Goal: Task Accomplishment & Management: Use online tool/utility

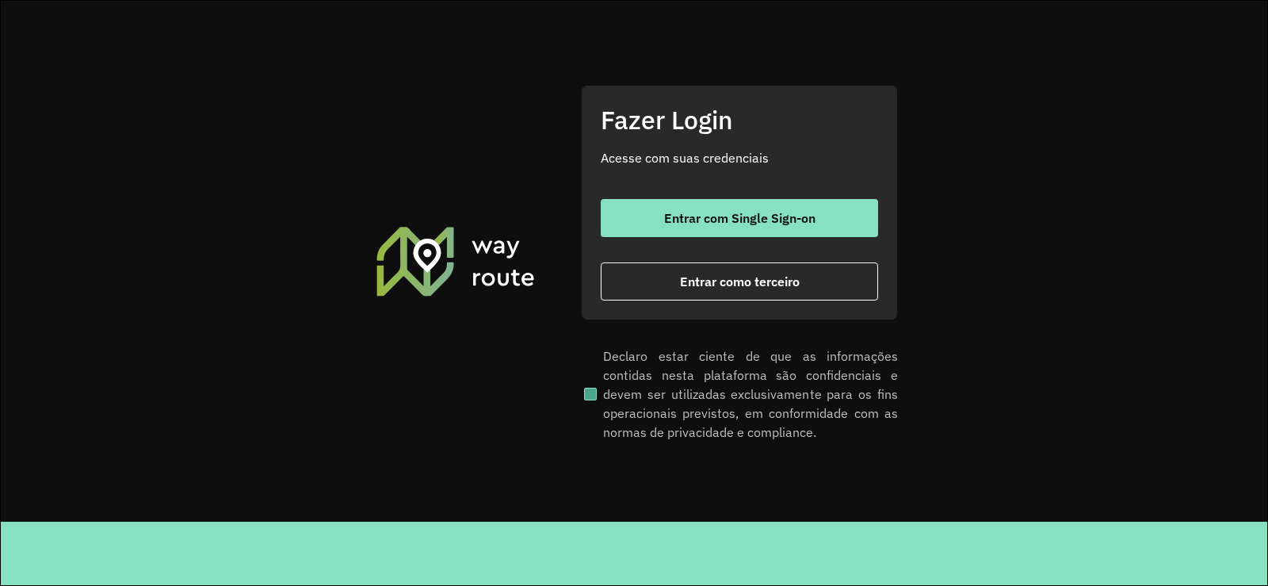
drag, startPoint x: 733, startPoint y: 286, endPoint x: 747, endPoint y: 350, distance: 65.8
click at [732, 285] on span "Entrar como terceiro" at bounding box center [740, 281] width 120 height 13
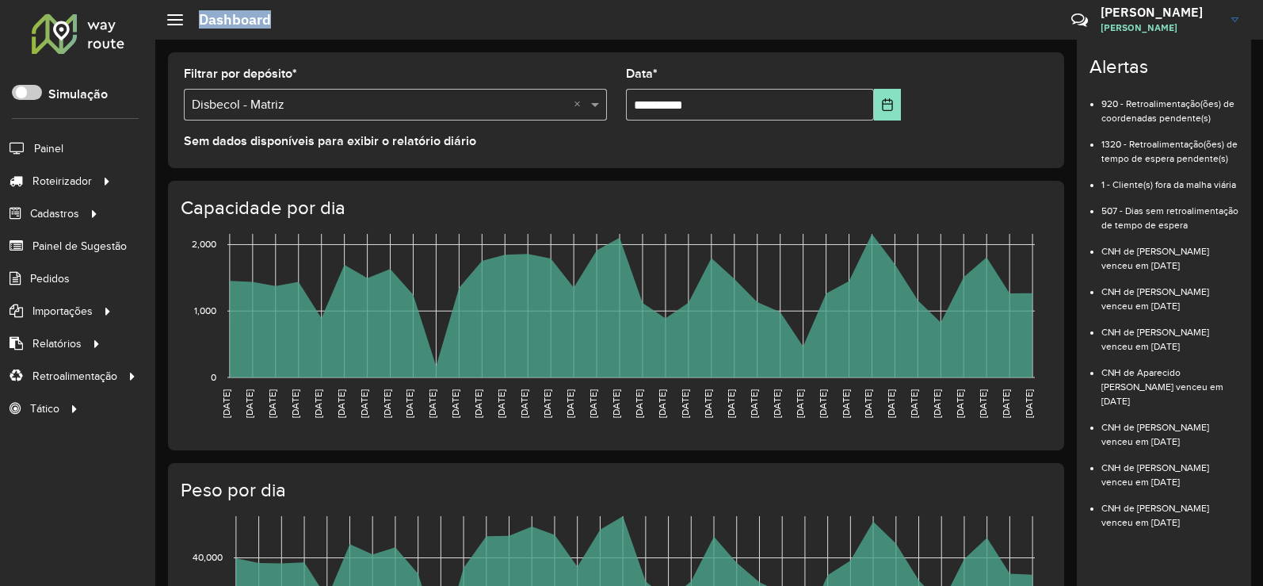
drag, startPoint x: 271, startPoint y: 18, endPoint x: 201, endPoint y: 18, distance: 70.5
click at [201, 18] on hb-header "Dashboard Críticas? Dúvidas? Elogios? Sugestões? Entre em contato conosco! [PER…" at bounding box center [709, 20] width 1108 height 40
click at [365, 18] on hb-header "Dashboard Críticas? Dúvidas? Elogios? Sugestões? Entre em contato conosco! Emil…" at bounding box center [709, 20] width 1108 height 40
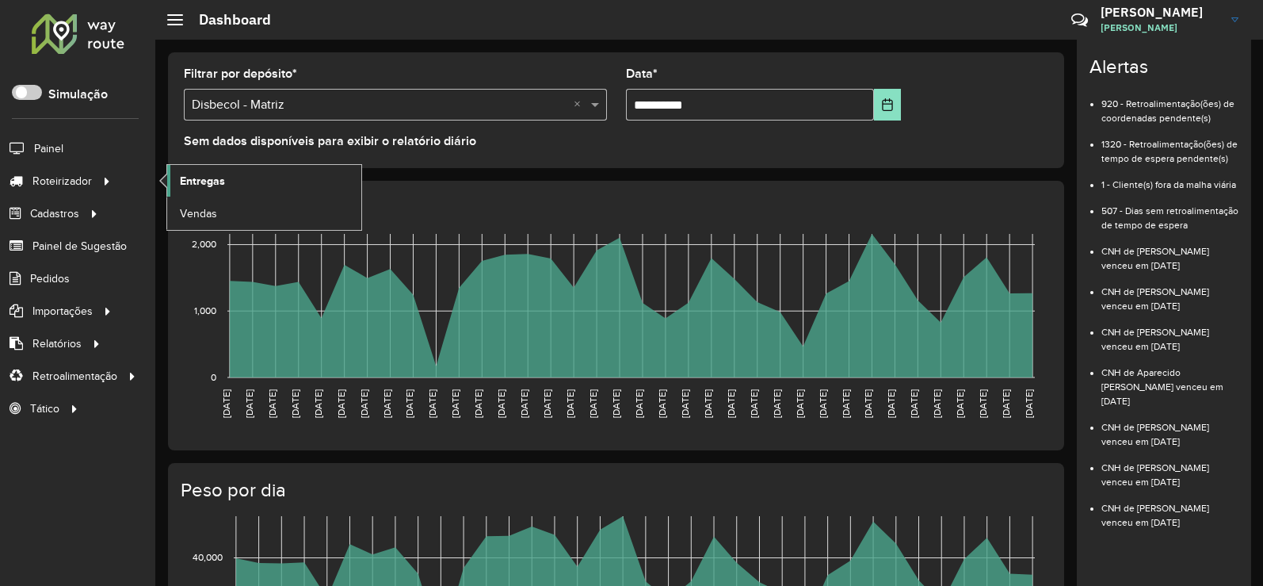
click at [203, 178] on span "Entregas" at bounding box center [202, 181] width 45 height 17
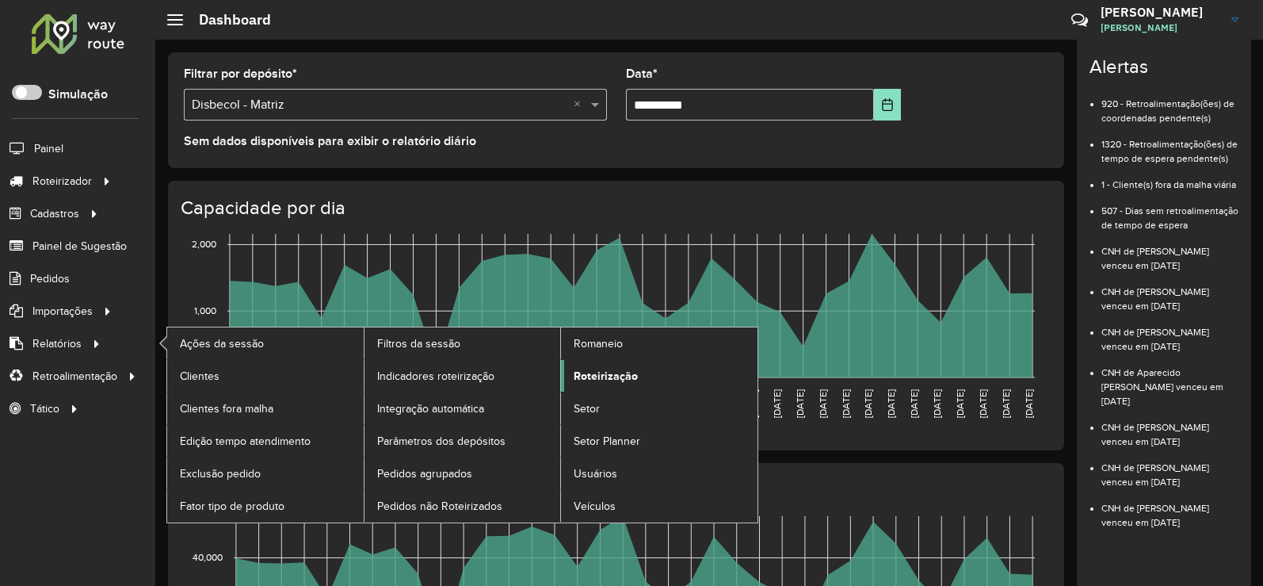
click at [592, 371] on span "Roteirização" at bounding box center [606, 376] width 64 height 17
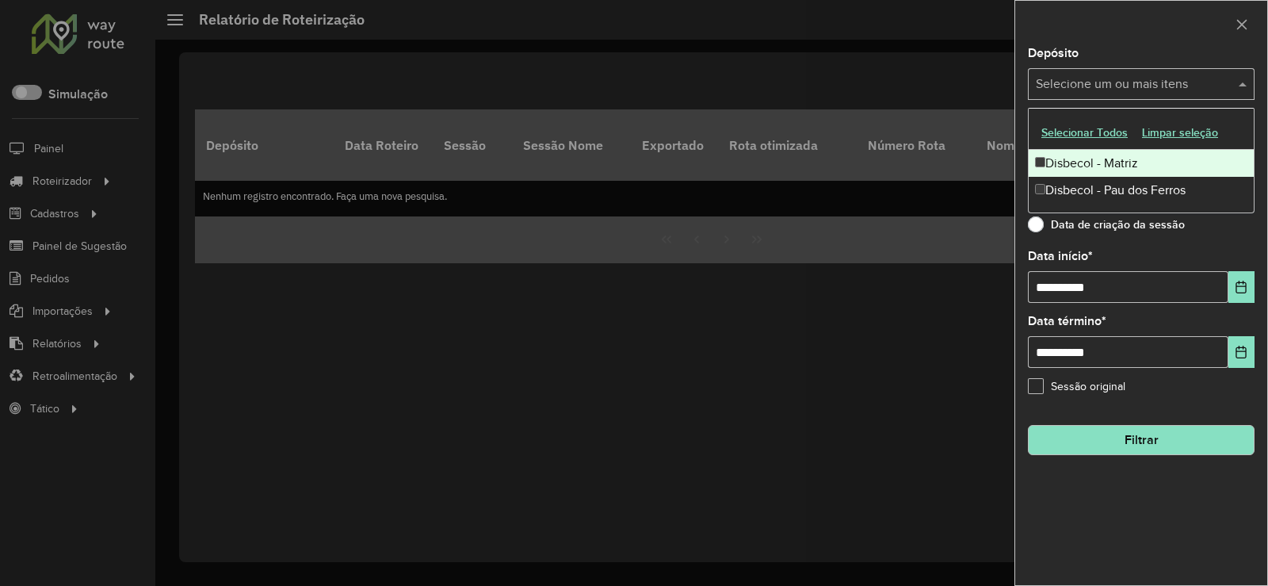
click at [1239, 76] on span at bounding box center [1245, 83] width 20 height 19
click at [1110, 160] on div "Disbecol - Matriz" at bounding box center [1141, 163] width 225 height 27
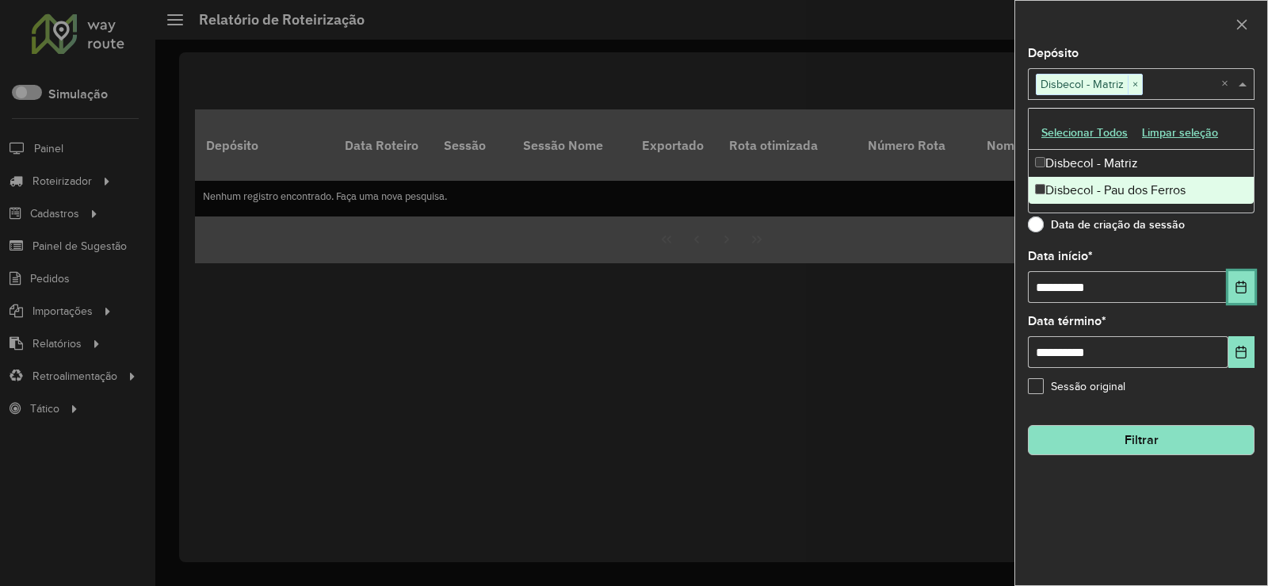
click at [1253, 287] on button "Choose Date" at bounding box center [1241, 287] width 26 height 32
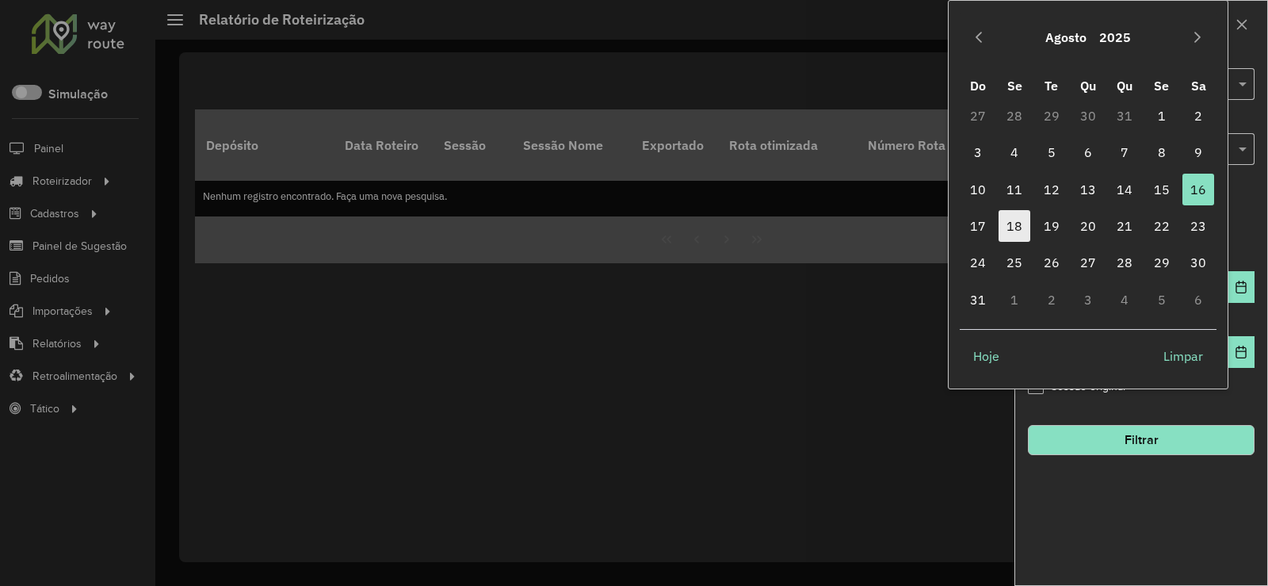
drag, startPoint x: 1014, startPoint y: 221, endPoint x: 1037, endPoint y: 227, distance: 23.1
click at [1013, 222] on span "18" at bounding box center [1015, 226] width 32 height 32
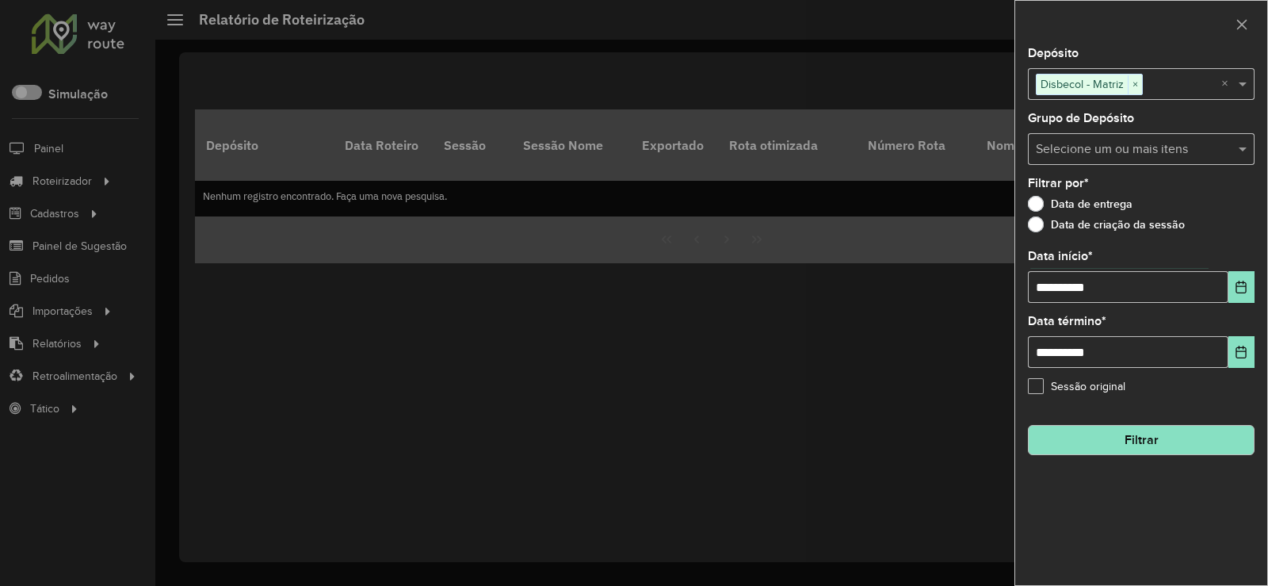
click at [1116, 440] on button "Filtrar" at bounding box center [1141, 440] width 227 height 30
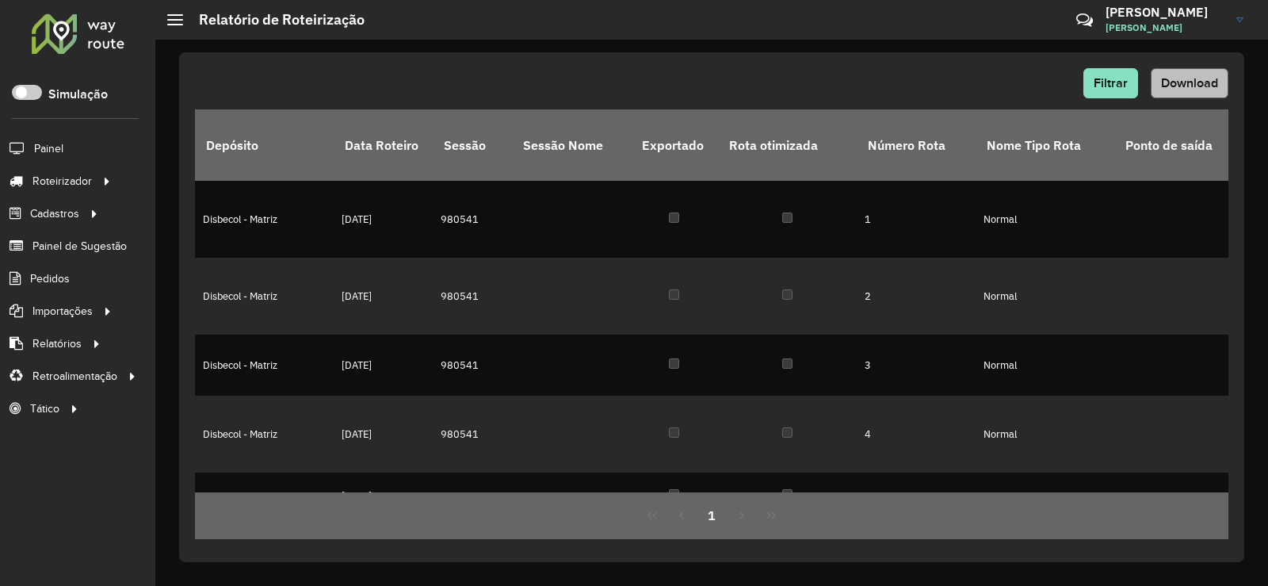
click at [1225, 86] on div "Filtrar Download Depósito Data Roteiro Sessão Sessão Nome Exportado Rota otimiz…" at bounding box center [711, 307] width 1065 height 510
click at [1194, 94] on button "Download" at bounding box center [1190, 83] width 78 height 30
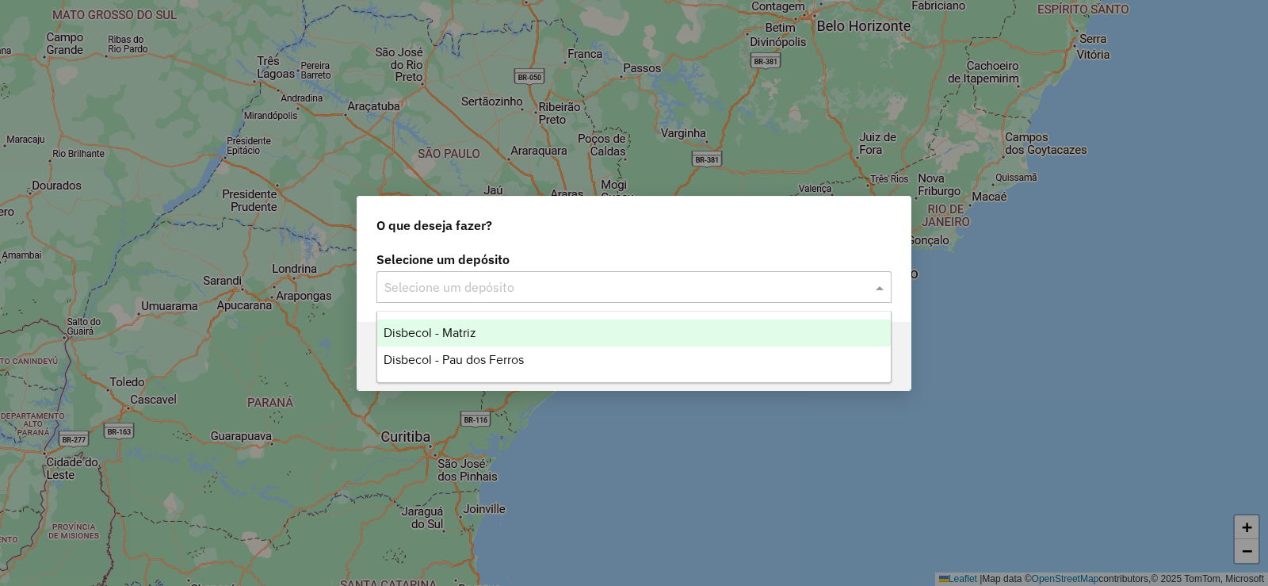
drag, startPoint x: 877, startPoint y: 286, endPoint x: 483, endPoint y: 235, distance: 398.0
click at [874, 286] on span at bounding box center [882, 286] width 20 height 19
click at [453, 331] on span "Disbecol - Matriz" at bounding box center [430, 332] width 93 height 13
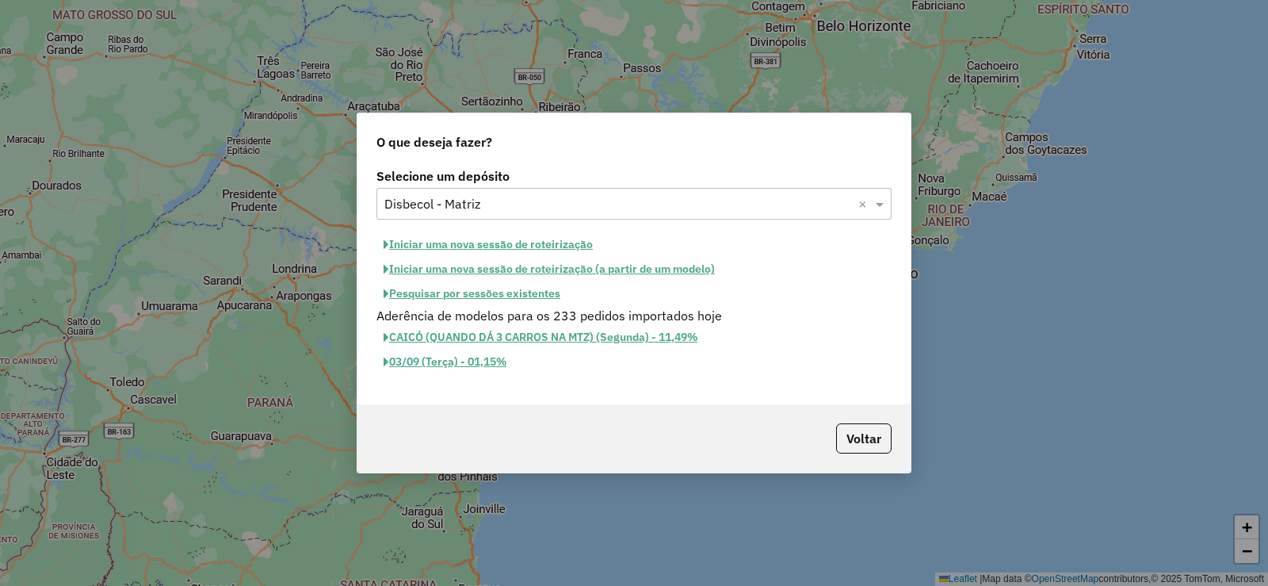
click at [466, 240] on button "Iniciar uma nova sessão de roteirização" at bounding box center [487, 244] width 223 height 25
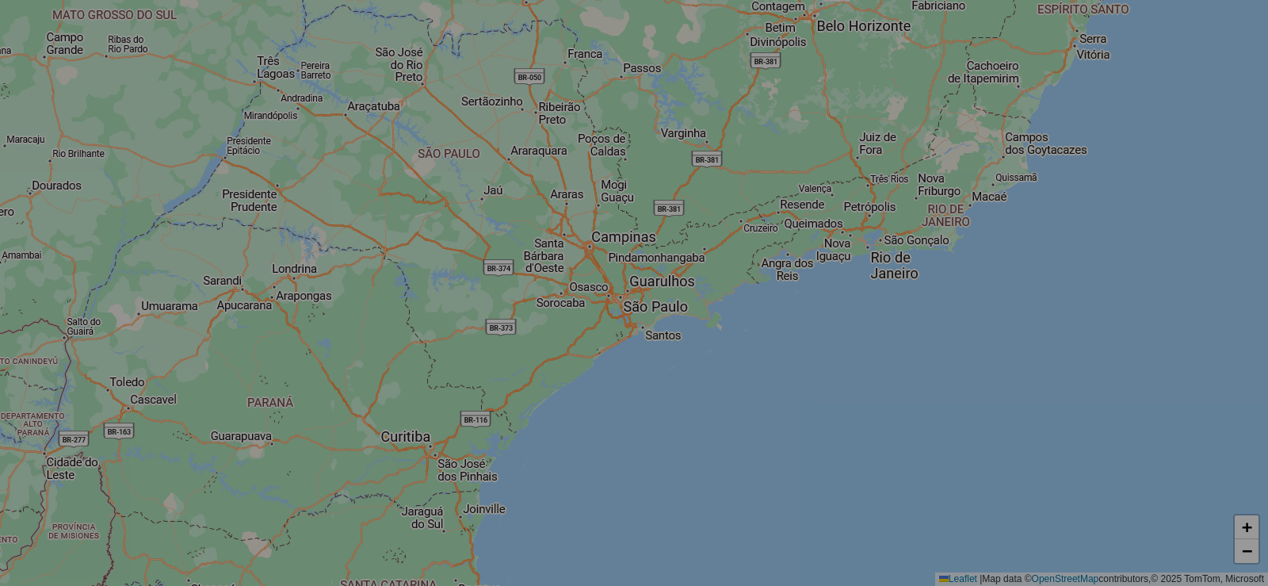
select select "*"
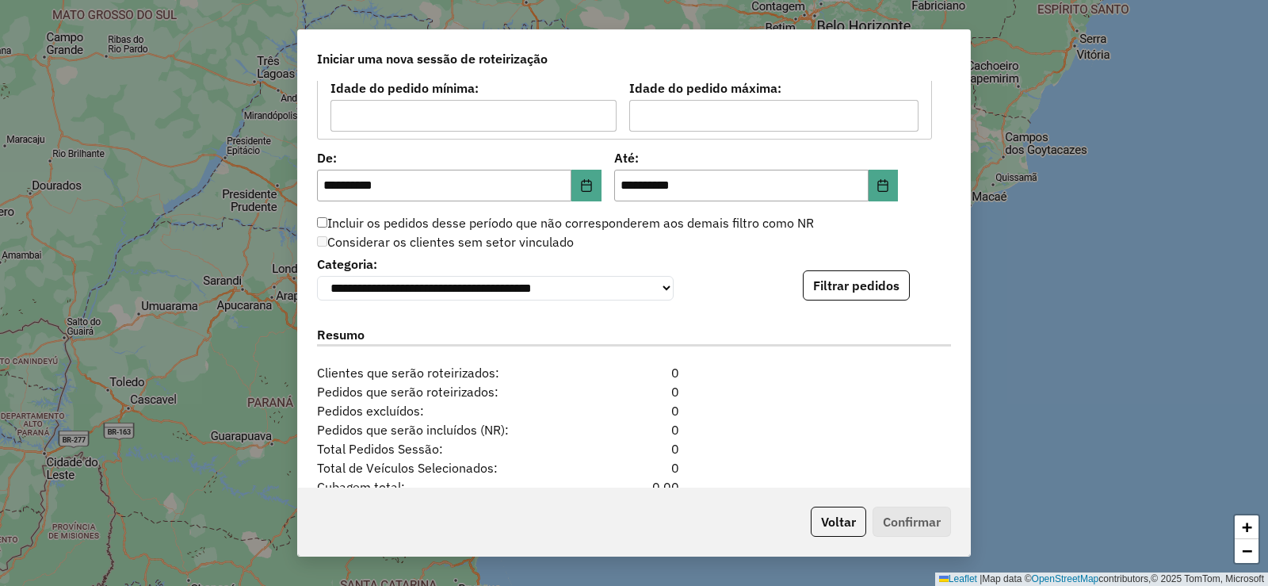
scroll to position [1506, 0]
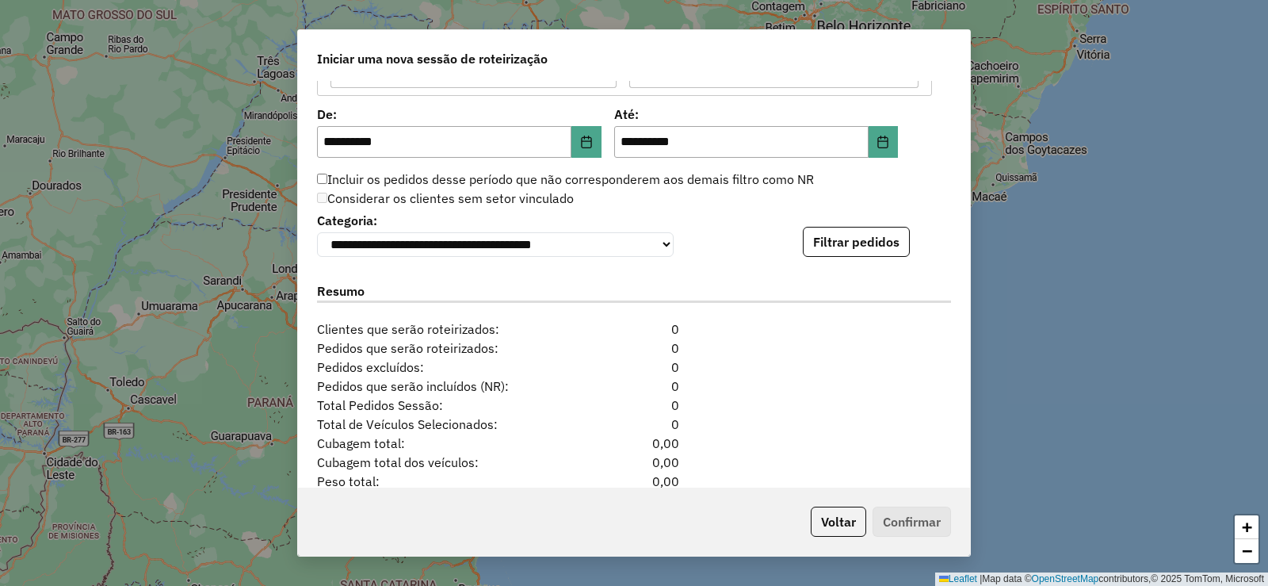
drag, startPoint x: 831, startPoint y: 246, endPoint x: 877, endPoint y: 281, distance: 57.2
click at [831, 245] on button "Filtrar pedidos" at bounding box center [856, 242] width 107 height 30
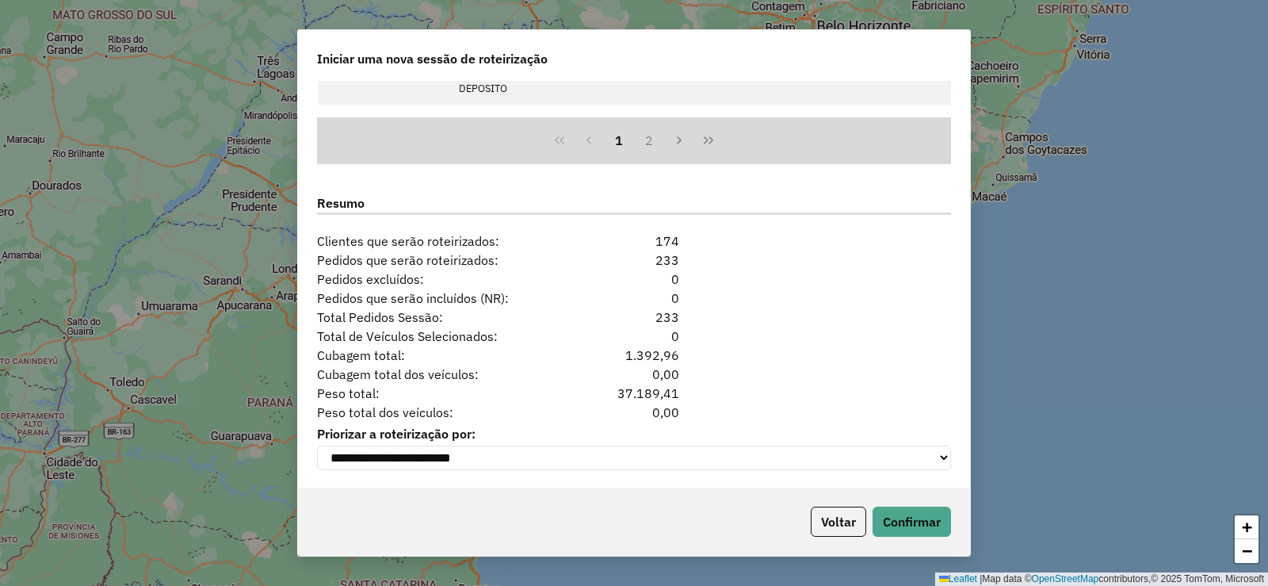
scroll to position [1931, 0]
click at [922, 517] on button "Confirmar" at bounding box center [912, 521] width 78 height 30
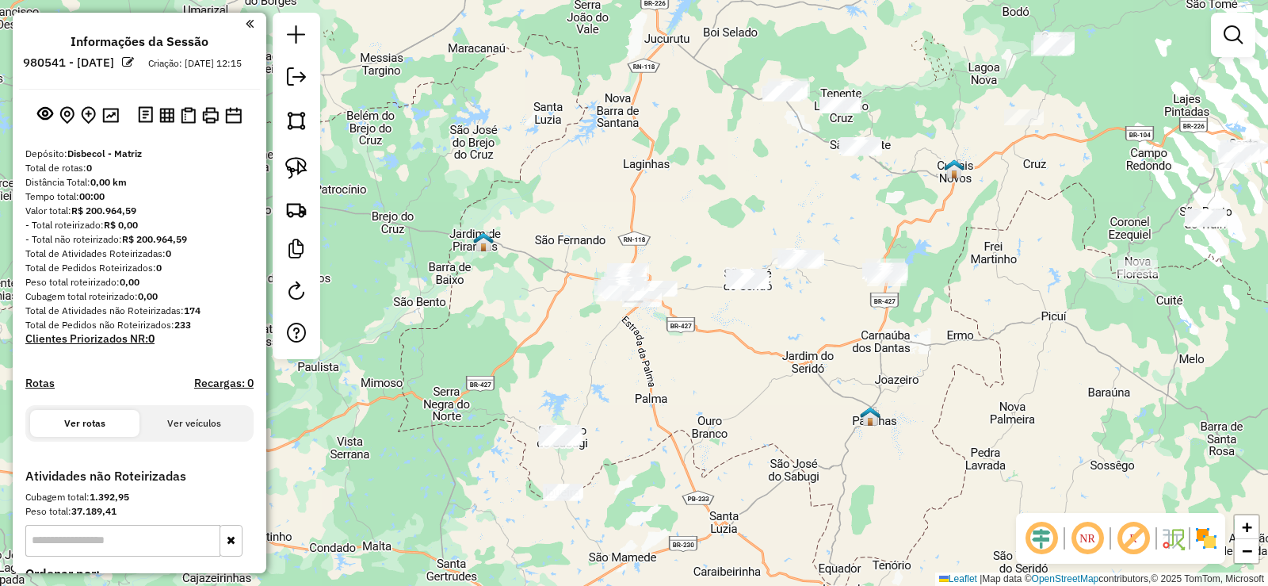
drag, startPoint x: 847, startPoint y: 355, endPoint x: 697, endPoint y: 376, distance: 152.0
click at [697, 376] on div "Janela de atendimento Grade de atendimento Capacidade Transportadoras Veículos …" at bounding box center [634, 293] width 1268 height 586
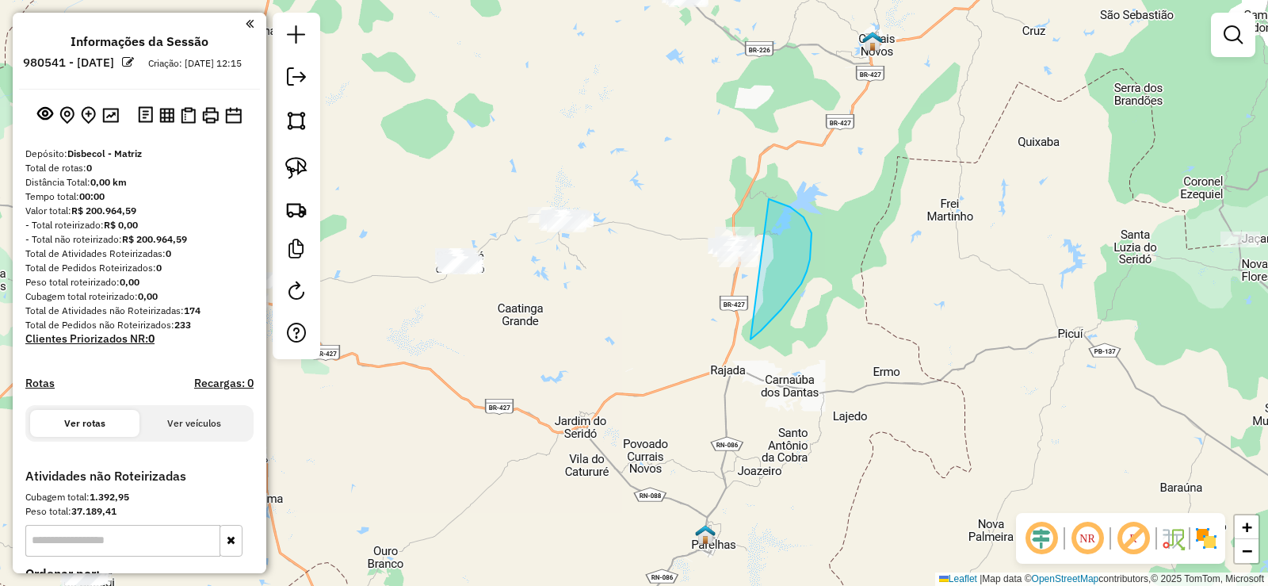
drag, startPoint x: 781, startPoint y: 309, endPoint x: 659, endPoint y: 279, distance: 125.7
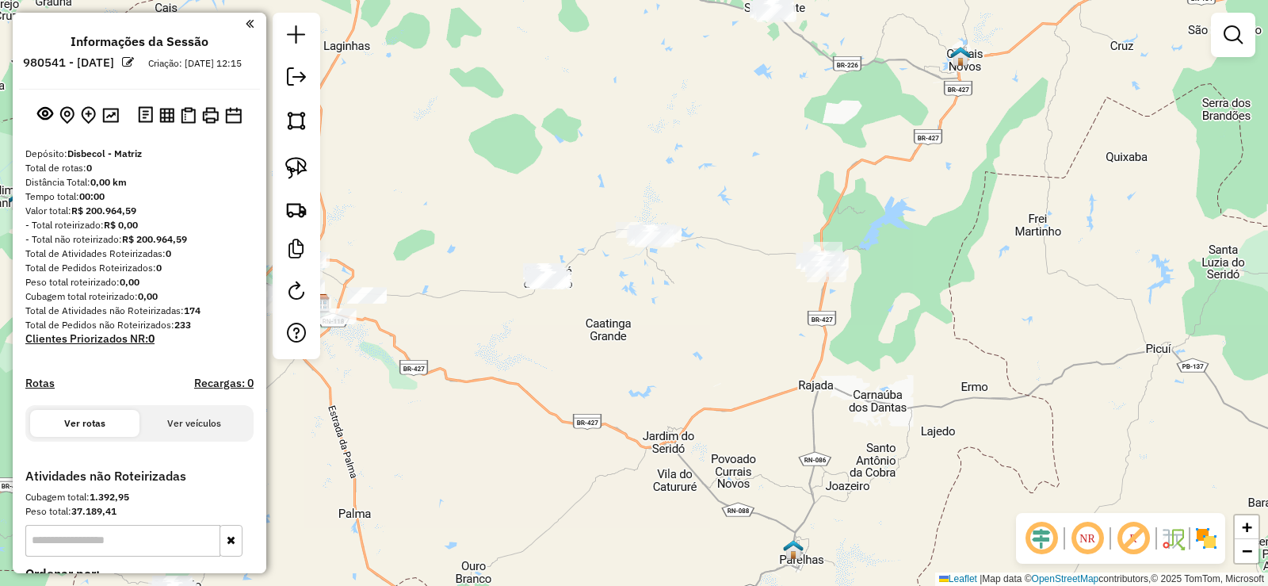
drag, startPoint x: 644, startPoint y: 291, endPoint x: 731, endPoint y: 306, distance: 89.2
click at [731, 306] on div "Janela de atendimento Grade de atendimento Capacidade Transportadoras Veículos …" at bounding box center [634, 293] width 1268 height 586
drag, startPoint x: 689, startPoint y: 262, endPoint x: 580, endPoint y: 284, distance: 110.7
drag, startPoint x: 763, startPoint y: 330, endPoint x: 704, endPoint y: 330, distance: 59.4
click at [704, 330] on div "Janela de atendimento Grade de atendimento Capacidade Transportadoras Veículos …" at bounding box center [634, 293] width 1268 height 586
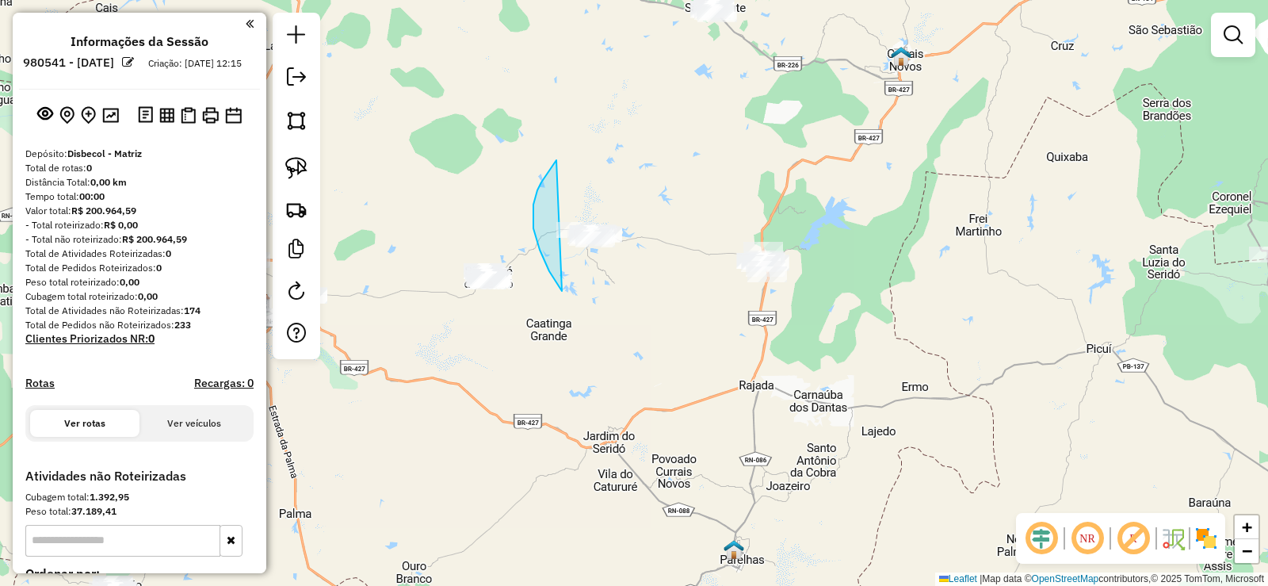
drag, startPoint x: 533, startPoint y: 204, endPoint x: 565, endPoint y: 295, distance: 95.7
drag, startPoint x: 655, startPoint y: 371, endPoint x: 650, endPoint y: 342, distance: 29.7
click at [628, 369] on div "Janela de atendimento Grade de atendimento Capacidade Transportadoras Veículos …" at bounding box center [634, 293] width 1268 height 586
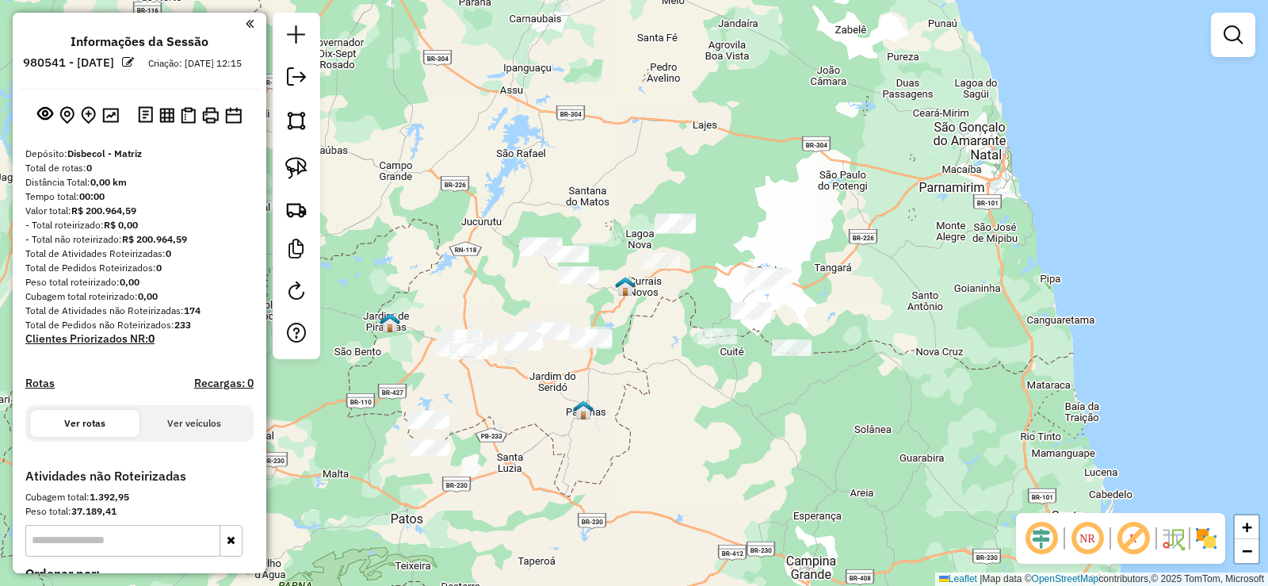
drag, startPoint x: 794, startPoint y: 317, endPoint x: 774, endPoint y: 344, distance: 33.4
click at [774, 344] on div "Janela de atendimento Grade de atendimento Capacidade Transportadoras Veículos …" at bounding box center [634, 293] width 1268 height 586
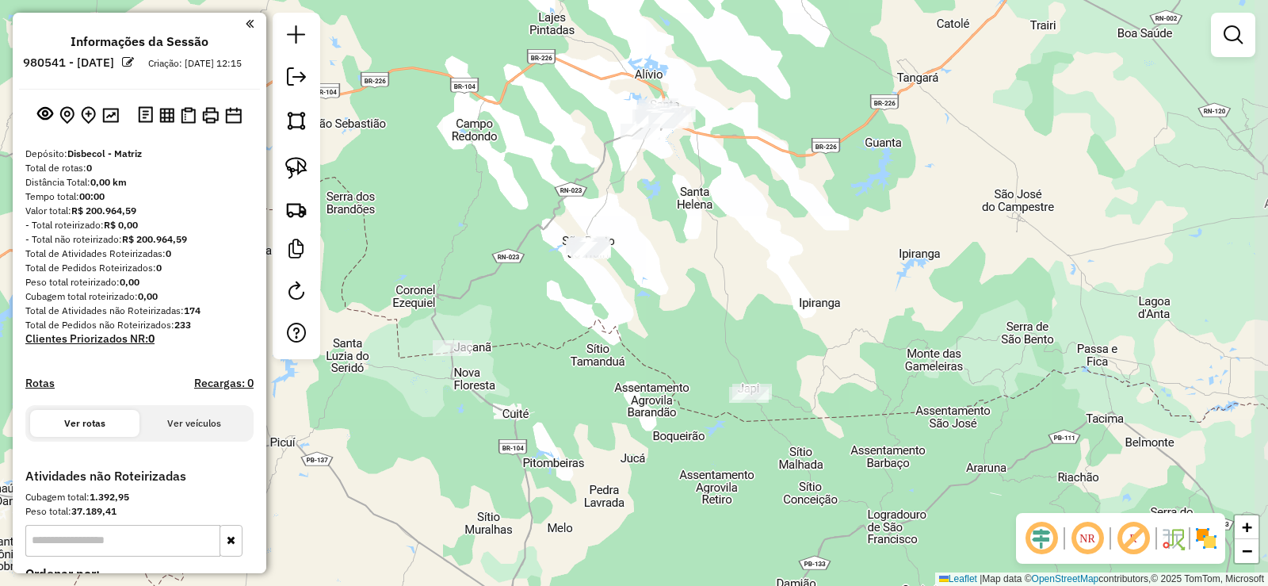
drag, startPoint x: 793, startPoint y: 288, endPoint x: 727, endPoint y: 221, distance: 94.1
click at [728, 186] on div "Janela de atendimento Grade de atendimento Capacidade Transportadoras Veículos …" at bounding box center [634, 293] width 1268 height 586
drag, startPoint x: 750, startPoint y: 281, endPoint x: 757, endPoint y: 329, distance: 48.9
click at [757, 329] on div "Janela de atendimento Grade de atendimento Capacidade Transportadoras Veículos …" at bounding box center [634, 293] width 1268 height 586
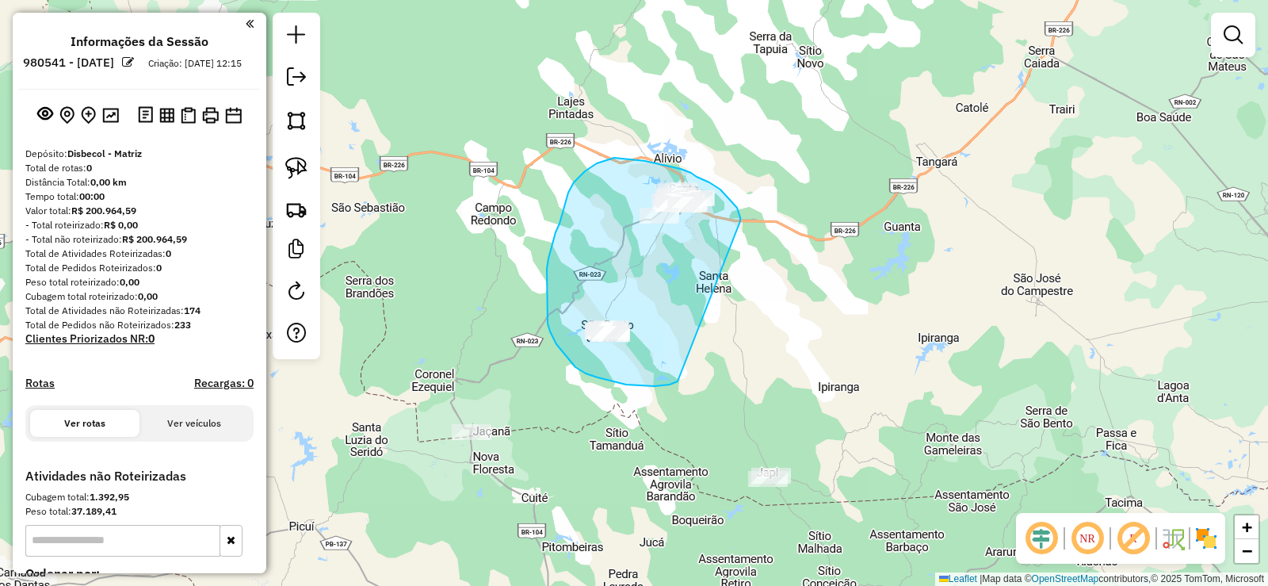
drag, startPoint x: 740, startPoint y: 217, endPoint x: 680, endPoint y: 372, distance: 165.9
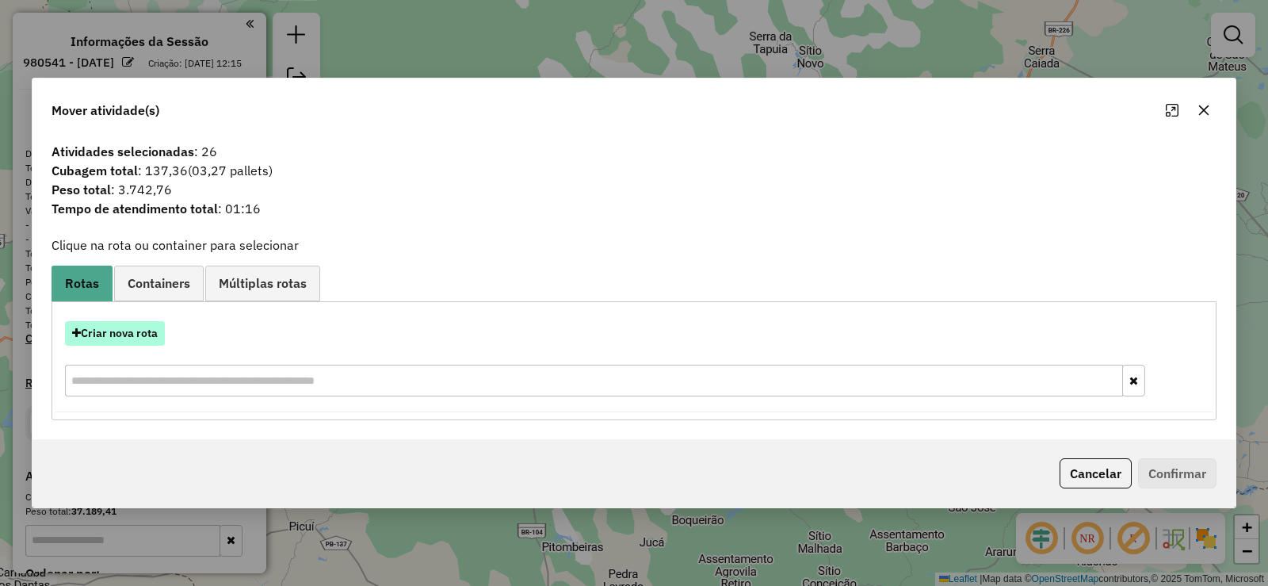
click at [129, 330] on button "Criar nova rota" at bounding box center [115, 333] width 100 height 25
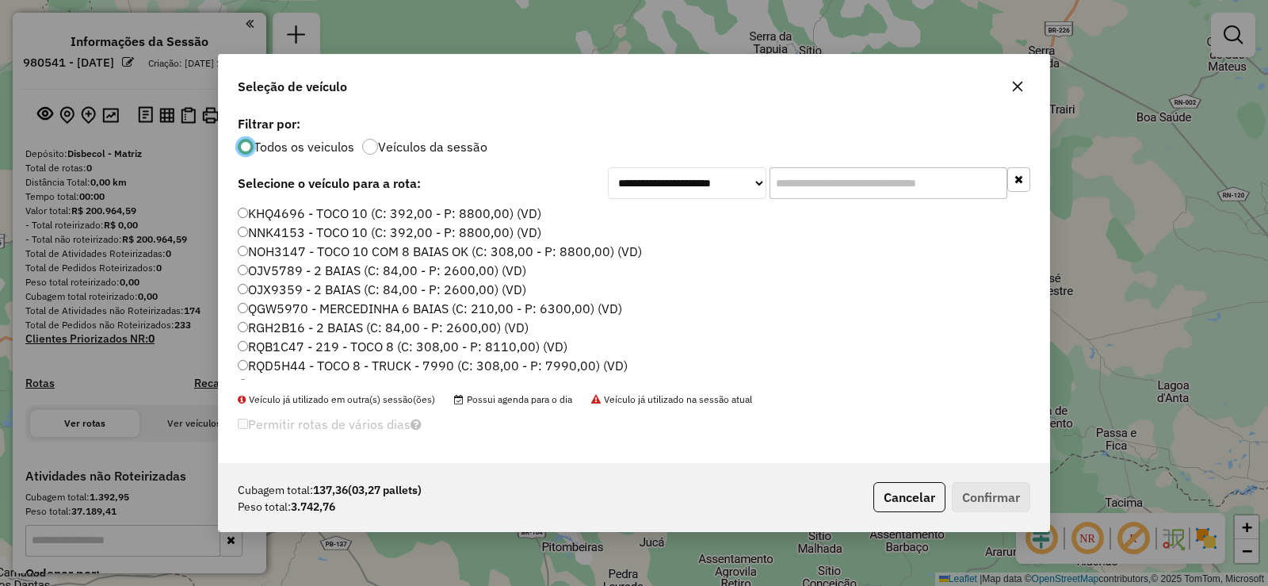
scroll to position [187, 0]
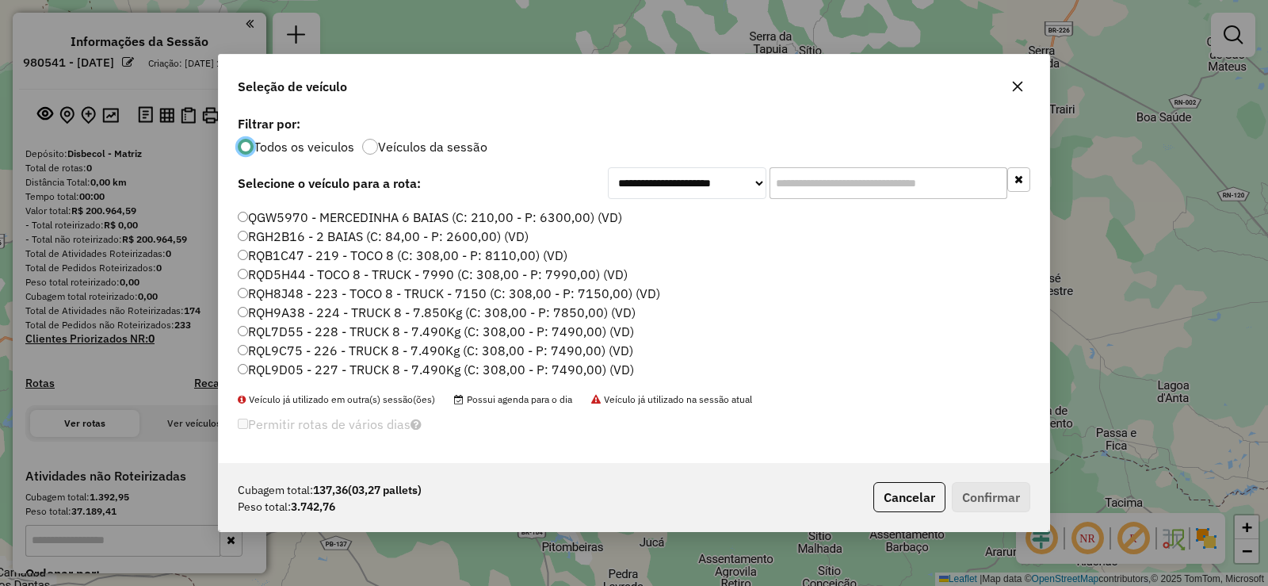
click at [289, 292] on label "RQH8J48 - 223 - TOCO 8 - TRUCK - 7150 (C: 308,00 - P: 7150,00) (VD)" at bounding box center [449, 293] width 422 height 19
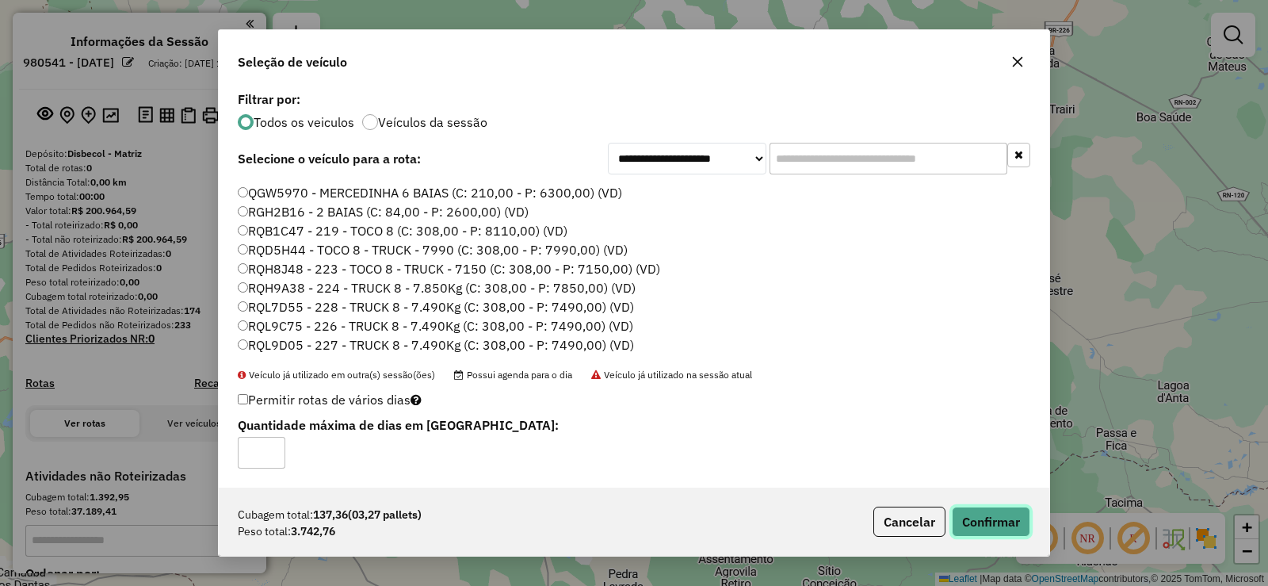
click at [983, 510] on button "Confirmar" at bounding box center [991, 521] width 78 height 30
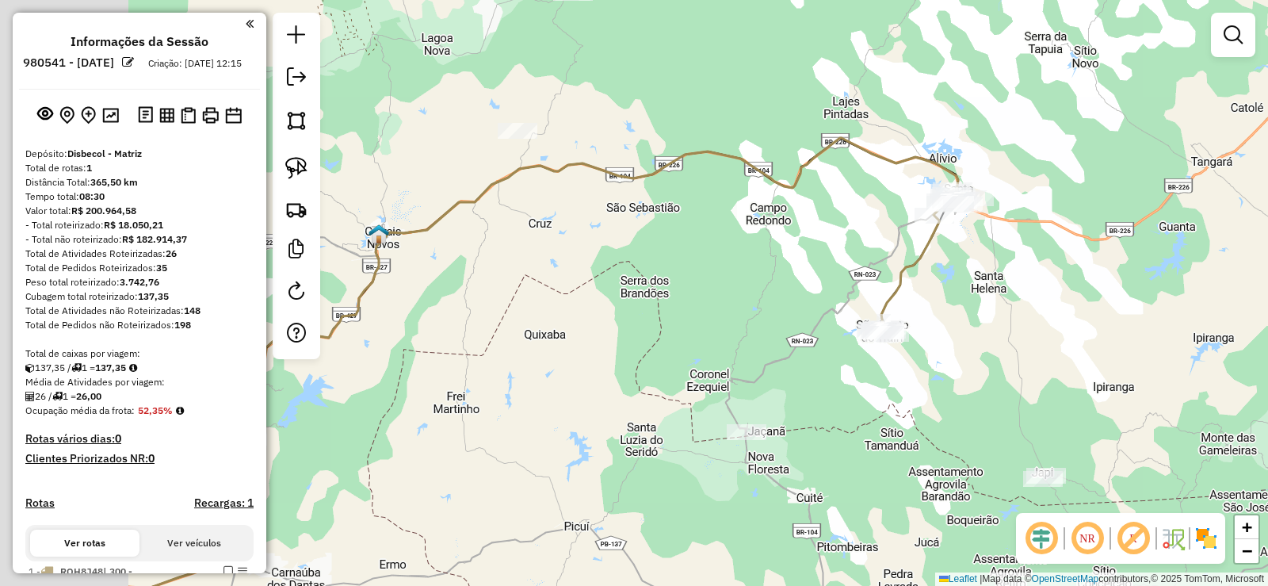
drag, startPoint x: 518, startPoint y: 254, endPoint x: 809, endPoint y: 226, distance: 293.0
click at [894, 239] on div "Janela de atendimento Grade de atendimento Capacidade Transportadoras Veículos …" at bounding box center [634, 293] width 1268 height 586
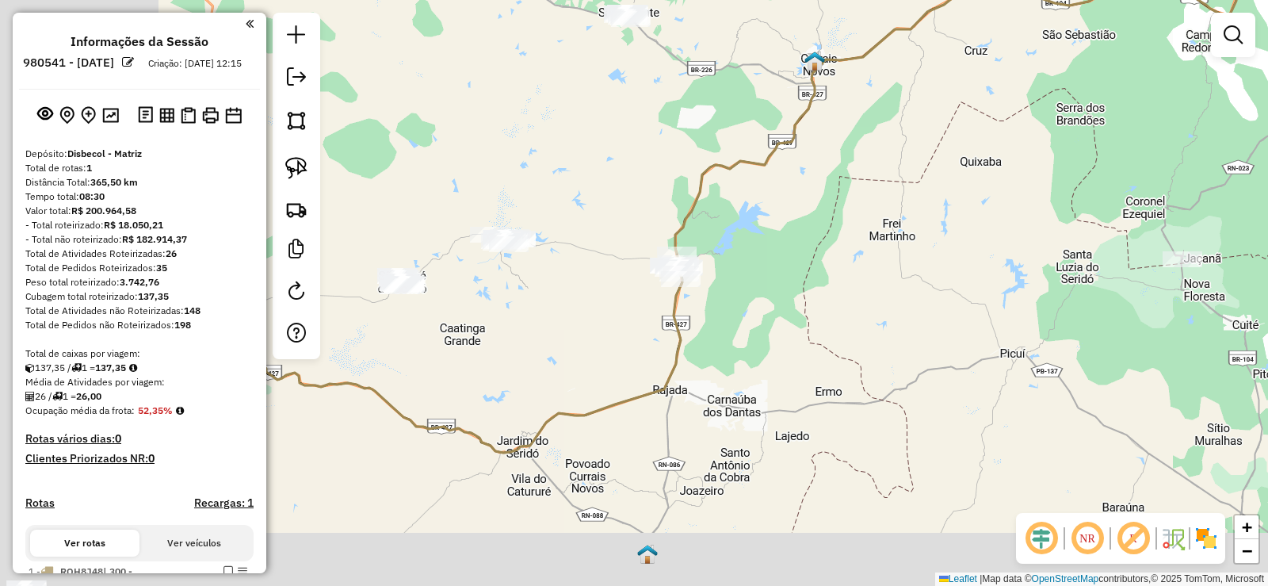
drag, startPoint x: 907, startPoint y: 200, endPoint x: 995, endPoint y: 186, distance: 89.0
click at [1004, 178] on div "Janela de atendimento Grade de atendimento Capacidade Transportadoras Veículos …" at bounding box center [634, 293] width 1268 height 586
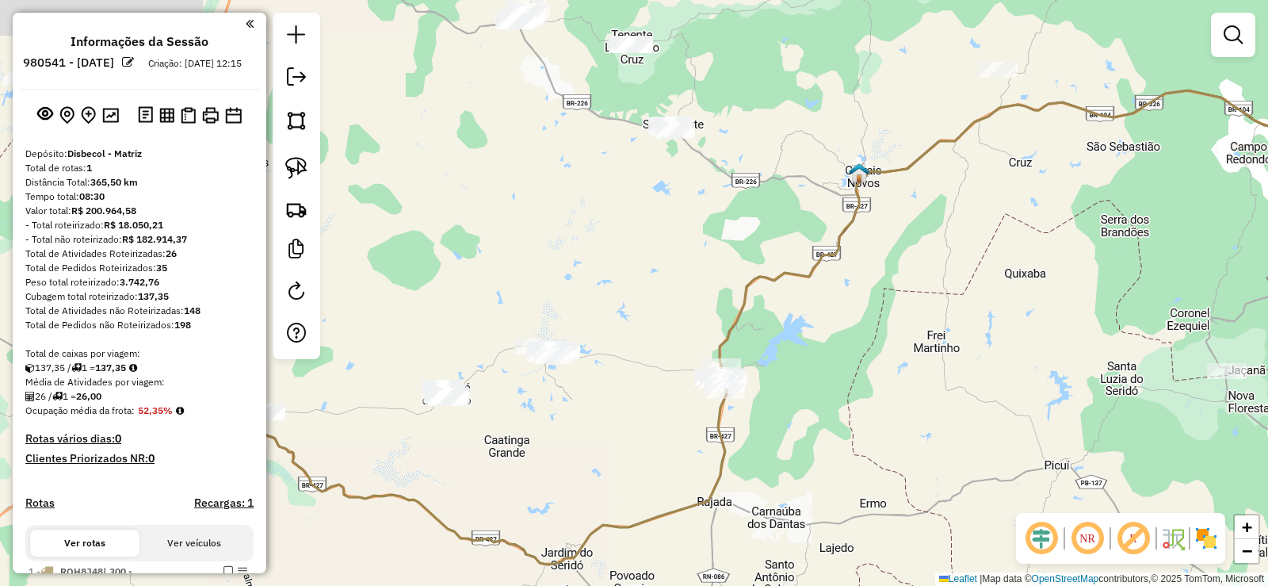
drag, startPoint x: 930, startPoint y: 277, endPoint x: 638, endPoint y: 192, distance: 304.5
click at [943, 353] on div "Janela de atendimento Grade de atendimento Capacidade Transportadoras Veículos …" at bounding box center [634, 293] width 1268 height 586
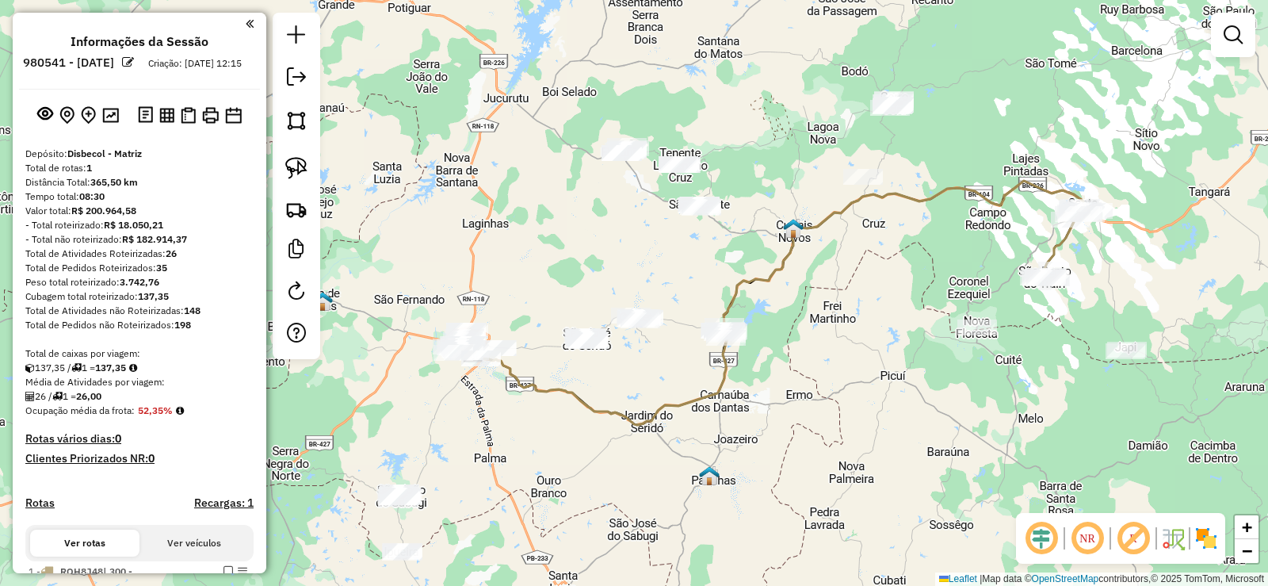
drag, startPoint x: 609, startPoint y: 206, endPoint x: 647, endPoint y: 228, distance: 44.0
click at [647, 228] on div "Janela de atendimento Grade de atendimento Capacidade Transportadoras Veículos …" at bounding box center [634, 293] width 1268 height 586
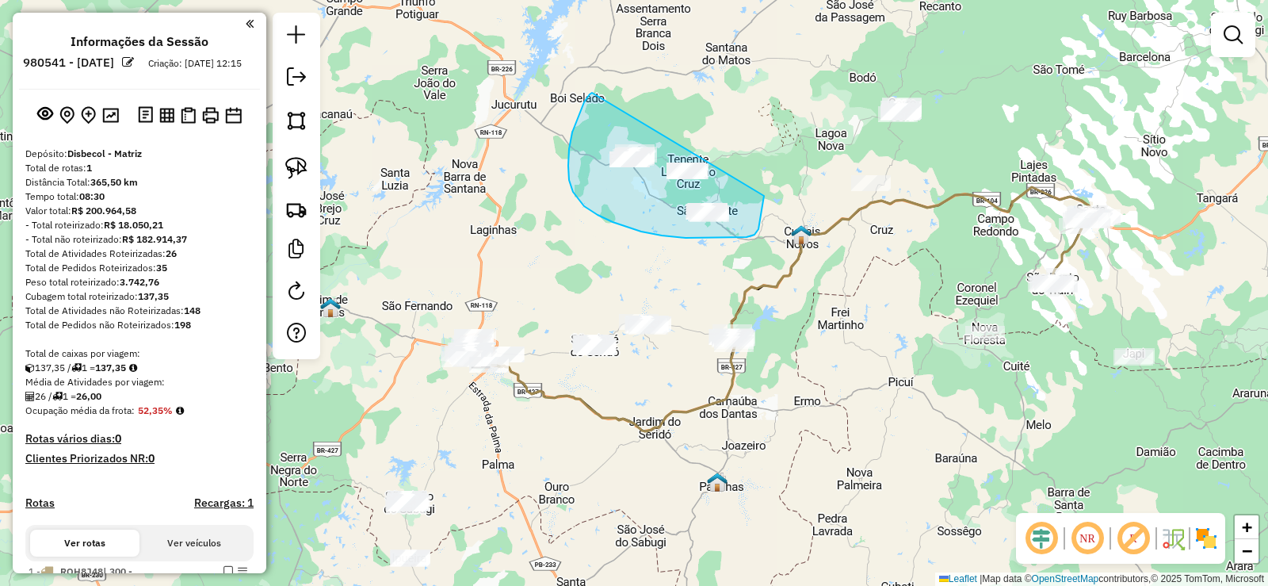
drag, startPoint x: 592, startPoint y: 93, endPoint x: 739, endPoint y: 120, distance: 149.1
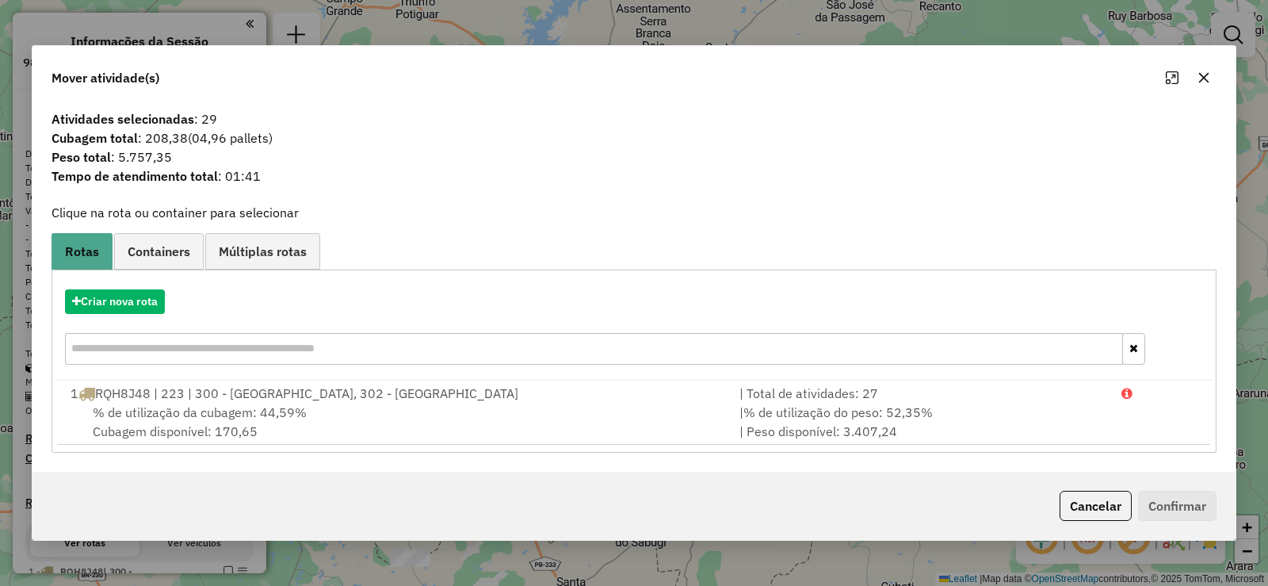
click at [140, 288] on div "Criar nova rota" at bounding box center [633, 328] width 1157 height 103
click at [156, 302] on button "Criar nova rota" at bounding box center [115, 301] width 100 height 25
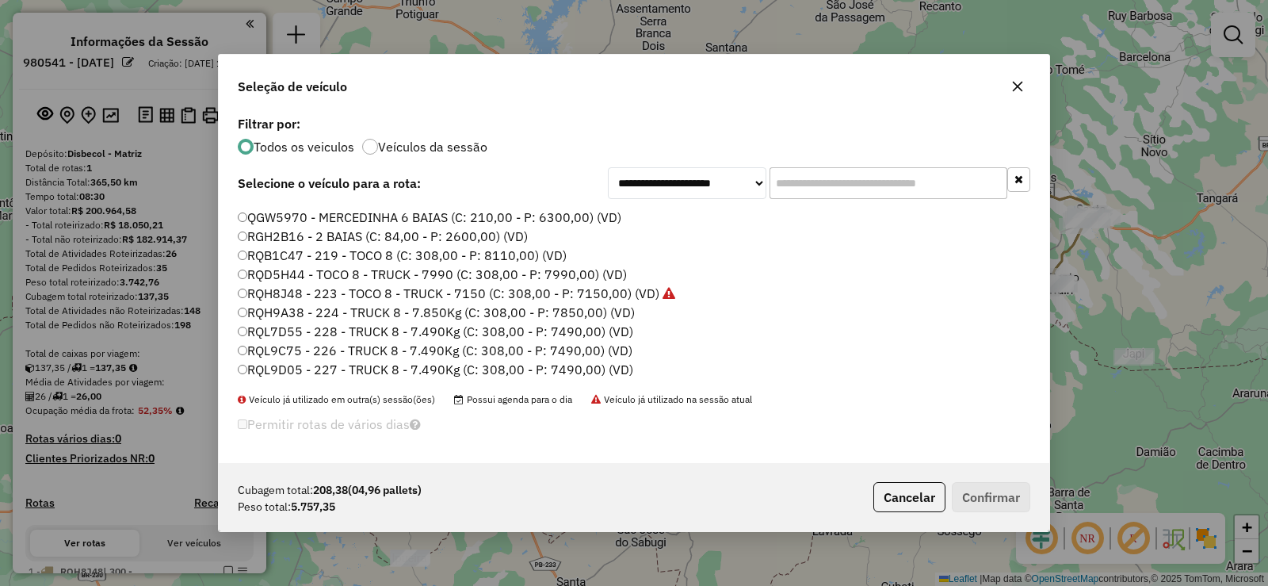
click at [304, 372] on label "RQL9D05 - 227 - TRUCK 8 - 7.490Kg (C: 308,00 - P: 7490,00) (VD)" at bounding box center [435, 369] width 395 height 19
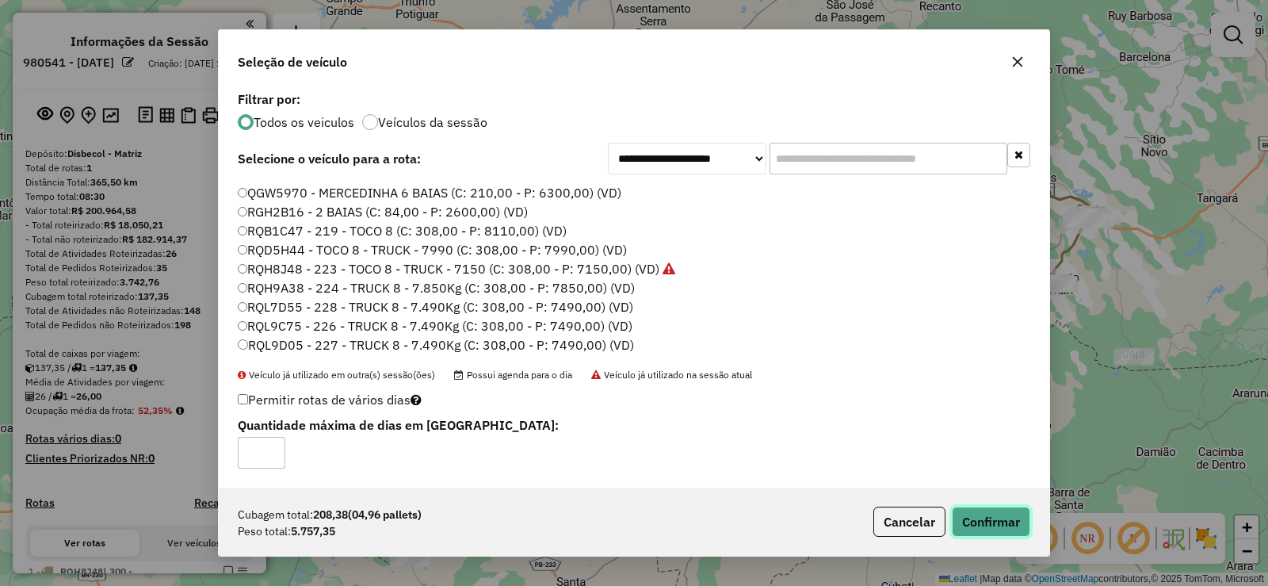
click at [1003, 513] on button "Confirmar" at bounding box center [991, 521] width 78 height 30
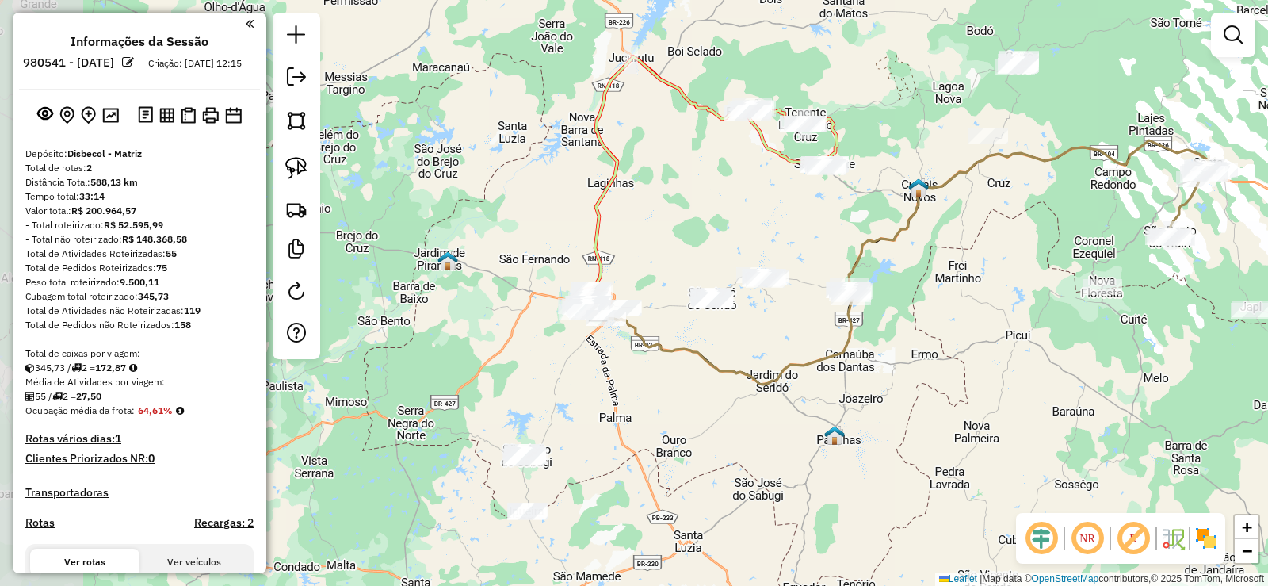
drag, startPoint x: 636, startPoint y: 263, endPoint x: 728, endPoint y: 230, distance: 97.8
click at [728, 230] on div "Janela de atendimento Grade de atendimento Capacidade Transportadoras Veículos …" at bounding box center [634, 293] width 1268 height 586
drag, startPoint x: 674, startPoint y: 456, endPoint x: 713, endPoint y: 351, distance: 112.6
click at [713, 351] on div "Janela de atendimento Grade de atendimento Capacidade Transportadoras Veículos …" at bounding box center [634, 293] width 1268 height 586
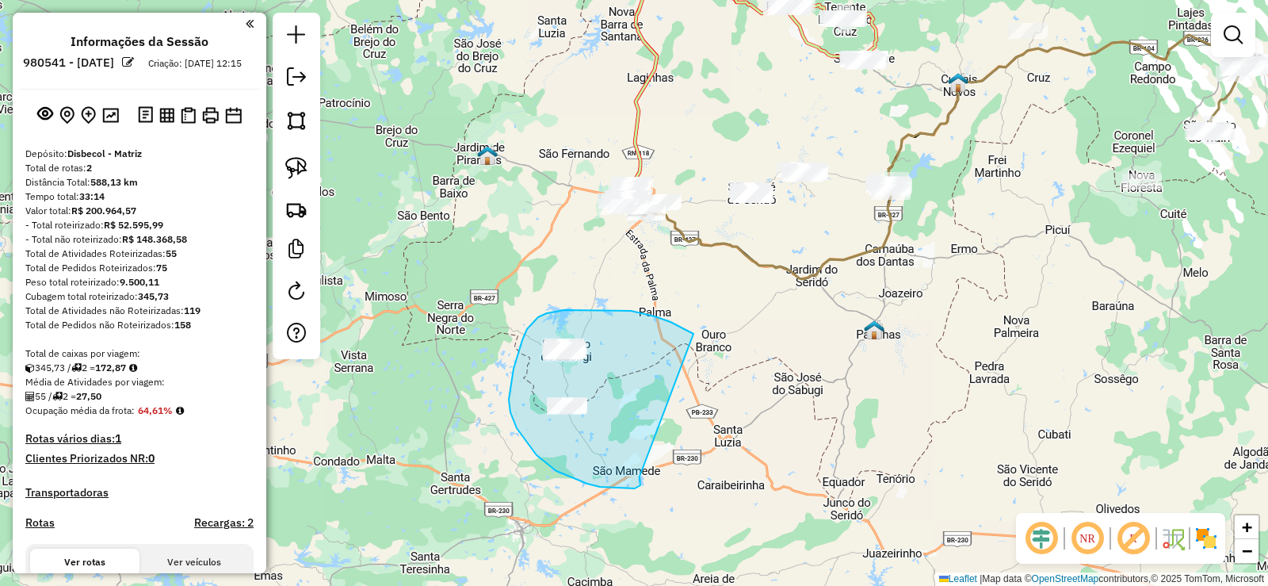
drag, startPoint x: 631, startPoint y: 311, endPoint x: 629, endPoint y: 458, distance: 147.4
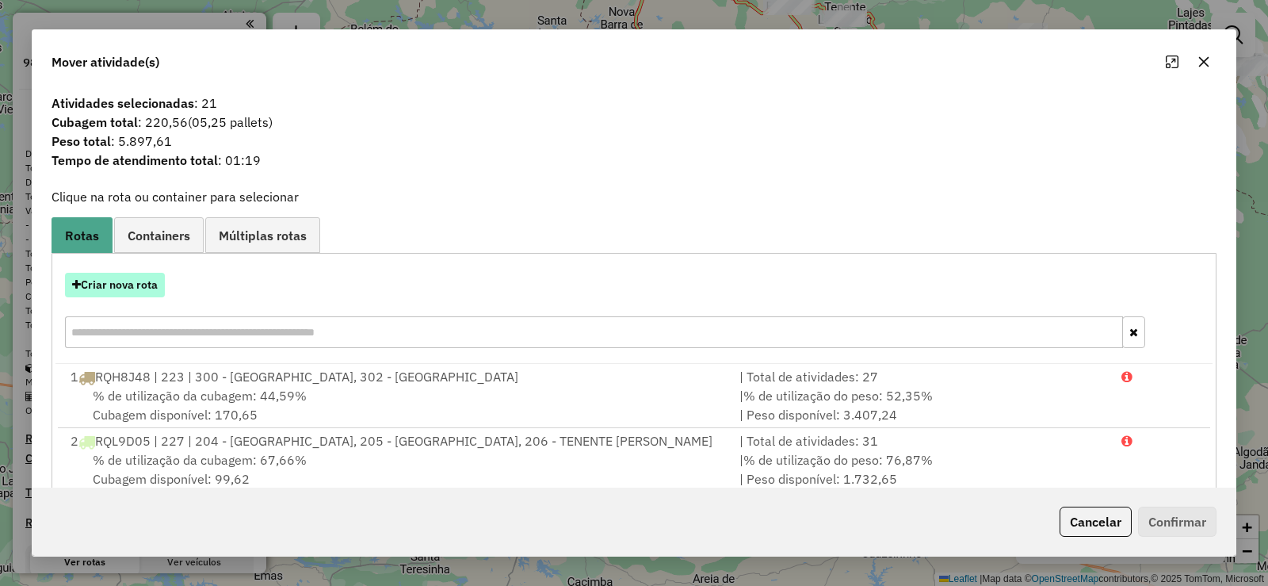
click at [143, 287] on button "Criar nova rota" at bounding box center [115, 285] width 100 height 25
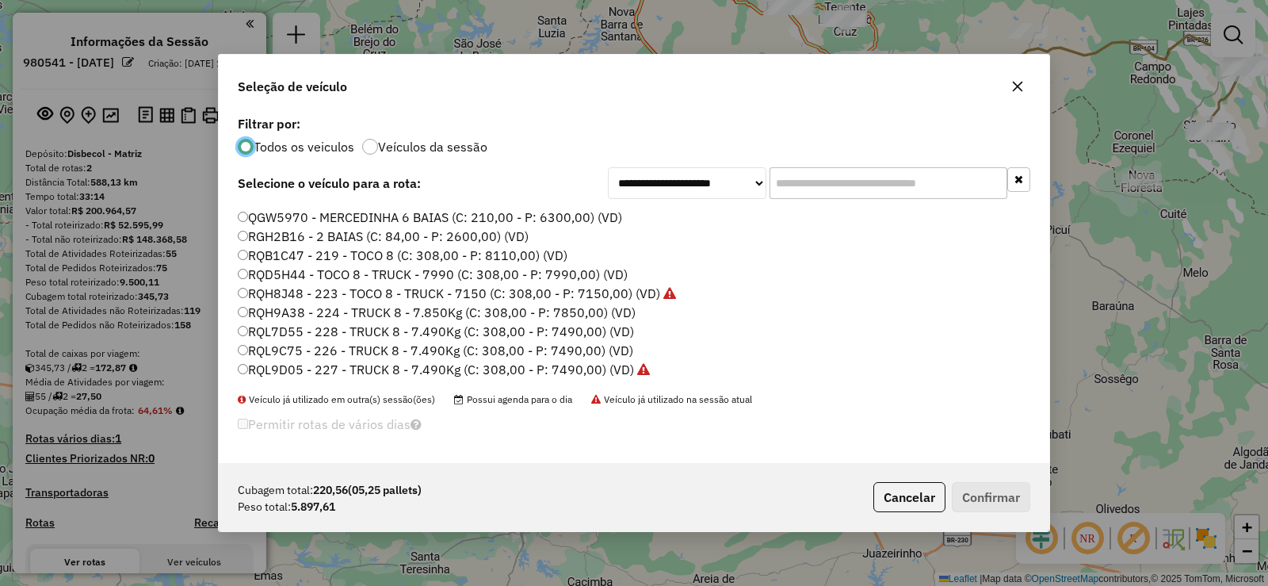
click at [330, 334] on label "RQL7D55 - 228 - TRUCK 8 - 7.490Kg (C: 308,00 - P: 7490,00) (VD)" at bounding box center [436, 331] width 396 height 19
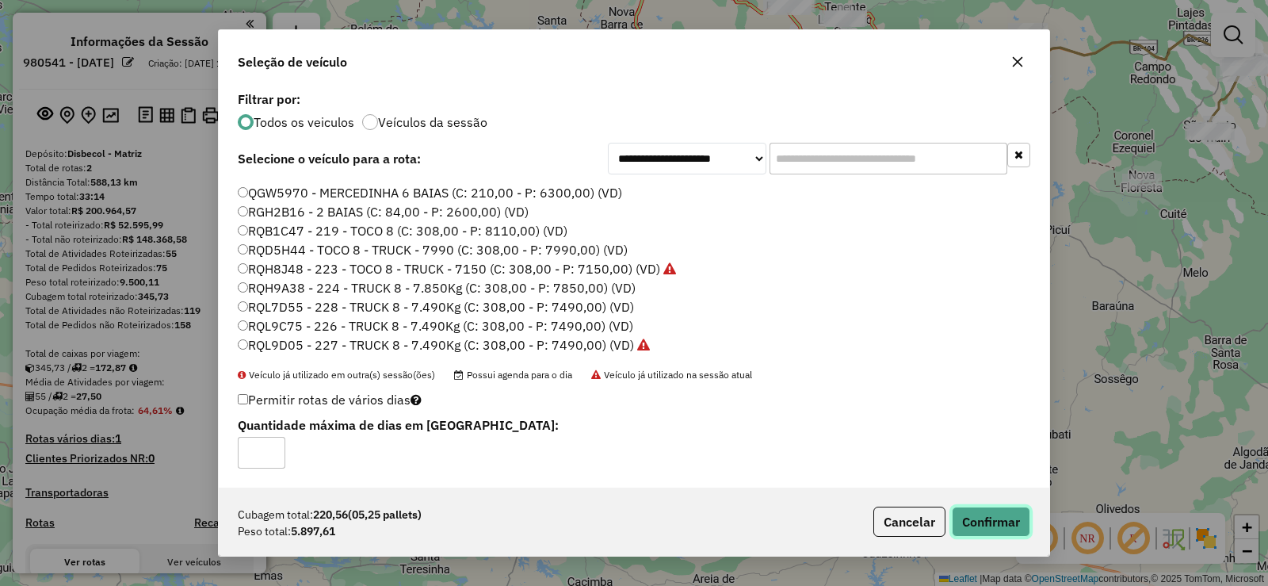
click at [982, 519] on button "Confirmar" at bounding box center [991, 521] width 78 height 30
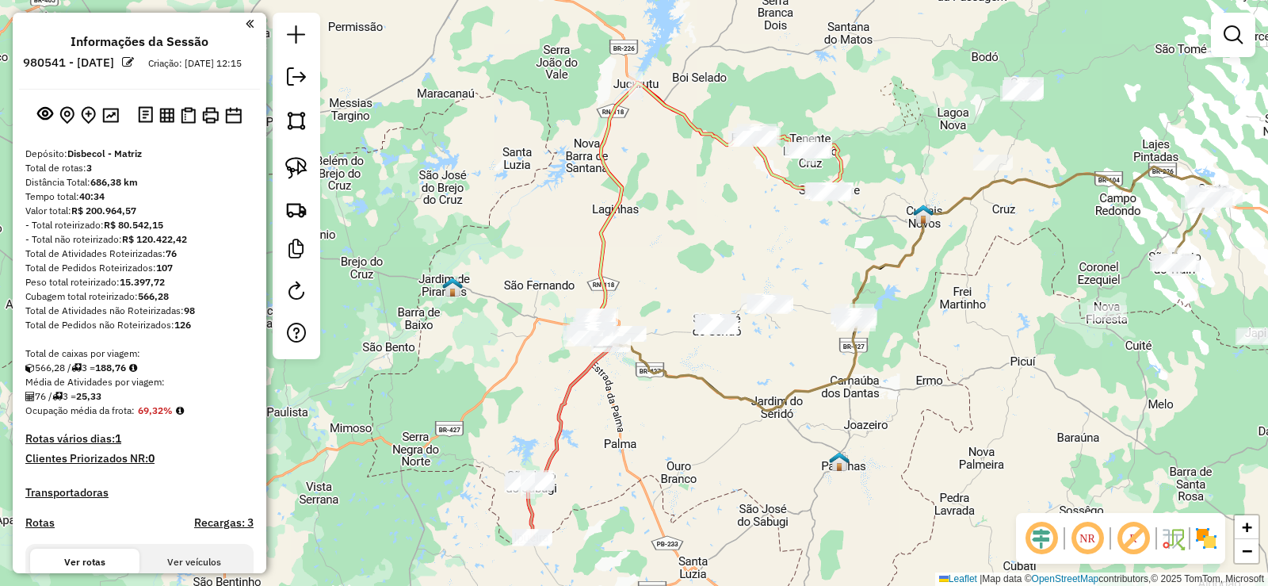
drag, startPoint x: 751, startPoint y: 280, endPoint x: 716, endPoint y: 410, distance: 134.6
click at [716, 410] on div "Janela de atendimento Grade de atendimento Capacidade Transportadoras Veículos …" at bounding box center [634, 293] width 1268 height 586
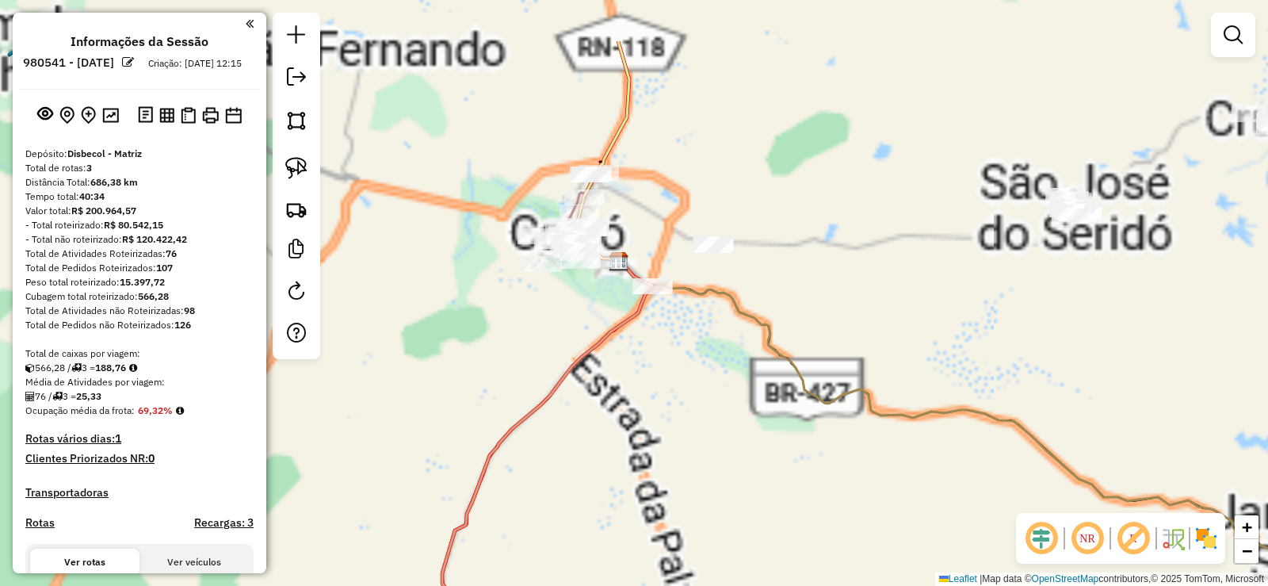
drag, startPoint x: 600, startPoint y: 370, endPoint x: 669, endPoint y: 470, distance: 121.3
click at [669, 470] on div "Janela de atendimento Grade de atendimento Capacidade Transportadoras Veículos …" at bounding box center [634, 293] width 1268 height 586
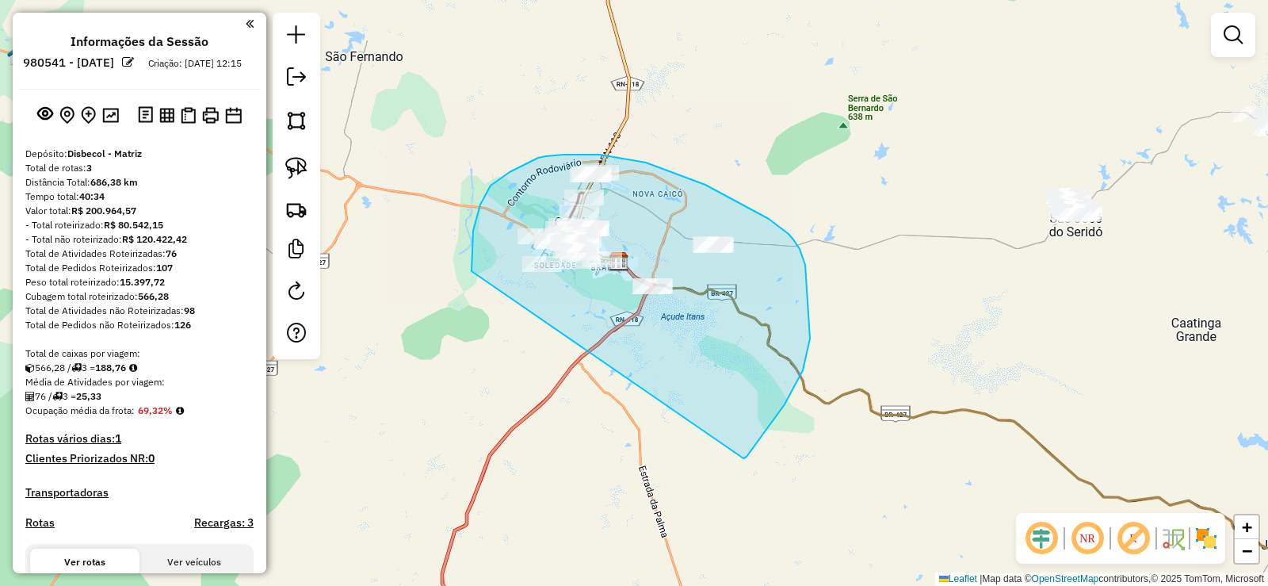
drag, startPoint x: 760, startPoint y: 437, endPoint x: 492, endPoint y: 303, distance: 299.5
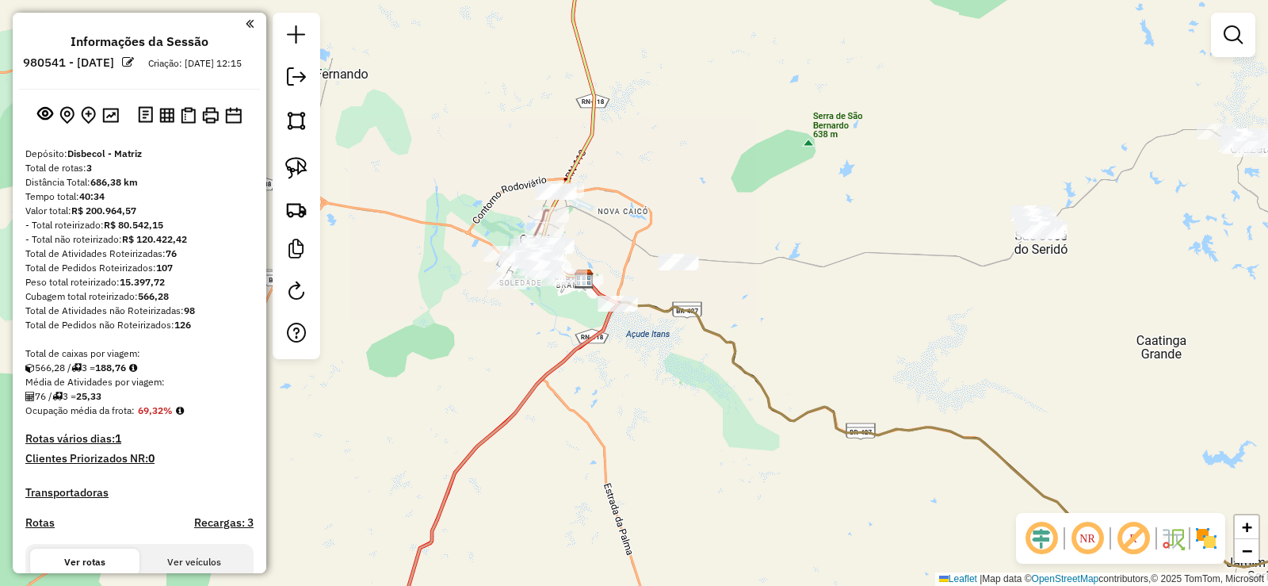
drag, startPoint x: 571, startPoint y: 330, endPoint x: 534, endPoint y: 348, distance: 40.4
click at [534, 348] on div "Janela de atendimento Grade de atendimento Capacidade Transportadoras Veículos …" at bounding box center [634, 293] width 1268 height 586
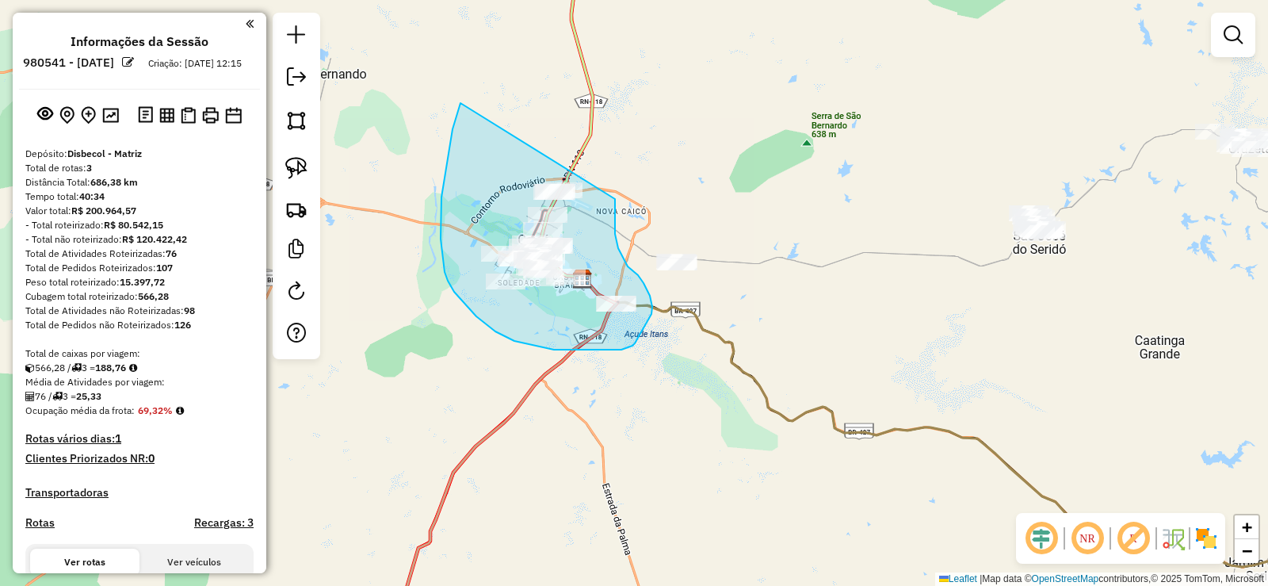
drag, startPoint x: 441, startPoint y: 217, endPoint x: 610, endPoint y: 164, distance: 177.7
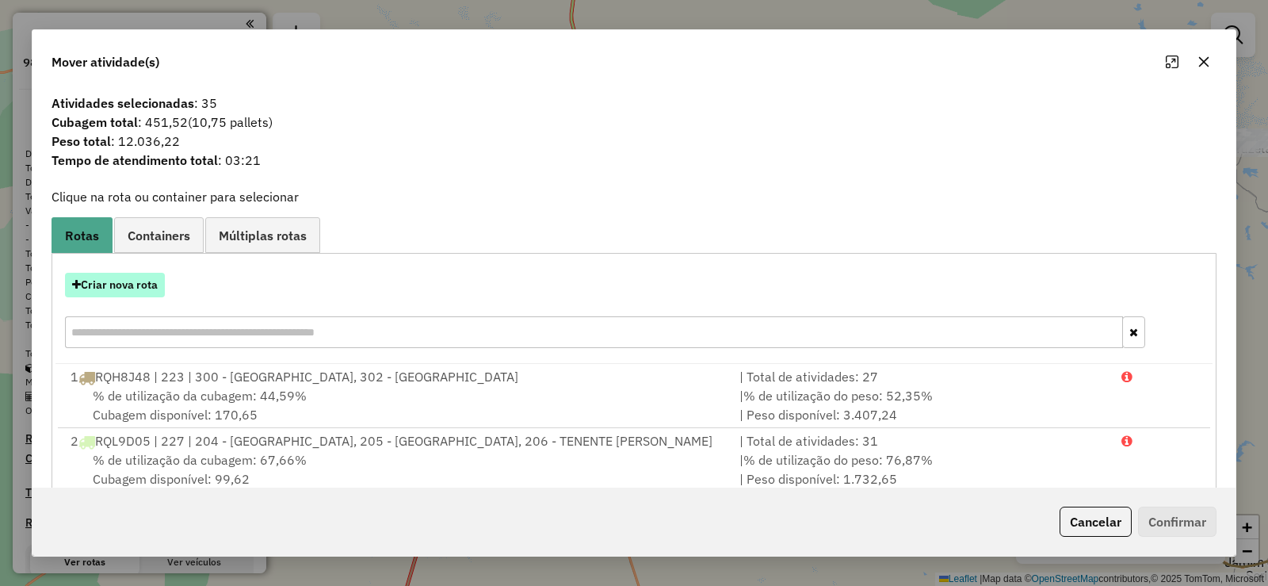
click at [153, 284] on button "Criar nova rota" at bounding box center [115, 285] width 100 height 25
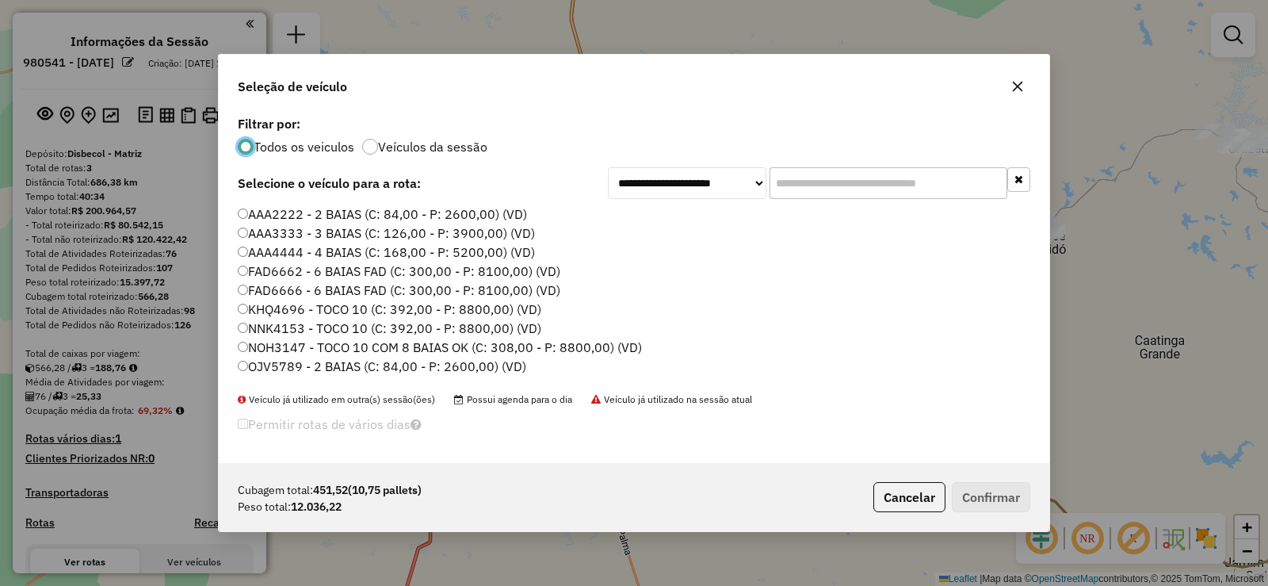
scroll to position [79, 0]
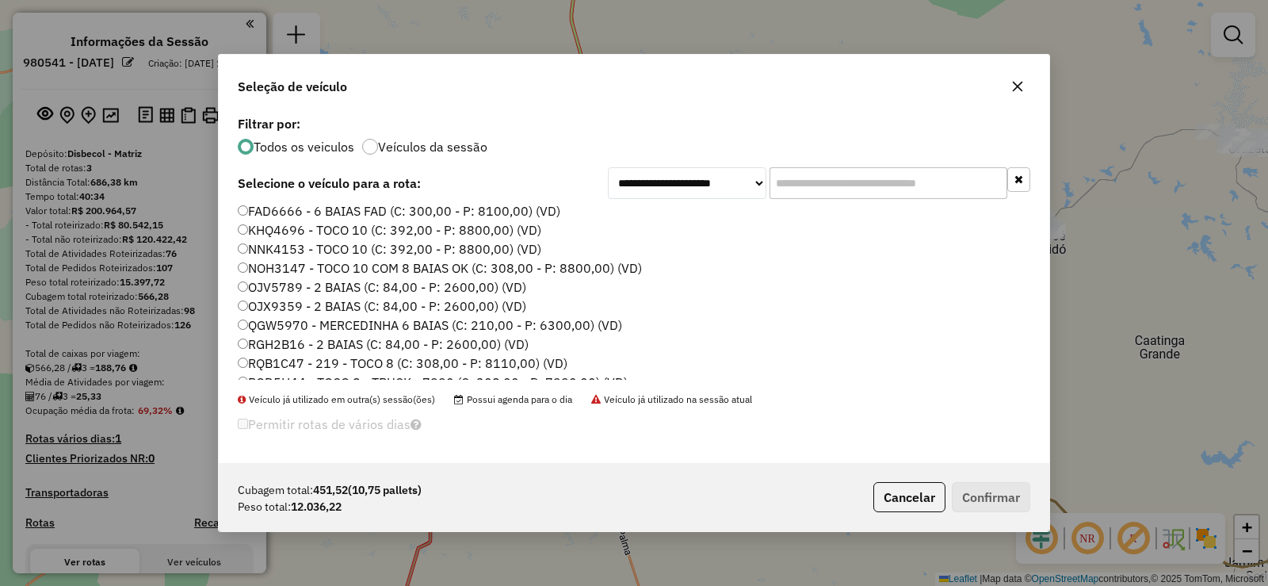
click at [305, 235] on label "KHQ4696 - TOCO 10 (C: 392,00 - P: 8800,00) (VD)" at bounding box center [390, 229] width 304 height 19
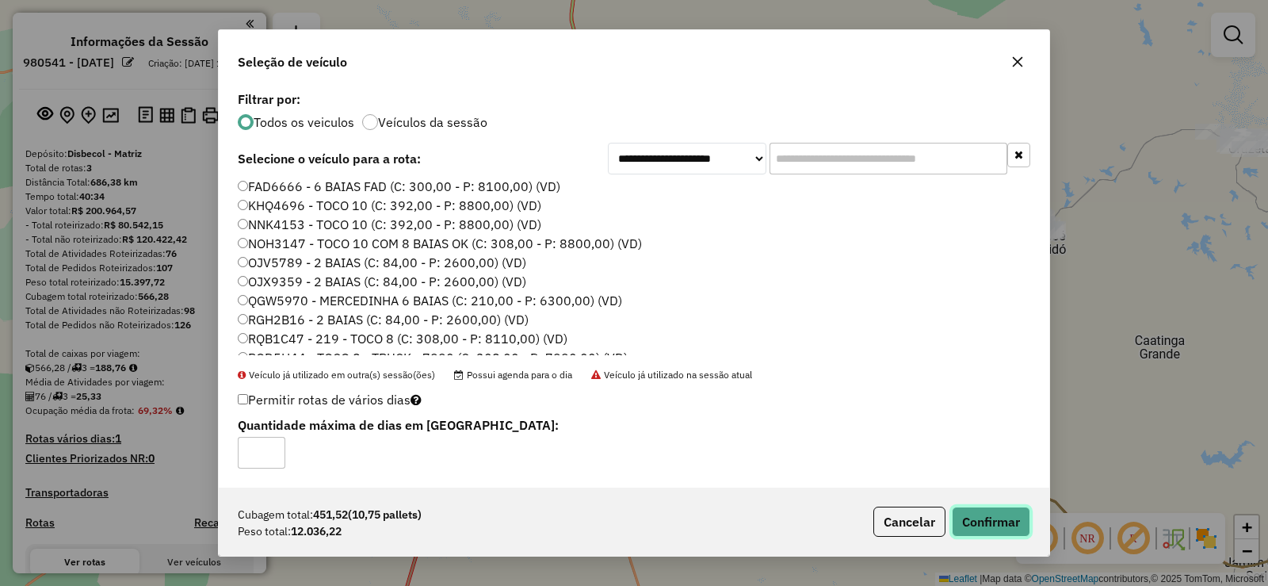
click at [1003, 518] on button "Confirmar" at bounding box center [991, 521] width 78 height 30
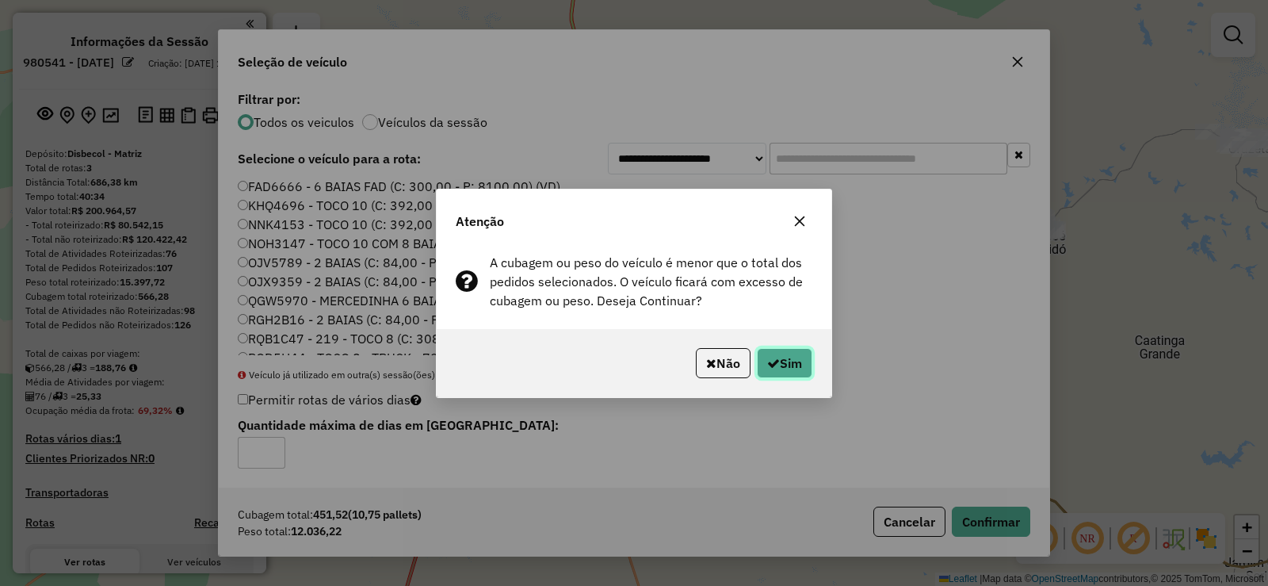
click at [803, 360] on button "Sim" at bounding box center [784, 363] width 55 height 30
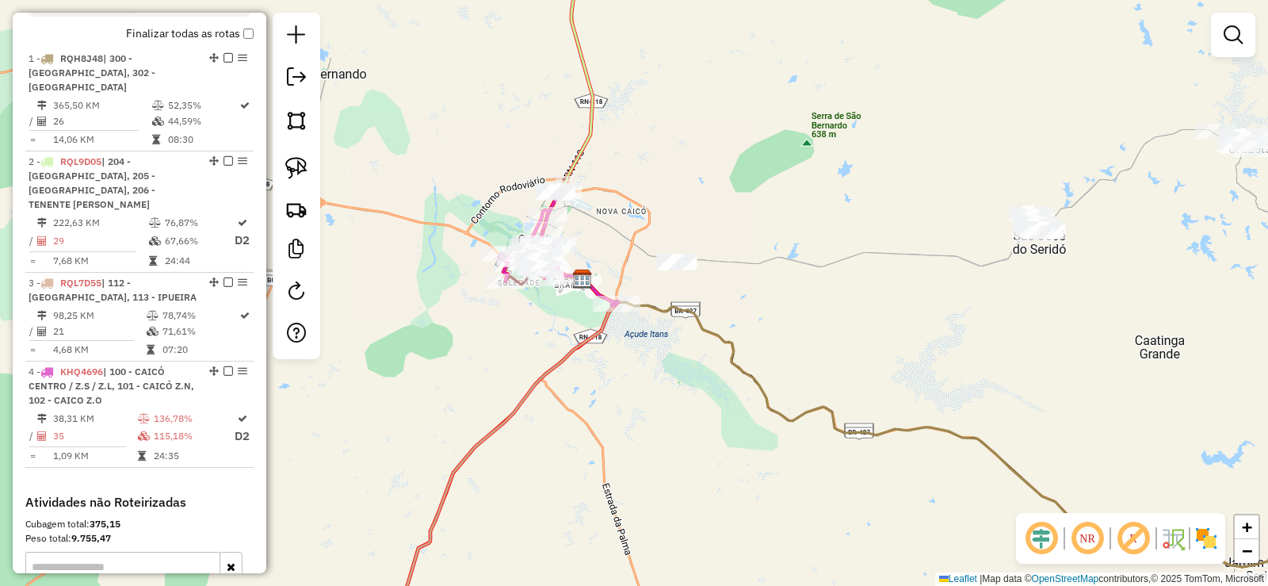
scroll to position [713, 0]
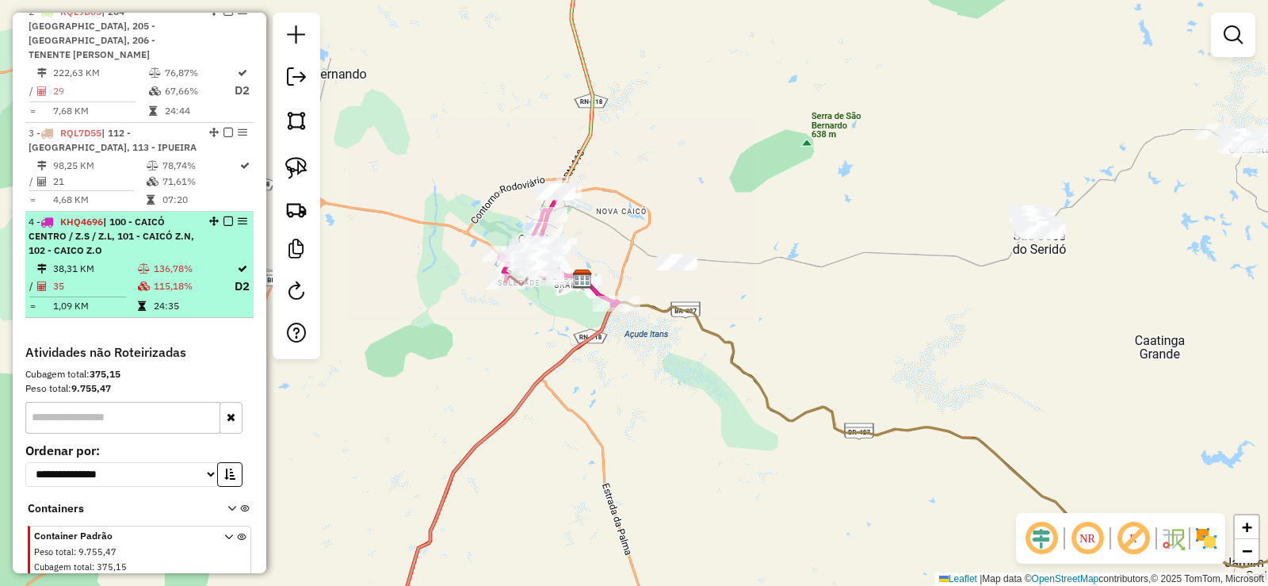
select select "**********"
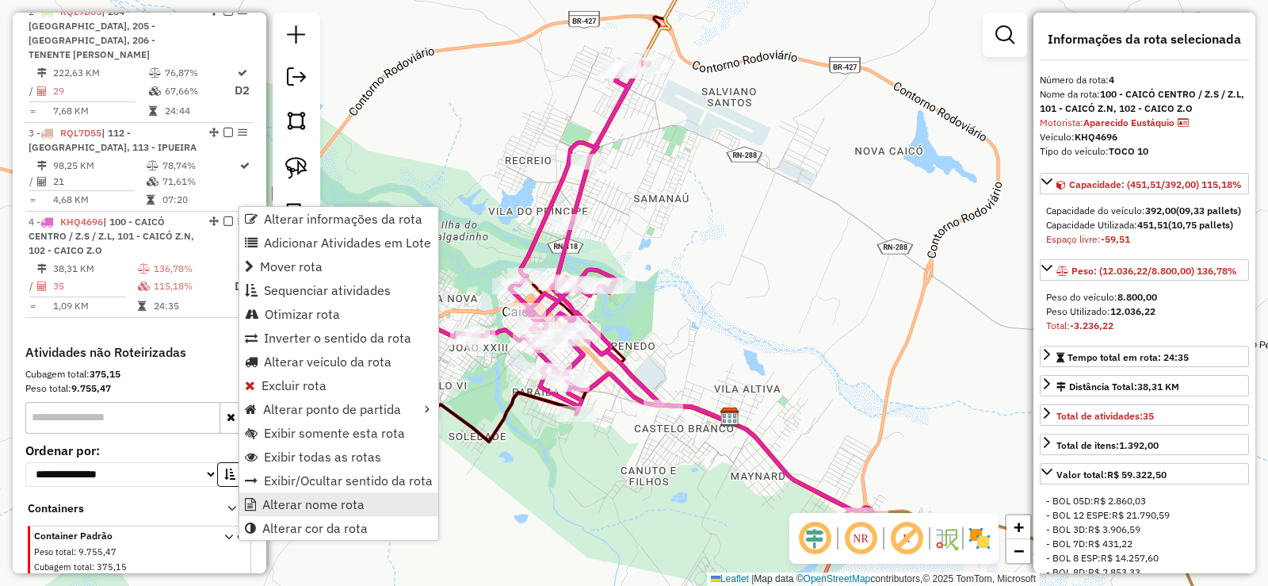
click at [303, 498] on span "Alterar nome rota" at bounding box center [313, 504] width 102 height 13
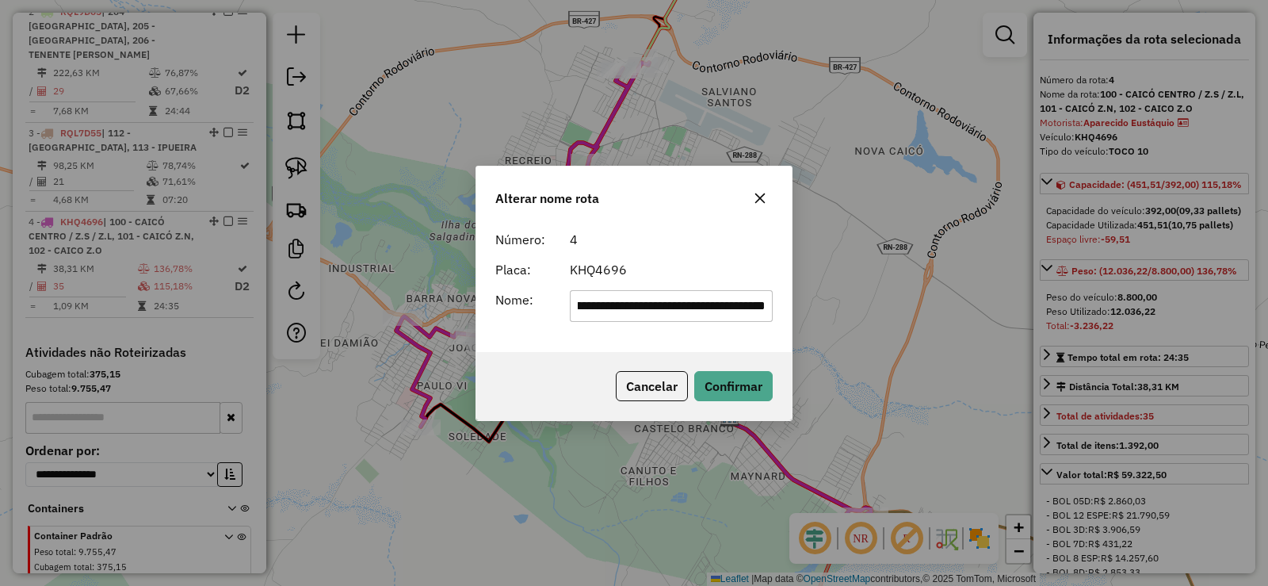
scroll to position [0, 229]
type input "**********"
click at [731, 386] on button "Confirmar" at bounding box center [733, 386] width 78 height 30
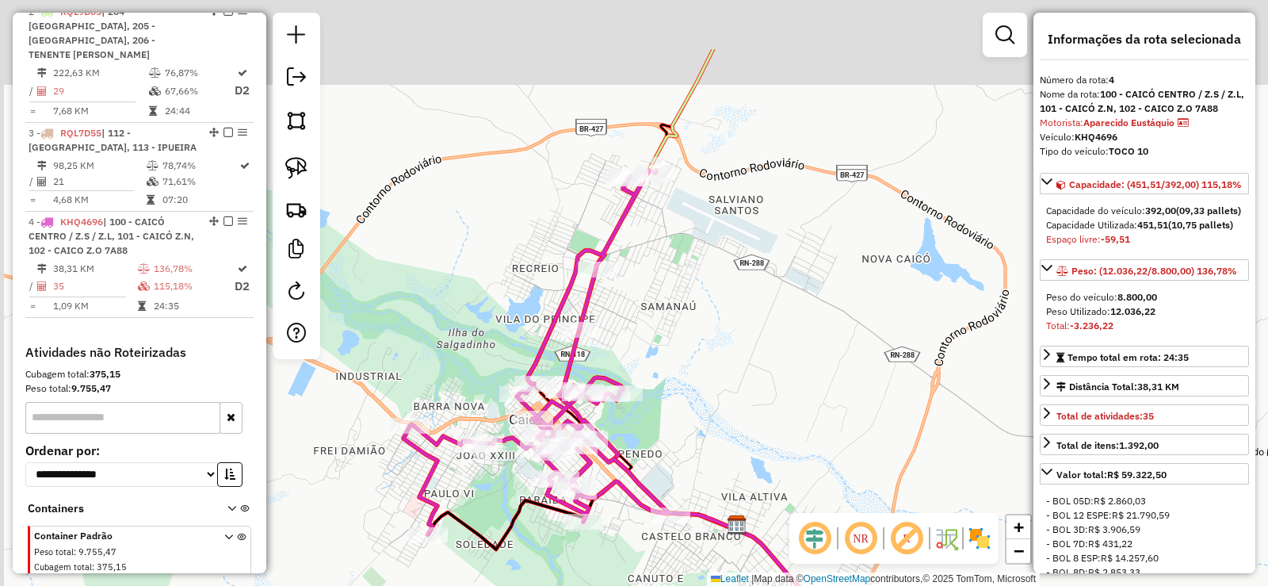
drag, startPoint x: 733, startPoint y: 220, endPoint x: 739, endPoint y: 307, distance: 87.4
click at [739, 307] on div "Janela de atendimento Grade de atendimento Capacidade Transportadoras Veículos …" at bounding box center [634, 293] width 1268 height 586
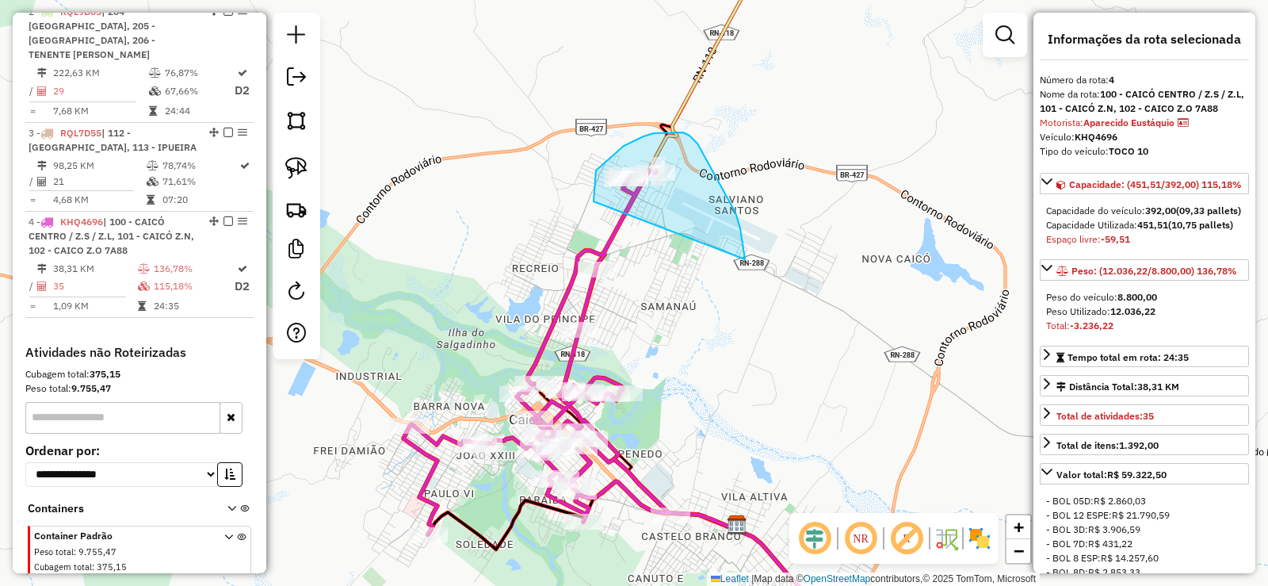
drag, startPoint x: 740, startPoint y: 228, endPoint x: 594, endPoint y: 201, distance: 149.1
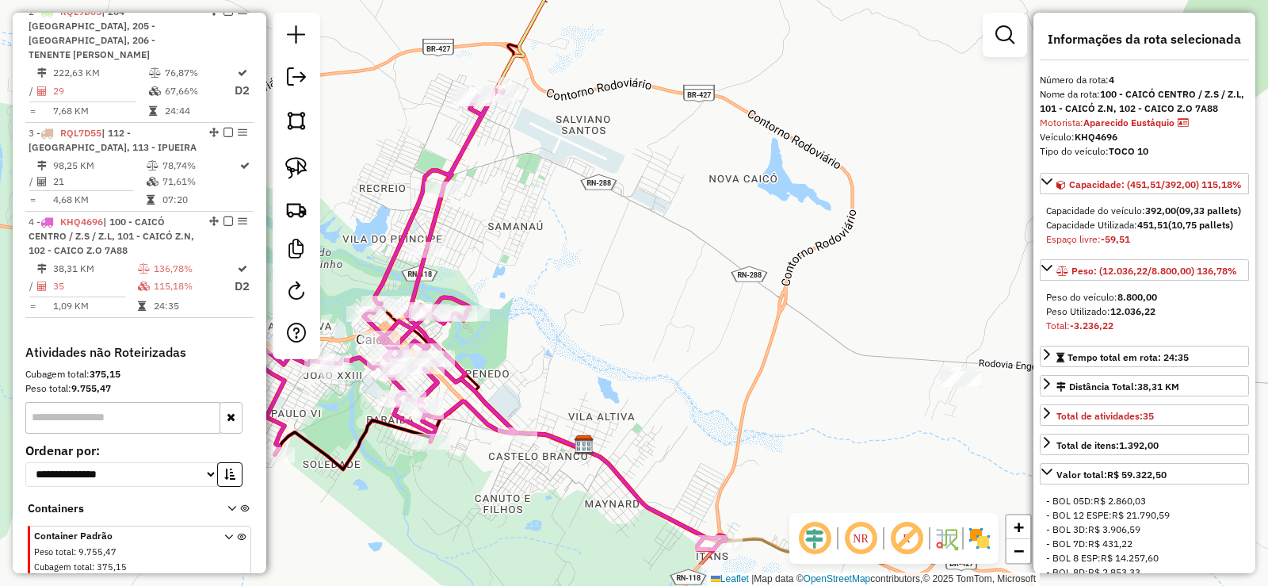
drag, startPoint x: 731, startPoint y: 291, endPoint x: 577, endPoint y: 210, distance: 173.7
click at [577, 210] on div "Janela de atendimento Grade de atendimento Capacidade Transportadoras Veículos …" at bounding box center [634, 293] width 1268 height 586
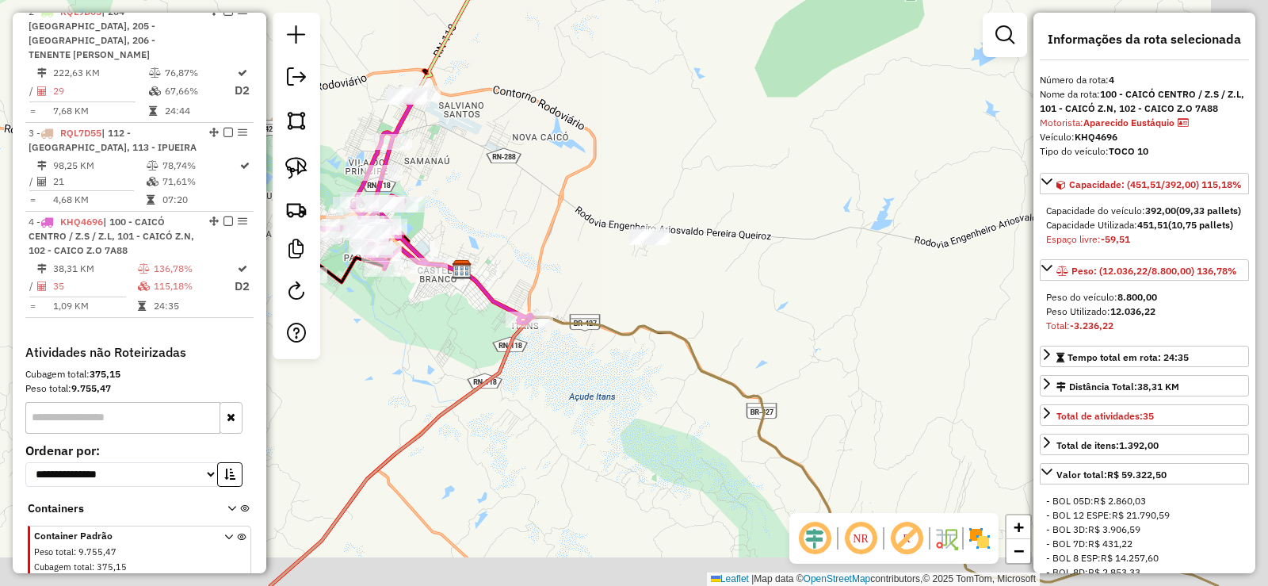
drag, startPoint x: 720, startPoint y: 330, endPoint x: 587, endPoint y: 260, distance: 150.0
click at [589, 263] on div "Janela de atendimento Grade de atendimento Capacidade Transportadoras Veículos …" at bounding box center [634, 293] width 1268 height 586
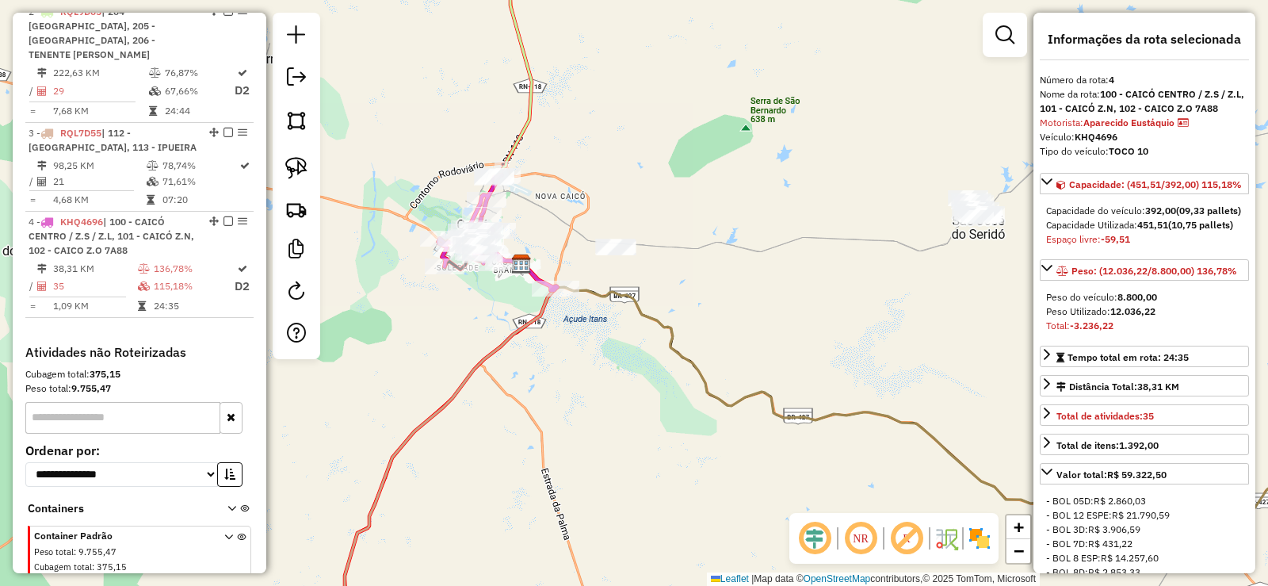
click at [664, 285] on div "Janela de atendimento Grade de atendimento Capacidade Transportadoras Veículos …" at bounding box center [634, 293] width 1268 height 586
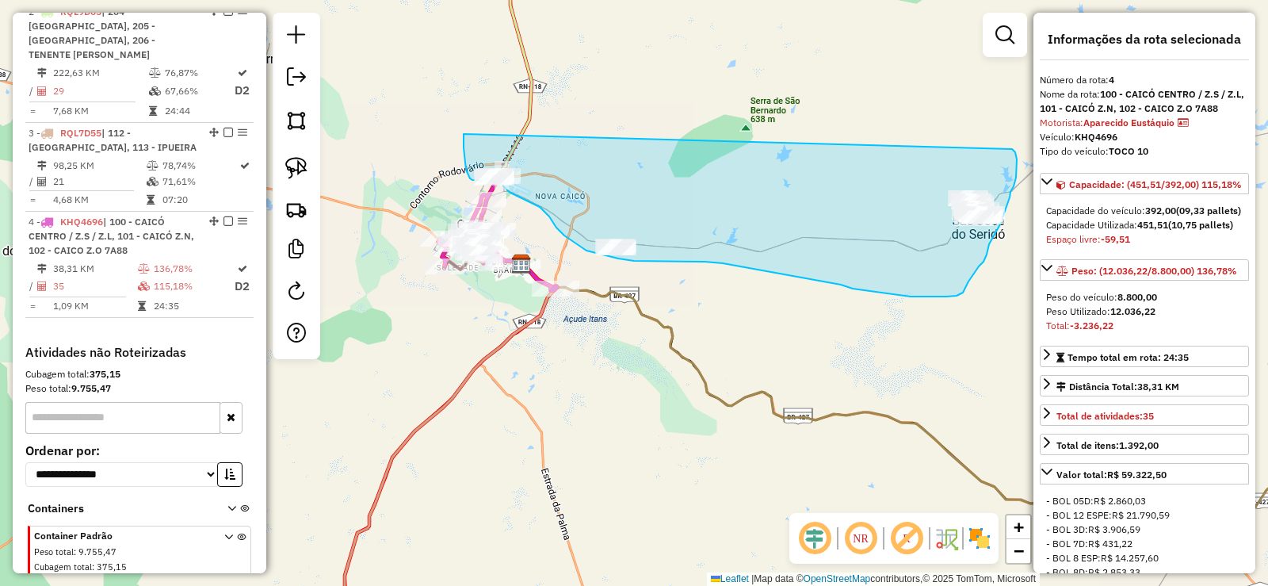
drag, startPoint x: 464, startPoint y: 134, endPoint x: 1012, endPoint y: 149, distance: 548.6
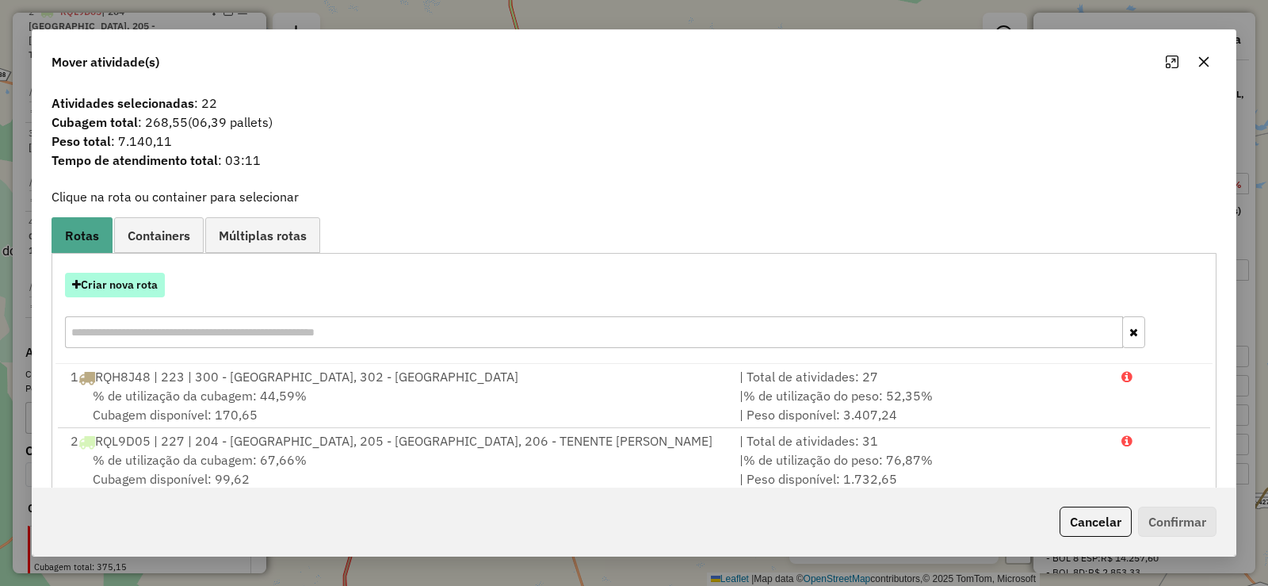
click at [141, 282] on button "Criar nova rota" at bounding box center [115, 285] width 100 height 25
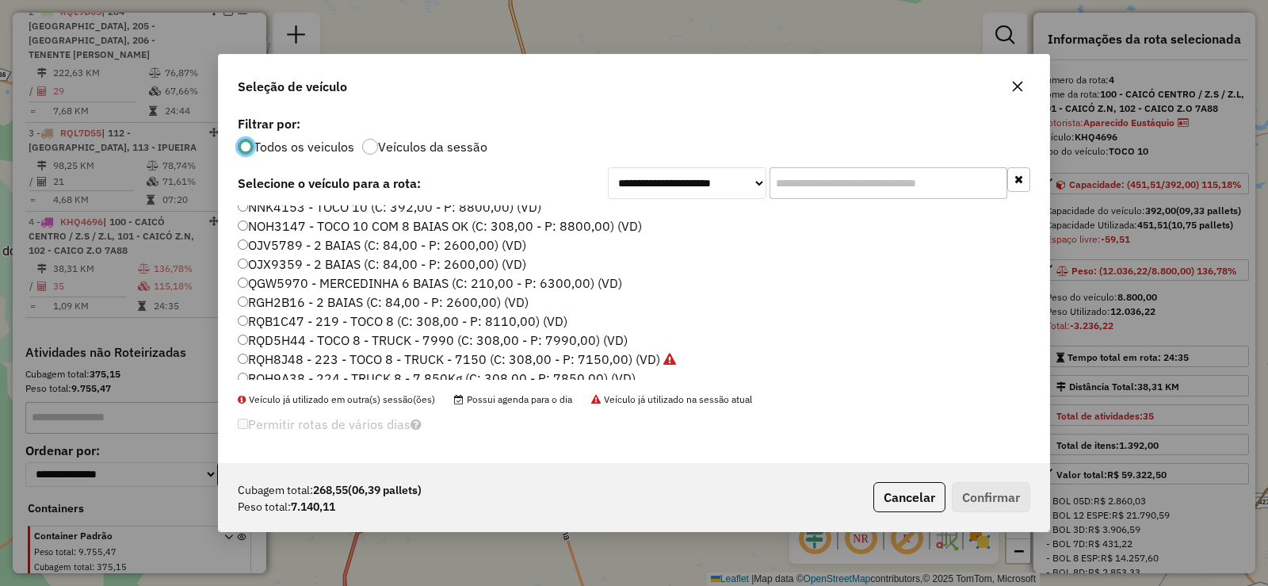
scroll to position [159, 0]
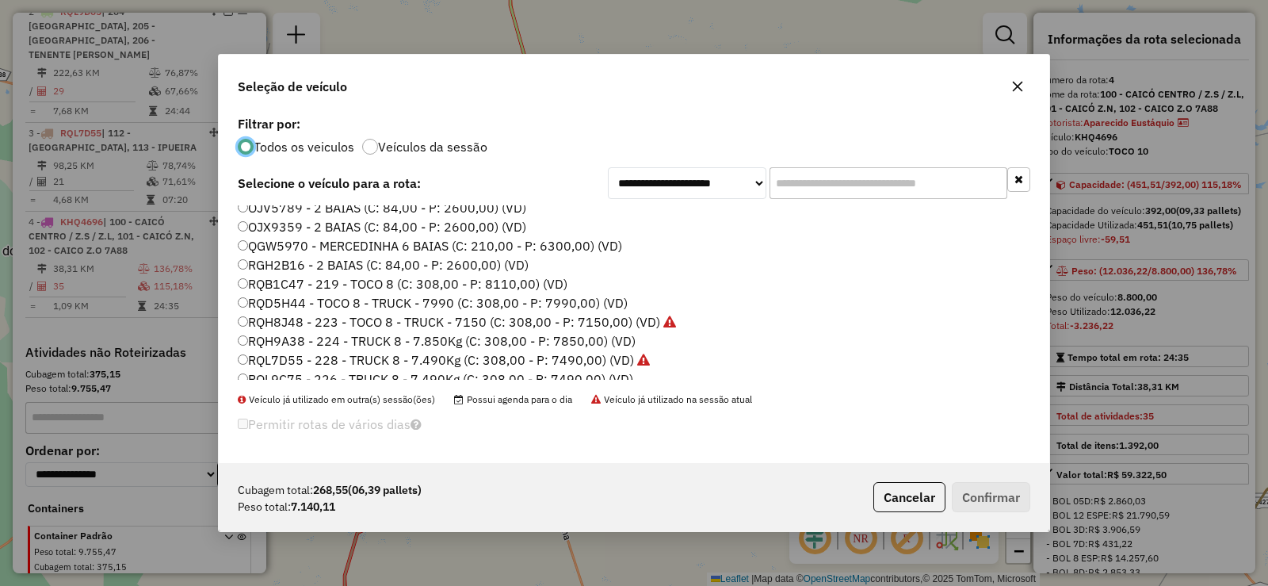
click at [323, 287] on label "RQB1C47 - 219 - TOCO 8 (C: 308,00 - P: 8110,00) (VD)" at bounding box center [403, 283] width 330 height 19
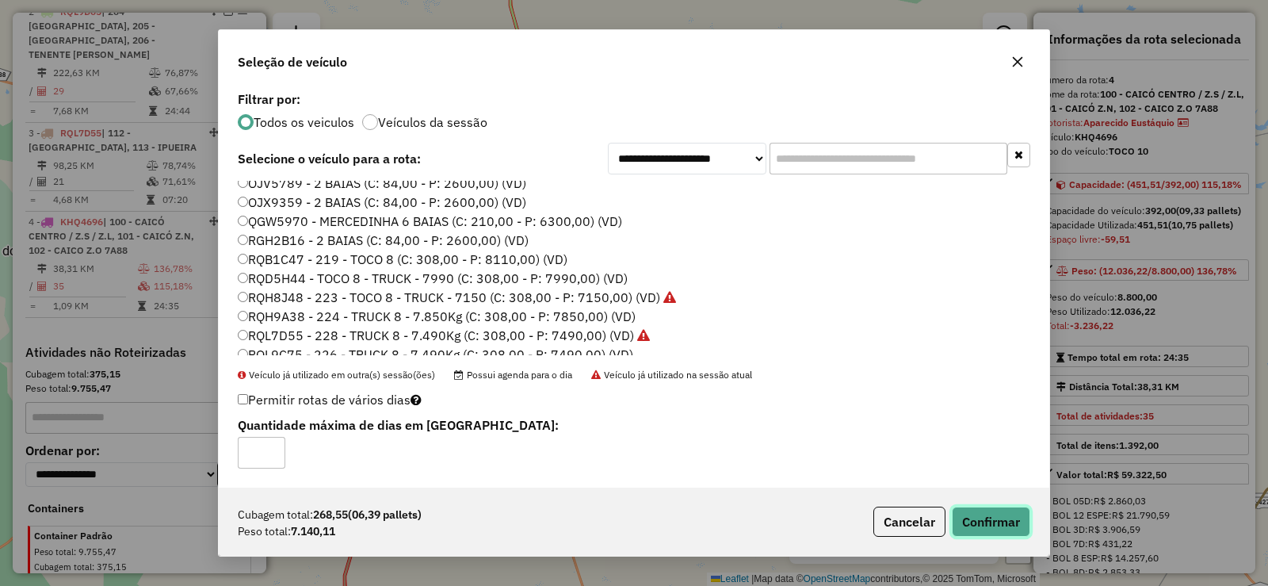
click at [976, 514] on button "Confirmar" at bounding box center [991, 521] width 78 height 30
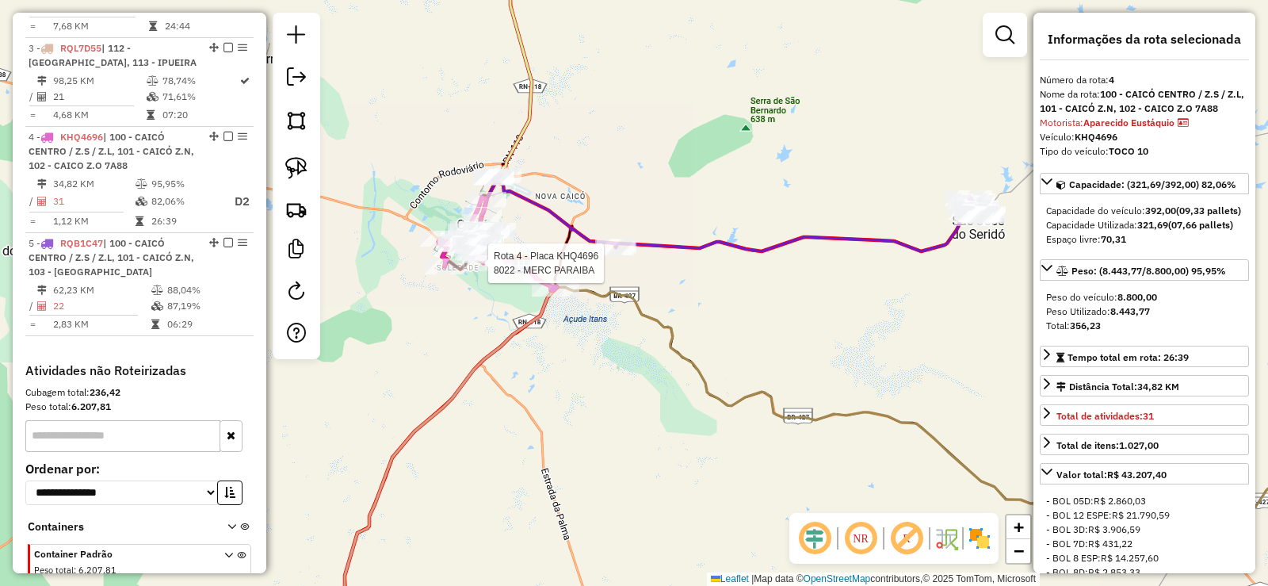
scroll to position [859, 0]
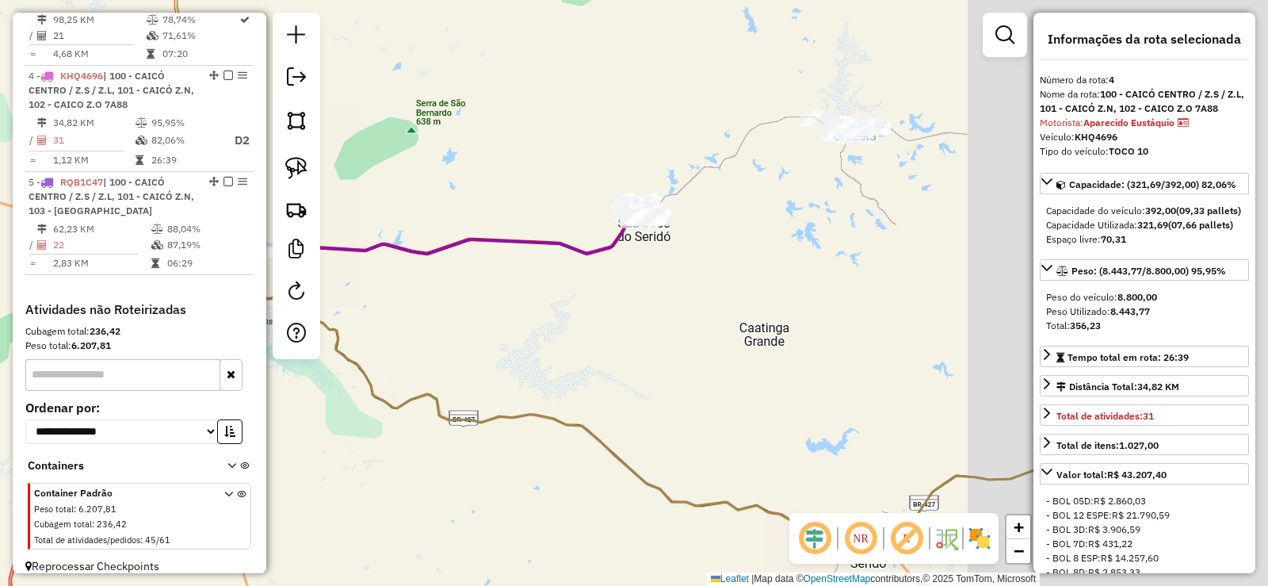
drag, startPoint x: 649, startPoint y: 319, endPoint x: 562, endPoint y: 310, distance: 87.6
click at [570, 316] on div "Janela de atendimento Grade de atendimento Capacidade Transportadoras Veículos …" at bounding box center [634, 293] width 1268 height 586
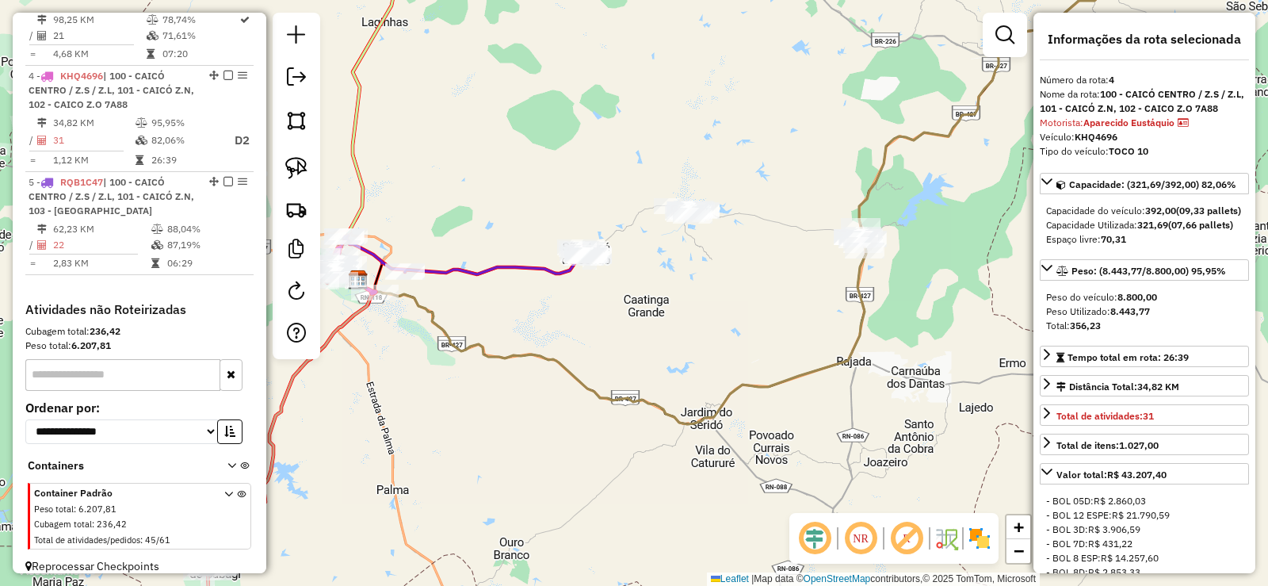
drag, startPoint x: 556, startPoint y: 318, endPoint x: 857, endPoint y: 312, distance: 301.2
click at [857, 312] on div "Janela de atendimento Grade de atendimento Capacidade Transportadoras Veículos …" at bounding box center [634, 293] width 1268 height 586
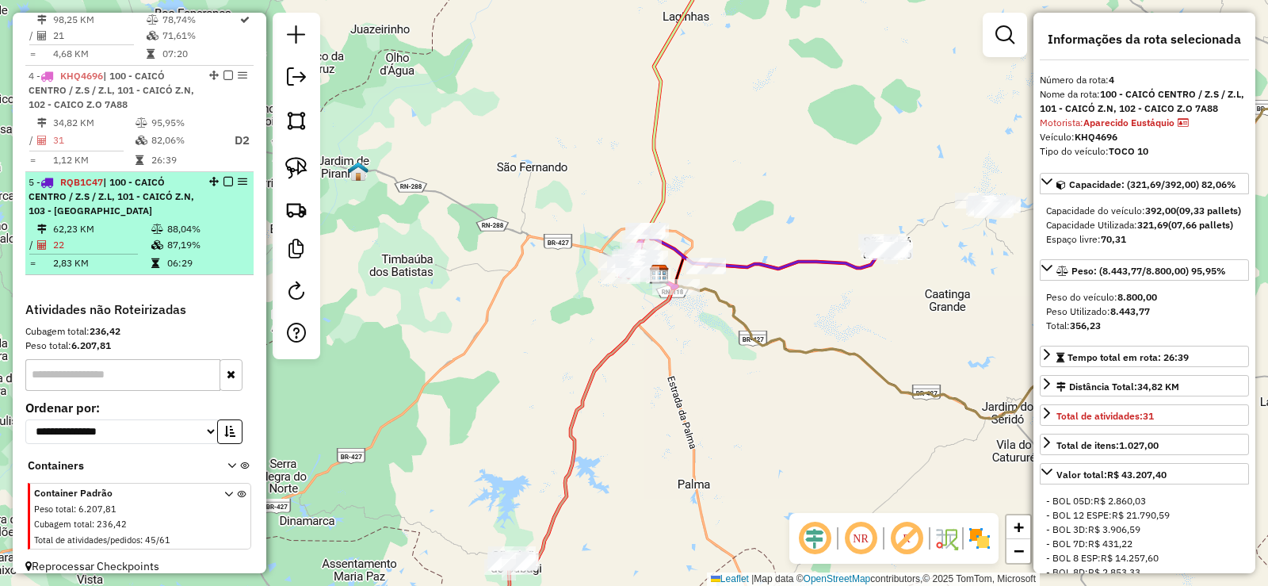
scroll to position [780, 0]
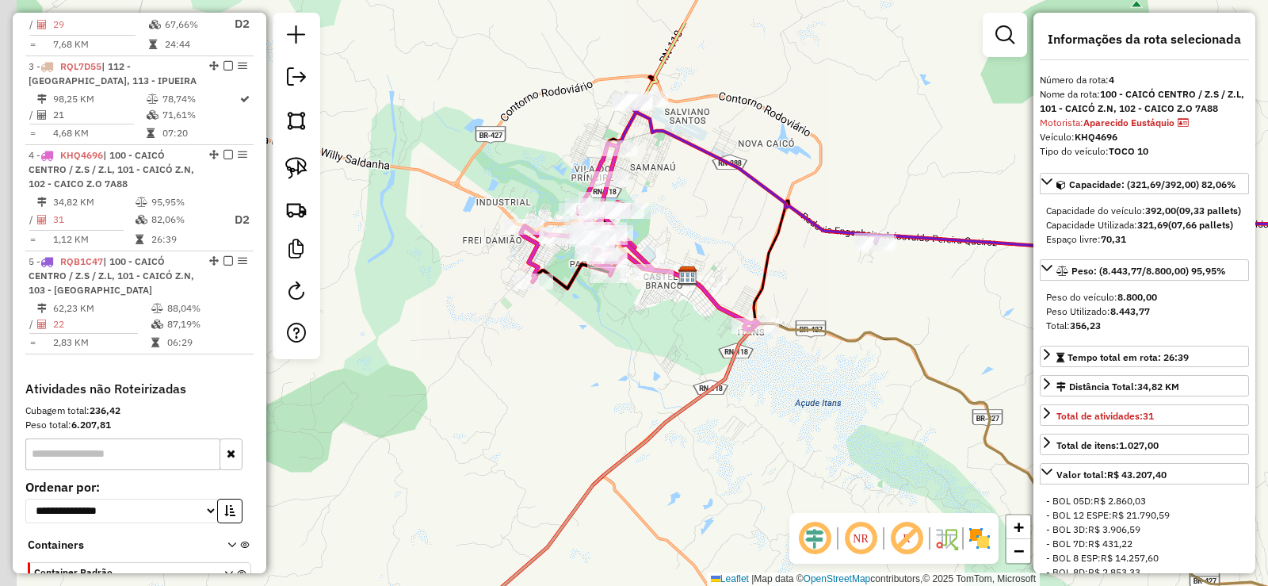
drag, startPoint x: 584, startPoint y: 253, endPoint x: 618, endPoint y: 336, distance: 89.9
click at [618, 335] on div "Janela de atendimento Grade de atendimento Capacidade Transportadoras Veículos …" at bounding box center [634, 293] width 1268 height 586
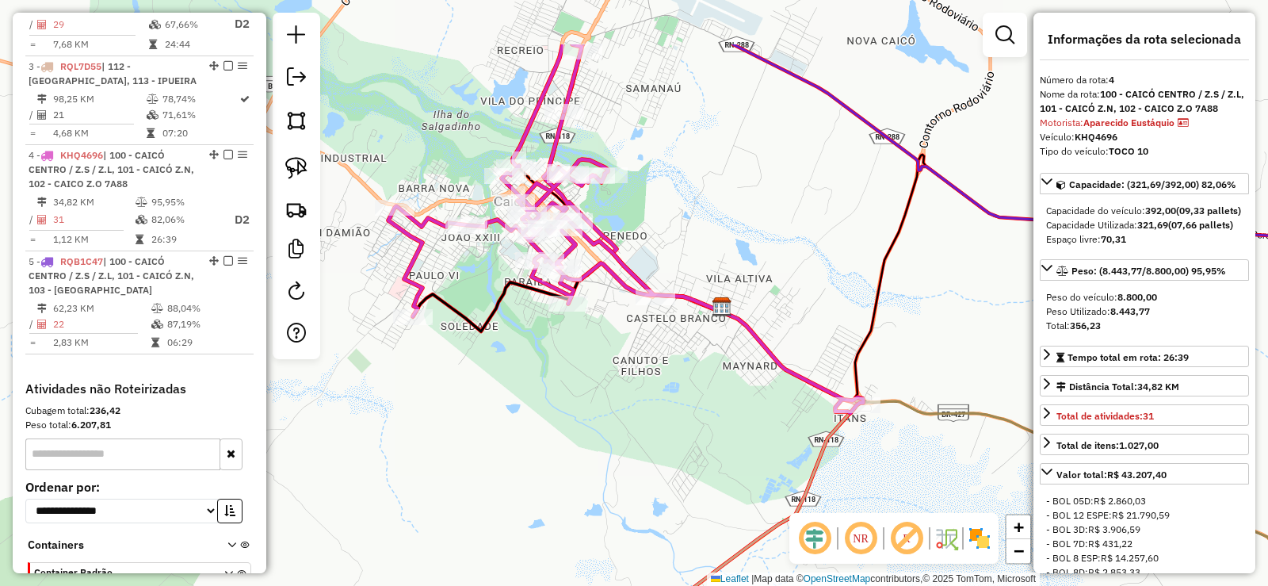
drag, startPoint x: 589, startPoint y: 321, endPoint x: 560, endPoint y: 444, distance: 126.3
click at [560, 444] on div "Janela de atendimento Grade de atendimento Capacidade Transportadoras Veículos …" at bounding box center [634, 293] width 1268 height 586
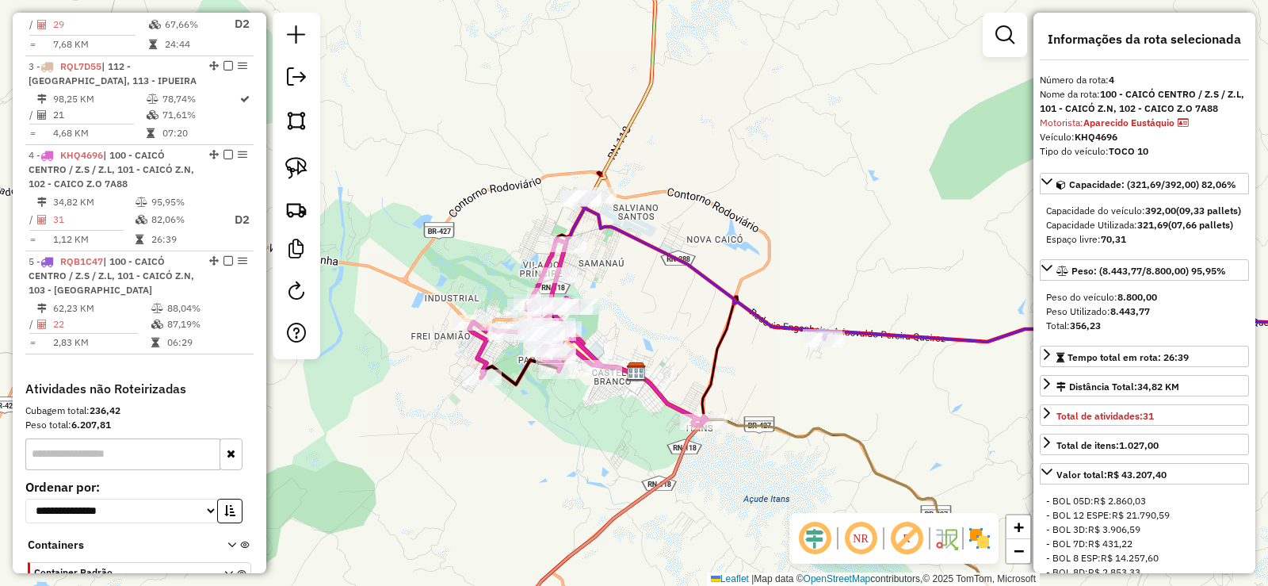
drag, startPoint x: 562, startPoint y: 423, endPoint x: 567, endPoint y: 414, distance: 9.9
click at [567, 414] on div "Janela de atendimento Grade de atendimento Capacidade Transportadoras Veículos …" at bounding box center [634, 293] width 1268 height 586
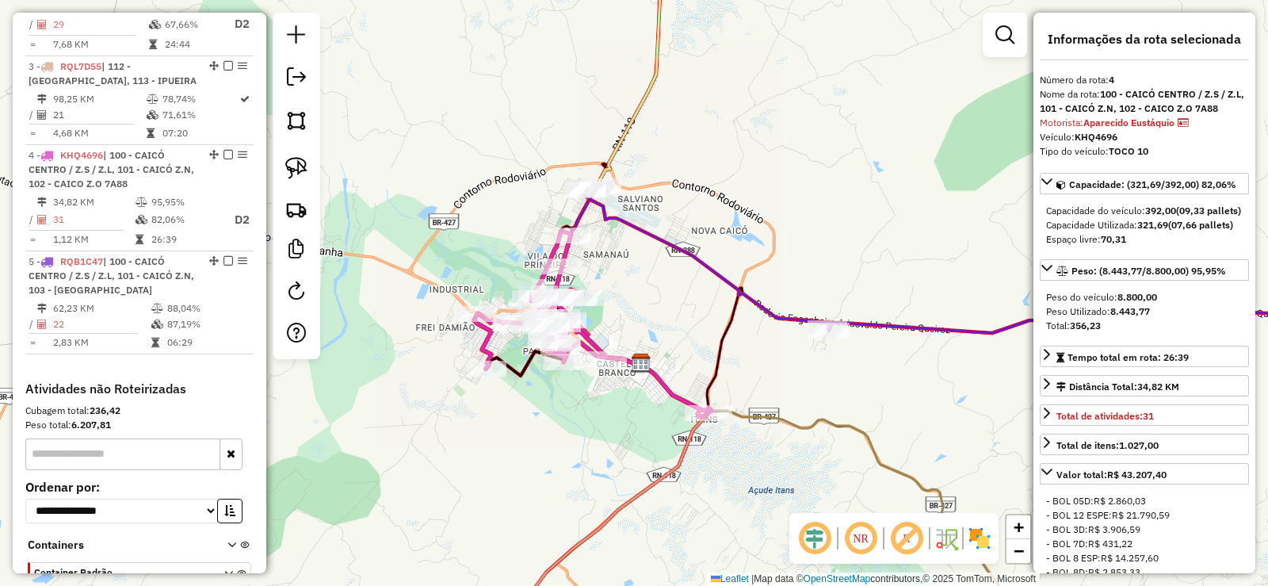
click at [998, 31] on em at bounding box center [1004, 34] width 19 height 19
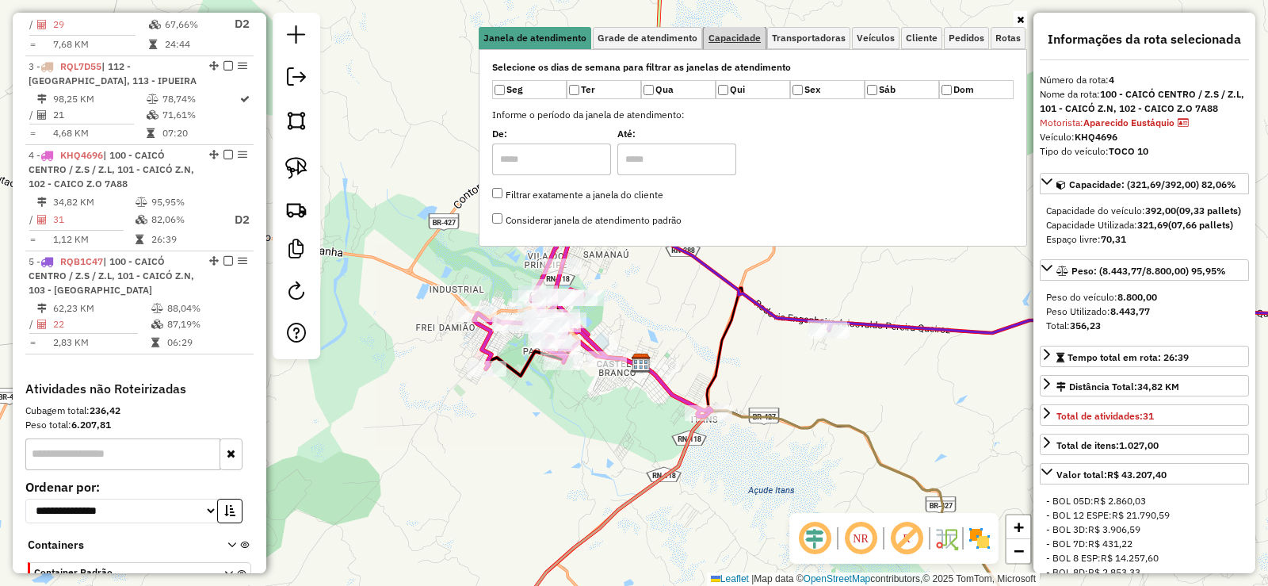
click at [744, 40] on span "Capacidade" at bounding box center [735, 38] width 52 height 10
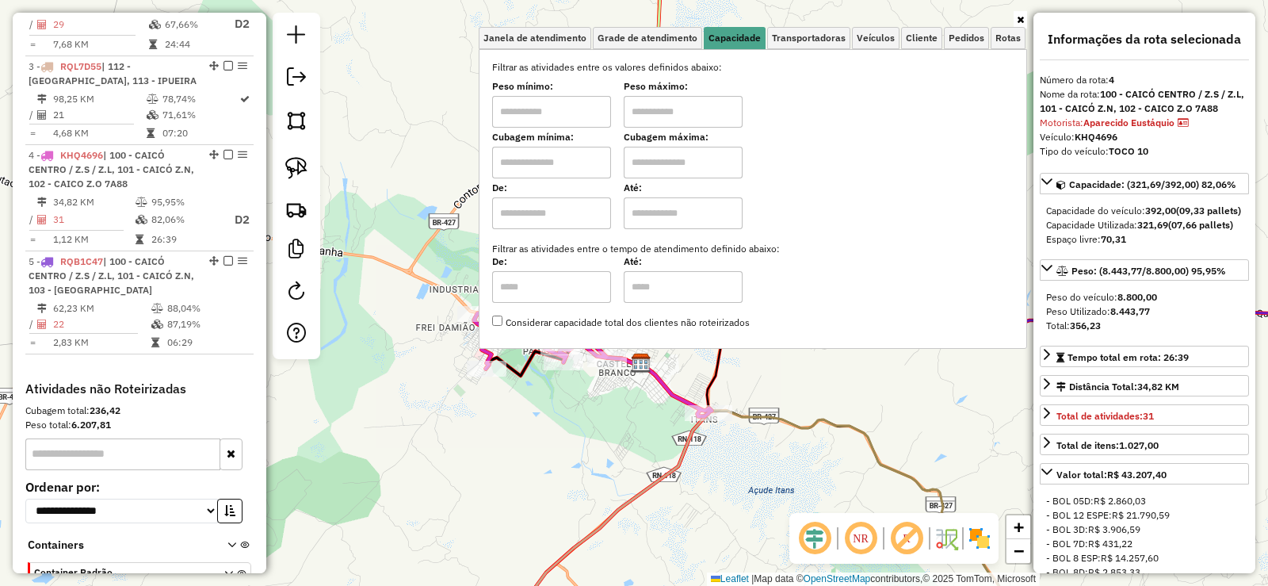
click at [575, 166] on input "text" at bounding box center [551, 163] width 119 height 32
type input "****"
drag, startPoint x: 696, startPoint y: 159, endPoint x: 737, endPoint y: 159, distance: 41.2
click at [696, 159] on input "text" at bounding box center [683, 163] width 119 height 32
type input "****"
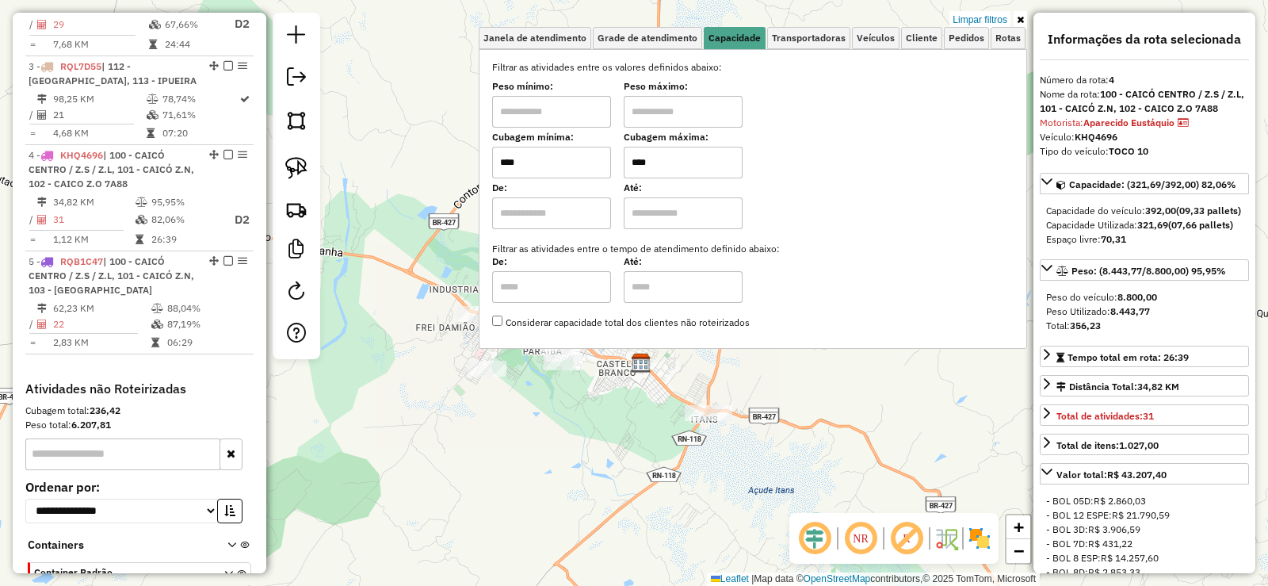
click at [829, 407] on div "Limpar filtros Janela de atendimento Grade de atendimento Capacidade Transporta…" at bounding box center [634, 293] width 1268 height 586
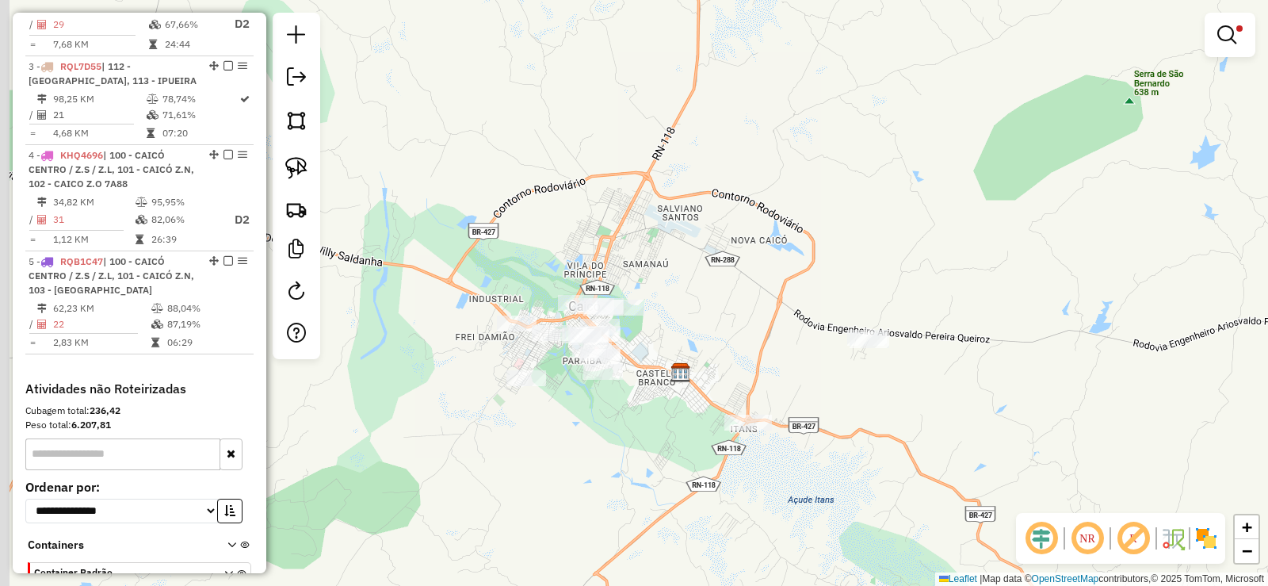
drag, startPoint x: 679, startPoint y: 321, endPoint x: 719, endPoint y: 330, distance: 40.8
click at [719, 330] on div "Limpar filtros Janela de atendimento Grade de atendimento Capacidade Transporta…" at bounding box center [634, 293] width 1268 height 586
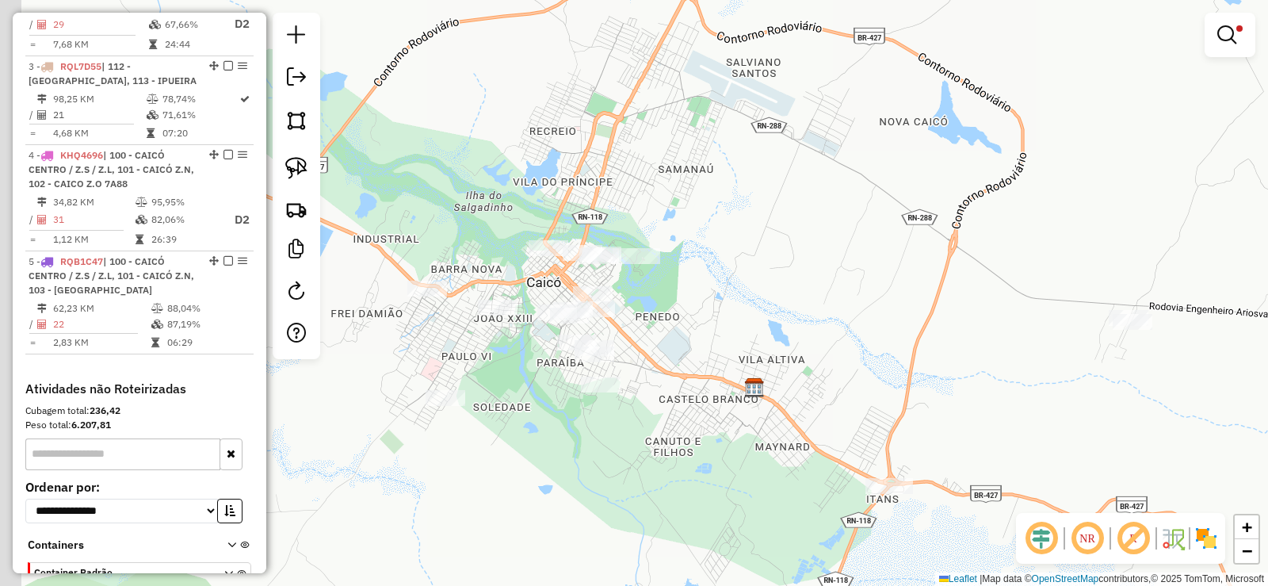
drag, startPoint x: 684, startPoint y: 342, endPoint x: 769, endPoint y: 318, distance: 88.3
click at [770, 318] on div "Limpar filtros Janela de atendimento Grade de atendimento Capacidade Transporta…" at bounding box center [634, 293] width 1268 height 586
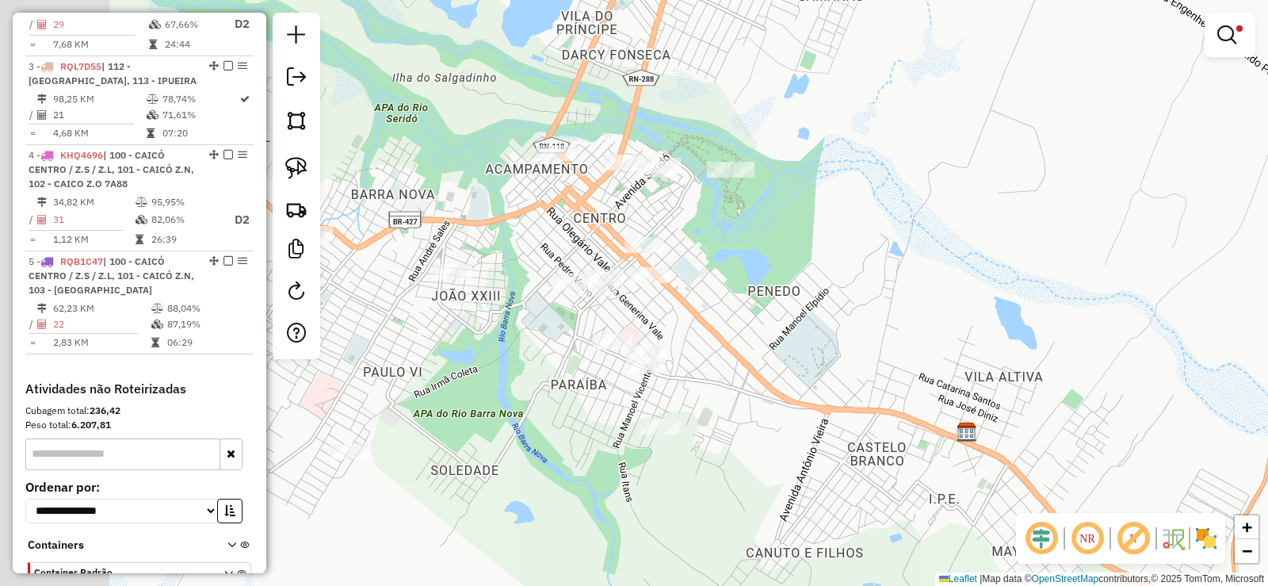
drag, startPoint x: 704, startPoint y: 313, endPoint x: 865, endPoint y: 305, distance: 161.9
click at [893, 305] on div "Limpar filtros Janela de atendimento Grade de atendimento Capacidade Transporta…" at bounding box center [634, 293] width 1268 height 586
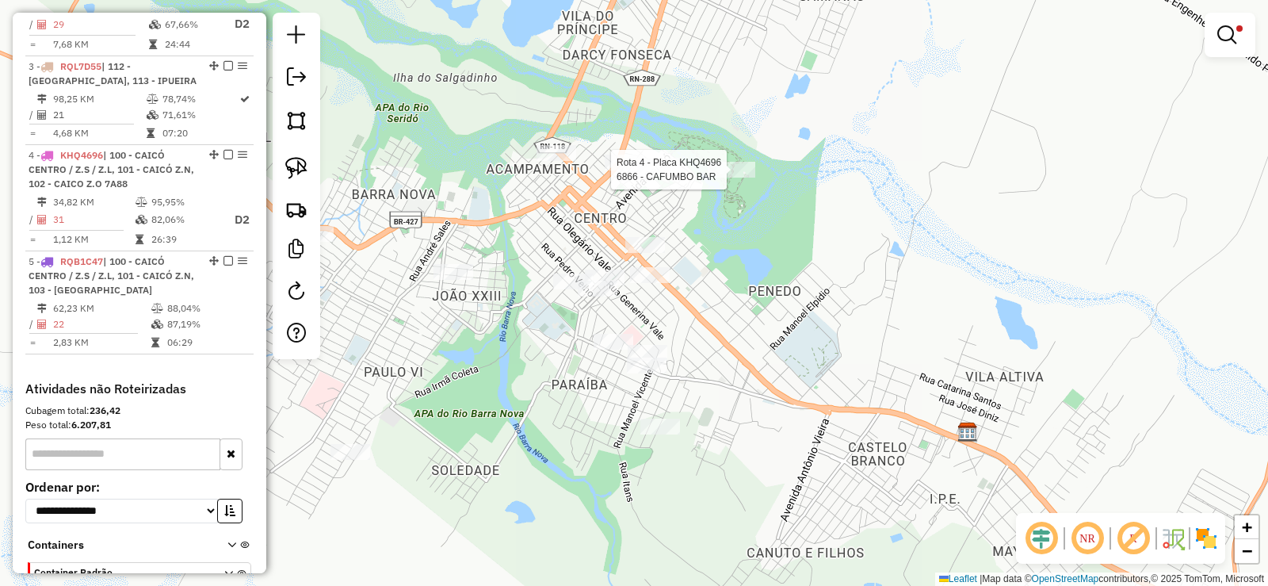
select select "**********"
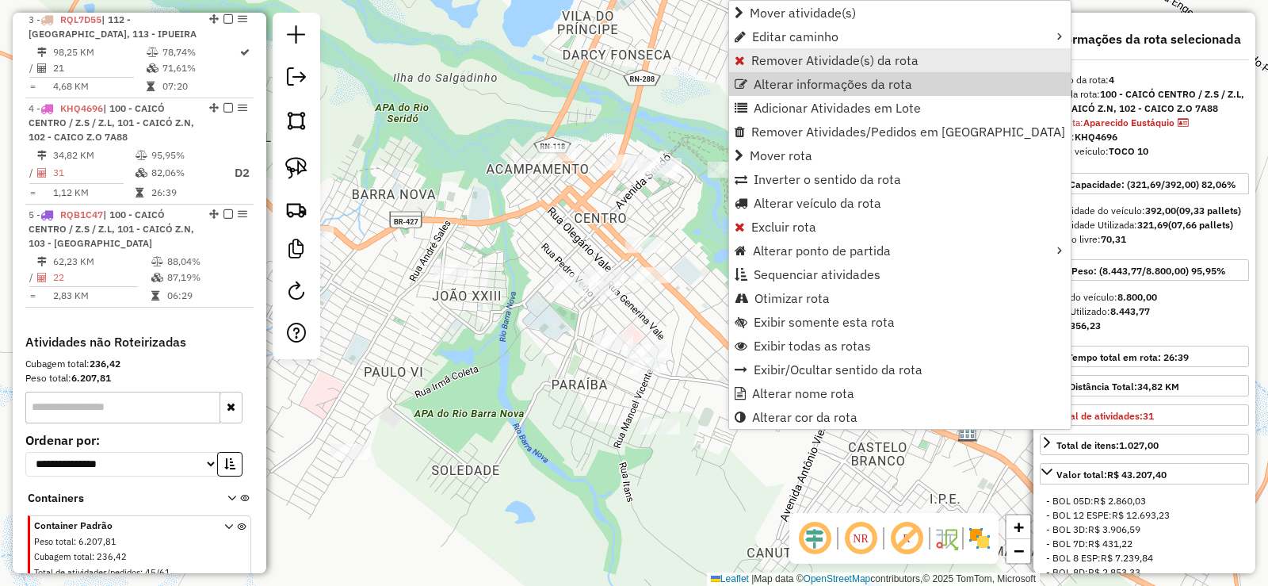
scroll to position [859, 0]
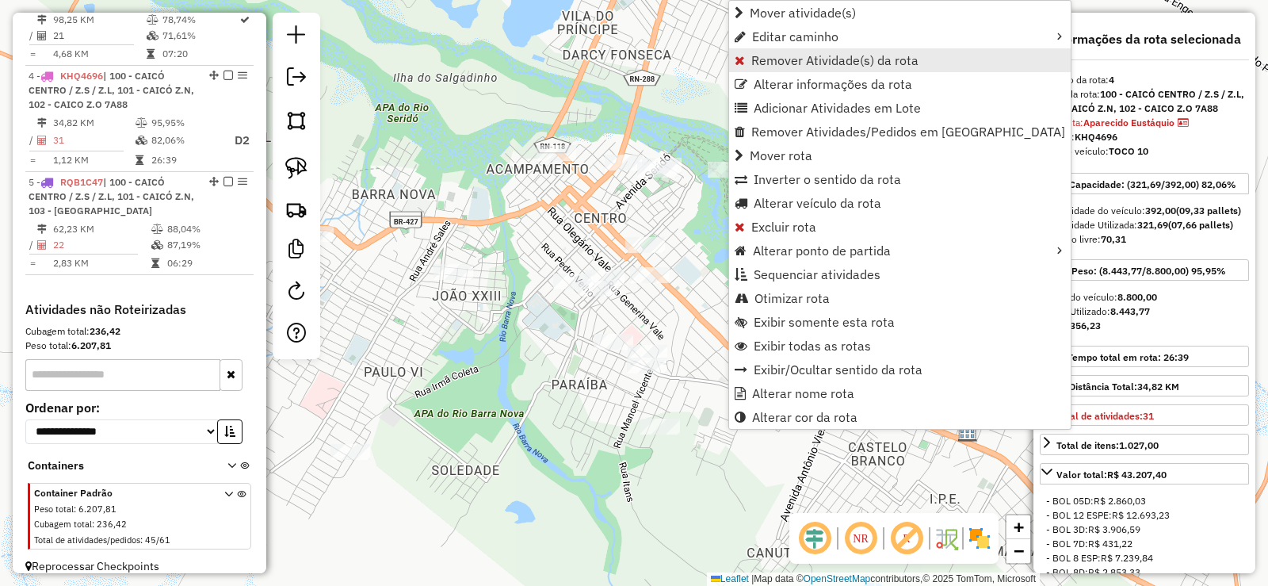
click at [778, 62] on span "Remover Atividade(s) da rota" at bounding box center [834, 60] width 167 height 13
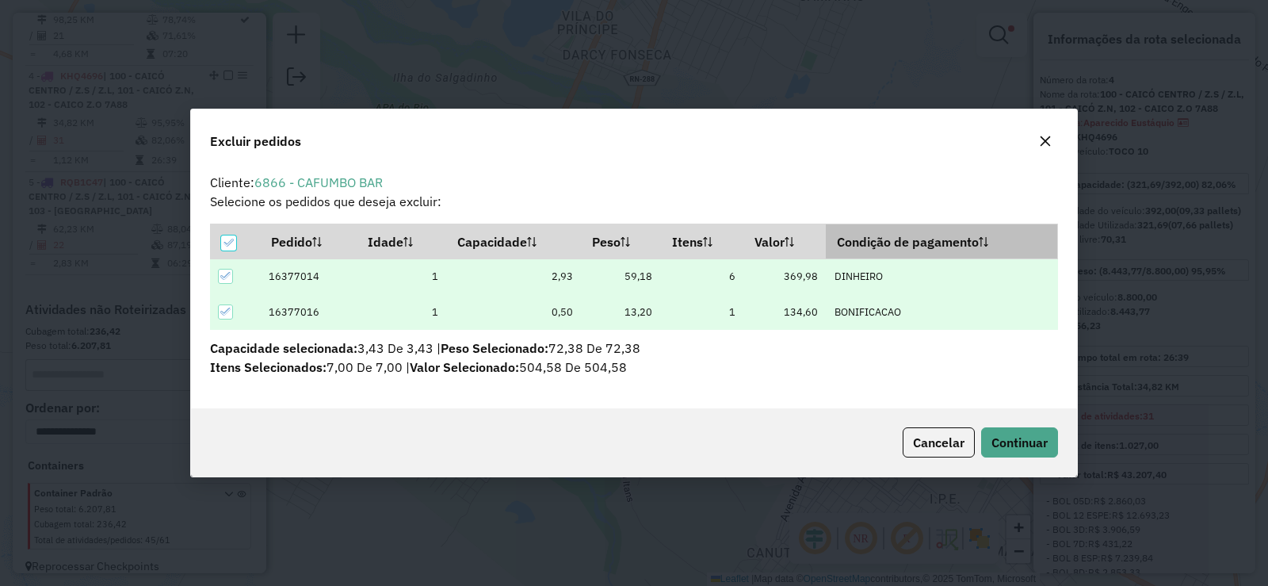
scroll to position [0, 0]
click at [1015, 449] on span "Continuar" at bounding box center [1019, 442] width 56 height 16
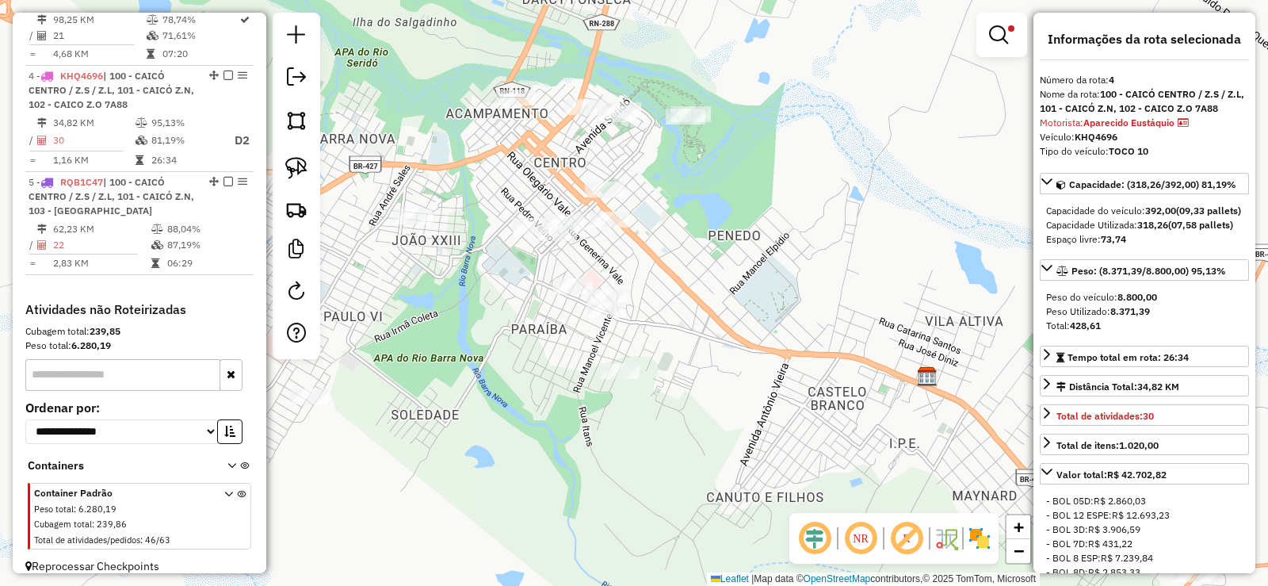
drag, startPoint x: 779, startPoint y: 349, endPoint x: 731, endPoint y: 288, distance: 76.7
click at [735, 288] on div "Limpar filtros Janela de atendimento Grade de atendimento Capacidade Transporta…" at bounding box center [634, 293] width 1268 height 586
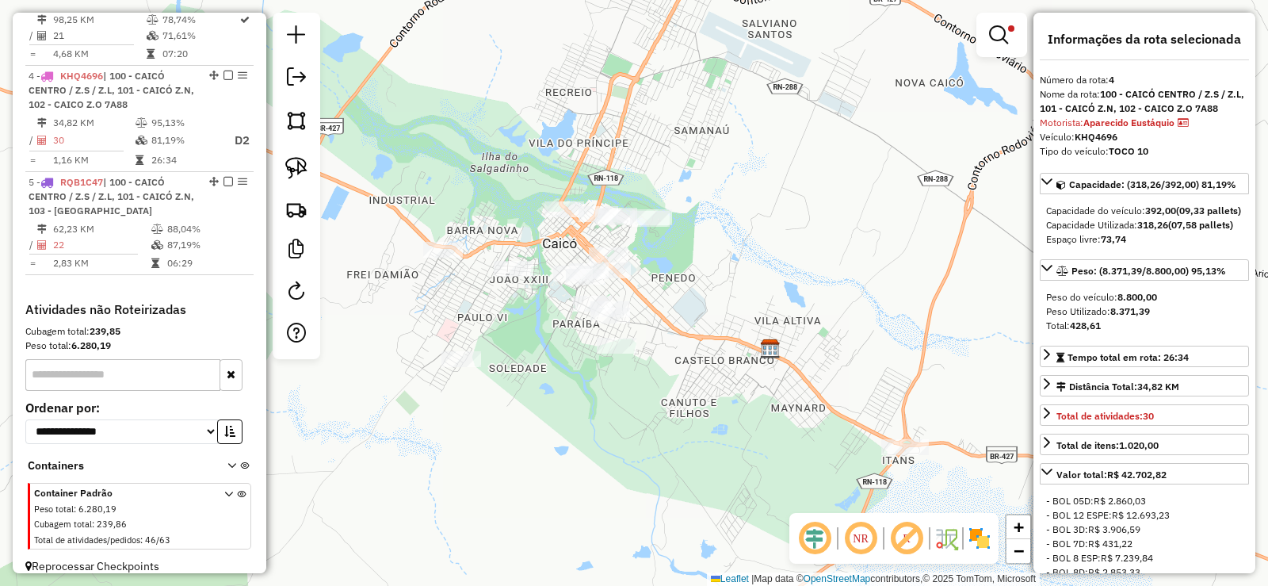
drag, startPoint x: 740, startPoint y: 281, endPoint x: 684, endPoint y: 301, distance: 59.7
click at [684, 301] on div "Limpar filtros Janela de atendimento Grade de atendimento Capacidade Transporta…" at bounding box center [634, 293] width 1268 height 586
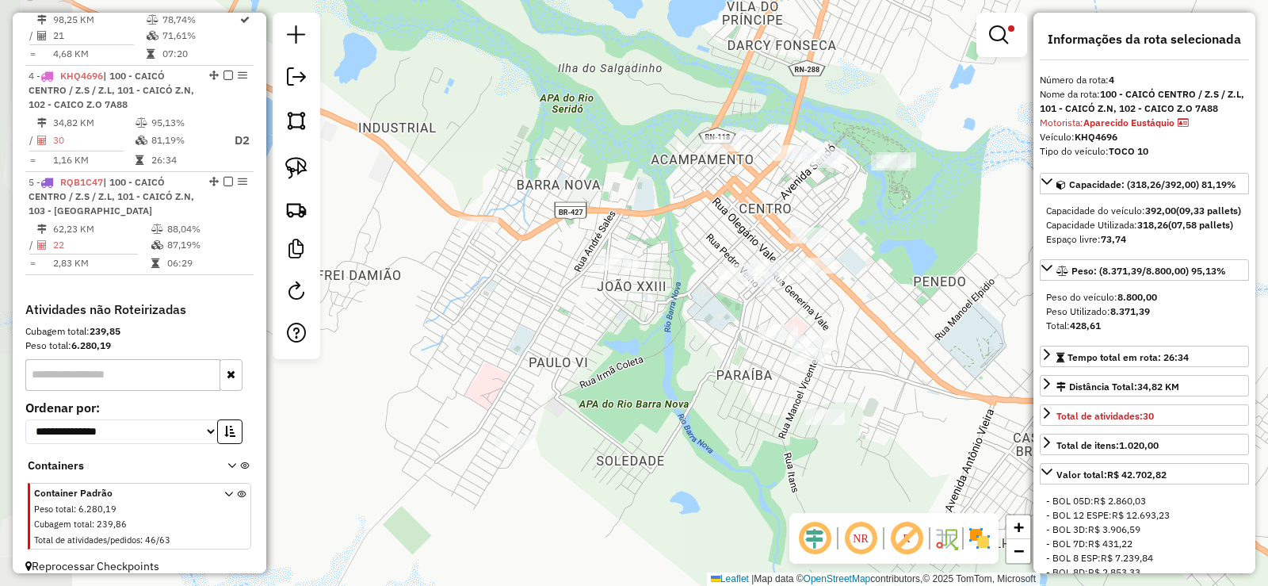
drag, startPoint x: 649, startPoint y: 281, endPoint x: 920, endPoint y: 311, distance: 272.7
click at [920, 311] on div "Limpar filtros Janela de atendimento Grade de atendimento Capacidade Transporta…" at bounding box center [634, 293] width 1268 height 586
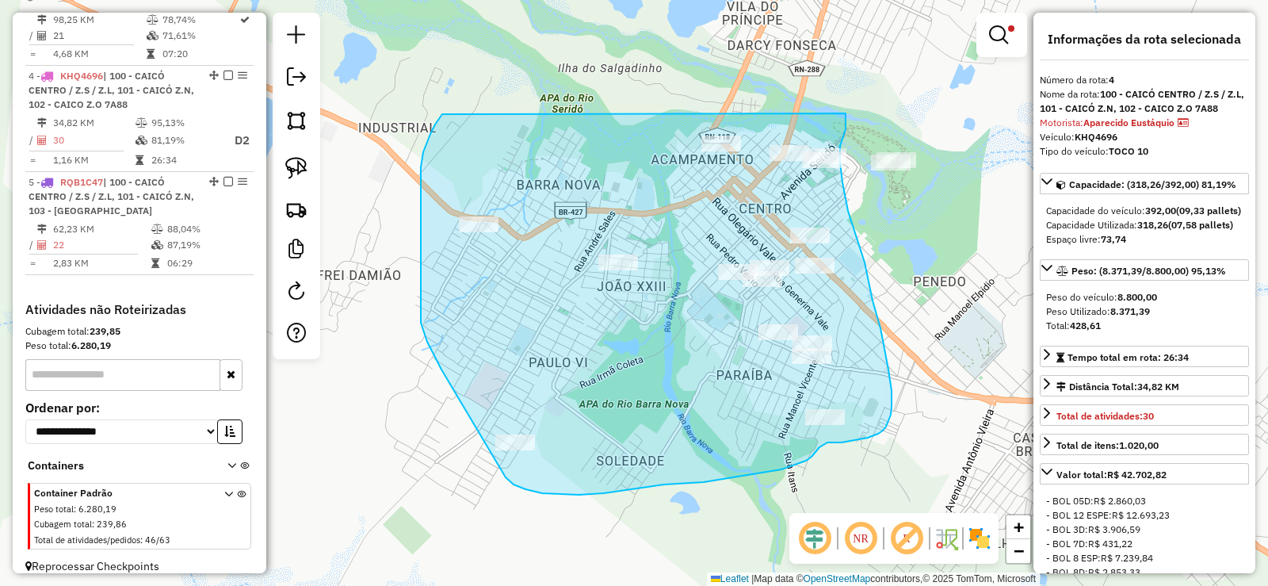
drag, startPoint x: 430, startPoint y: 134, endPoint x: 843, endPoint y: 109, distance: 413.7
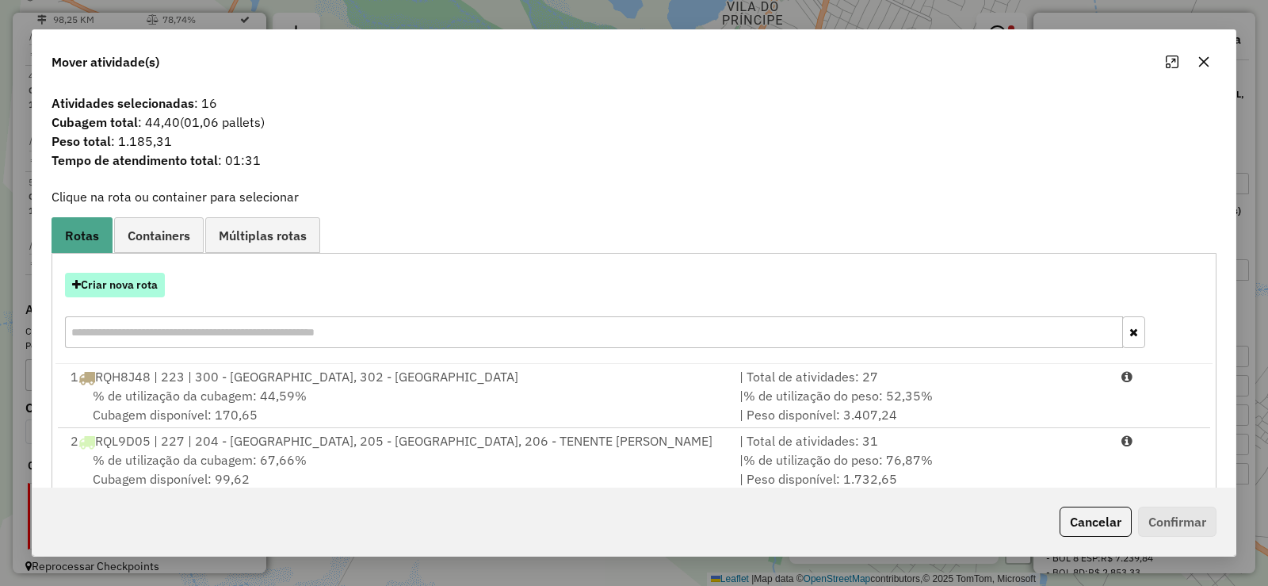
click at [135, 287] on button "Criar nova rota" at bounding box center [115, 285] width 100 height 25
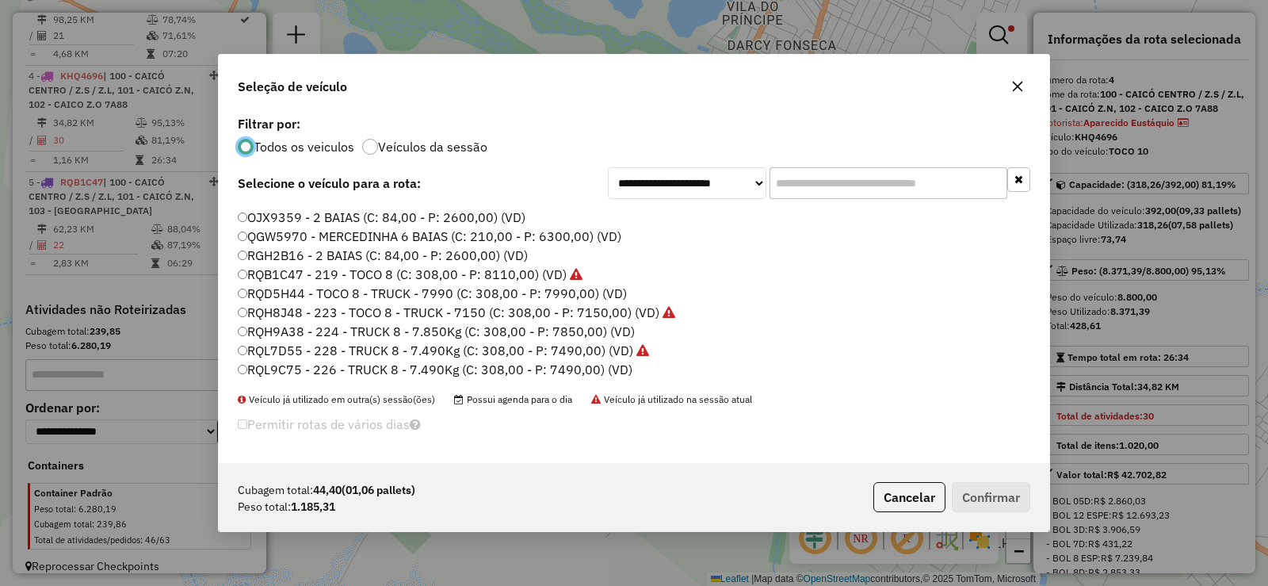
scroll to position [187, 0]
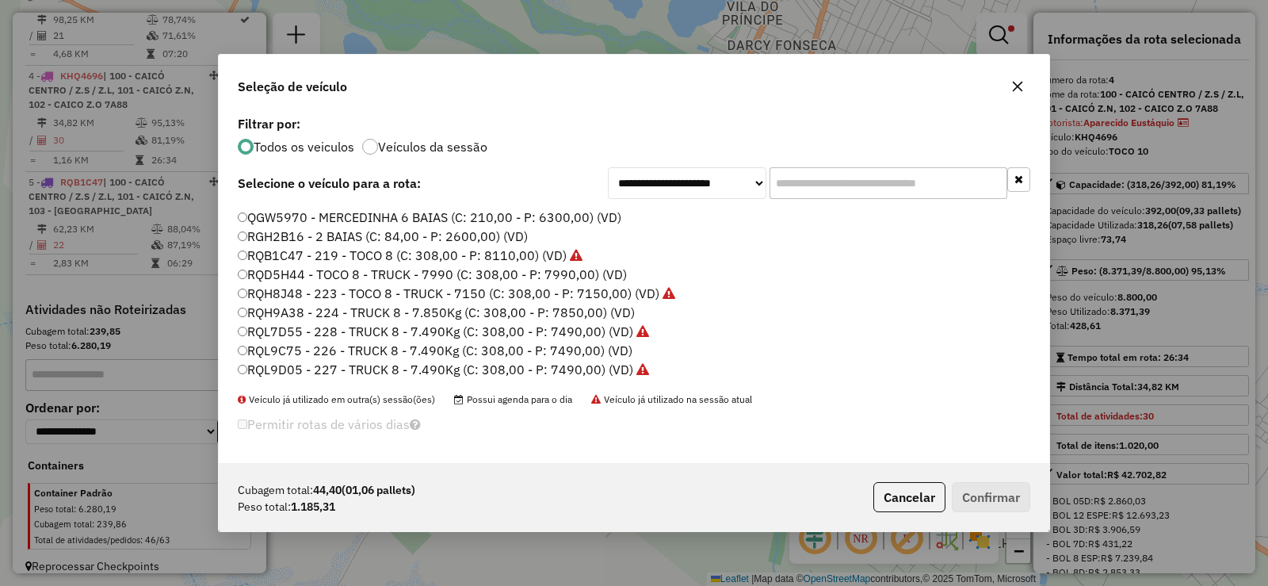
click at [273, 239] on label "RGH2B16 - 2 BAIAS (C: 84,00 - P: 2600,00) (VD)" at bounding box center [383, 236] width 290 height 19
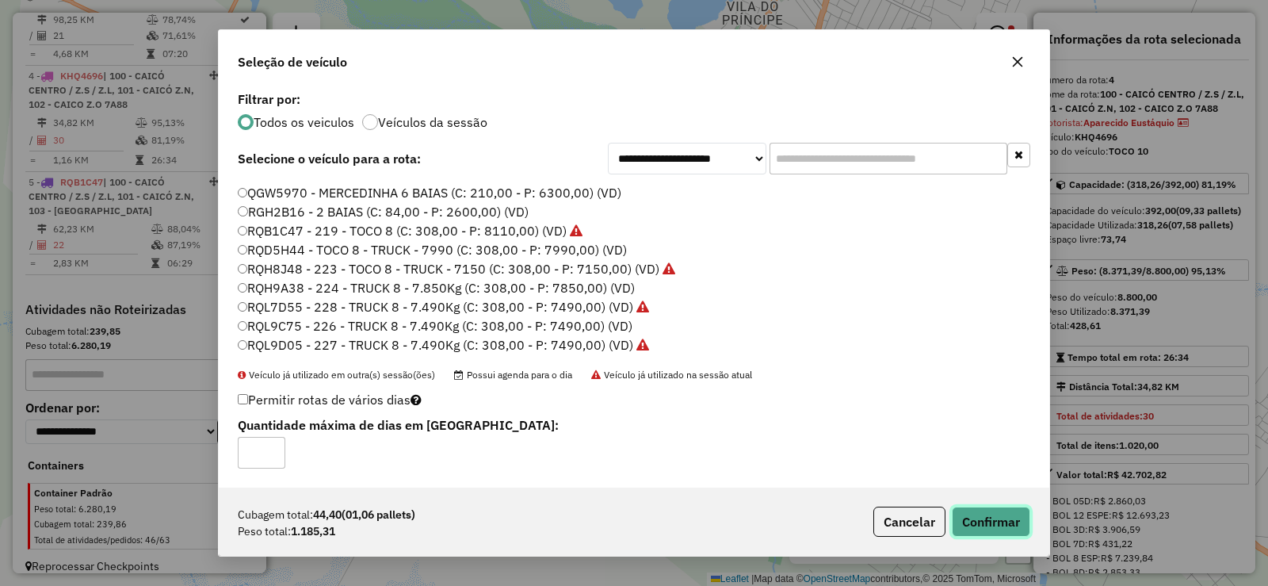
click at [1000, 521] on button "Confirmar" at bounding box center [991, 521] width 78 height 30
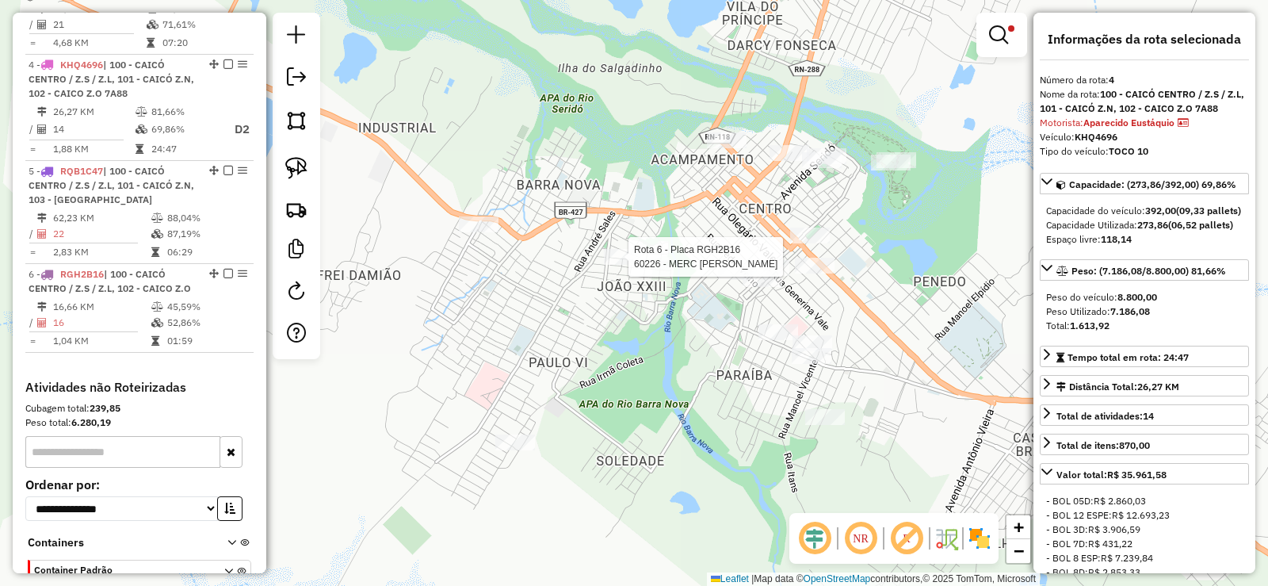
scroll to position [898, 0]
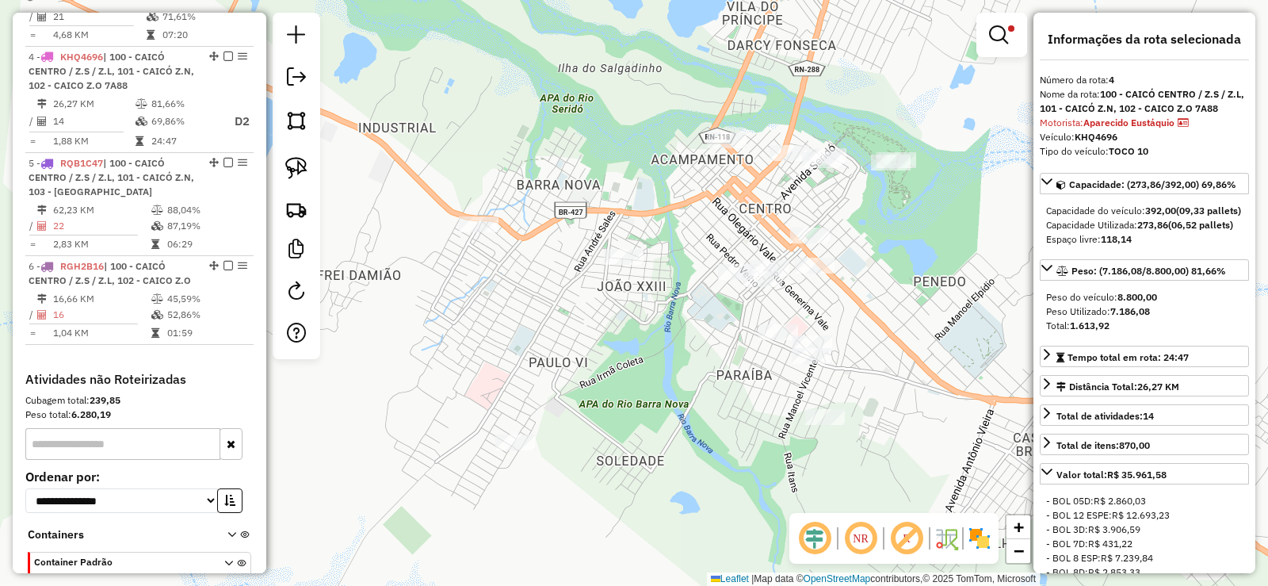
drag, startPoint x: 892, startPoint y: 319, endPoint x: 638, endPoint y: 254, distance: 262.8
click at [652, 258] on div "Limpar filtros Janela de atendimento Grade de atendimento Capacidade Transporta…" at bounding box center [634, 293] width 1268 height 586
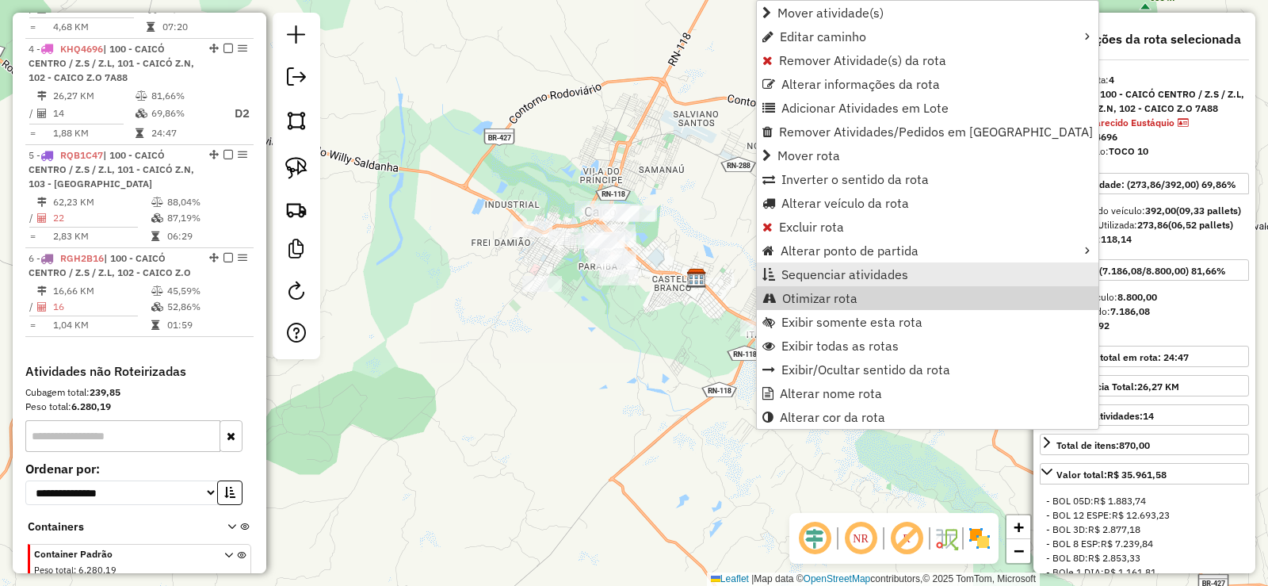
scroll to position [918, 0]
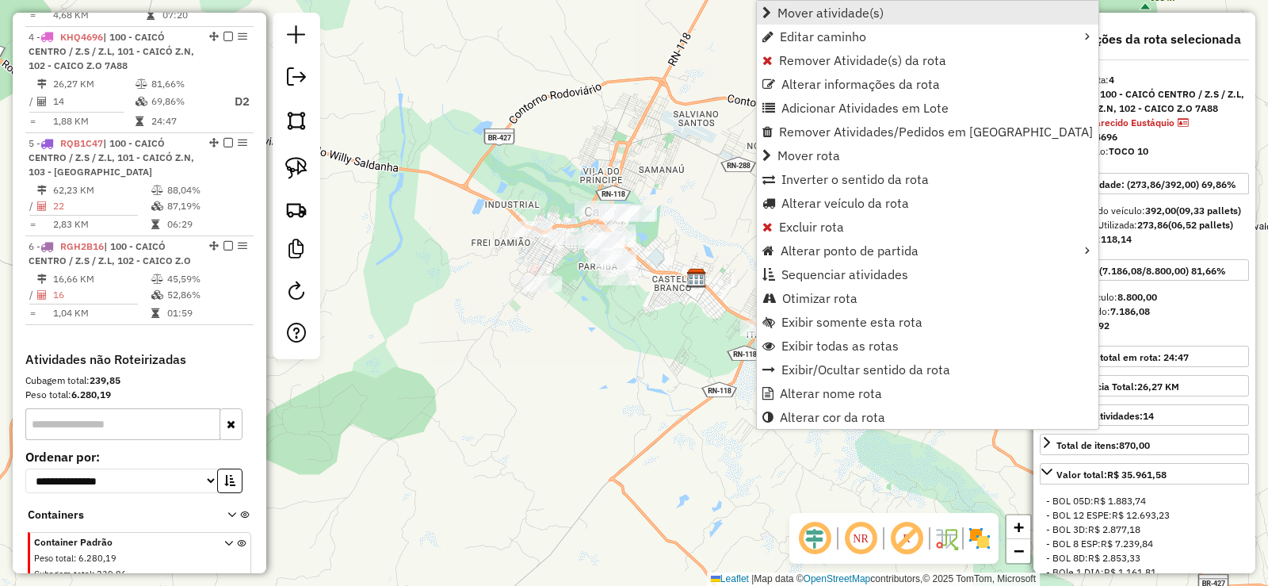
drag, startPoint x: 811, startPoint y: 7, endPoint x: 753, endPoint y: 12, distance: 58.0
click at [810, 7] on span "Mover atividade(s)" at bounding box center [830, 12] width 106 height 13
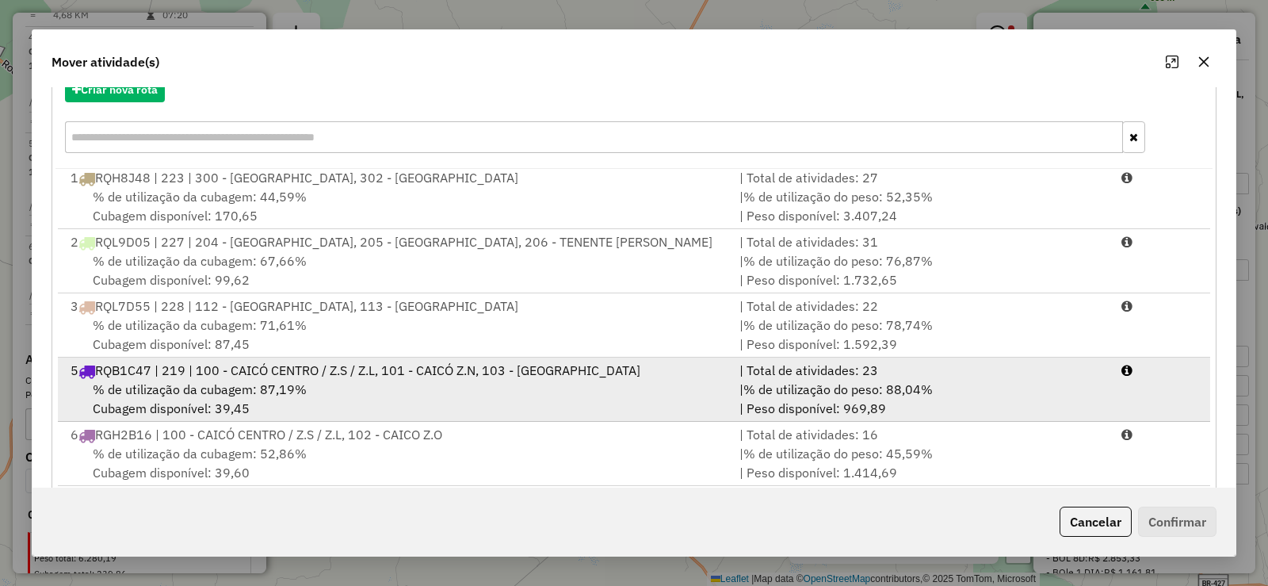
scroll to position [221, 0]
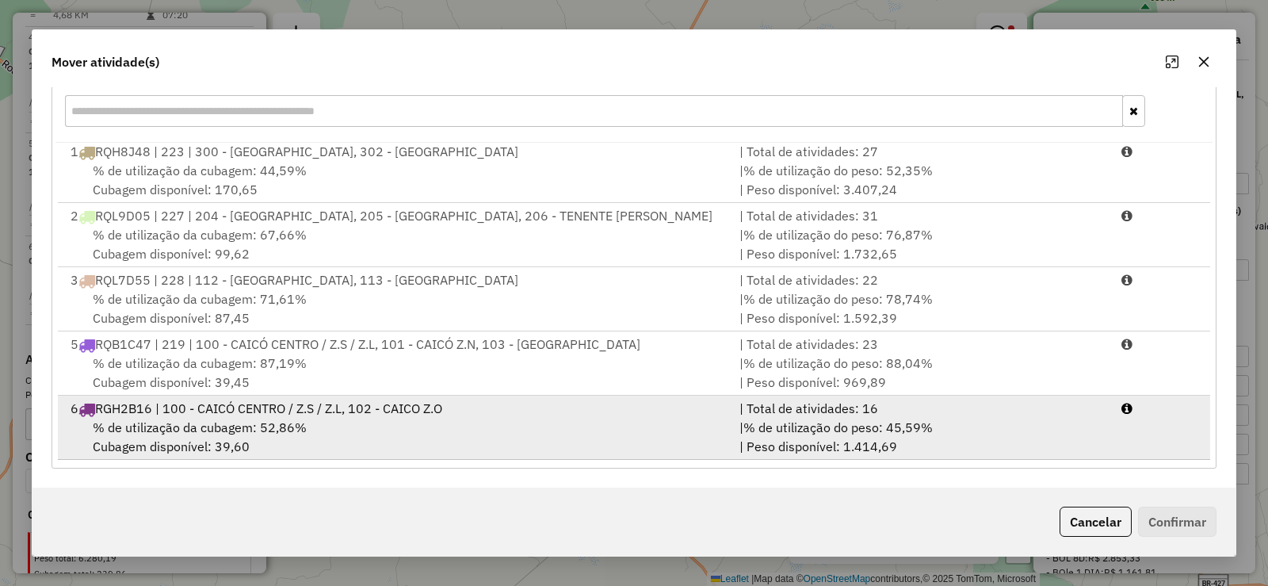
click at [263, 418] on div "% de utilização da cubagem: 52,86% Cubagem disponível: 39,60" at bounding box center [395, 437] width 669 height 38
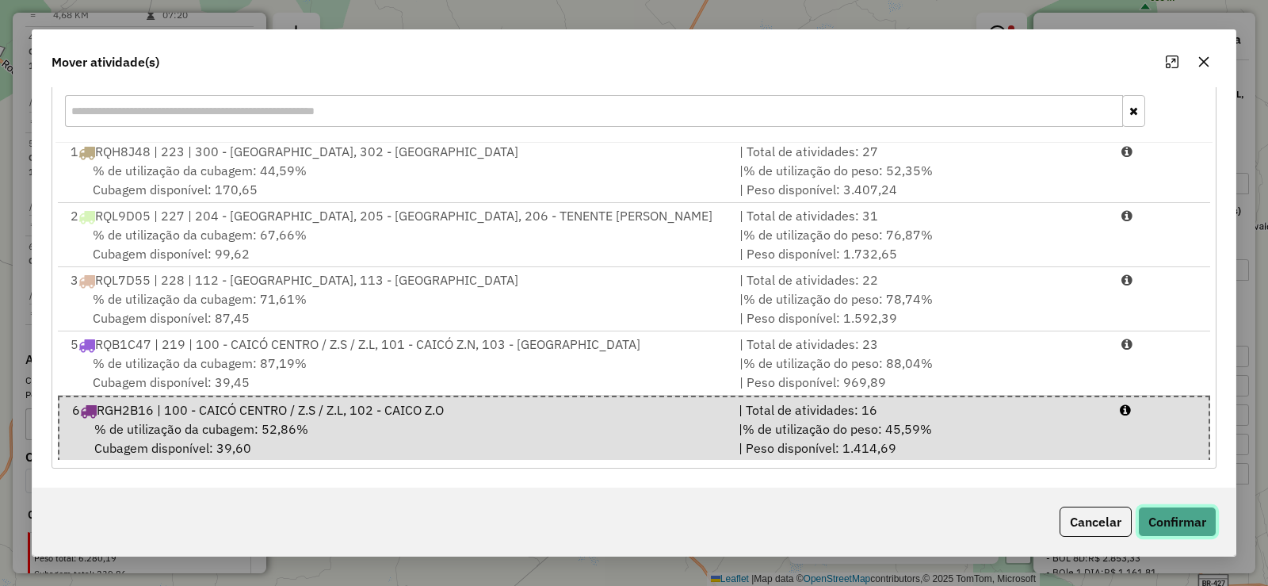
drag, startPoint x: 1167, startPoint y: 524, endPoint x: 919, endPoint y: 452, distance: 257.6
click at [1163, 520] on button "Confirmar" at bounding box center [1177, 521] width 78 height 30
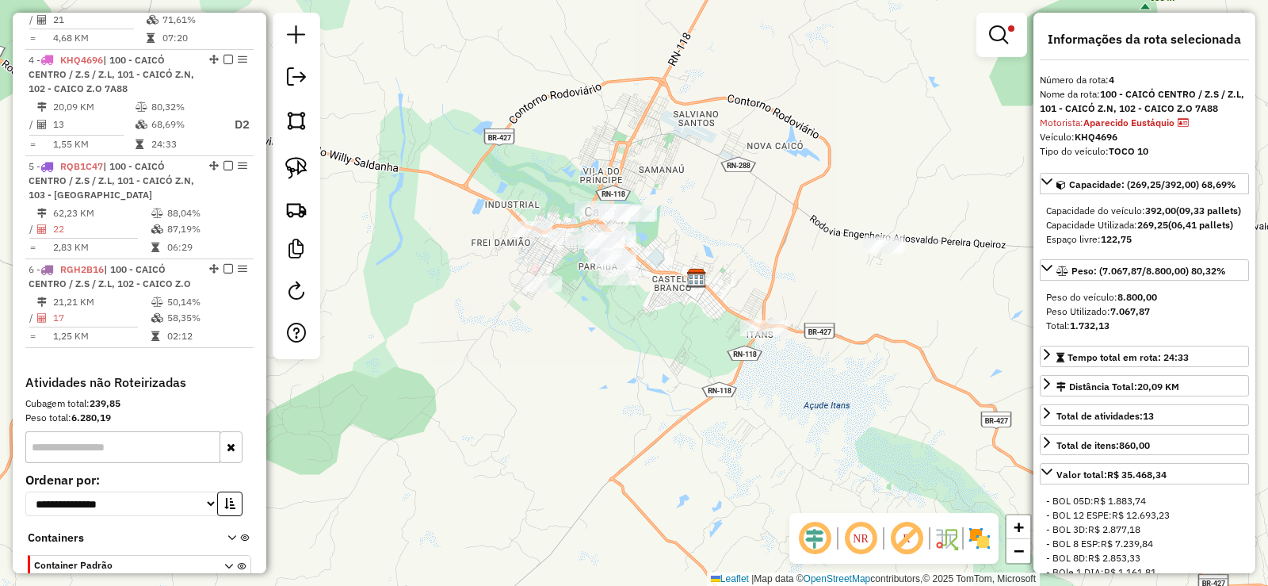
scroll to position [918, 0]
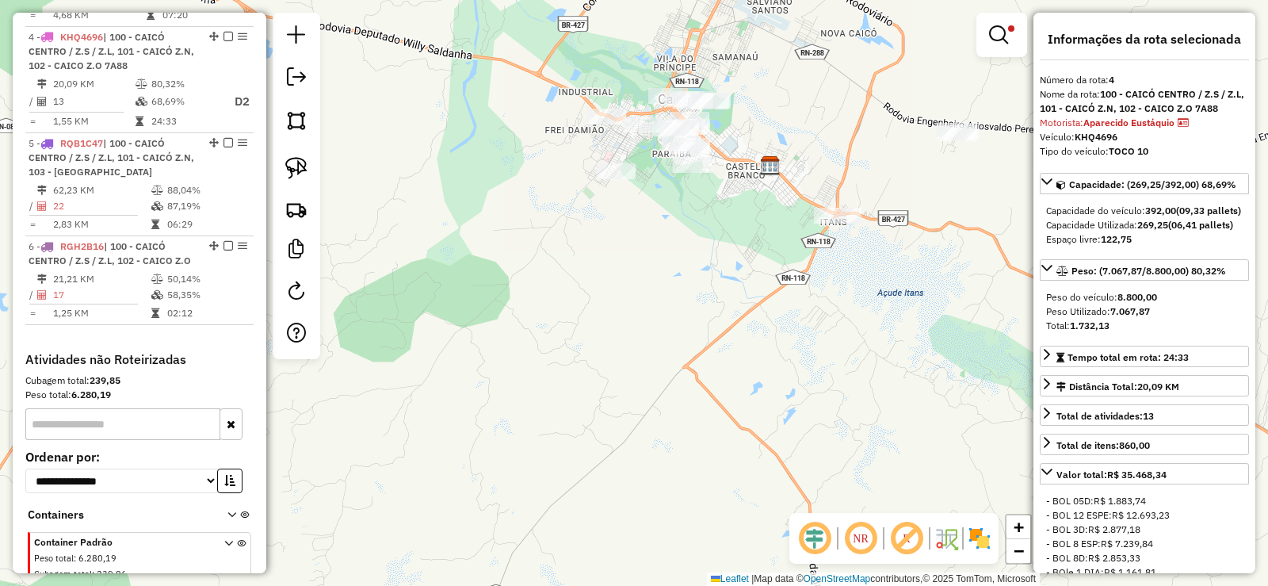
drag, startPoint x: 613, startPoint y: 437, endPoint x: 686, endPoint y: 338, distance: 123.0
click at [686, 342] on div "Limpar filtros Janela de atendimento Grade de atendimento Capacidade Transporta…" at bounding box center [634, 293] width 1268 height 586
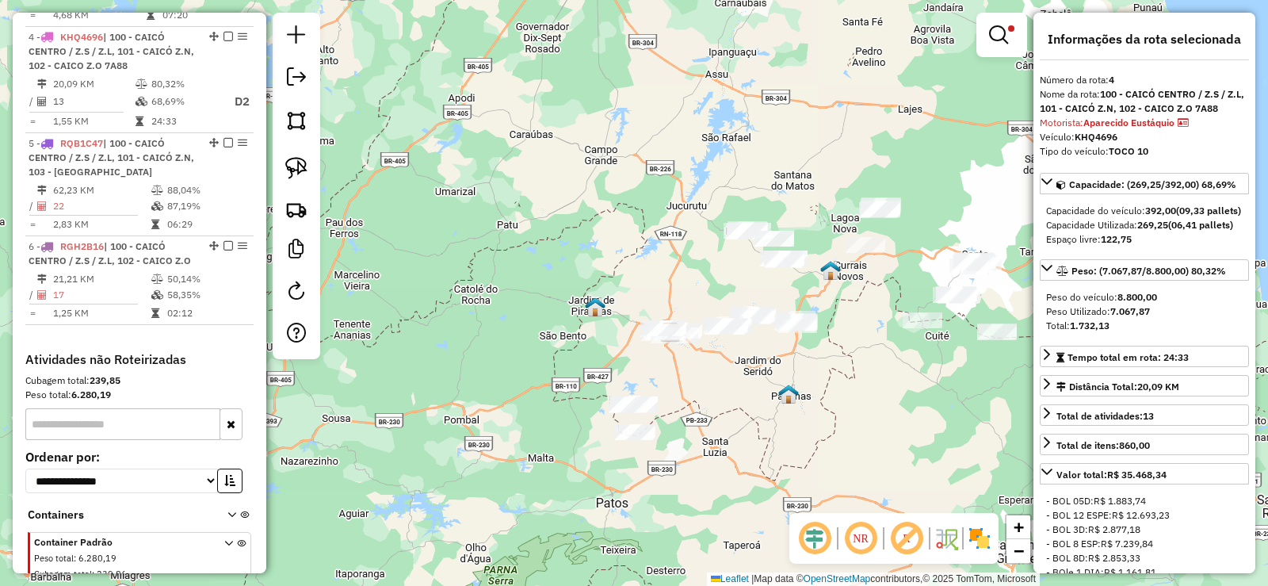
drag, startPoint x: 728, startPoint y: 393, endPoint x: 693, endPoint y: 433, distance: 53.3
click at [693, 434] on div "Limpar filtros Janela de atendimento Grade de atendimento Capacidade Transporta…" at bounding box center [634, 293] width 1268 height 586
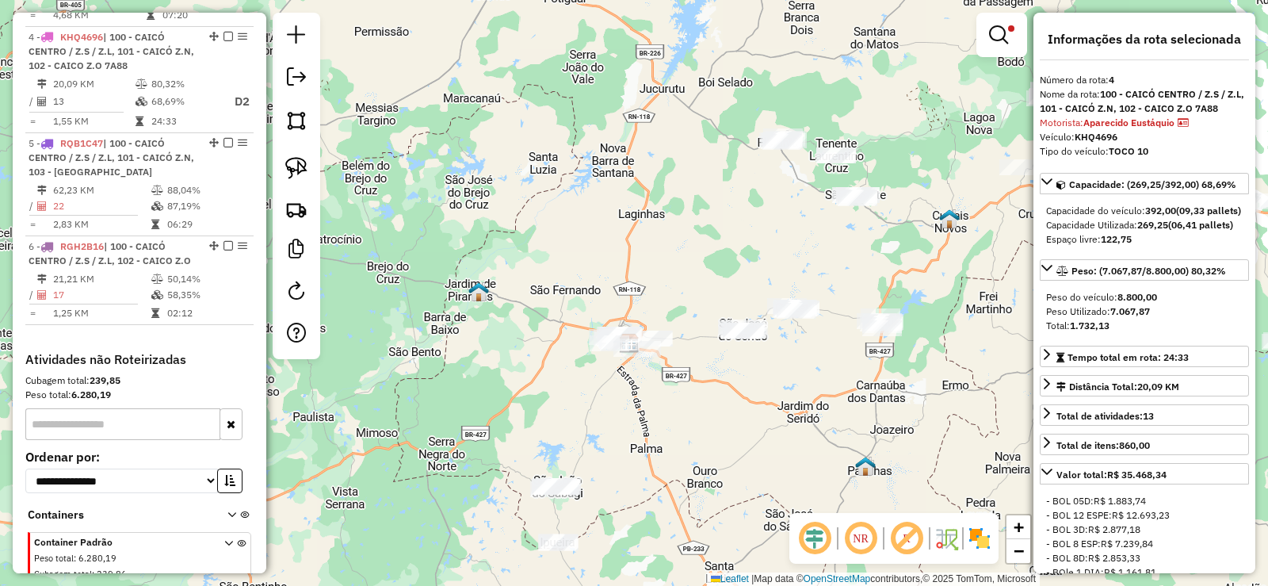
drag, startPoint x: 566, startPoint y: 415, endPoint x: 654, endPoint y: 410, distance: 88.1
click at [654, 410] on div "Limpar filtros Janela de atendimento Grade de atendimento Capacidade Transporta…" at bounding box center [634, 293] width 1268 height 586
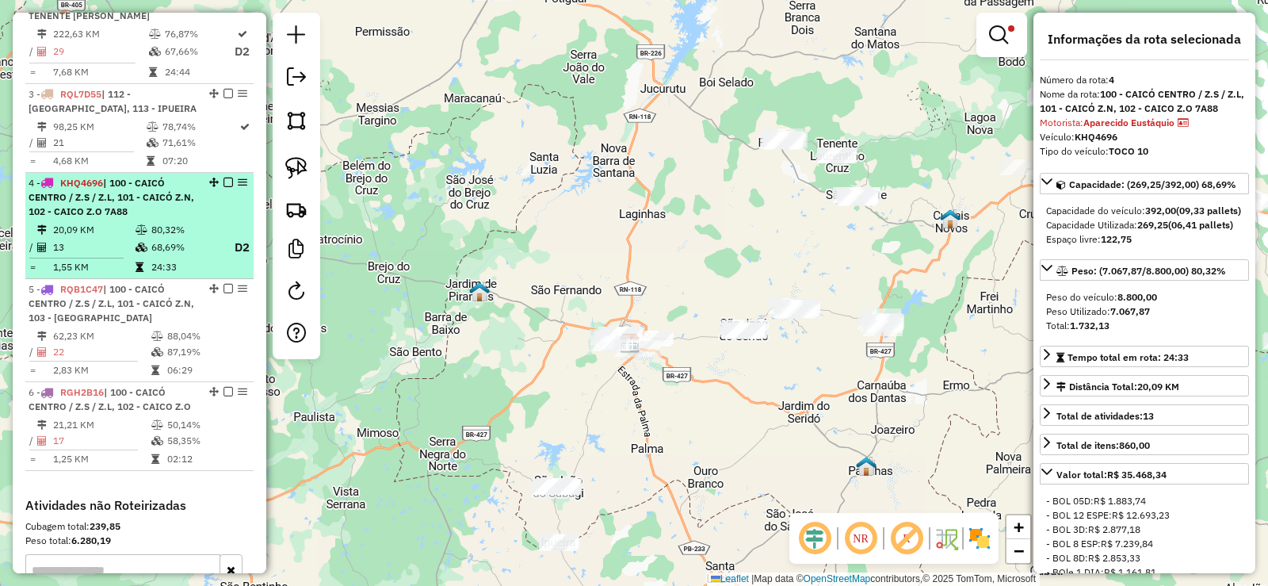
scroll to position [759, 0]
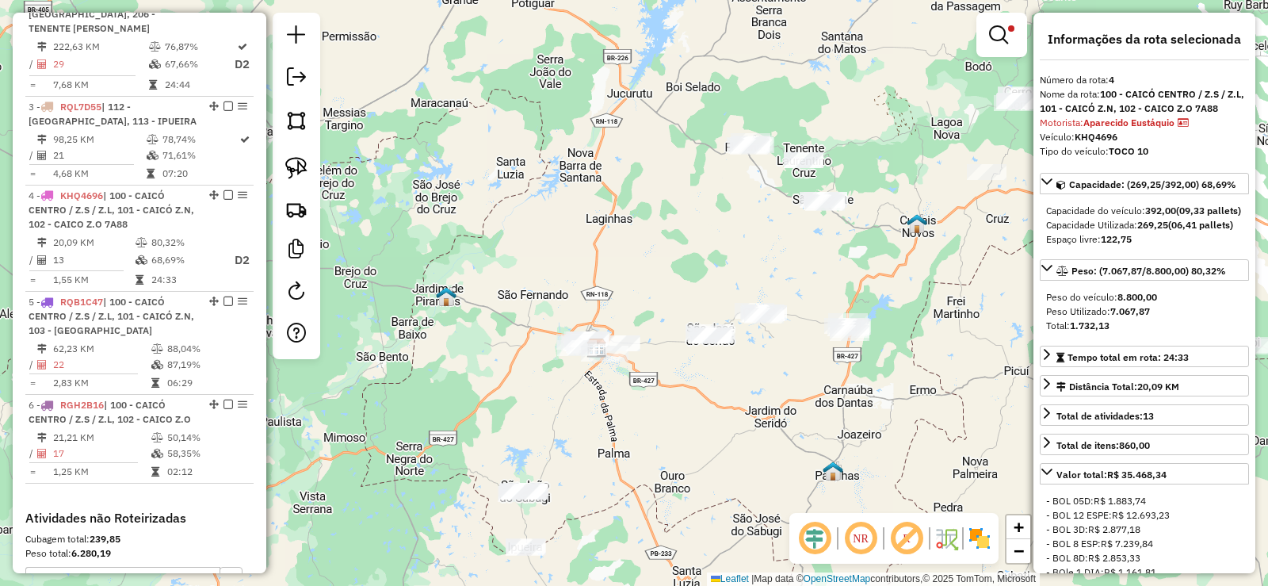
drag, startPoint x: 735, startPoint y: 424, endPoint x: 497, endPoint y: 393, distance: 239.8
click at [444, 411] on div "Limpar filtros Janela de atendimento Grade de atendimento Capacidade Transporta…" at bounding box center [634, 293] width 1268 height 586
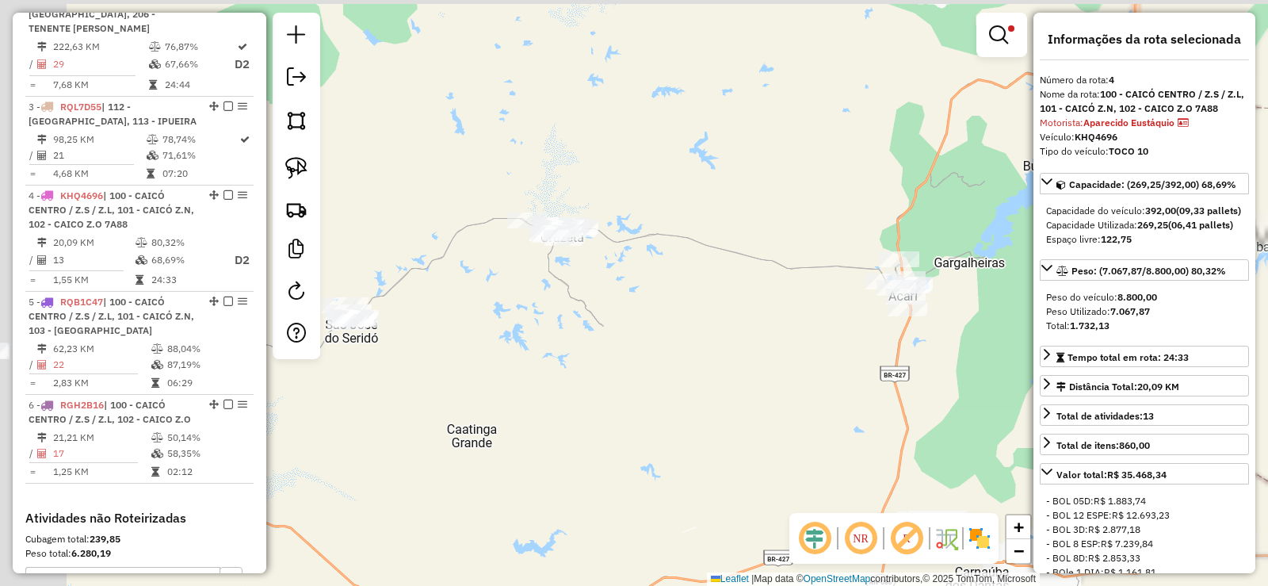
drag, startPoint x: 479, startPoint y: 334, endPoint x: 632, endPoint y: 450, distance: 192.9
click at [632, 450] on div "Limpar filtros Janela de atendimento Grade de atendimento Capacidade Transporta…" at bounding box center [634, 293] width 1268 height 586
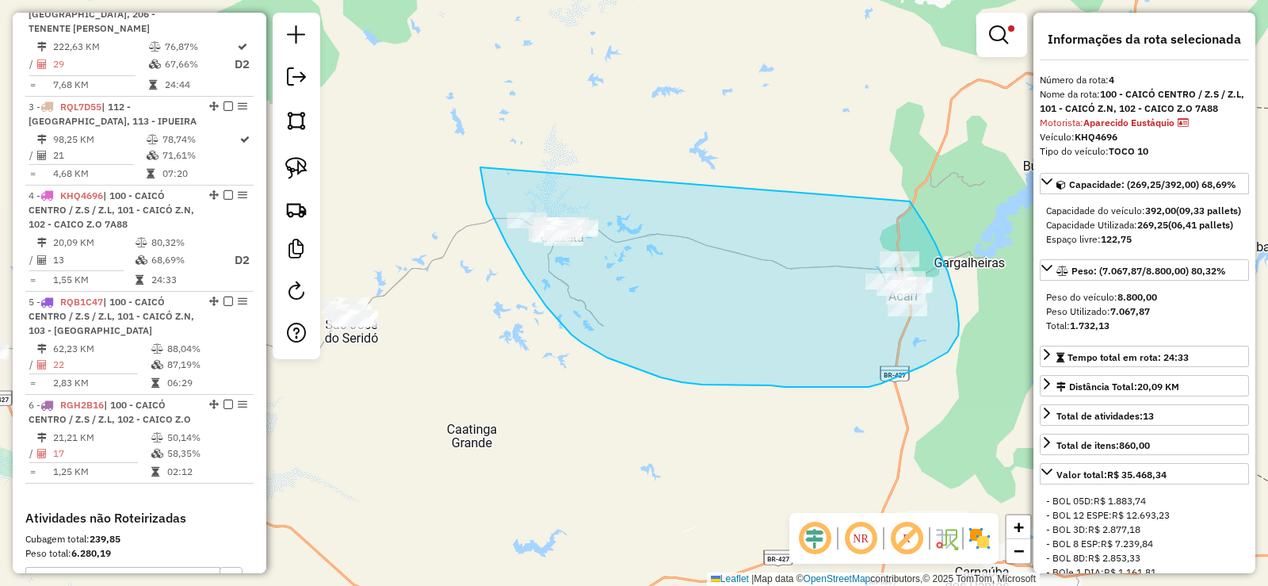
drag, startPoint x: 481, startPoint y: 174, endPoint x: 903, endPoint y: 197, distance: 423.0
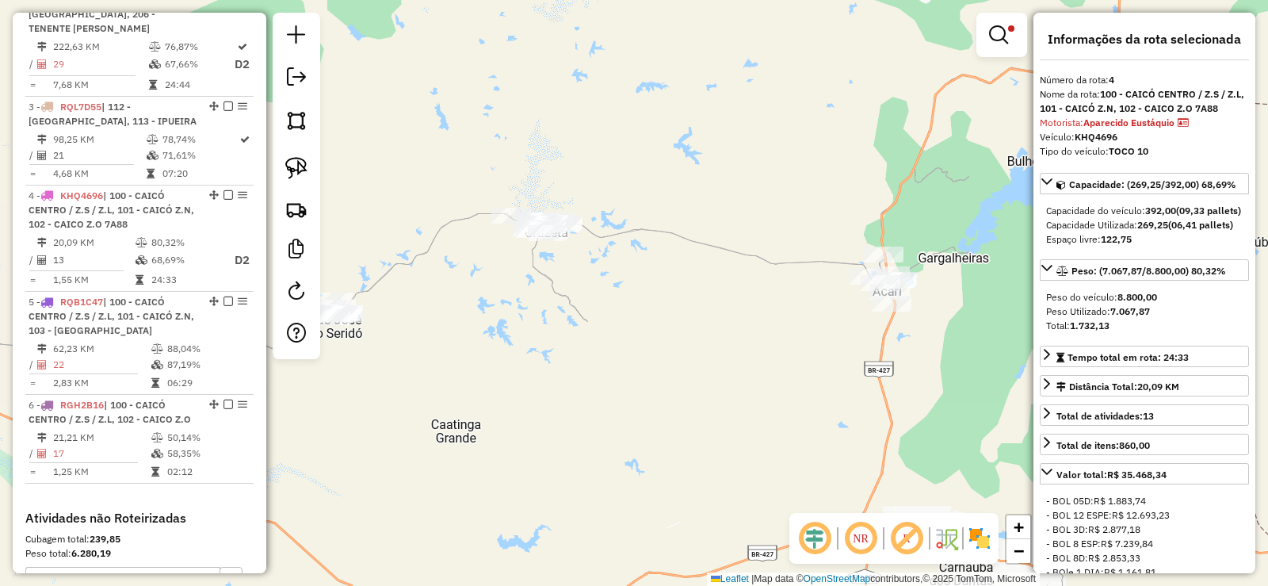
drag, startPoint x: 632, startPoint y: 379, endPoint x: 617, endPoint y: 374, distance: 16.5
click at [617, 374] on div "Limpar filtros Janela de atendimento Grade de atendimento Capacidade Transporta…" at bounding box center [634, 293] width 1268 height 586
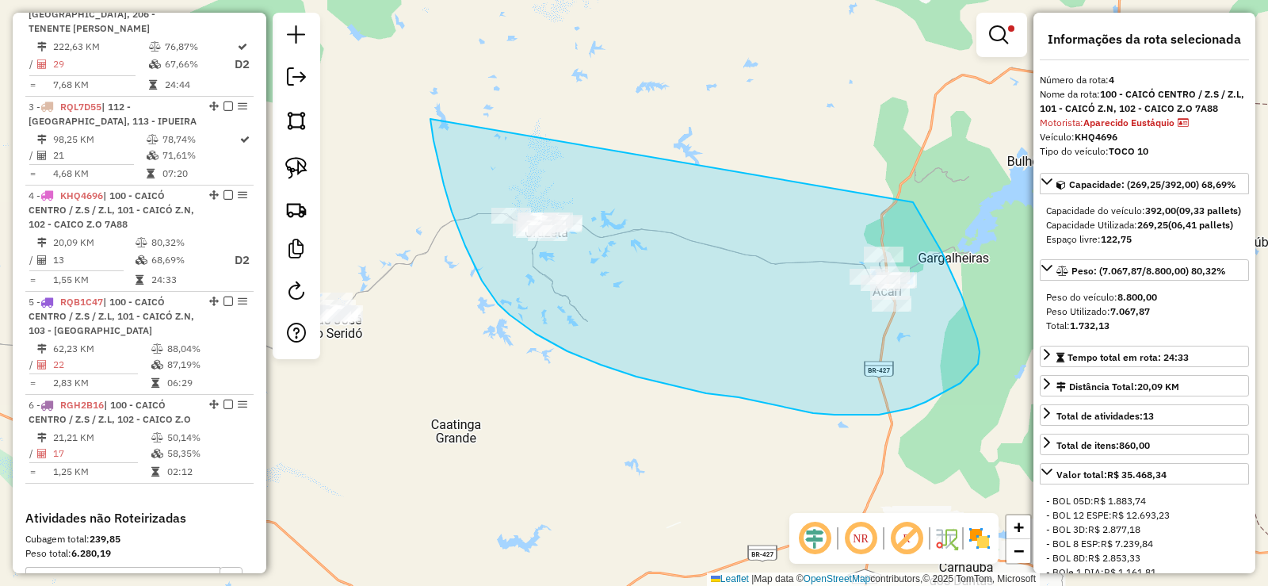
drag, startPoint x: 430, startPoint y: 119, endPoint x: 911, endPoint y: 201, distance: 488.1
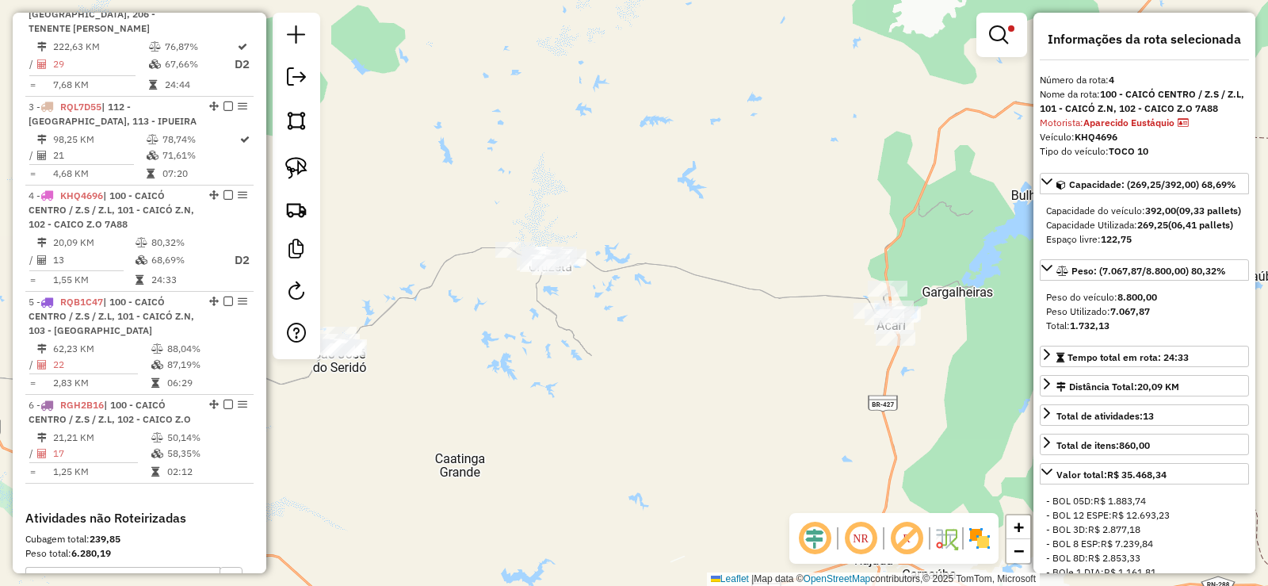
drag, startPoint x: 579, startPoint y: 352, endPoint x: 582, endPoint y: 387, distance: 35.1
click at [582, 387] on div "Limpar filtros Janela de atendimento Grade de atendimento Capacidade Transporta…" at bounding box center [634, 293] width 1268 height 586
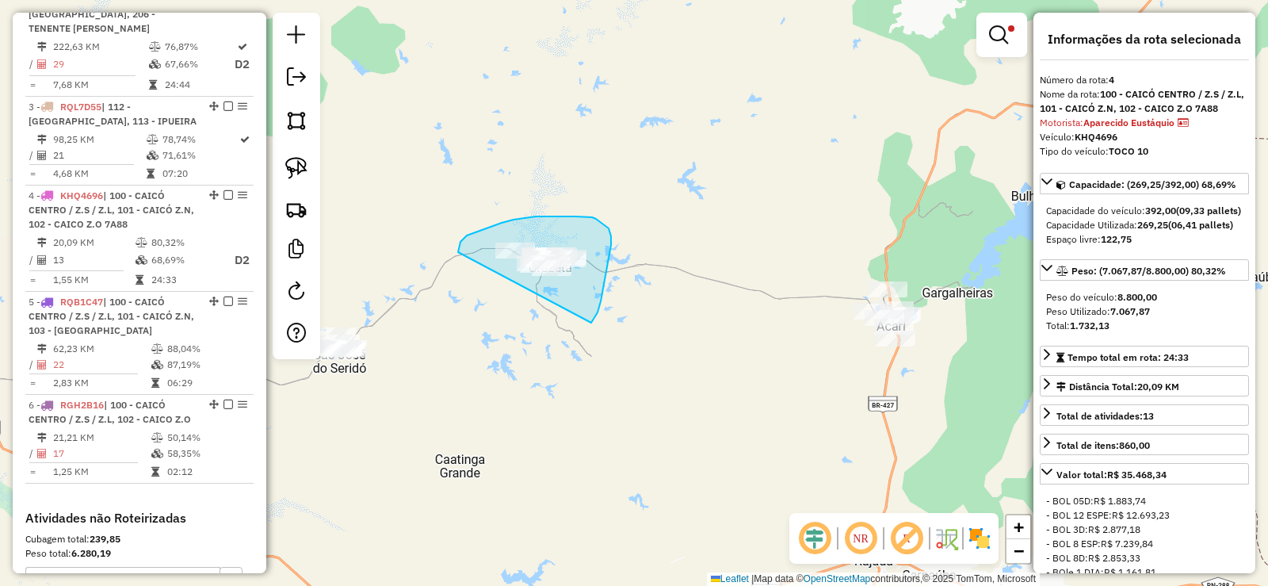
drag, startPoint x: 601, startPoint y: 301, endPoint x: 456, endPoint y: 257, distance: 151.7
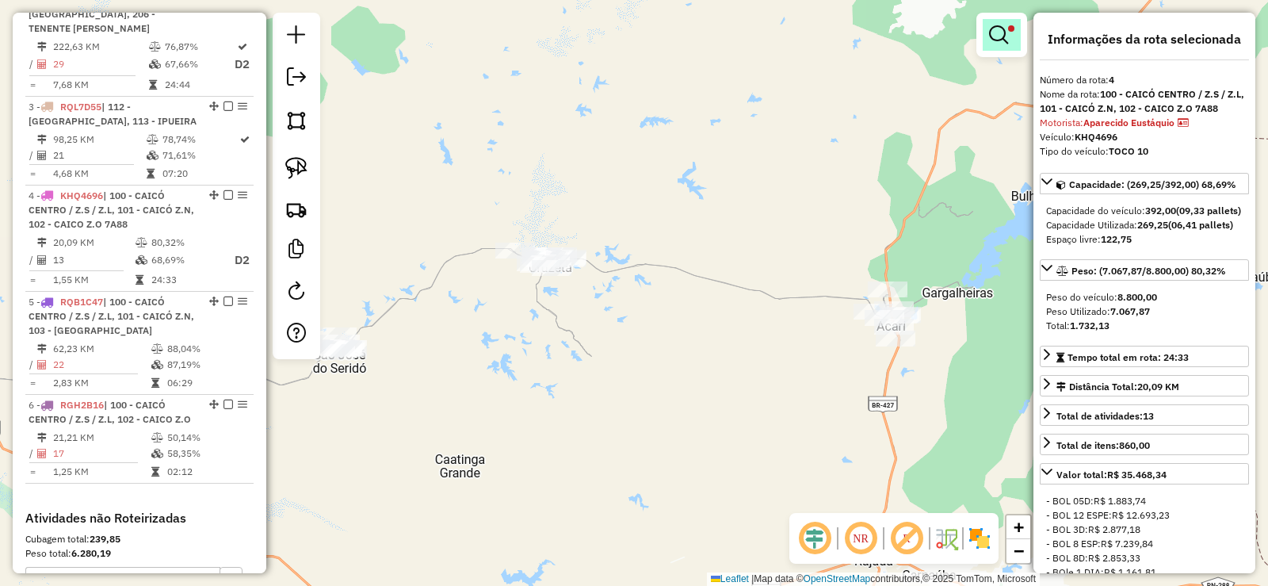
click at [989, 34] on em at bounding box center [998, 34] width 19 height 19
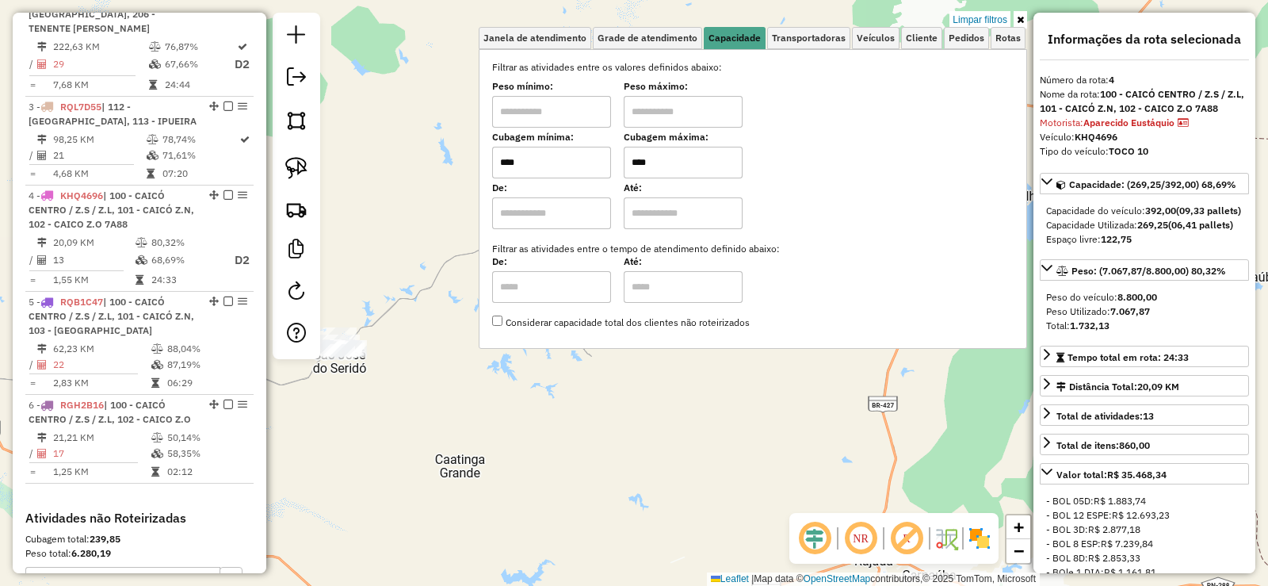
drag, startPoint x: 984, startPoint y: 17, endPoint x: 758, endPoint y: 167, distance: 270.8
click at [983, 17] on link "Limpar filtros" at bounding box center [979, 19] width 61 height 17
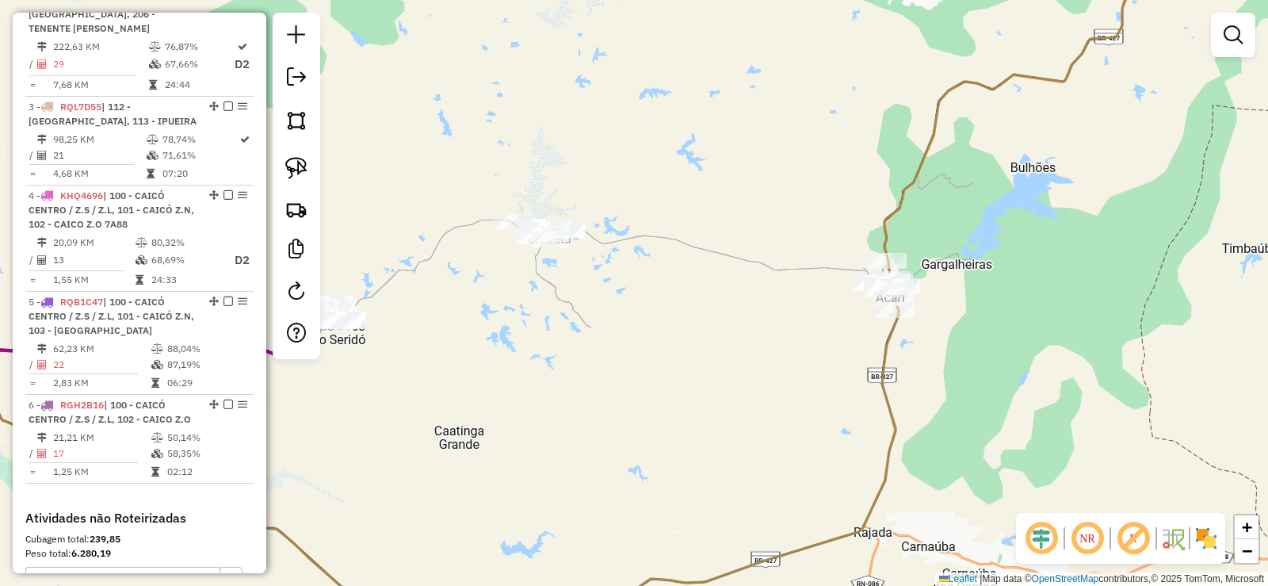
drag, startPoint x: 631, startPoint y: 397, endPoint x: 630, endPoint y: 369, distance: 28.5
click at [630, 369] on div "Janela de atendimento Grade de atendimento Capacidade Transportadoras Veículos …" at bounding box center [634, 293] width 1268 height 586
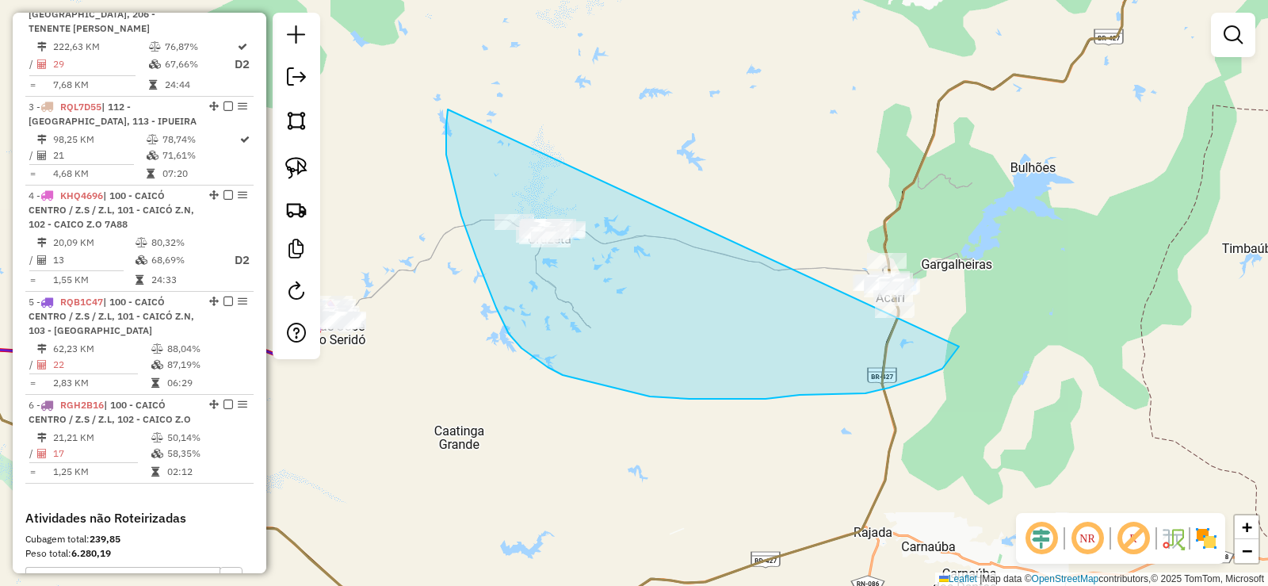
drag, startPoint x: 446, startPoint y: 155, endPoint x: 957, endPoint y: 214, distance: 514.6
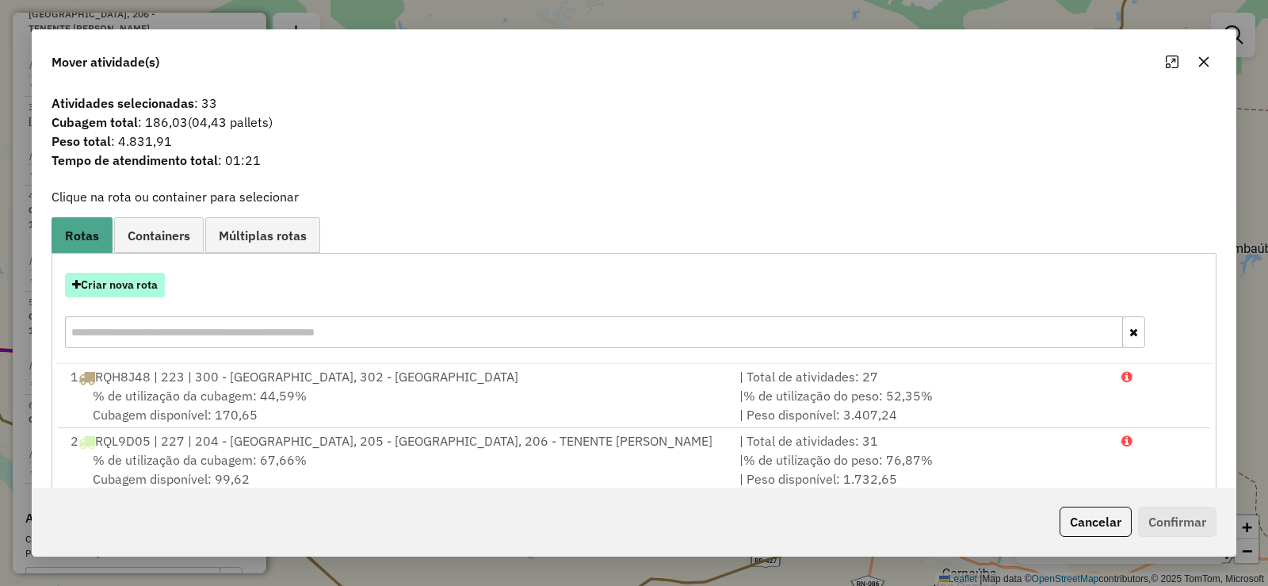
click at [143, 282] on button "Criar nova rota" at bounding box center [115, 285] width 100 height 25
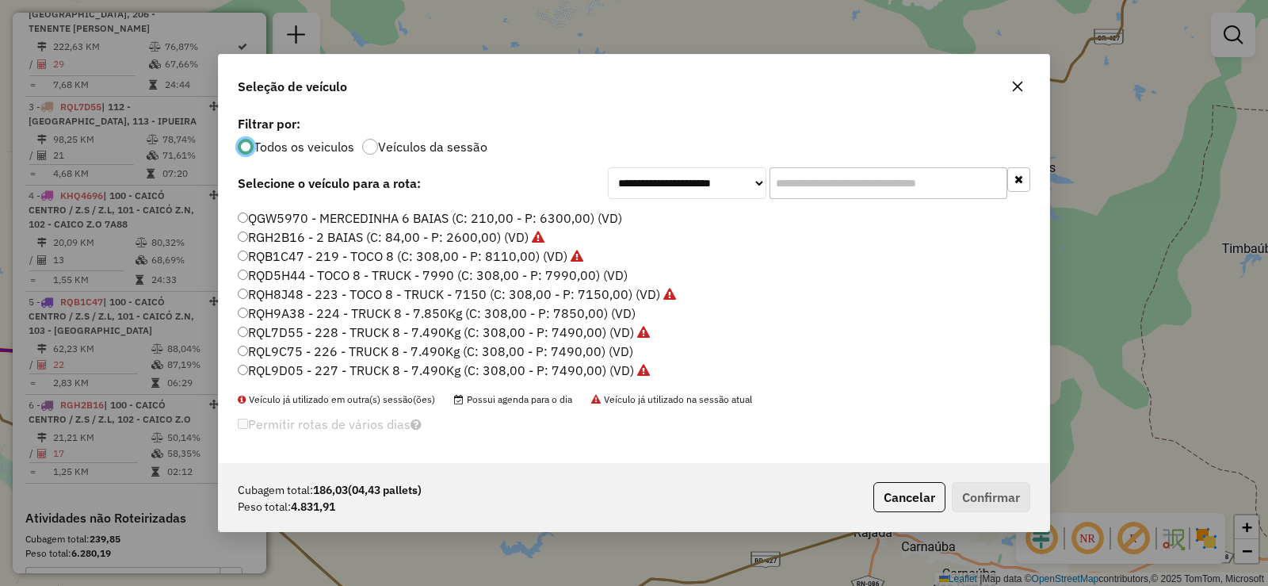
scroll to position [187, 0]
click at [334, 349] on label "RQL9C75 - 226 - TRUCK 8 - 7.490Kg (C: 308,00 - P: 7490,00) (VD)" at bounding box center [435, 350] width 395 height 19
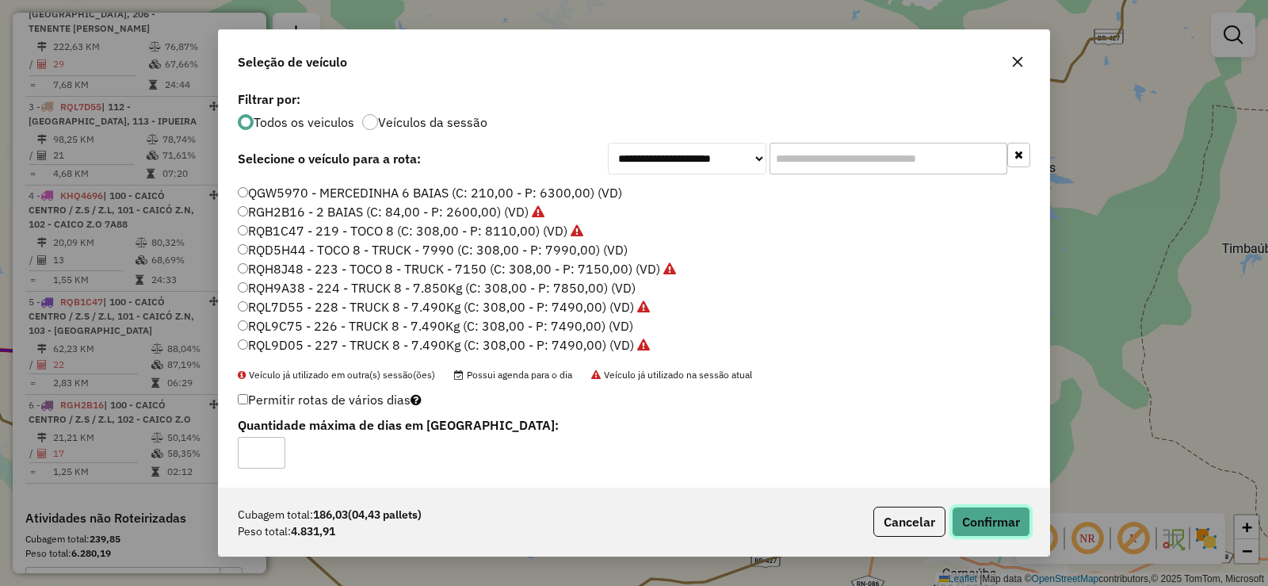
click at [994, 521] on button "Confirmar" at bounding box center [991, 521] width 78 height 30
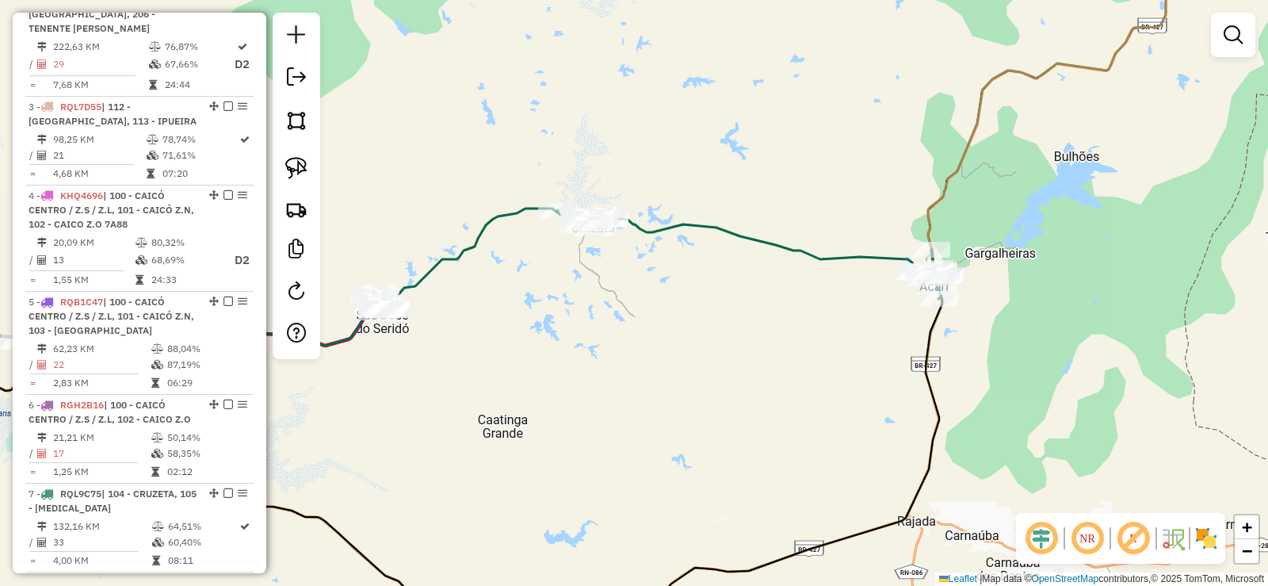
drag, startPoint x: 574, startPoint y: 369, endPoint x: 701, endPoint y: 298, distance: 145.1
click at [701, 299] on div "Janela de atendimento Grade de atendimento Capacidade Transportadoras Veículos …" at bounding box center [634, 293] width 1268 height 586
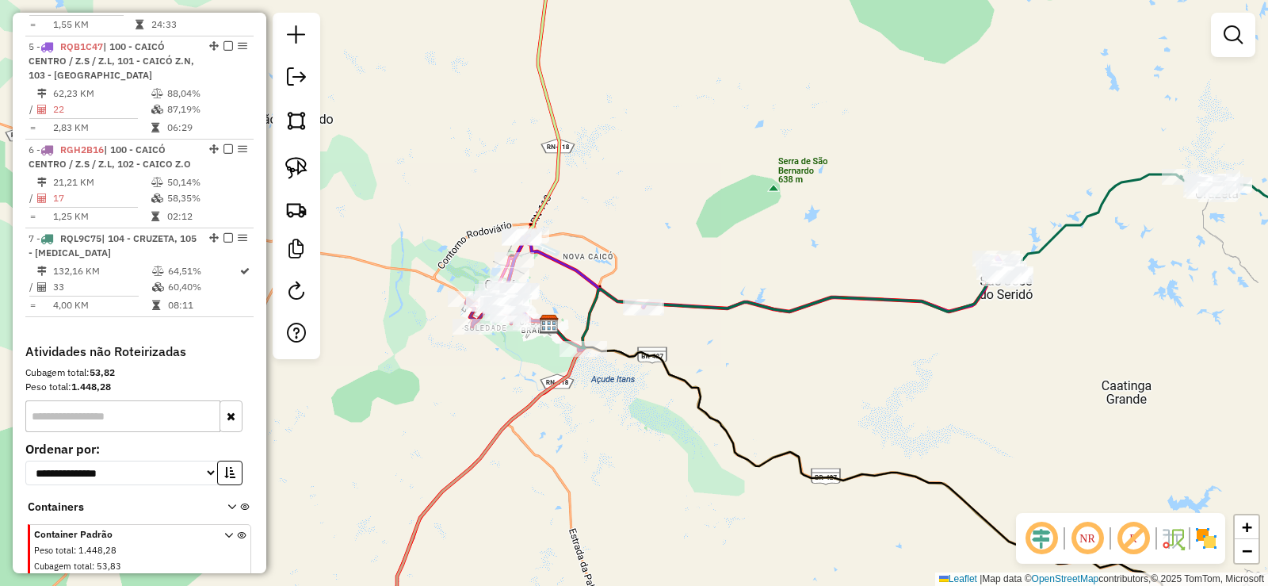
scroll to position [977, 0]
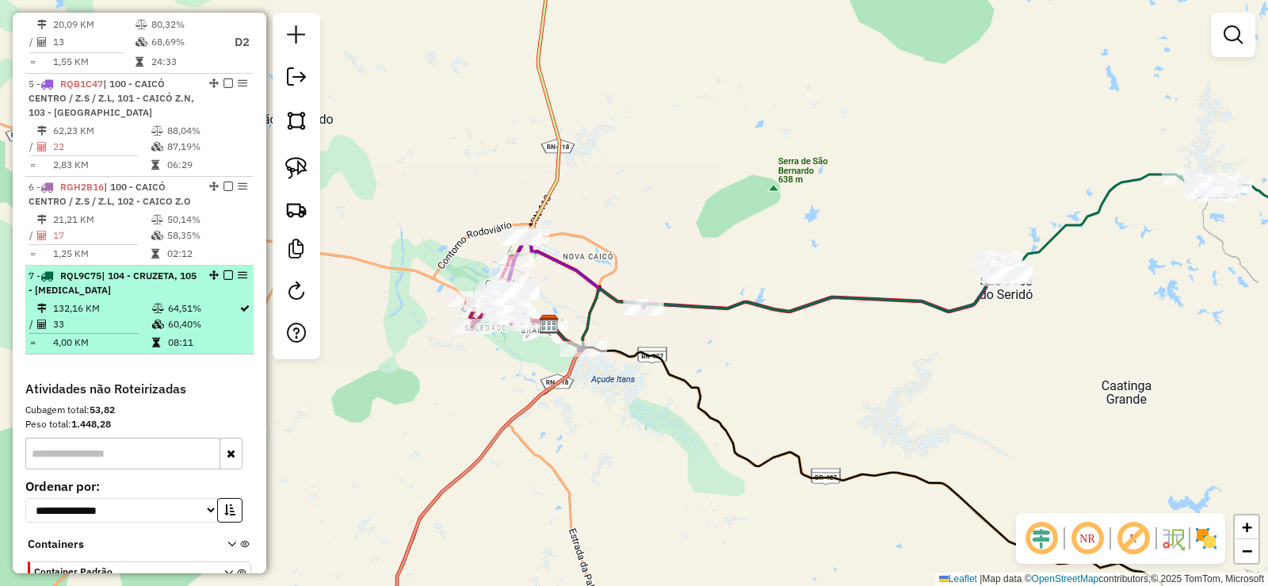
click at [139, 316] on td "33" at bounding box center [101, 324] width 99 height 16
select select "**********"
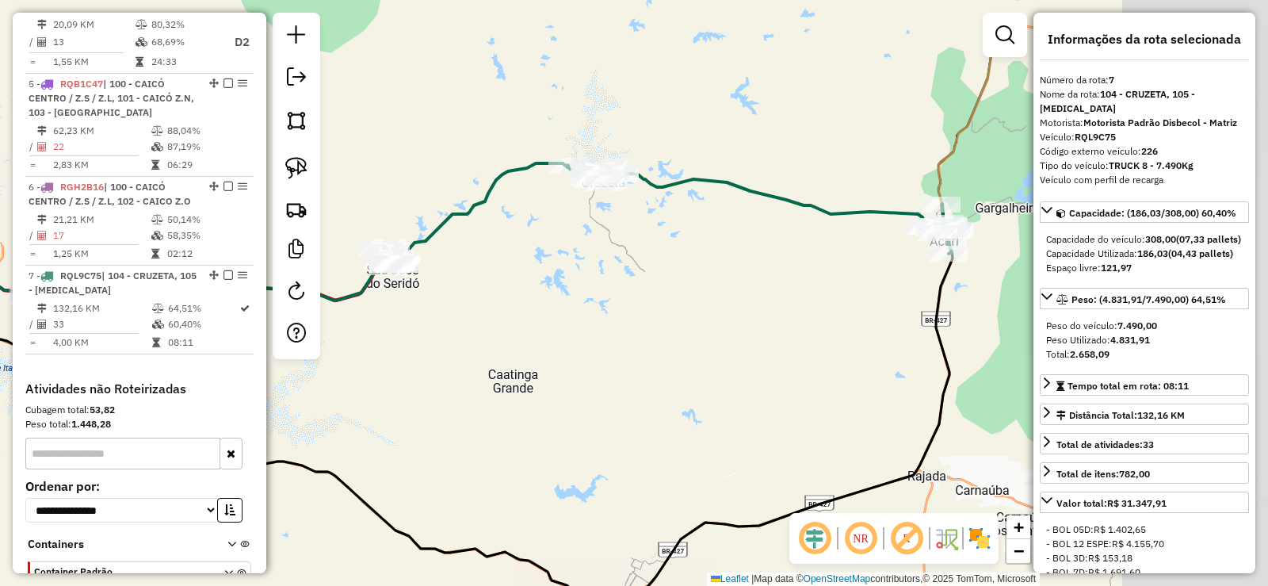
drag, startPoint x: 882, startPoint y: 223, endPoint x: 691, endPoint y: 312, distance: 210.9
click at [691, 312] on div "Janela de atendimento Grade de atendimento Capacidade Transportadoras Veículos …" at bounding box center [634, 293] width 1268 height 586
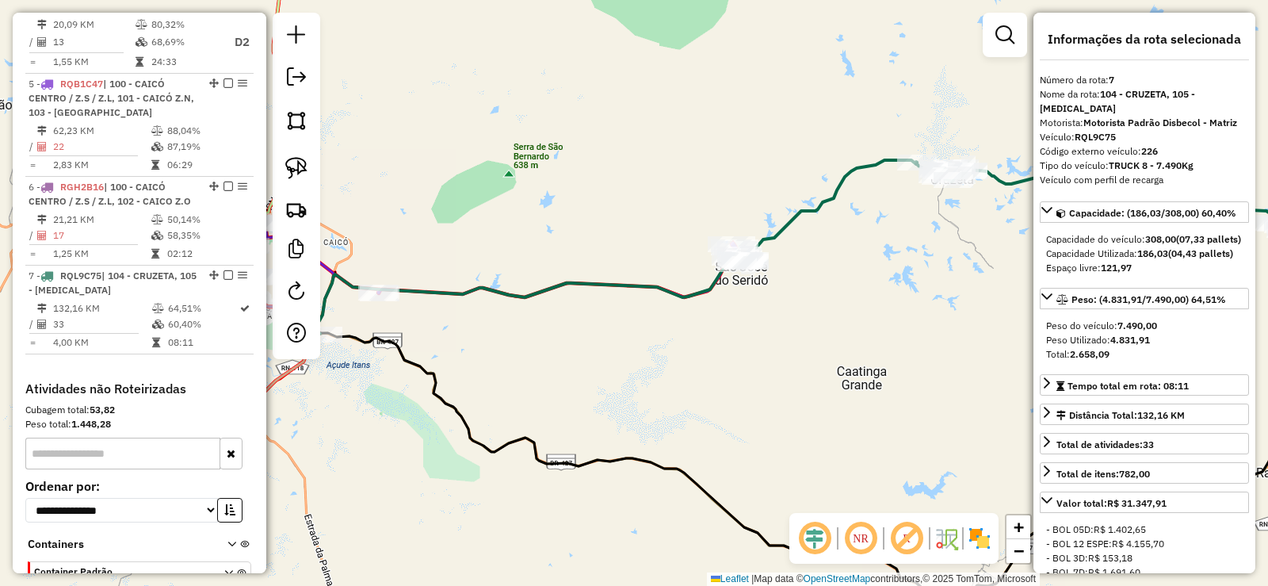
drag, startPoint x: 570, startPoint y: 321, endPoint x: 905, endPoint y: 315, distance: 335.3
click at [919, 316] on div "Janela de atendimento Grade de atendimento Capacidade Transportadoras Veículos …" at bounding box center [634, 293] width 1268 height 586
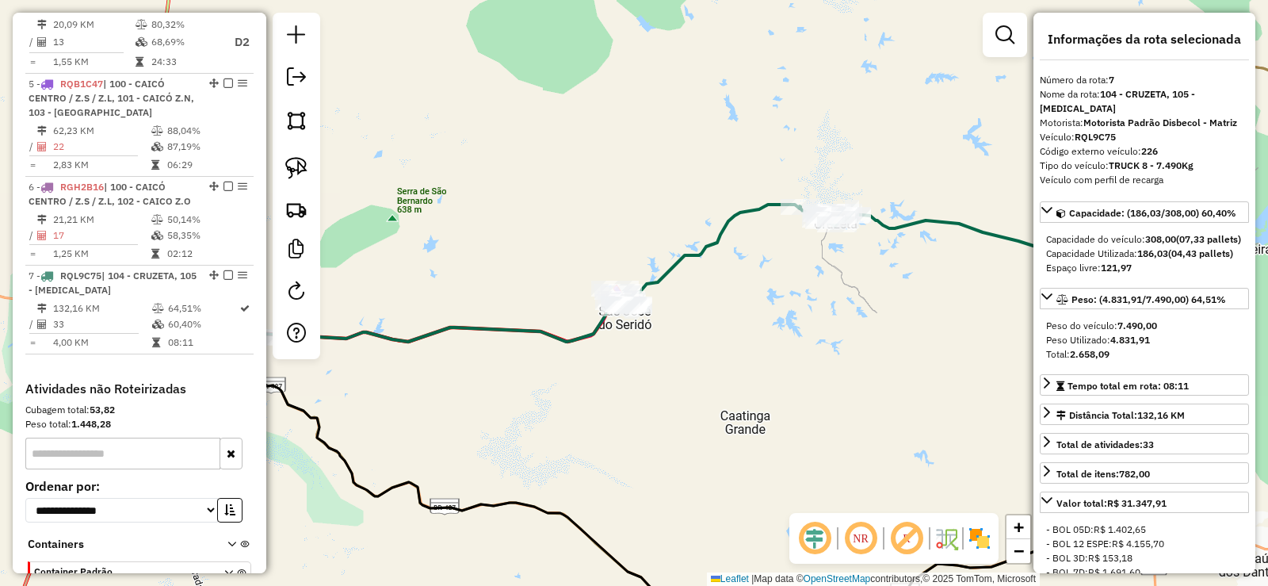
drag, startPoint x: 847, startPoint y: 315, endPoint x: 731, endPoint y: 360, distance: 124.2
click at [731, 360] on div "Janela de atendimento Grade de atendimento Capacidade Transportadoras Veículos …" at bounding box center [634, 293] width 1268 height 586
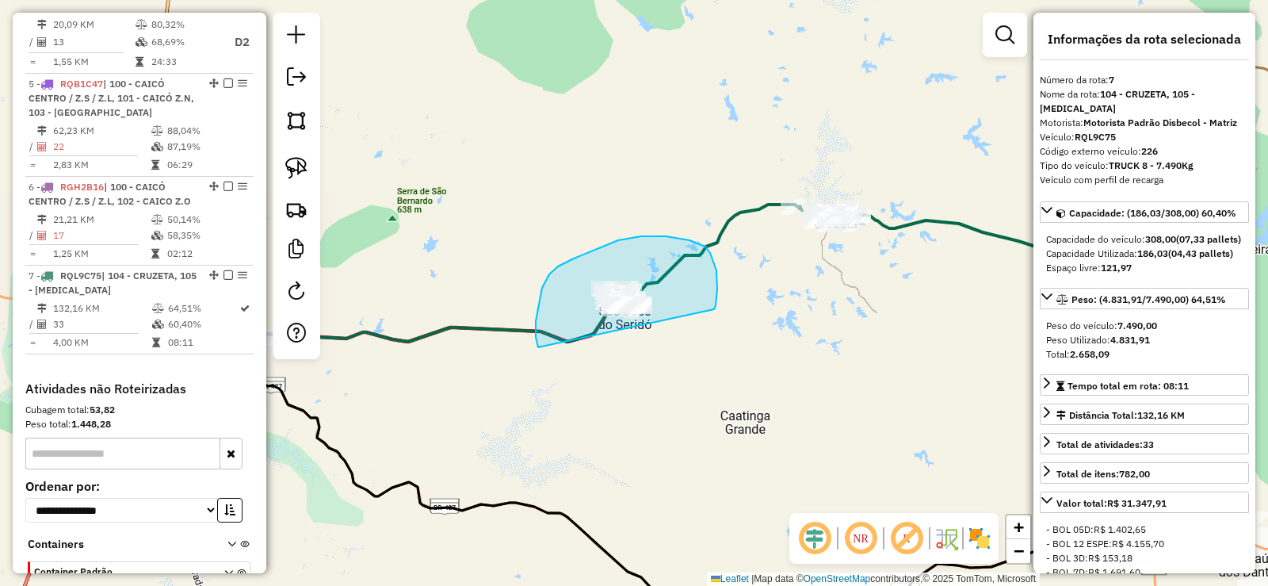
drag, startPoint x: 714, startPoint y: 309, endPoint x: 544, endPoint y: 358, distance: 176.6
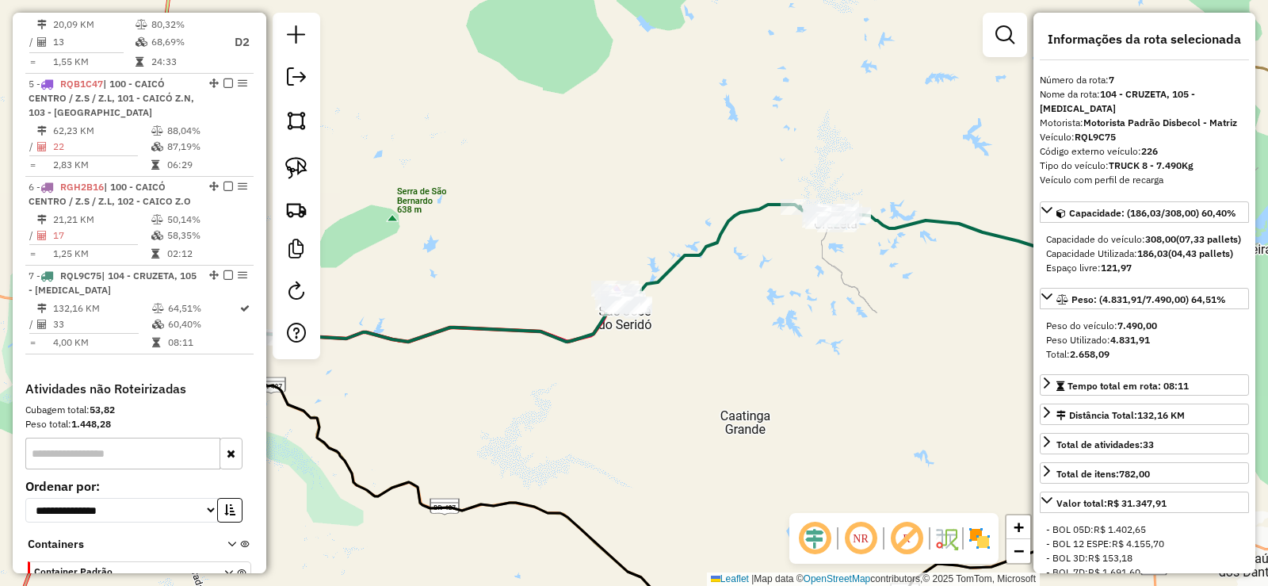
drag, startPoint x: 481, startPoint y: 376, endPoint x: 796, endPoint y: 318, distance: 320.0
click at [796, 321] on div "Janela de atendimento Grade de atendimento Capacidade Transportadoras Veículos …" at bounding box center [634, 293] width 1268 height 586
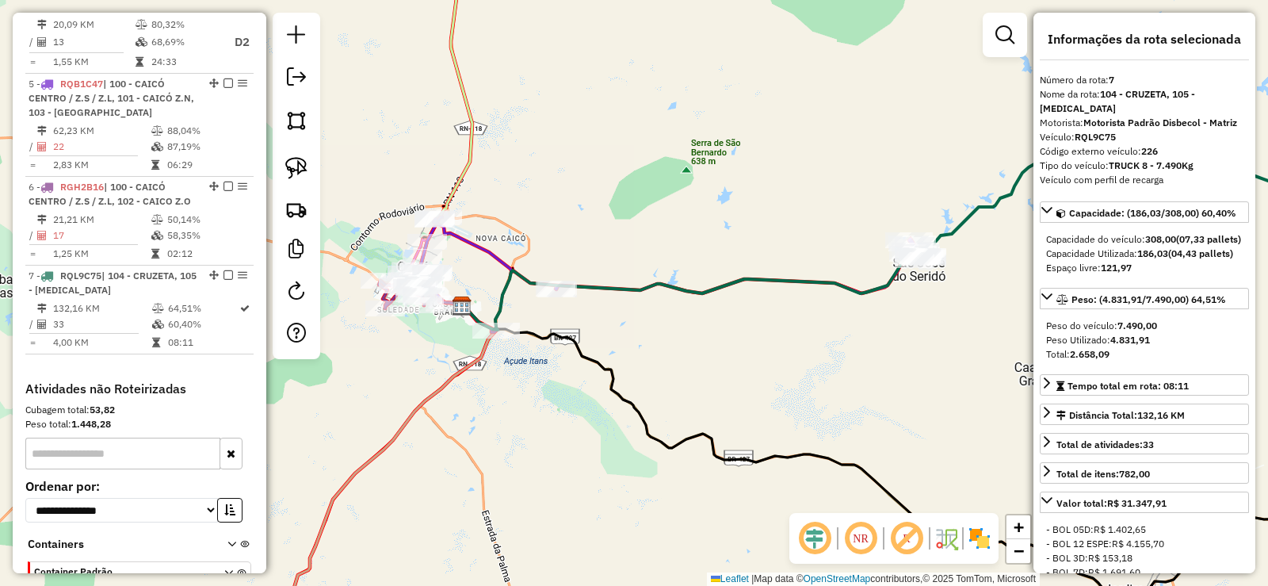
drag, startPoint x: 943, startPoint y: 320, endPoint x: 615, endPoint y: 334, distance: 328.4
click at [615, 334] on div "Janela de atendimento Grade de atendimento Capacidade Transportadoras Veículos …" at bounding box center [634, 293] width 1268 height 586
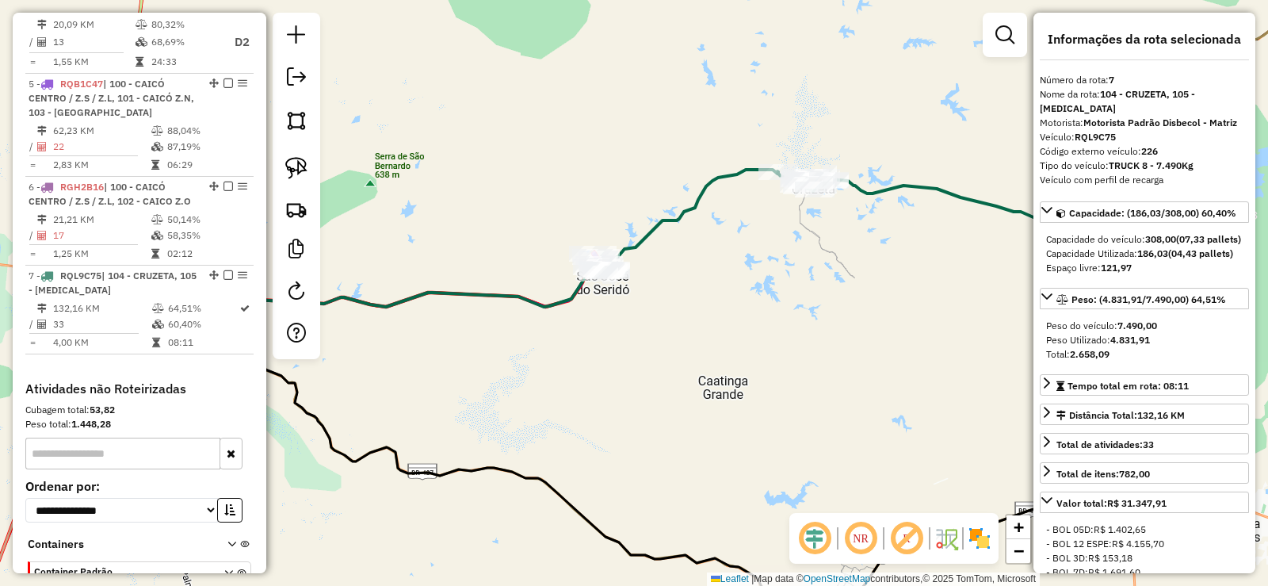
drag, startPoint x: 537, startPoint y: 356, endPoint x: 864, endPoint y: 319, distance: 329.4
click at [930, 319] on div "Janela de atendimento Grade de atendimento Capacidade Transportadoras Veículos …" at bounding box center [634, 293] width 1268 height 586
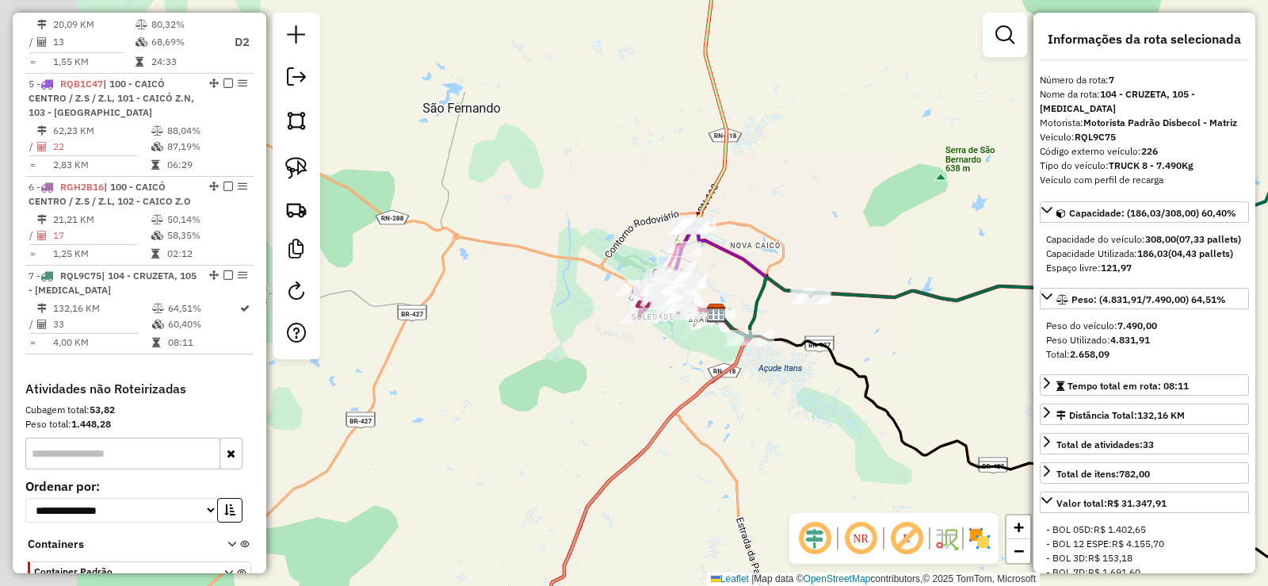
drag, startPoint x: 735, startPoint y: 315, endPoint x: 933, endPoint y: 346, distance: 200.5
click at [933, 346] on div "Janela de atendimento Grade de atendimento Capacidade Transportadoras Veículos …" at bounding box center [634, 293] width 1268 height 586
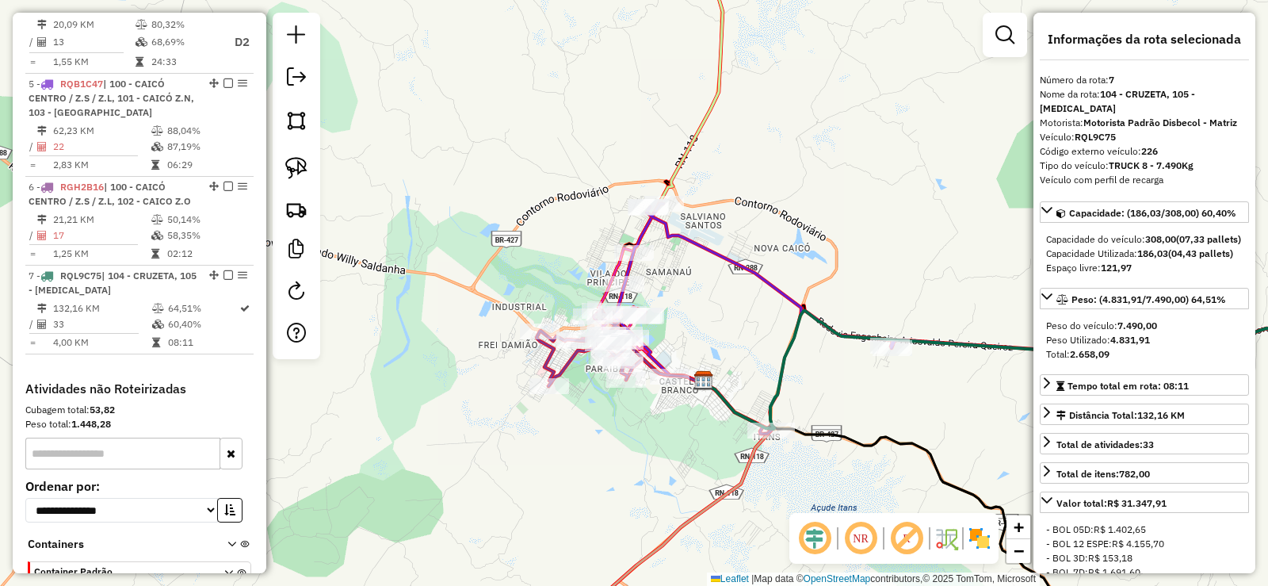
drag, startPoint x: 672, startPoint y: 289, endPoint x: 777, endPoint y: 269, distance: 107.4
click at [777, 269] on div "Janela de atendimento Grade de atendimento Capacidade Transportadoras Veículos …" at bounding box center [634, 293] width 1268 height 586
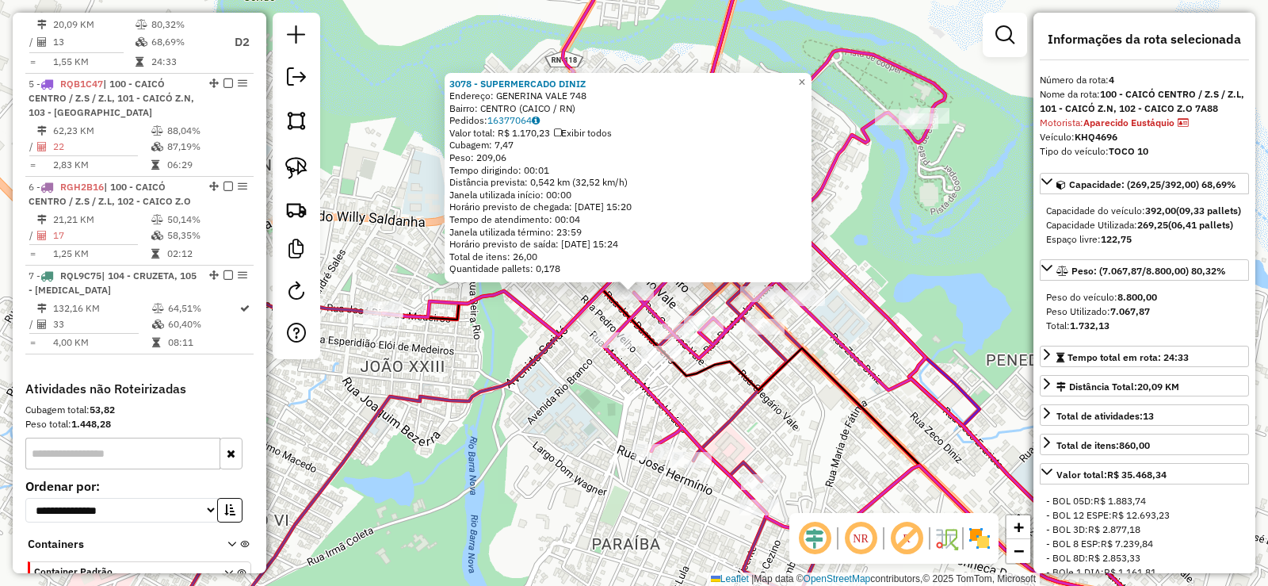
scroll to position [918, 0]
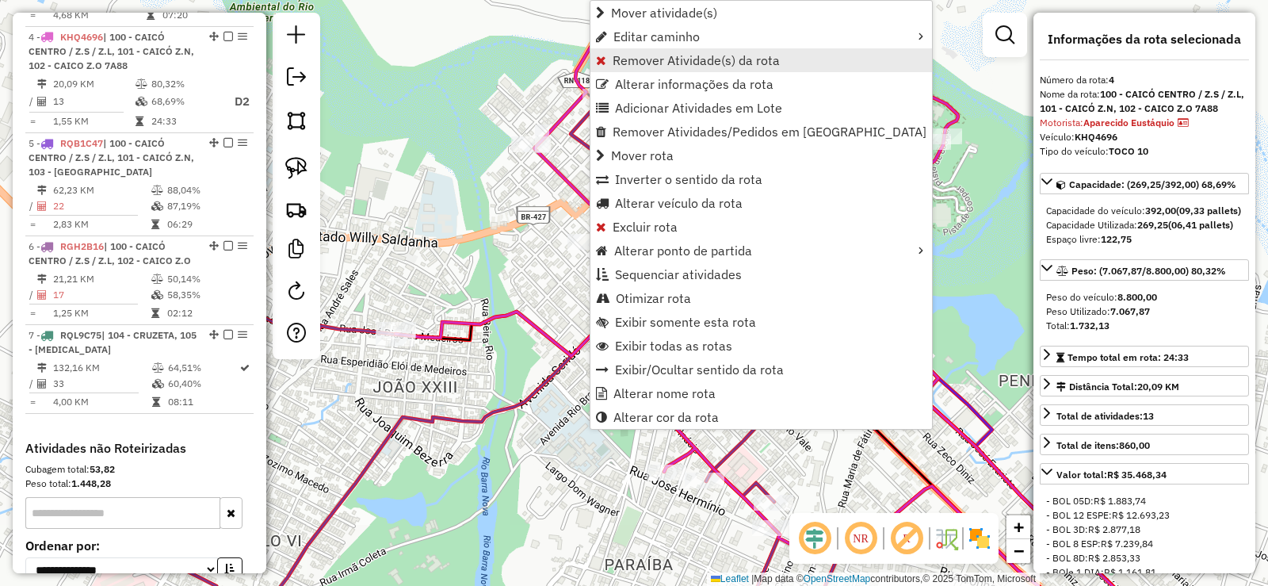
click at [651, 61] on span "Remover Atividade(s) da rota" at bounding box center [696, 60] width 167 height 13
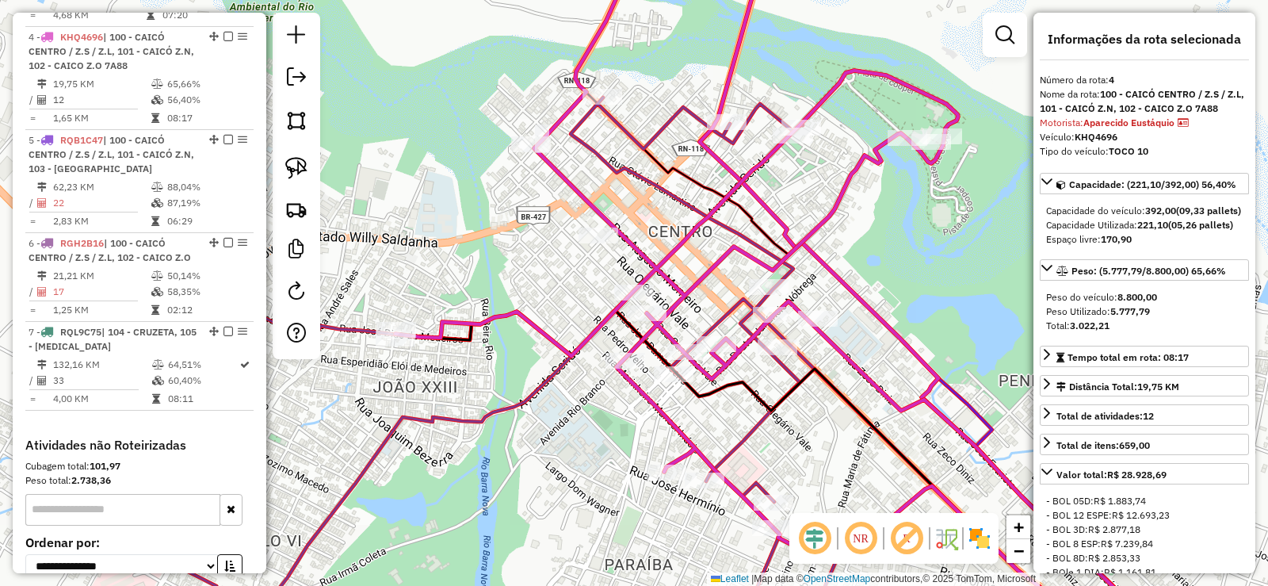
drag, startPoint x: 596, startPoint y: 262, endPoint x: 569, endPoint y: 268, distance: 27.7
click at [569, 268] on div "Janela de atendimento Grade de atendimento Capacidade Transportadoras Veículos …" at bounding box center [634, 293] width 1268 height 586
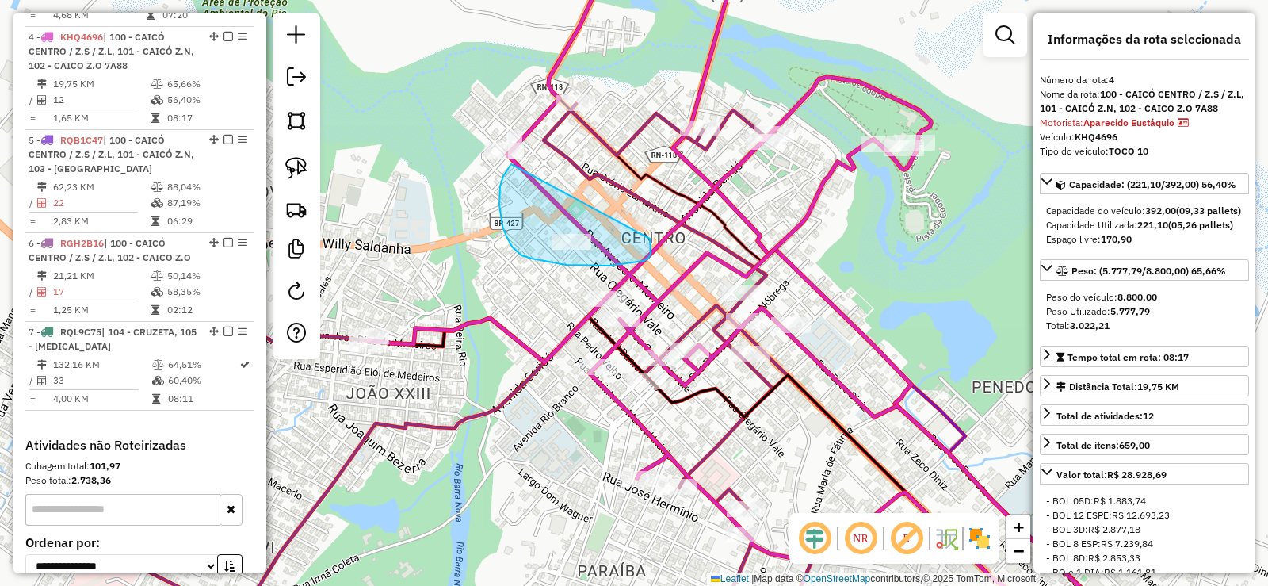
drag, startPoint x: 510, startPoint y: 166, endPoint x: 650, endPoint y: 239, distance: 157.7
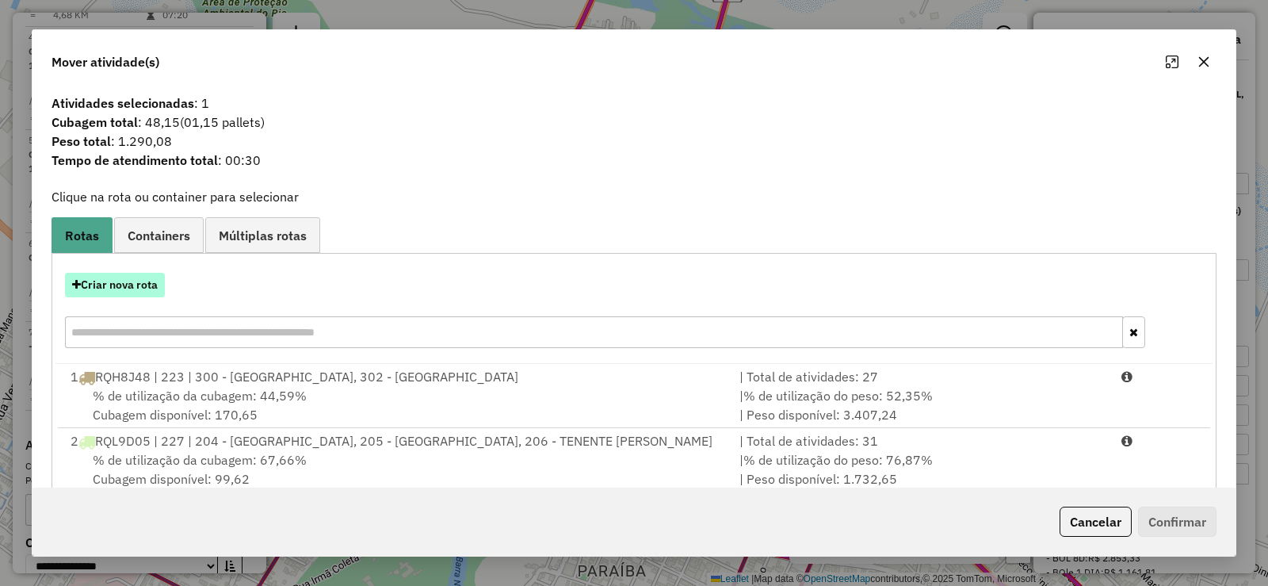
click at [150, 287] on button "Criar nova rota" at bounding box center [115, 285] width 100 height 25
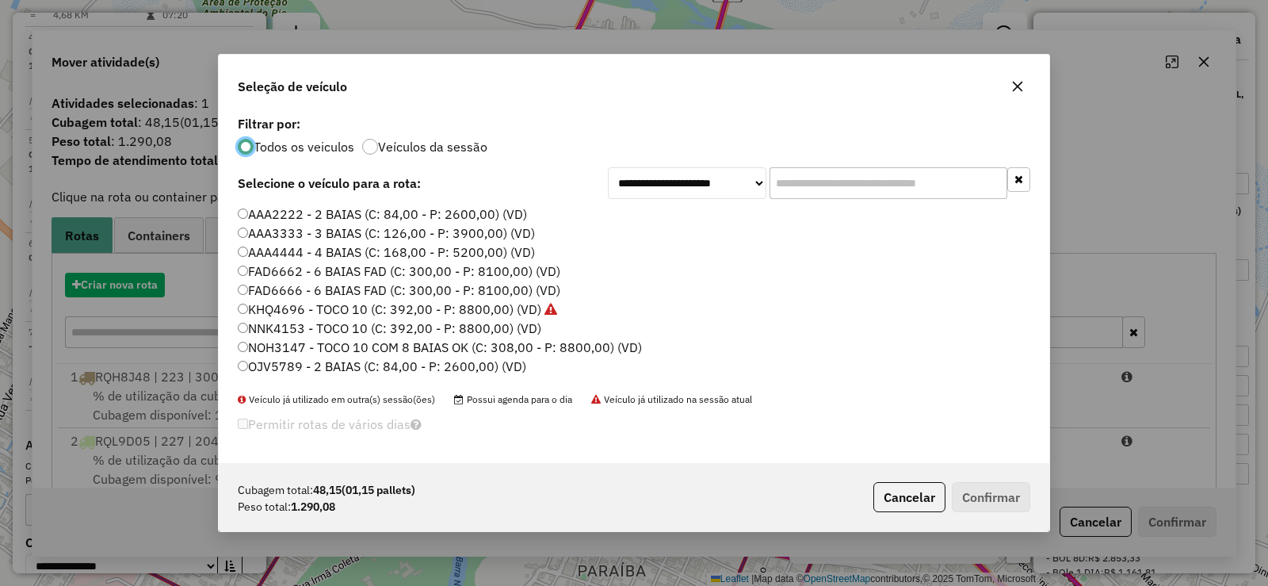
scroll to position [9, 5]
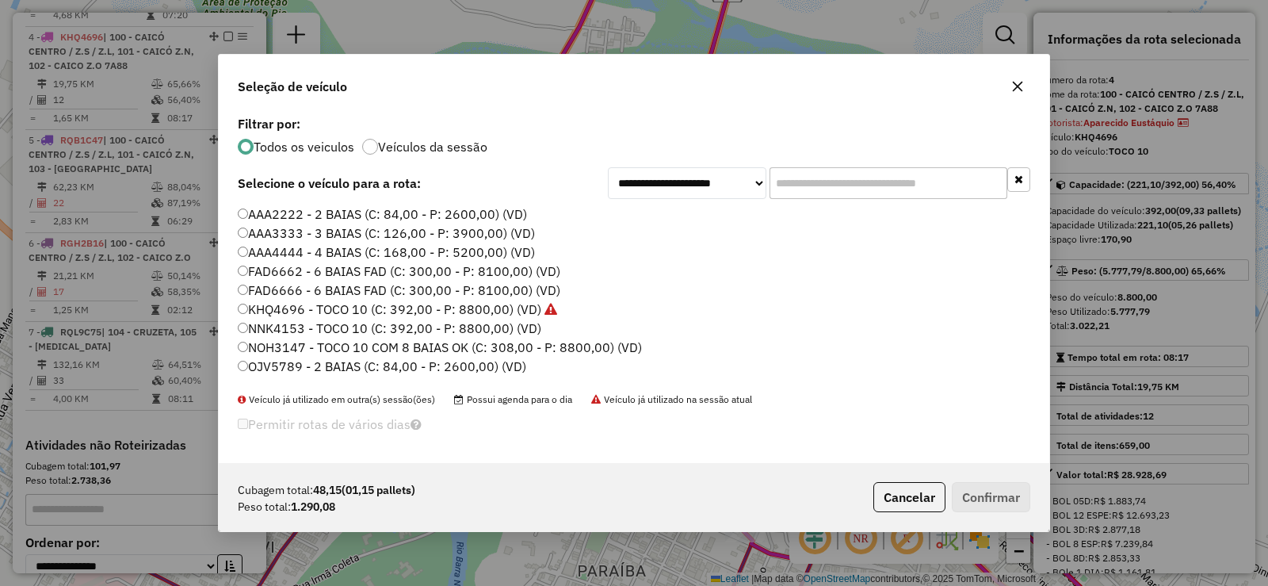
click at [287, 215] on label "AAA2222 - 2 BAIAS (C: 84,00 - P: 2600,00) (VD)" at bounding box center [382, 213] width 289 height 19
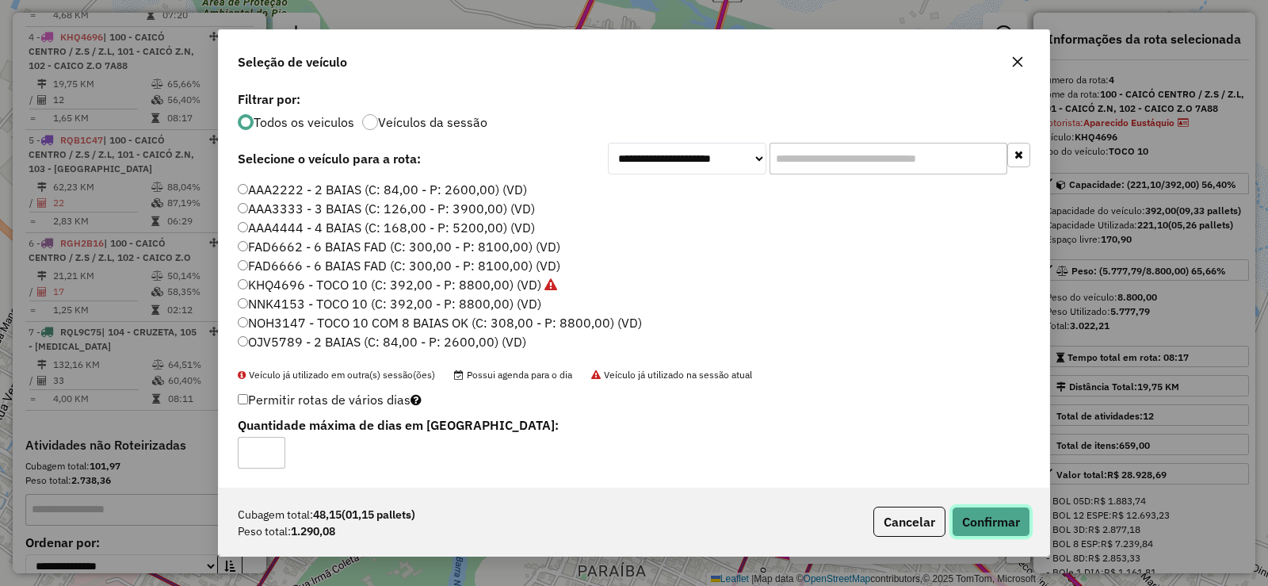
click at [984, 520] on button "Confirmar" at bounding box center [991, 521] width 78 height 30
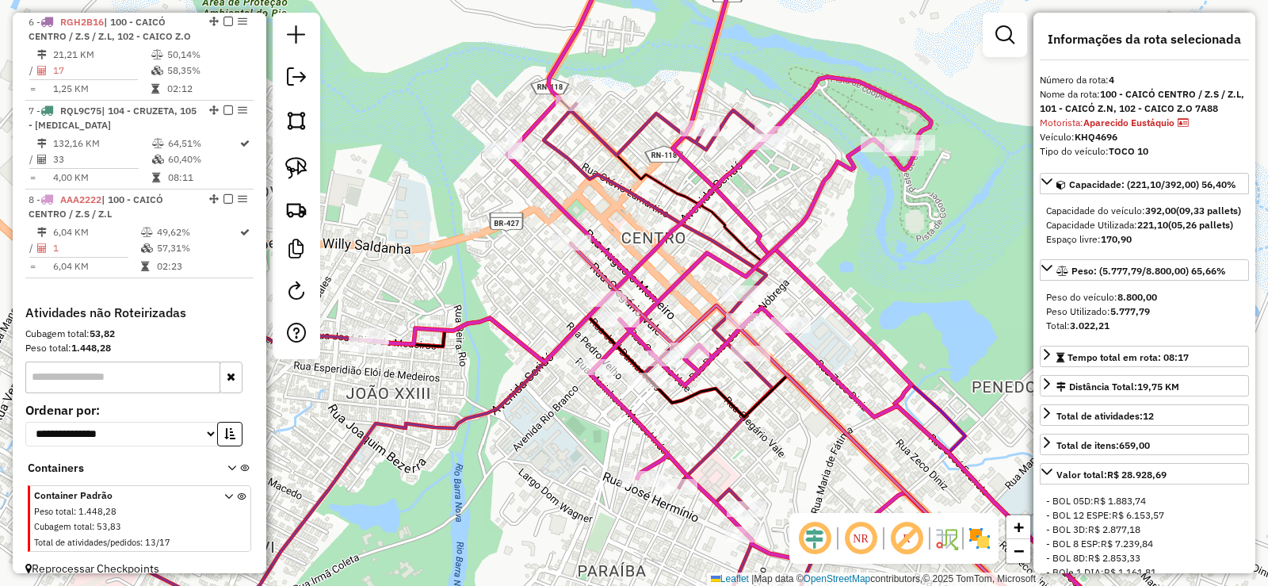
scroll to position [1141, 0]
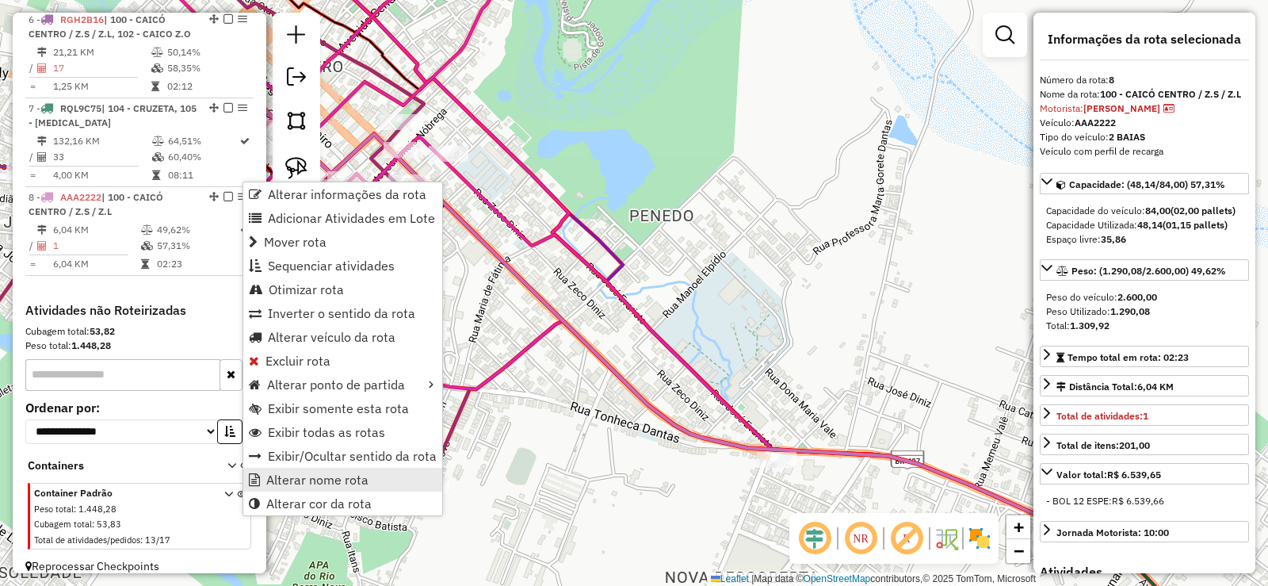
click at [306, 476] on span "Alterar nome rota" at bounding box center [317, 479] width 102 height 13
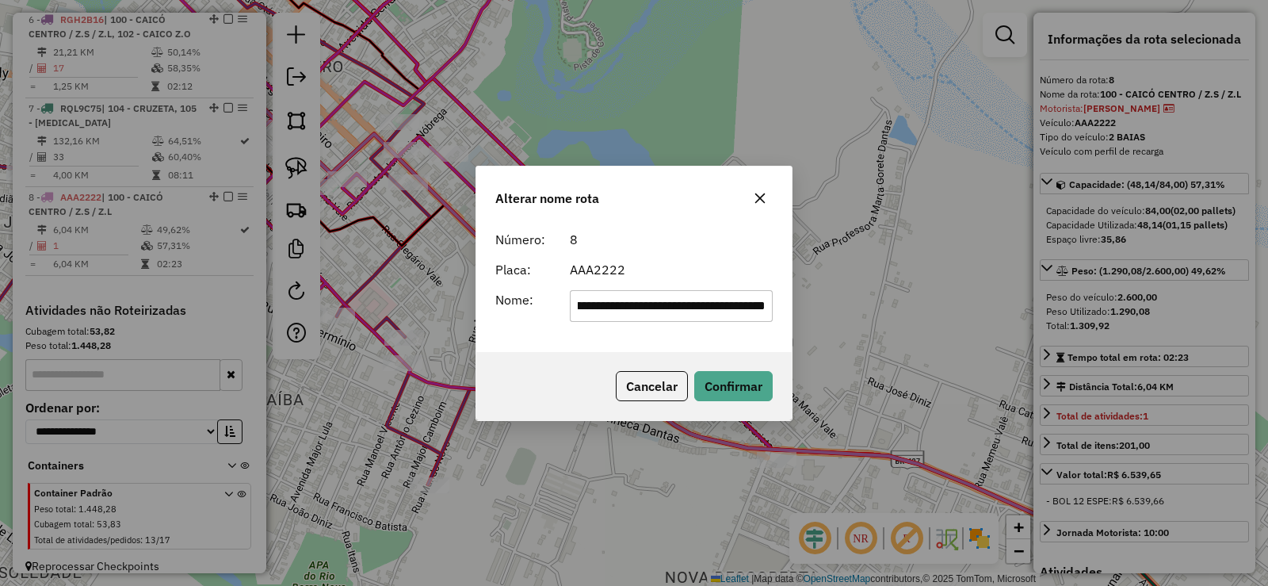
scroll to position [0, 205]
type input "**********"
drag, startPoint x: 748, startPoint y: 380, endPoint x: 705, endPoint y: 374, distance: 44.0
click at [749, 378] on button "Confirmar" at bounding box center [733, 386] width 78 height 30
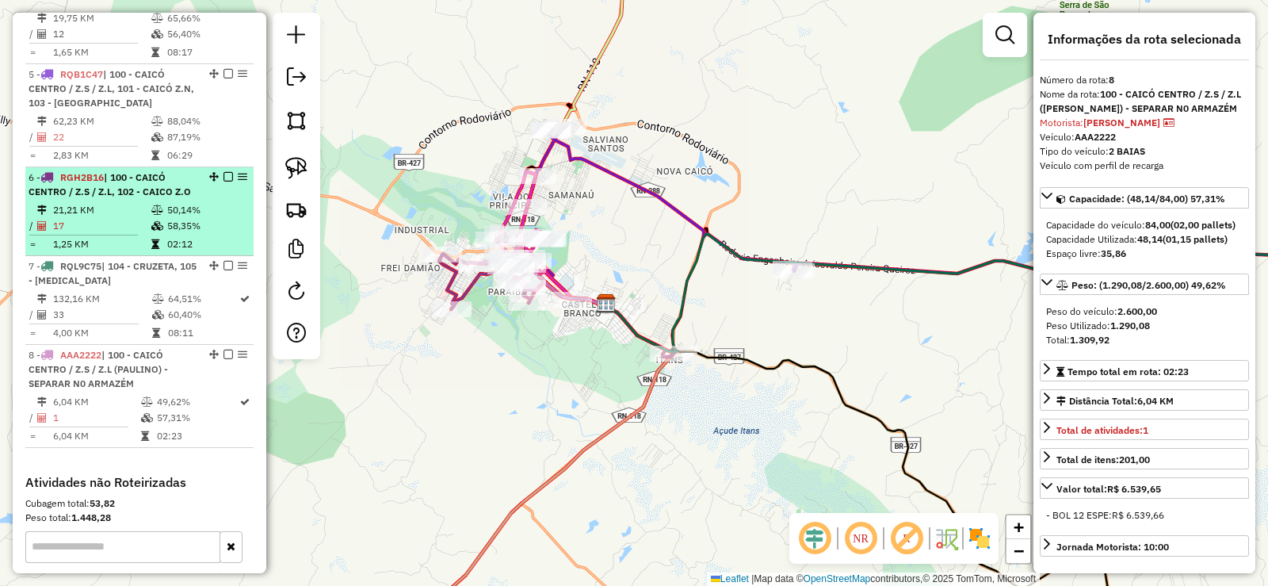
scroll to position [983, 0]
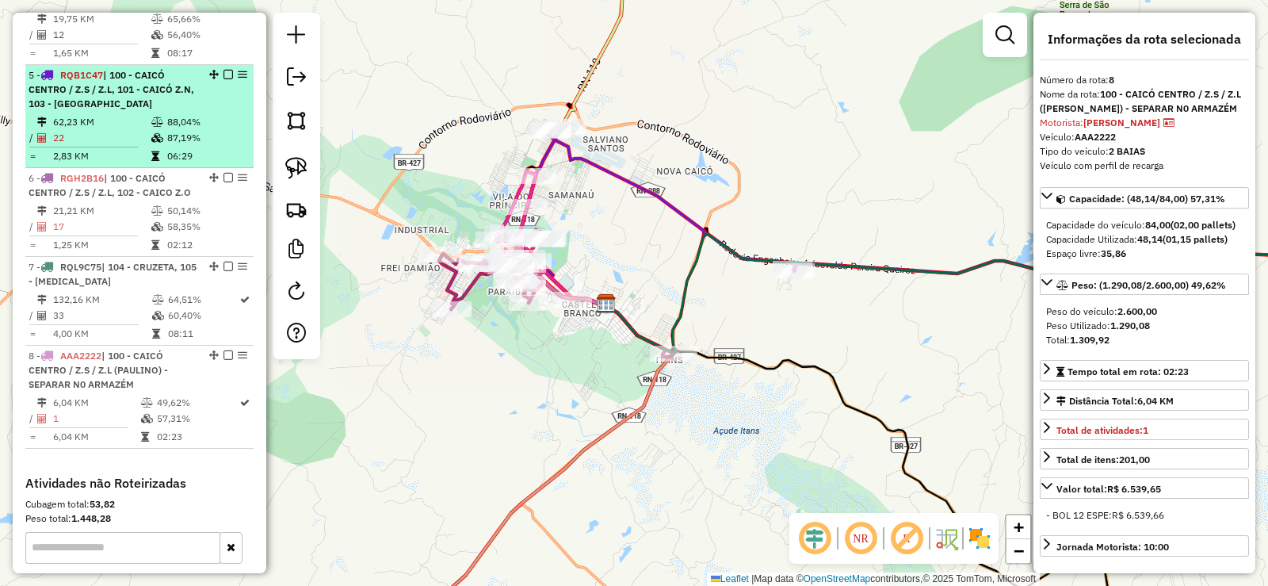
click at [110, 114] on td "62,23 KM" at bounding box center [101, 122] width 98 height 16
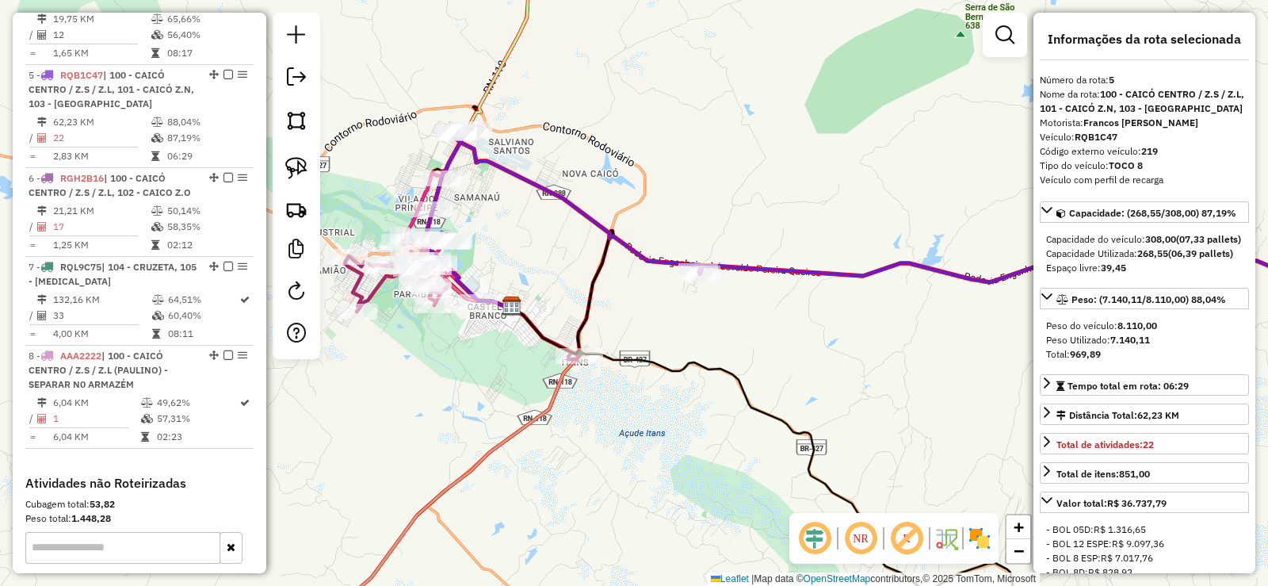
drag, startPoint x: 457, startPoint y: 235, endPoint x: 757, endPoint y: 181, distance: 304.4
click at [757, 181] on div "Janela de atendimento Grade de atendimento Capacidade Transportadoras Veículos …" at bounding box center [634, 293] width 1268 height 586
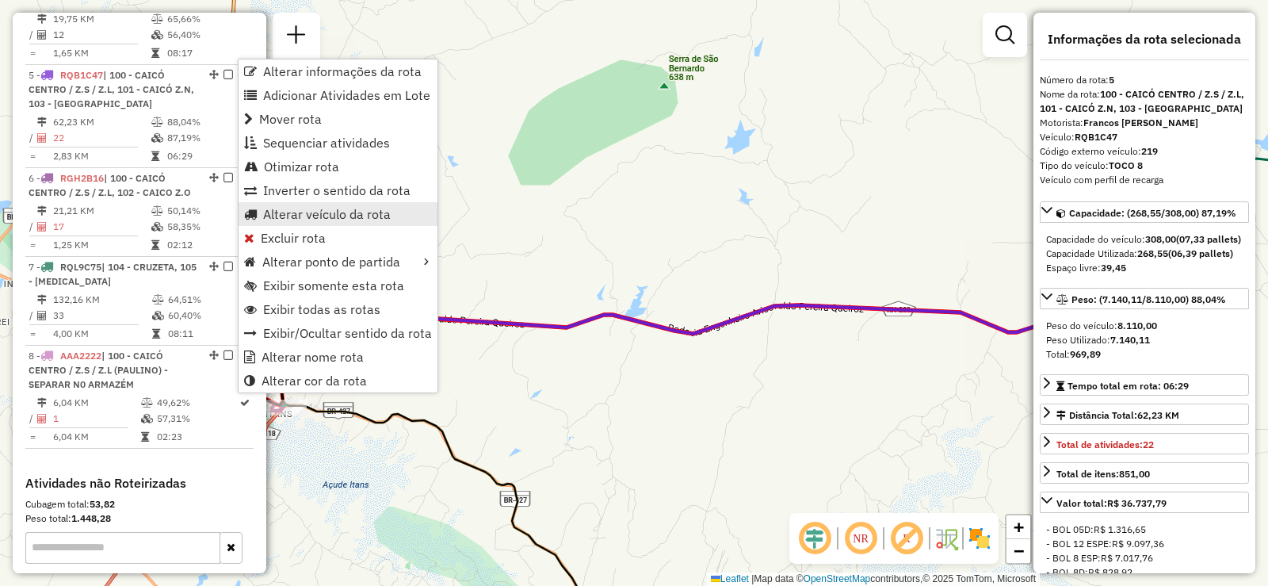
click at [303, 208] on span "Alterar veículo da rota" at bounding box center [327, 214] width 128 height 13
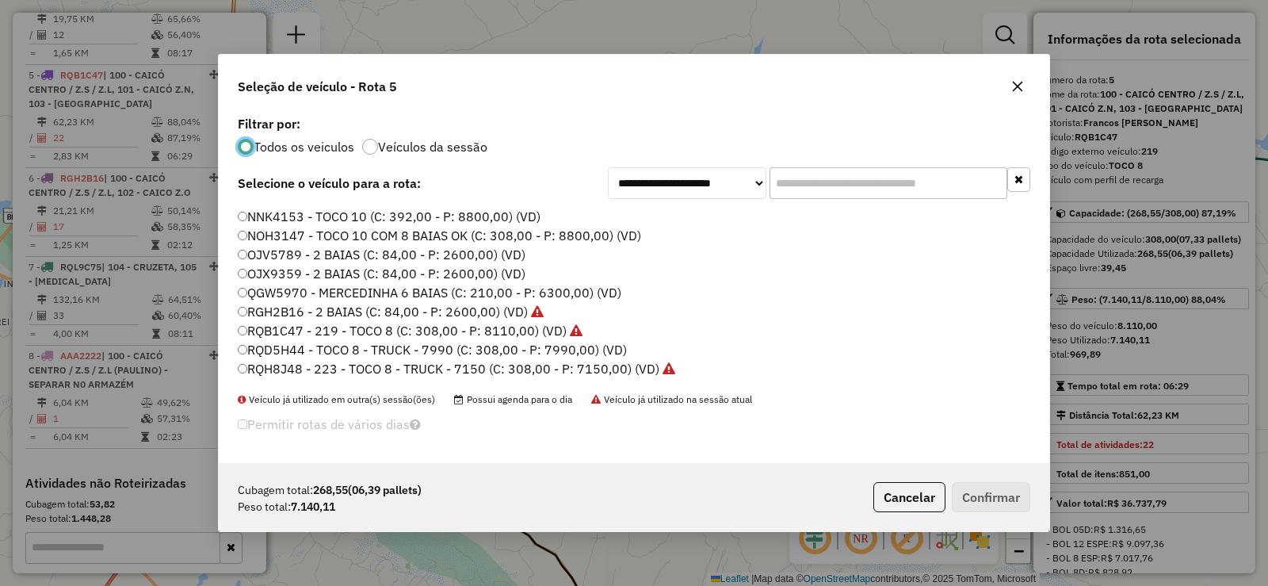
scroll to position [29, 0]
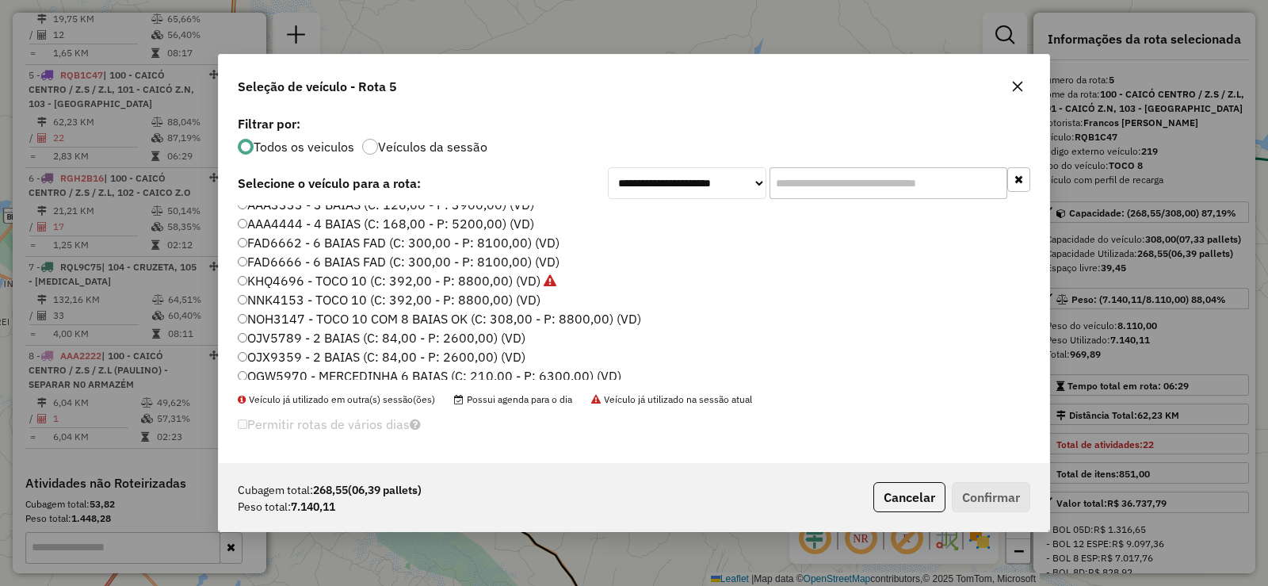
click at [303, 276] on label "KHQ4696 - TOCO 10 (C: 392,00 - P: 8800,00) (VD)" at bounding box center [397, 280] width 319 height 19
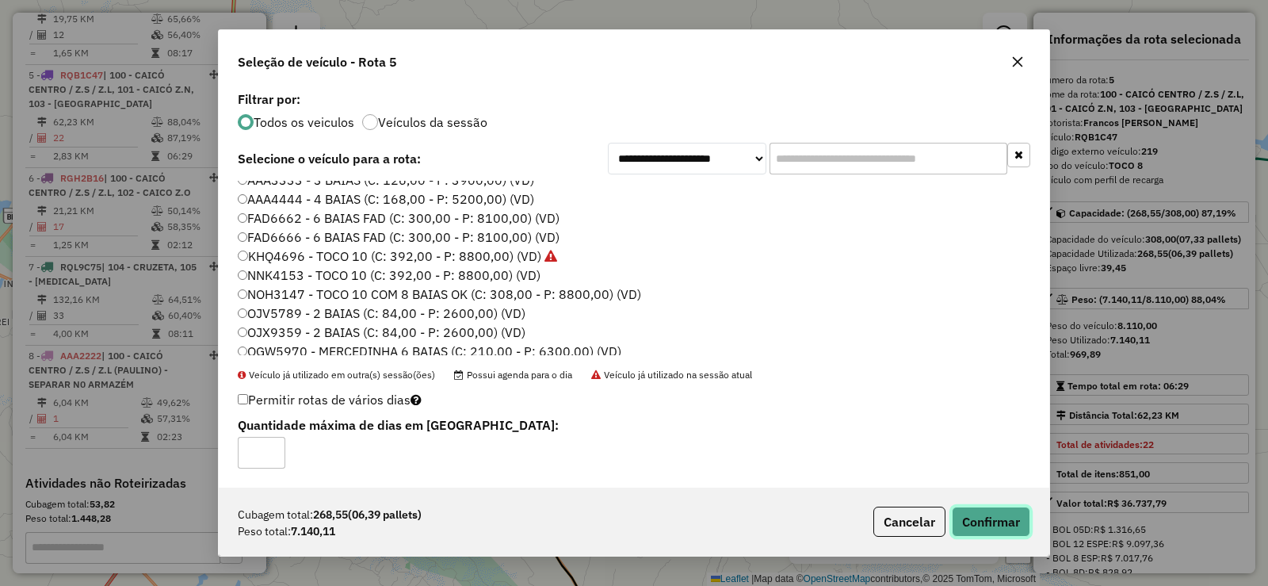
click at [999, 510] on button "Confirmar" at bounding box center [991, 521] width 78 height 30
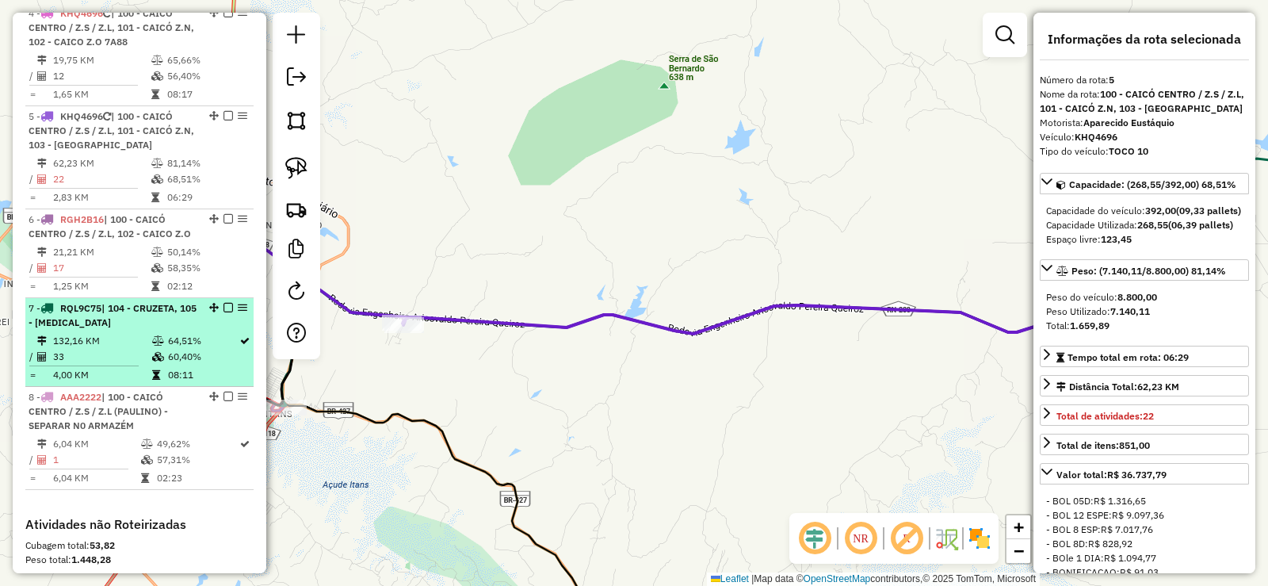
scroll to position [862, 0]
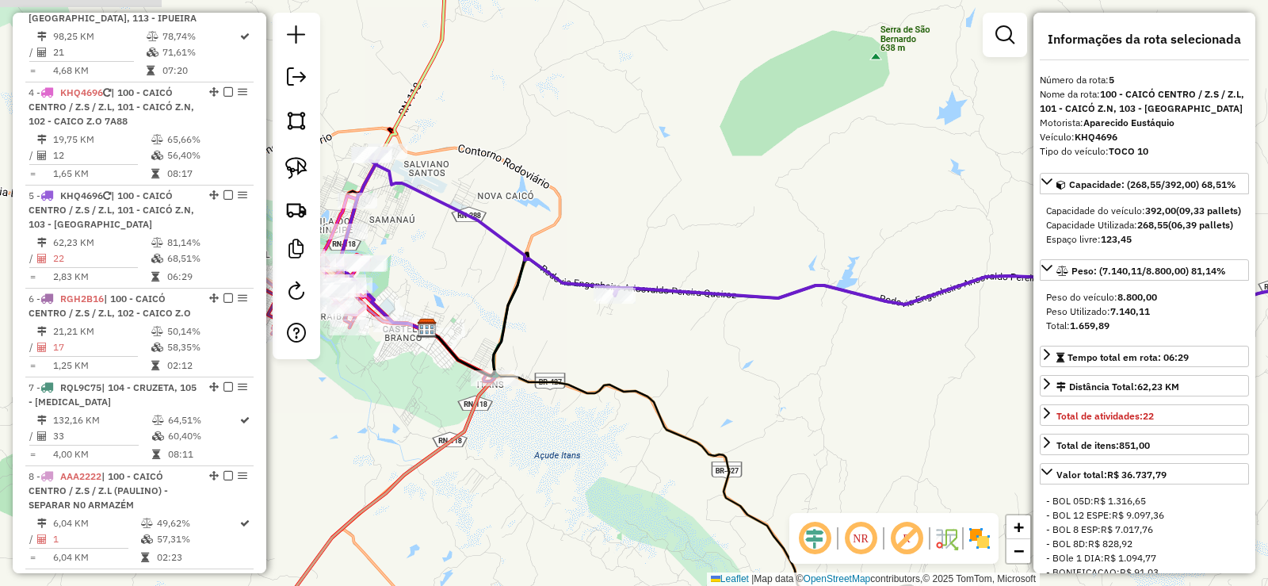
drag, startPoint x: 644, startPoint y: 372, endPoint x: 594, endPoint y: 352, distance: 54.0
click at [647, 371] on div "Janela de atendimento Grade de atendimento Capacidade Transportadoras Veículos …" at bounding box center [634, 293] width 1268 height 586
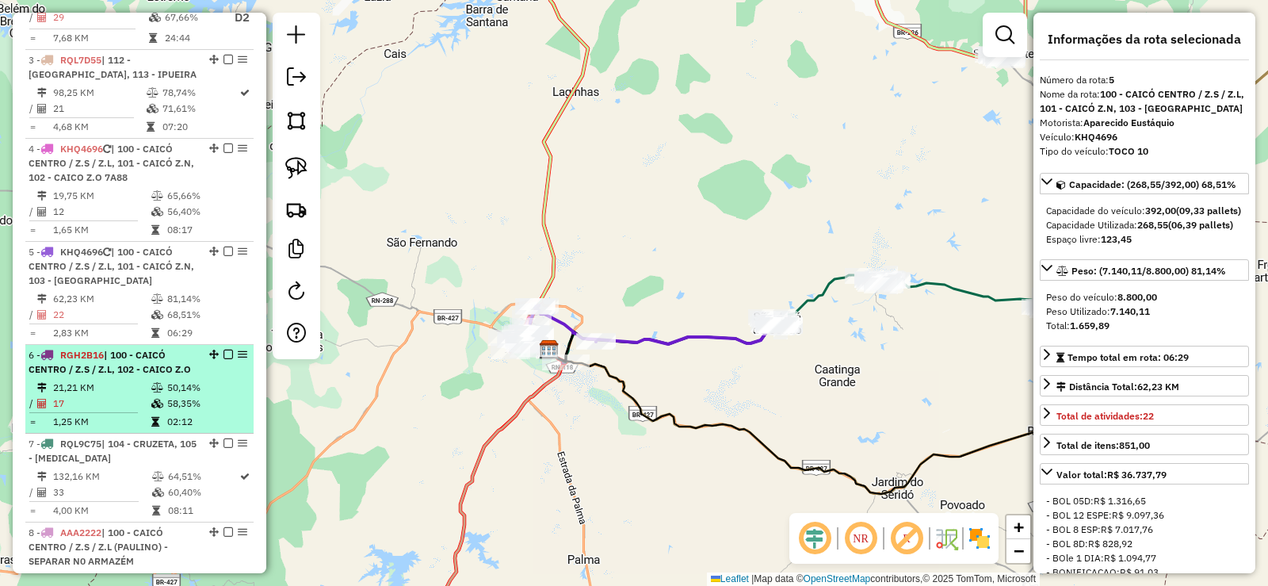
scroll to position [783, 0]
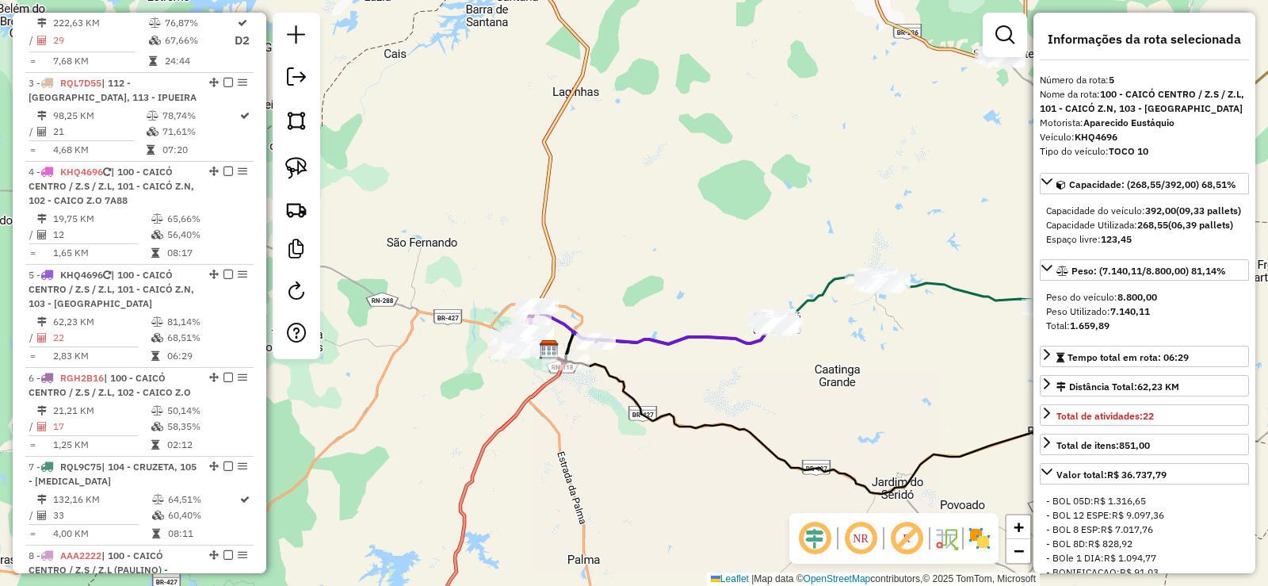
drag, startPoint x: 407, startPoint y: 459, endPoint x: 472, endPoint y: 335, distance: 140.0
click at [470, 342] on div "Janela de atendimento Grade de atendimento Capacidade Transportadoras Veículos …" at bounding box center [634, 293] width 1268 height 586
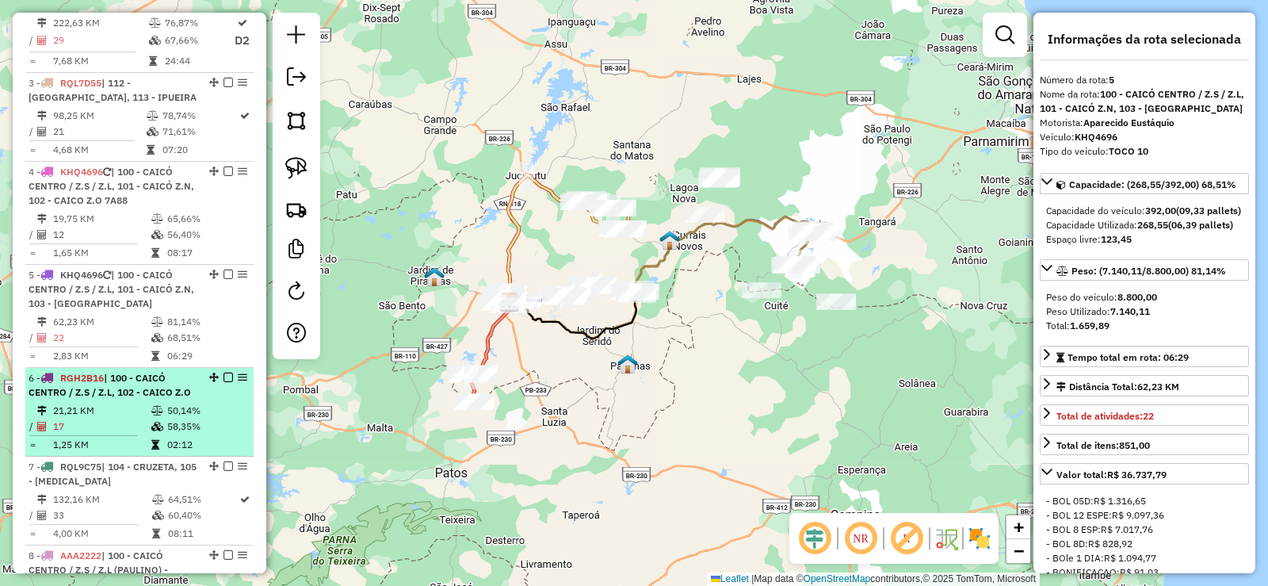
scroll to position [704, 0]
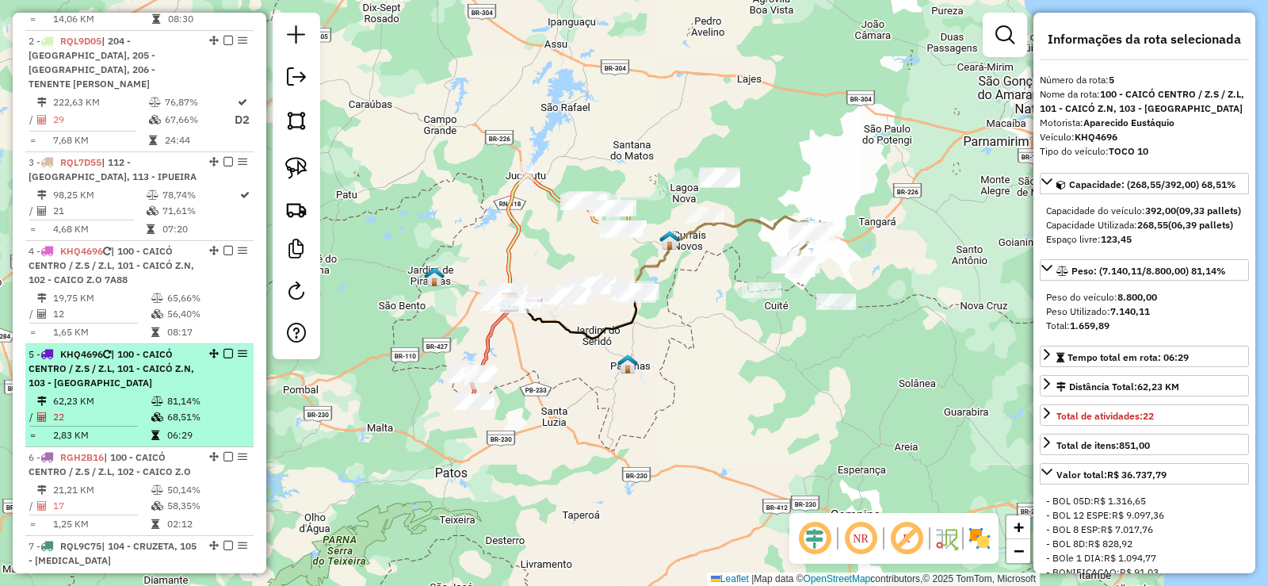
click at [155, 396] on icon at bounding box center [157, 401] width 12 height 10
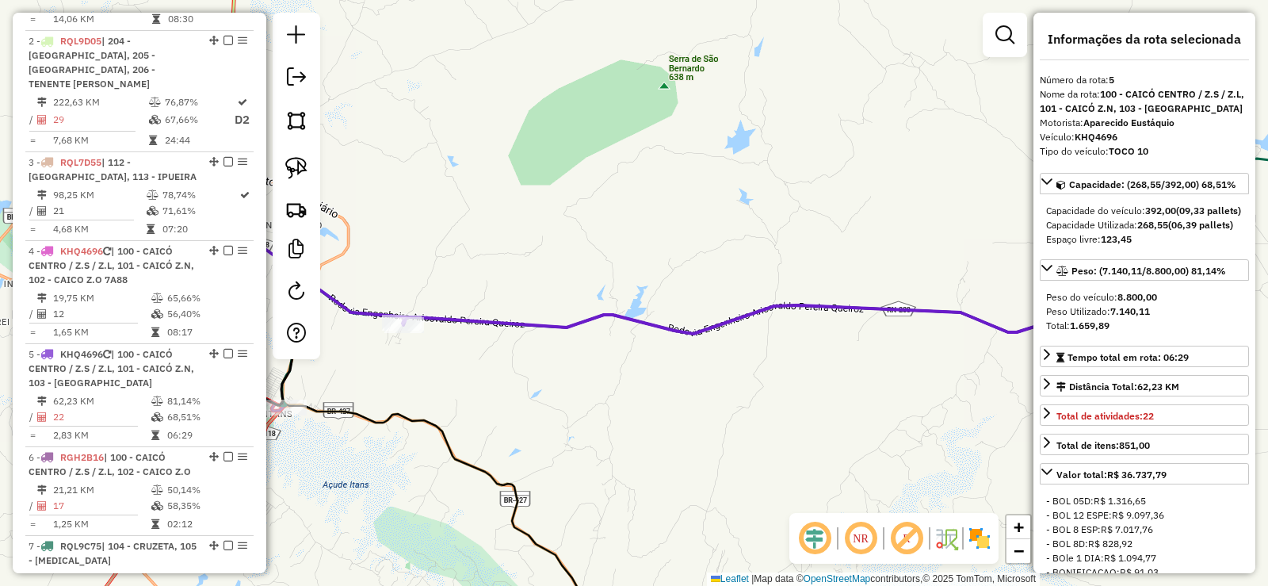
drag, startPoint x: 503, startPoint y: 429, endPoint x: 648, endPoint y: 391, distance: 149.9
click at [651, 395] on div "Janela de atendimento Grade de atendimento Capacidade Transportadoras Veículos …" at bounding box center [634, 293] width 1268 height 586
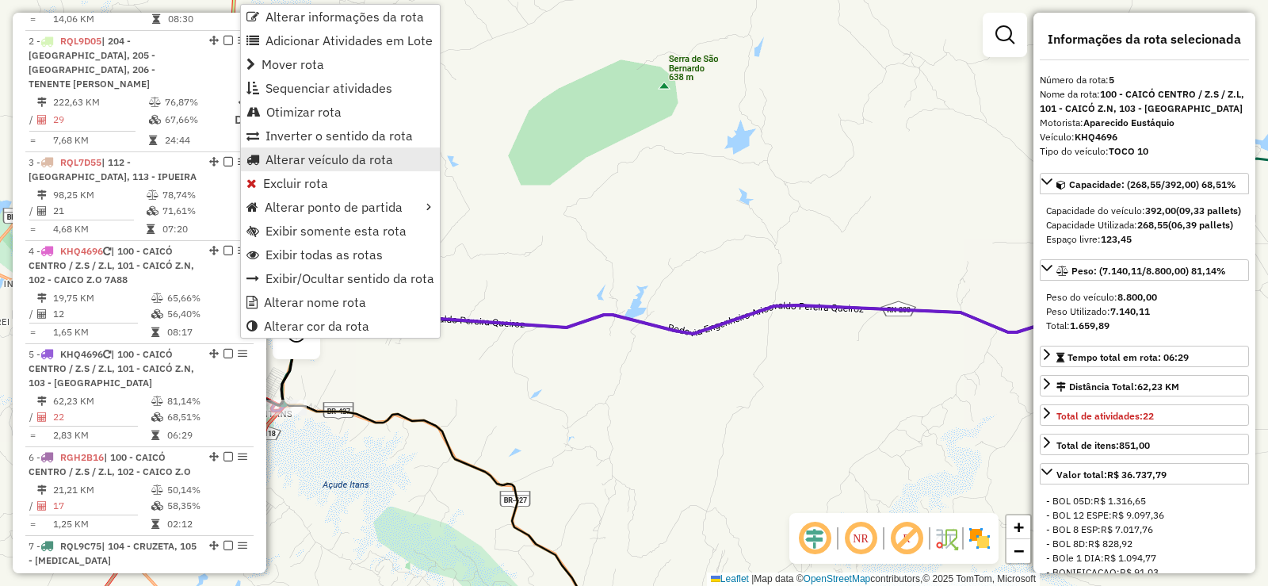
click at [283, 162] on span "Alterar veículo da rota" at bounding box center [329, 159] width 128 height 13
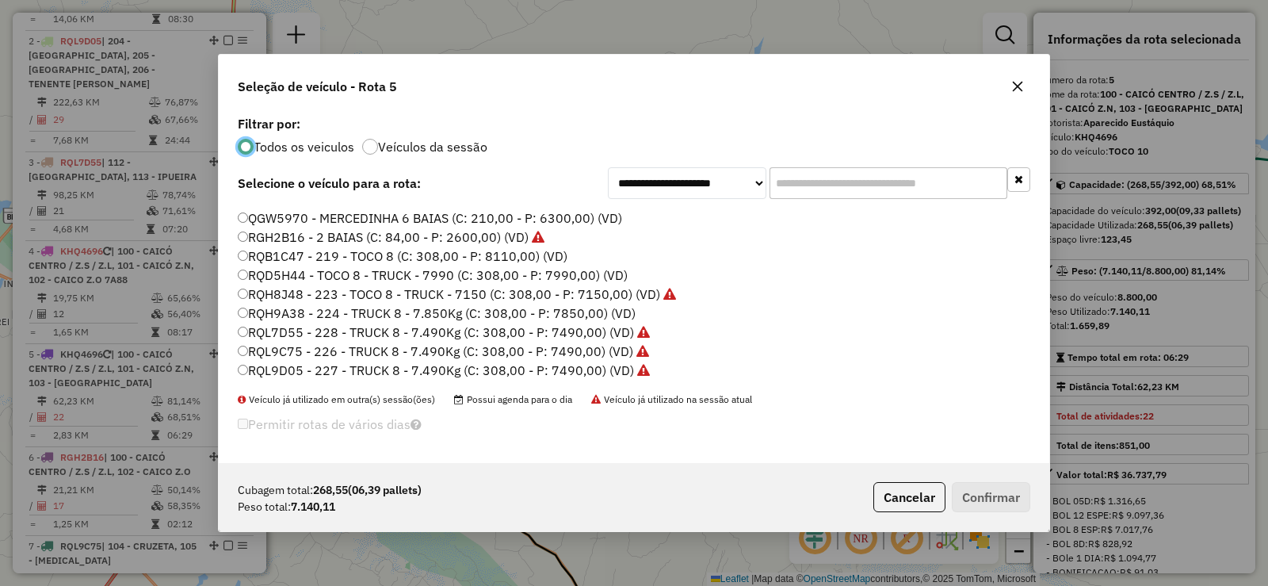
scroll to position [187, 0]
click at [349, 254] on label "RQB1C47 - 219 - TOCO 8 (C: 308,00 - P: 8110,00) (VD)" at bounding box center [403, 255] width 330 height 19
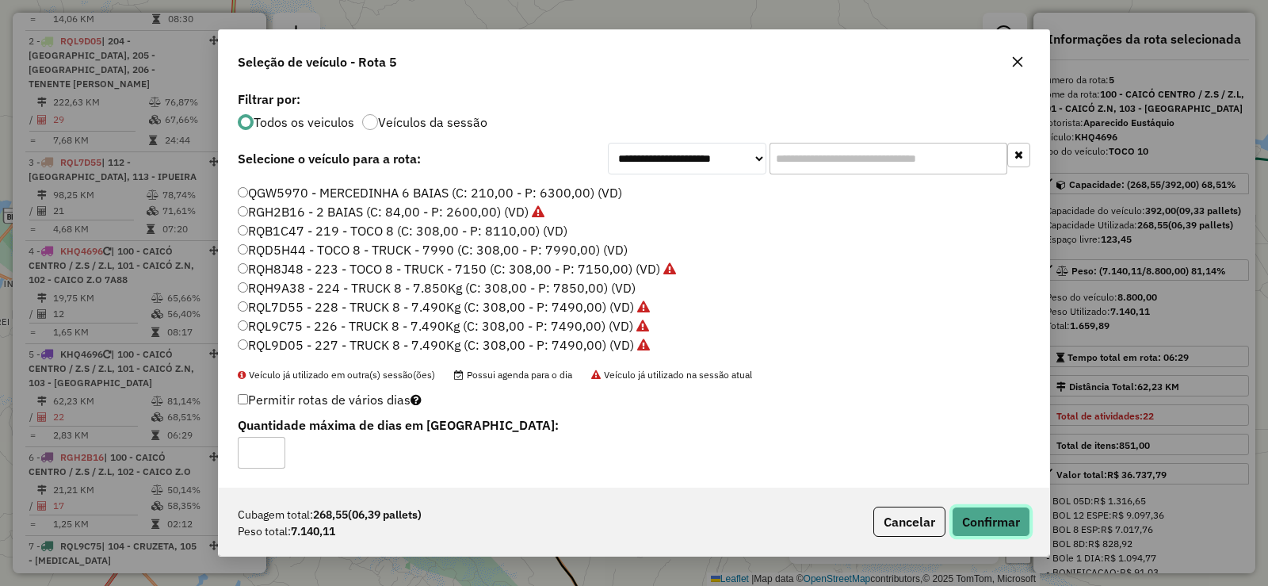
drag, startPoint x: 997, startPoint y: 518, endPoint x: 660, endPoint y: 432, distance: 347.7
click at [997, 518] on button "Confirmar" at bounding box center [991, 521] width 78 height 30
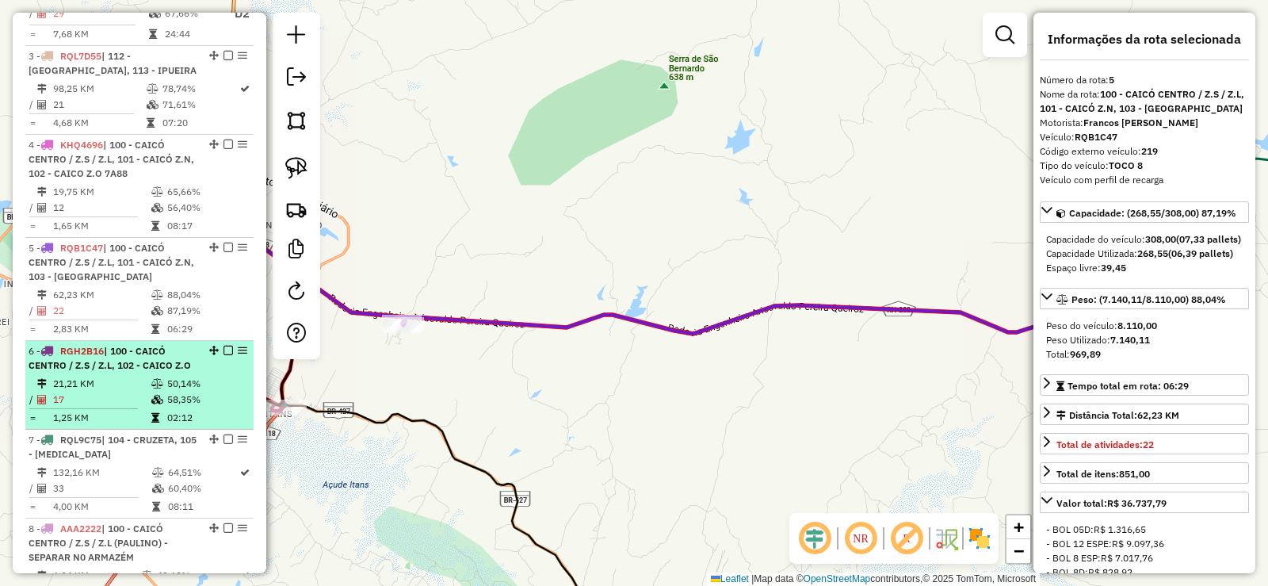
scroll to position [783, 0]
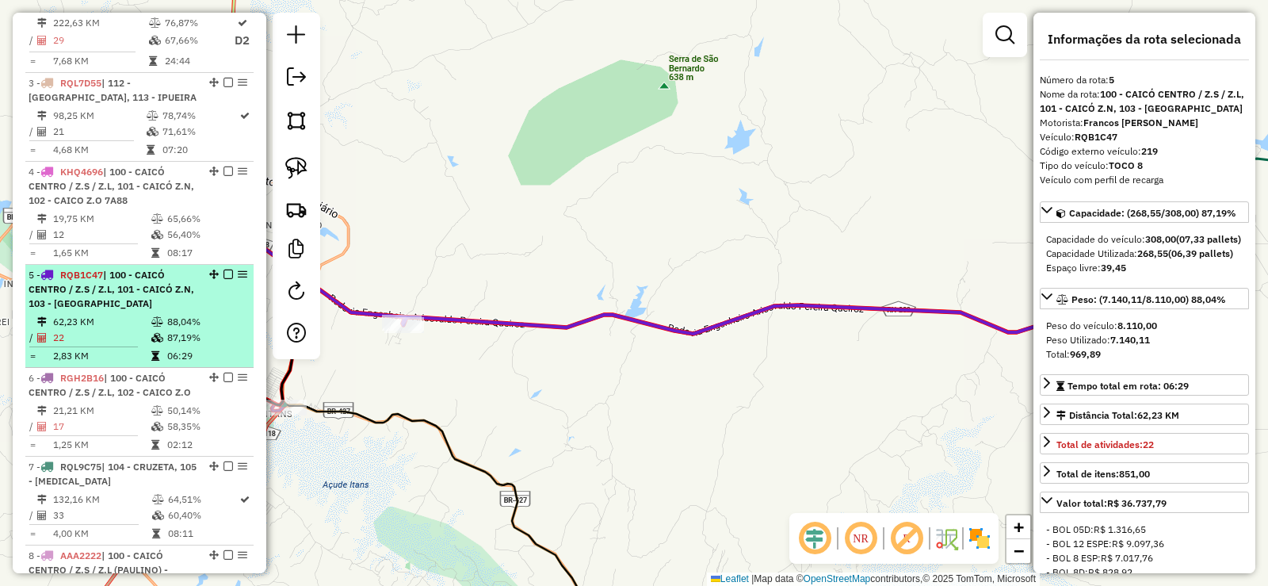
click at [120, 289] on div "5 - RQB1C47 | 100 - CAICÓ CENTRO / Z.S / Z.L, 101 - CAICÓ Z.N, 103 - SÃO JOSÉ" at bounding box center [113, 289] width 168 height 43
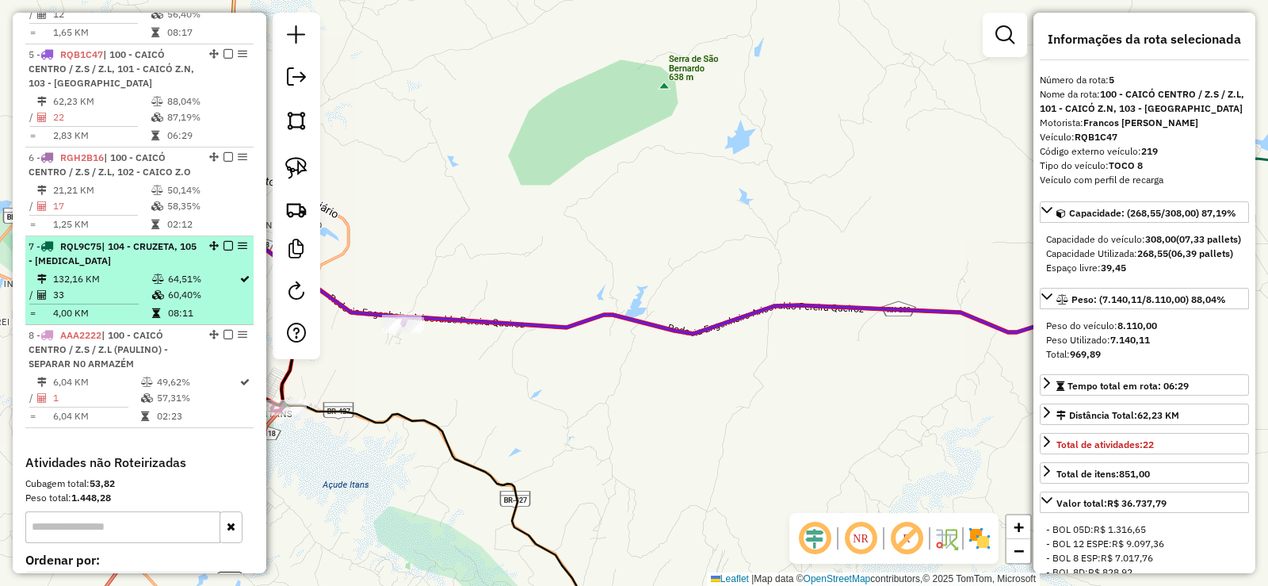
scroll to position [1021, 0]
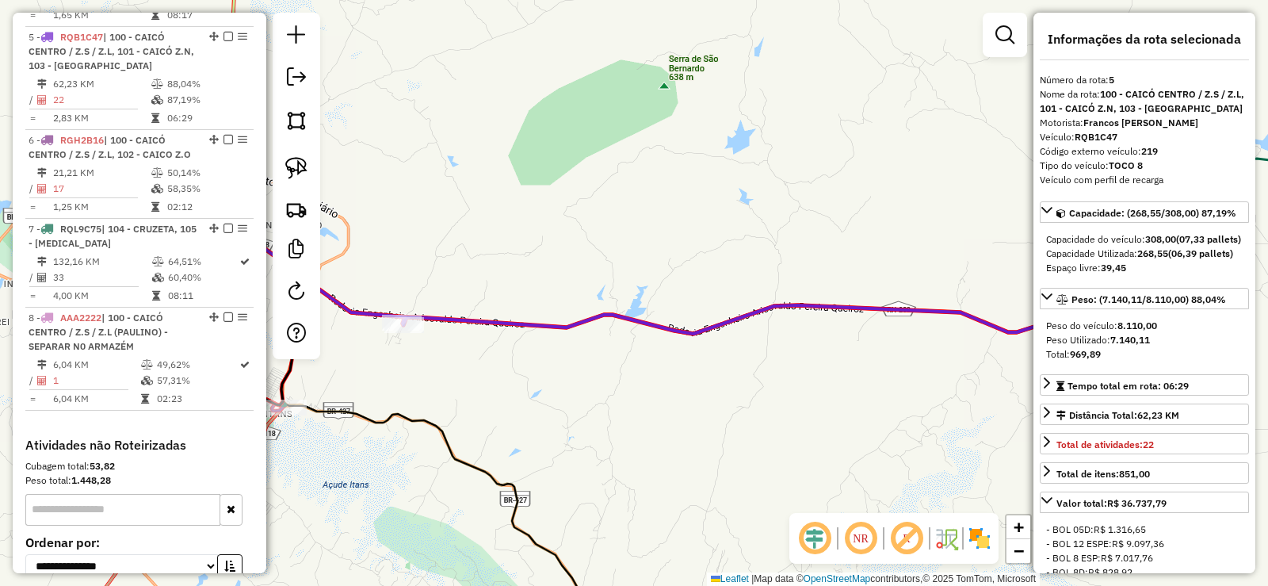
drag, startPoint x: 434, startPoint y: 464, endPoint x: 570, endPoint y: 250, distance: 253.3
click at [570, 250] on div "Janela de atendimento Grade de atendimento Capacidade Transportadoras Veículos …" at bounding box center [634, 293] width 1268 height 586
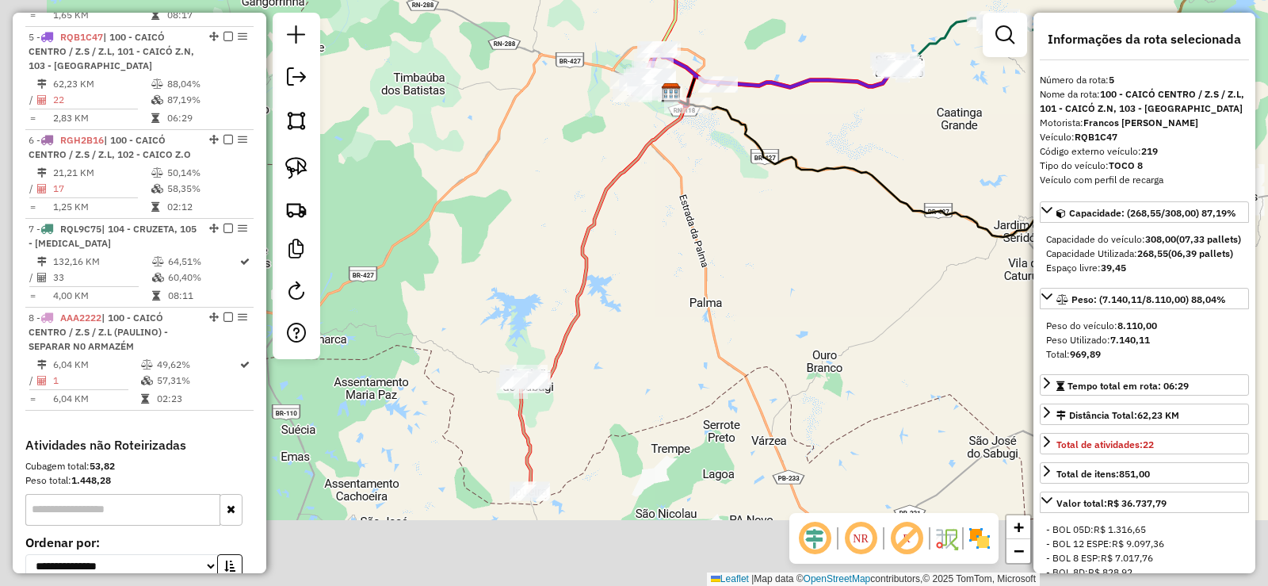
drag, startPoint x: 491, startPoint y: 402, endPoint x: 640, endPoint y: 243, distance: 218.1
click at [666, 232] on div "Janela de atendimento Grade de atendimento Capacidade Transportadoras Veículos …" at bounding box center [634, 293] width 1268 height 586
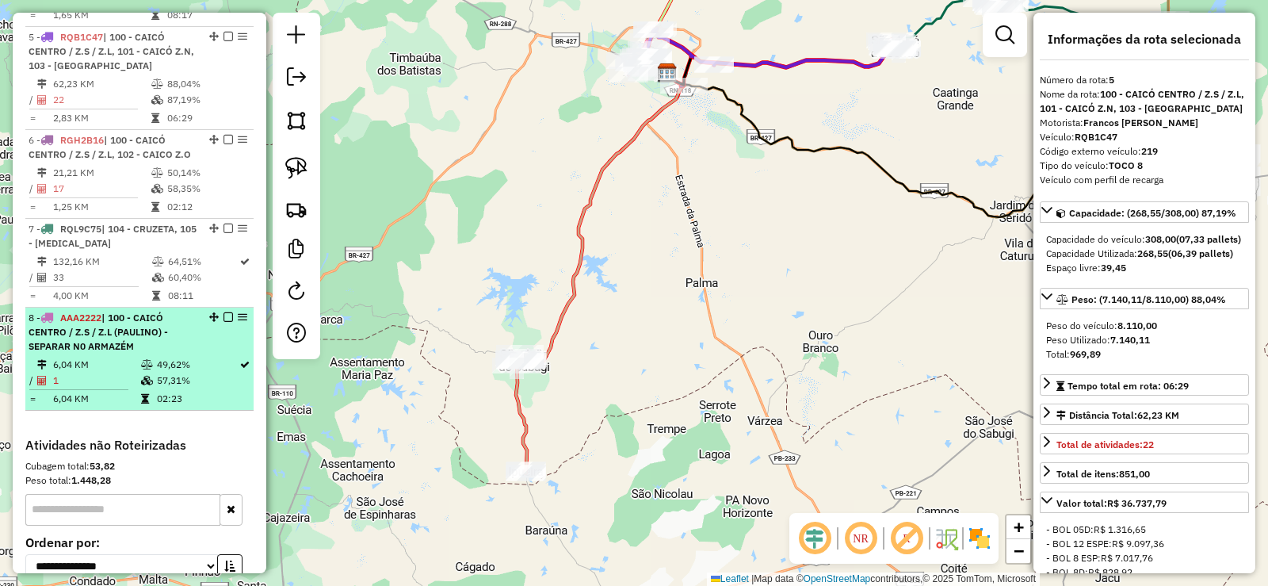
click at [223, 312] on em at bounding box center [228, 317] width 10 height 10
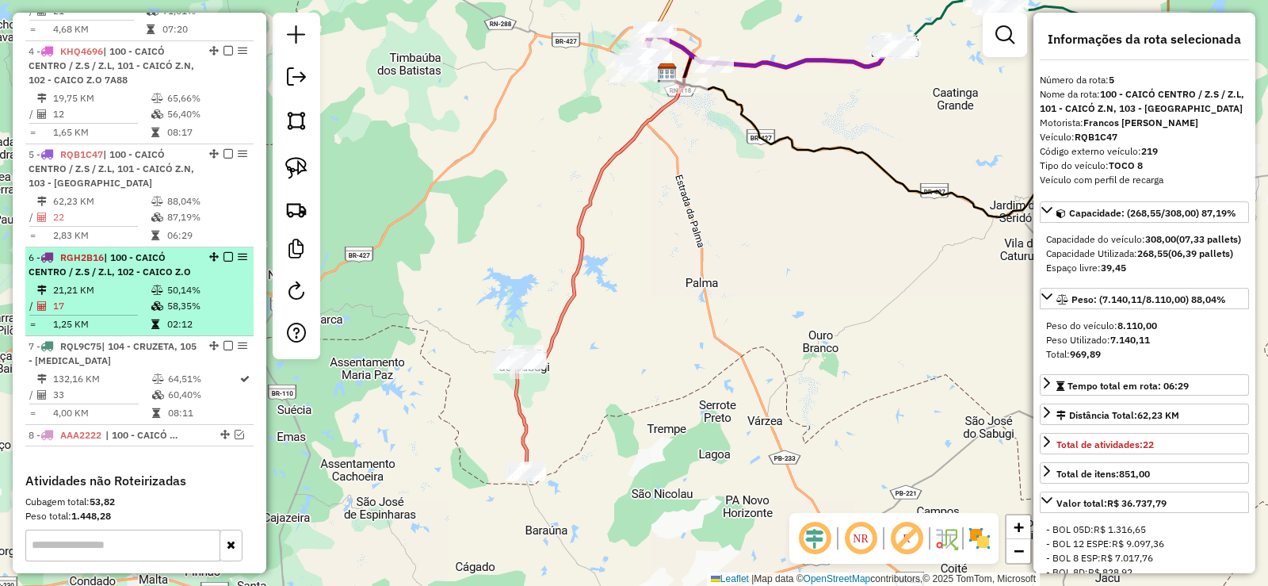
scroll to position [862, 0]
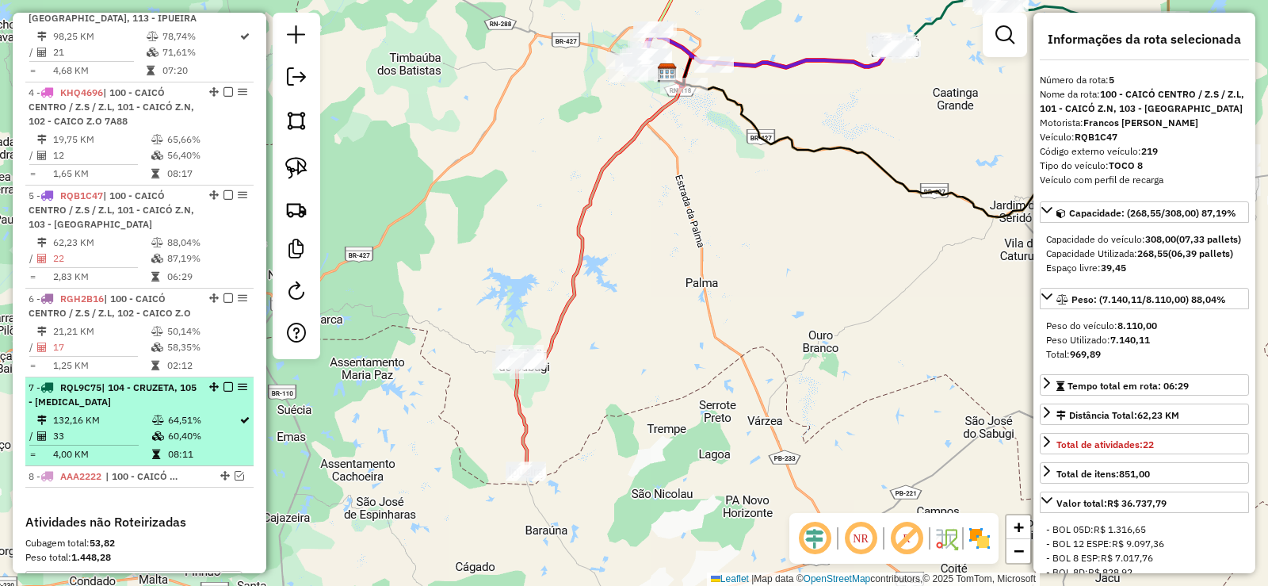
click at [223, 382] on em at bounding box center [228, 387] width 10 height 10
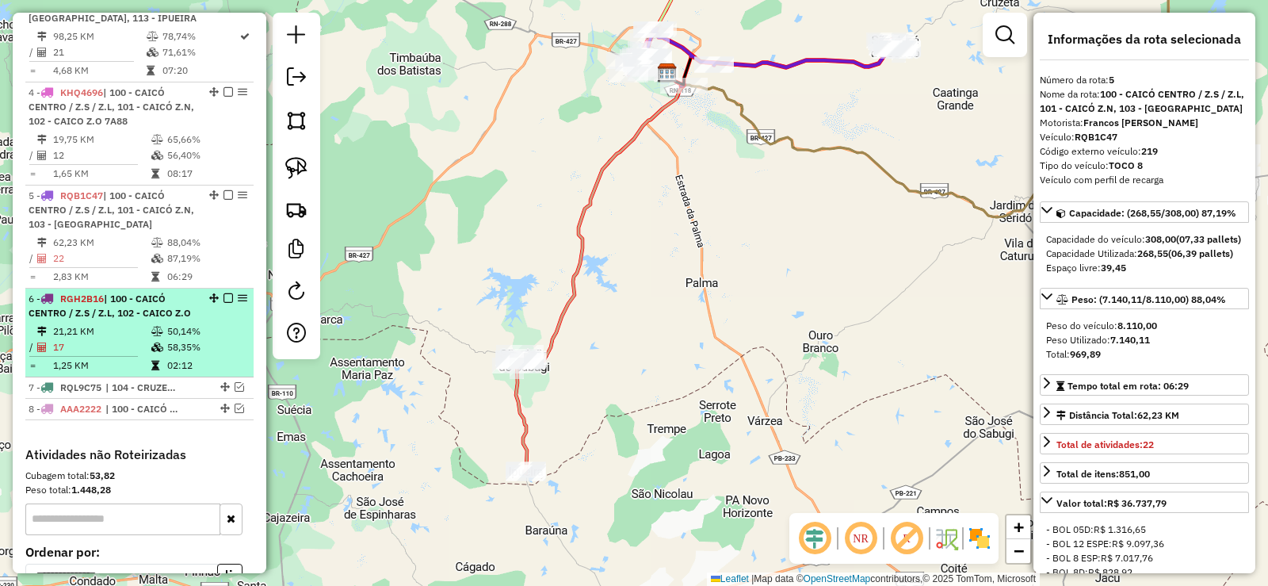
click at [223, 293] on em at bounding box center [228, 298] width 10 height 10
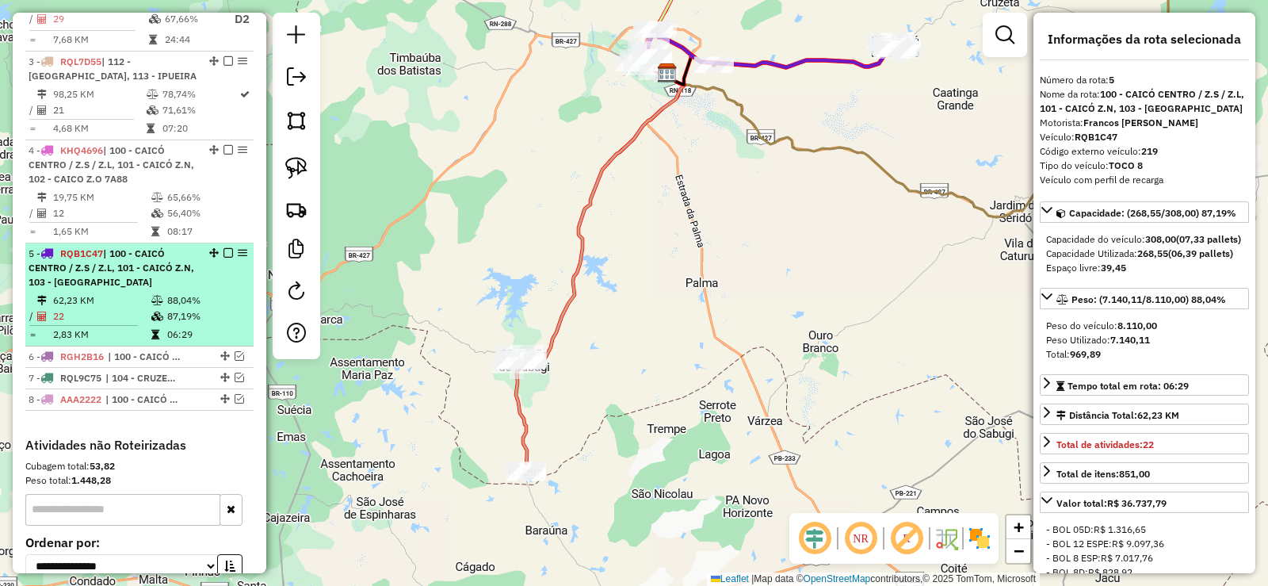
scroll to position [783, 0]
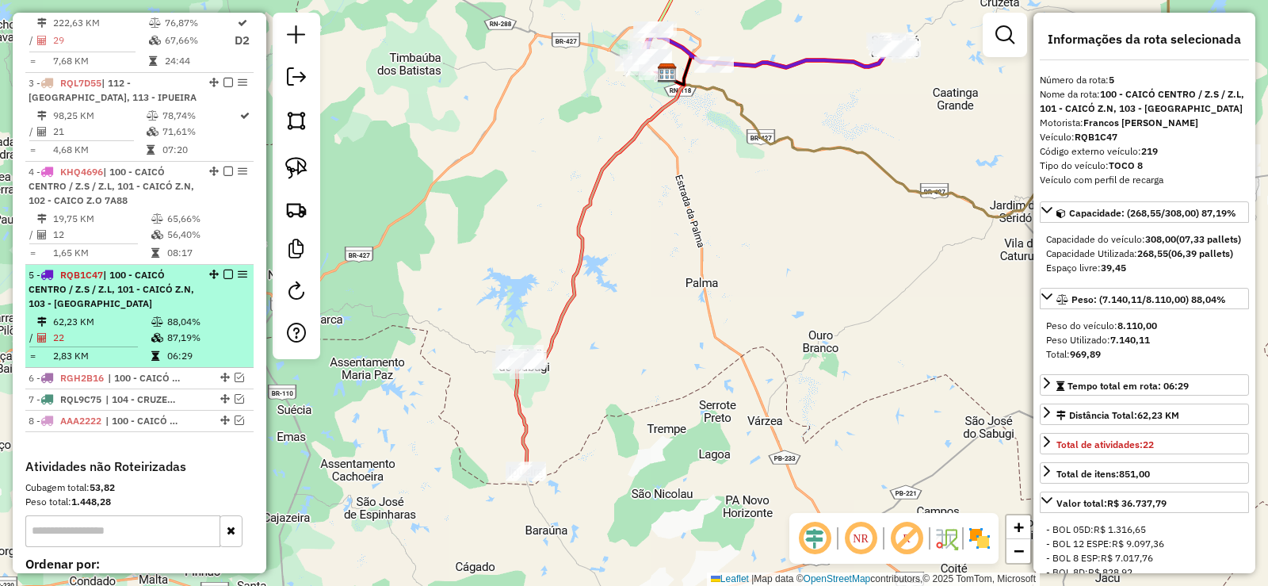
click at [223, 269] on em at bounding box center [228, 274] width 10 height 10
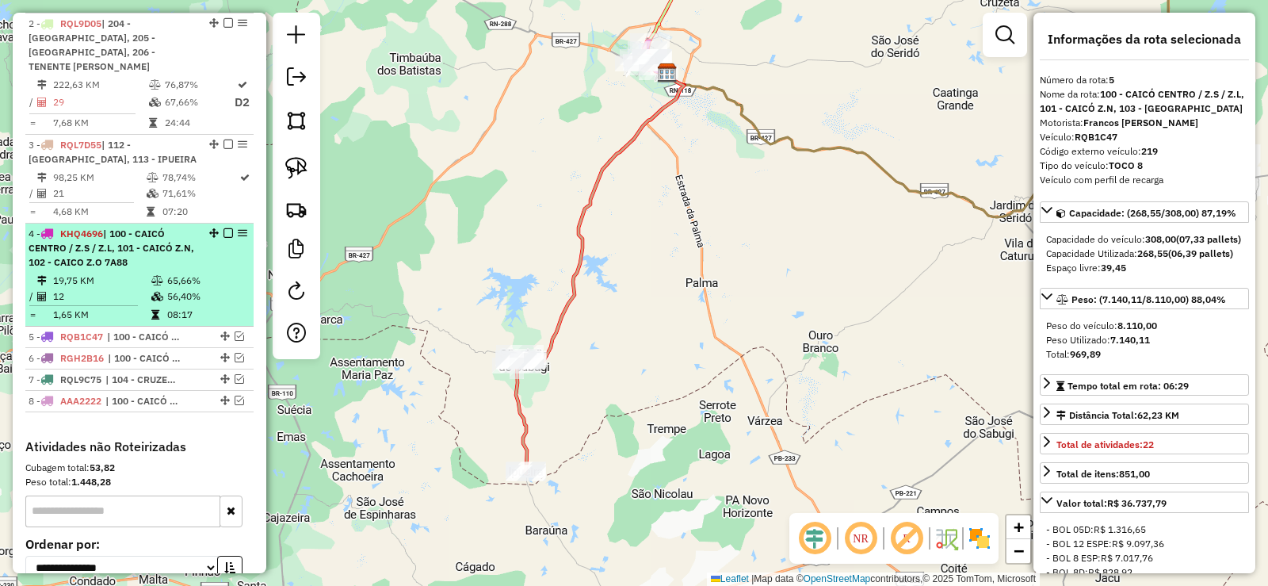
scroll to position [624, 0]
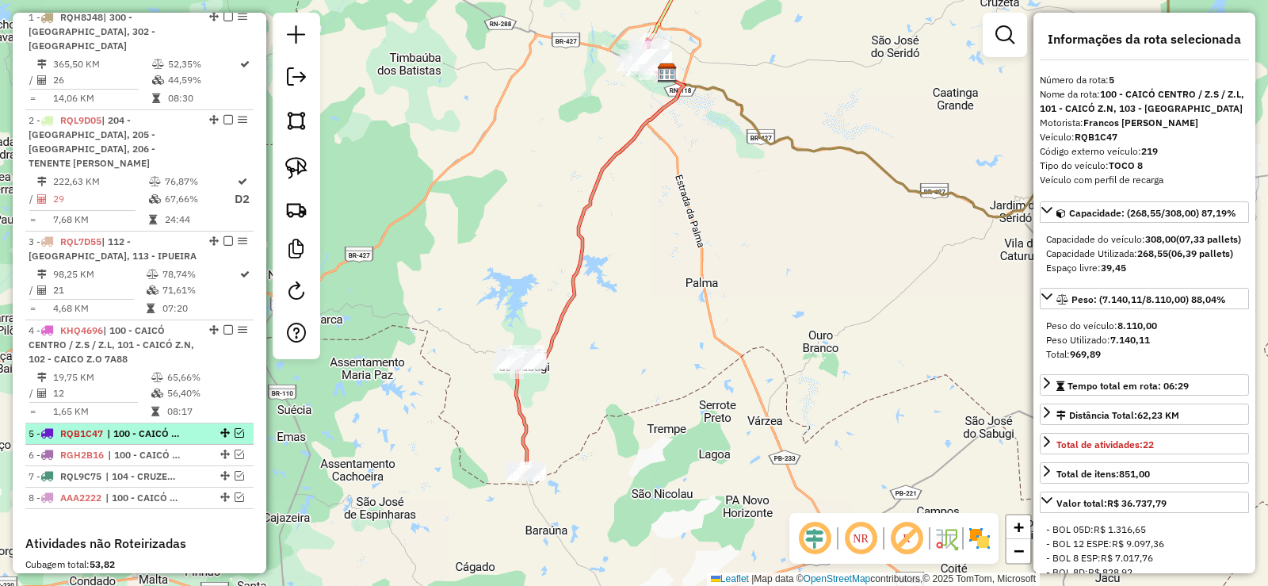
click at [235, 428] on em at bounding box center [240, 433] width 10 height 10
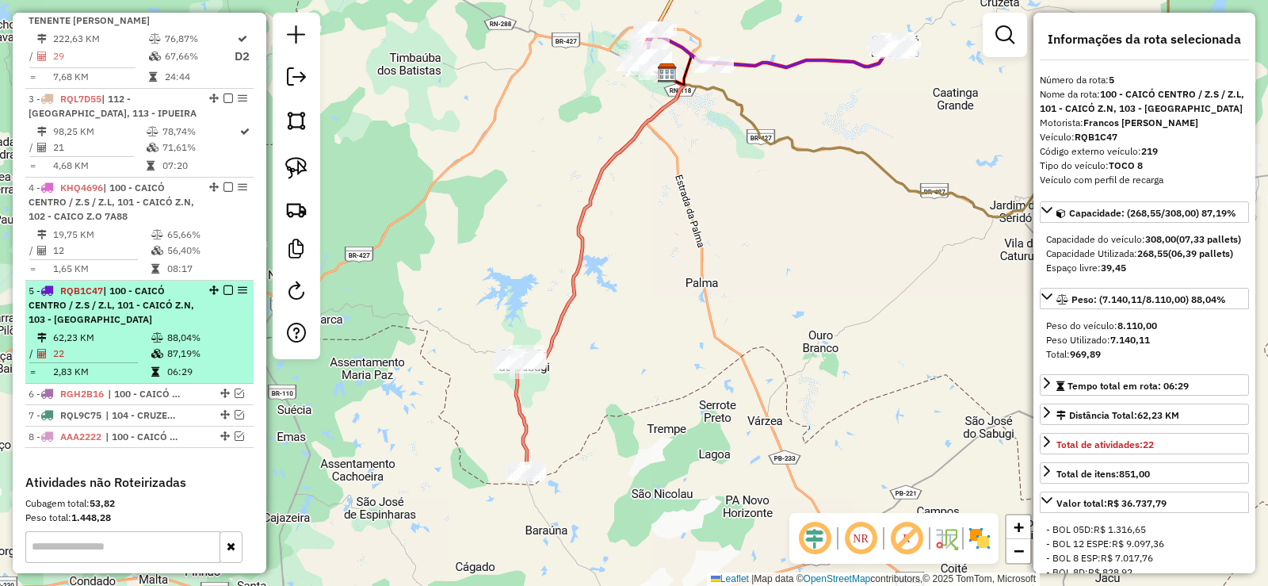
scroll to position [783, 0]
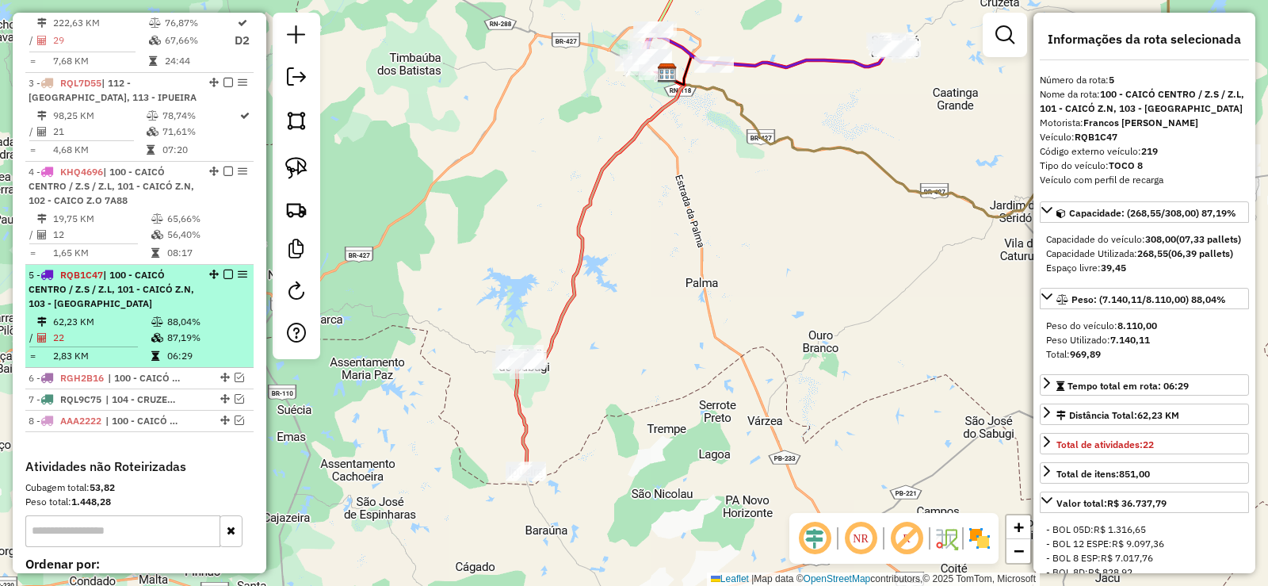
click at [223, 269] on em at bounding box center [228, 274] width 10 height 10
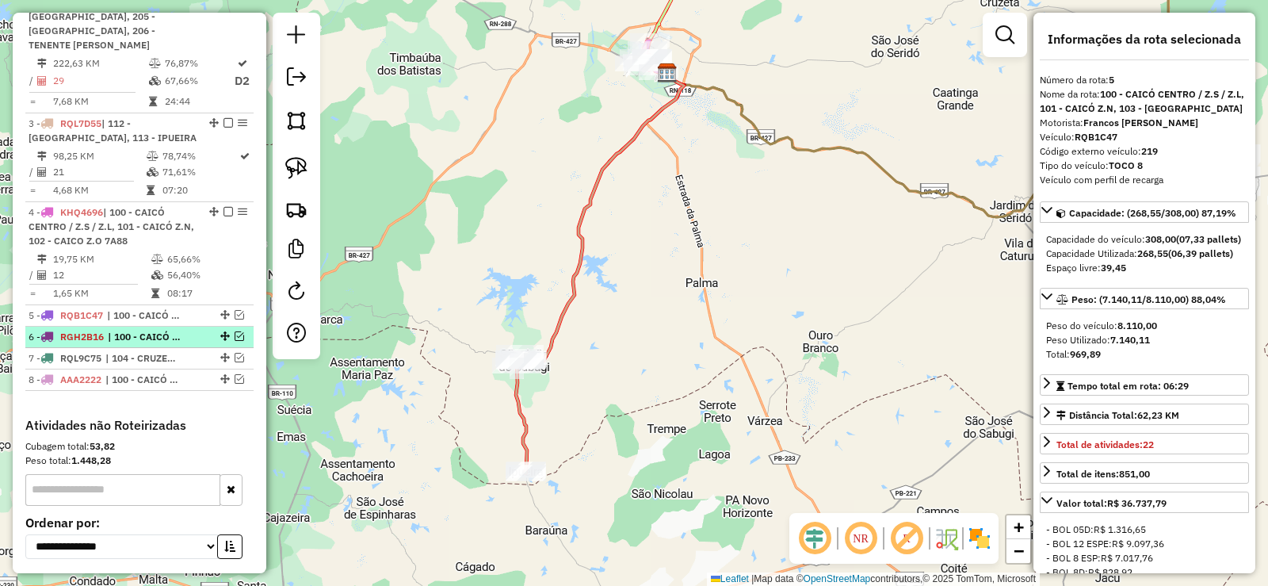
scroll to position [704, 0]
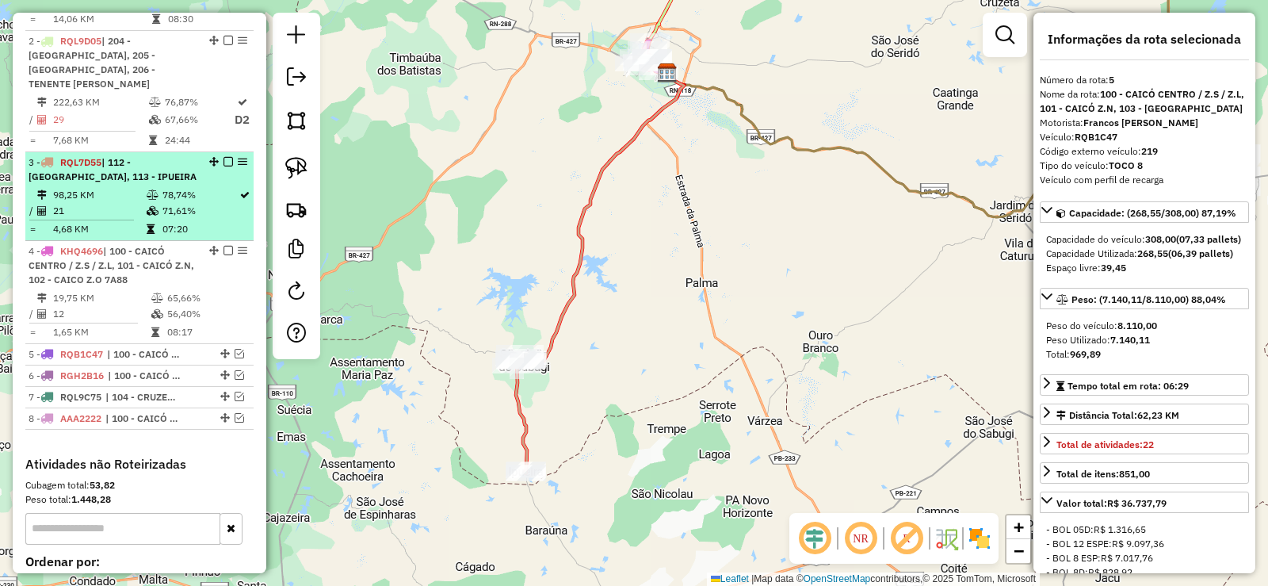
click at [109, 164] on div "3 - RQL7D55 | 112 - SÃO JOÃO, 113 - IPUEIRA" at bounding box center [113, 169] width 168 height 29
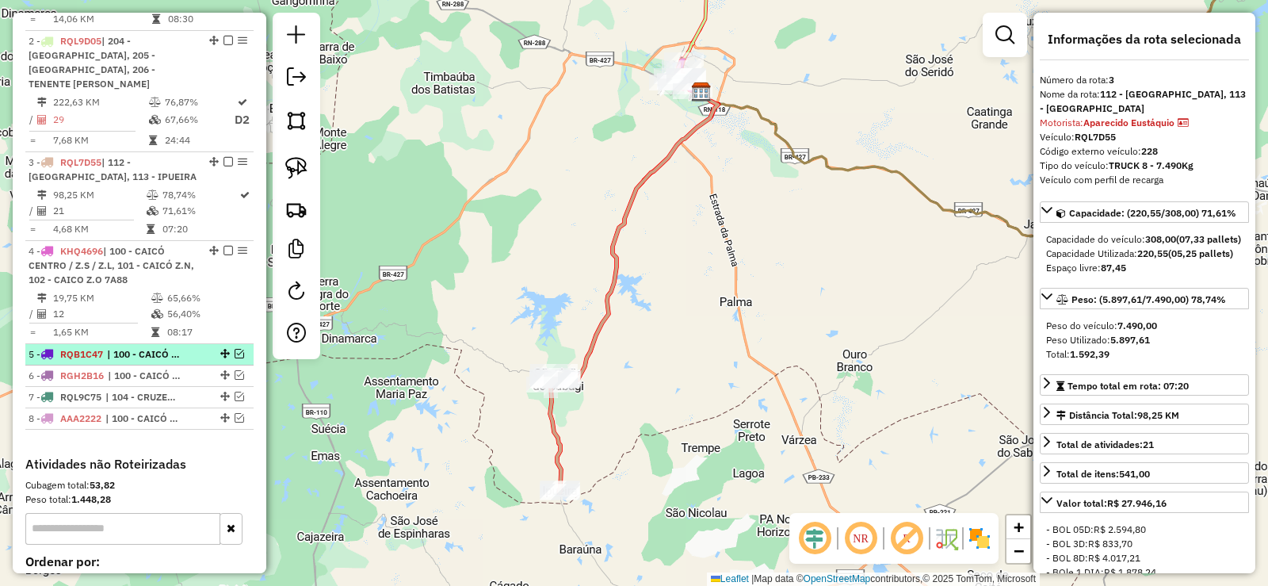
click at [235, 349] on em at bounding box center [240, 354] width 10 height 10
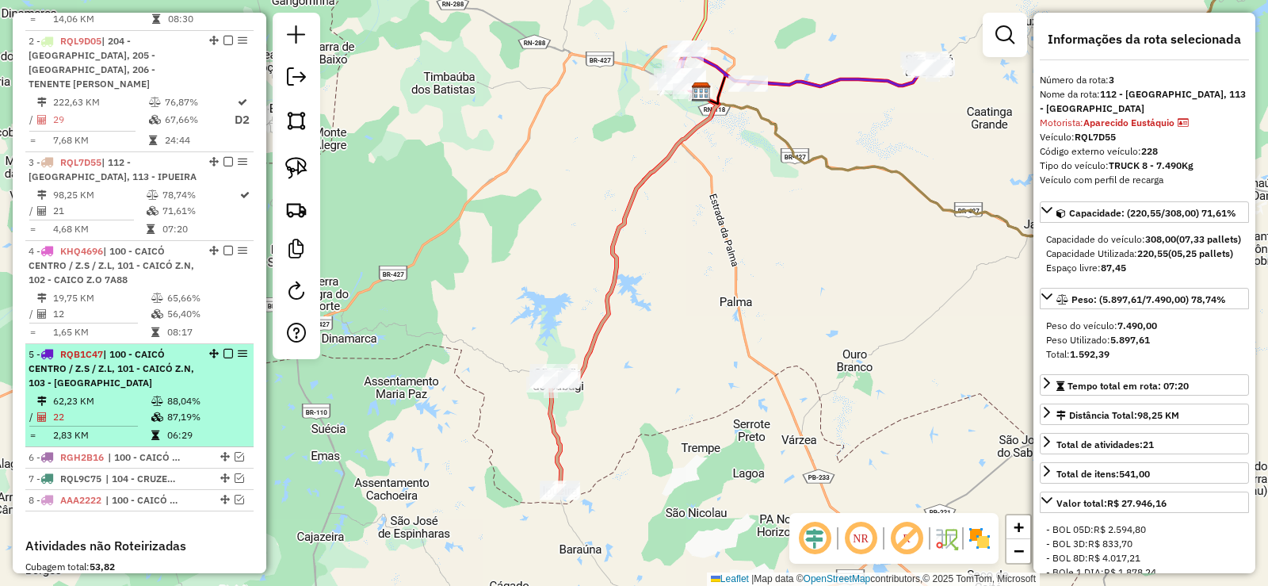
click at [145, 369] on div "5 - RQB1C47 | 100 - CAICÓ CENTRO / Z.S / Z.L, 101 - CAICÓ Z.N, 103 - SÃO JOSÉ" at bounding box center [113, 368] width 168 height 43
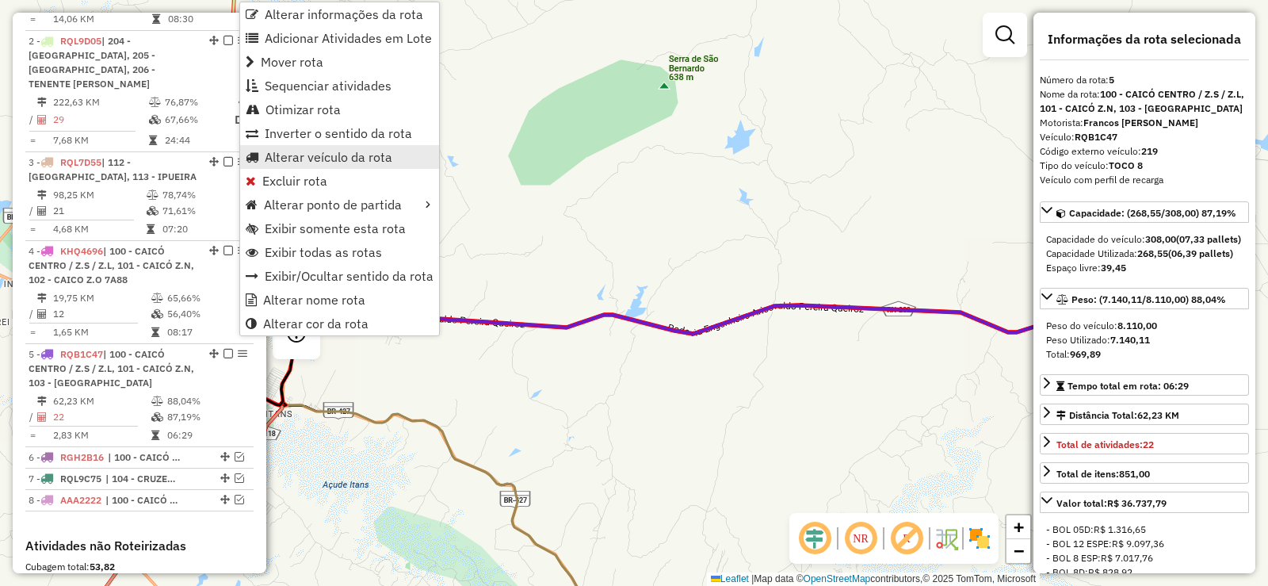
click at [300, 153] on span "Alterar veículo da rota" at bounding box center [329, 157] width 128 height 13
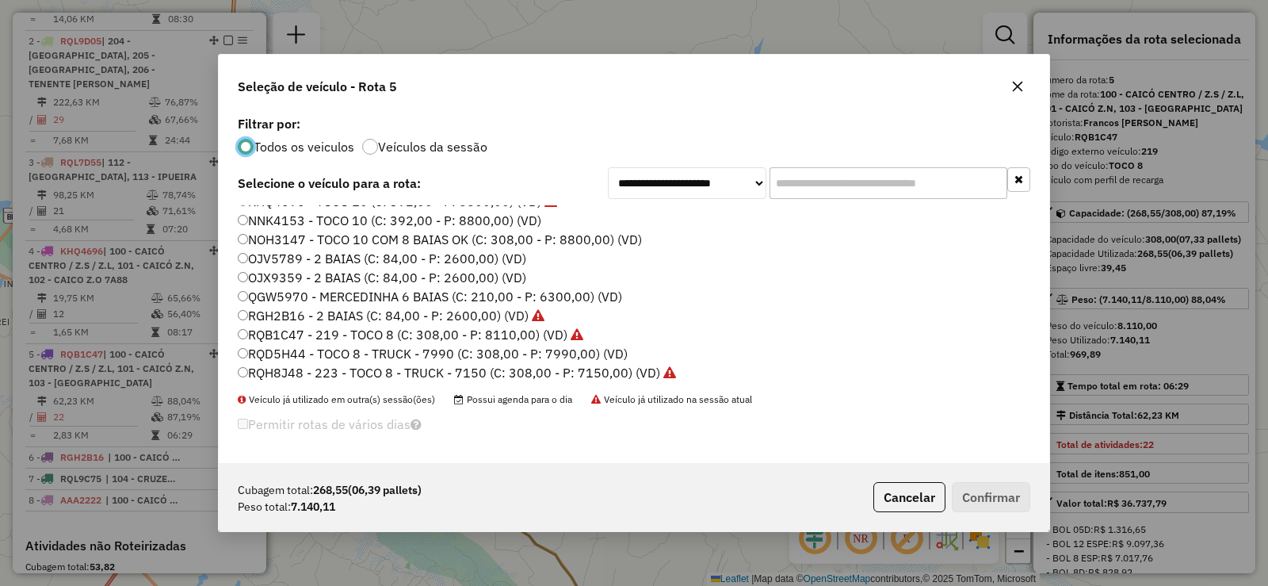
scroll to position [29, 0]
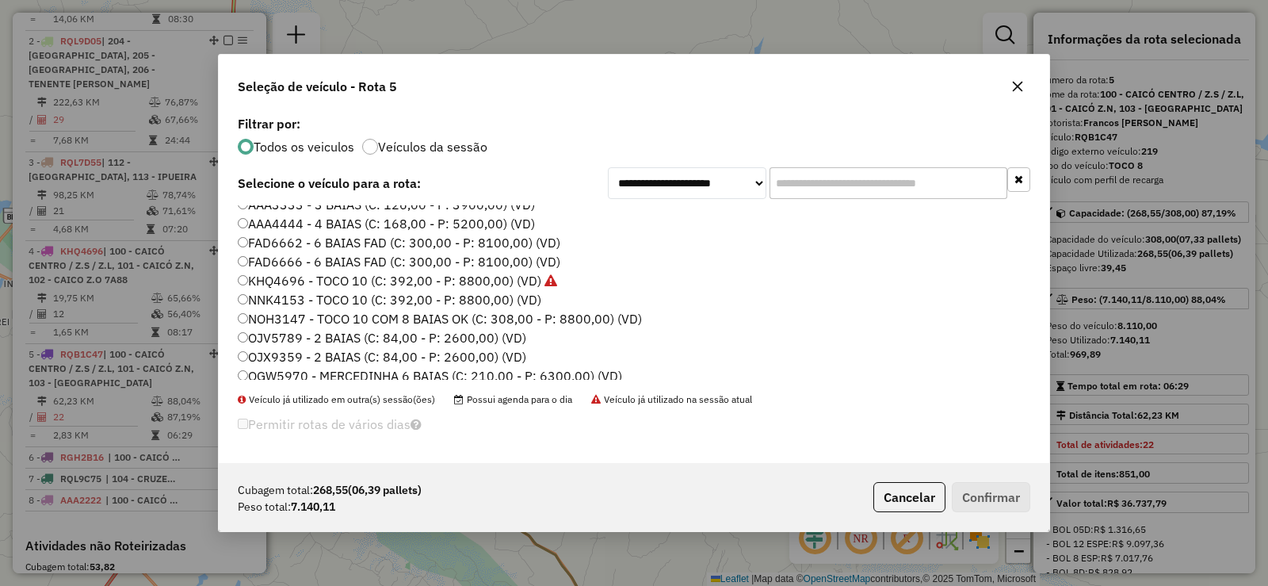
click at [327, 279] on label "KHQ4696 - TOCO 10 (C: 392,00 - P: 8800,00) (VD)" at bounding box center [397, 280] width 319 height 19
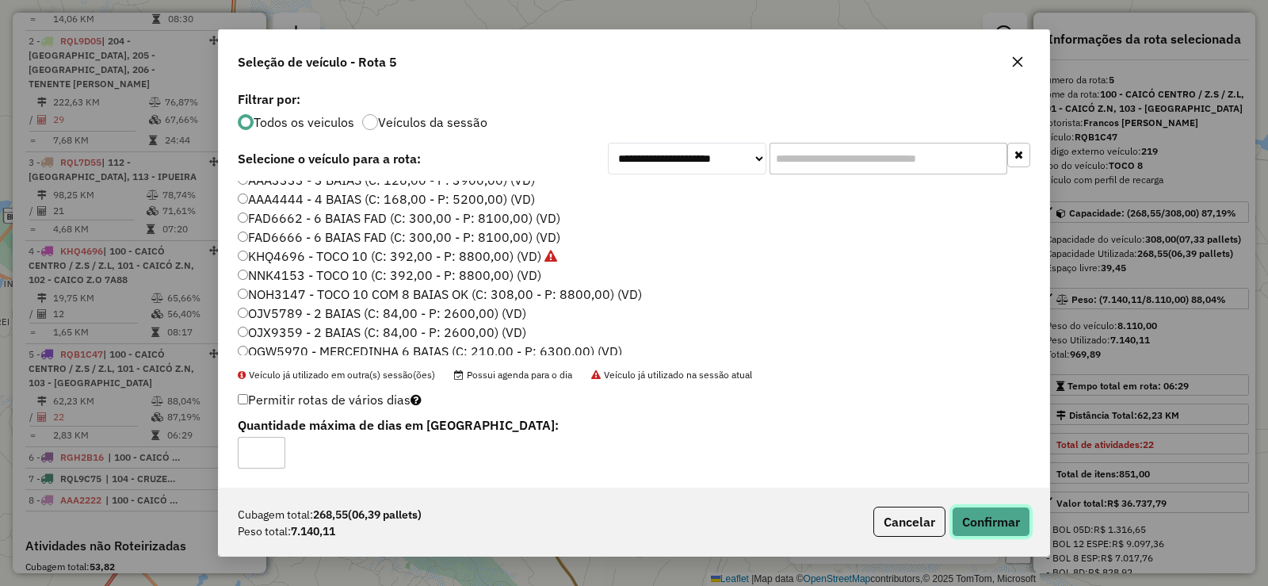
click at [984, 518] on button "Confirmar" at bounding box center [991, 521] width 78 height 30
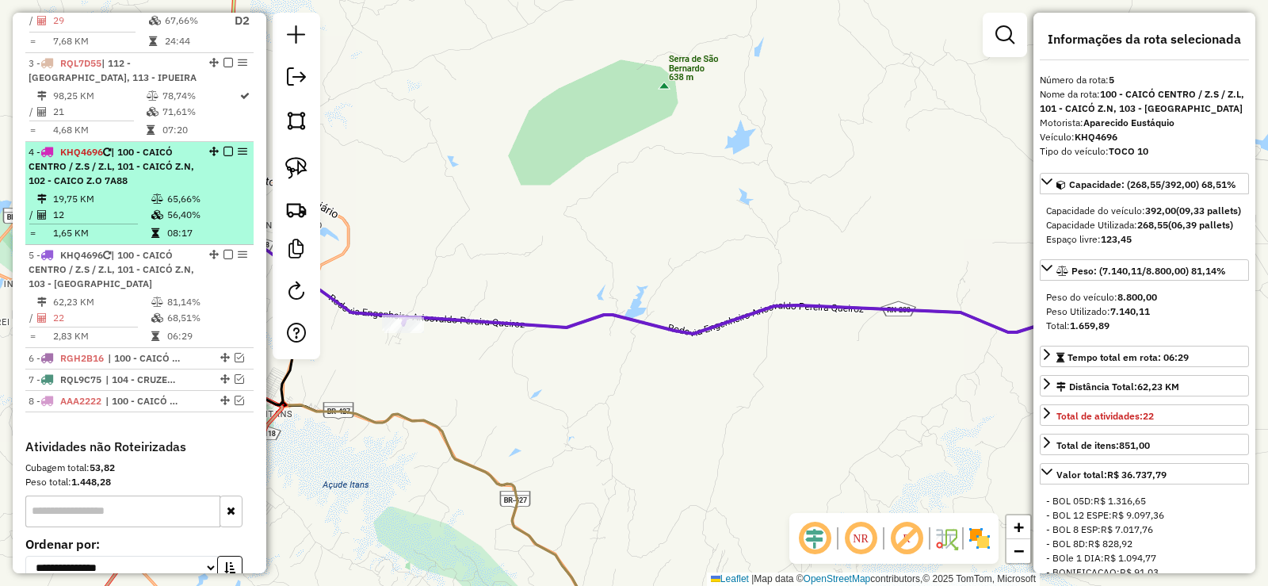
scroll to position [781, 0]
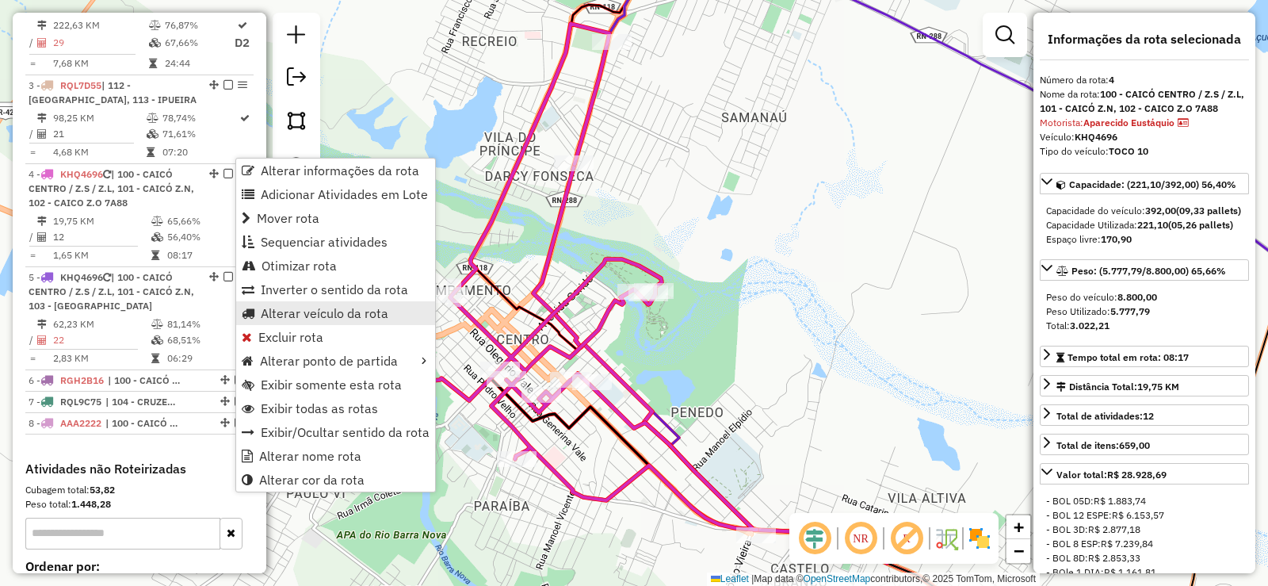
click at [286, 309] on span "Alterar veículo da rota" at bounding box center [325, 313] width 128 height 13
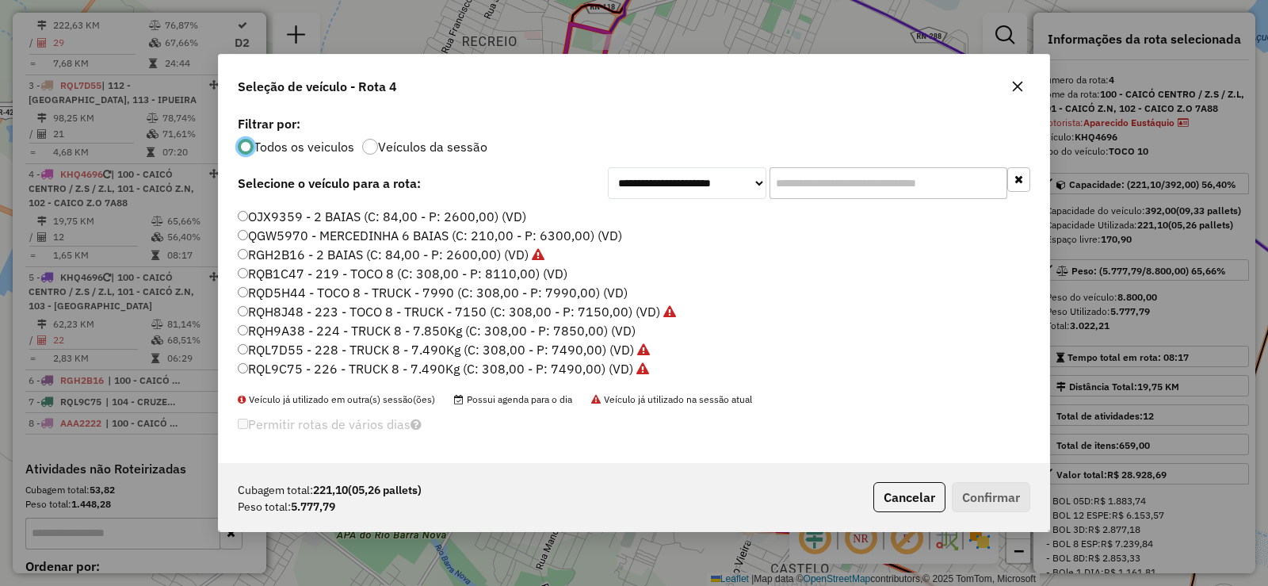
scroll to position [187, 0]
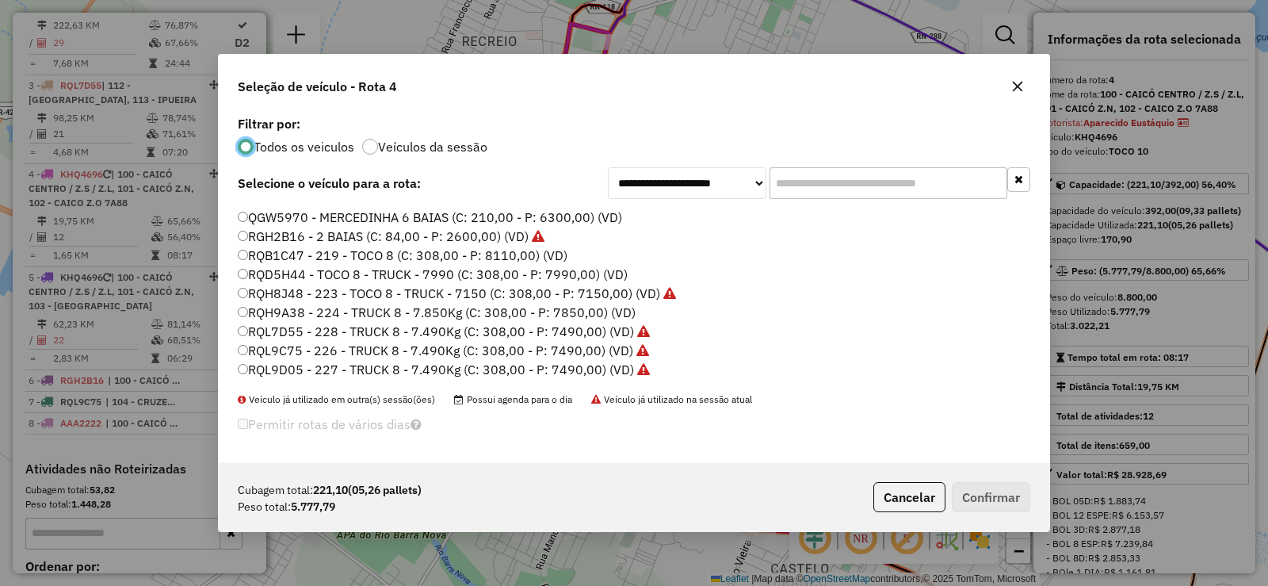
click at [296, 254] on label "RQB1C47 - 219 - TOCO 8 (C: 308,00 - P: 8110,00) (VD)" at bounding box center [403, 255] width 330 height 19
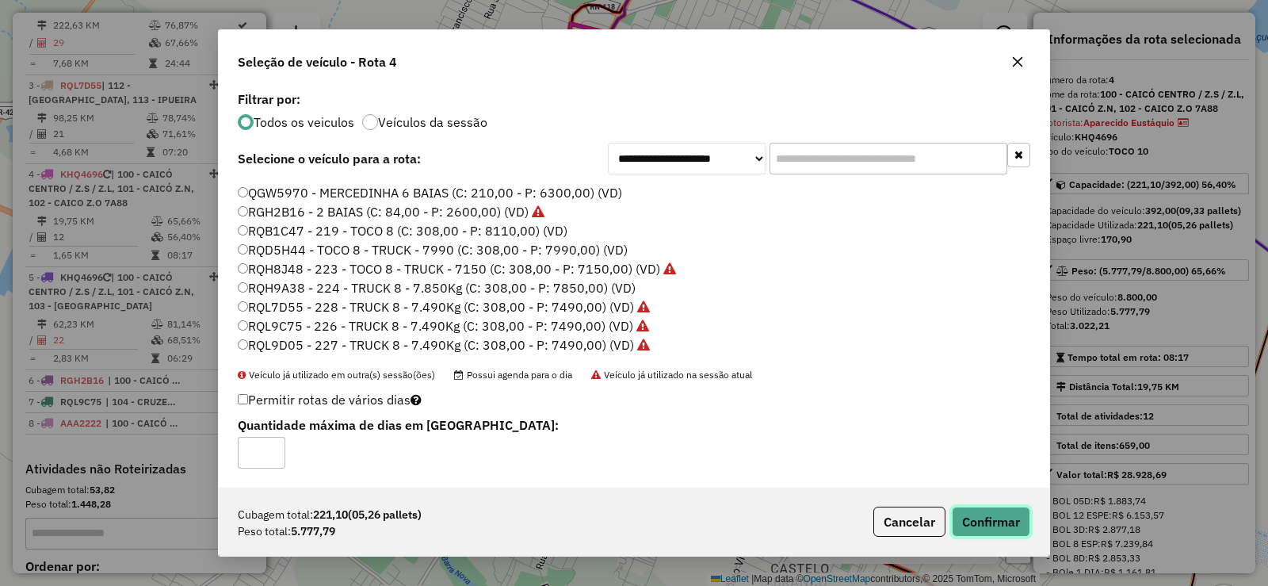
click at [995, 525] on button "Confirmar" at bounding box center [991, 521] width 78 height 30
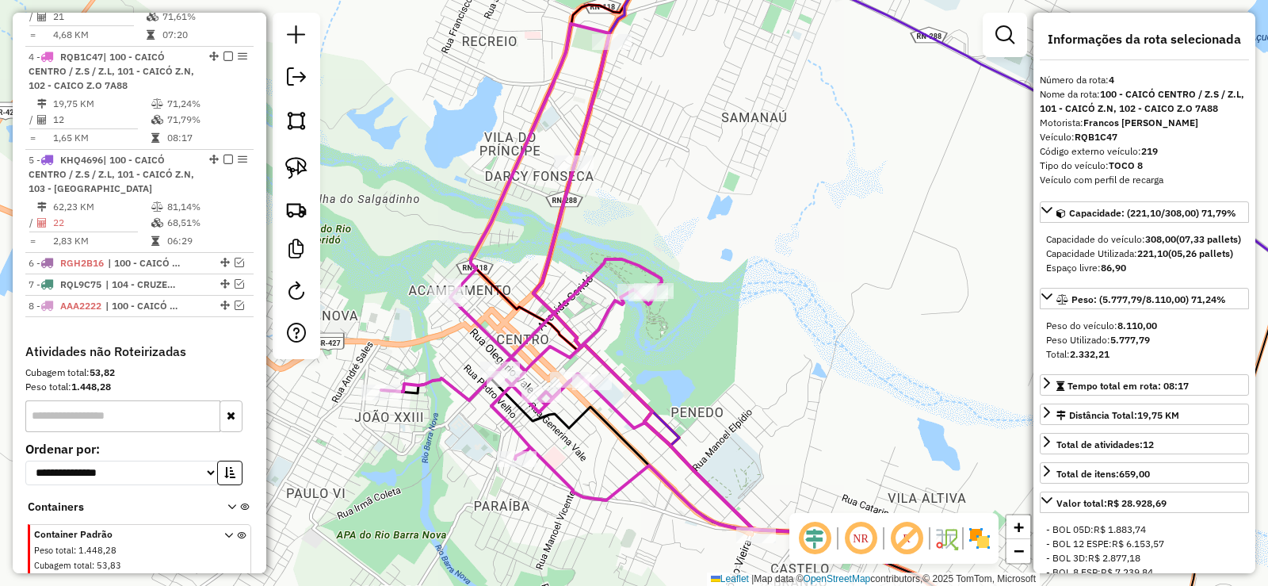
scroll to position [918, 0]
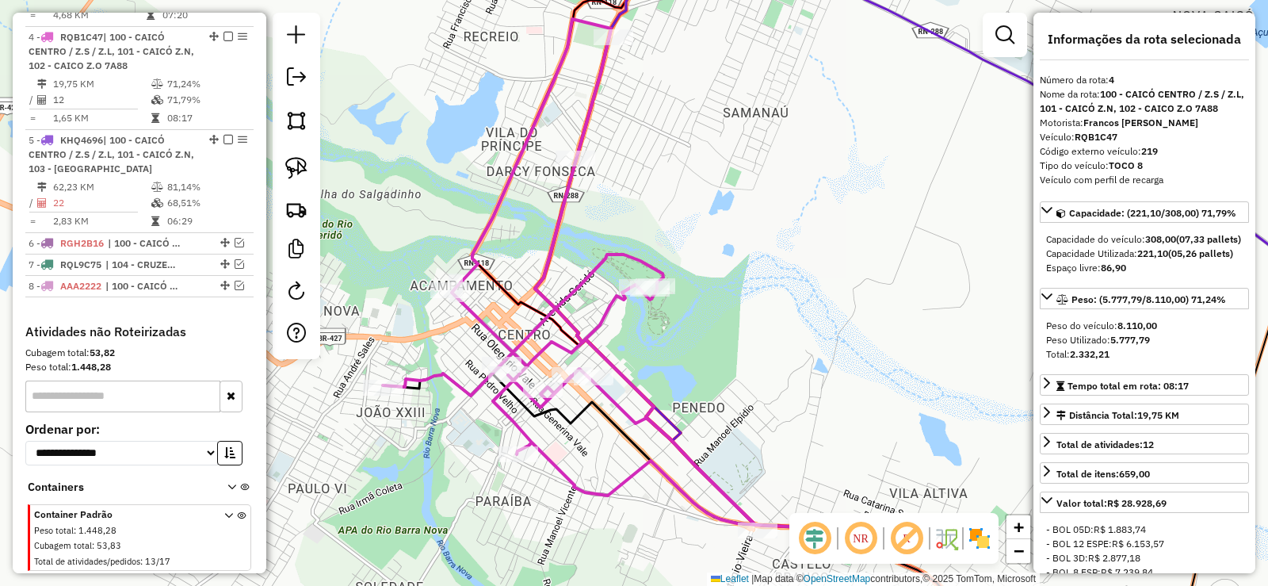
drag, startPoint x: 645, startPoint y: 472, endPoint x: 672, endPoint y: 398, distance: 79.2
click at [672, 398] on icon at bounding box center [571, 272] width 376 height 506
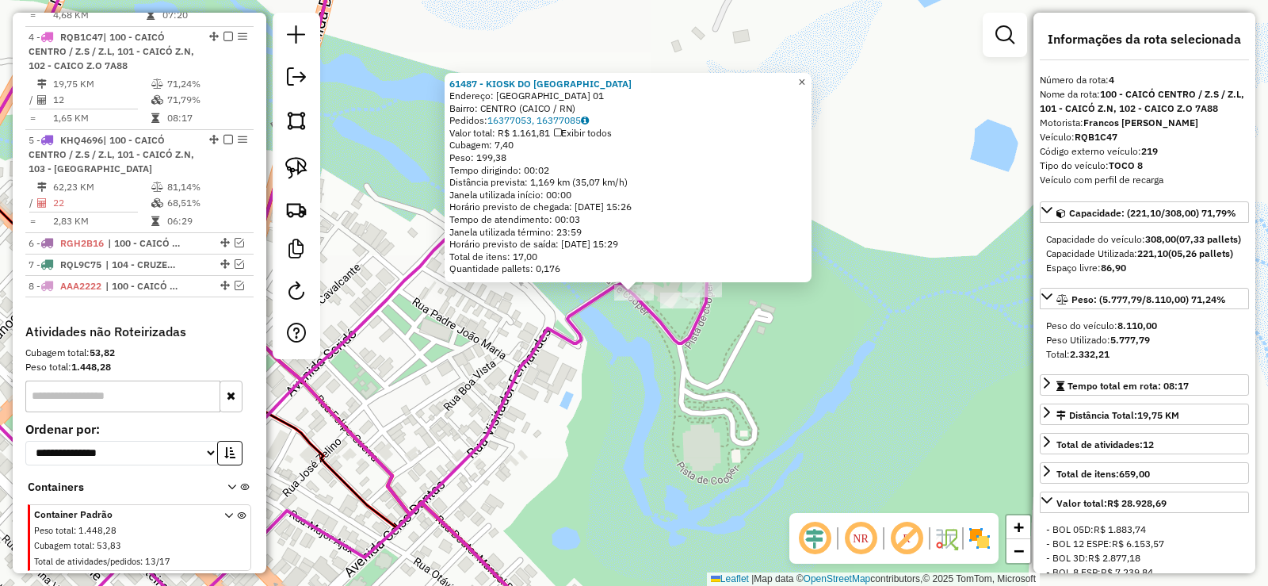
click at [812, 75] on link "×" at bounding box center [802, 82] width 19 height 19
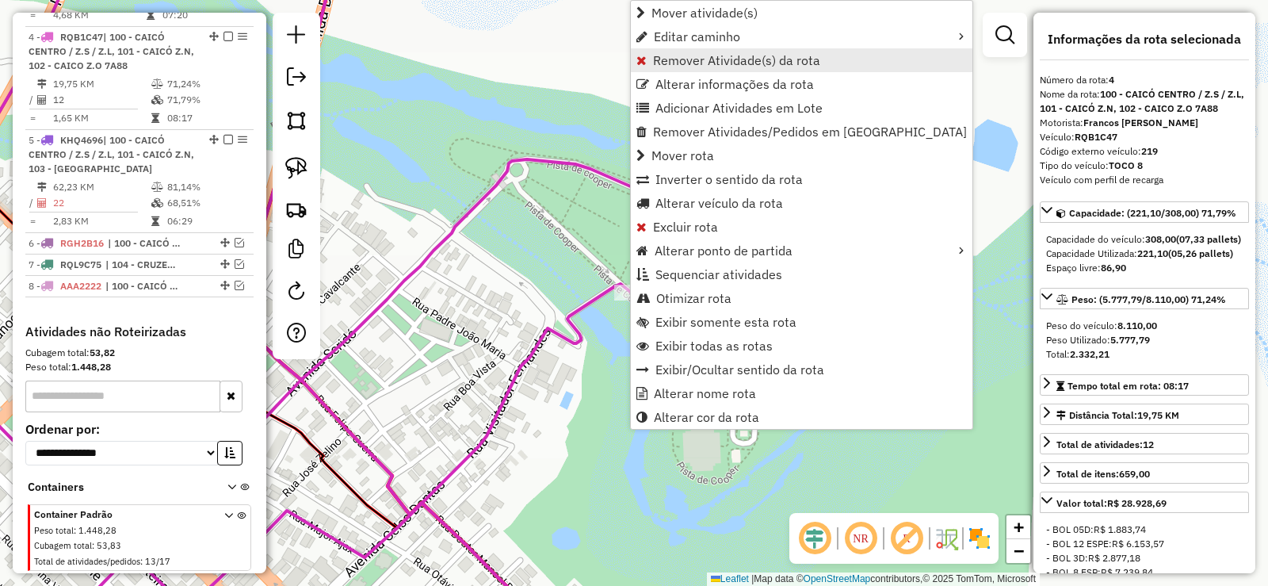
click at [667, 65] on span "Remover Atividade(s) da rota" at bounding box center [736, 60] width 167 height 13
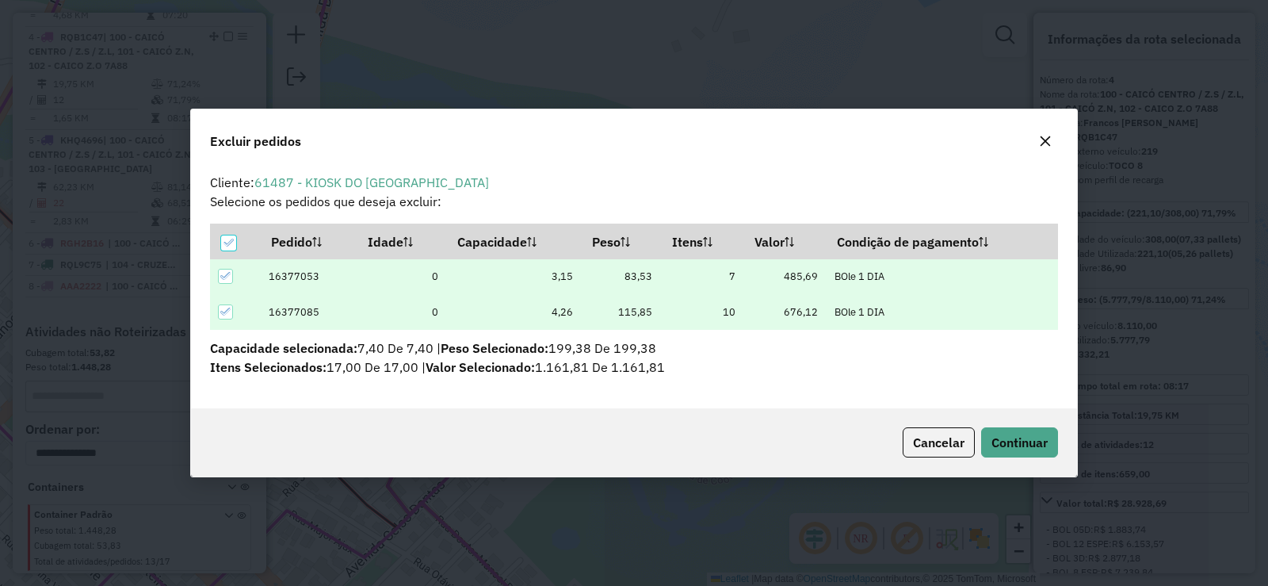
scroll to position [0, 0]
click at [1010, 445] on span "Continuar" at bounding box center [1019, 442] width 56 height 16
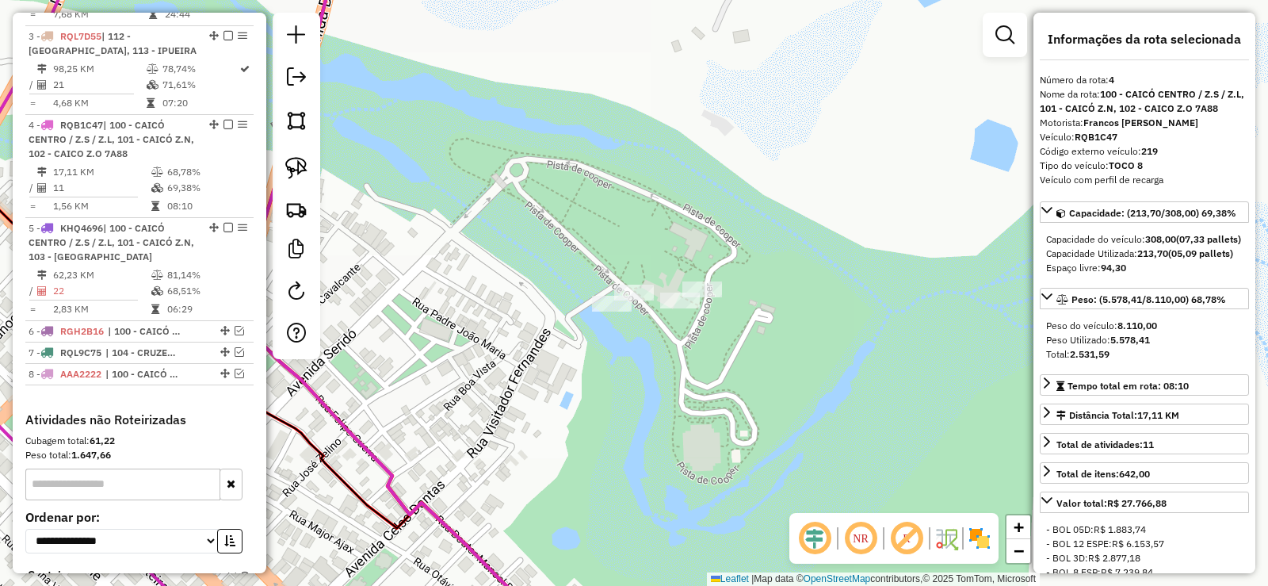
scroll to position [759, 0]
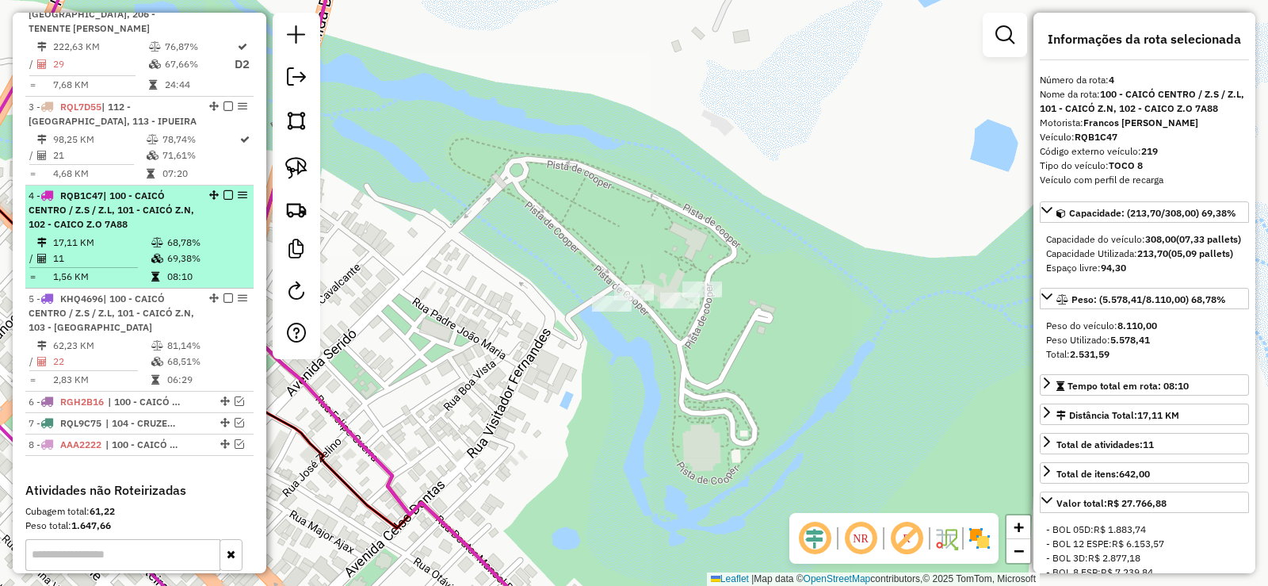
click at [158, 211] on div "4 - RQB1C47 | 100 - CAICÓ CENTRO / Z.S / Z.L, 101 - CAICÓ Z.N, 102 - CAICO Z.O …" at bounding box center [113, 210] width 168 height 43
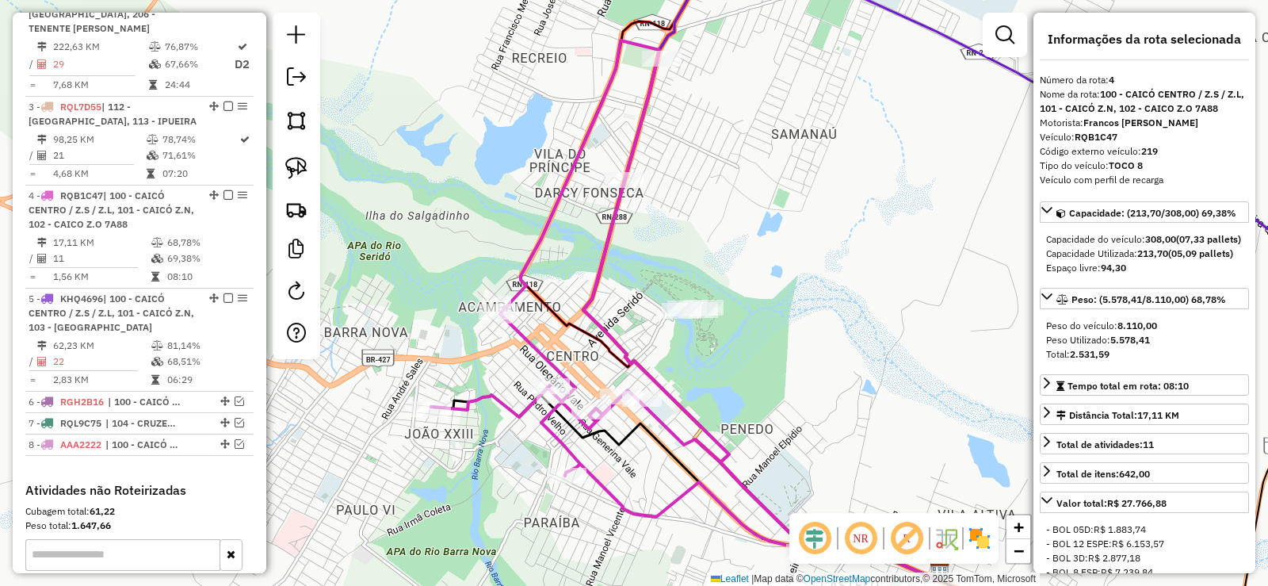
drag, startPoint x: 677, startPoint y: 213, endPoint x: 727, endPoint y: 230, distance: 52.6
click at [727, 230] on div "Janela de atendimento Grade de atendimento Capacidade Transportadoras Veículos …" at bounding box center [634, 293] width 1268 height 586
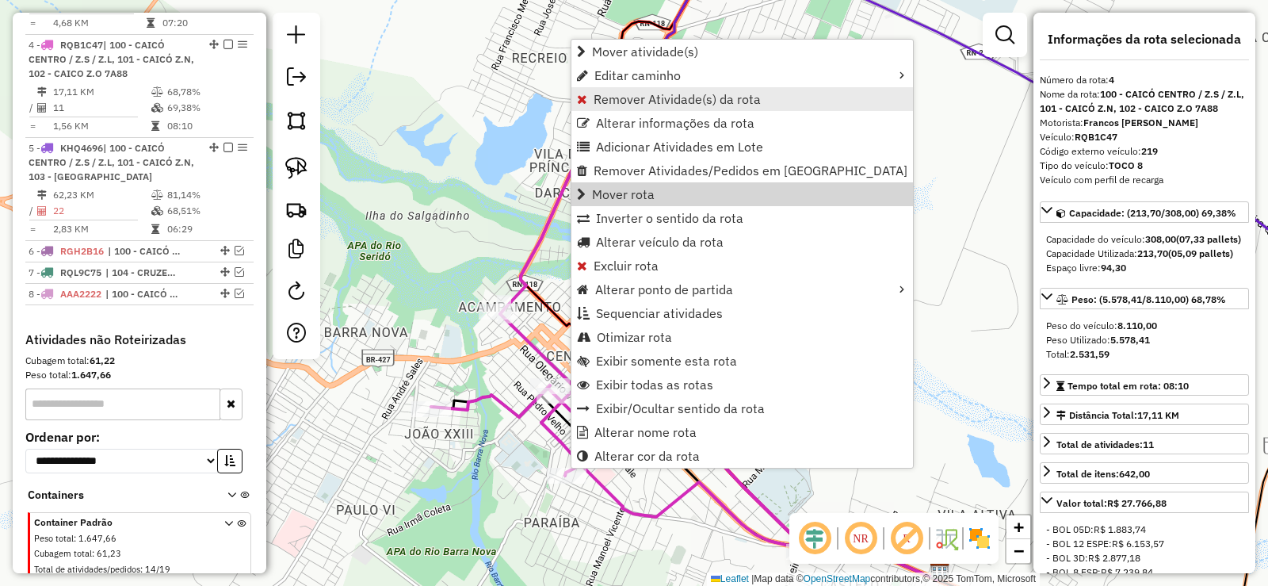
scroll to position [918, 0]
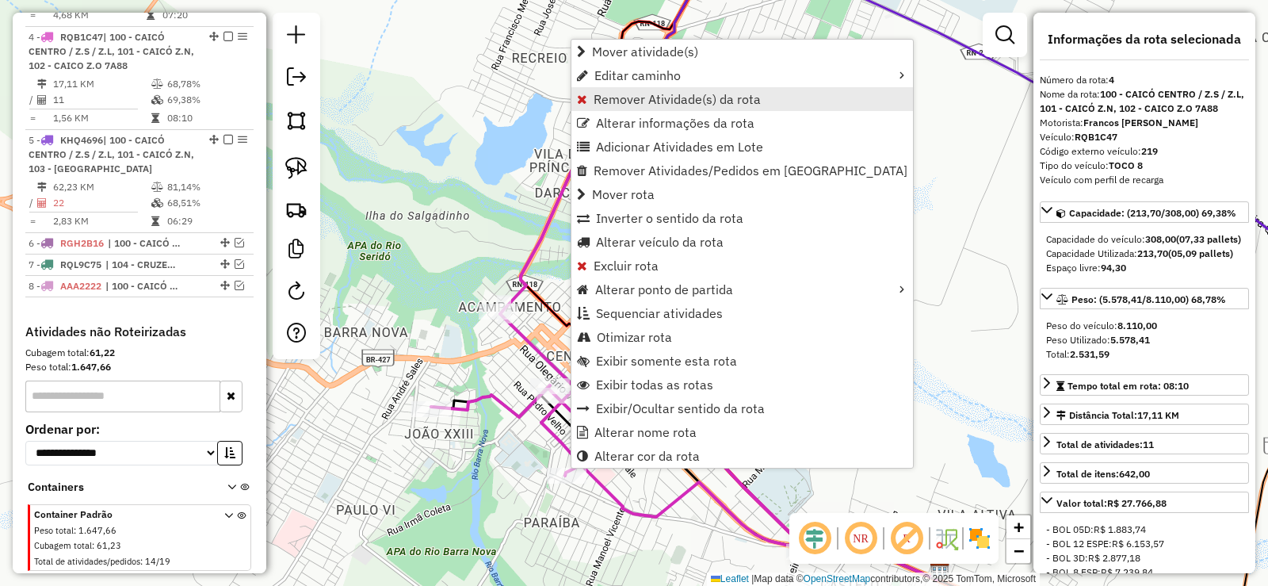
click at [635, 95] on span "Remover Atividade(s) da rota" at bounding box center [677, 99] width 167 height 13
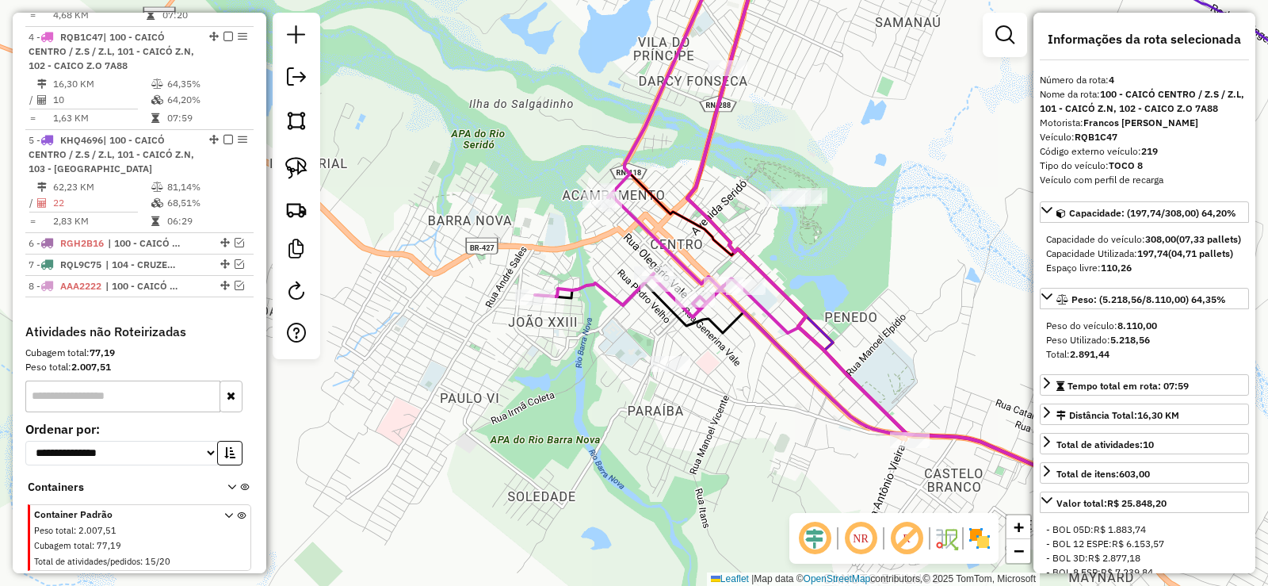
drag, startPoint x: 680, startPoint y: 254, endPoint x: 667, endPoint y: 222, distance: 34.9
click at [667, 222] on icon at bounding box center [832, 158] width 416 height 619
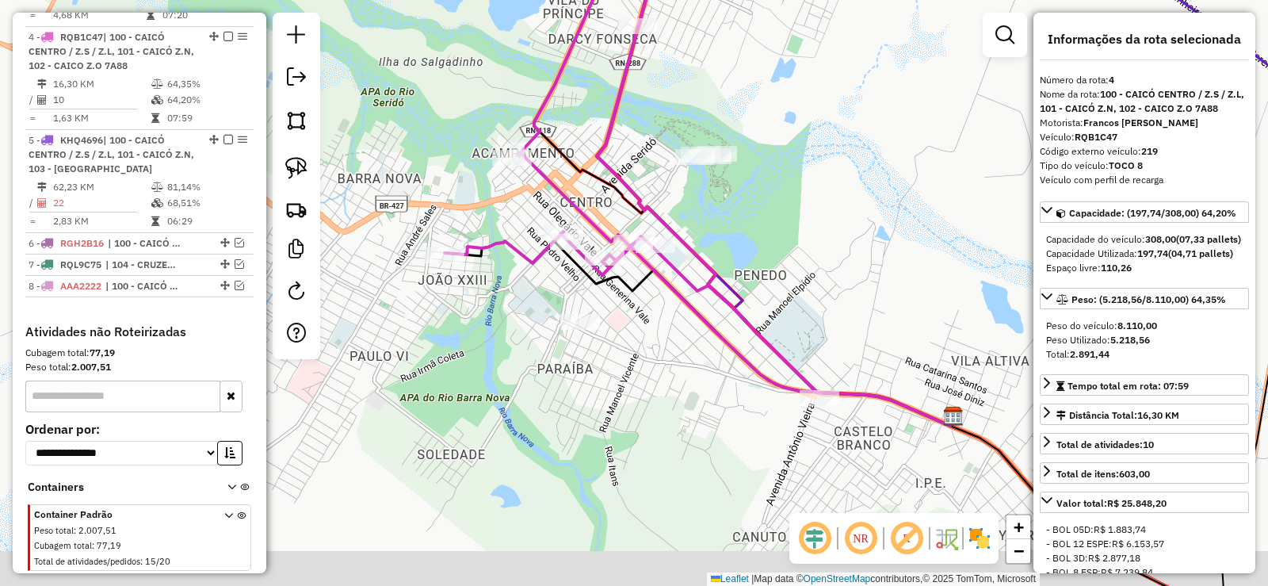
drag, startPoint x: 718, startPoint y: 383, endPoint x: 632, endPoint y: 297, distance: 121.6
click at [621, 291] on div "Janela de atendimento Grade de atendimento Capacidade Transportadoras Veículos …" at bounding box center [634, 293] width 1268 height 586
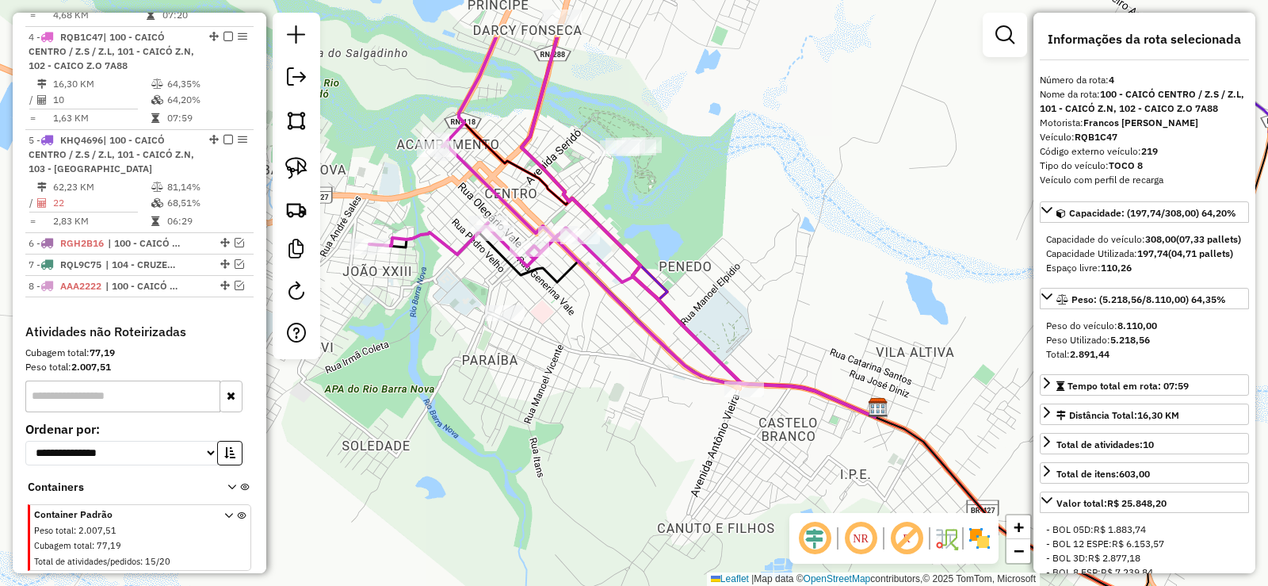
drag, startPoint x: 541, startPoint y: 199, endPoint x: 763, endPoint y: 373, distance: 282.2
click at [745, 376] on icon at bounding box center [557, 210] width 376 height 346
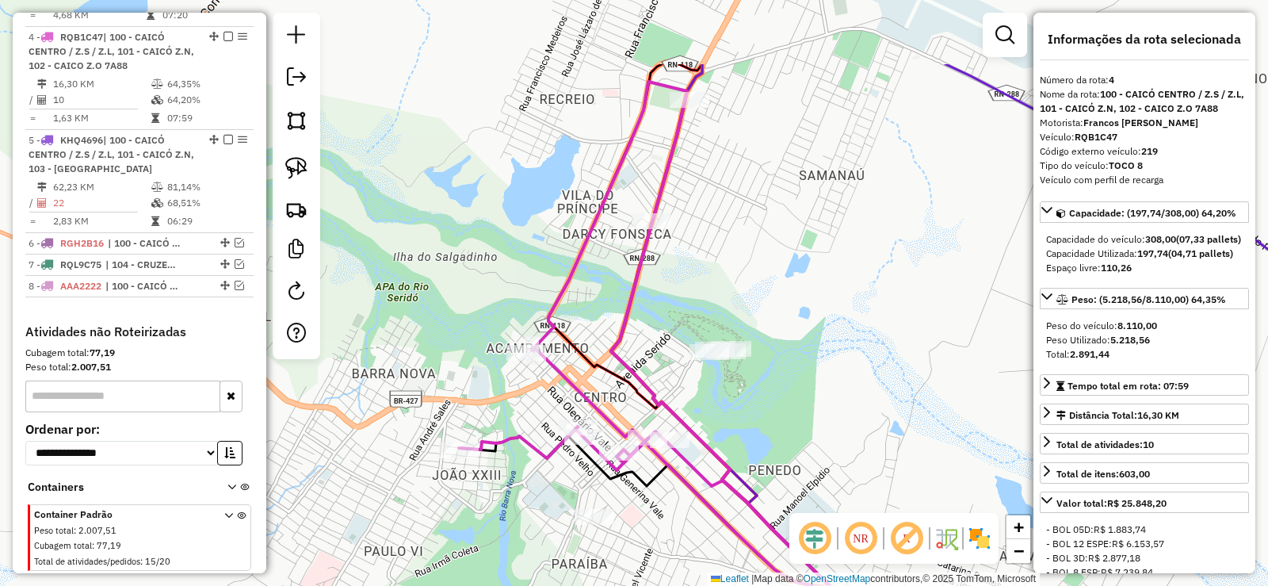
drag, startPoint x: 735, startPoint y: 74, endPoint x: 687, endPoint y: 221, distance: 155.1
click at [689, 221] on div "Janela de atendimento Grade de atendimento Capacidade Transportadoras Veículos …" at bounding box center [634, 293] width 1268 height 586
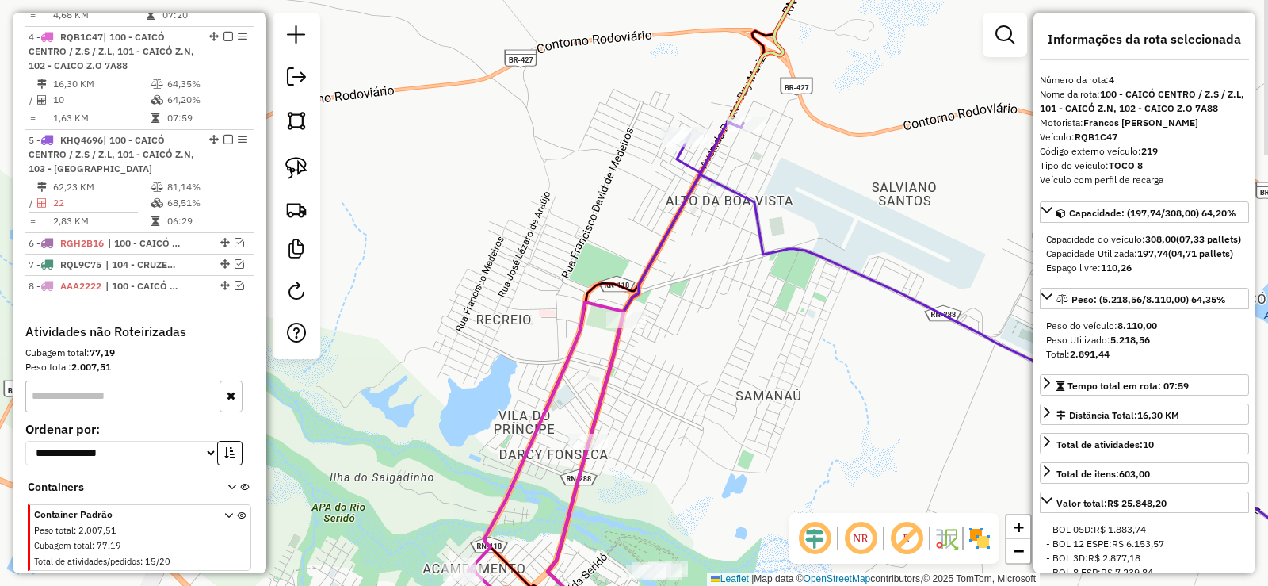
drag, startPoint x: 757, startPoint y: 178, endPoint x: 739, endPoint y: 254, distance: 78.2
click at [739, 253] on div "Janela de atendimento Grade de atendimento Capacidade Transportadoras Veículos …" at bounding box center [634, 293] width 1268 height 586
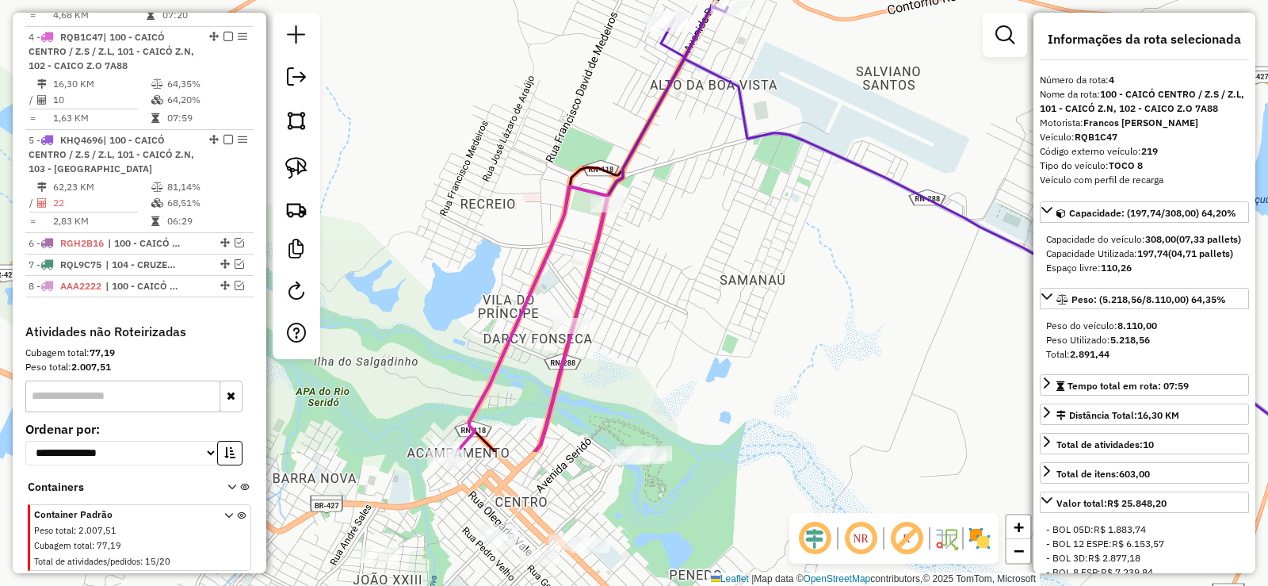
drag, startPoint x: 720, startPoint y: 243, endPoint x: 734, endPoint y: 115, distance: 129.2
click at [734, 139] on div "Janela de atendimento Grade de atendimento Capacidade Transportadoras Veículos …" at bounding box center [634, 293] width 1268 height 586
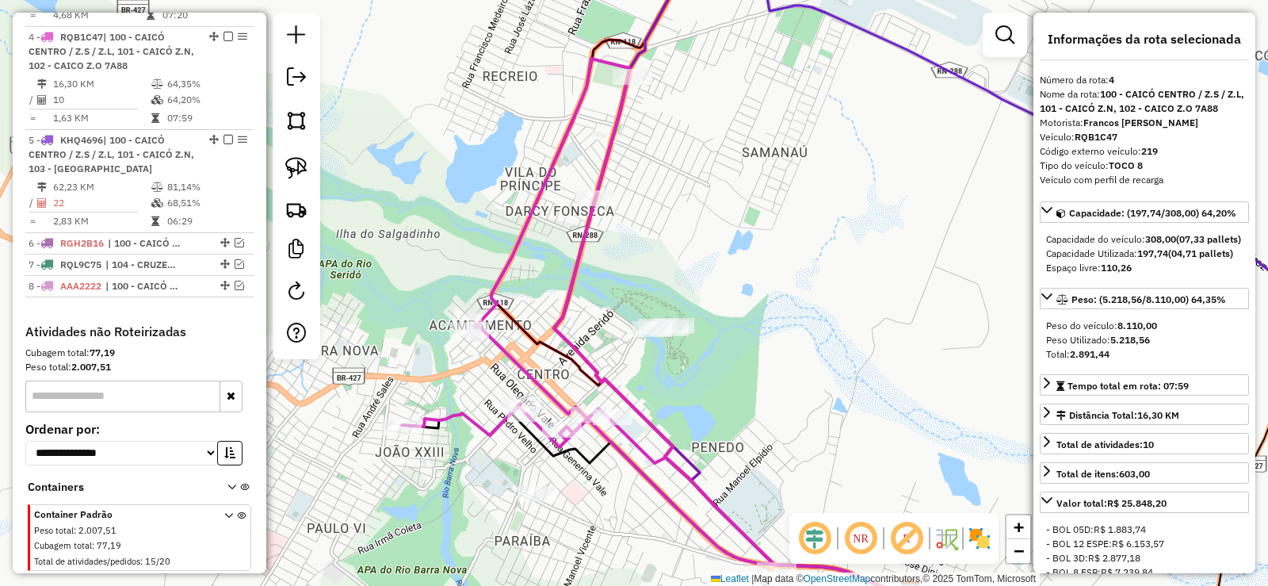
drag, startPoint x: 736, startPoint y: 261, endPoint x: 741, endPoint y: 101, distance: 159.4
click at [739, 103] on div "Janela de atendimento Grade de atendimento Capacidade Transportadoras Veículos …" at bounding box center [634, 293] width 1268 height 586
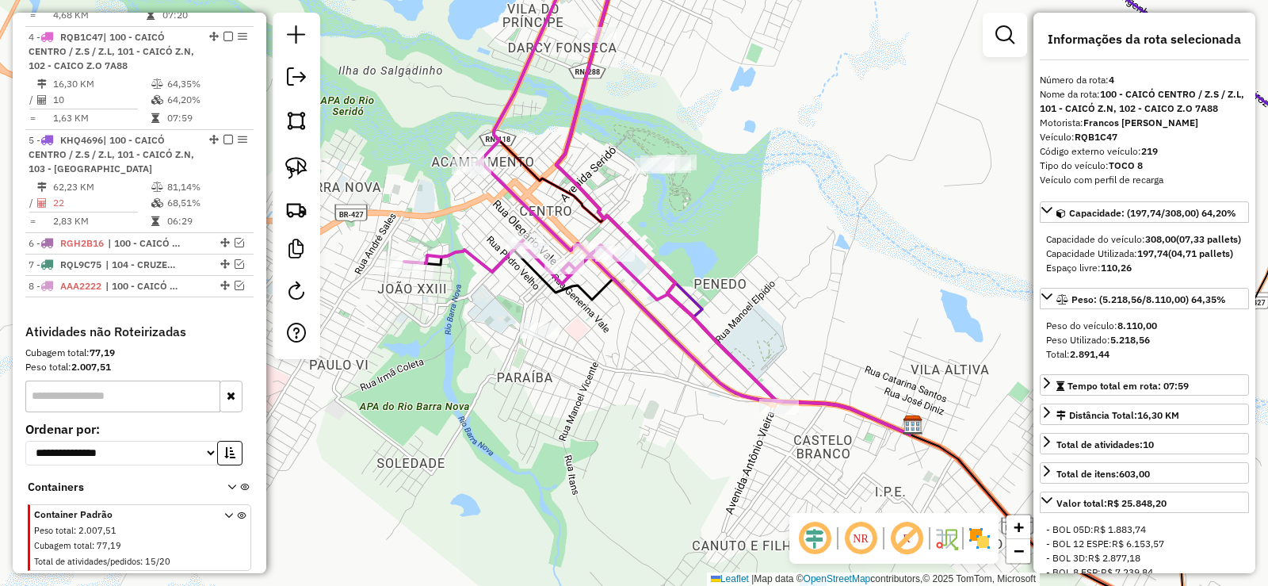
drag, startPoint x: 636, startPoint y: 368, endPoint x: 572, endPoint y: 346, distance: 67.7
click at [697, 372] on div "Janela de atendimento Grade de atendimento Capacidade Transportadoras Veículos …" at bounding box center [634, 293] width 1268 height 586
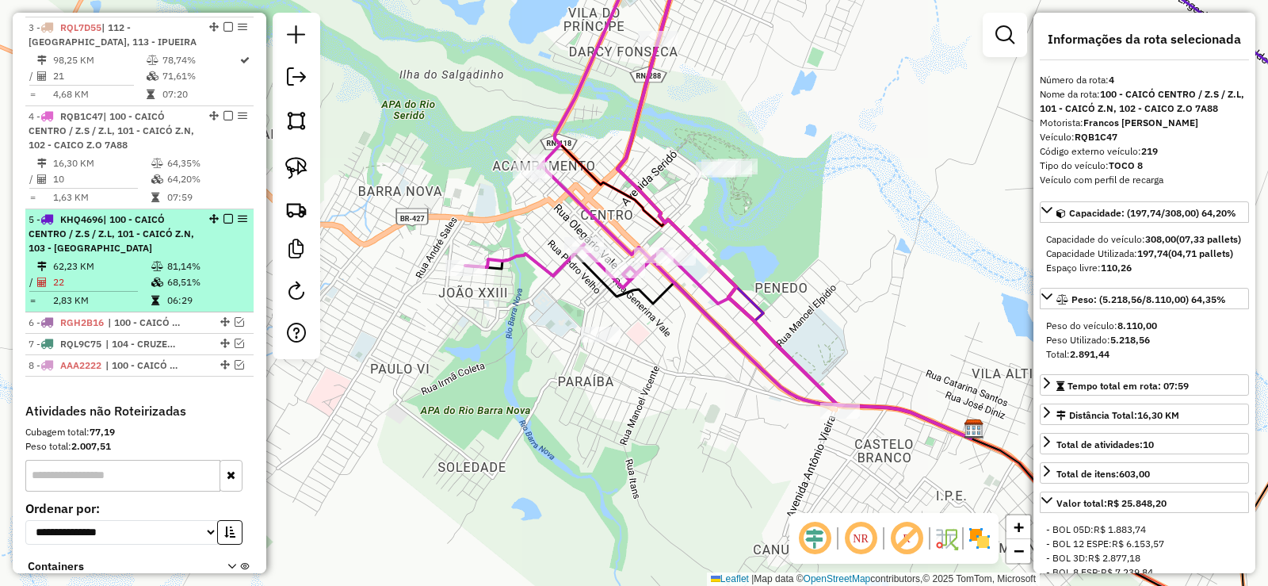
scroll to position [759, 0]
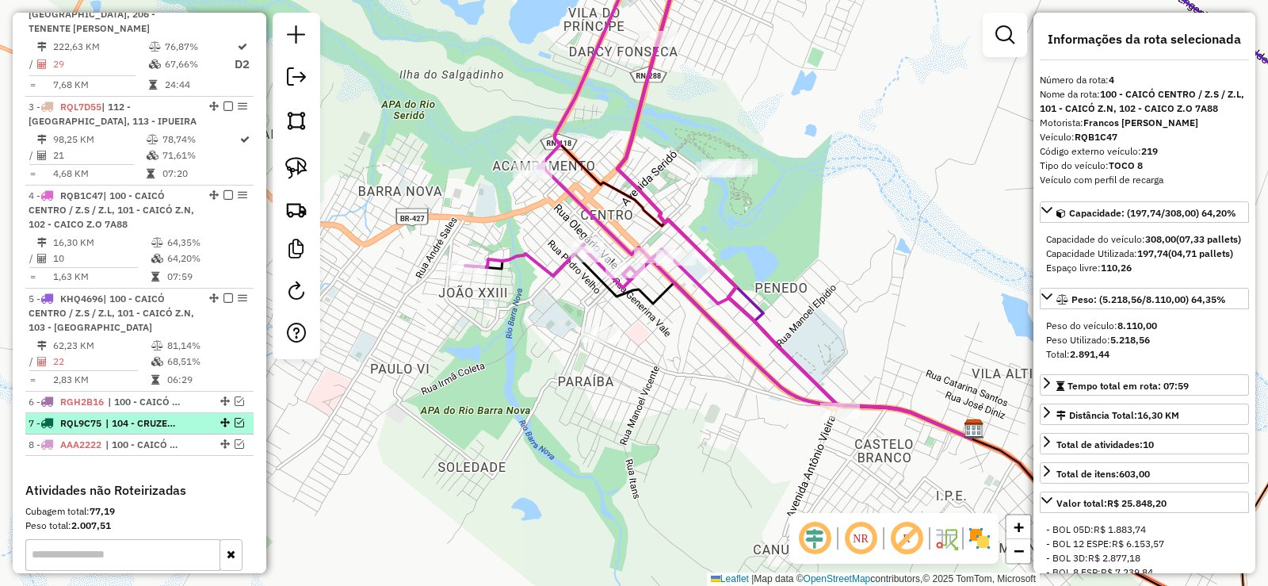
click at [235, 418] on em at bounding box center [240, 423] width 10 height 10
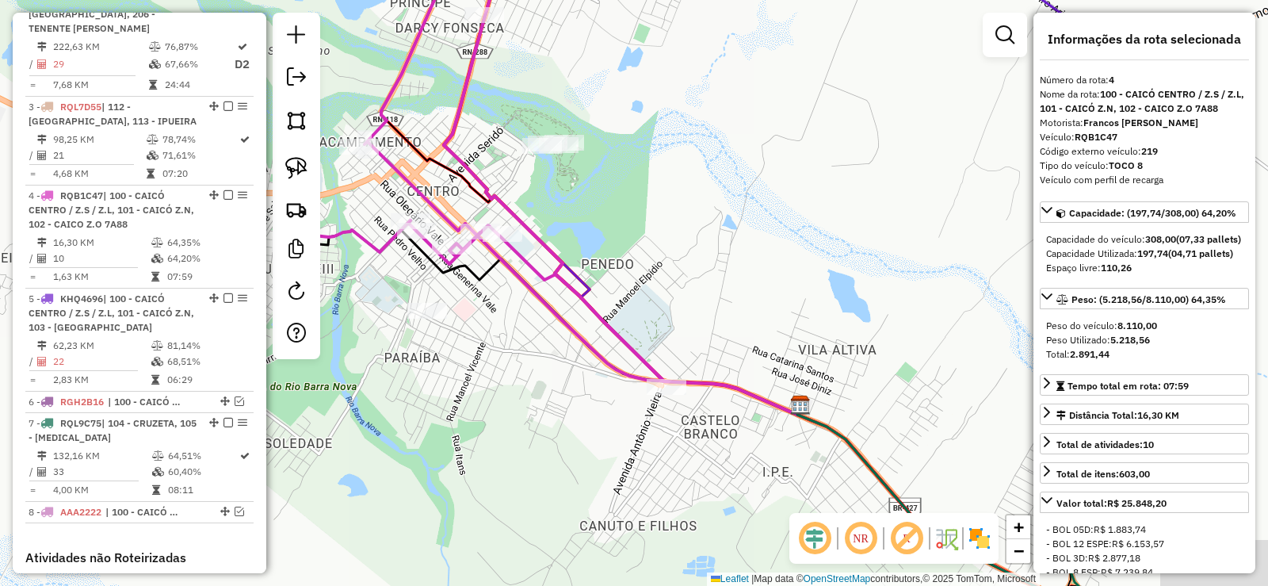
drag, startPoint x: 710, startPoint y: 437, endPoint x: 573, endPoint y: 410, distance: 139.7
click at [576, 414] on div "Janela de atendimento Grade de atendimento Capacidade Transportadoras Veículos …" at bounding box center [634, 293] width 1268 height 586
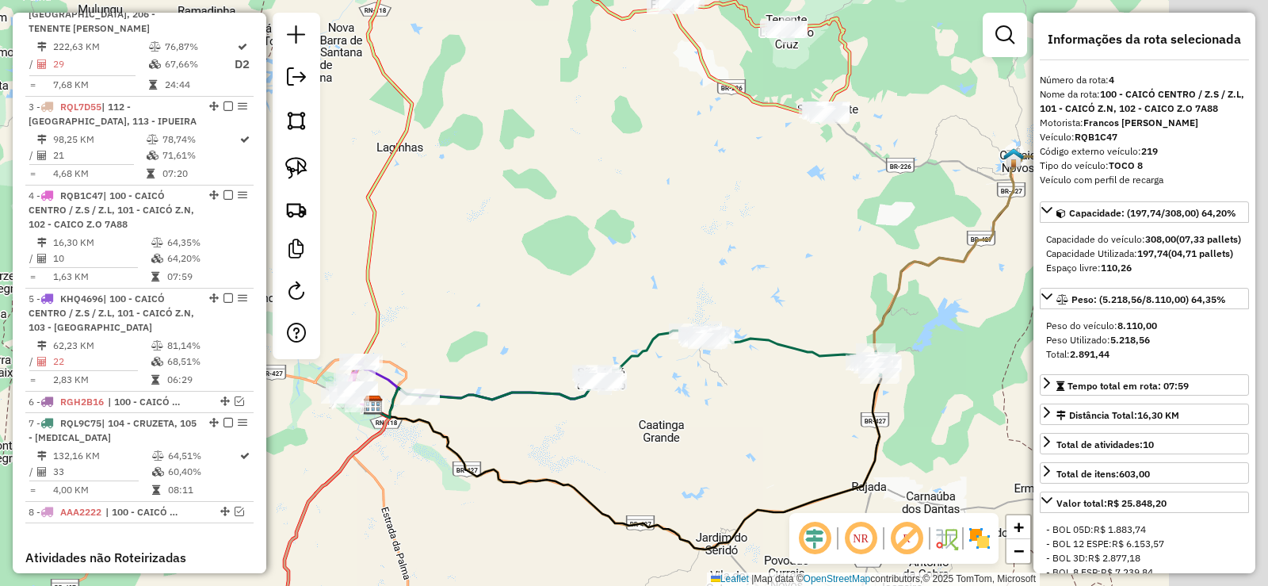
drag, startPoint x: 843, startPoint y: 417, endPoint x: 654, endPoint y: 430, distance: 189.9
click at [654, 430] on div "Janela de atendimento Grade de atendimento Capacidade Transportadoras Veículos …" at bounding box center [634, 293] width 1268 height 586
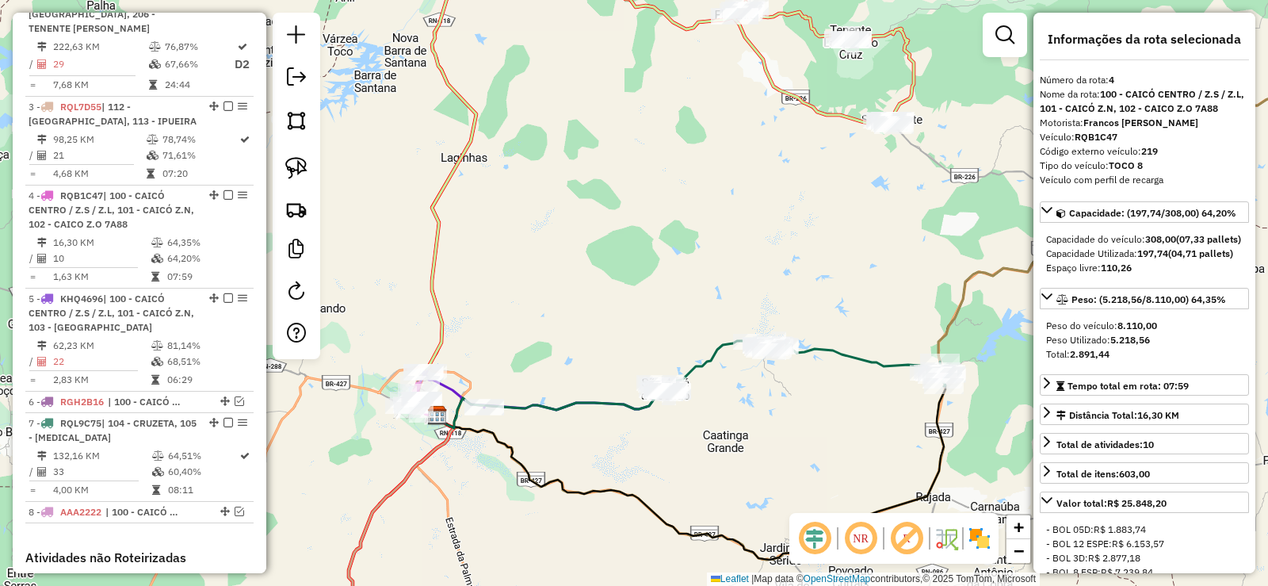
drag, startPoint x: 518, startPoint y: 435, endPoint x: 461, endPoint y: 377, distance: 80.7
click at [610, 434] on div "Janela de atendimento Grade de atendimento Capacidade Transportadoras Veículos …" at bounding box center [634, 293] width 1268 height 586
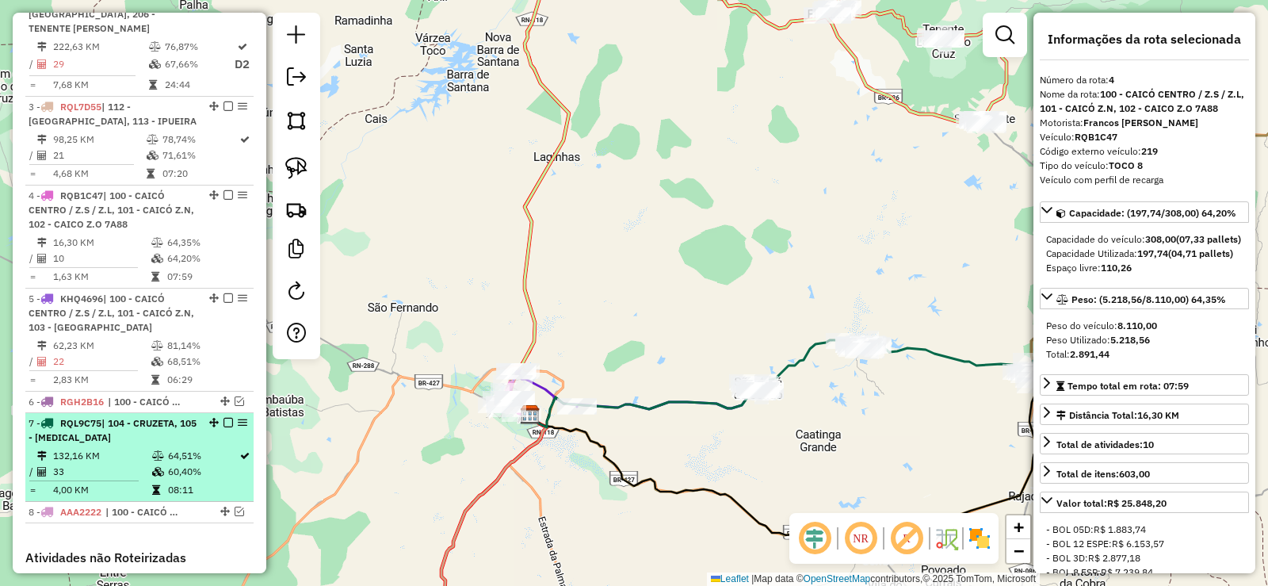
scroll to position [838, 0]
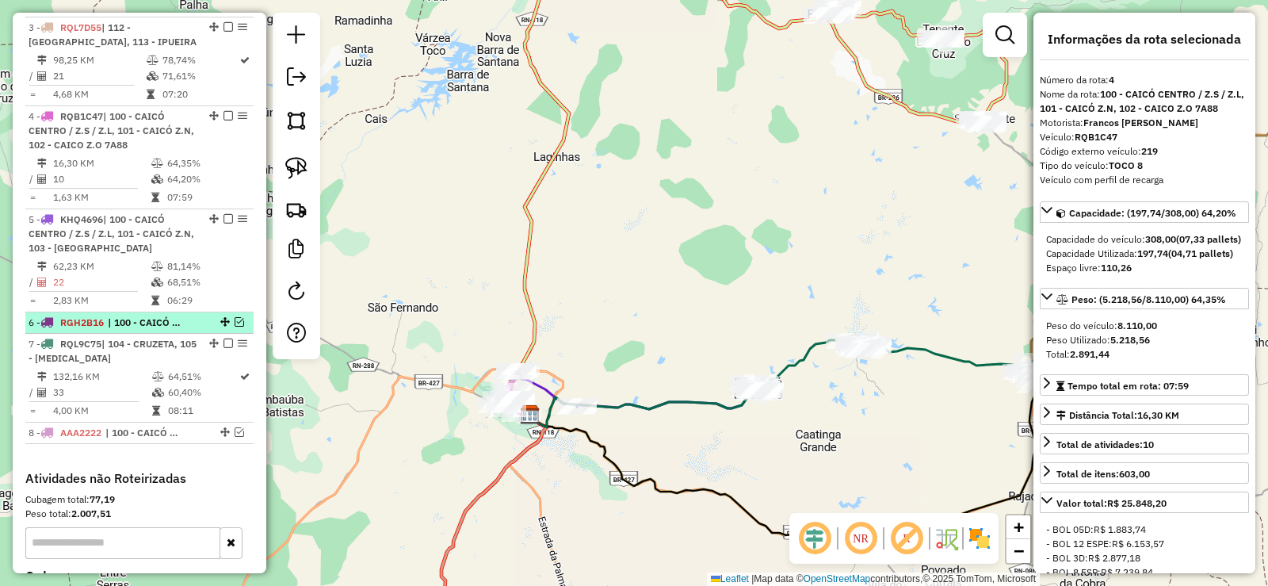
click at [235, 317] on em at bounding box center [240, 322] width 10 height 10
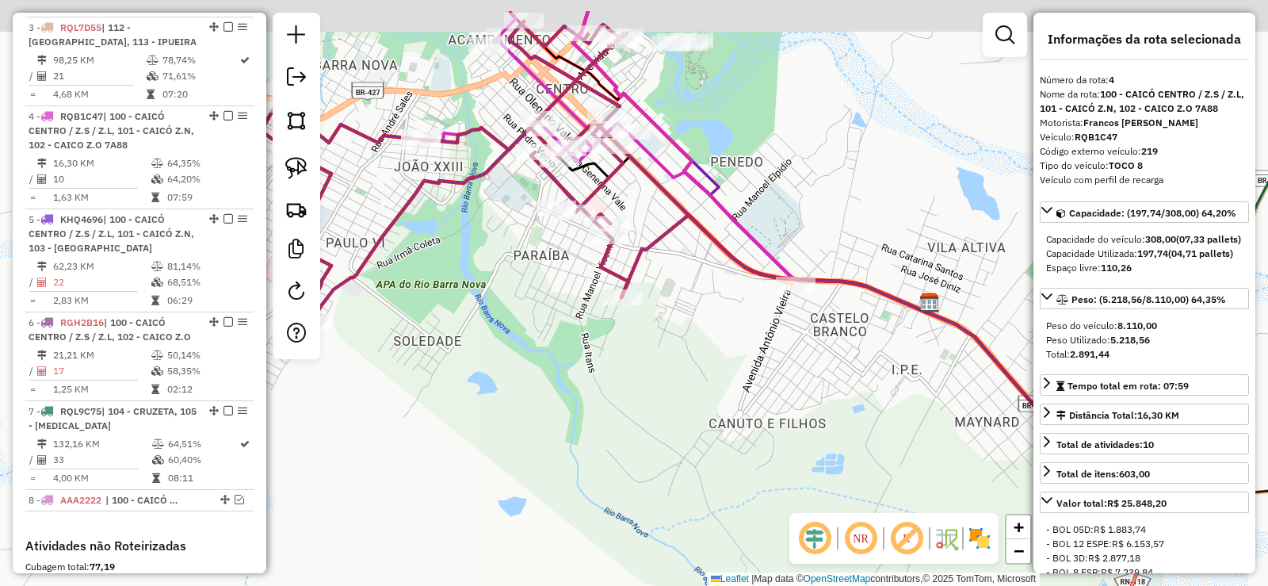
drag, startPoint x: 549, startPoint y: 396, endPoint x: 635, endPoint y: 497, distance: 132.1
click at [635, 497] on div "Janela de atendimento Grade de atendimento Capacidade Transportadoras Veículos …" at bounding box center [634, 293] width 1268 height 586
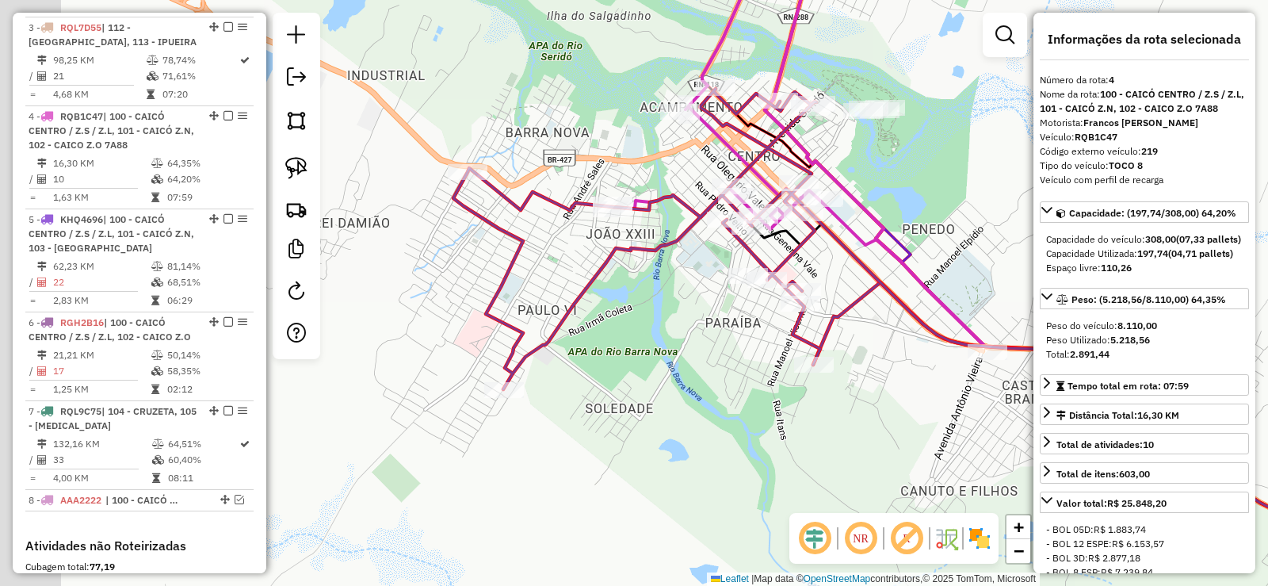
drag, startPoint x: 478, startPoint y: 383, endPoint x: 640, endPoint y: 419, distance: 165.7
click at [640, 419] on div "Janela de atendimento Grade de atendimento Capacidade Transportadoras Veículos …" at bounding box center [634, 293] width 1268 height 586
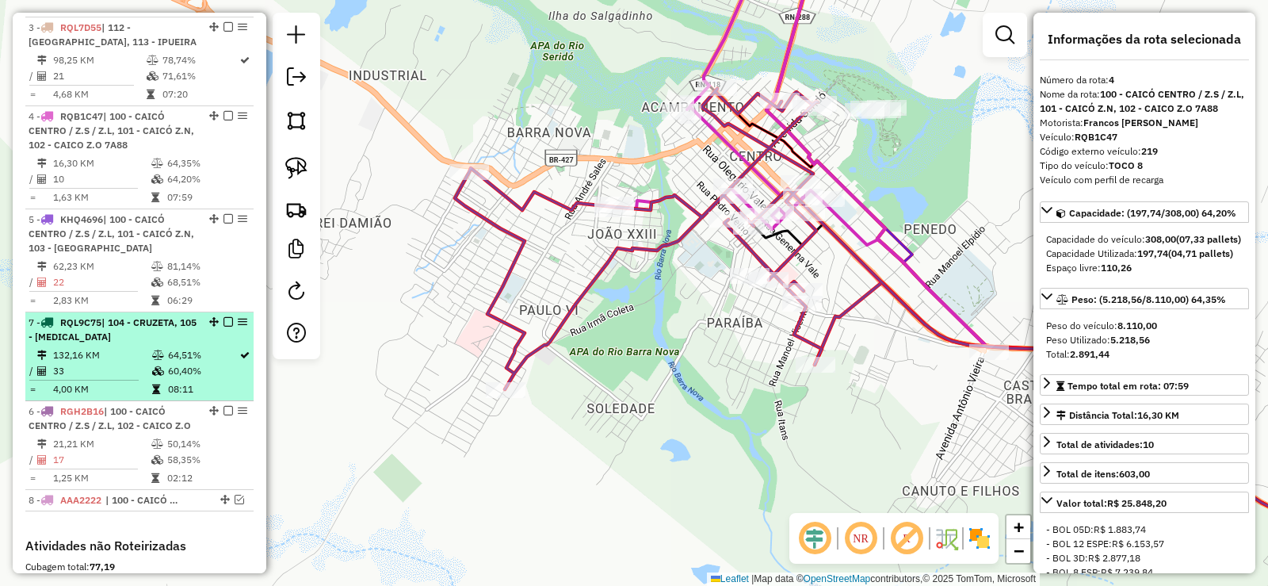
drag, startPoint x: 208, startPoint y: 395, endPoint x: 197, endPoint y: 308, distance: 87.1
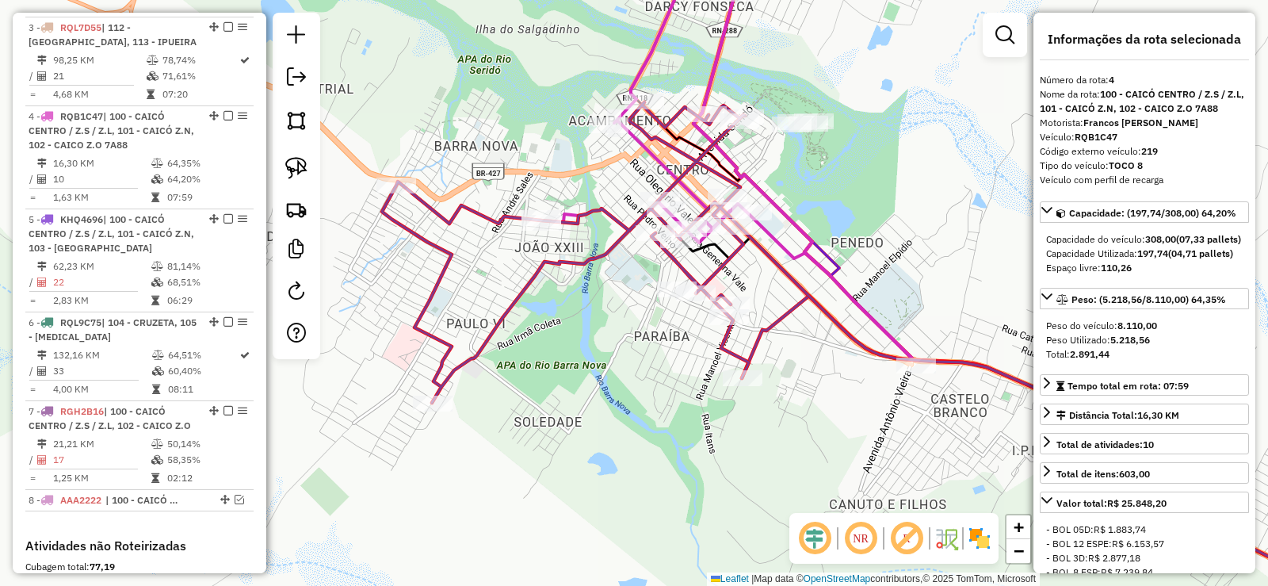
drag, startPoint x: 667, startPoint y: 416, endPoint x: 575, endPoint y: 435, distance: 94.7
click at [576, 435] on div "Janela de atendimento Grade de atendimento Capacidade Transportadoras Veículos …" at bounding box center [634, 293] width 1268 height 586
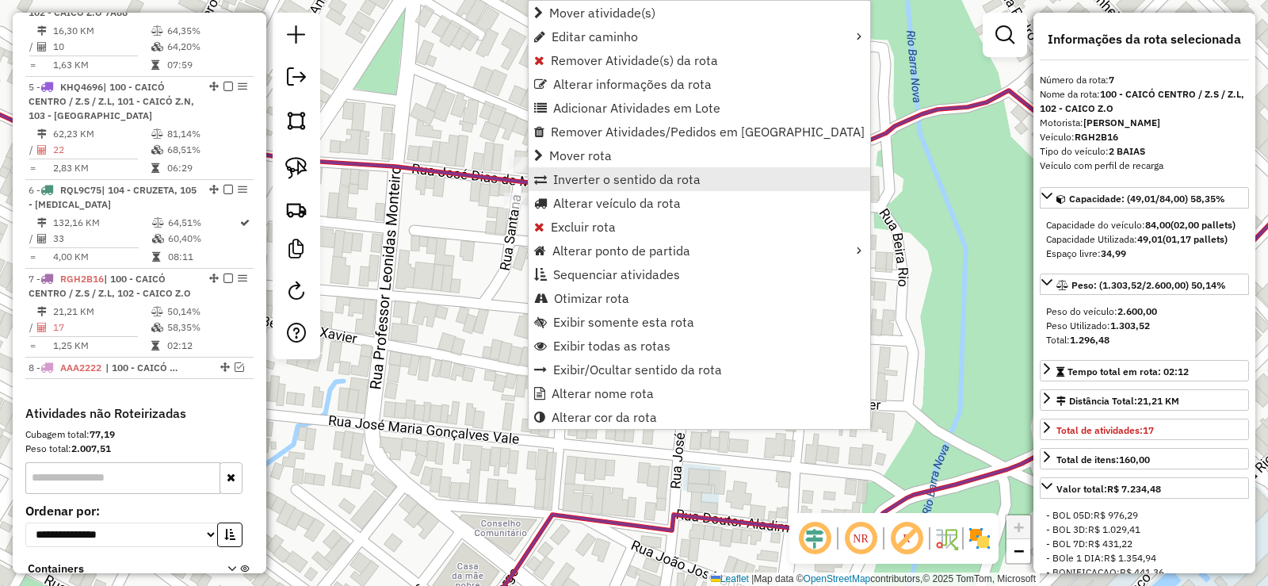
scroll to position [1074, 0]
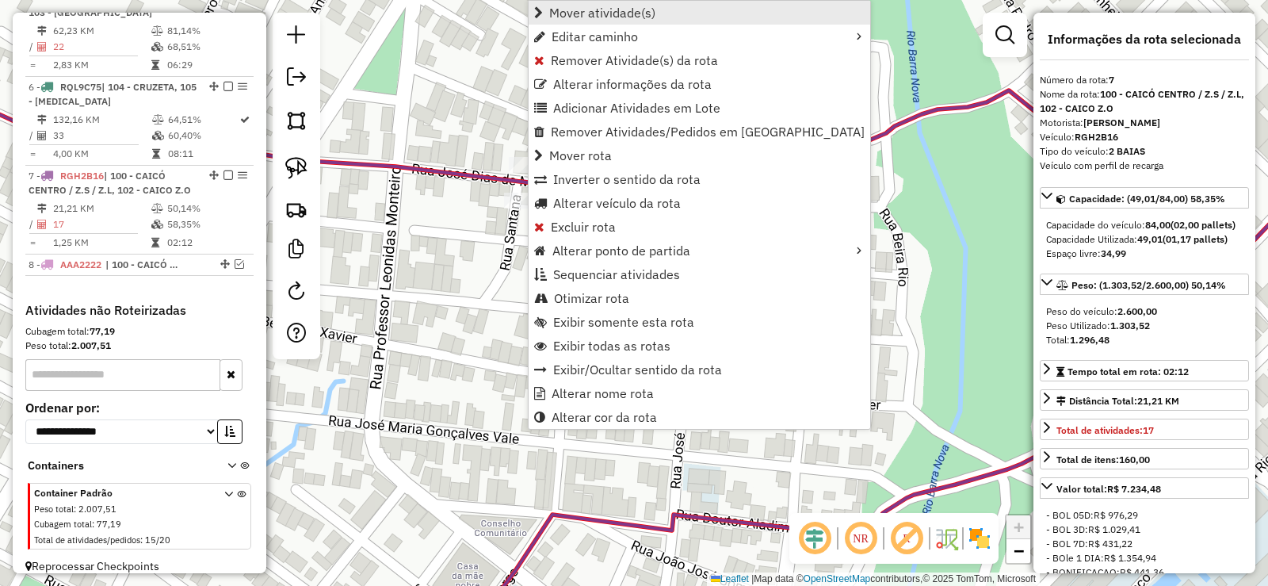
click at [579, 7] on span "Mover atividade(s)" at bounding box center [602, 12] width 106 height 13
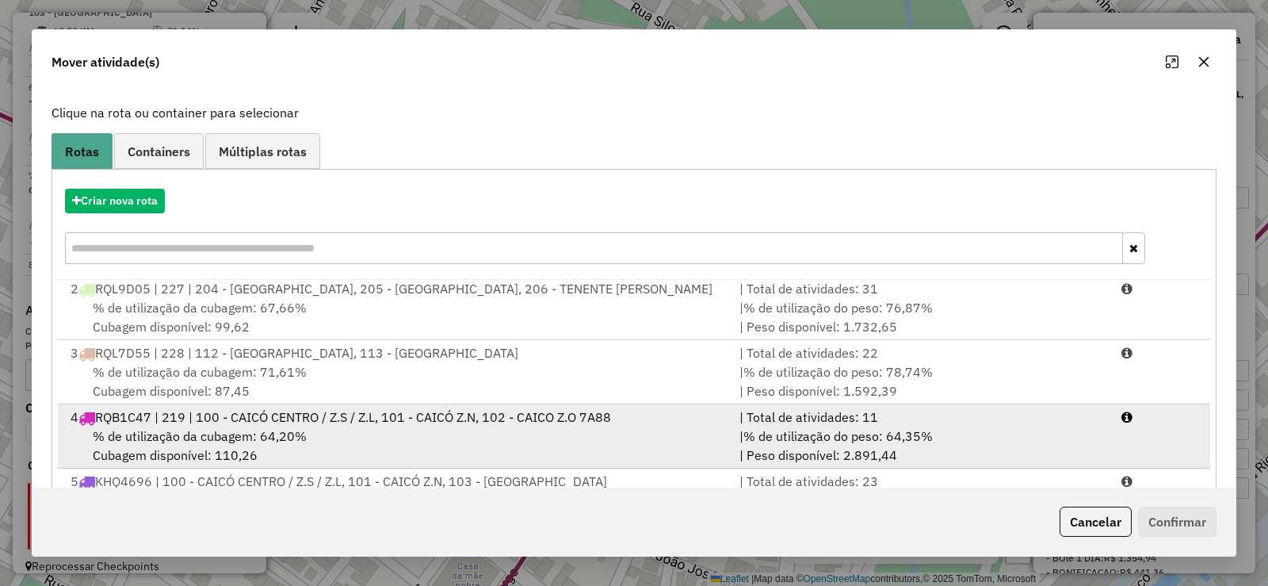
scroll to position [159, 0]
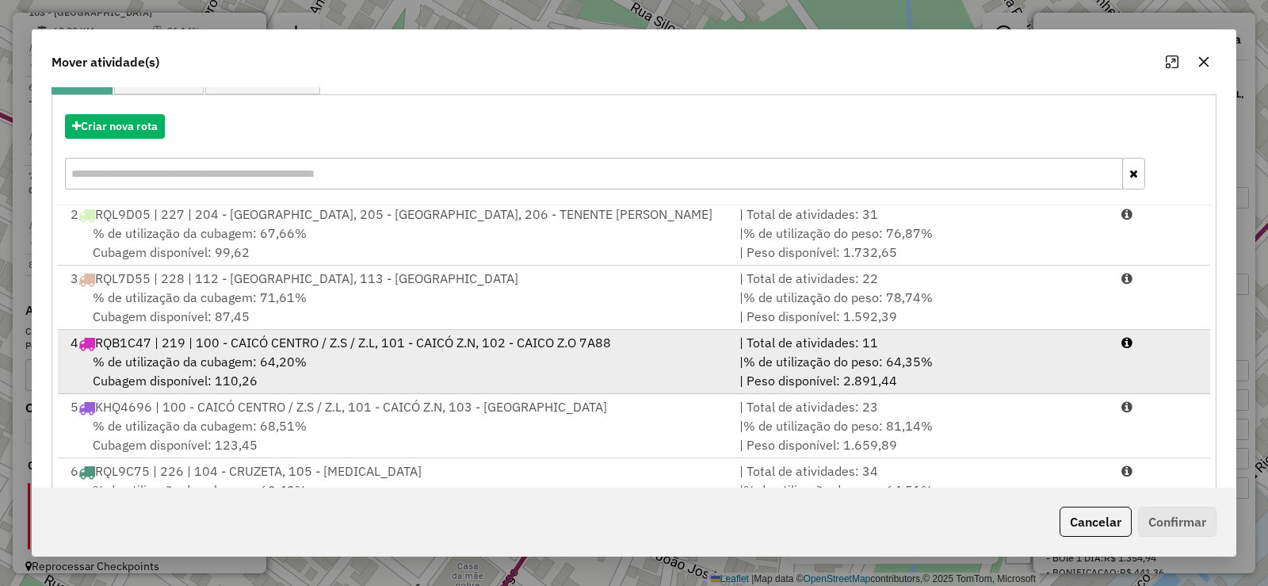
click at [244, 364] on span "% de utilização da cubagem: 64,20%" at bounding box center [200, 361] width 214 height 16
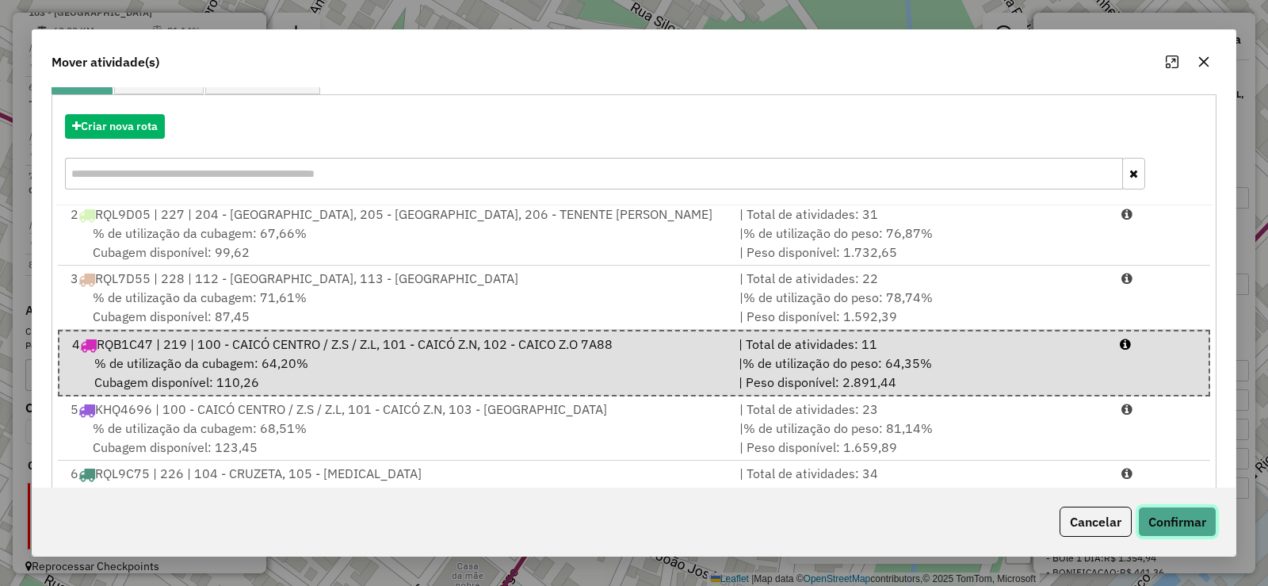
click at [1204, 514] on button "Confirmar" at bounding box center [1177, 521] width 78 height 30
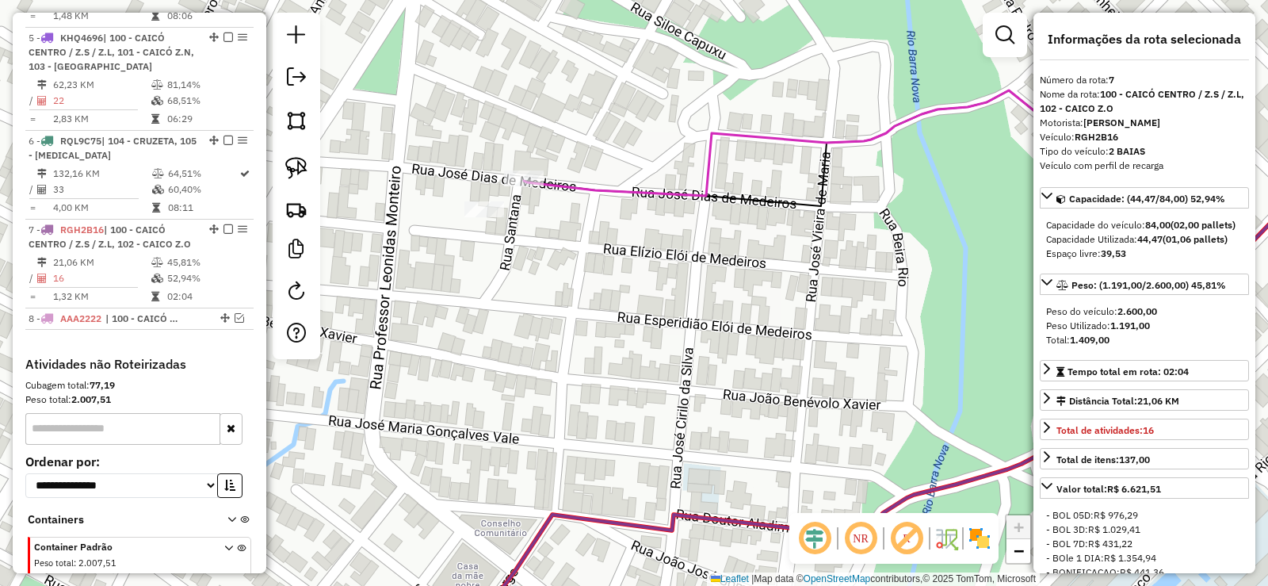
scroll to position [995, 0]
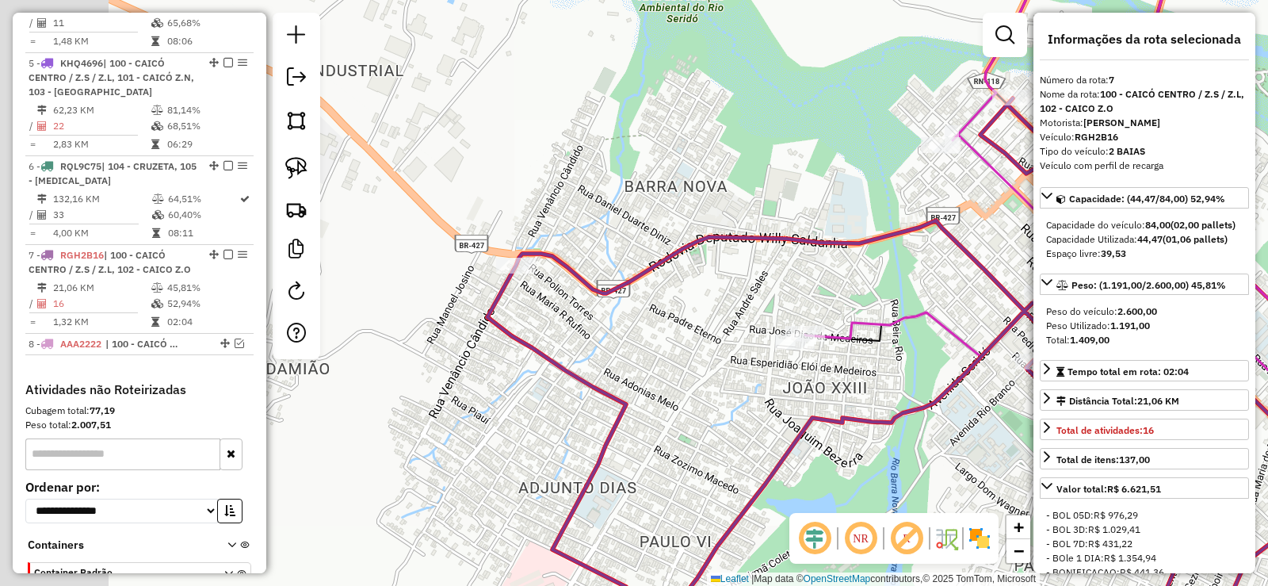
drag, startPoint x: 634, startPoint y: 422, endPoint x: 627, endPoint y: 329, distance: 93.8
click at [827, 431] on div "Janela de atendimento Grade de atendimento Capacidade Transportadoras Veículos …" at bounding box center [634, 293] width 1268 height 586
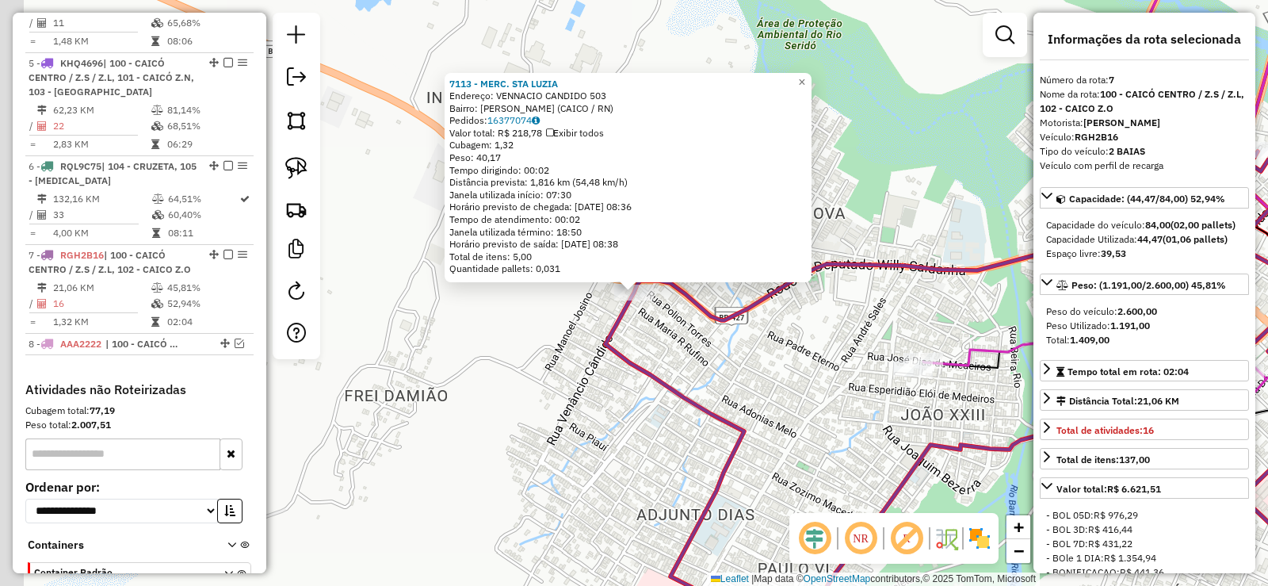
scroll to position [1074, 0]
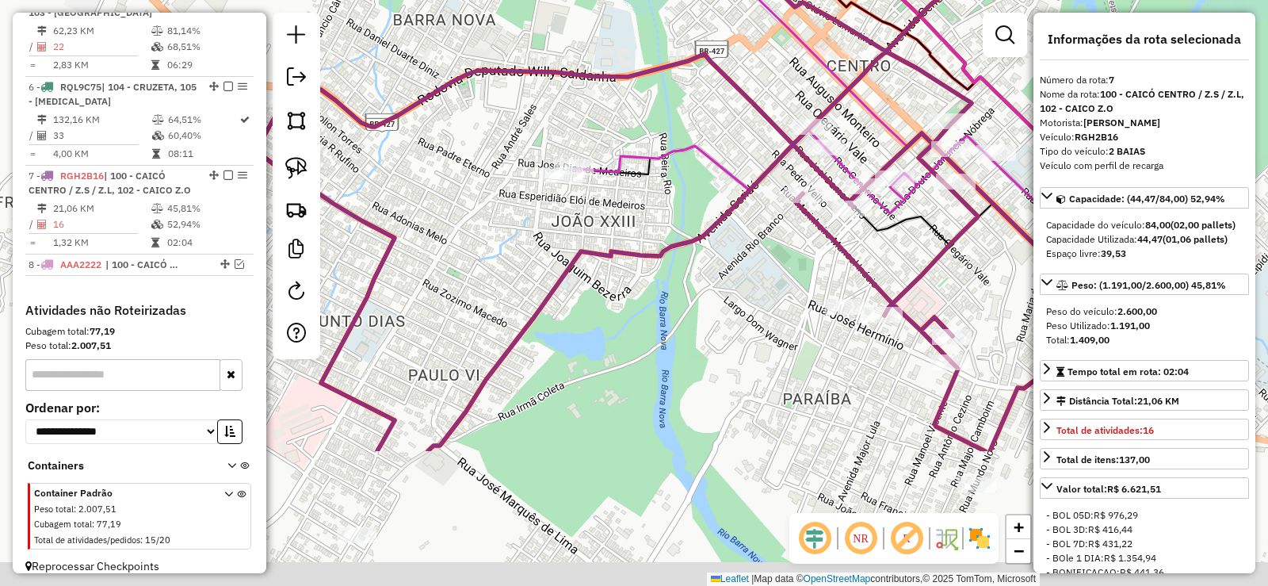
drag, startPoint x: 880, startPoint y: 410, endPoint x: 565, endPoint y: 212, distance: 371.4
click at [565, 214] on div "Janela de atendimento Grade de atendimento Capacidade Transportadoras Veículos …" at bounding box center [634, 293] width 1268 height 586
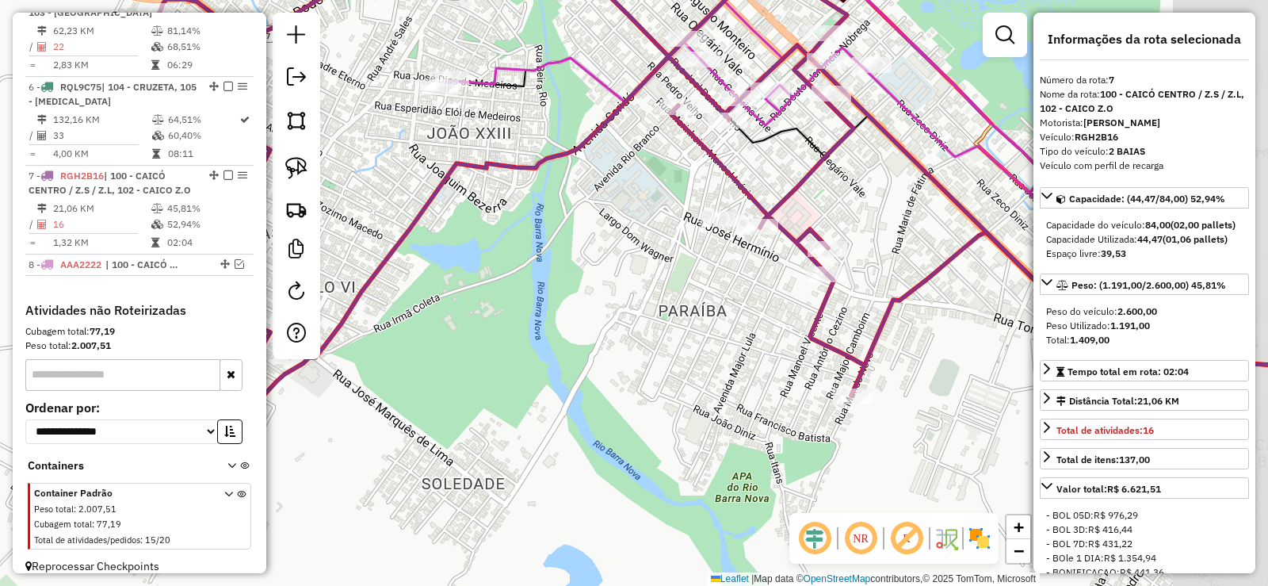
drag, startPoint x: 572, startPoint y: 295, endPoint x: 497, endPoint y: 208, distance: 114.6
click at [497, 208] on div "Janela de atendimento Grade de atendimento Capacidade Transportadoras Veículos …" at bounding box center [634, 293] width 1268 height 586
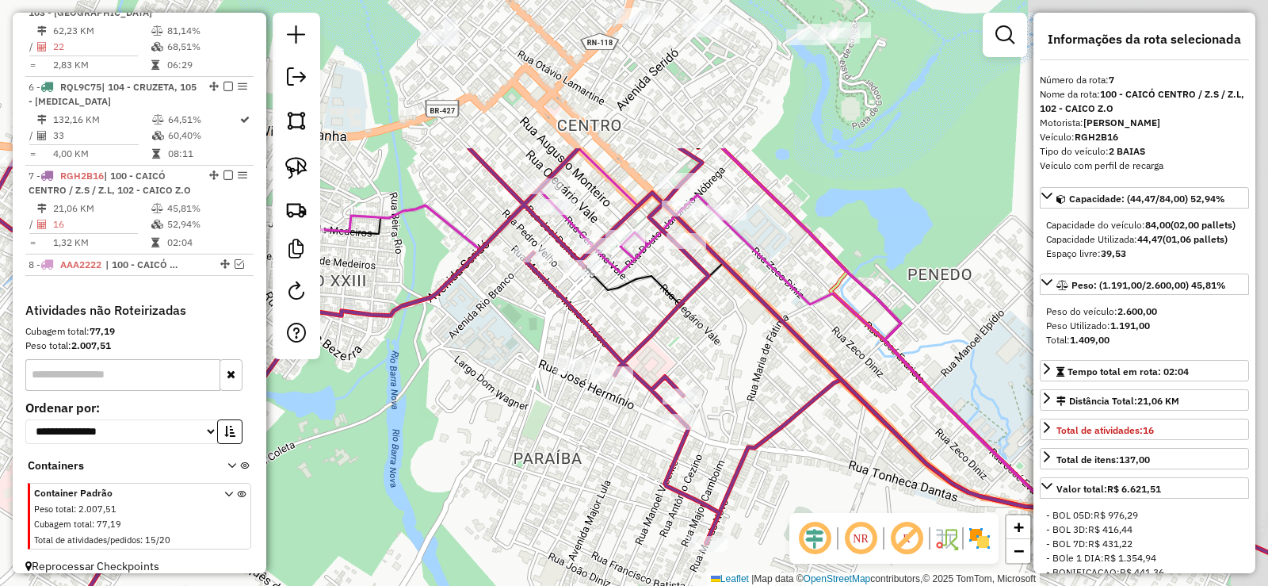
drag, startPoint x: 582, startPoint y: 380, endPoint x: 679, endPoint y: 309, distance: 120.3
click at [579, 444] on div "Janela de atendimento Grade de atendimento Capacidade Transportadoras Veículos …" at bounding box center [634, 293] width 1268 height 586
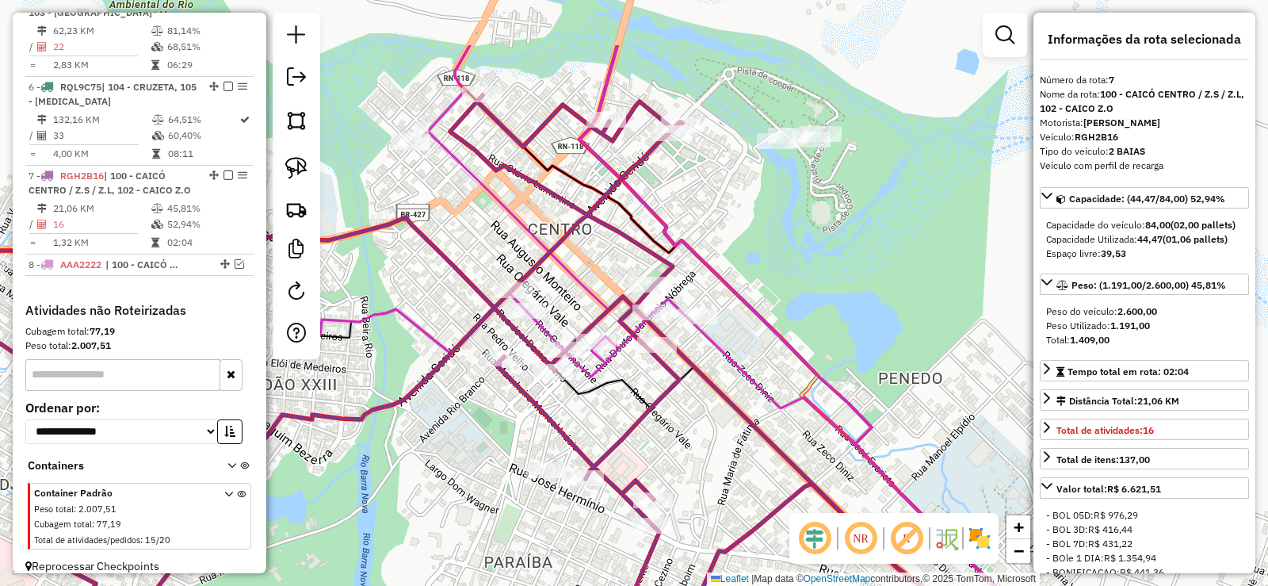
drag, startPoint x: 692, startPoint y: 285, endPoint x: 644, endPoint y: 390, distance: 114.9
click at [644, 390] on icon at bounding box center [782, 492] width 1014 height 370
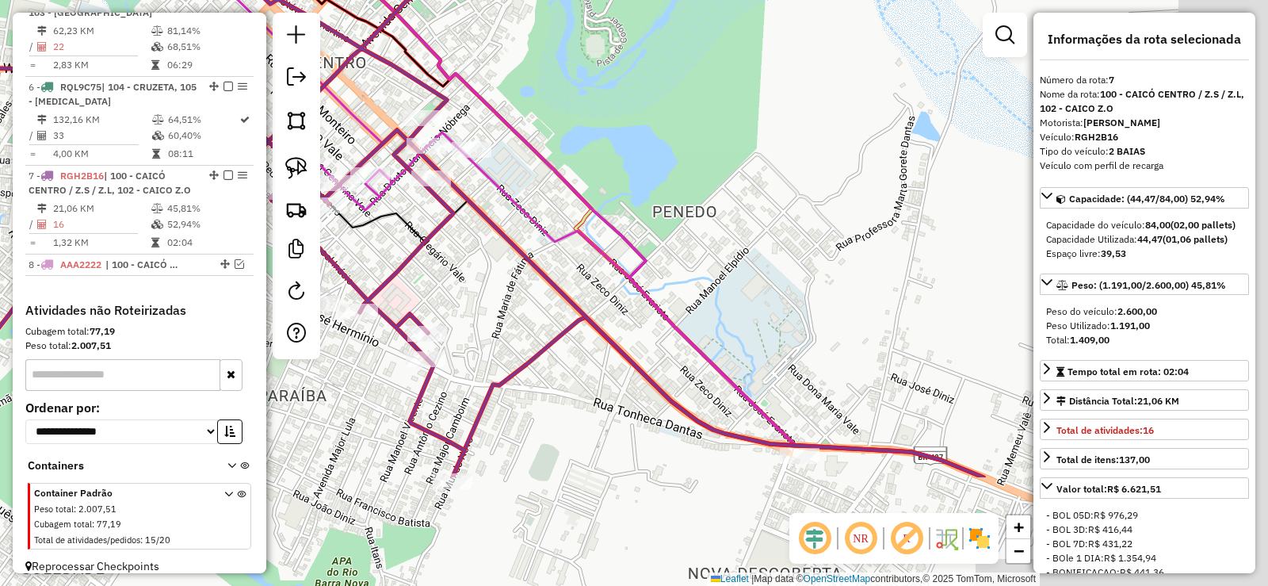
drag, startPoint x: 781, startPoint y: 465, endPoint x: 548, endPoint y: 273, distance: 301.2
click at [546, 279] on icon at bounding box center [357, 203] width 1252 height 548
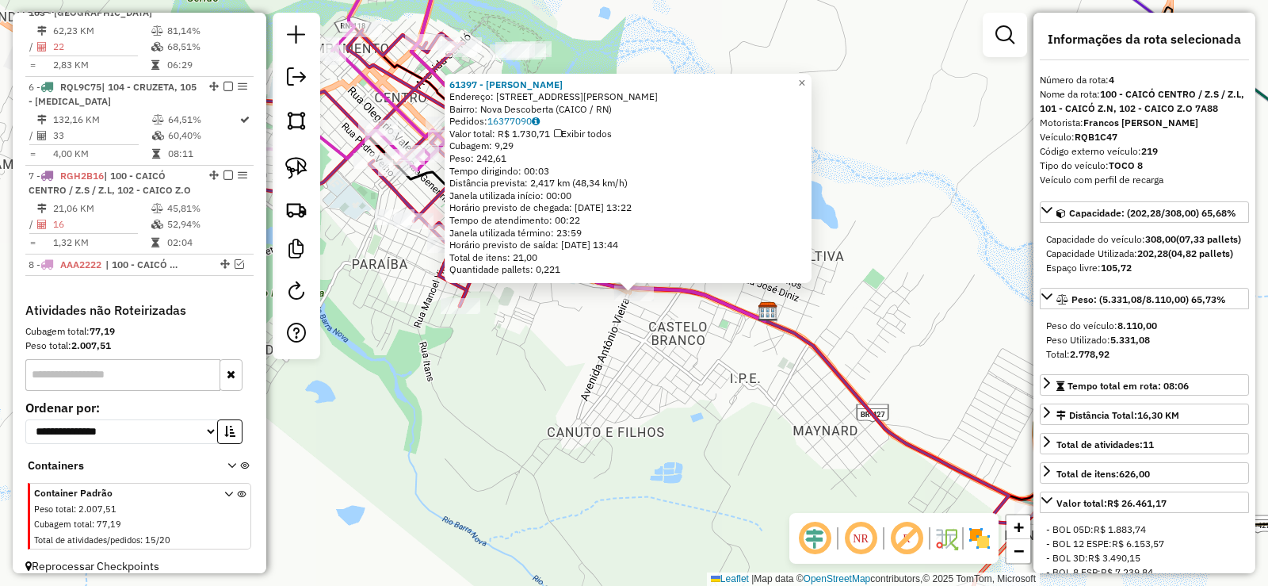
scroll to position [918, 0]
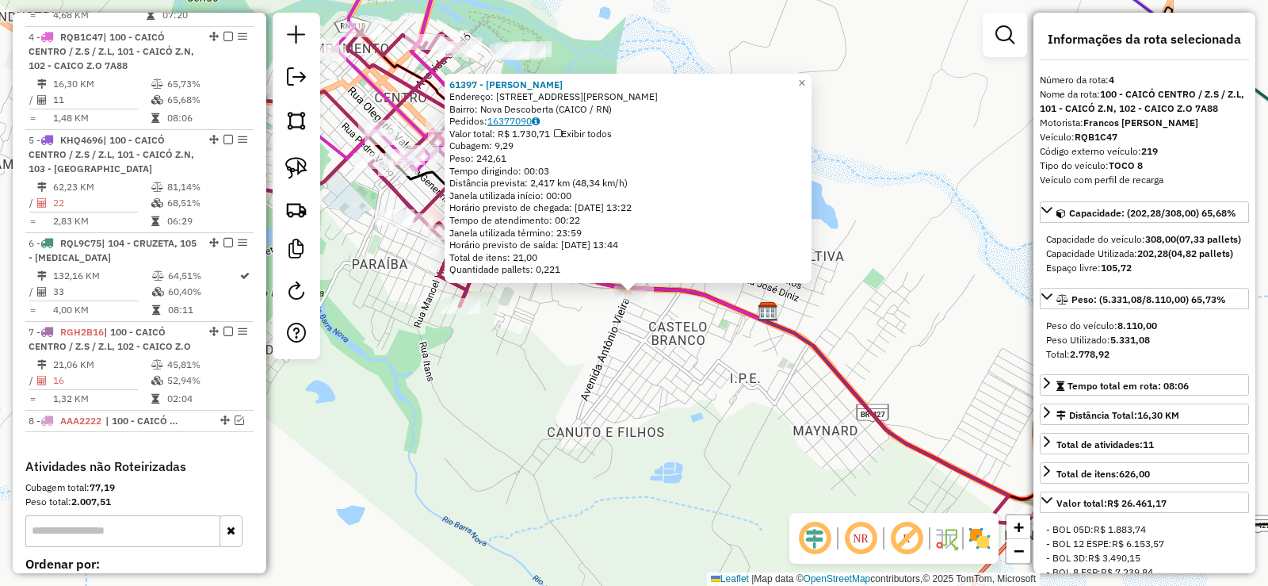
click at [519, 120] on link "16377090" at bounding box center [513, 121] width 52 height 12
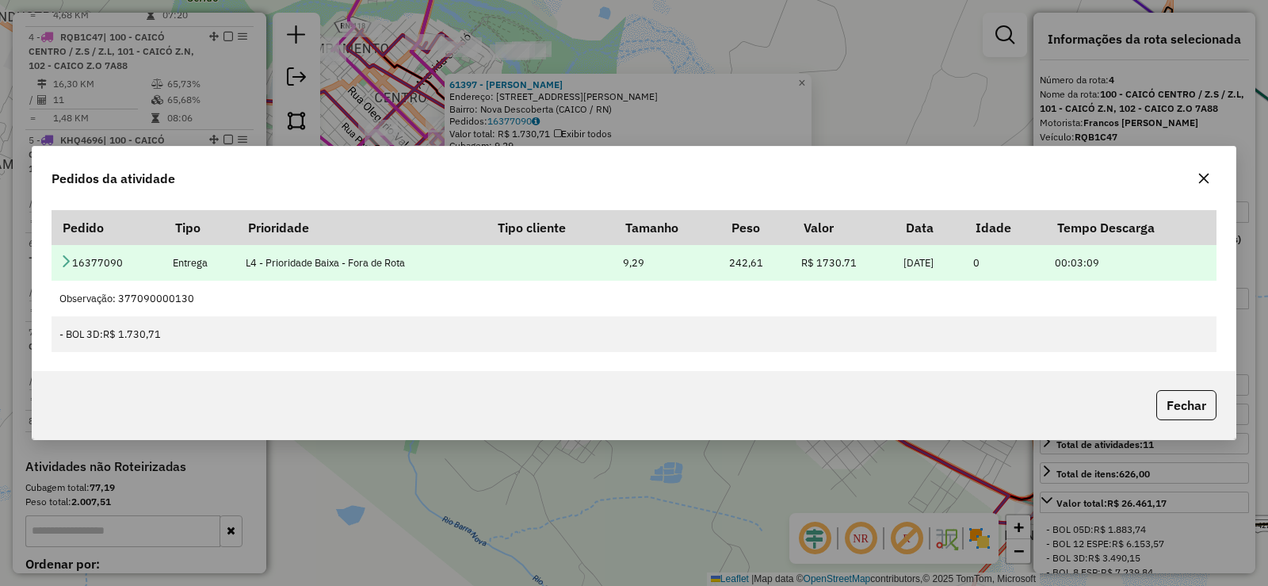
click at [64, 262] on icon at bounding box center [65, 260] width 13 height 13
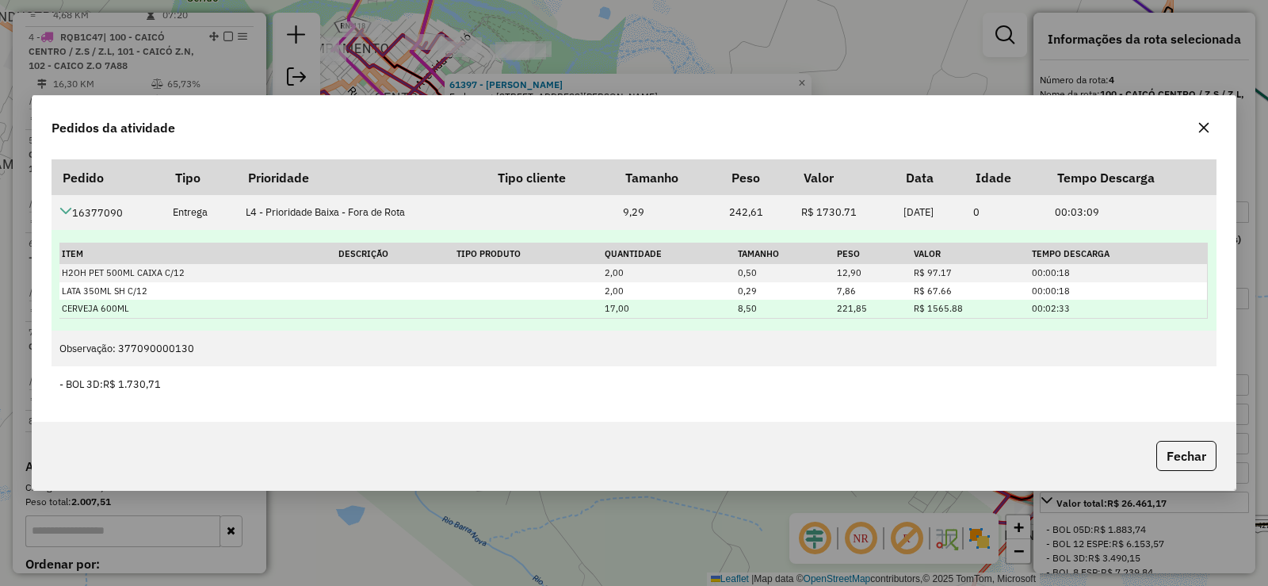
drag, startPoint x: 758, startPoint y: 307, endPoint x: 728, endPoint y: 305, distance: 30.2
click at [728, 305] on tr "CERVEJA 600ML 17,00 8,50 221,85 R$ 1565.88 00:02:33" at bounding box center [633, 309] width 1148 height 18
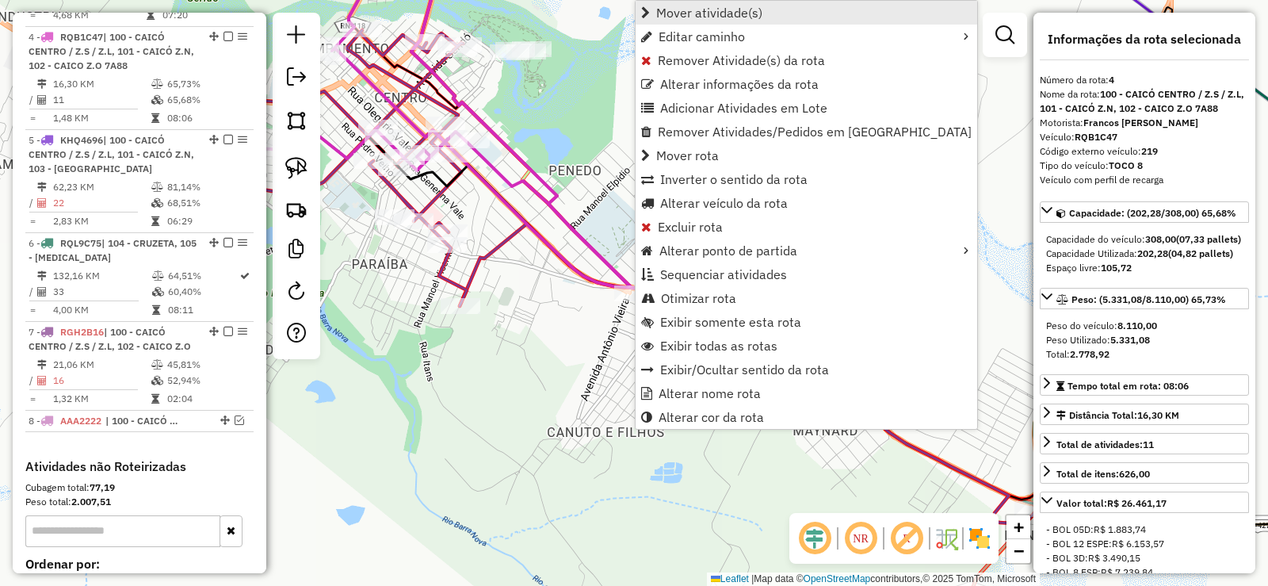
click at [684, 13] on span "Mover atividade(s)" at bounding box center [709, 12] width 106 height 13
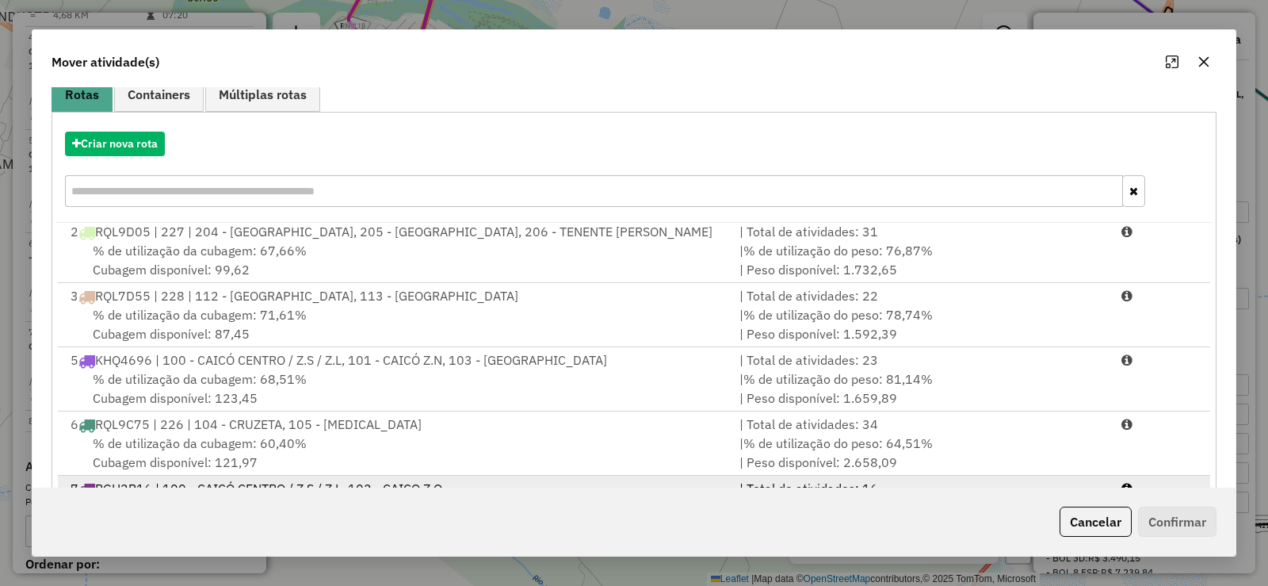
scroll to position [221, 0]
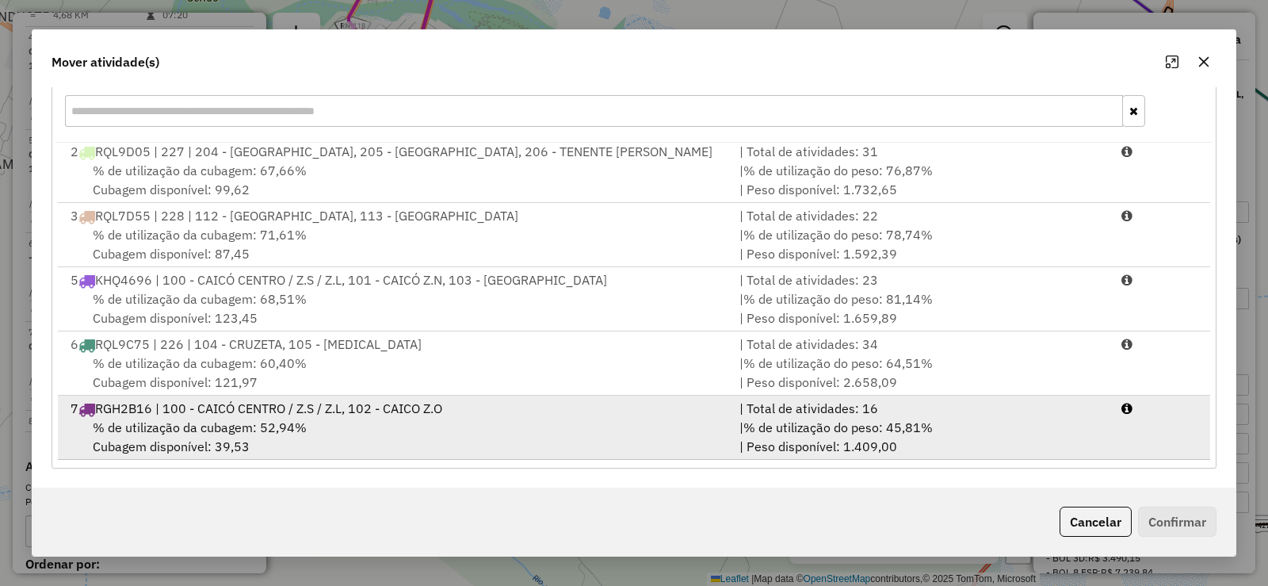
click at [261, 425] on span "% de utilização da cubagem: 52,94%" at bounding box center [200, 427] width 214 height 16
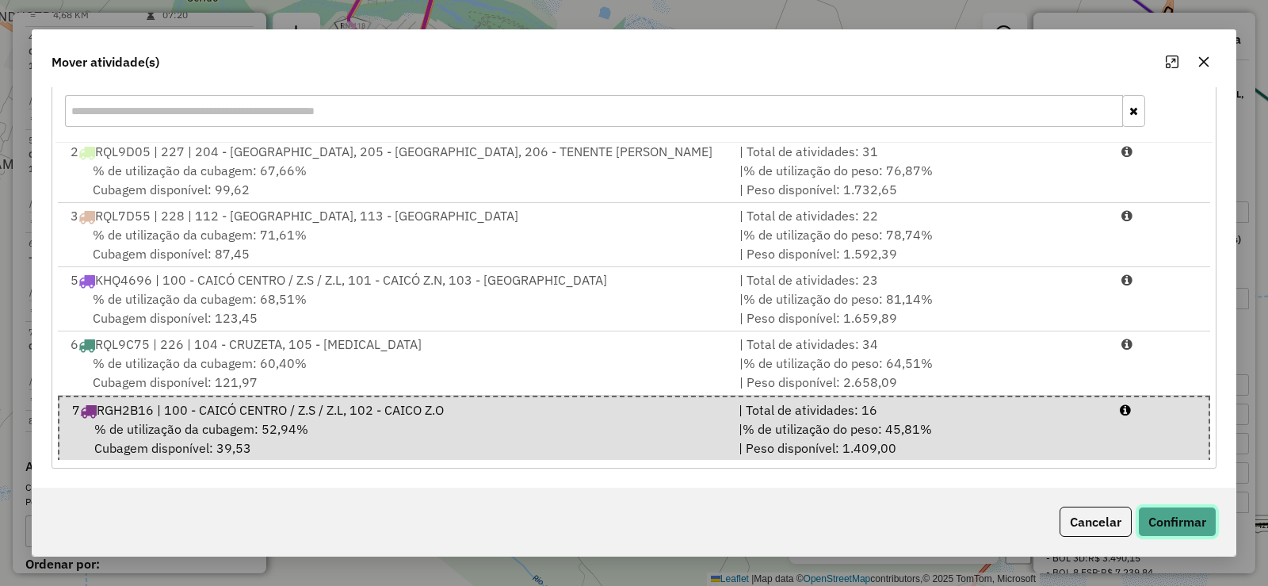
click at [1159, 509] on button "Confirmar" at bounding box center [1177, 521] width 78 height 30
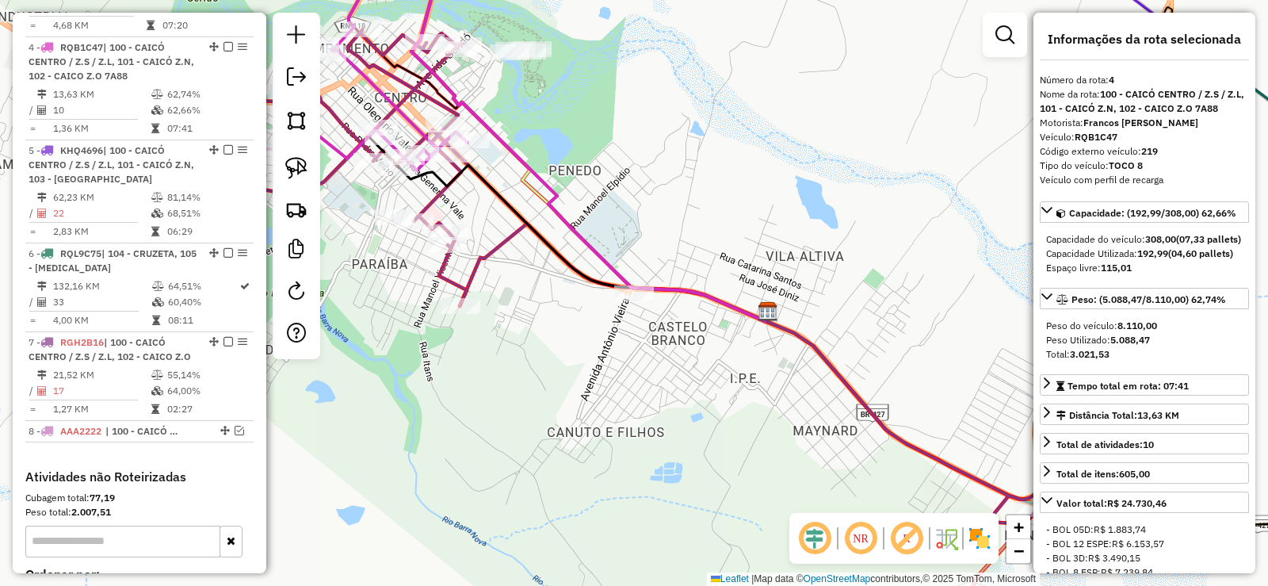
scroll to position [918, 0]
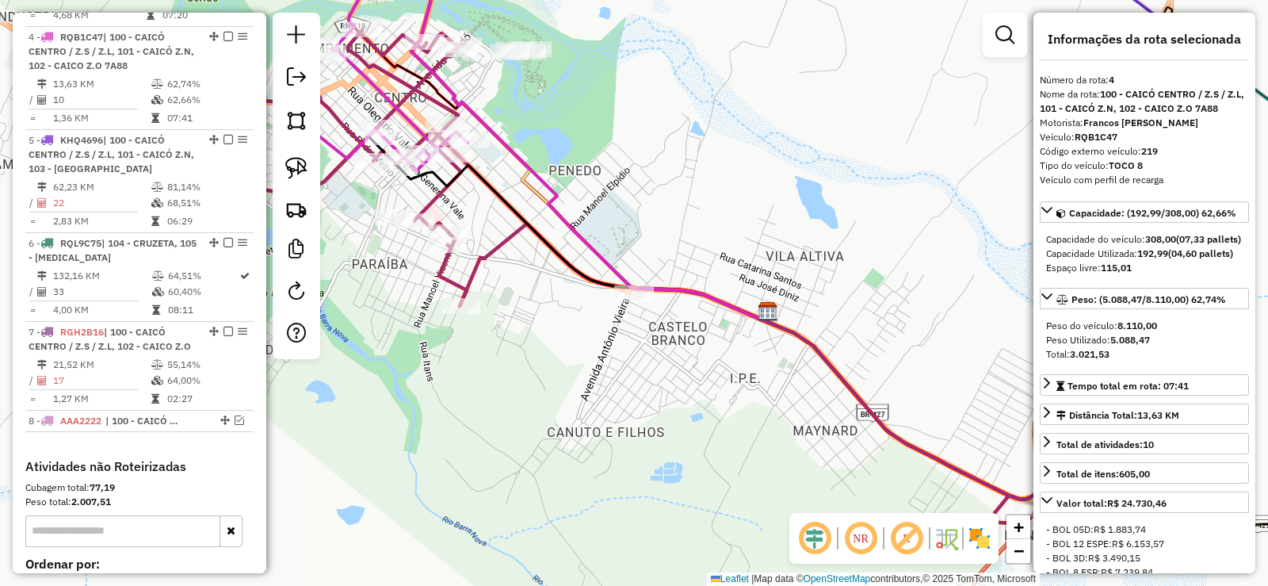
drag, startPoint x: 437, startPoint y: 390, endPoint x: 628, endPoint y: 377, distance: 191.4
click at [628, 377] on div "Janela de atendimento Grade de atendimento Capacidade Transportadoras Veículos …" at bounding box center [634, 293] width 1268 height 586
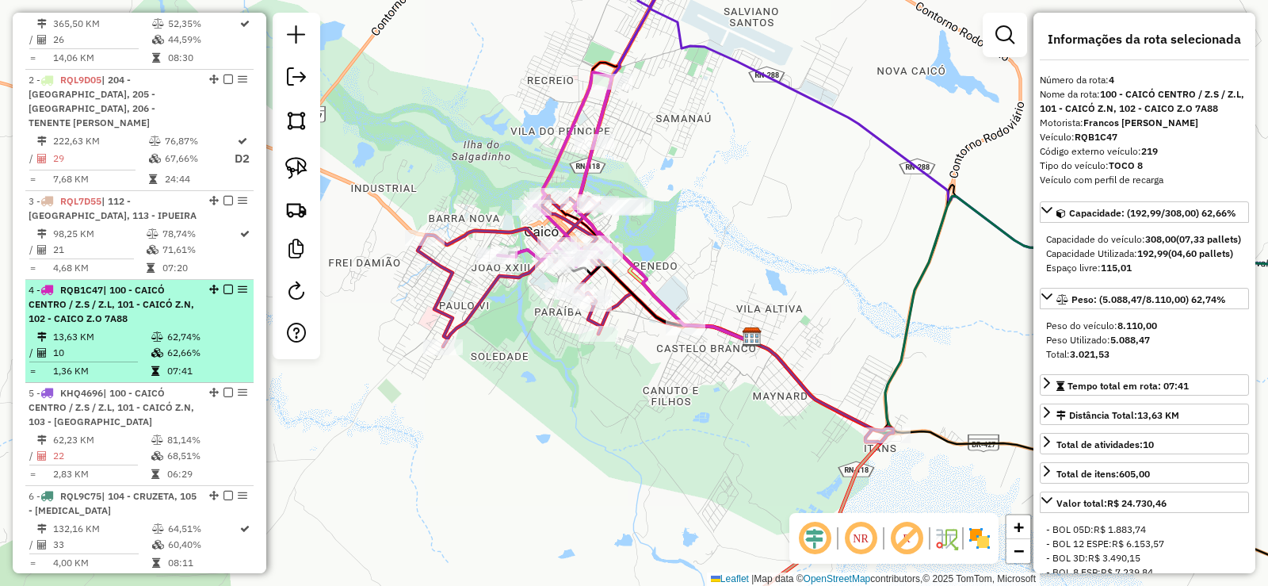
scroll to position [838, 0]
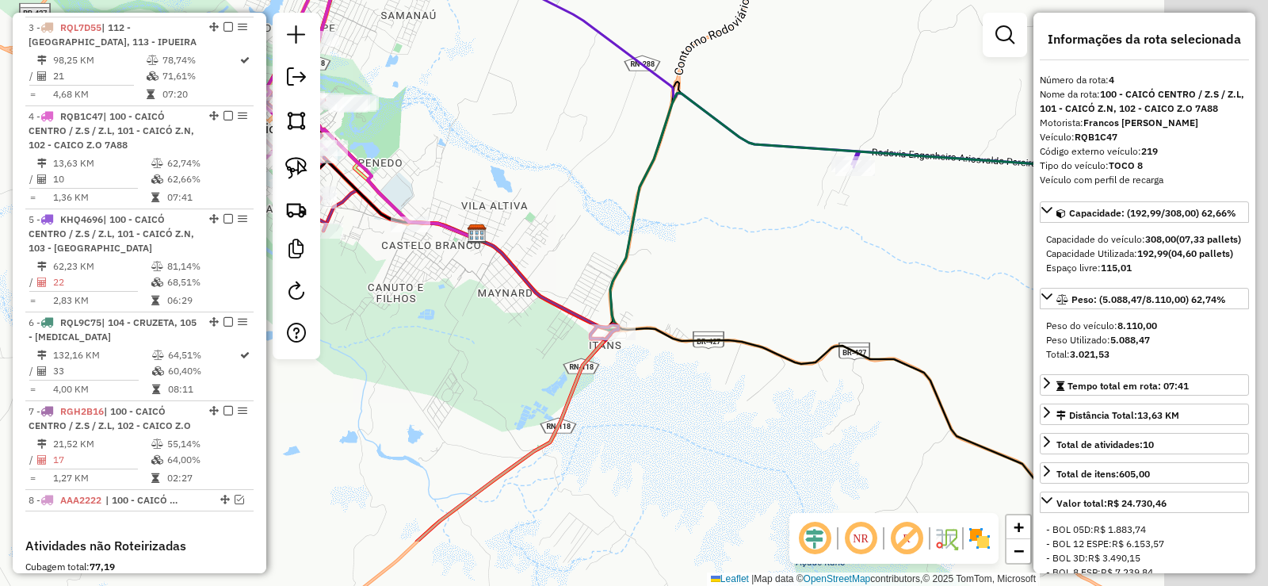
drag, startPoint x: 753, startPoint y: 474, endPoint x: 476, endPoint y: 367, distance: 297.3
click at [476, 369] on div "Janela de atendimento Grade de atendimento Capacidade Transportadoras Veículos …" at bounding box center [634, 293] width 1268 height 586
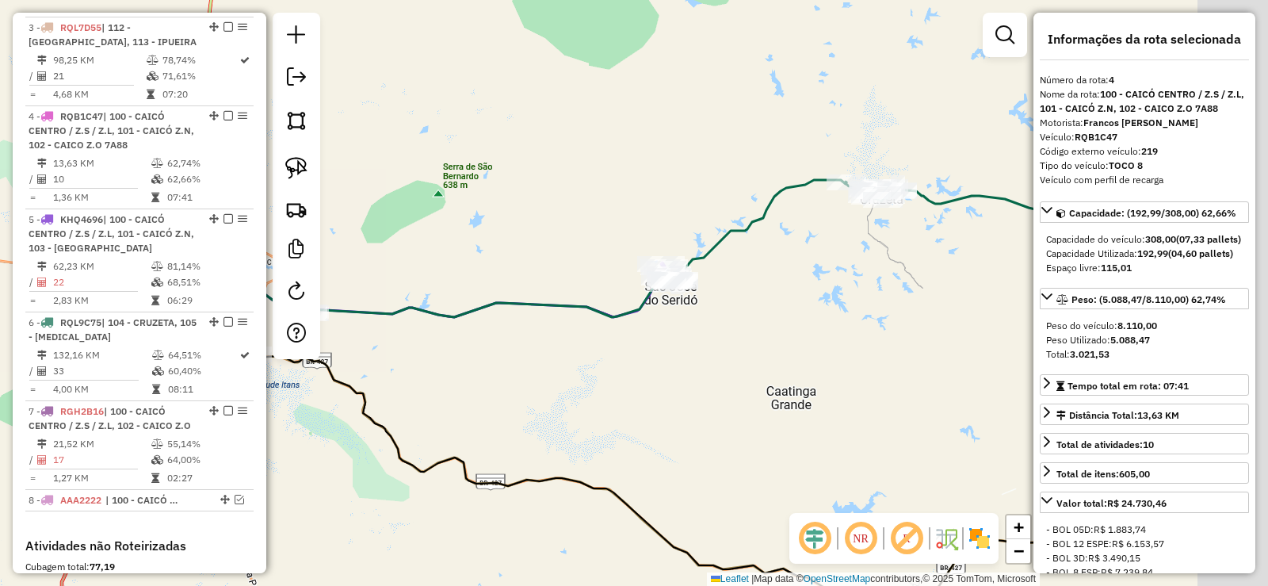
drag, startPoint x: 837, startPoint y: 353, endPoint x: 570, endPoint y: 358, distance: 267.1
click at [570, 358] on div "Janela de atendimento Grade de atendimento Capacidade Transportadoras Veículos …" at bounding box center [634, 293] width 1268 height 586
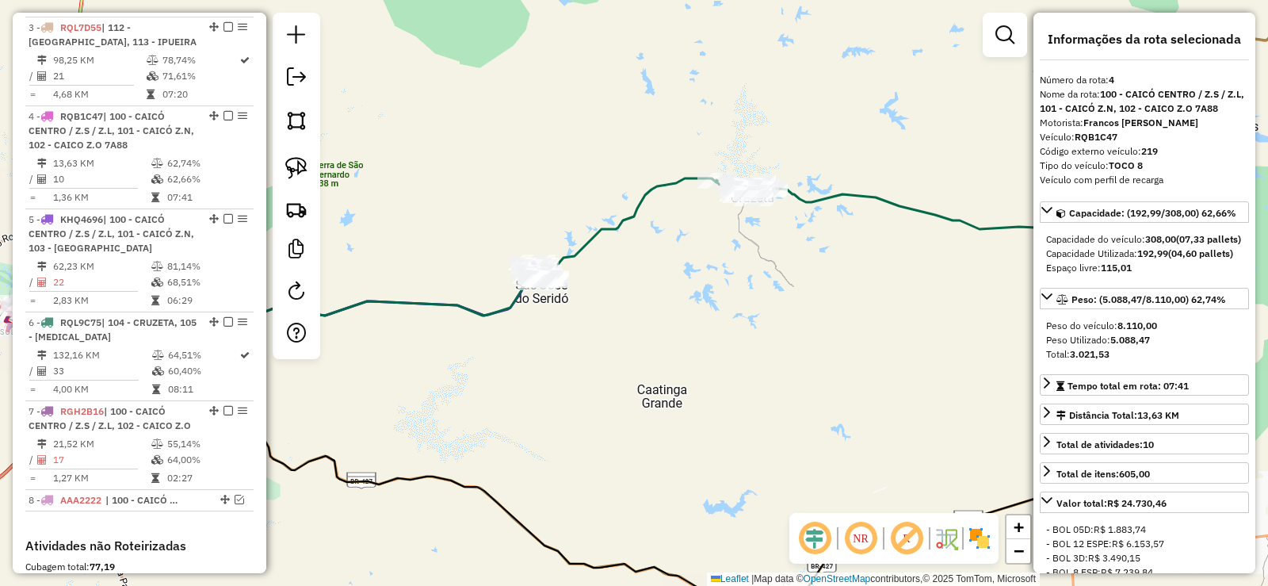
drag, startPoint x: 884, startPoint y: 390, endPoint x: 747, endPoint y: 370, distance: 139.3
click at [823, 379] on div "Janela de atendimento Grade de atendimento Capacidade Transportadoras Veículos …" at bounding box center [634, 293] width 1268 height 586
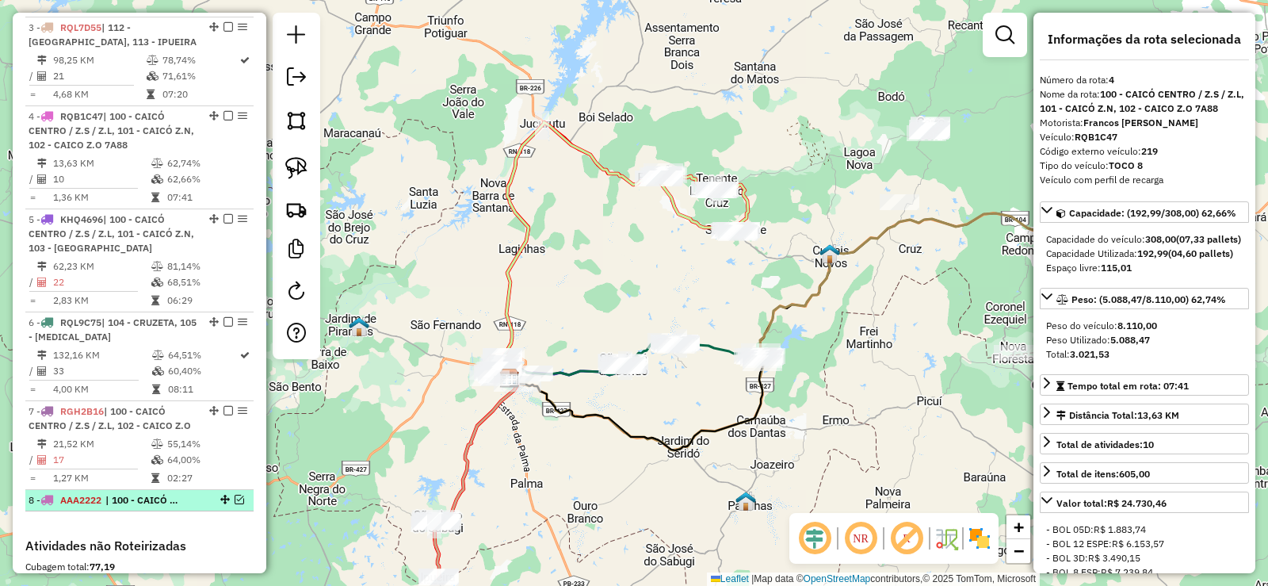
click at [237, 495] on em at bounding box center [240, 500] width 10 height 10
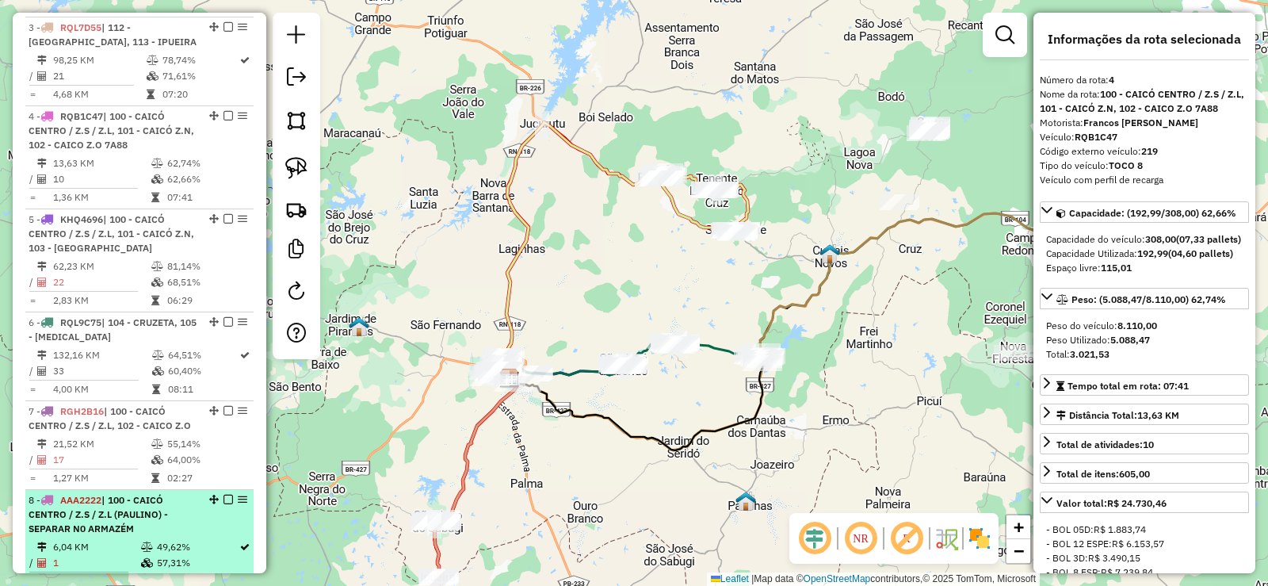
click at [224, 495] on em at bounding box center [228, 500] width 10 height 10
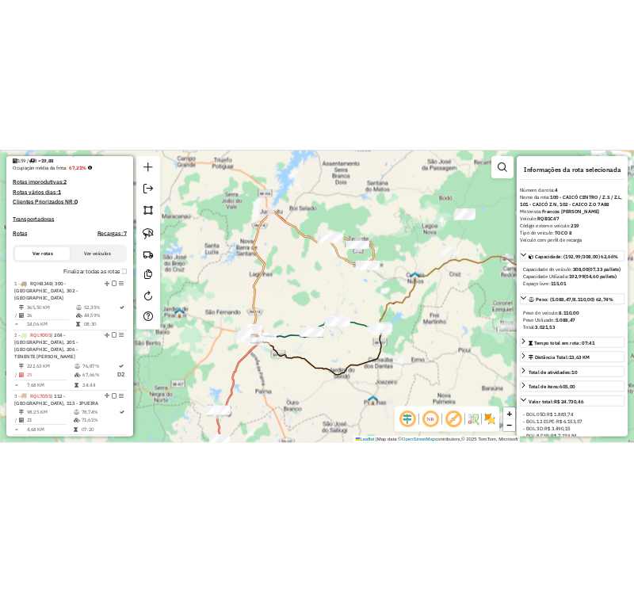
scroll to position [363, 0]
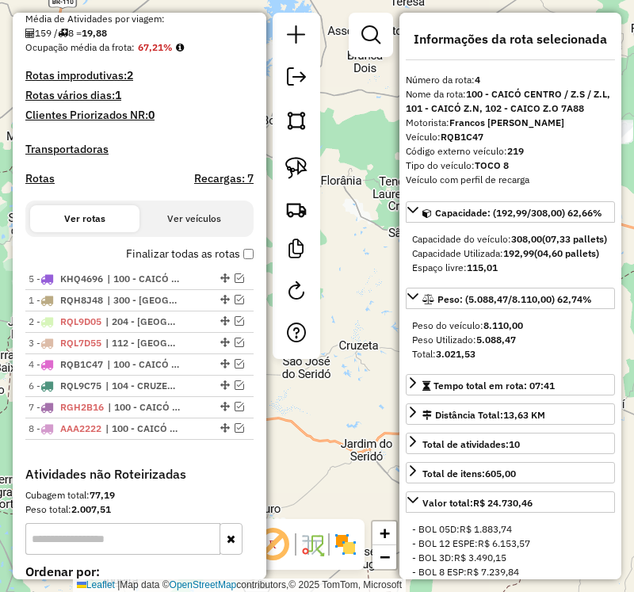
drag, startPoint x: 220, startPoint y: 380, endPoint x: 204, endPoint y: 289, distance: 92.6
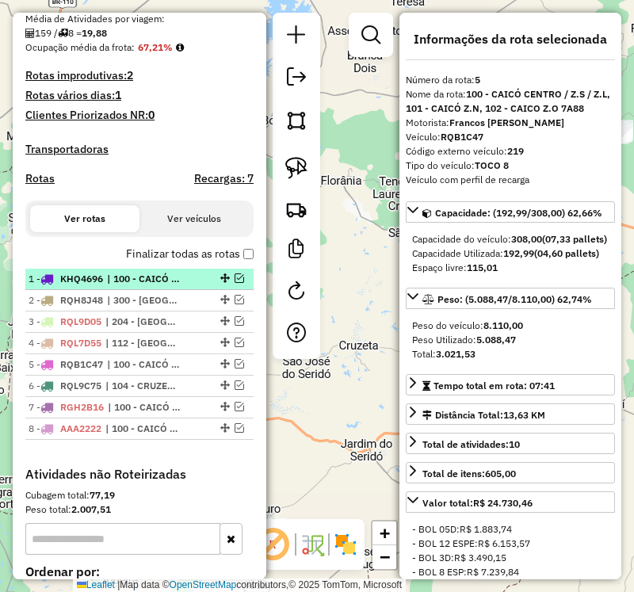
click at [236, 283] on em at bounding box center [240, 278] width 10 height 10
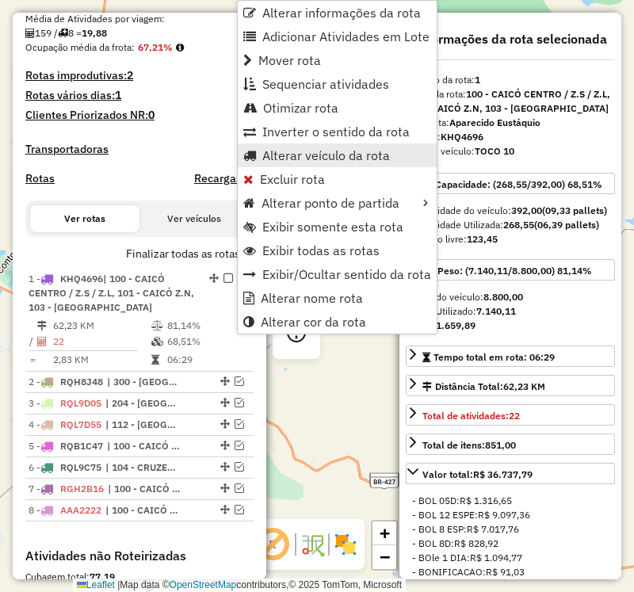
click at [287, 146] on link "Alterar veículo da rota" at bounding box center [337, 155] width 199 height 24
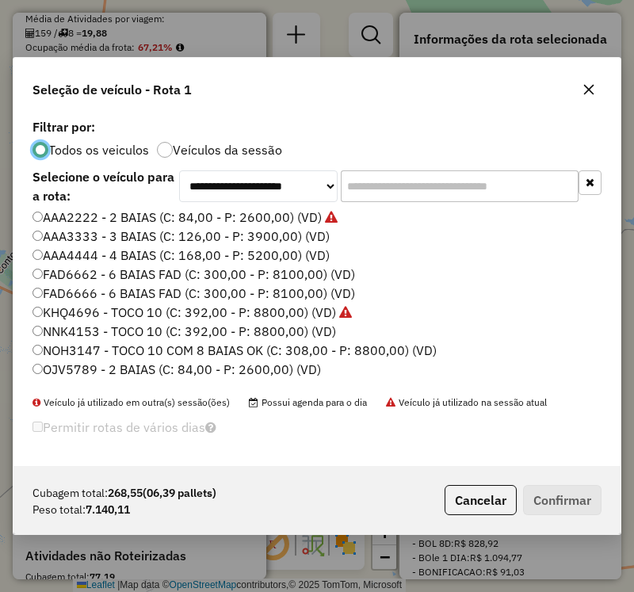
scroll to position [9, 5]
click at [113, 328] on label "NNK4153 - TOCO 10 (C: 392,00 - P: 8800,00) (VD)" at bounding box center [184, 331] width 304 height 19
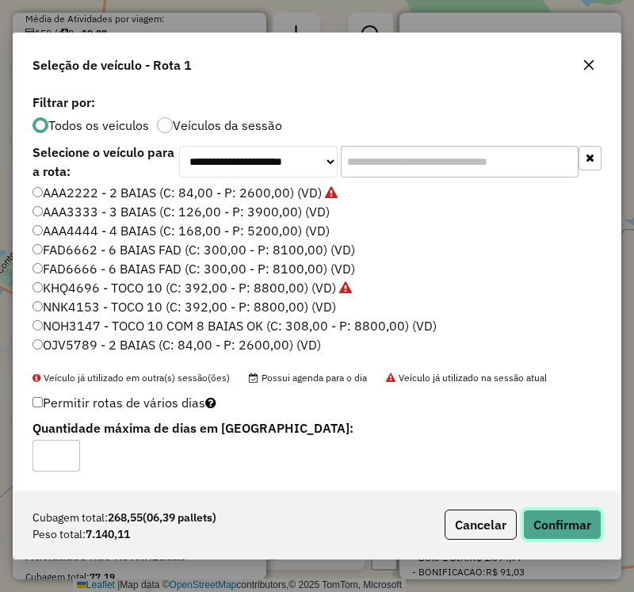
click at [555, 518] on button "Confirmar" at bounding box center [562, 525] width 78 height 30
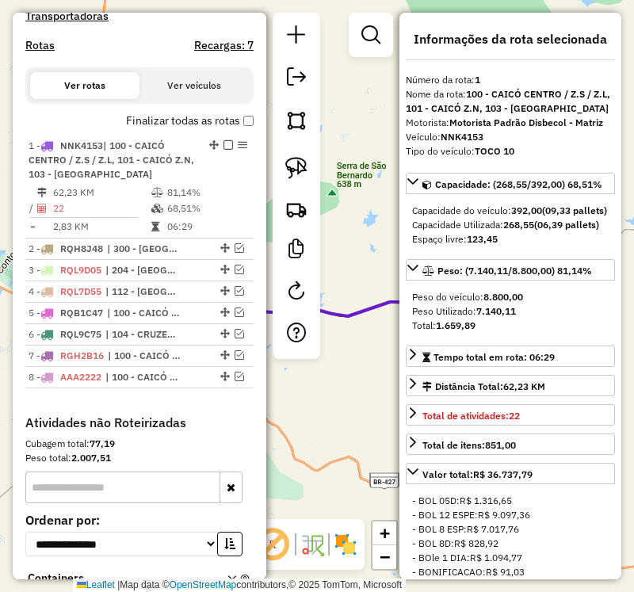
scroll to position [473, 0]
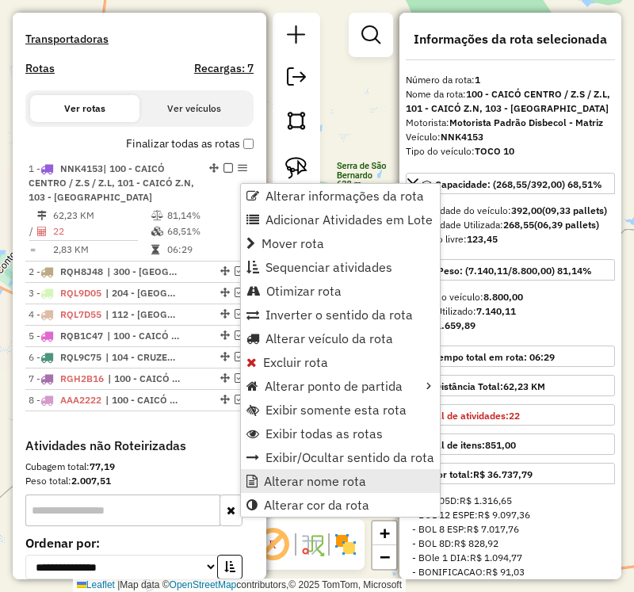
click at [299, 485] on span "Alterar nome rota" at bounding box center [315, 481] width 102 height 13
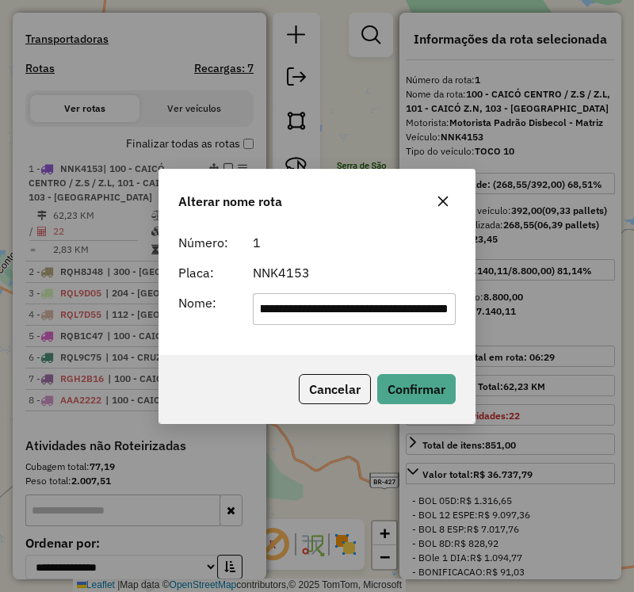
scroll to position [0, 227]
type input "**********"
click at [426, 393] on button "Confirmar" at bounding box center [416, 389] width 78 height 30
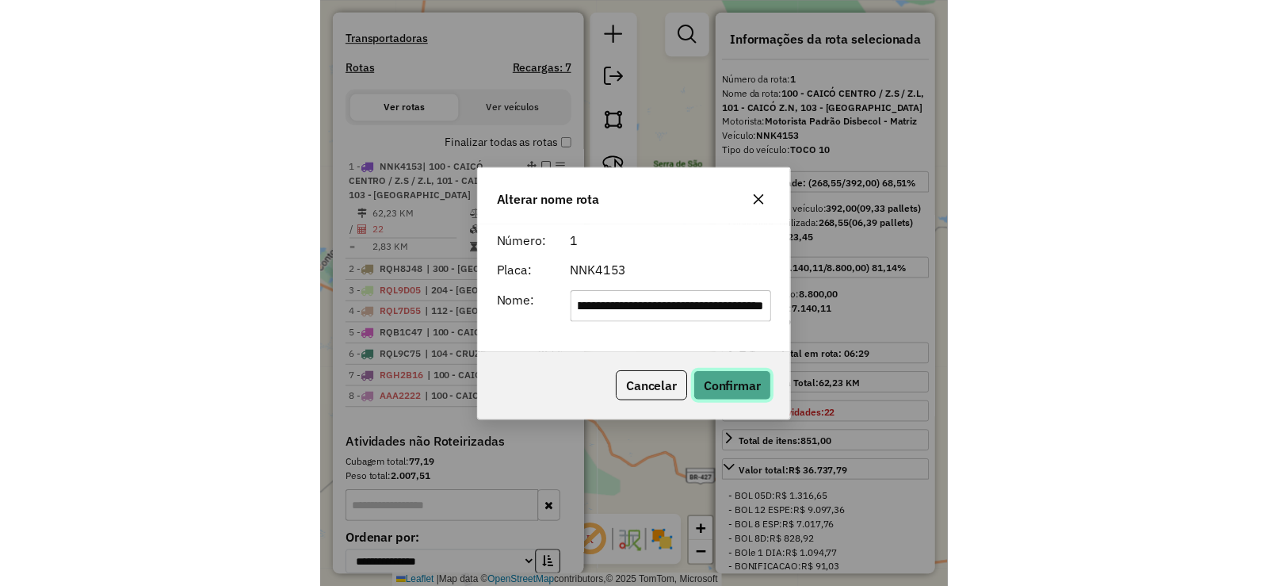
scroll to position [0, 0]
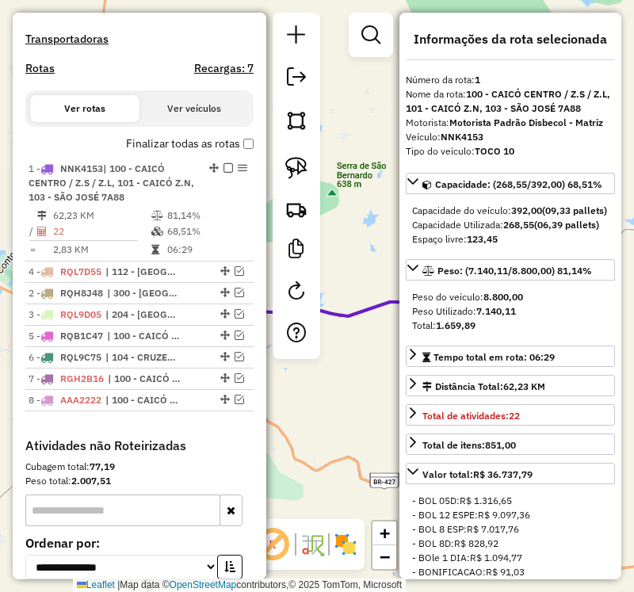
drag, startPoint x: 221, startPoint y: 330, endPoint x: 217, endPoint y: 281, distance: 49.3
drag, startPoint x: 221, startPoint y: 349, endPoint x: 209, endPoint y: 285, distance: 66.1
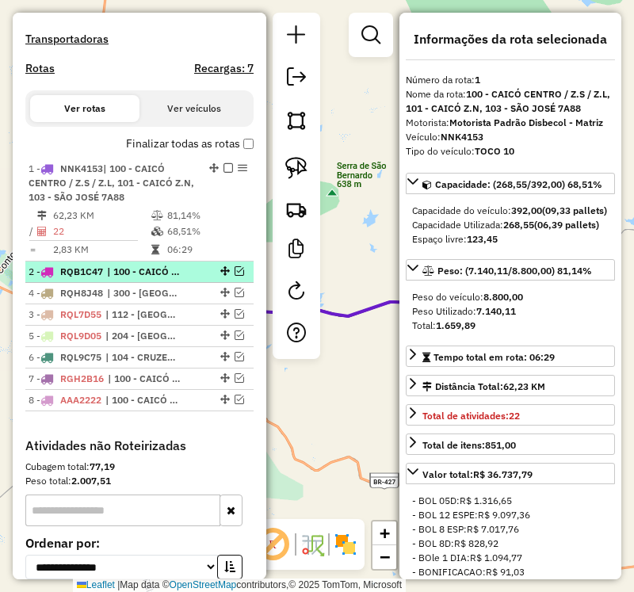
drag, startPoint x: 220, startPoint y: 327, endPoint x: 222, endPoint y: 287, distance: 39.7
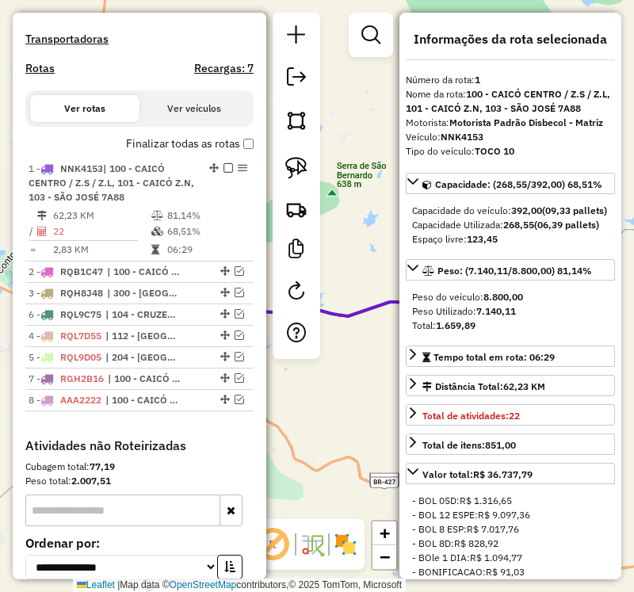
drag, startPoint x: 220, startPoint y: 371, endPoint x: 219, endPoint y: 324, distance: 46.8
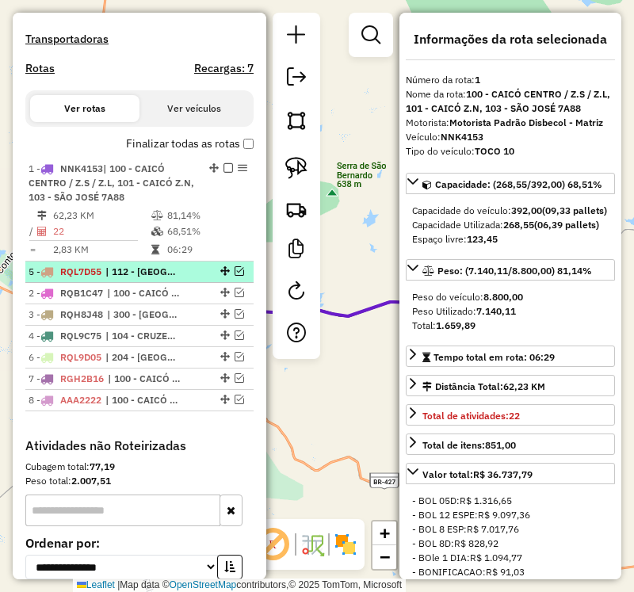
drag, startPoint x: 222, startPoint y: 349, endPoint x: 225, endPoint y: 283, distance: 65.9
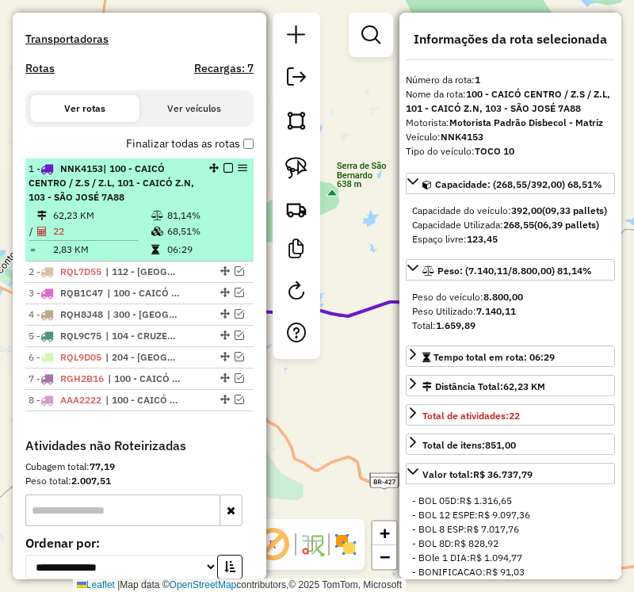
click at [223, 173] on em at bounding box center [228, 168] width 10 height 10
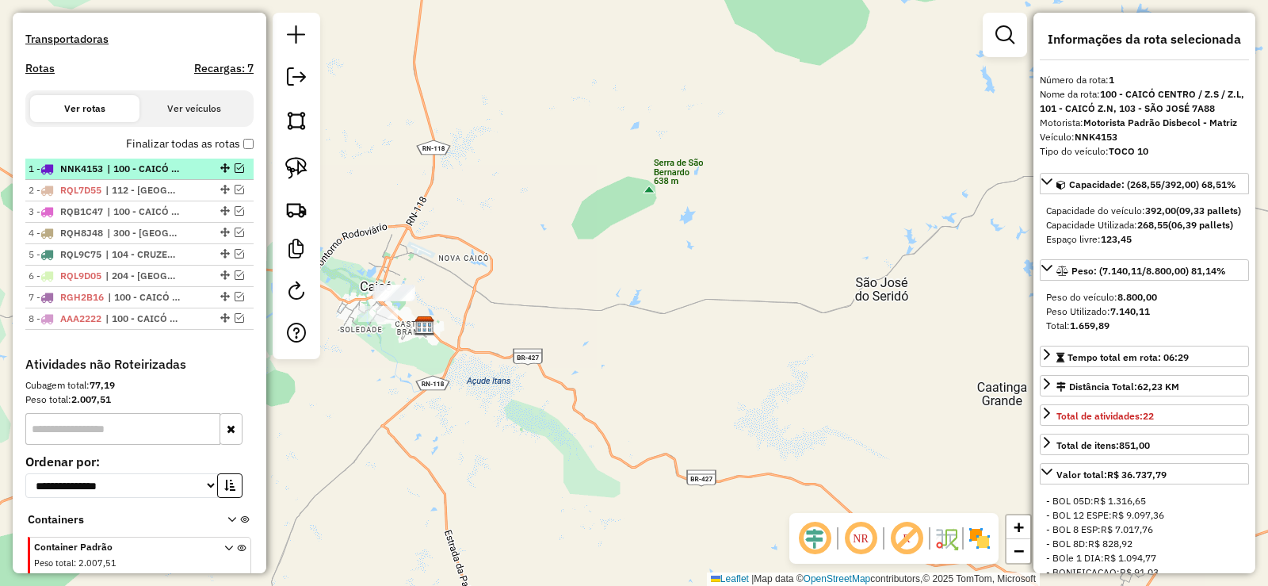
click at [235, 173] on em at bounding box center [240, 168] width 10 height 10
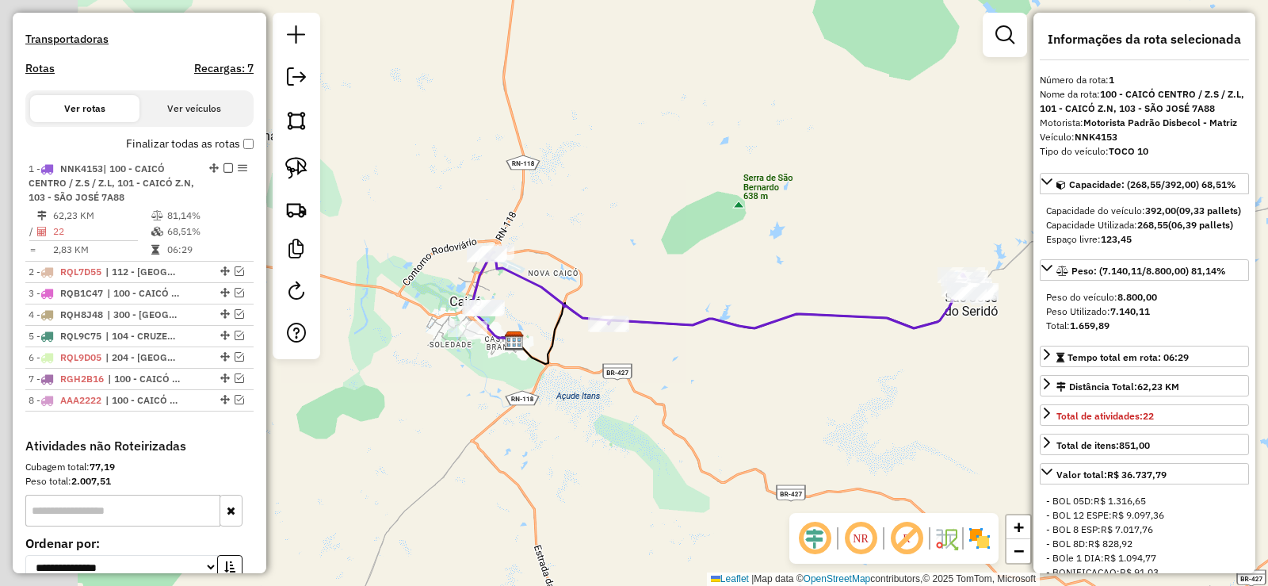
drag, startPoint x: 493, startPoint y: 387, endPoint x: 537, endPoint y: 292, distance: 104.9
click at [583, 398] on div "Janela de atendimento Grade de atendimento Capacidade Transportadoras Veículos …" at bounding box center [634, 293] width 1268 height 586
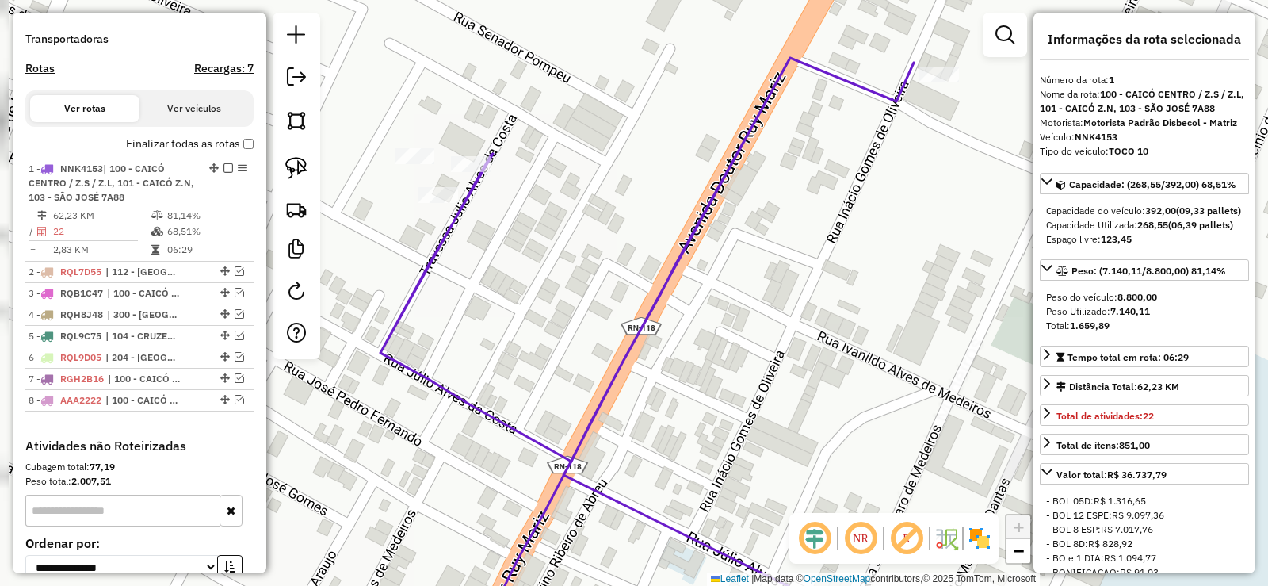
drag, startPoint x: 477, startPoint y: 253, endPoint x: 498, endPoint y: 309, distance: 60.2
click at [498, 309] on div "Janela de atendimento Grade de atendimento Capacidade Transportadoras Veículos …" at bounding box center [634, 293] width 1268 height 586
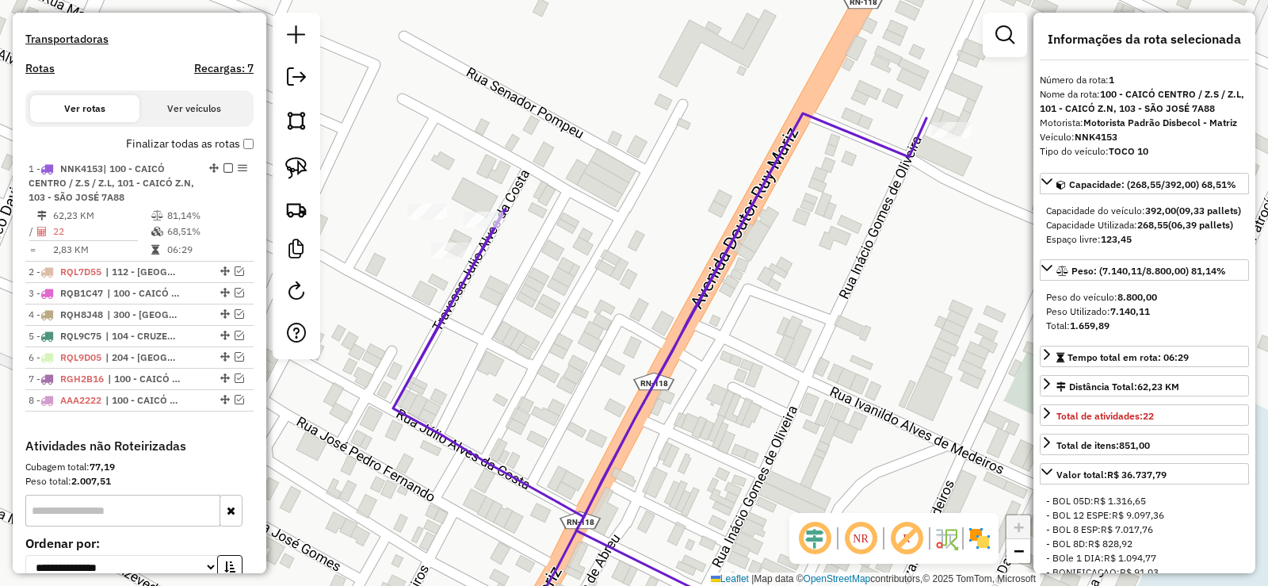
drag, startPoint x: 505, startPoint y: 292, endPoint x: 518, endPoint y: 347, distance: 56.9
click at [518, 347] on div "Janela de atendimento Grade de atendimento Capacidade Transportadoras Veículos …" at bounding box center [634, 293] width 1268 height 586
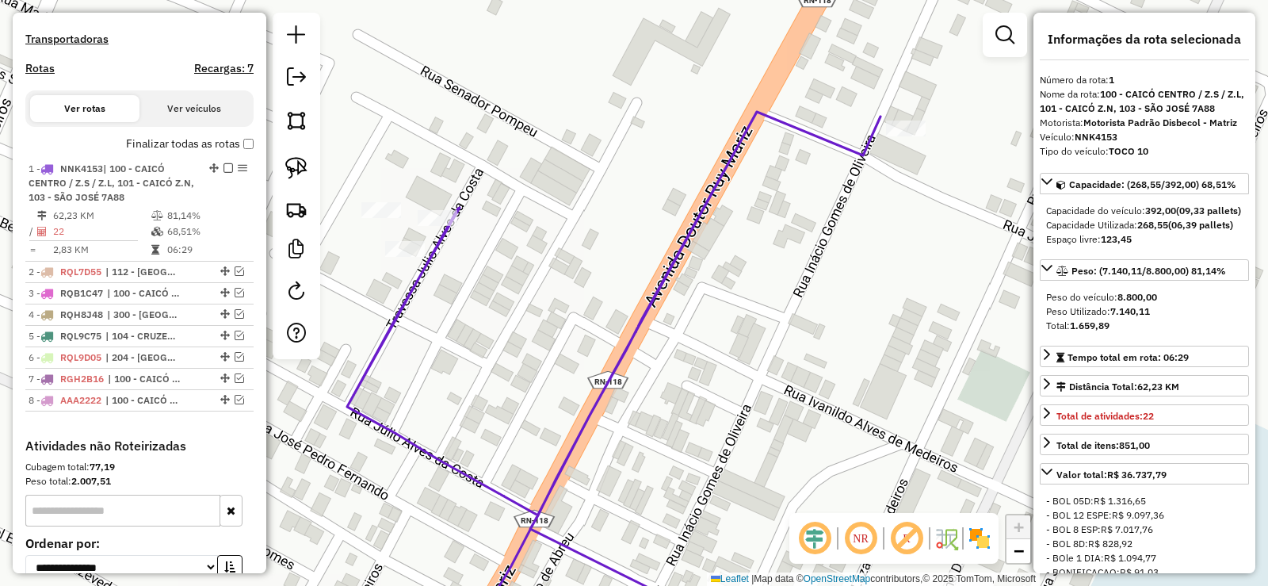
drag, startPoint x: 665, startPoint y: 332, endPoint x: 619, endPoint y: 330, distance: 46.0
click at [619, 330] on div "Janela de atendimento Grade de atendimento Capacidade Transportadoras Veículos …" at bounding box center [634, 293] width 1268 height 586
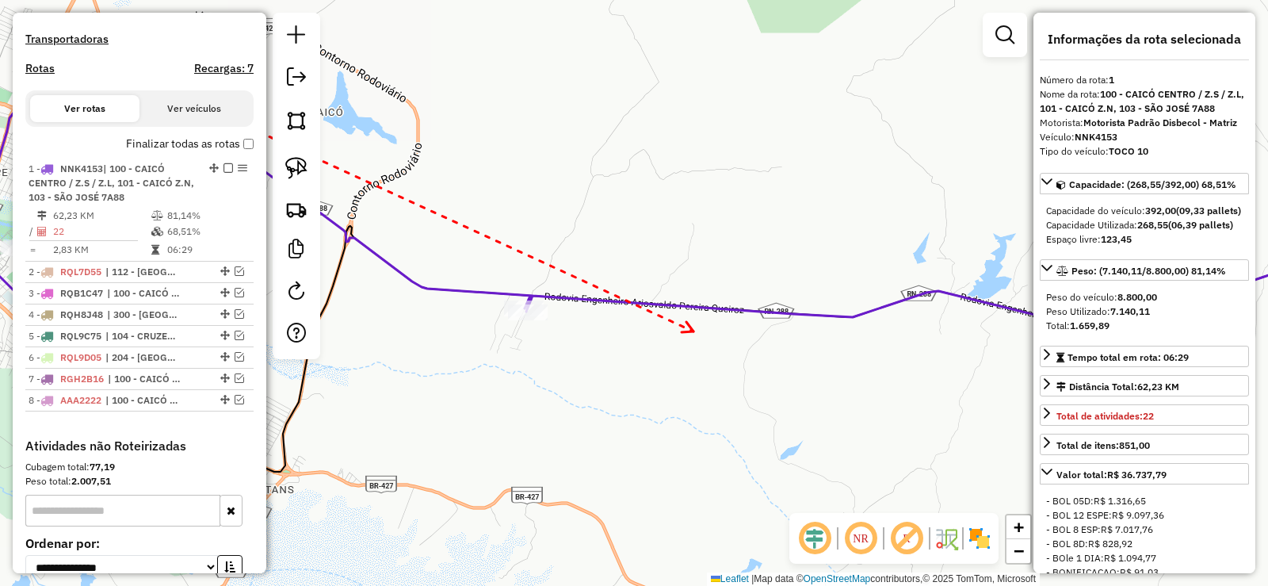
drag, startPoint x: 697, startPoint y: 332, endPoint x: 486, endPoint y: 304, distance: 212.7
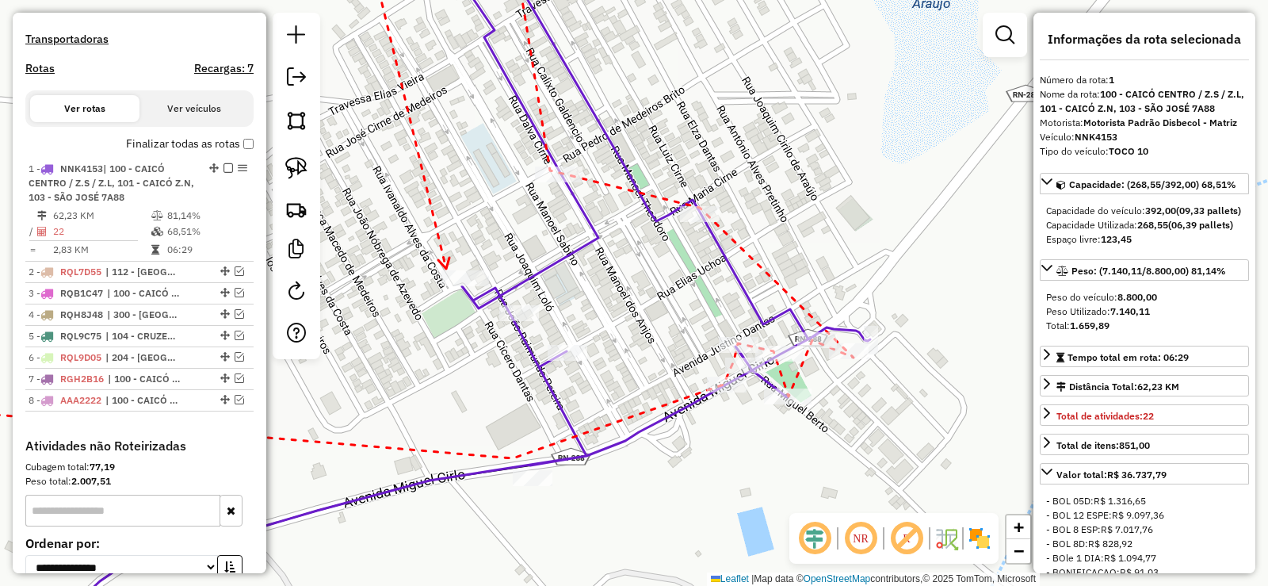
click at [446, 269] on icon at bounding box center [443, 263] width 11 height 11
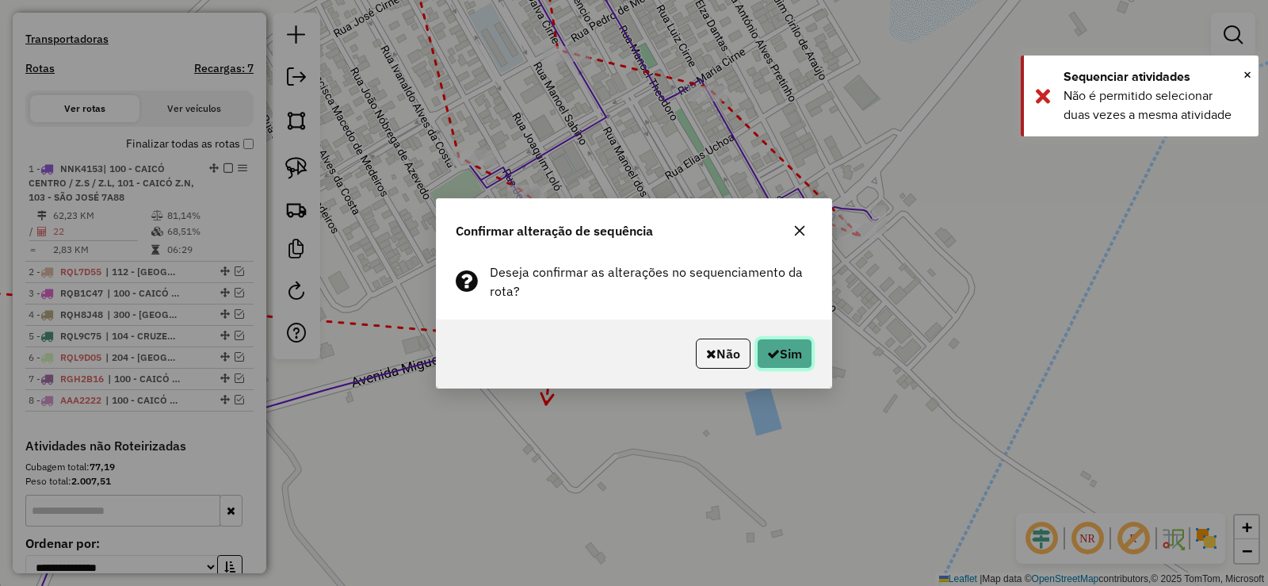
drag, startPoint x: 783, startPoint y: 348, endPoint x: 757, endPoint y: 370, distance: 34.3
click at [781, 348] on button "Sim" at bounding box center [784, 353] width 55 height 30
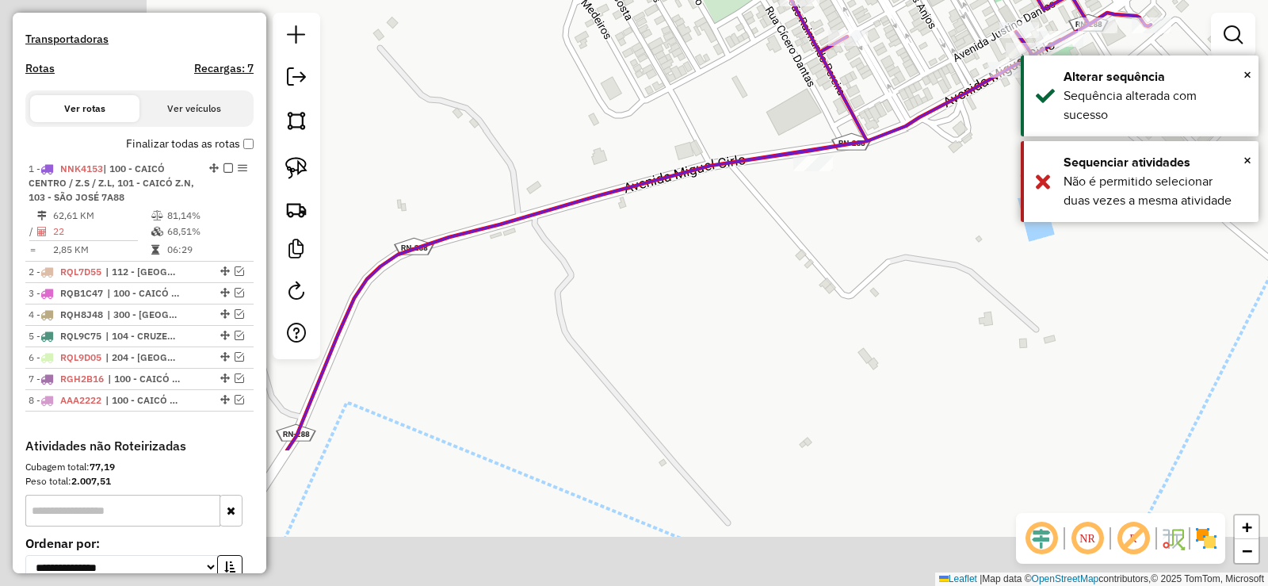
drag, startPoint x: 443, startPoint y: 446, endPoint x: 753, endPoint y: 209, distance: 390.1
click at [752, 212] on div "Janela de atendimento Grade de atendimento Capacidade Transportadoras Veículos …" at bounding box center [634, 293] width 1268 height 586
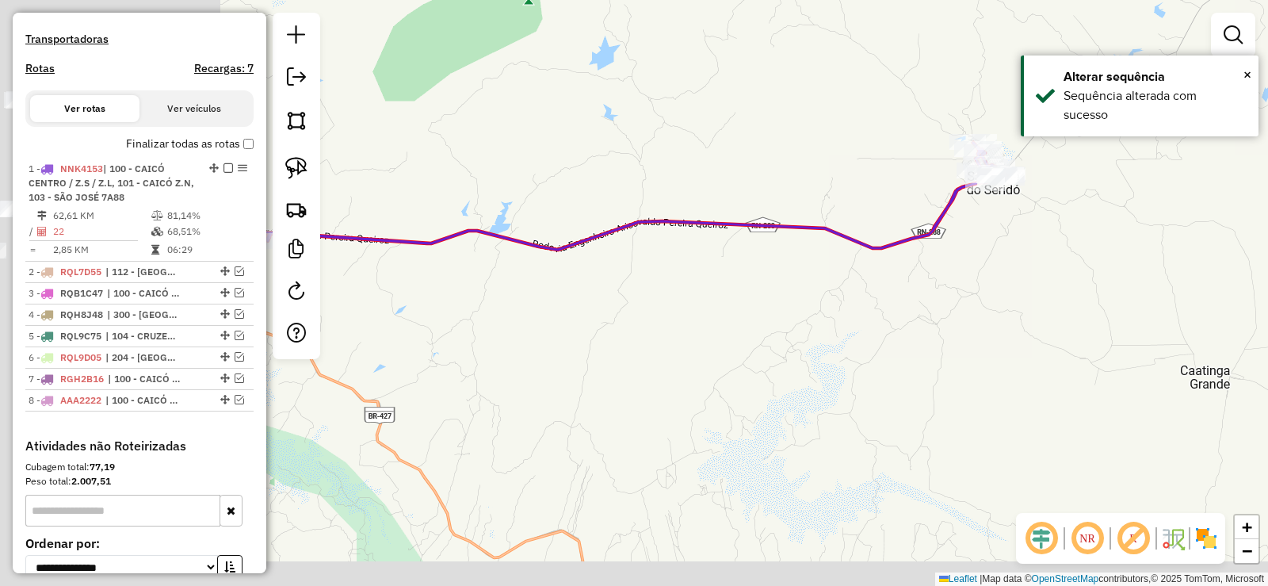
drag, startPoint x: 430, startPoint y: 399, endPoint x: 812, endPoint y: 265, distance: 404.8
click at [812, 265] on div "Janela de atendimento Grade de atendimento Capacidade Transportadoras Veículos …" at bounding box center [634, 293] width 1268 height 586
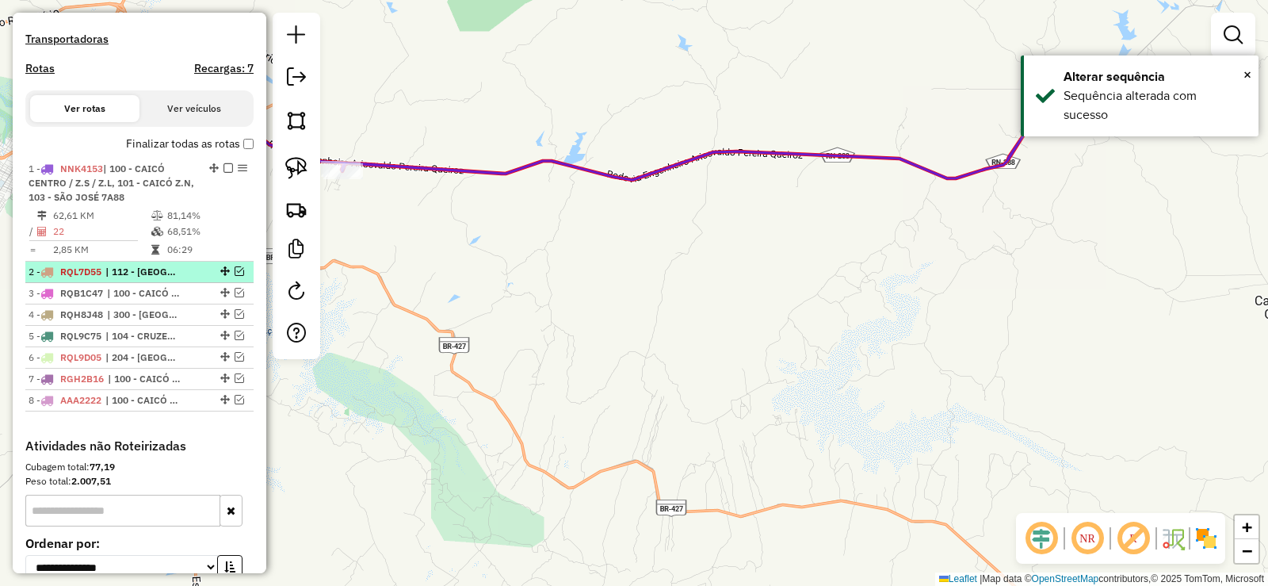
click at [236, 276] on em at bounding box center [240, 271] width 10 height 10
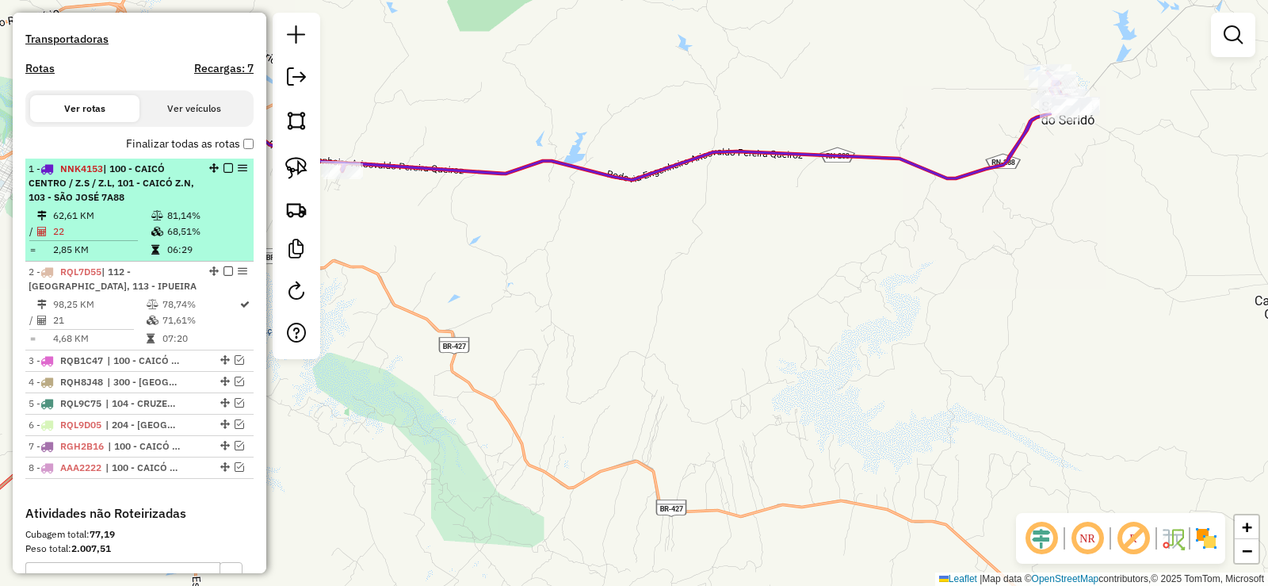
drag, startPoint x: 220, startPoint y: 183, endPoint x: 192, endPoint y: 212, distance: 40.4
click at [218, 173] on div at bounding box center [224, 168] width 48 height 10
select select "**********"
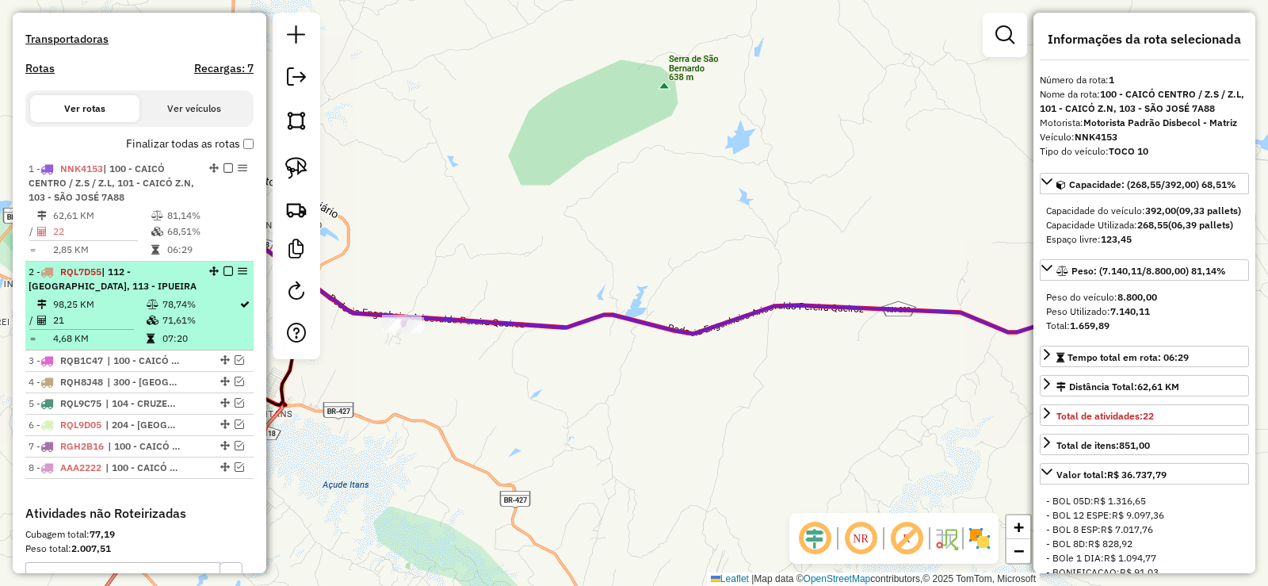
click at [144, 293] on div "2 - RQL7D55 | 112 - SÃO JOÃO, 113 - IPUEIRA" at bounding box center [113, 279] width 168 height 29
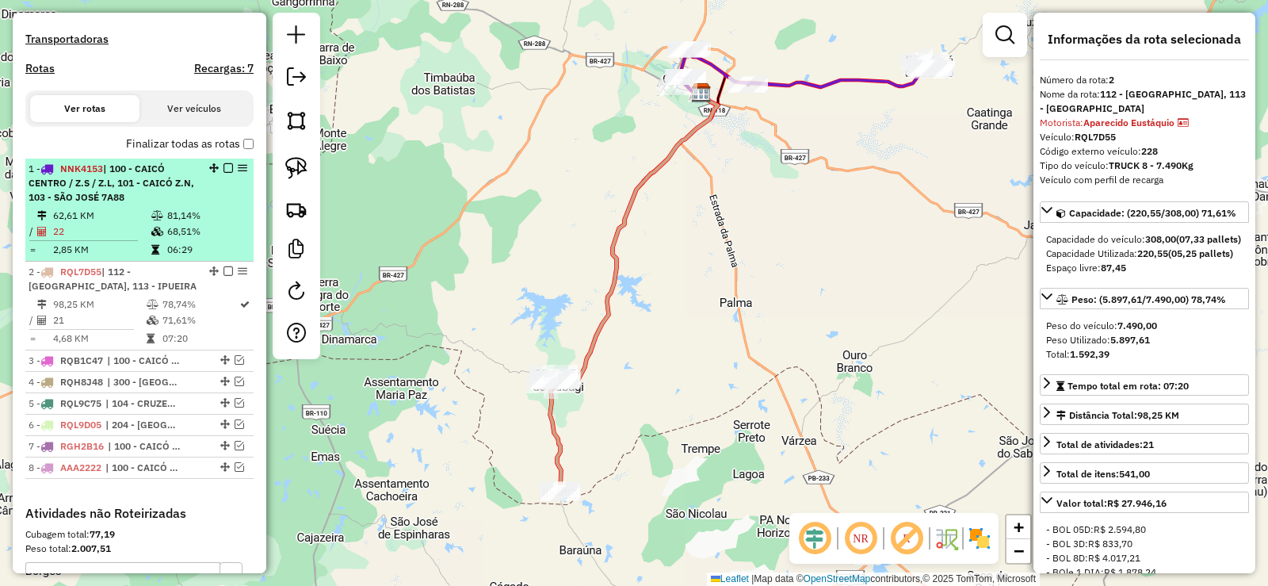
click at [223, 173] on em at bounding box center [228, 168] width 10 height 10
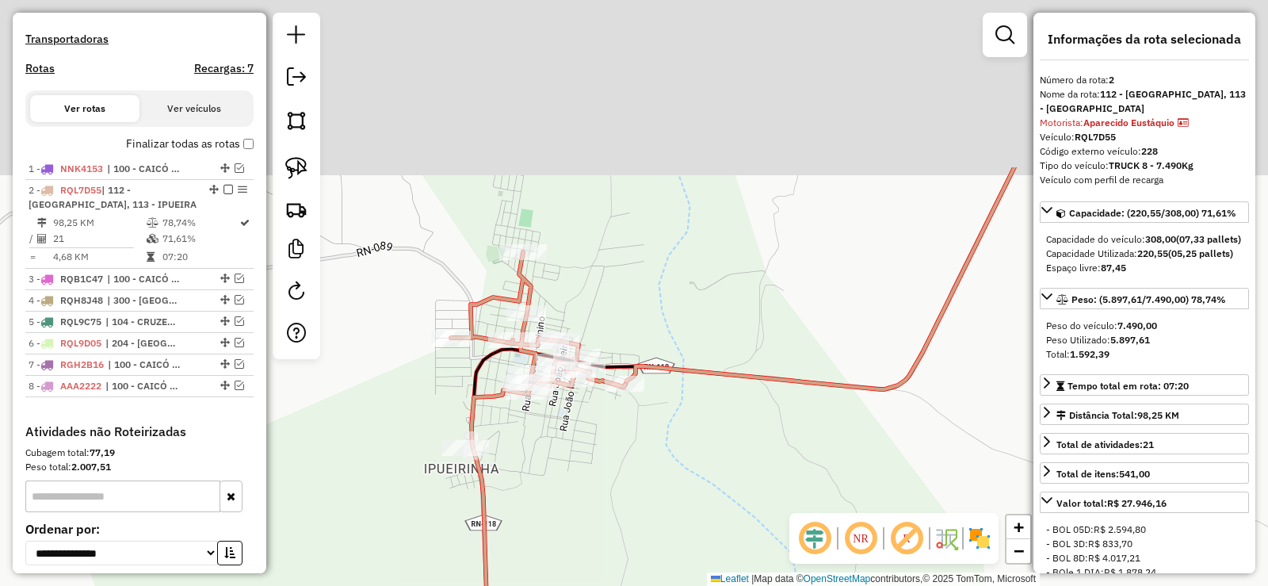
drag, startPoint x: 491, startPoint y: 206, endPoint x: 616, endPoint y: 418, distance: 246.6
click at [610, 427] on div "Janela de atendimento Grade de atendimento Capacidade Transportadoras Veículos …" at bounding box center [634, 293] width 1268 height 586
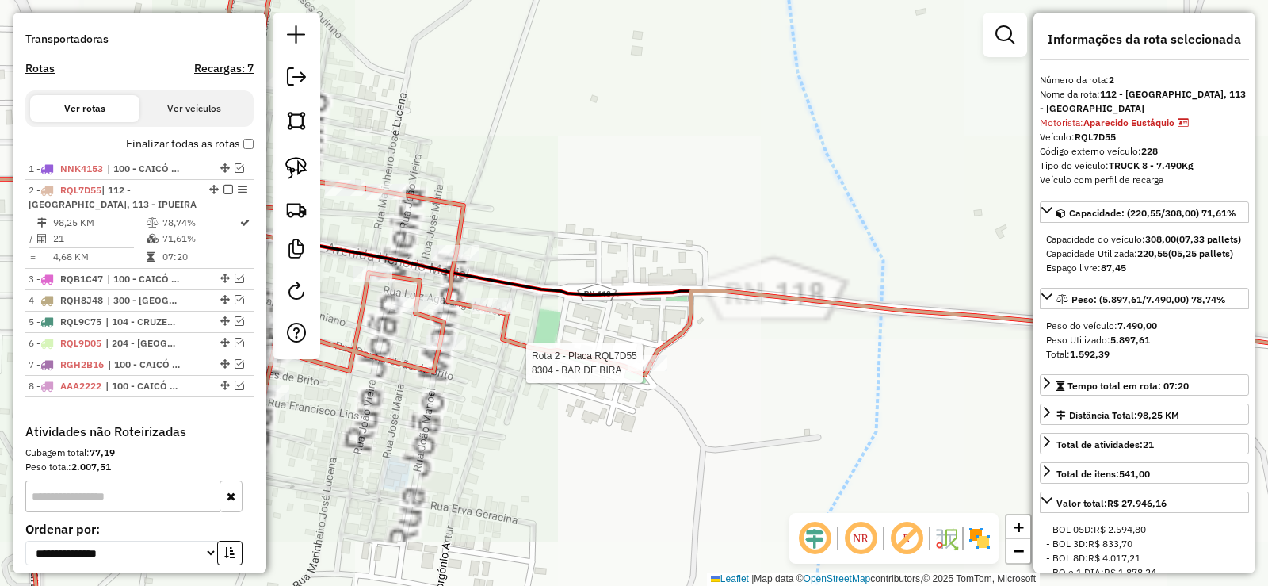
click at [651, 353] on icon at bounding box center [1023, 327] width 744 height 73
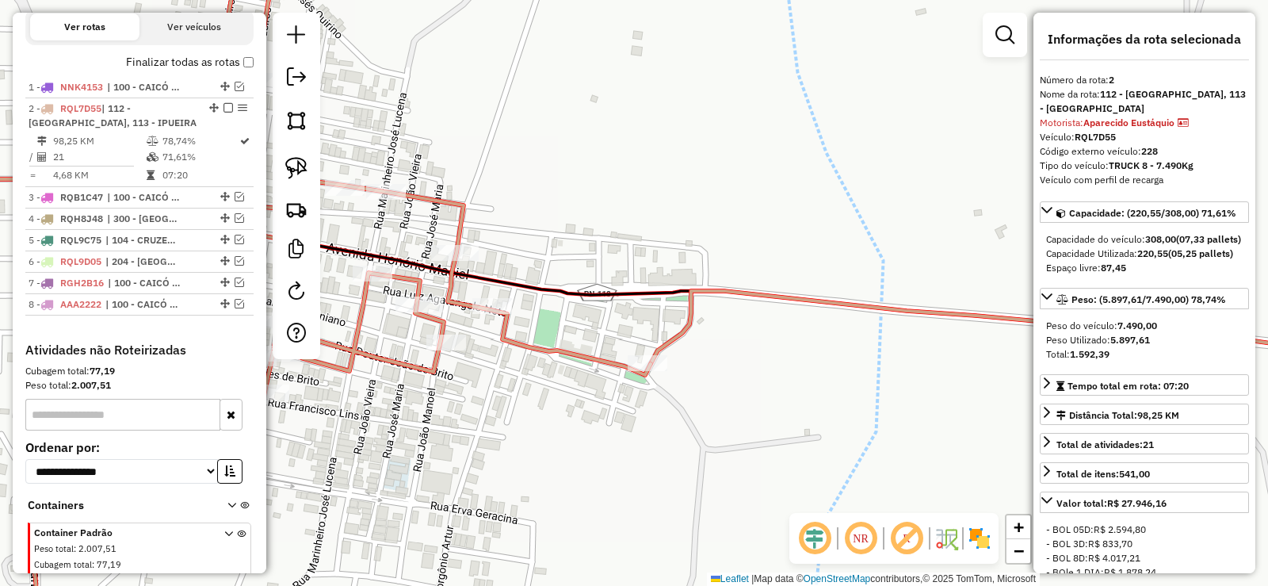
scroll to position [624, 0]
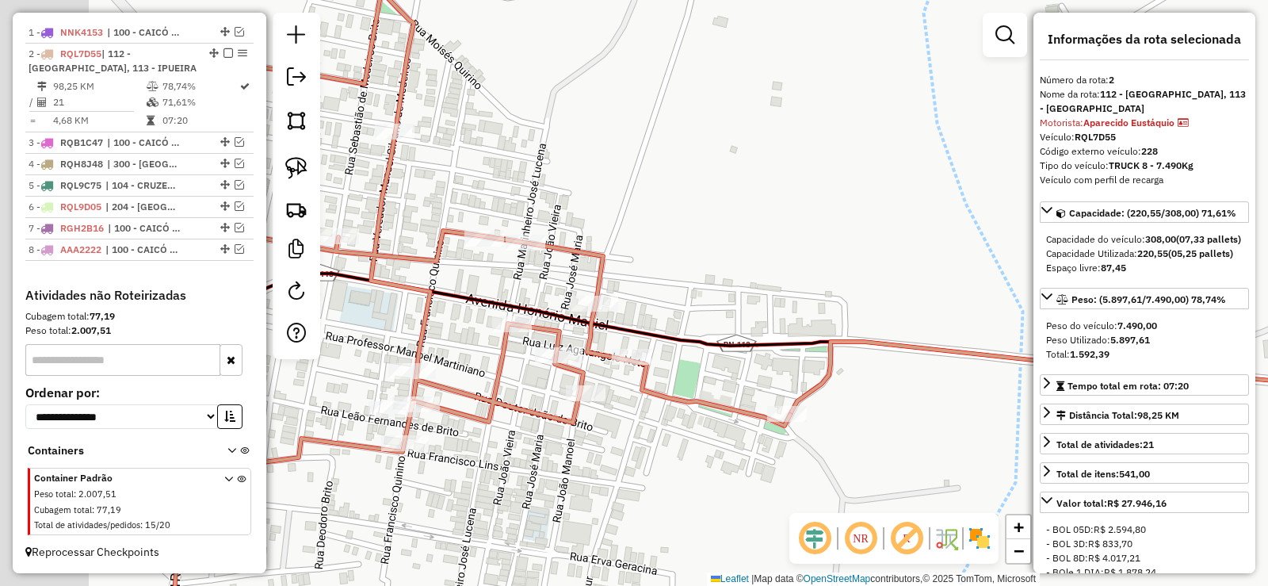
drag, startPoint x: 547, startPoint y: 413, endPoint x: 695, endPoint y: 387, distance: 150.5
click at [688, 464] on div "Janela de atendimento Grade de atendimento Capacidade Transportadoras Veículos …" at bounding box center [634, 293] width 1268 height 586
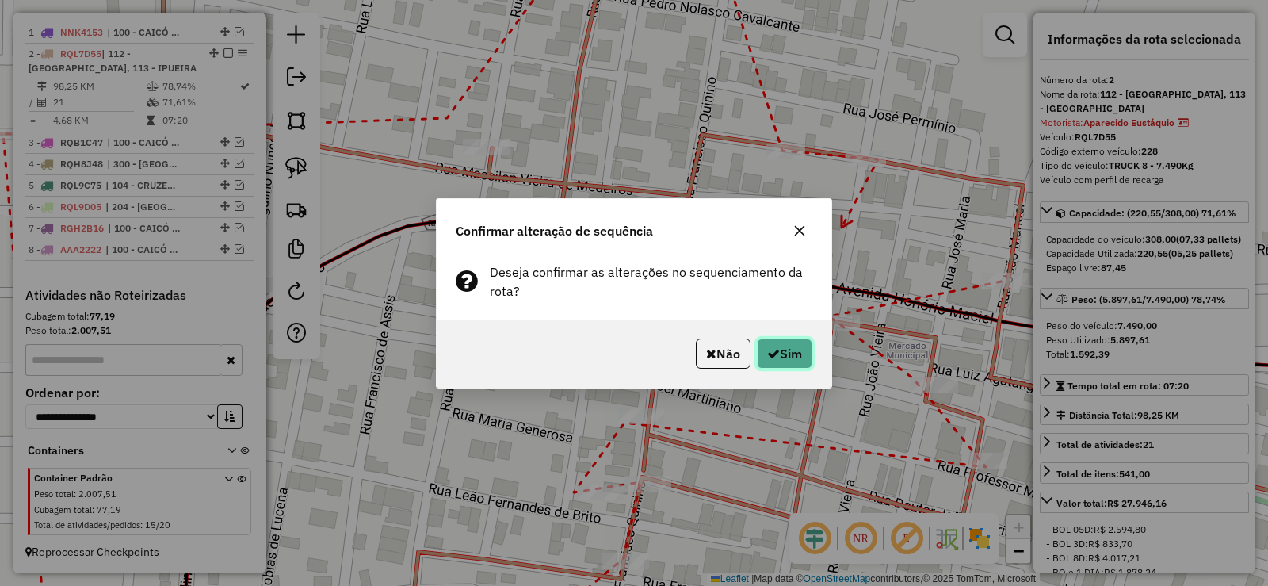
drag, startPoint x: 801, startPoint y: 355, endPoint x: 781, endPoint y: 363, distance: 22.1
click at [798, 355] on button "Sim" at bounding box center [784, 353] width 55 height 30
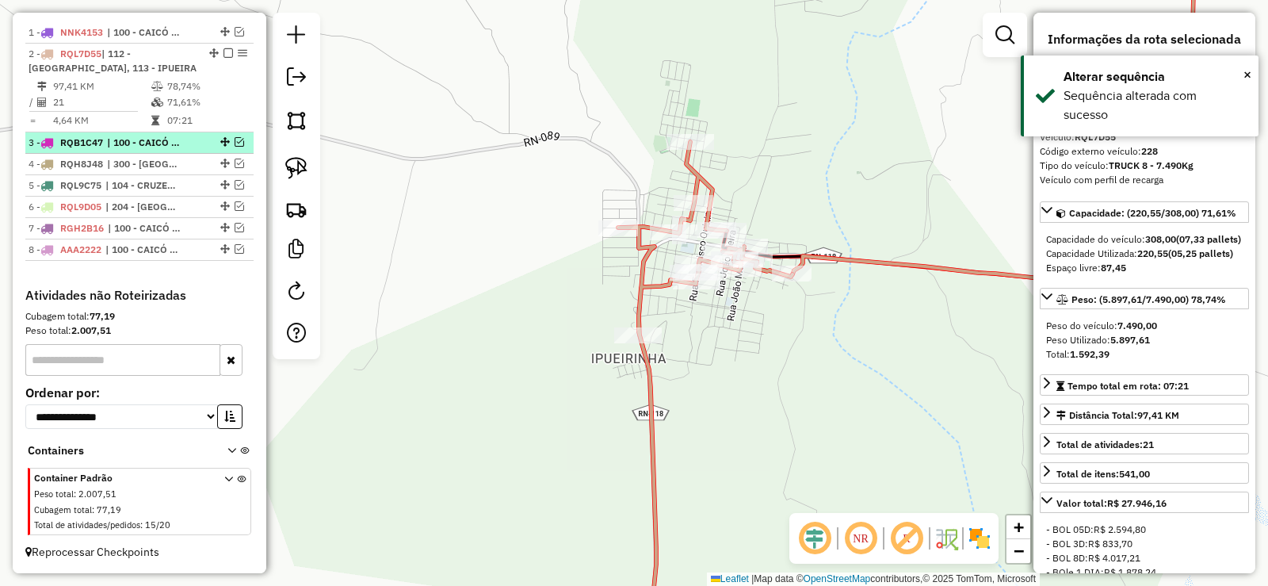
click at [239, 138] on div at bounding box center [224, 142] width 48 height 10
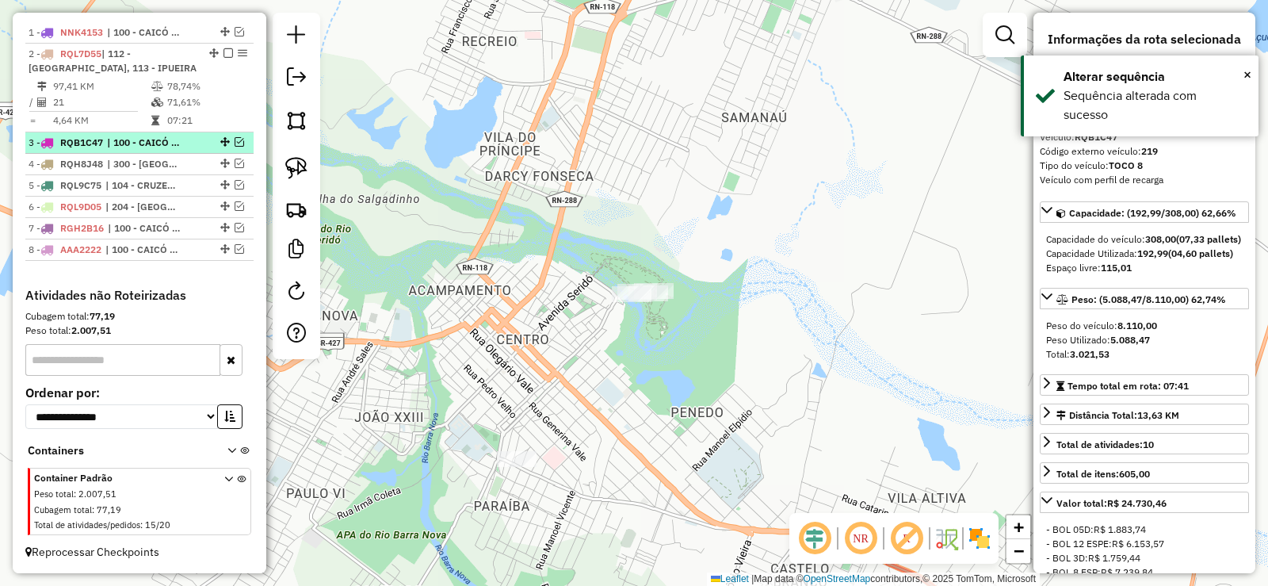
click at [235, 140] on em at bounding box center [240, 142] width 10 height 10
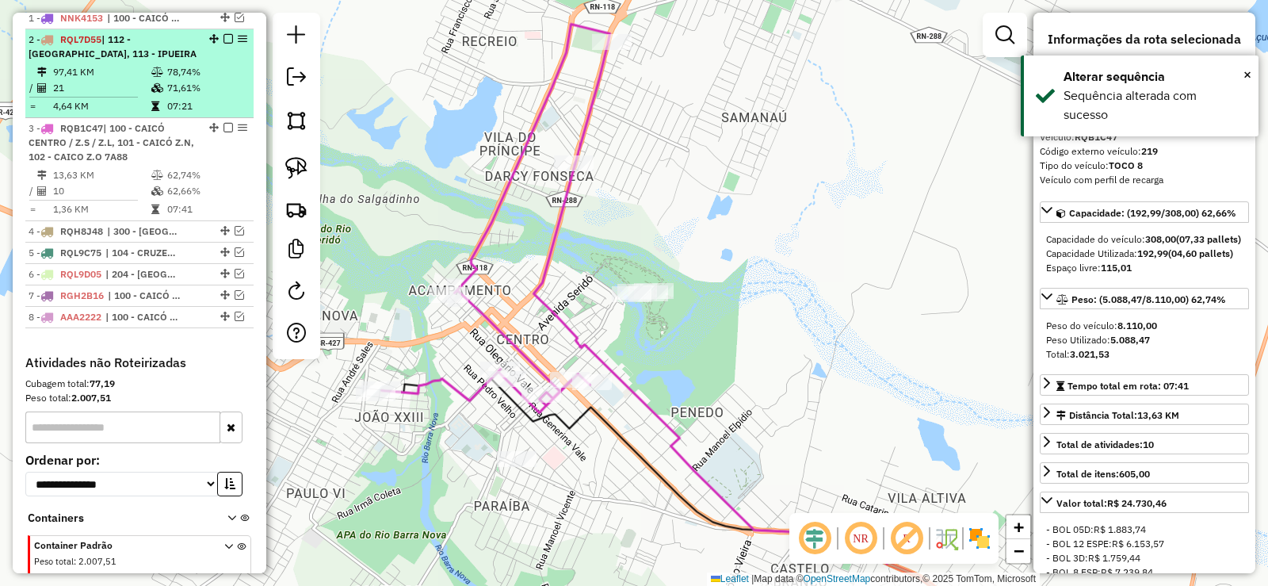
click at [227, 44] on em at bounding box center [228, 39] width 10 height 10
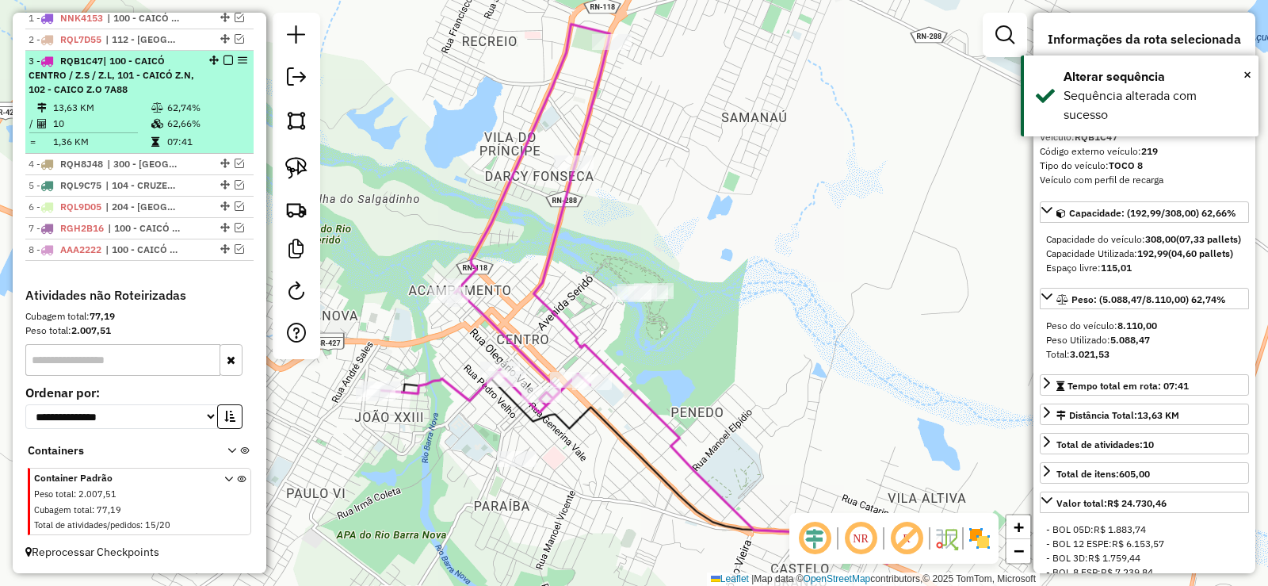
click at [166, 132] on td "62,66%" at bounding box center [206, 124] width 80 height 16
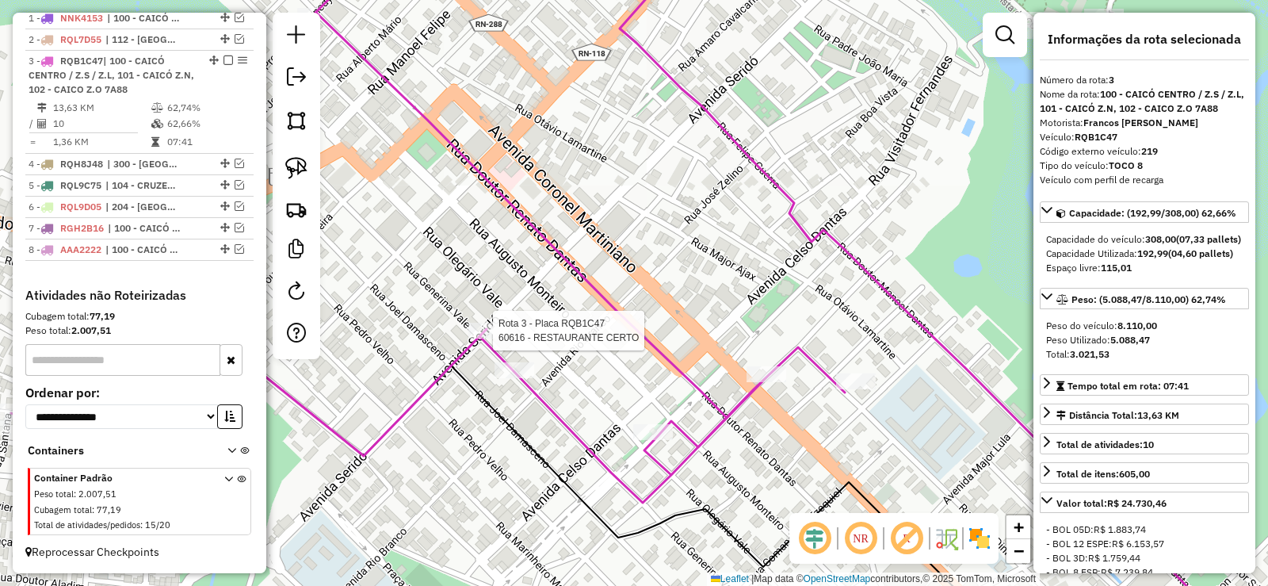
scroll to position [638, 0]
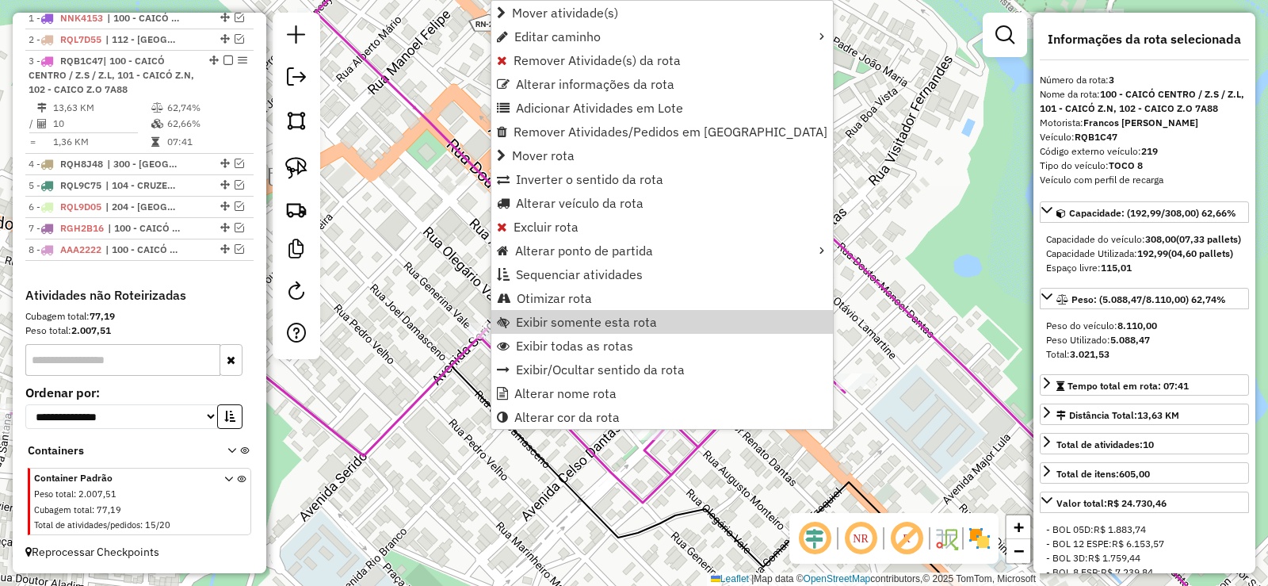
click at [446, 260] on div "Janela de atendimento Grade de atendimento Capacidade Transportadoras Veículos …" at bounding box center [634, 293] width 1268 height 586
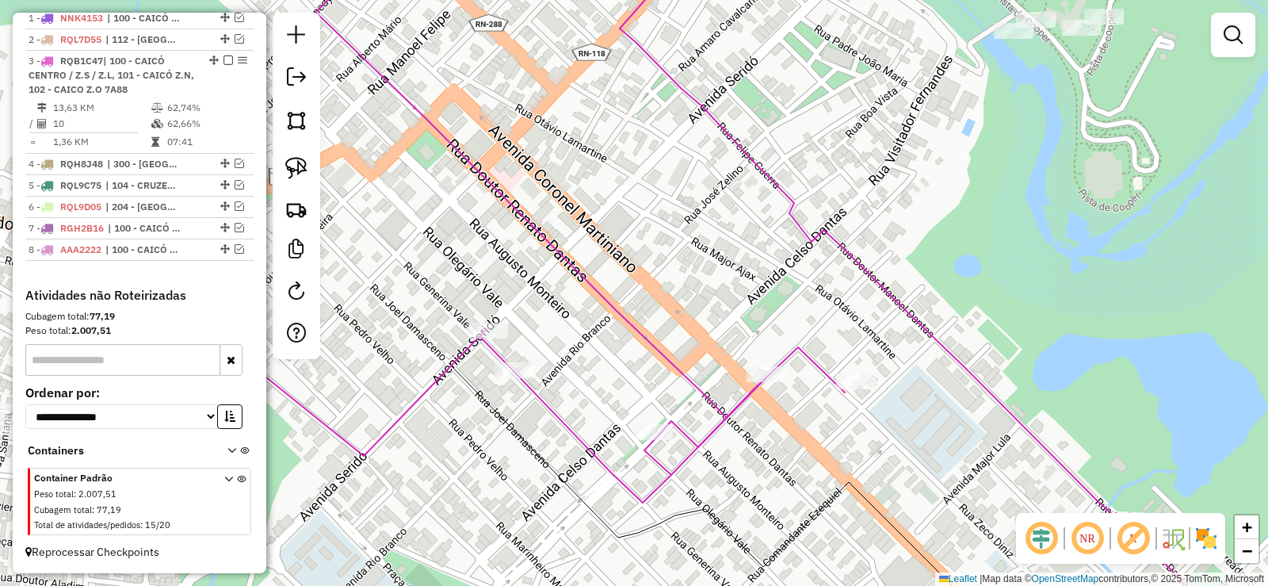
drag, startPoint x: 596, startPoint y: 369, endPoint x: 563, endPoint y: 320, distance: 59.3
click at [563, 320] on div "Rota 3 - Placa RQB1C47 4174 - O REI DA PIZZA Janela de atendimento Grade de ate…" at bounding box center [634, 293] width 1268 height 586
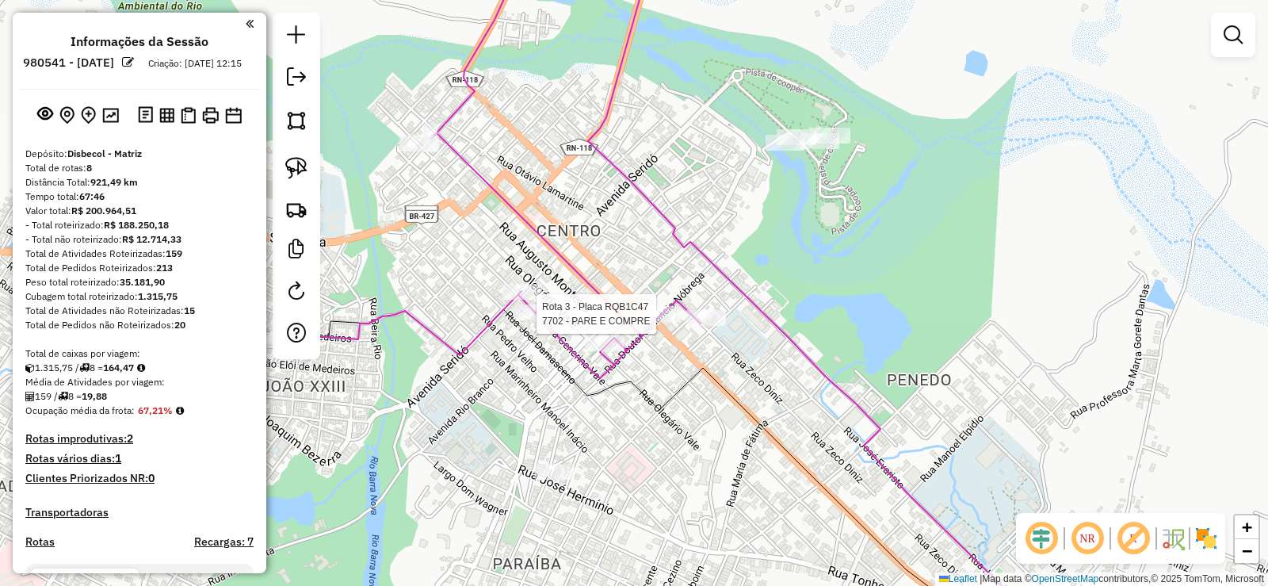
scroll to position [638, 0]
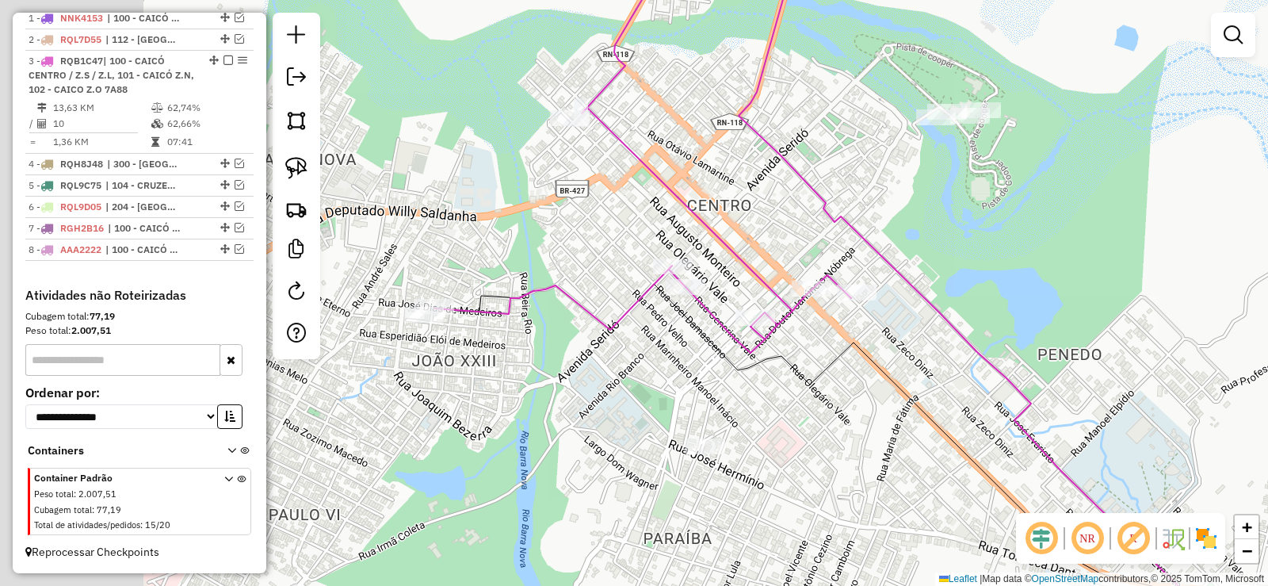
click at [606, 368] on div "Janela de atendimento Grade de atendimento Capacidade Transportadoras Veículos …" at bounding box center [634, 293] width 1268 height 586
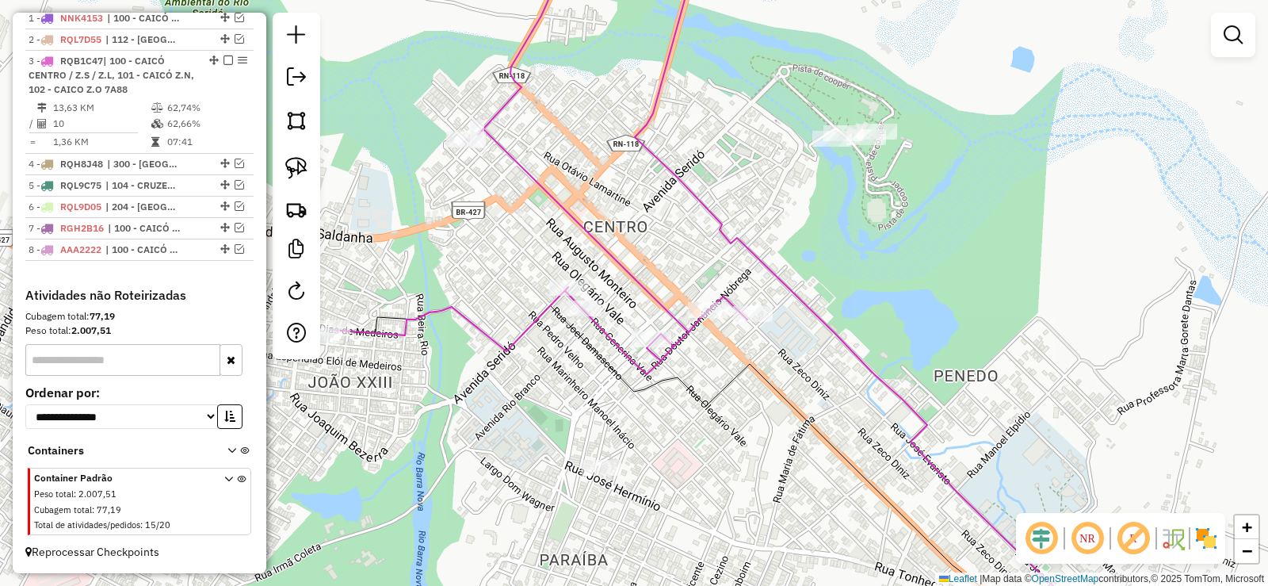
drag, startPoint x: 516, startPoint y: 309, endPoint x: 411, endPoint y: 333, distance: 108.1
click at [411, 333] on div "Janela de atendimento Grade de atendimento Capacidade Transportadoras Veículos …" at bounding box center [634, 293] width 1268 height 586
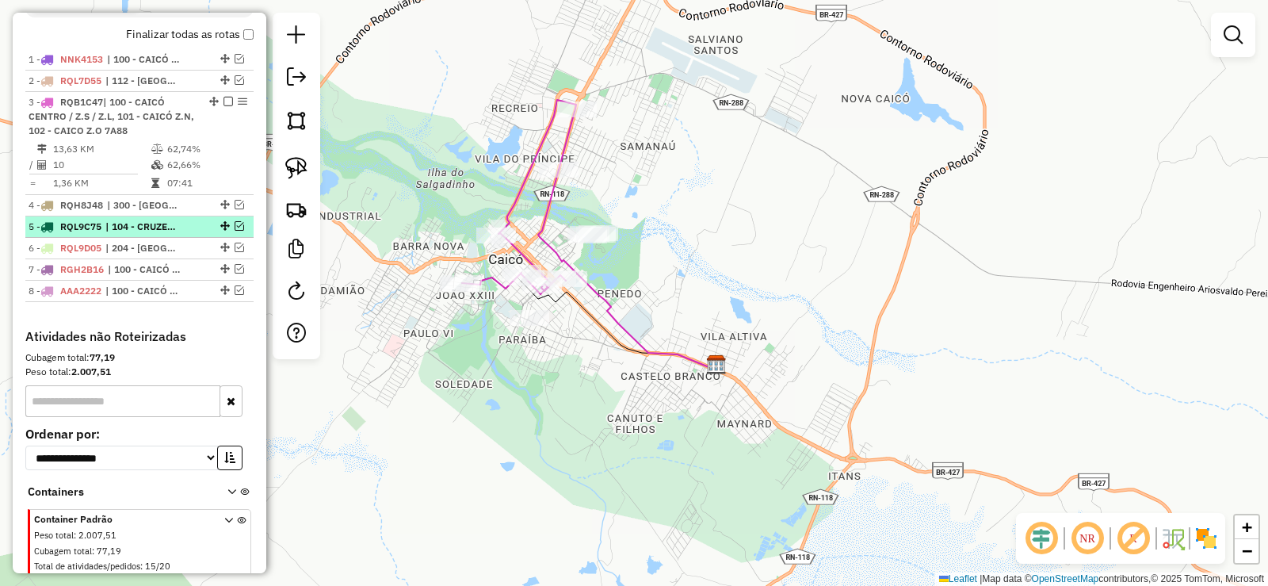
scroll to position [559, 0]
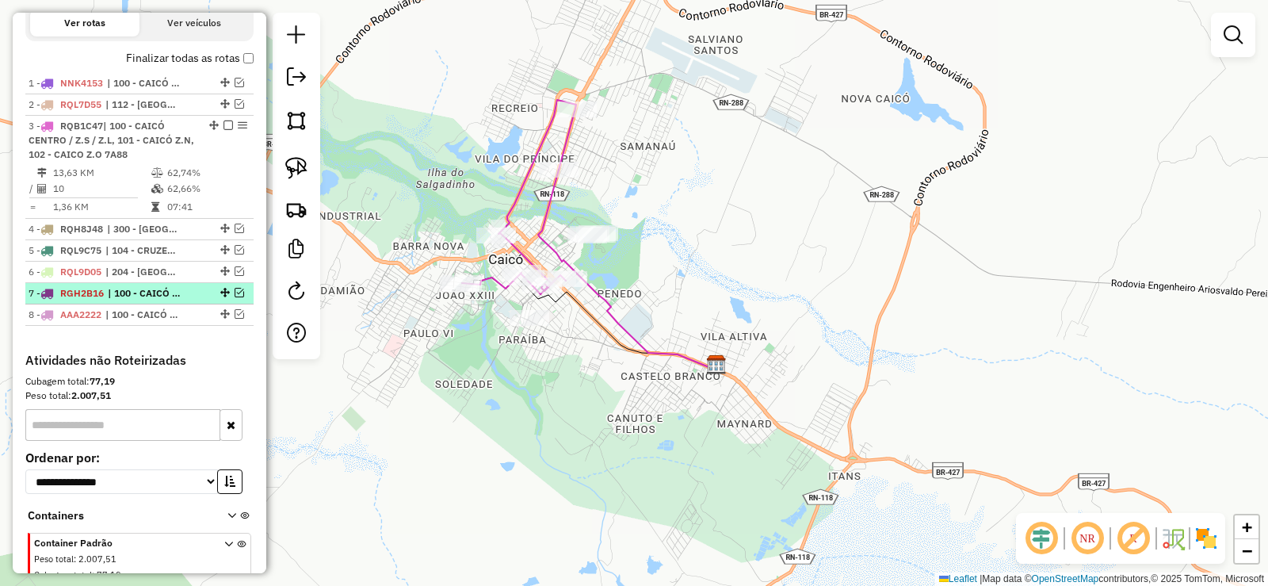
click at [235, 297] on em at bounding box center [240, 293] width 10 height 10
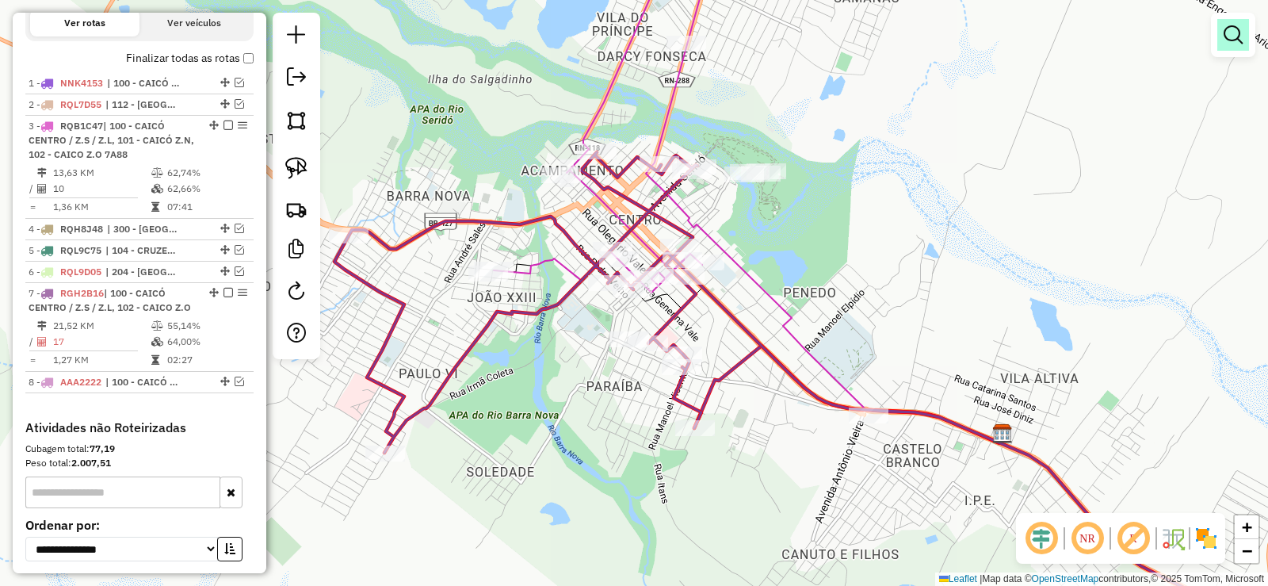
click at [1232, 38] on em at bounding box center [1233, 34] width 19 height 19
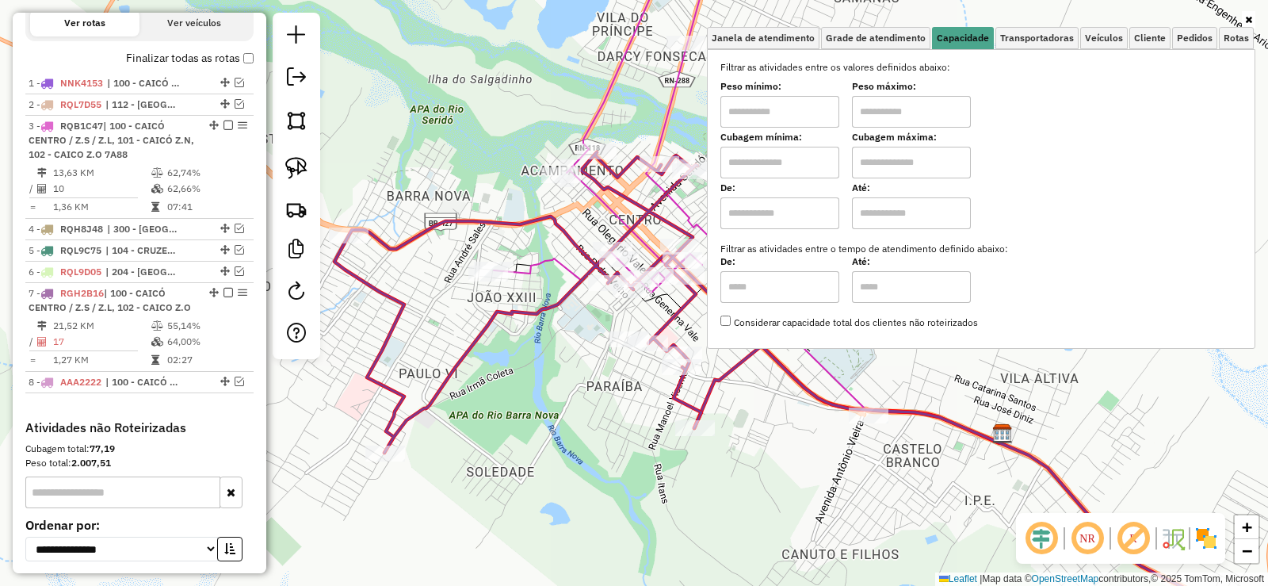
click at [571, 83] on div "Janela de atendimento Grade de atendimento Capacidade Transportadoras Veículos …" at bounding box center [634, 293] width 1268 height 586
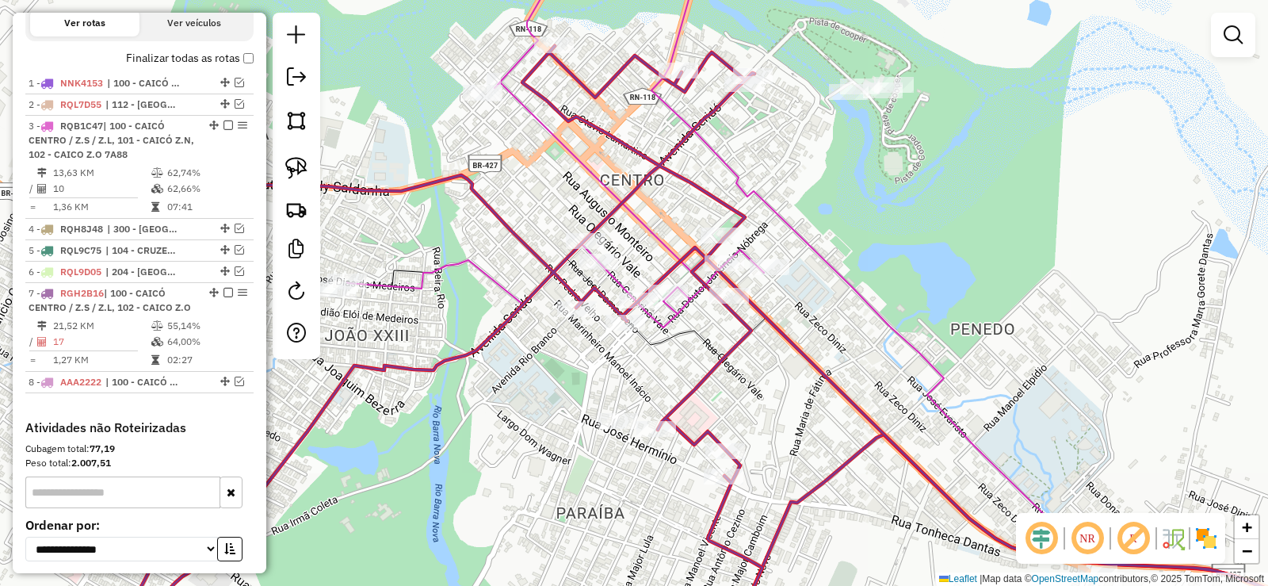
drag, startPoint x: 497, startPoint y: 213, endPoint x: 636, endPoint y: 182, distance: 142.9
click at [636, 182] on icon at bounding box center [711, 345] width 1365 height 598
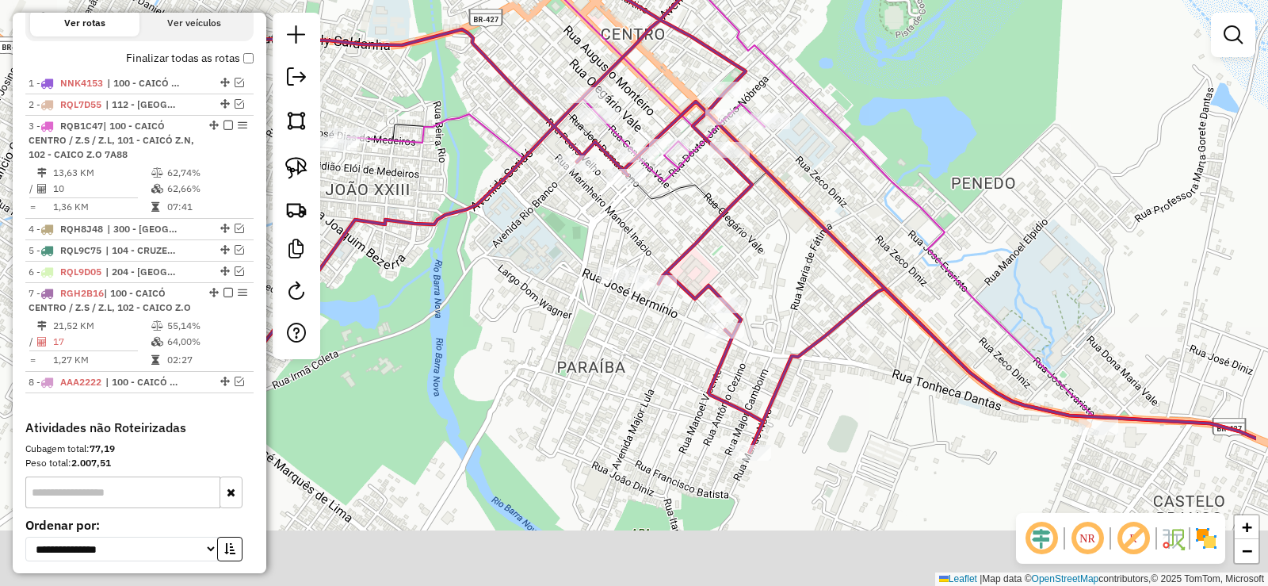
drag, startPoint x: 605, startPoint y: 306, endPoint x: 503, endPoint y: 220, distance: 133.2
click at [503, 220] on div "Janela de atendimento Grade de atendimento Capacidade Transportadoras Veículos …" at bounding box center [634, 293] width 1268 height 586
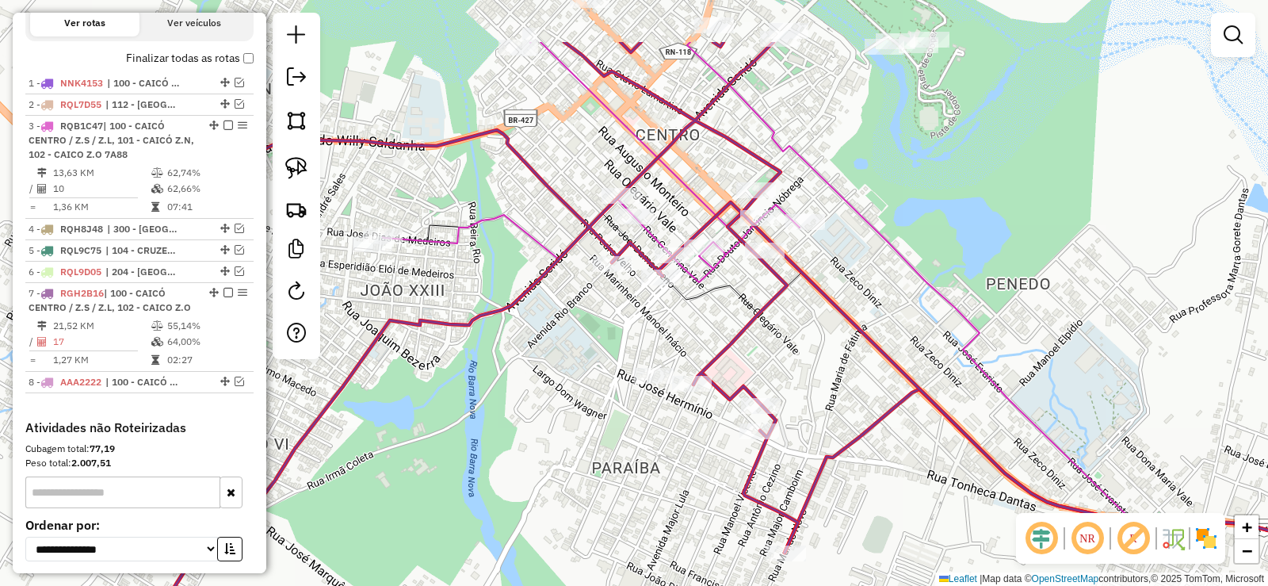
drag, startPoint x: 677, startPoint y: 205, endPoint x: 691, endPoint y: 277, distance: 72.7
click at [712, 307] on div "Janela de atendimento Grade de atendimento Capacidade Transportadoras Veículos …" at bounding box center [634, 293] width 1268 height 586
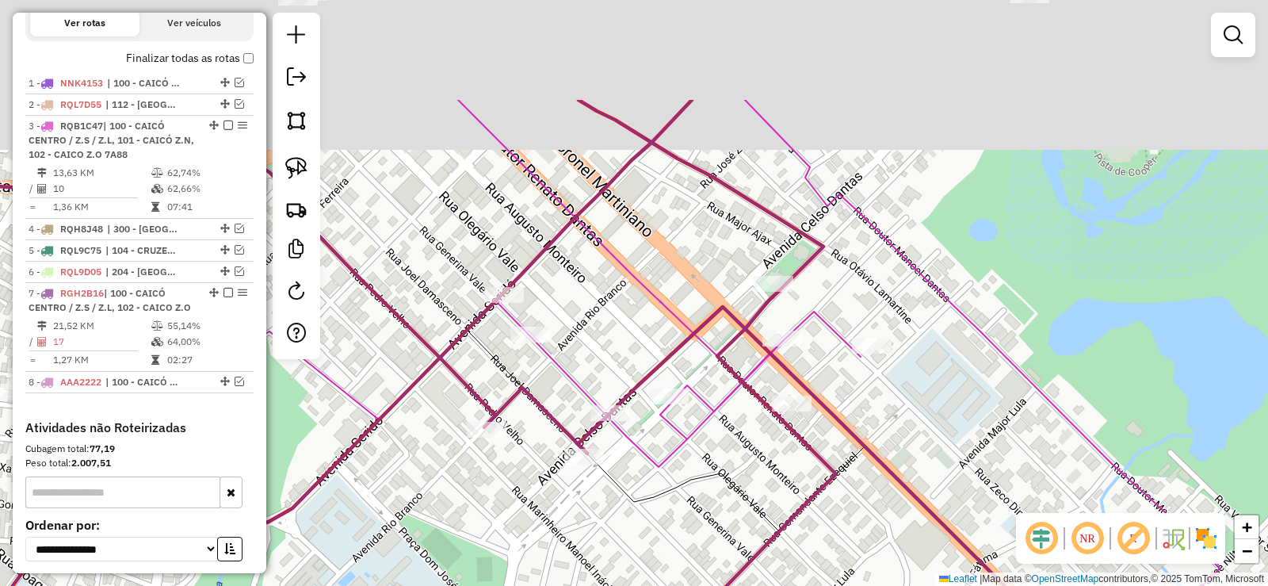
drag, startPoint x: 728, startPoint y: 149, endPoint x: 644, endPoint y: 296, distance: 169.0
click at [644, 296] on icon at bounding box center [444, 283] width 834 height 367
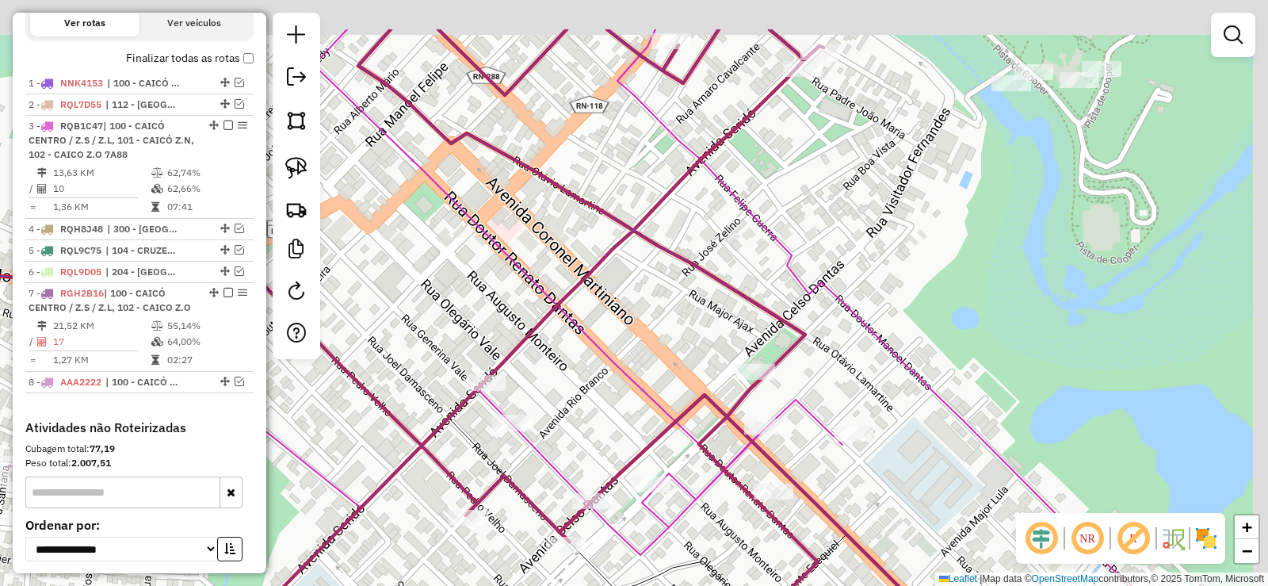
drag, startPoint x: 663, startPoint y: 253, endPoint x: 635, endPoint y: 338, distance: 90.2
click at [644, 342] on div "Janela de atendimento Grade de atendimento Capacidade Transportadoras Veículos …" at bounding box center [634, 293] width 1268 height 586
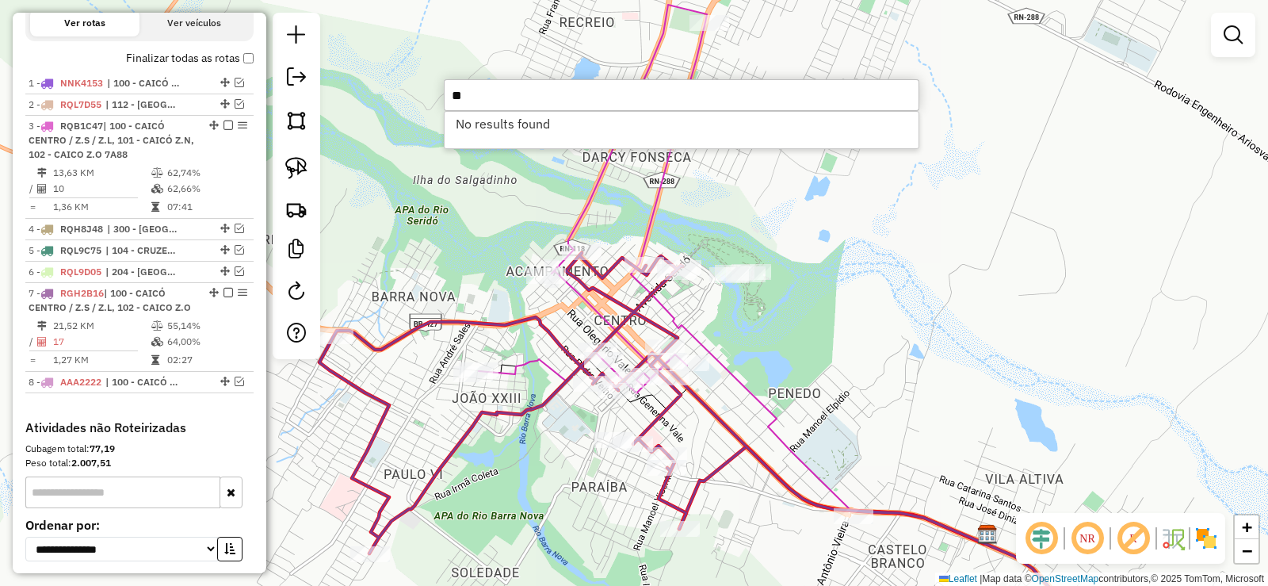
type input "*"
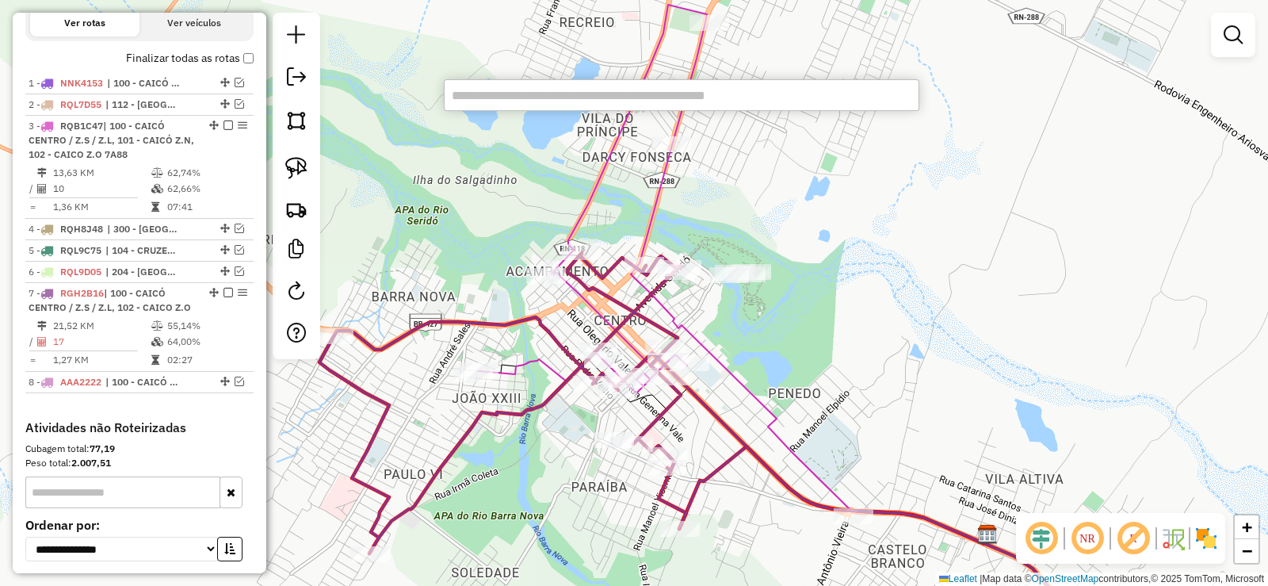
click at [774, 334] on div "Janela de atendimento Grade de atendimento Capacidade Transportadoras Veículos …" at bounding box center [634, 293] width 1268 height 586
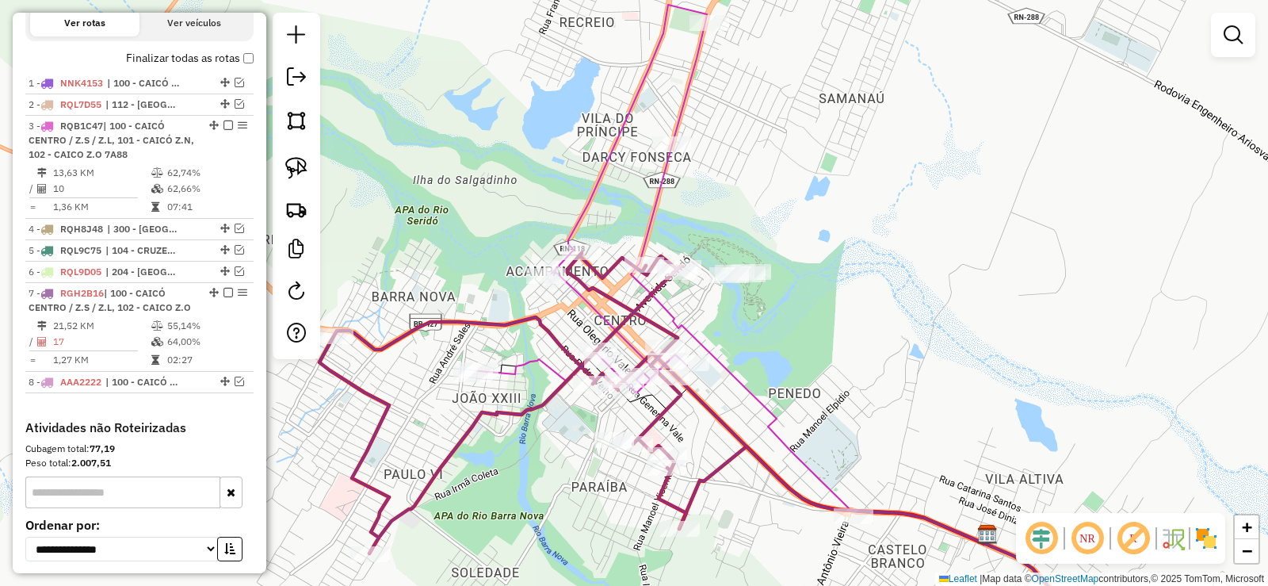
drag, startPoint x: 823, startPoint y: 439, endPoint x: 780, endPoint y: 351, distance: 97.8
click at [780, 353] on div "Janela de atendimento Grade de atendimento Capacidade Transportadoras Veículos …" at bounding box center [634, 293] width 1268 height 586
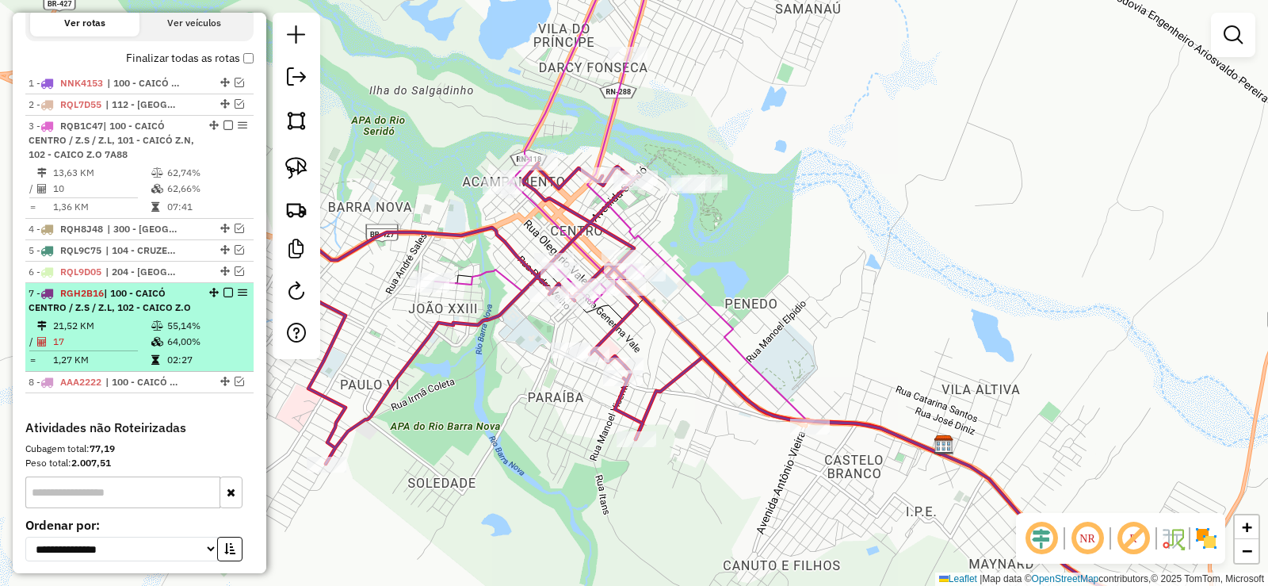
click at [223, 297] on em at bounding box center [228, 293] width 10 height 10
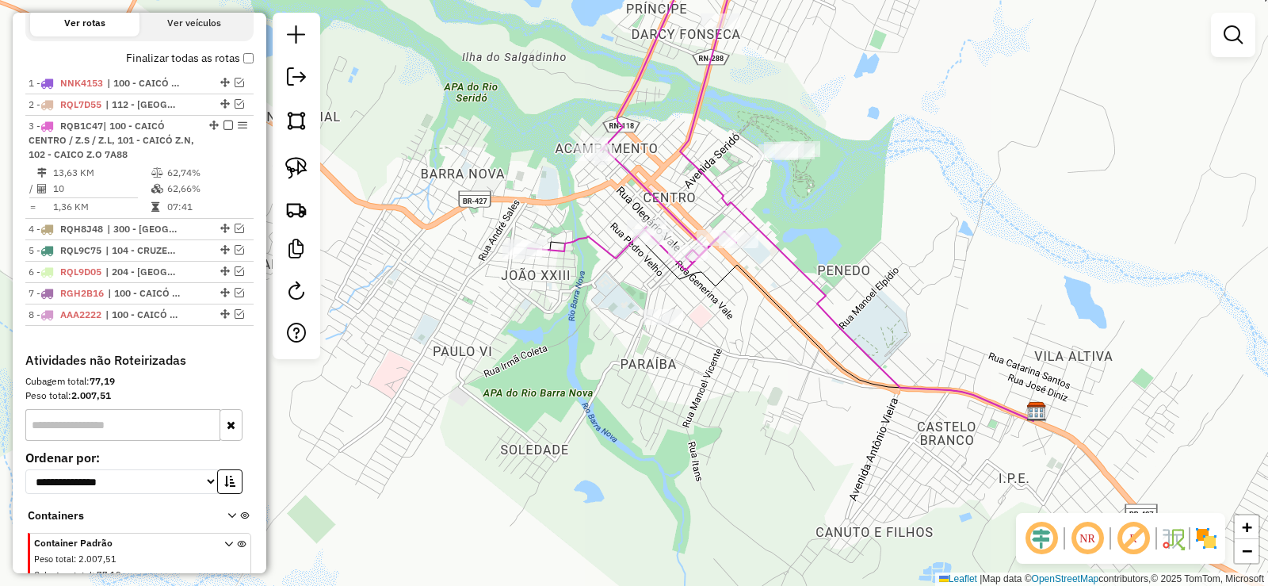
drag, startPoint x: 652, startPoint y: 381, endPoint x: 745, endPoint y: 348, distance: 98.5
click at [745, 348] on div "Janela de atendimento Grade de atendimento Capacidade Transportadoras Veículos …" at bounding box center [634, 293] width 1268 height 586
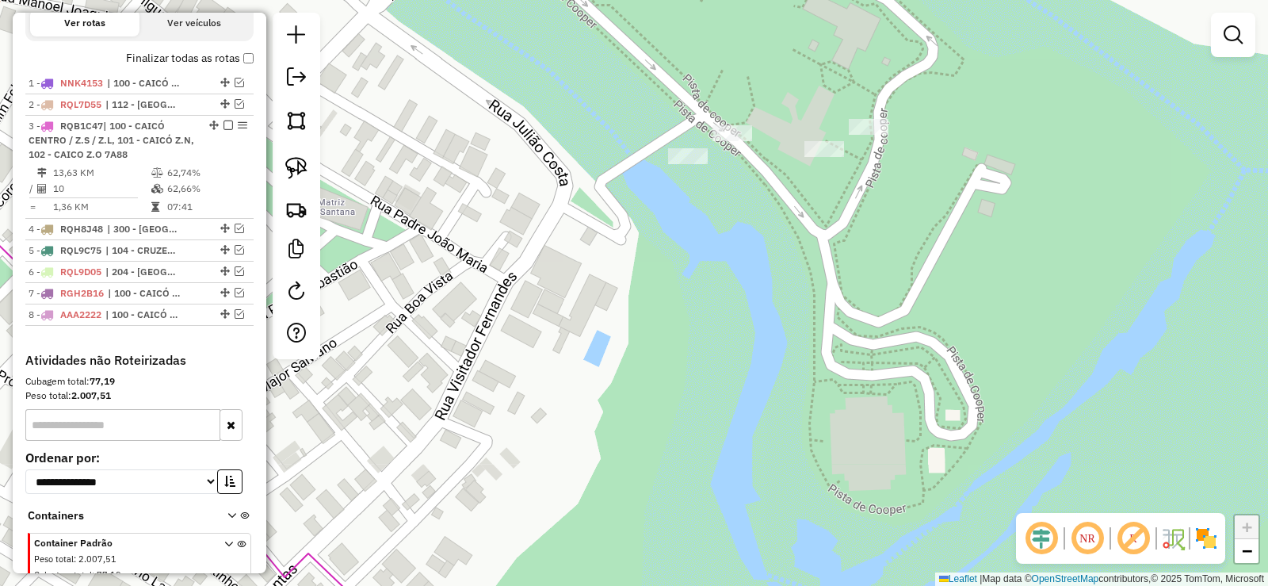
drag, startPoint x: 456, startPoint y: 318, endPoint x: 800, endPoint y: 280, distance: 346.0
click at [799, 281] on div "Janela de atendimento Grade de atendimento Capacidade Transportadoras Veículos …" at bounding box center [634, 293] width 1268 height 586
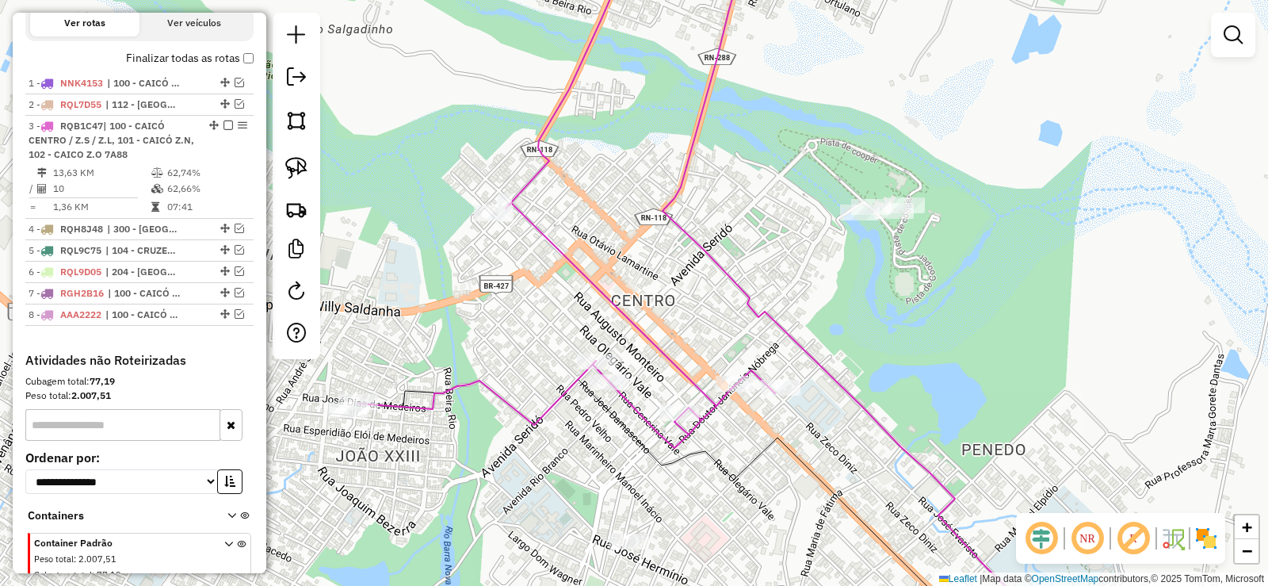
drag, startPoint x: 615, startPoint y: 250, endPoint x: 642, endPoint y: 190, distance: 66.0
click at [677, 212] on div "Janela de atendimento Grade de atendimento Capacidade Transportadoras Veículos …" at bounding box center [634, 293] width 1268 height 586
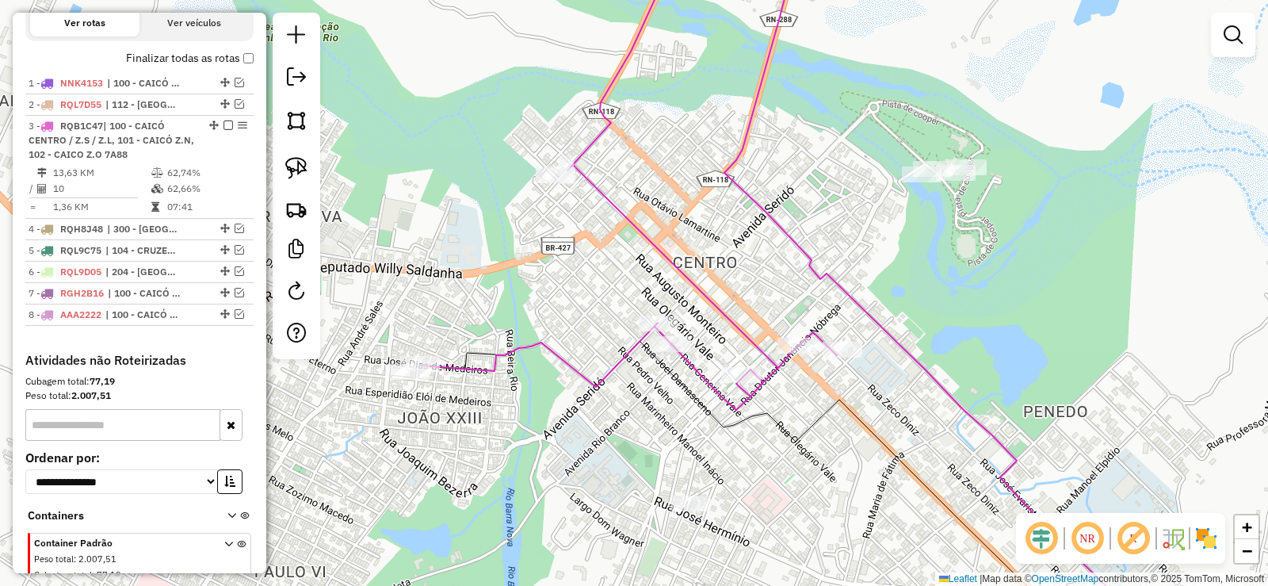
drag, startPoint x: 667, startPoint y: 281, endPoint x: 595, endPoint y: 372, distance: 115.7
click at [596, 372] on div "Janela de atendimento Grade de atendimento Capacidade Transportadoras Veículos …" at bounding box center [634, 293] width 1268 height 586
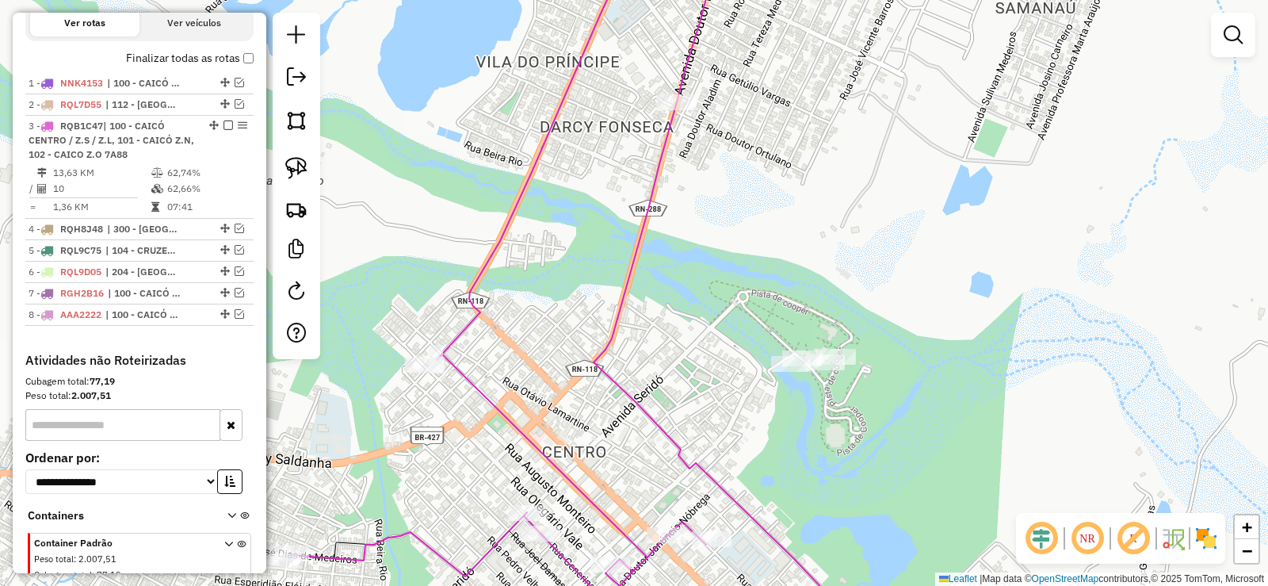
drag, startPoint x: 684, startPoint y: 181, endPoint x: 655, endPoint y: 341, distance: 162.6
click at [655, 341] on div "Janela de atendimento Grade de atendimento Capacidade Transportadoras Veículos …" at bounding box center [634, 293] width 1268 height 586
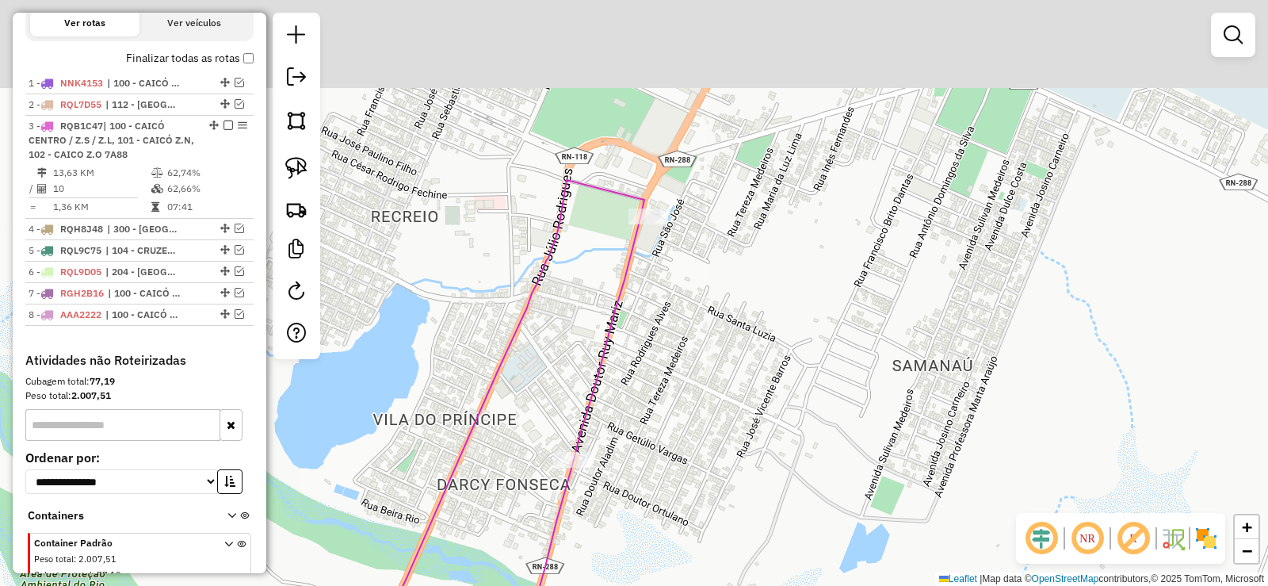
drag, startPoint x: 679, startPoint y: 335, endPoint x: 670, endPoint y: 368, distance: 33.6
click at [670, 368] on div "Janela de atendimento Grade de atendimento Capacidade Transportadoras Veículos …" at bounding box center [634, 293] width 1268 height 586
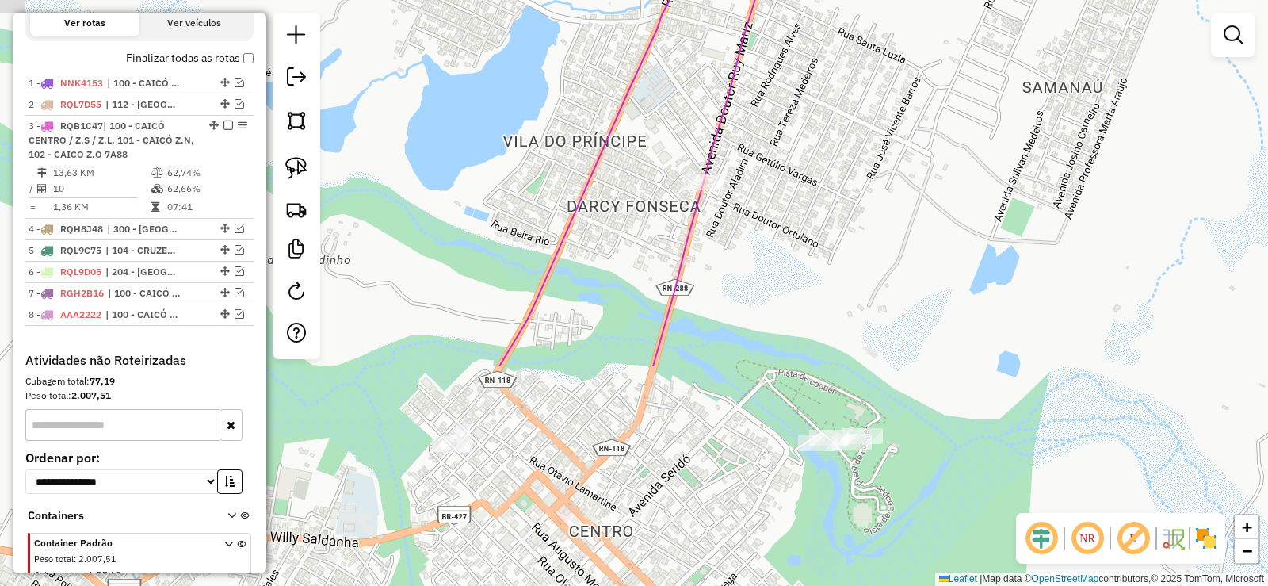
drag, startPoint x: 686, startPoint y: 433, endPoint x: 817, endPoint y: 140, distance: 320.7
click at [816, 152] on div "Janela de atendimento Grade de atendimento Capacidade Transportadoras Veículos …" at bounding box center [634, 293] width 1268 height 586
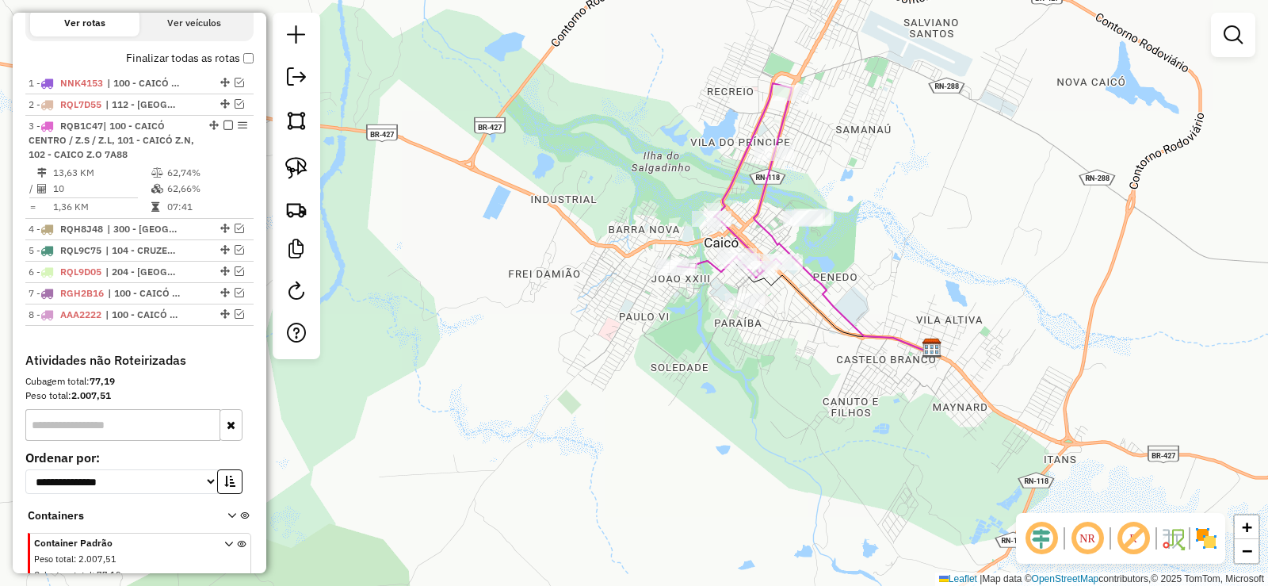
drag, startPoint x: 757, startPoint y: 407, endPoint x: 740, endPoint y: 351, distance: 58.7
click at [754, 399] on div "Janela de atendimento Grade de atendimento Capacidade Transportadoras Veículos …" at bounding box center [634, 293] width 1268 height 586
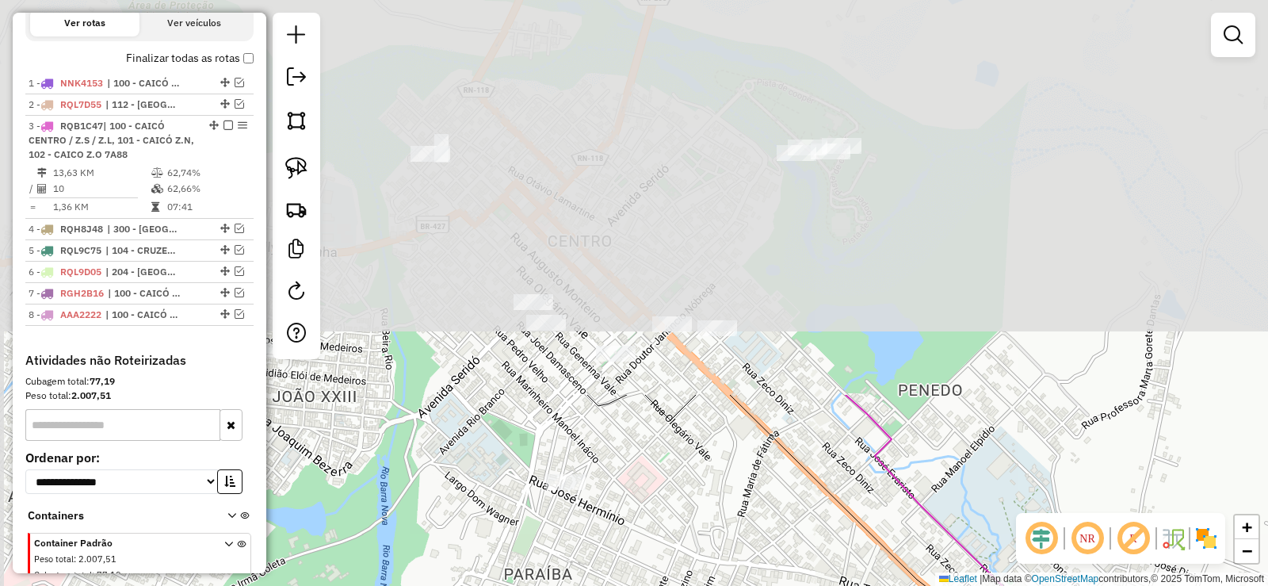
drag, startPoint x: 677, startPoint y: 115, endPoint x: 769, endPoint y: 568, distance: 462.5
click at [769, 568] on div "Janela de atendimento Grade de atendimento Capacidade Transportadoras Veículos …" at bounding box center [634, 293] width 1268 height 586
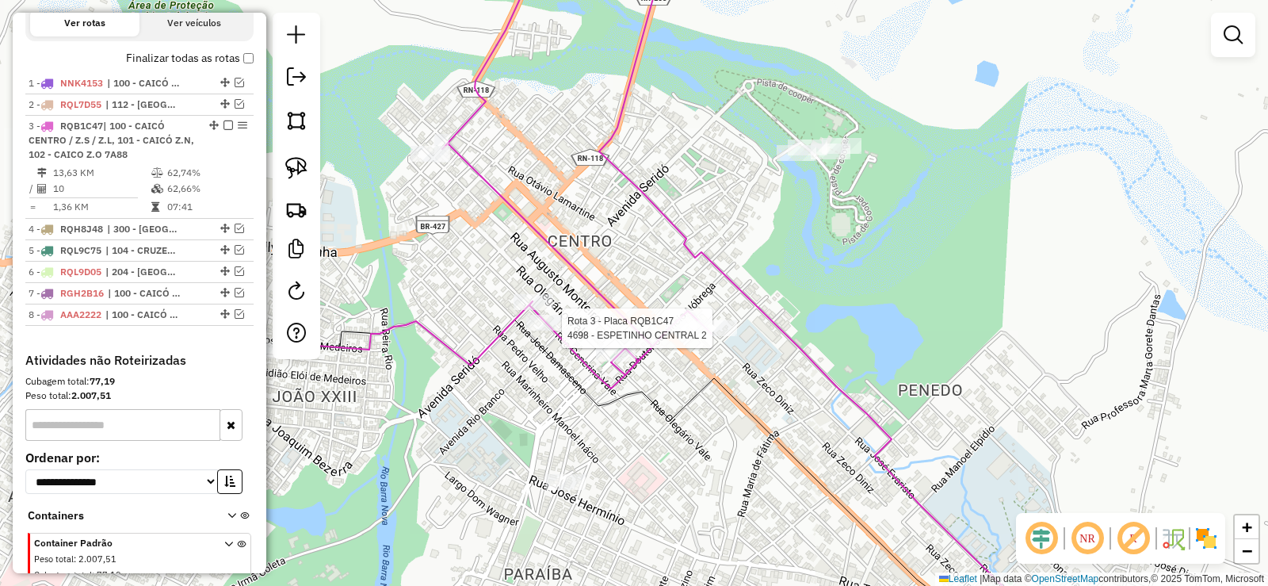
select select "**********"
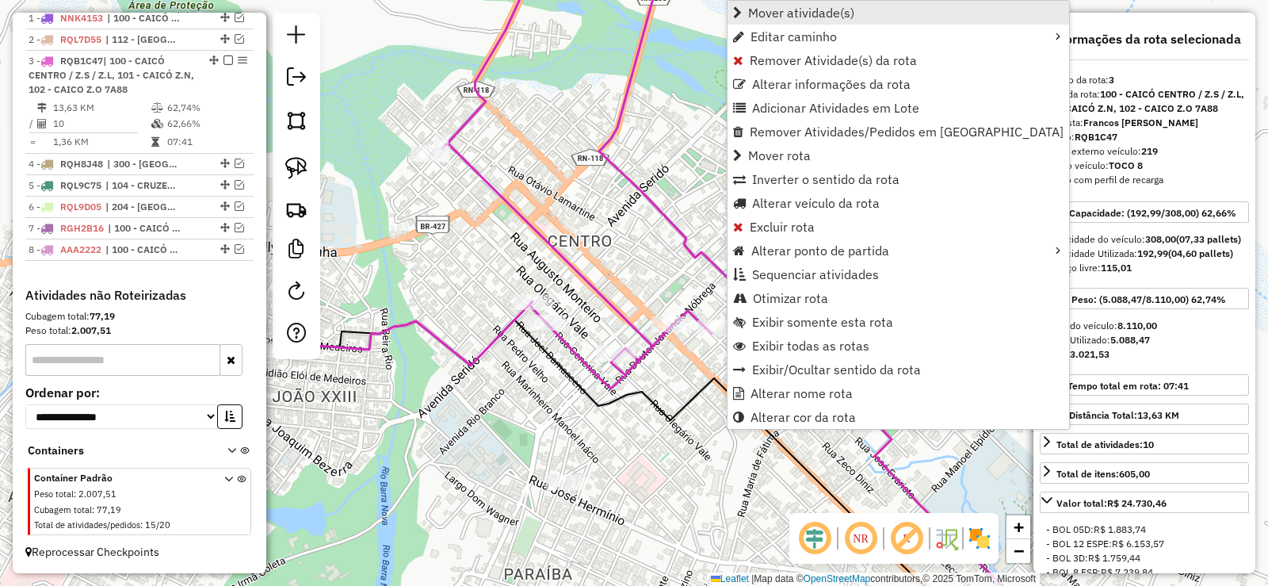
scroll to position [638, 0]
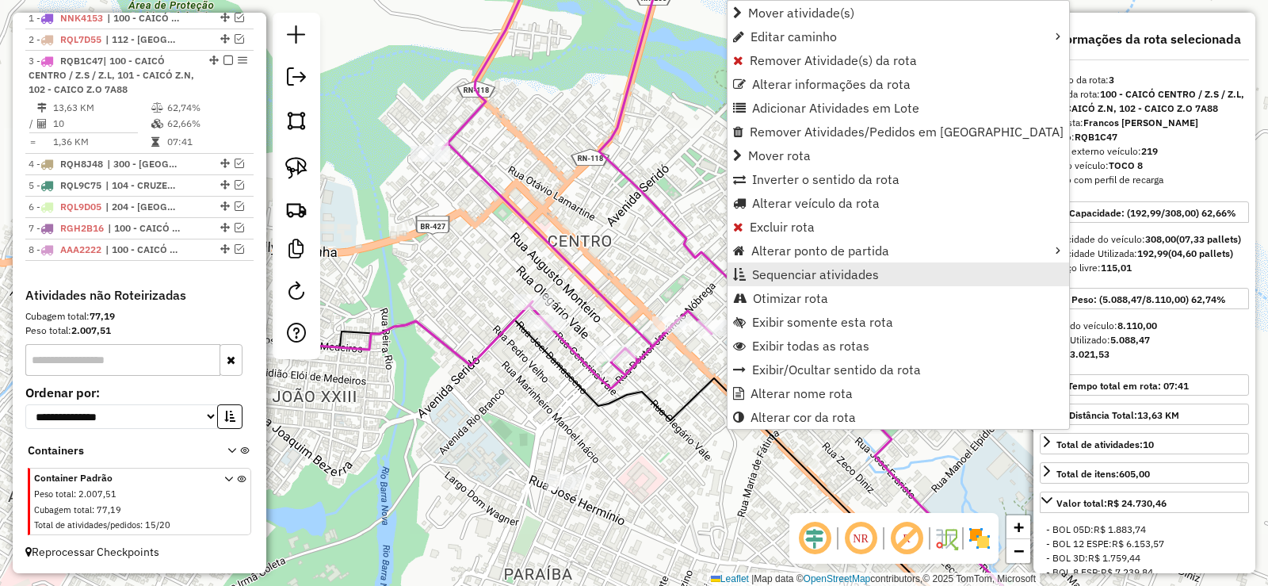
click at [786, 273] on span "Sequenciar atividades" at bounding box center [815, 274] width 127 height 13
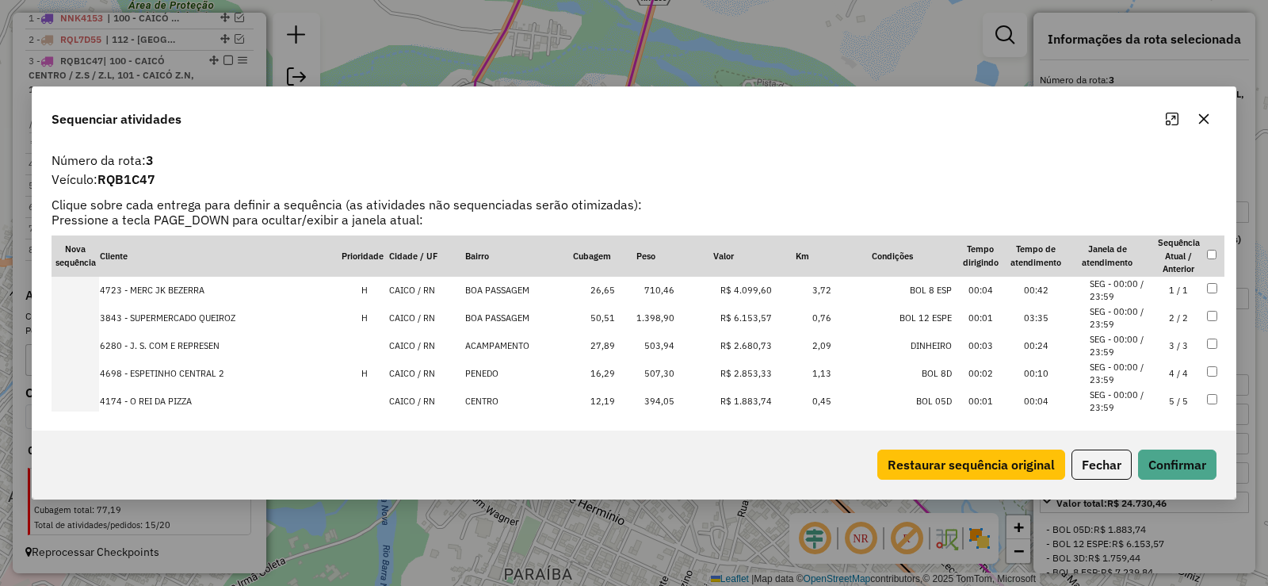
click at [1167, 377] on td "4 / 4" at bounding box center [1178, 374] width 55 height 28
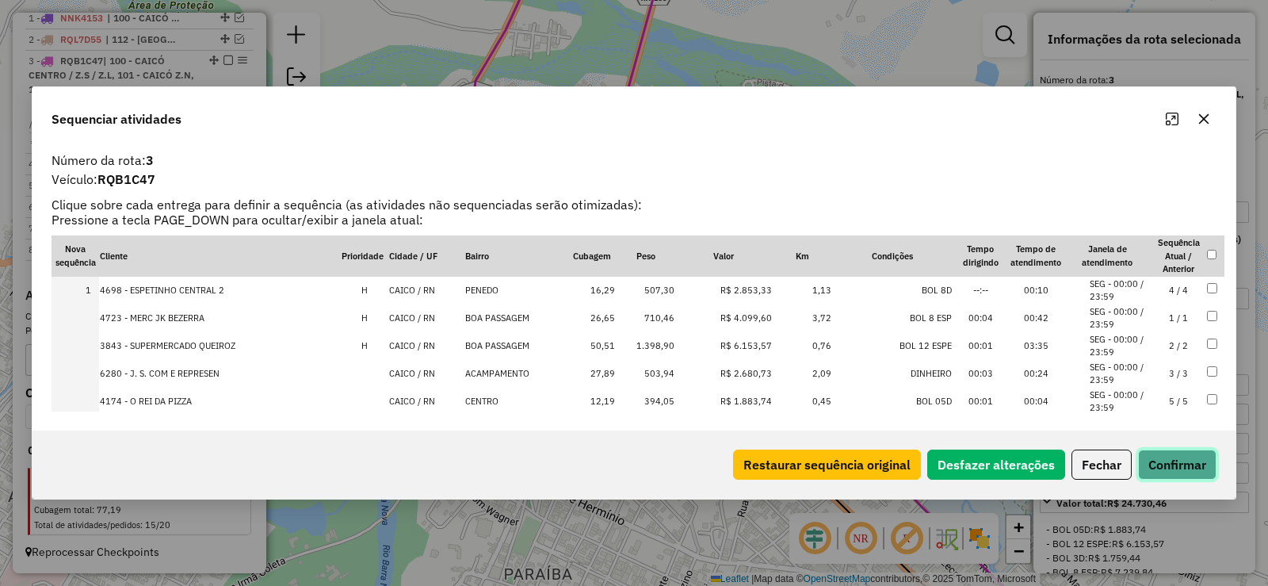
click at [1182, 459] on button "Confirmar" at bounding box center [1177, 464] width 78 height 30
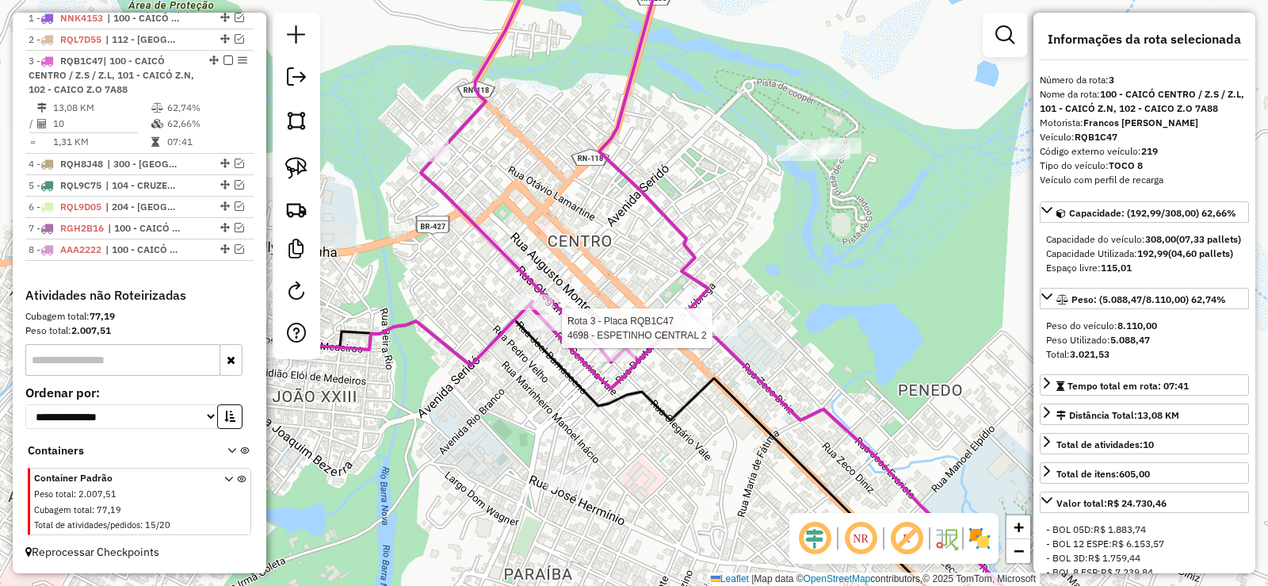
click at [720, 324] on div "Rota 3 - Placa RQB1C47 4698 - ESPETINHO CENTRAL 2 Janela de atendimento Grade d…" at bounding box center [634, 293] width 1268 height 586
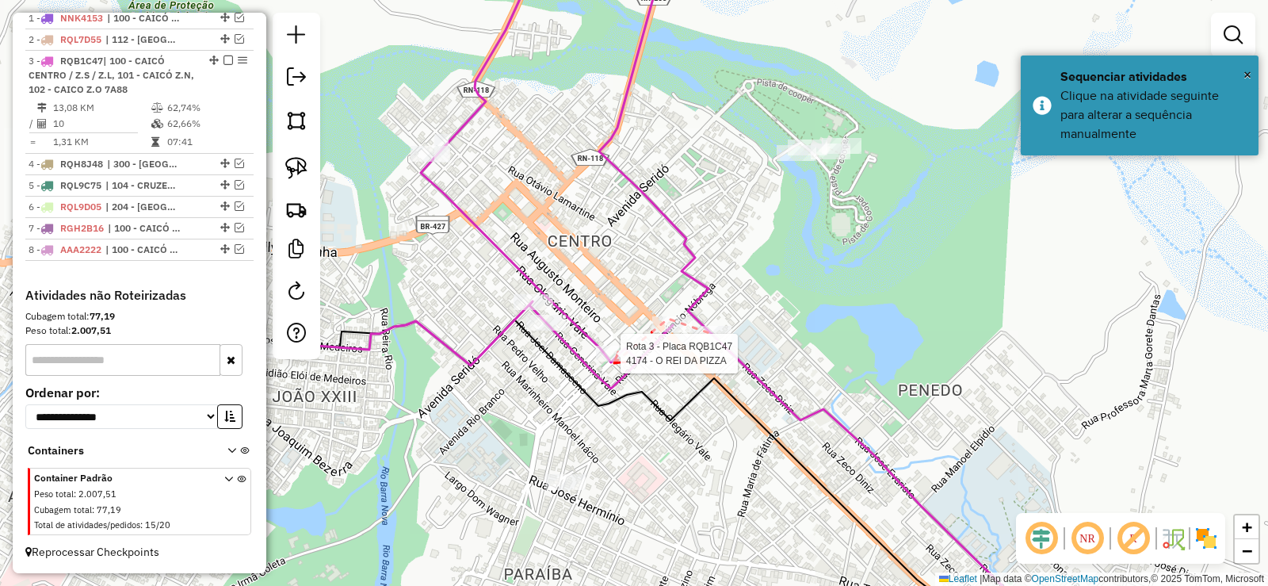
click at [614, 361] on div at bounding box center [616, 354] width 40 height 16
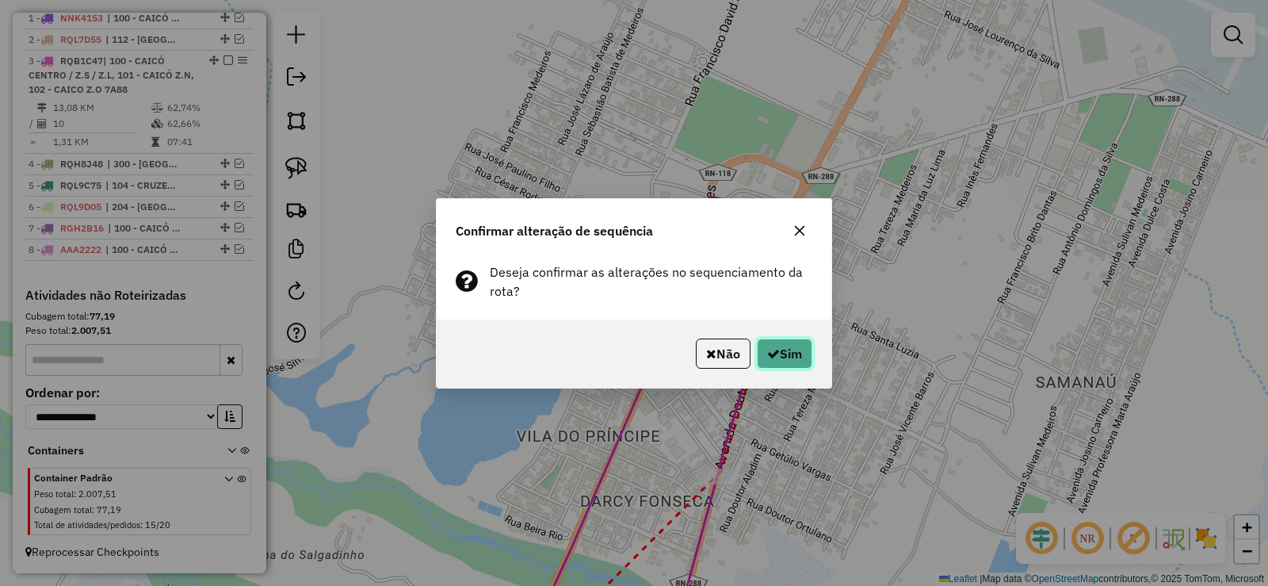
click at [800, 362] on button "Sim" at bounding box center [784, 353] width 55 height 30
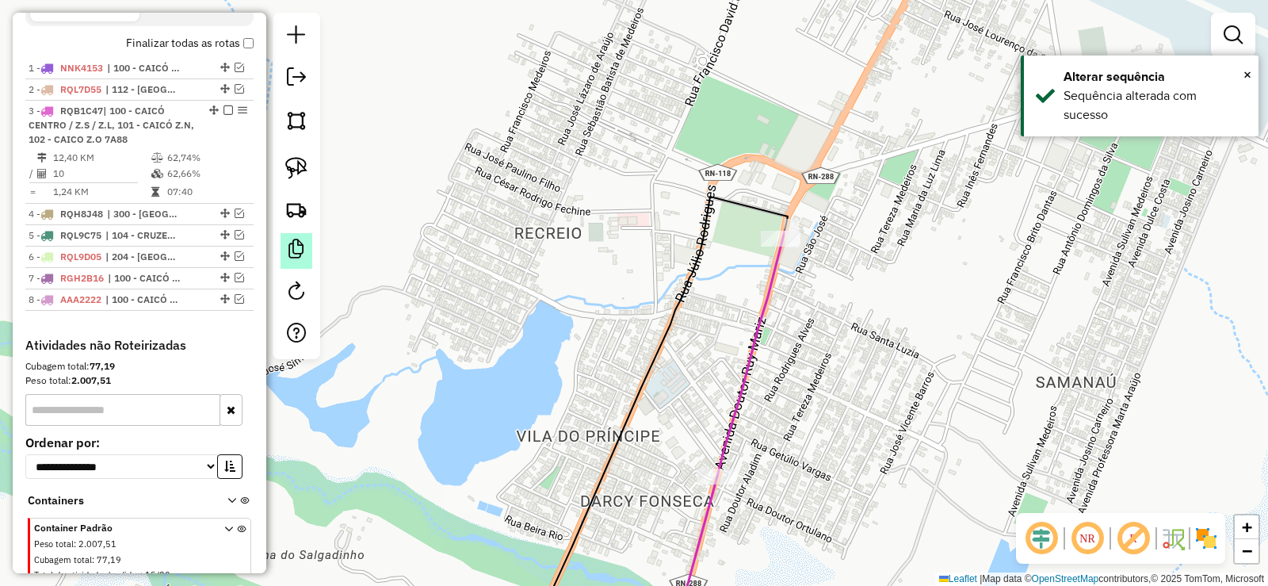
scroll to position [479, 0]
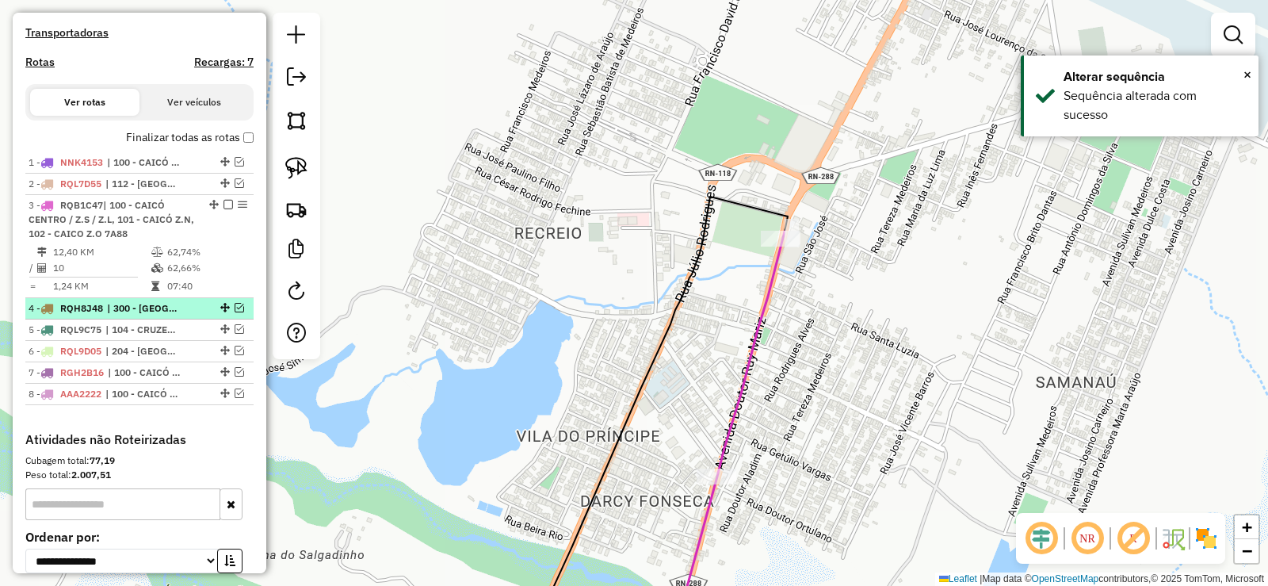
click at [235, 312] on em at bounding box center [240, 308] width 10 height 10
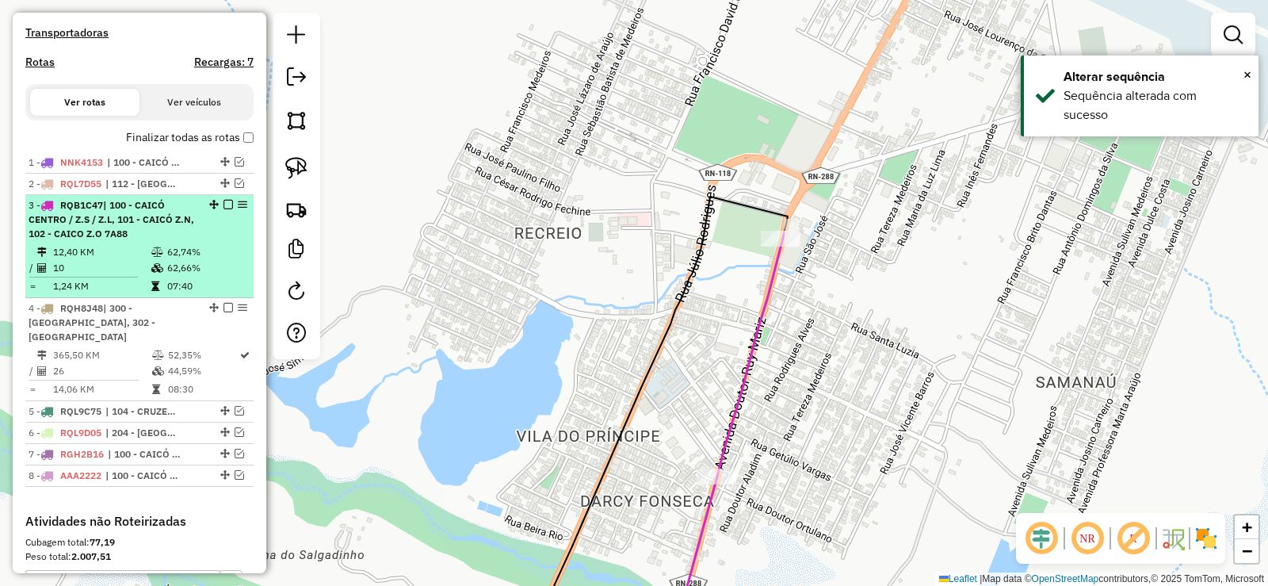
click at [224, 209] on em at bounding box center [228, 205] width 10 height 10
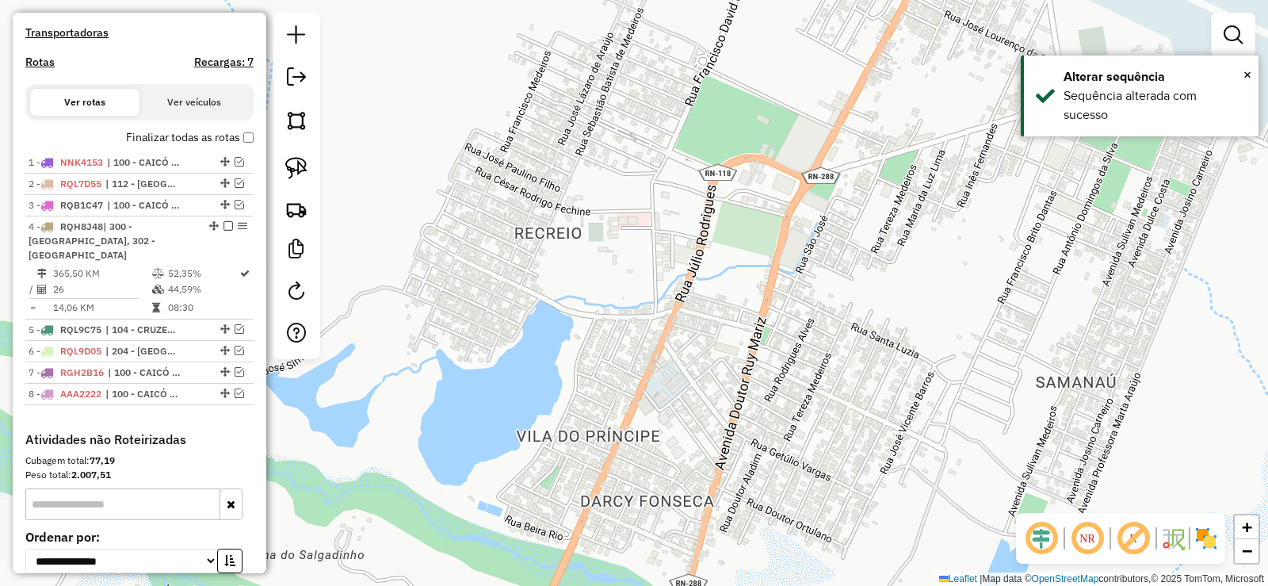
click at [152, 286] on icon at bounding box center [158, 290] width 12 height 10
select select "**********"
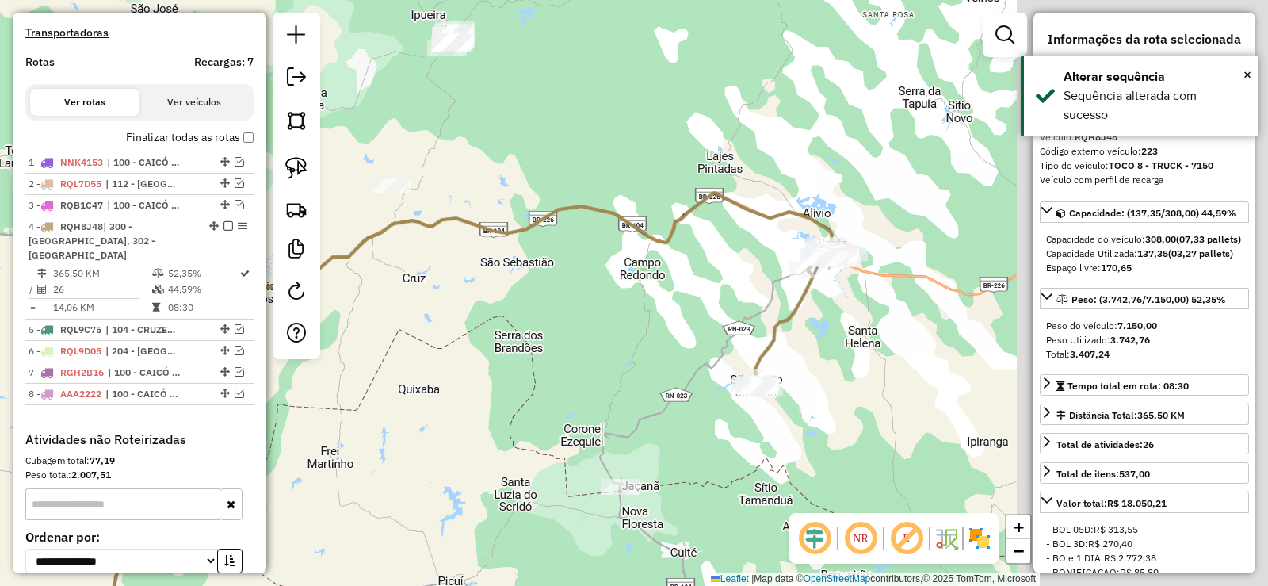
drag, startPoint x: 498, startPoint y: 401, endPoint x: 348, endPoint y: 445, distance: 157.0
click at [348, 445] on div "Janela de atendimento Grade de atendimento Capacidade Transportadoras Veículos …" at bounding box center [634, 293] width 1268 height 586
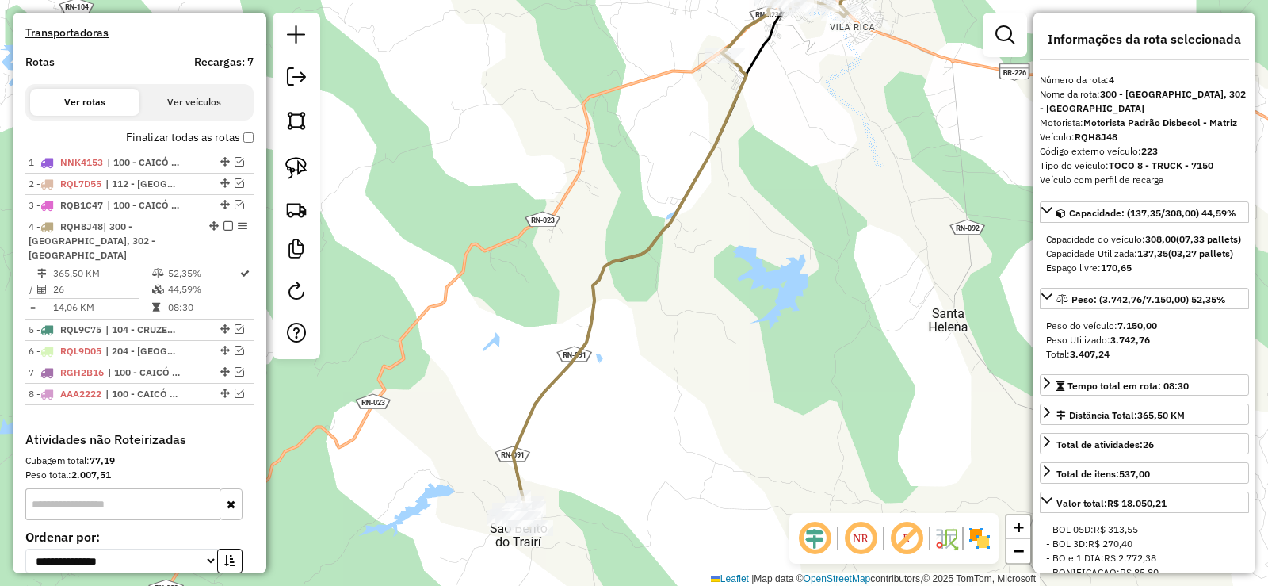
drag, startPoint x: 645, startPoint y: 429, endPoint x: 724, endPoint y: 304, distance: 147.8
click at [724, 304] on div "Janela de atendimento Grade de atendimento Capacidade Transportadoras Veículos …" at bounding box center [634, 293] width 1268 height 586
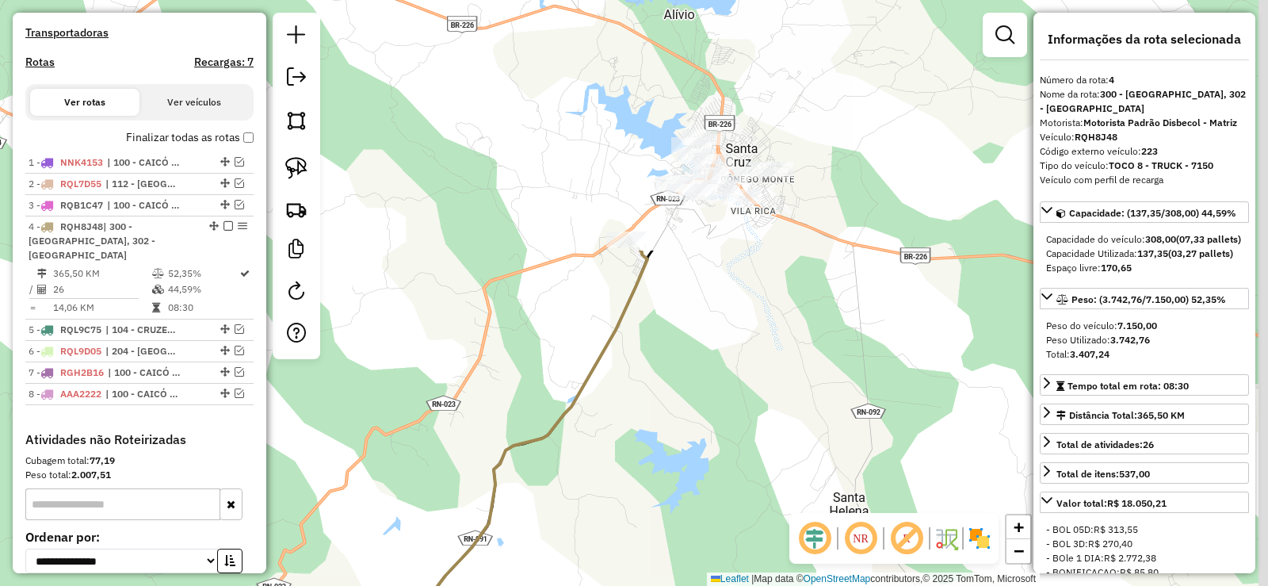
drag, startPoint x: 666, startPoint y: 393, endPoint x: 561, endPoint y: 605, distance: 236.0
click at [561, 585] on html "Aguarde... Pop-up bloqueado! Seu navegador bloqueou automáticamente a abertura …" at bounding box center [634, 293] width 1268 height 586
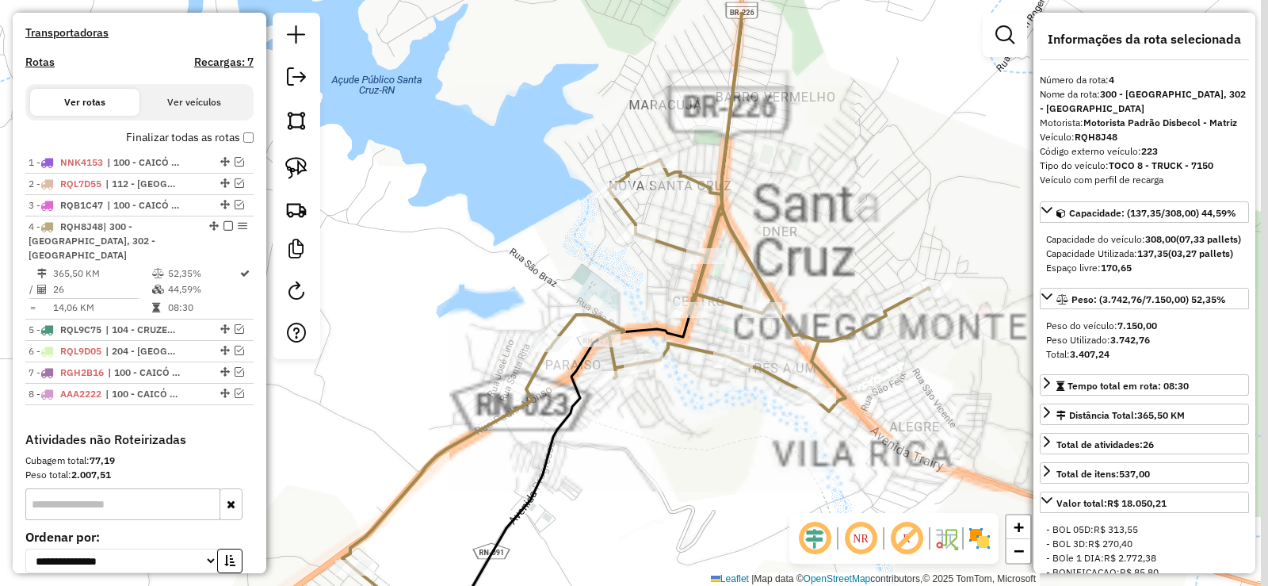
drag, startPoint x: 644, startPoint y: 327, endPoint x: 628, endPoint y: 439, distance: 112.9
click at [628, 439] on div "Janela de atendimento Grade de atendimento Capacidade Transportadoras Veículos …" at bounding box center [634, 293] width 1268 height 586
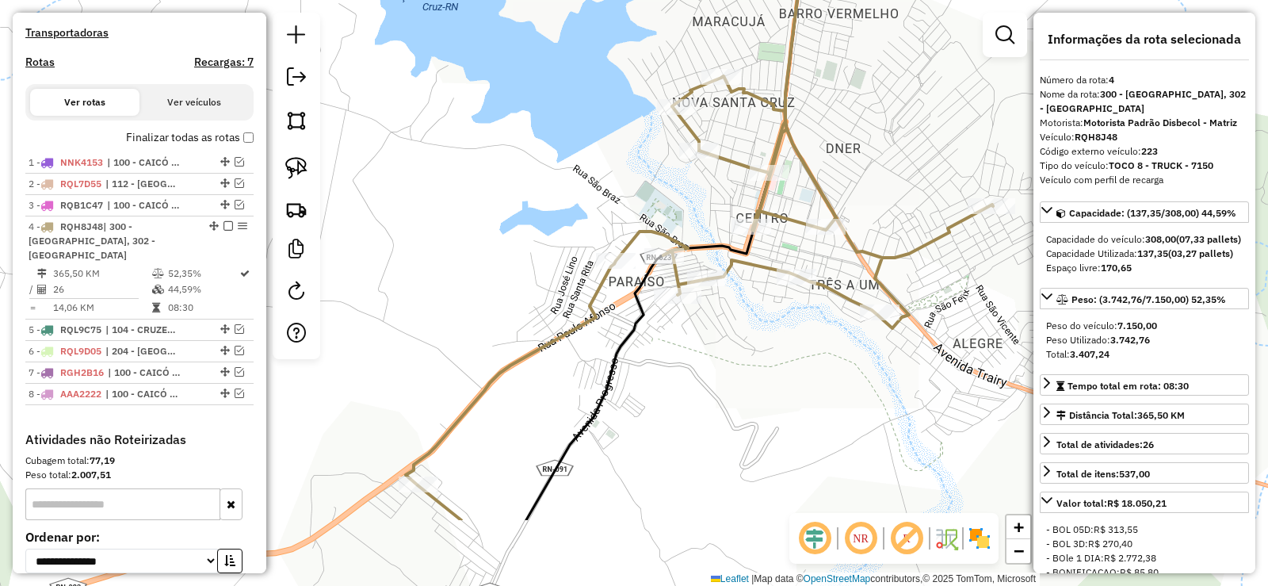
drag, startPoint x: 648, startPoint y: 510, endPoint x: 718, endPoint y: 385, distance: 142.6
click at [718, 385] on div "Janela de atendimento Grade de atendimento Capacidade Transportadoras Veículos …" at bounding box center [634, 293] width 1268 height 586
drag, startPoint x: 662, startPoint y: 582, endPoint x: 757, endPoint y: 256, distance: 339.3
click at [760, 285] on div "Janela de atendimento Grade de atendimento Capacidade Transportadoras Veículos …" at bounding box center [634, 293] width 1268 height 586
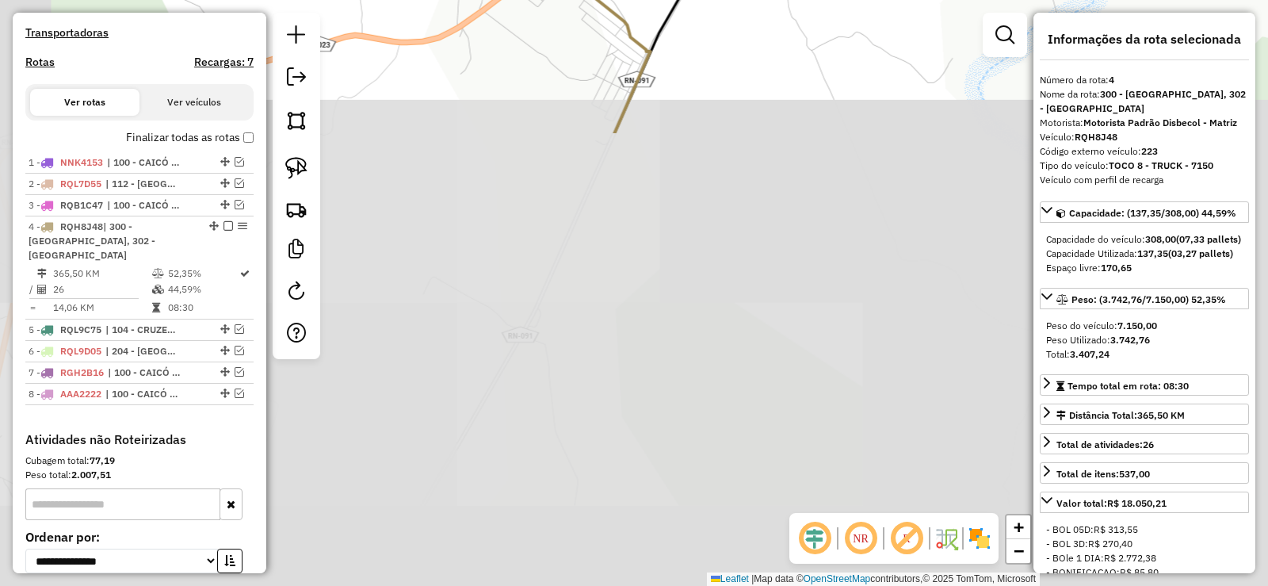
click at [674, 301] on div "Janela de atendimento Grade de atendimento Capacidade Transportadoras Veículos …" at bounding box center [634, 293] width 1268 height 586
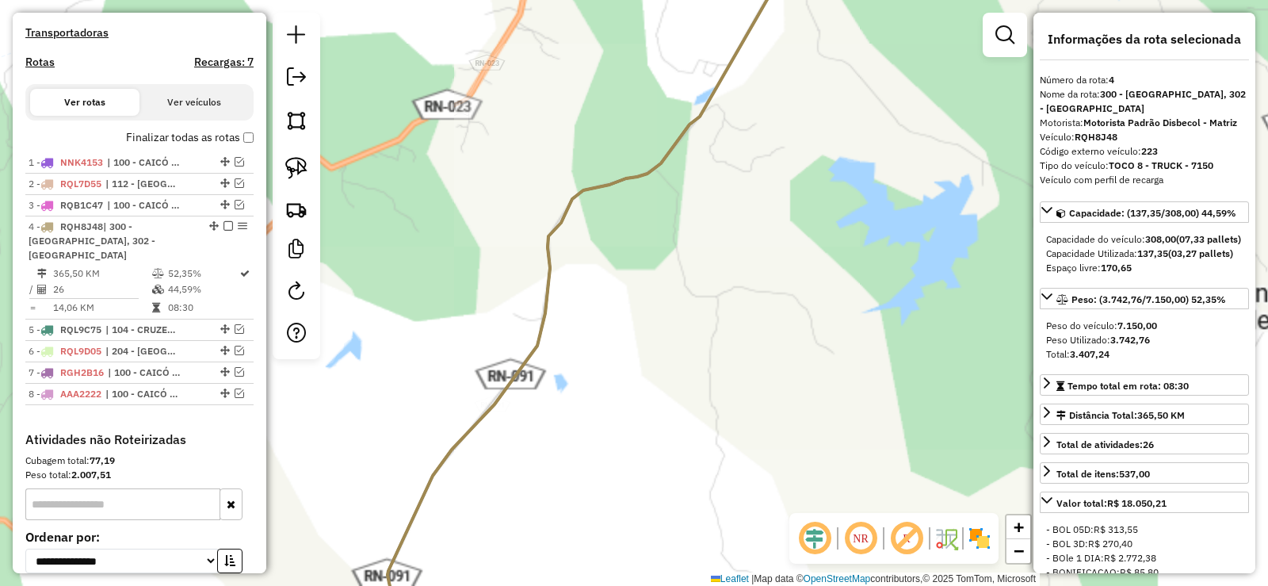
drag, startPoint x: 526, startPoint y: 380, endPoint x: 585, endPoint y: 231, distance: 160.1
click at [582, 238] on div "Janela de atendimento Grade de atendimento Capacidade Transportadoras Veículos …" at bounding box center [634, 293] width 1268 height 586
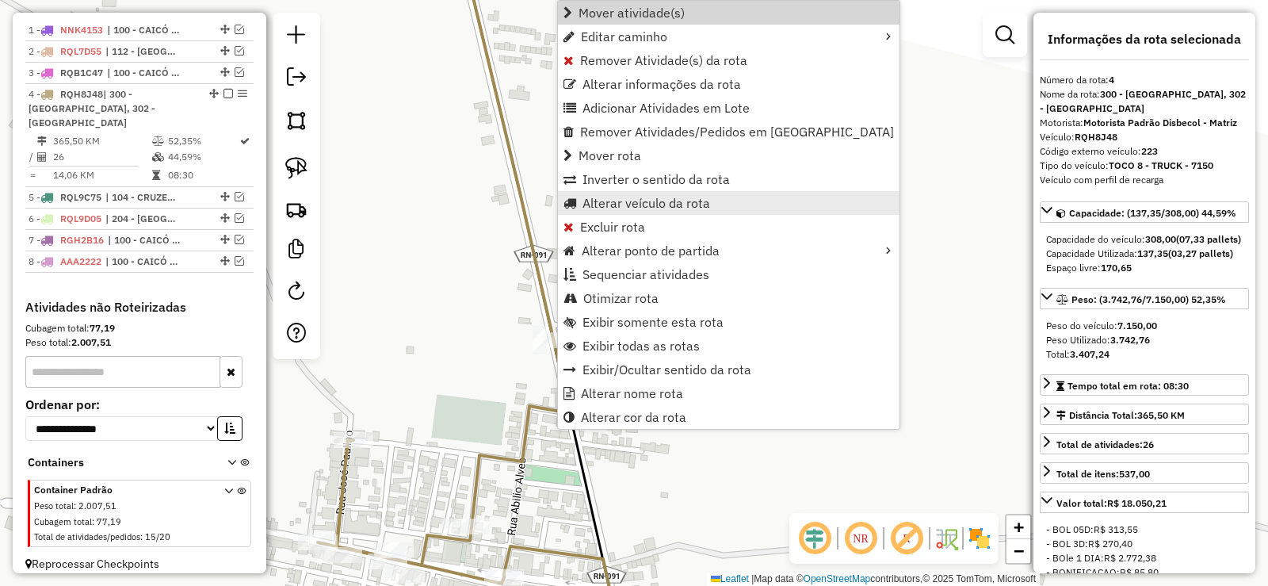
scroll to position [624, 0]
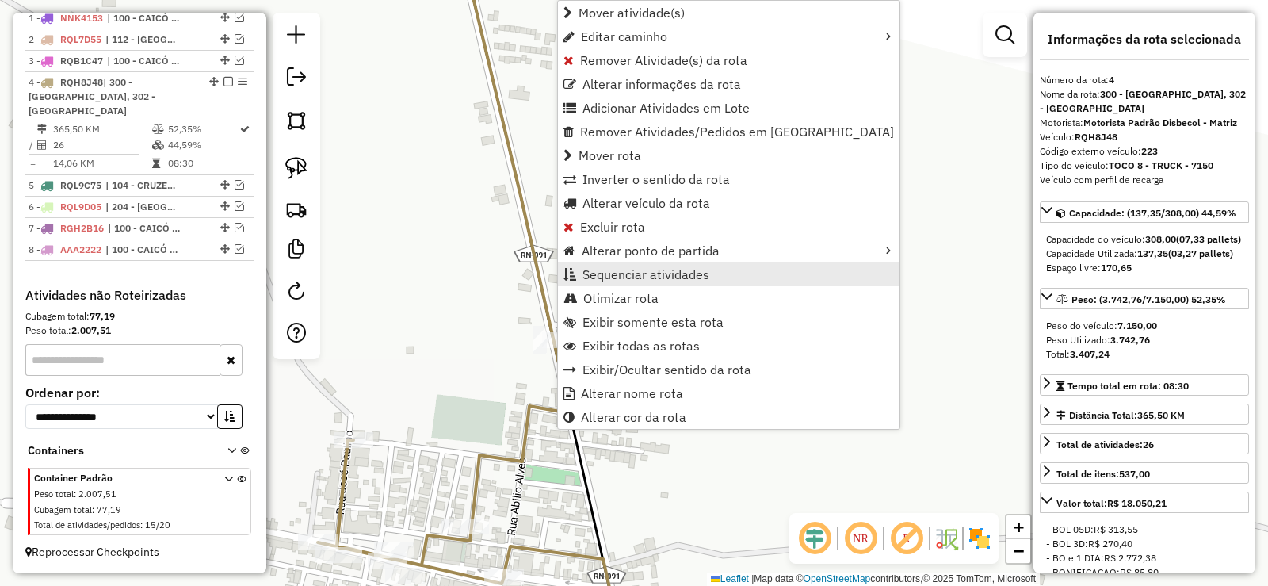
click at [625, 273] on span "Sequenciar atividades" at bounding box center [645, 274] width 127 height 13
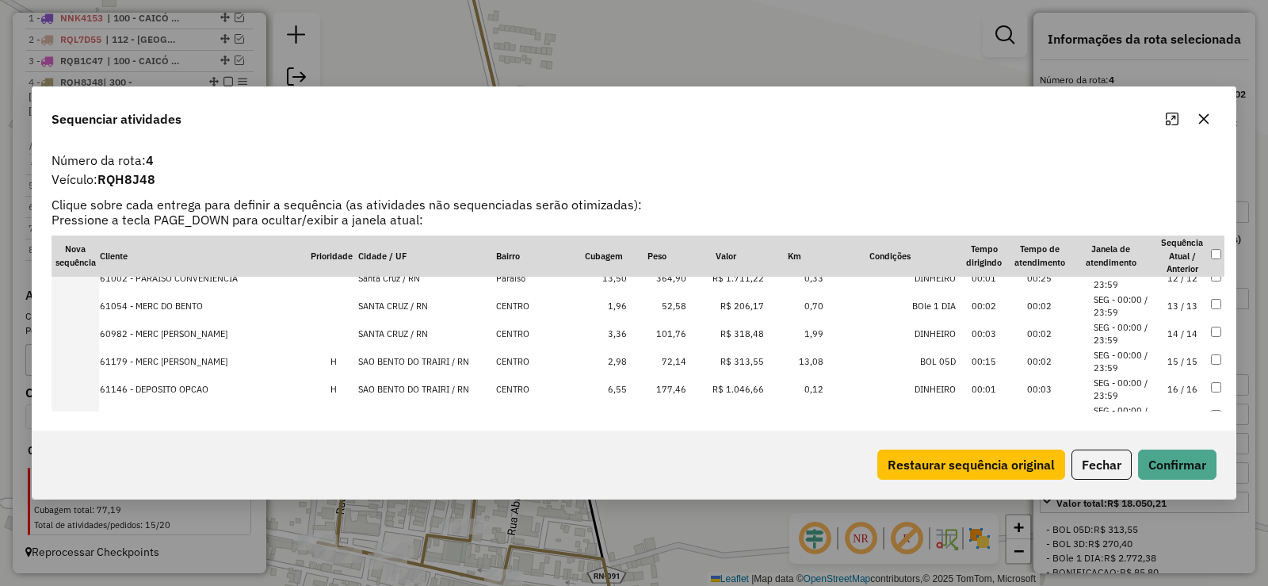
click at [1182, 361] on td "15 / 15" at bounding box center [1182, 362] width 55 height 28
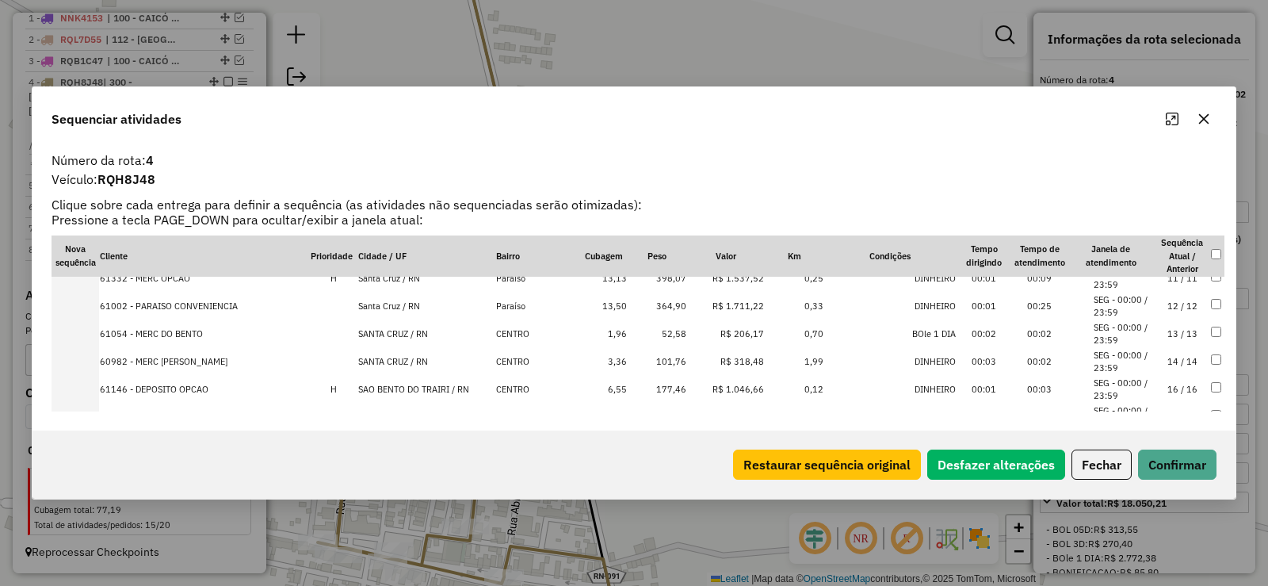
scroll to position [345, 0]
click at [1182, 460] on button "Confirmar" at bounding box center [1177, 464] width 78 height 30
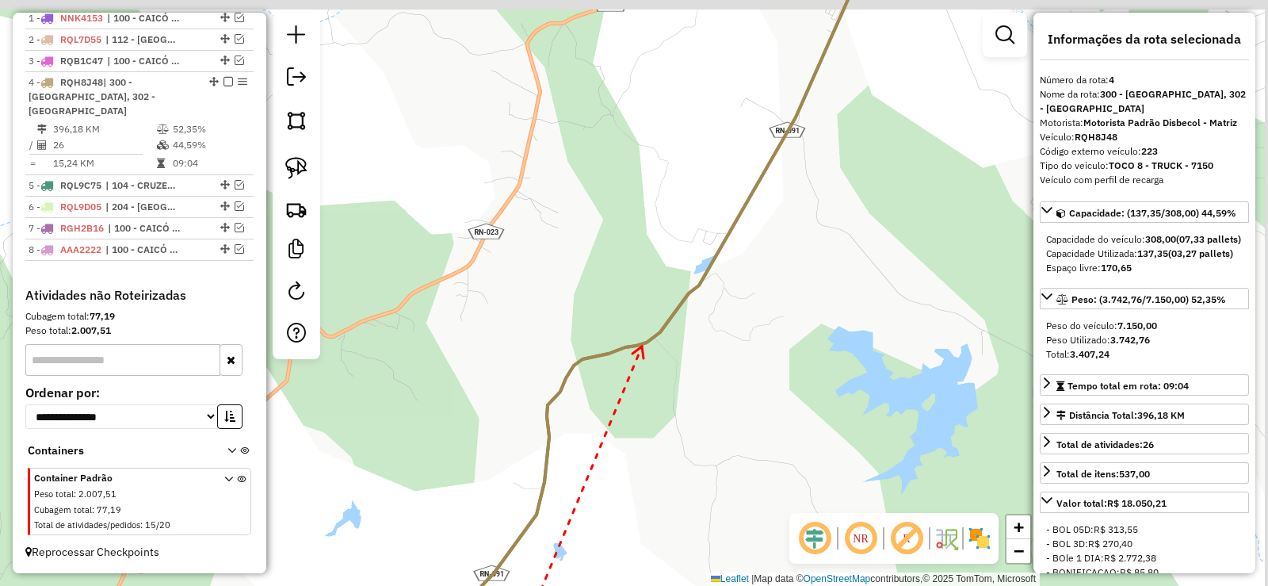
drag, startPoint x: 720, startPoint y: 193, endPoint x: 456, endPoint y: 575, distance: 464.1
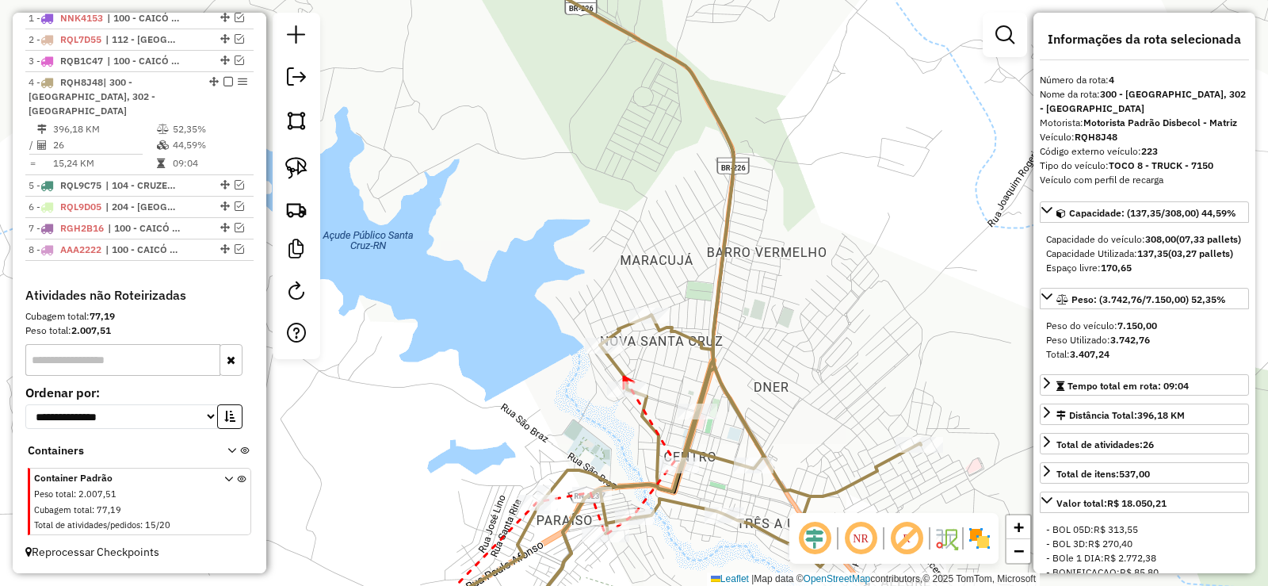
click at [624, 376] on icon at bounding box center [629, 382] width 10 height 12
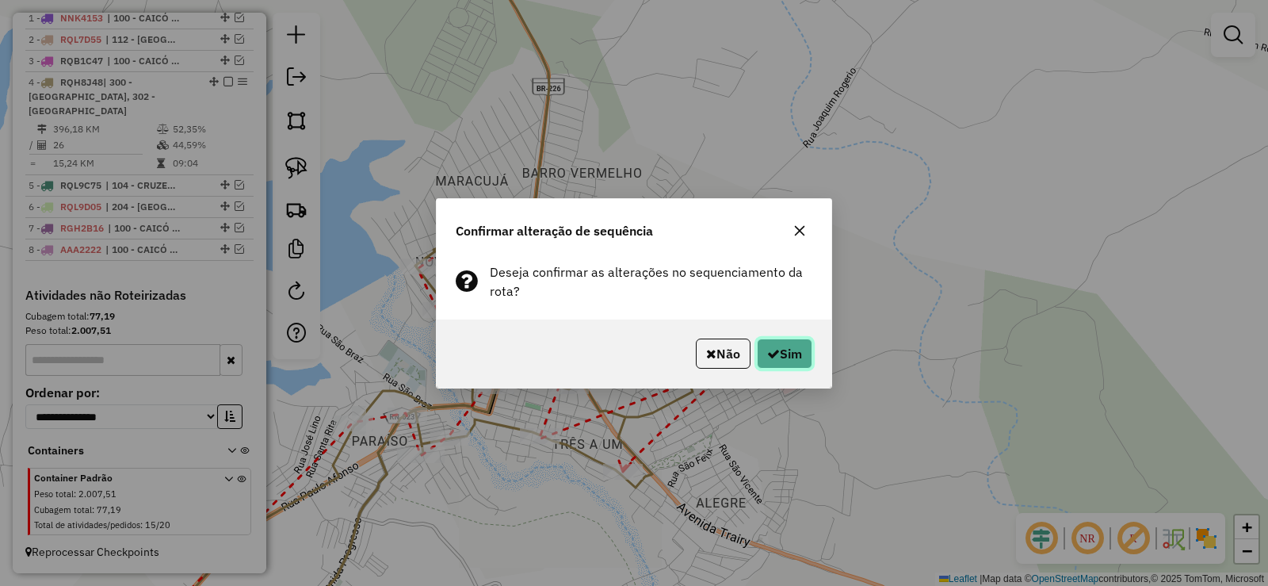
click at [781, 349] on button "Sim" at bounding box center [784, 353] width 55 height 30
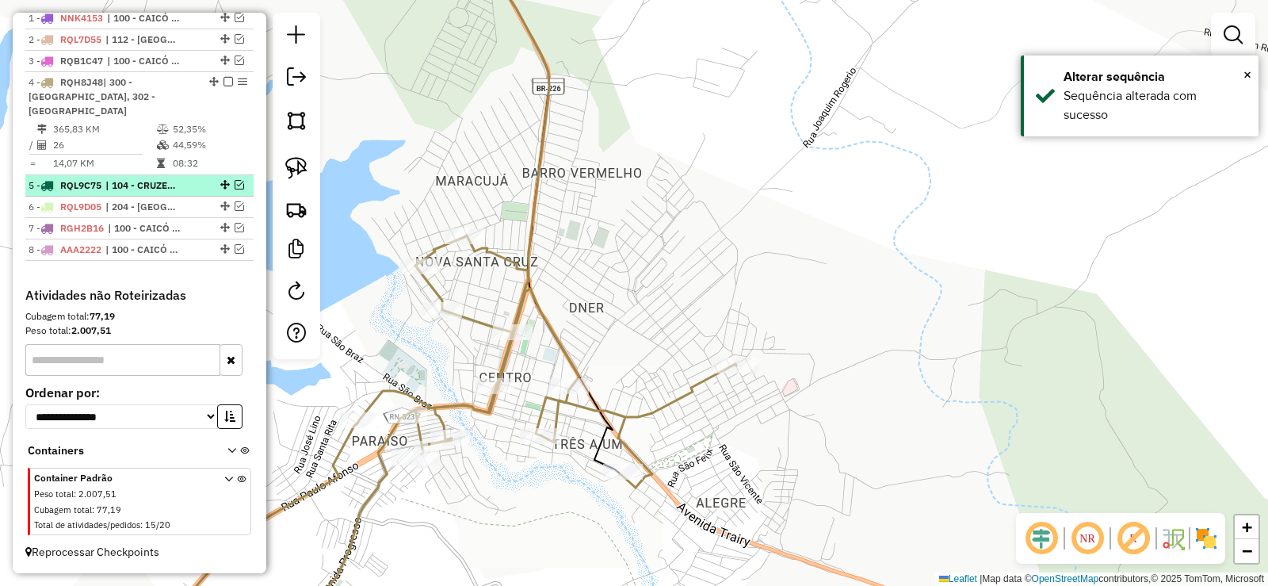
click at [235, 186] on em at bounding box center [240, 185] width 10 height 10
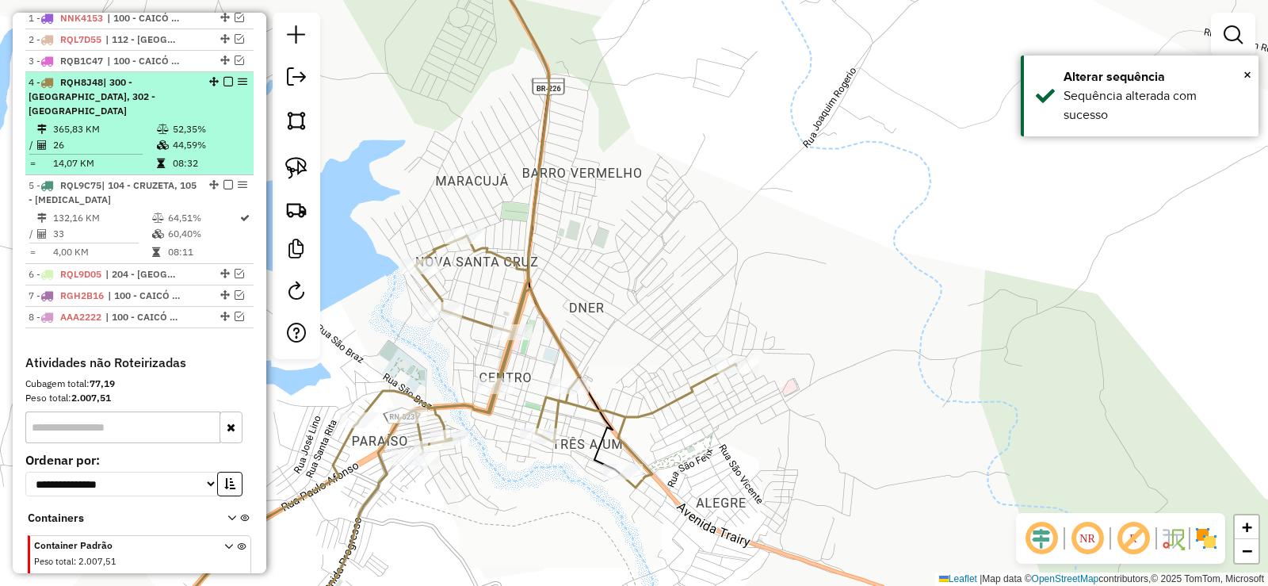
click at [223, 90] on div "4 - RQH8J48 | 300 - SANTA CRUZ, 302 - SÃO BENTO DO TRAIRÍ" at bounding box center [140, 96] width 222 height 43
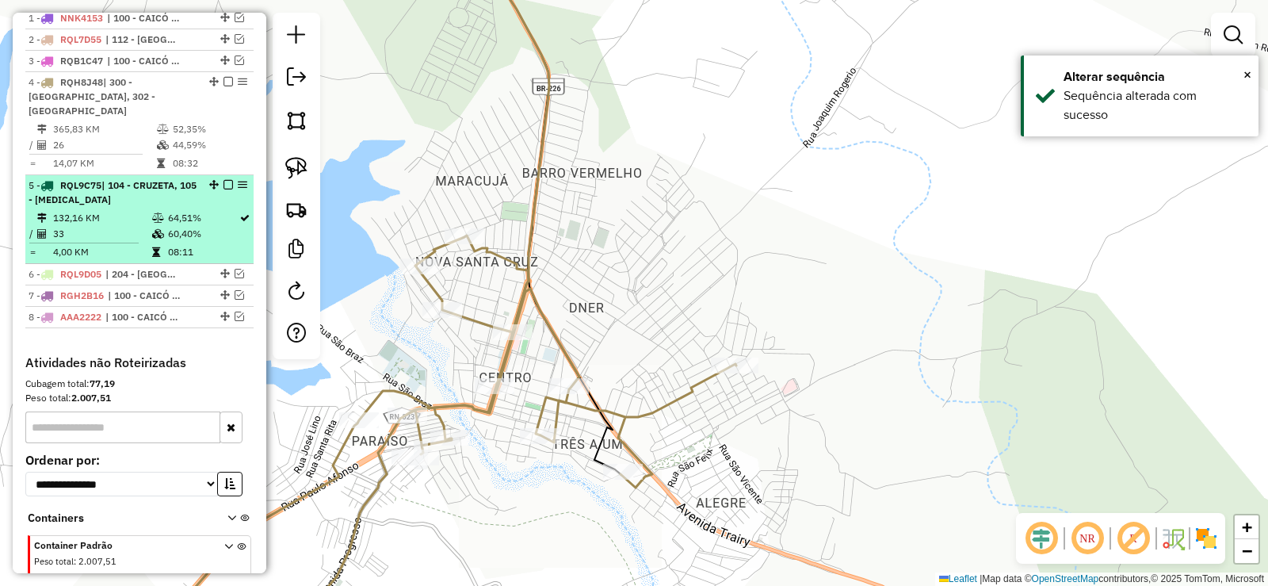
select select "**********"
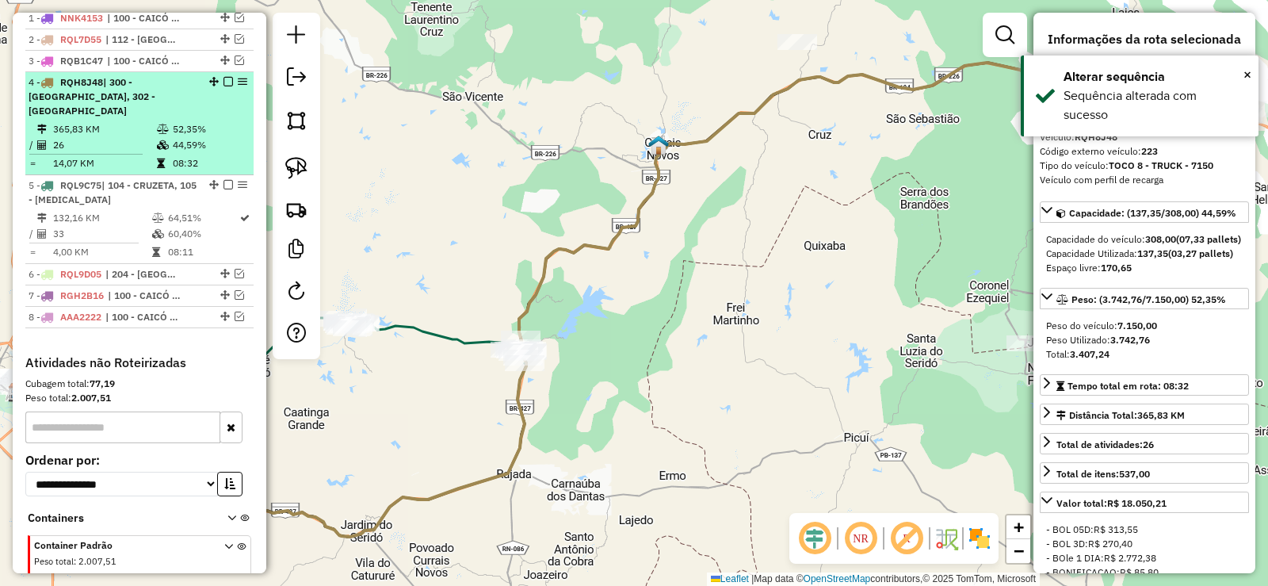
click at [223, 86] on em at bounding box center [228, 82] width 10 height 10
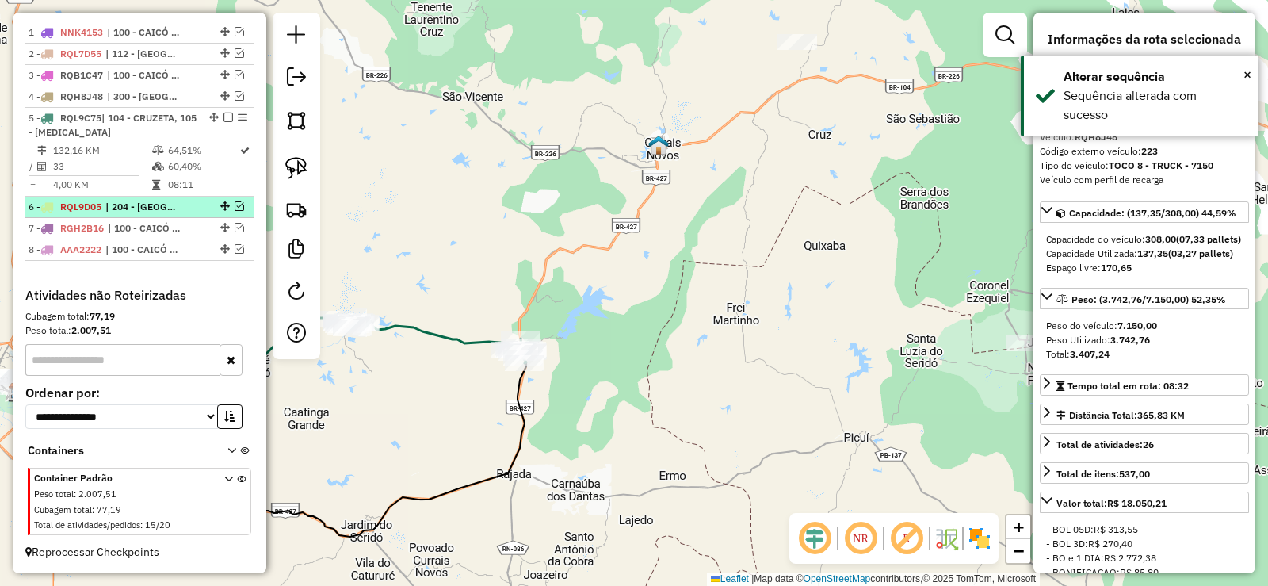
drag, startPoint x: 151, startPoint y: 167, endPoint x: 193, endPoint y: 202, distance: 55.2
click at [152, 166] on icon at bounding box center [158, 167] width 12 height 10
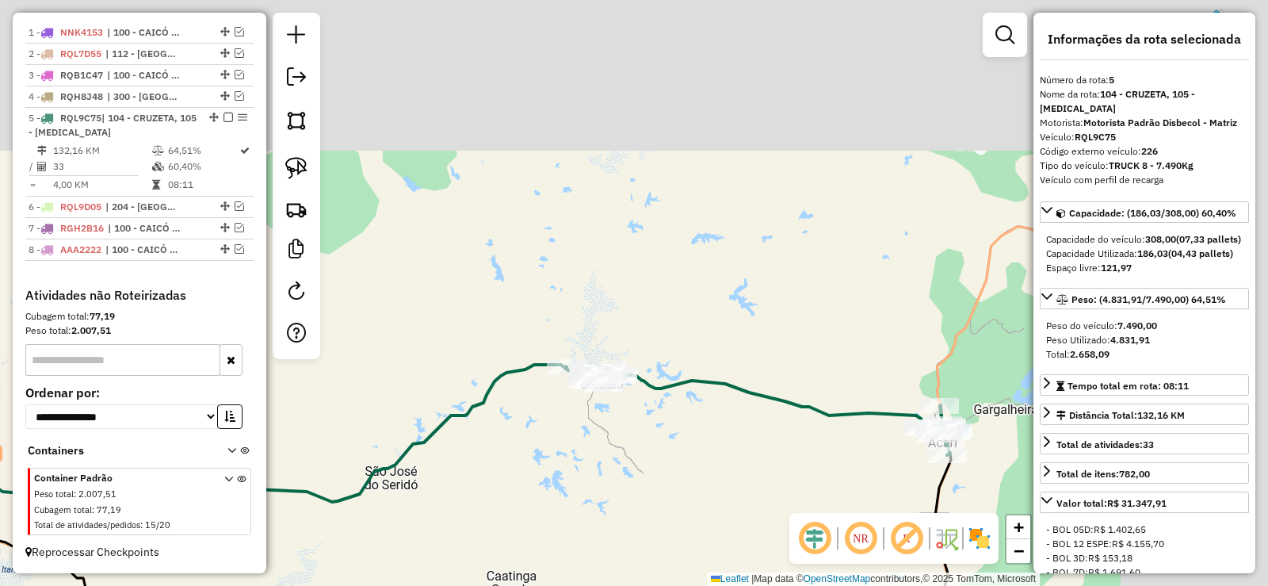
drag, startPoint x: 621, startPoint y: 498, endPoint x: 581, endPoint y: 536, distance: 54.9
click at [581, 582] on div "Janela de atendimento Grade de atendimento Capacidade Transportadoras Veículos …" at bounding box center [634, 293] width 1268 height 586
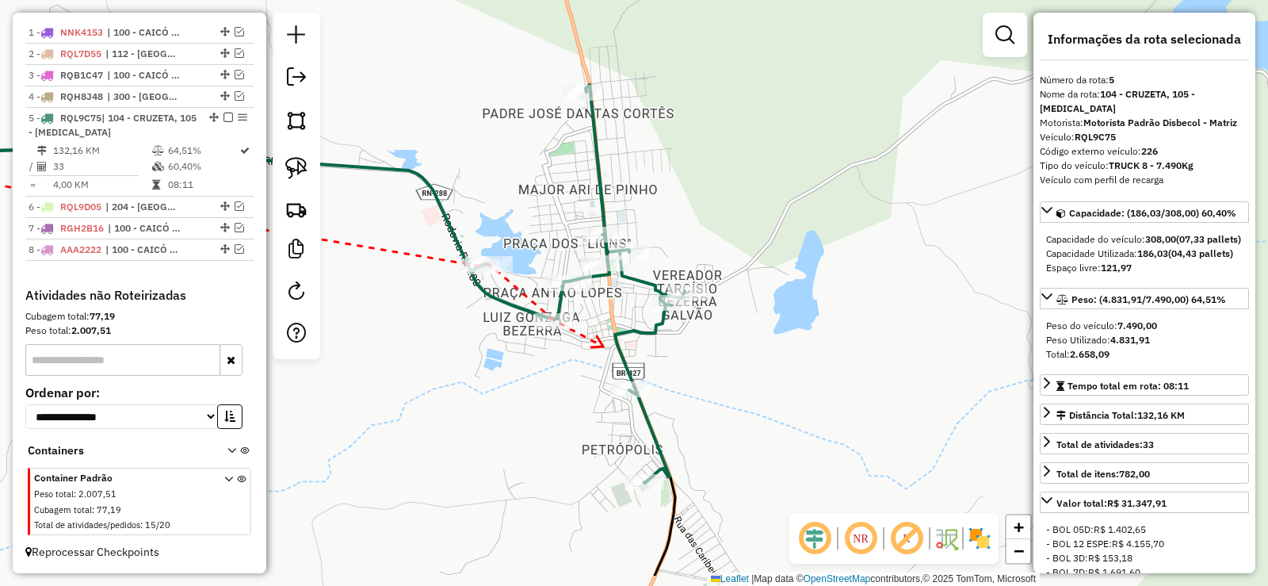
drag, startPoint x: 661, startPoint y: 436, endPoint x: 590, endPoint y: 338, distance: 121.0
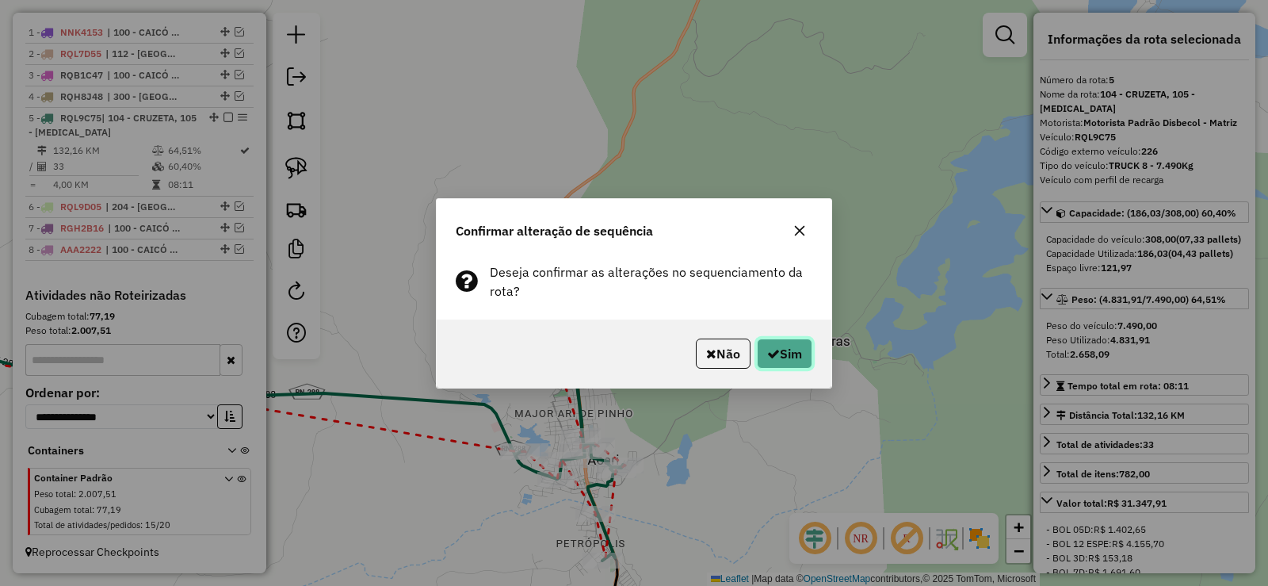
click at [792, 341] on button "Sim" at bounding box center [784, 353] width 55 height 30
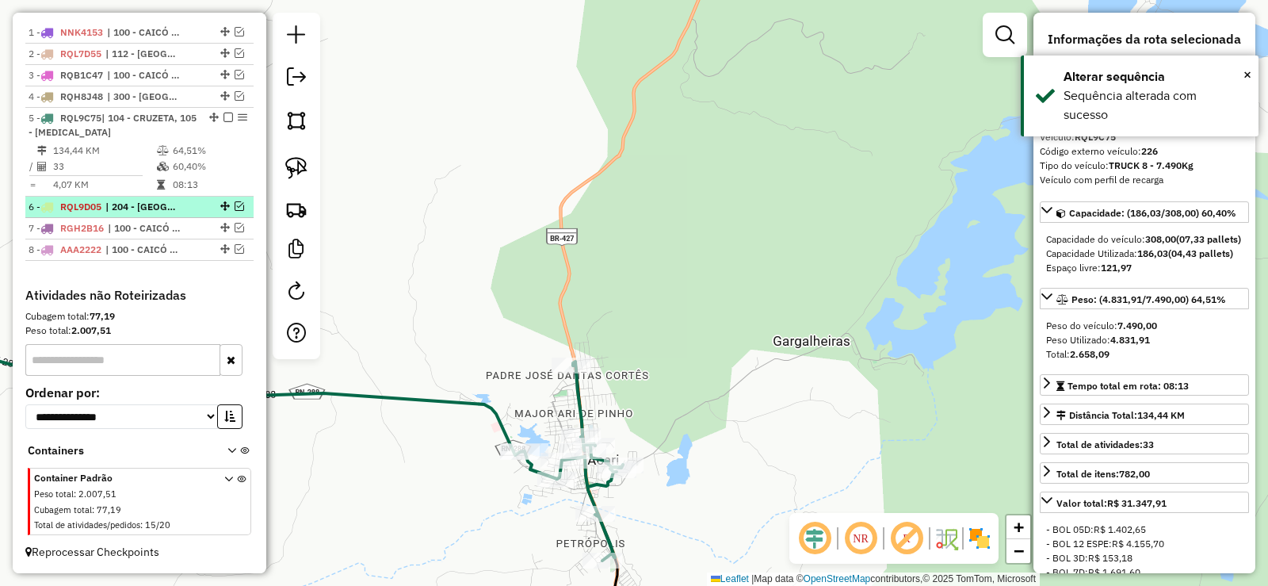
click at [235, 204] on em at bounding box center [240, 206] width 10 height 10
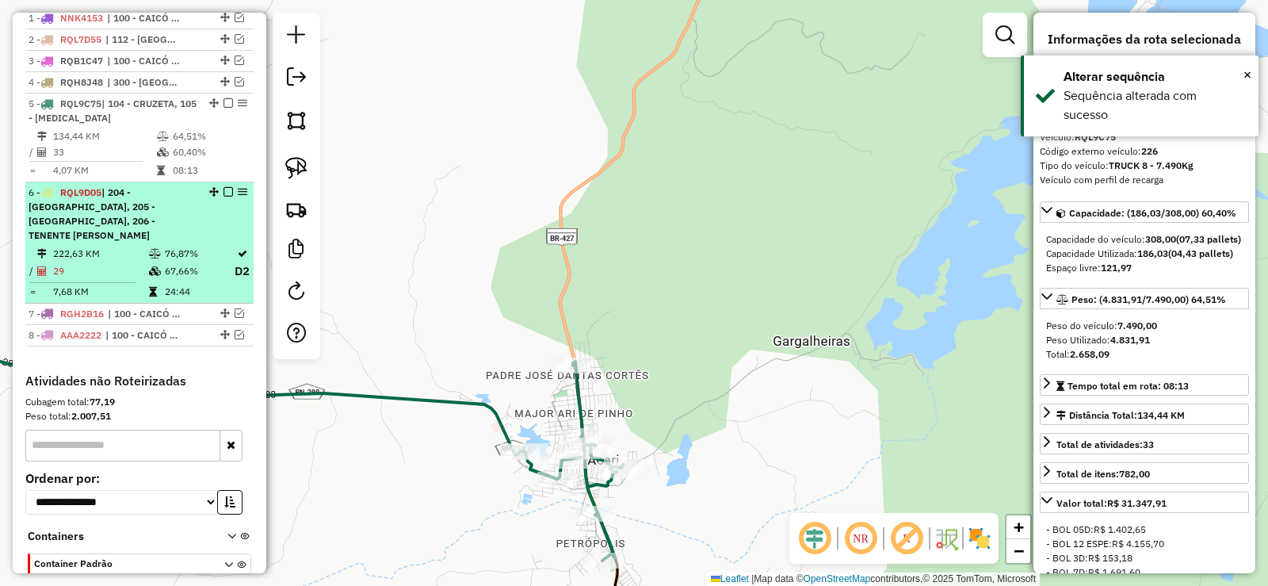
drag, startPoint x: 223, startPoint y: 115, endPoint x: 201, endPoint y: 148, distance: 39.6
click at [223, 108] on em at bounding box center [228, 103] width 10 height 10
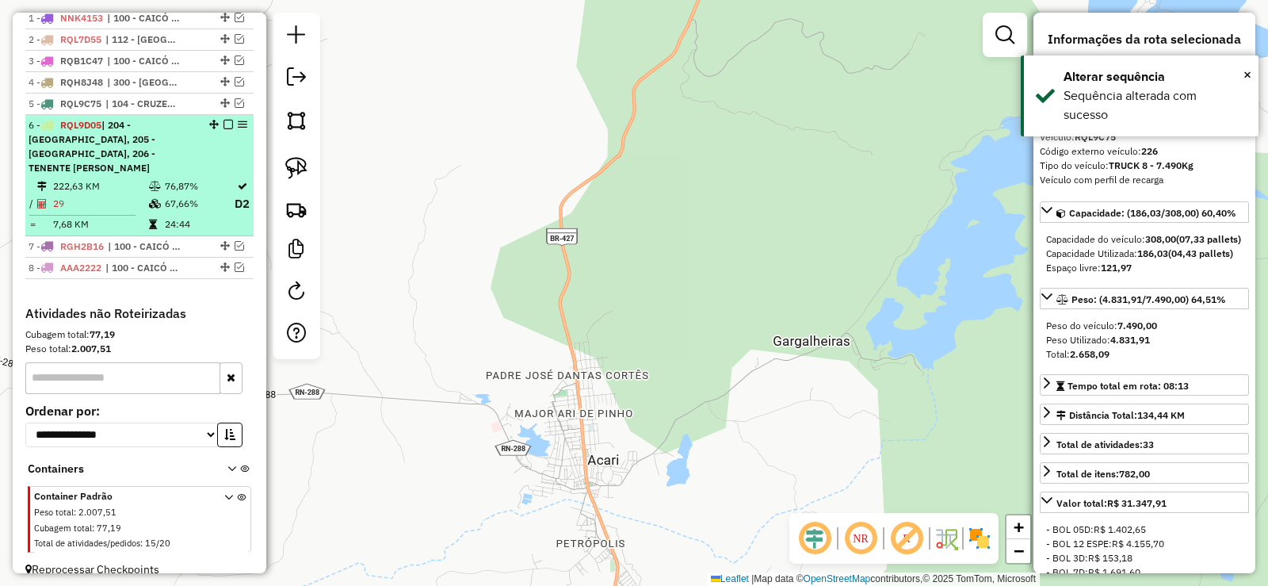
click at [132, 174] on div "6 - RQL9D05 | 204 - FLORANIA, 205 - SÃO VICENTE, 206 - TENENTE LAURENTINO" at bounding box center [113, 146] width 168 height 57
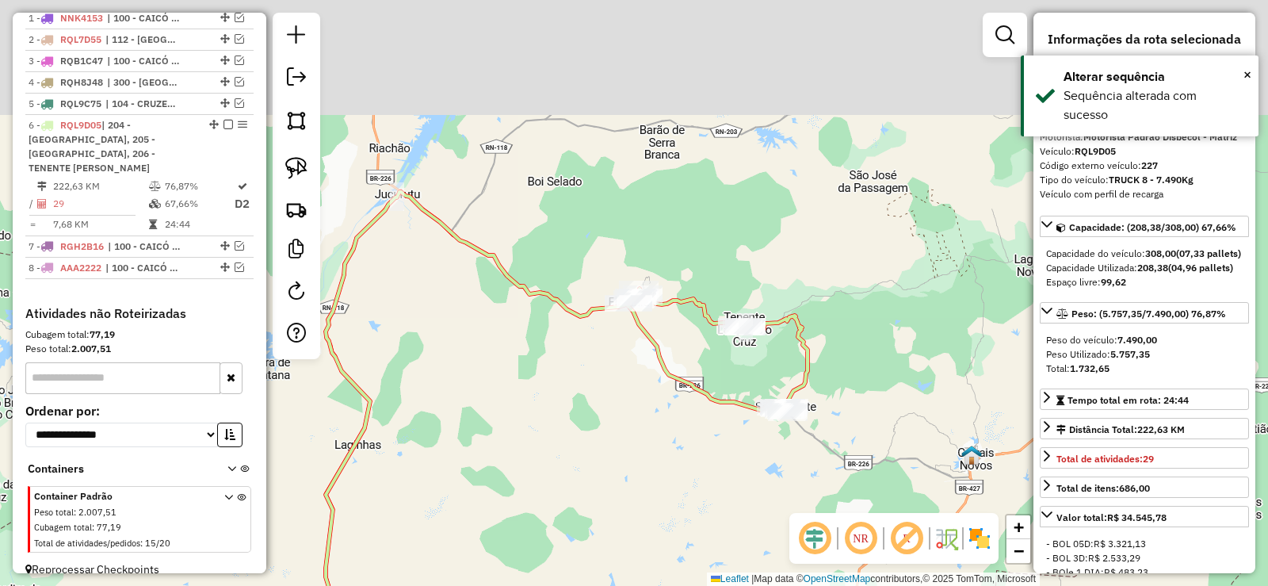
drag, startPoint x: 624, startPoint y: 231, endPoint x: 546, endPoint y: 382, distance: 170.1
click at [546, 382] on div "Janela de atendimento Grade de atendimento Capacidade Transportadoras Veículos …" at bounding box center [634, 293] width 1268 height 586
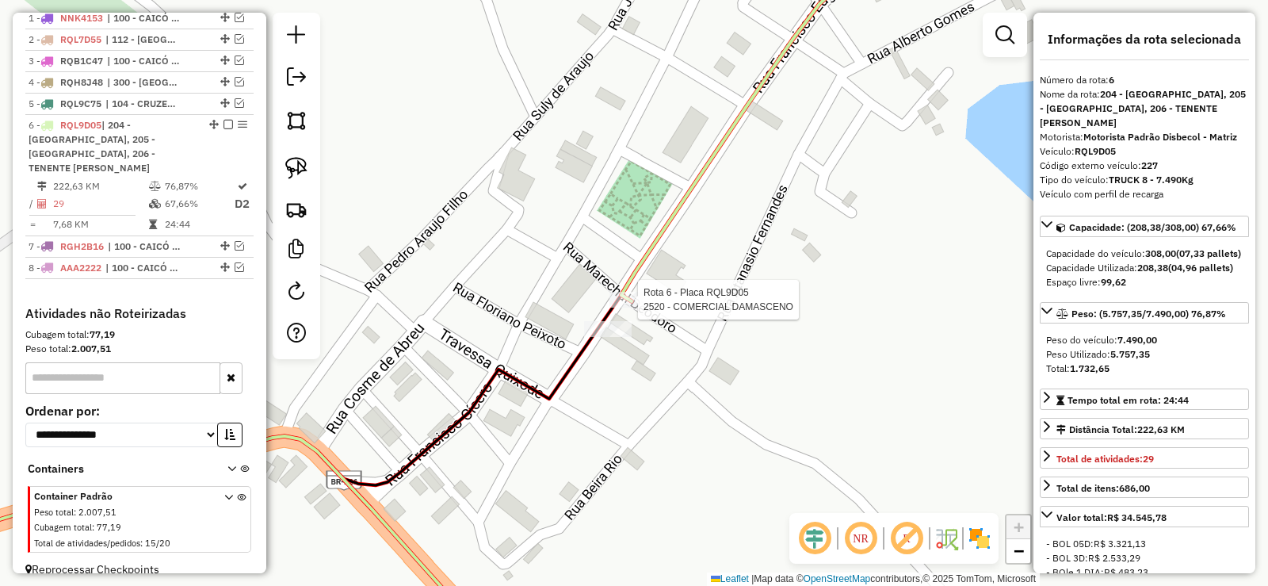
scroll to position [641, 0]
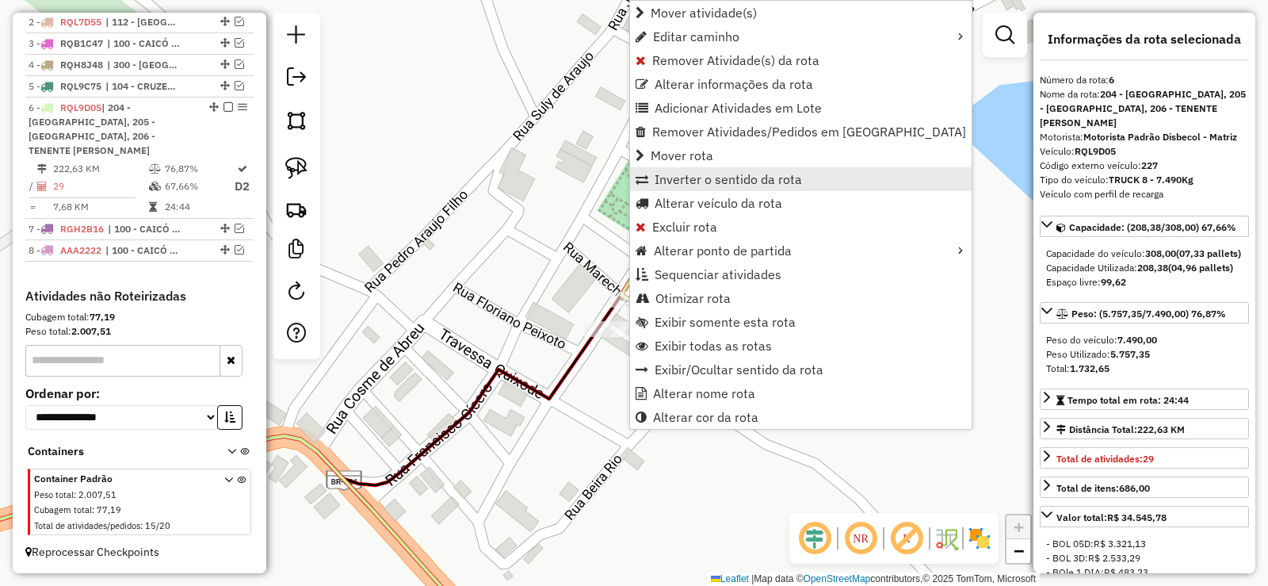
click at [709, 177] on span "Inverter o sentido da rota" at bounding box center [728, 179] width 147 height 13
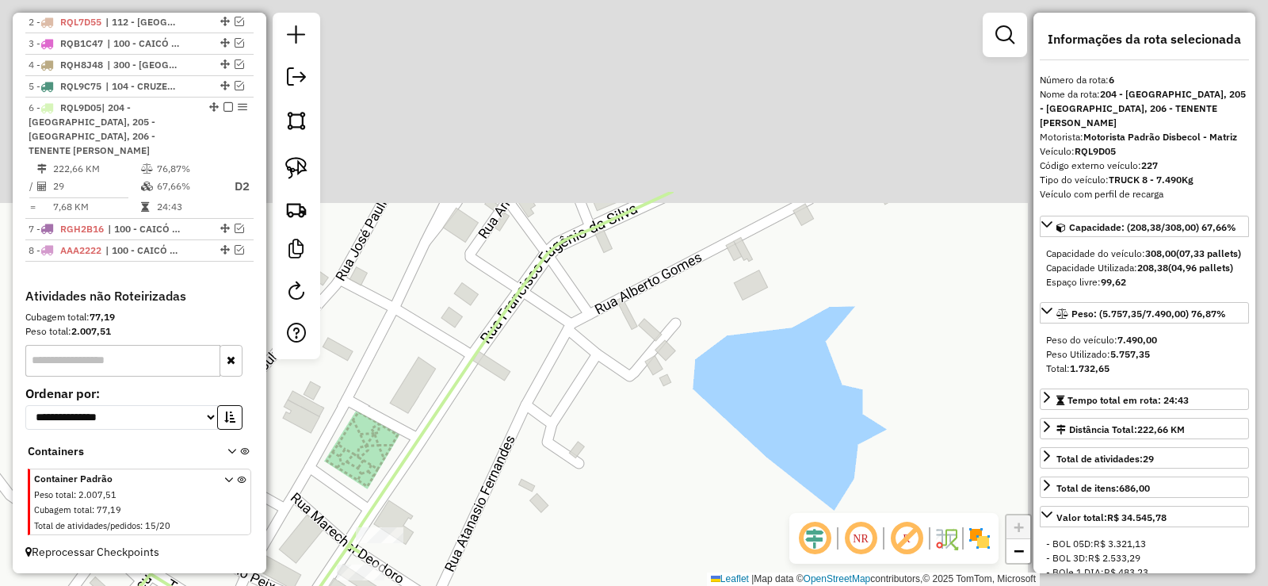
drag, startPoint x: 689, startPoint y: 418, endPoint x: 511, endPoint y: 528, distance: 208.5
click at [511, 528] on div "Janela de atendimento Grade de atendimento Capacidade Transportadoras Veículos …" at bounding box center [634, 293] width 1268 height 586
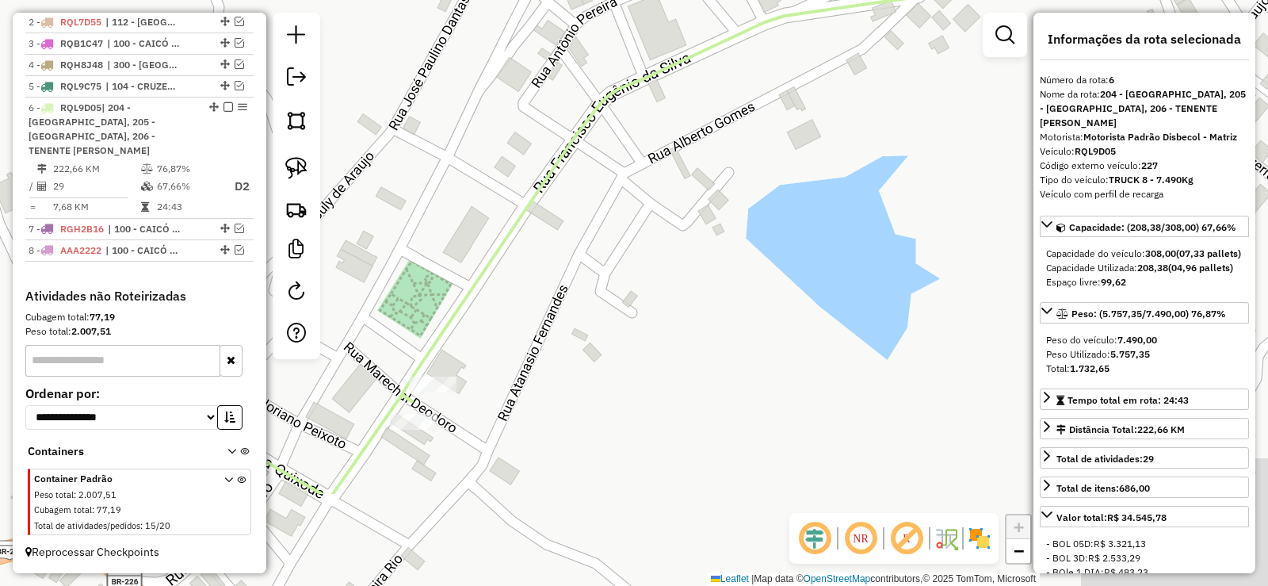
drag, startPoint x: 488, startPoint y: 359, endPoint x: 480, endPoint y: 361, distance: 8.3
click at [488, 358] on div "Janela de atendimento Grade de atendimento Capacidade Transportadoras Veículos …" at bounding box center [634, 293] width 1268 height 586
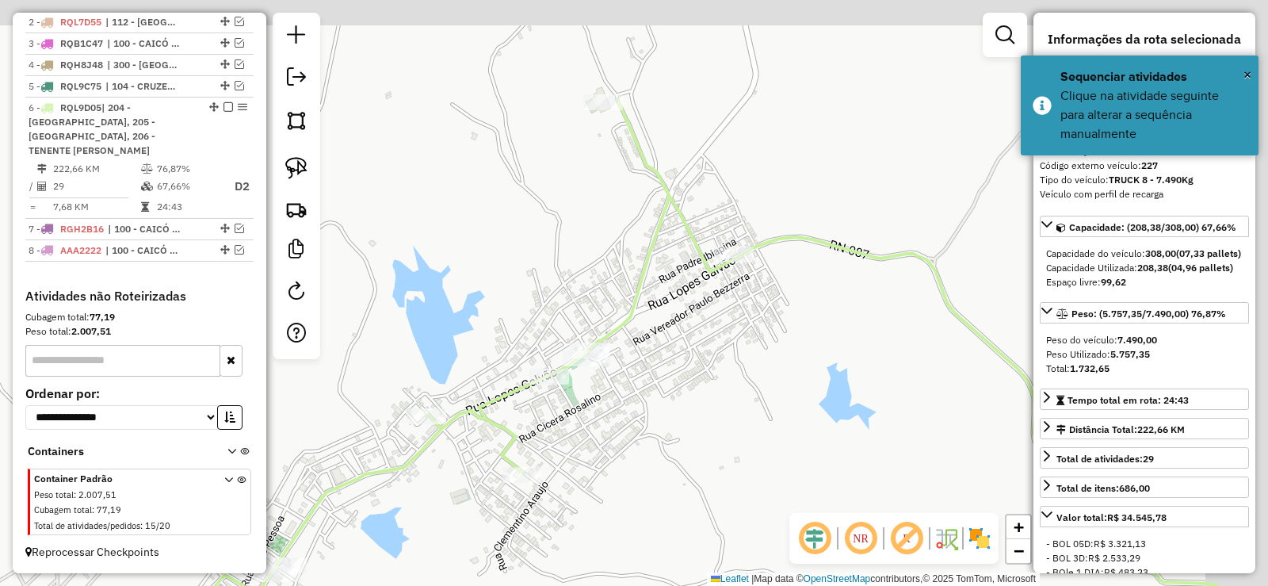
drag, startPoint x: 601, startPoint y: 405, endPoint x: 588, endPoint y: 420, distance: 19.7
click at [588, 420] on div "Janela de atendimento Grade de atendimento Capacidade Transportadoras Veículos …" at bounding box center [634, 293] width 1268 height 586
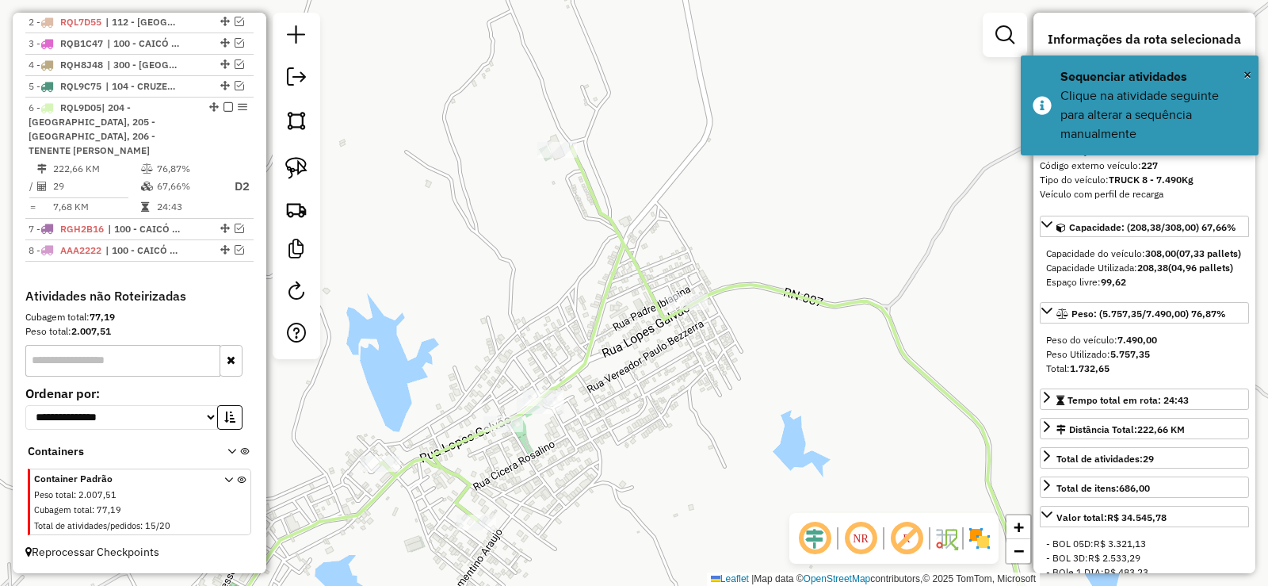
drag, startPoint x: 682, startPoint y: 357, endPoint x: 636, endPoint y: 404, distance: 66.1
click at [636, 404] on div "Janela de atendimento Grade de atendimento Capacidade Transportadoras Veículos …" at bounding box center [634, 293] width 1268 height 586
drag, startPoint x: 656, startPoint y: 429, endPoint x: 552, endPoint y: 441, distance: 105.3
click at [552, 444] on div "Janela de atendimento Grade de atendimento Capacidade Transportadoras Veículos …" at bounding box center [634, 293] width 1268 height 586
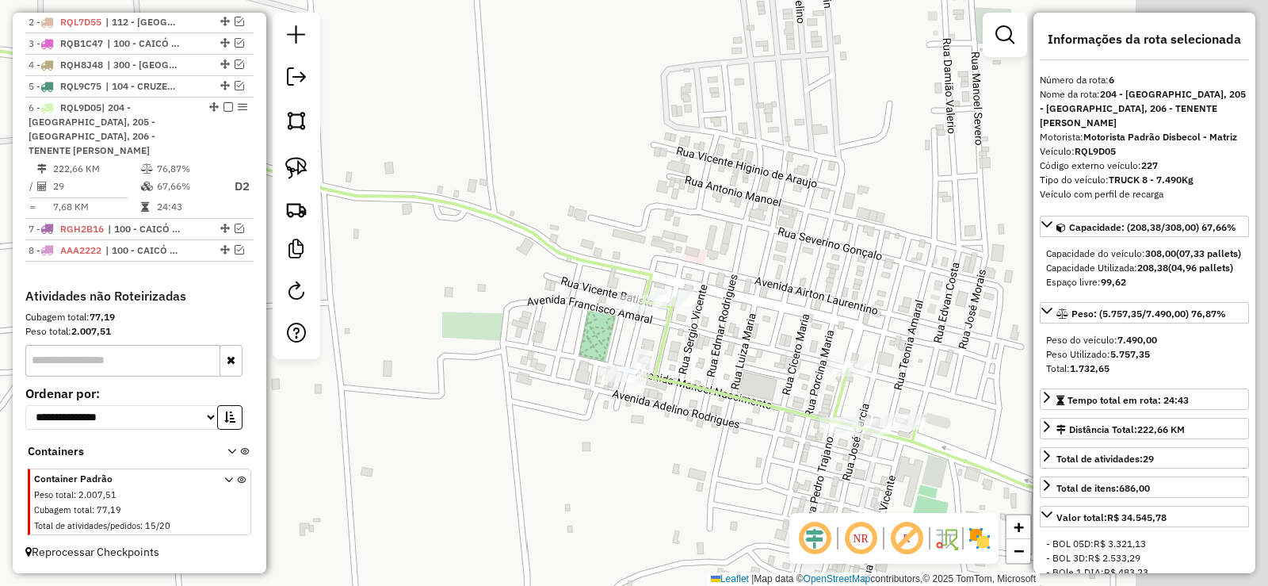
drag, startPoint x: 536, startPoint y: 418, endPoint x: 529, endPoint y: 318, distance: 100.1
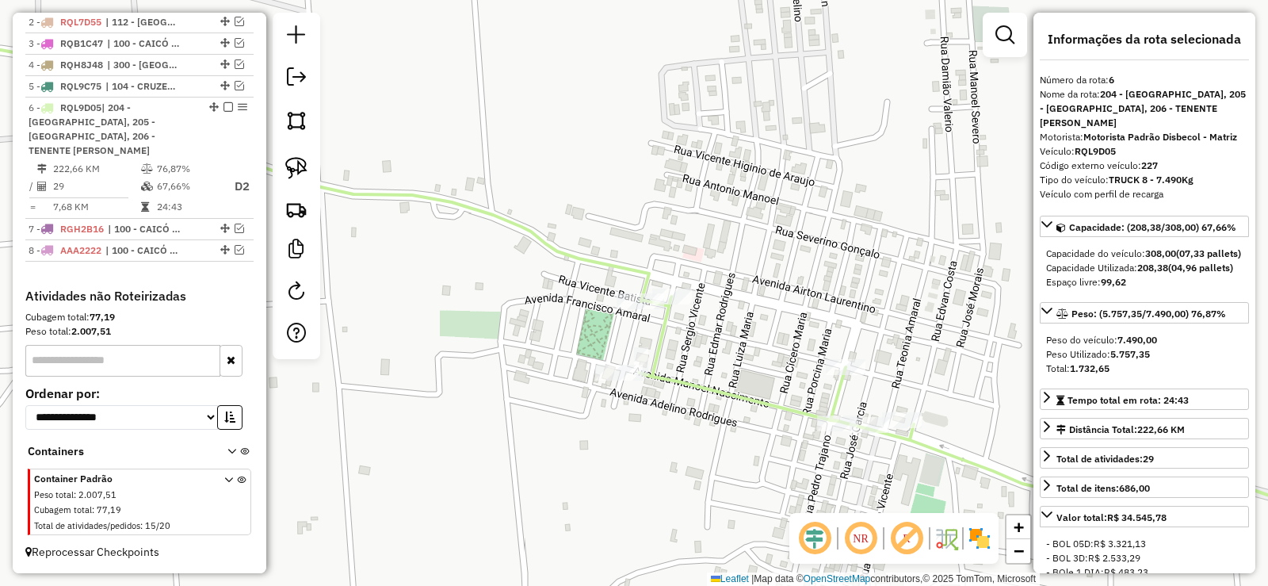
drag, startPoint x: 754, startPoint y: 404, endPoint x: 586, endPoint y: 329, distance: 184.1
click at [586, 330] on icon at bounding box center [632, 289] width 1522 height 481
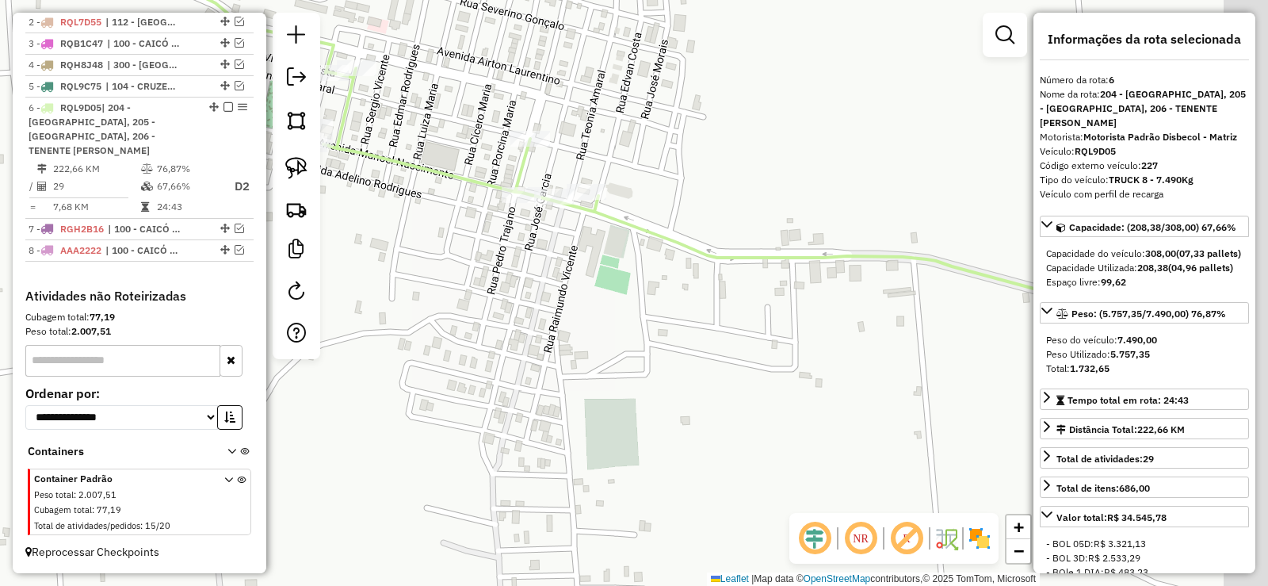
drag, startPoint x: 778, startPoint y: 445, endPoint x: 631, endPoint y: 291, distance: 213.6
click at [631, 291] on div "Janela de atendimento Grade de atendimento Capacidade Transportadoras Veículos …" at bounding box center [634, 293] width 1268 height 586
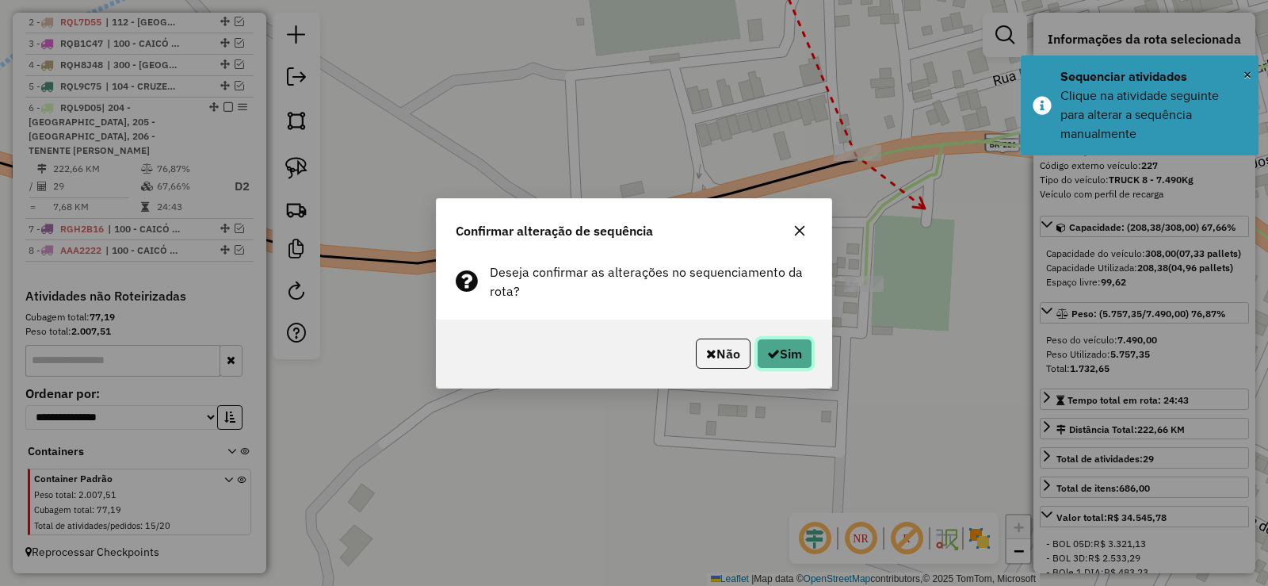
click at [791, 358] on button "Sim" at bounding box center [784, 353] width 55 height 30
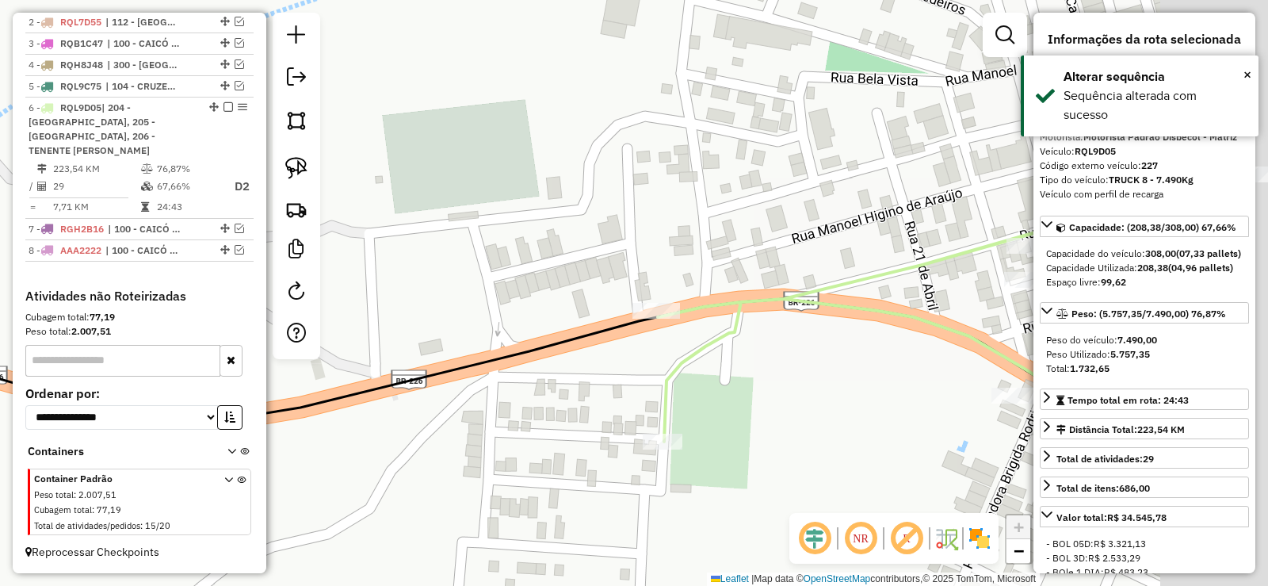
drag, startPoint x: 821, startPoint y: 209, endPoint x: 622, endPoint y: 364, distance: 251.9
click at [622, 364] on div "Janela de atendimento Grade de atendimento Capacidade Transportadoras Veículos …" at bounding box center [634, 293] width 1268 height 586
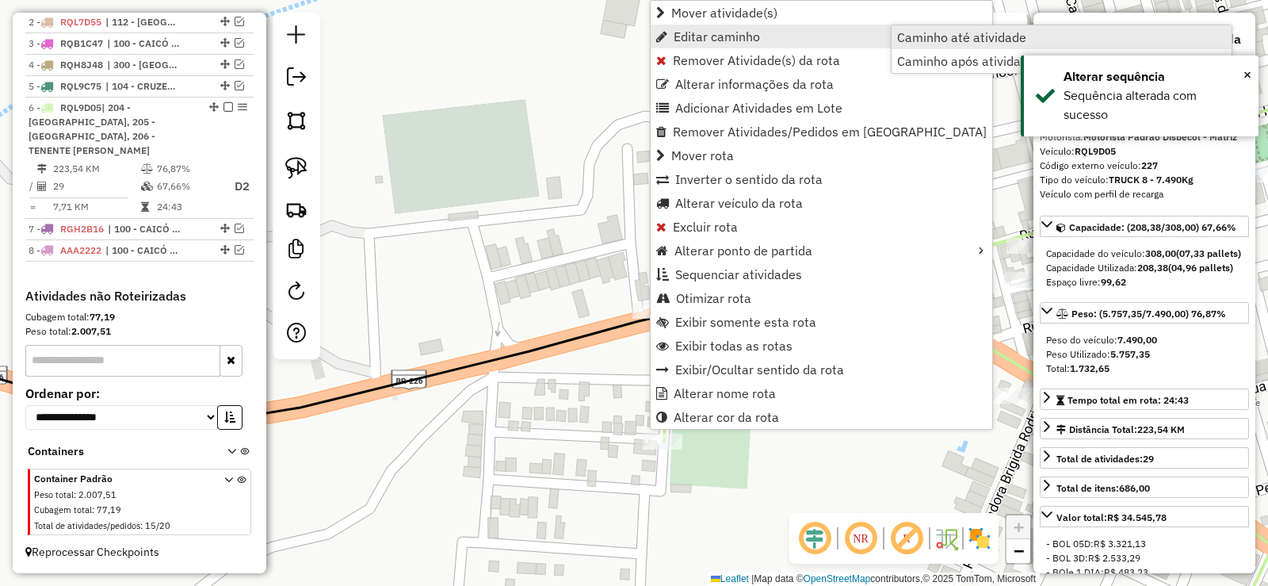
click at [945, 36] on span "Caminho até atividade" at bounding box center [961, 37] width 129 height 13
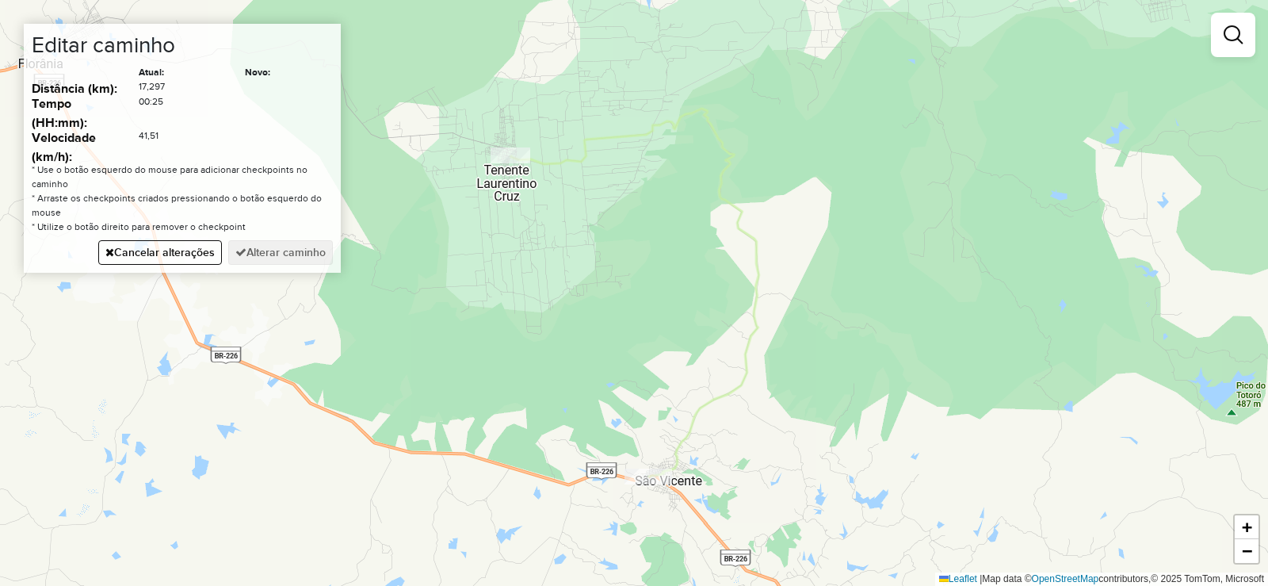
click at [369, 442] on div "Janela de atendimento Grade de atendimento Capacidade Transportadoras Veículos …" at bounding box center [634, 293] width 1268 height 586
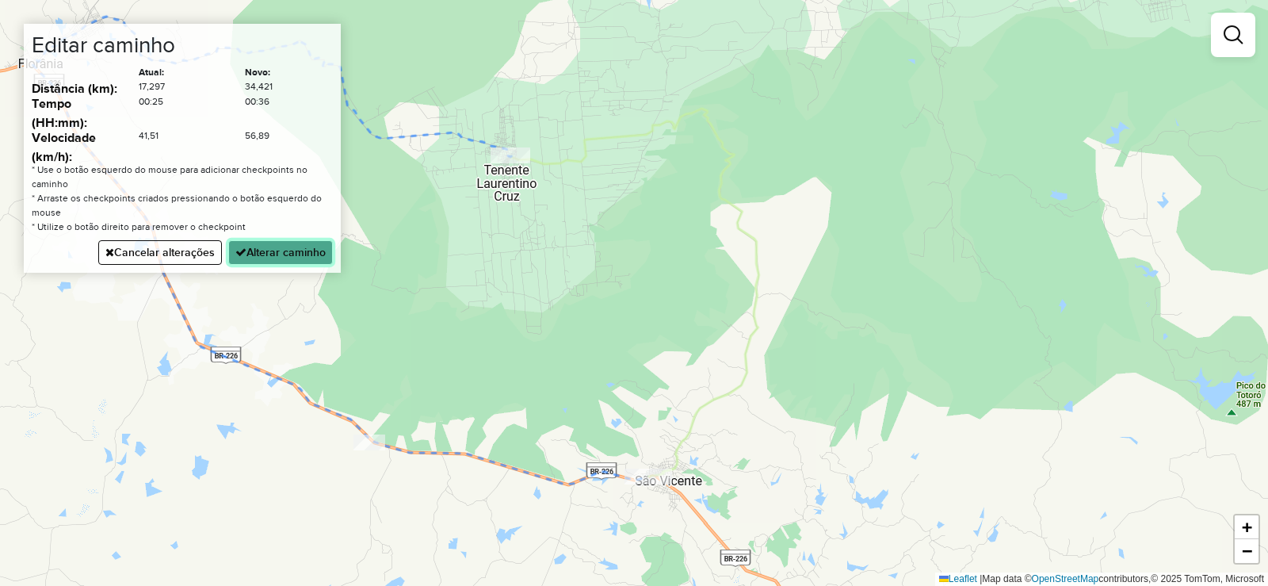
click at [278, 254] on button "Alterar caminho" at bounding box center [280, 252] width 105 height 25
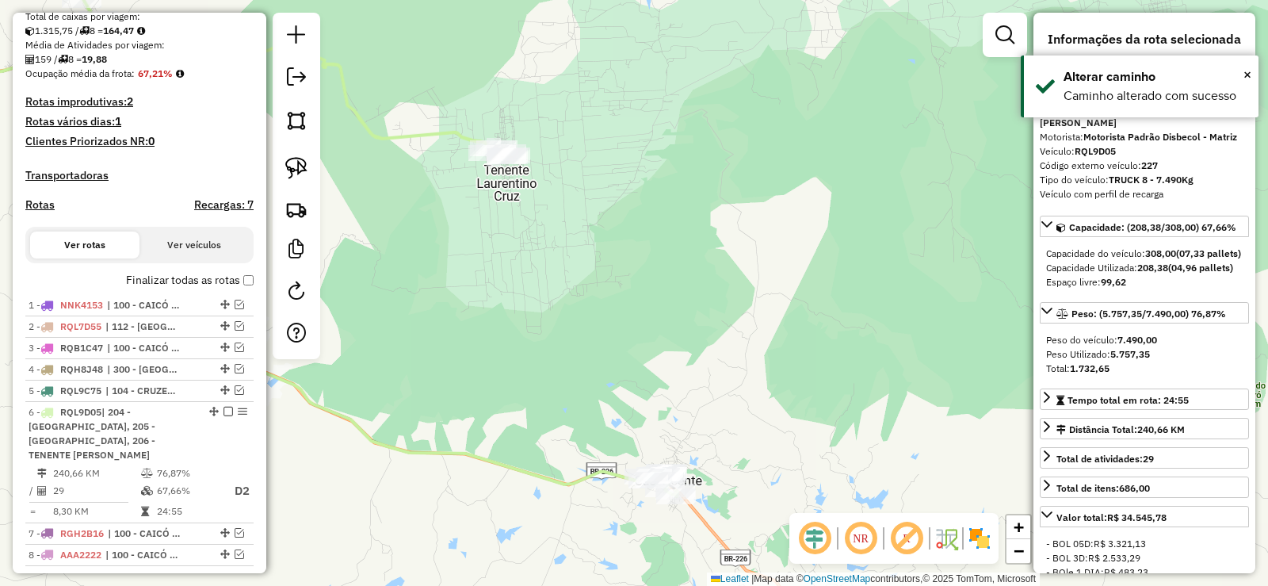
scroll to position [0, 0]
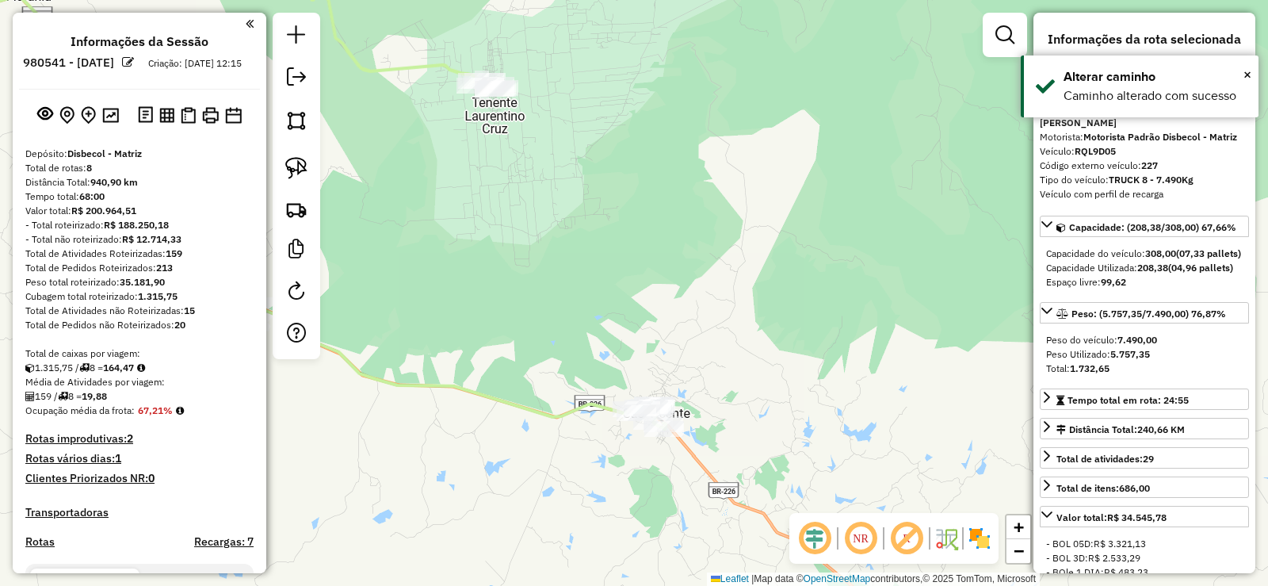
drag, startPoint x: 639, startPoint y: 419, endPoint x: 613, endPoint y: 334, distance: 88.5
click at [609, 300] on div "Janela de atendimento Grade de atendimento Capacidade Transportadoras Veículos …" at bounding box center [634, 293] width 1268 height 586
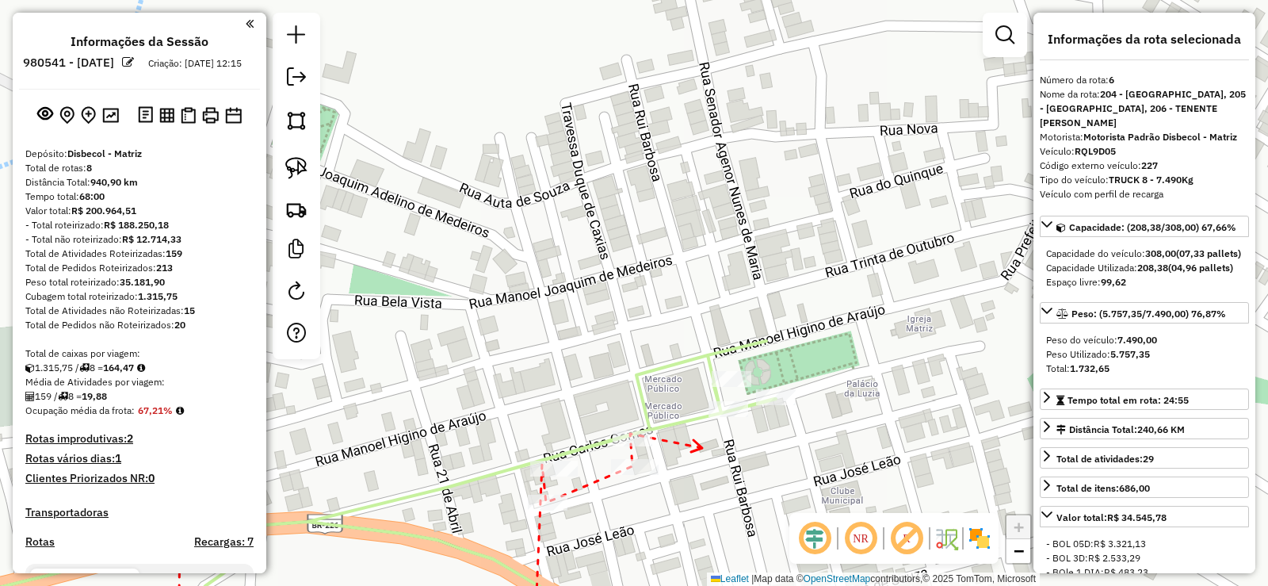
drag, startPoint x: 787, startPoint y: 338, endPoint x: 701, endPoint y: 447, distance: 138.9
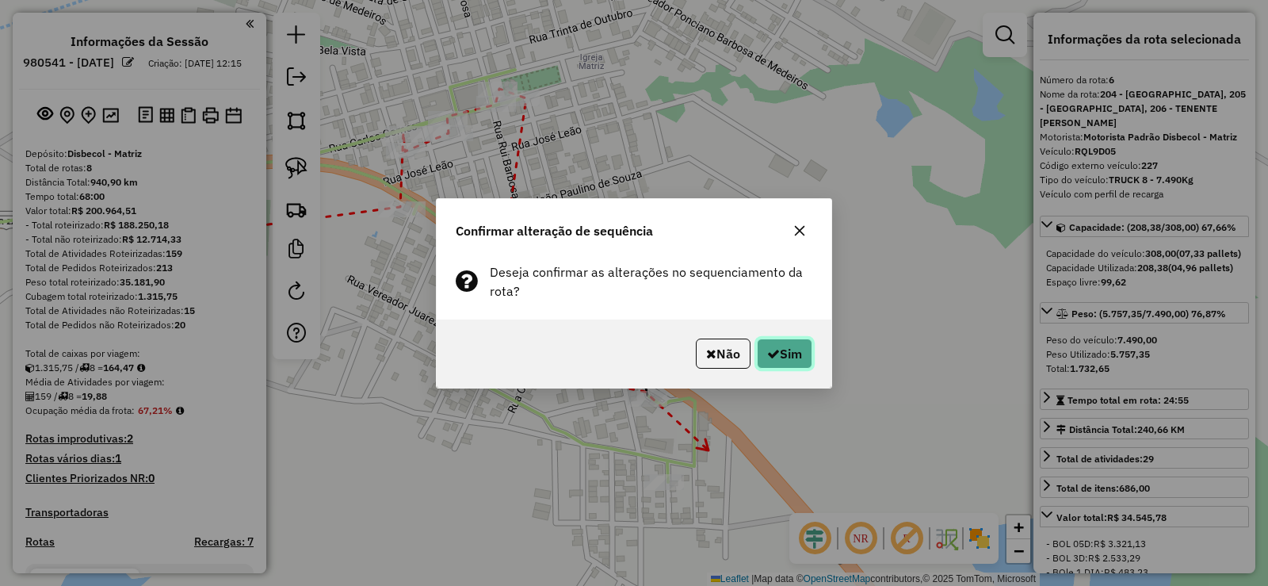
drag, startPoint x: 809, startPoint y: 350, endPoint x: 793, endPoint y: 353, distance: 16.2
click at [795, 353] on button "Sim" at bounding box center [784, 353] width 55 height 30
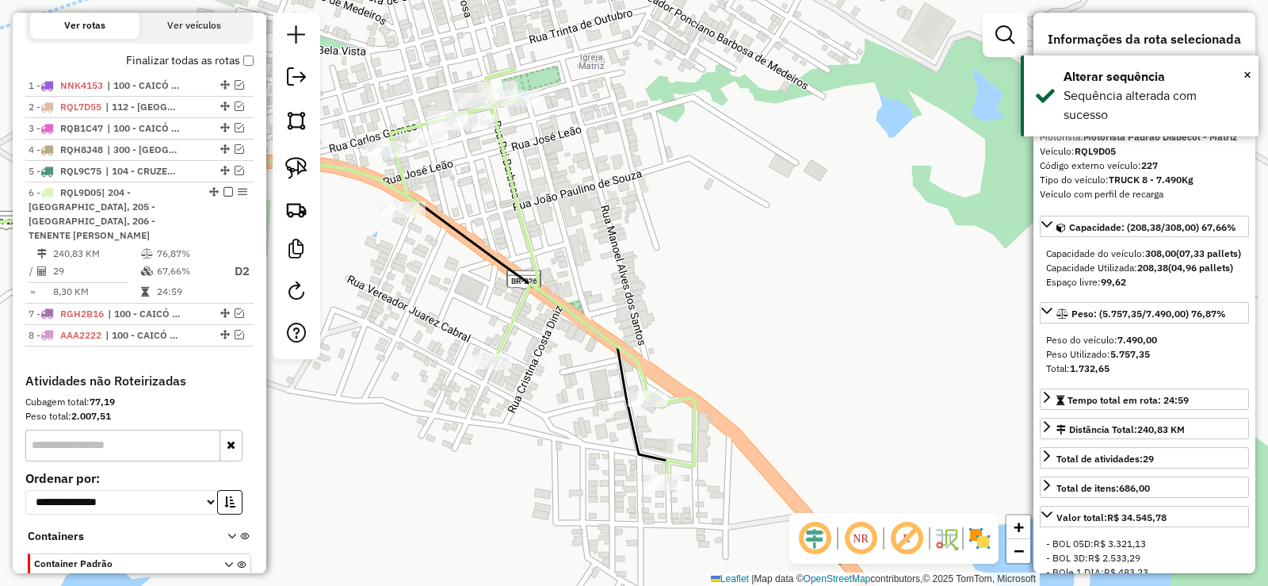
scroll to position [641, 0]
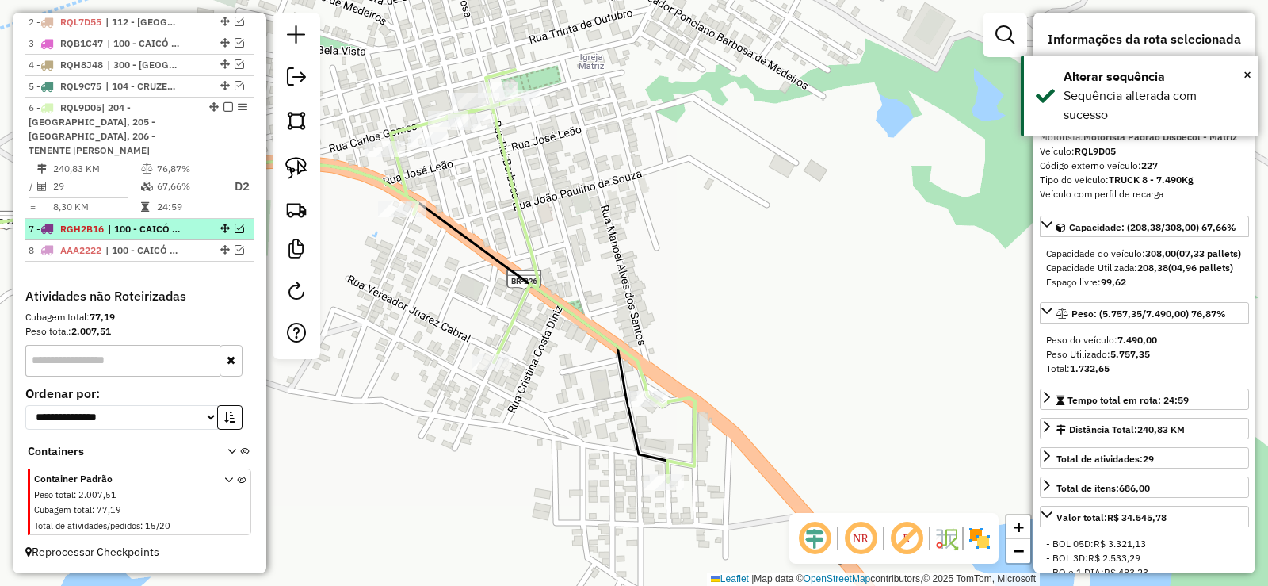
click at [235, 228] on em at bounding box center [240, 228] width 10 height 10
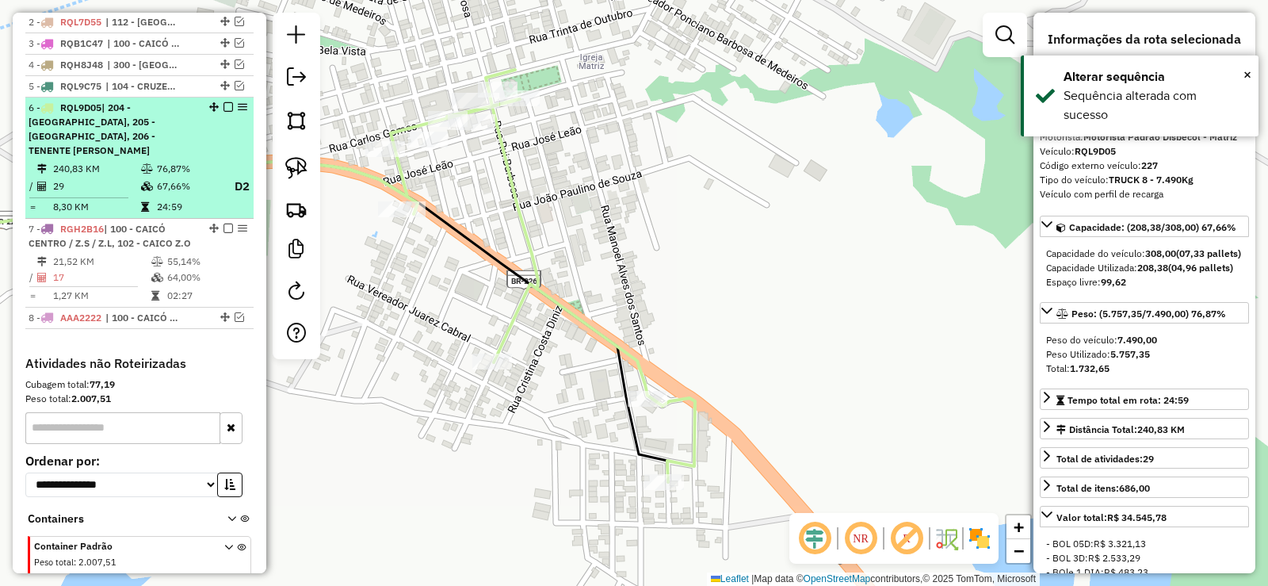
click at [223, 112] on em at bounding box center [228, 107] width 10 height 10
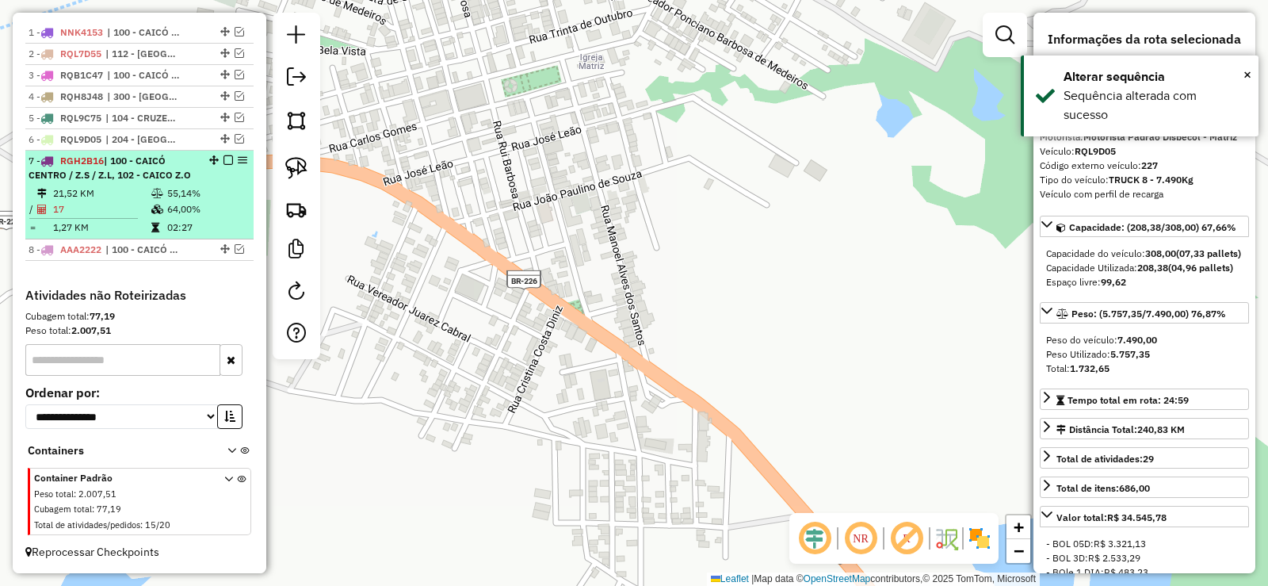
drag, startPoint x: 134, startPoint y: 197, endPoint x: 172, endPoint y: 197, distance: 38.0
click at [134, 195] on td "21,52 KM" at bounding box center [101, 193] width 98 height 16
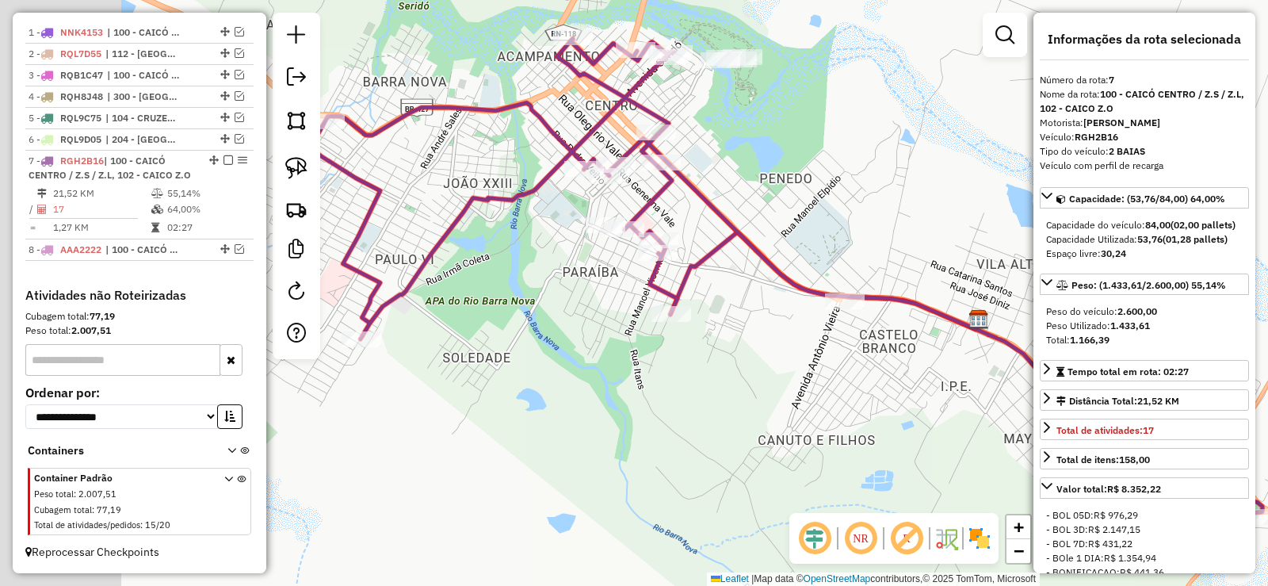
drag, startPoint x: 475, startPoint y: 445, endPoint x: 628, endPoint y: 437, distance: 153.9
click at [628, 437] on div "Janela de atendimento Grade de atendimento Capacidade Transportadoras Veículos …" at bounding box center [634, 293] width 1268 height 586
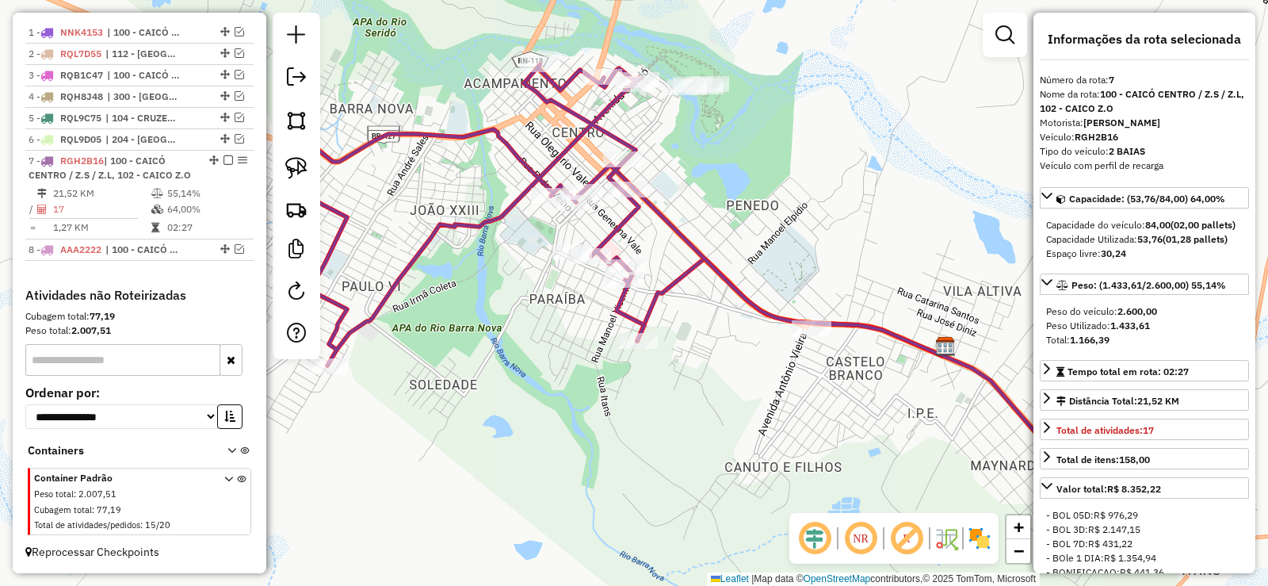
drag, startPoint x: 786, startPoint y: 376, endPoint x: 626, endPoint y: 468, distance: 184.6
click at [626, 468] on div "Janela de atendimento Grade de atendimento Capacidade Transportadoras Veículos …" at bounding box center [634, 293] width 1268 height 586
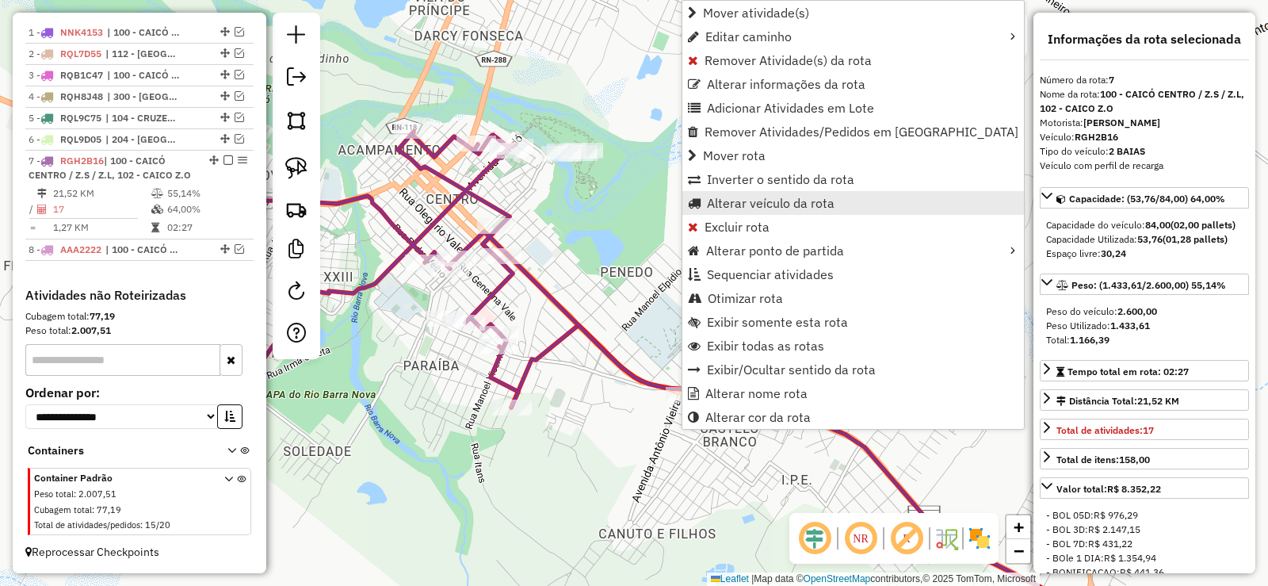
click at [750, 192] on link "Alterar veículo da rota" at bounding box center [853, 203] width 342 height 24
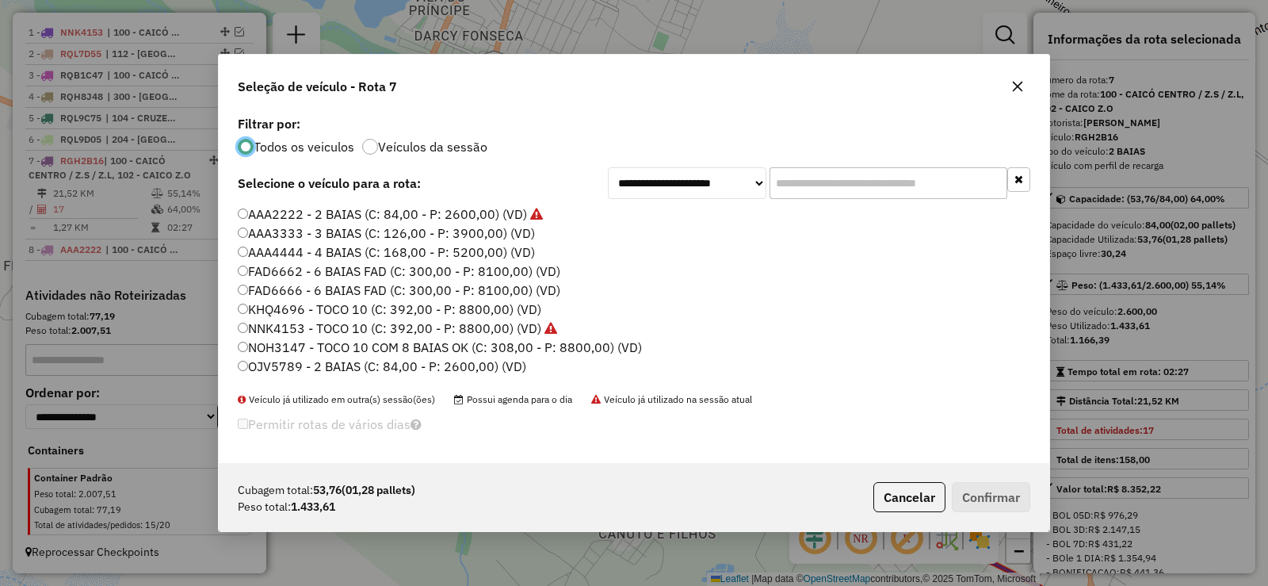
scroll to position [9, 5]
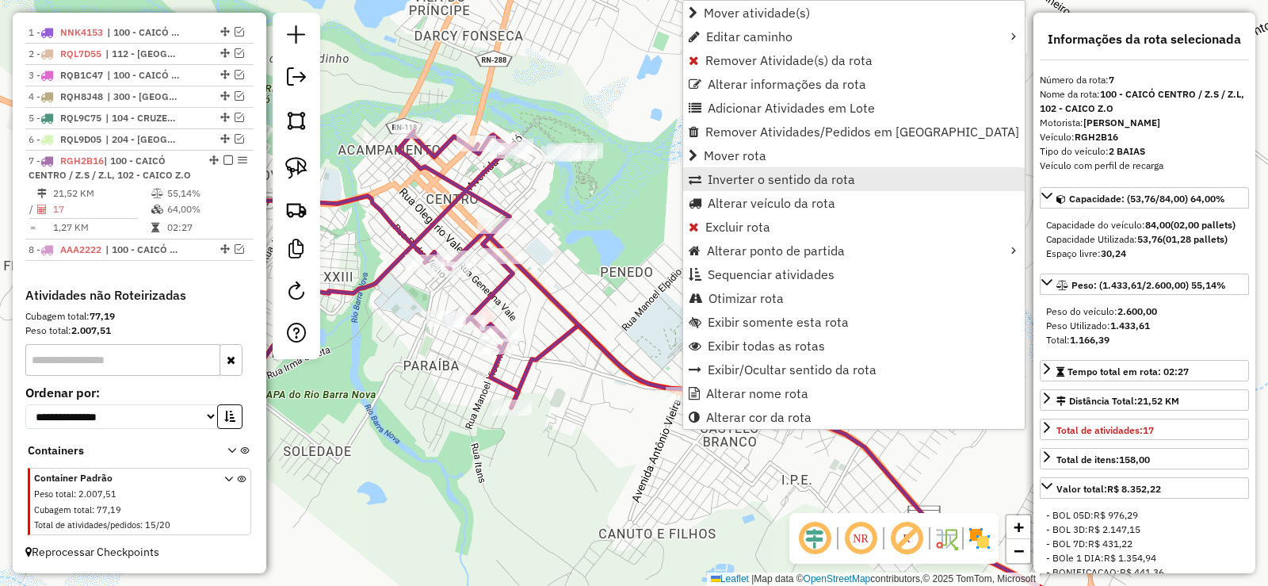
click at [724, 178] on span "Inverter o sentido da rota" at bounding box center [781, 179] width 147 height 13
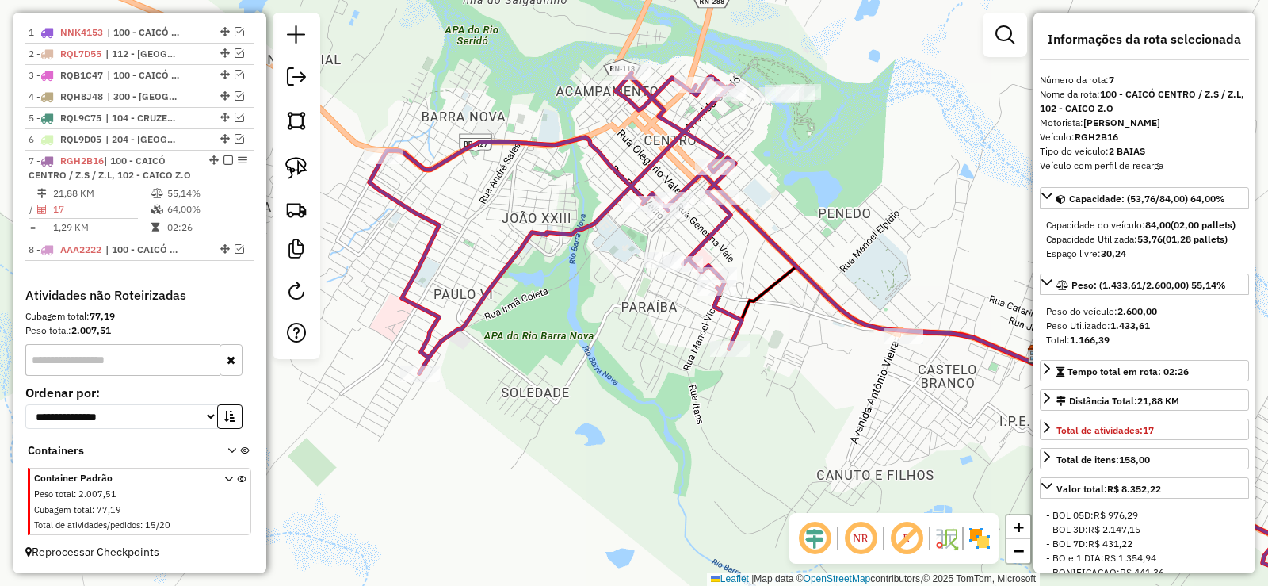
drag, startPoint x: 552, startPoint y: 479, endPoint x: 768, endPoint y: 414, distance: 225.9
click at [768, 416] on div "Janela de atendimento Grade de atendimento Capacidade Transportadoras Veículos …" at bounding box center [634, 293] width 1268 height 586
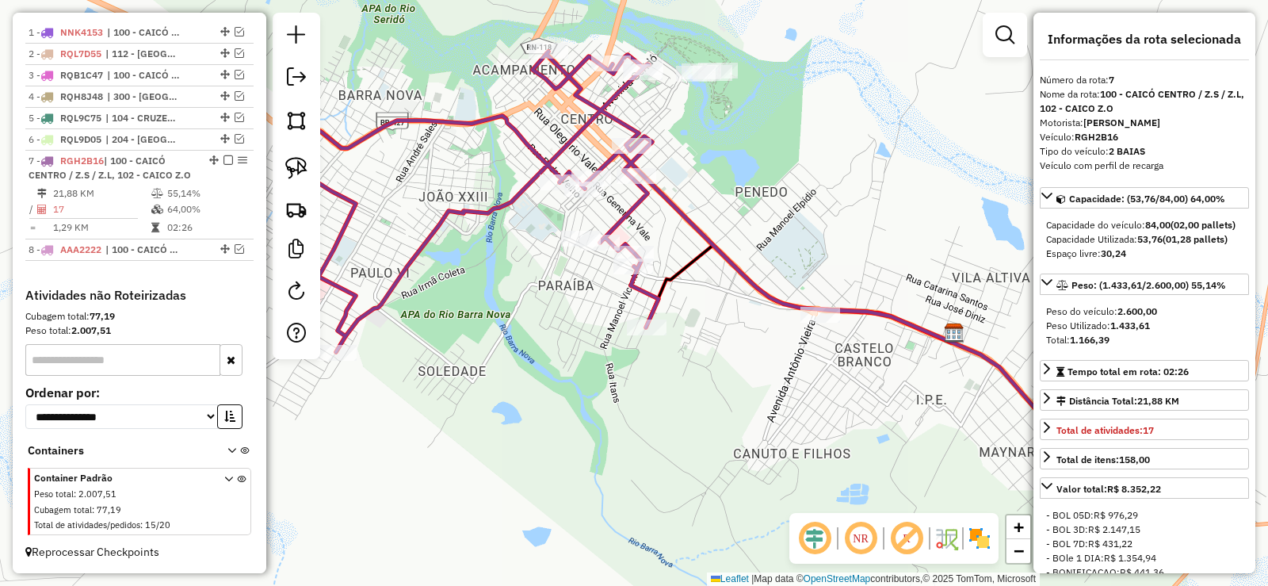
drag, startPoint x: 823, startPoint y: 440, endPoint x: 567, endPoint y: 376, distance: 263.7
click at [575, 388] on div "Janela de atendimento Grade de atendimento Capacidade Transportadoras Veículos …" at bounding box center [634, 293] width 1268 height 586
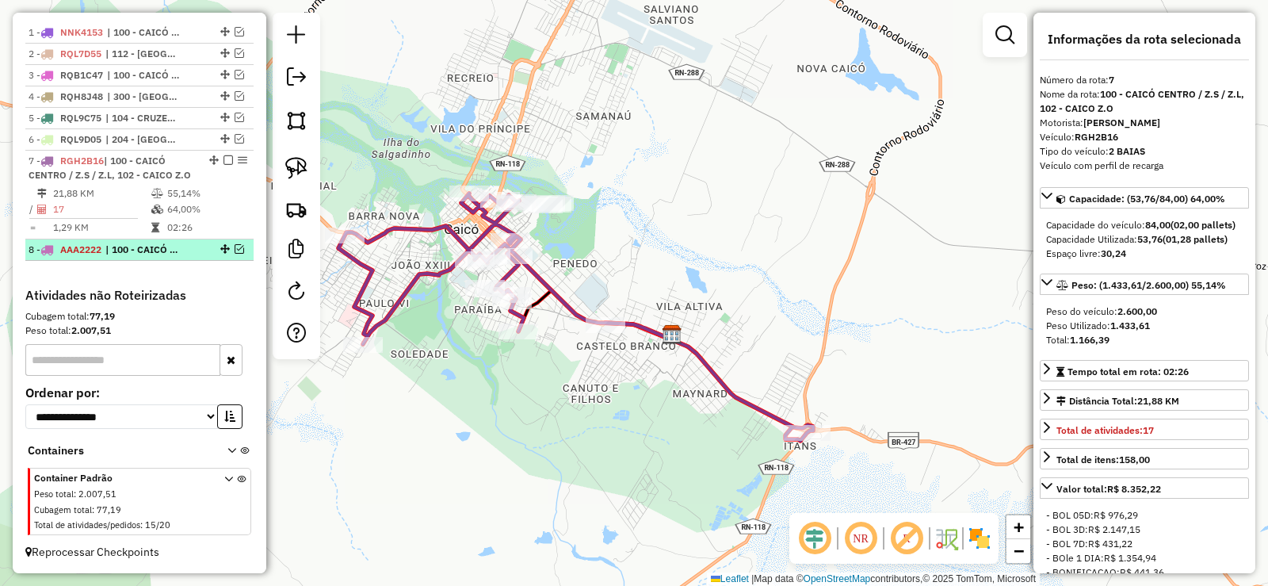
click at [235, 250] on em at bounding box center [240, 249] width 10 height 10
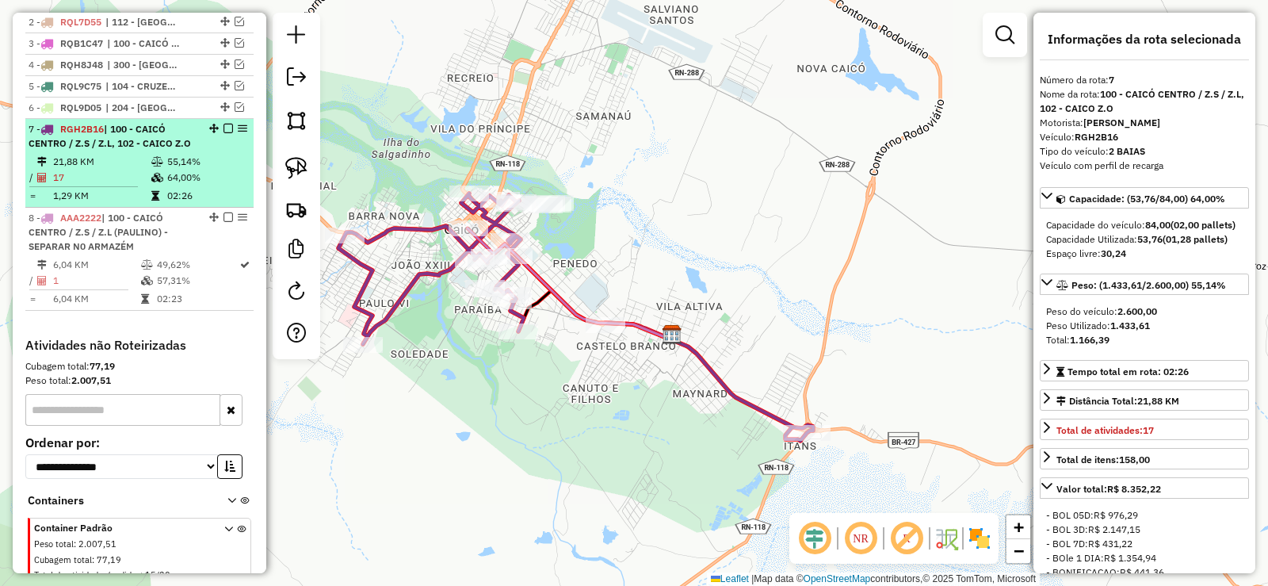
click at [223, 133] on em at bounding box center [228, 129] width 10 height 10
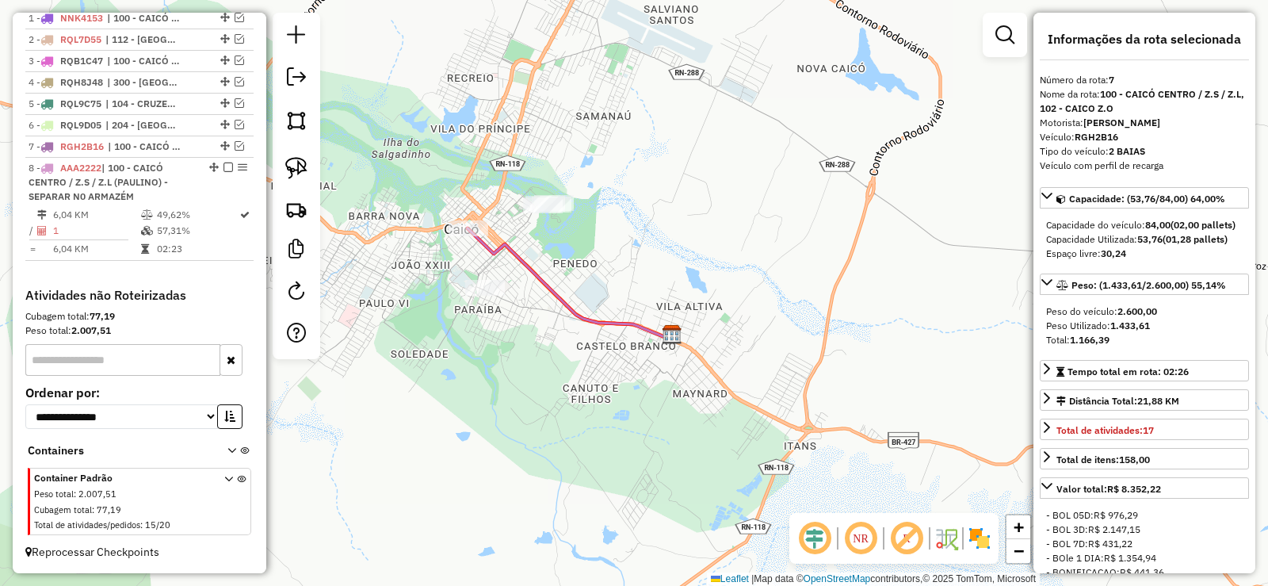
scroll to position [638, 0]
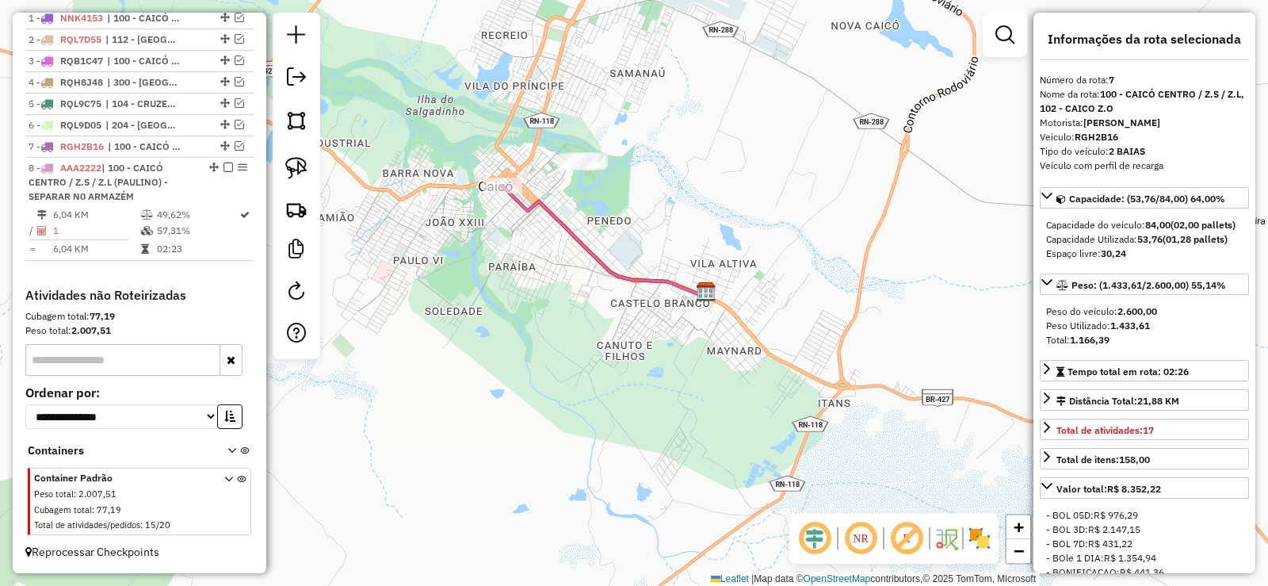
drag, startPoint x: 479, startPoint y: 405, endPoint x: 514, endPoint y: 361, distance: 55.3
click at [514, 361] on div "Janela de atendimento Grade de atendimento Capacidade Transportadoras Veículos …" at bounding box center [634, 293] width 1268 height 586
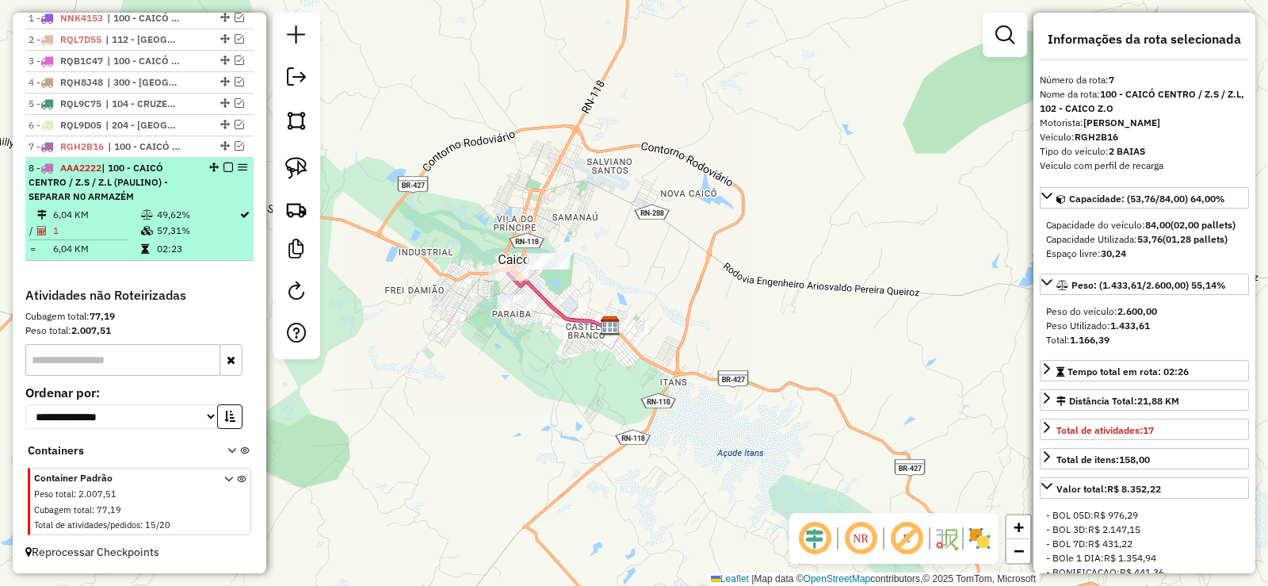
click at [223, 165] on em at bounding box center [228, 167] width 10 height 10
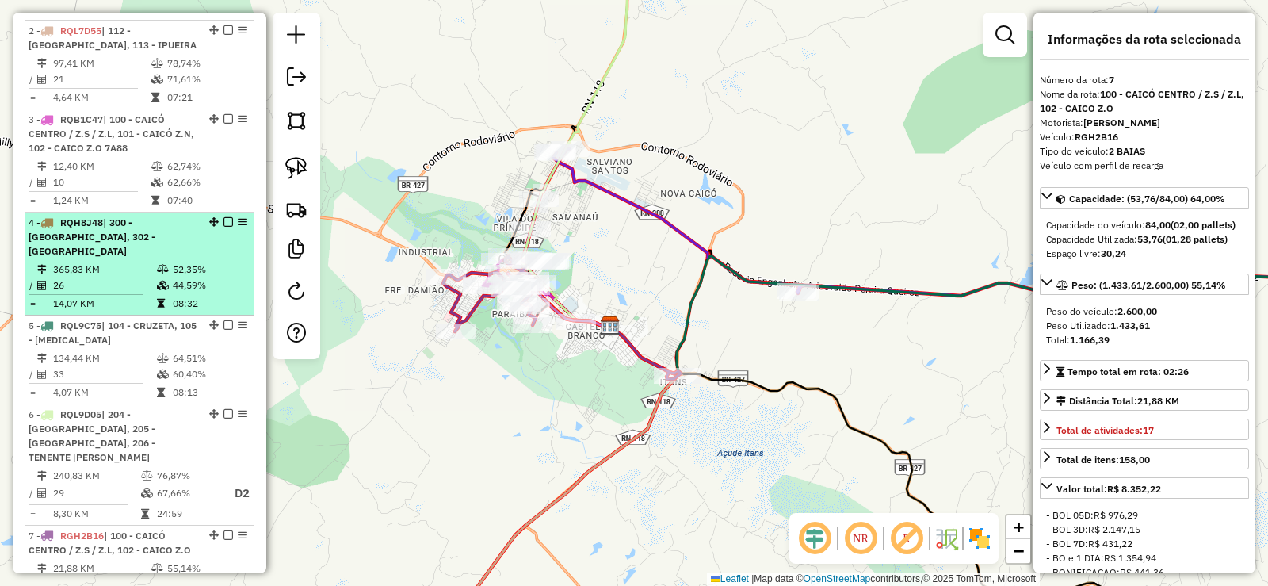
scroll to position [715, 0]
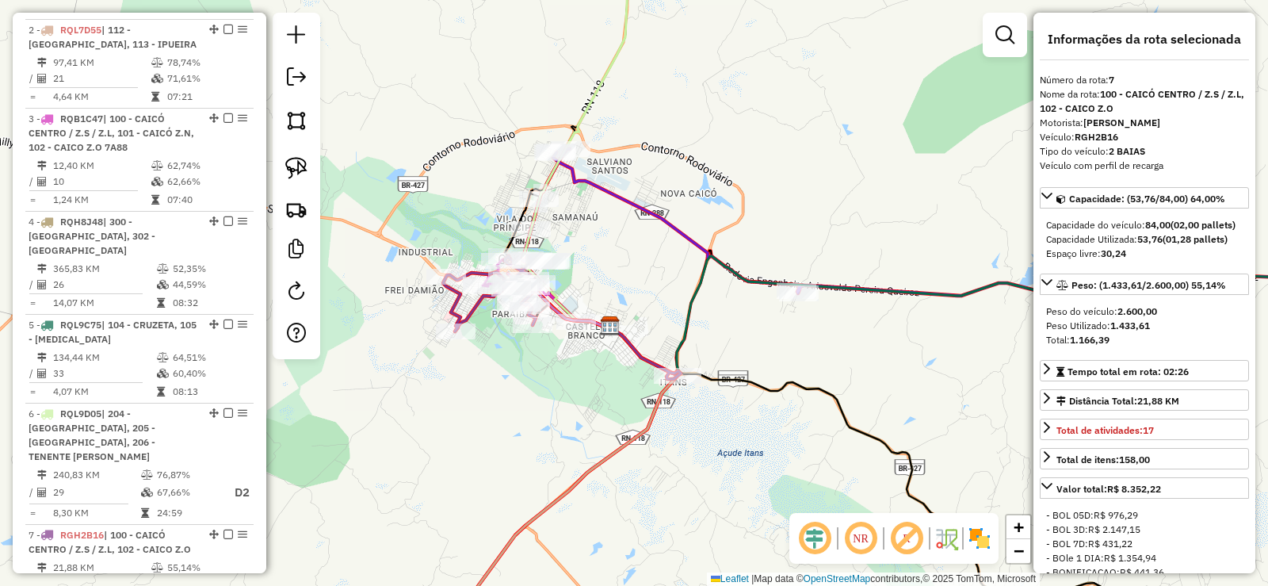
drag, startPoint x: 773, startPoint y: 456, endPoint x: 369, endPoint y: 333, distance: 422.7
click at [371, 333] on div "Janela de atendimento Grade de atendimento Capacidade Transportadoras Veículos …" at bounding box center [634, 293] width 1268 height 586
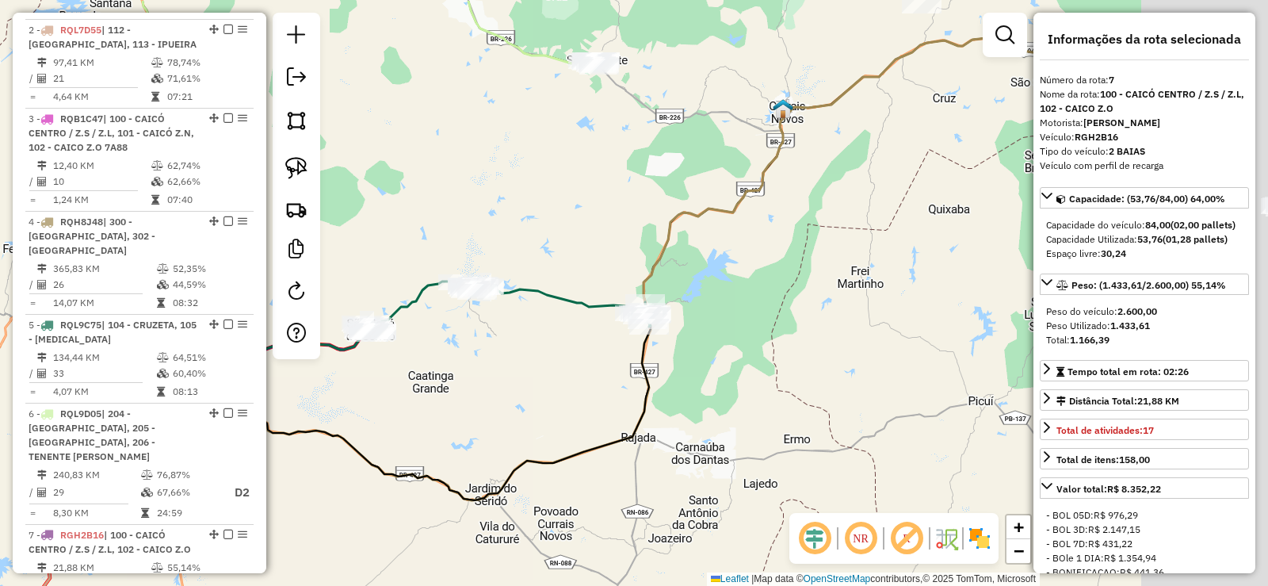
drag, startPoint x: 709, startPoint y: 300, endPoint x: 646, endPoint y: 345, distance: 77.4
click at [505, 365] on div "Janela de atendimento Grade de atendimento Capacidade Transportadoras Veículos …" at bounding box center [634, 293] width 1268 height 586
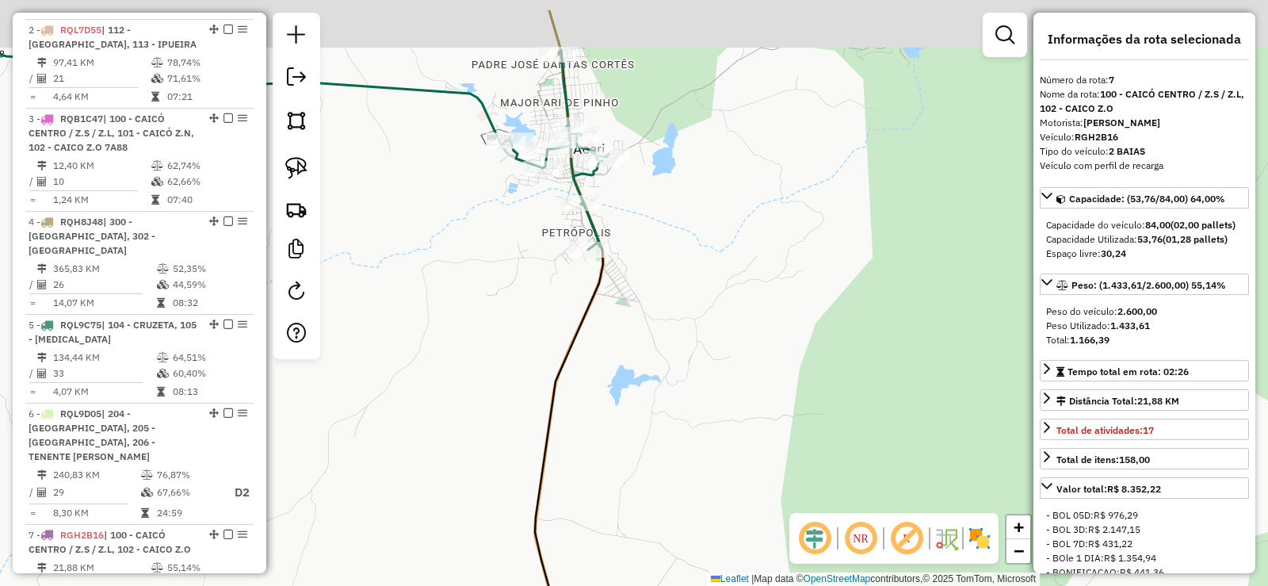
click at [549, 291] on div "Janela de atendimento Grade de atendimento Capacidade Transportadoras Veículos …" at bounding box center [634, 293] width 1268 height 586
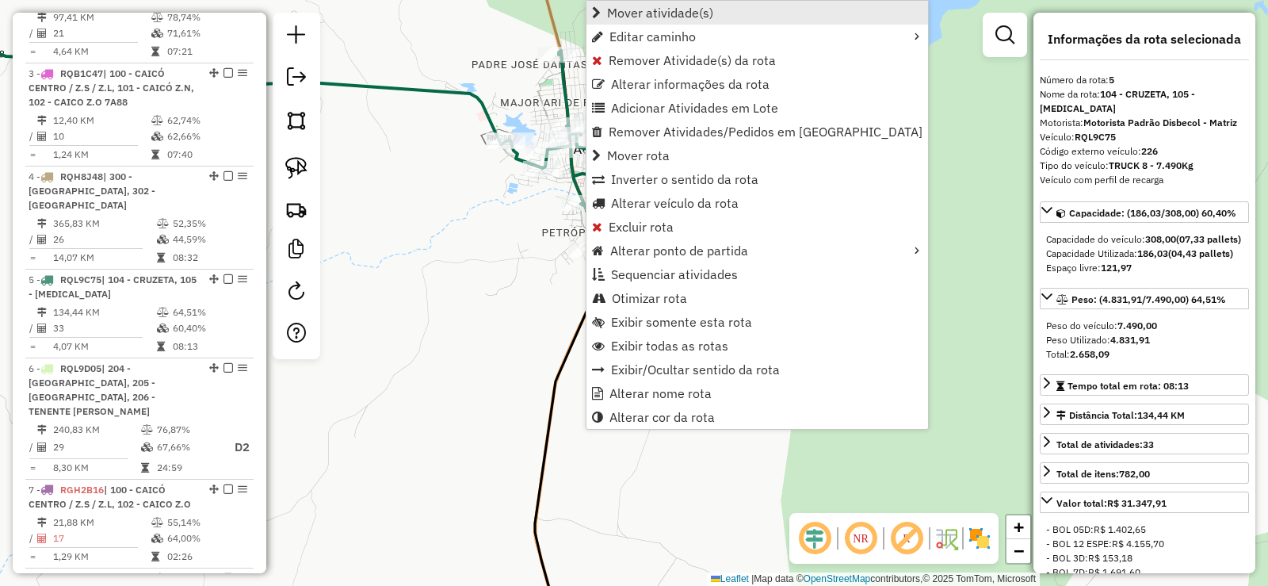
scroll to position [1017, 0]
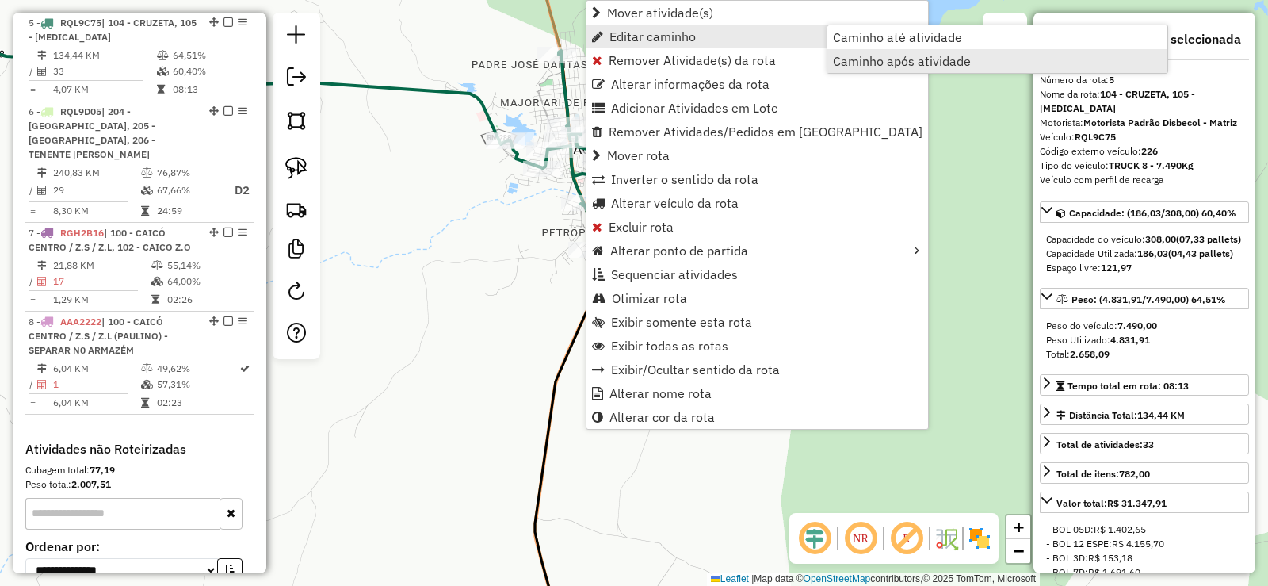
click at [907, 59] on span "Caminho após atividade" at bounding box center [902, 61] width 138 height 13
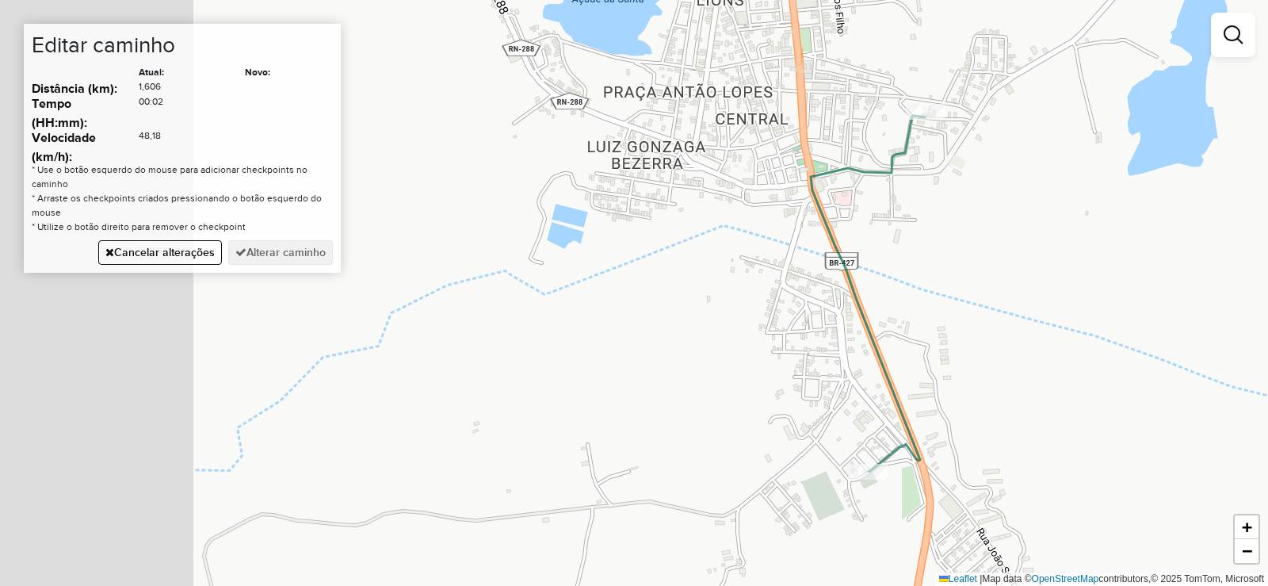
drag, startPoint x: 700, startPoint y: 324, endPoint x: 770, endPoint y: 313, distance: 70.6
click at [770, 313] on div "Janela de atendimento Grade de atendimento Capacidade Transportadoras Veículos …" at bounding box center [634, 293] width 1268 height 586
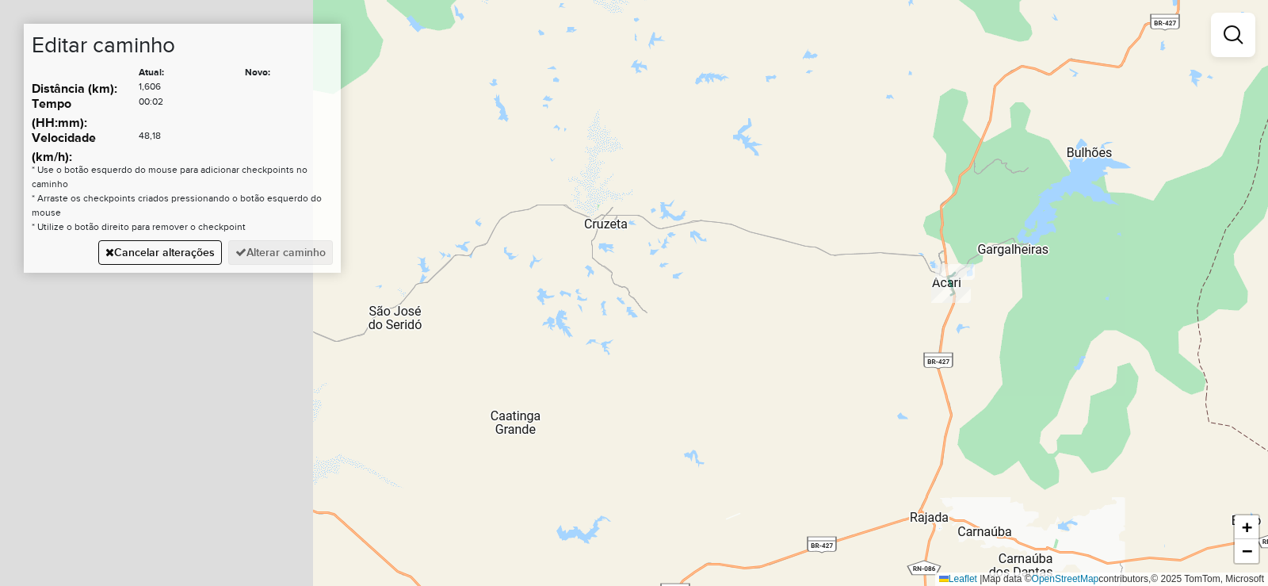
drag, startPoint x: 437, startPoint y: 350, endPoint x: 795, endPoint y: 270, distance: 366.3
click at [822, 329] on div "Janela de atendimento Grade de atendimento Capacidade Transportadoras Veículos …" at bounding box center [634, 293] width 1268 height 586
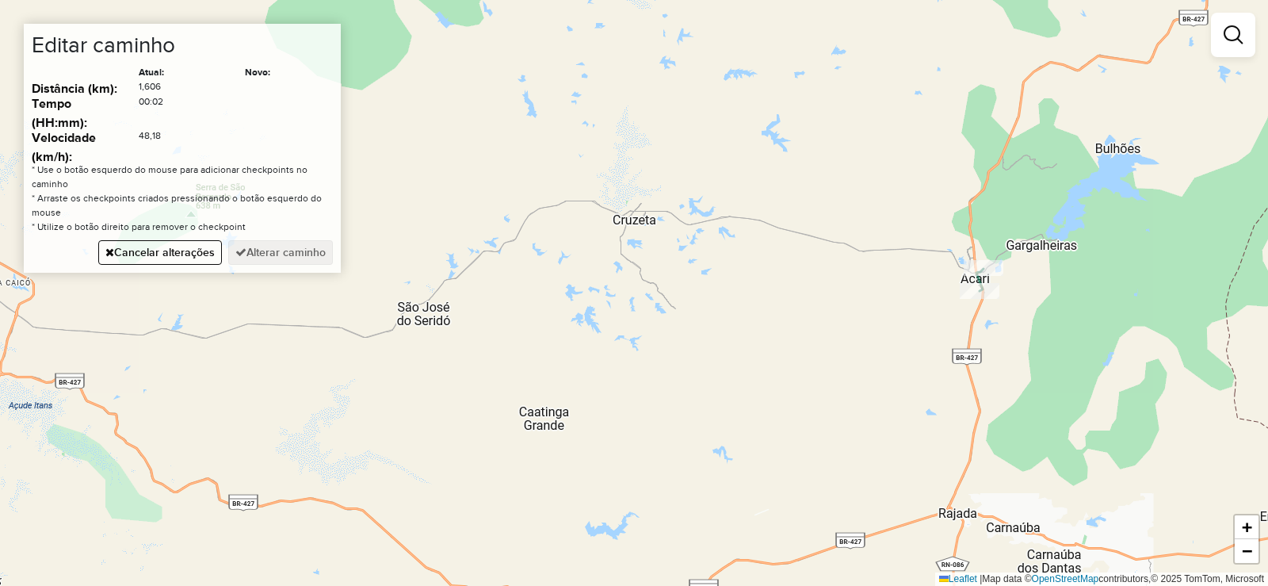
click at [754, 219] on div "Janela de atendimento Grade de atendimento Capacidade Transportadoras Veículos …" at bounding box center [634, 293] width 1268 height 586
click at [291, 250] on button "Alterar caminho" at bounding box center [280, 252] width 105 height 25
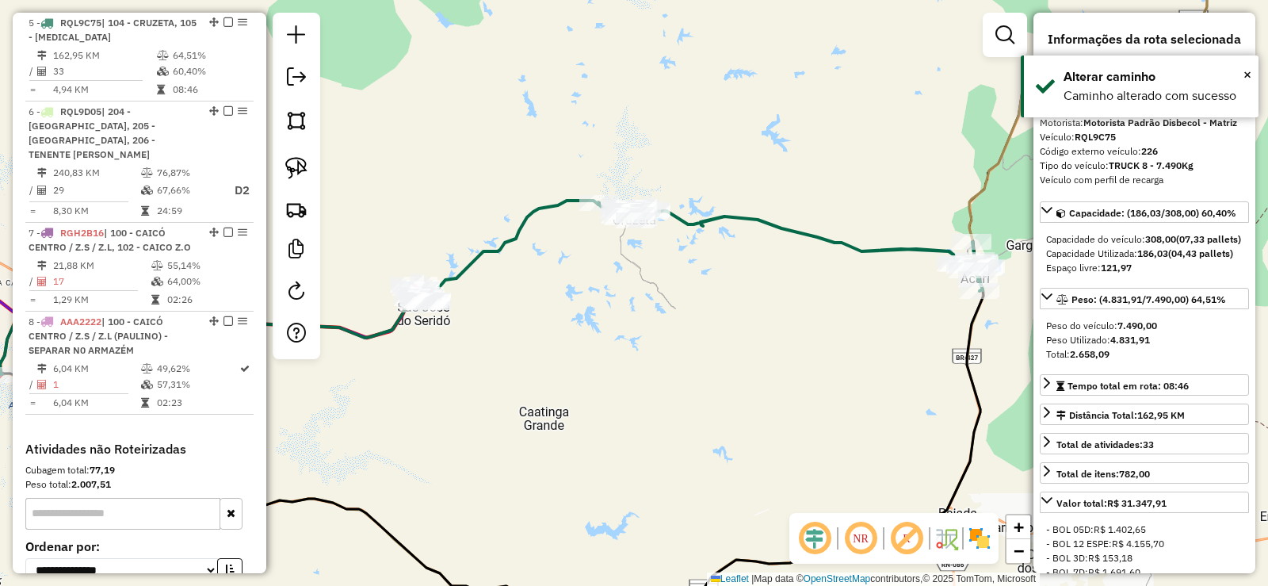
scroll to position [0, 0]
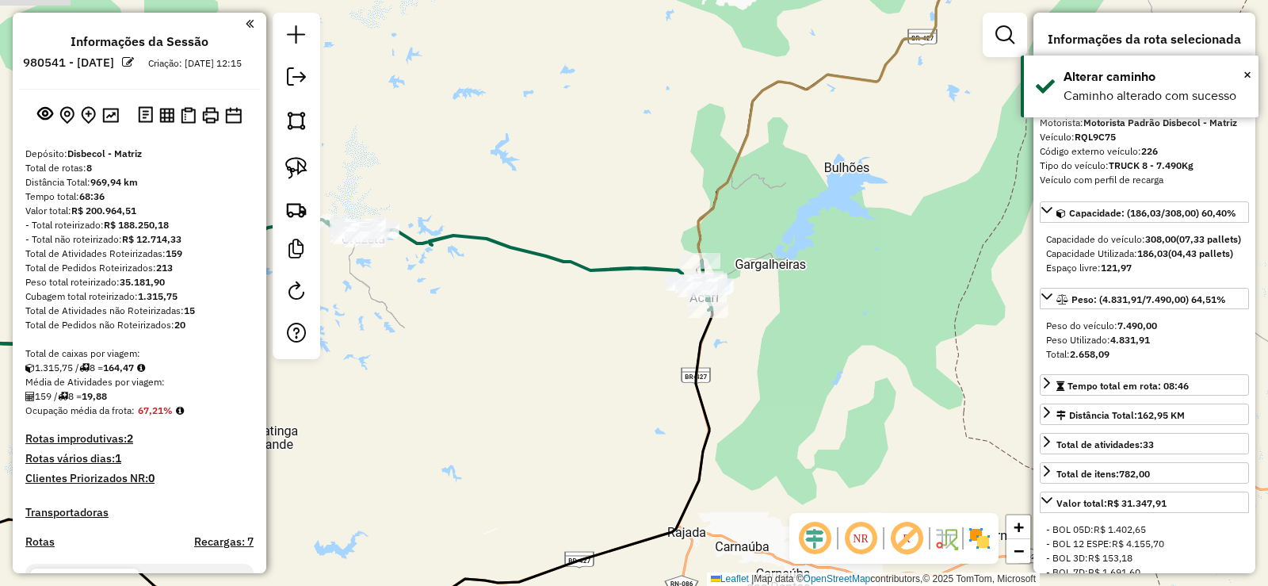
drag, startPoint x: 640, startPoint y: 384, endPoint x: 632, endPoint y: 387, distance: 9.0
click at [632, 387] on div "Janela de atendimento Grade de atendimento Capacidade Transportadoras Veículos …" at bounding box center [634, 293] width 1268 height 586
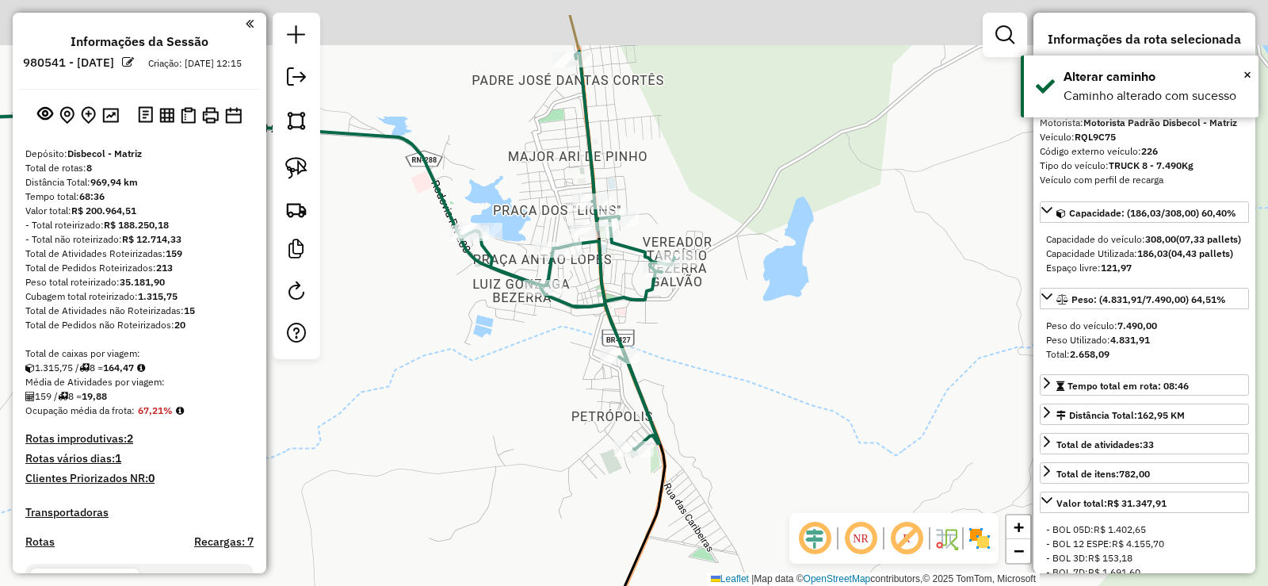
drag, startPoint x: 667, startPoint y: 247, endPoint x: 667, endPoint y: 324, distance: 76.9
click at [667, 327] on div "Janela de atendimento Grade de atendimento Capacidade Transportadoras Veículos …" at bounding box center [634, 293] width 1268 height 586
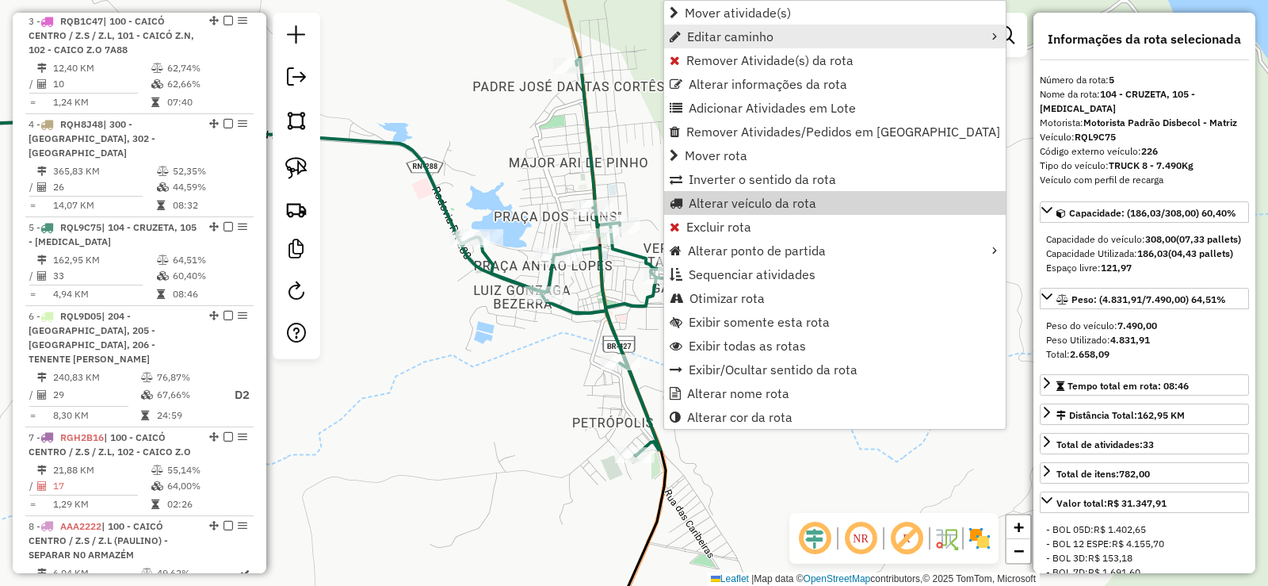
scroll to position [1017, 0]
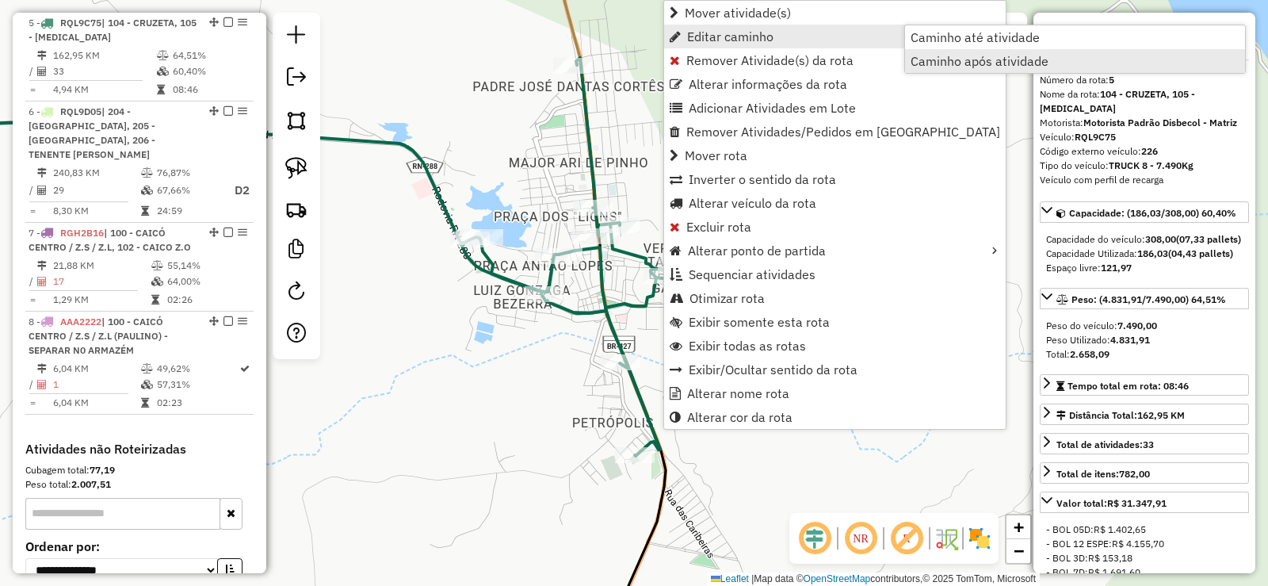
click at [945, 60] on span "Caminho após atividade" at bounding box center [980, 61] width 138 height 13
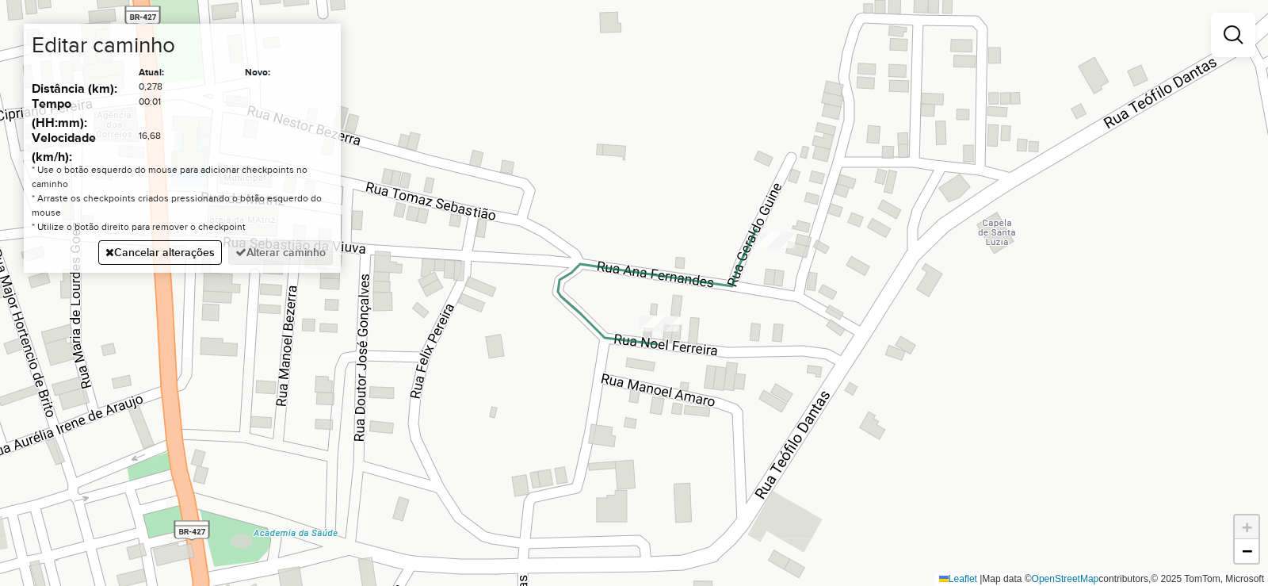
drag, startPoint x: 497, startPoint y: 388, endPoint x: 833, endPoint y: 308, distance: 345.2
click at [827, 315] on div "Janela de atendimento Grade de atendimento Capacidade Transportadoras Veículos …" at bounding box center [634, 293] width 1268 height 586
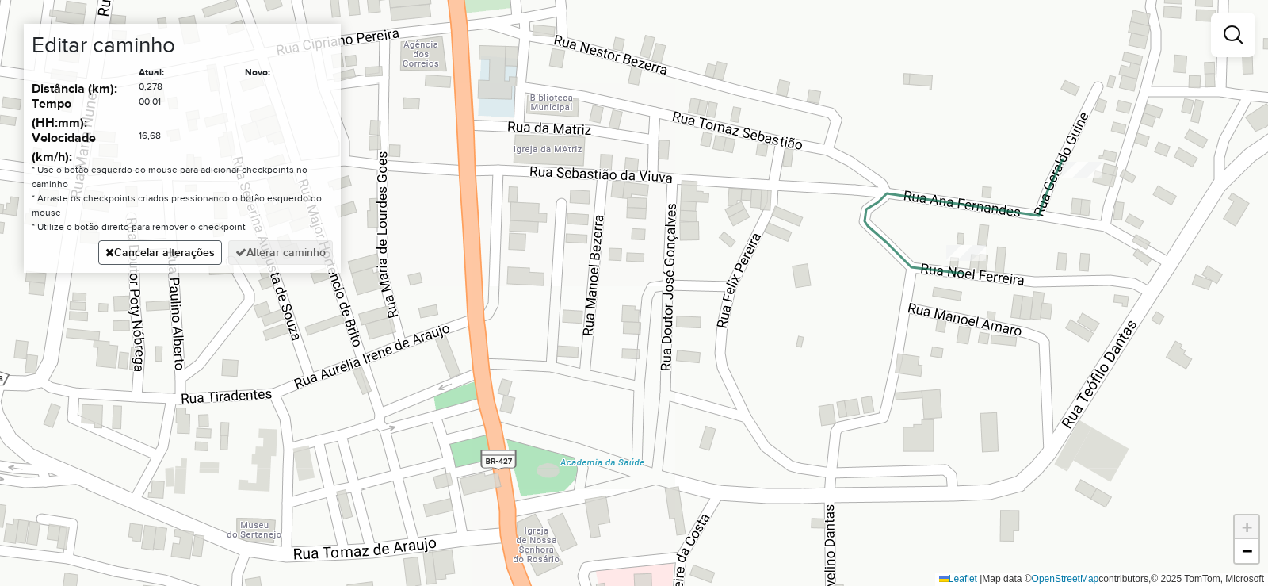
click at [160, 250] on button "Cancelar alterações" at bounding box center [160, 252] width 124 height 25
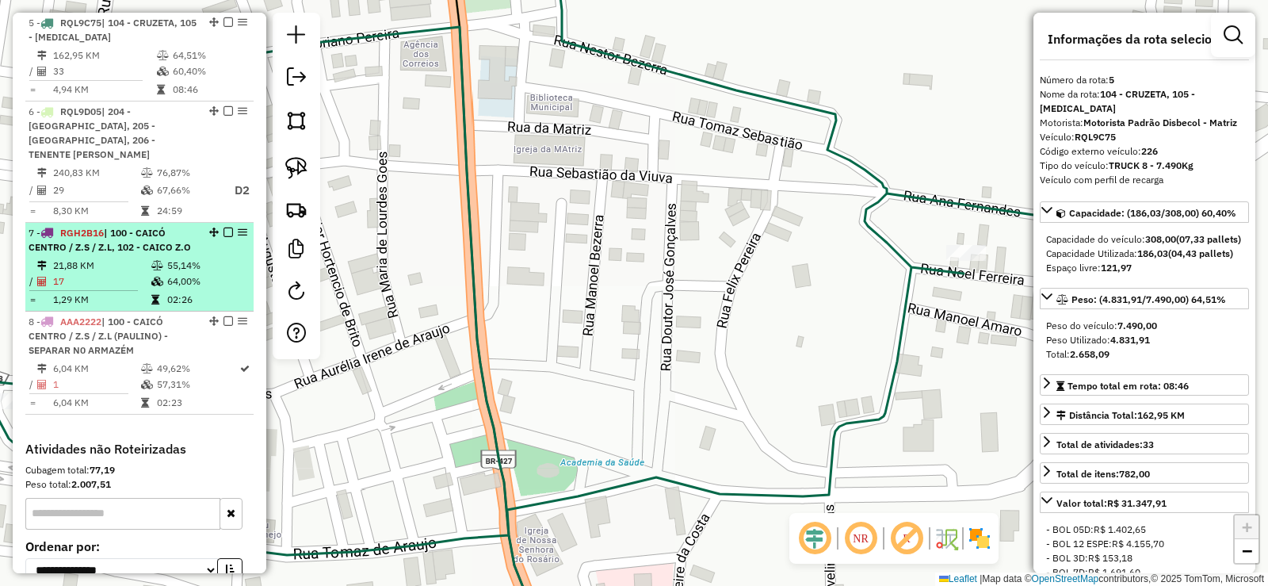
click at [189, 273] on td "64,00%" at bounding box center [206, 281] width 80 height 16
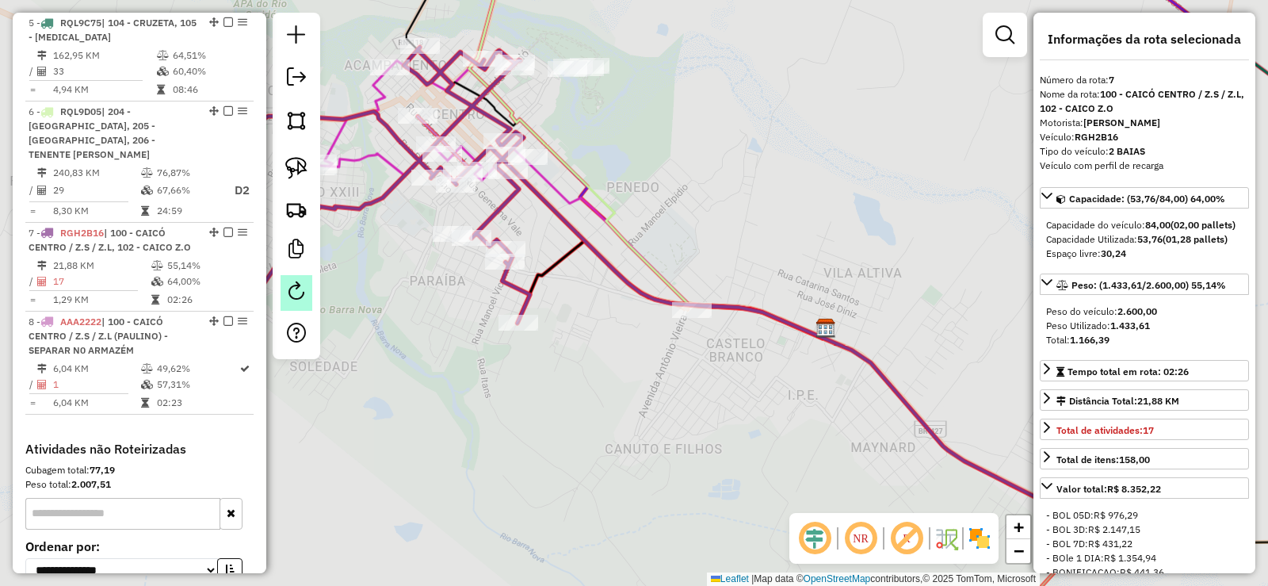
drag, startPoint x: 865, startPoint y: 267, endPoint x: 300, endPoint y: 301, distance: 565.3
click at [300, 301] on hb-router-mapa "Informações da Sessão 980541 - 18/08/2025 Criação: 16/08/2025 12:15 Depósito: D…" at bounding box center [634, 293] width 1268 height 586
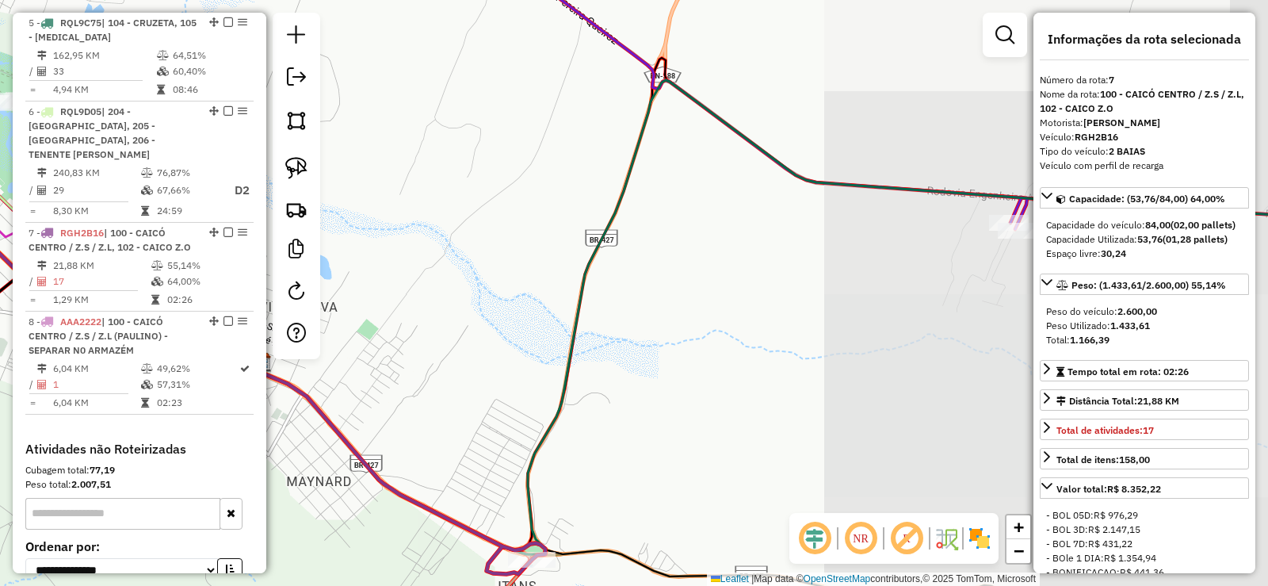
click at [737, 300] on div "Janela de atendimento Grade de atendimento Capacidade Transportadoras Veículos …" at bounding box center [634, 293] width 1268 height 586
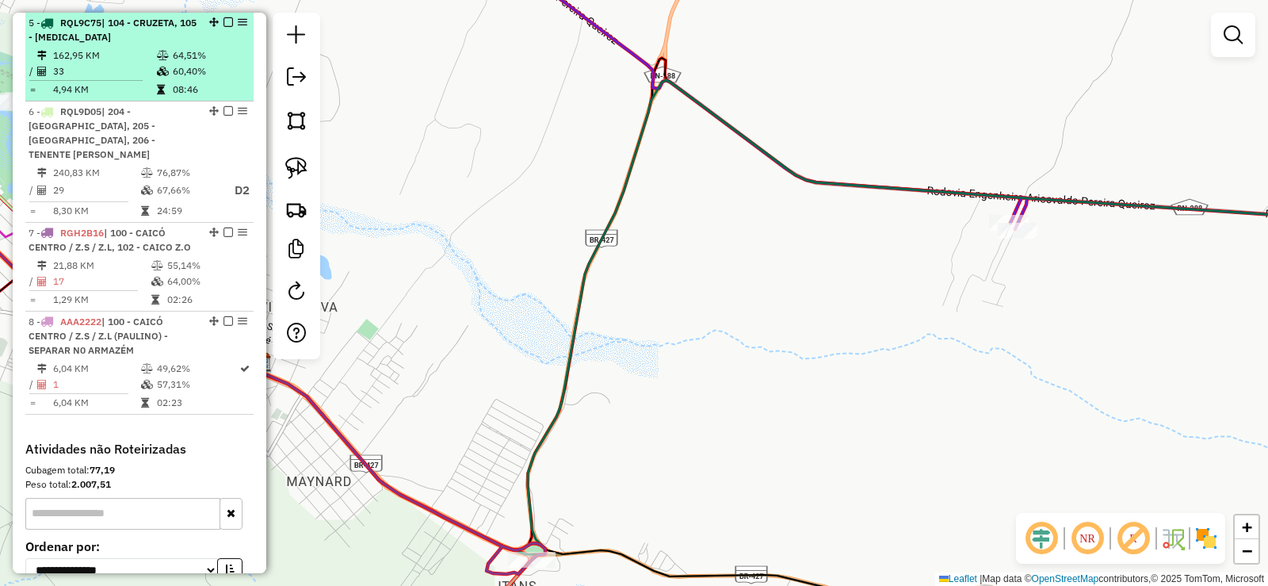
click at [119, 47] on li "5 - RQL9C75 | 104 - CRUZETA, 105 - ACARI 162,95 KM 64,51% / 33 60,40% = 4,94 KM…" at bounding box center [139, 57] width 228 height 89
select select "**********"
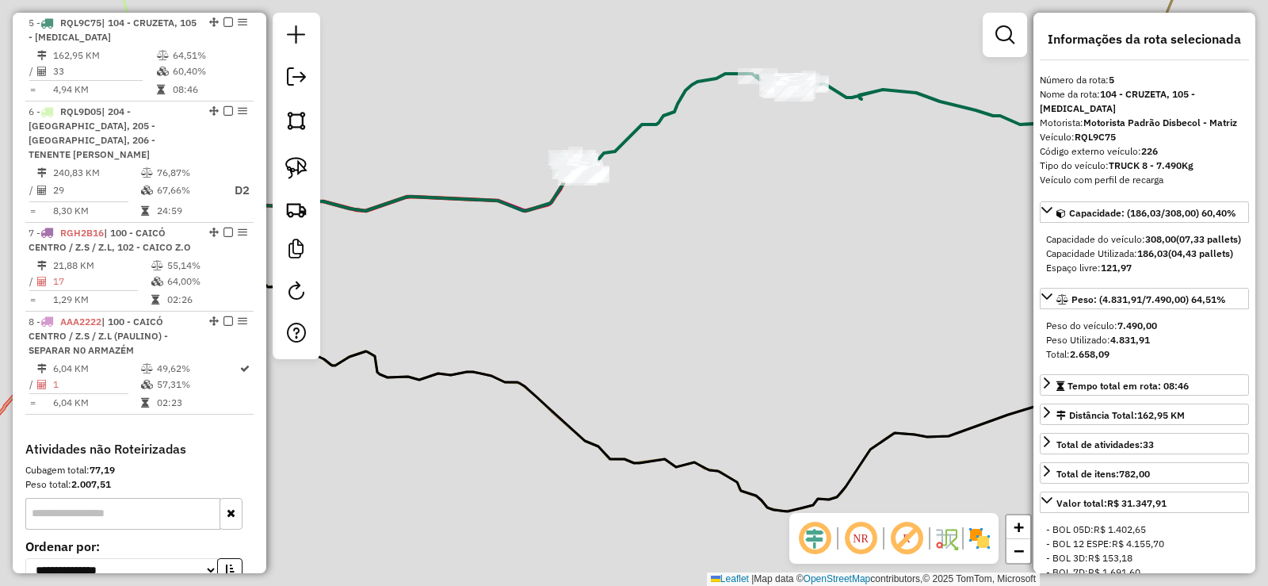
drag, startPoint x: 959, startPoint y: 327, endPoint x: 485, endPoint y: 320, distance: 474.0
click at [485, 320] on div "Janela de atendimento Grade de atendimento Capacidade Transportadoras Veículos …" at bounding box center [634, 293] width 1268 height 586
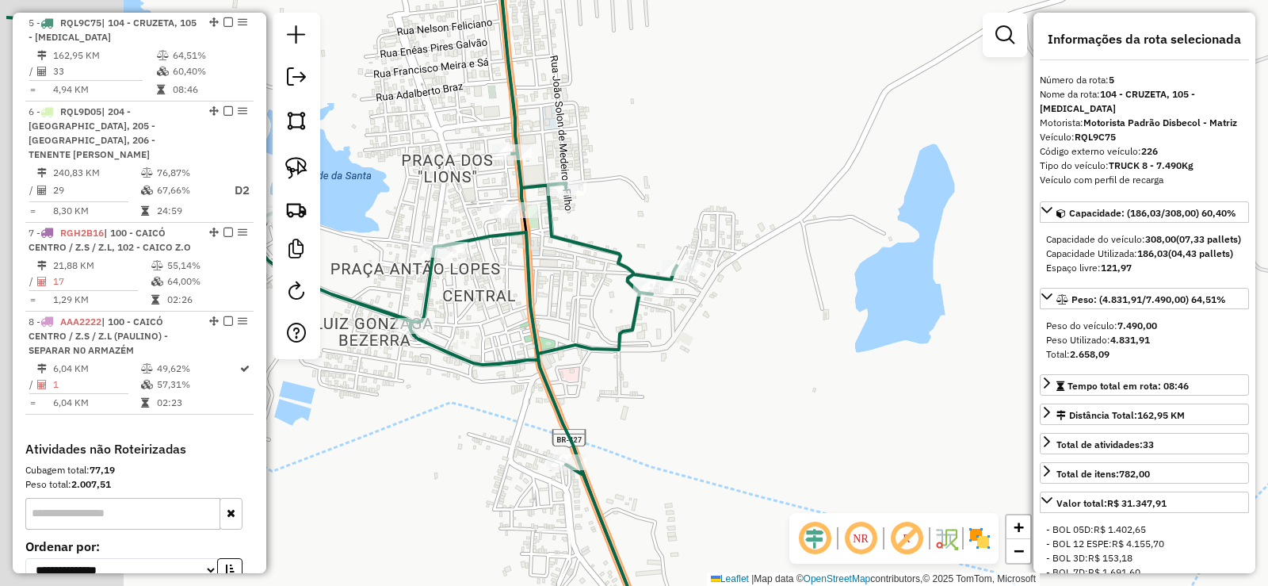
drag, startPoint x: 486, startPoint y: 369, endPoint x: 758, endPoint y: 442, distance: 282.4
click at [764, 445] on div "Janela de atendimento Grade de atendimento Capacidade Transportadoras Veículos …" at bounding box center [634, 293] width 1268 height 586
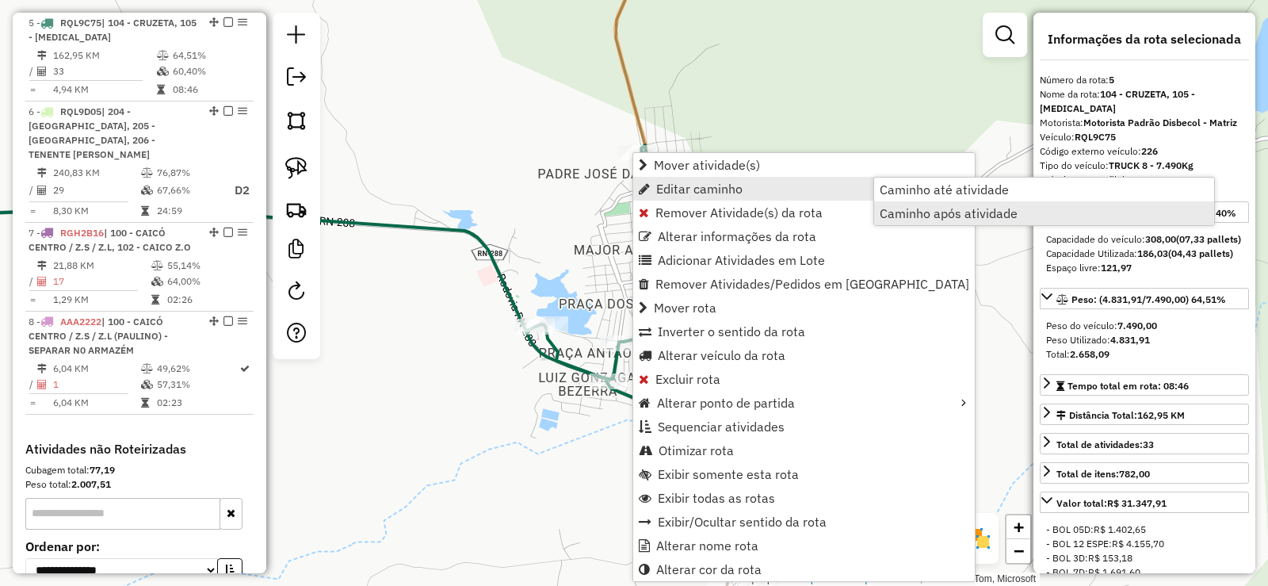
click at [934, 212] on span "Caminho após atividade" at bounding box center [949, 213] width 138 height 13
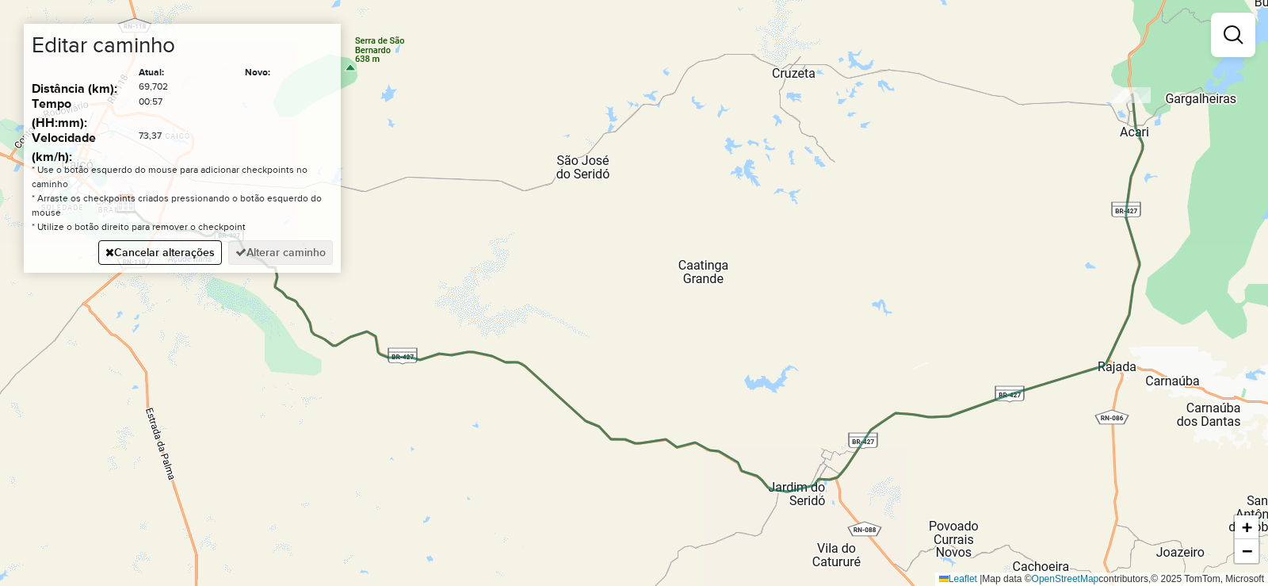
click at [720, 60] on div "Janela de atendimento Grade de atendimento Capacidade Transportadoras Veículos …" at bounding box center [634, 293] width 1268 height 586
drag, startPoint x: 299, startPoint y: 250, endPoint x: 344, endPoint y: 260, distance: 46.3
click at [302, 250] on button "Alterar caminho" at bounding box center [280, 252] width 105 height 25
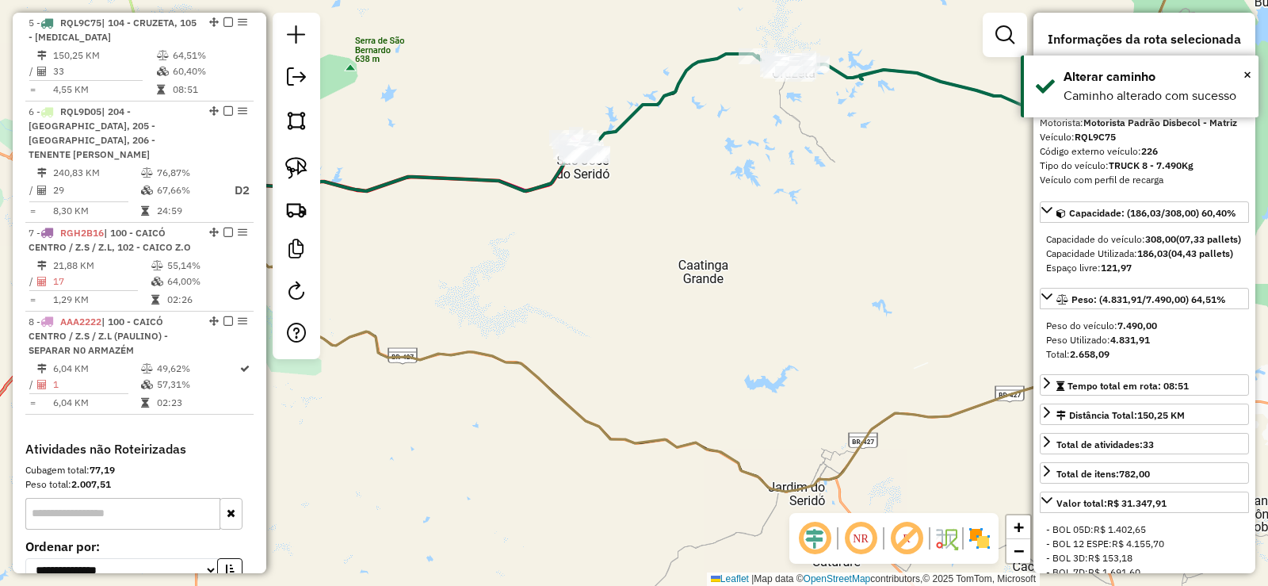
scroll to position [0, 0]
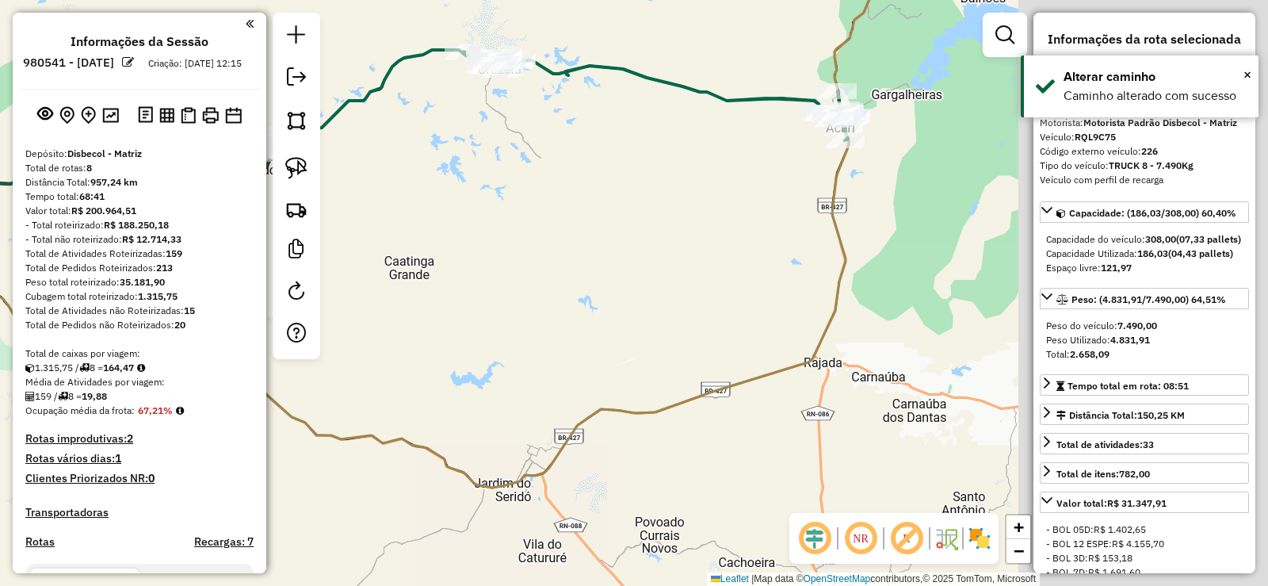
drag, startPoint x: 539, startPoint y: 319, endPoint x: 434, endPoint y: 292, distance: 108.8
click at [437, 307] on div "Janela de atendimento Grade de atendimento Capacidade Transportadoras Veículos …" at bounding box center [634, 293] width 1268 height 586
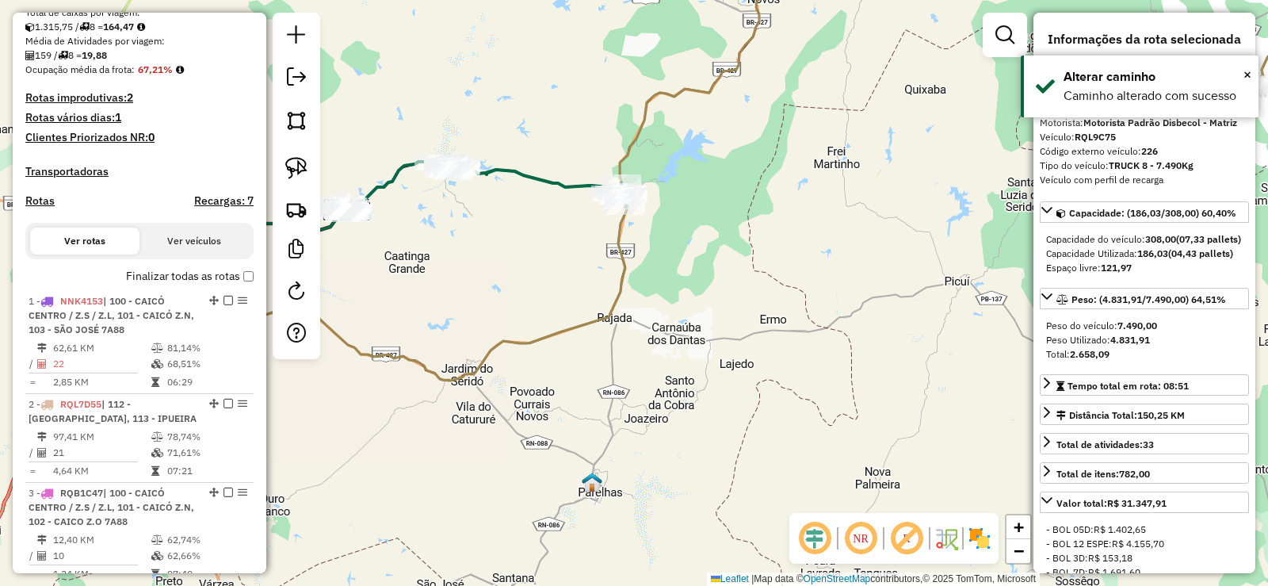
scroll to position [396, 0]
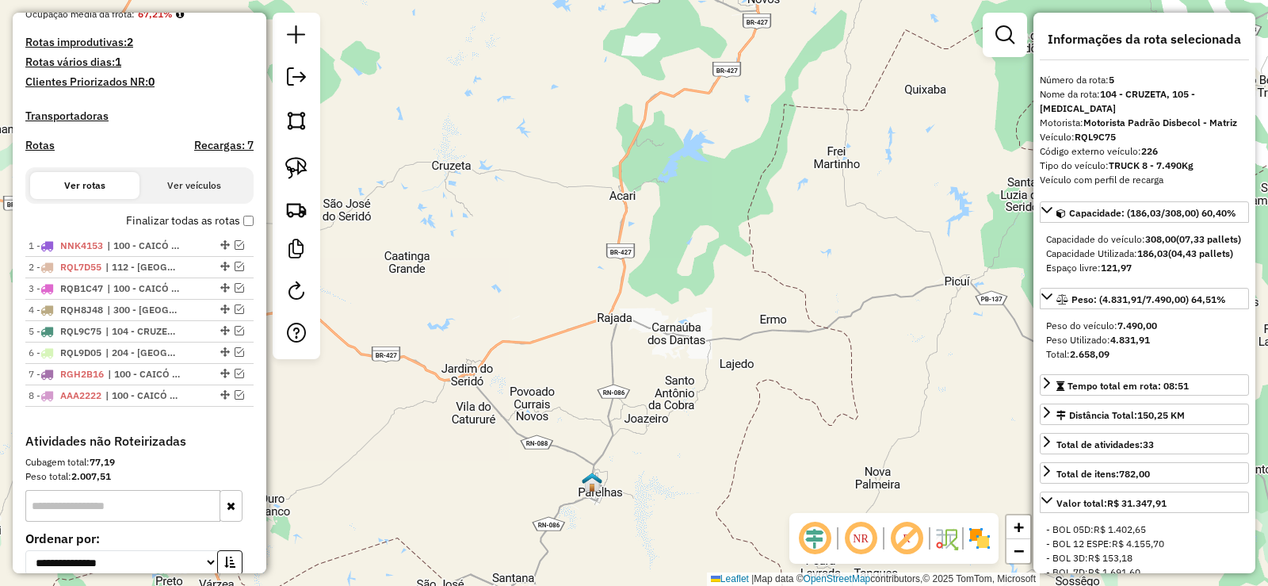
drag, startPoint x: 495, startPoint y: 372, endPoint x: 720, endPoint y: 372, distance: 225.1
click at [724, 375] on div "Janela de atendimento Grade de atendimento Capacidade Transportadoras Veículos …" at bounding box center [634, 293] width 1268 height 586
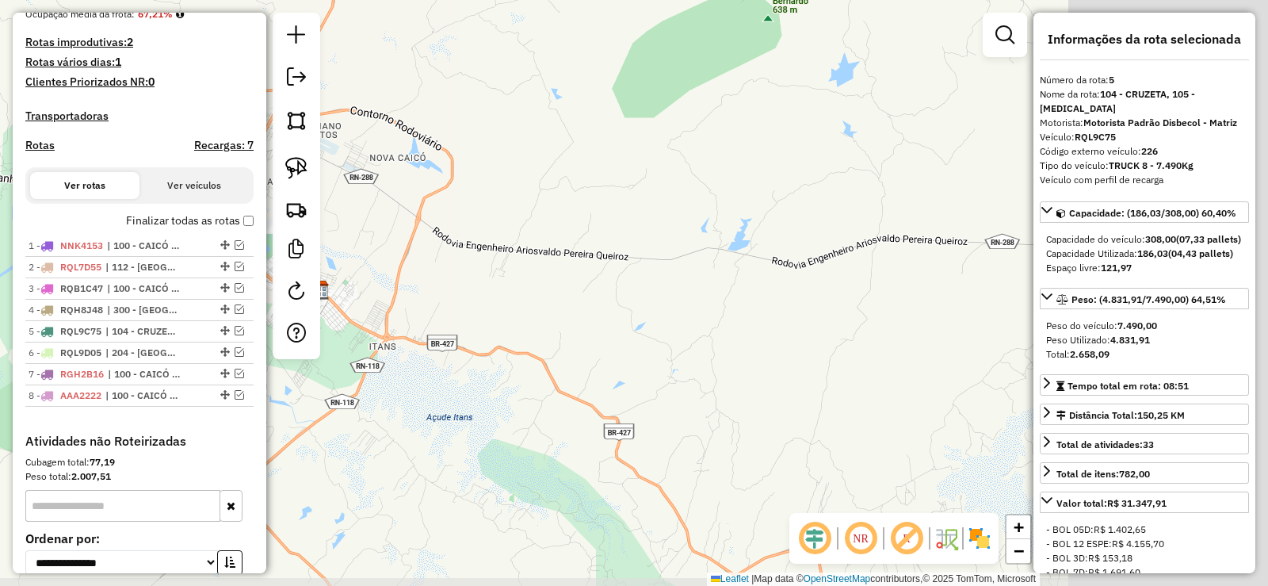
drag, startPoint x: 661, startPoint y: 325, endPoint x: 534, endPoint y: 323, distance: 126.8
click at [534, 324] on div "Janela de atendimento Grade de atendimento Capacidade Transportadoras Veículos …" at bounding box center [634, 293] width 1268 height 586
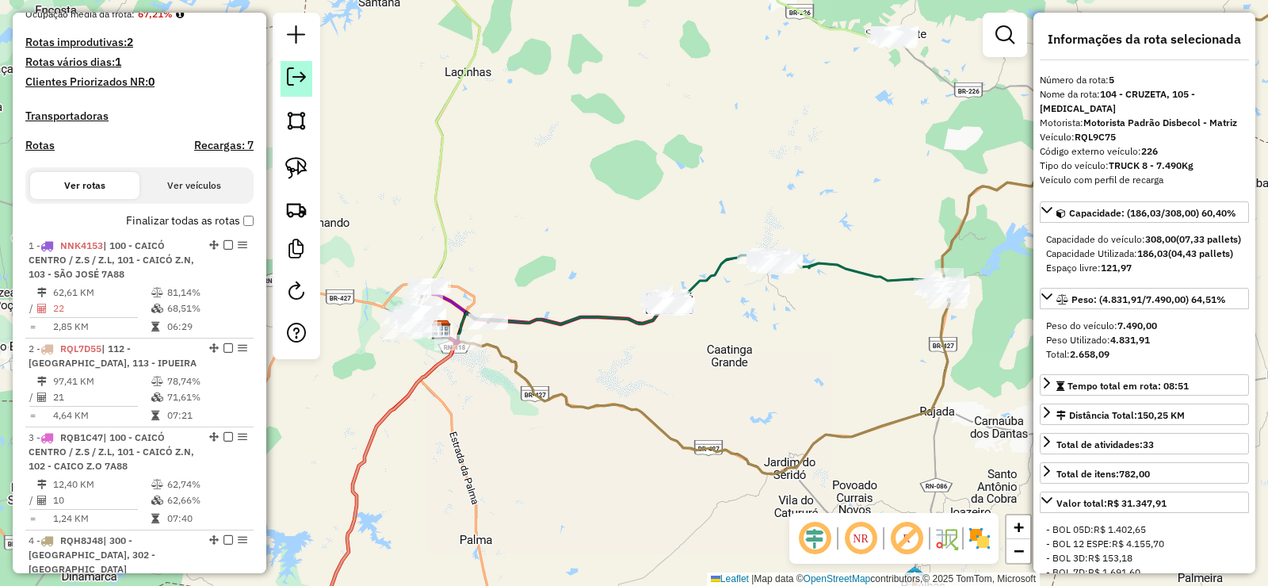
click at [295, 74] on em at bounding box center [296, 76] width 19 height 19
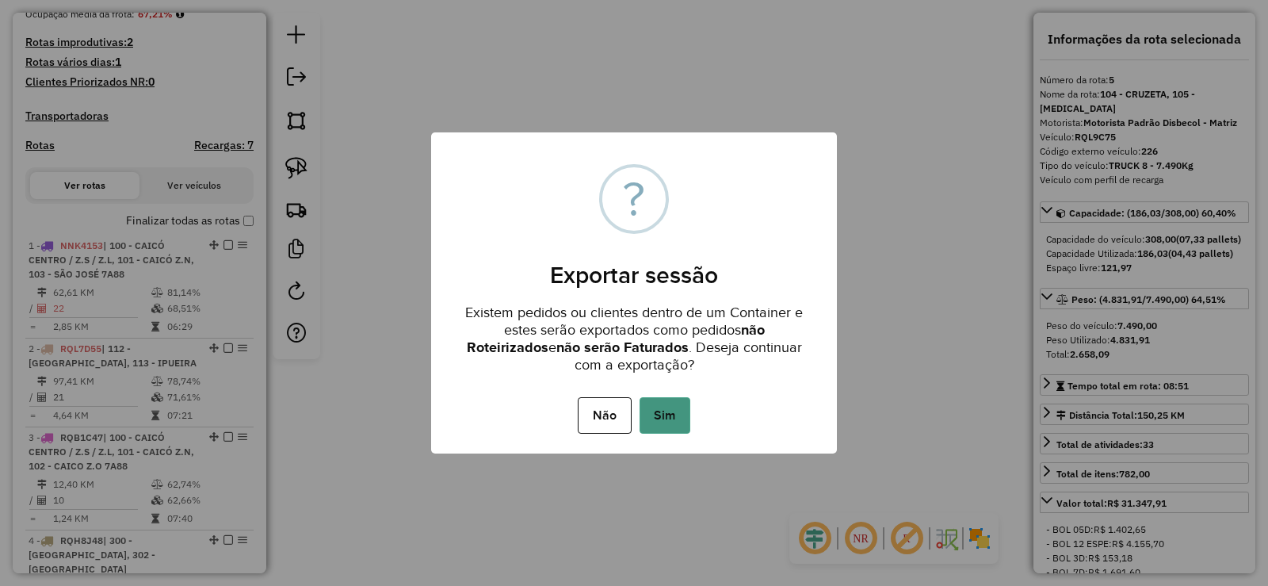
click at [665, 409] on button "Sim" at bounding box center [665, 415] width 51 height 36
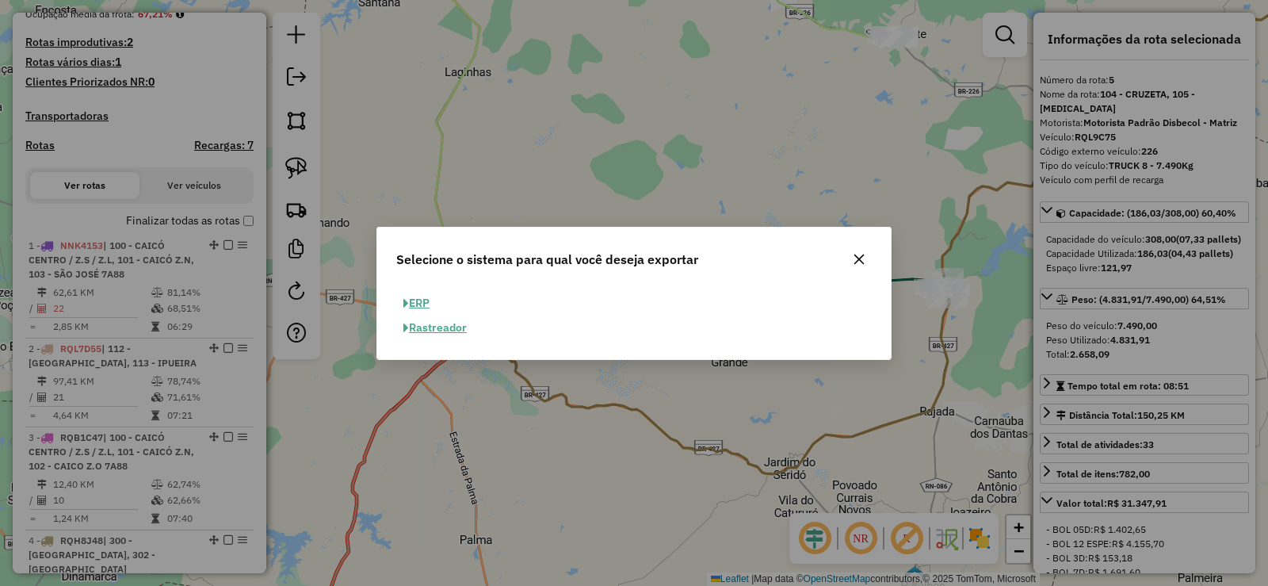
click at [414, 299] on button "ERP" at bounding box center [416, 303] width 40 height 25
select select "**"
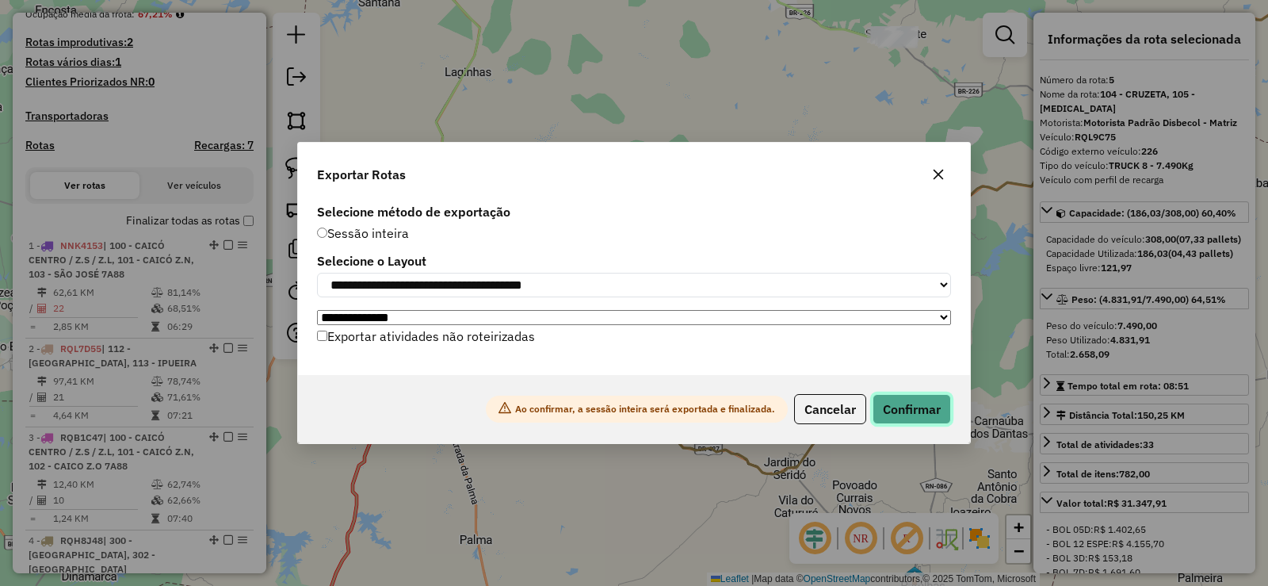
drag, startPoint x: 921, startPoint y: 410, endPoint x: 815, endPoint y: 411, distance: 106.2
click at [919, 407] on button "Confirmar" at bounding box center [912, 409] width 78 height 30
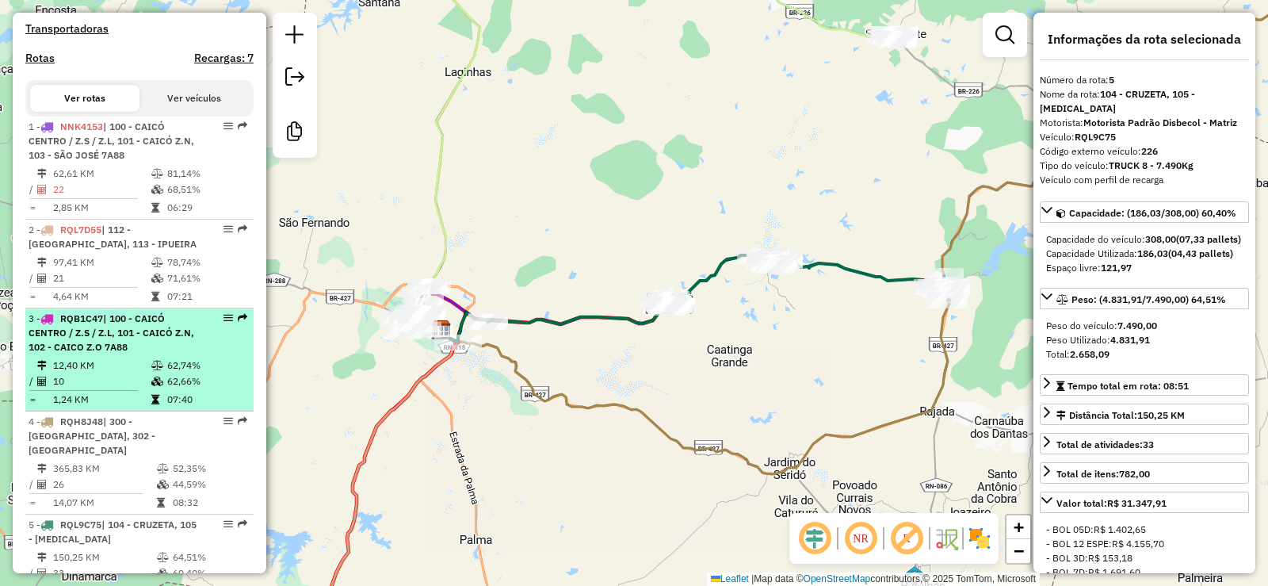
scroll to position [473, 0]
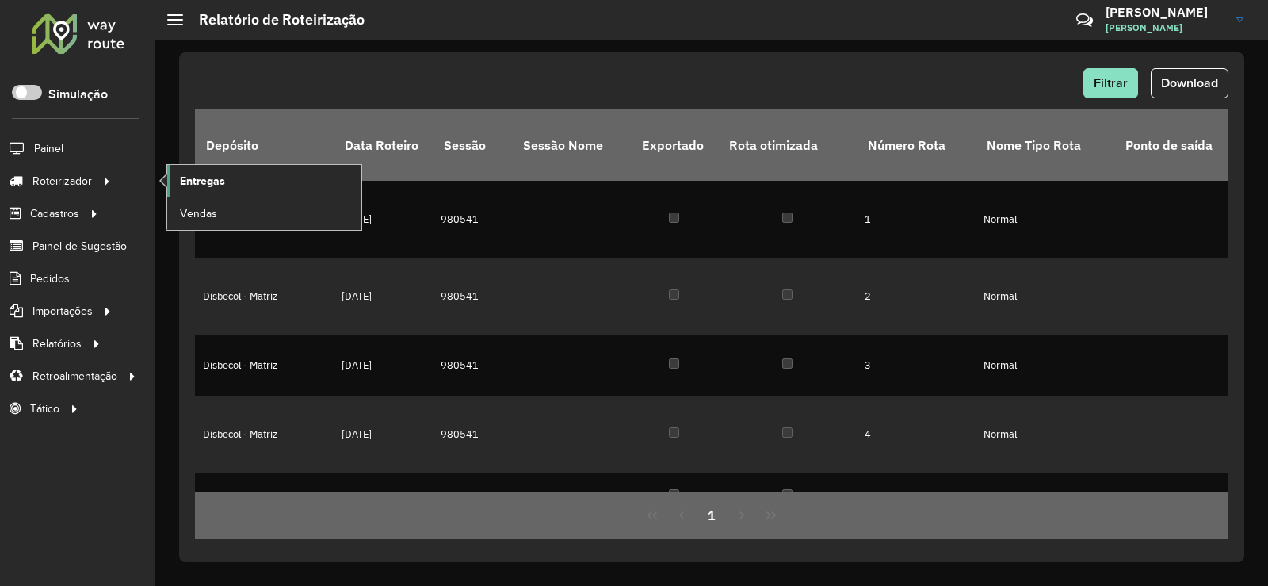
click at [246, 185] on link "Entregas" at bounding box center [264, 181] width 194 height 32
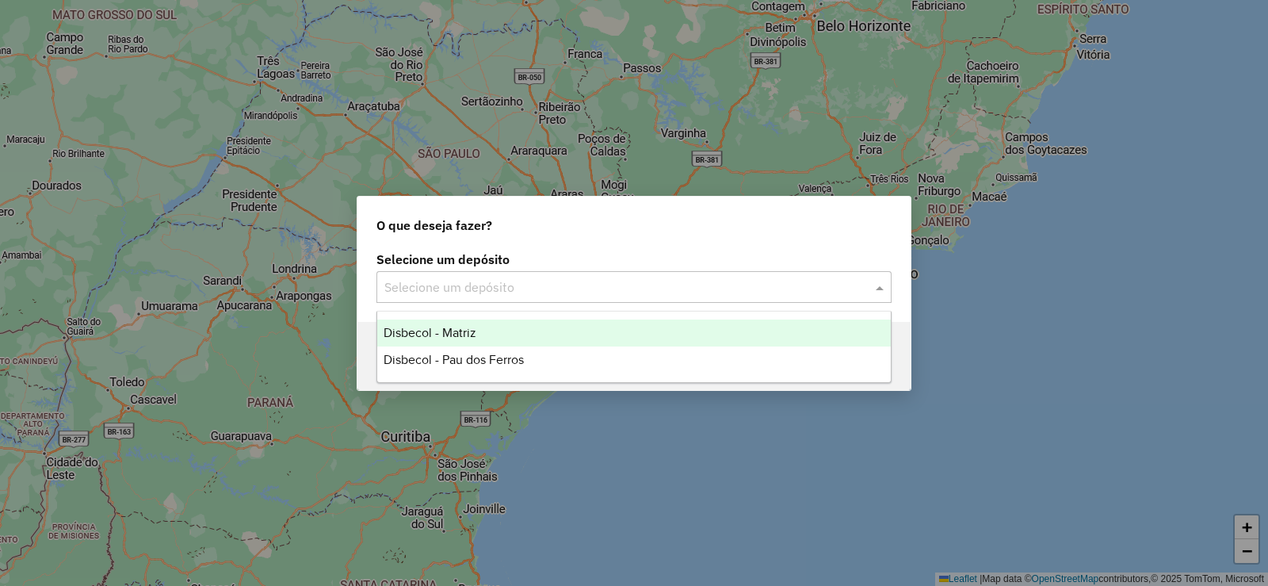
click at [484, 278] on input "text" at bounding box center [618, 287] width 468 height 19
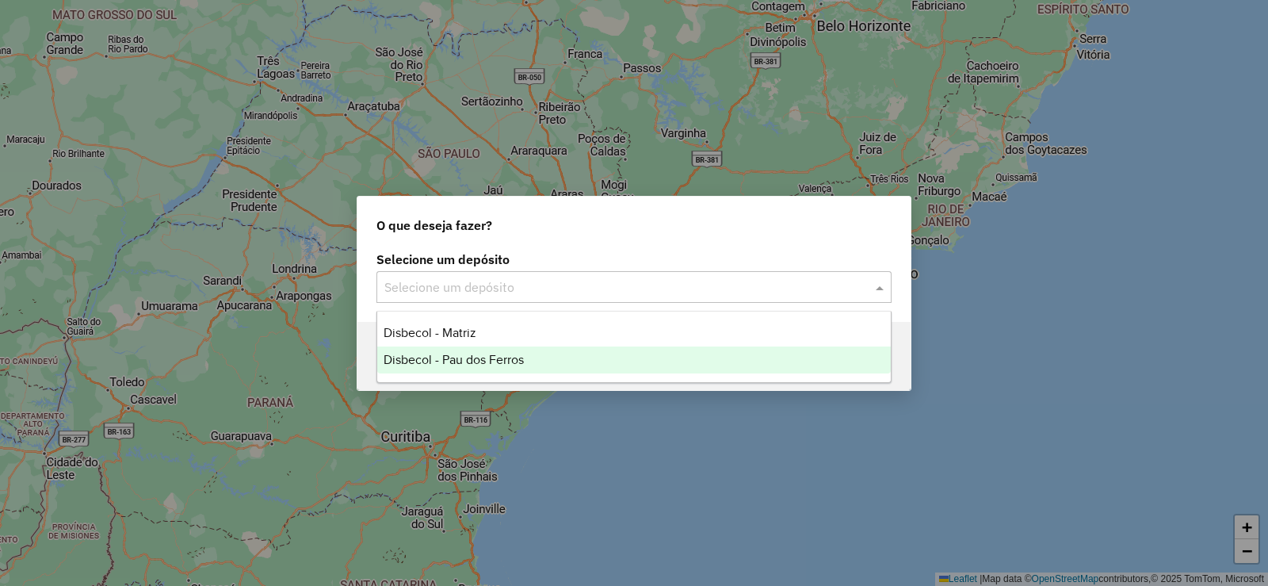
click at [455, 367] on div "Disbecol - Pau dos Ferros" at bounding box center [634, 359] width 514 height 27
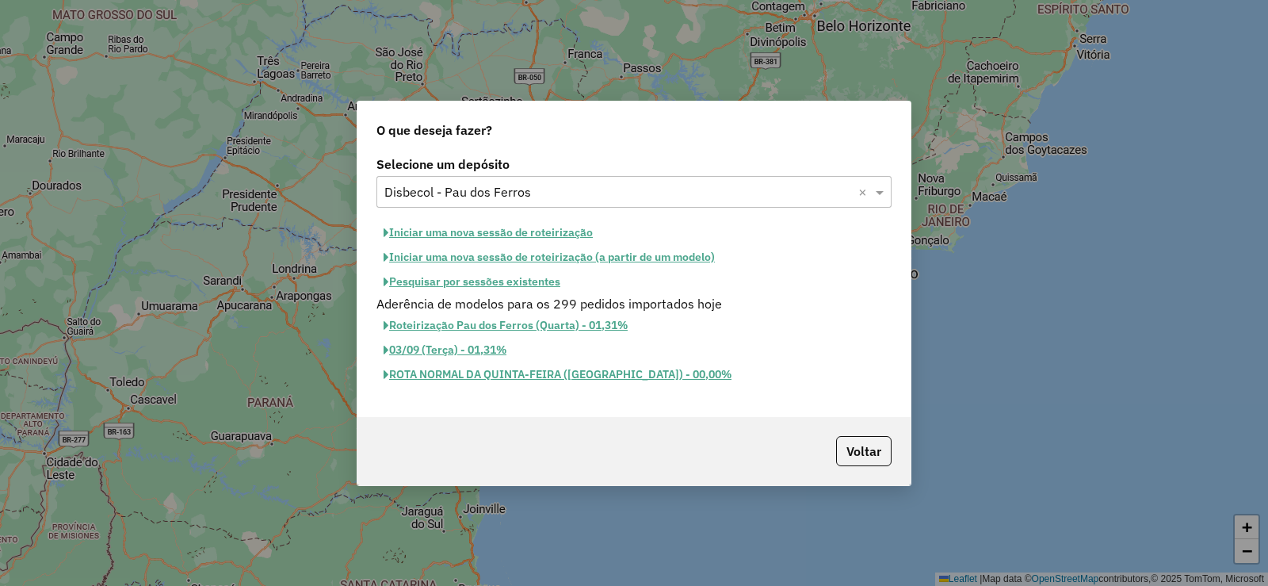
click at [452, 233] on button "Iniciar uma nova sessão de roteirização" at bounding box center [487, 232] width 223 height 25
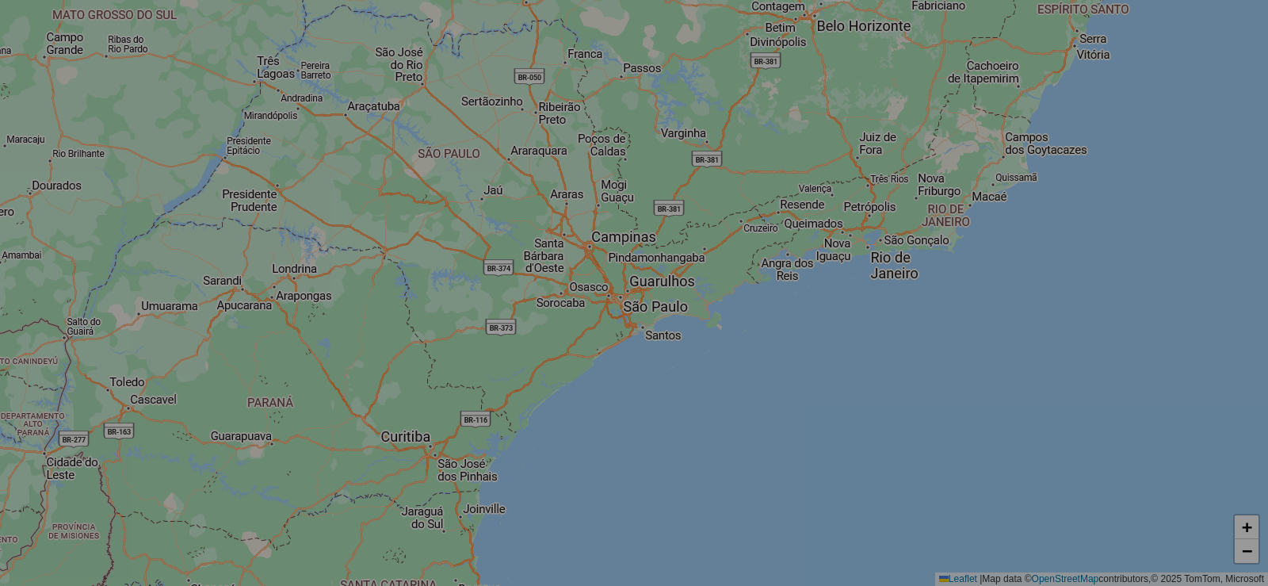
select select "*"
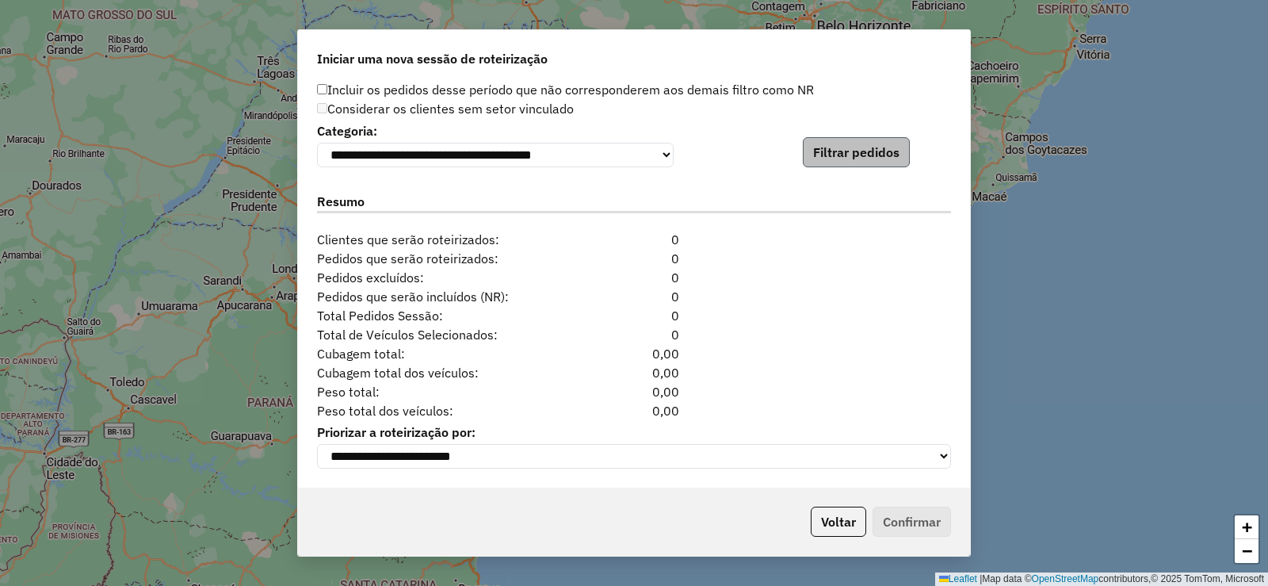
scroll to position [1603, 0]
click at [839, 154] on button "Filtrar pedidos" at bounding box center [856, 152] width 107 height 30
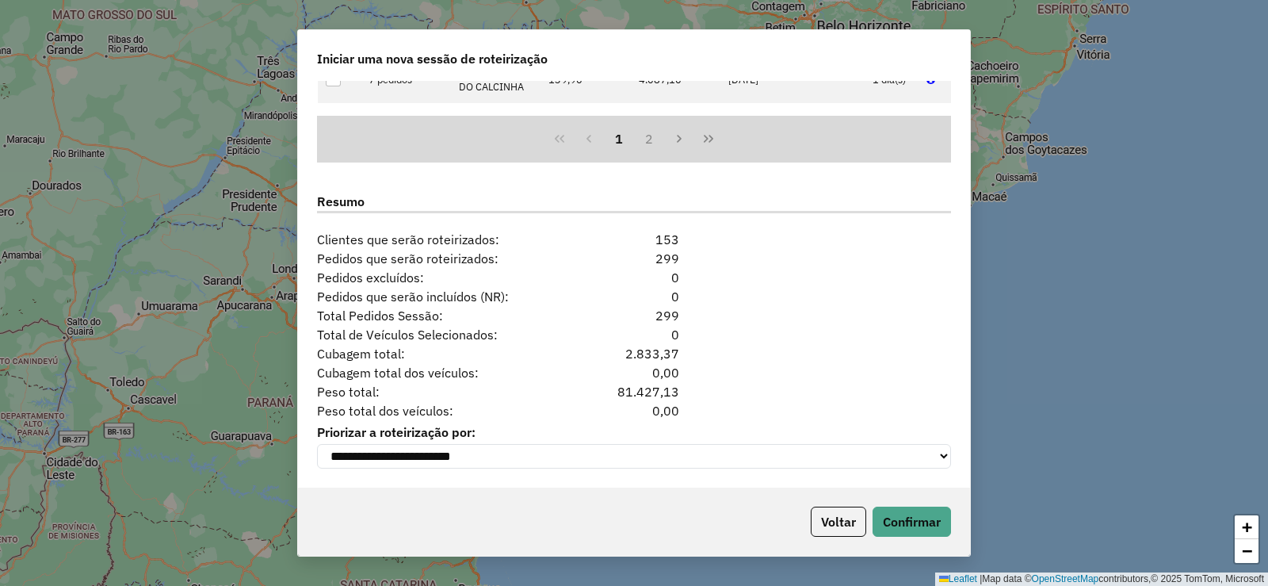
scroll to position [1931, 0]
click at [922, 521] on button "Confirmar" at bounding box center [912, 521] width 78 height 30
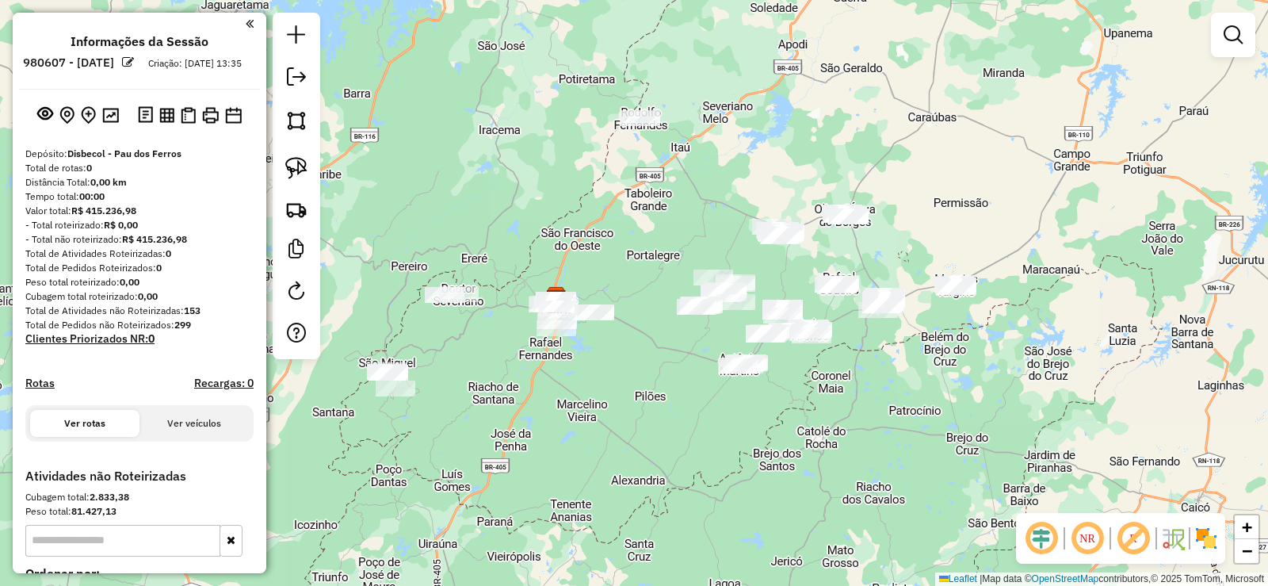
drag, startPoint x: 773, startPoint y: 352, endPoint x: 696, endPoint y: 337, distance: 79.1
click at [695, 354] on div "Janela de atendimento Grade de atendimento Capacidade Transportadoras Veículos …" at bounding box center [634, 293] width 1268 height 586
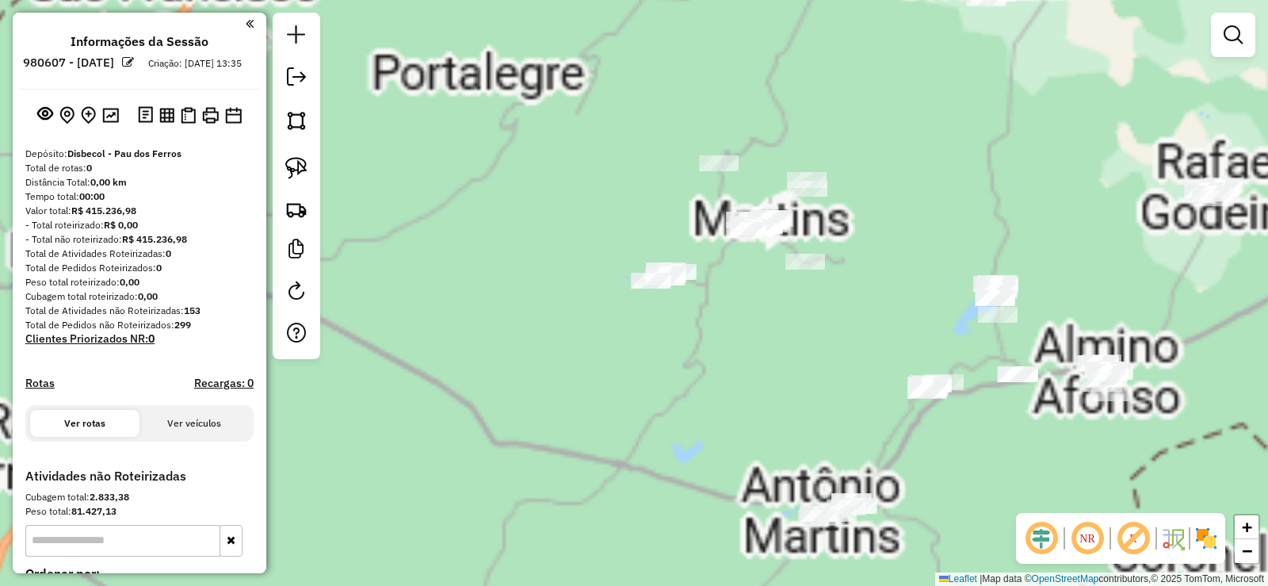
drag, startPoint x: 747, startPoint y: 350, endPoint x: 688, endPoint y: 401, distance: 78.1
click at [688, 401] on div "Janela de atendimento Grade de atendimento Capacidade Transportadoras Veículos …" at bounding box center [634, 293] width 1268 height 586
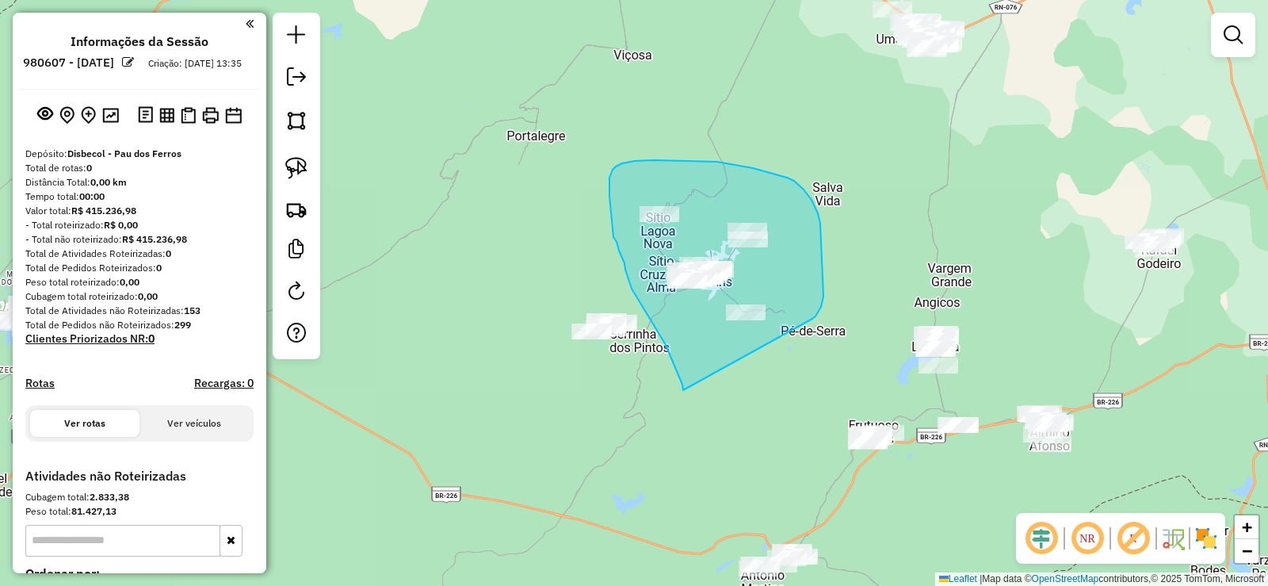
drag, startPoint x: 643, startPoint y: 307, endPoint x: 812, endPoint y: 319, distance: 170.0
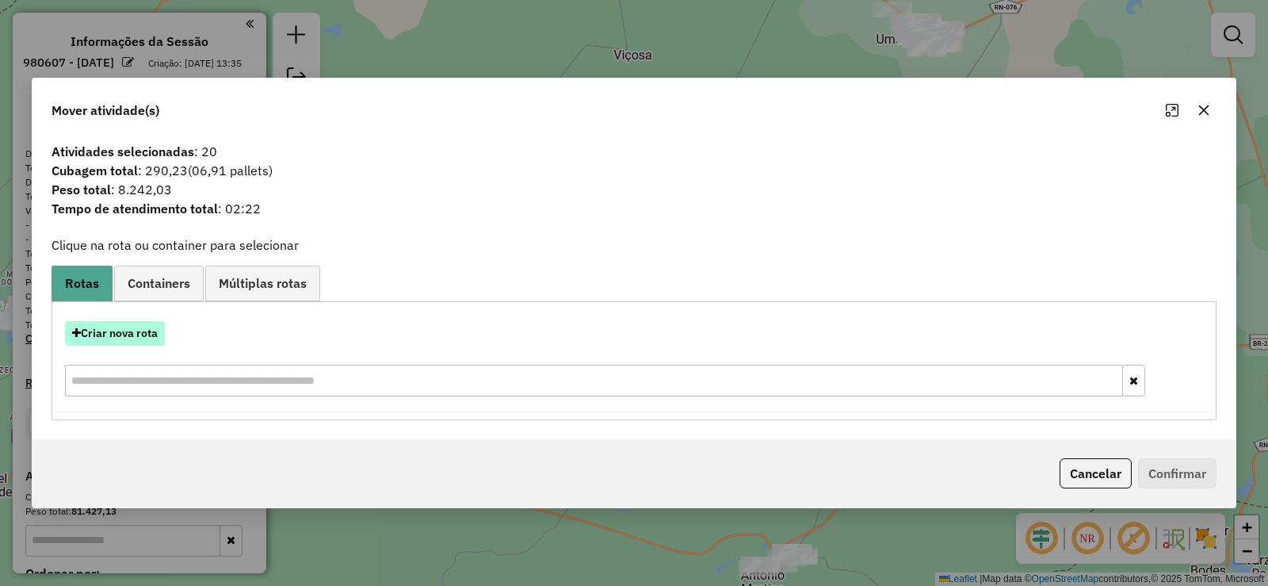
click at [134, 334] on button "Criar nova rota" at bounding box center [115, 333] width 100 height 25
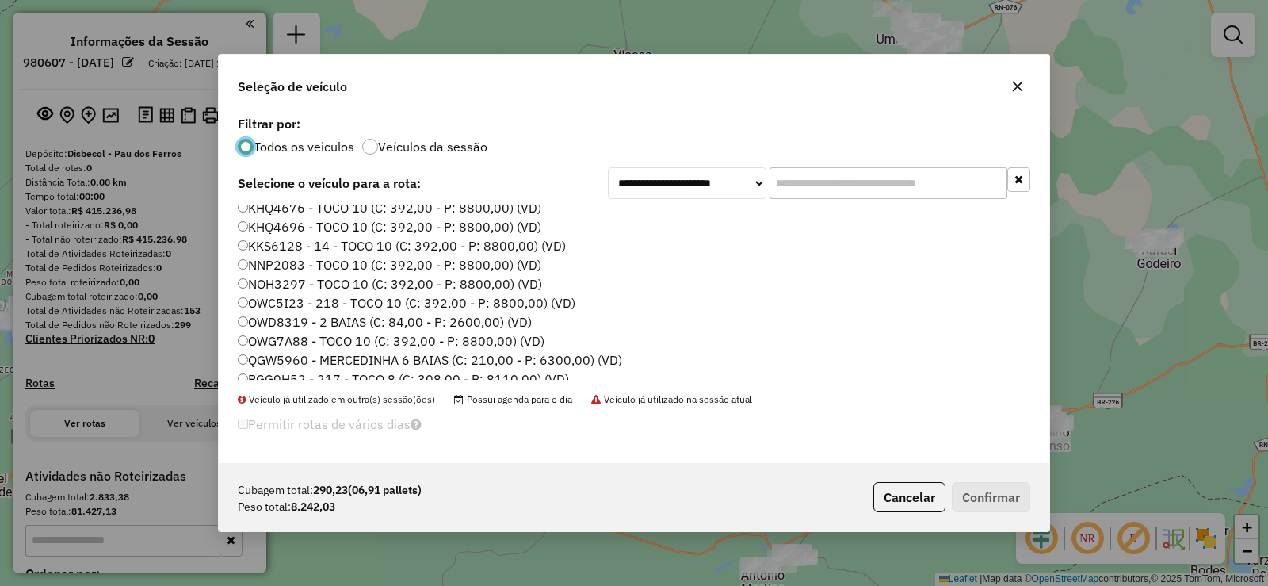
scroll to position [79, 0]
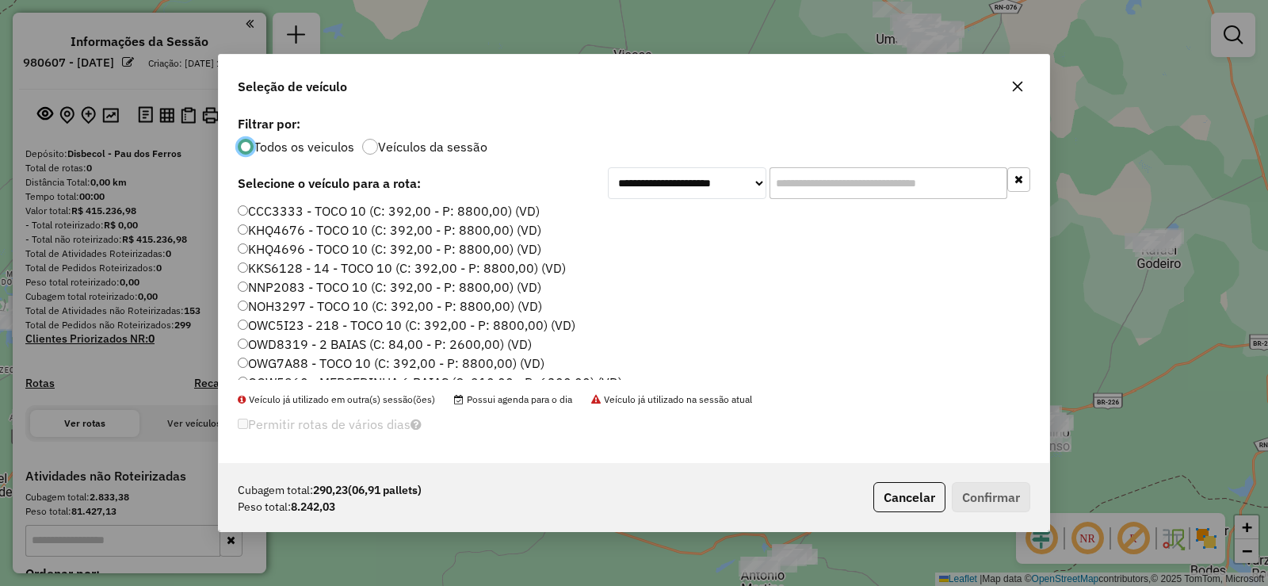
click at [310, 323] on label "OWC5I23 - 218 - TOCO 10 (C: 392,00 - P: 8800,00) (VD)" at bounding box center [407, 324] width 338 height 19
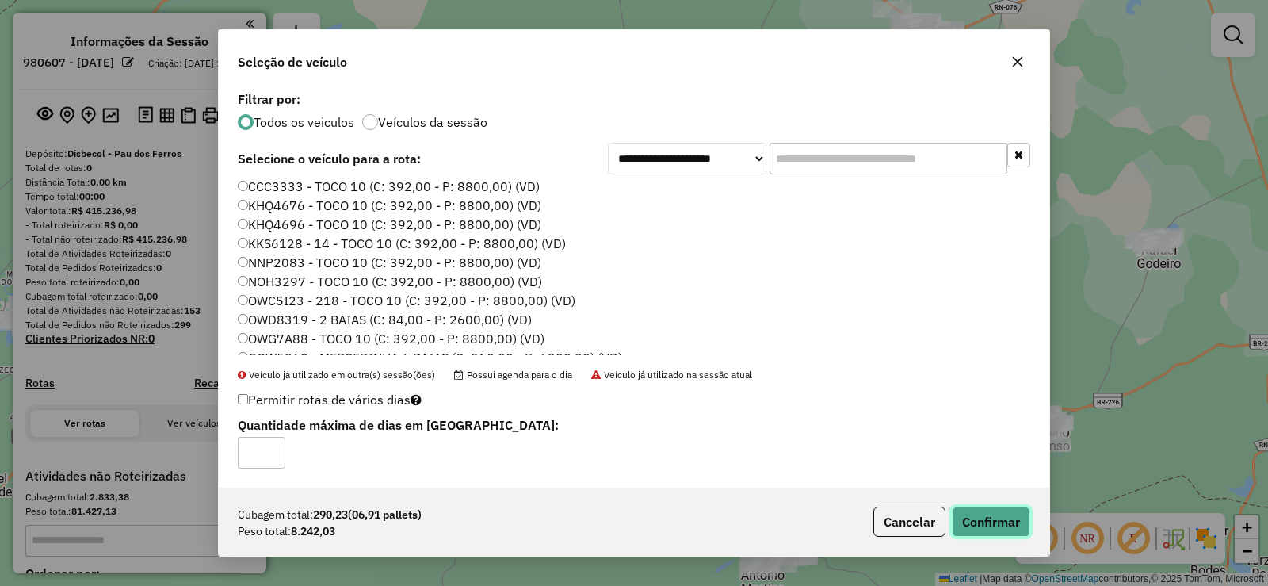
click at [1005, 518] on button "Confirmar" at bounding box center [991, 521] width 78 height 30
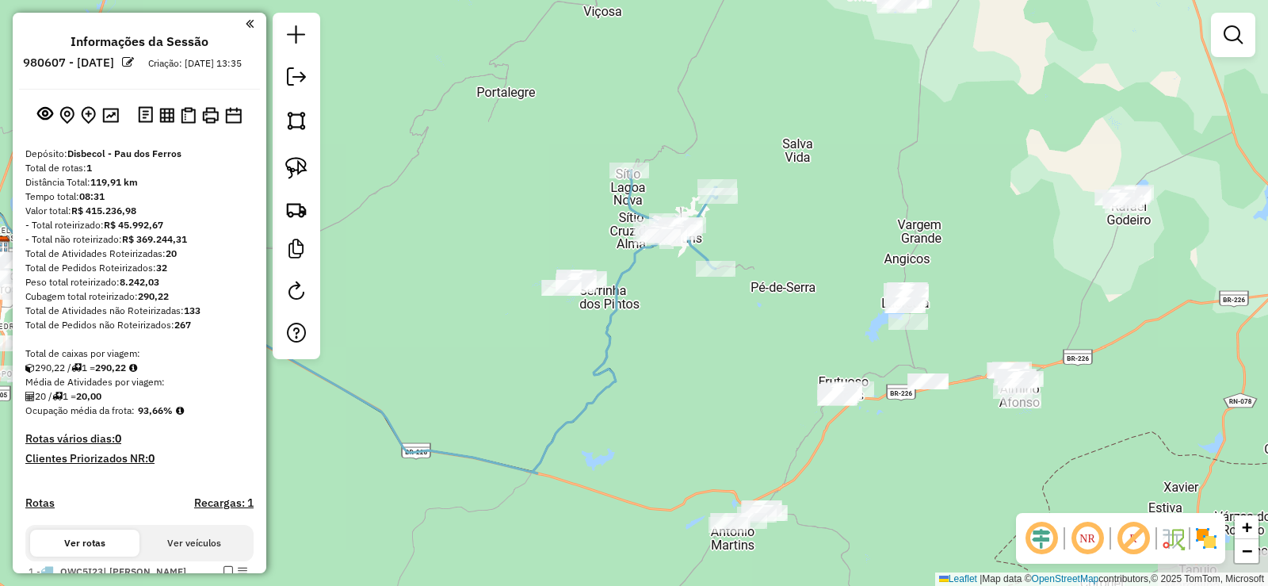
drag, startPoint x: 748, startPoint y: 376, endPoint x: 721, endPoint y: 339, distance: 45.3
click at [721, 339] on div "Janela de atendimento Grade de atendimento Capacidade Transportadoras Veículos …" at bounding box center [634, 293] width 1268 height 586
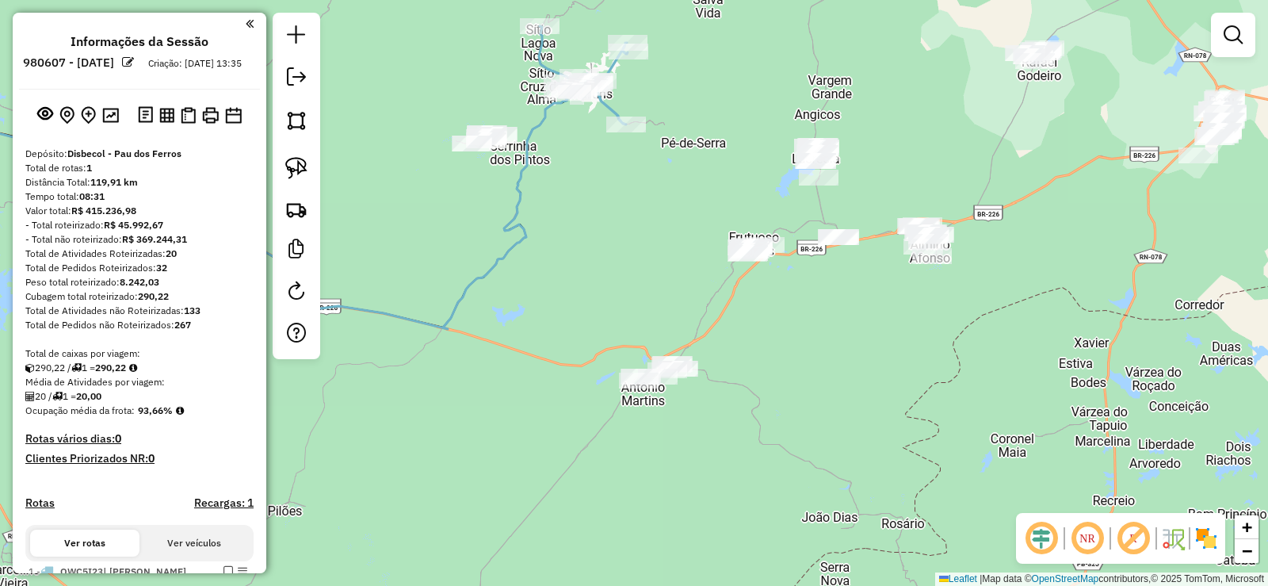
drag, startPoint x: 723, startPoint y: 365, endPoint x: 631, endPoint y: 214, distance: 176.4
click at [631, 214] on div "Janela de atendimento Grade de atendimento Capacidade Transportadoras Veículos …" at bounding box center [634, 293] width 1268 height 586
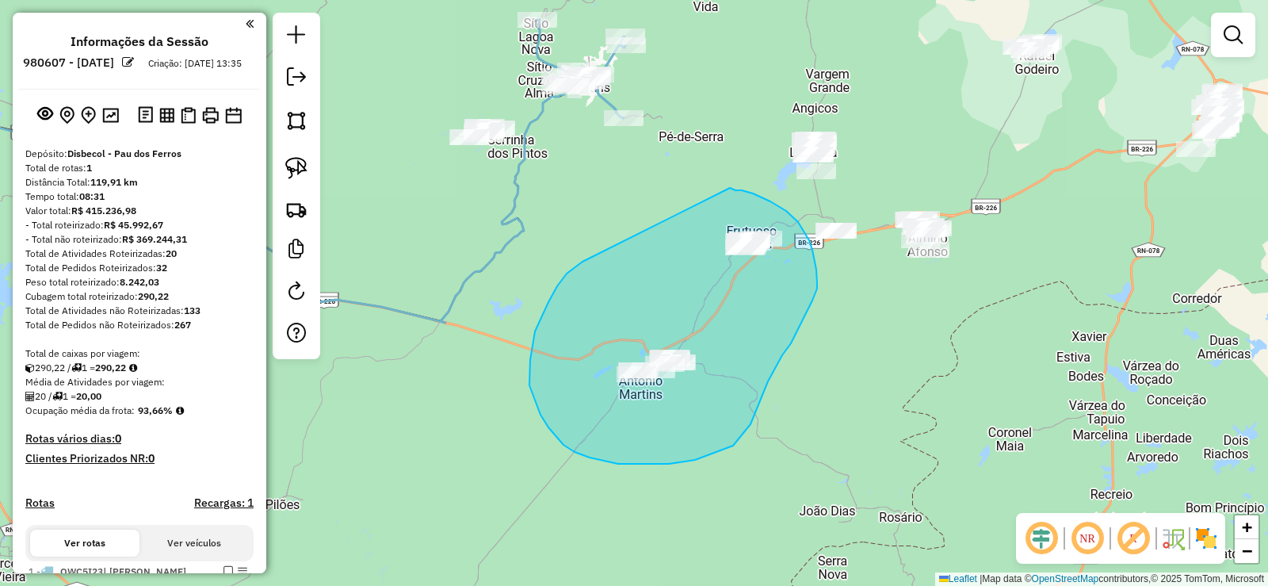
drag, startPoint x: 577, startPoint y: 265, endPoint x: 657, endPoint y: 181, distance: 116.0
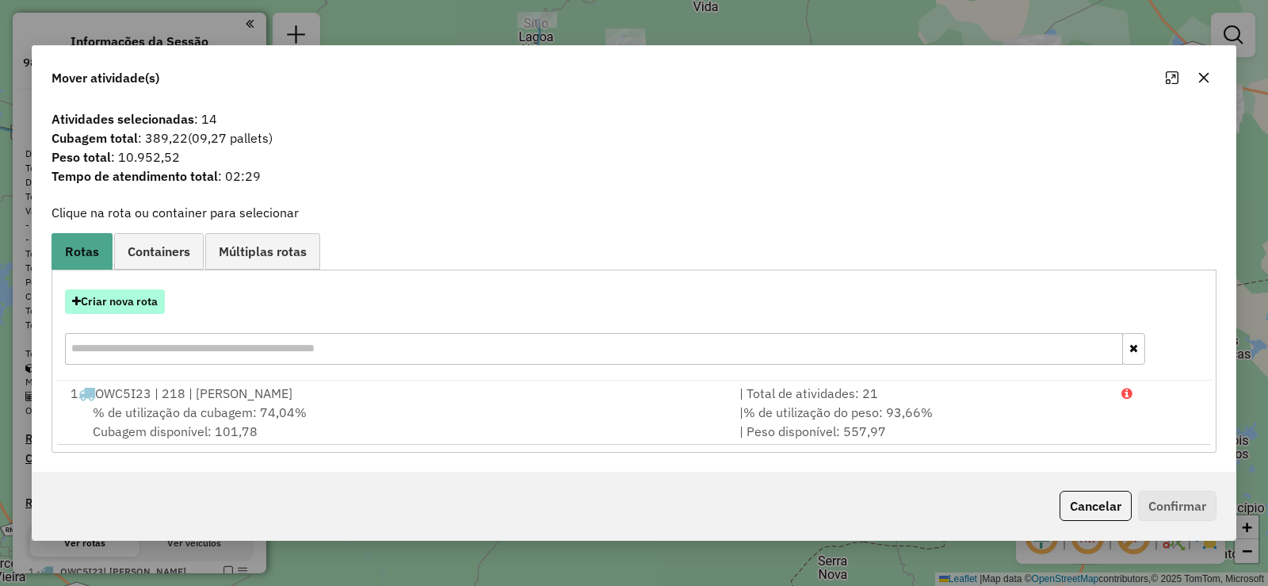
click at [105, 303] on button "Criar nova rota" at bounding box center [115, 301] width 100 height 25
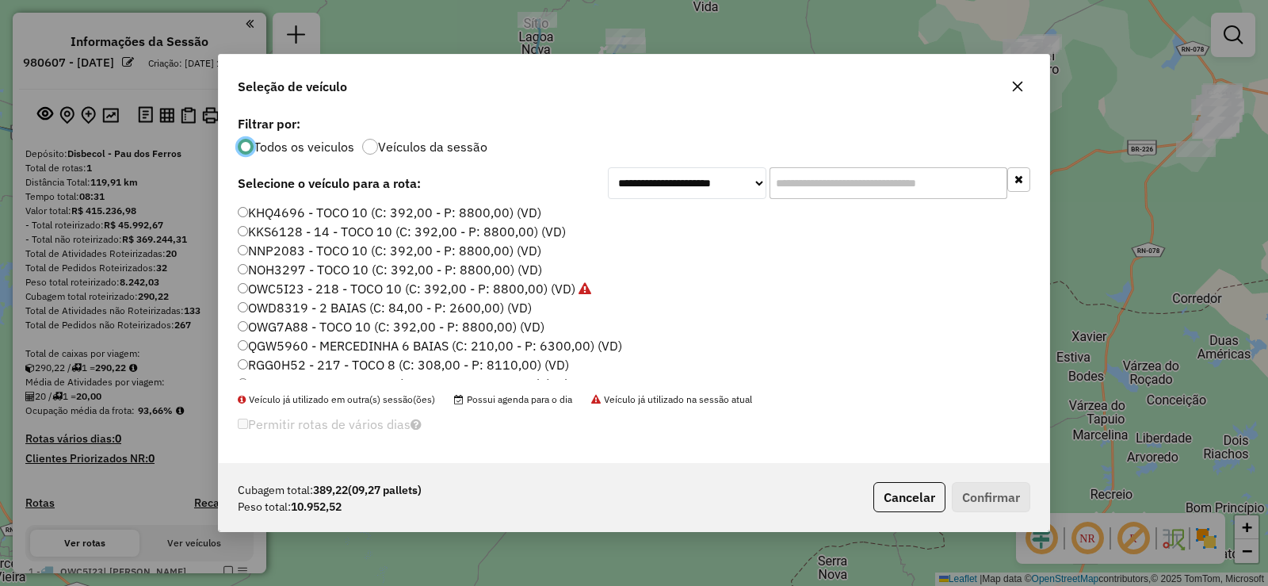
scroll to position [29, 0]
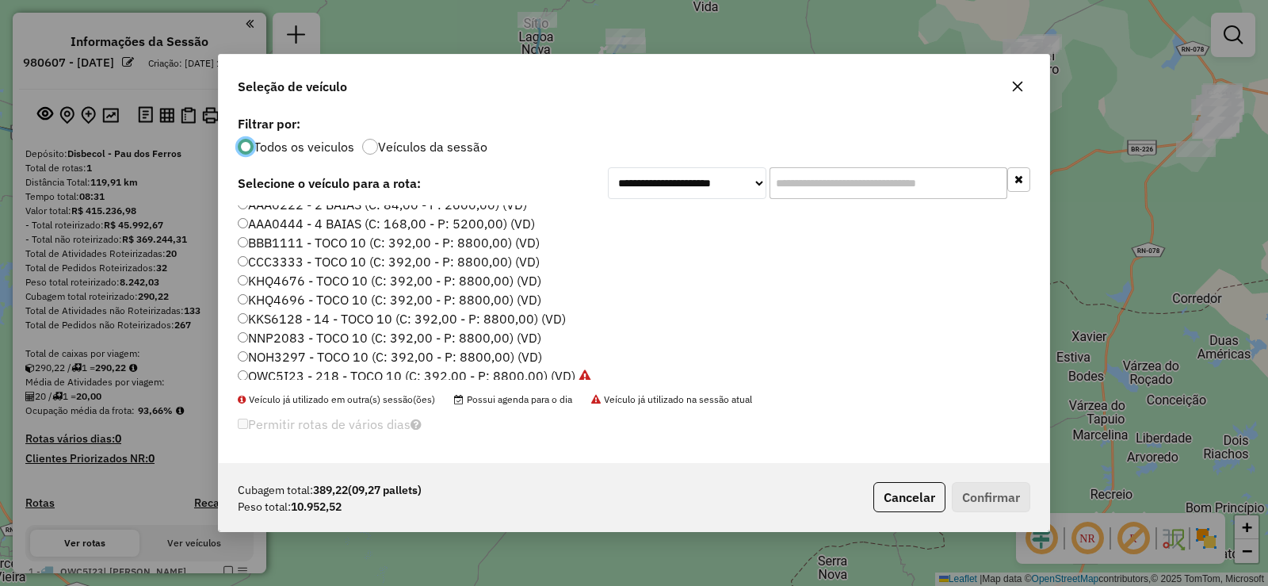
click at [323, 296] on label "KHQ4696 - TOCO 10 (C: 392,00 - P: 8800,00) (VD)" at bounding box center [390, 299] width 304 height 19
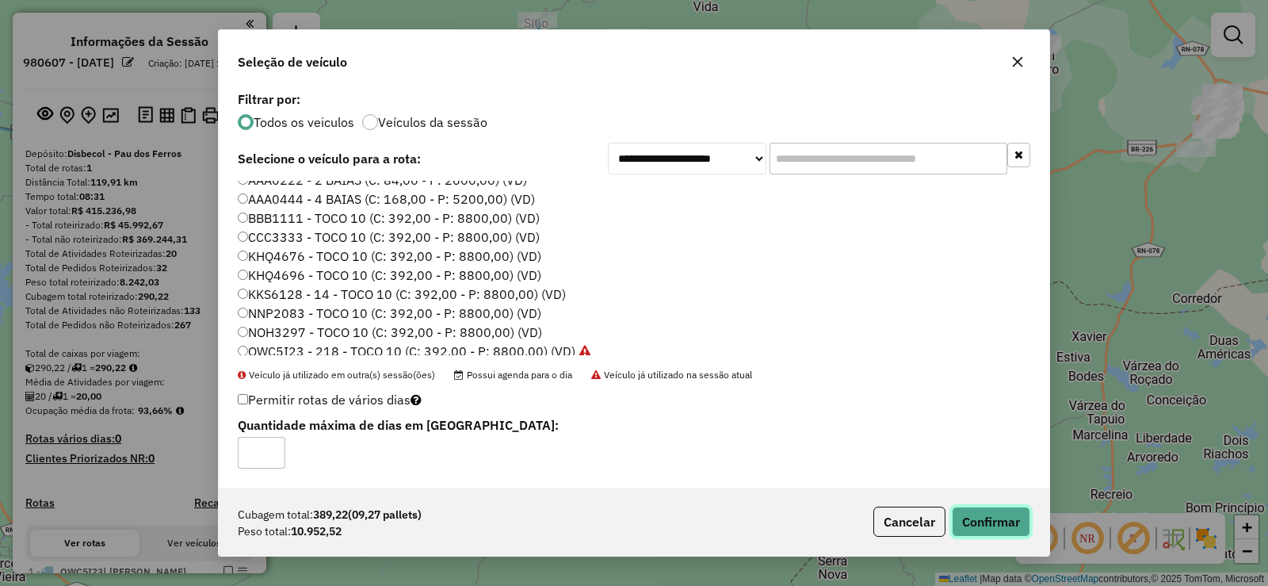
click at [994, 523] on button "Confirmar" at bounding box center [991, 521] width 78 height 30
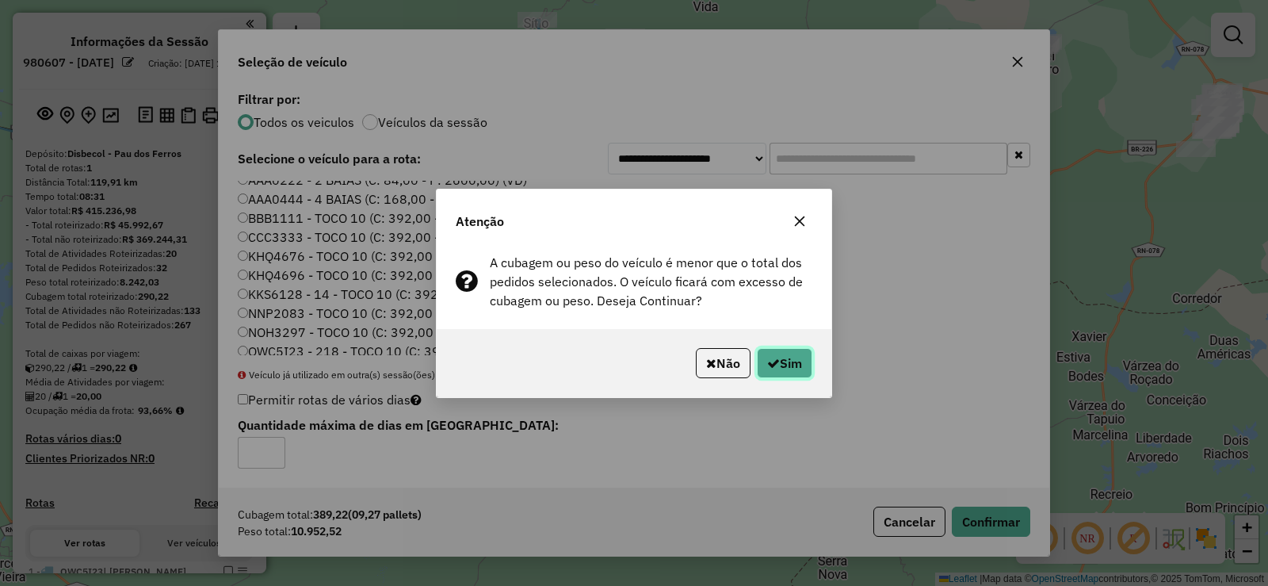
drag, startPoint x: 795, startPoint y: 361, endPoint x: 781, endPoint y: 358, distance: 13.7
click at [787, 359] on button "Sim" at bounding box center [784, 363] width 55 height 30
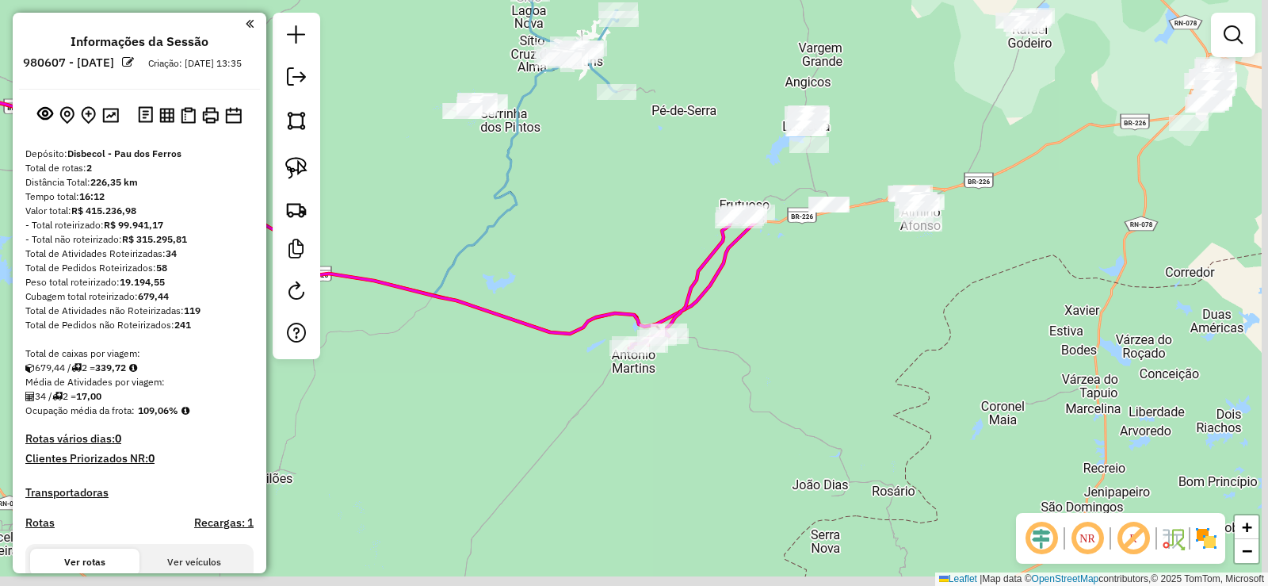
drag, startPoint x: 827, startPoint y: 325, endPoint x: 208, endPoint y: 298, distance: 618.7
click at [812, 298] on div "Janela de atendimento Grade de atendimento Capacidade Transportadoras Veículos …" at bounding box center [634, 293] width 1268 height 586
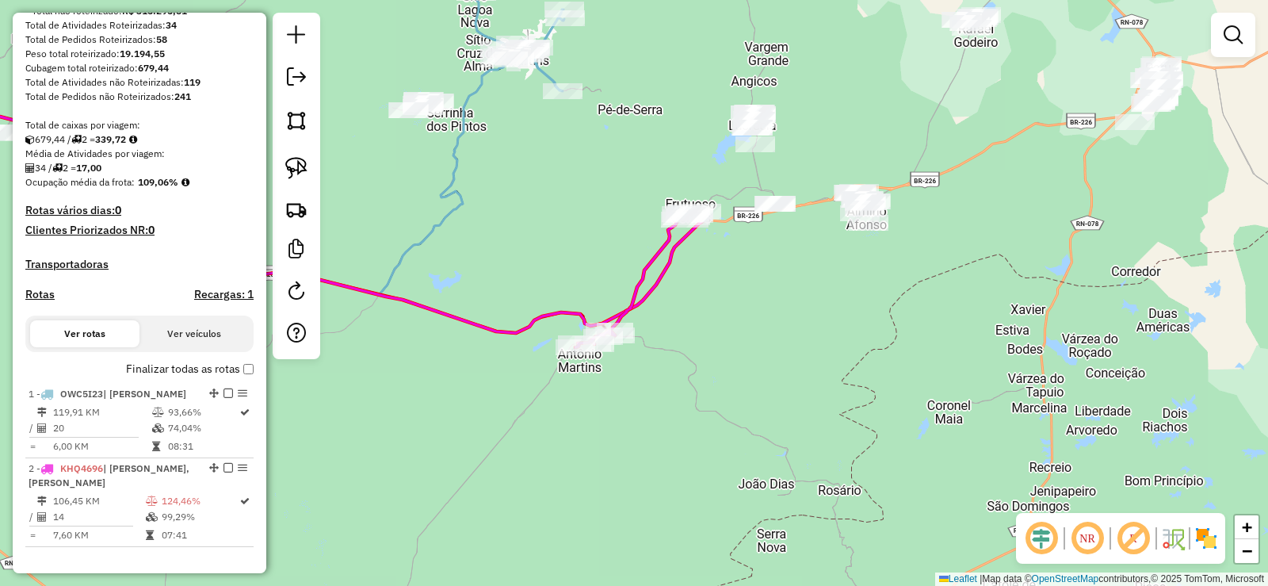
scroll to position [238, 0]
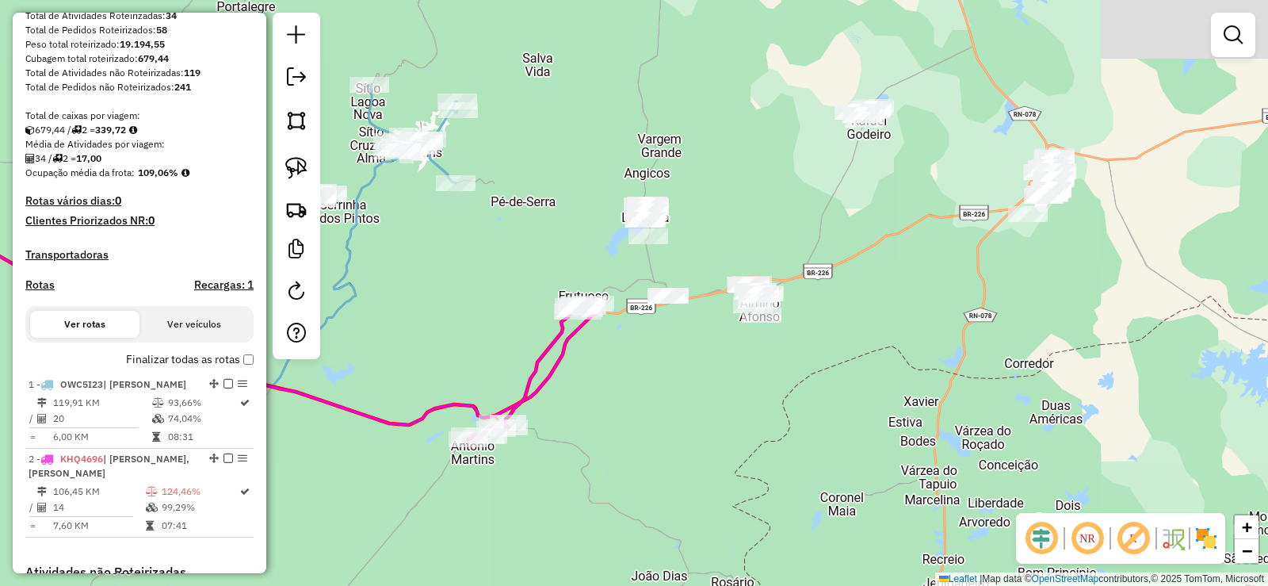
drag, startPoint x: 737, startPoint y: 370, endPoint x: 667, endPoint y: 437, distance: 97.0
click at [667, 438] on div "Janela de atendimento Grade de atendimento Capacidade Transportadoras Veículos …" at bounding box center [634, 293] width 1268 height 586
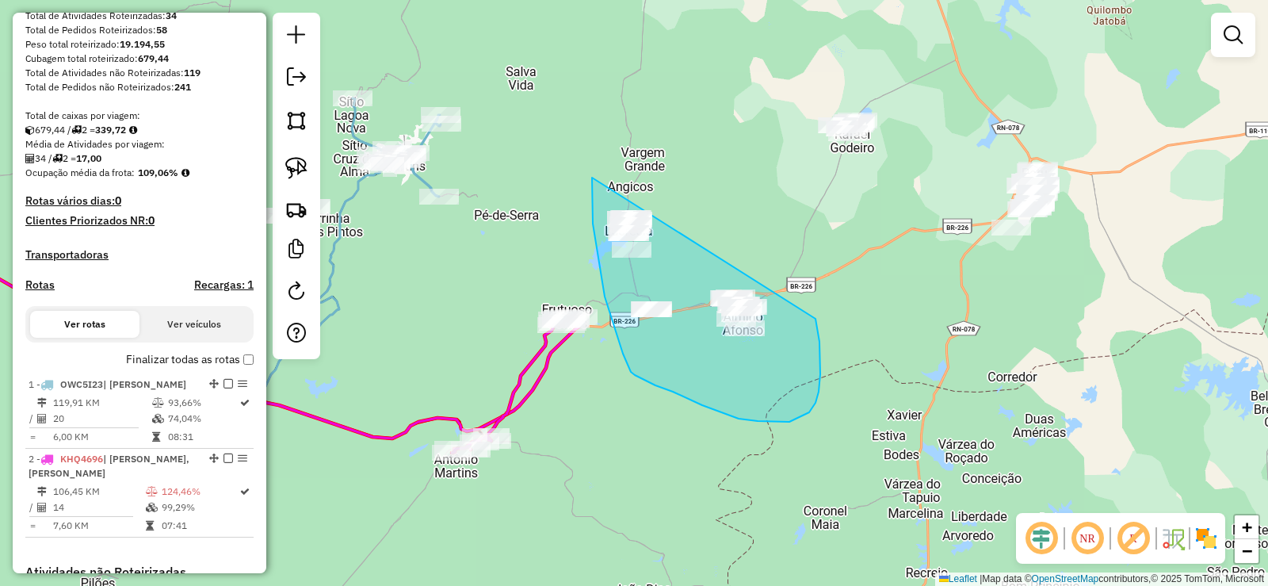
drag, startPoint x: 592, startPoint y: 178, endPoint x: 747, endPoint y: 188, distance: 154.9
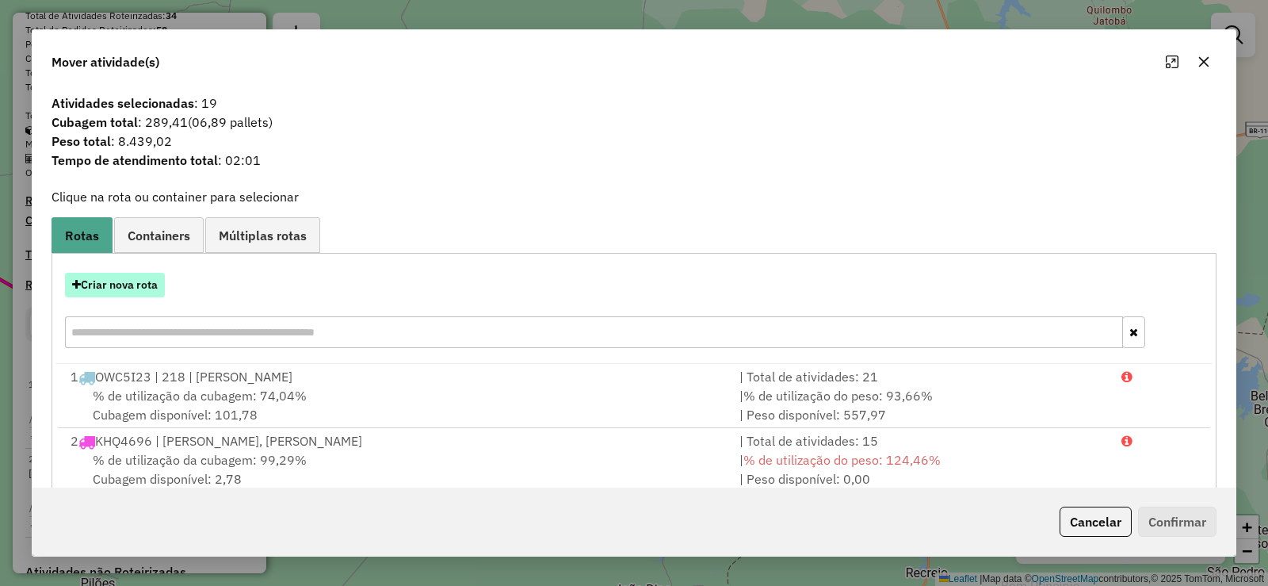
click at [149, 288] on button "Criar nova rota" at bounding box center [115, 285] width 100 height 25
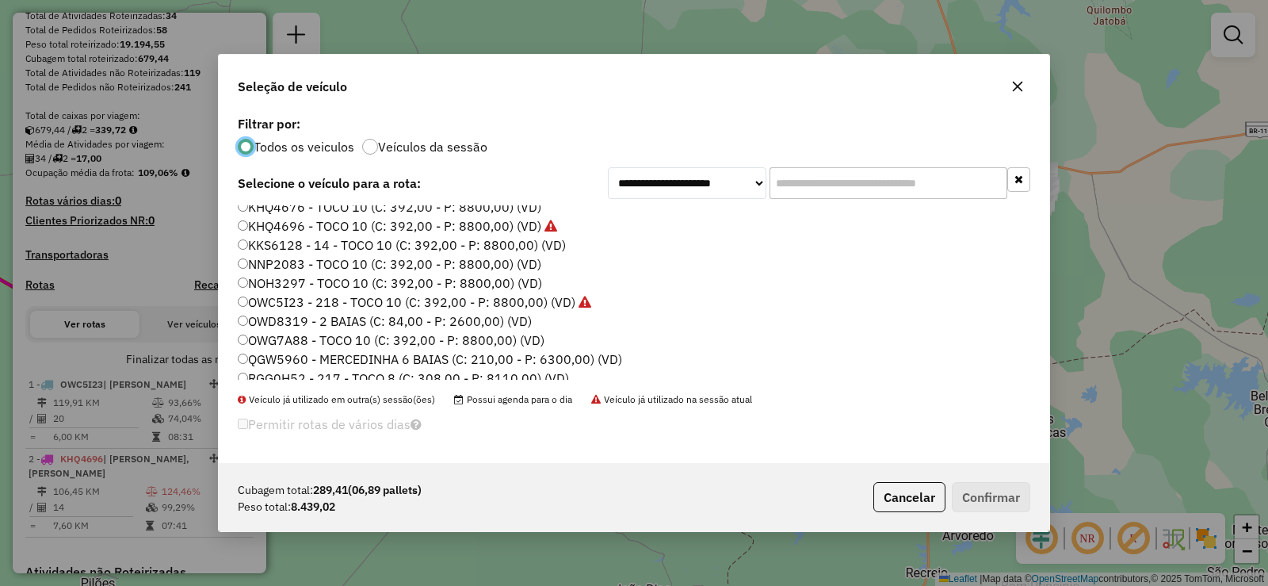
scroll to position [79, 0]
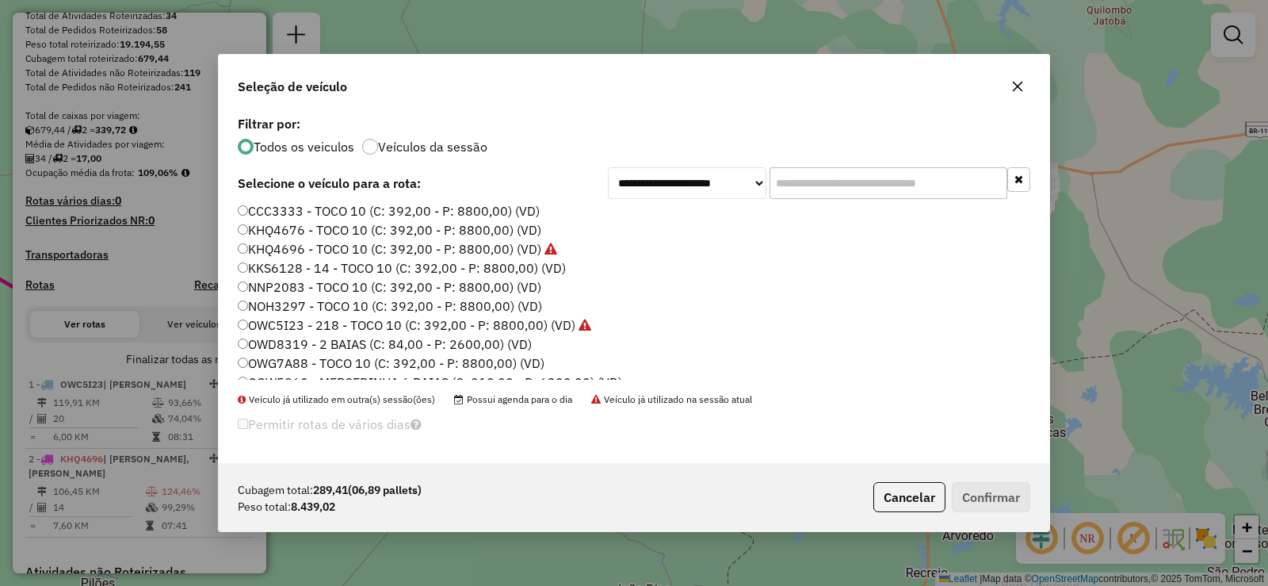
click at [302, 271] on label "KKS6128 - 14 - TOCO 10 (C: 392,00 - P: 8800,00) (VD)" at bounding box center [402, 267] width 328 height 19
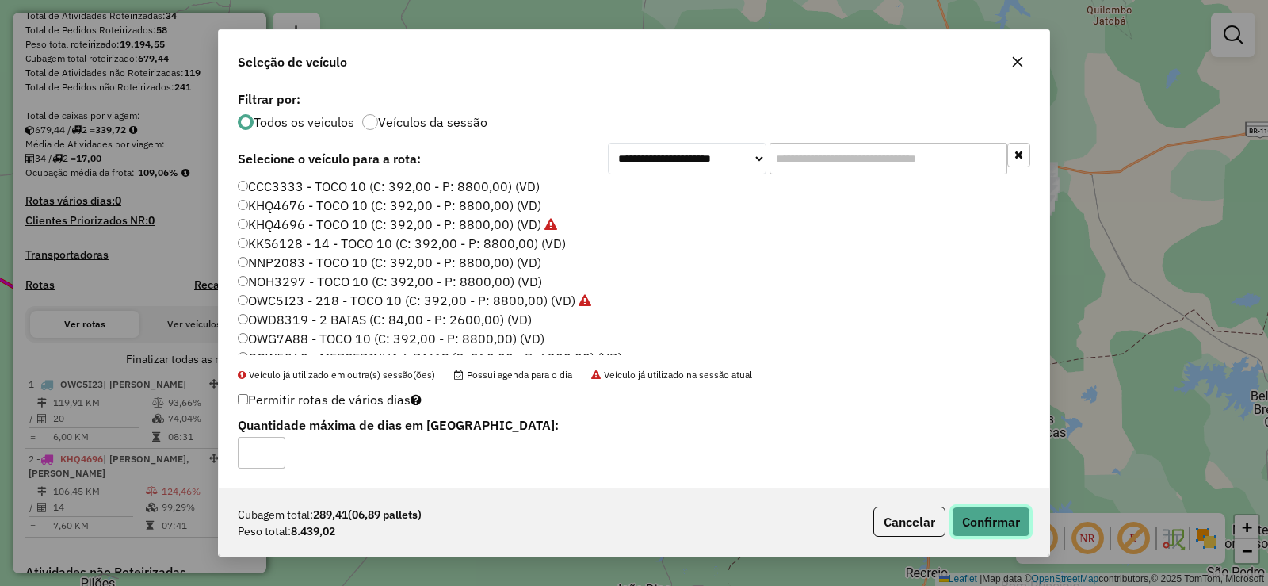
drag, startPoint x: 995, startPoint y: 517, endPoint x: 869, endPoint y: 449, distance: 142.9
click at [994, 517] on button "Confirmar" at bounding box center [991, 521] width 78 height 30
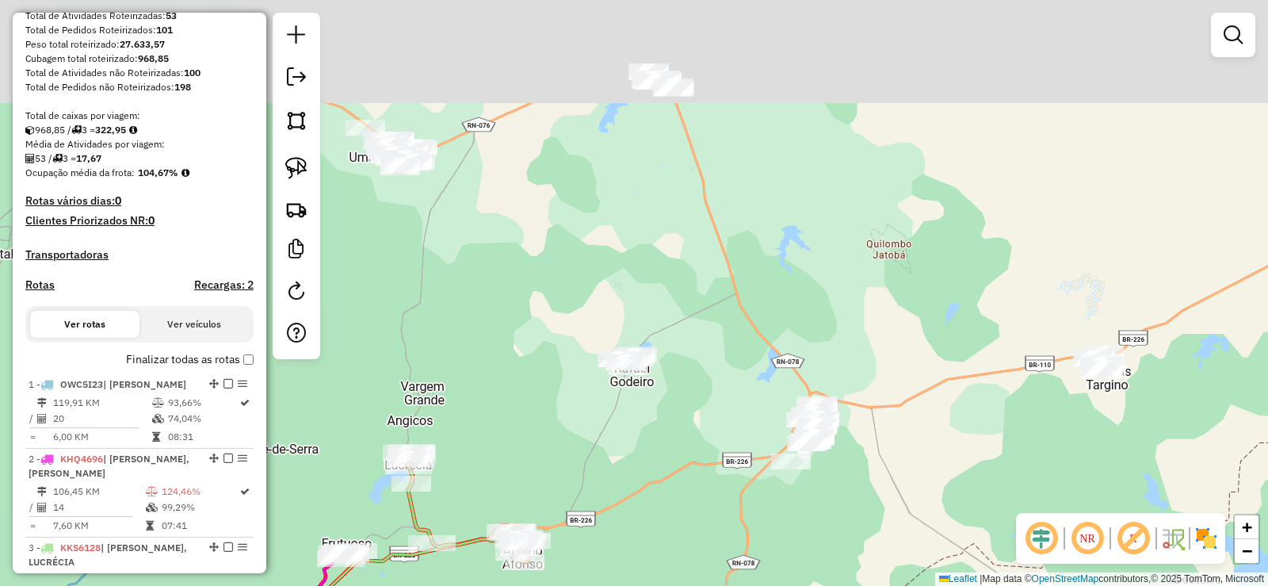
drag, startPoint x: 902, startPoint y: 258, endPoint x: 680, endPoint y: 495, distance: 325.2
click at [680, 496] on div "Janela de atendimento Grade de atendimento Capacidade Transportadoras Veículos …" at bounding box center [634, 293] width 1268 height 586
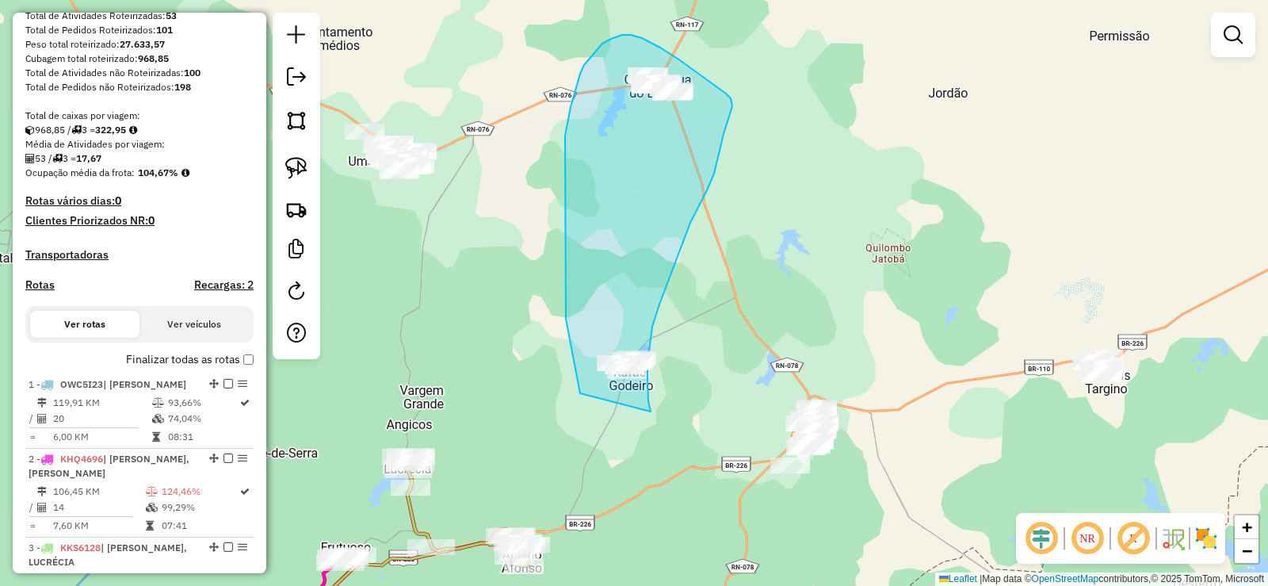
drag, startPoint x: 578, startPoint y: 382, endPoint x: 651, endPoint y: 411, distance: 78.6
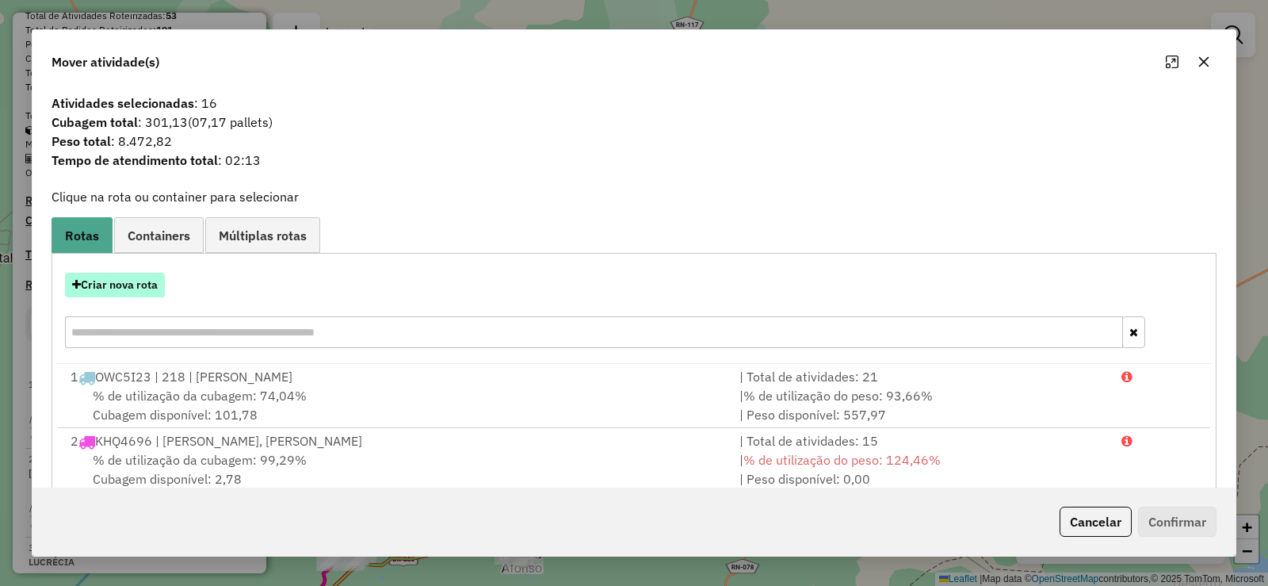
click at [123, 288] on button "Criar nova rota" at bounding box center [115, 285] width 100 height 25
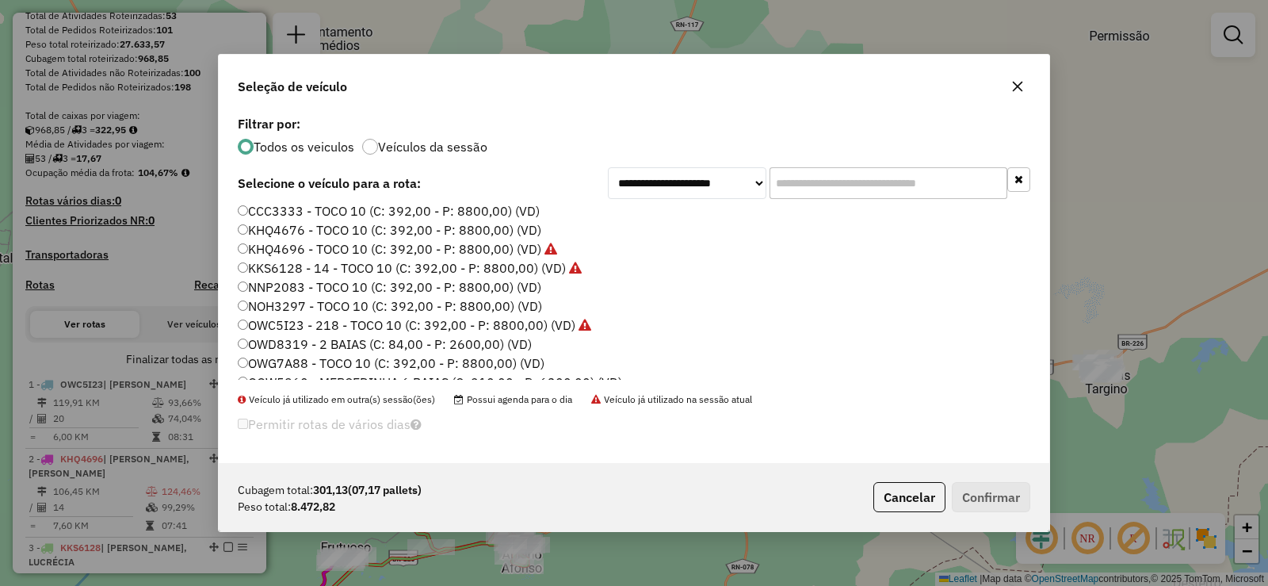
click at [318, 304] on label "NOH3297 - TOCO 10 (C: 392,00 - P: 8800,00) (VD)" at bounding box center [390, 305] width 304 height 19
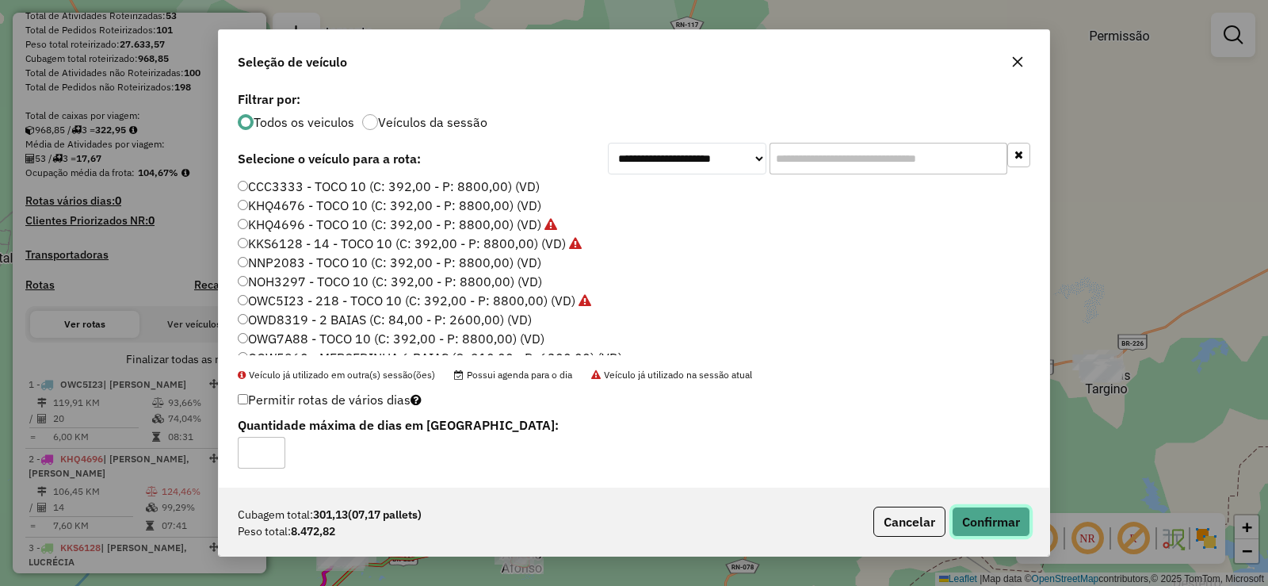
click at [1003, 511] on button "Confirmar" at bounding box center [991, 521] width 78 height 30
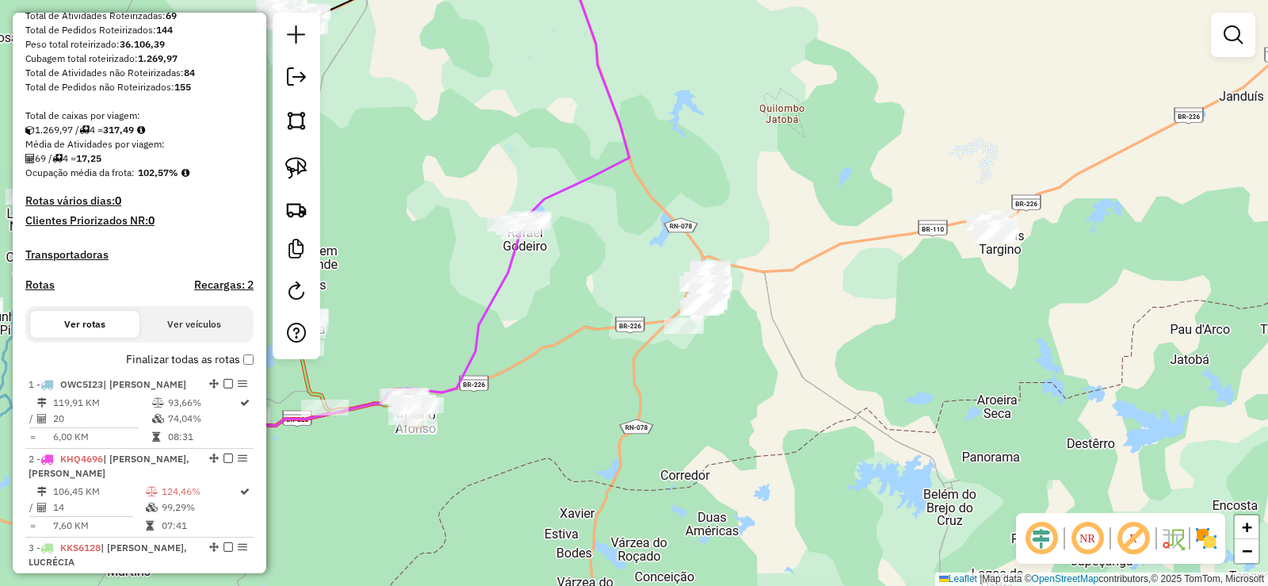
drag, startPoint x: 962, startPoint y: 441, endPoint x: 845, endPoint y: 296, distance: 186.5
click at [845, 296] on div "Janela de atendimento Grade de atendimento Capacidade Transportadoras Veículos …" at bounding box center [634, 293] width 1268 height 586
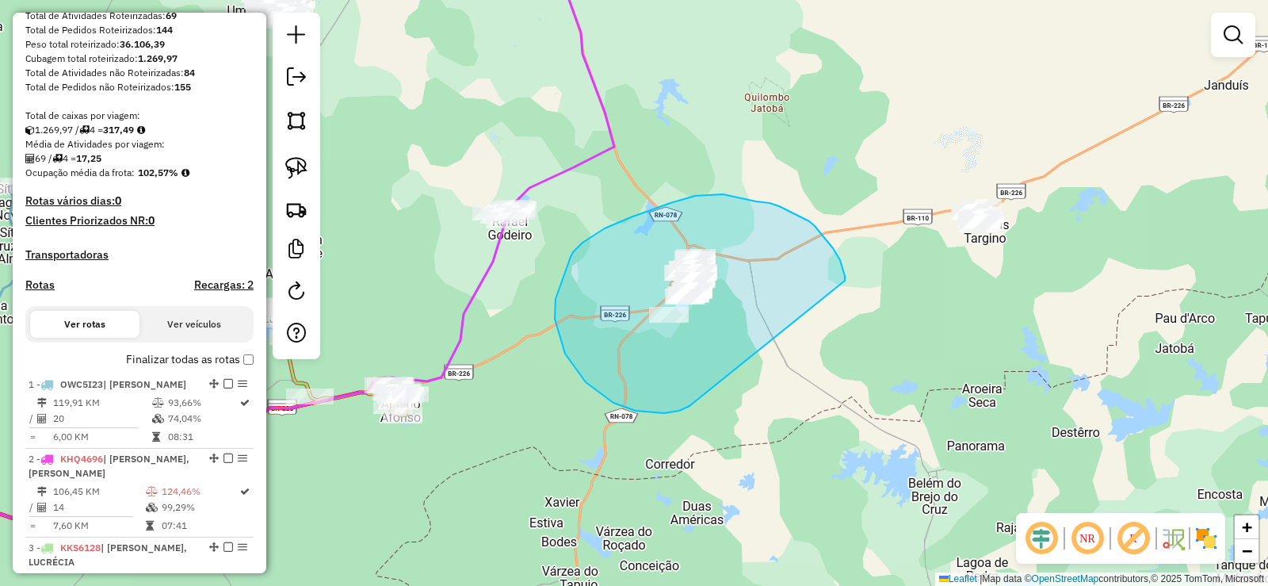
drag, startPoint x: 809, startPoint y: 221, endPoint x: 693, endPoint y: 400, distance: 213.2
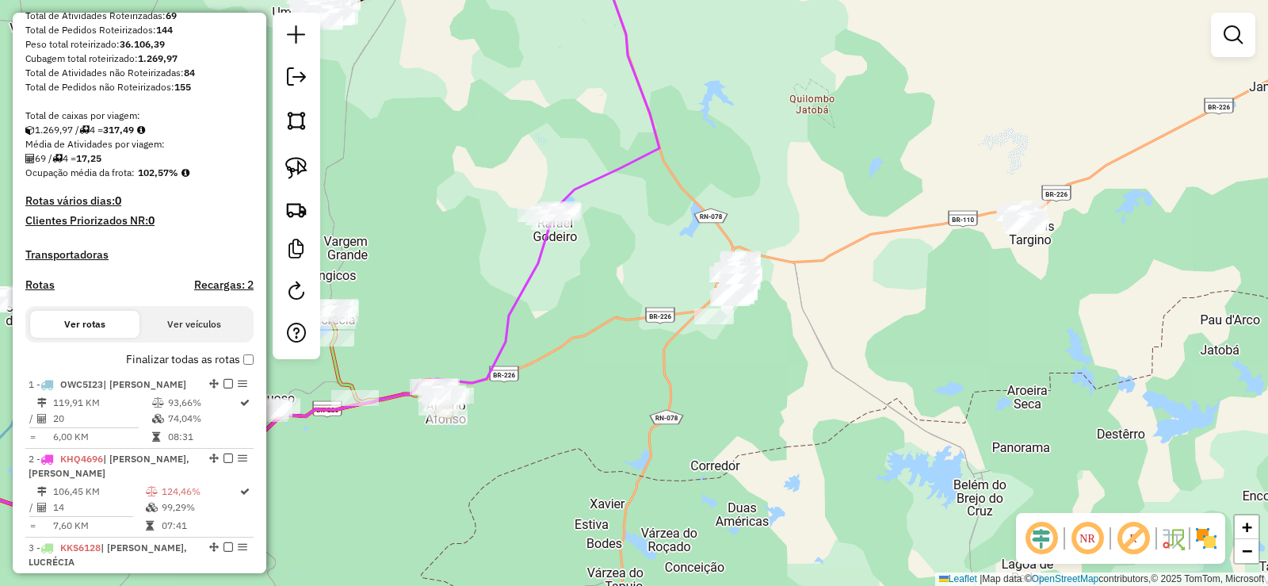
drag, startPoint x: 521, startPoint y: 399, endPoint x: 651, endPoint y: 361, distance: 134.4
click at [651, 361] on div "Janela de atendimento Grade de atendimento Capacidade Transportadoras Veículos …" at bounding box center [634, 293] width 1268 height 586
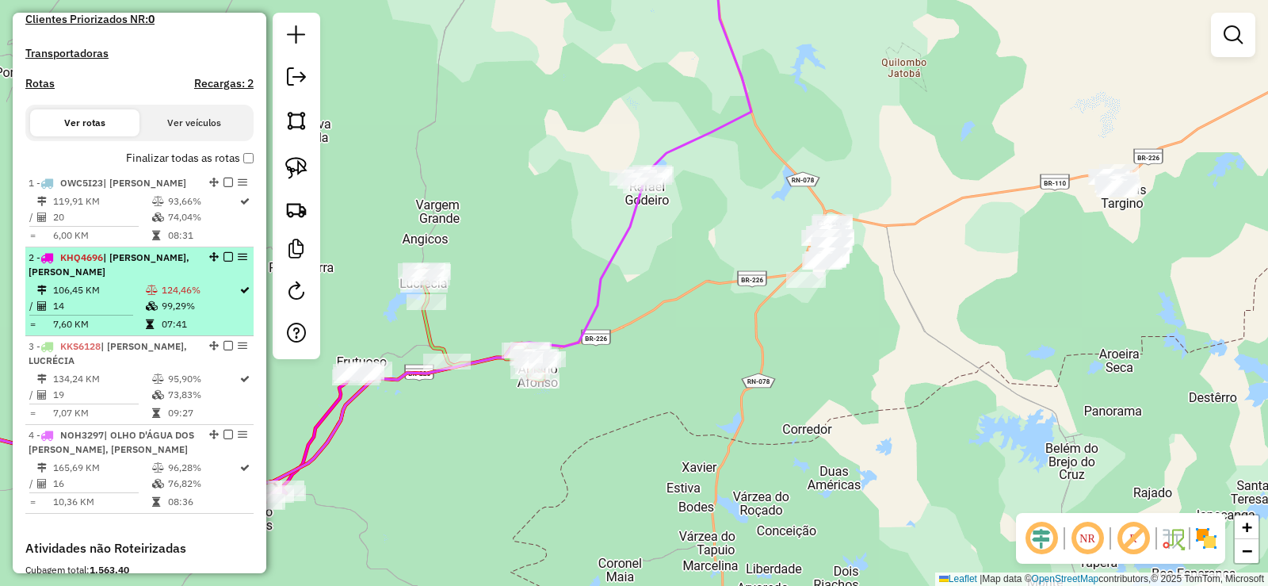
scroll to position [476, 0]
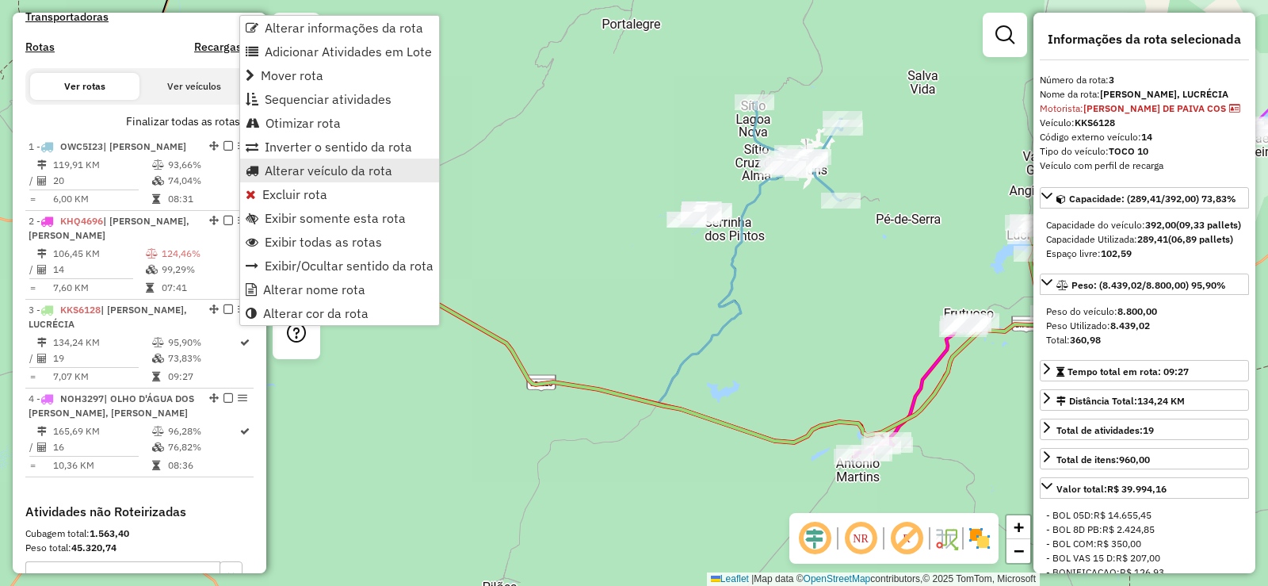
click at [294, 170] on span "Alterar veículo da rota" at bounding box center [329, 170] width 128 height 13
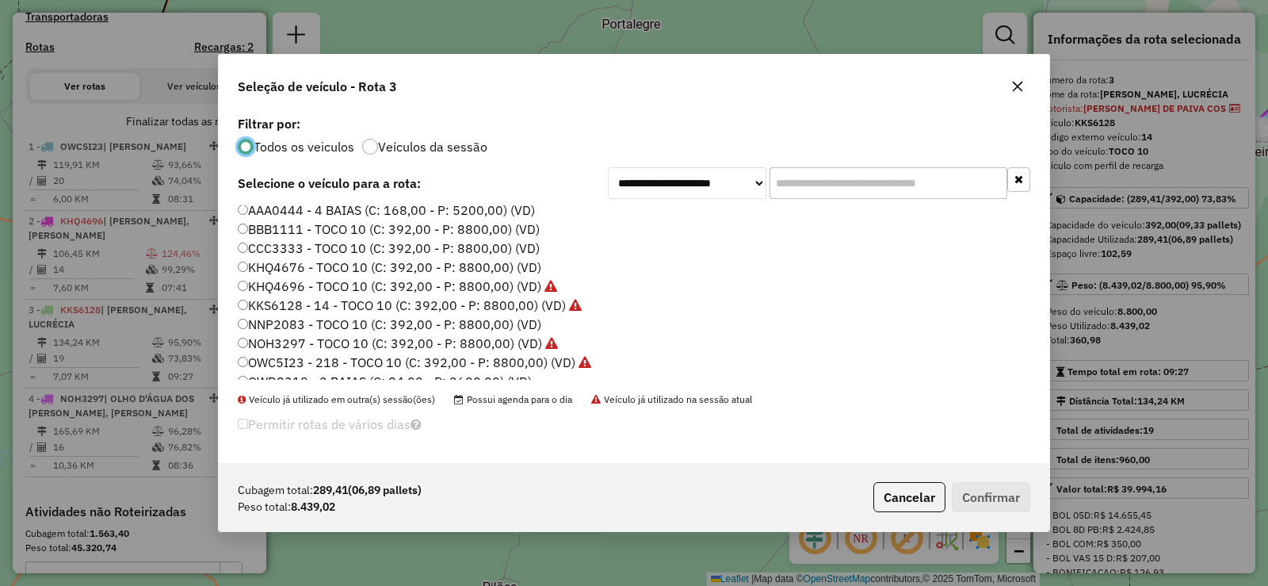
scroll to position [79, 0]
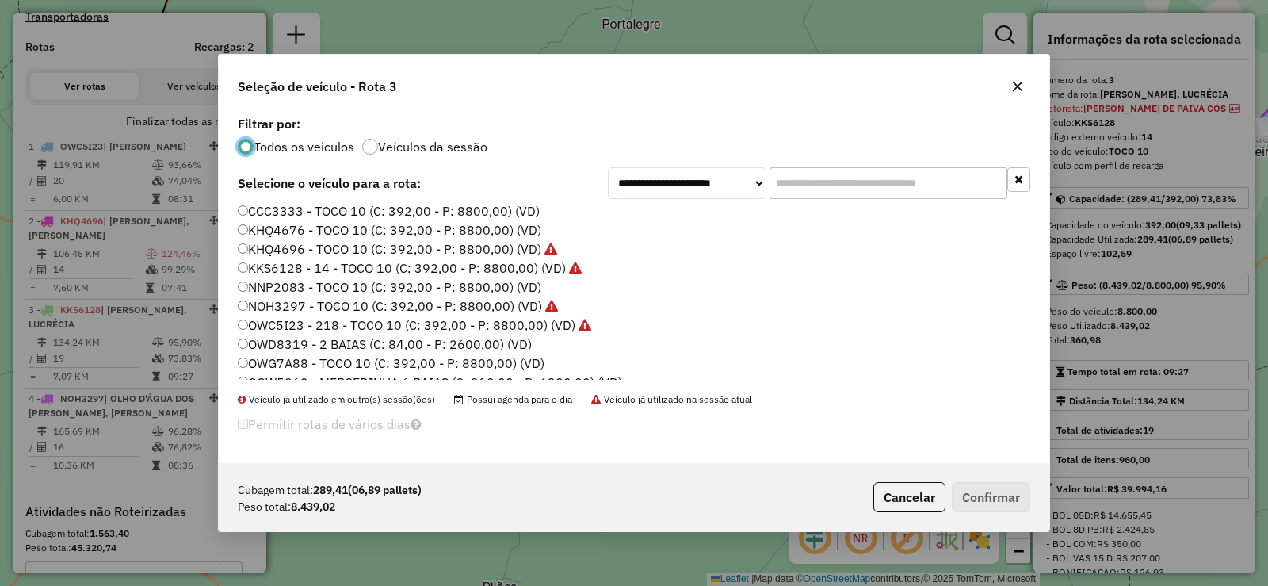
click at [353, 287] on label "NNP2083 - TOCO 10 (C: 392,00 - P: 8800,00) (VD)" at bounding box center [390, 286] width 304 height 19
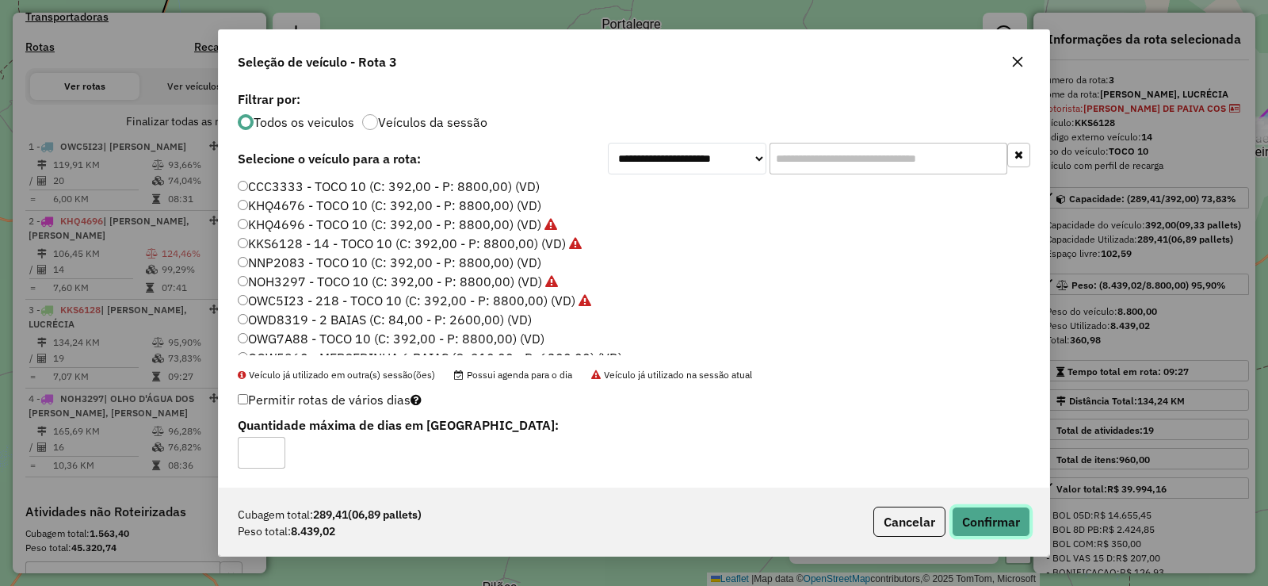
click at [1005, 521] on button "Confirmar" at bounding box center [991, 521] width 78 height 30
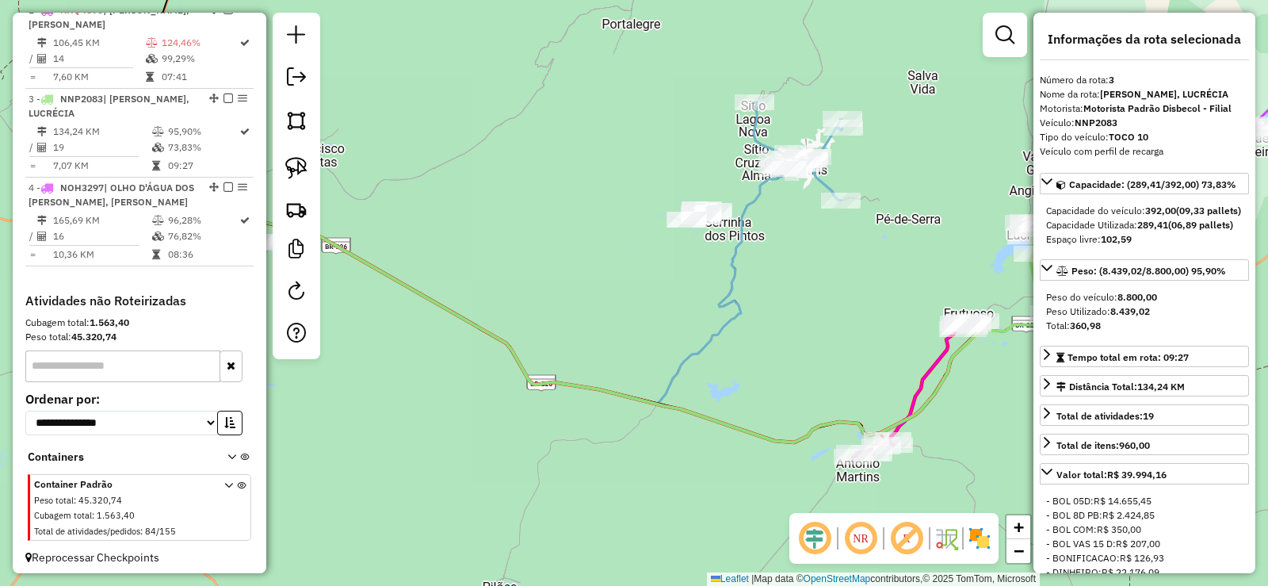
scroll to position [706, 0]
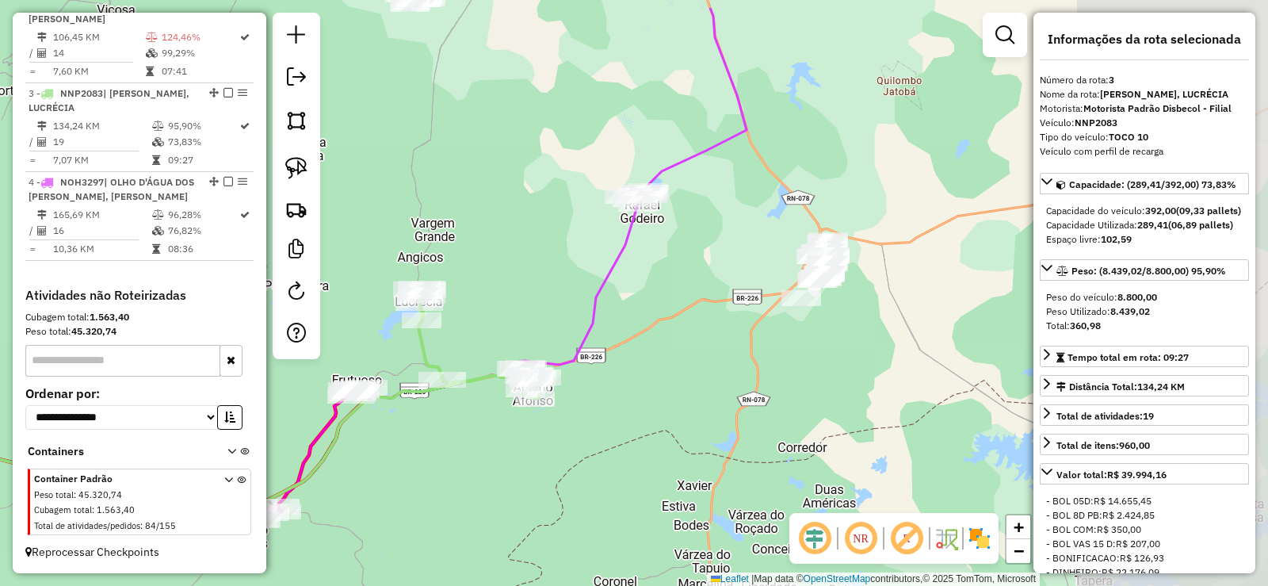
drag, startPoint x: 853, startPoint y: 273, endPoint x: 560, endPoint y: 353, distance: 304.0
click at [238, 340] on hb-router-mapa "Informações da Sessão 980607 - 18/08/2025 Criação: 16/08/2025 13:35 Depósito: D…" at bounding box center [634, 293] width 1268 height 586
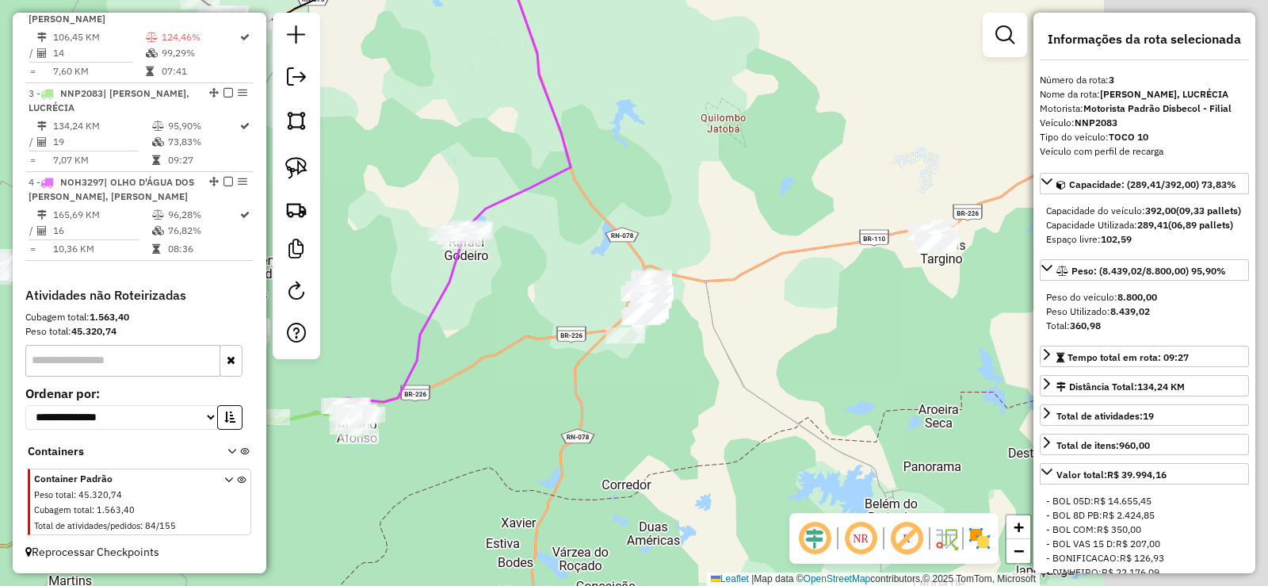
drag, startPoint x: 630, startPoint y: 429, endPoint x: 586, endPoint y: 441, distance: 45.9
click at [586, 441] on div "Janela de atendimento Grade de atendimento Capacidade Transportadoras Veículos …" at bounding box center [634, 293] width 1268 height 586
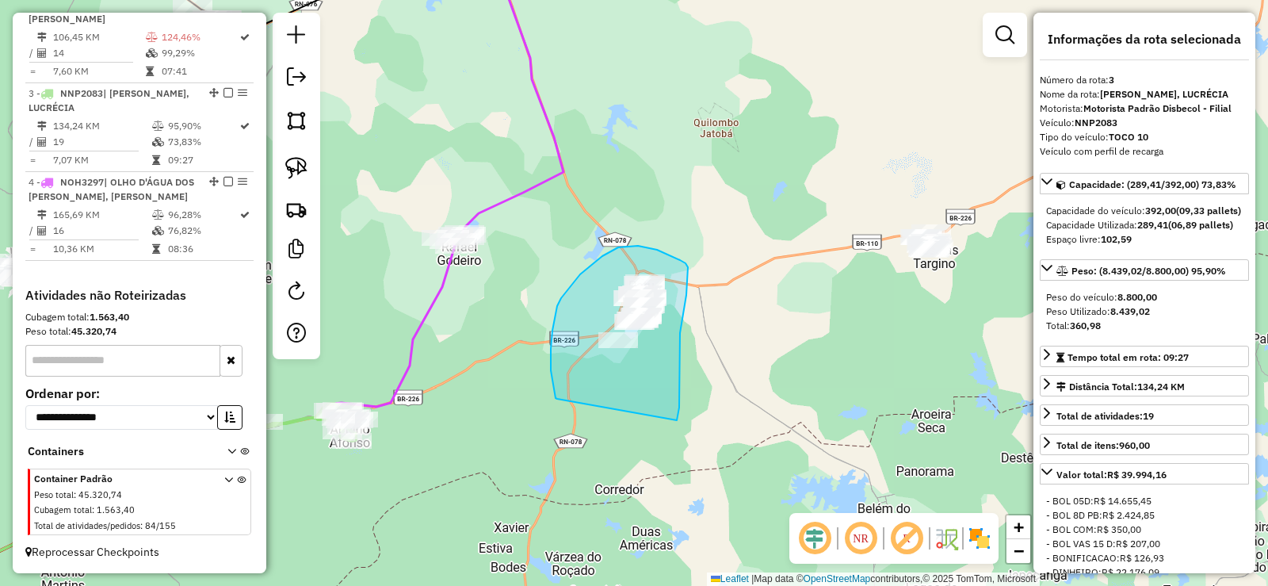
drag, startPoint x: 678, startPoint y: 415, endPoint x: 558, endPoint y: 397, distance: 121.0
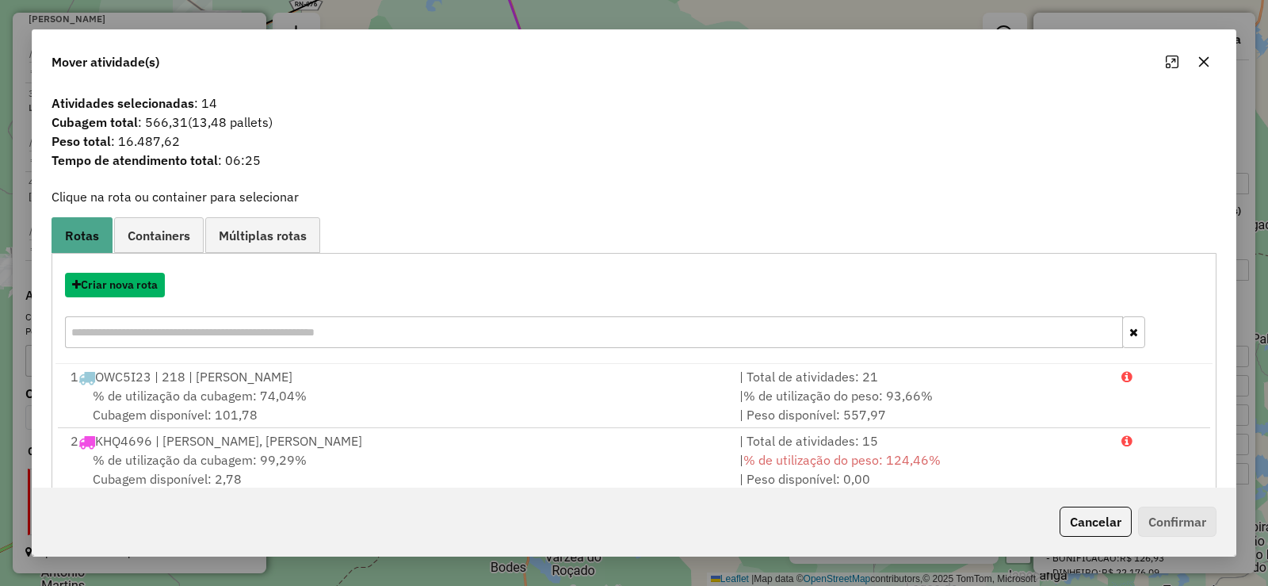
click at [116, 288] on button "Criar nova rota" at bounding box center [115, 285] width 100 height 25
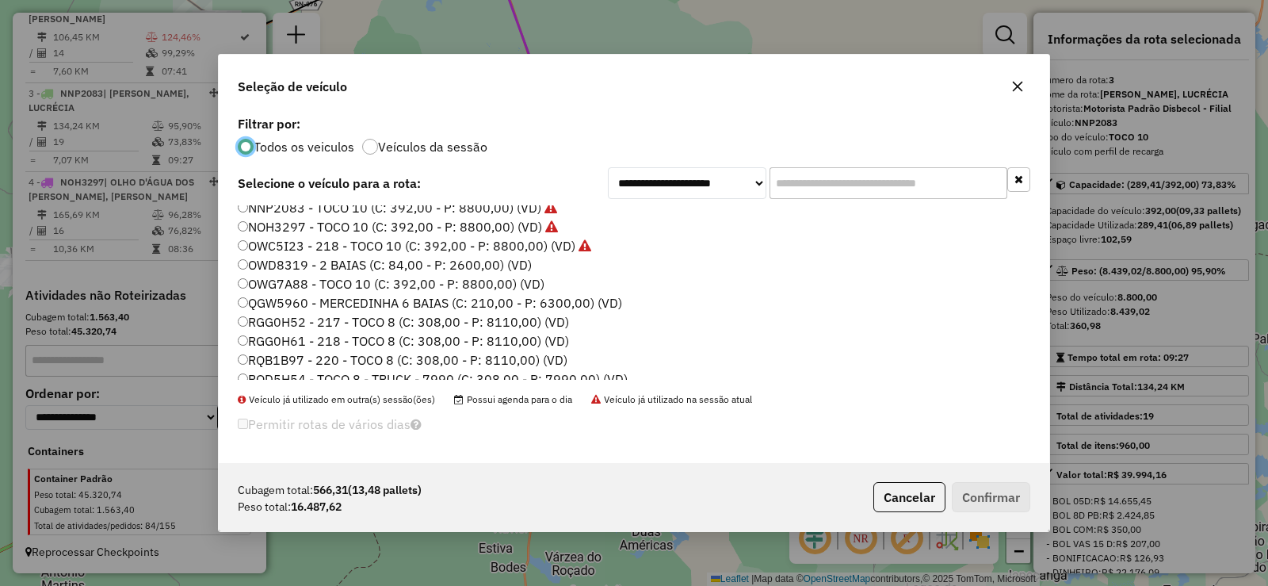
scroll to position [187, 0]
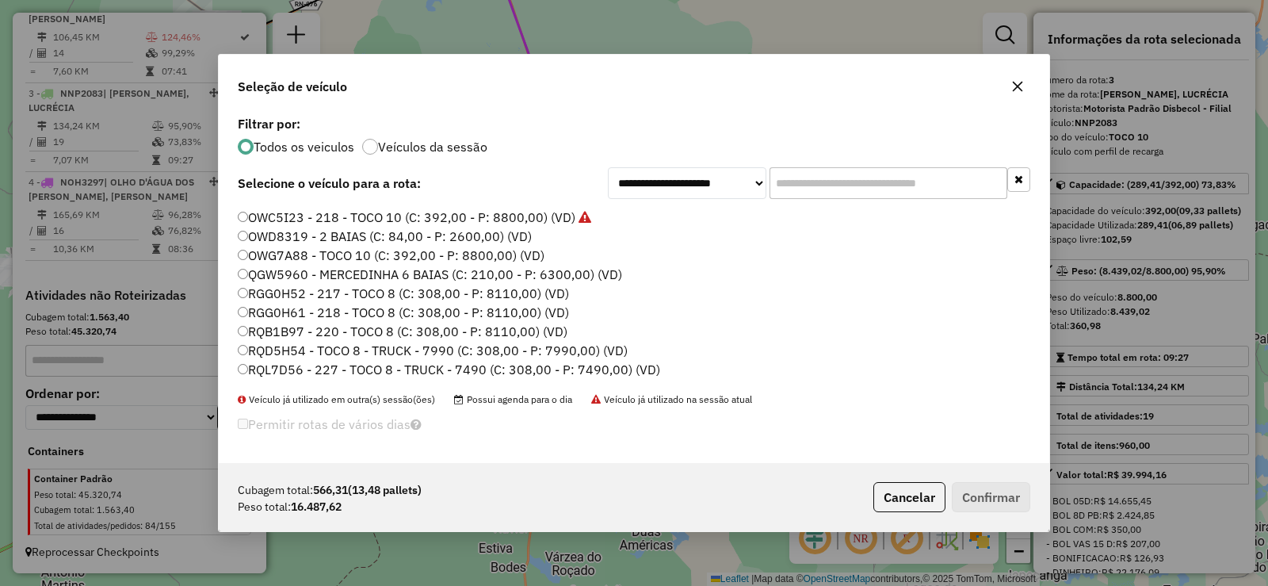
click at [350, 330] on label "RQB1B97 - 220 - TOCO 8 (C: 308,00 - P: 8110,00) (VD)" at bounding box center [403, 331] width 330 height 19
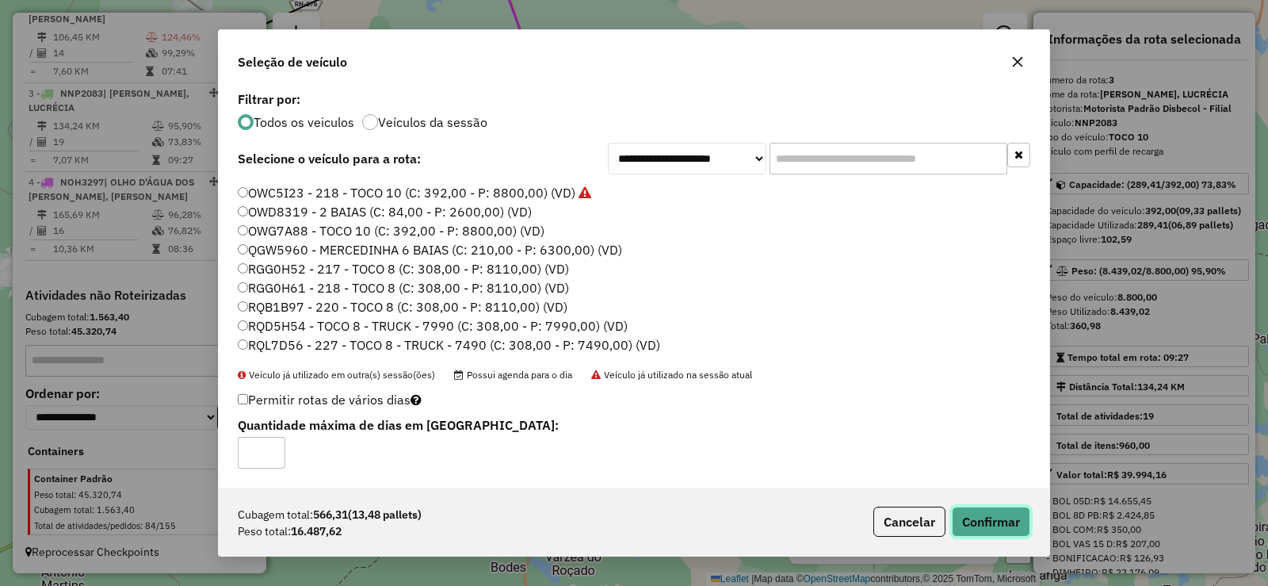
click at [975, 511] on button "Confirmar" at bounding box center [991, 521] width 78 height 30
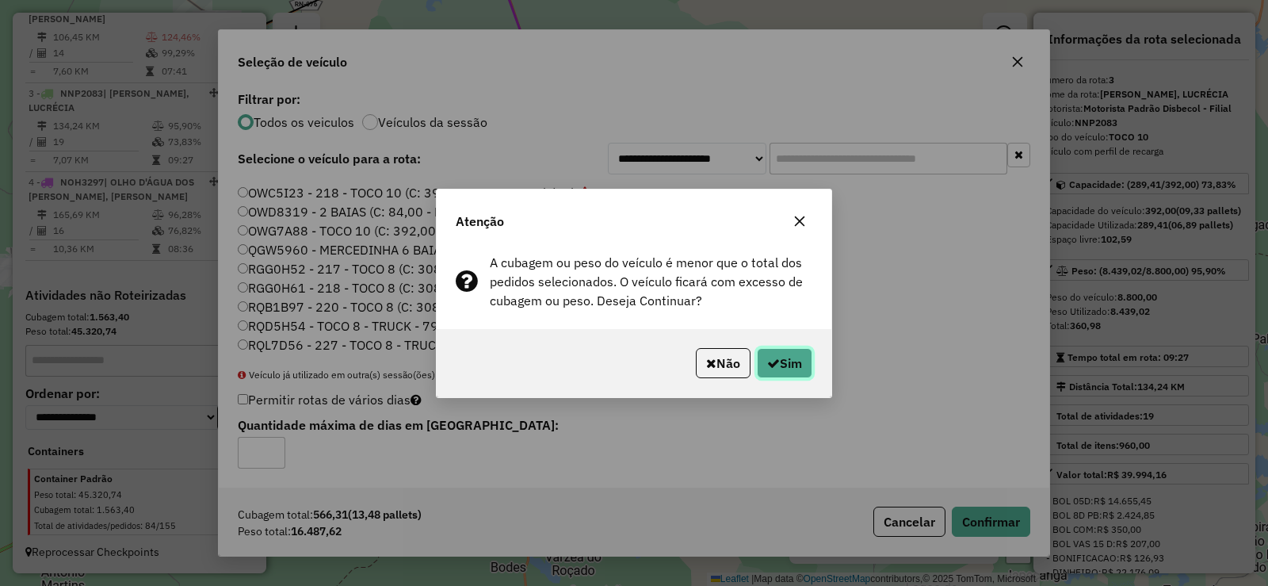
drag, startPoint x: 787, startPoint y: 363, endPoint x: 746, endPoint y: 357, distance: 41.6
click at [782, 362] on button "Sim" at bounding box center [784, 363] width 55 height 30
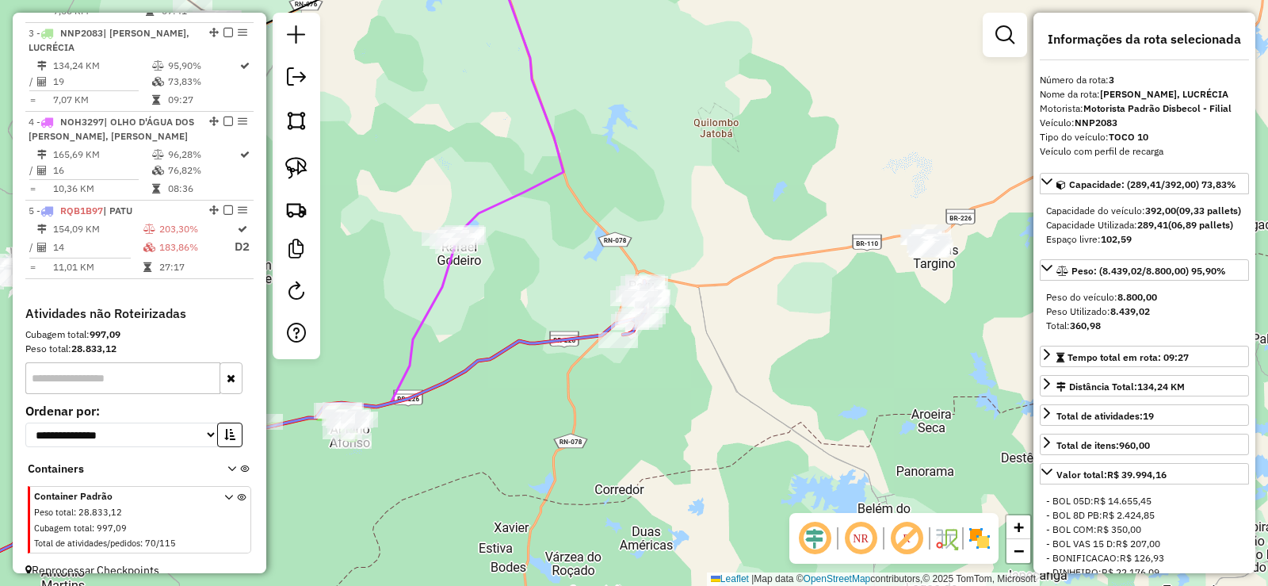
scroll to position [777, 0]
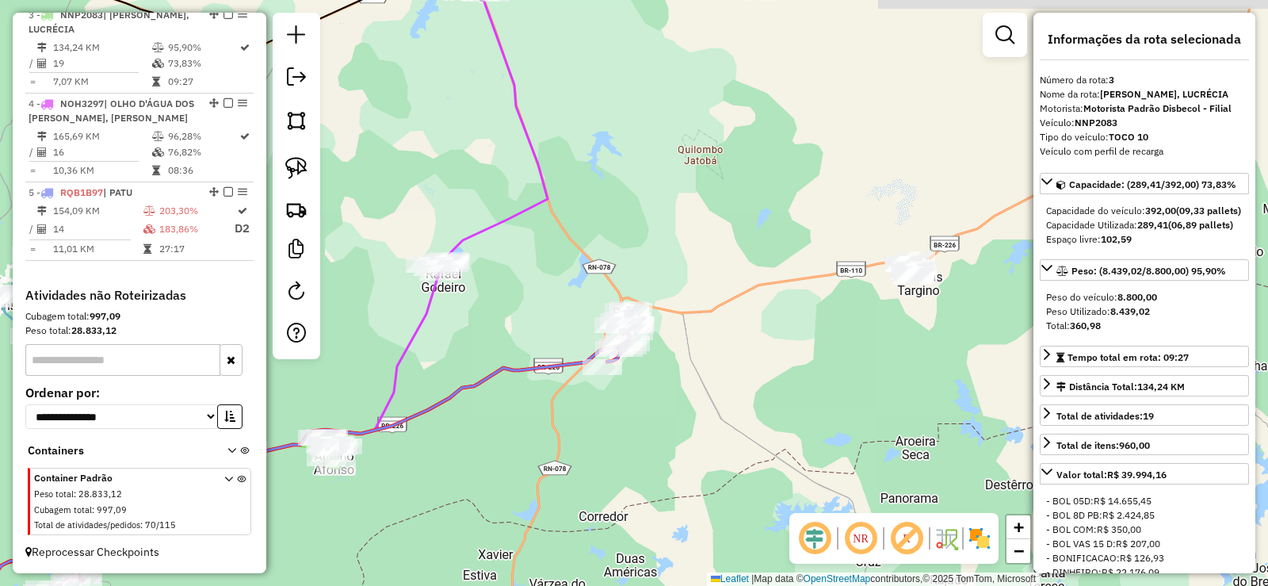
drag, startPoint x: 639, startPoint y: 404, endPoint x: 624, endPoint y: 424, distance: 24.9
click at [624, 424] on div "Janela de atendimento Grade de atendimento Capacidade Transportadoras Veículos …" at bounding box center [634, 293] width 1268 height 586
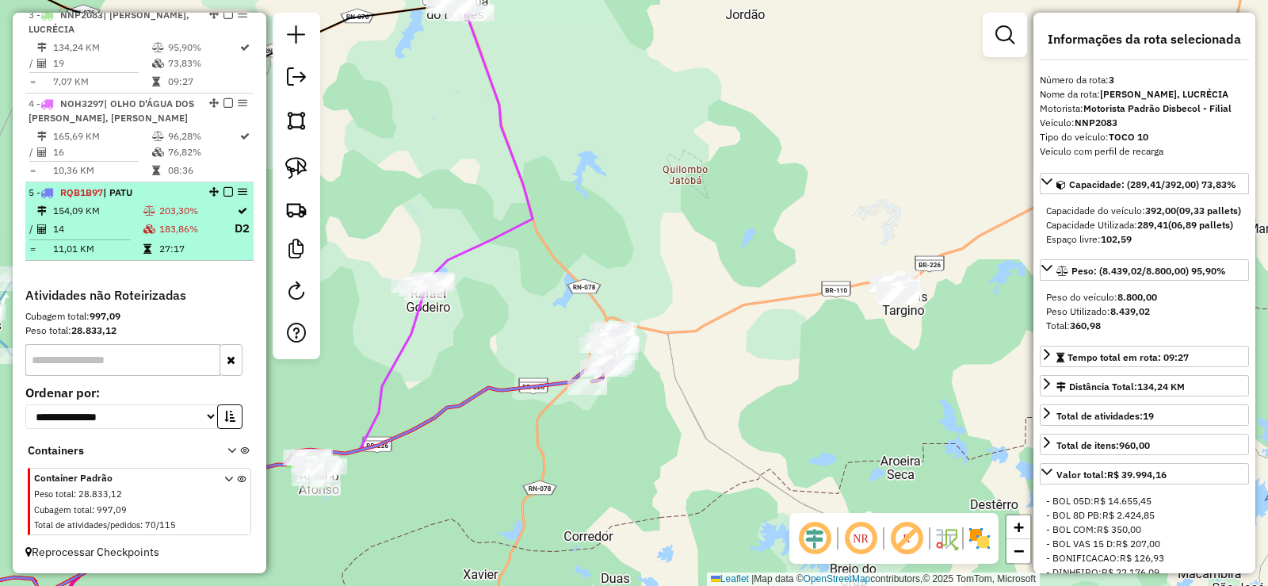
click at [150, 216] on icon at bounding box center [149, 211] width 12 height 10
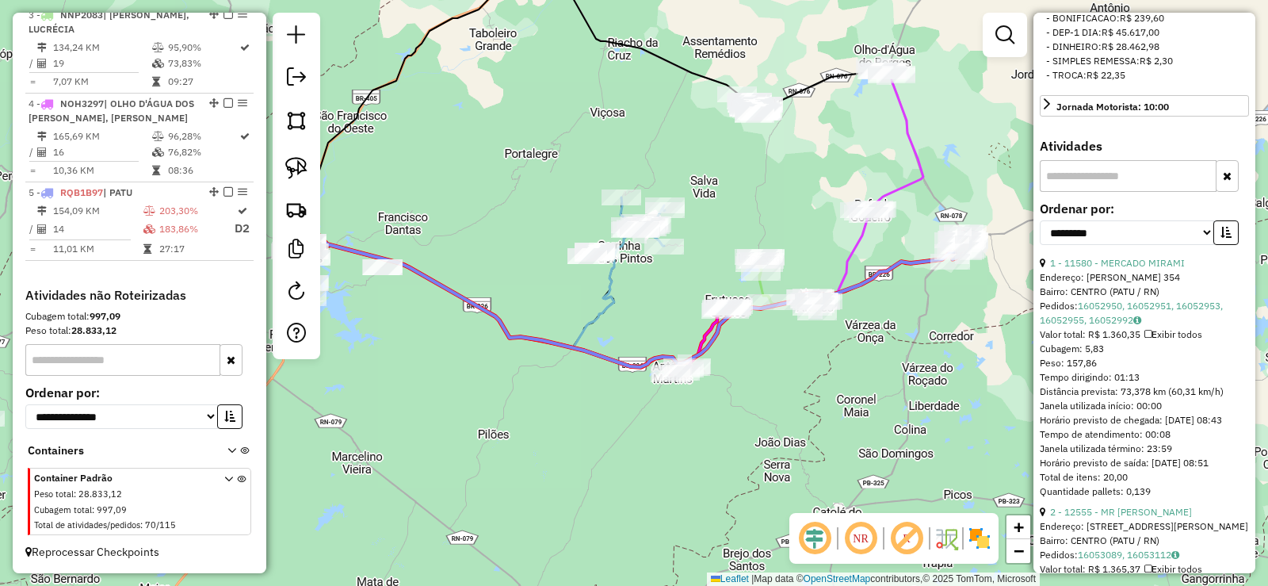
scroll to position [555, 0]
drag, startPoint x: 1200, startPoint y: 274, endPoint x: 1156, endPoint y: 274, distance: 43.6
click at [1200, 244] on select "**********" at bounding box center [1127, 232] width 174 height 25
drag, startPoint x: 1129, startPoint y: 281, endPoint x: 1129, endPoint y: 292, distance: 10.3
click at [1129, 244] on select "**********" at bounding box center [1127, 232] width 174 height 25
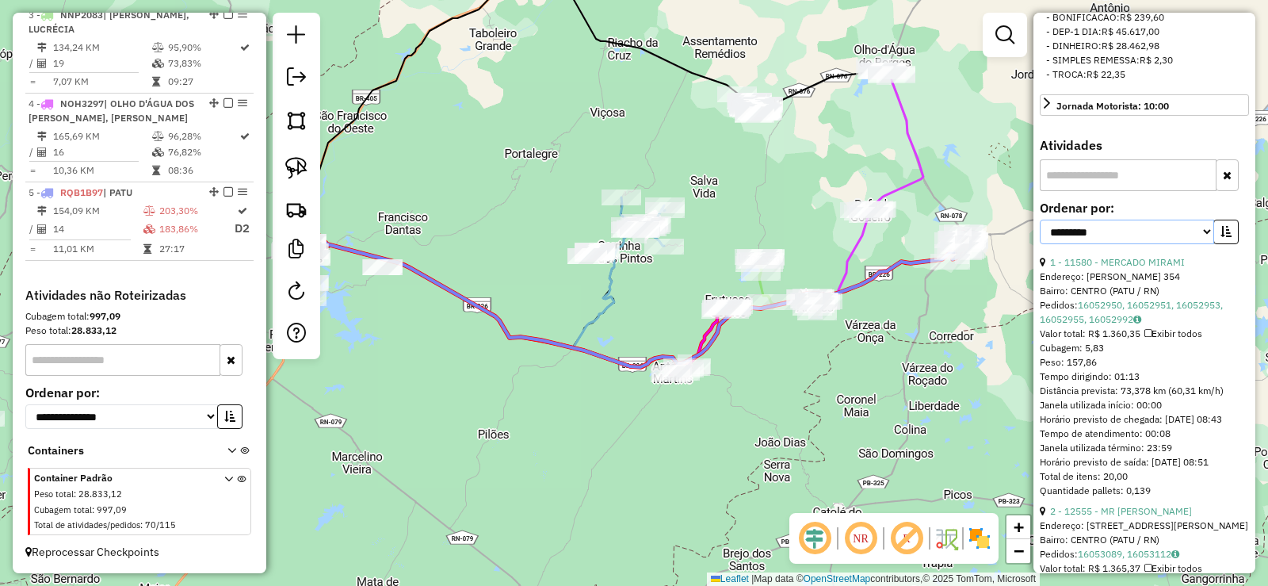
click at [1178, 244] on select "**********" at bounding box center [1127, 232] width 174 height 25
select select "**********"
click at [1040, 244] on select "**********" at bounding box center [1127, 232] width 174 height 25
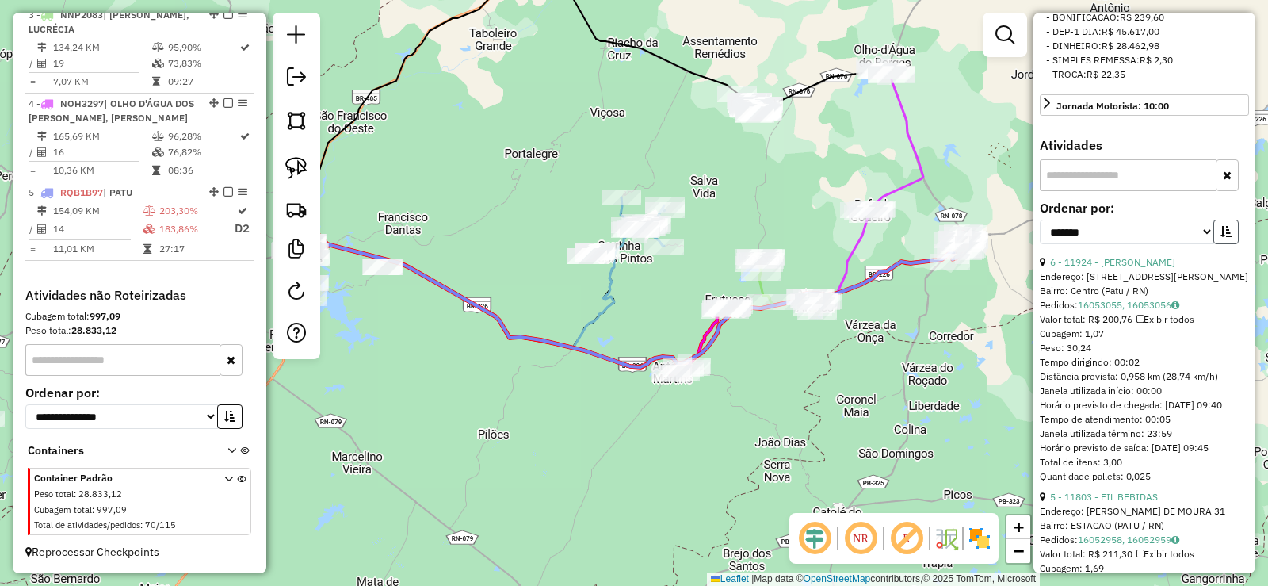
click at [1229, 244] on button "button" at bounding box center [1225, 232] width 25 height 25
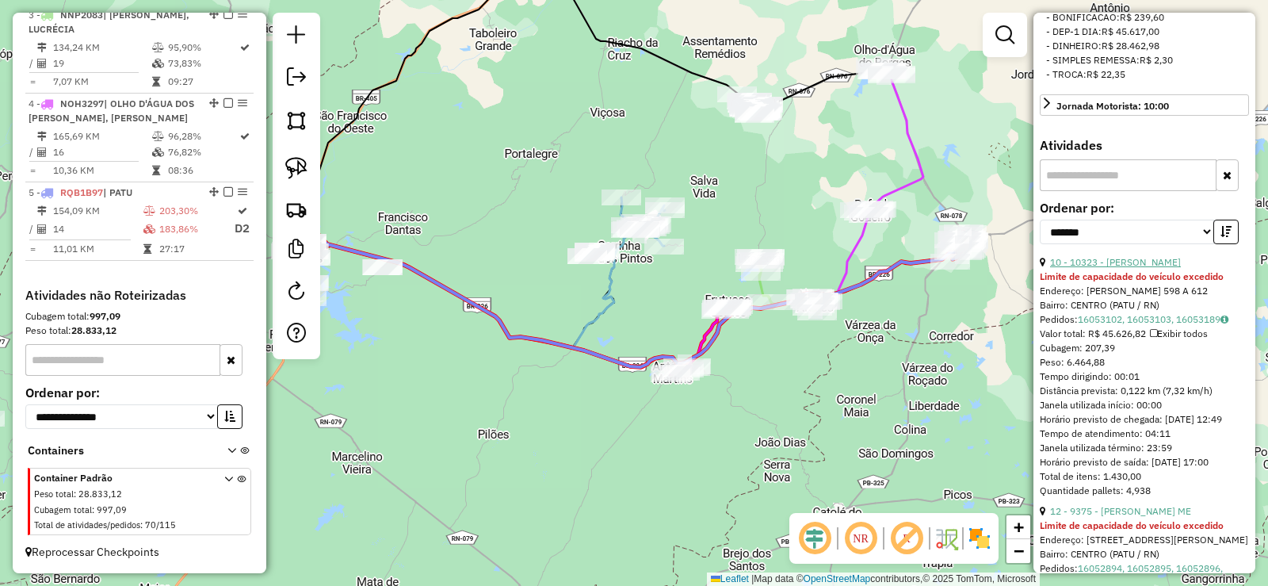
click at [1138, 268] on link "10 - 10323 - QUEIROZ PATU" at bounding box center [1115, 262] width 131 height 12
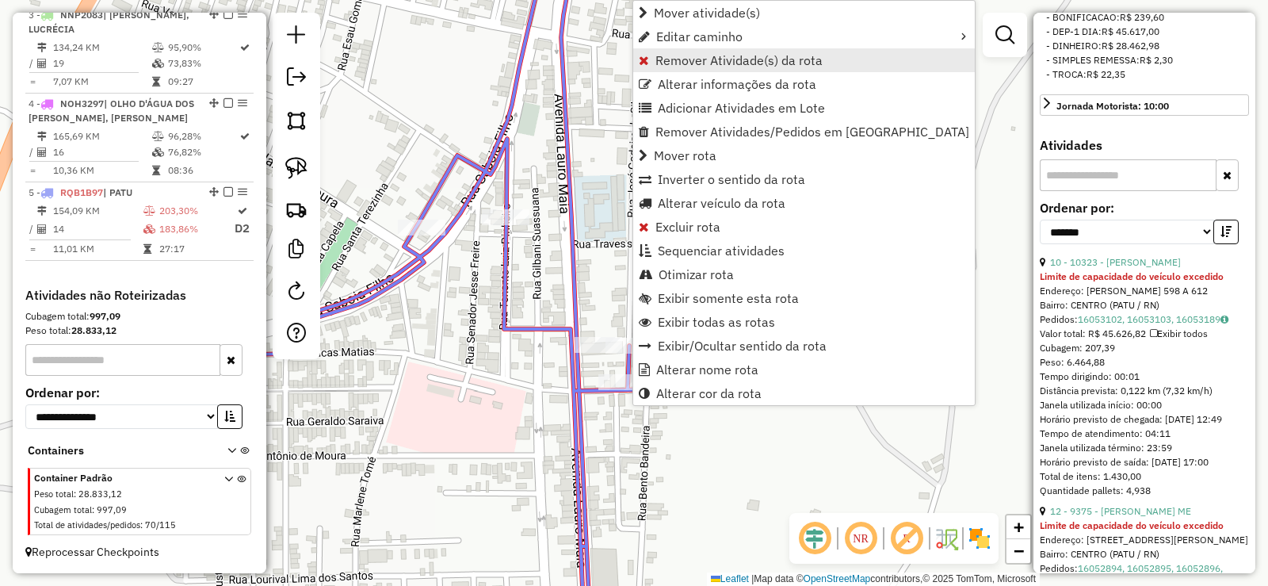
scroll to position [785, 0]
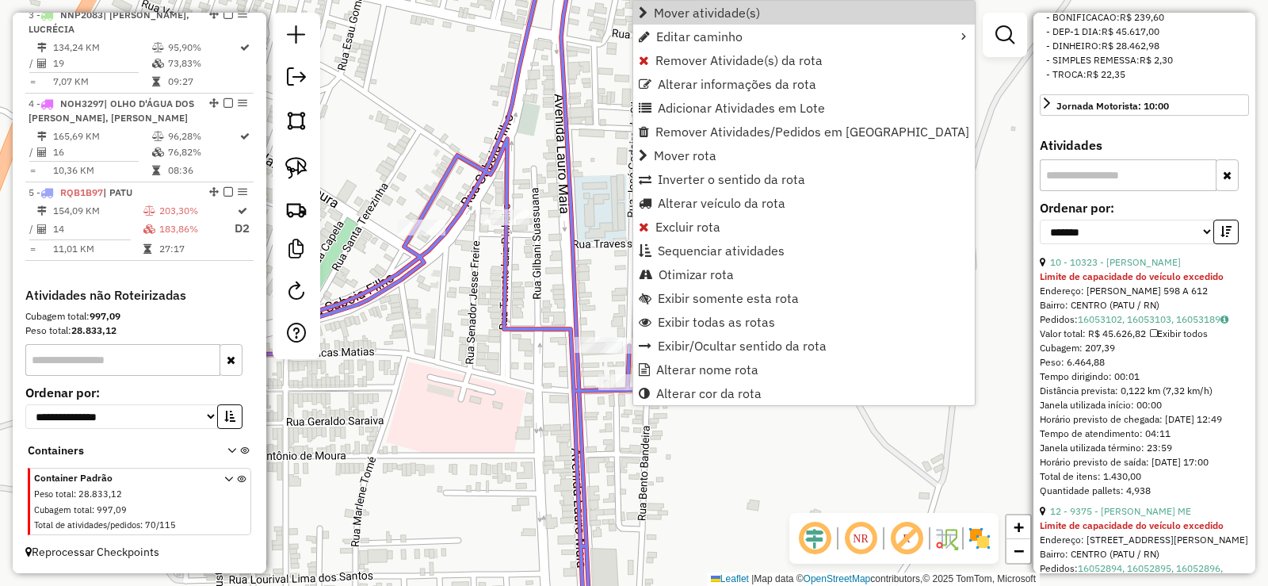
drag, startPoint x: 708, startPoint y: 13, endPoint x: 646, endPoint y: 21, distance: 62.3
click at [701, 14] on span "Mover atividade(s)" at bounding box center [707, 12] width 106 height 13
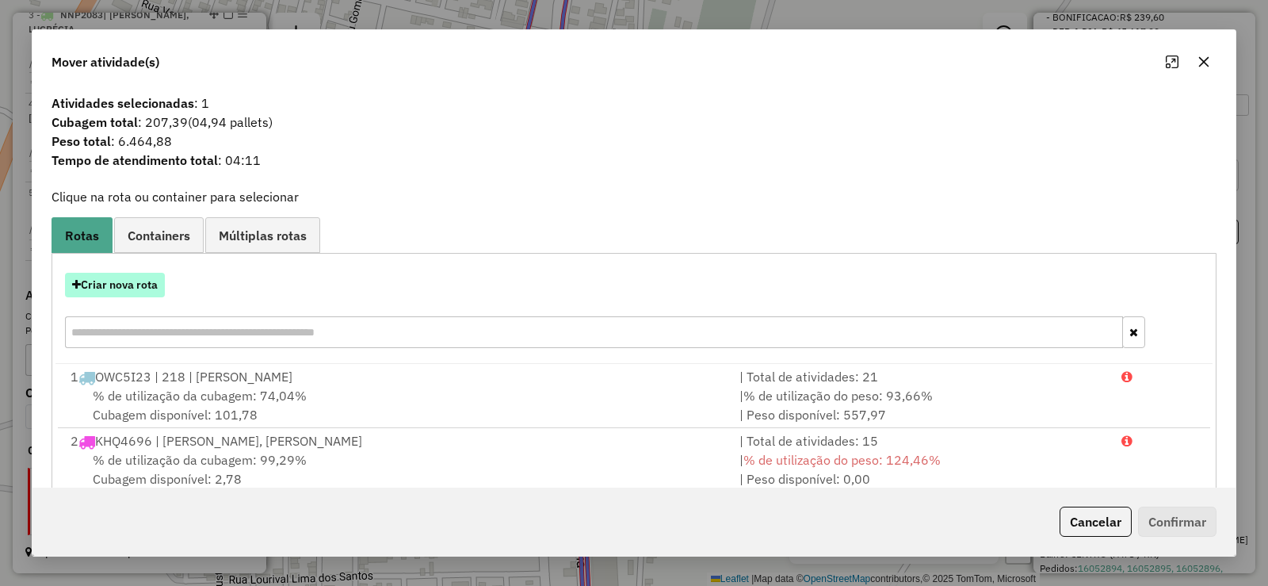
click at [124, 286] on button "Criar nova rota" at bounding box center [115, 285] width 100 height 25
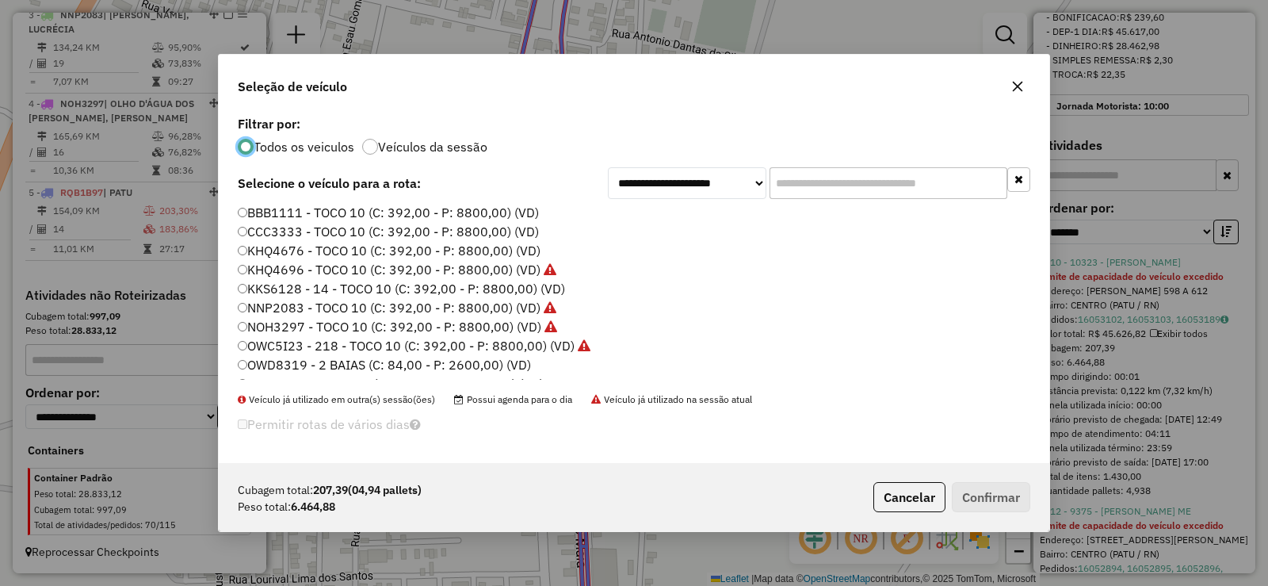
scroll to position [79, 0]
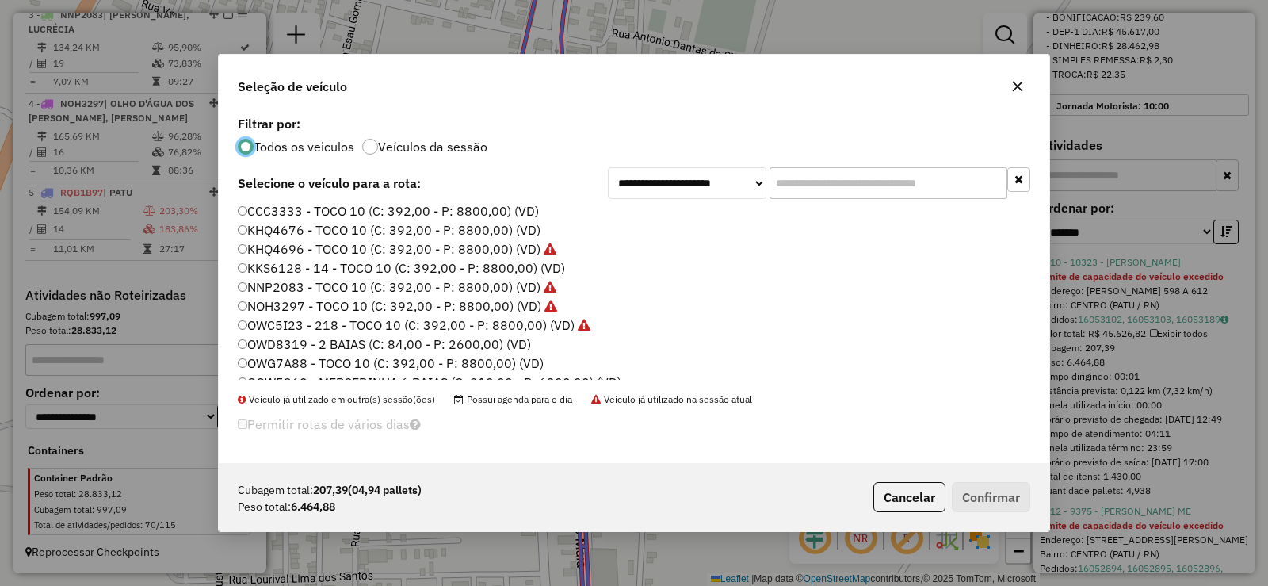
click at [331, 265] on label "KKS6128 - 14 - TOCO 10 (C: 392,00 - P: 8800,00) (VD)" at bounding box center [401, 267] width 327 height 19
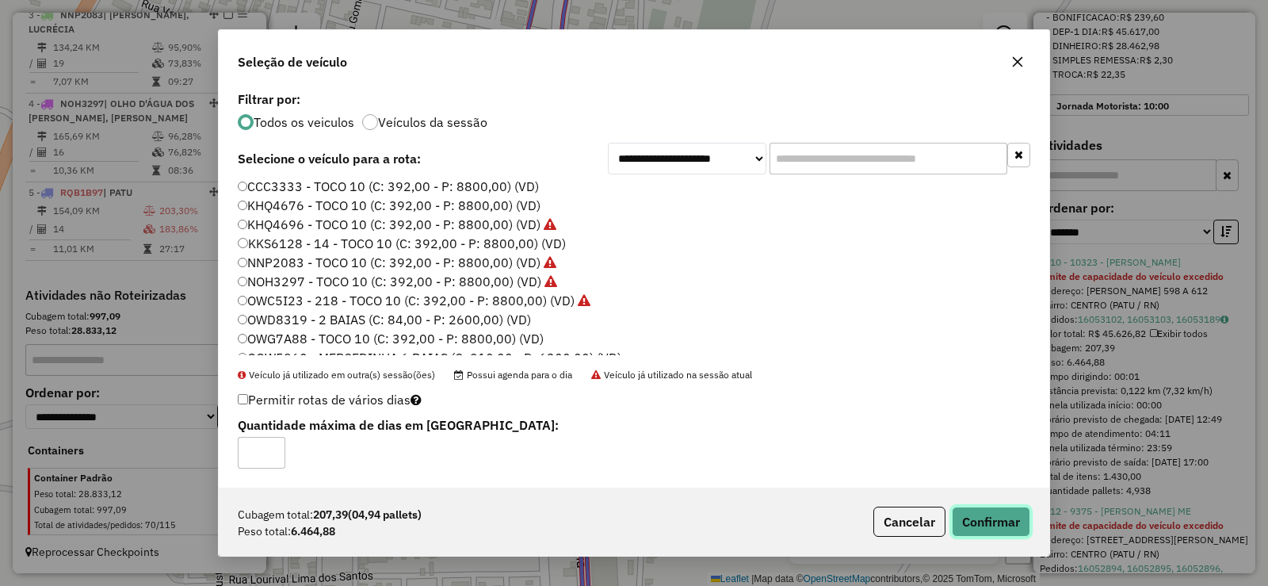
click at [987, 518] on button "Confirmar" at bounding box center [991, 521] width 78 height 30
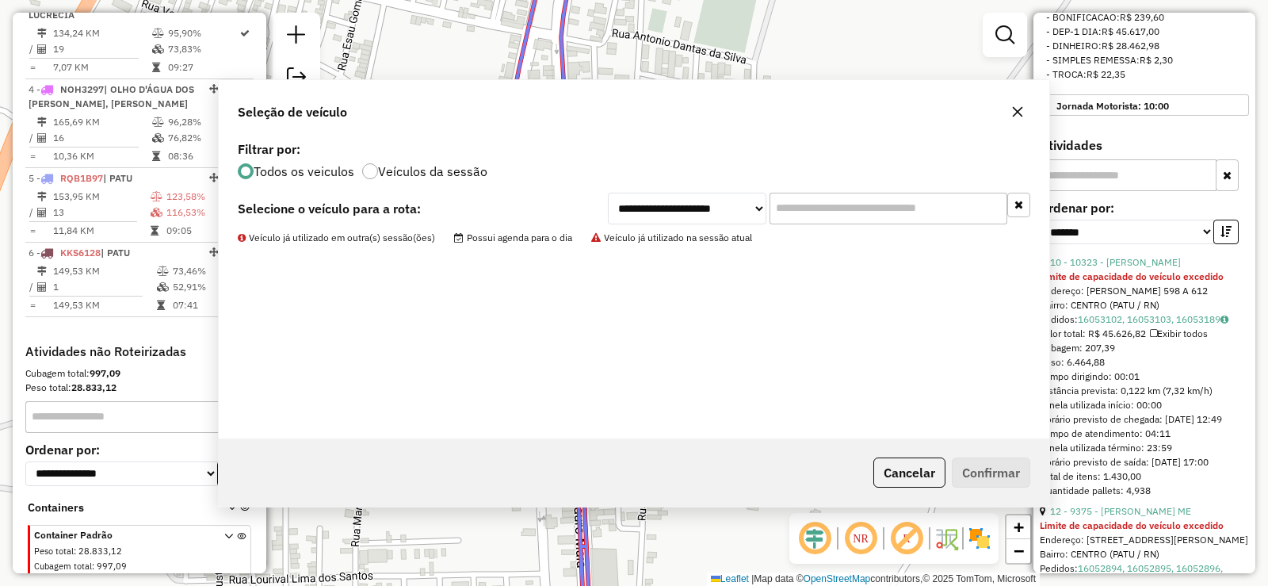
scroll to position [855, 0]
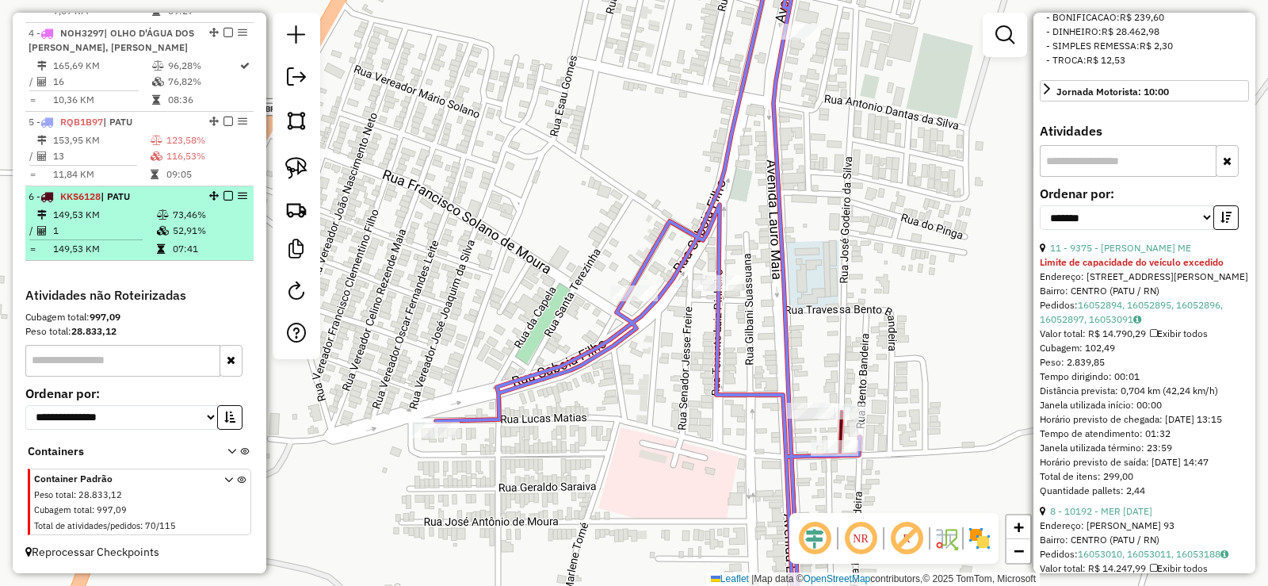
click at [173, 219] on td "73,46%" at bounding box center [209, 215] width 75 height 16
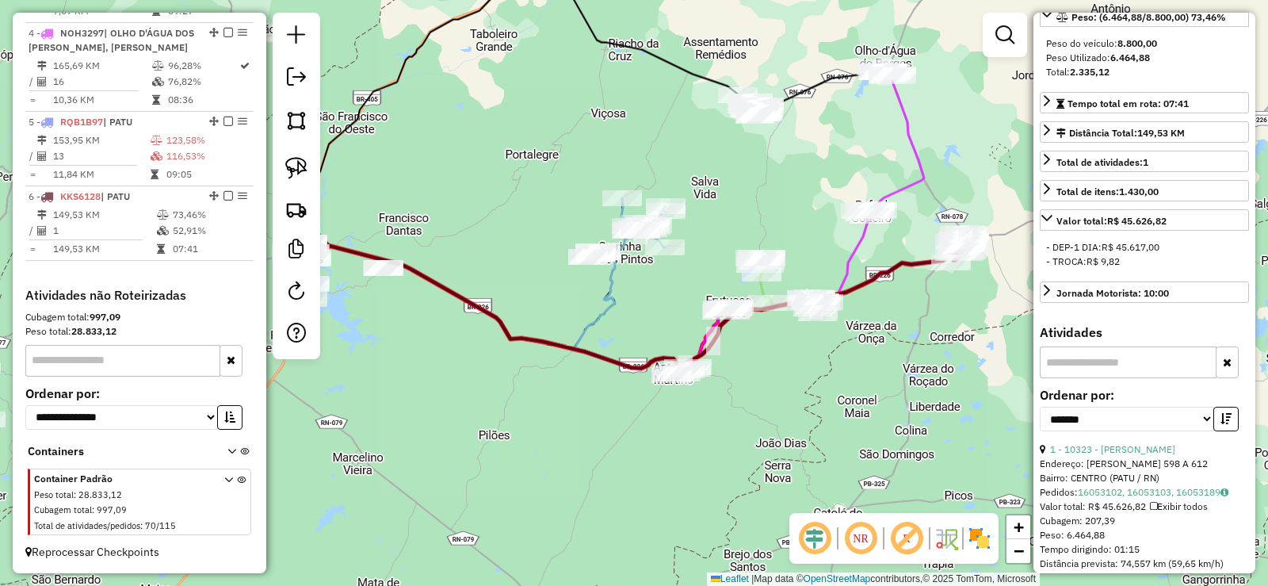
scroll to position [231, 0]
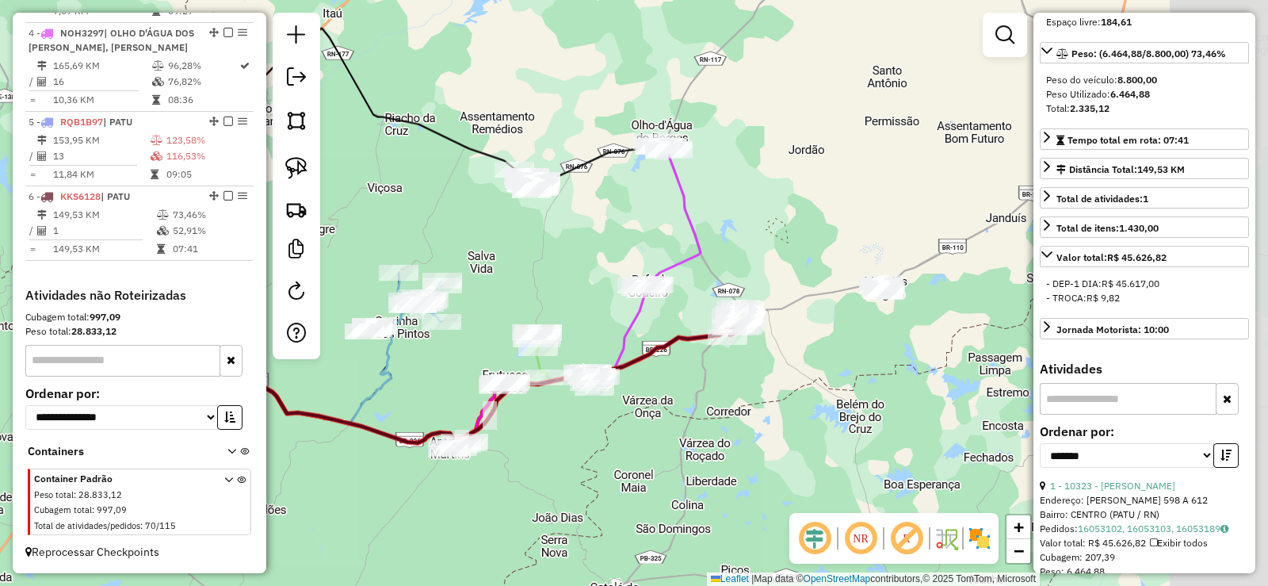
drag, startPoint x: 949, startPoint y: 307, endPoint x: 737, endPoint y: 366, distance: 219.6
click at [743, 369] on div "Janela de atendimento Grade de atendimento Capacidade Transportadoras Veículos …" at bounding box center [634, 293] width 1268 height 586
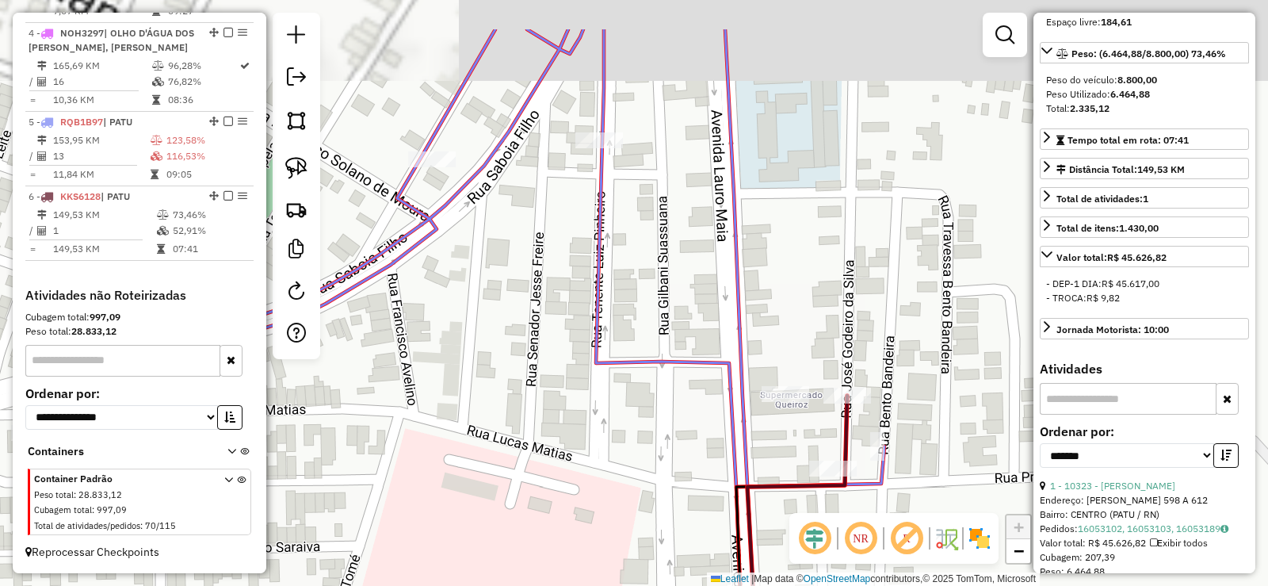
drag, startPoint x: 573, startPoint y: 157, endPoint x: 592, endPoint y: 295, distance: 139.2
click at [592, 295] on div "Janela de atendimento Grade de atendimento Capacidade Transportadoras Veículos …" at bounding box center [634, 293] width 1268 height 586
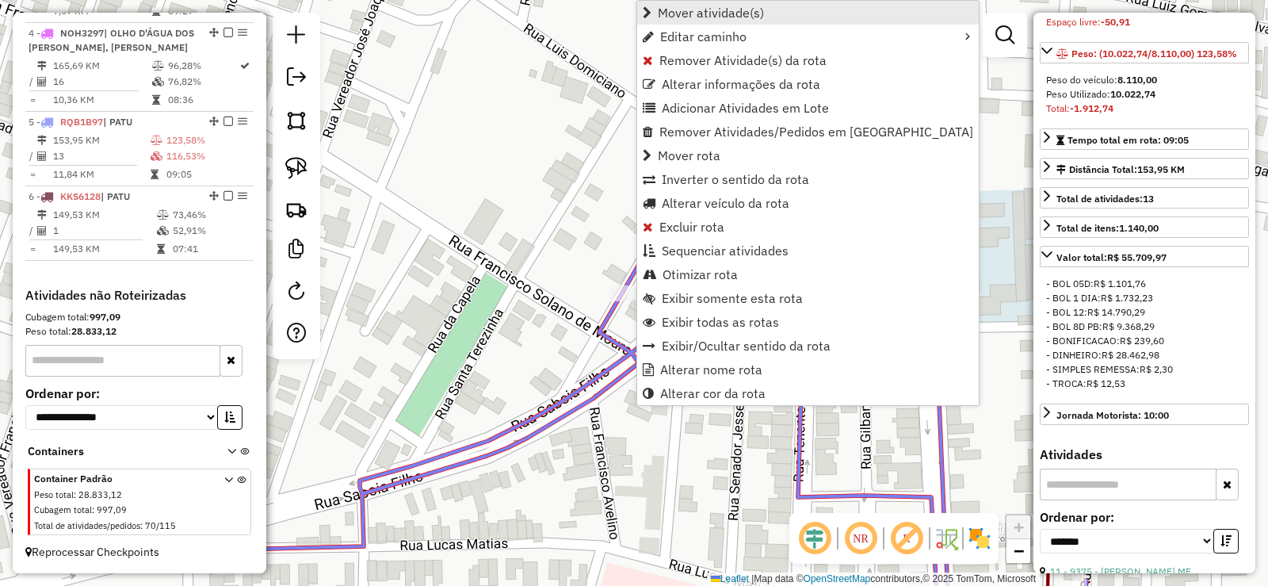
click at [709, 18] on span "Mover atividade(s)" at bounding box center [711, 12] width 106 height 13
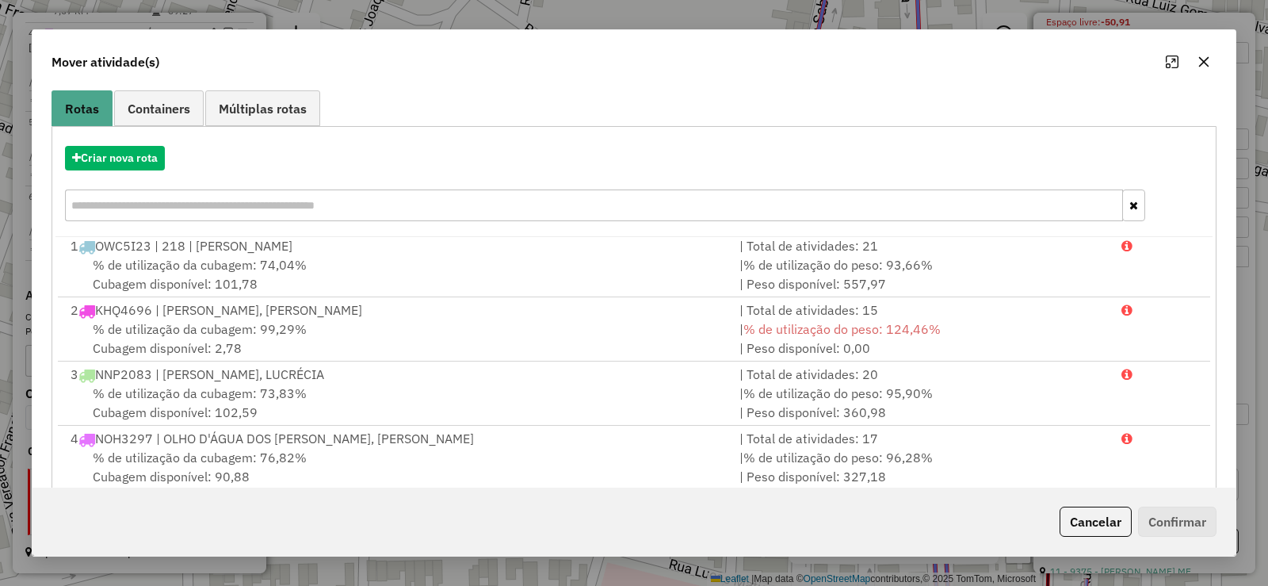
scroll to position [221, 0]
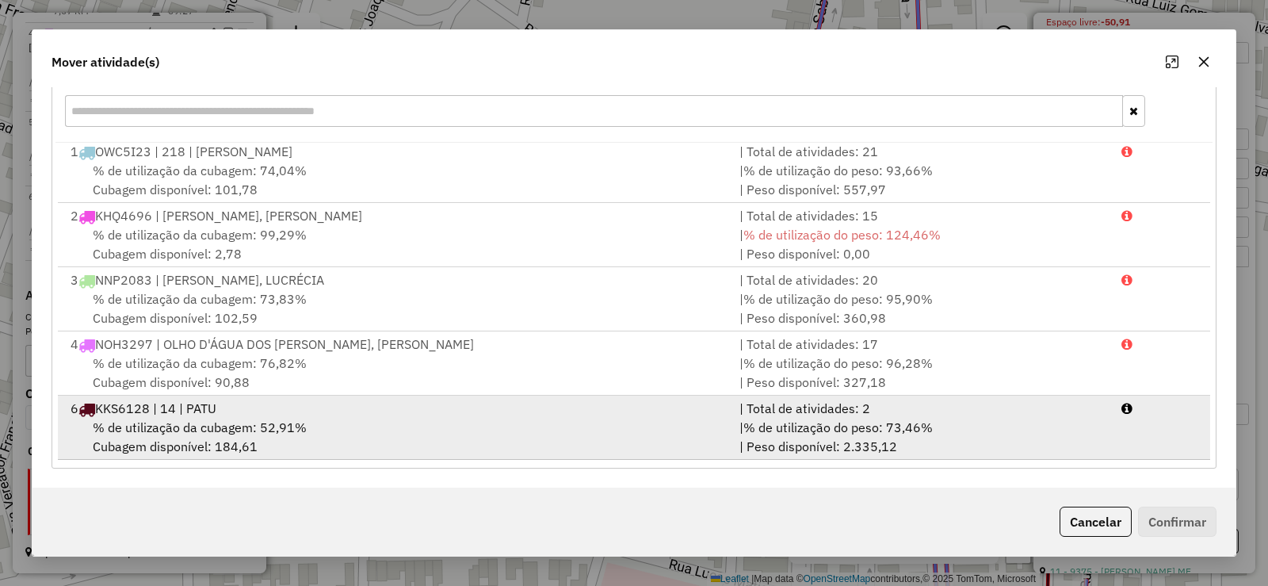
click at [314, 421] on div "% de utilização da cubagem: 52,91% Cubagem disponível: 184,61" at bounding box center [395, 437] width 669 height 38
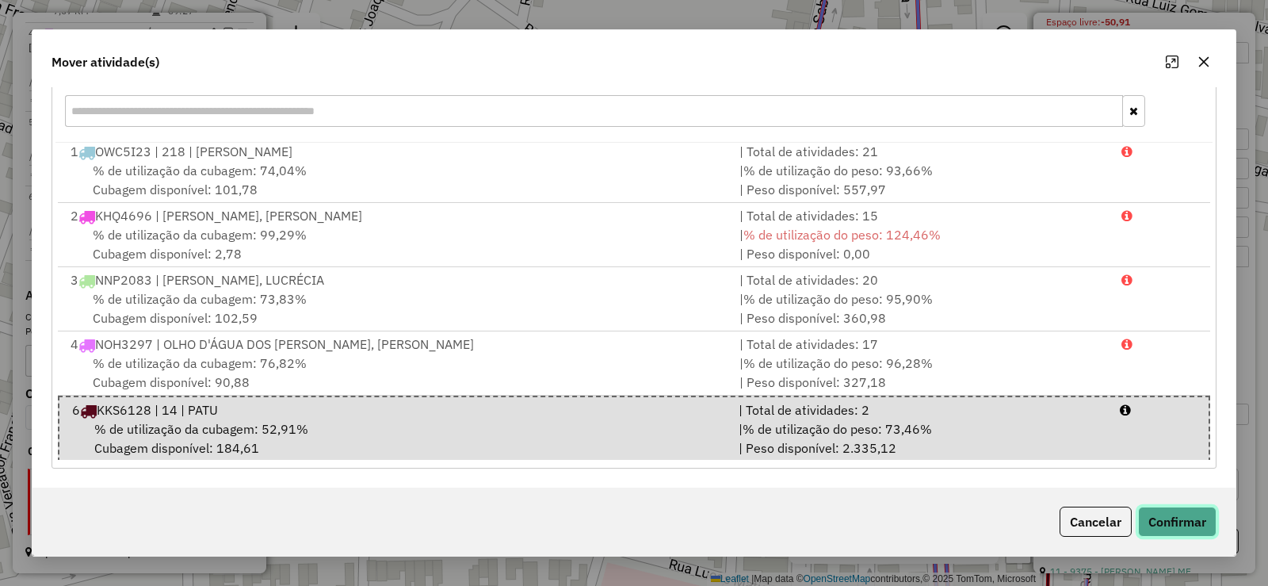
click at [1186, 519] on button "Confirmar" at bounding box center [1177, 521] width 78 height 30
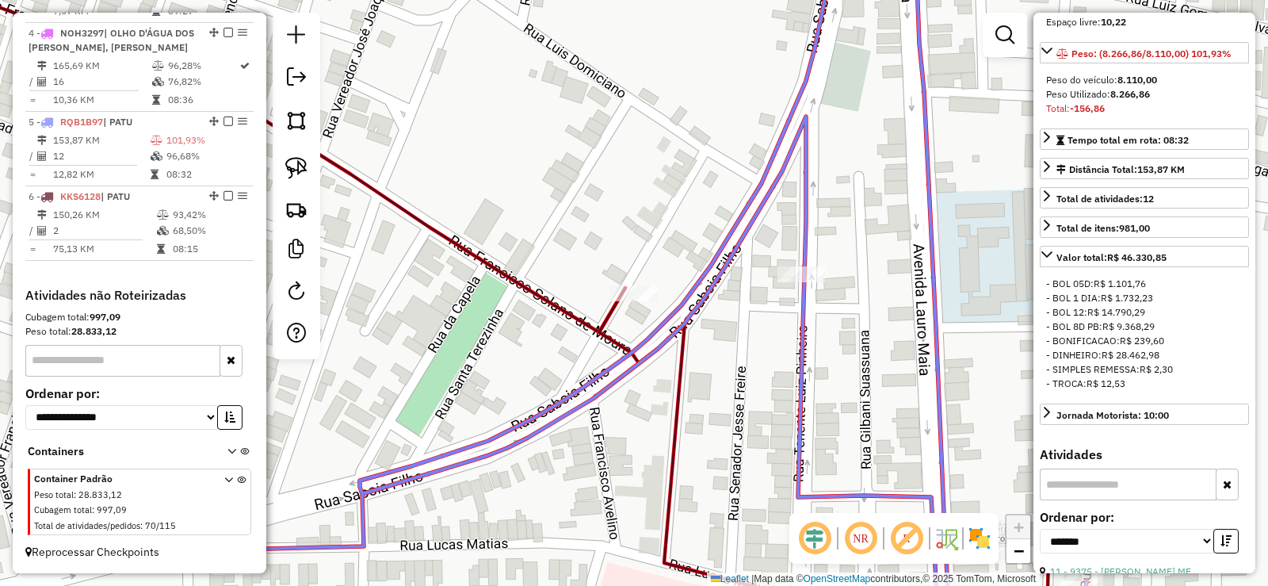
scroll to position [217, 0]
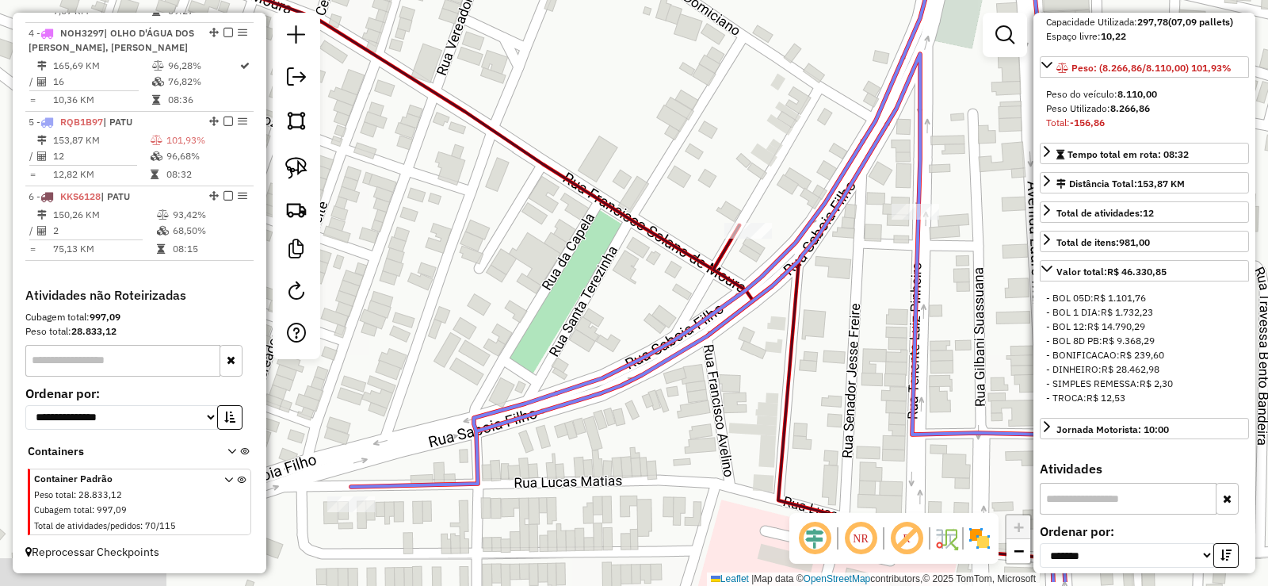
drag, startPoint x: 550, startPoint y: 393, endPoint x: 700, endPoint y: 289, distance: 182.2
click at [720, 307] on icon at bounding box center [776, 230] width 850 height 703
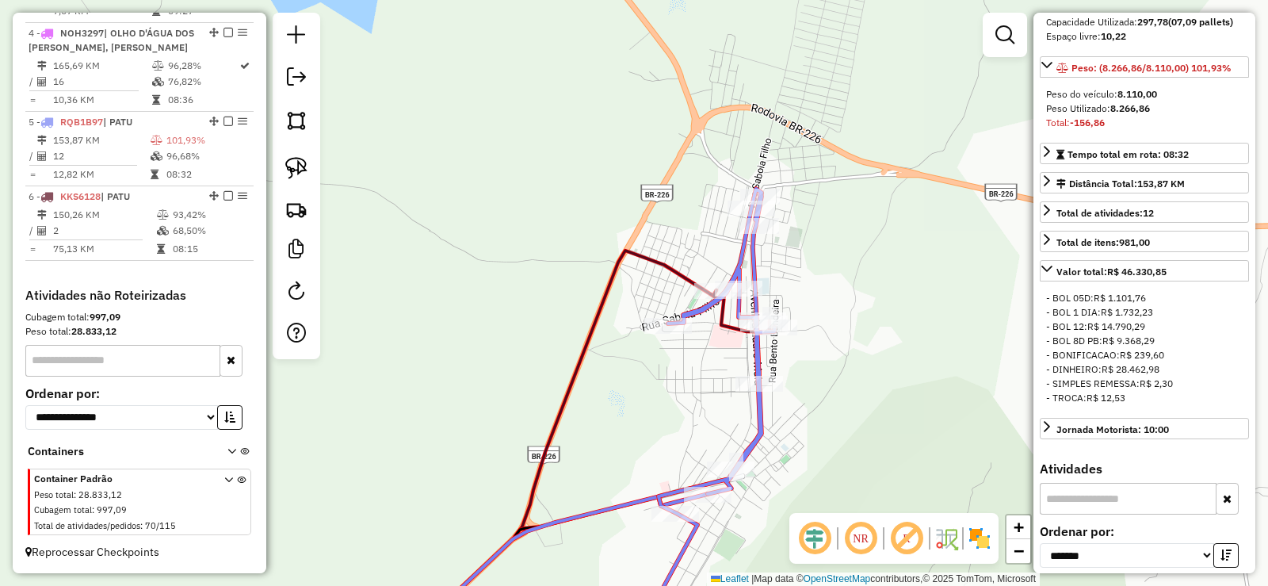
drag, startPoint x: 649, startPoint y: 411, endPoint x: 676, endPoint y: 305, distance: 109.6
click at [677, 308] on div "Janela de atendimento Grade de atendimento Capacidade Transportadoras Veículos …" at bounding box center [634, 293] width 1268 height 586
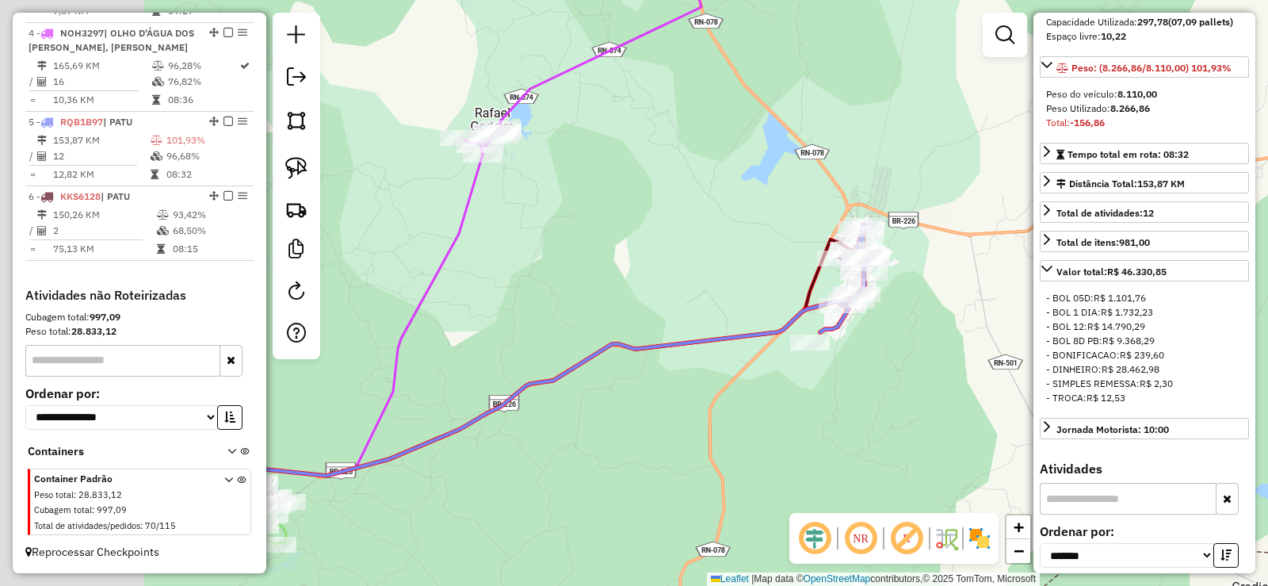
drag, startPoint x: 705, startPoint y: 395, endPoint x: 871, endPoint y: 370, distance: 167.4
click at [871, 370] on div "Janela de atendimento Grade de atendimento Capacidade Transportadoras Veículos …" at bounding box center [634, 293] width 1268 height 586
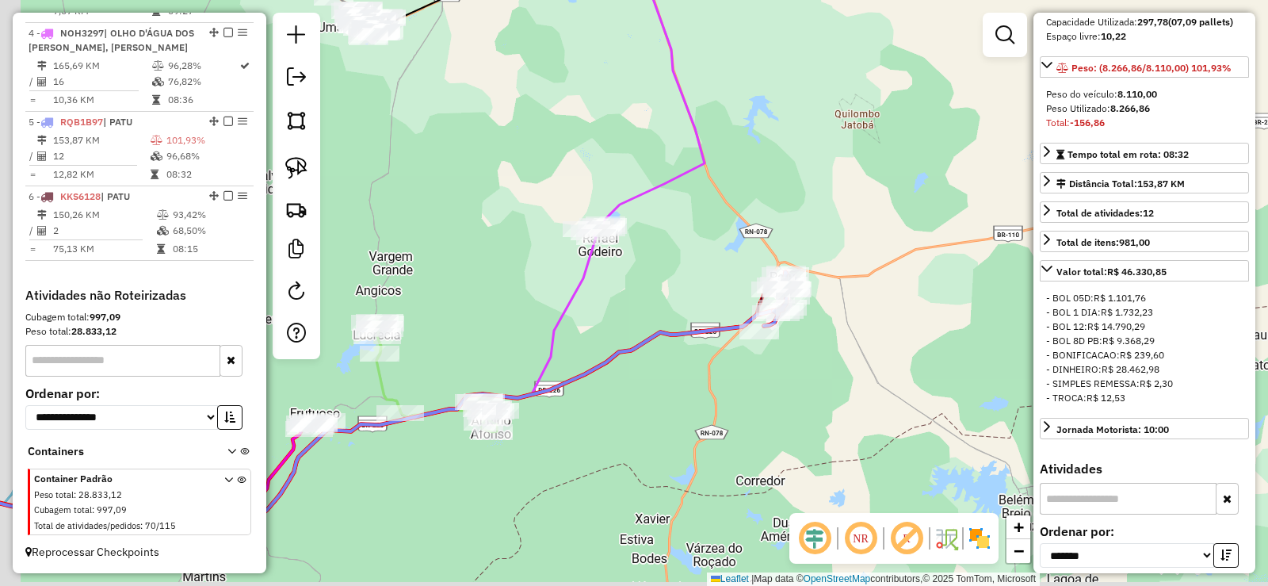
drag, startPoint x: 578, startPoint y: 354, endPoint x: 742, endPoint y: 284, distance: 178.6
click at [741, 287] on div "Janela de atendimento Grade de atendimento Capacidade Transportadoras Veículos …" at bounding box center [634, 293] width 1268 height 586
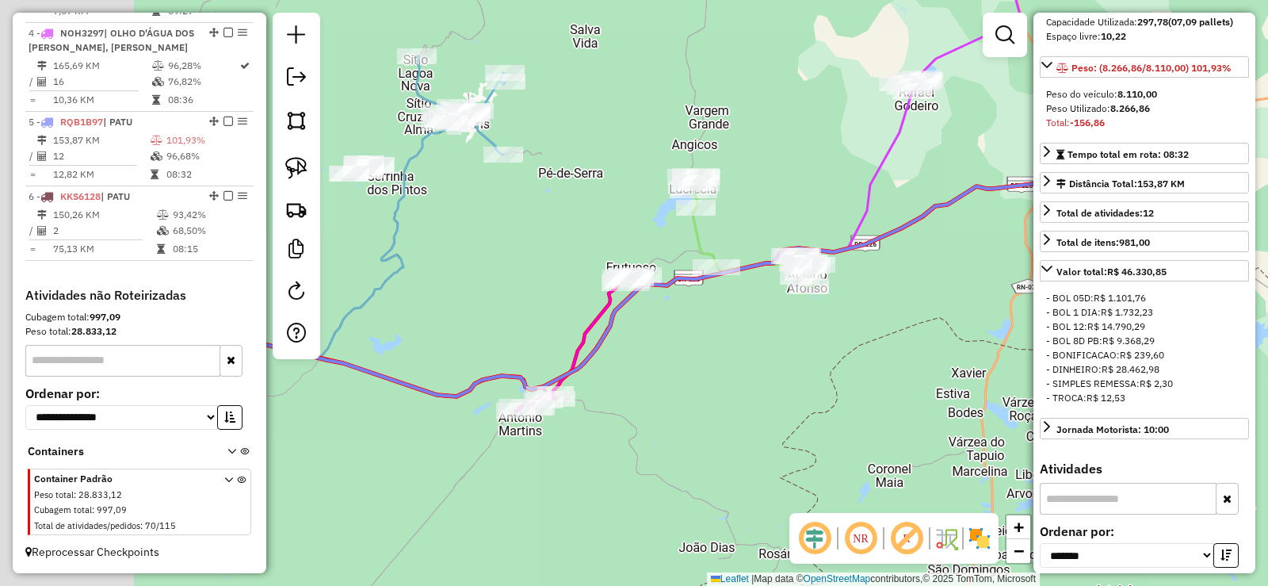
drag, startPoint x: 651, startPoint y: 415, endPoint x: 715, endPoint y: 385, distance: 70.2
click at [715, 385] on div "Janela de atendimento Grade de atendimento Capacidade Transportadoras Veículos …" at bounding box center [634, 293] width 1268 height 586
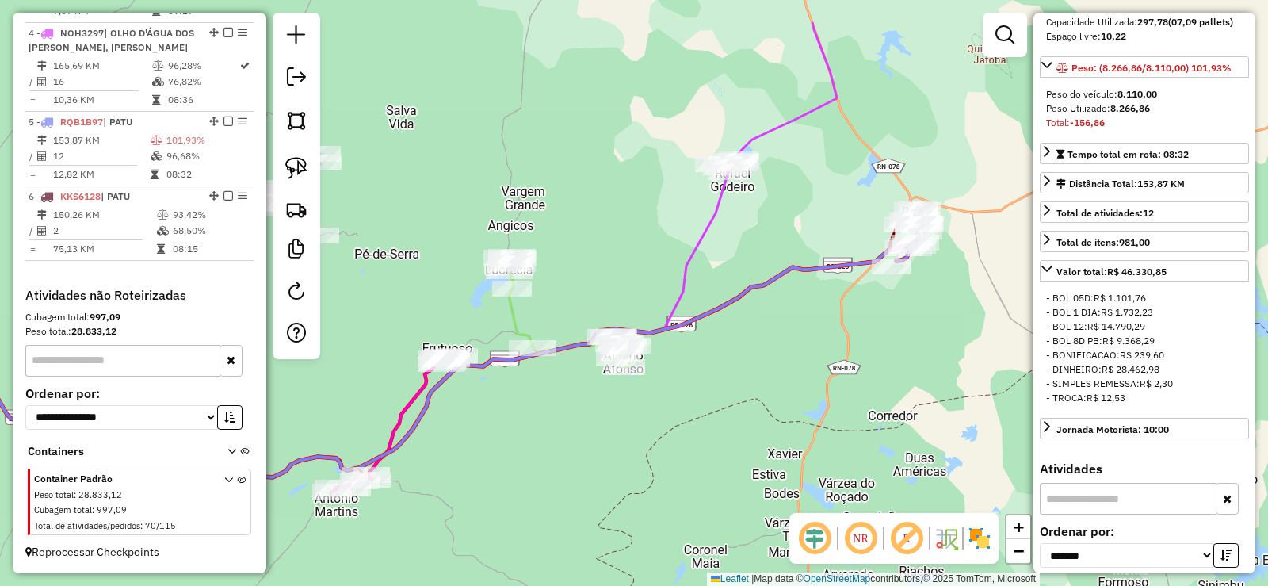
drag, startPoint x: 813, startPoint y: 325, endPoint x: 400, endPoint y: 449, distance: 431.2
click at [400, 467] on div "Janela de atendimento Grade de atendimento Capacidade Transportadoras Veículos …" at bounding box center [634, 293] width 1268 height 586
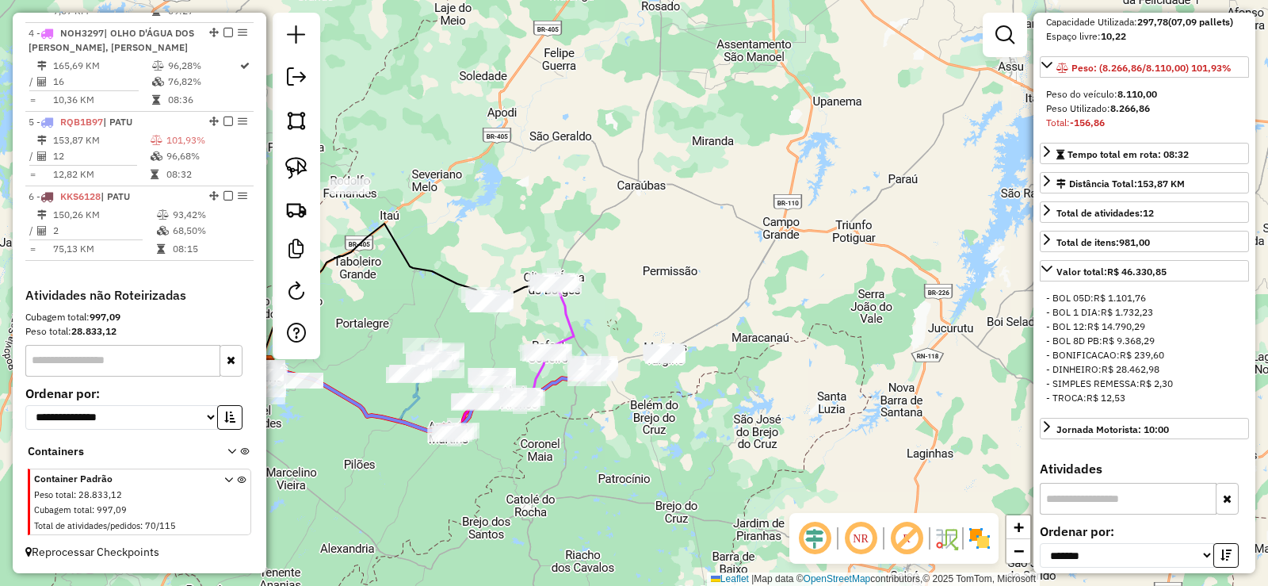
drag, startPoint x: 496, startPoint y: 316, endPoint x: 744, endPoint y: 376, distance: 255.3
click at [636, 287] on div "Janela de atendimento Grade de atendimento Capacidade Transportadoras Veículos …" at bounding box center [634, 293] width 1268 height 586
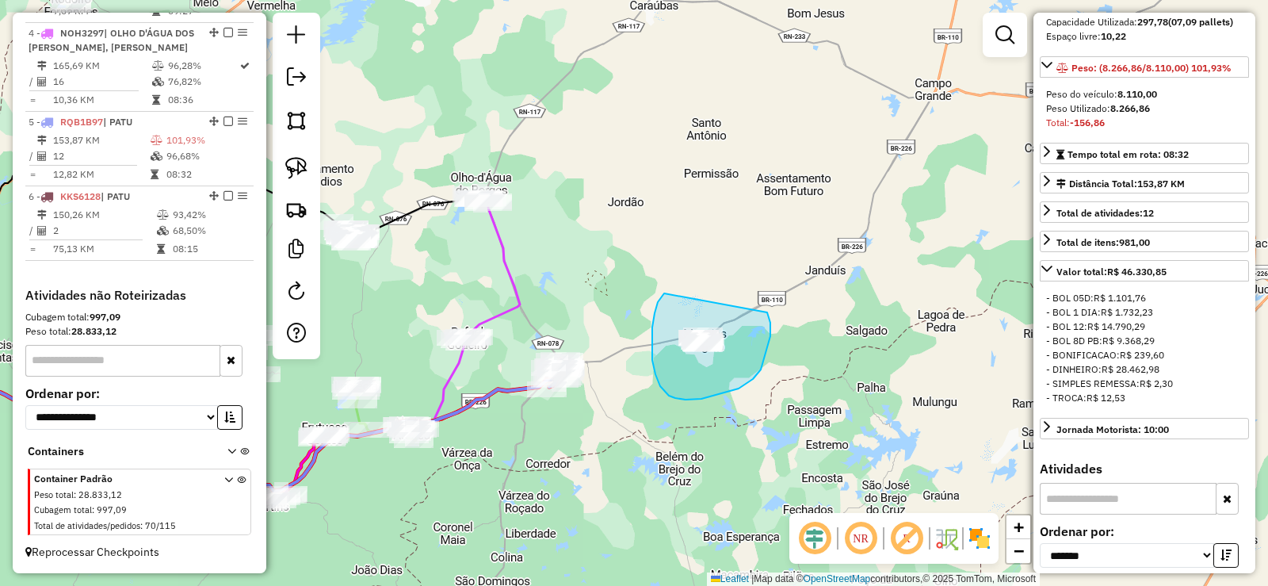
drag, startPoint x: 652, startPoint y: 327, endPoint x: 764, endPoint y: 308, distance: 113.4
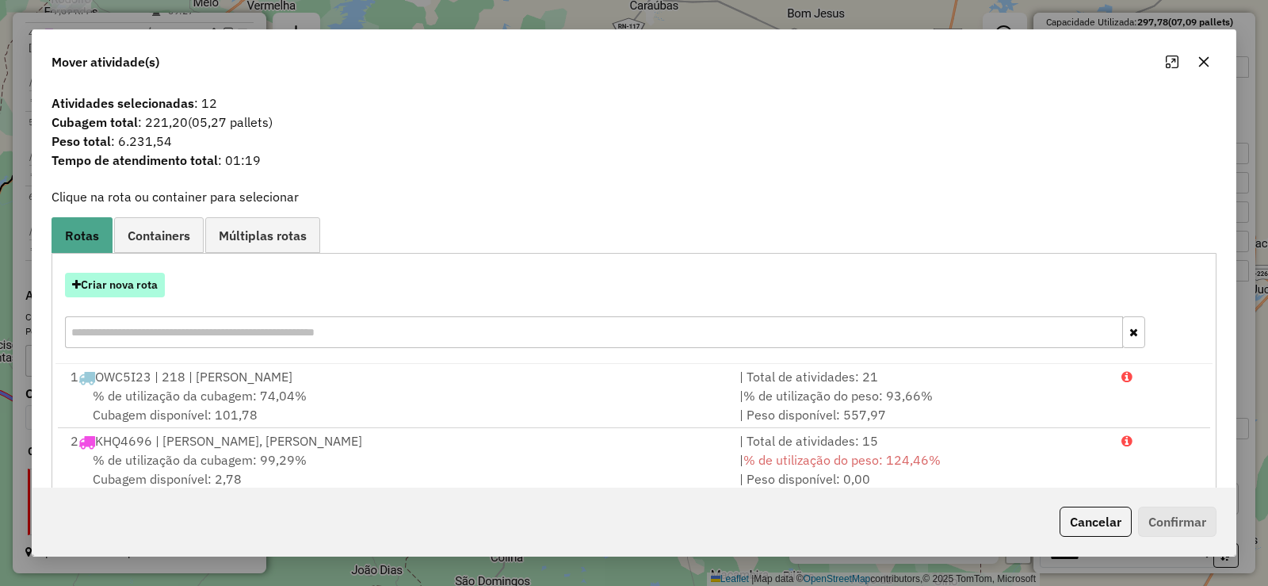
click at [147, 277] on button "Criar nova rota" at bounding box center [115, 285] width 100 height 25
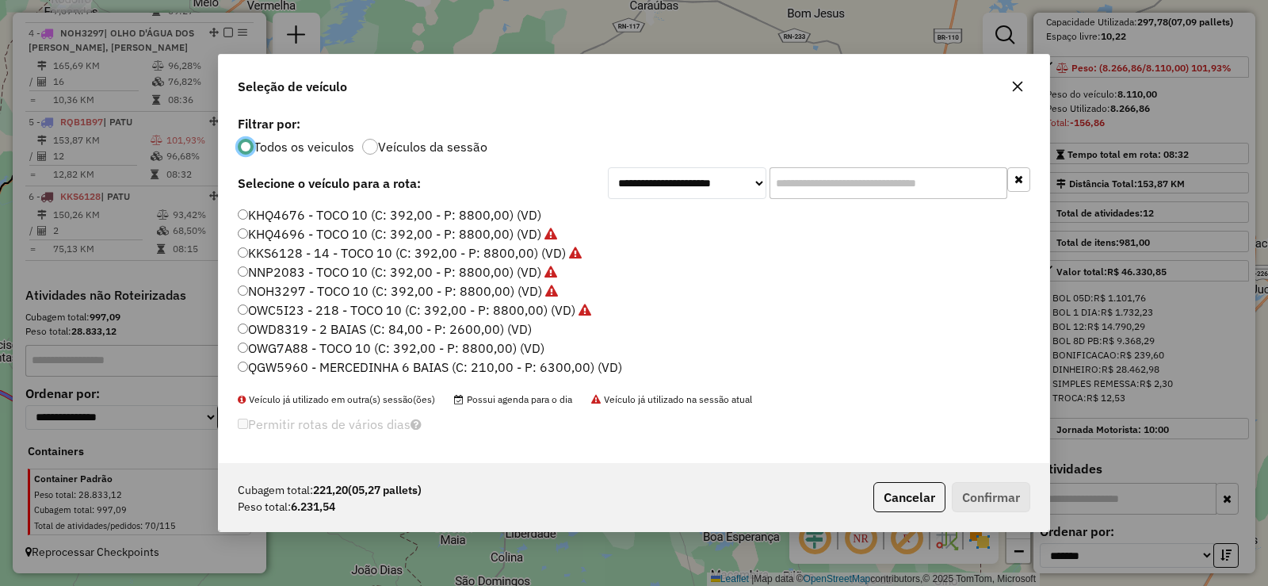
scroll to position [187, 0]
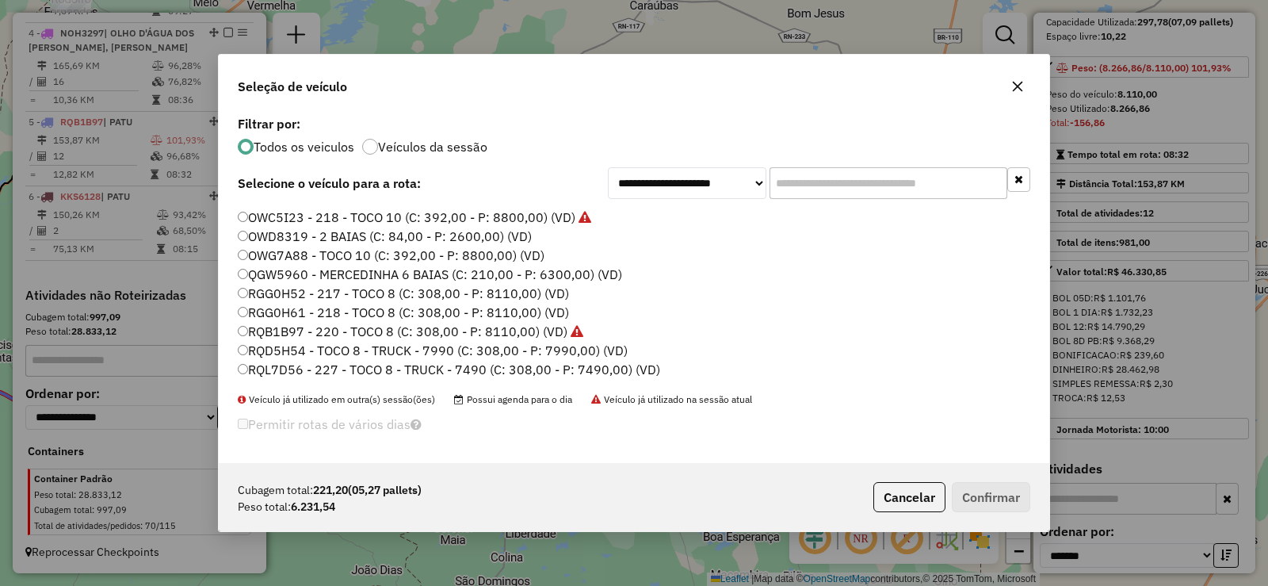
click at [342, 311] on label "RGG0H61 - 218 - TOCO 8 (C: 308,00 - P: 8110,00) (VD)" at bounding box center [403, 312] width 331 height 19
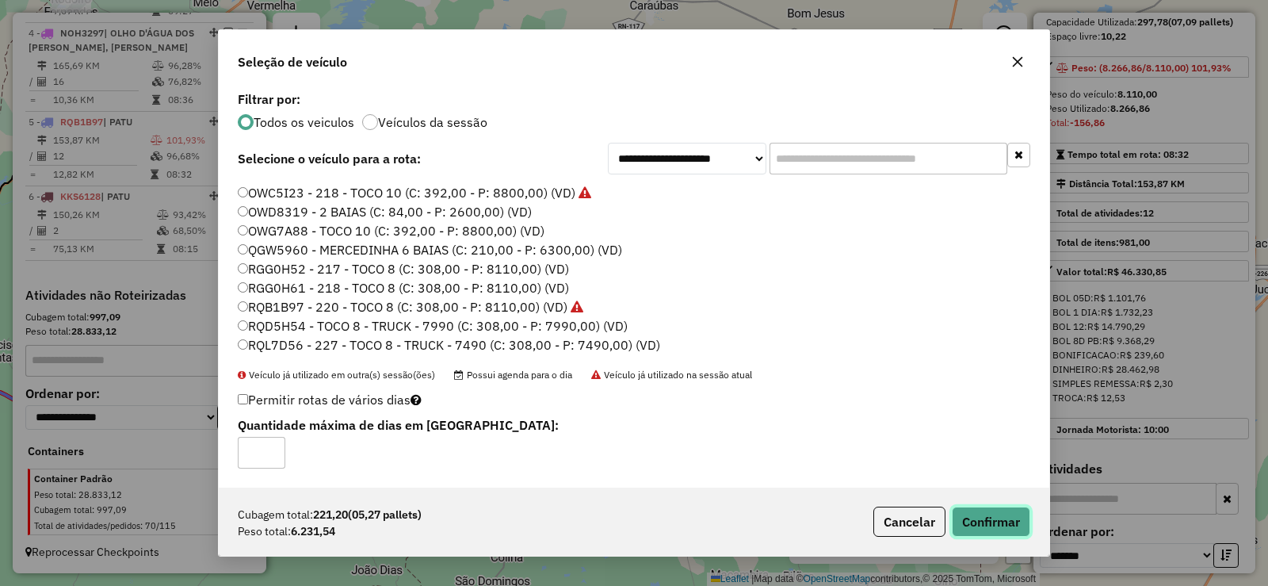
click at [976, 508] on button "Confirmar" at bounding box center [991, 521] width 78 height 30
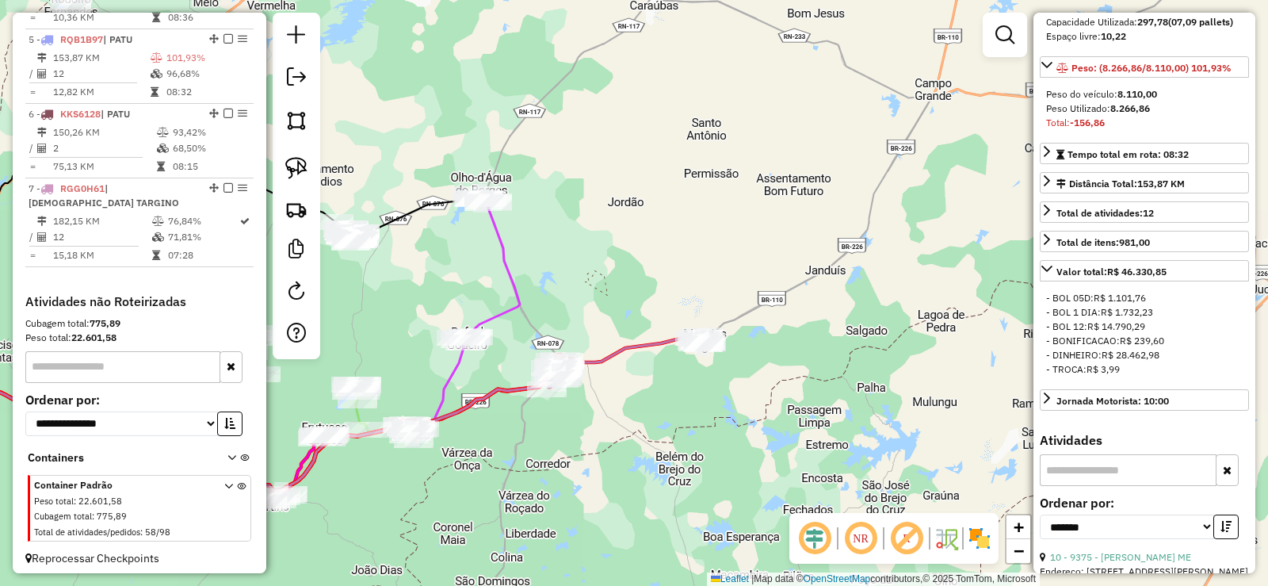
scroll to position [944, 0]
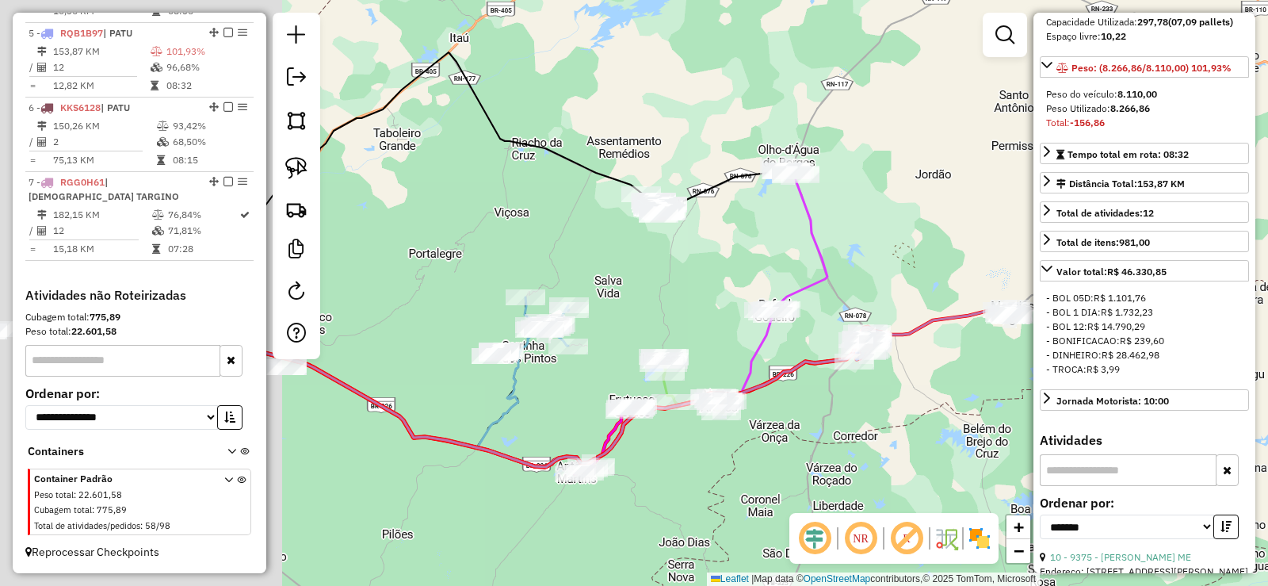
drag, startPoint x: 501, startPoint y: 250, endPoint x: 826, endPoint y: 219, distance: 326.5
click at [826, 219] on icon at bounding box center [797, 240] width 59 height 148
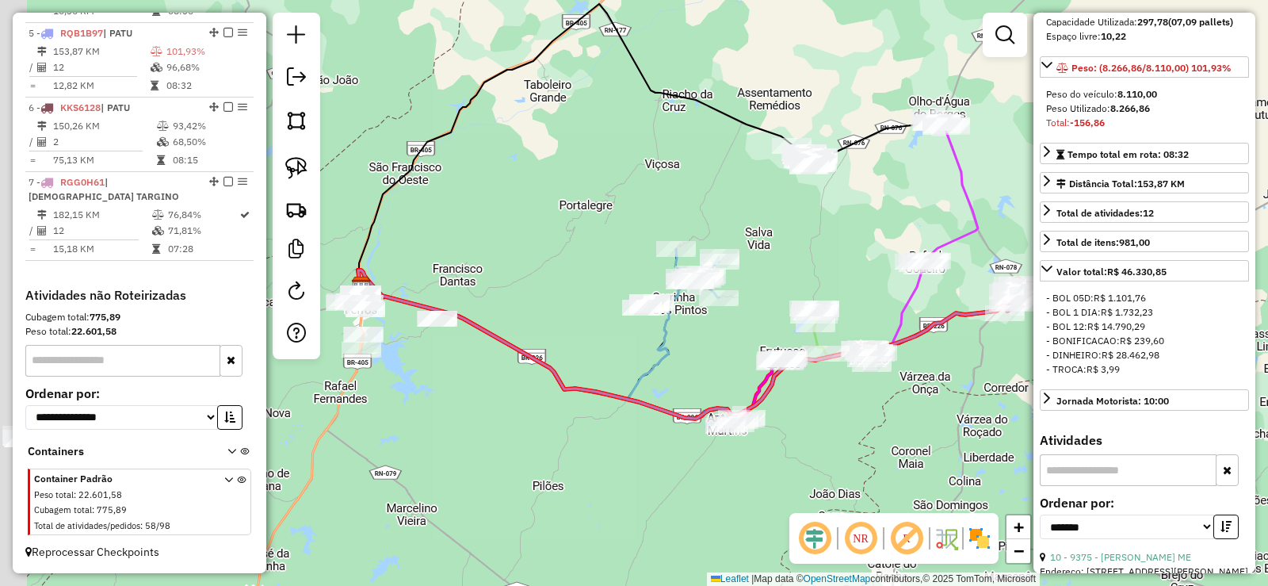
click at [813, 235] on div "Janela de atendimento Grade de atendimento Capacidade Transportadoras Veículos …" at bounding box center [634, 293] width 1268 height 586
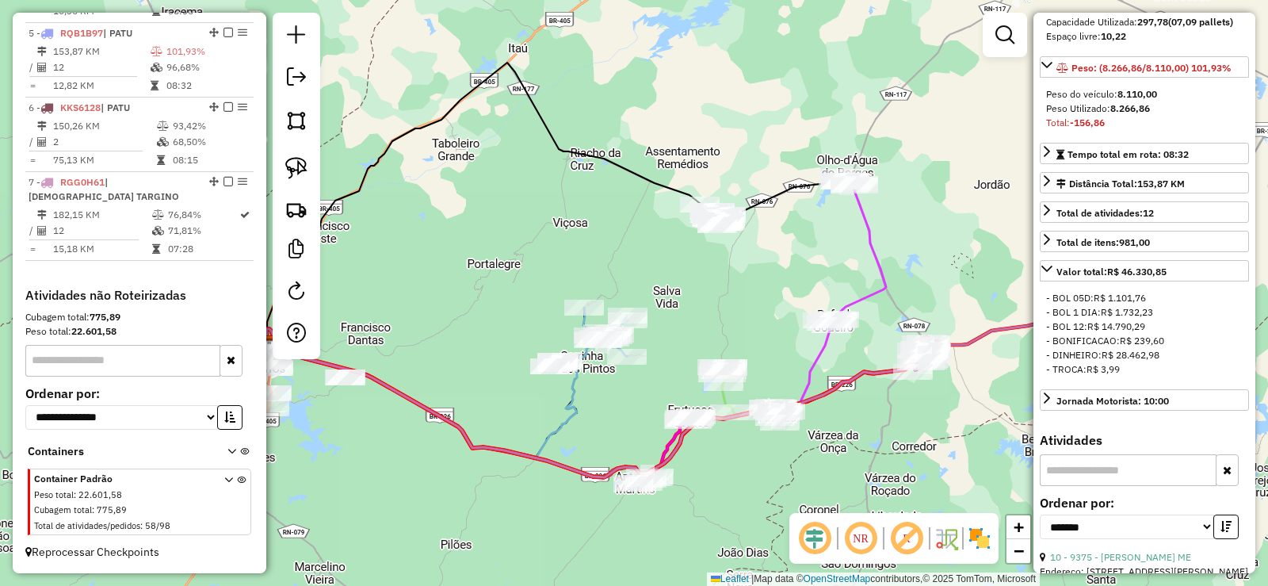
drag, startPoint x: 813, startPoint y: 235, endPoint x: 721, endPoint y: 294, distance: 109.0
click at [721, 294] on div "Janela de atendimento Grade de atendimento Capacidade Transportadoras Veículos …" at bounding box center [634, 293] width 1268 height 586
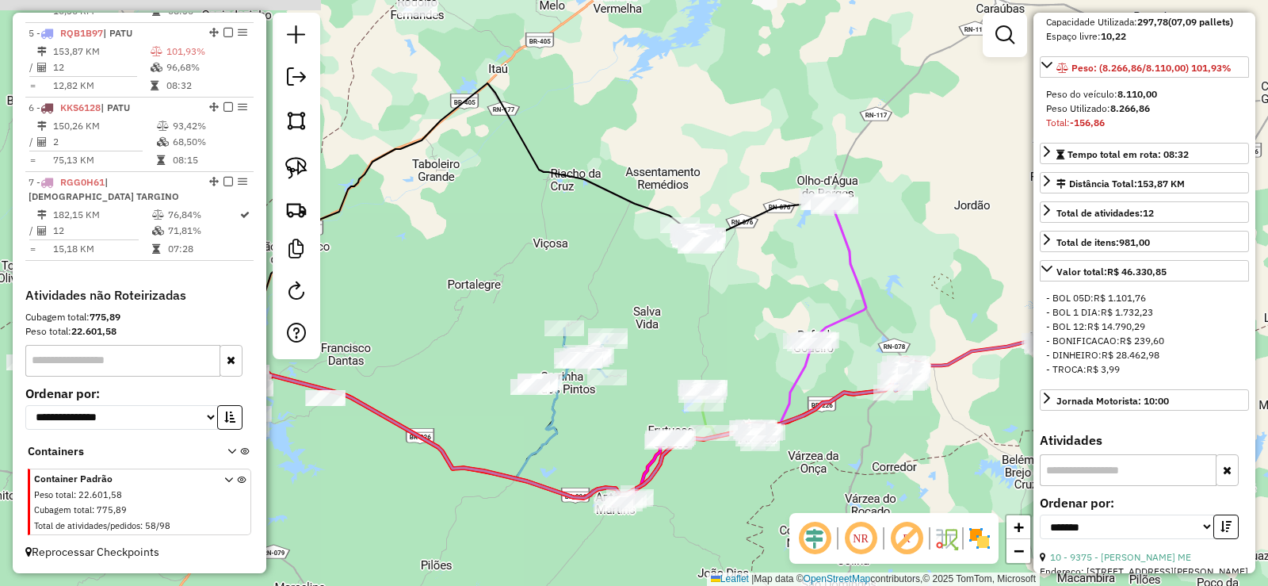
drag, startPoint x: 721, startPoint y: 294, endPoint x: 699, endPoint y: 317, distance: 31.9
click at [699, 317] on div "Janela de atendimento Grade de atendimento Capacidade Transportadoras Veículos …" at bounding box center [634, 293] width 1268 height 586
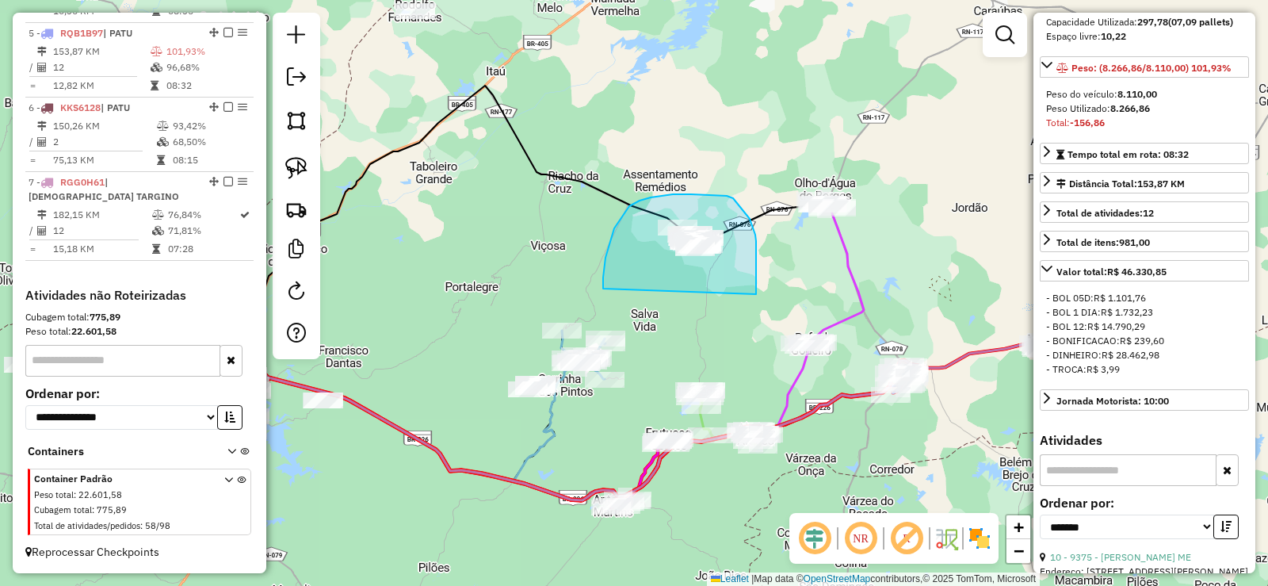
drag, startPoint x: 755, startPoint y: 235, endPoint x: 632, endPoint y: 287, distance: 133.5
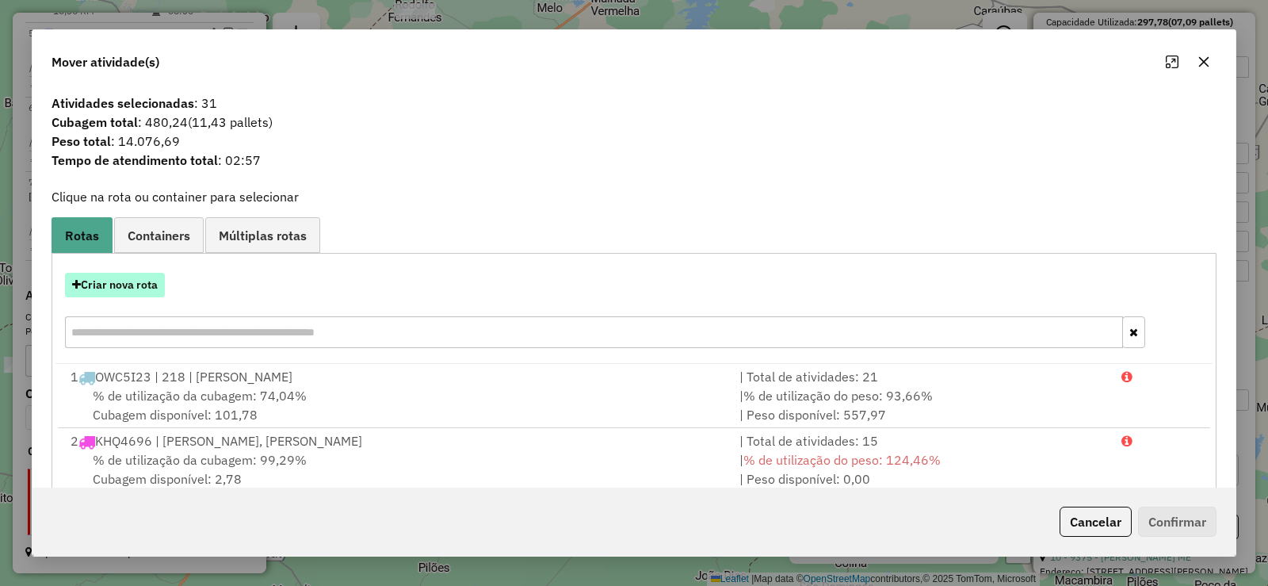
click at [124, 284] on button "Criar nova rota" at bounding box center [115, 285] width 100 height 25
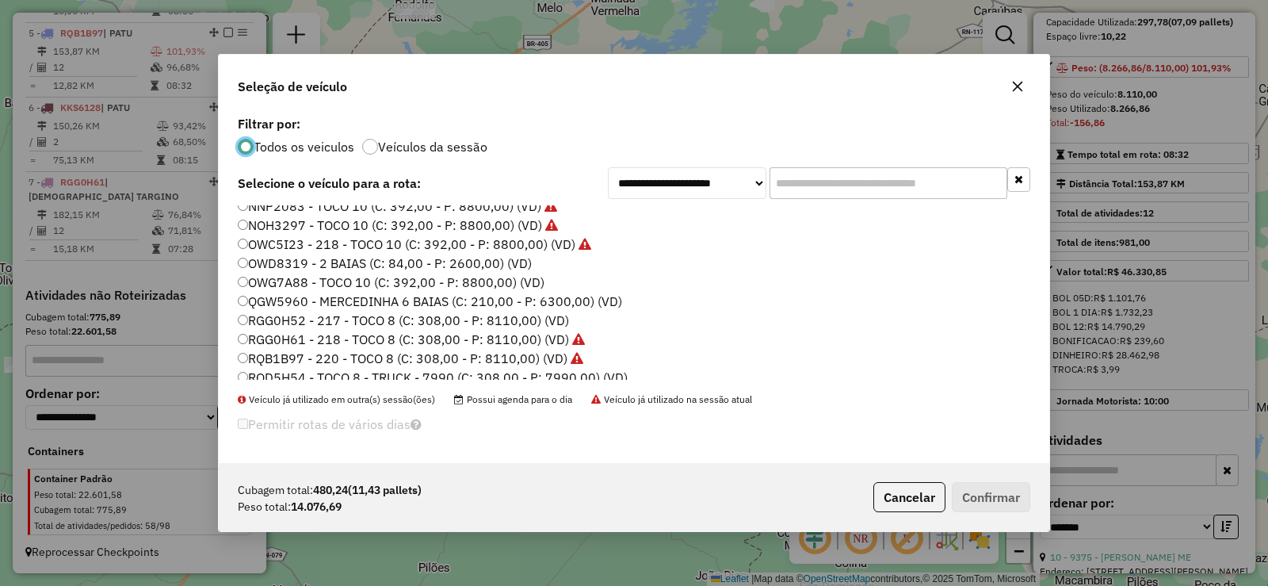
scroll to position [187, 0]
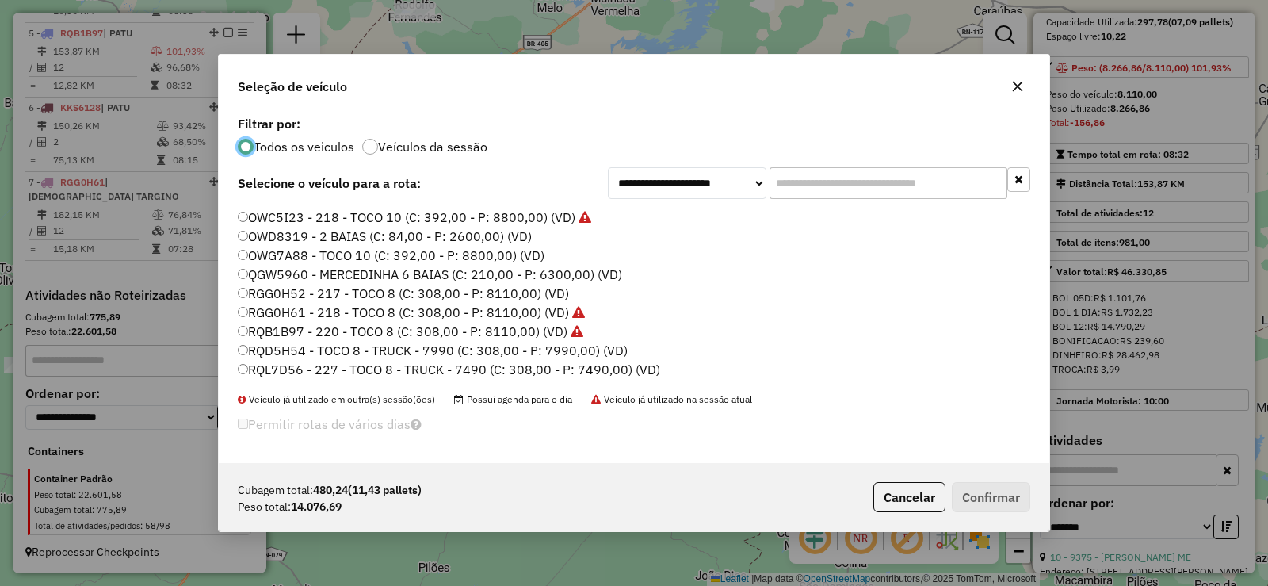
click at [403, 366] on label "RQL7D56 - 227 - TOCO 8 - TRUCK - 7490 (C: 308,00 - P: 7490,00) (VD)" at bounding box center [449, 369] width 422 height 19
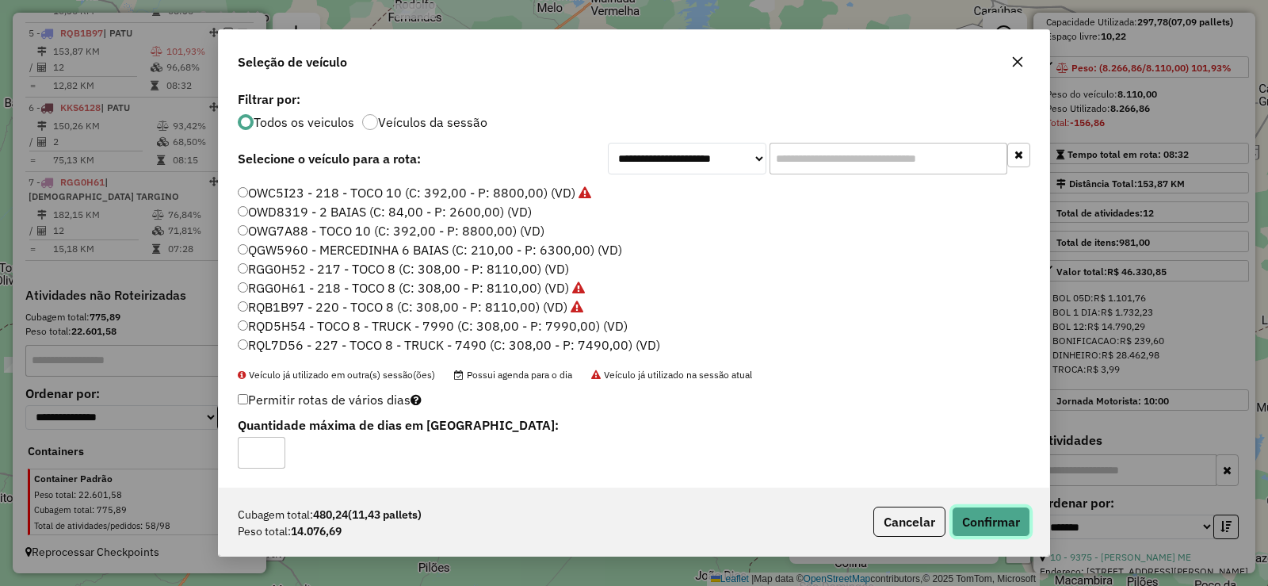
click at [984, 514] on button "Confirmar" at bounding box center [991, 521] width 78 height 30
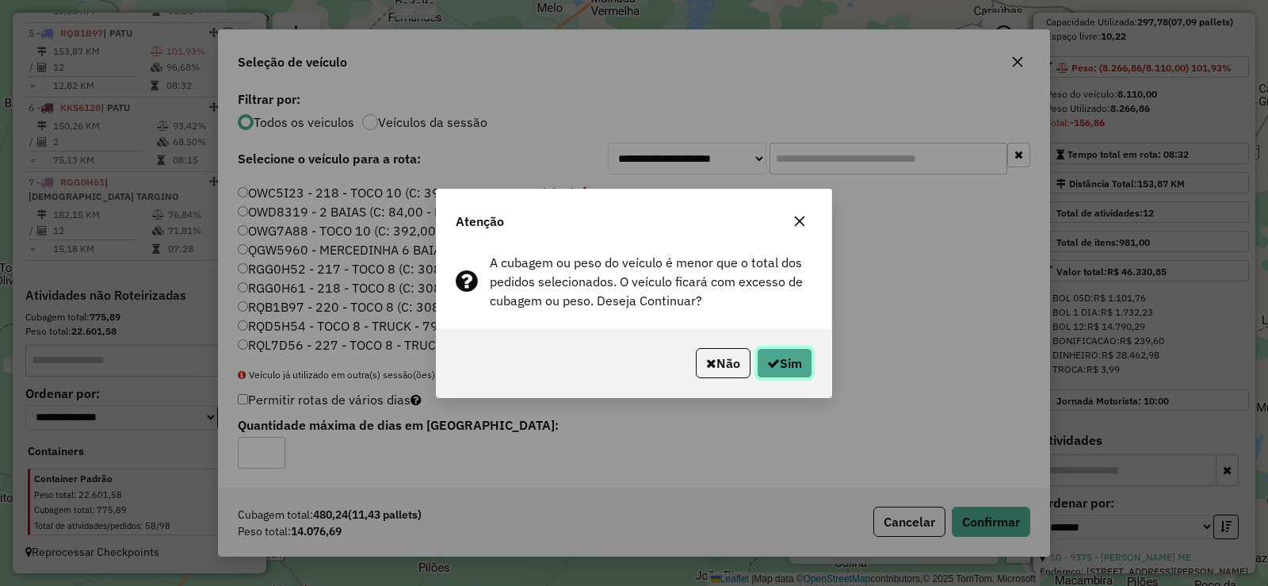
drag, startPoint x: 772, startPoint y: 358, endPoint x: 757, endPoint y: 351, distance: 16.7
click at [771, 358] on icon "button" at bounding box center [773, 363] width 13 height 13
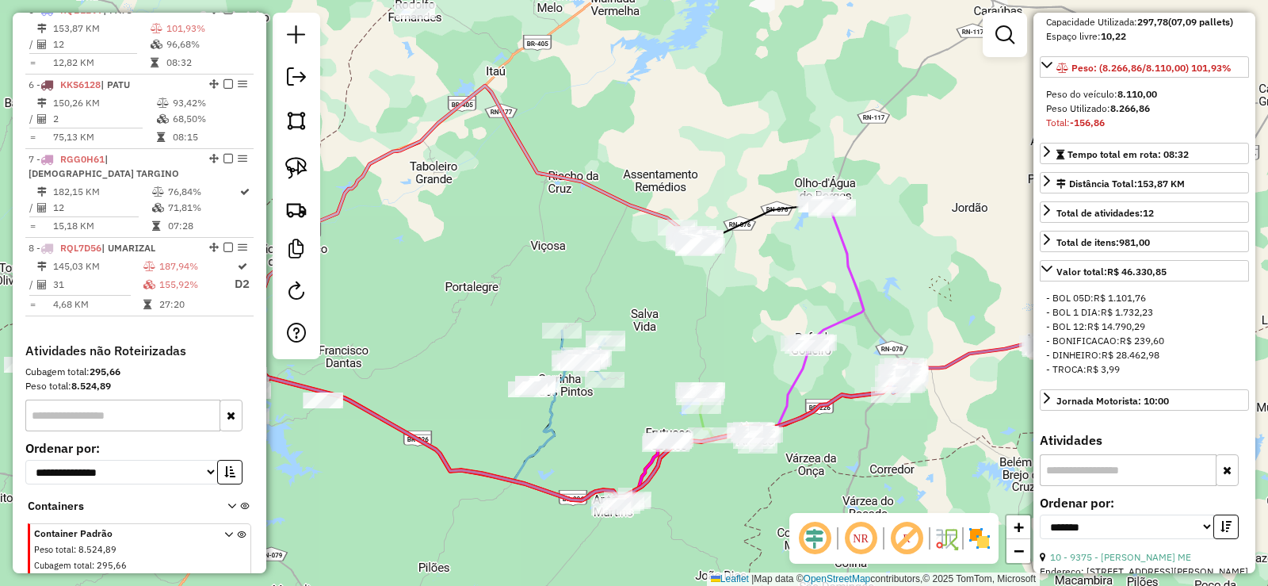
scroll to position [954, 0]
click at [660, 354] on div "Janela de atendimento Grade de atendimento Capacidade Transportadoras Veículos …" at bounding box center [634, 293] width 1268 height 586
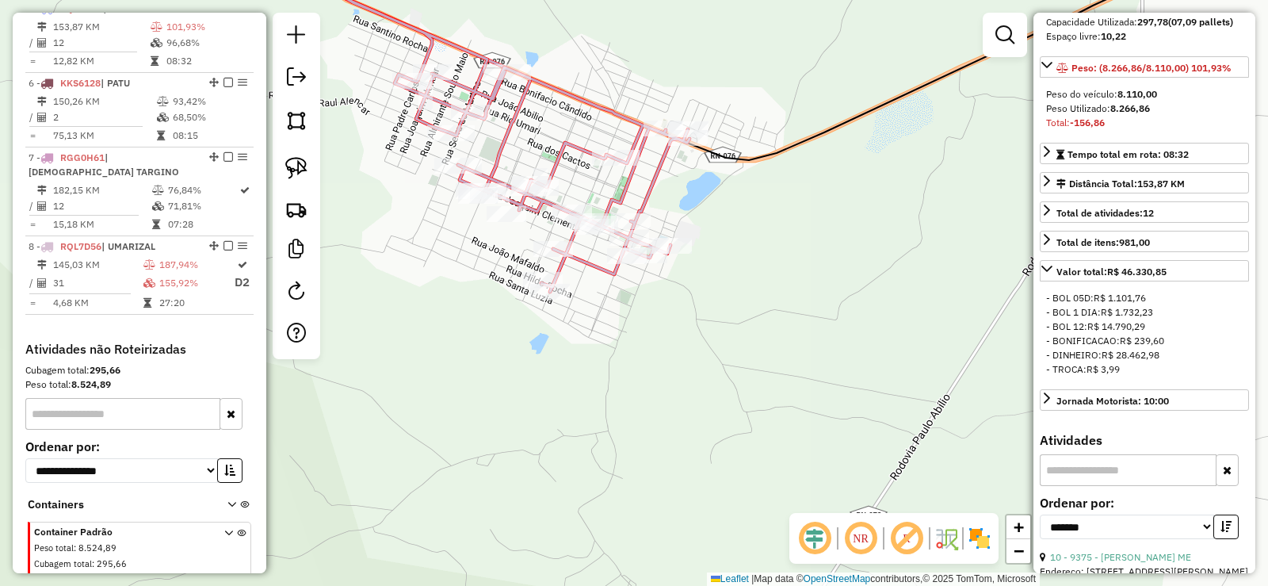
drag, startPoint x: 649, startPoint y: 331, endPoint x: 659, endPoint y: 350, distance: 21.3
click at [659, 350] on div "Janela de atendimento Grade de atendimento Capacidade Transportadoras Veículos …" at bounding box center [634, 293] width 1268 height 586
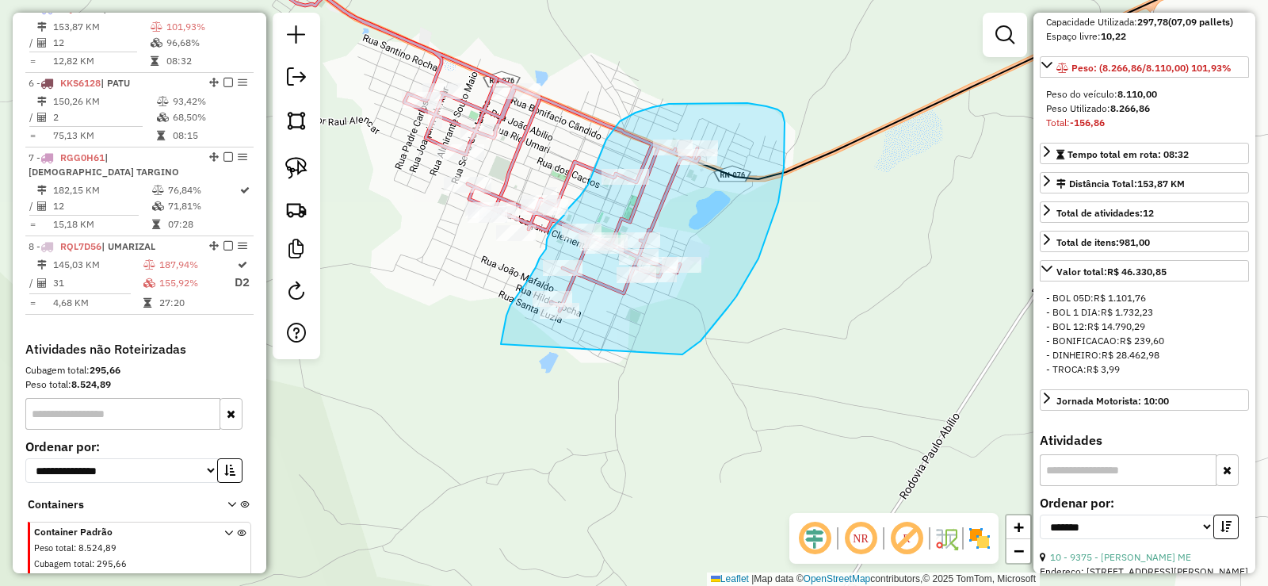
drag, startPoint x: 501, startPoint y: 341, endPoint x: 661, endPoint y: 364, distance: 161.7
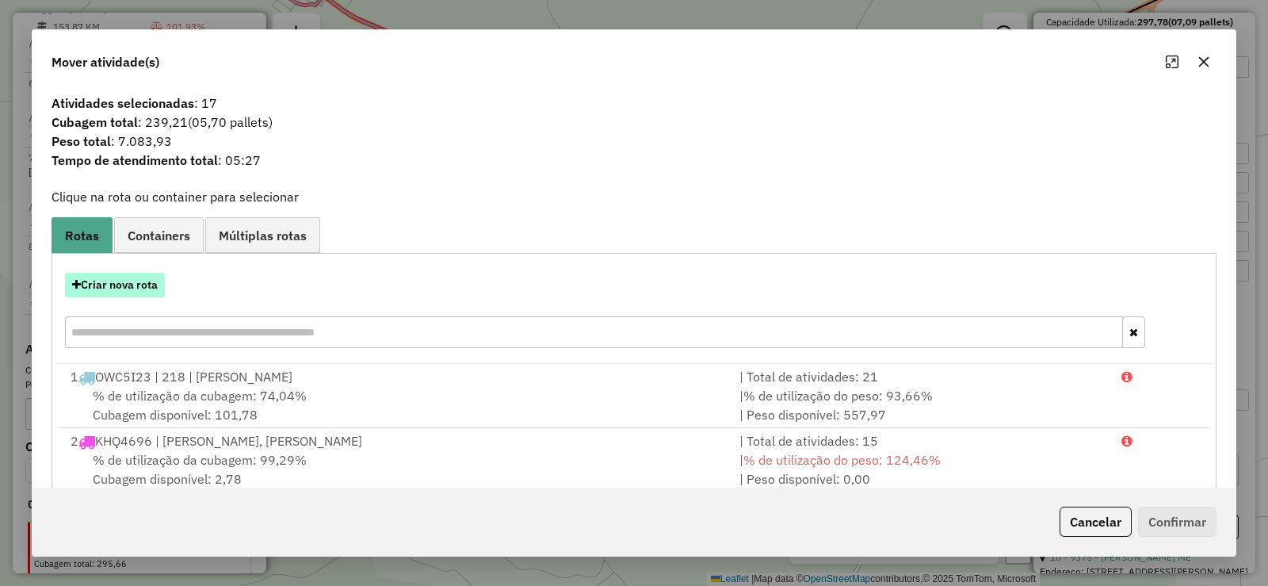
click at [136, 292] on button "Criar nova rota" at bounding box center [115, 285] width 100 height 25
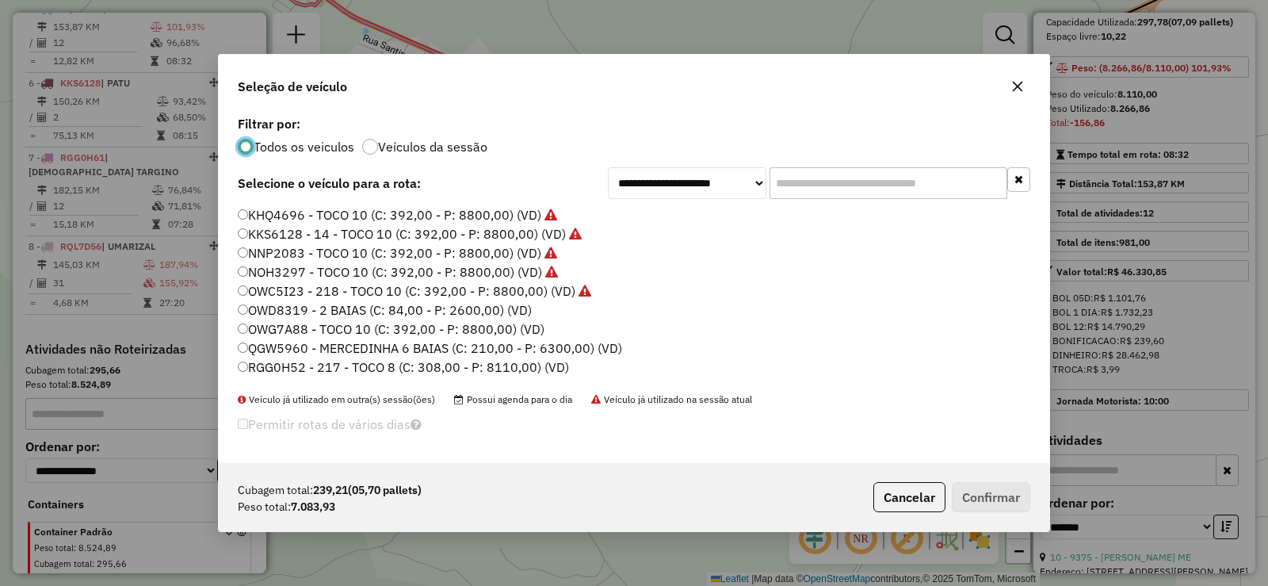
scroll to position [187, 0]
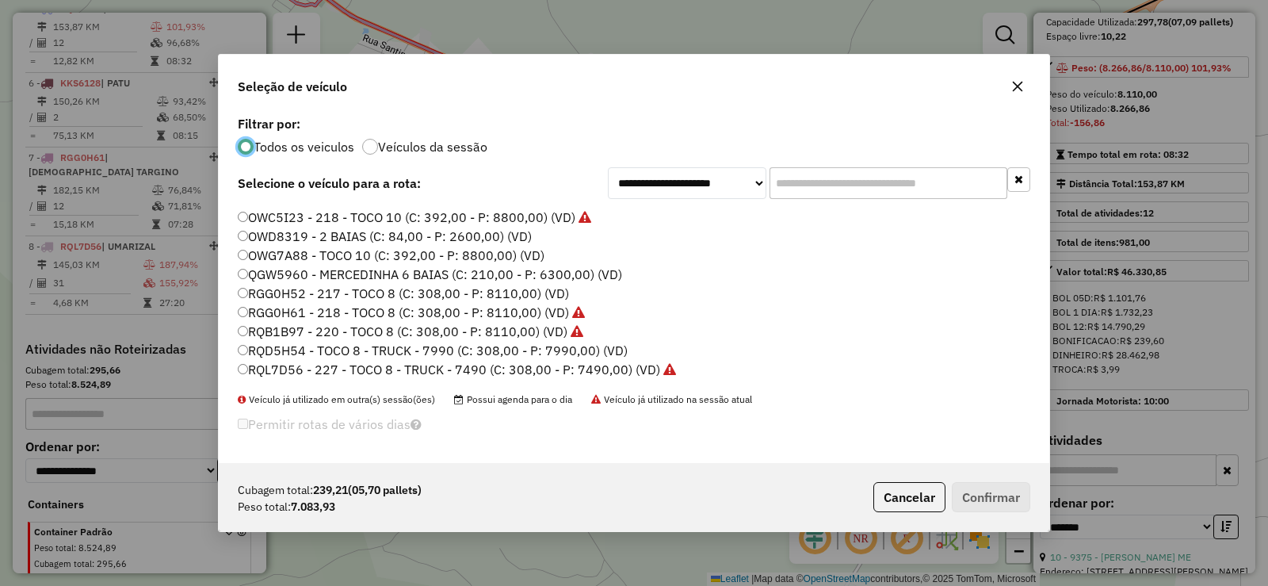
click at [436, 348] on label "RQD5H54 - TOCO 8 - TRUCK - 7990 (C: 308,00 - P: 7990,00) (VD)" at bounding box center [433, 350] width 390 height 19
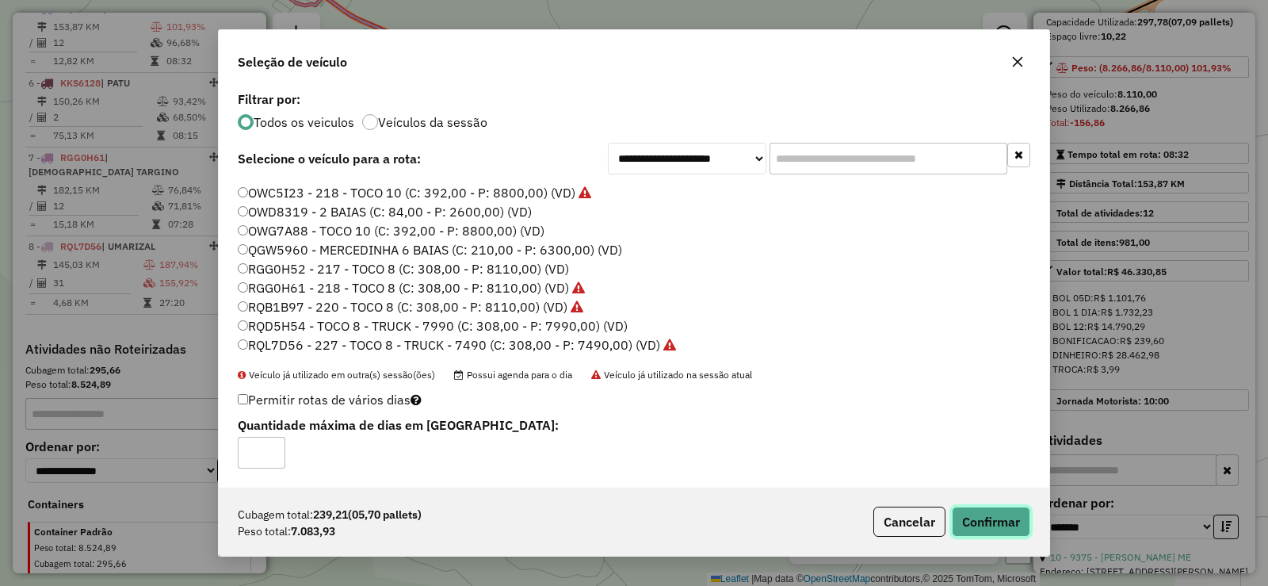
click at [1004, 514] on button "Confirmar" at bounding box center [991, 521] width 78 height 30
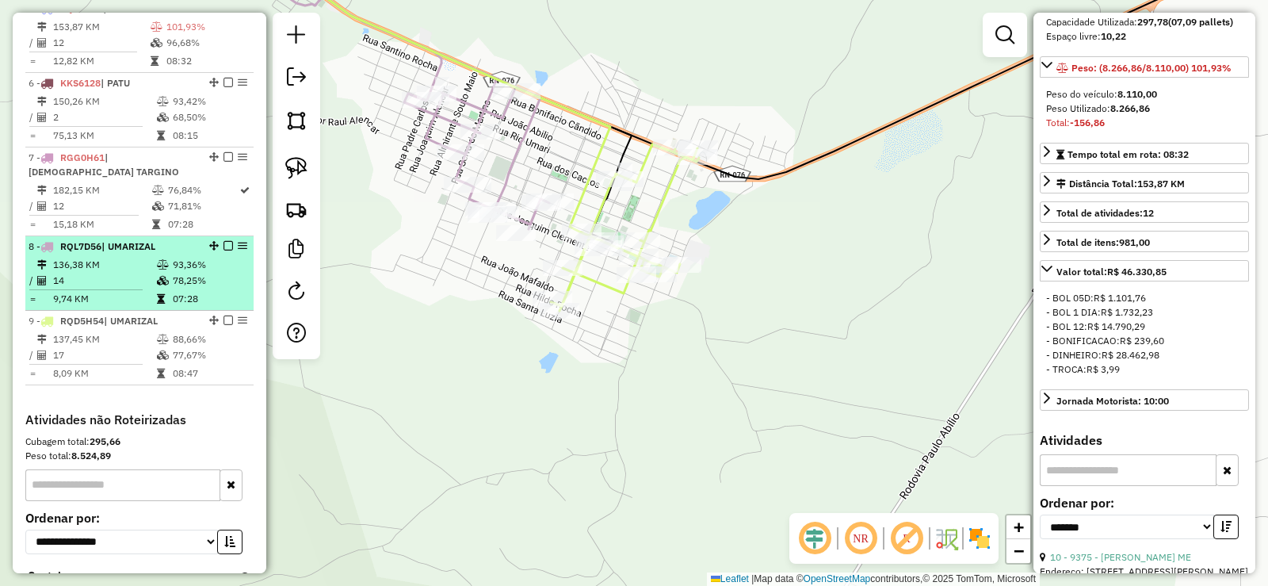
drag, startPoint x: 195, startPoint y: 263, endPoint x: 164, endPoint y: 285, distance: 38.0
click at [178, 281] on li "8 - RQL7D56 | UMARIZAL 136,38 KM 93,36% / 14 78,25% = 9,74 KM 07:28" at bounding box center [139, 273] width 228 height 74
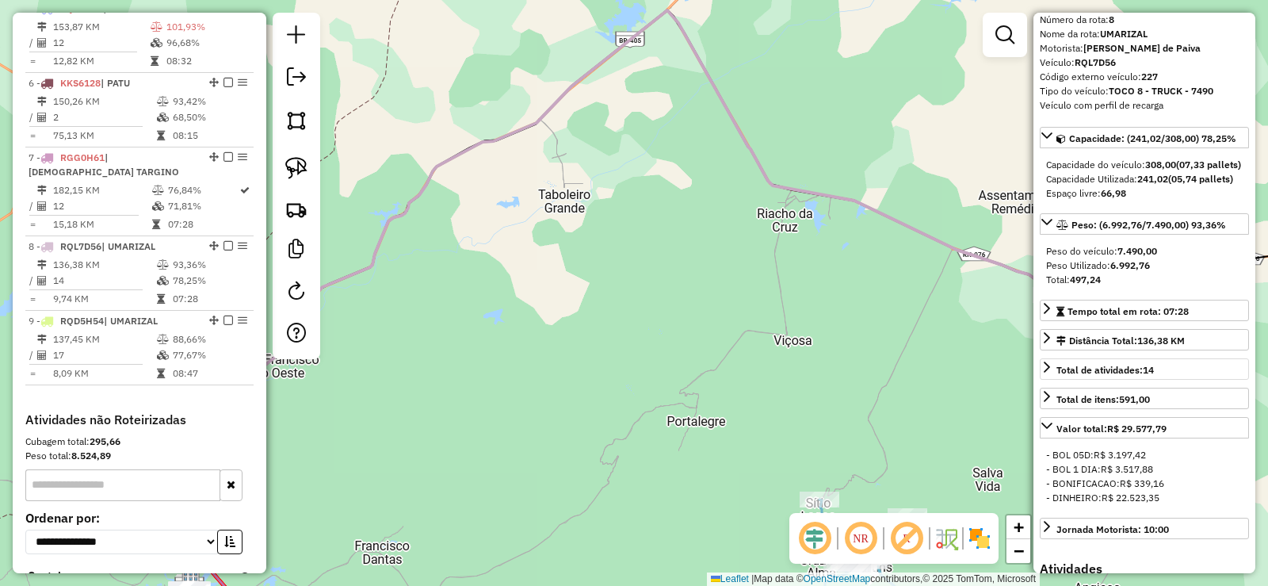
scroll to position [59, 0]
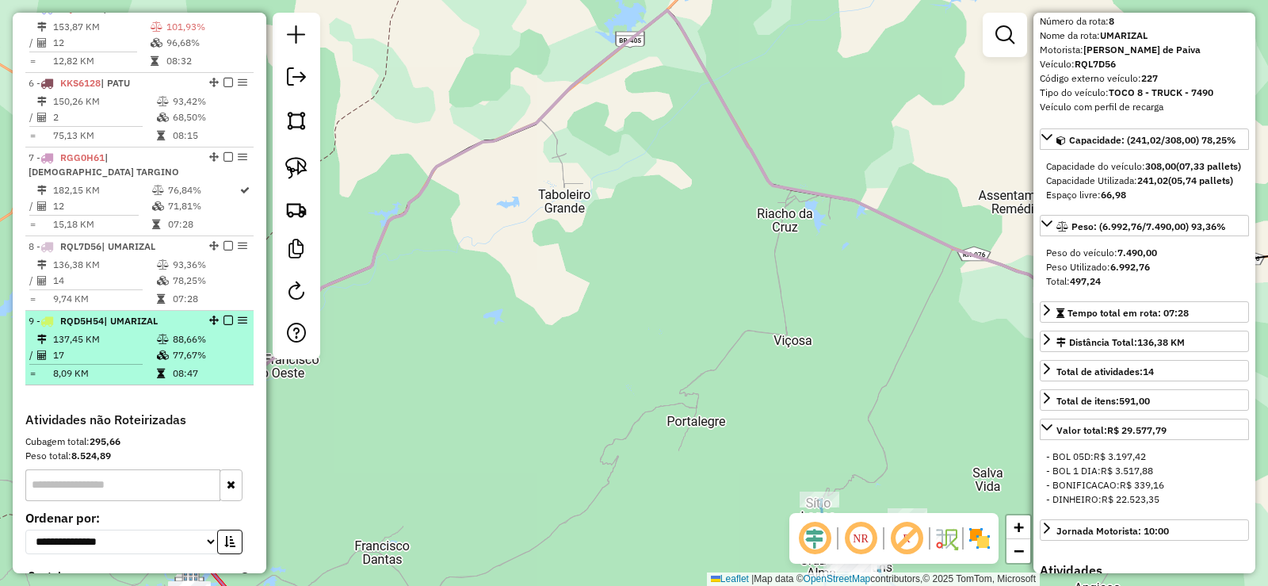
click at [172, 347] on td "88,66%" at bounding box center [209, 339] width 75 height 16
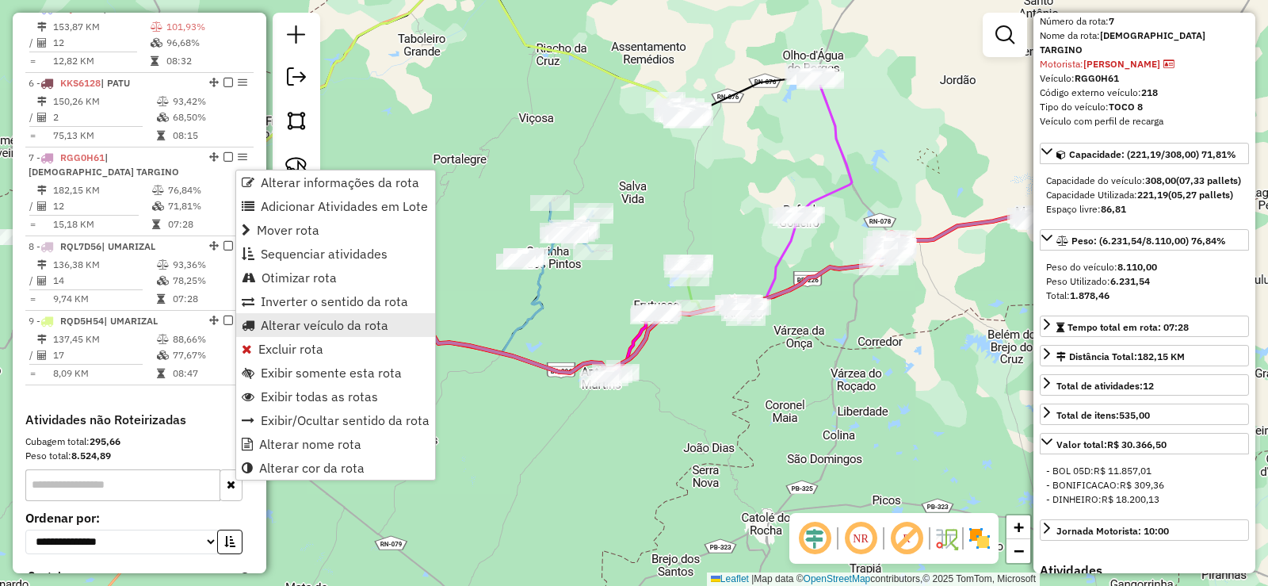
click at [306, 324] on span "Alterar veículo da rota" at bounding box center [325, 325] width 128 height 13
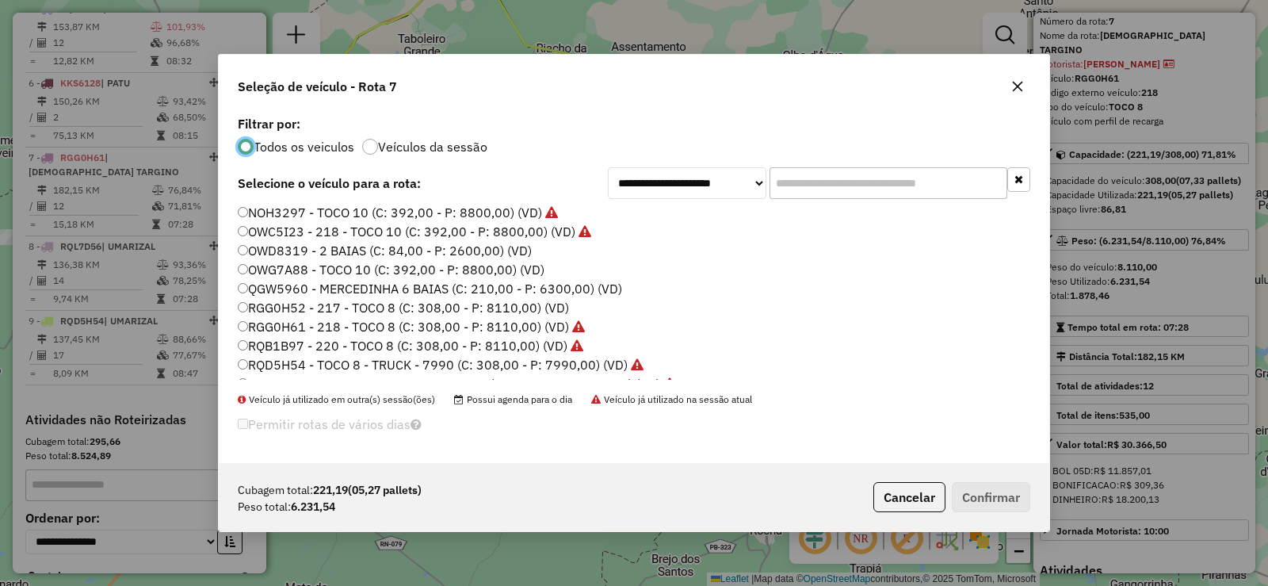
scroll to position [187, 0]
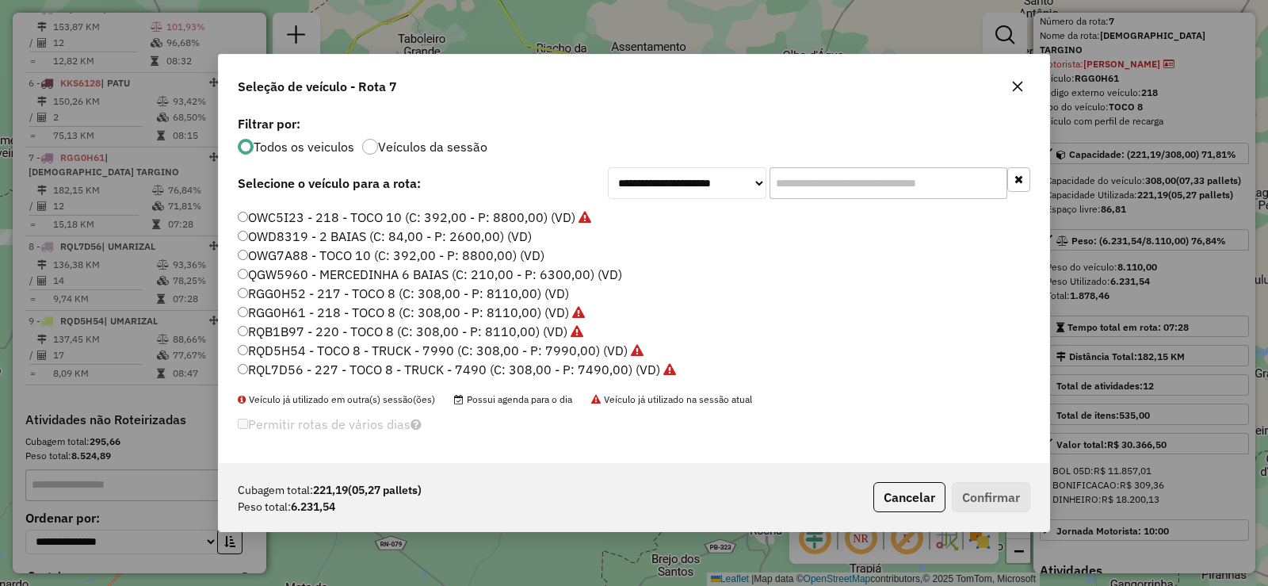
click at [332, 350] on label "RQD5H54 - TOCO 8 - TRUCK - 7990 (C: 308,00 - P: 7990,00) (VD)" at bounding box center [441, 350] width 406 height 19
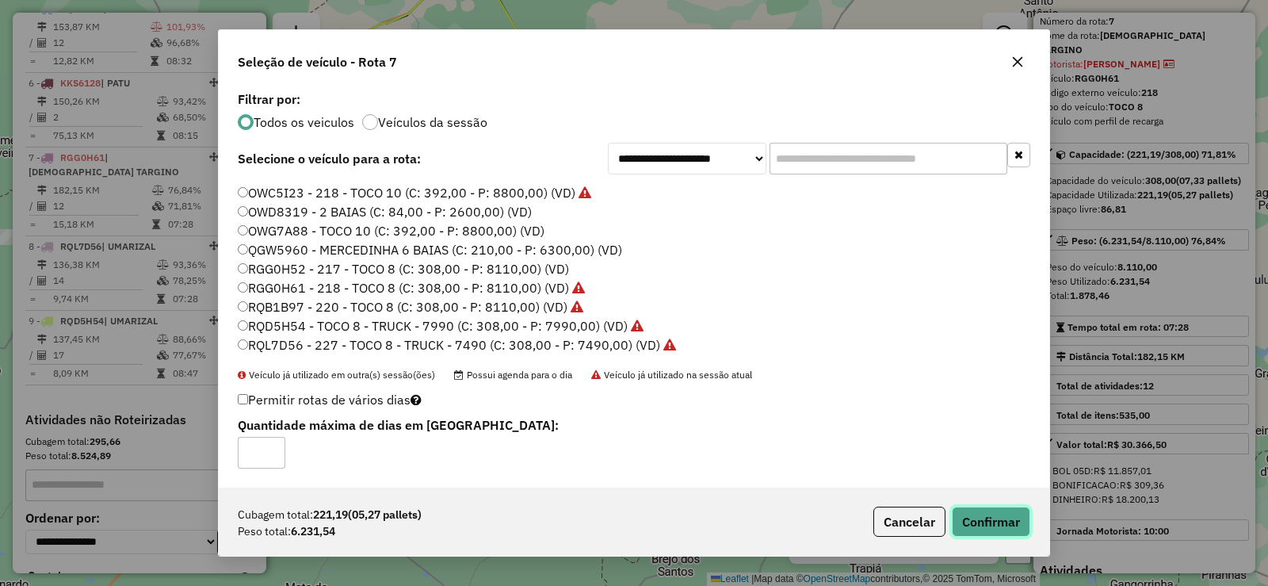
drag, startPoint x: 1010, startPoint y: 532, endPoint x: 978, endPoint y: 504, distance: 42.7
click at [1010, 532] on button "Confirmar" at bounding box center [991, 521] width 78 height 30
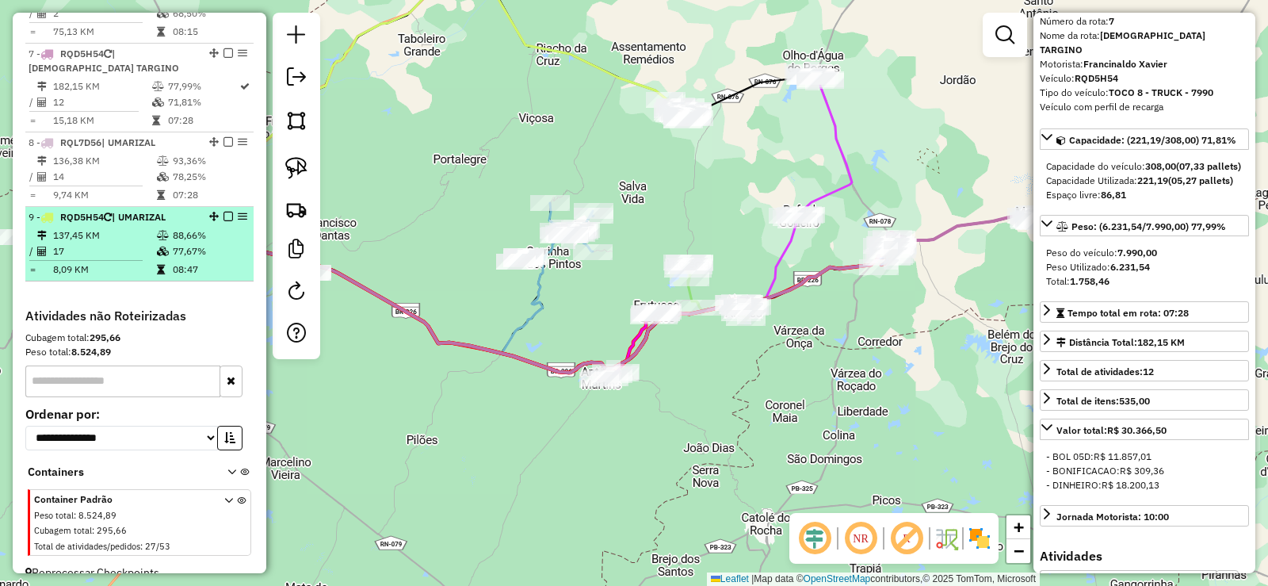
scroll to position [1093, 0]
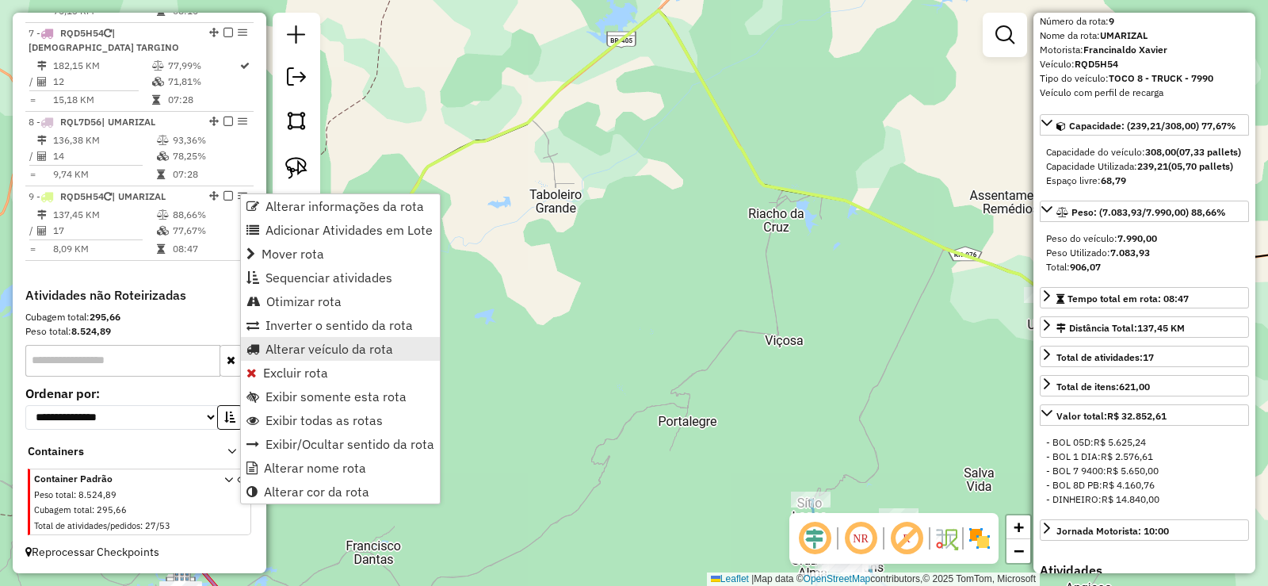
click at [304, 344] on span "Alterar veículo da rota" at bounding box center [329, 348] width 128 height 13
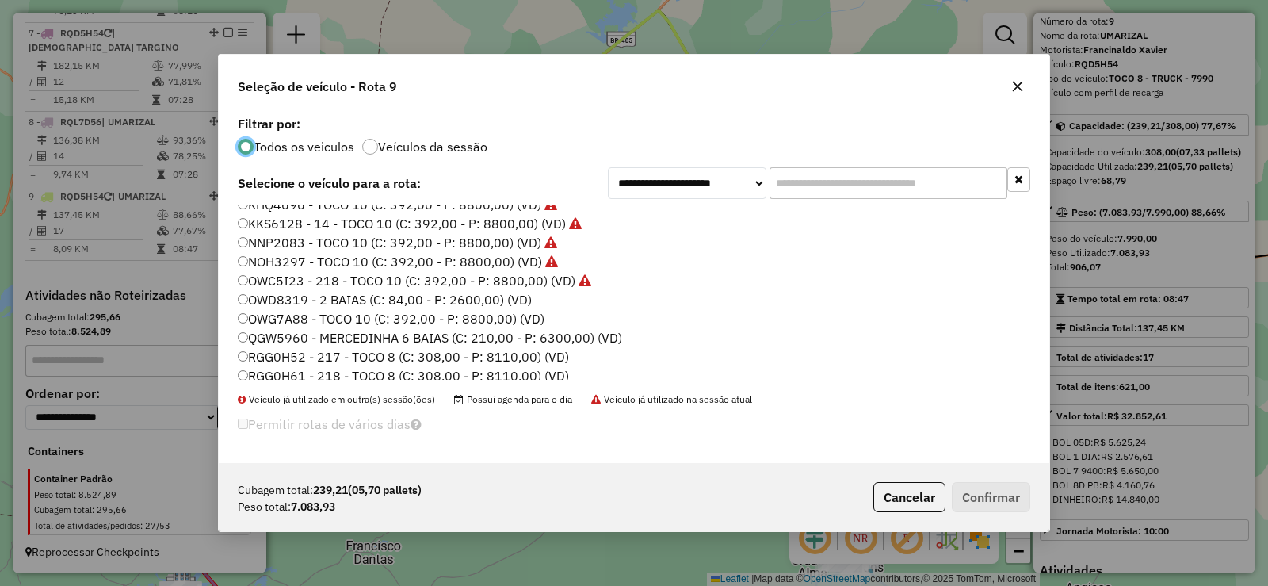
scroll to position [187, 0]
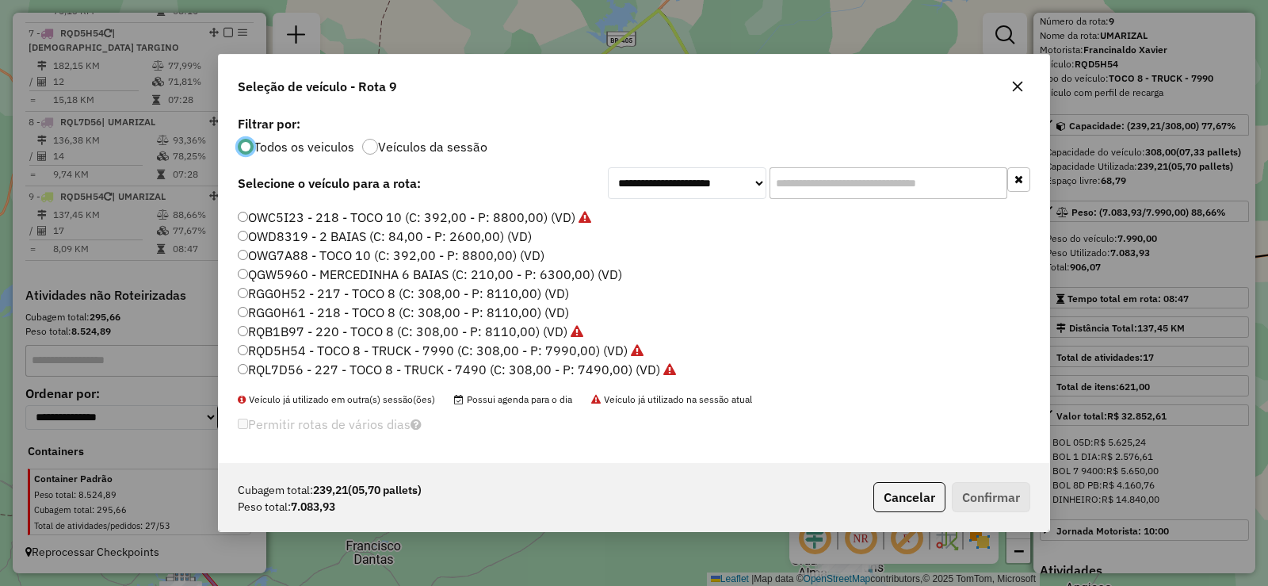
click at [337, 316] on label "RGG0H61 - 218 - TOCO 8 (C: 308,00 - P: 8110,00) (VD)" at bounding box center [403, 312] width 331 height 19
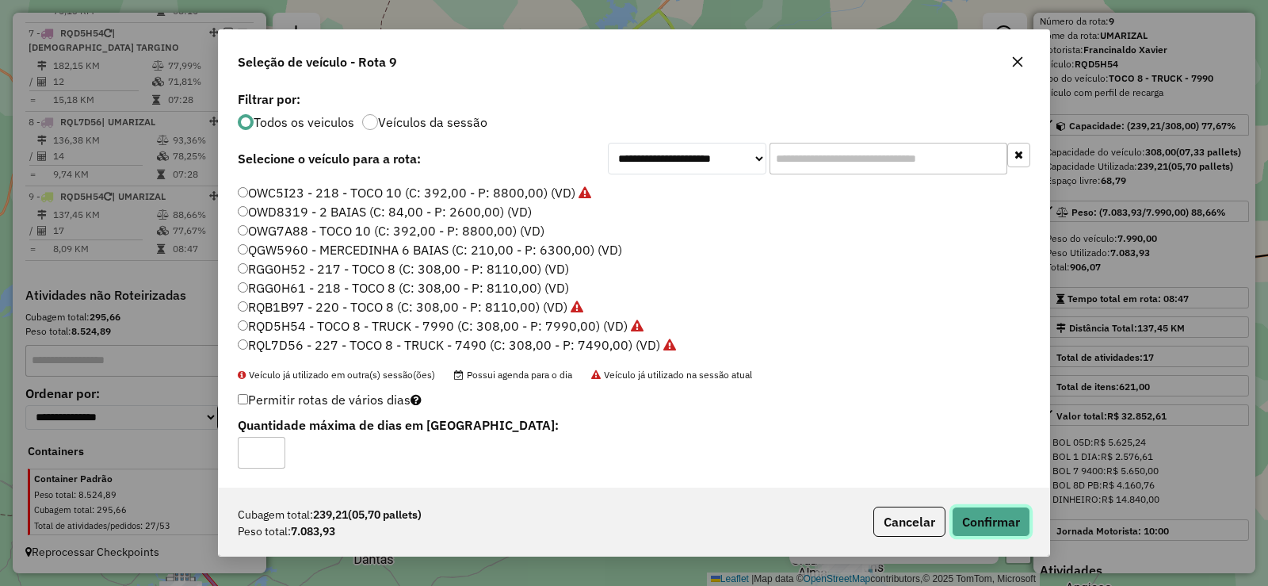
click at [993, 514] on button "Confirmar" at bounding box center [991, 521] width 78 height 30
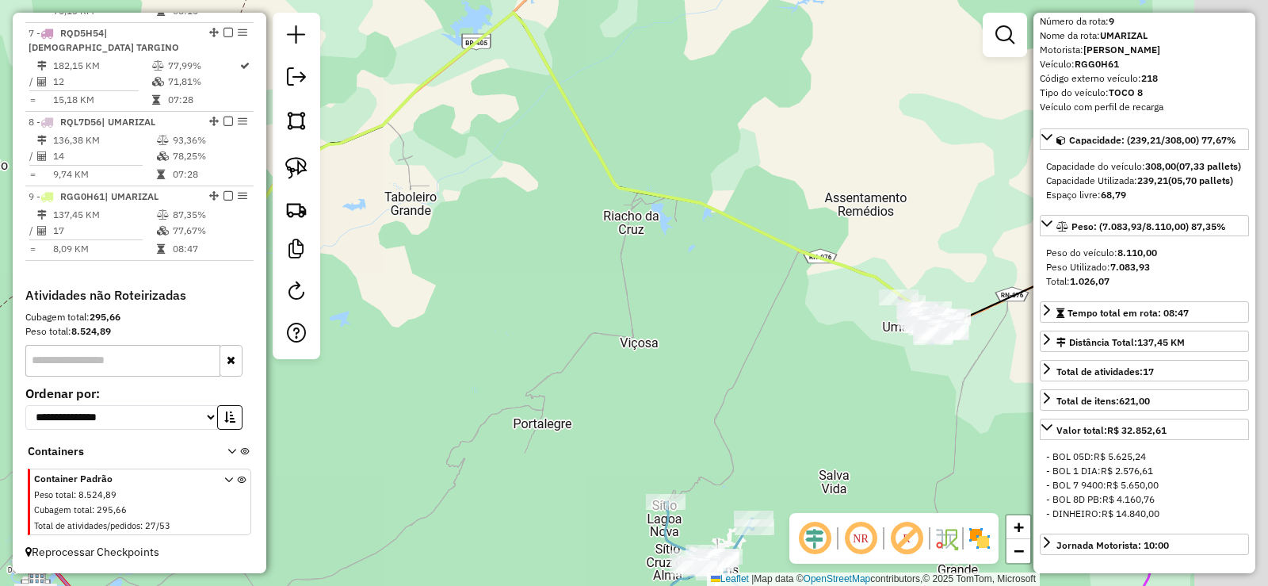
drag, startPoint x: 663, startPoint y: 343, endPoint x: 548, endPoint y: 346, distance: 115.7
click at [548, 346] on div "Janela de atendimento Grade de atendimento Capacidade Transportadoras Veículos …" at bounding box center [634, 293] width 1268 height 586
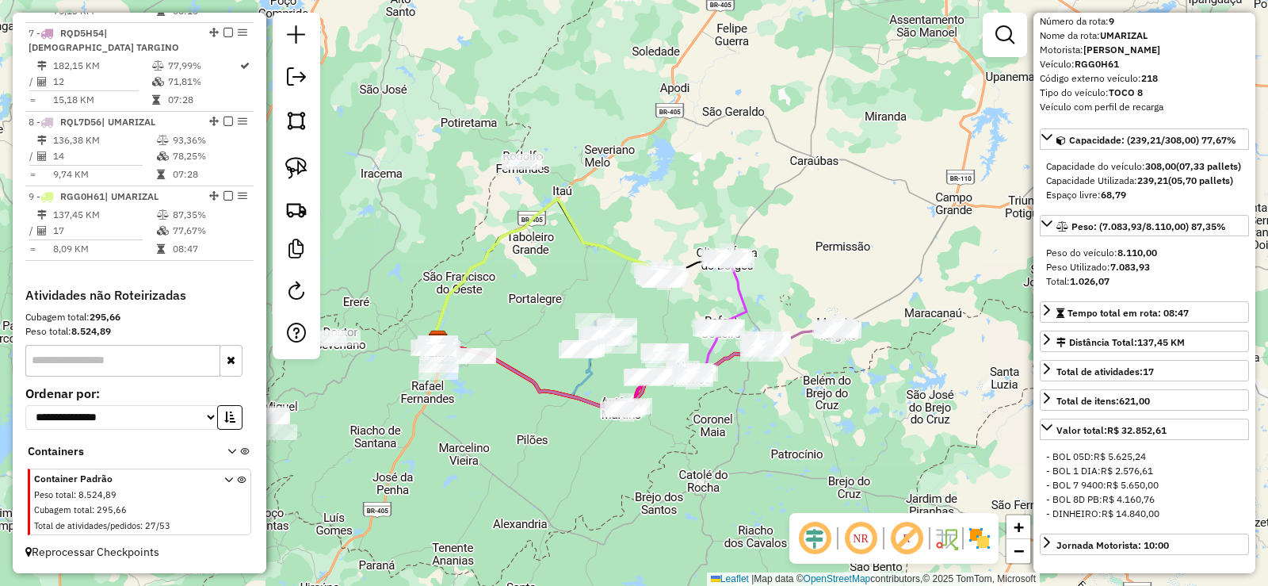
drag, startPoint x: 724, startPoint y: 506, endPoint x: 744, endPoint y: 444, distance: 64.9
click at [744, 444] on div "Janela de atendimento Grade de atendimento Capacidade Transportadoras Veículos …" at bounding box center [634, 293] width 1268 height 586
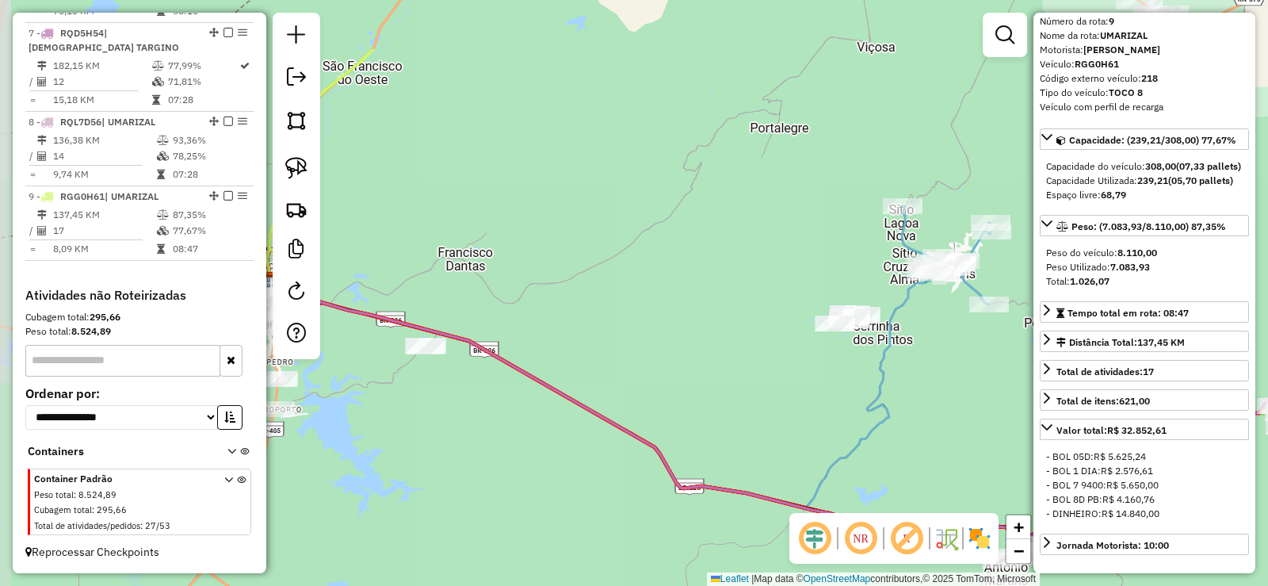
drag, startPoint x: 669, startPoint y: 318, endPoint x: 814, endPoint y: 426, distance: 180.7
click at [814, 426] on div "Janela de atendimento Grade de atendimento Capacidade Transportadoras Veículos …" at bounding box center [634, 293] width 1268 height 586
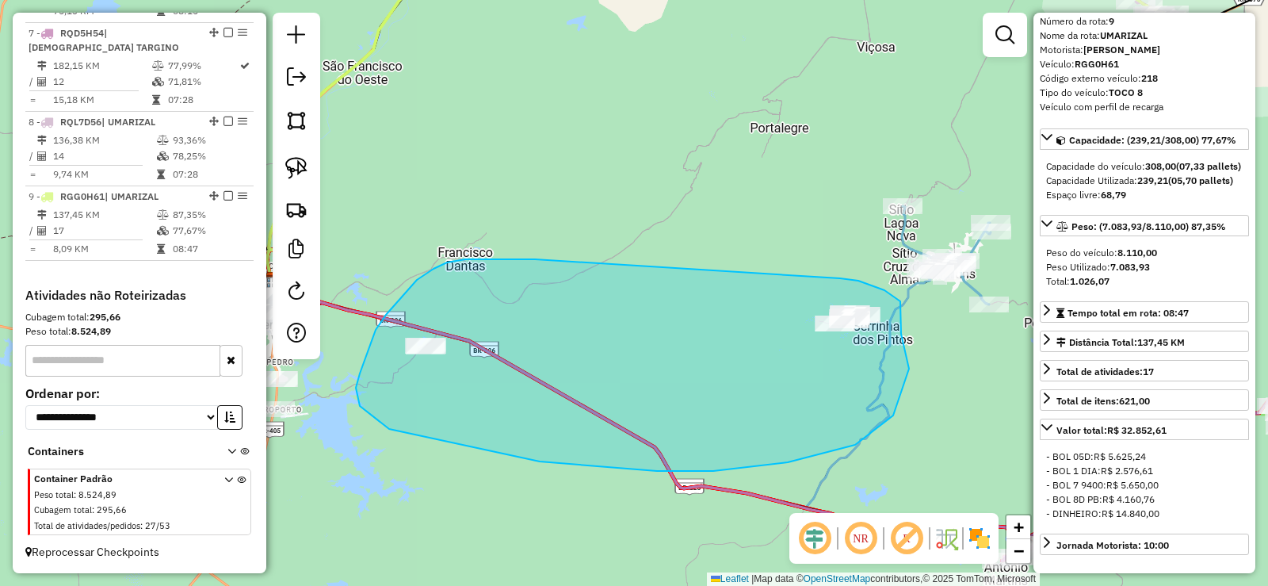
drag, startPoint x: 434, startPoint y: 269, endPoint x: 838, endPoint y: 278, distance: 405.1
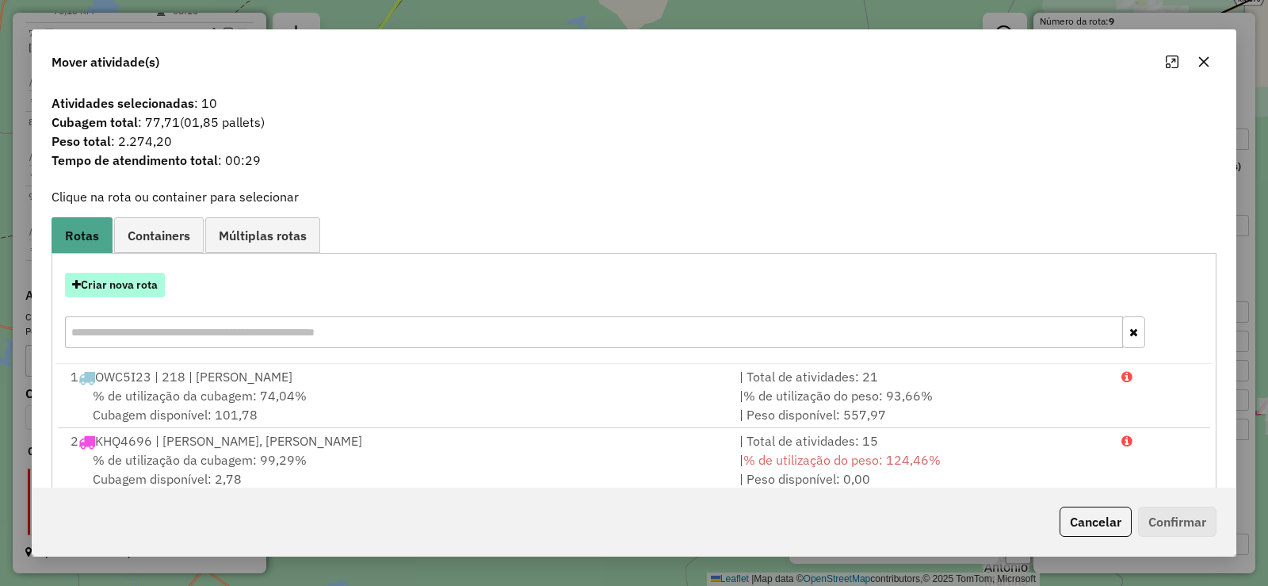
click at [136, 284] on button "Criar nova rota" at bounding box center [115, 285] width 100 height 25
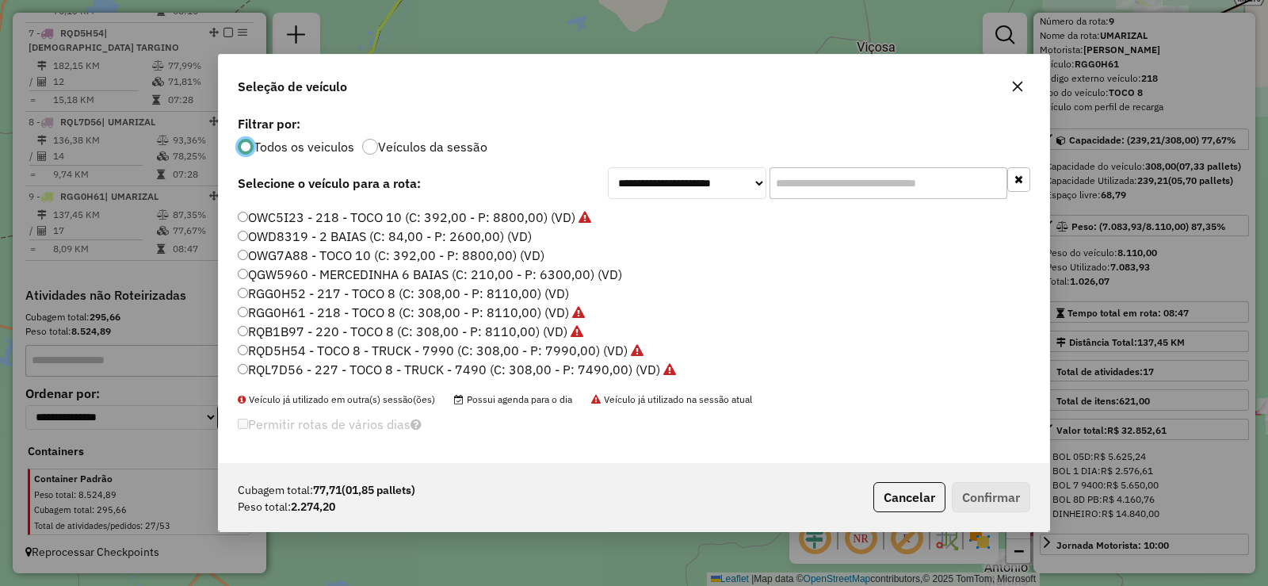
click at [344, 272] on label "QGW5960 - MERCEDINHA 6 BAIAS (C: 210,00 - P: 6300,00) (VD)" at bounding box center [430, 274] width 384 height 19
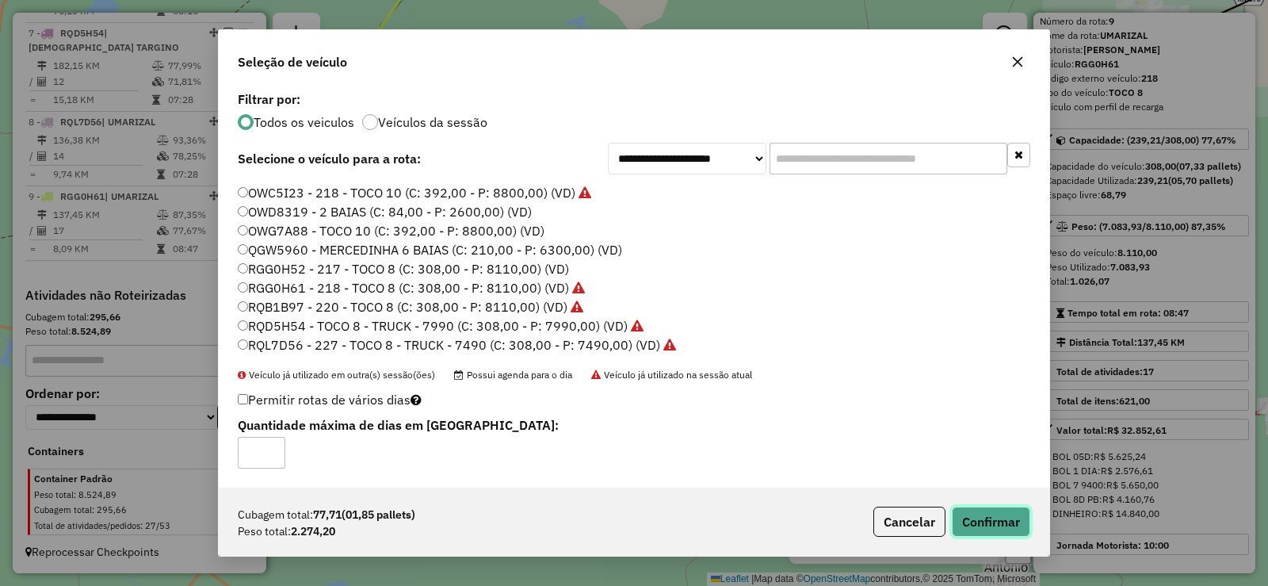
click at [991, 518] on button "Confirmar" at bounding box center [991, 521] width 78 height 30
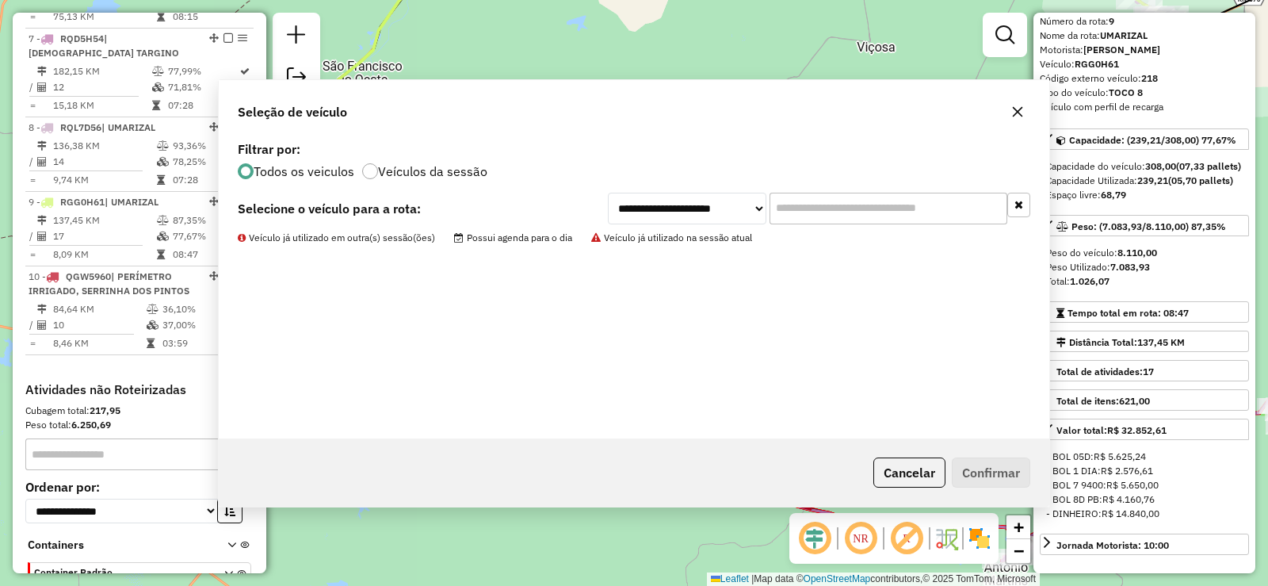
scroll to position [1201, 0]
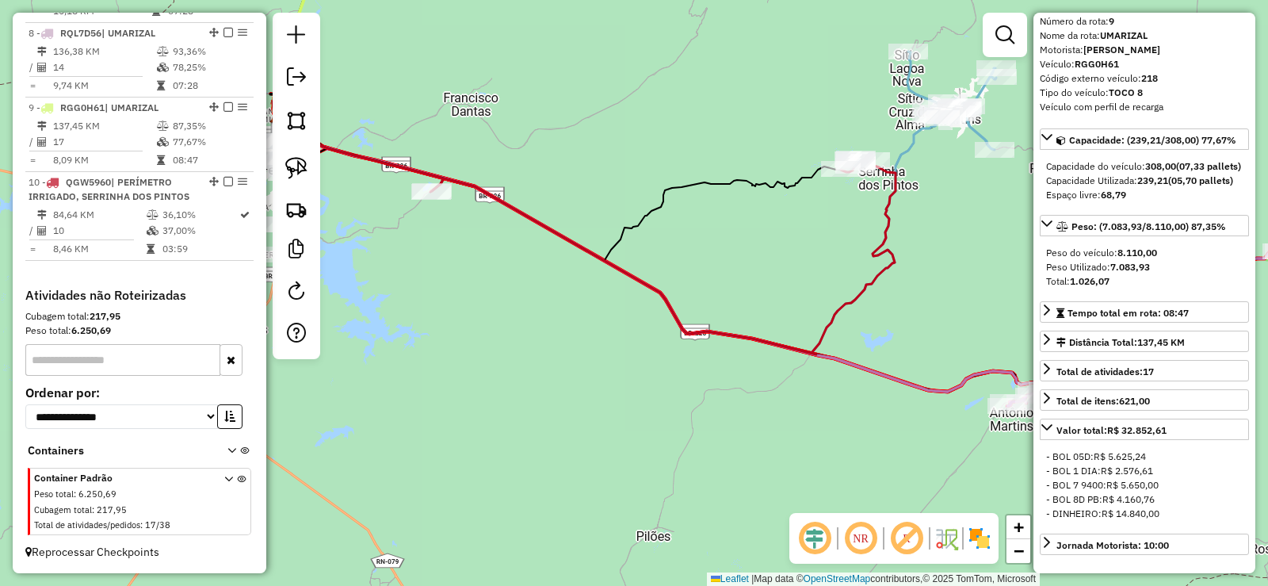
drag, startPoint x: 567, startPoint y: 416, endPoint x: 540, endPoint y: 246, distance: 171.7
click at [540, 246] on div "Janela de atendimento Grade de atendimento Capacidade Transportadoras Veículos …" at bounding box center [634, 293] width 1268 height 586
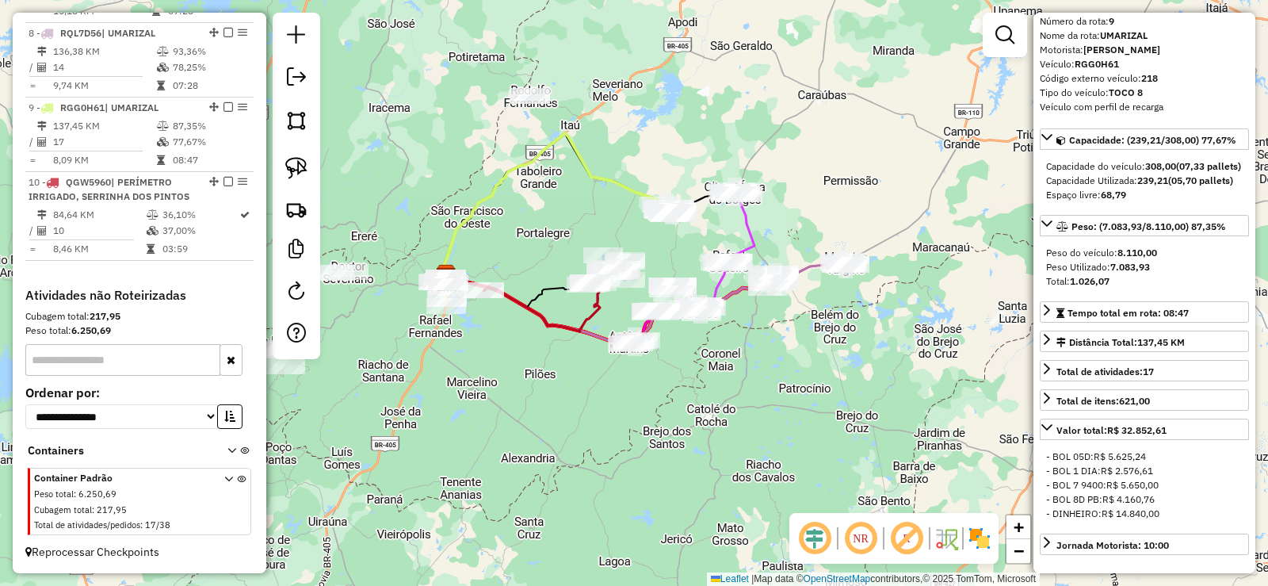
drag, startPoint x: 687, startPoint y: 310, endPoint x: 679, endPoint y: 375, distance: 65.5
click at [679, 375] on div "Janela de atendimento Grade de atendimento Capacidade Transportadoras Veículos …" at bounding box center [634, 293] width 1268 height 586
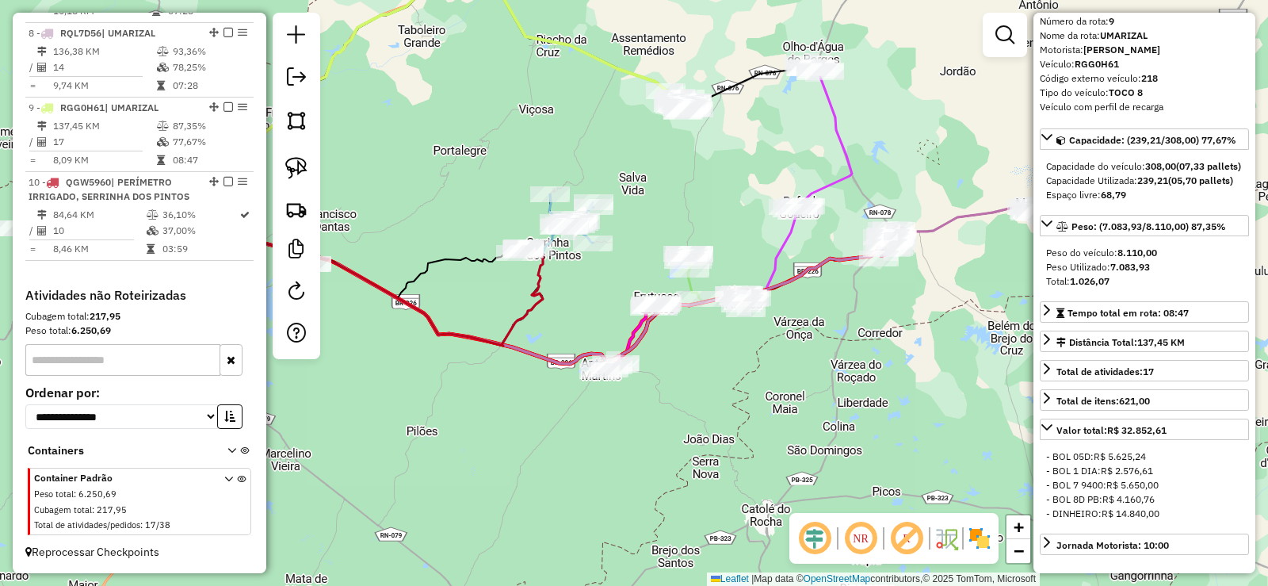
drag, startPoint x: 685, startPoint y: 359, endPoint x: 682, endPoint y: 380, distance: 21.5
click at [682, 380] on div "Janela de atendimento Grade de atendimento Capacidade Transportadoras Veículos …" at bounding box center [634, 293] width 1268 height 586
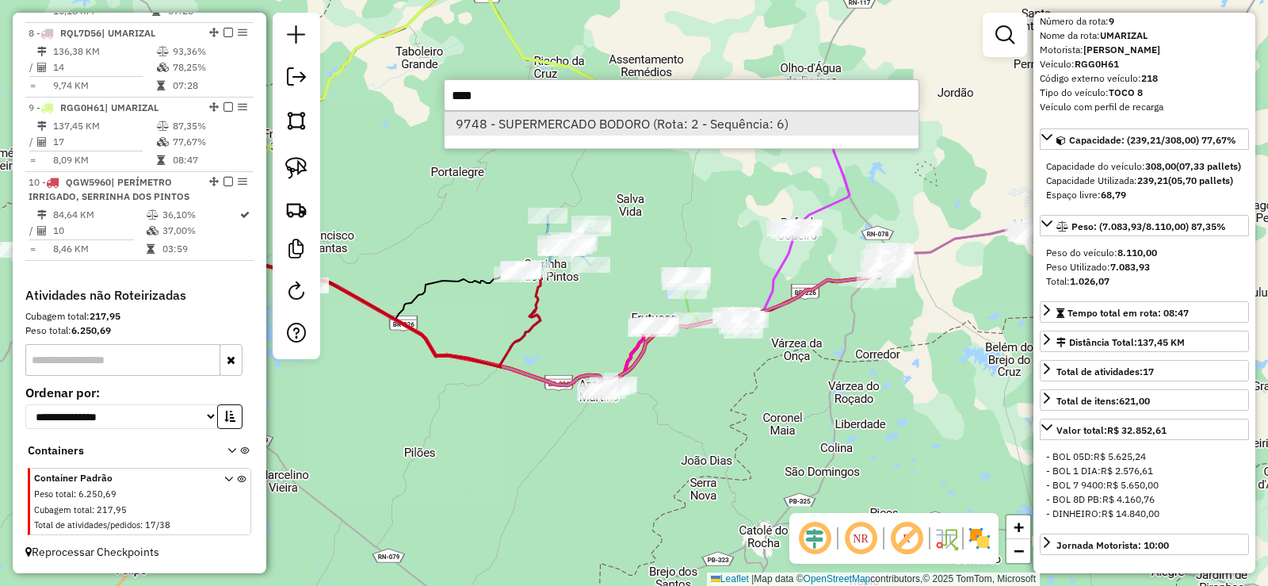
type input "****"
click at [616, 117] on li "9748 - SUPERMERCADO BODORO (Rota: 2 - Sequência: 6)" at bounding box center [682, 124] width 474 height 24
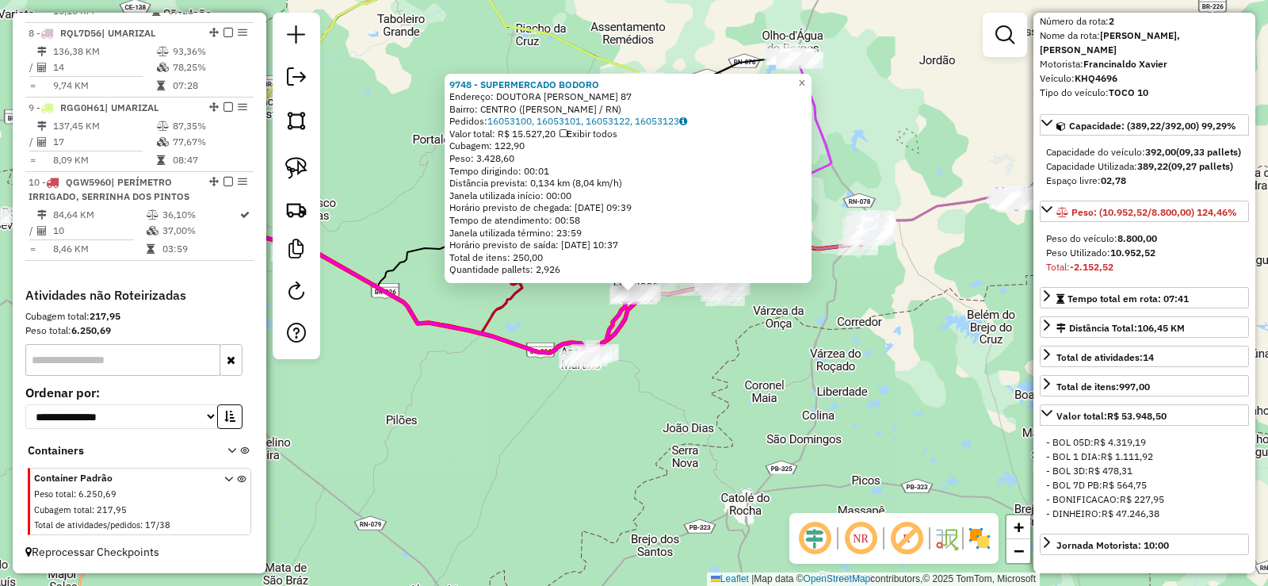
scroll to position [708, 0]
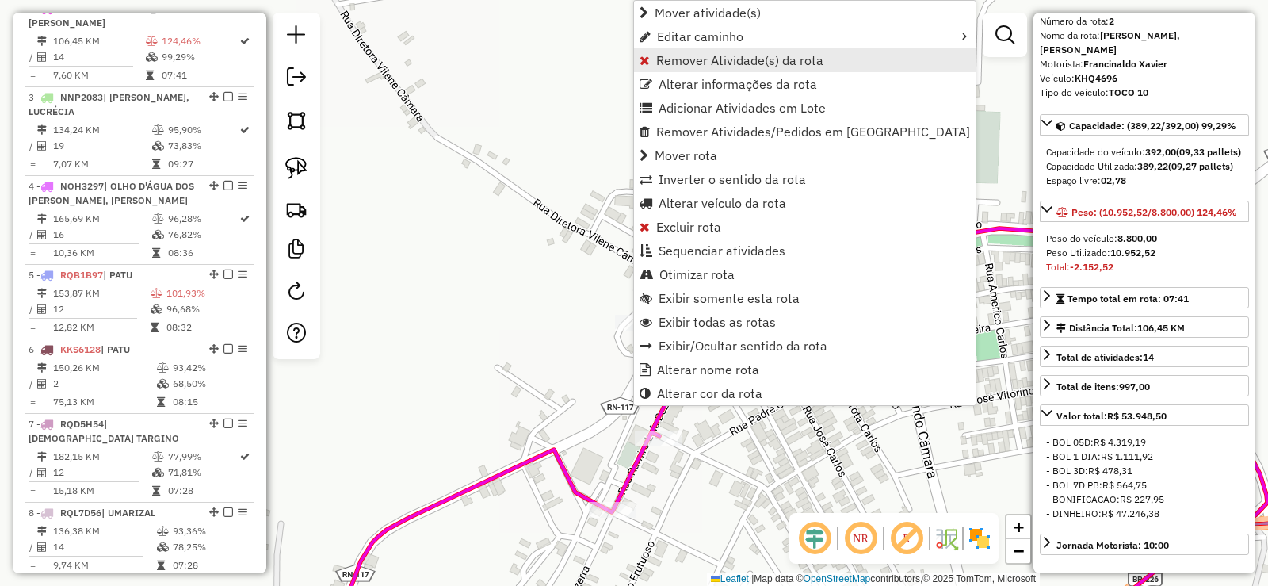
click at [682, 59] on span "Remover Atividade(s) da rota" at bounding box center [739, 60] width 167 height 13
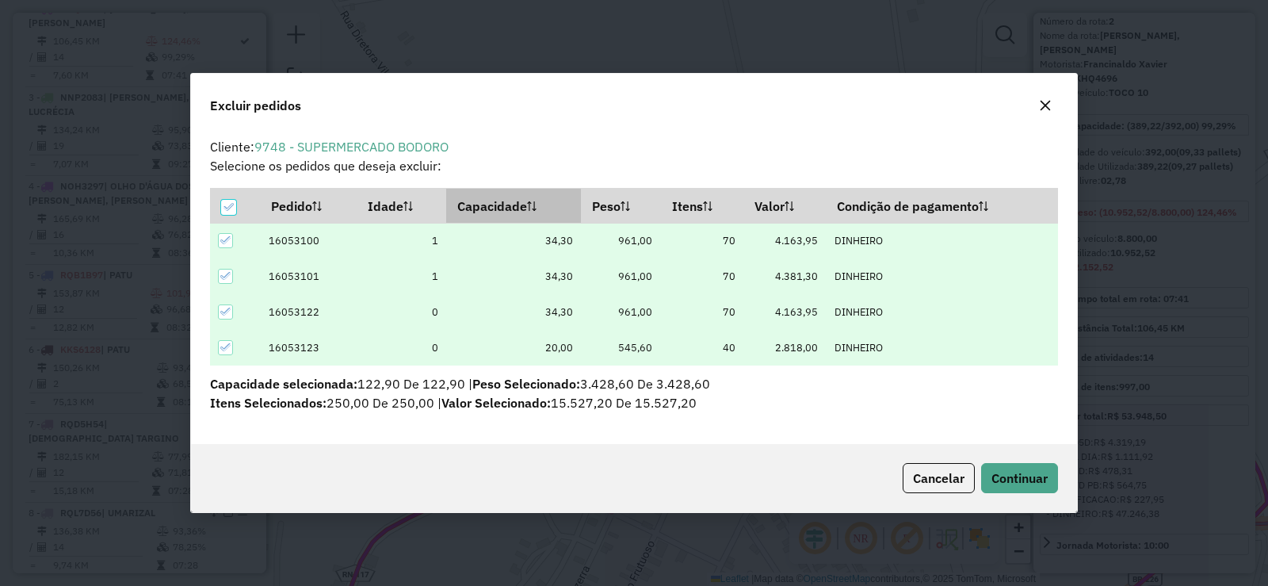
scroll to position [0, 0]
click at [227, 207] on icon at bounding box center [228, 206] width 11 height 11
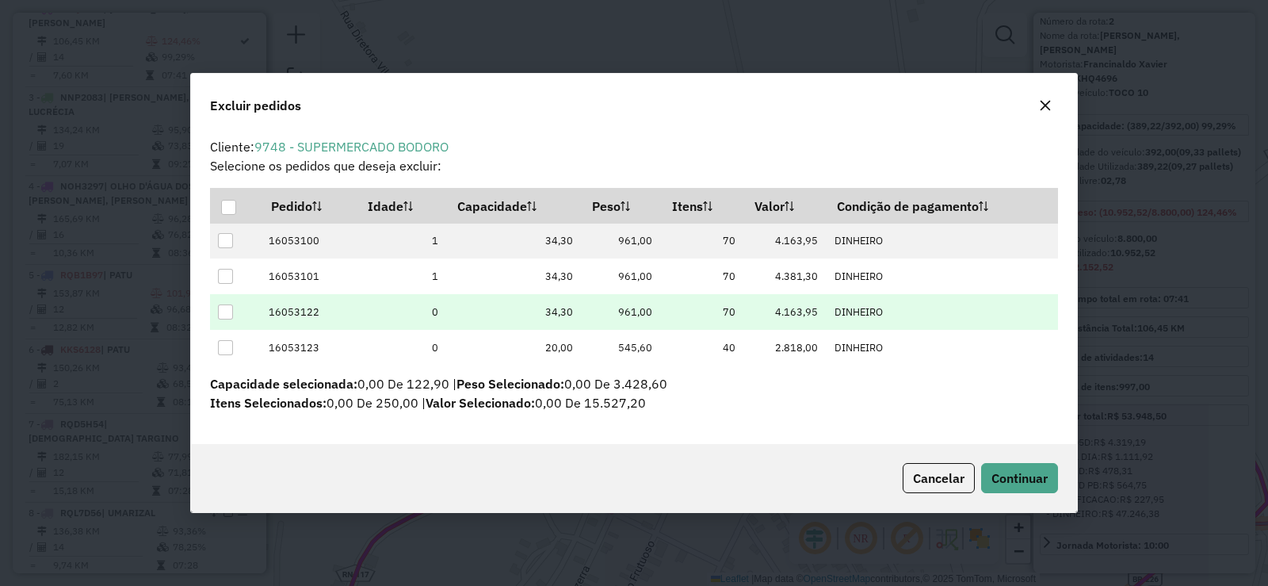
click at [224, 311] on div at bounding box center [225, 311] width 15 height 15
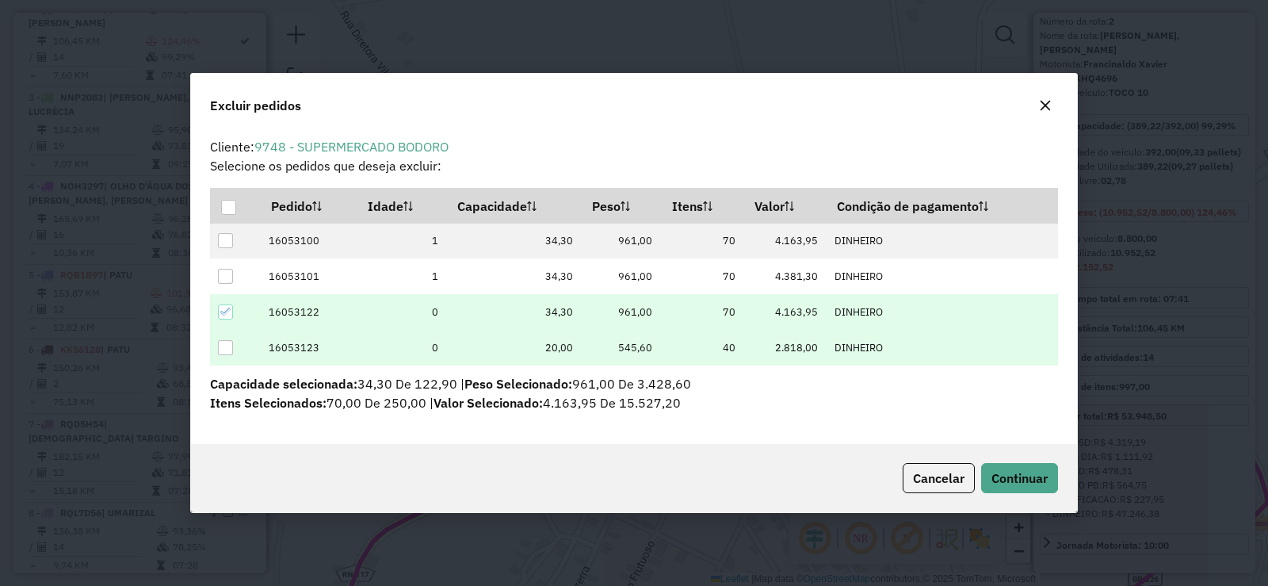
click at [223, 343] on div at bounding box center [225, 347] width 15 height 15
click at [1024, 472] on span "Continuar" at bounding box center [1019, 478] width 56 height 16
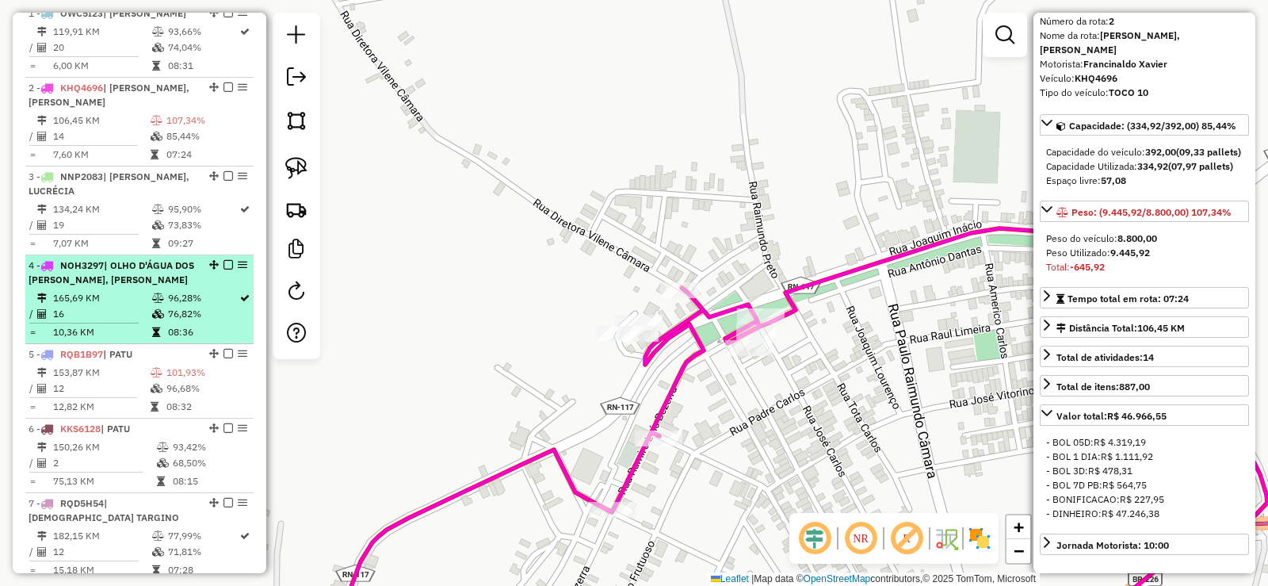
scroll to position [549, 0]
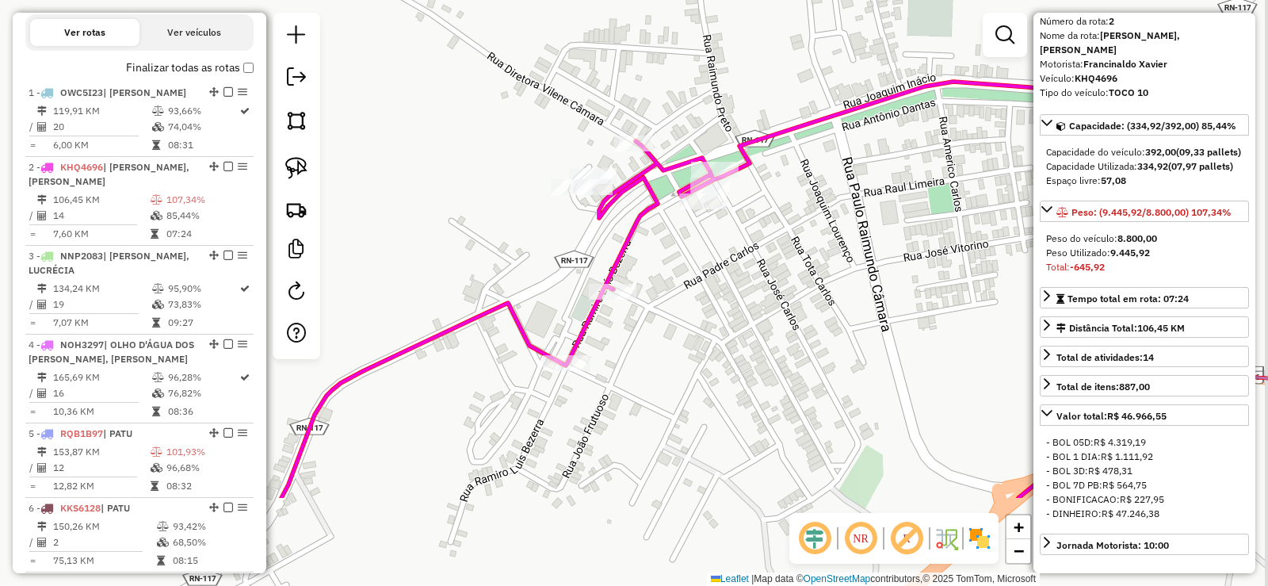
drag, startPoint x: 730, startPoint y: 331, endPoint x: 710, endPoint y: 269, distance: 65.7
click at [712, 272] on div "Janela de atendimento Grade de atendimento Capacidade Transportadoras Veículos …" at bounding box center [634, 293] width 1268 height 586
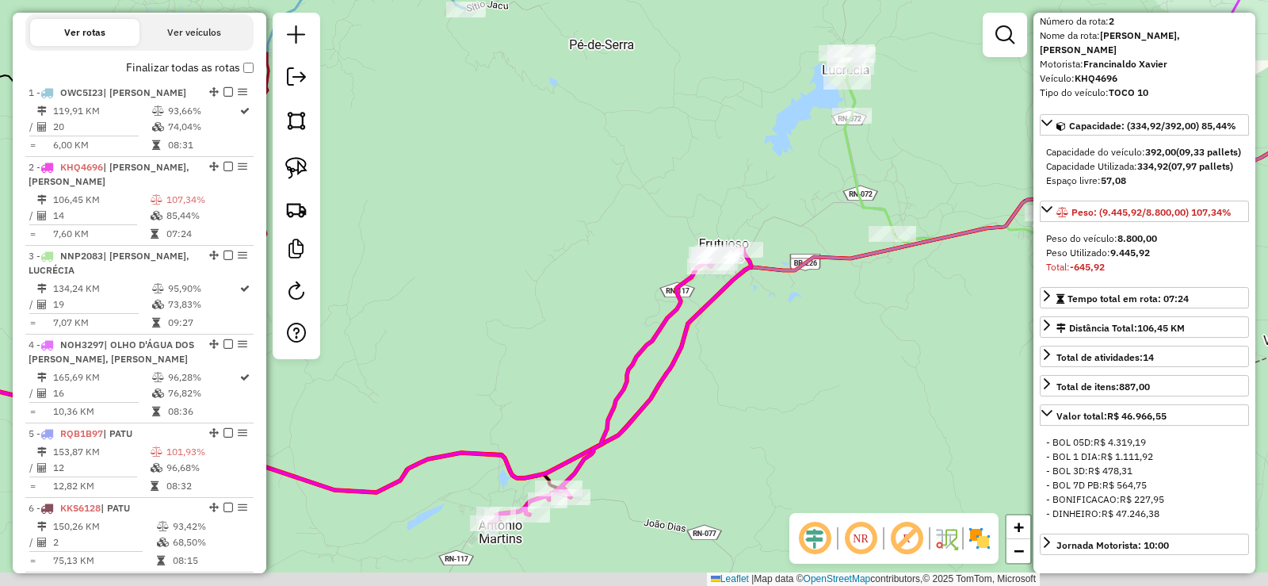
drag, startPoint x: 733, startPoint y: 305, endPoint x: 762, endPoint y: 212, distance: 97.0
click at [762, 218] on div "Janela de atendimento Grade de atendimento Capacidade Transportadoras Veículos …" at bounding box center [634, 293] width 1268 height 586
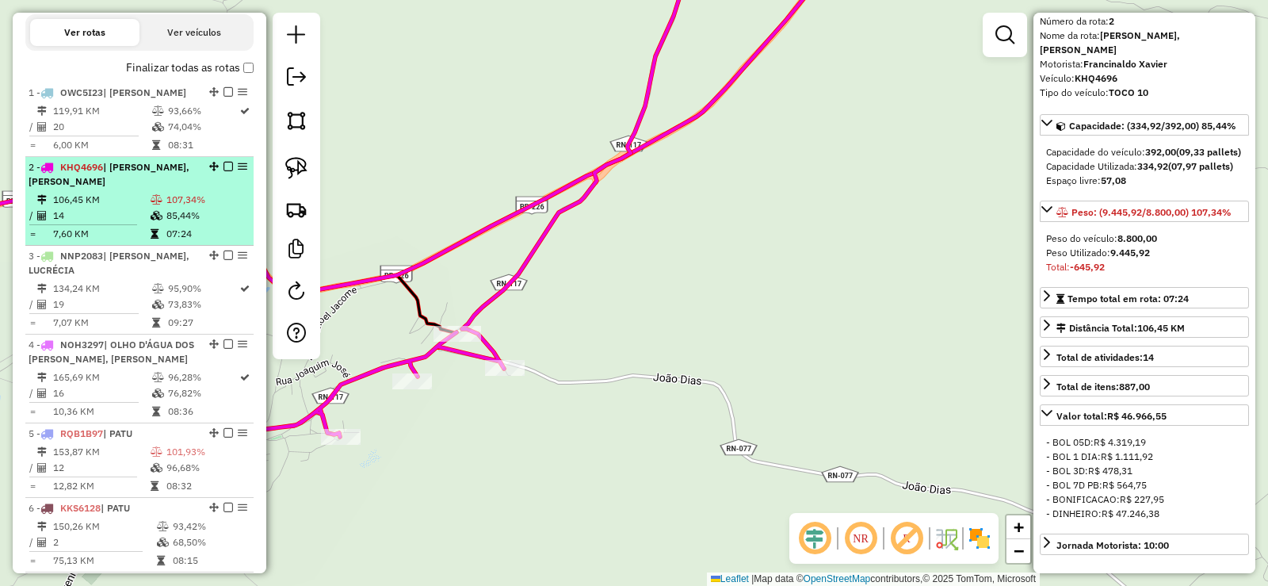
click at [124, 208] on td "106,45 KM" at bounding box center [100, 200] width 97 height 16
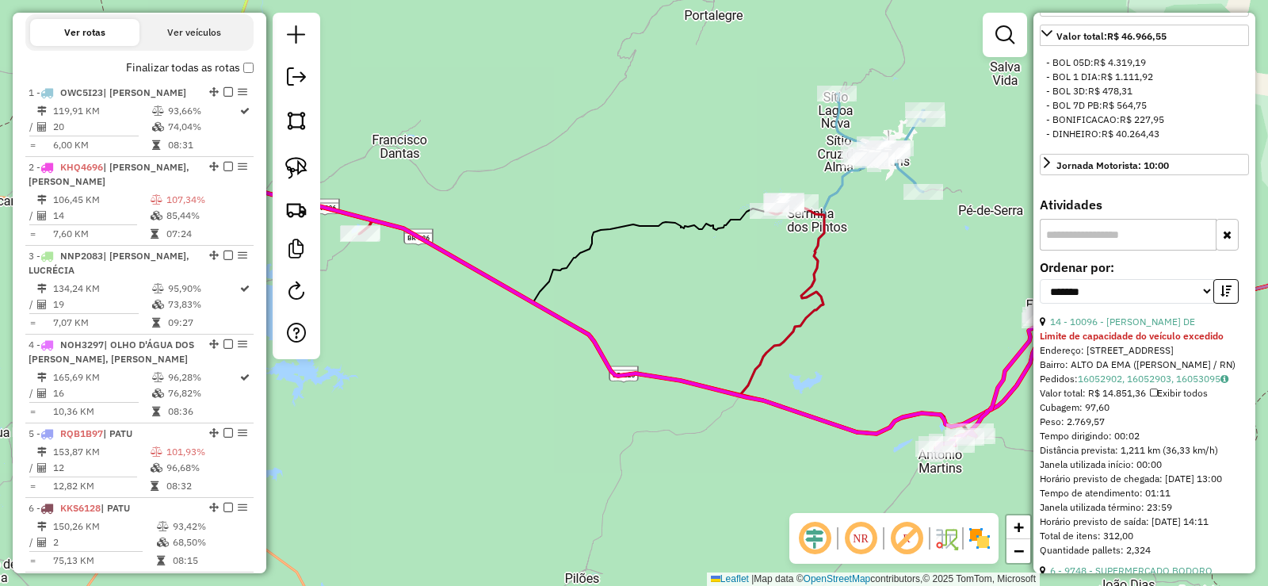
scroll to position [455, 0]
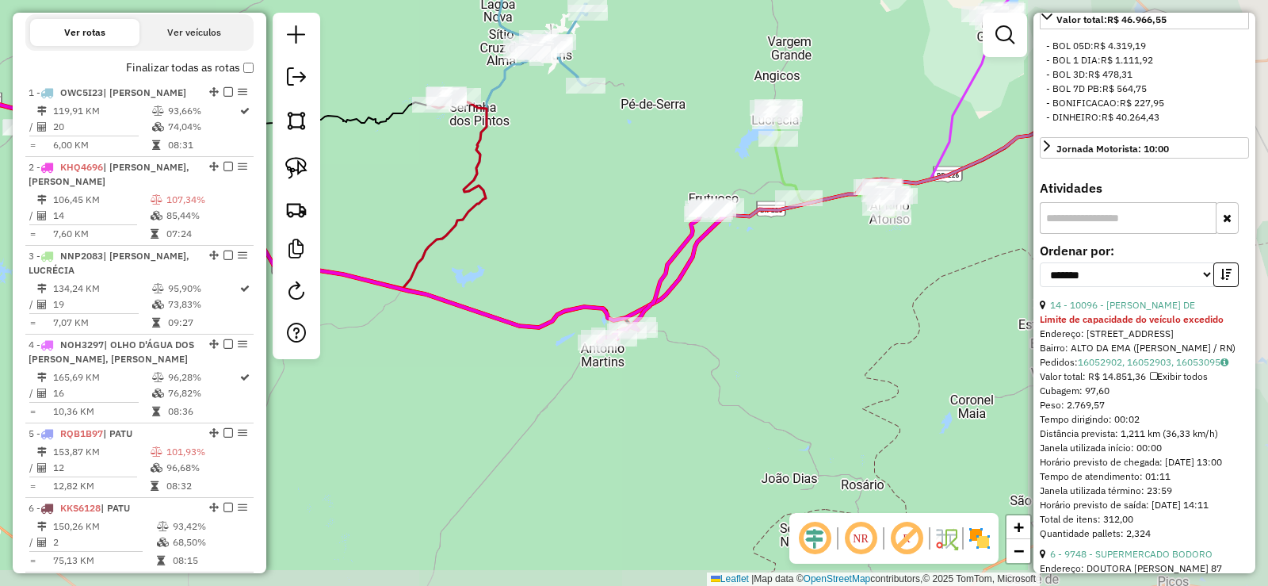
drag, startPoint x: 815, startPoint y: 307, endPoint x: 543, endPoint y: 238, distance: 280.6
click at [543, 238] on div "Janela de atendimento Grade de atendimento Capacidade Transportadoras Veículos …" at bounding box center [634, 293] width 1268 height 586
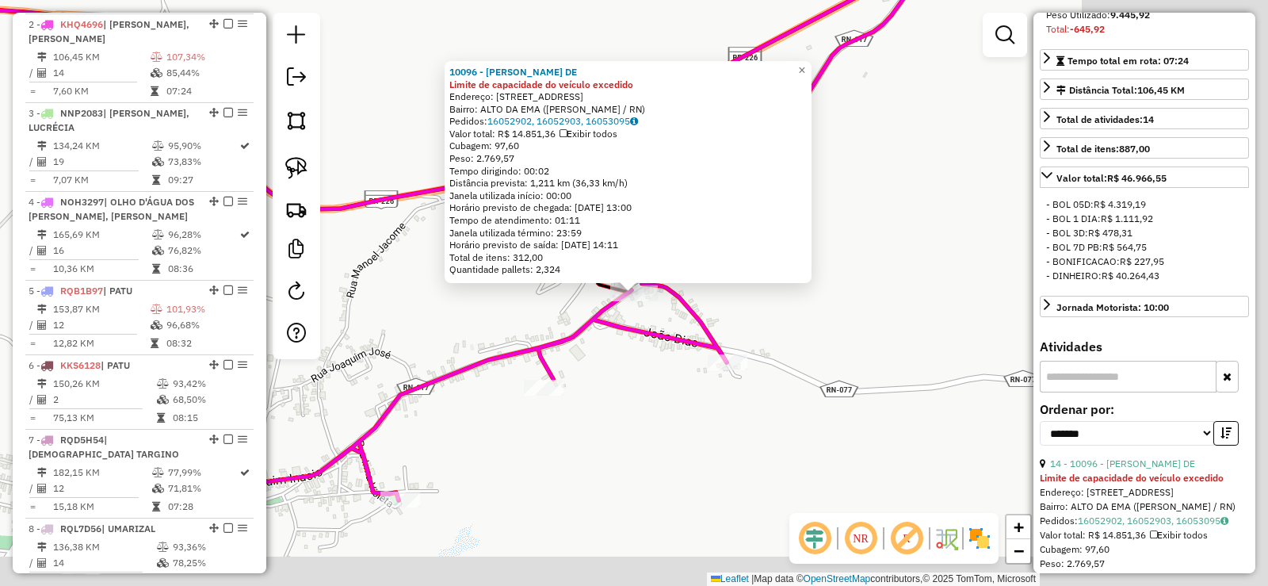
scroll to position [708, 0]
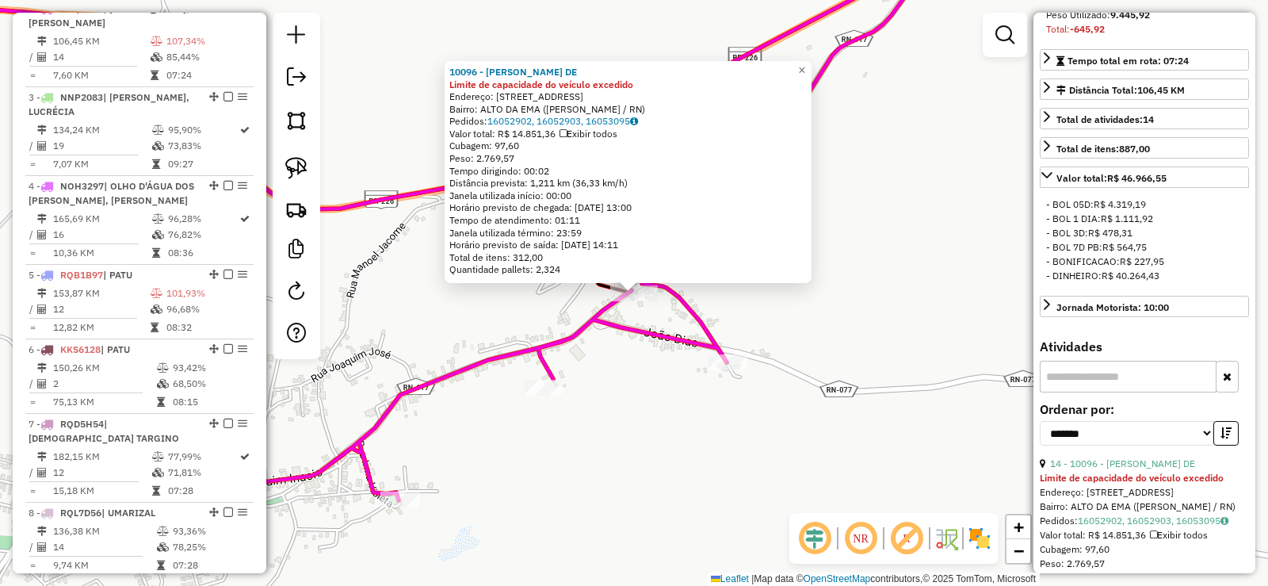
click at [816, 325] on div "10096 - FRANCILEIDE ALVES DE Limite de capacidade do veículo excedido Endereço:…" at bounding box center [634, 293] width 1268 height 586
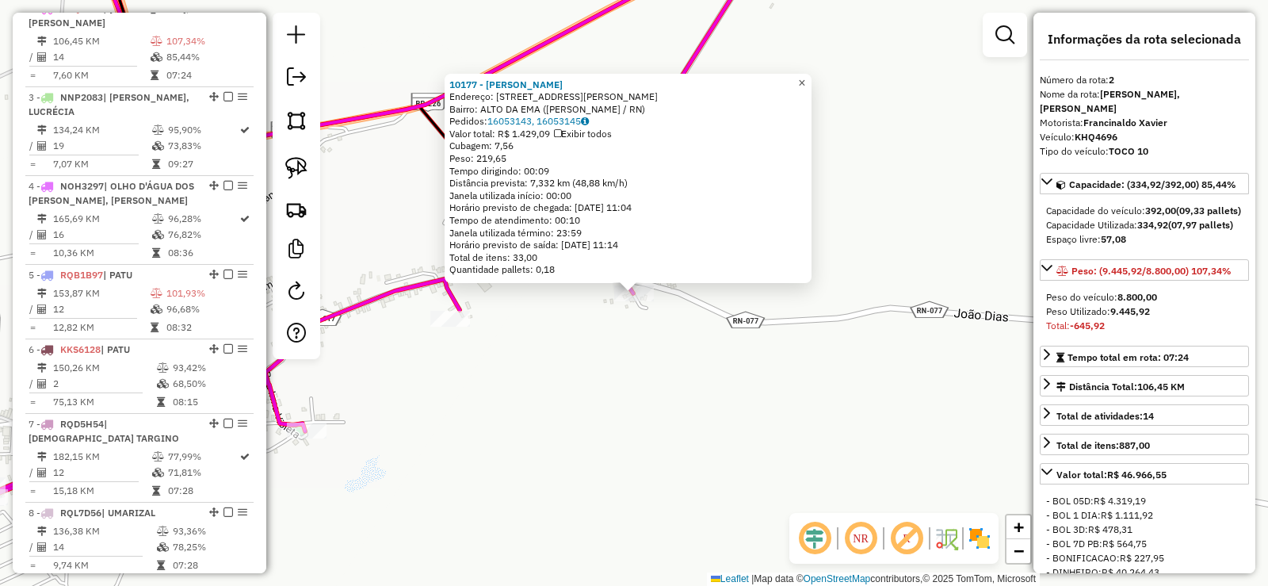
click at [805, 76] on span "×" at bounding box center [801, 82] width 7 height 13
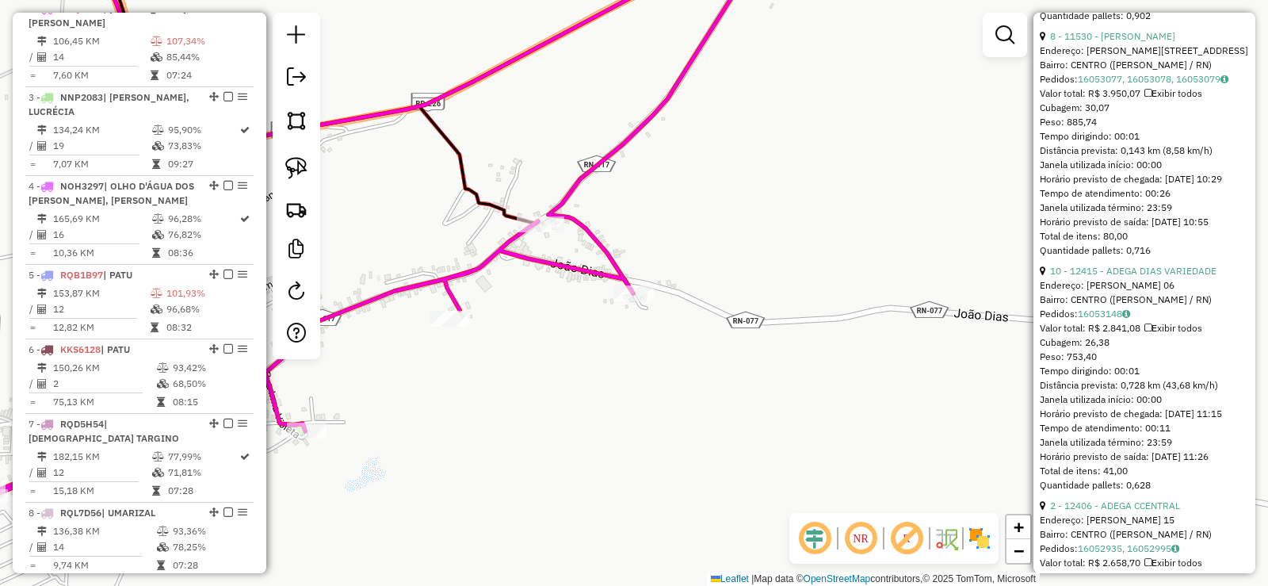
scroll to position [1506, 0]
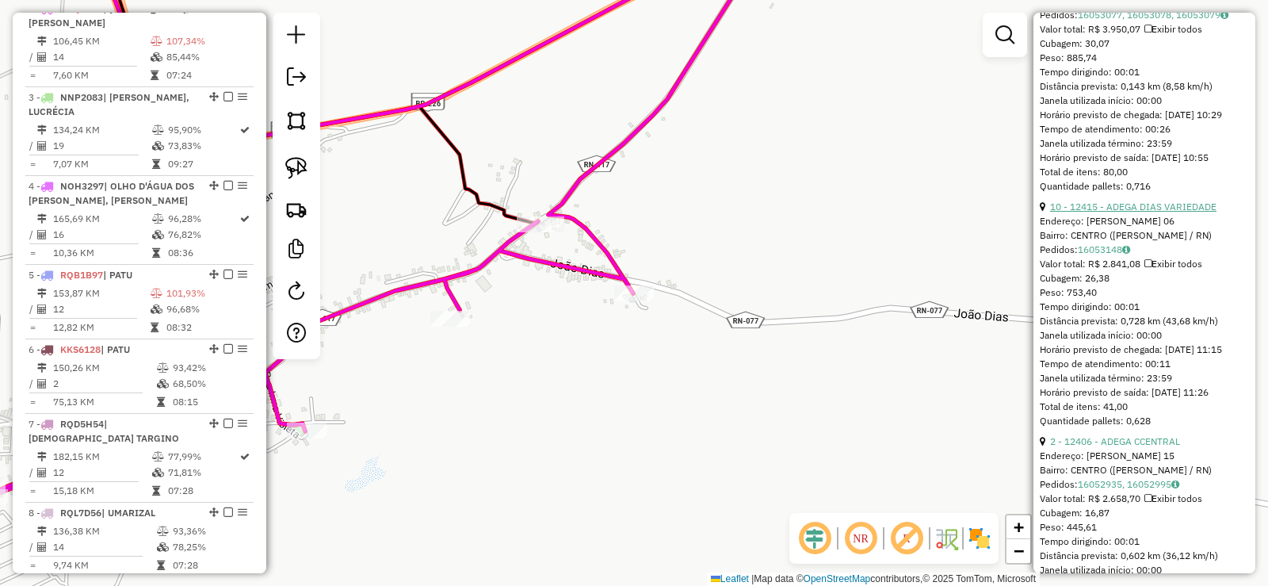
click at [1149, 212] on link "10 - 12415 - ADEGA DIAS VARIEDADE" at bounding box center [1133, 207] width 166 height 12
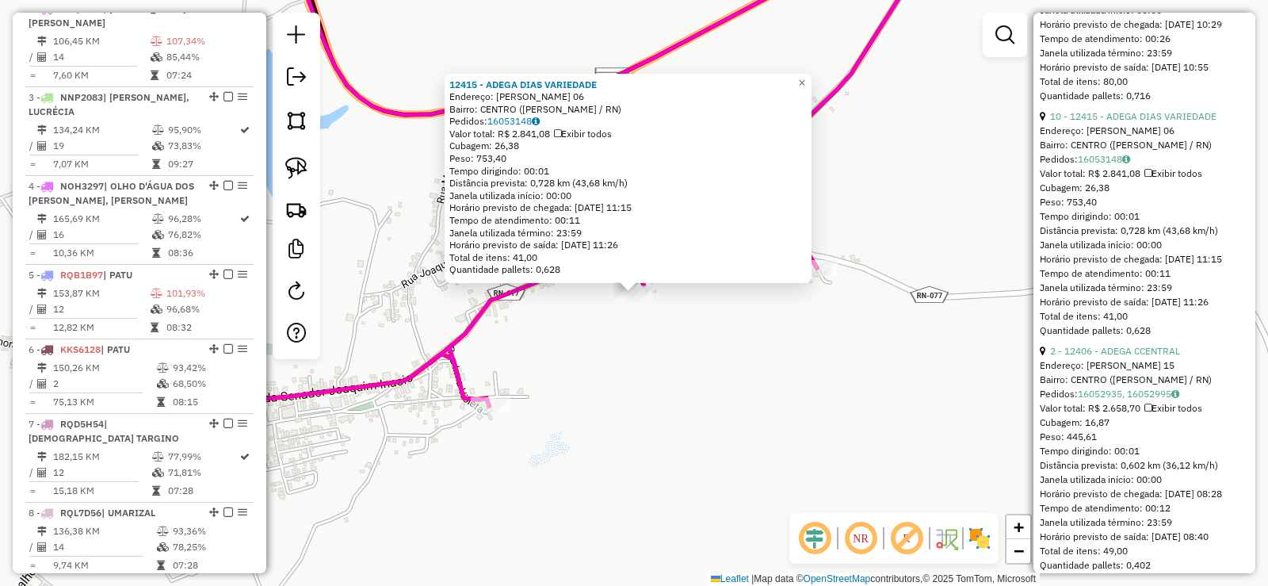
scroll to position [1664, 0]
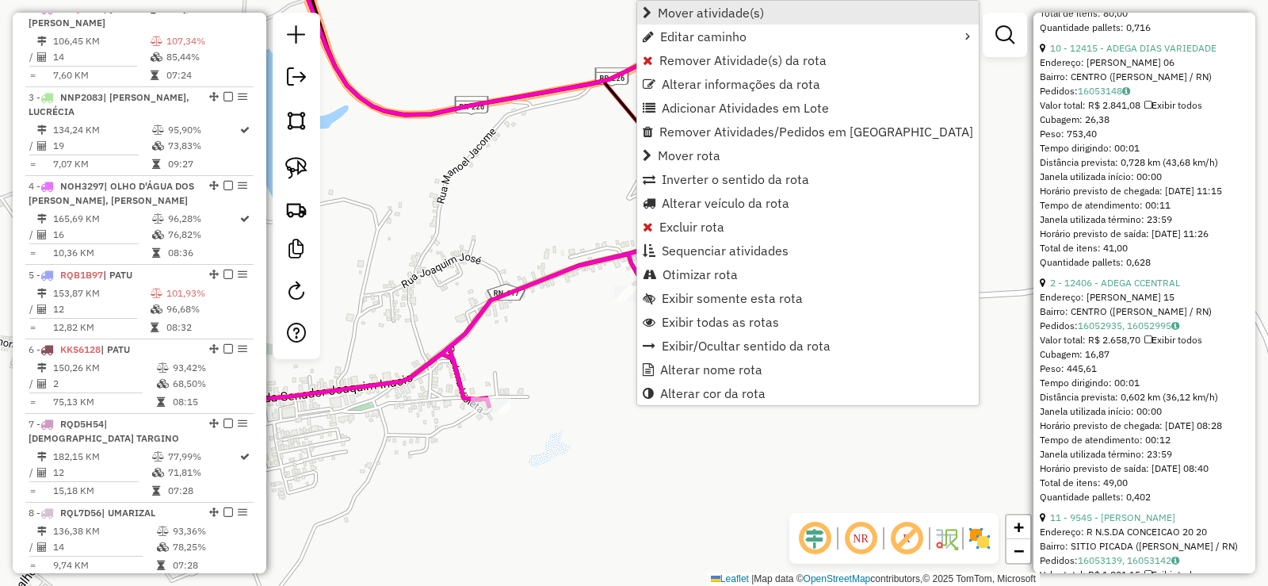
drag, startPoint x: 681, startPoint y: 13, endPoint x: 661, endPoint y: 20, distance: 21.1
click at [681, 12] on span "Mover atividade(s)" at bounding box center [711, 12] width 106 height 13
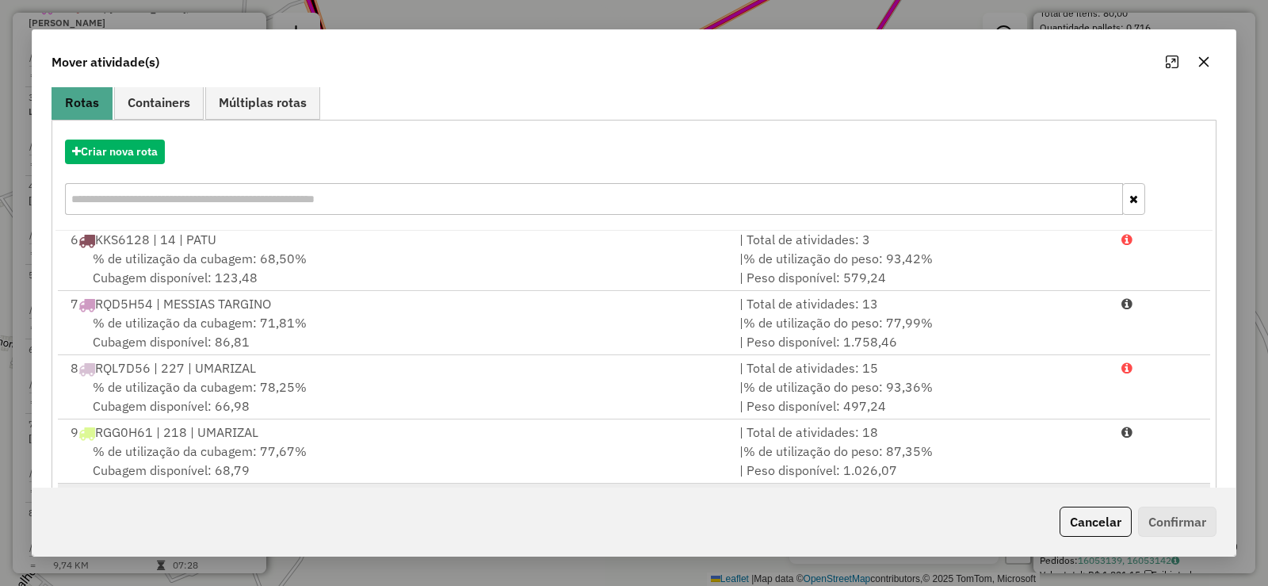
scroll to position [221, 0]
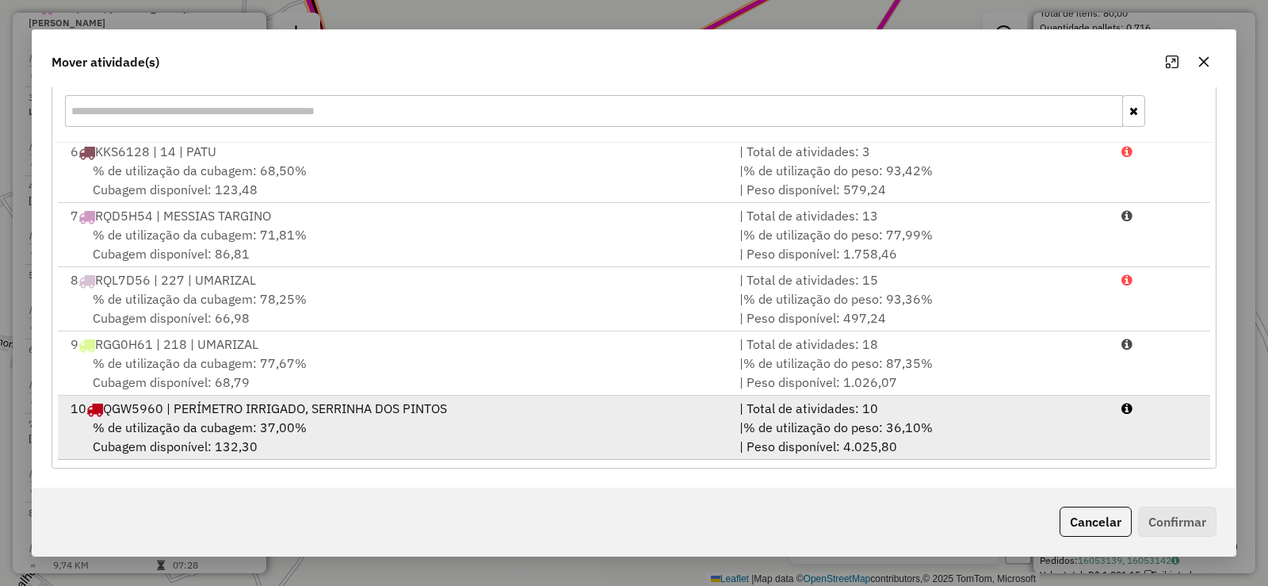
click at [321, 429] on div "% de utilização da cubagem: 37,00% Cubagem disponível: 132,30" at bounding box center [395, 437] width 669 height 38
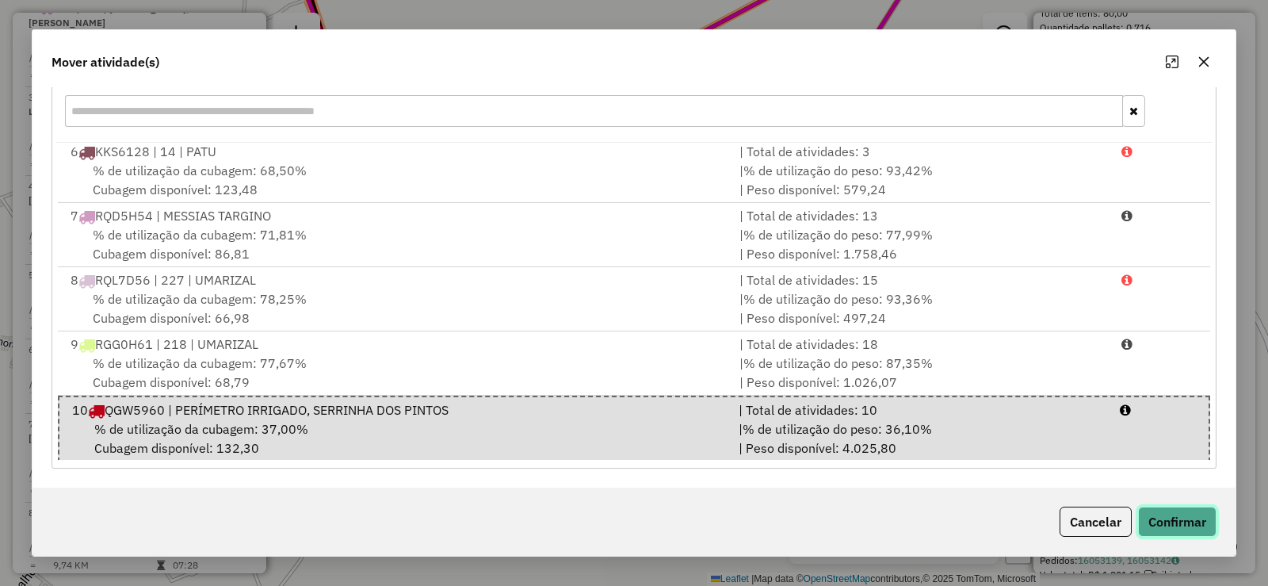
click at [1175, 518] on button "Confirmar" at bounding box center [1177, 521] width 78 height 30
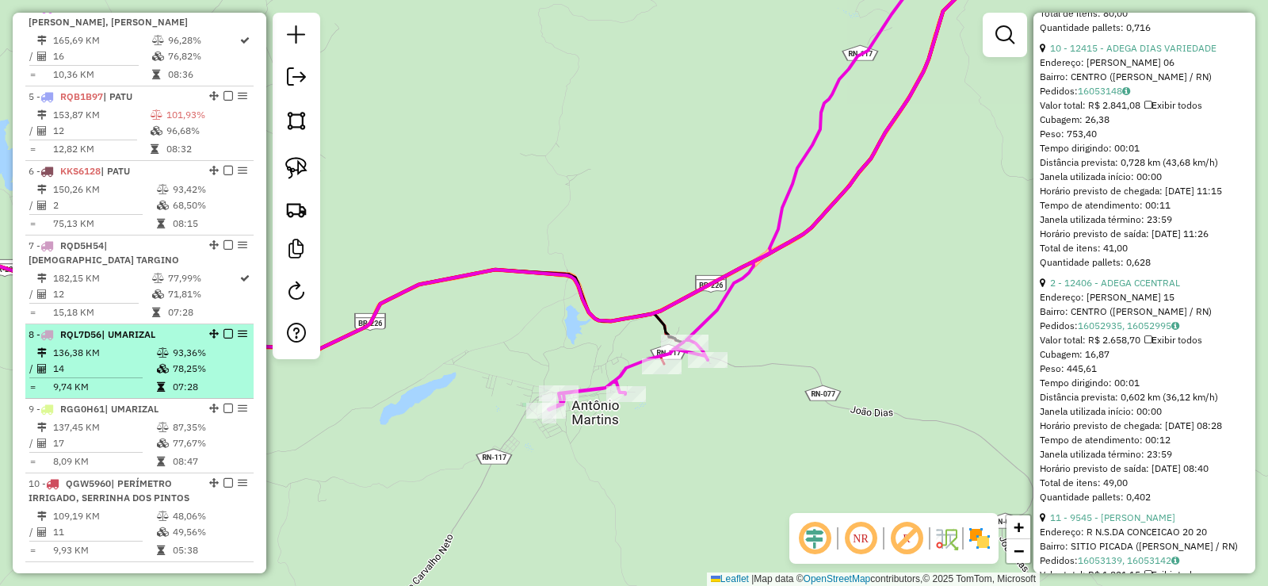
scroll to position [1182, 0]
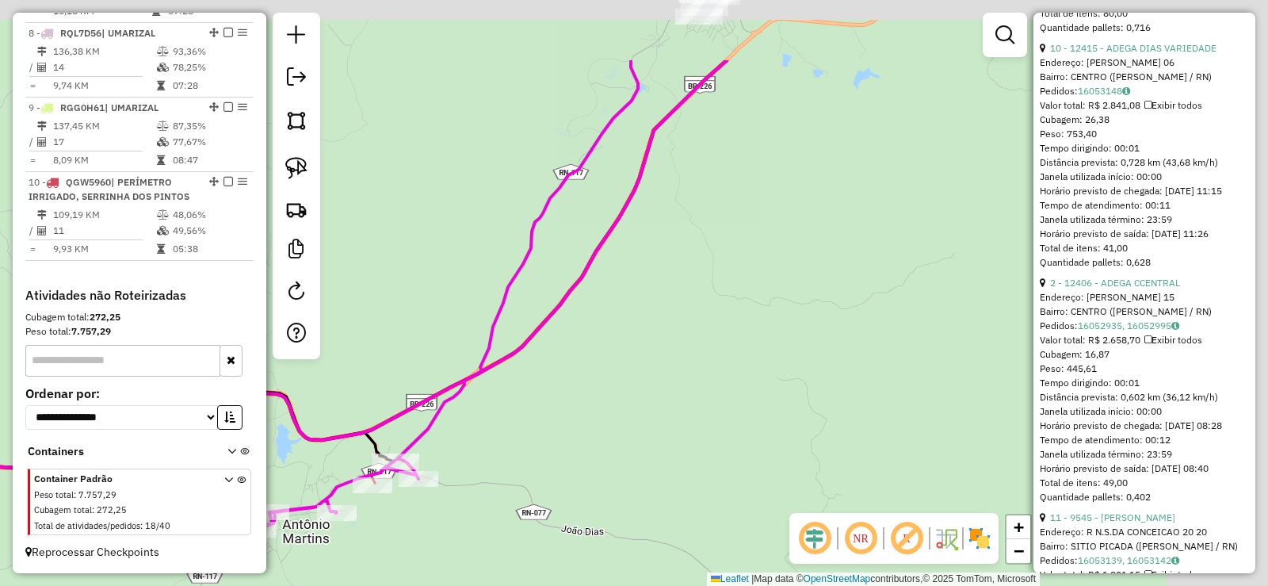
drag, startPoint x: 751, startPoint y: 358, endPoint x: 468, endPoint y: 445, distance: 296.1
click at [473, 448] on div "Janela de atendimento Grade de atendimento Capacidade Transportadoras Veículos …" at bounding box center [634, 293] width 1268 height 586
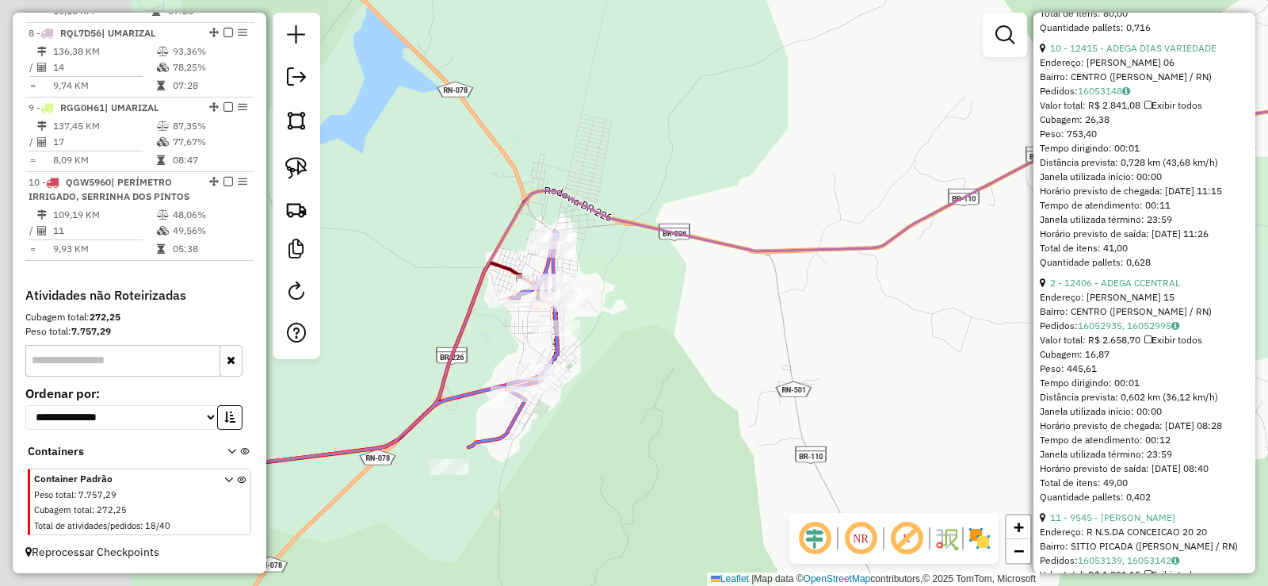
drag, startPoint x: 488, startPoint y: 358, endPoint x: 762, endPoint y: 354, distance: 274.2
click at [766, 357] on div "Janela de atendimento Grade de atendimento Capacidade Transportadoras Veículos …" at bounding box center [634, 293] width 1268 height 586
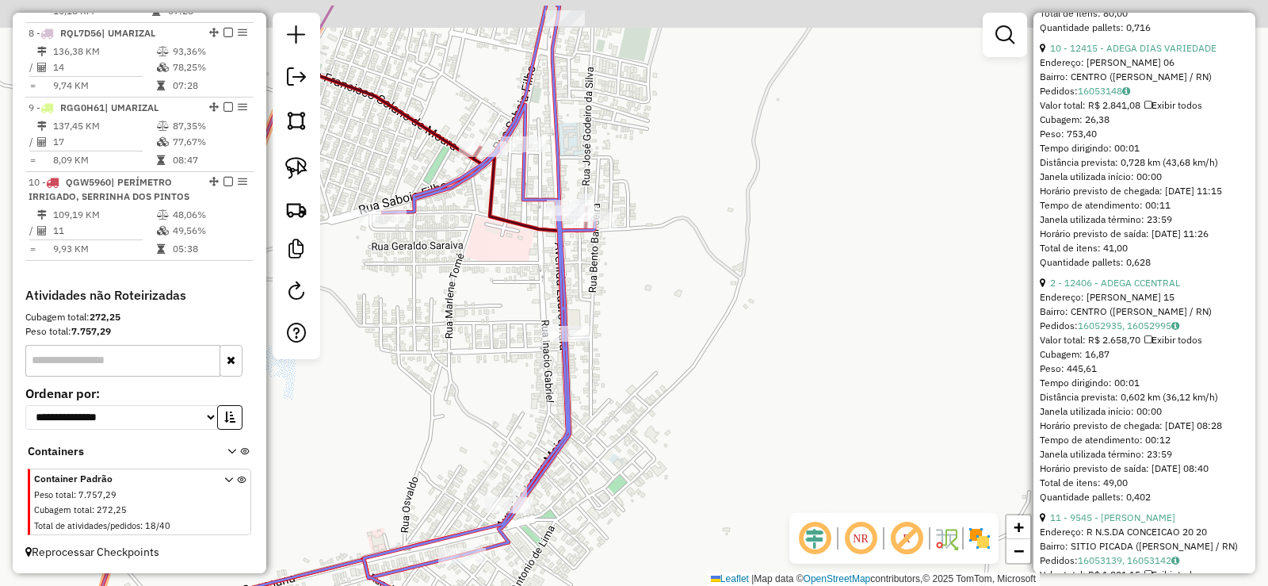
drag, startPoint x: 464, startPoint y: 223, endPoint x: 497, endPoint y: 307, distance: 90.4
click at [497, 307] on div "Janela de atendimento Grade de atendimento Capacidade Transportadoras Veículos …" at bounding box center [634, 293] width 1268 height 586
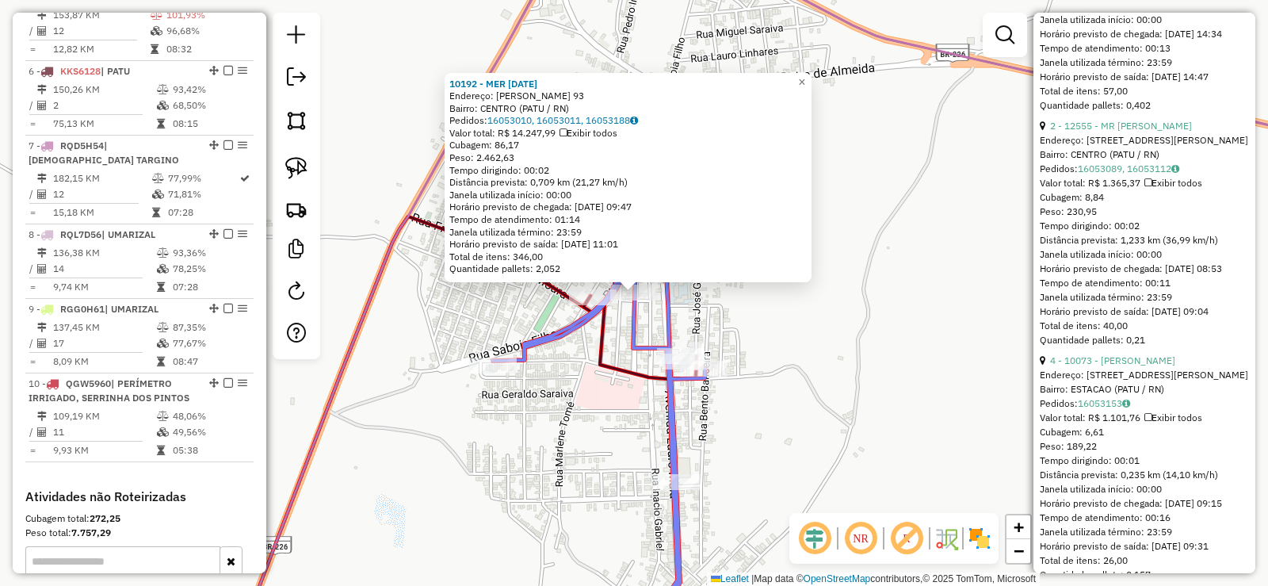
scroll to position [954, 0]
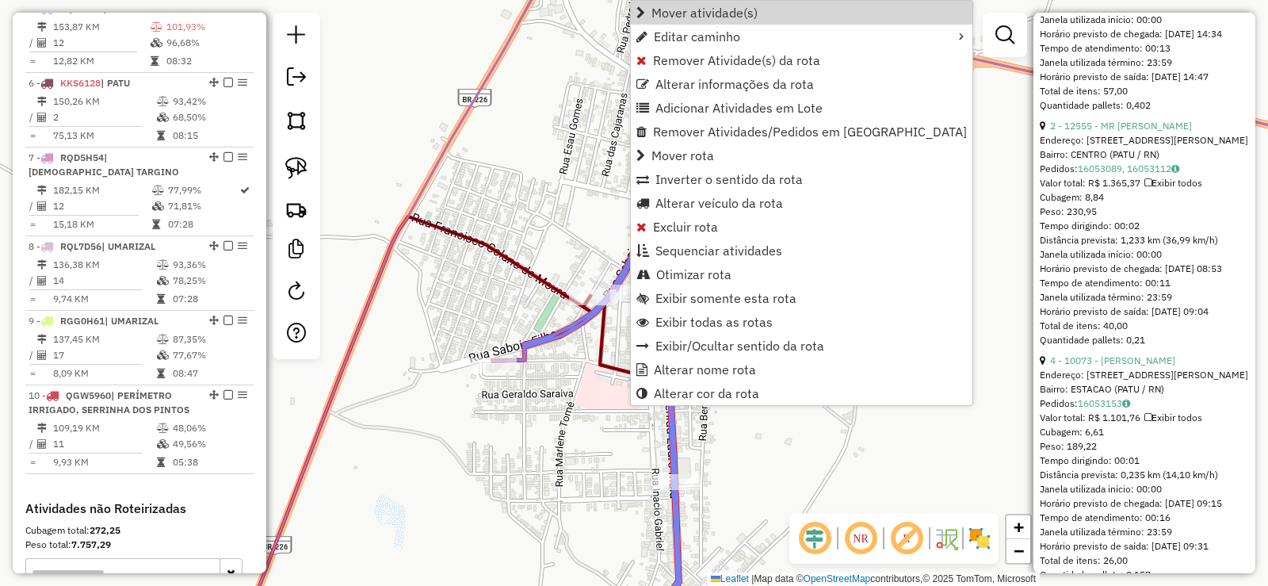
drag, startPoint x: 686, startPoint y: 14, endPoint x: 530, endPoint y: 23, distance: 155.6
click at [681, 14] on span "Mover atividade(s)" at bounding box center [704, 12] width 106 height 13
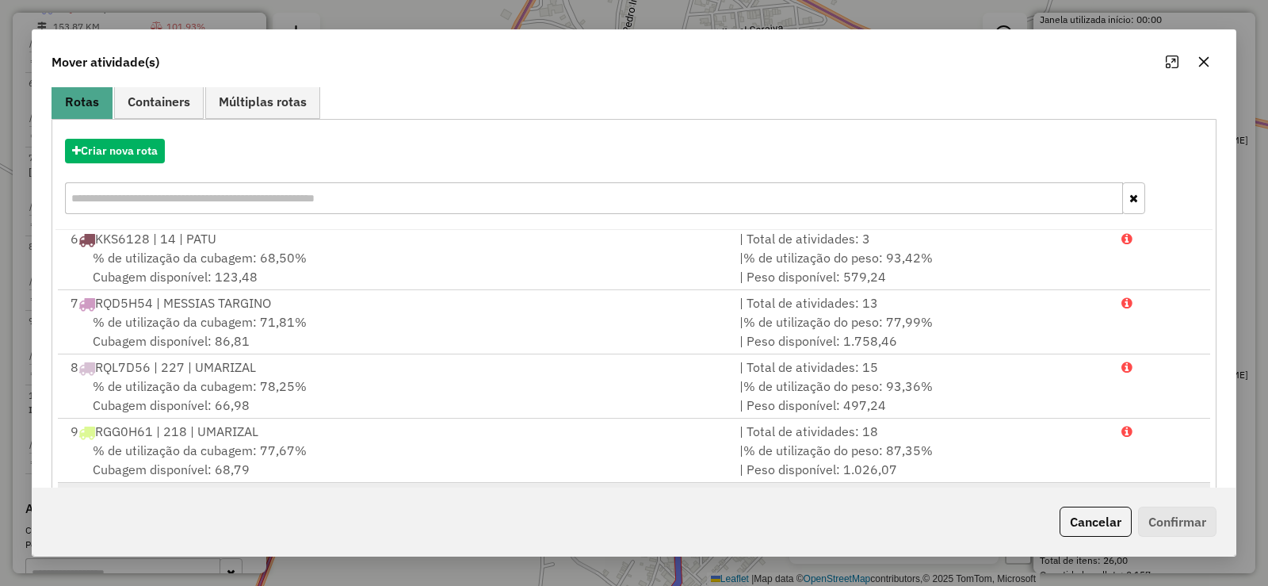
scroll to position [221, 0]
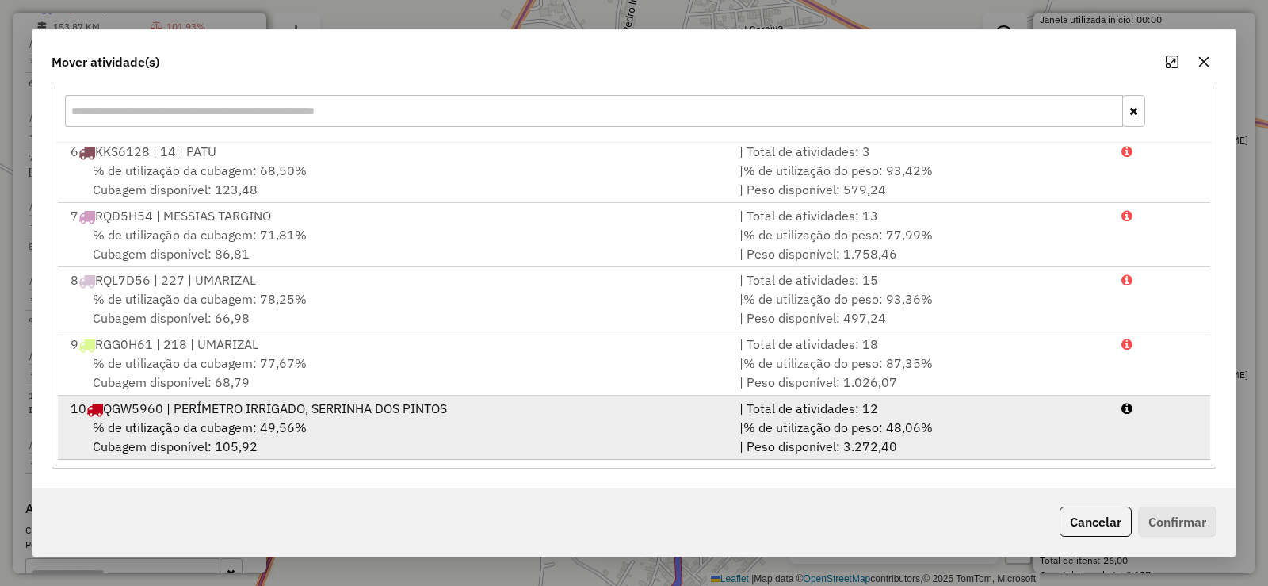
click at [292, 426] on span "% de utilização da cubagem: 49,56%" at bounding box center [200, 427] width 214 height 16
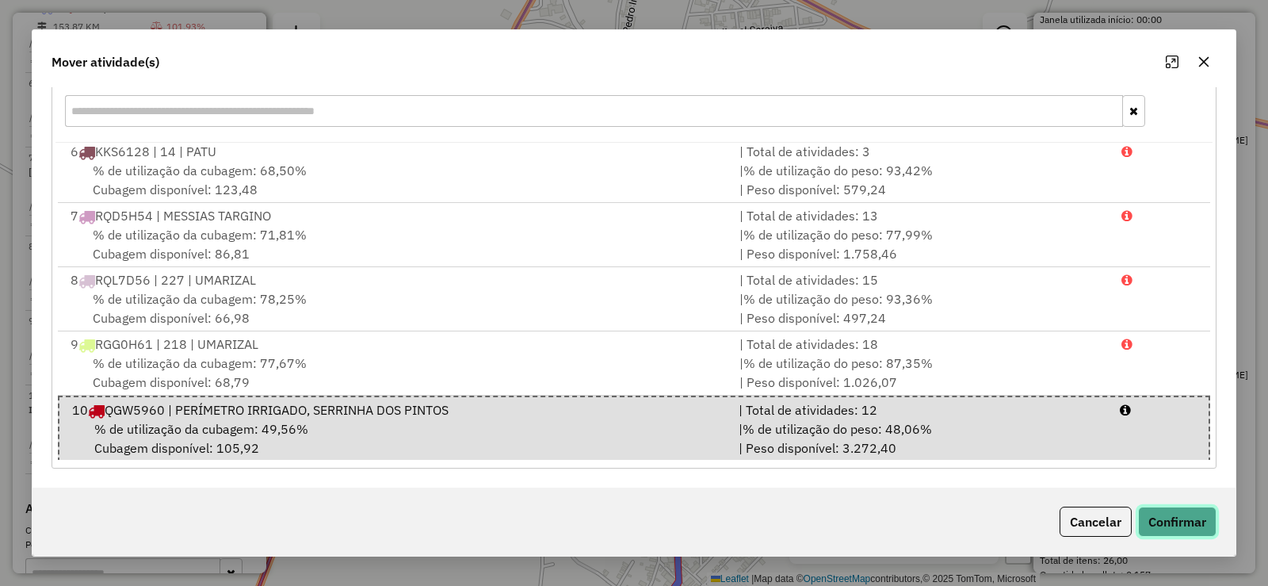
click at [1187, 520] on button "Confirmar" at bounding box center [1177, 521] width 78 height 30
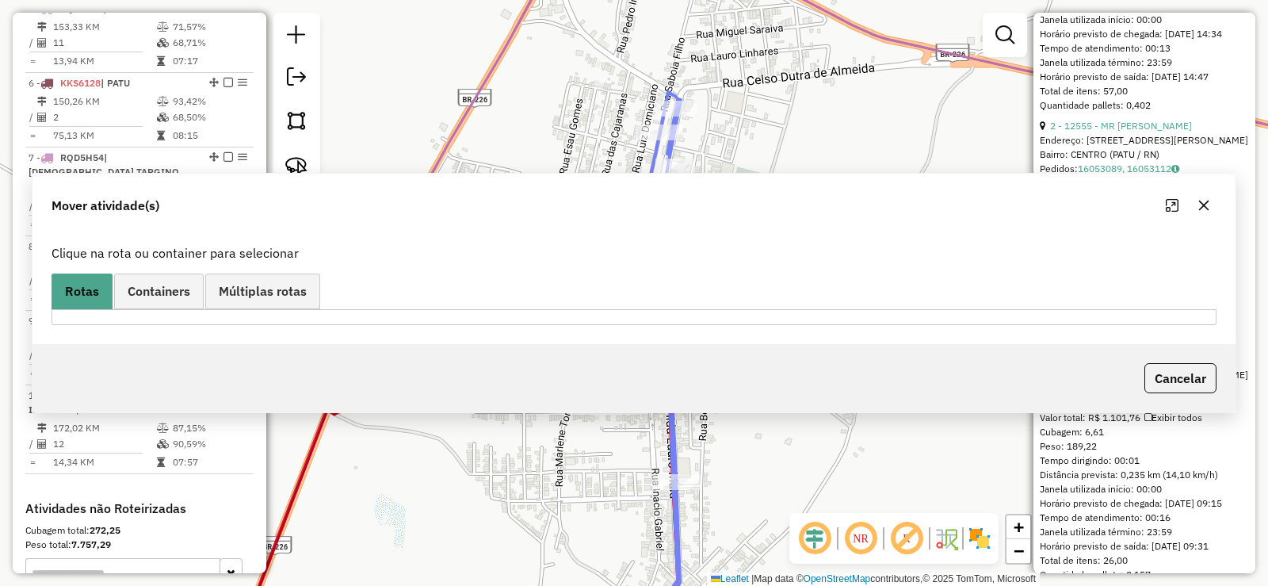
scroll to position [0, 0]
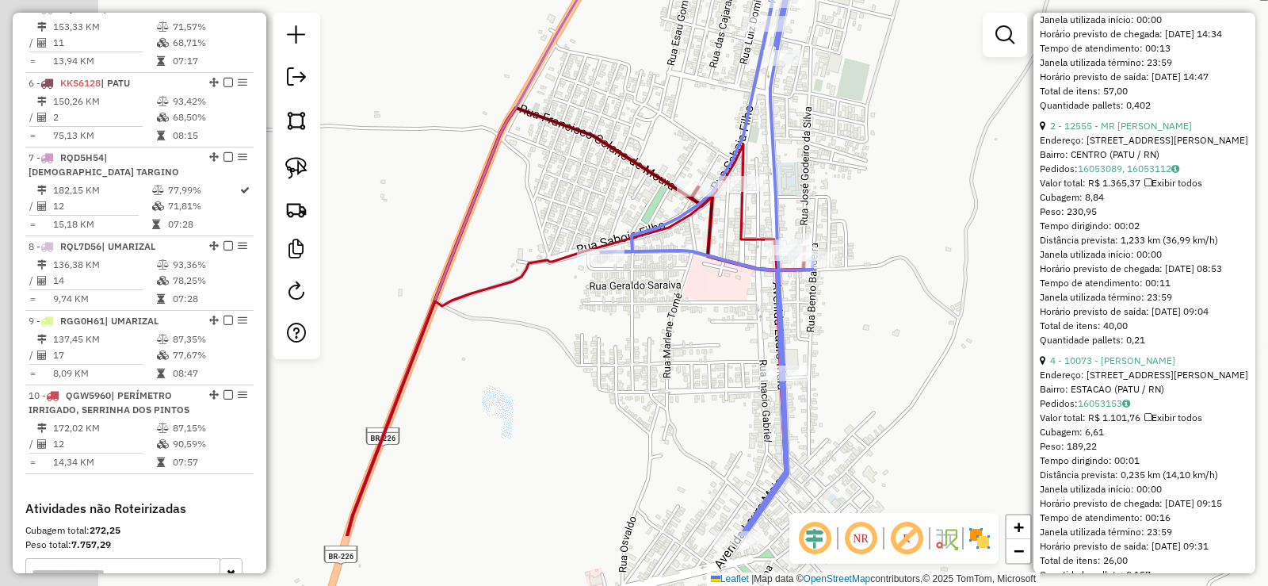
drag, startPoint x: 371, startPoint y: 529, endPoint x: 507, endPoint y: 361, distance: 217.0
click at [506, 366] on div "Janela de atendimento Grade de atendimento Capacidade Transportadoras Veículos …" at bounding box center [634, 293] width 1268 height 586
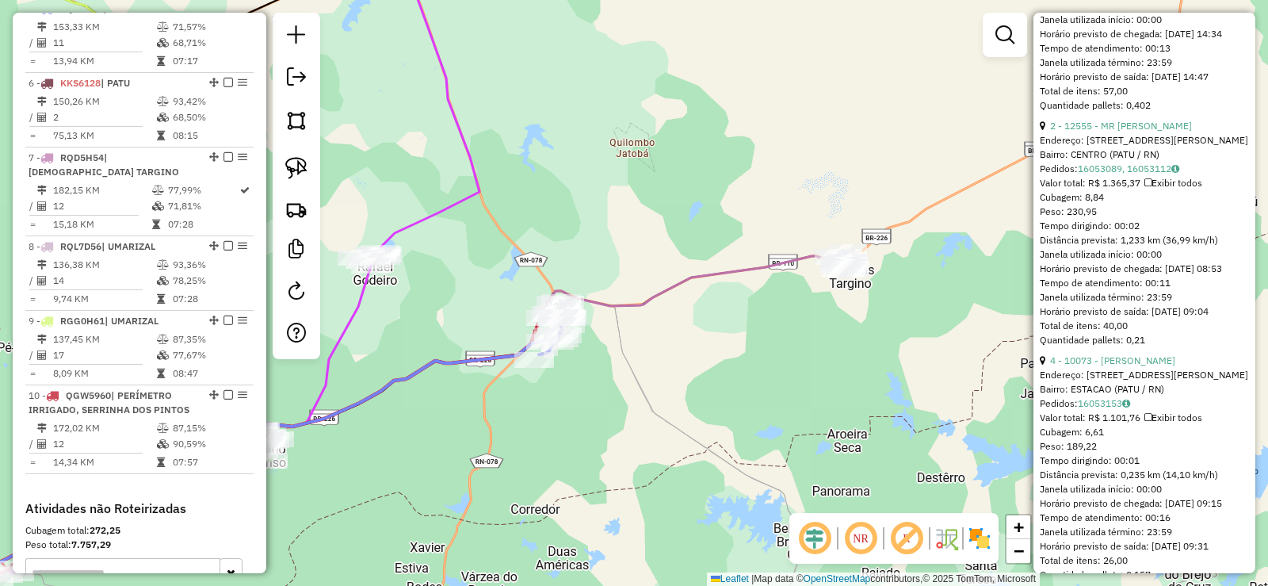
drag, startPoint x: 536, startPoint y: 495, endPoint x: 833, endPoint y: 323, distance: 343.4
click at [839, 325] on div "Janela de atendimento Grade de atendimento Capacidade Transportadoras Veículos …" at bounding box center [634, 293] width 1268 height 586
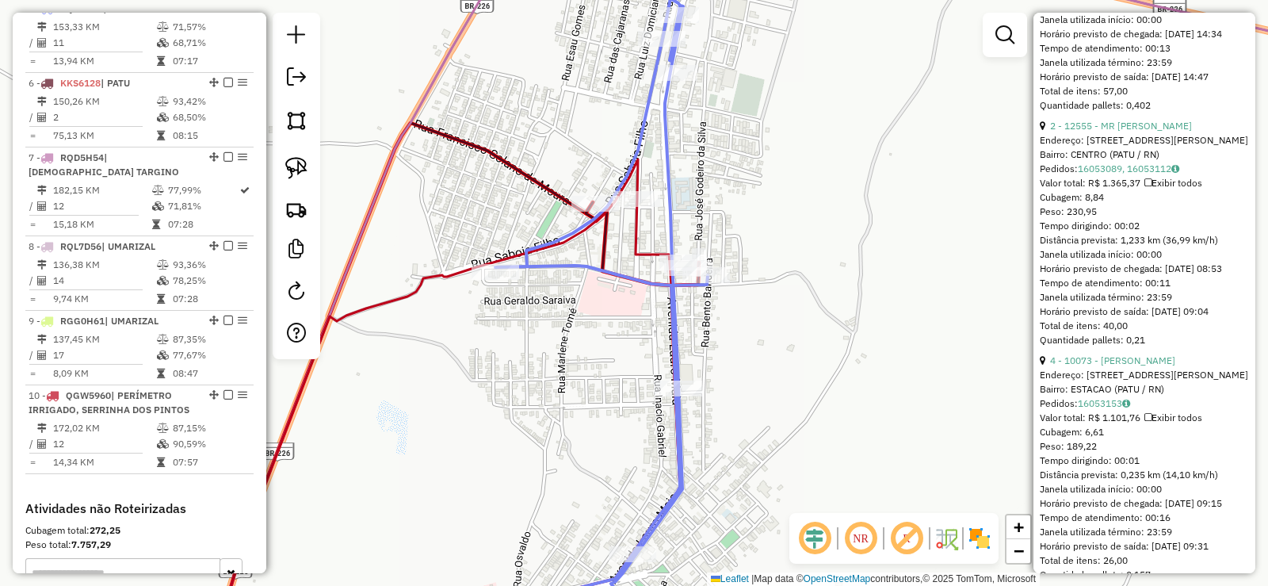
drag, startPoint x: 721, startPoint y: 276, endPoint x: 774, endPoint y: 214, distance: 81.5
click at [773, 217] on div "Janela de atendimento Grade de atendimento Capacidade Transportadoras Veículos …" at bounding box center [634, 293] width 1268 height 586
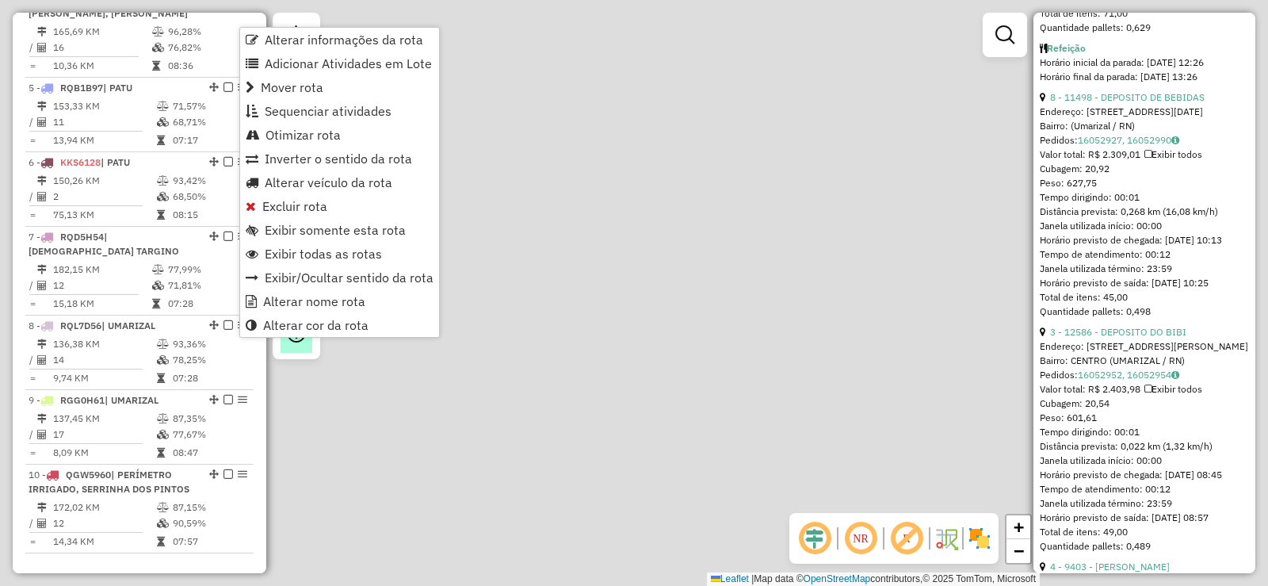
scroll to position [1650, 0]
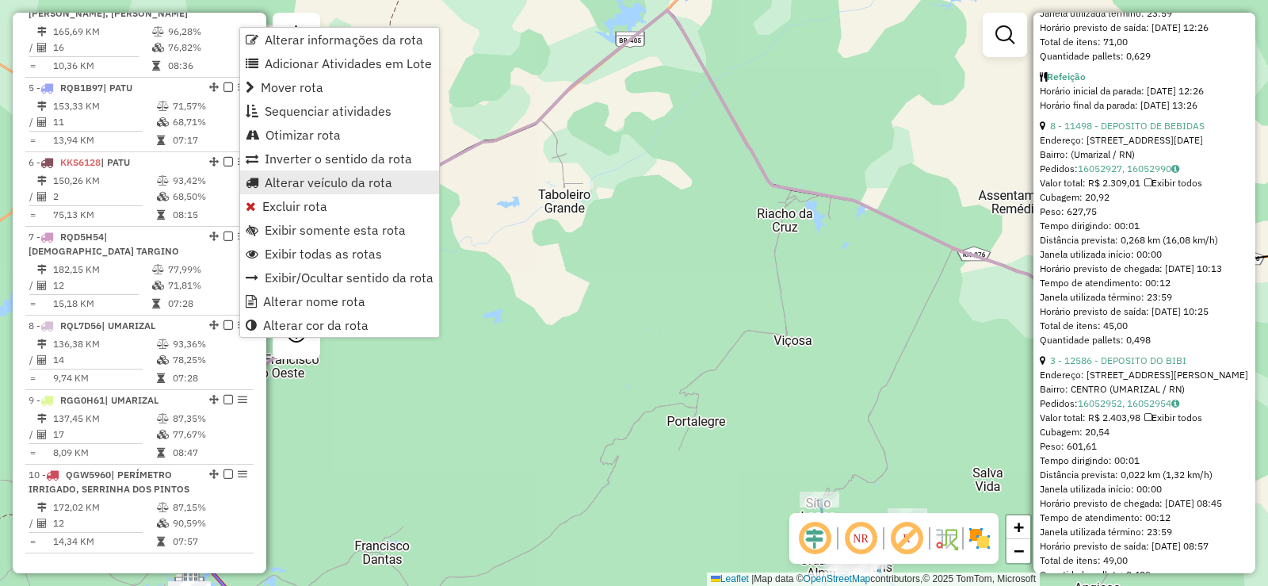
click at [301, 182] on span "Alterar veículo da rota" at bounding box center [329, 182] width 128 height 13
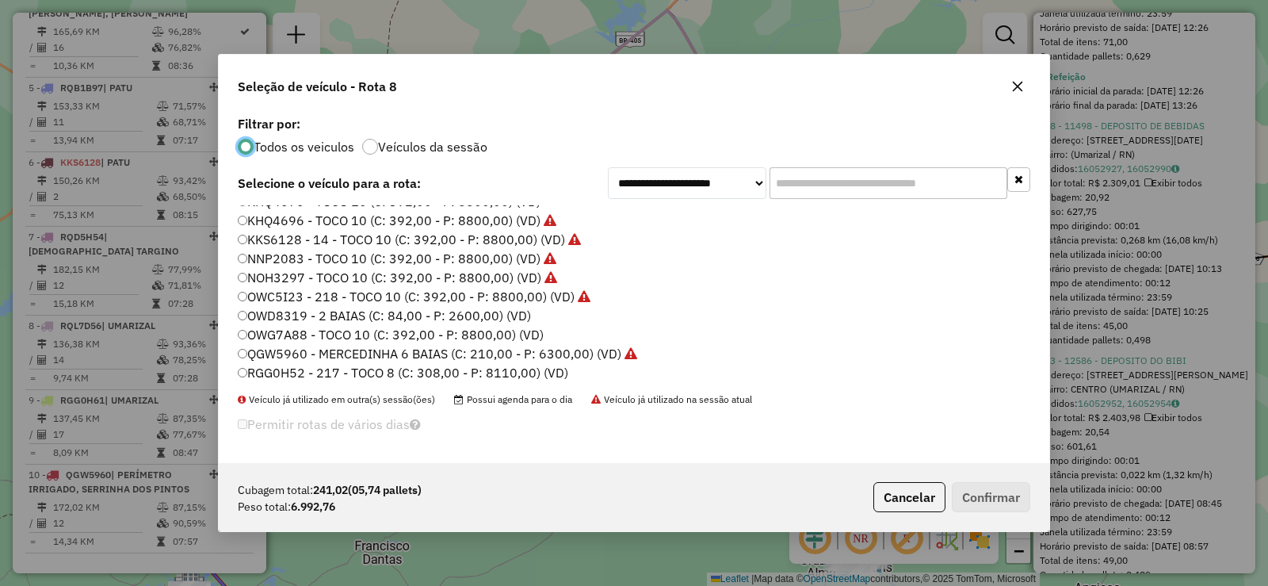
scroll to position [187, 0]
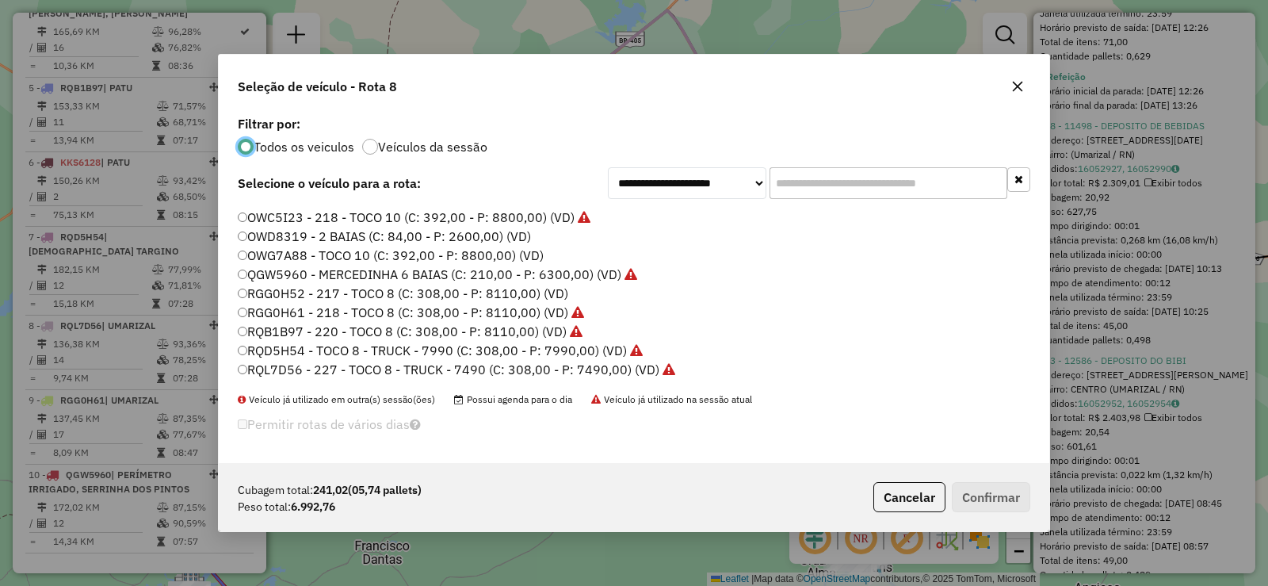
click at [350, 332] on label "RQB1B97 - 220 - TOCO 8 (C: 308,00 - P: 8110,00) (VD)" at bounding box center [410, 331] width 345 height 19
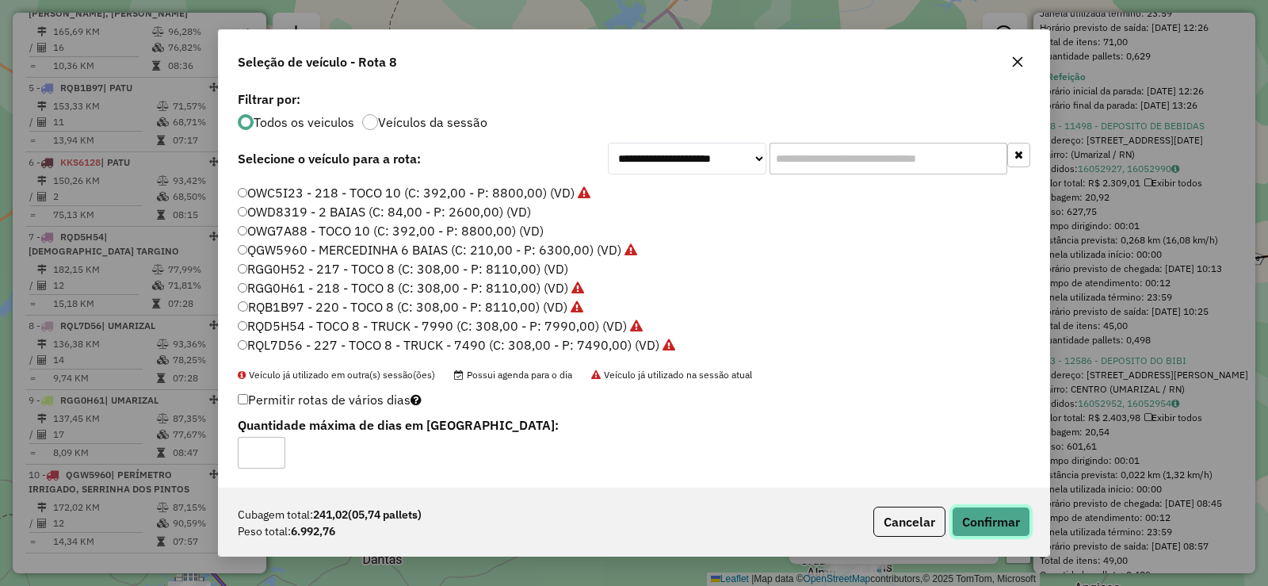
click at [1010, 533] on button "Confirmar" at bounding box center [991, 521] width 78 height 30
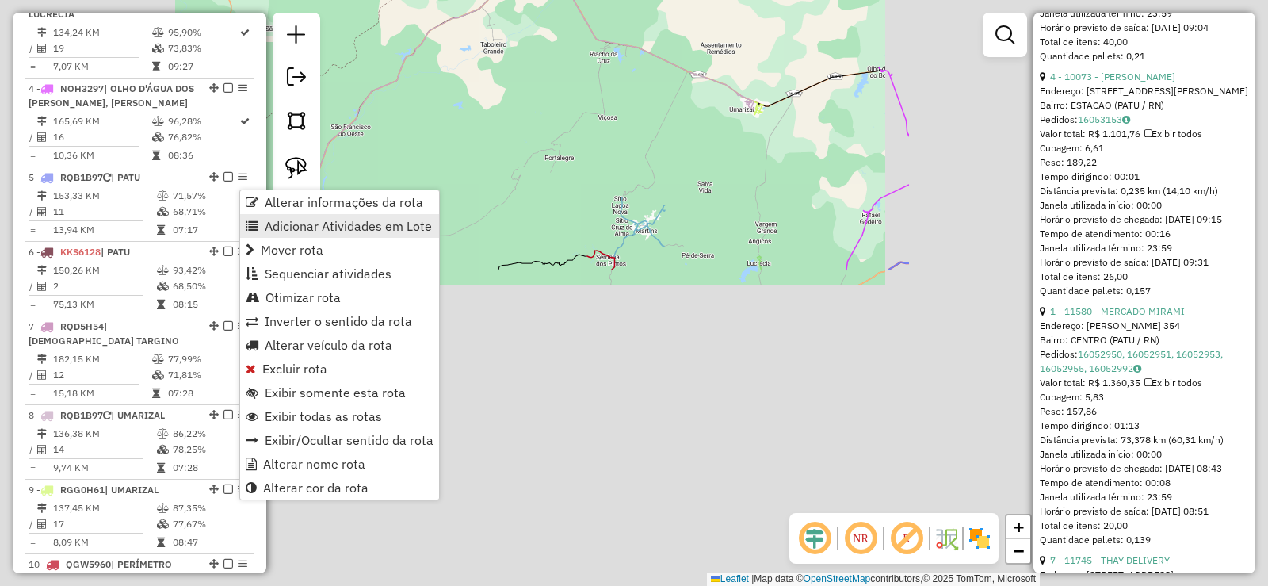
scroll to position [1664, 0]
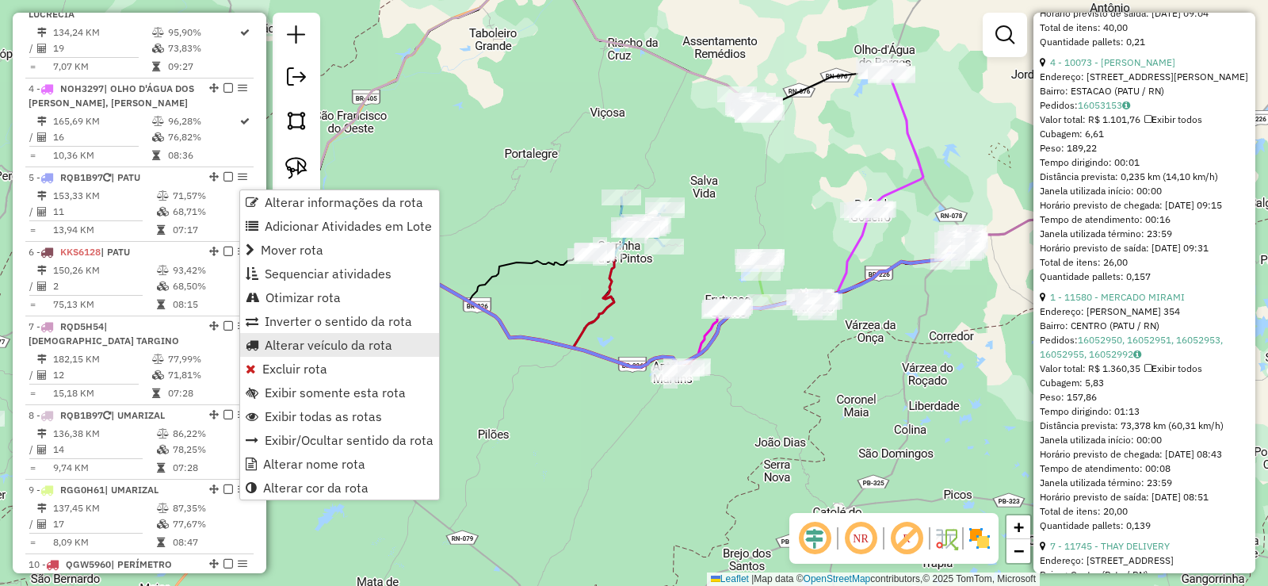
click at [298, 339] on span "Alterar veículo da rota" at bounding box center [329, 344] width 128 height 13
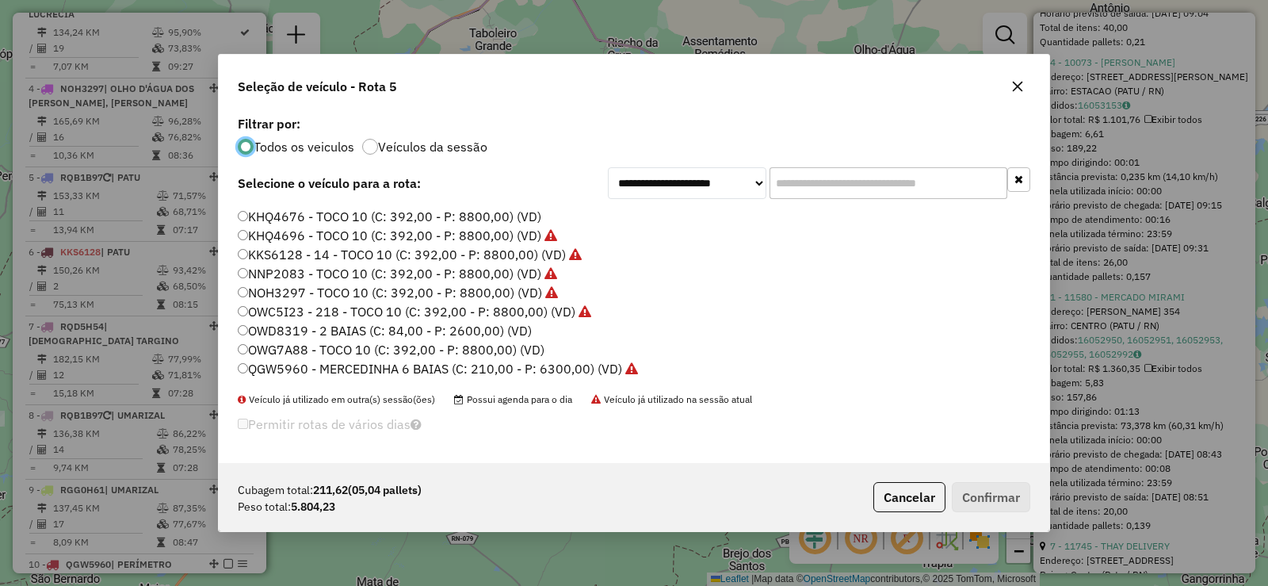
scroll to position [187, 0]
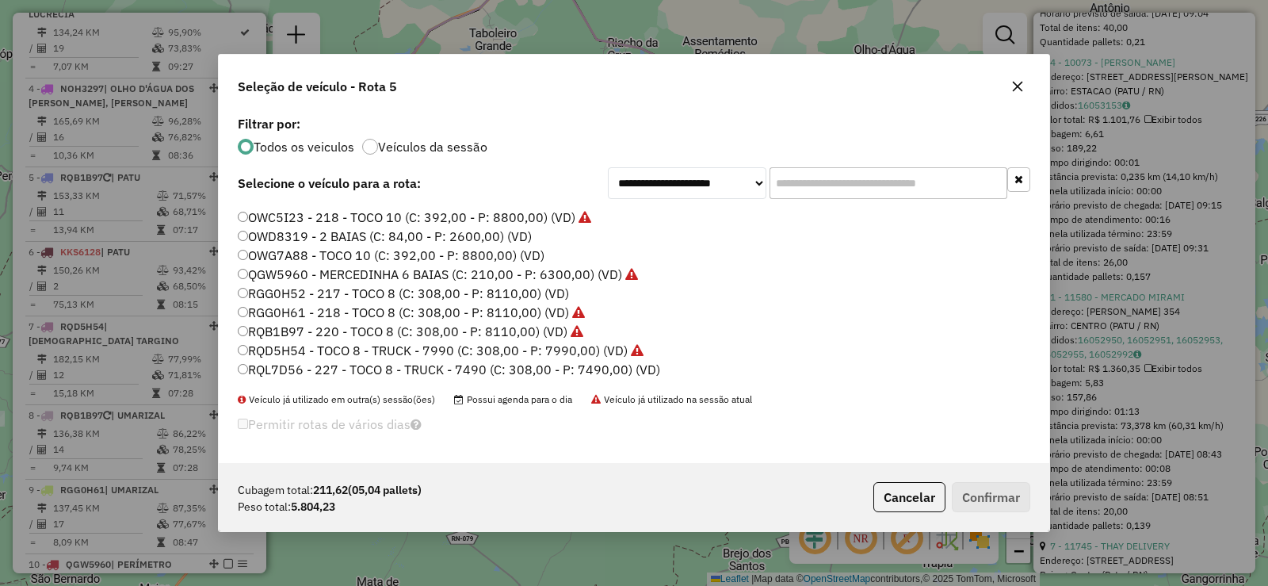
click at [332, 372] on label "RQL7D56 - 227 - TOCO 8 - TRUCK - 7490 (C: 308,00 - P: 7490,00) (VD)" at bounding box center [449, 369] width 422 height 19
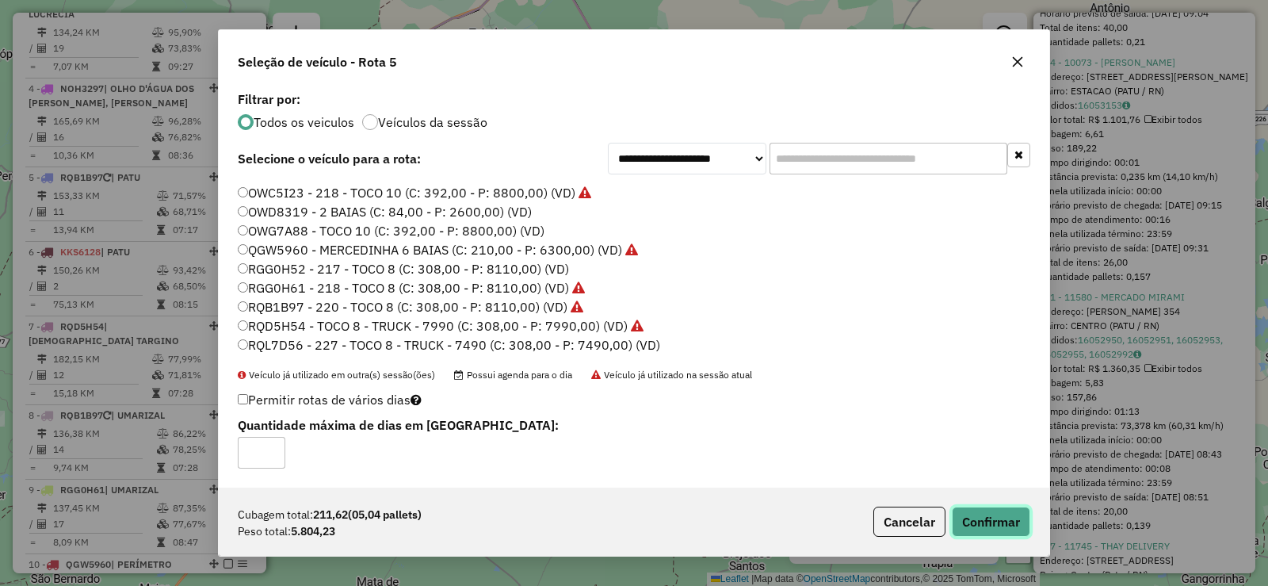
click at [998, 521] on button "Confirmar" at bounding box center [991, 521] width 78 height 30
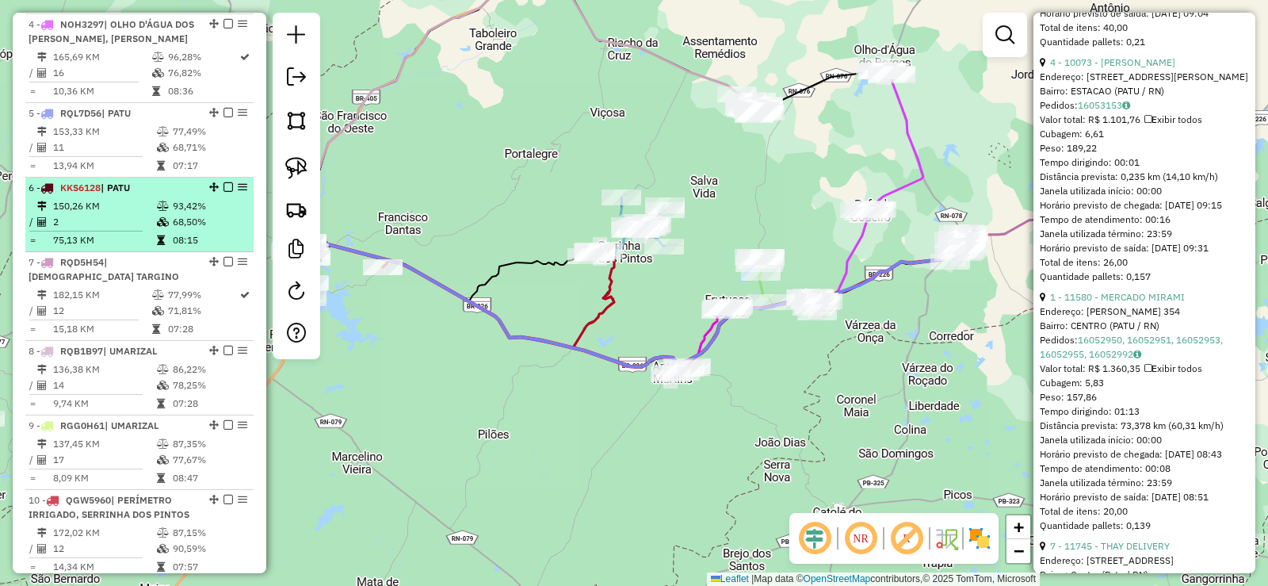
scroll to position [875, 0]
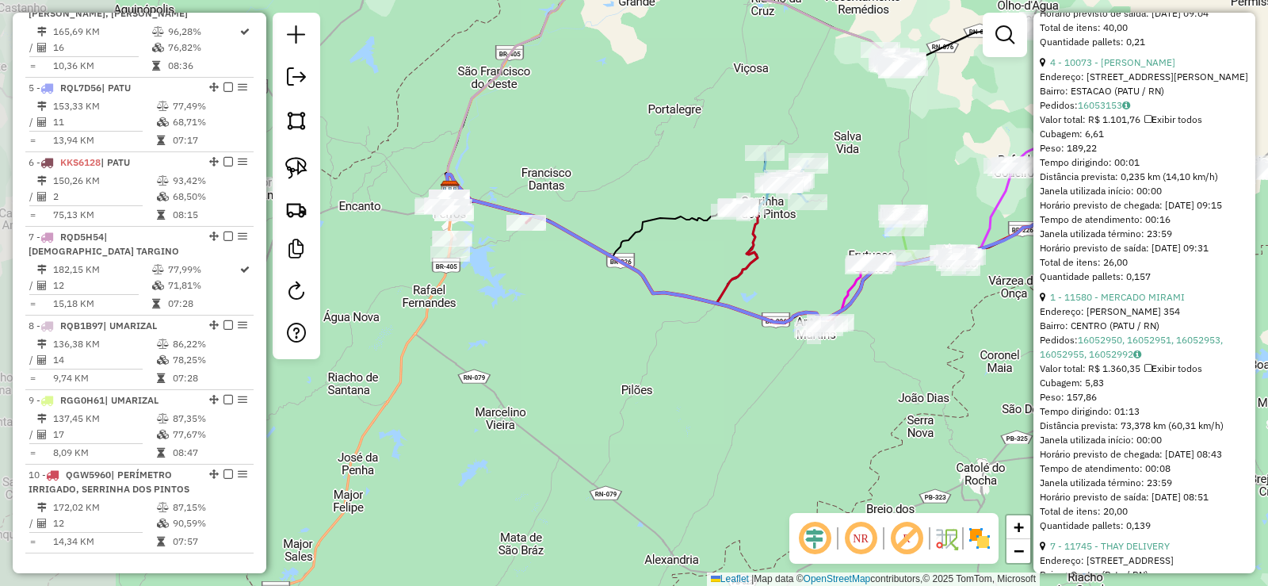
drag, startPoint x: 418, startPoint y: 483, endPoint x: 562, endPoint y: 438, distance: 150.2
click at [562, 438] on div "Janela de atendimento Grade de atendimento Capacidade Transportadoras Veículos …" at bounding box center [634, 293] width 1268 height 586
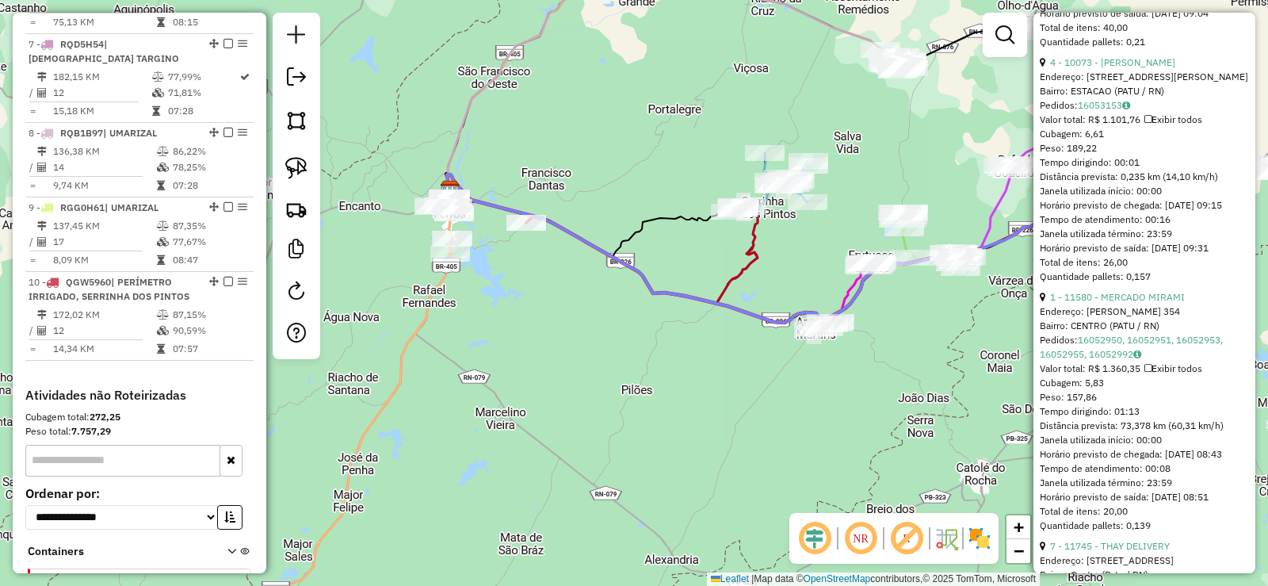
scroll to position [1113, 0]
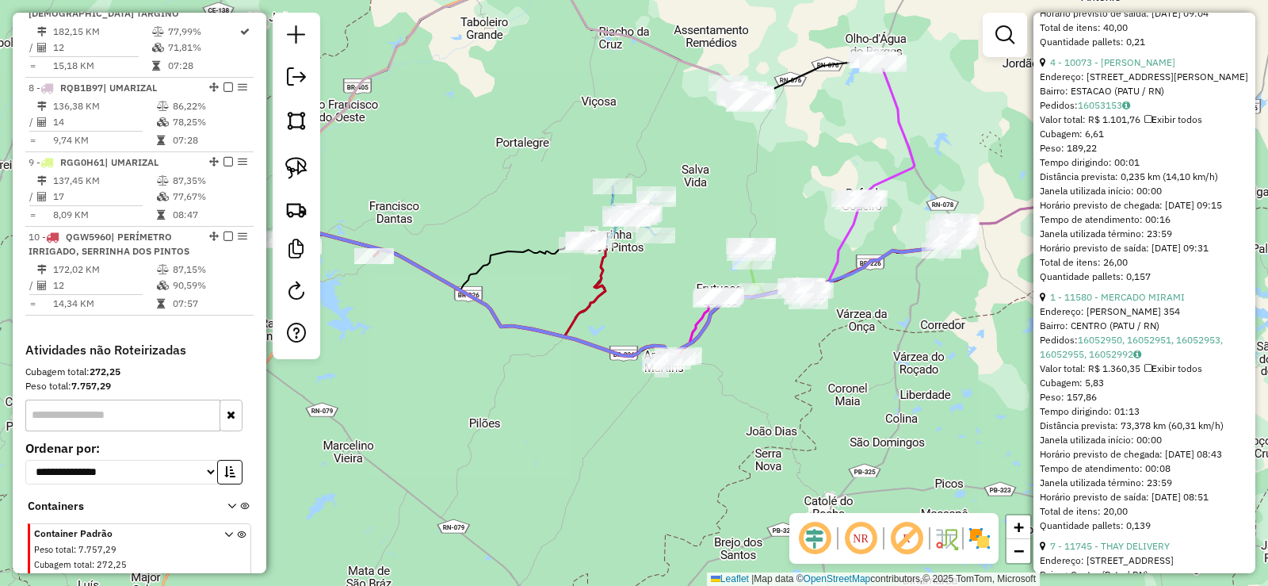
drag, startPoint x: 563, startPoint y: 405, endPoint x: 445, endPoint y: 429, distance: 119.7
click at [445, 429] on div "Janela de atendimento Grade de atendimento Capacidade Transportadoras Veículos …" at bounding box center [634, 293] width 1268 height 586
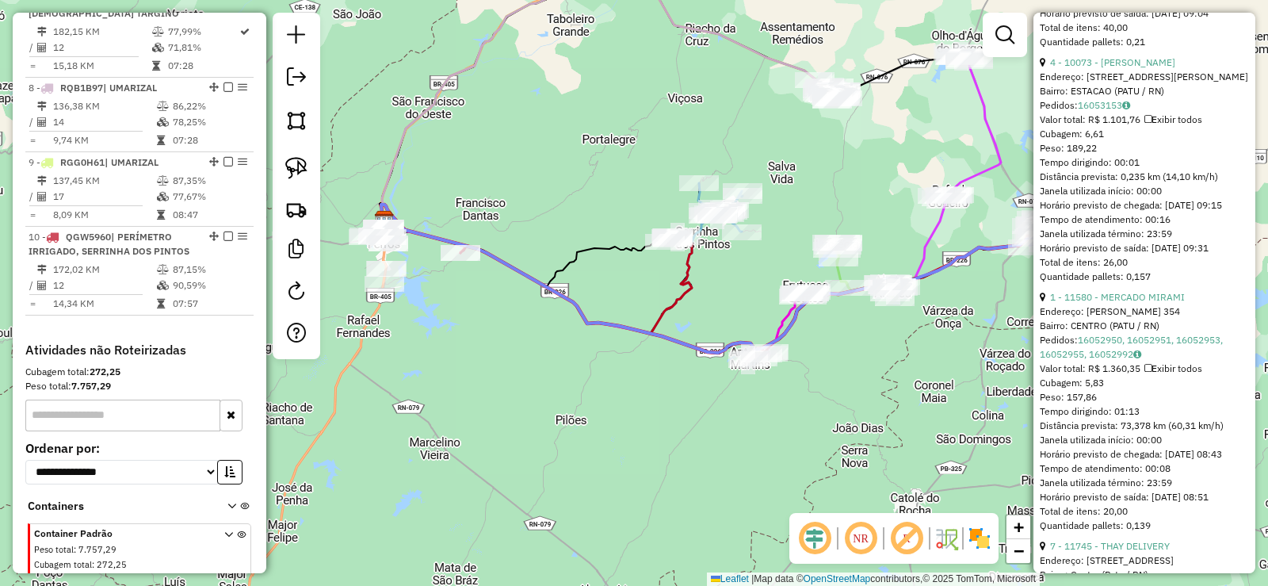
drag, startPoint x: 421, startPoint y: 414, endPoint x: 566, endPoint y: 399, distance: 145.8
click at [566, 399] on div "Janela de atendimento Grade de atendimento Capacidade Transportadoras Veículos …" at bounding box center [634, 293] width 1268 height 586
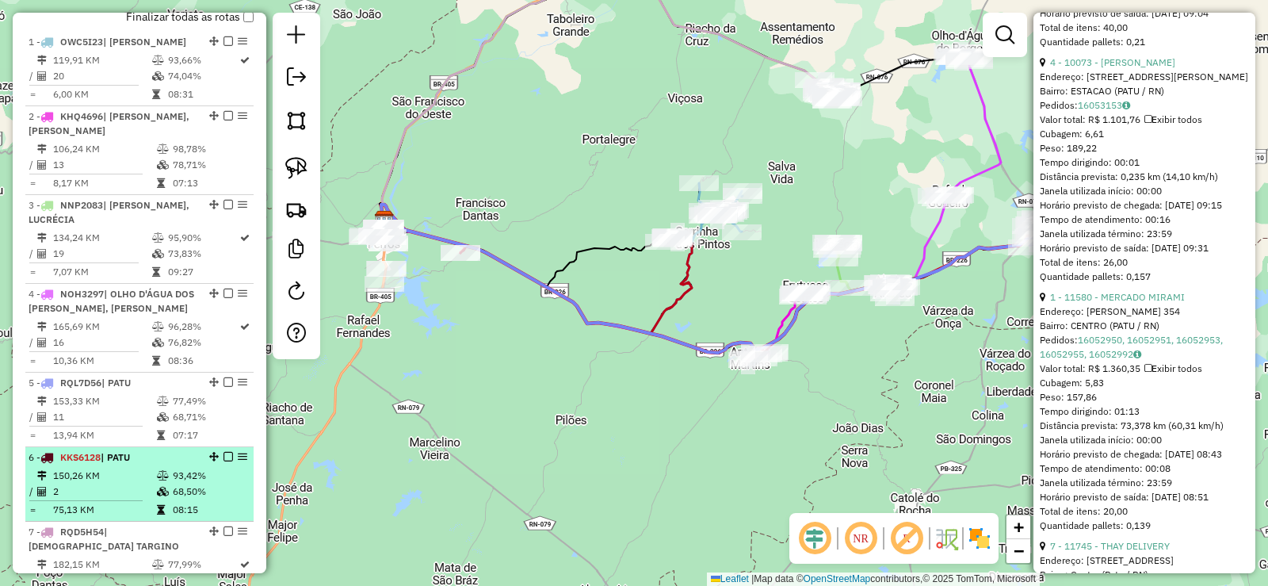
scroll to position [558, 0]
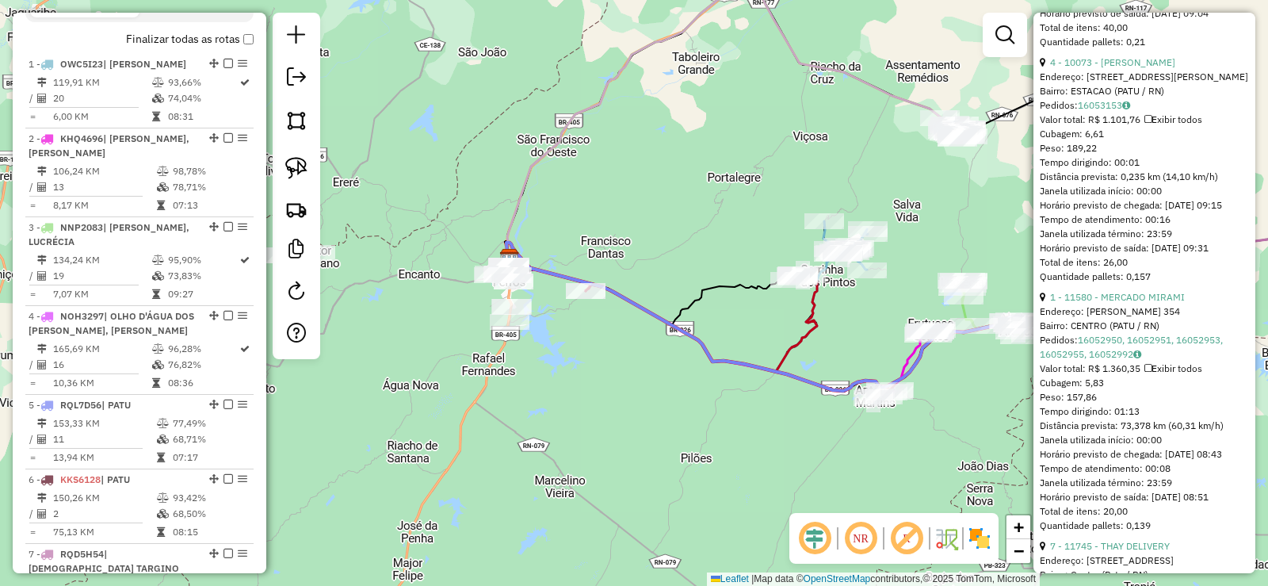
drag, startPoint x: 437, startPoint y: 417, endPoint x: 580, endPoint y: 443, distance: 145.8
click at [564, 456] on div "Janela de atendimento Grade de atendimento Capacidade Transportadoras Veículos …" at bounding box center [634, 293] width 1268 height 586
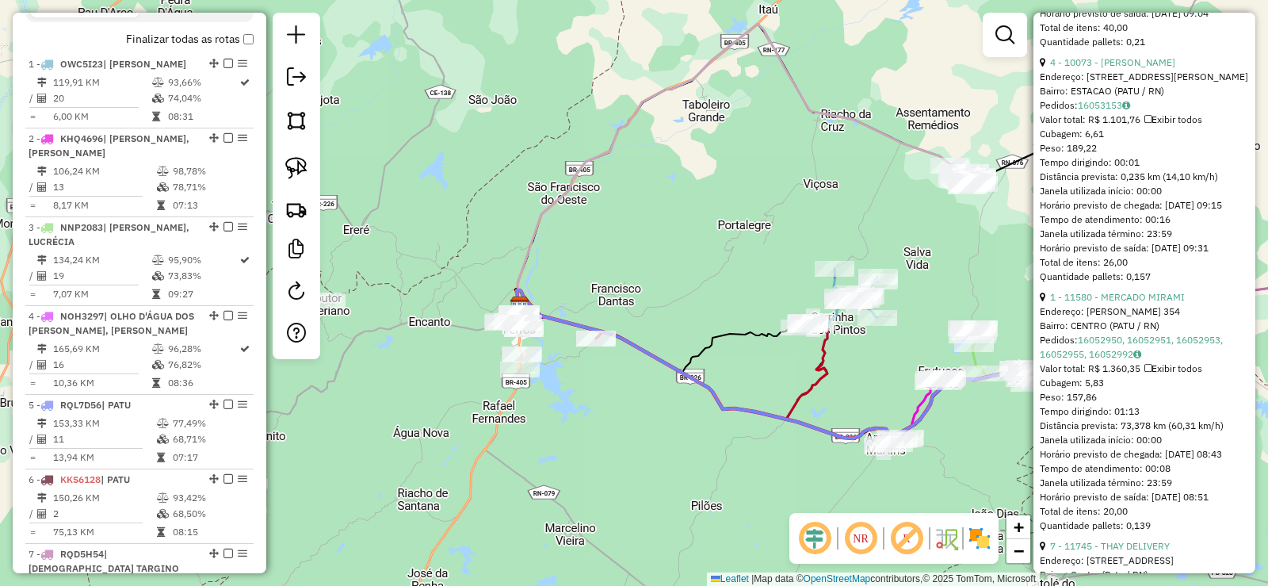
click at [593, 445] on div "Janela de atendimento Grade de atendimento Capacidade Transportadoras Veículos …" at bounding box center [634, 293] width 1268 height 586
drag, startPoint x: 454, startPoint y: 322, endPoint x: 546, endPoint y: 284, distance: 99.5
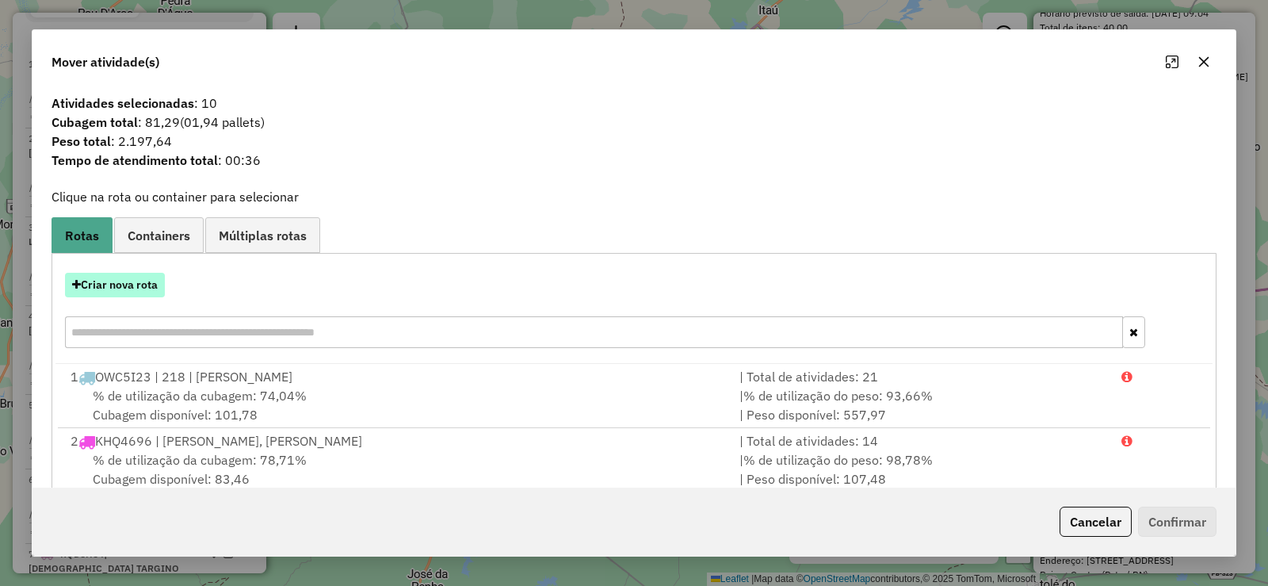
click at [137, 285] on button "Criar nova rota" at bounding box center [115, 285] width 100 height 25
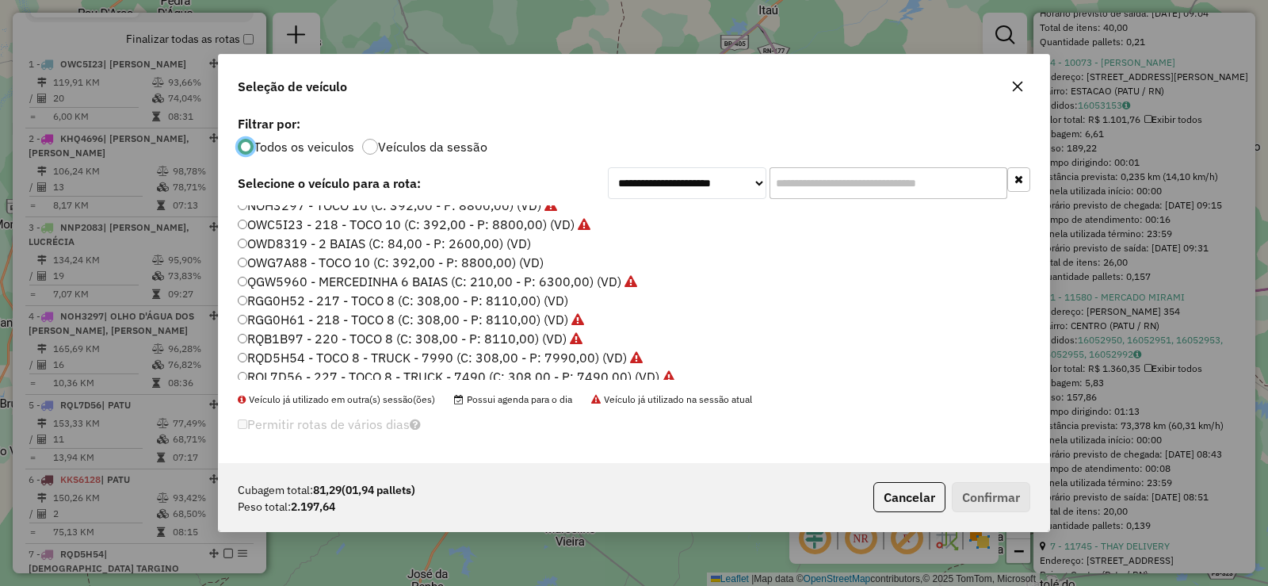
scroll to position [187, 0]
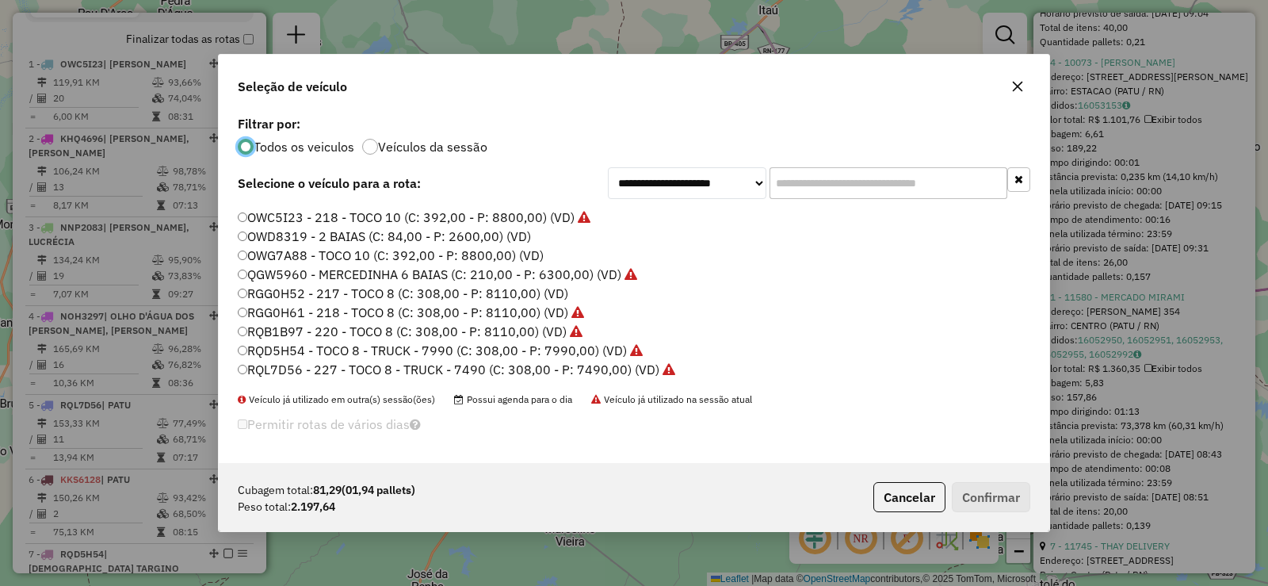
click at [294, 232] on label "OWD8319 - 2 BAIAS (C: 84,00 - P: 2600,00) (VD)" at bounding box center [384, 236] width 293 height 19
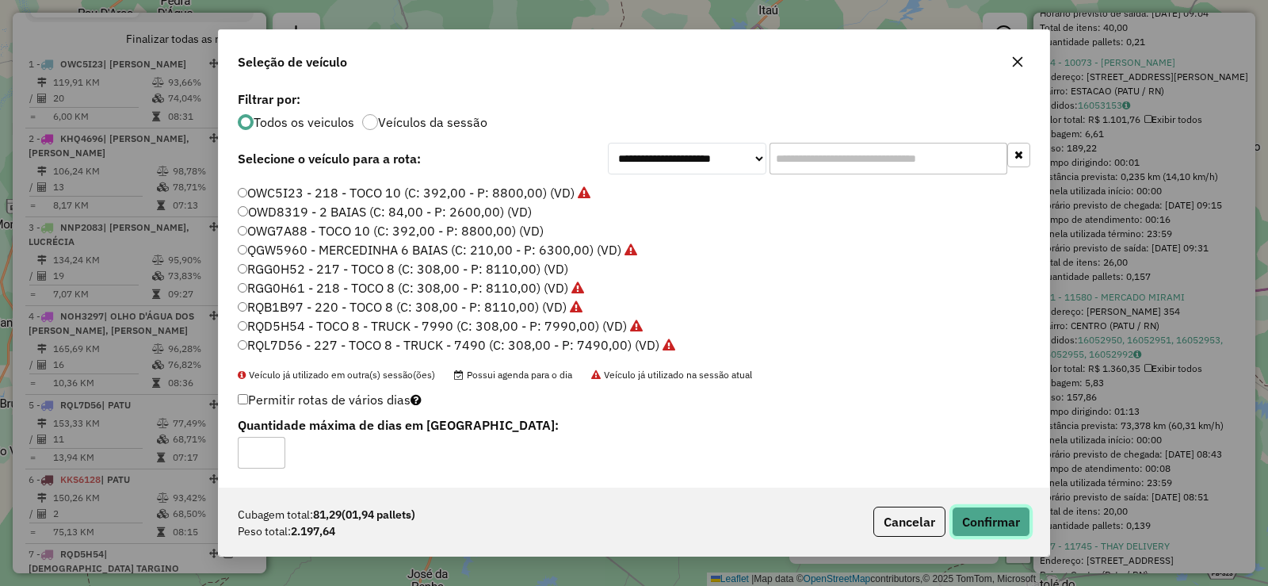
click at [992, 506] on div "Cubagem total: 81,29 (01,94 pallets) Peso total: 2.197,64 Cancelar Confirmar" at bounding box center [634, 521] width 831 height 68
drag, startPoint x: 991, startPoint y: 522, endPoint x: 985, endPoint y: 502, distance: 20.8
click at [991, 523] on button "Confirmar" at bounding box center [991, 521] width 78 height 30
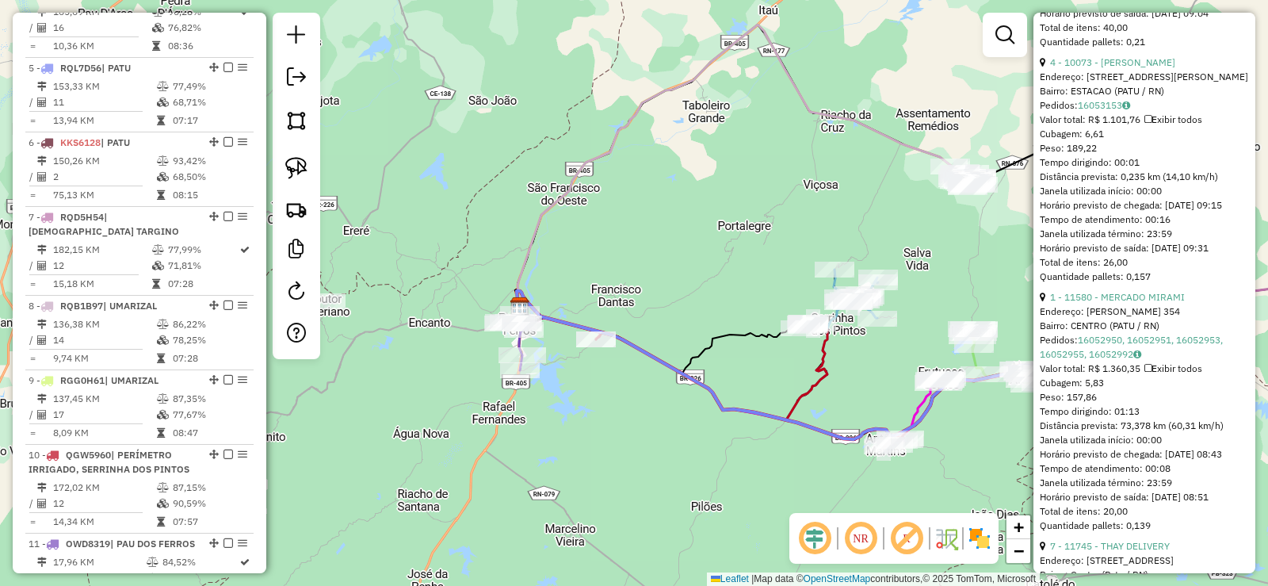
scroll to position [954, 0]
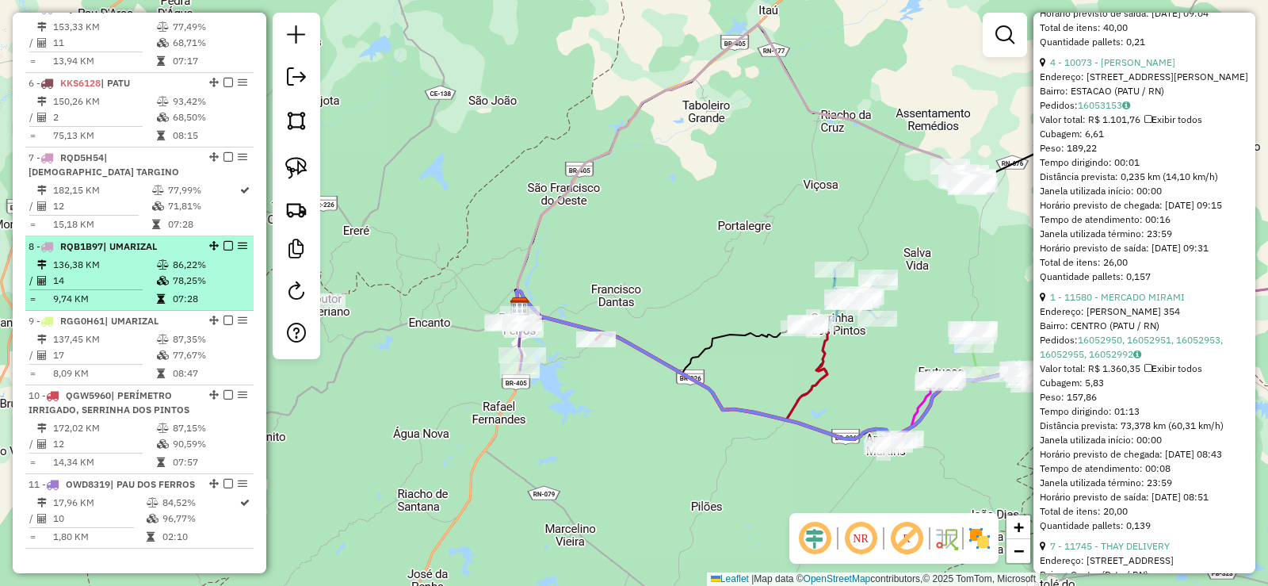
click at [140, 291] on td at bounding box center [93, 289] width 128 height 2
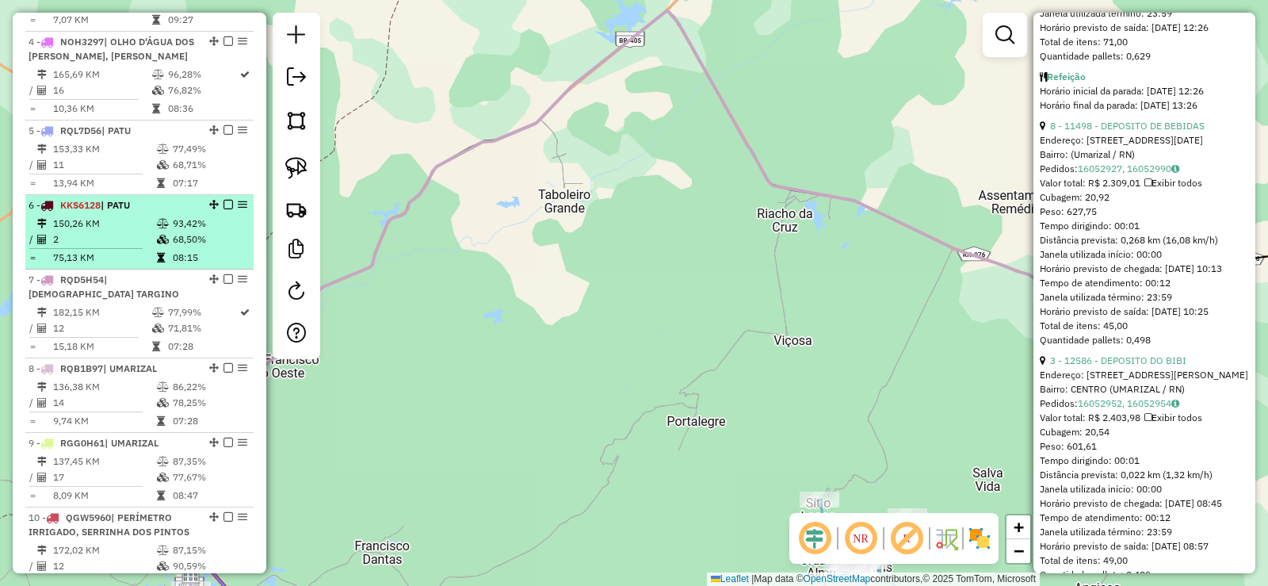
scroll to position [796, 0]
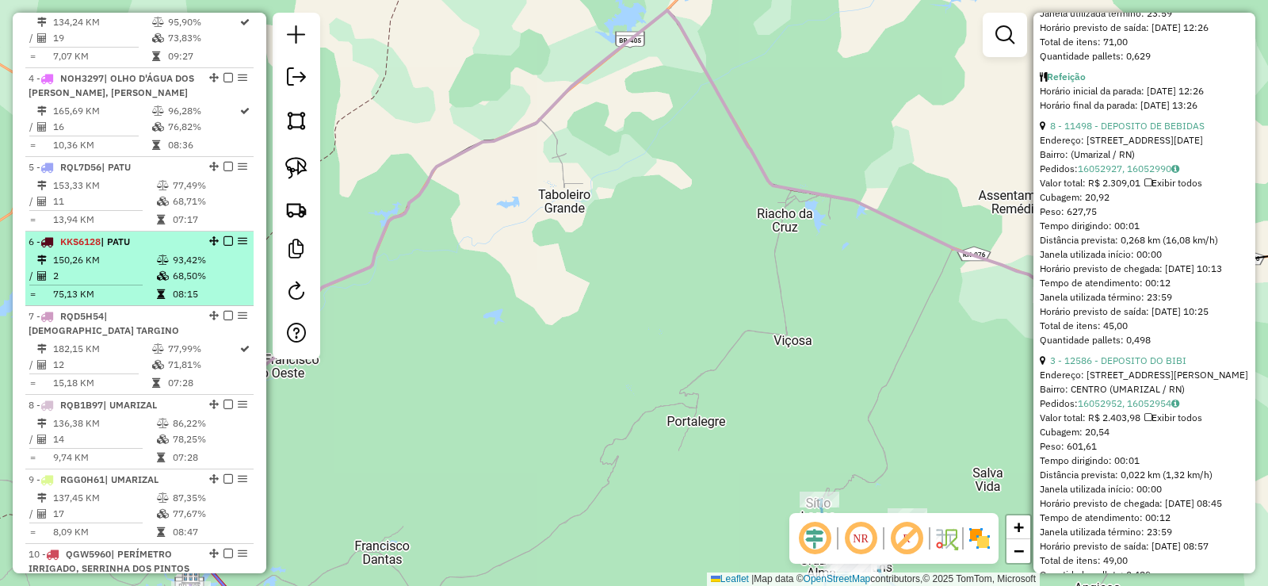
click at [108, 268] on td "150,26 KM" at bounding box center [104, 260] width 104 height 16
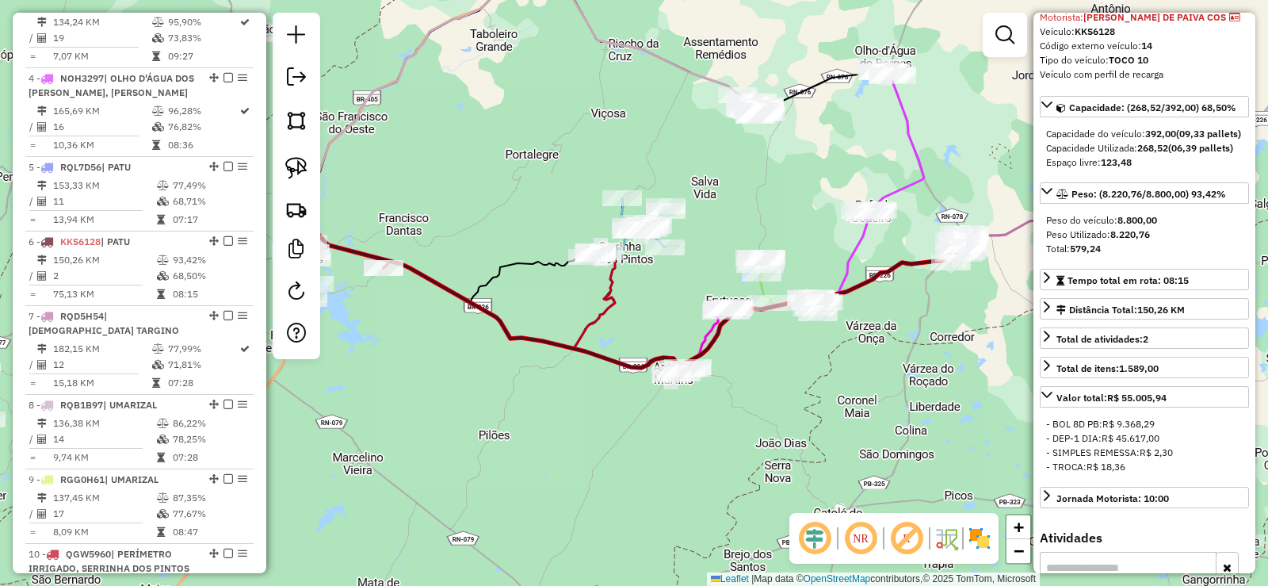
scroll to position [77, 0]
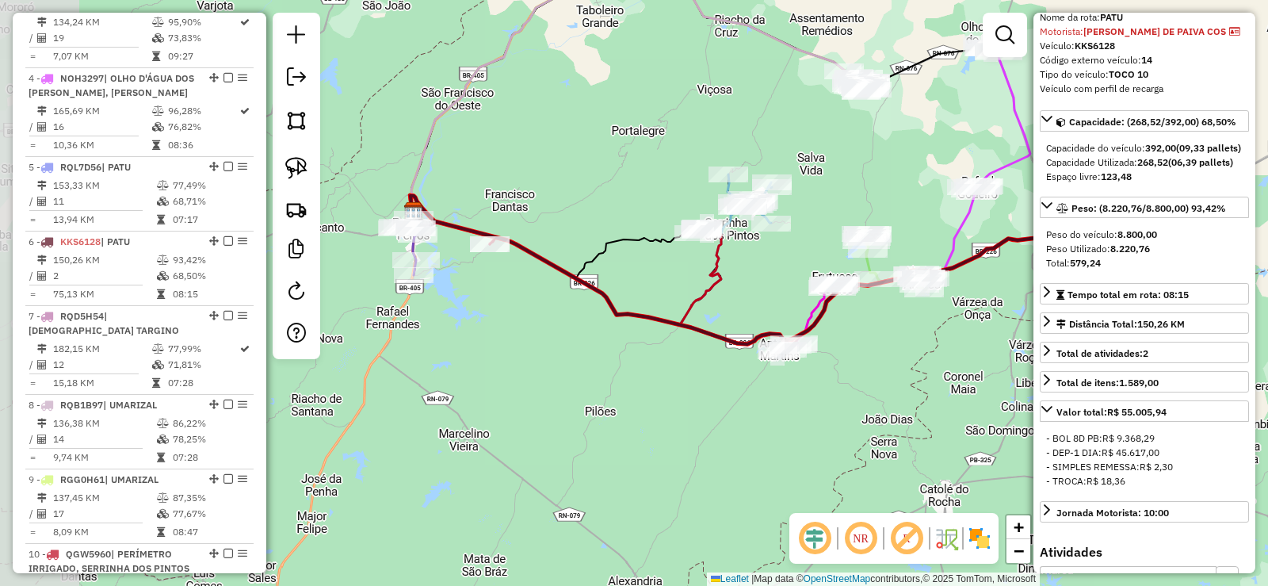
drag, startPoint x: 423, startPoint y: 414, endPoint x: 529, endPoint y: 390, distance: 108.8
click at [529, 390] on div "Janela de atendimento Grade de atendimento Capacidade Transportadoras Veículos …" at bounding box center [634, 293] width 1268 height 586
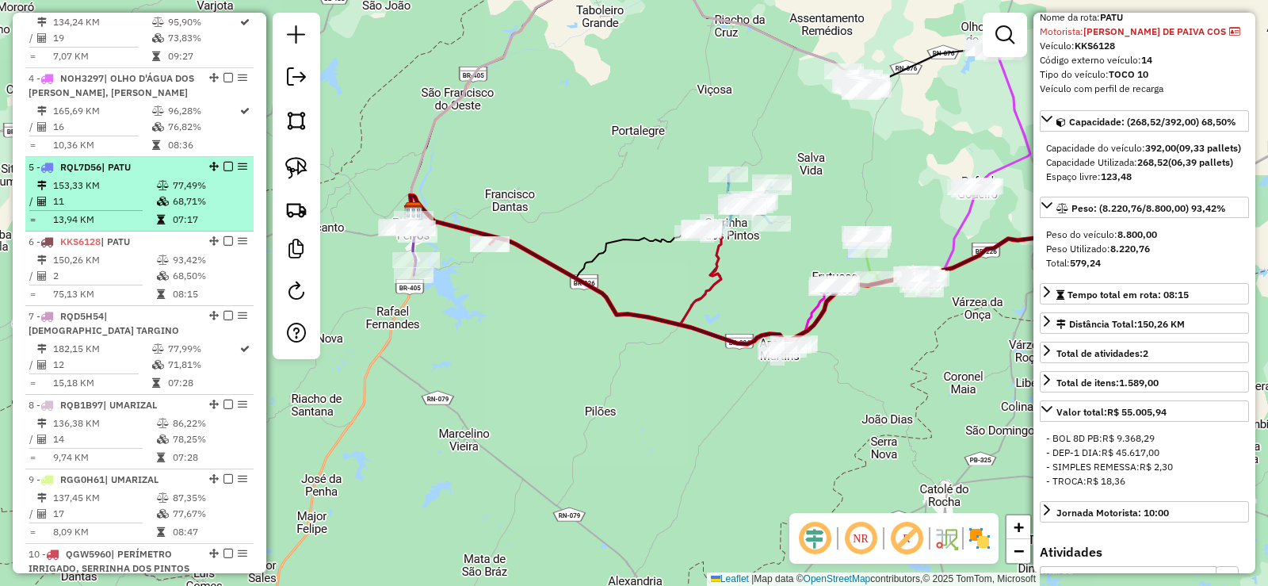
click at [115, 193] on td "153,33 KM" at bounding box center [104, 186] width 104 height 16
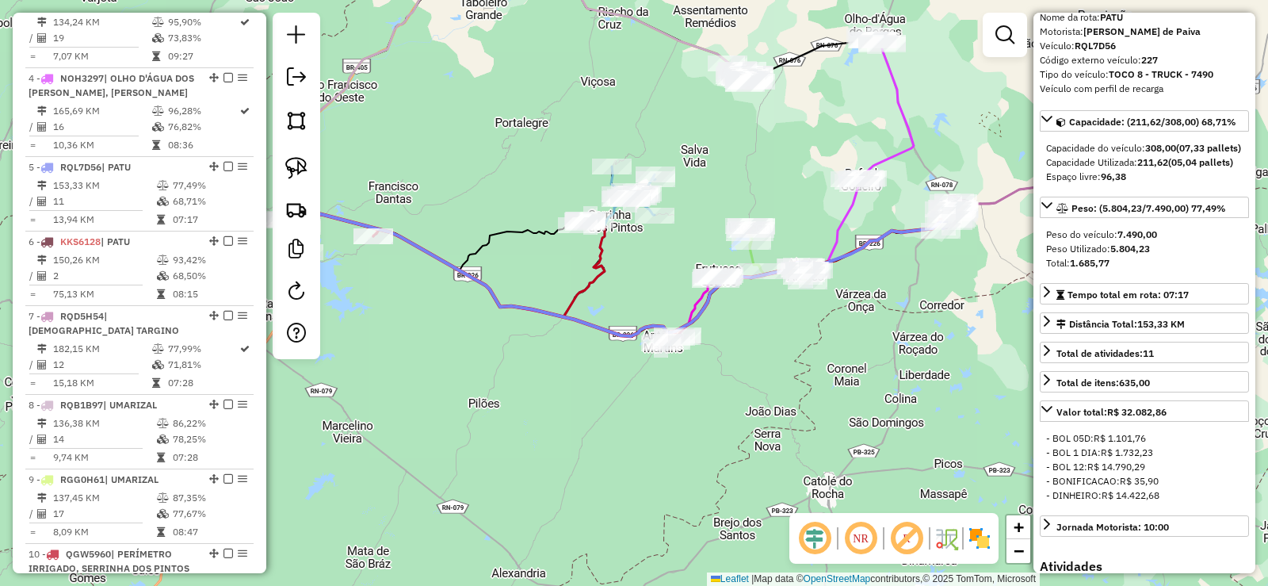
drag, startPoint x: 782, startPoint y: 190, endPoint x: 769, endPoint y: 156, distance: 36.6
click at [769, 156] on div "Janela de atendimento Grade de atendimento Capacidade Transportadoras Veículos …" at bounding box center [634, 293] width 1268 height 586
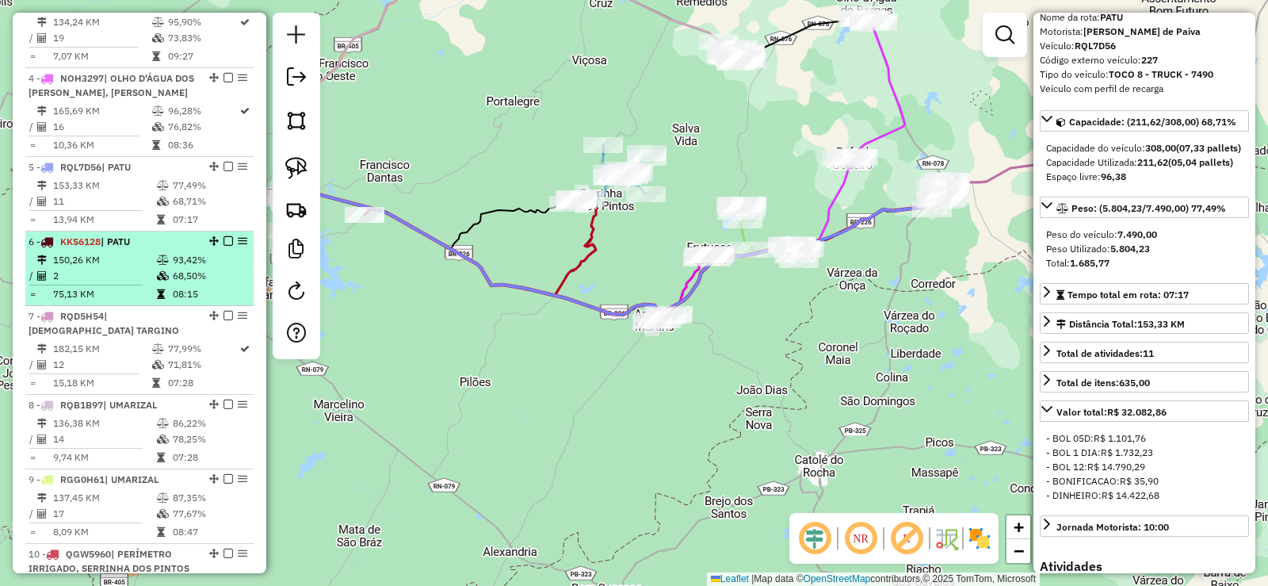
click at [136, 282] on td "2" at bounding box center [104, 276] width 104 height 16
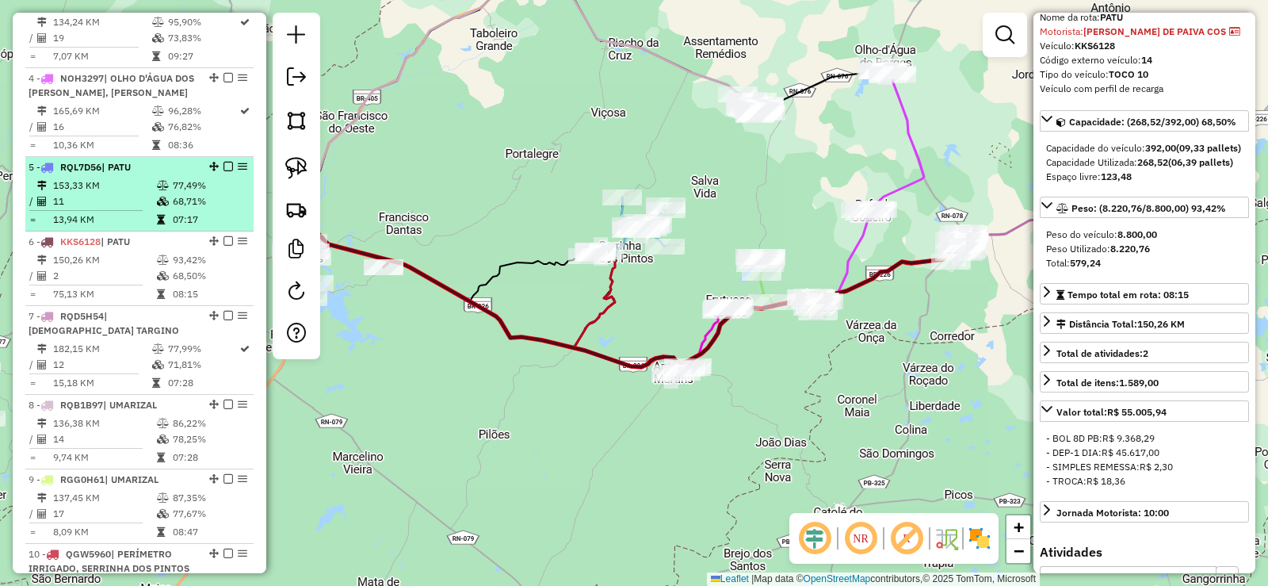
click at [131, 193] on td "153,33 KM" at bounding box center [104, 186] width 104 height 16
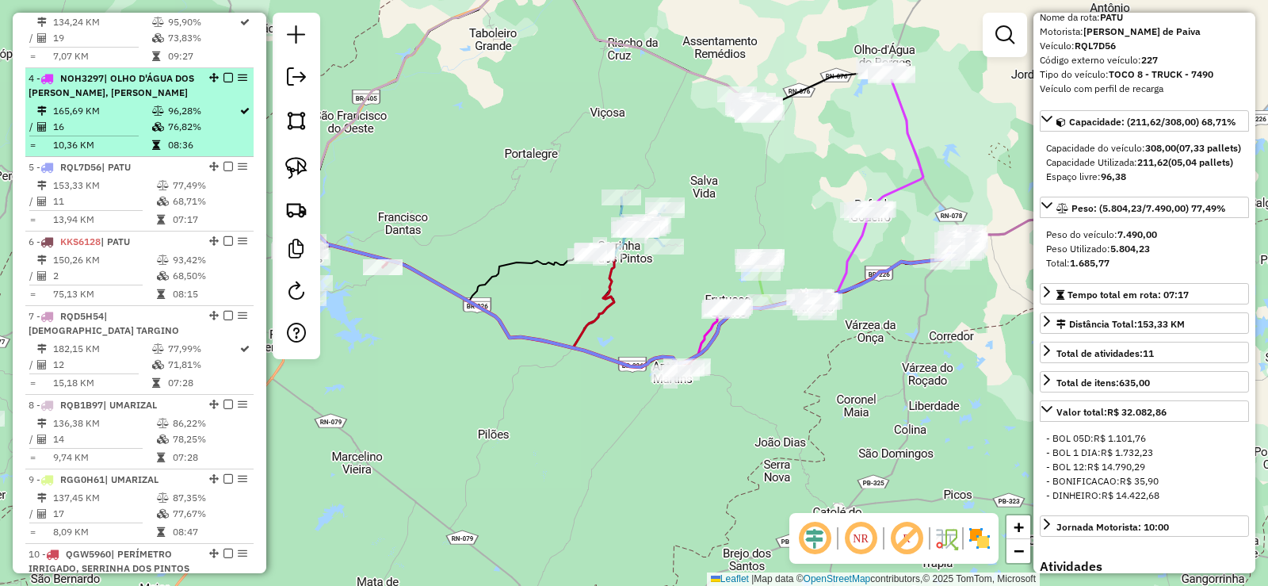
click at [131, 119] on td "165,69 KM" at bounding box center [101, 111] width 99 height 16
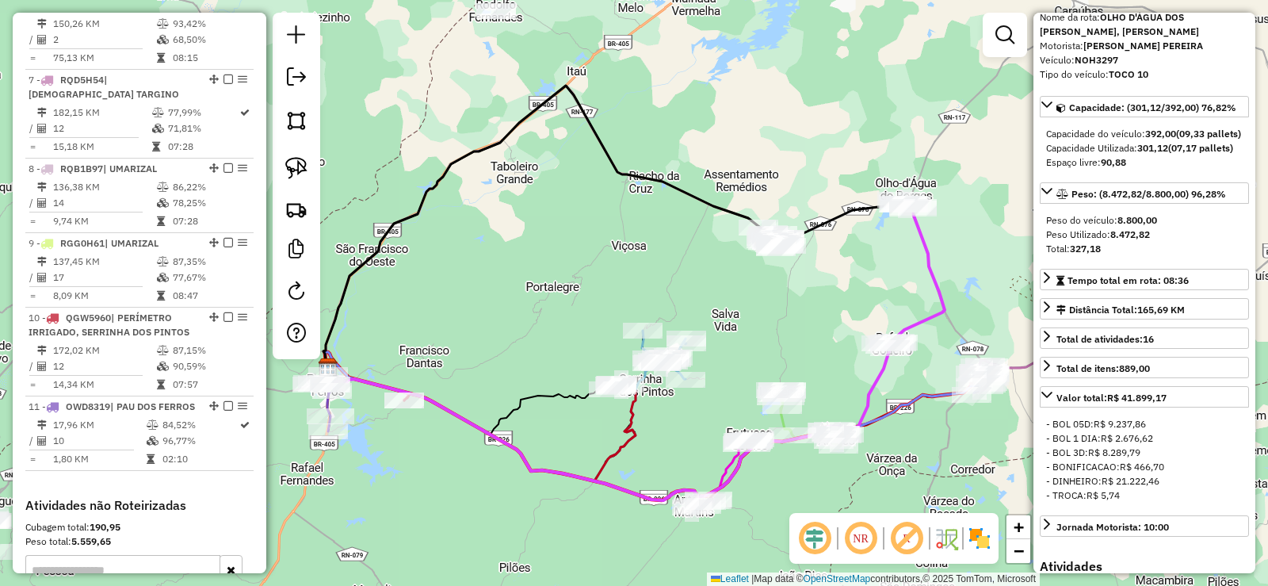
scroll to position [1033, 0]
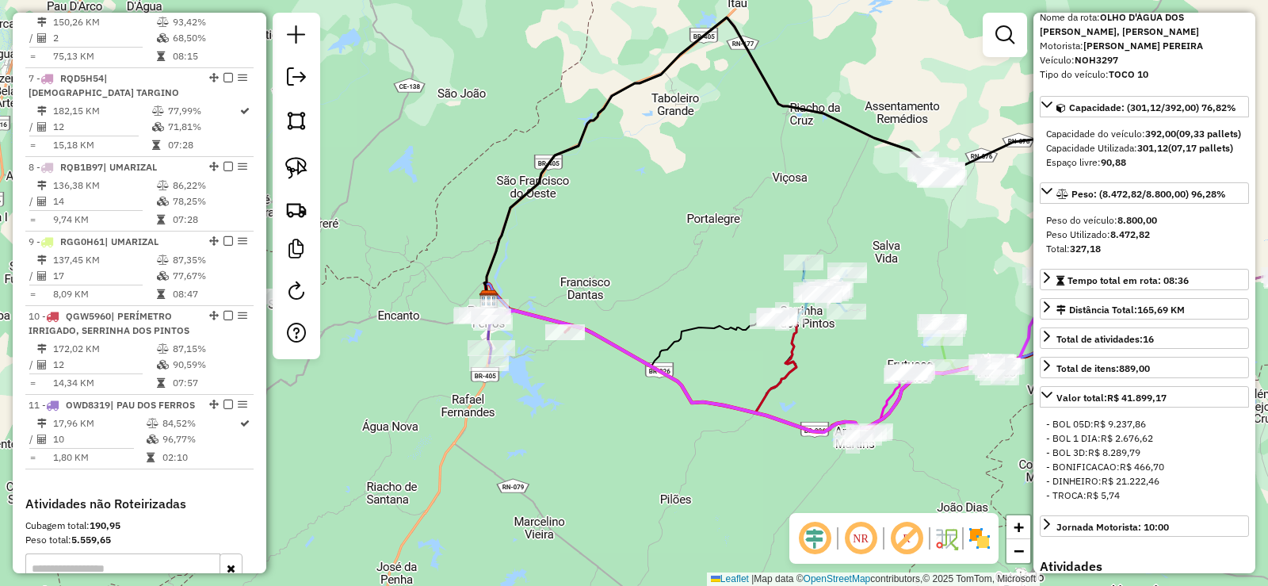
drag, startPoint x: 567, startPoint y: 308, endPoint x: 315, endPoint y: 291, distance: 251.8
click at [710, 248] on div "Janela de atendimento Grade de atendimento Capacidade Transportadoras Veículos …" at bounding box center [634, 293] width 1268 height 586
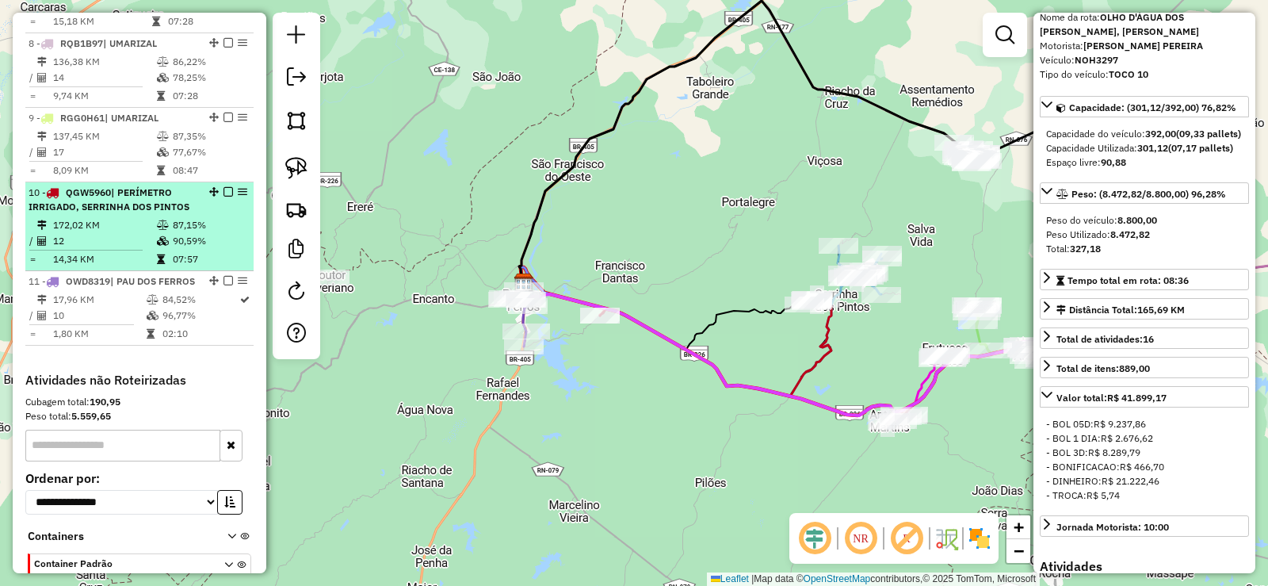
scroll to position [1270, 0]
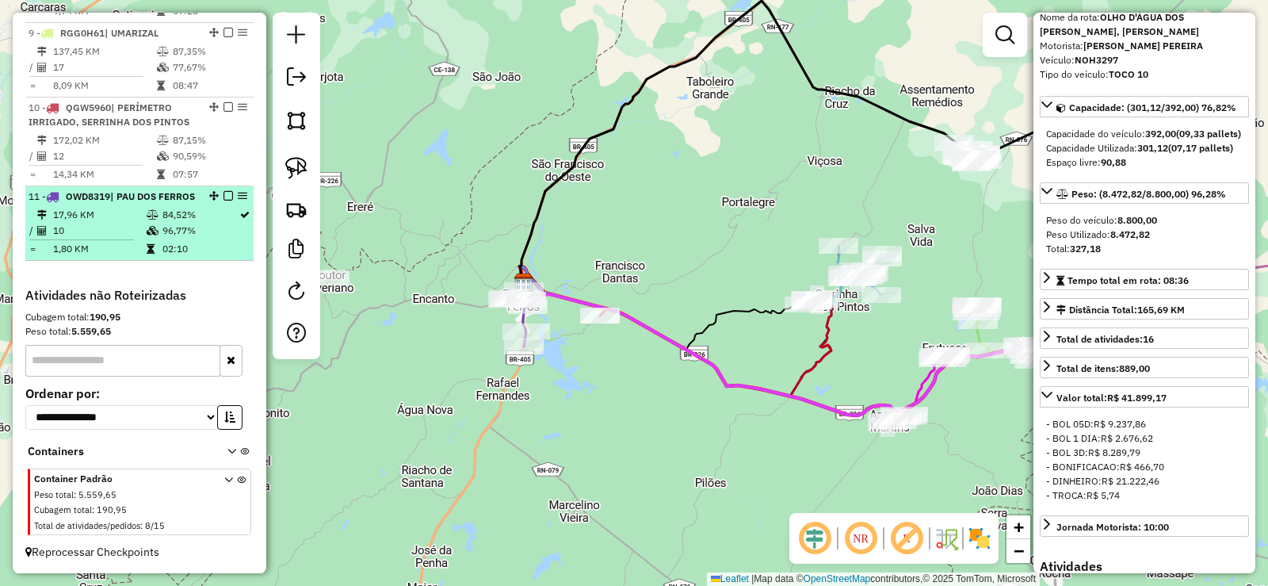
click at [105, 204] on li "11 - OWD8319 | PAU DOS FERROS 17,96 KM 84,52% / 10 96,77% = 1,80 KM 02:10" at bounding box center [139, 223] width 228 height 74
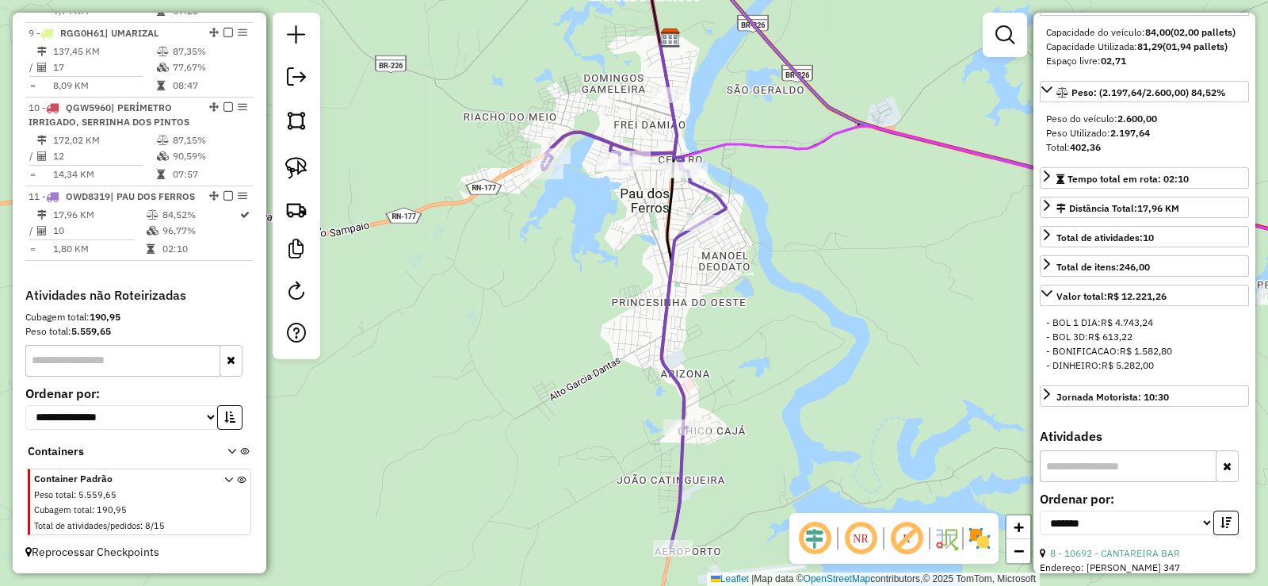
scroll to position [473, 0]
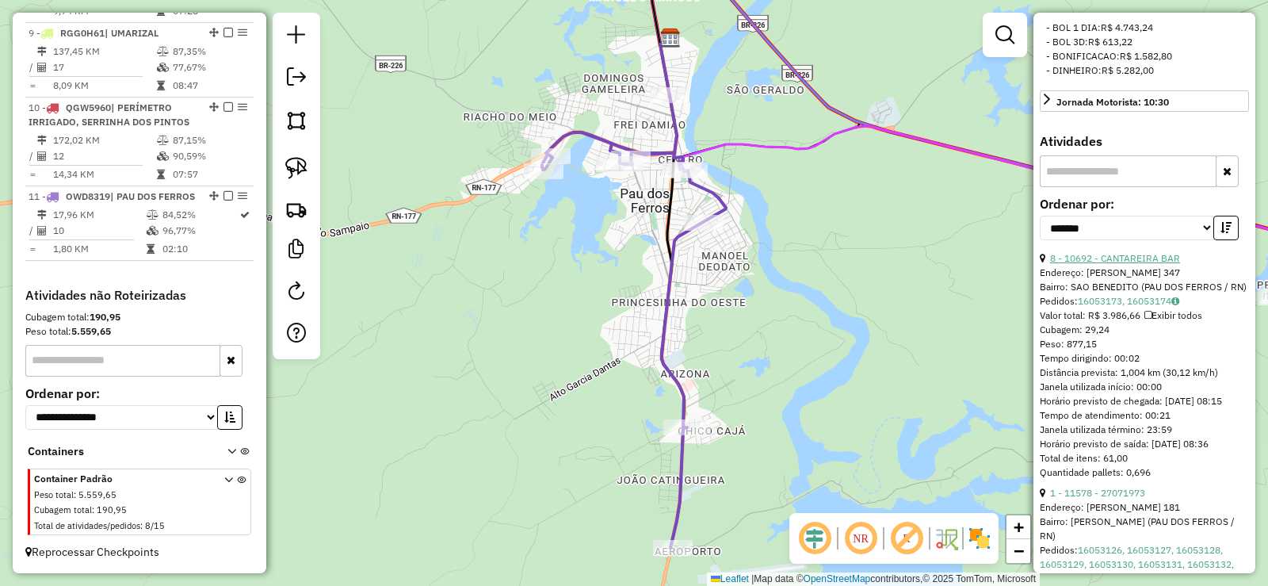
click at [1151, 264] on link "8 - 10692 - CANTAREIRA BAR" at bounding box center [1115, 258] width 130 height 12
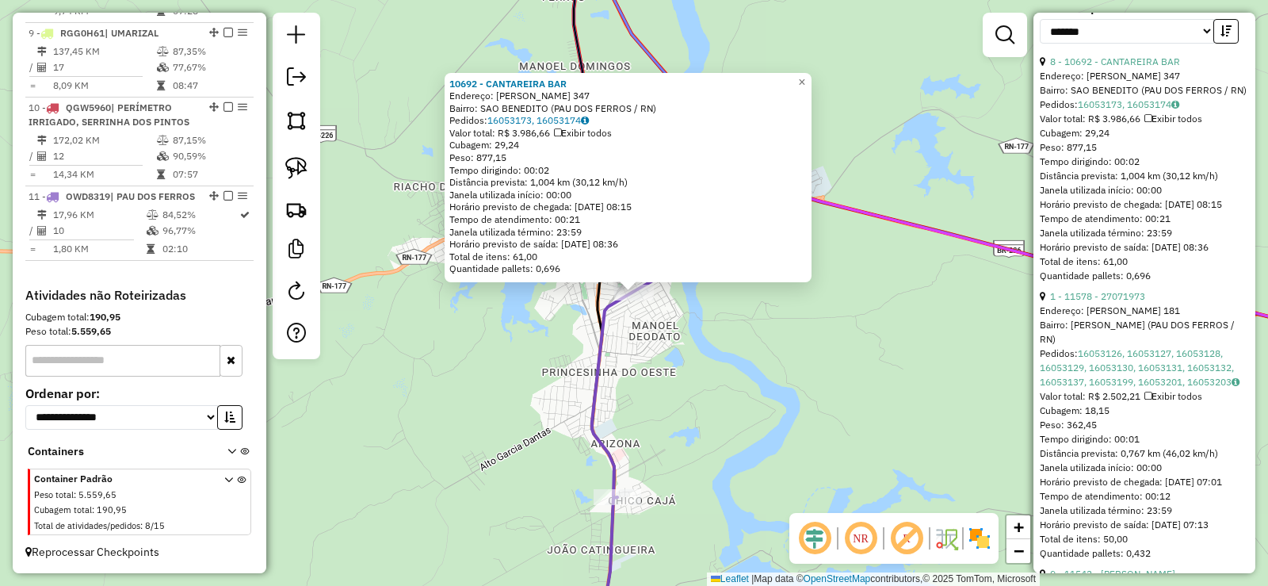
scroll to position [711, 0]
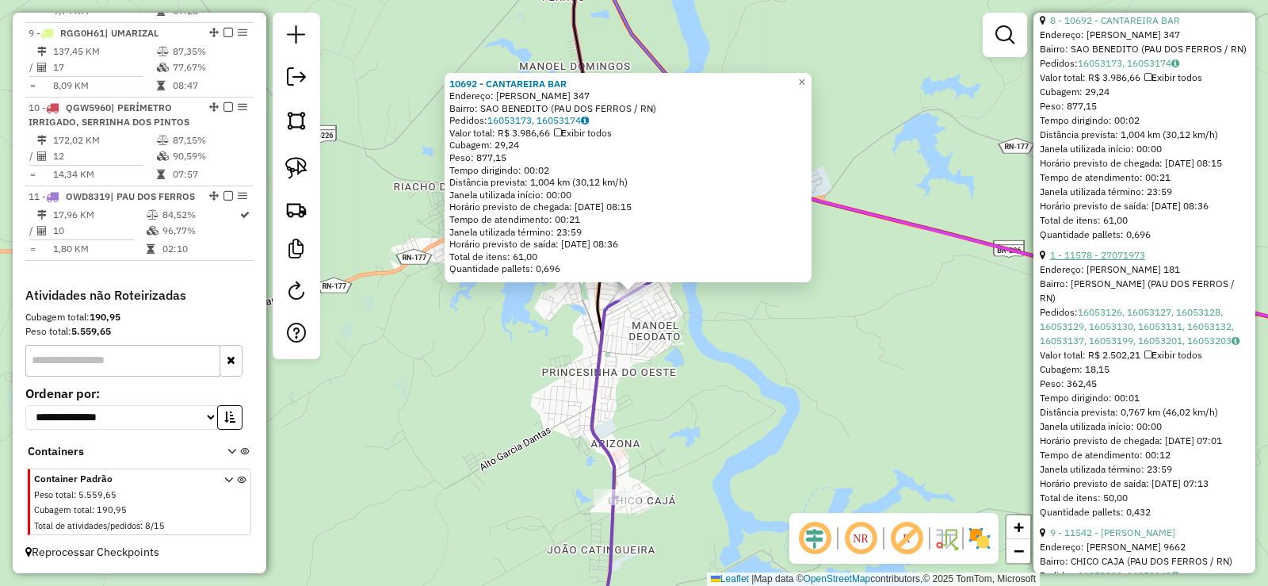
click at [1123, 261] on link "1 - 11578 - 27071973" at bounding box center [1097, 255] width 95 height 12
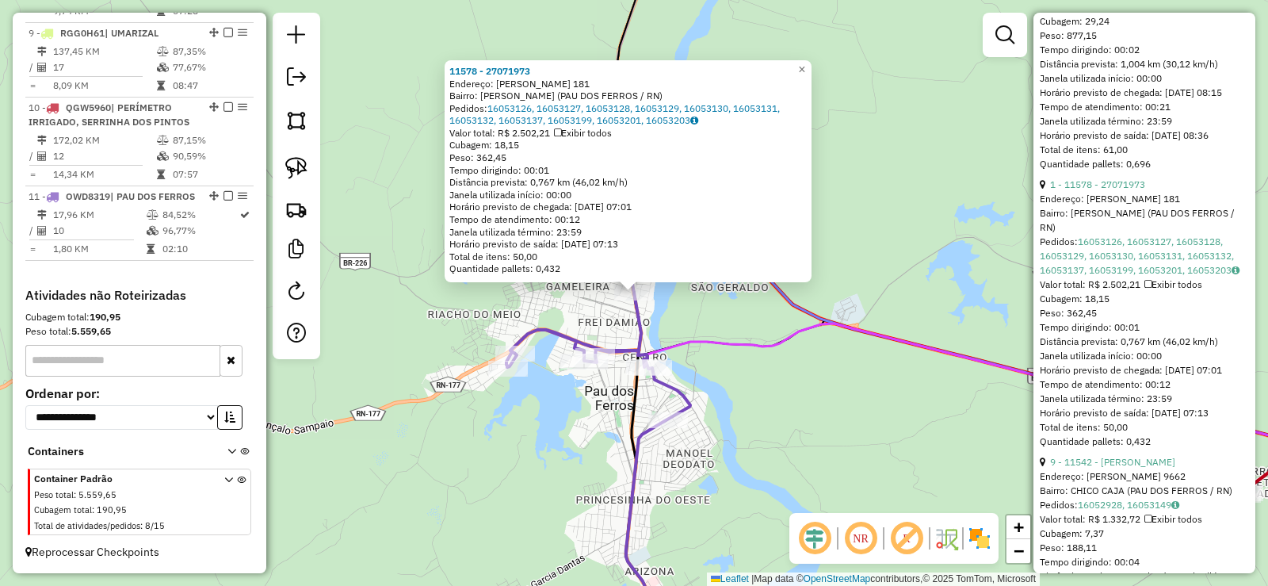
scroll to position [949, 0]
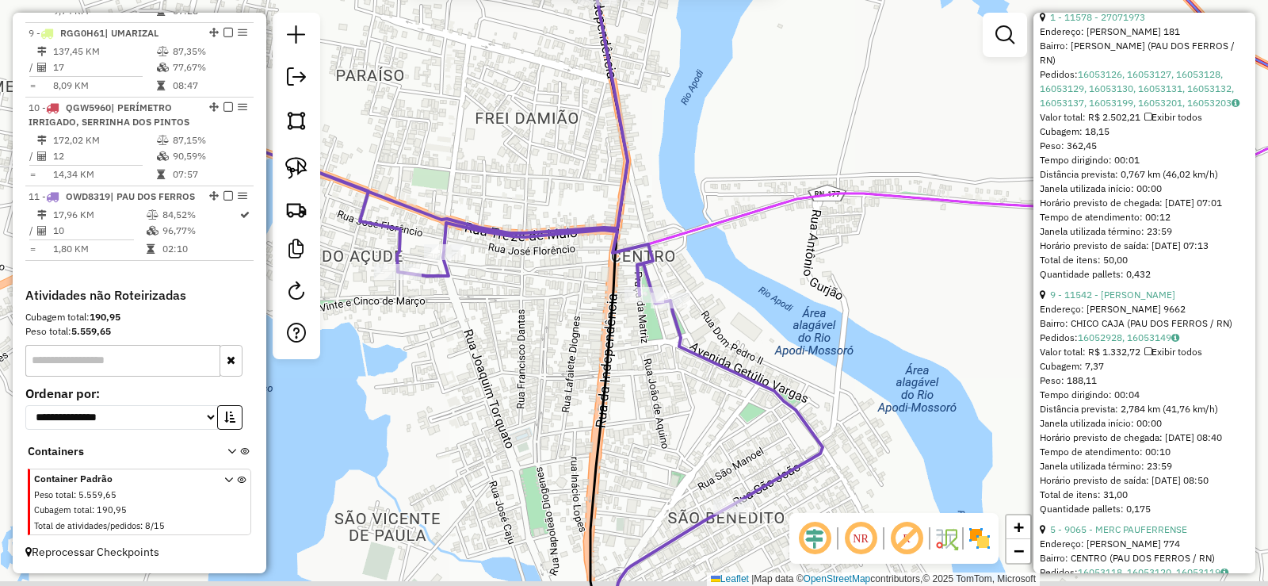
drag, startPoint x: 659, startPoint y: 427, endPoint x: 684, endPoint y: 240, distance: 188.6
click at [683, 250] on div "11578 - 27071973 Endereço: JOANA DE CASTRO FEITOSA 181 Bairro: JOAO XXIII (PAU …" at bounding box center [634, 293] width 1268 height 586
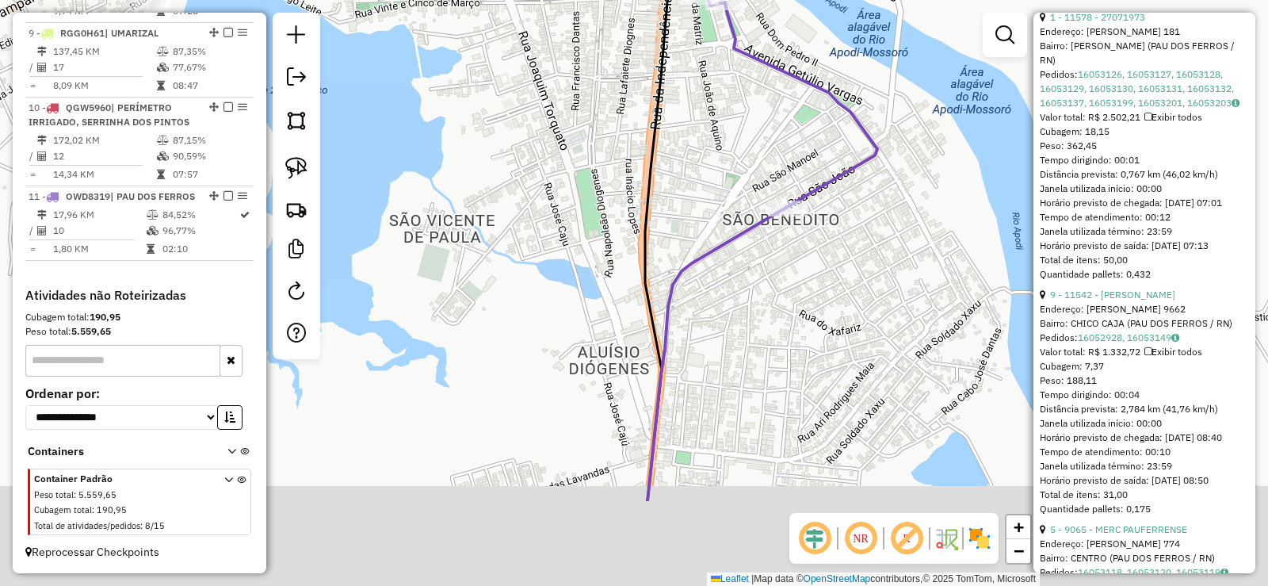
drag, startPoint x: 670, startPoint y: 297, endPoint x: 659, endPoint y: 224, distance: 73.8
click at [672, 254] on icon at bounding box center [509, 149] width 735 height 703
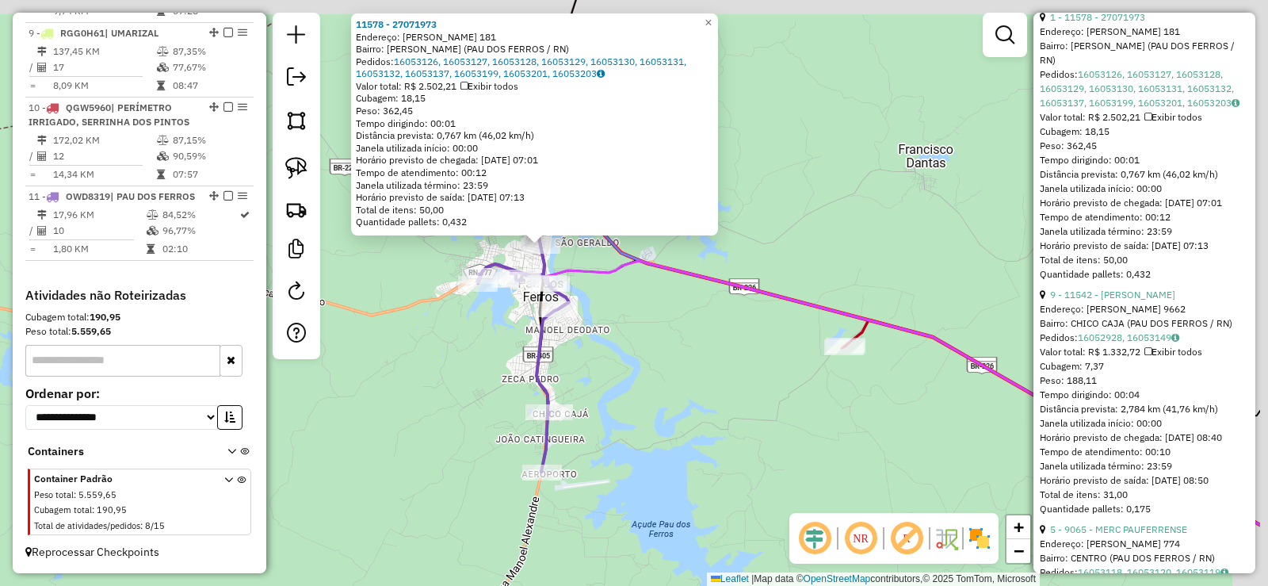
drag, startPoint x: 689, startPoint y: 416, endPoint x: 644, endPoint y: 406, distance: 47.1
click at [658, 423] on div "11578 - 27071973 Endereço: JOANA DE CASTRO FEITOSA 181 Bairro: JOAO XXIII (PAU …" at bounding box center [634, 293] width 1268 height 586
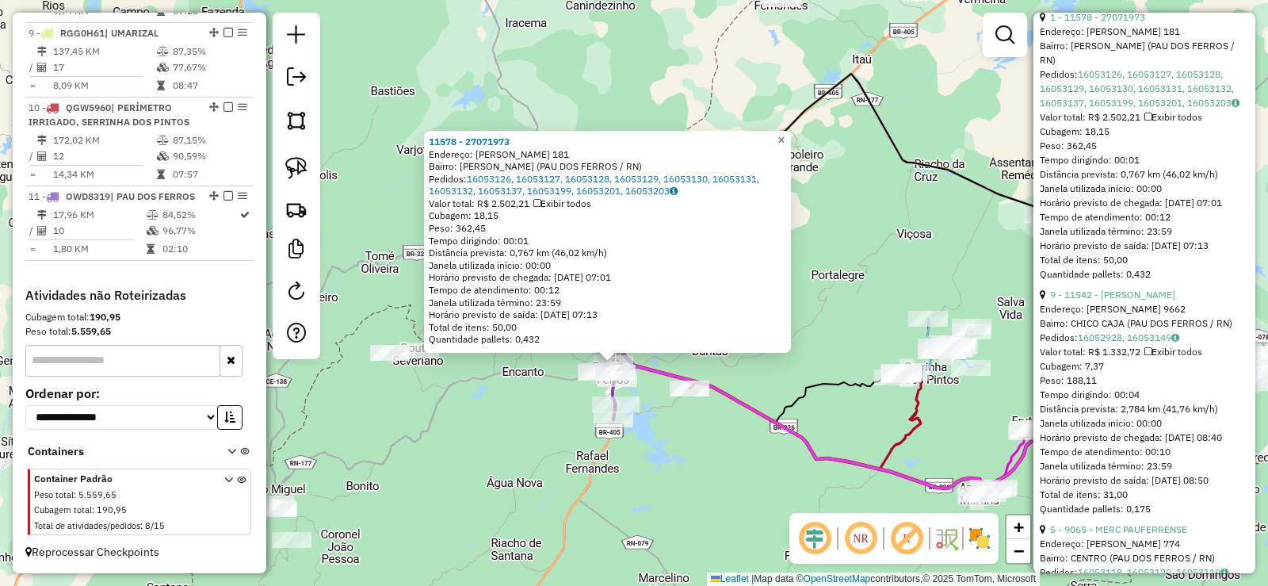
click at [785, 135] on span "×" at bounding box center [780, 139] width 7 height 13
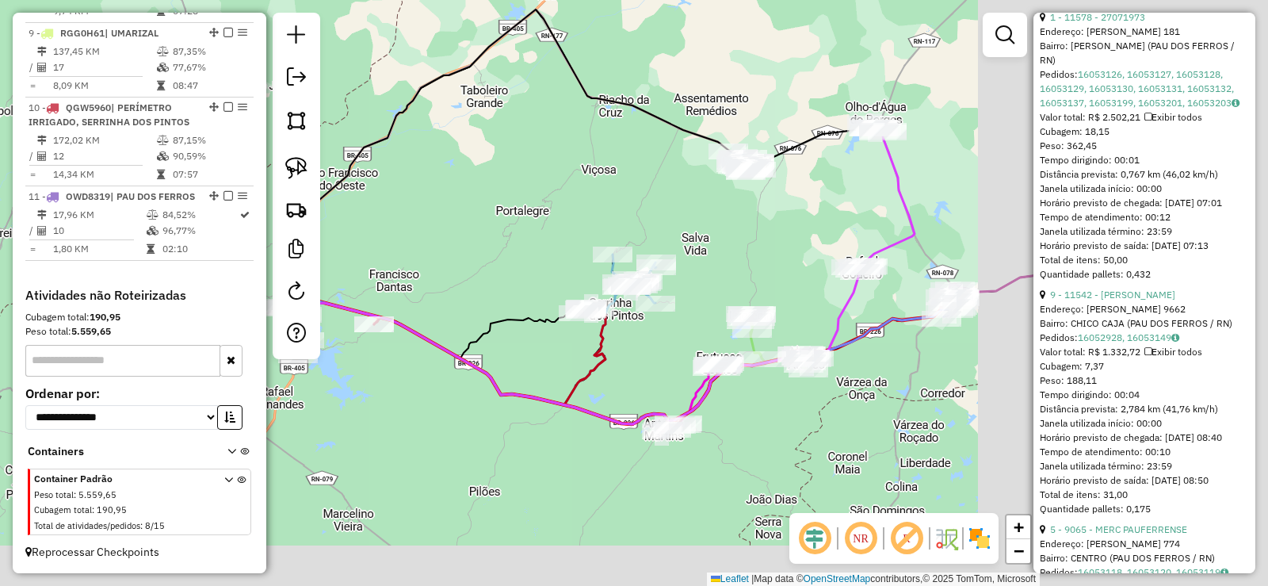
drag, startPoint x: 950, startPoint y: 245, endPoint x: 627, endPoint y: 181, distance: 329.7
click at [632, 181] on div "Janela de atendimento Grade de atendimento Capacidade Transportadoras Veículos …" at bounding box center [634, 293] width 1268 height 586
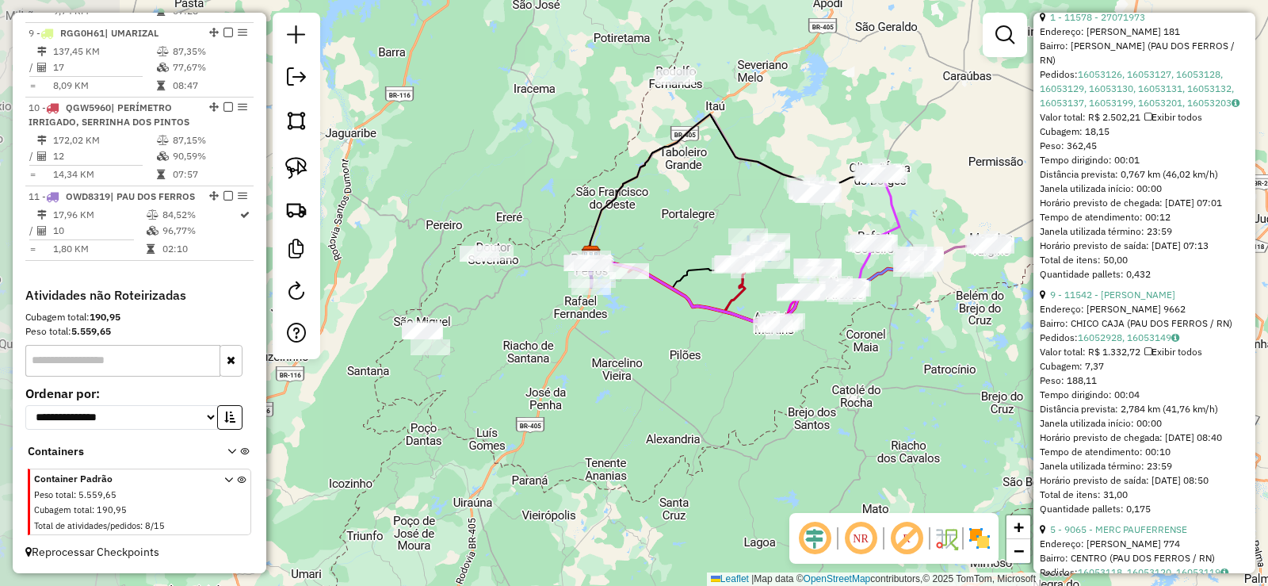
drag, startPoint x: 684, startPoint y: 338, endPoint x: 817, endPoint y: 357, distance: 134.4
click at [817, 357] on div "Janela de atendimento Grade de atendimento Capacidade Transportadoras Veículos …" at bounding box center [634, 293] width 1268 height 586
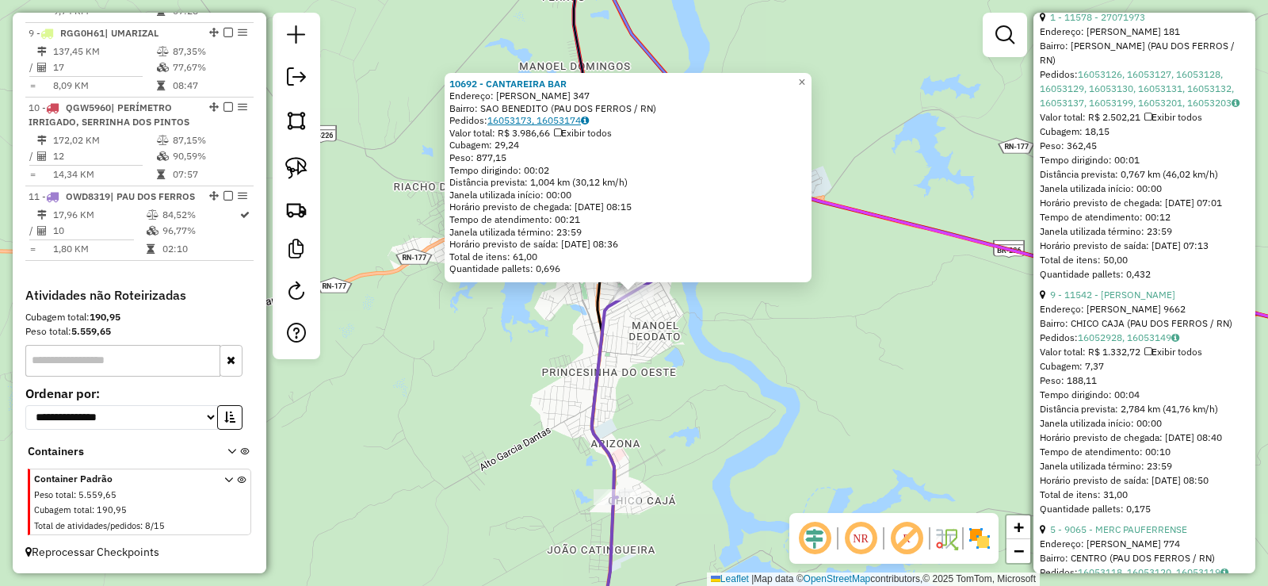
click at [546, 121] on link "16053173, 16053174" at bounding box center [537, 120] width 101 height 12
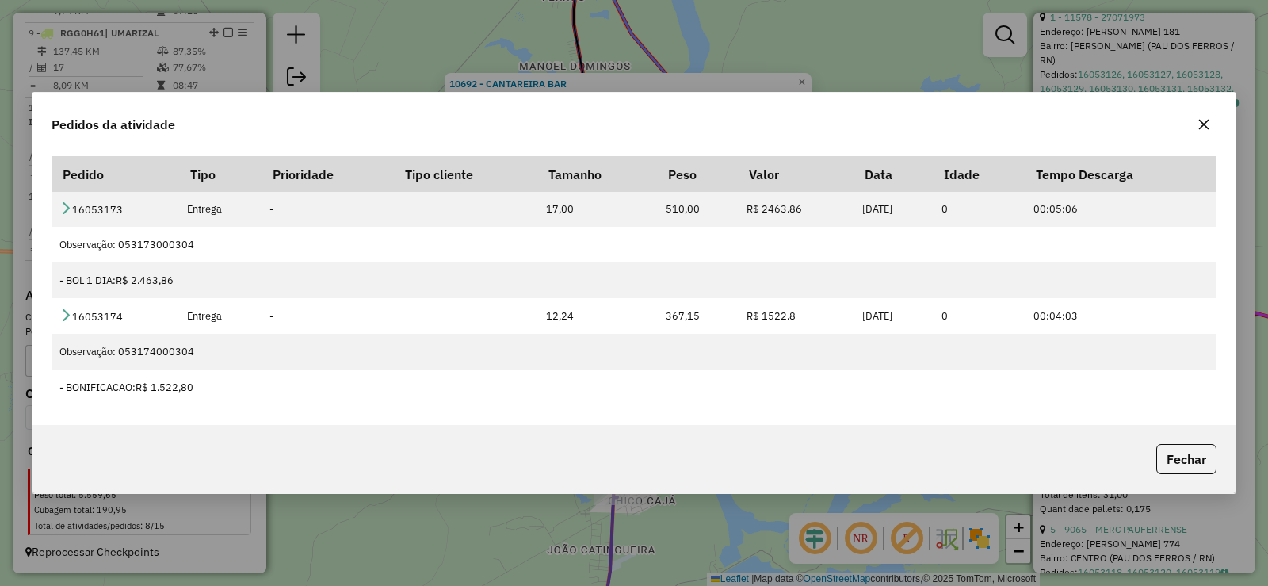
click at [1201, 116] on button "button" at bounding box center [1203, 124] width 25 height 25
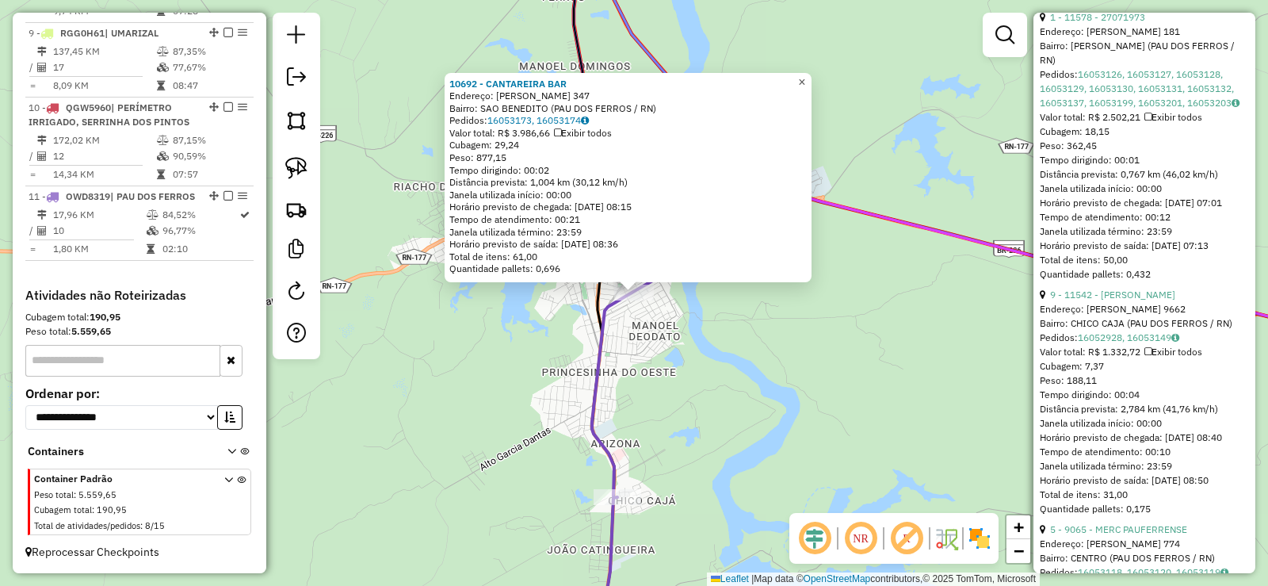
click at [805, 75] on span "×" at bounding box center [801, 81] width 7 height 13
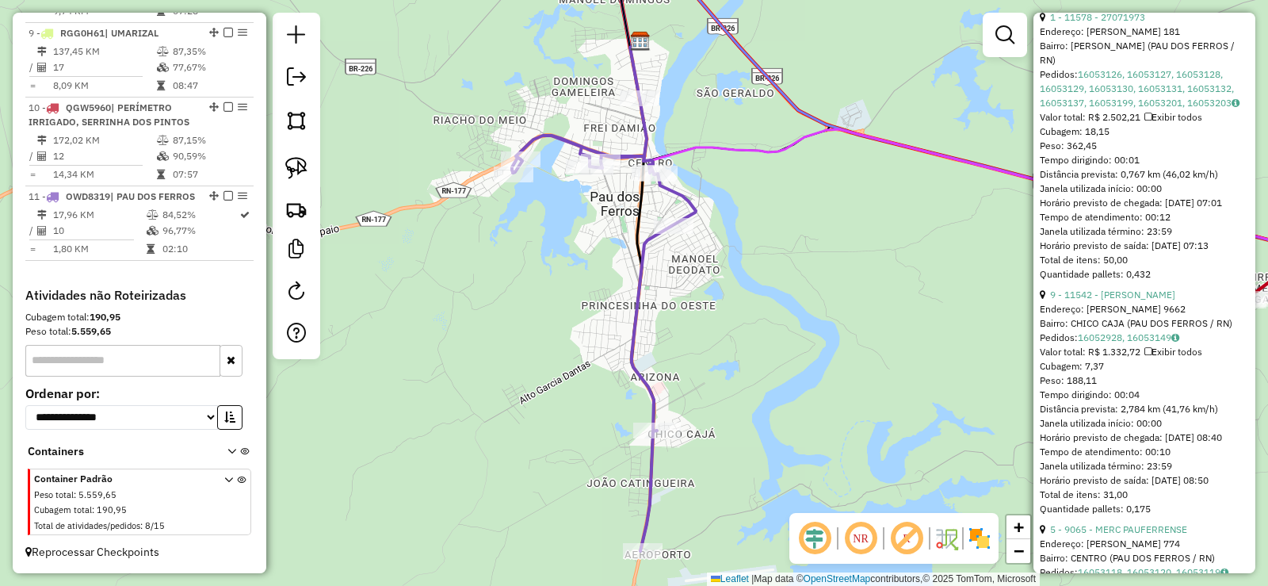
drag, startPoint x: 735, startPoint y: 293, endPoint x: 758, endPoint y: 254, distance: 45.1
click at [758, 254] on div "Janela de atendimento Grade de atendimento Capacidade Transportadoras Veículos …" at bounding box center [634, 293] width 1268 height 586
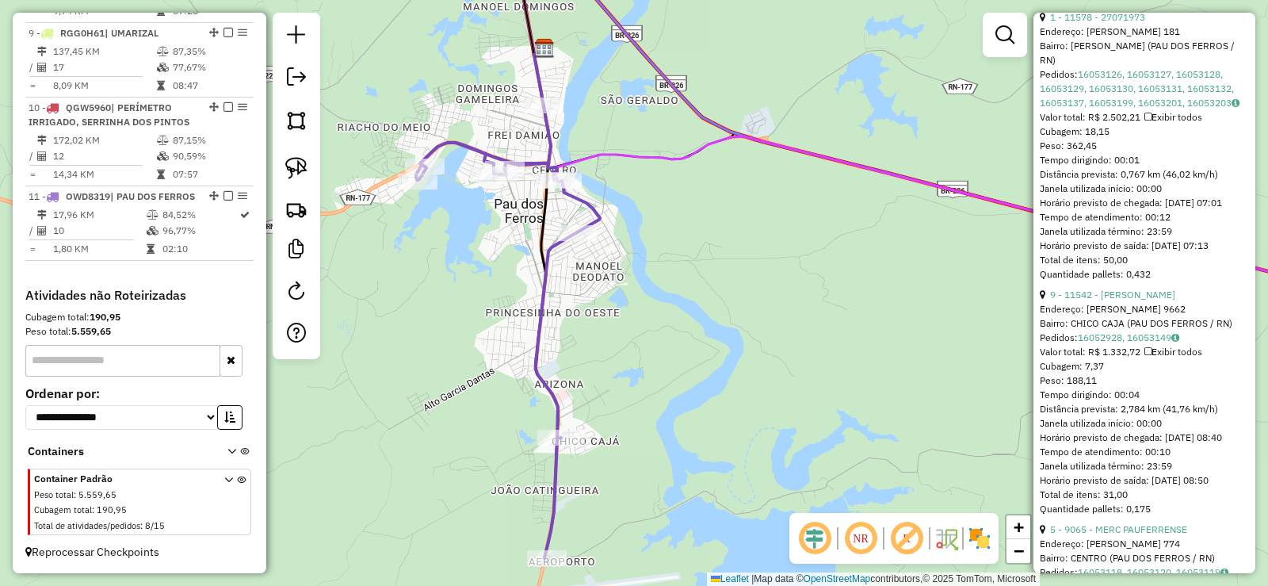
drag, startPoint x: 837, startPoint y: 268, endPoint x: 674, endPoint y: 286, distance: 164.3
click at [674, 286] on div "Janela de atendimento Grade de atendimento Capacidade Transportadoras Veículos …" at bounding box center [634, 293] width 1268 height 586
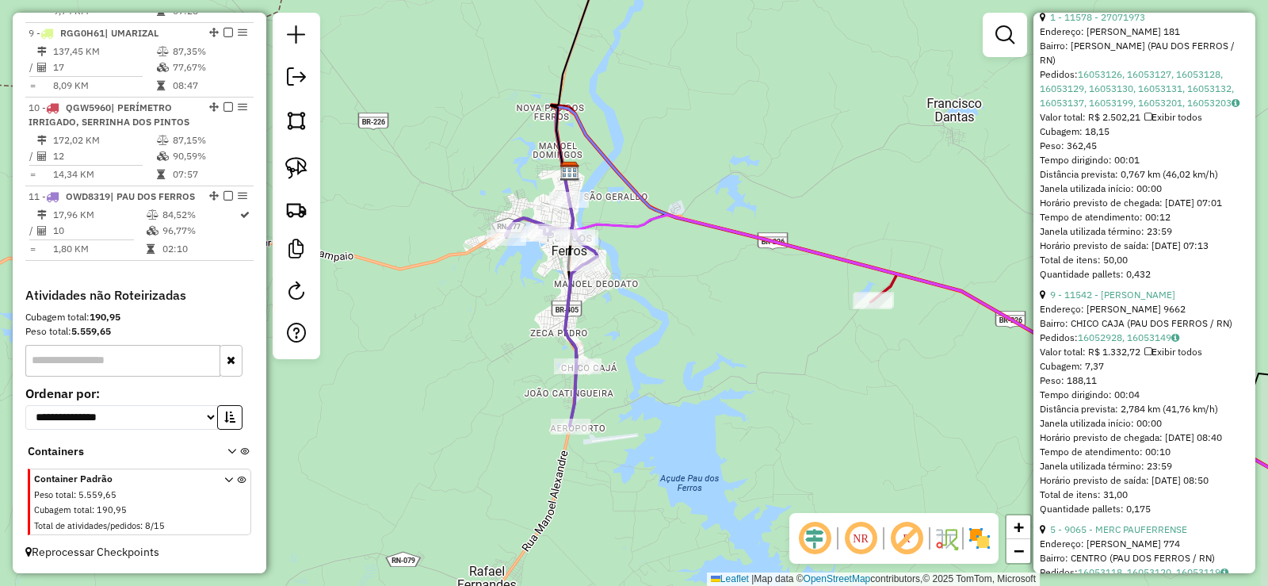
drag, startPoint x: 788, startPoint y: 304, endPoint x: 576, endPoint y: 274, distance: 213.7
click at [579, 276] on div "Janela de atendimento Grade de atendimento Capacidade Transportadoras Veículos …" at bounding box center [634, 293] width 1268 height 586
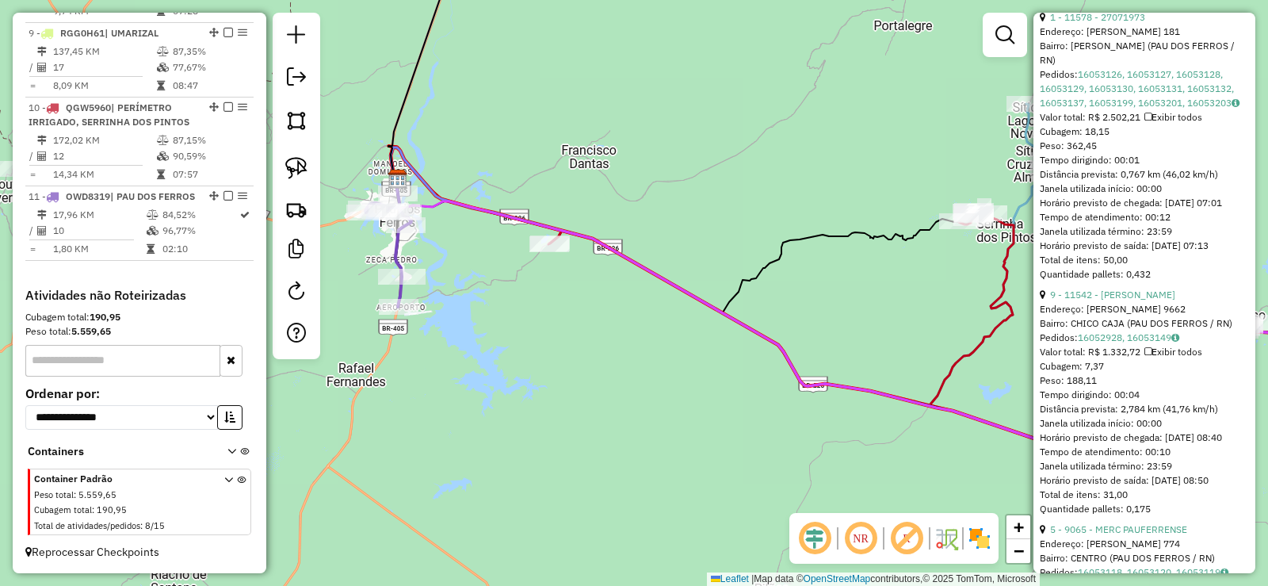
drag, startPoint x: 684, startPoint y: 350, endPoint x: 488, endPoint y: 296, distance: 203.2
click at [489, 296] on div "Janela de atendimento Grade de atendimento Capacidade Transportadoras Veículos …" at bounding box center [634, 293] width 1268 height 586
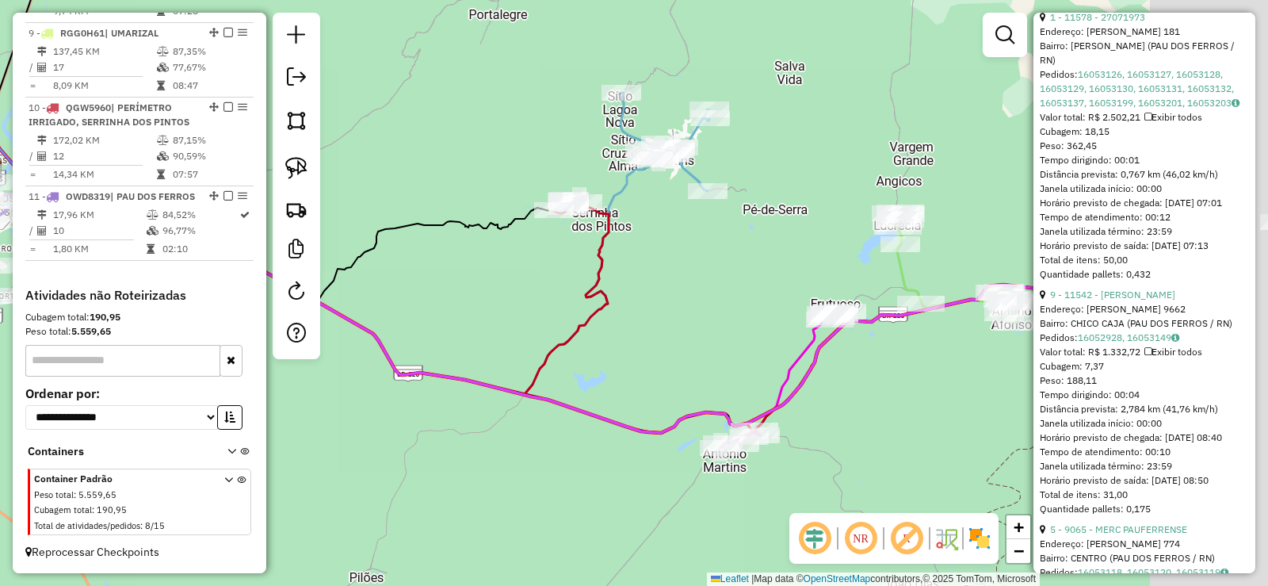
drag, startPoint x: 851, startPoint y: 273, endPoint x: 573, endPoint y: 288, distance: 278.6
click at [573, 288] on div "Janela de atendimento Grade de atendimento Capacidade Transportadoras Veículos …" at bounding box center [634, 293] width 1268 height 586
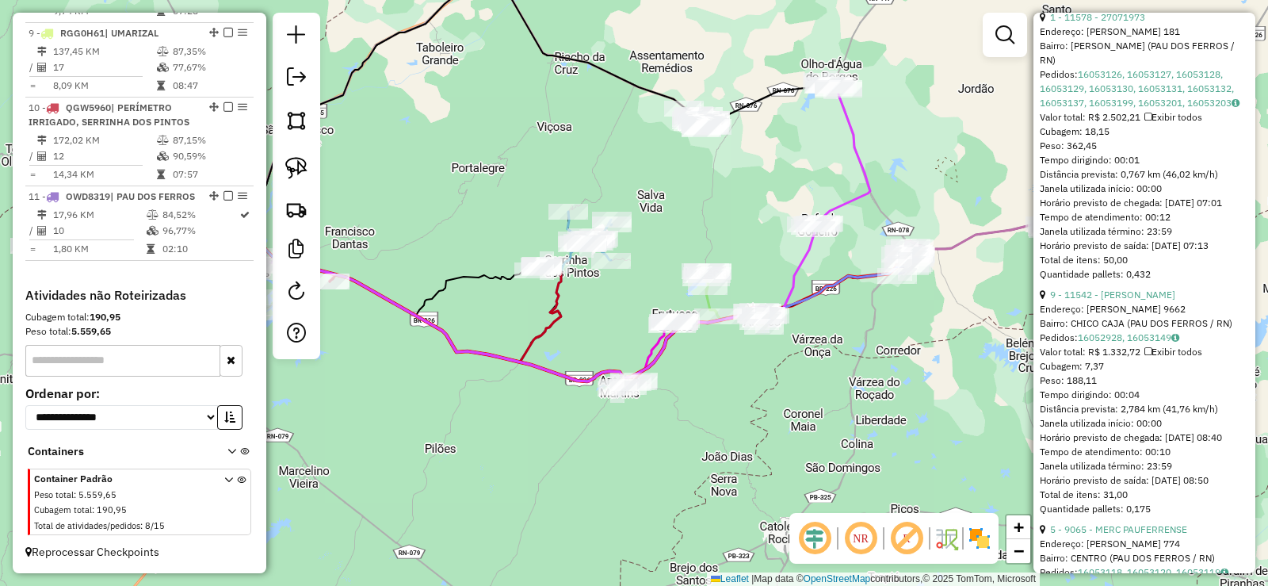
click at [755, 380] on div "Janela de atendimento Grade de atendimento Capacidade Transportadoras Veículos …" at bounding box center [634, 293] width 1268 height 586
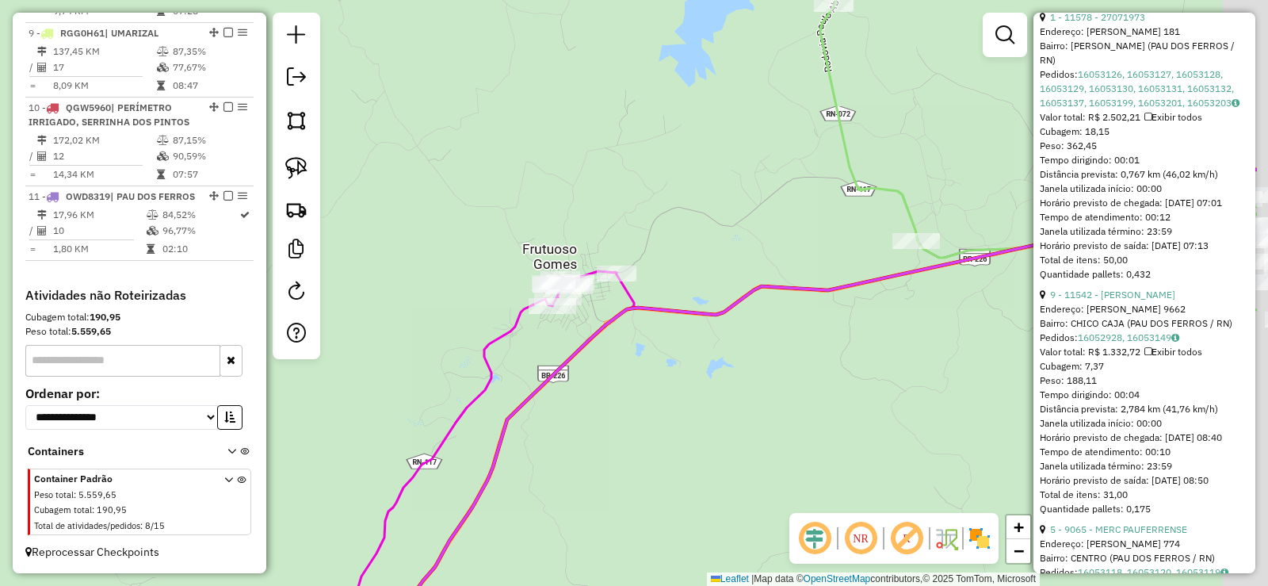
click at [630, 358] on div "Janela de atendimento Grade de atendimento Capacidade Transportadoras Veículos …" at bounding box center [634, 293] width 1268 height 586
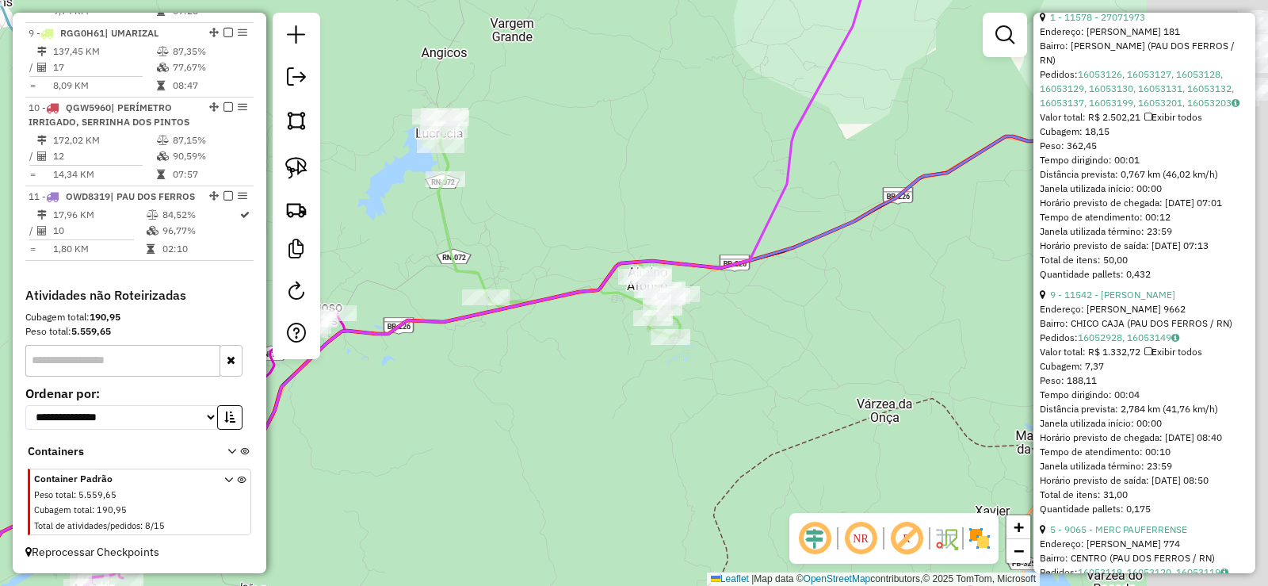
drag, startPoint x: 851, startPoint y: 365, endPoint x: 548, endPoint y: 365, distance: 302.7
click at [548, 365] on div "Janela de atendimento Grade de atendimento Capacidade Transportadoras Veículos …" at bounding box center [634, 293] width 1268 height 586
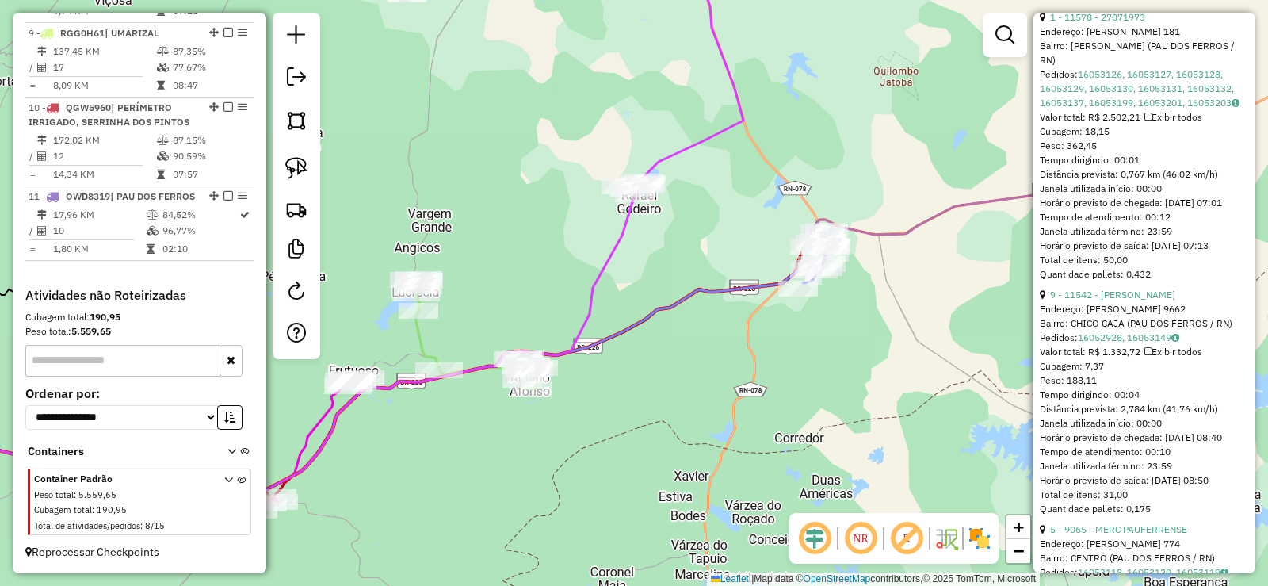
drag, startPoint x: 828, startPoint y: 316, endPoint x: 715, endPoint y: 372, distance: 126.5
click at [715, 372] on div "Janela de atendimento Grade de atendimento Capacidade Transportadoras Veículos …" at bounding box center [634, 293] width 1268 height 586
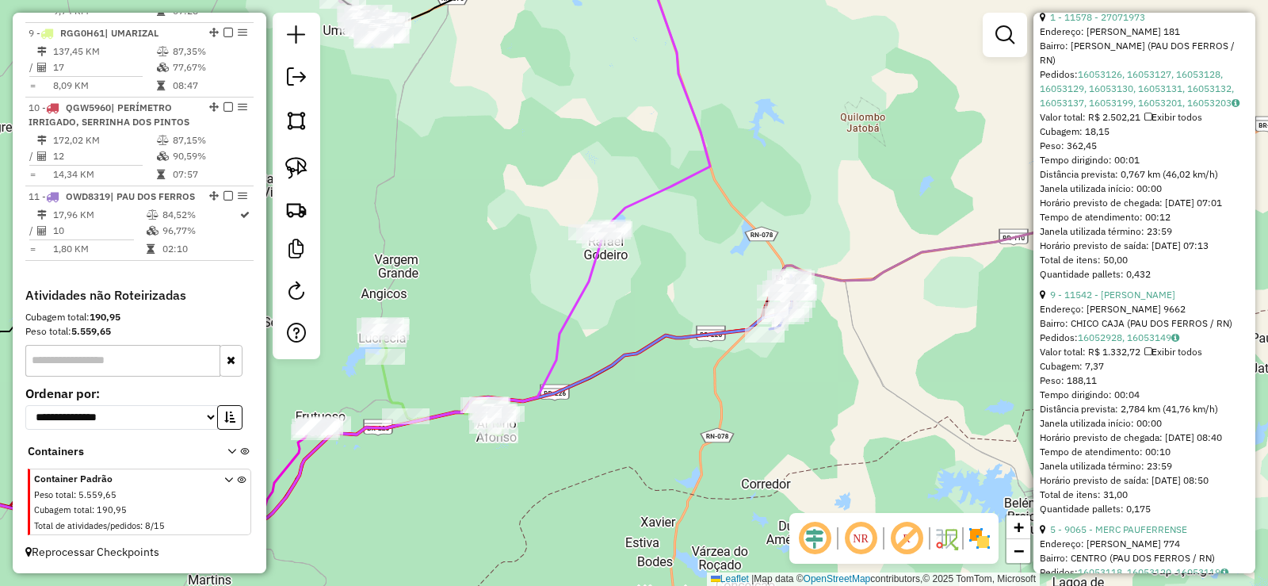
drag, startPoint x: 731, startPoint y: 383, endPoint x: 721, endPoint y: 425, distance: 43.2
click at [721, 425] on div "Janela de atendimento Grade de atendimento Capacidade Transportadoras Veículos …" at bounding box center [634, 293] width 1268 height 586
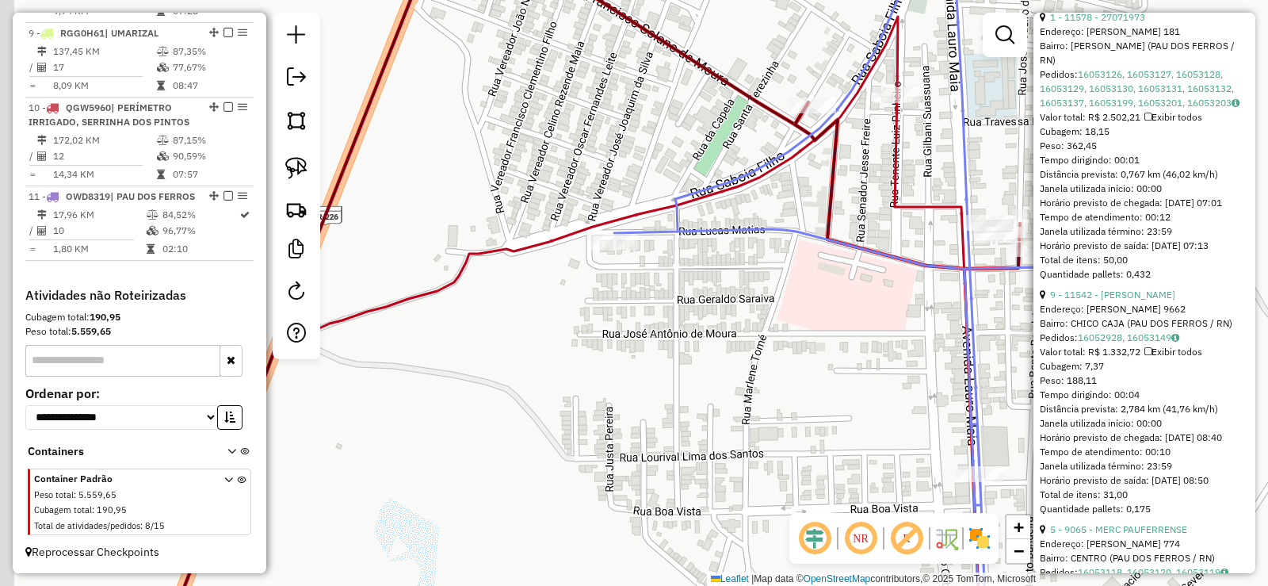
drag, startPoint x: 613, startPoint y: 307, endPoint x: 789, endPoint y: 306, distance: 175.1
click at [789, 306] on div "Janela de atendimento Grade de atendimento Capacidade Transportadoras Veículos …" at bounding box center [634, 293] width 1268 height 586
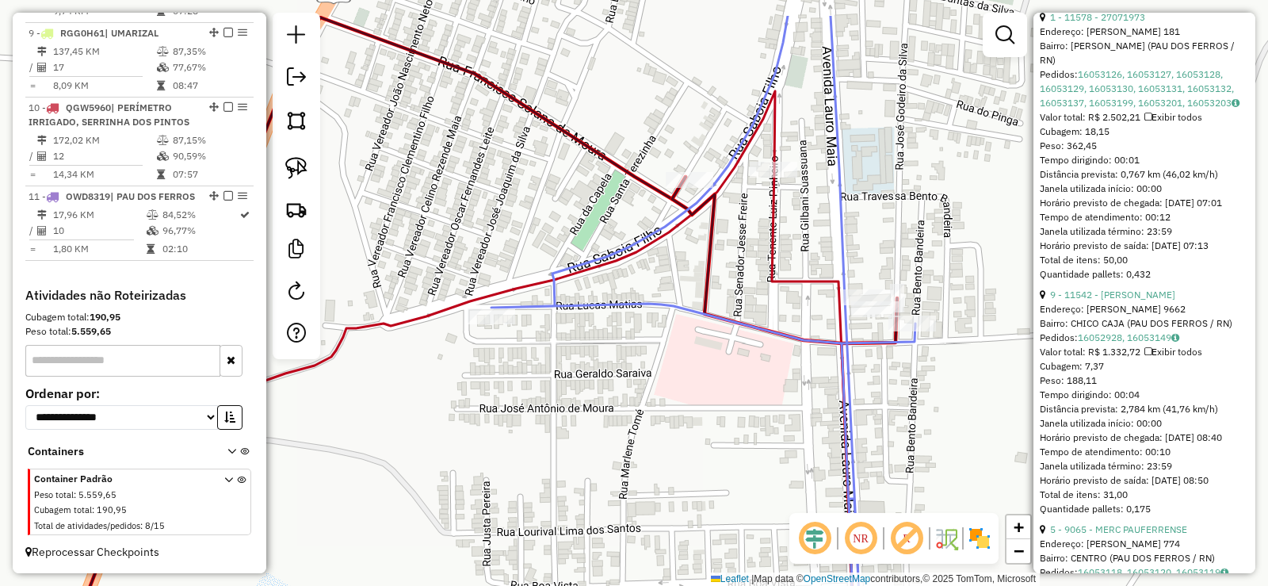
click at [676, 399] on div "Janela de atendimento Grade de atendimento Capacidade Transportadoras Veículos …" at bounding box center [634, 293] width 1268 height 586
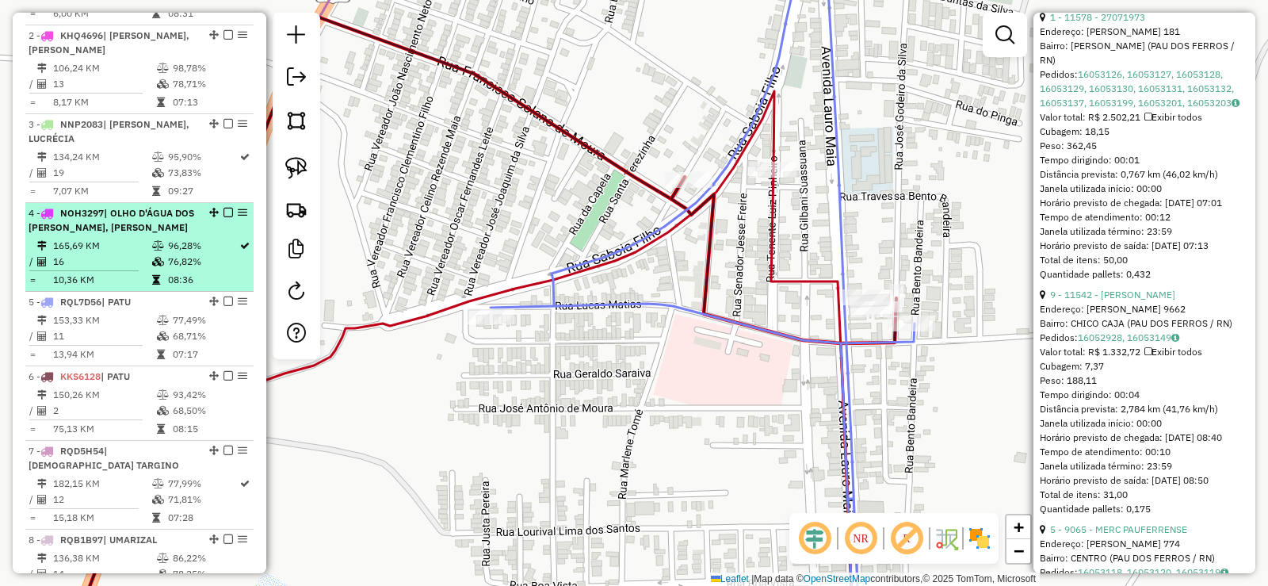
scroll to position [636, 0]
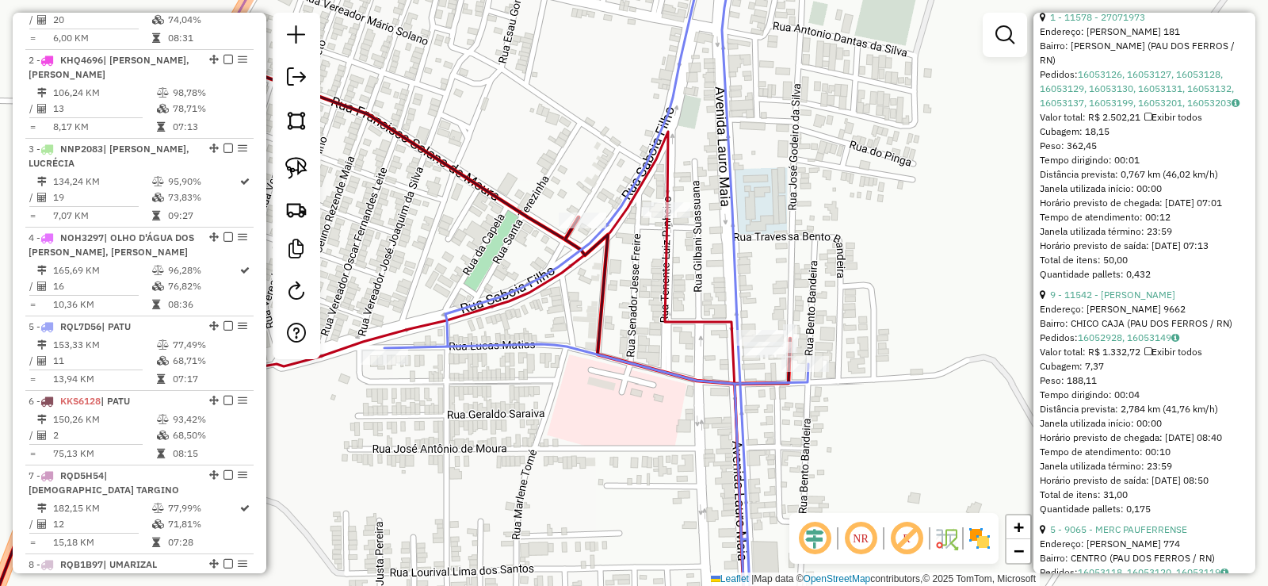
drag, startPoint x: 587, startPoint y: 431, endPoint x: 568, endPoint y: 437, distance: 20.0
click at [568, 437] on div "Janela de atendimento Grade de atendimento Capacidade Transportadoras Veículos …" at bounding box center [634, 293] width 1268 height 586
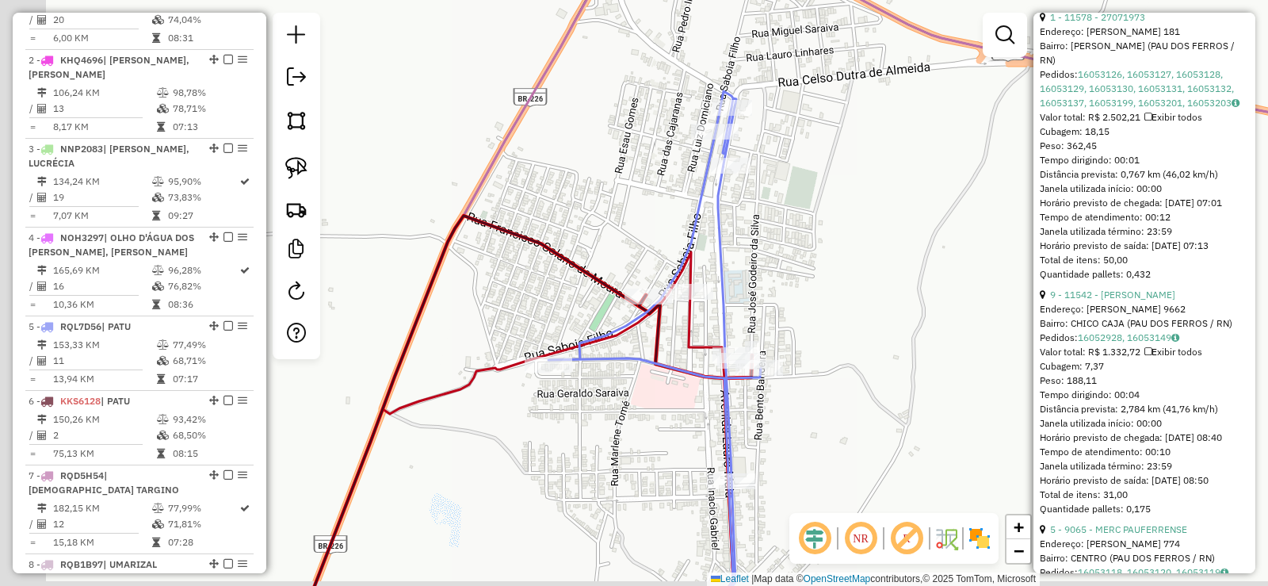
click at [646, 417] on div "Janela de atendimento Grade de atendimento Capacidade Transportadoras Veículos …" at bounding box center [634, 293] width 1268 height 586
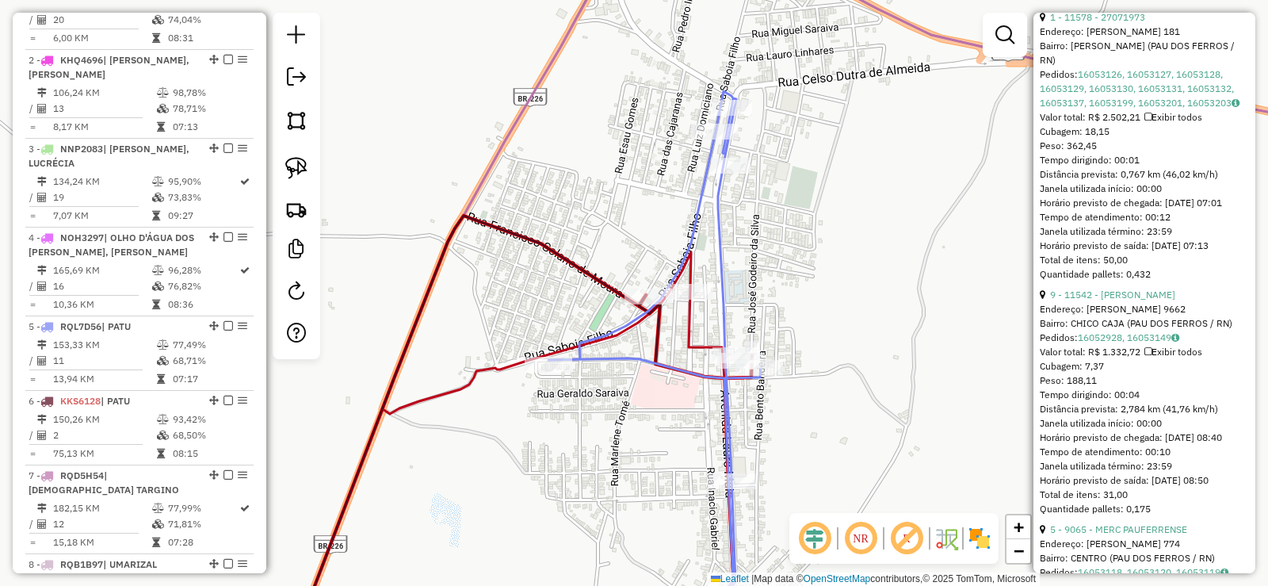
drag, startPoint x: 861, startPoint y: 411, endPoint x: 735, endPoint y: 430, distance: 127.4
click at [735, 430] on div "Janela de atendimento Grade de atendimento Capacidade Transportadoras Veículos …" at bounding box center [634, 293] width 1268 height 586
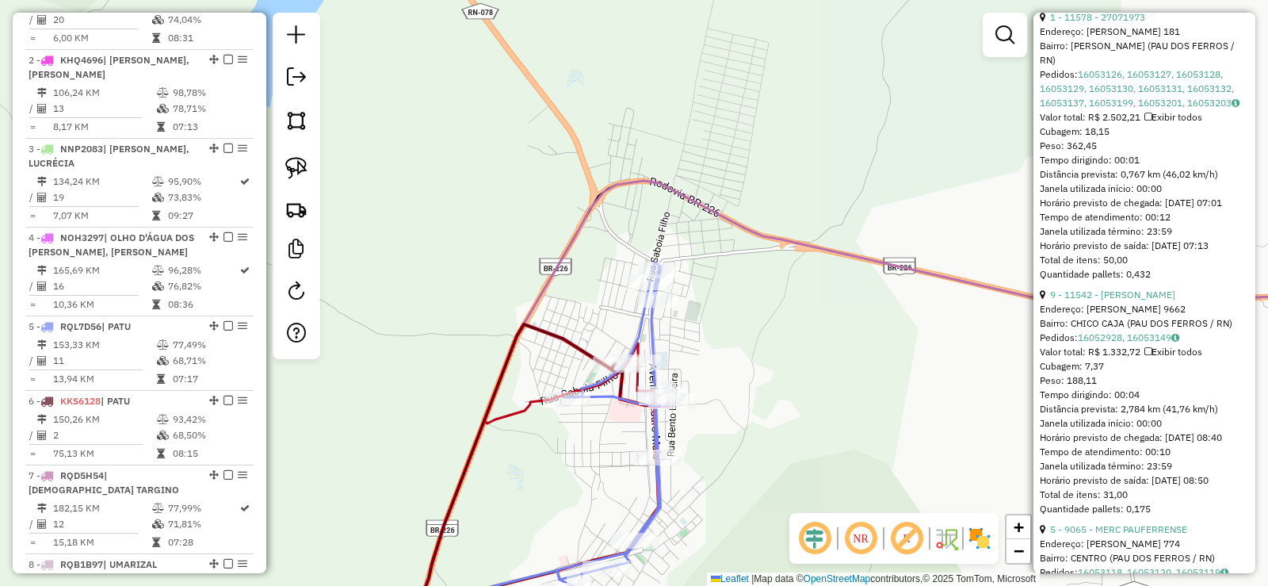
drag, startPoint x: 852, startPoint y: 446, endPoint x: 637, endPoint y: 390, distance: 222.0
click at [640, 395] on div "Janela de atendimento Grade de atendimento Capacidade Transportadoras Veículos …" at bounding box center [634, 293] width 1268 height 586
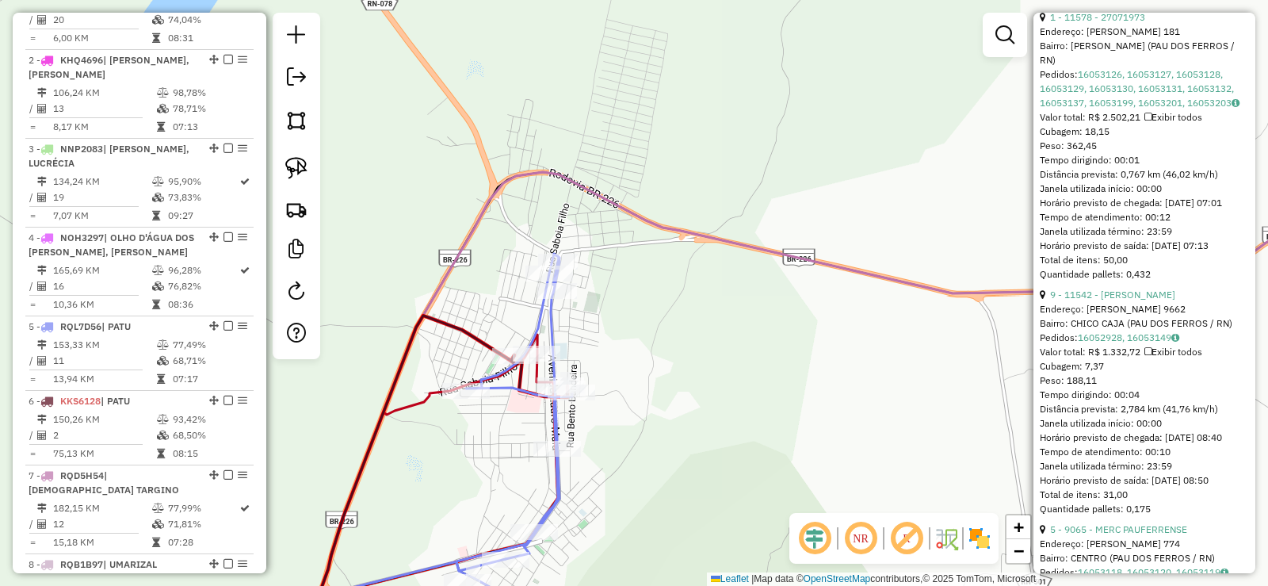
drag, startPoint x: 529, startPoint y: 370, endPoint x: 496, endPoint y: 420, distance: 60.0
click at [496, 420] on div "Janela de atendimento Grade de atendimento Capacidade Transportadoras Veículos …" at bounding box center [634, 293] width 1268 height 586
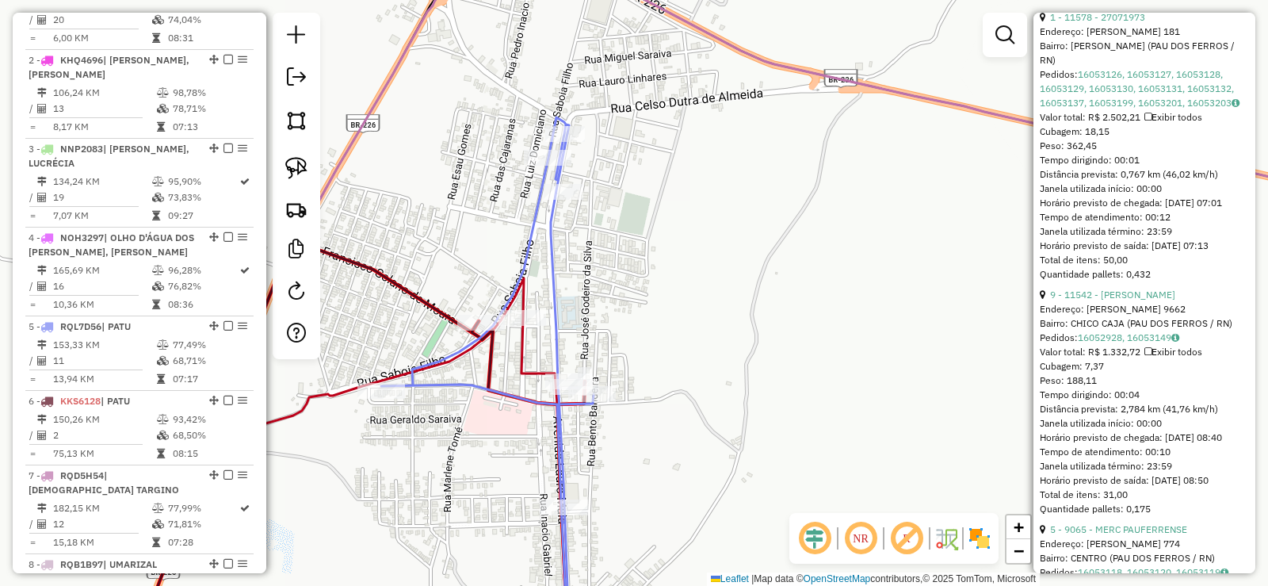
drag, startPoint x: 507, startPoint y: 384, endPoint x: 587, endPoint y: 376, distance: 80.4
click at [587, 376] on div "Janela de atendimento Grade de atendimento Capacidade Transportadoras Veículos …" at bounding box center [634, 293] width 1268 height 586
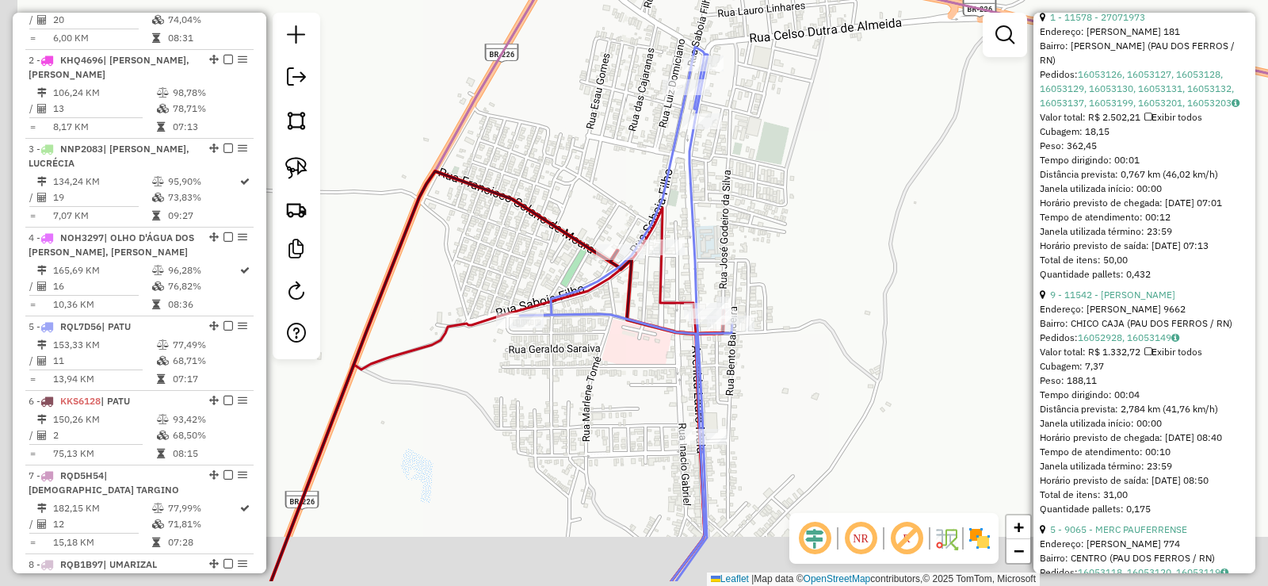
drag, startPoint x: 552, startPoint y: 440, endPoint x: 638, endPoint y: 294, distance: 169.1
click at [649, 300] on div "Janela de atendimento Grade de atendimento Capacidade Transportadoras Veículos …" at bounding box center [634, 293] width 1268 height 586
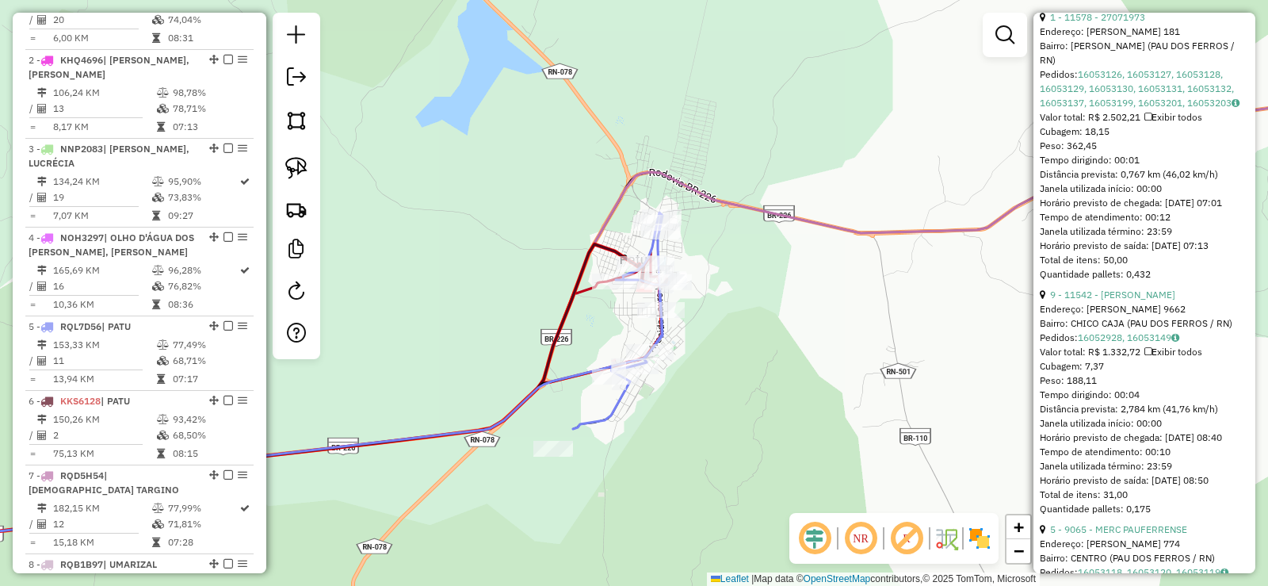
click at [808, 293] on div "Rota 5 - Placa RQL7D56 9384 - JAQUELINA BRITO SANT Janela de atendimento Grade …" at bounding box center [634, 293] width 1268 height 586
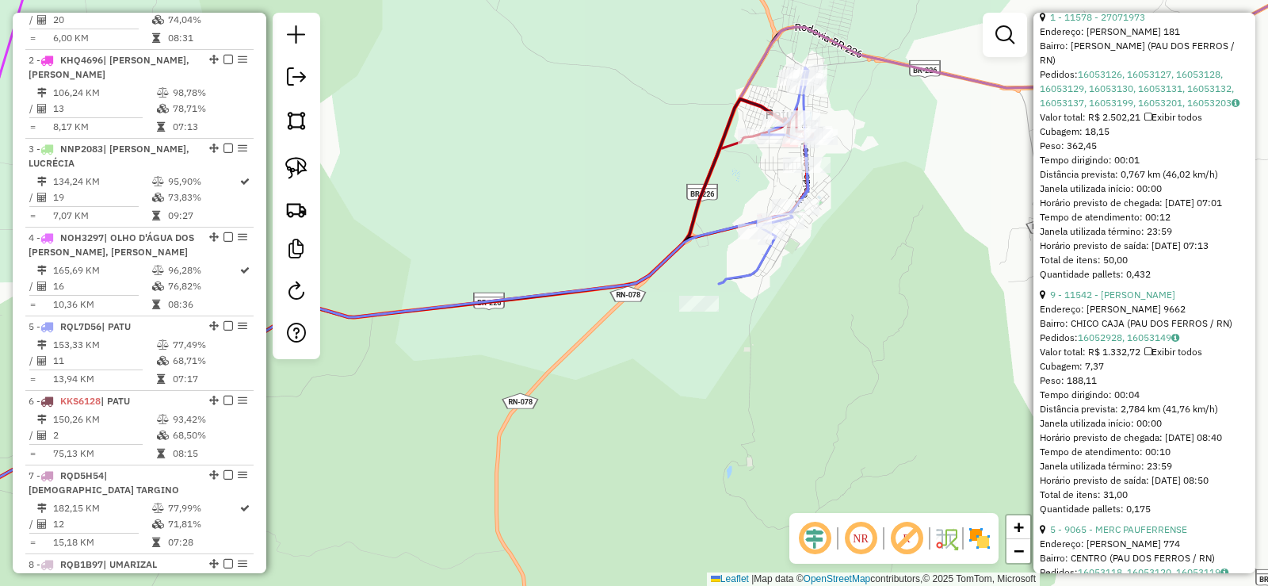
drag, startPoint x: 532, startPoint y: 337, endPoint x: 708, endPoint y: 295, distance: 180.9
click at [708, 295] on div "Janela de atendimento Grade de atendimento Capacidade Transportadoras Veículos …" at bounding box center [634, 293] width 1268 height 586
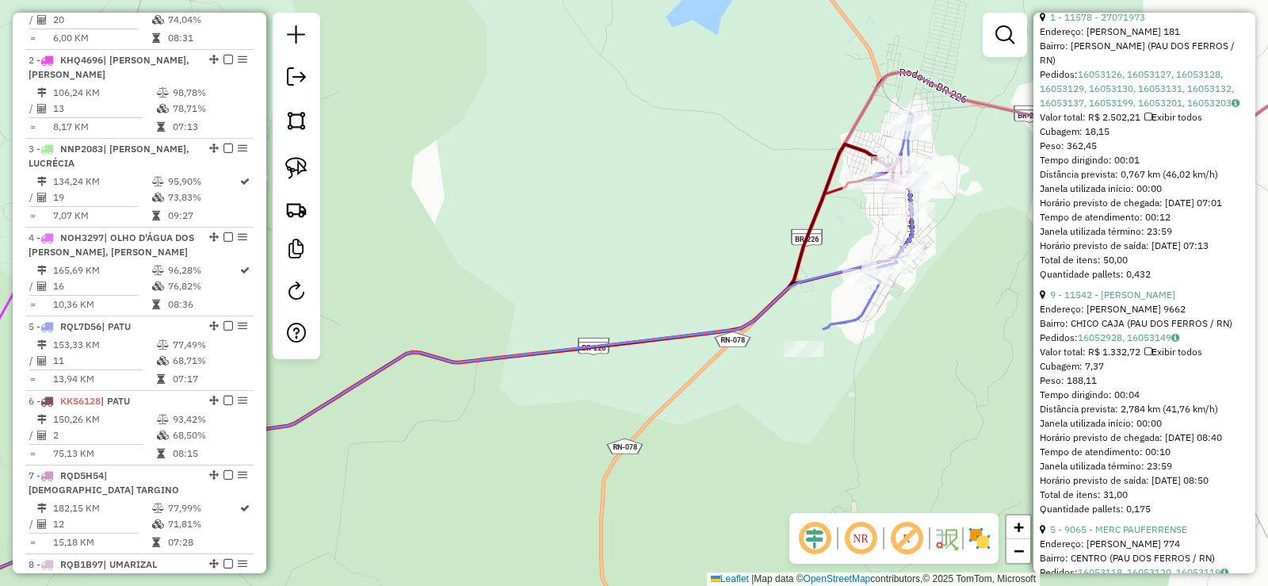
drag, startPoint x: 900, startPoint y: 149, endPoint x: 830, endPoint y: 235, distance: 110.9
click at [830, 235] on div "Janela de atendimento Grade de atendimento Capacidade Transportadoras Veículos …" at bounding box center [634, 293] width 1268 height 586
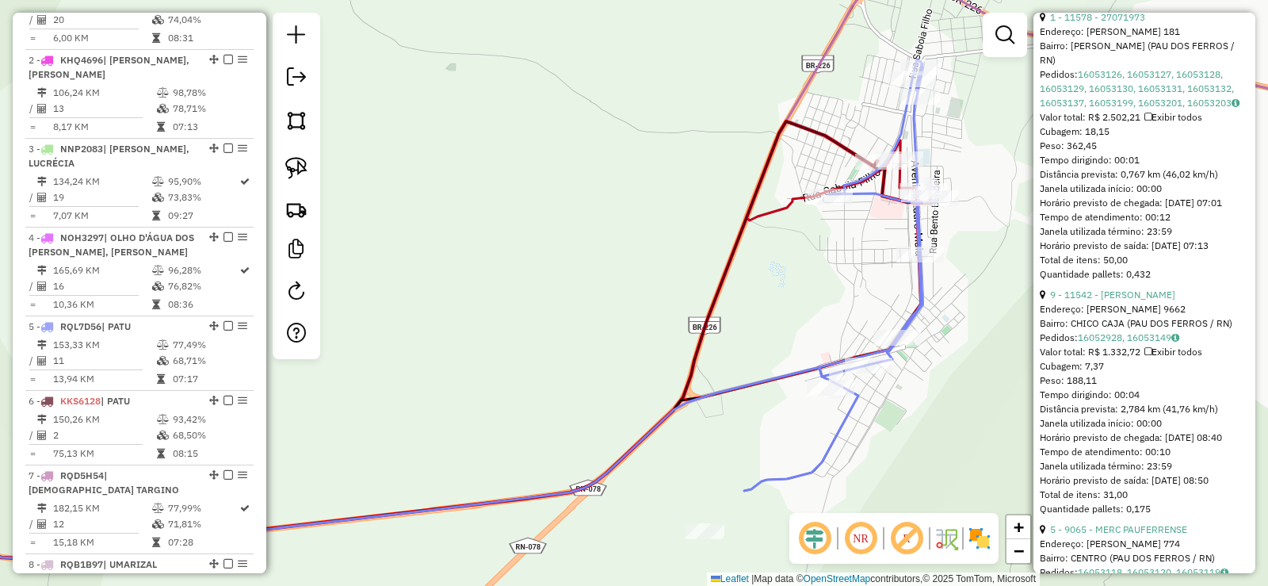
drag, startPoint x: 780, startPoint y: 327, endPoint x: 962, endPoint y: 176, distance: 236.4
click at [1008, 176] on div "Janela de atendimento Grade de atendimento Capacidade Transportadoras Veículos …" at bounding box center [634, 293] width 1268 height 586
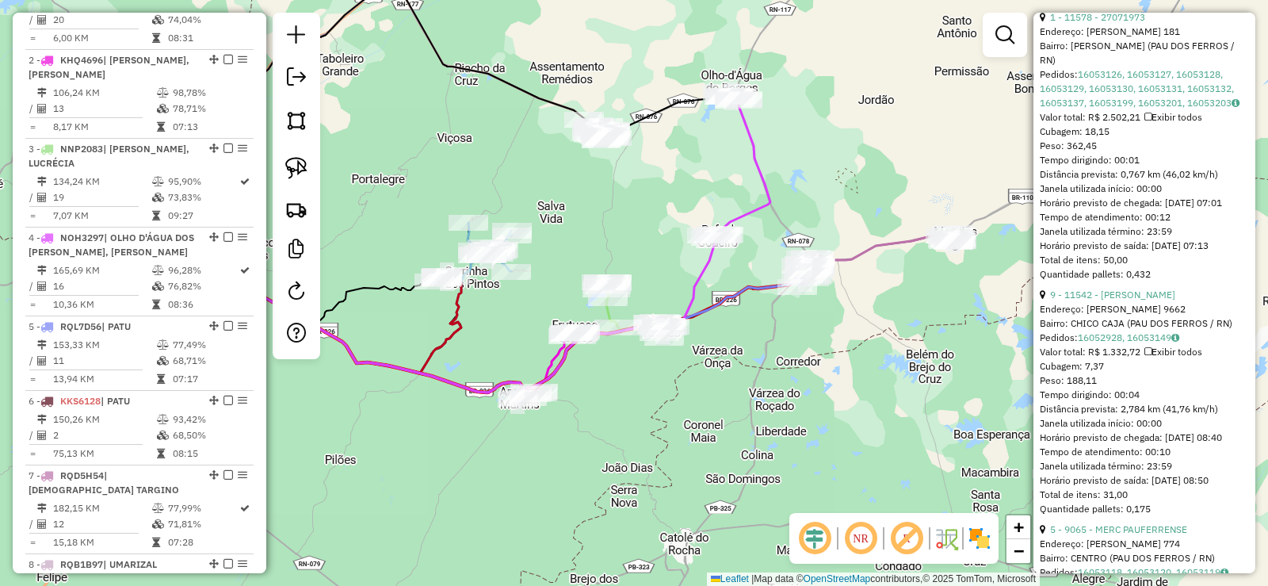
drag, startPoint x: 631, startPoint y: 405, endPoint x: 768, endPoint y: 367, distance: 142.3
click at [768, 368] on div "Janela de atendimento Grade de atendimento Capacidade Transportadoras Veículos …" at bounding box center [634, 293] width 1268 height 586
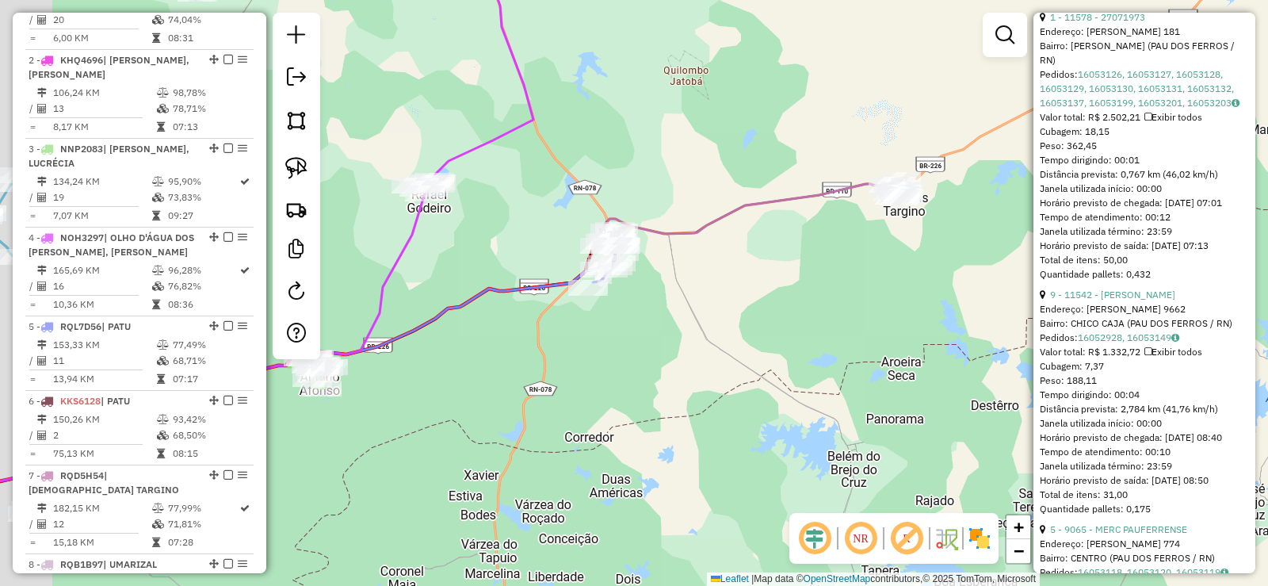
drag, startPoint x: 701, startPoint y: 353, endPoint x: 780, endPoint y: 319, distance: 85.5
click at [780, 319] on div "Janela de atendimento Grade de atendimento Capacidade Transportadoras Veículos …" at bounding box center [634, 293] width 1268 height 586
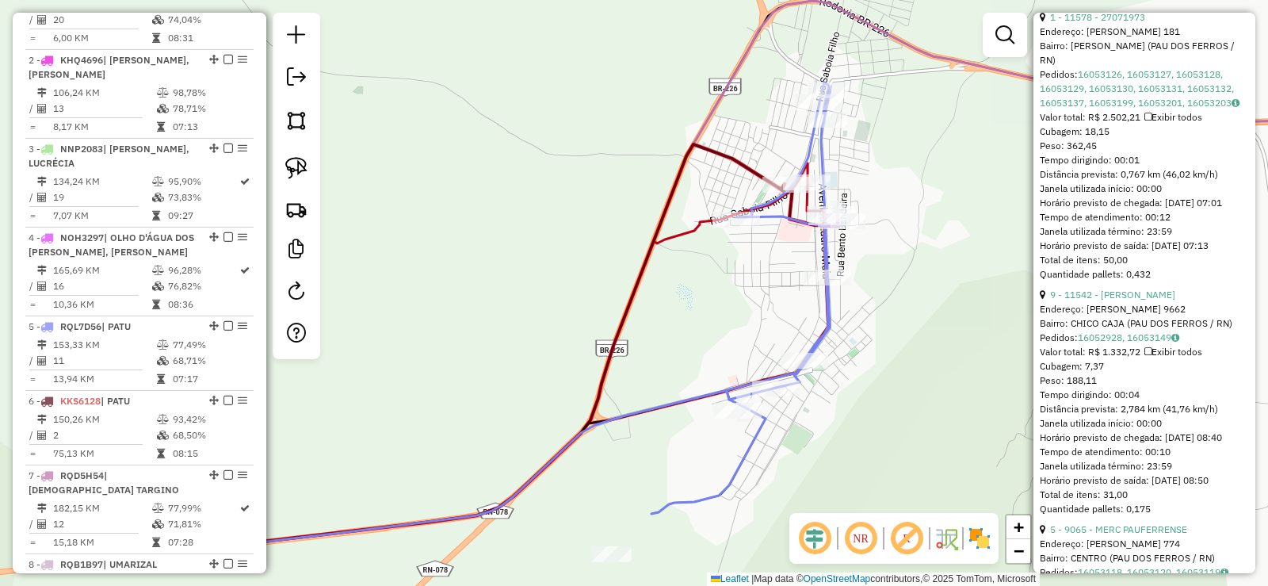
drag, startPoint x: 566, startPoint y: 358, endPoint x: 773, endPoint y: 300, distance: 215.5
click at [773, 300] on div "Janela de atendimento Grade de atendimento Capacidade Transportadoras Veículos …" at bounding box center [634, 293] width 1268 height 586
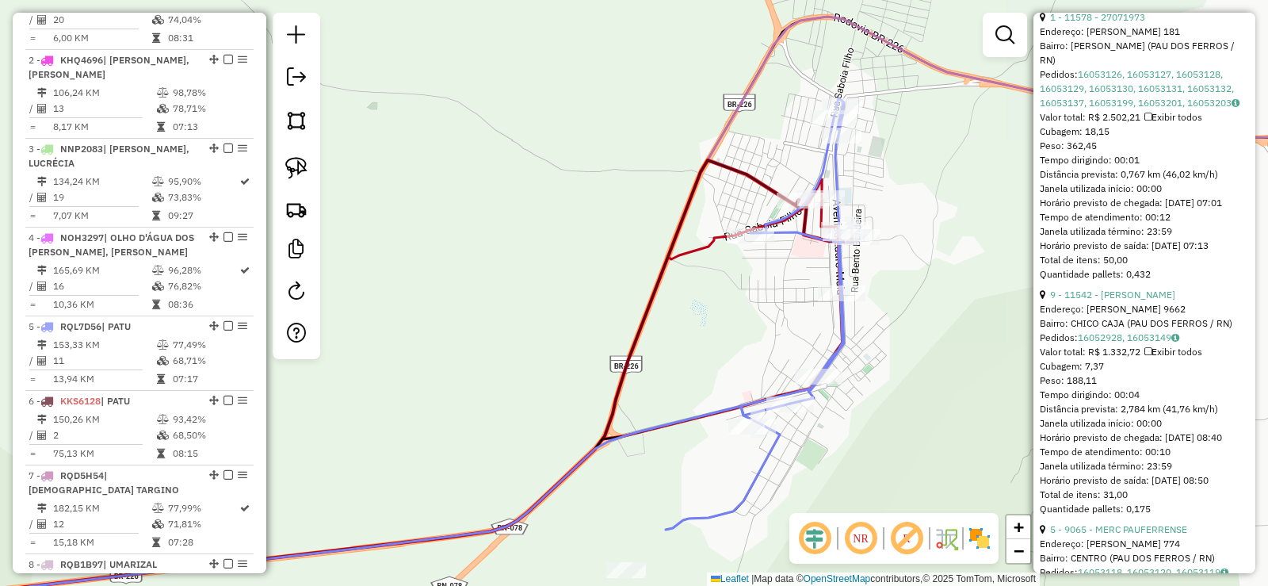
click at [766, 286] on div "Janela de atendimento Grade de atendimento Capacidade Transportadoras Veículos …" at bounding box center [634, 293] width 1268 height 586
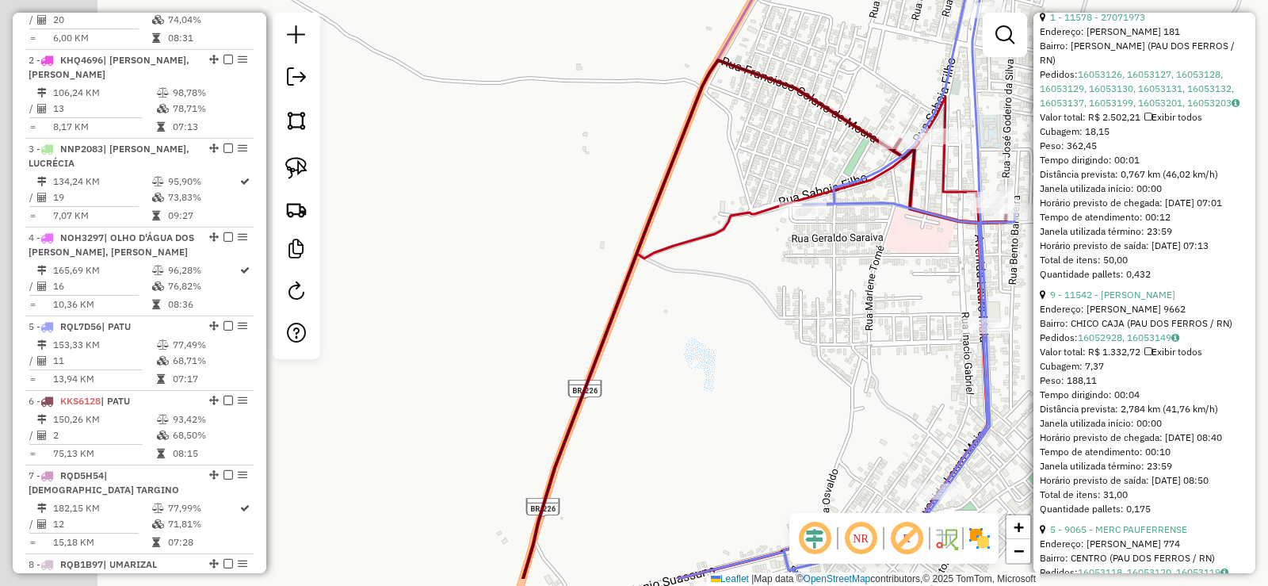
drag, startPoint x: 712, startPoint y: 388, endPoint x: 841, endPoint y: 302, distance: 154.7
click at [841, 303] on div "Janela de atendimento Grade de atendimento Capacidade Transportadoras Veículos …" at bounding box center [634, 293] width 1268 height 586
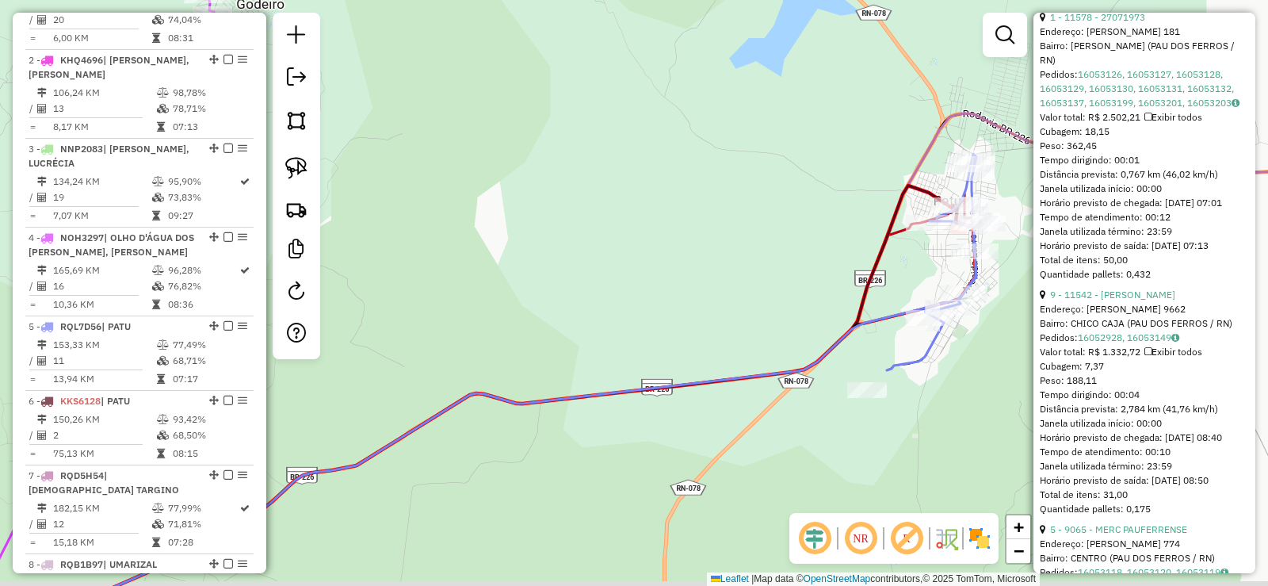
drag, startPoint x: 690, startPoint y: 338, endPoint x: 855, endPoint y: 257, distance: 183.6
click at [855, 258] on div "Janela de atendimento Grade de atendimento Capacidade Transportadoras Veículos …" at bounding box center [634, 293] width 1268 height 586
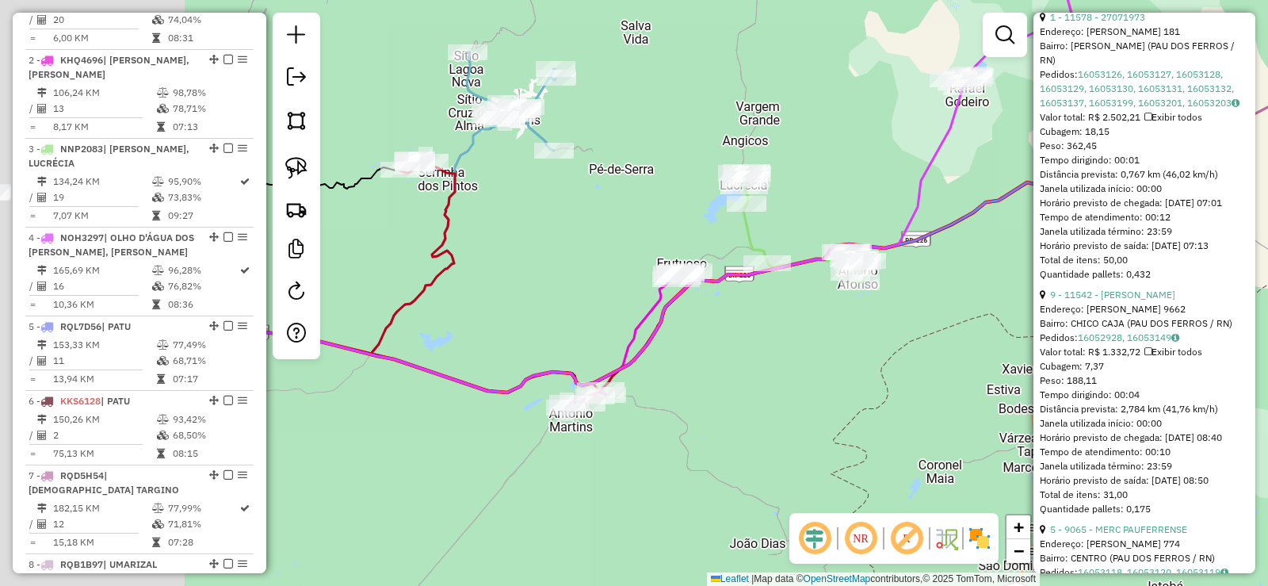
drag, startPoint x: 903, startPoint y: 322, endPoint x: 980, endPoint y: 279, distance: 88.0
click at [980, 279] on div "Janela de atendimento Grade de atendimento Capacidade Transportadoras Veículos …" at bounding box center [634, 293] width 1268 height 586
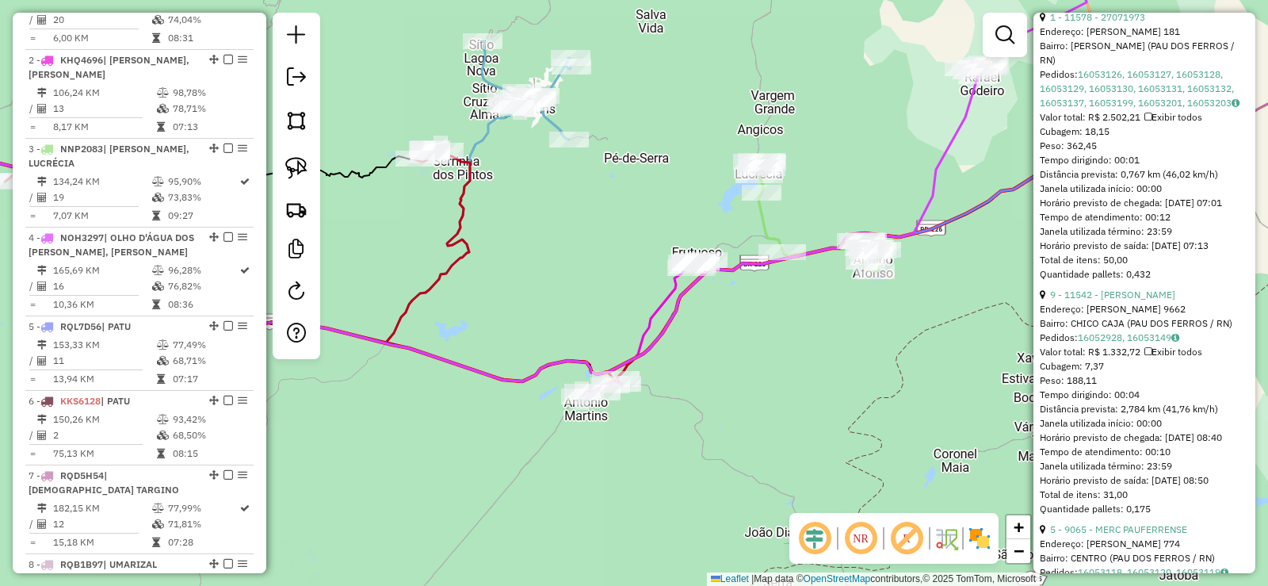
drag, startPoint x: 782, startPoint y: 407, endPoint x: 879, endPoint y: 365, distance: 105.1
click at [879, 365] on div "Janela de atendimento Grade de atendimento Capacidade Transportadoras Veículos …" at bounding box center [634, 293] width 1268 height 586
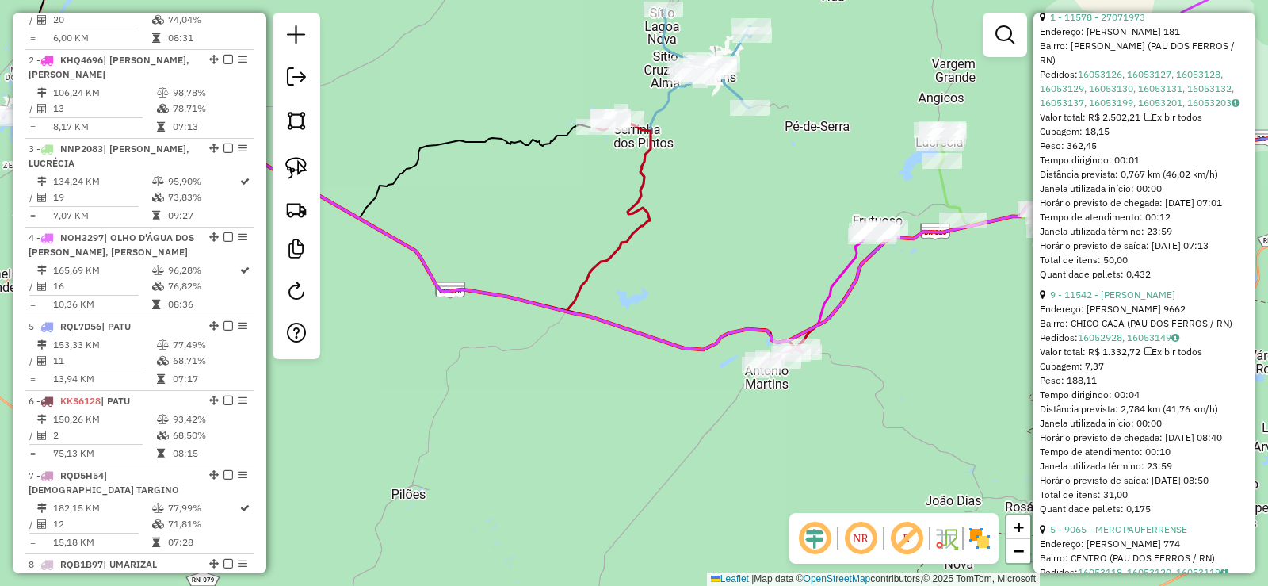
drag, startPoint x: 560, startPoint y: 220, endPoint x: 697, endPoint y: 243, distance: 138.2
click at [697, 243] on div "Janela de atendimento Grade de atendimento Capacidade Transportadoras Veículos …" at bounding box center [634, 293] width 1268 height 586
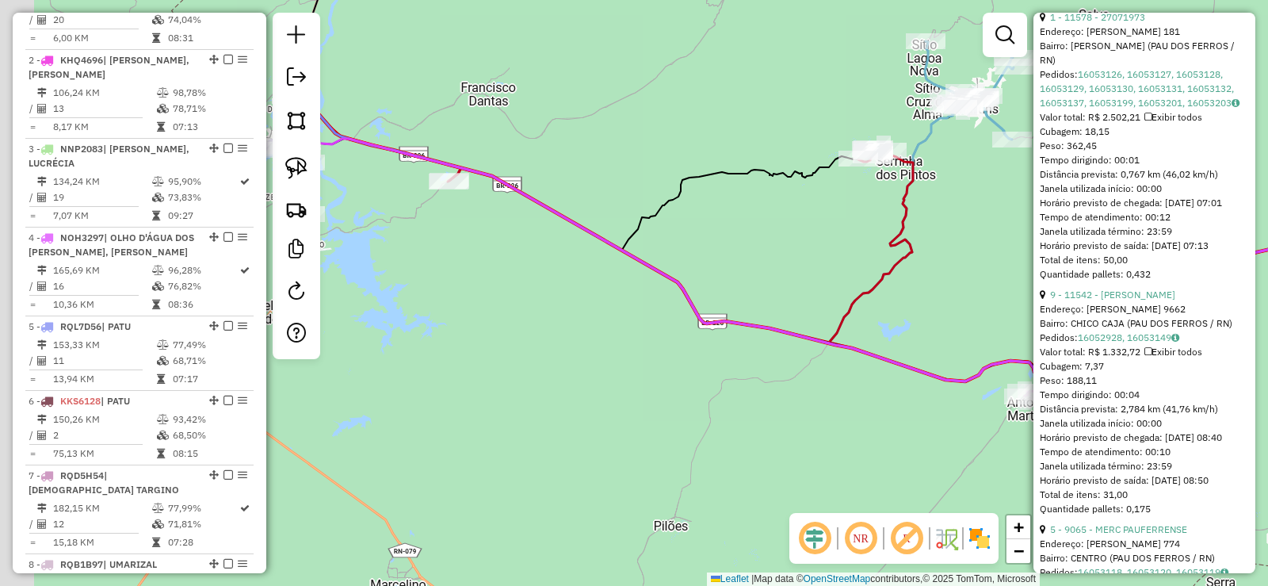
drag, startPoint x: 646, startPoint y: 265, endPoint x: 772, endPoint y: 274, distance: 126.3
click at [772, 274] on div "Janela de atendimento Grade de atendimento Capacidade Transportadoras Veículos …" at bounding box center [634, 293] width 1268 height 586
click at [644, 295] on div "Janela de atendimento Grade de atendimento Capacidade Transportadoras Veículos …" at bounding box center [634, 293] width 1268 height 586
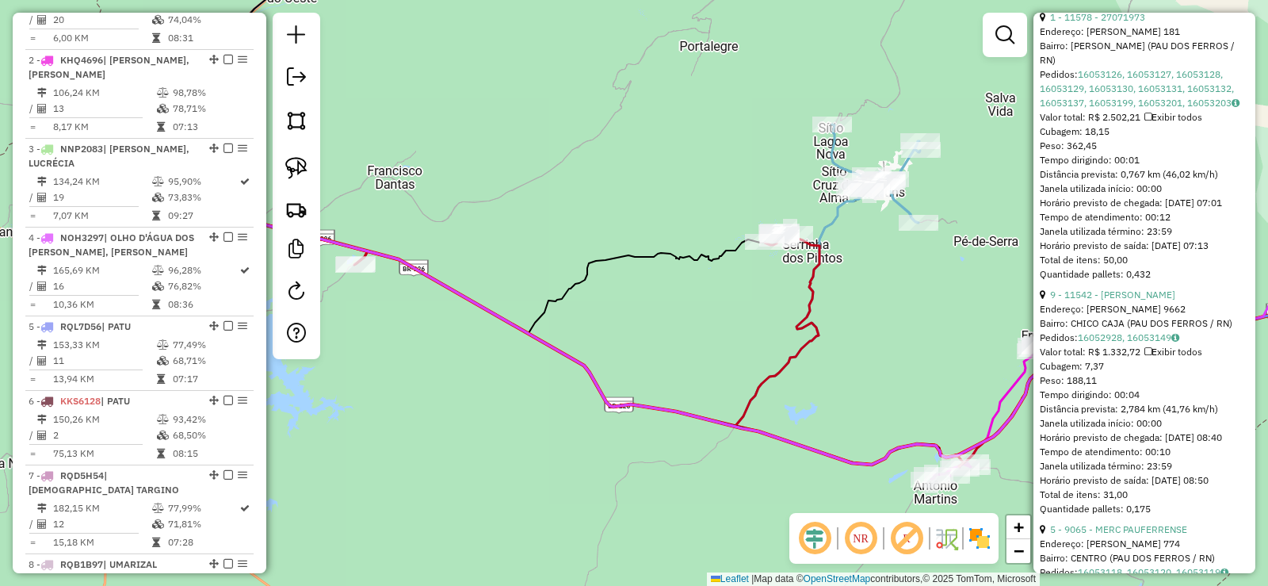
drag, startPoint x: 556, startPoint y: 286, endPoint x: 691, endPoint y: 327, distance: 140.7
click at [691, 327] on div "Janela de atendimento Grade de atendimento Capacidade Transportadoras Veículos …" at bounding box center [634, 293] width 1268 height 586
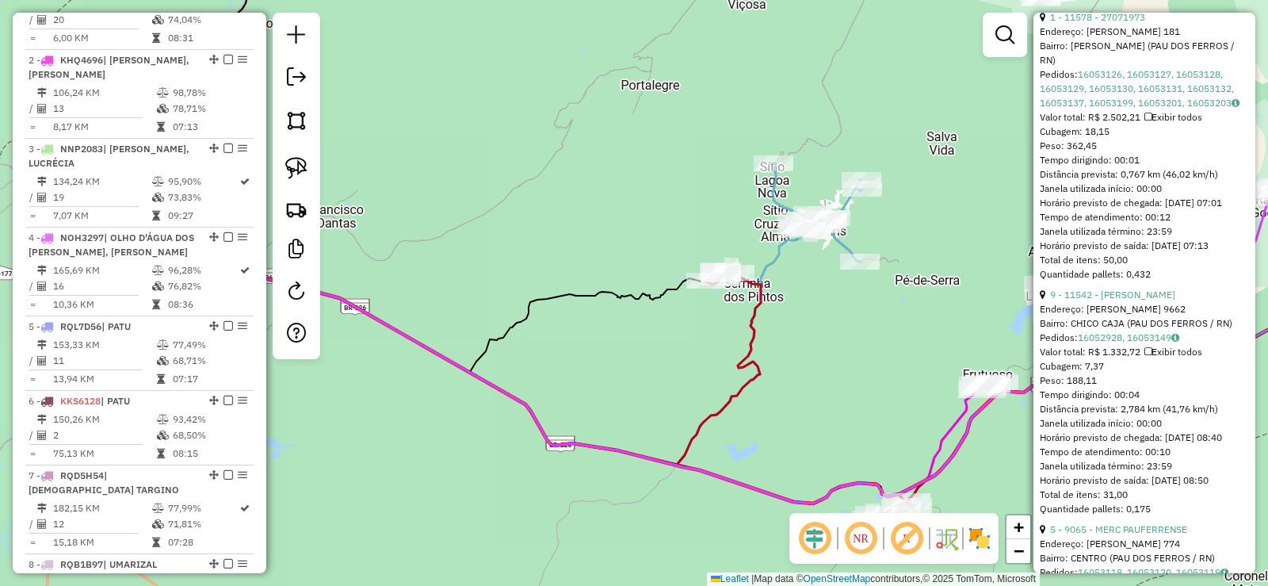
drag, startPoint x: 724, startPoint y: 312, endPoint x: 669, endPoint y: 340, distance: 61.3
click at [669, 340] on div "Janela de atendimento Grade de atendimento Capacidade Transportadoras Veículos …" at bounding box center [634, 293] width 1268 height 586
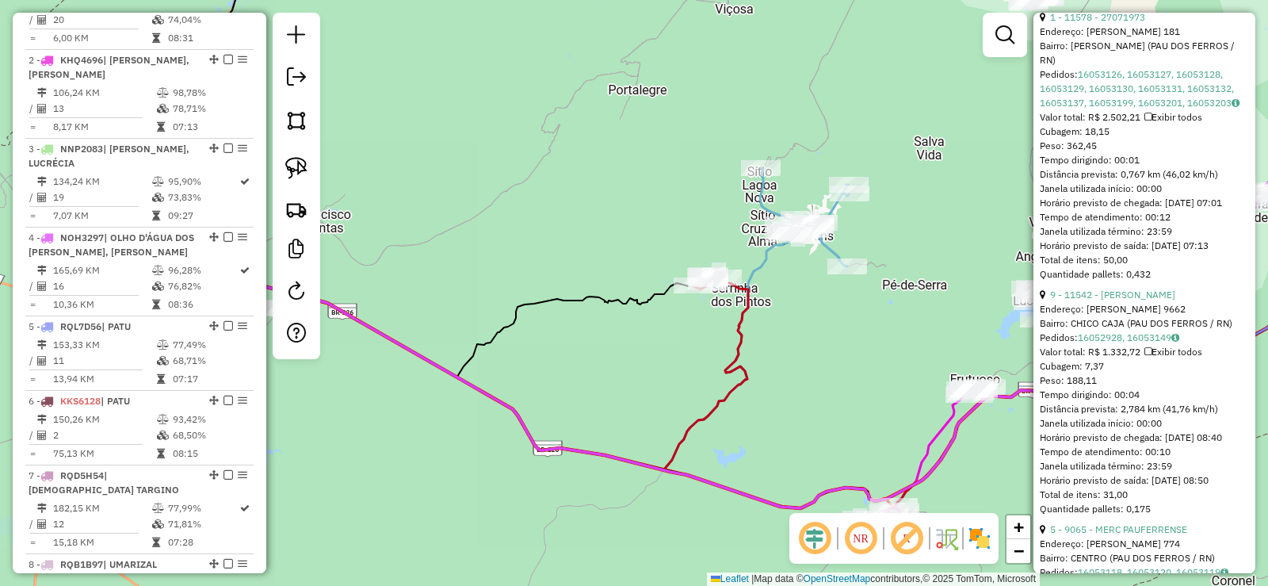
drag, startPoint x: 686, startPoint y: 343, endPoint x: 393, endPoint y: 380, distance: 294.7
click at [392, 377] on div "Janela de atendimento Grade de atendimento Capacidade Transportadoras Veículos …" at bounding box center [634, 293] width 1268 height 586
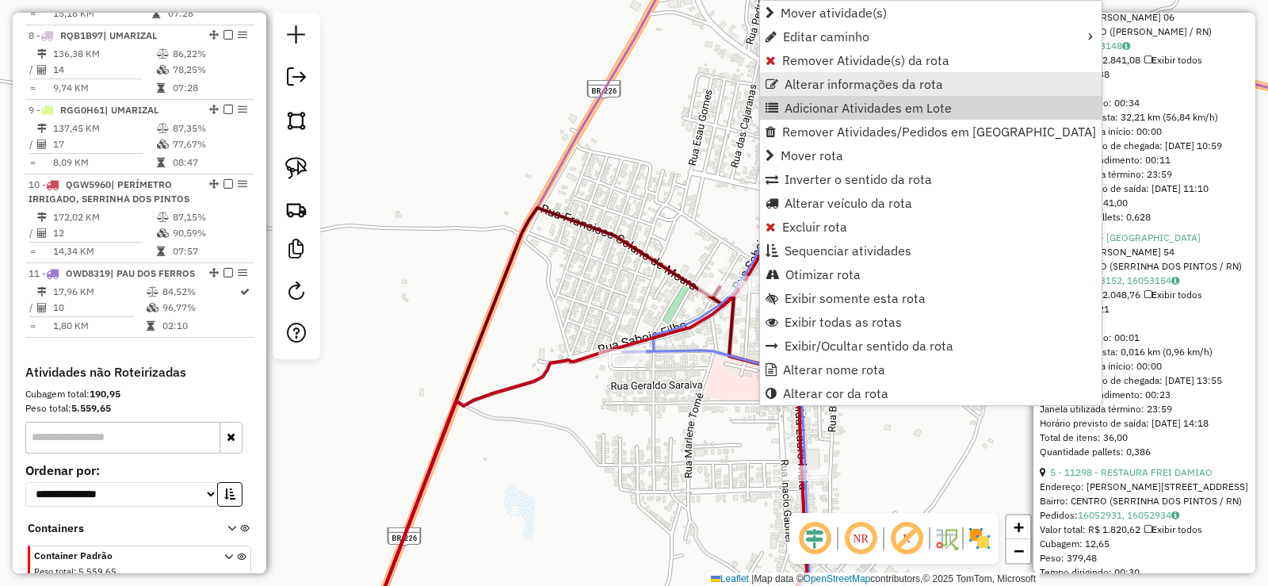
scroll to position [1270, 0]
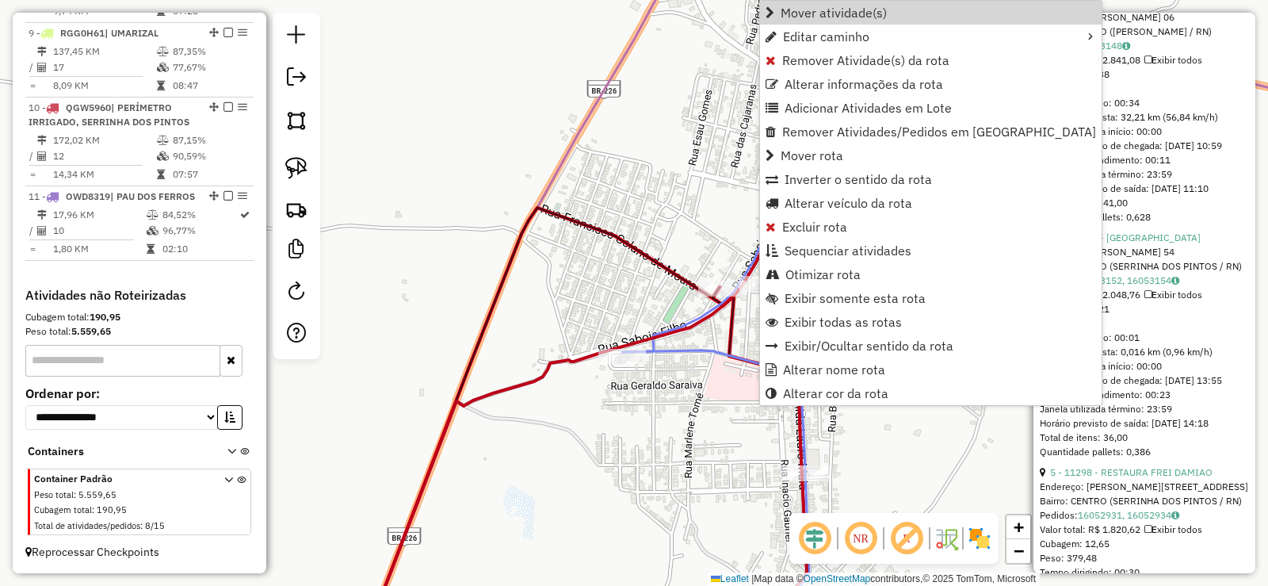
drag, startPoint x: 812, startPoint y: 15, endPoint x: 664, endPoint y: 61, distance: 155.2
click at [812, 14] on span "Mover atividade(s)" at bounding box center [834, 12] width 106 height 13
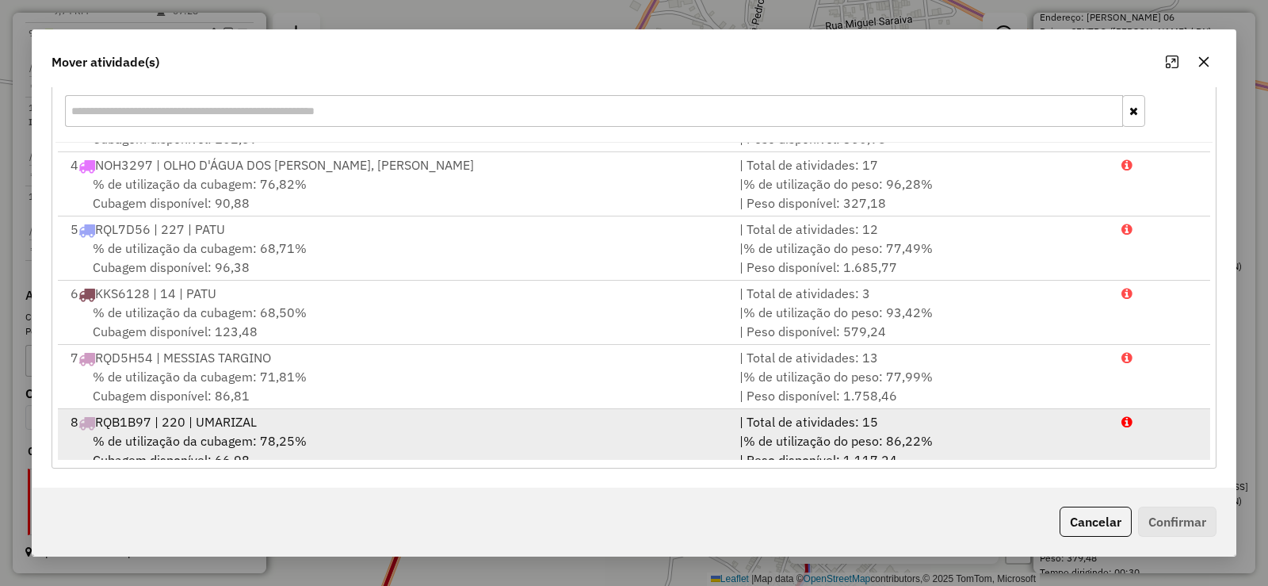
scroll to position [166, 0]
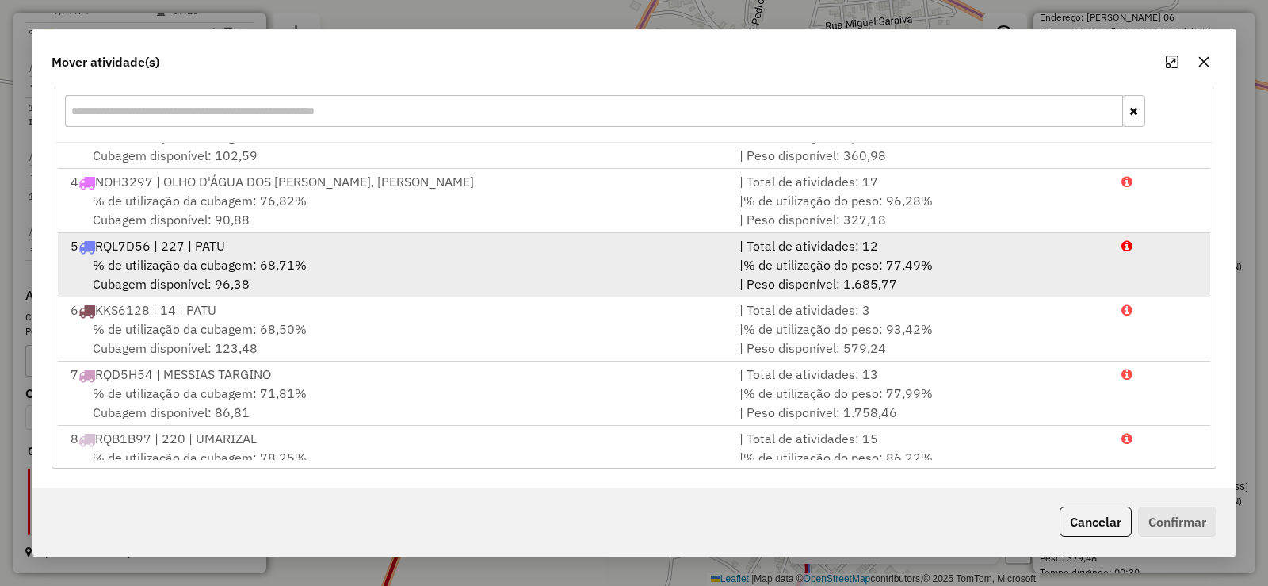
click at [285, 260] on span "% de utilização da cubagem: 68,71%" at bounding box center [200, 265] width 214 height 16
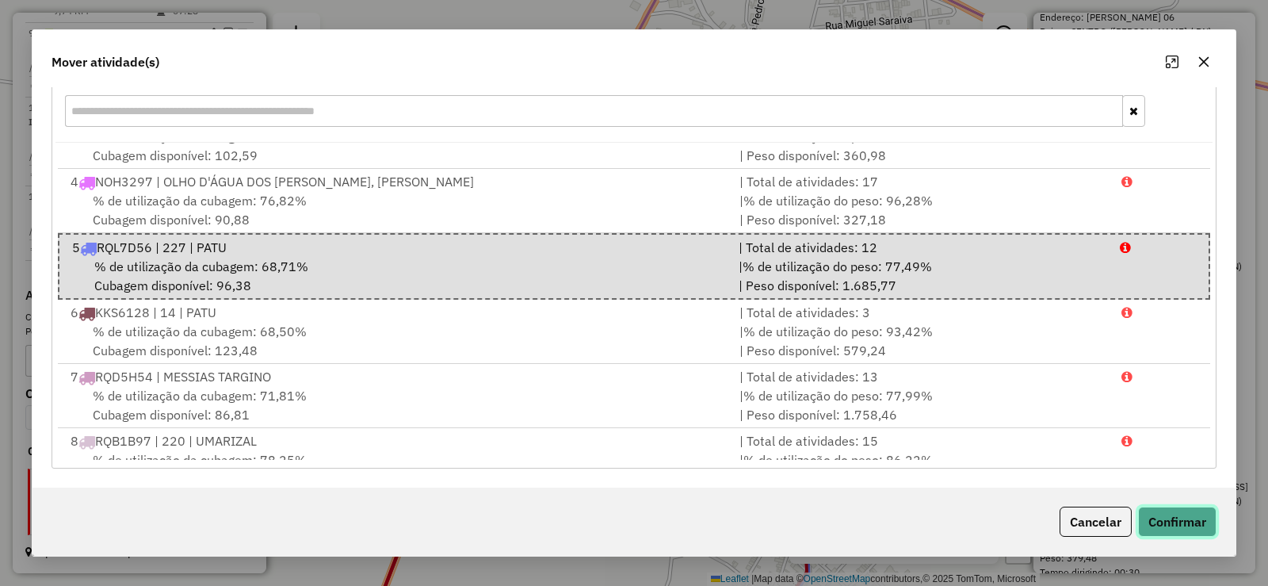
click at [1196, 512] on button "Confirmar" at bounding box center [1177, 521] width 78 height 30
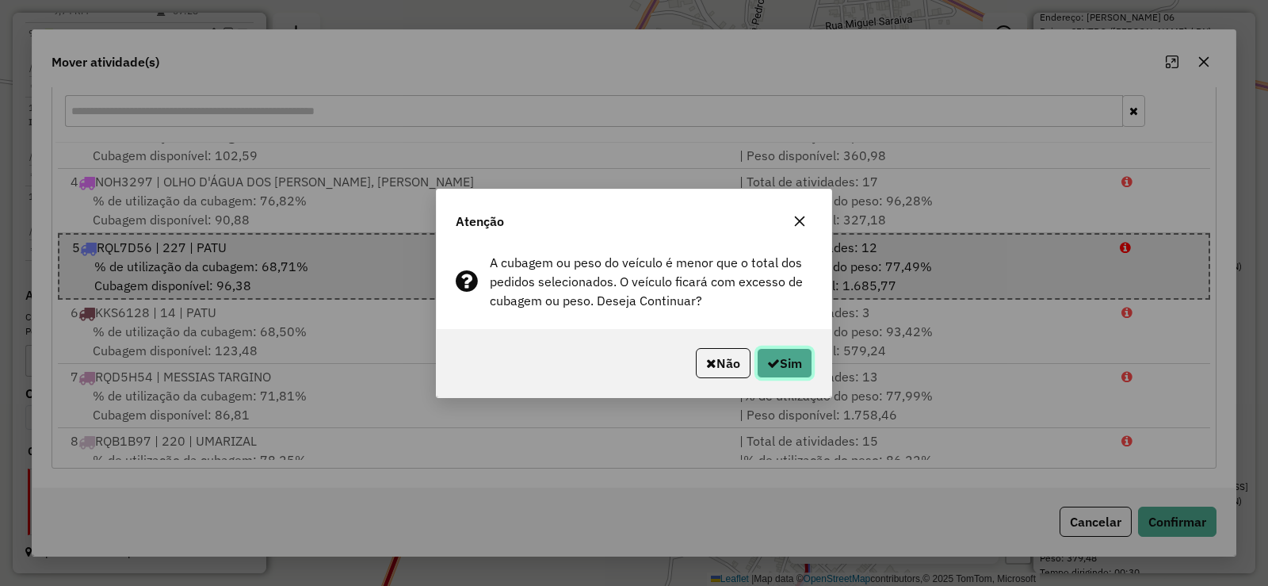
click at [783, 361] on button "Sim" at bounding box center [784, 363] width 55 height 30
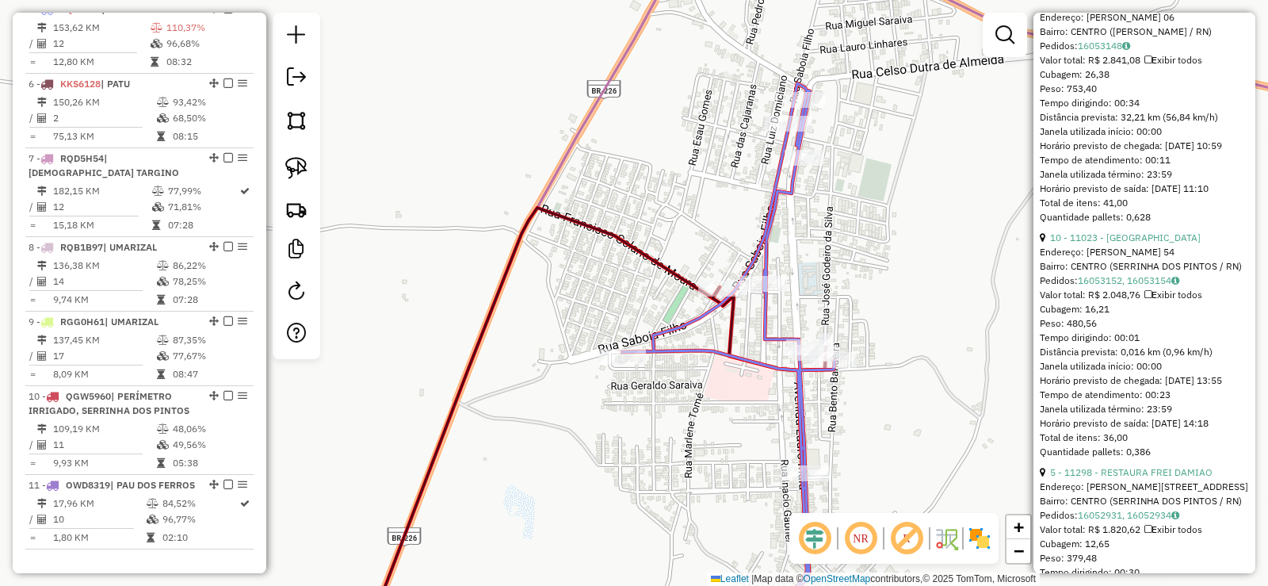
scroll to position [874, 0]
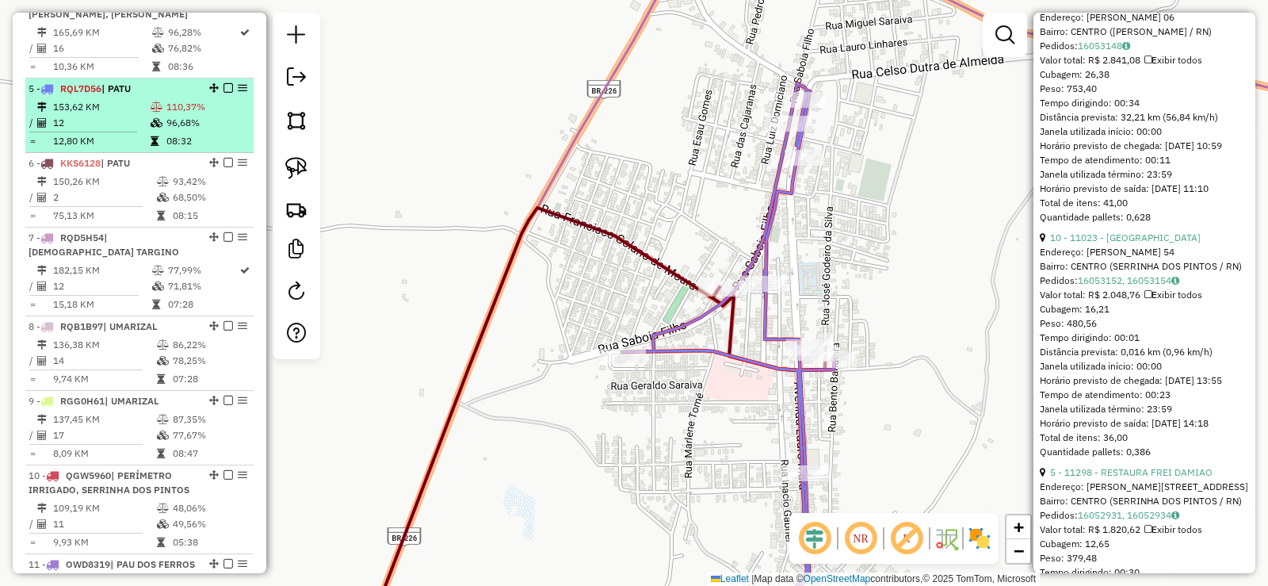
click at [139, 131] on td "12" at bounding box center [100, 123] width 97 height 16
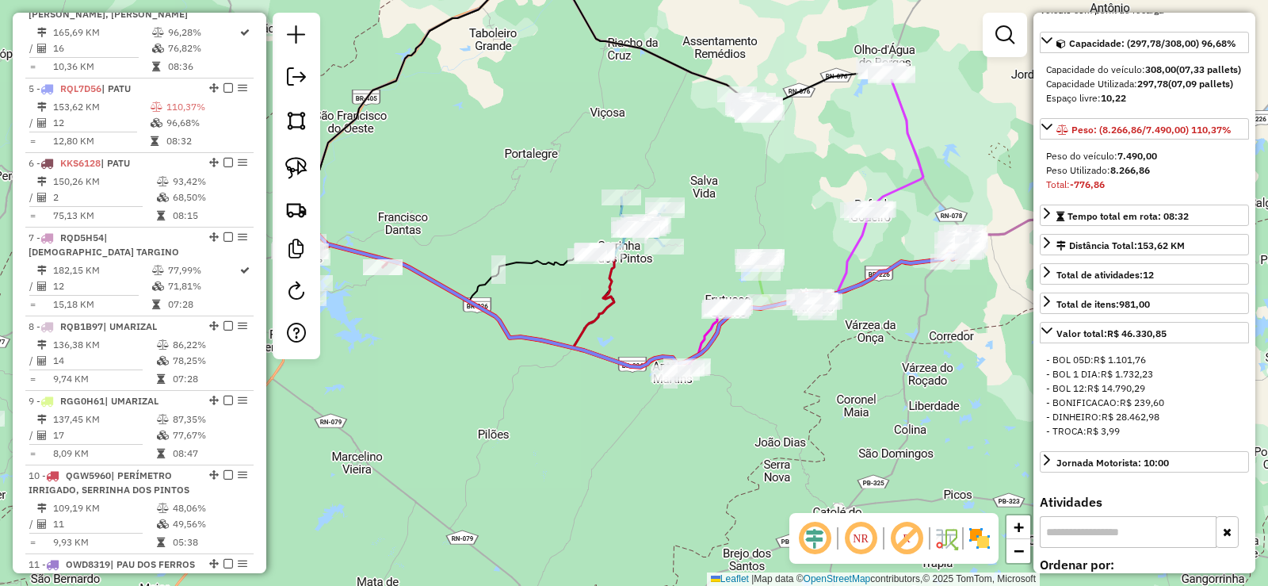
scroll to position [134, 0]
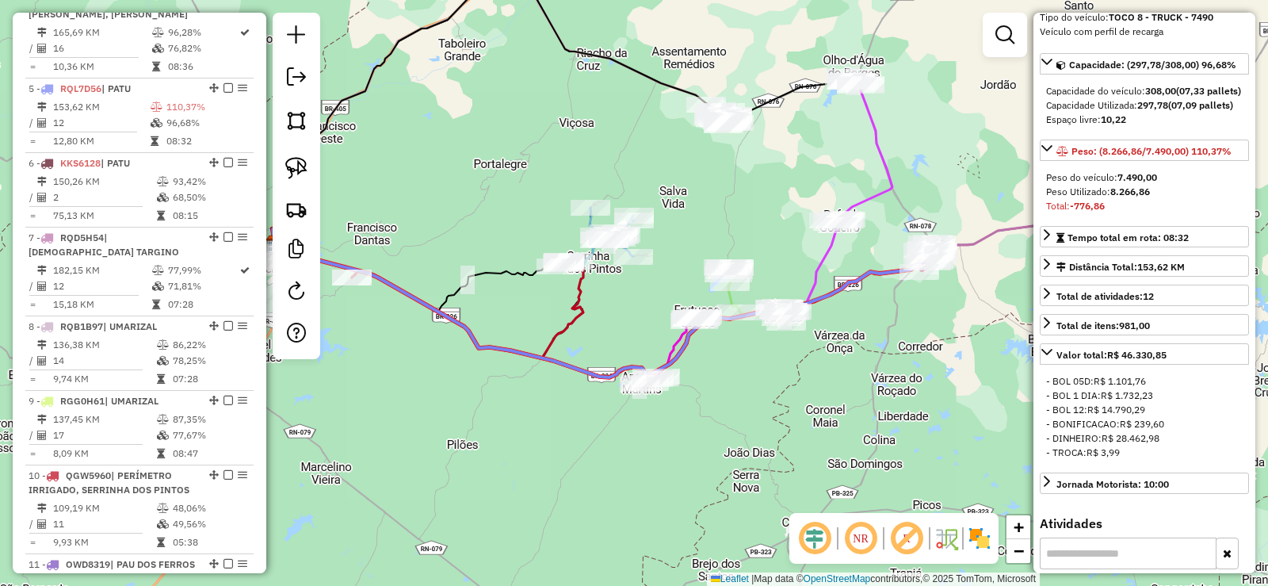
drag, startPoint x: 962, startPoint y: 330, endPoint x: 931, endPoint y: 340, distance: 32.6
click at [931, 340] on div "Janela de atendimento Grade de atendimento Capacidade Transportadoras Veículos …" at bounding box center [634, 293] width 1268 height 586
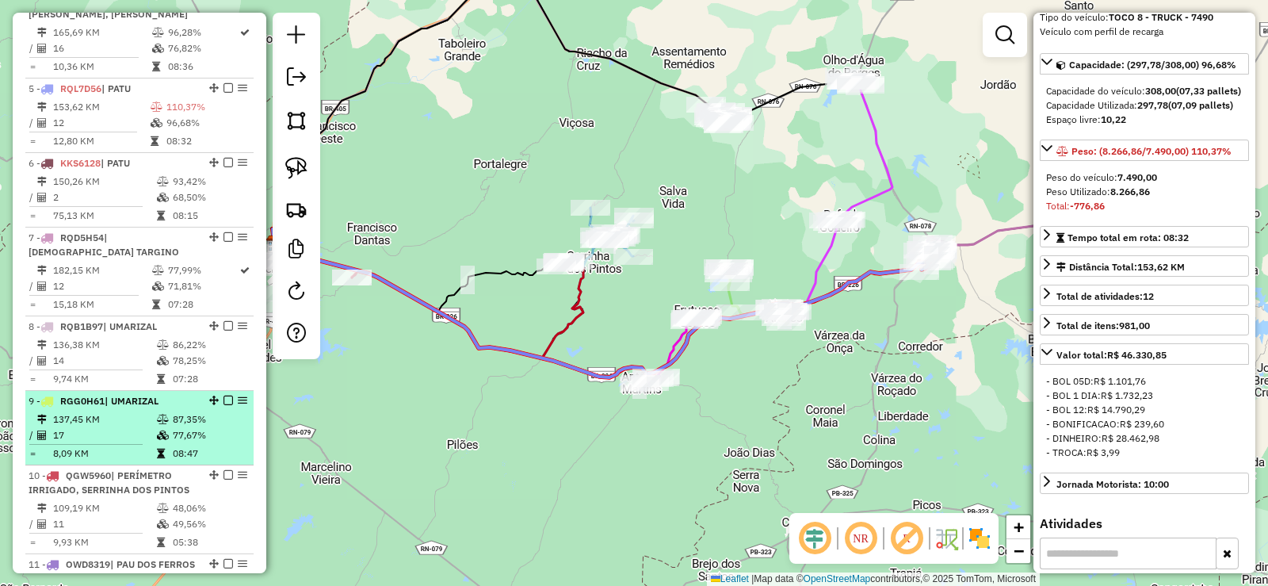
scroll to position [953, 0]
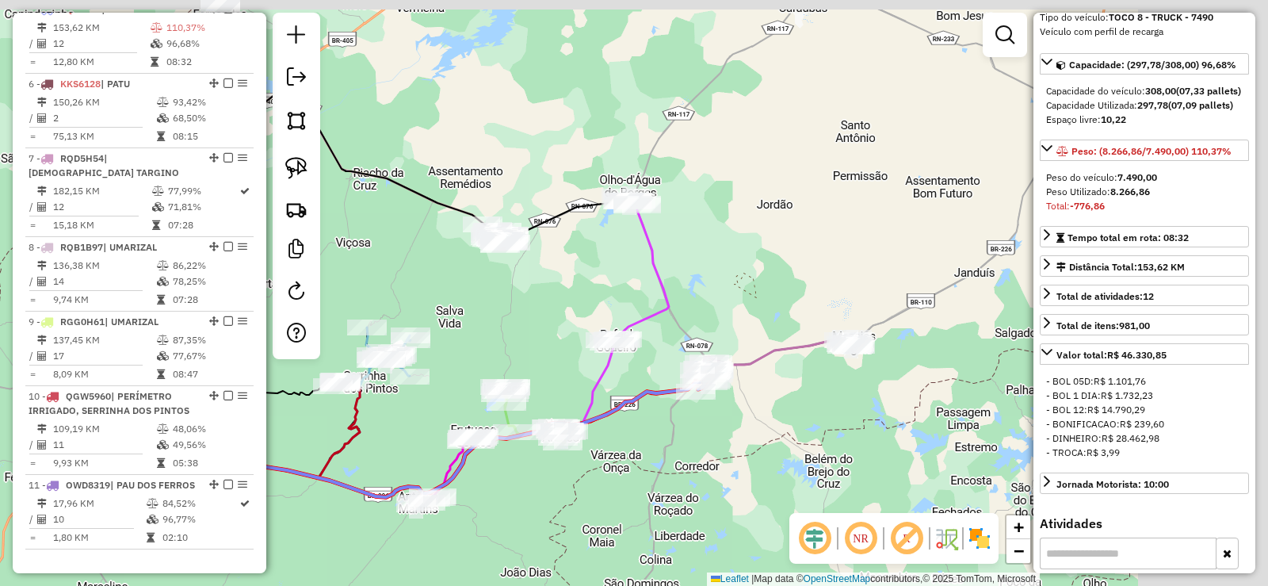
drag, startPoint x: 686, startPoint y: 460, endPoint x: 659, endPoint y: 466, distance: 27.7
click at [659, 466] on div "Janela de atendimento Grade de atendimento Capacidade Transportadoras Veículos …" at bounding box center [634, 293] width 1268 height 586
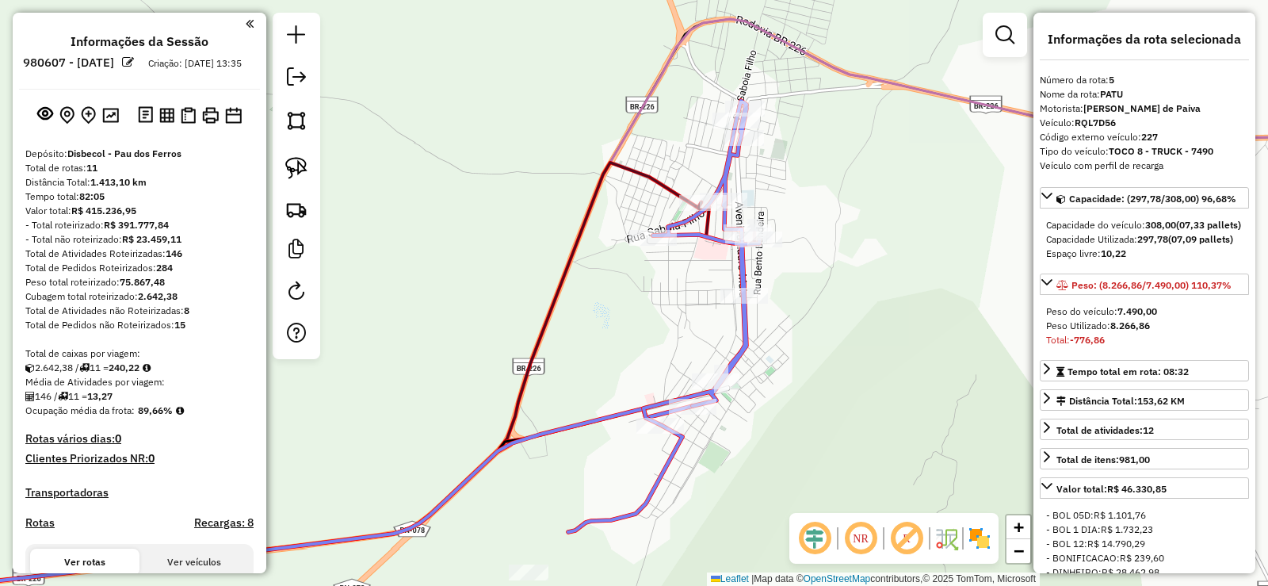
scroll to position [134, 0]
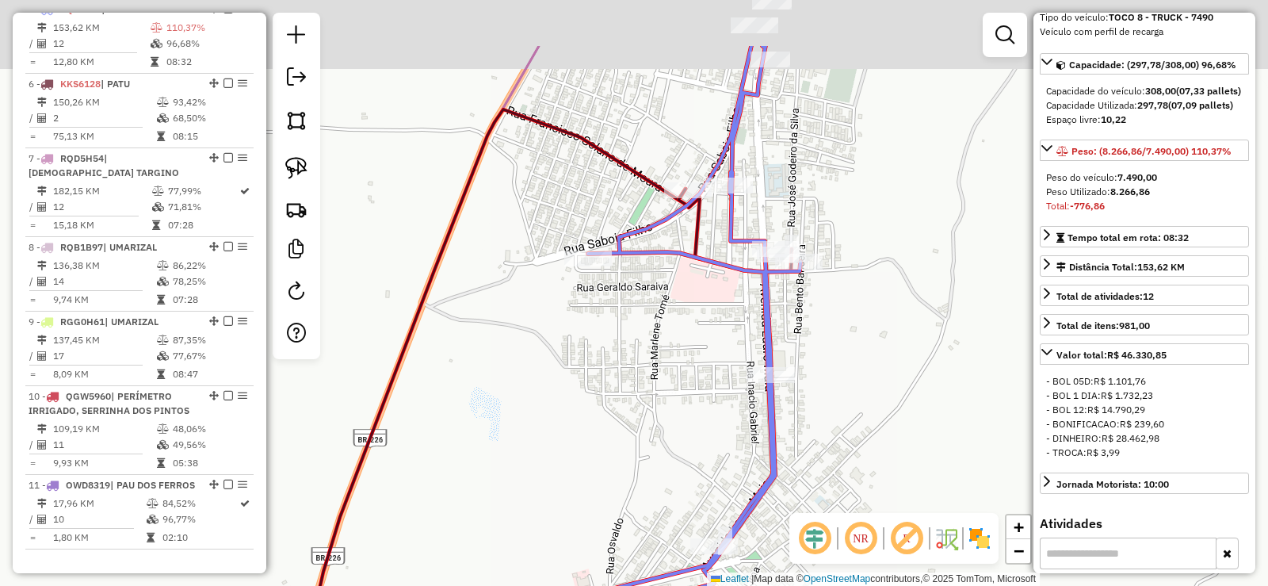
drag, startPoint x: 701, startPoint y: 188, endPoint x: 659, endPoint y: 319, distance: 137.1
click at [659, 319] on div "Janela de atendimento Grade de atendimento Capacidade Transportadoras Veículos …" at bounding box center [634, 293] width 1268 height 586
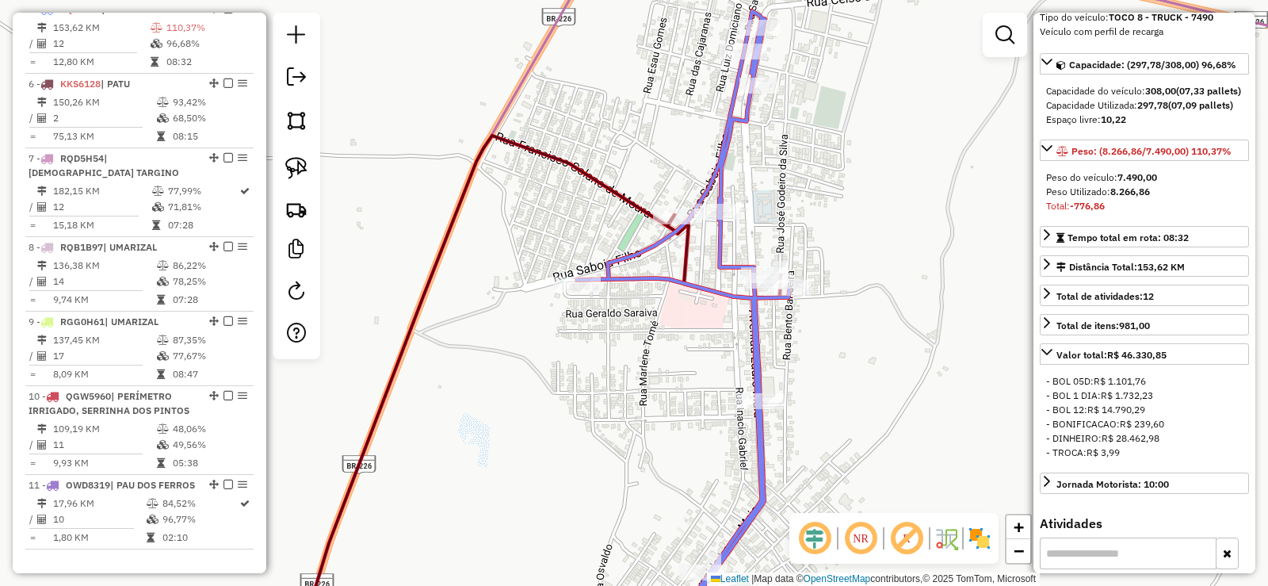
drag, startPoint x: 663, startPoint y: 332, endPoint x: 718, endPoint y: 220, distance: 125.1
click at [716, 226] on div "Janela de atendimento Grade de atendimento Capacidade Transportadoras Veículos …" at bounding box center [634, 293] width 1268 height 586
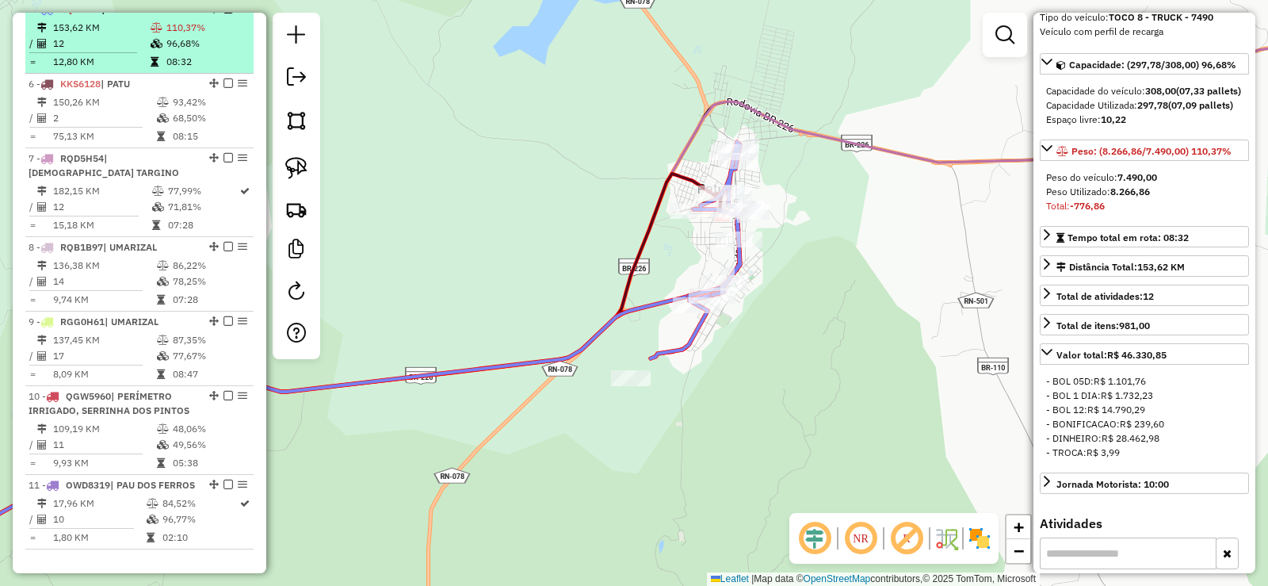
click at [136, 52] on td "12" at bounding box center [100, 44] width 97 height 16
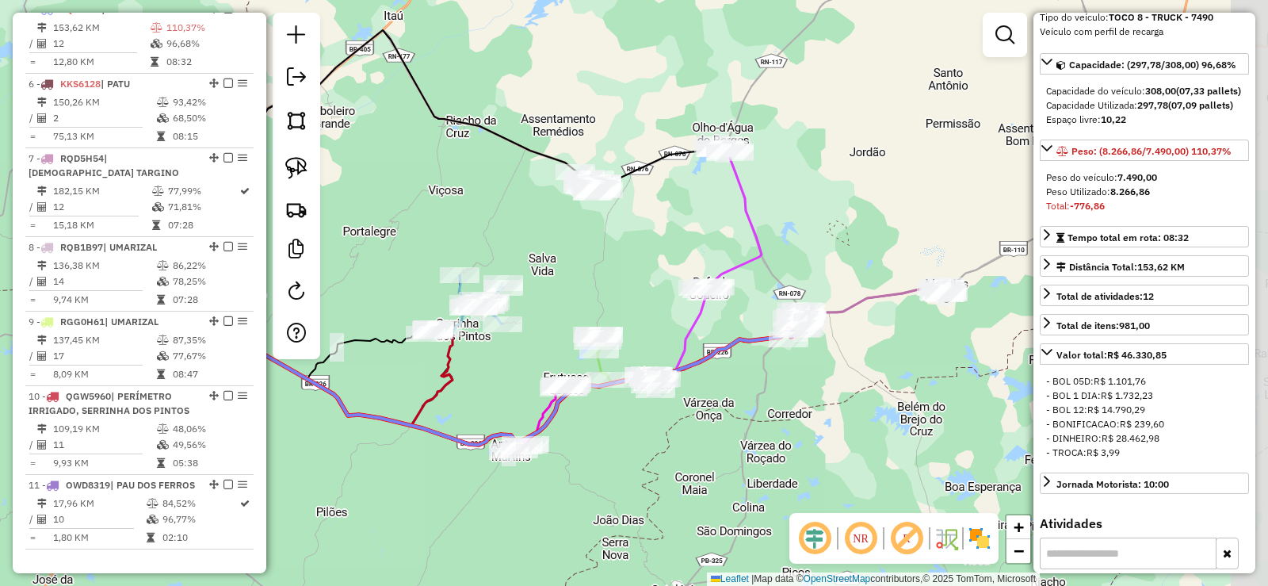
drag, startPoint x: 946, startPoint y: 337, endPoint x: 764, endPoint y: 403, distance: 193.8
click at [772, 411] on div "Janela de atendimento Grade de atendimento Capacidade Transportadoras Veículos …" at bounding box center [634, 293] width 1268 height 586
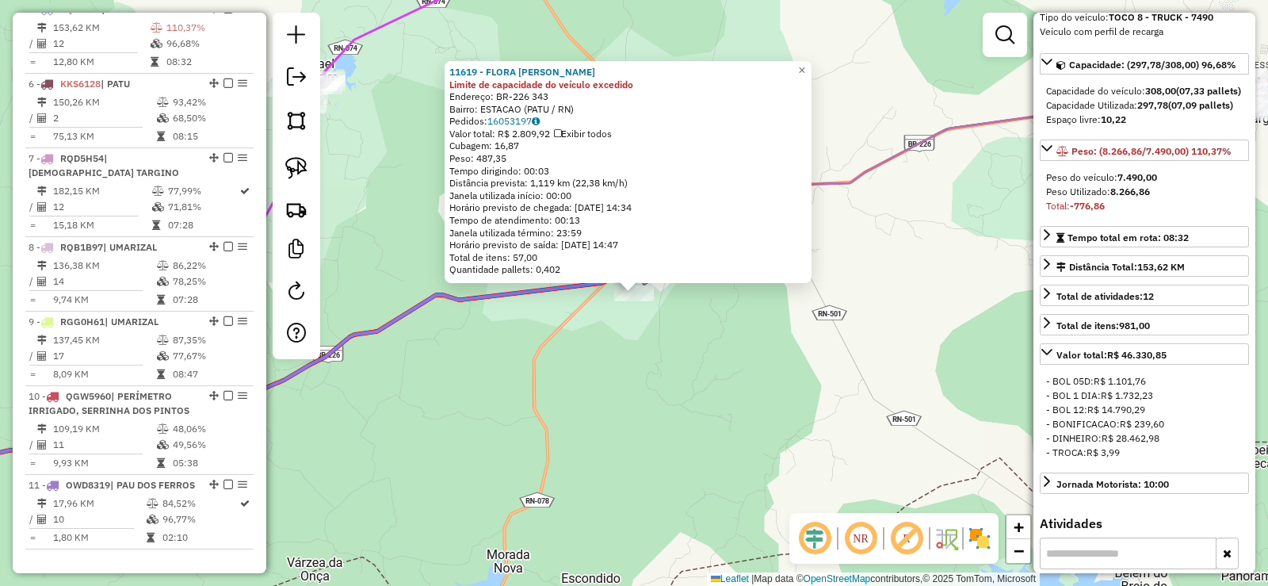
scroll to position [954, 0]
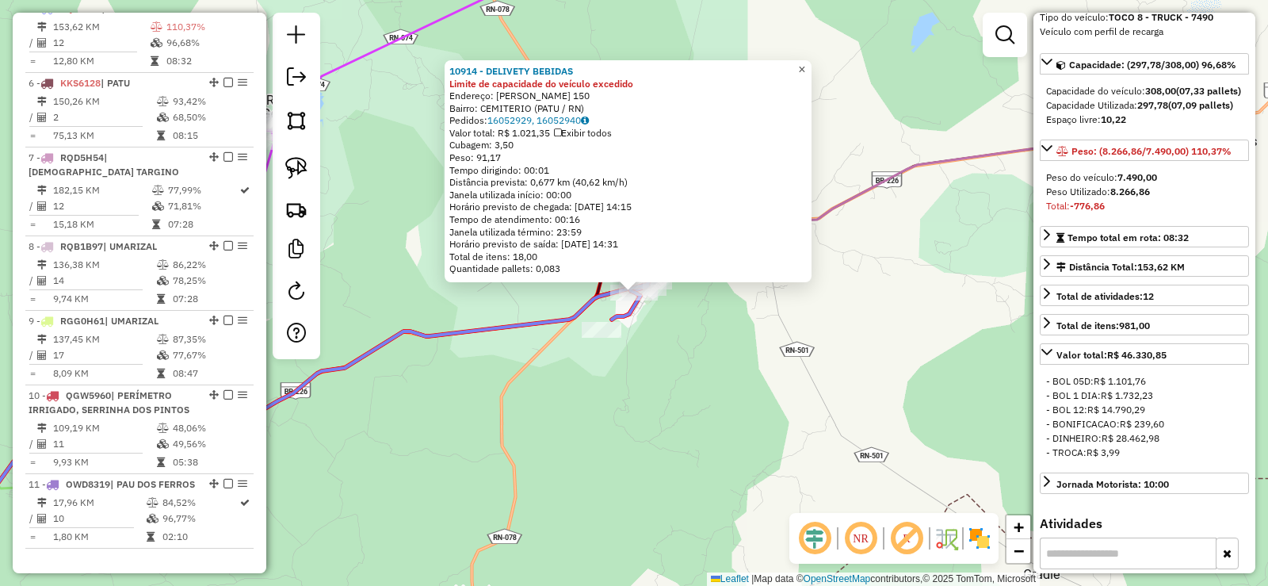
click at [805, 68] on span "×" at bounding box center [801, 69] width 7 height 13
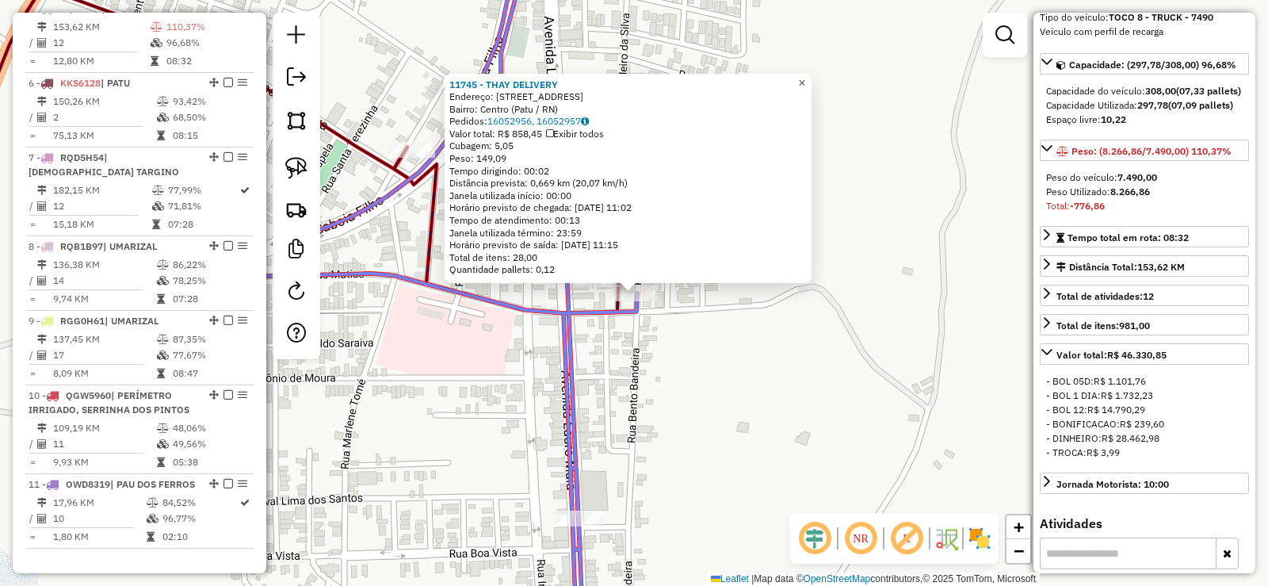
click at [805, 78] on span "×" at bounding box center [801, 82] width 7 height 13
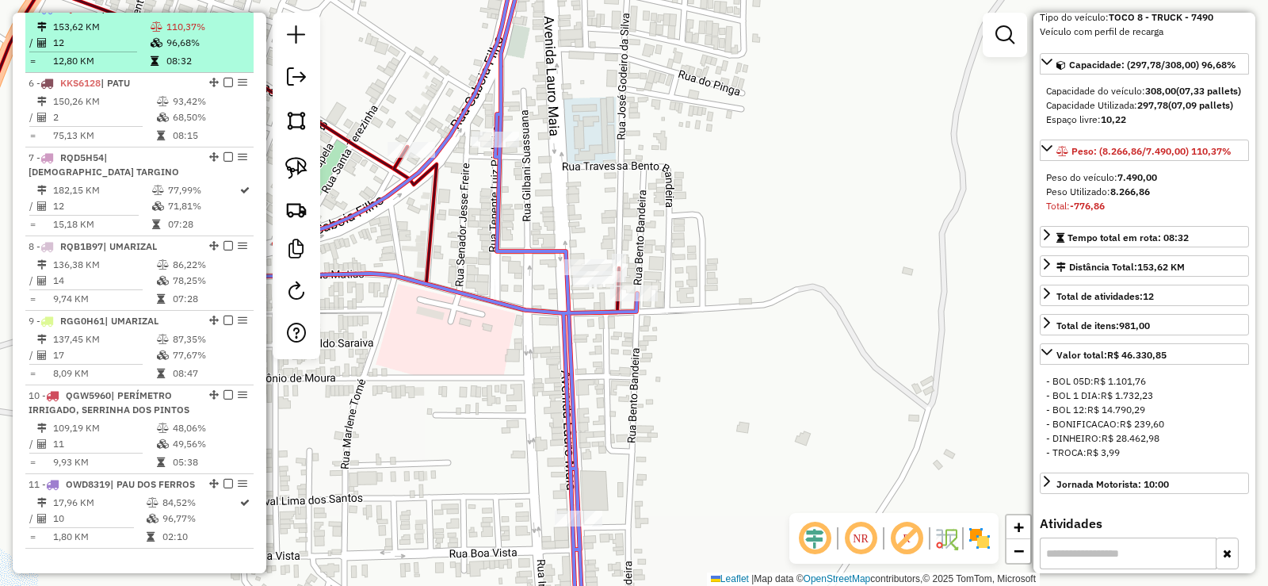
click at [120, 35] on td "153,62 KM" at bounding box center [100, 27] width 97 height 16
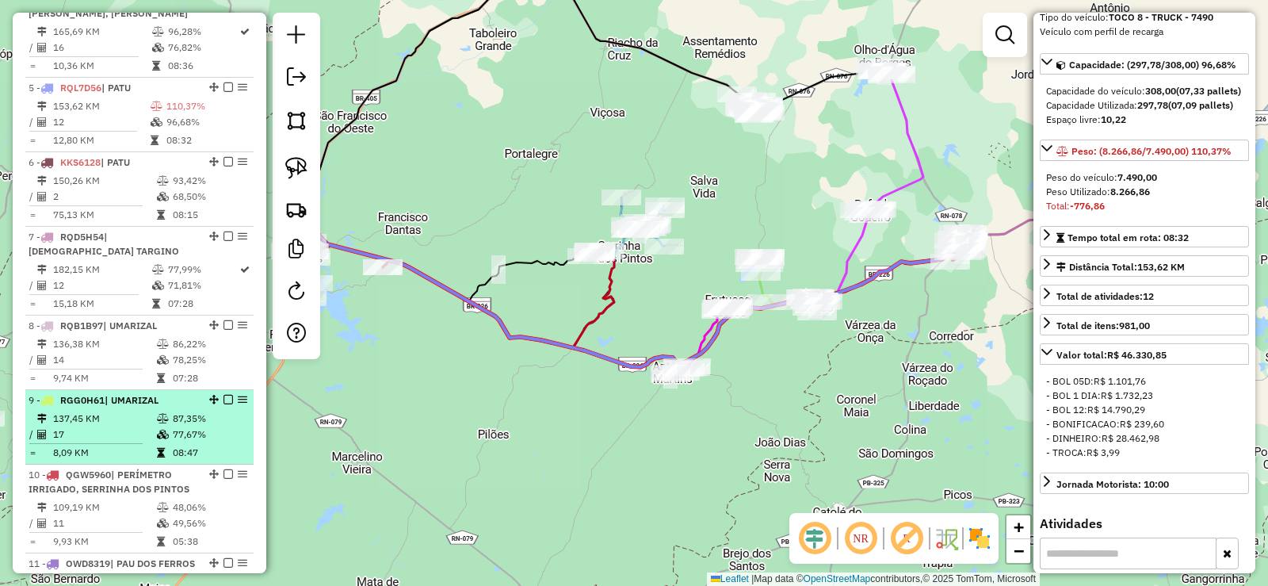
scroll to position [796, 0]
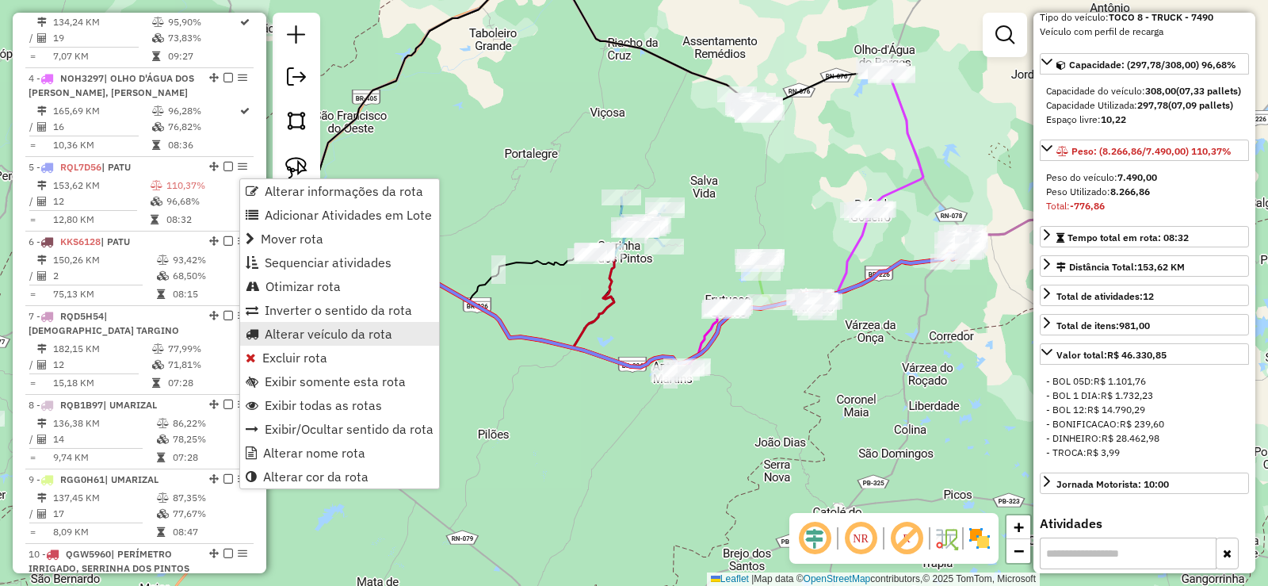
click at [306, 336] on span "Alterar veículo da rota" at bounding box center [329, 333] width 128 height 13
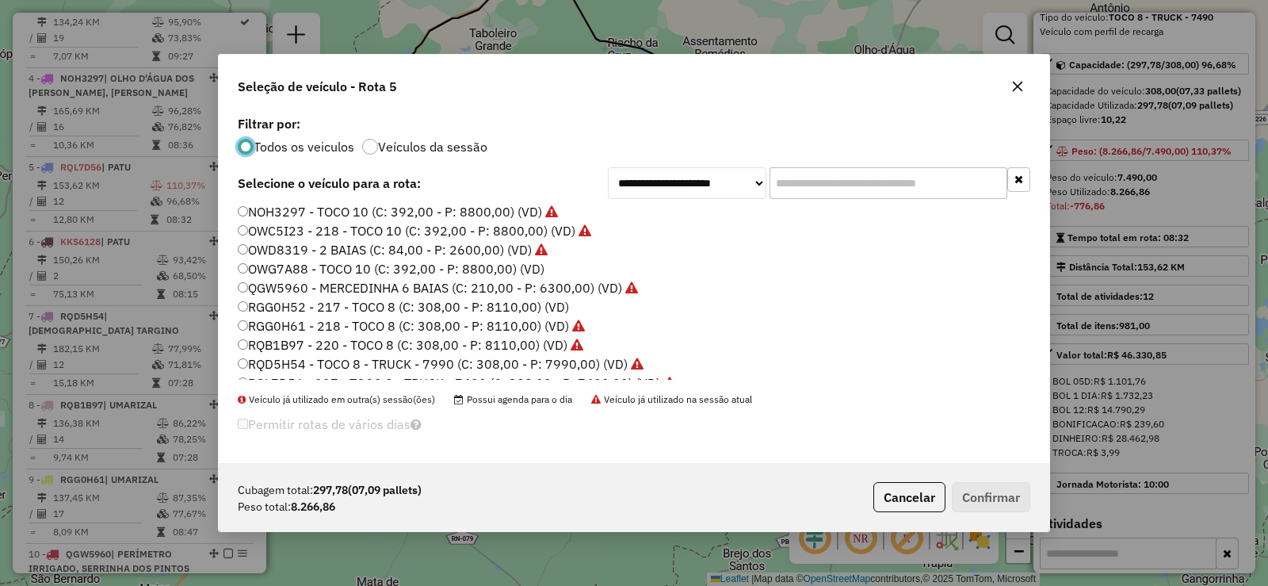
scroll to position [187, 0]
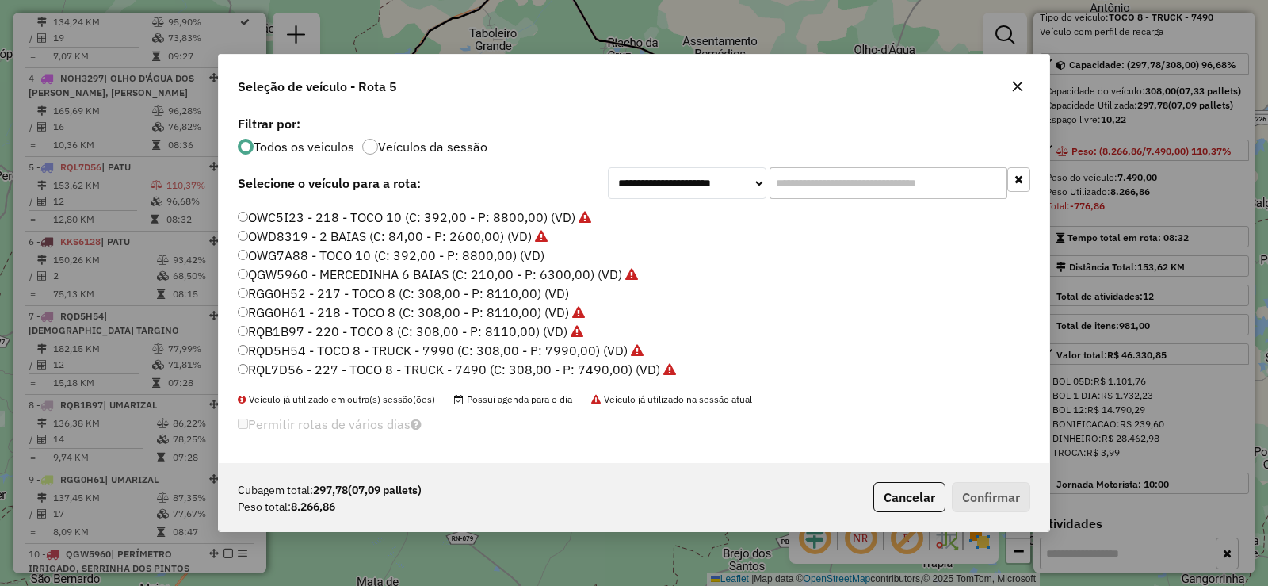
click at [349, 291] on label "RGG0H52 - 217 - TOCO 8 (C: 308,00 - P: 8110,00) (VD)" at bounding box center [403, 293] width 331 height 19
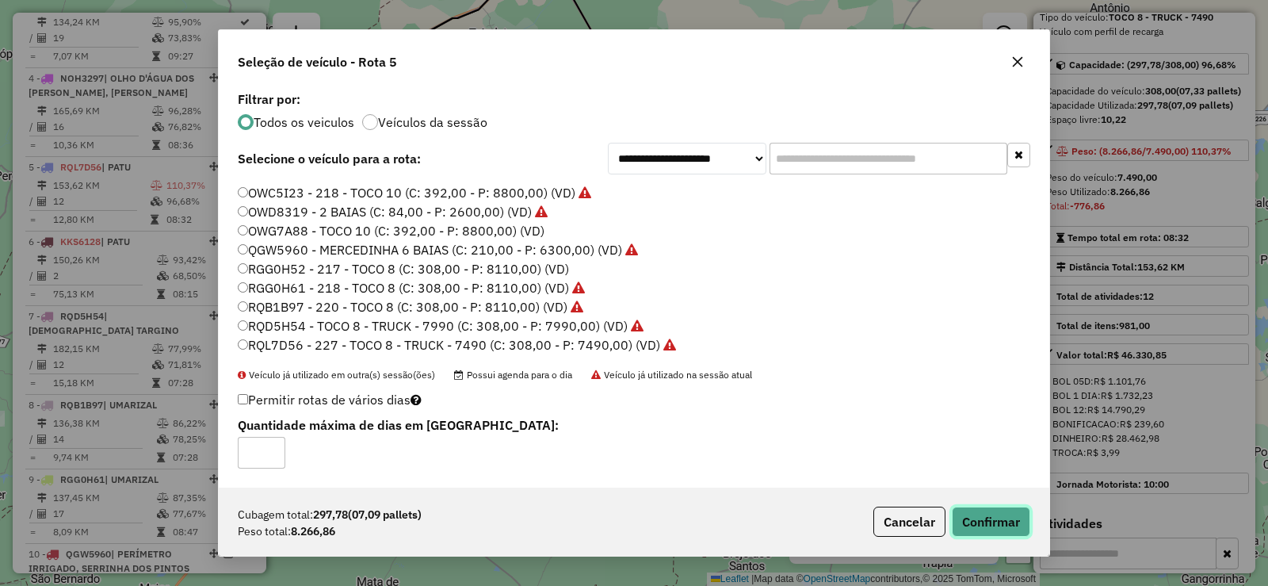
click at [999, 518] on button "Confirmar" at bounding box center [991, 521] width 78 height 30
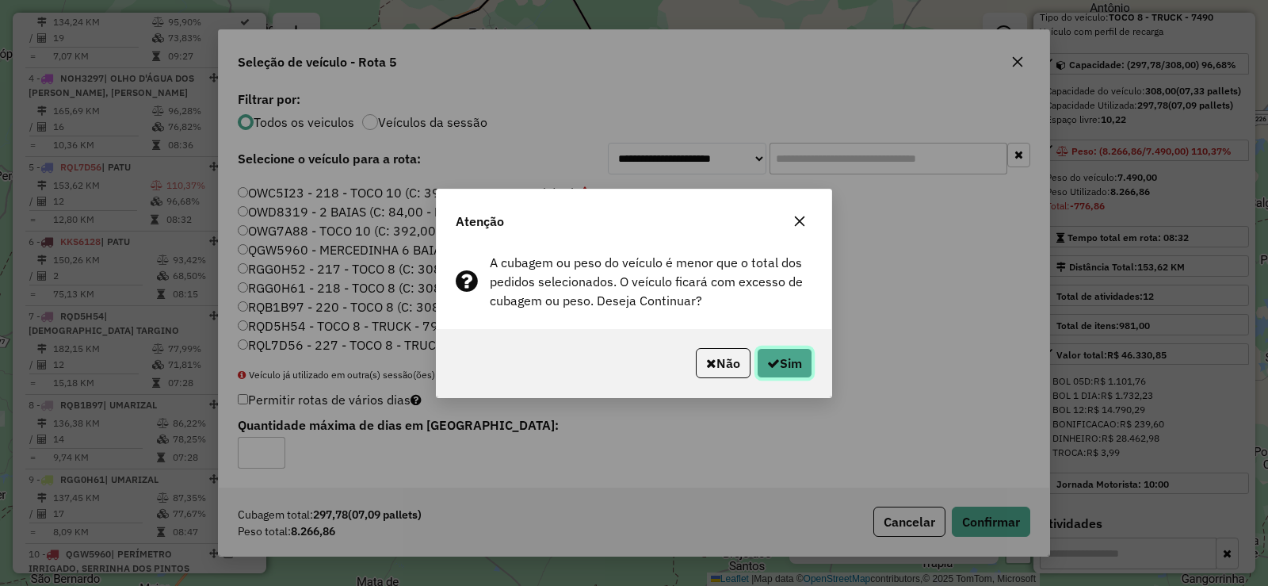
click at [774, 357] on icon "button" at bounding box center [773, 363] width 13 height 13
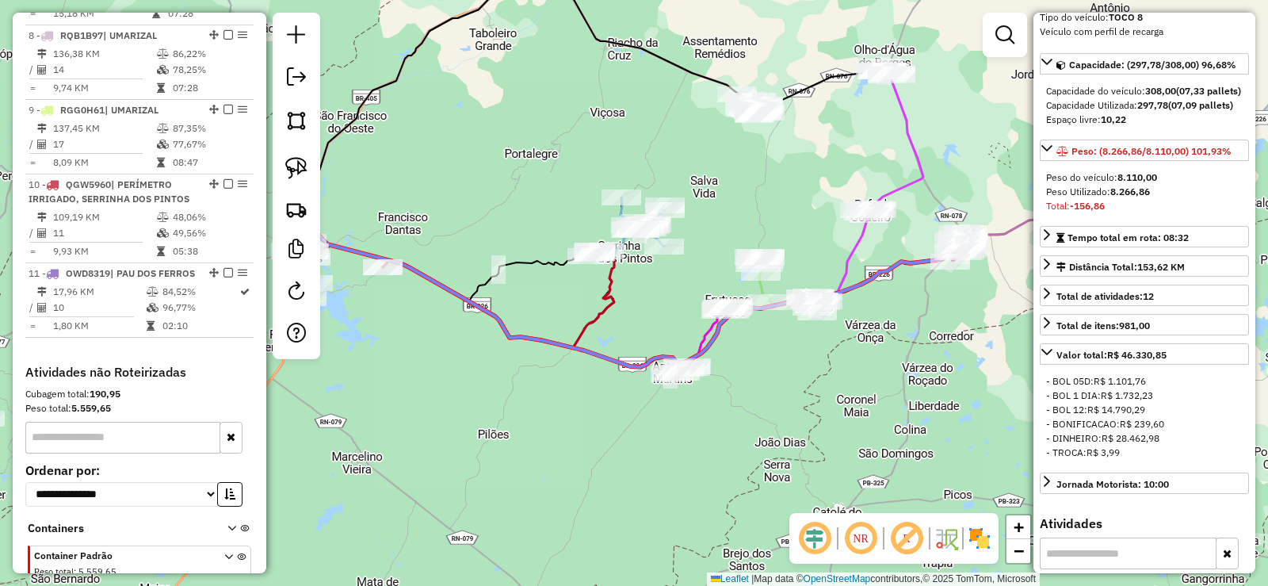
scroll to position [1192, 0]
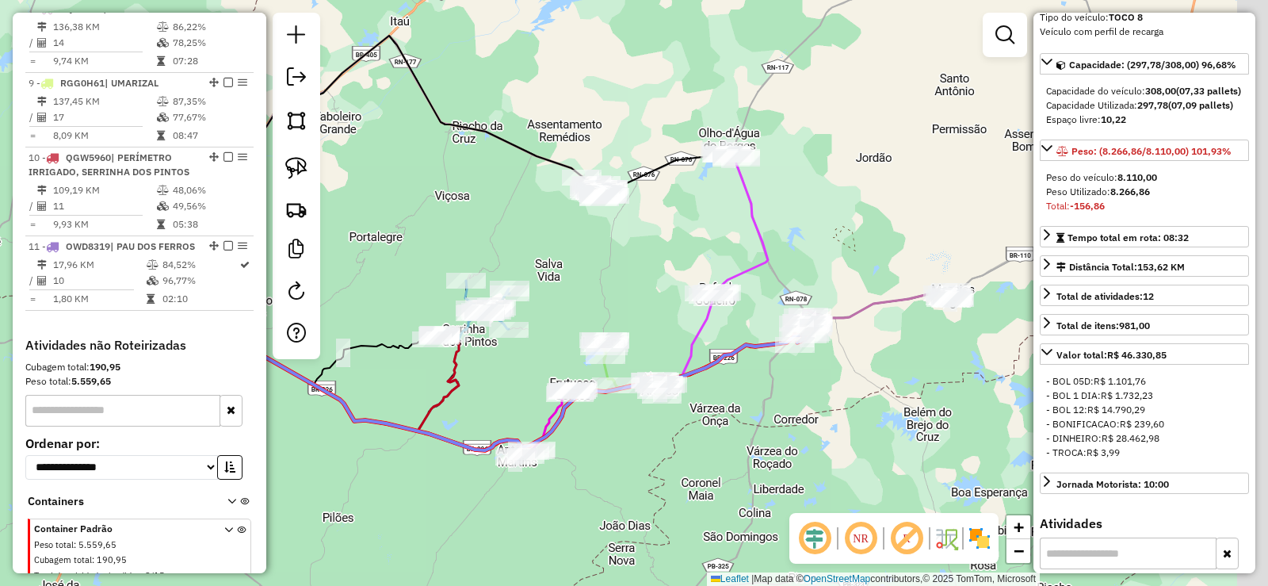
drag, startPoint x: 810, startPoint y: 400, endPoint x: 689, endPoint y: 461, distance: 135.7
click at [689, 461] on div "Janela de atendimento Grade de atendimento Capacidade Transportadoras Veículos …" at bounding box center [634, 293] width 1268 height 586
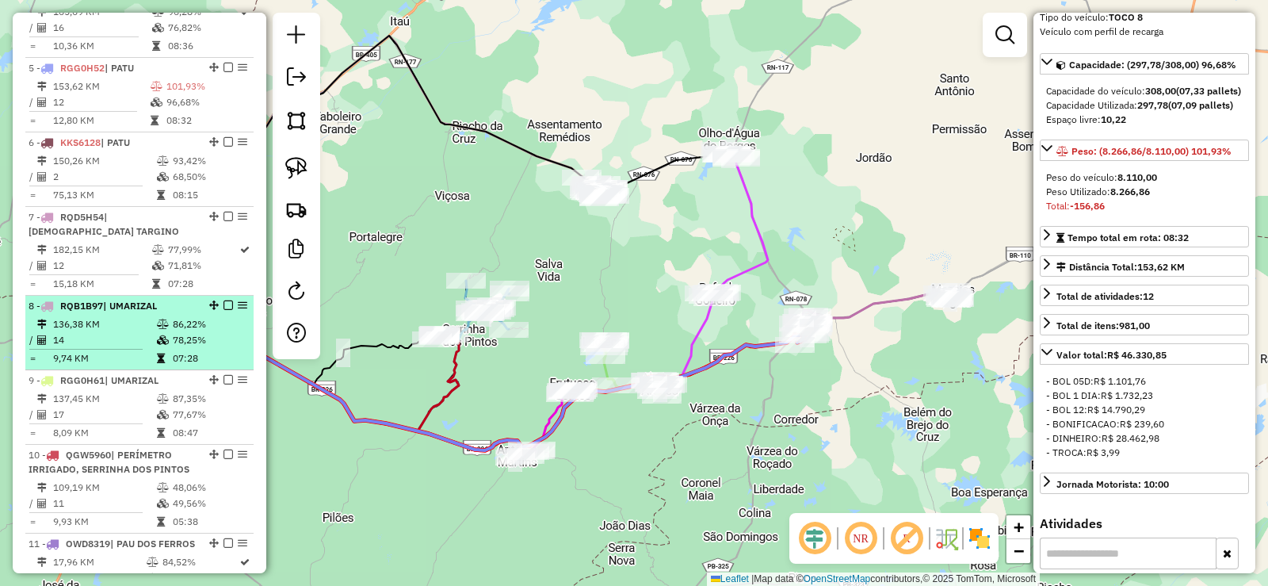
scroll to position [875, 0]
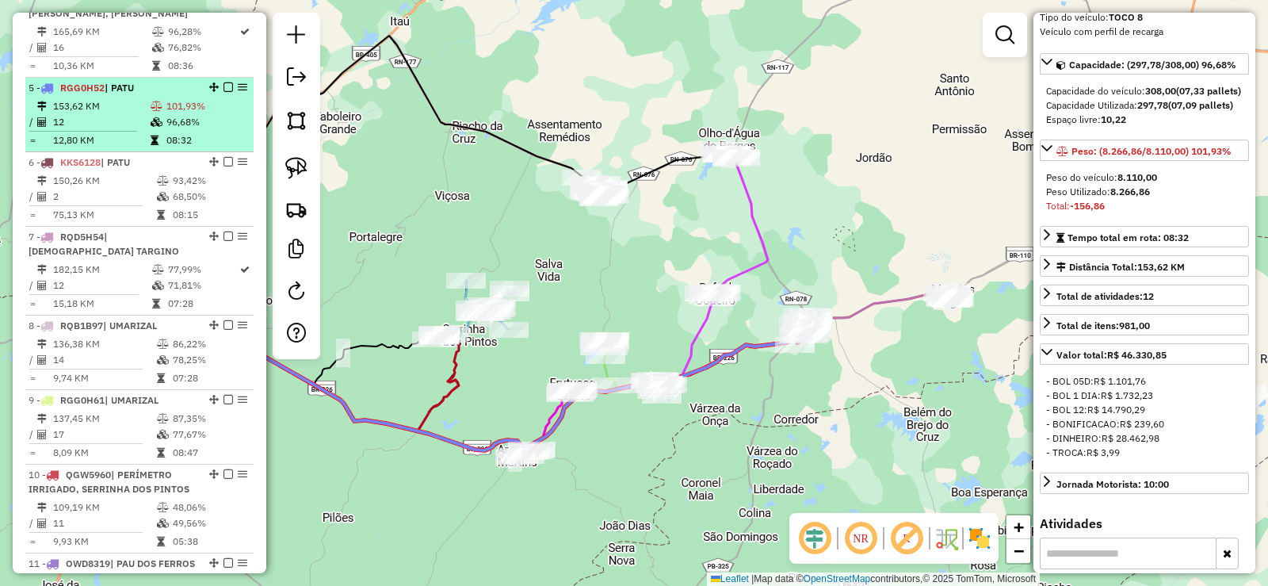
click at [100, 114] on td "153,62 KM" at bounding box center [100, 106] width 97 height 16
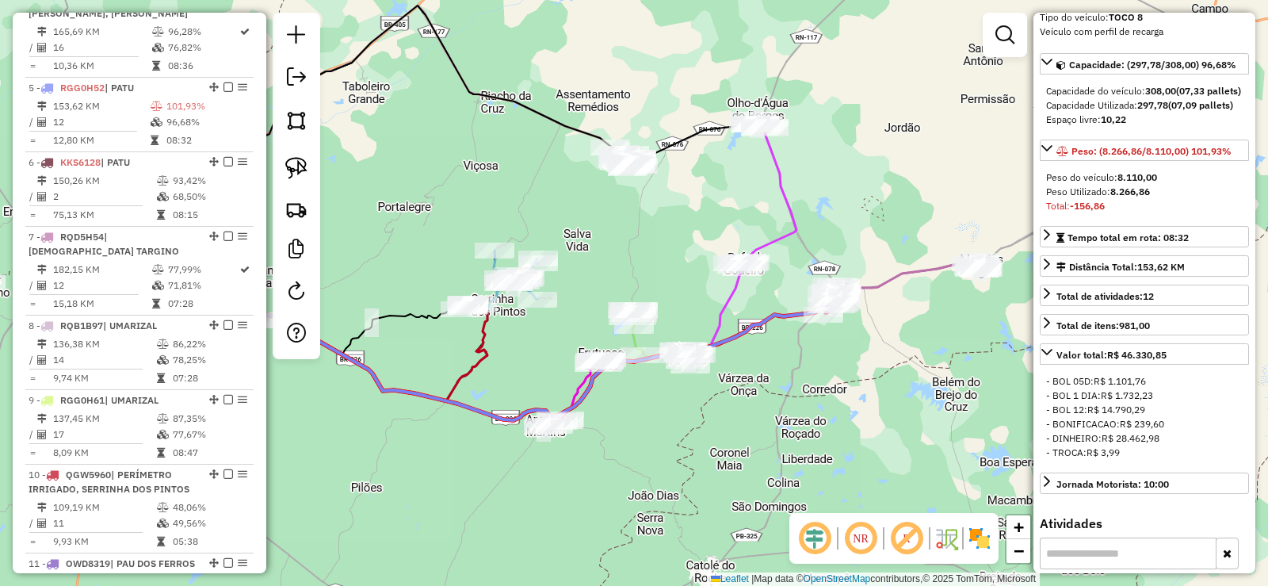
drag, startPoint x: 827, startPoint y: 389, endPoint x: 745, endPoint y: 436, distance: 94.1
click at [746, 436] on div "Janela de atendimento Grade de atendimento Capacidade Transportadoras Veículos …" at bounding box center [634, 293] width 1268 height 586
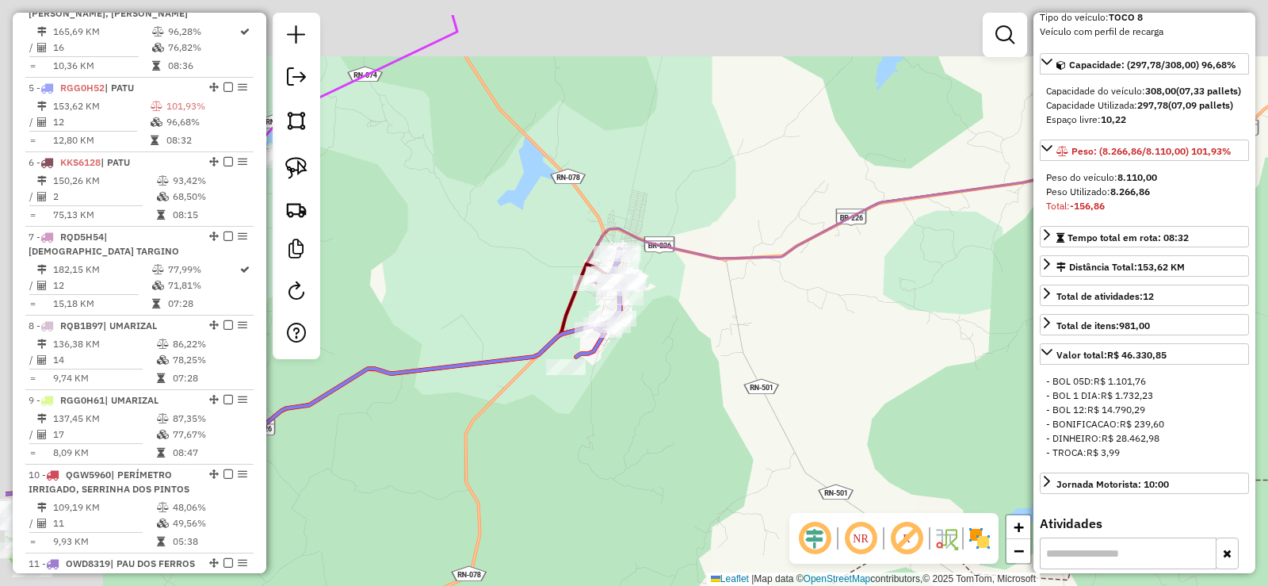
drag, startPoint x: 525, startPoint y: 273, endPoint x: 657, endPoint y: 346, distance: 151.5
click at [657, 346] on div "Janela de atendimento Grade de atendimento Capacidade Transportadoras Veículos …" at bounding box center [634, 293] width 1268 height 586
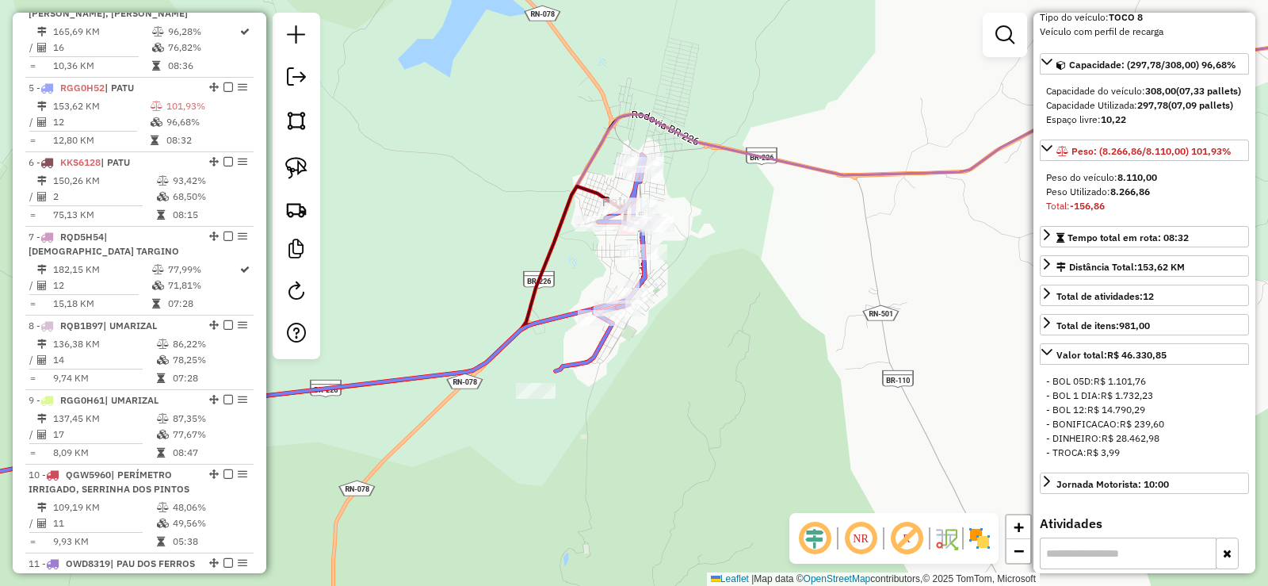
drag, startPoint x: 646, startPoint y: 376, endPoint x: 640, endPoint y: 383, distance: 8.4
click at [641, 383] on div "Janela de atendimento Grade de atendimento Capacidade Transportadoras Veículos …" at bounding box center [634, 293] width 1268 height 586
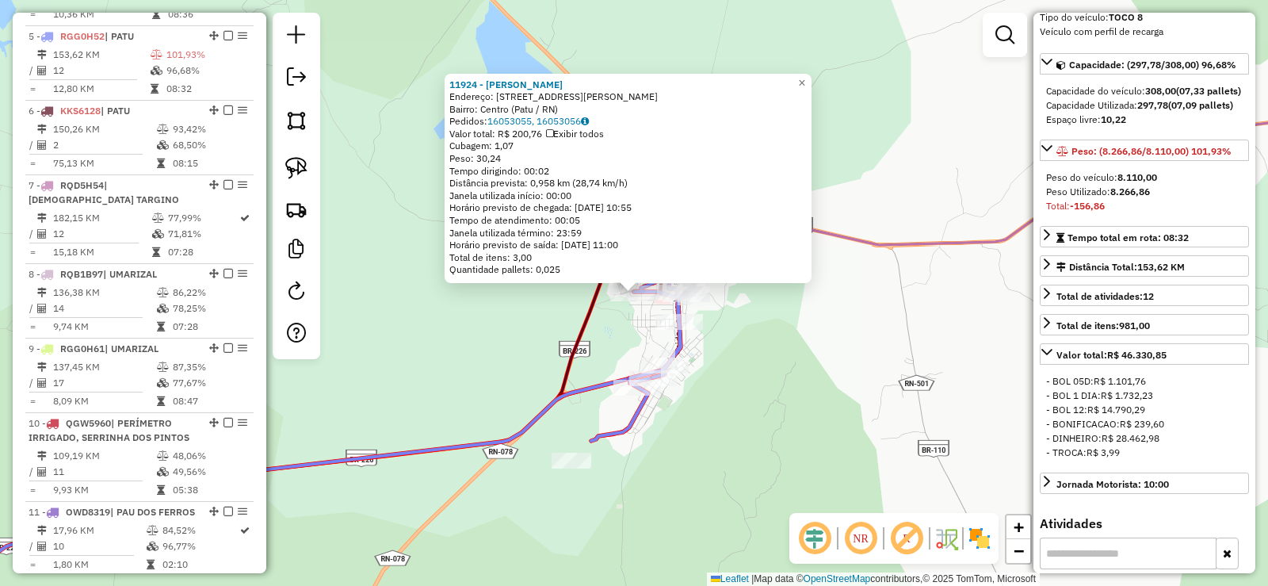
scroll to position [954, 0]
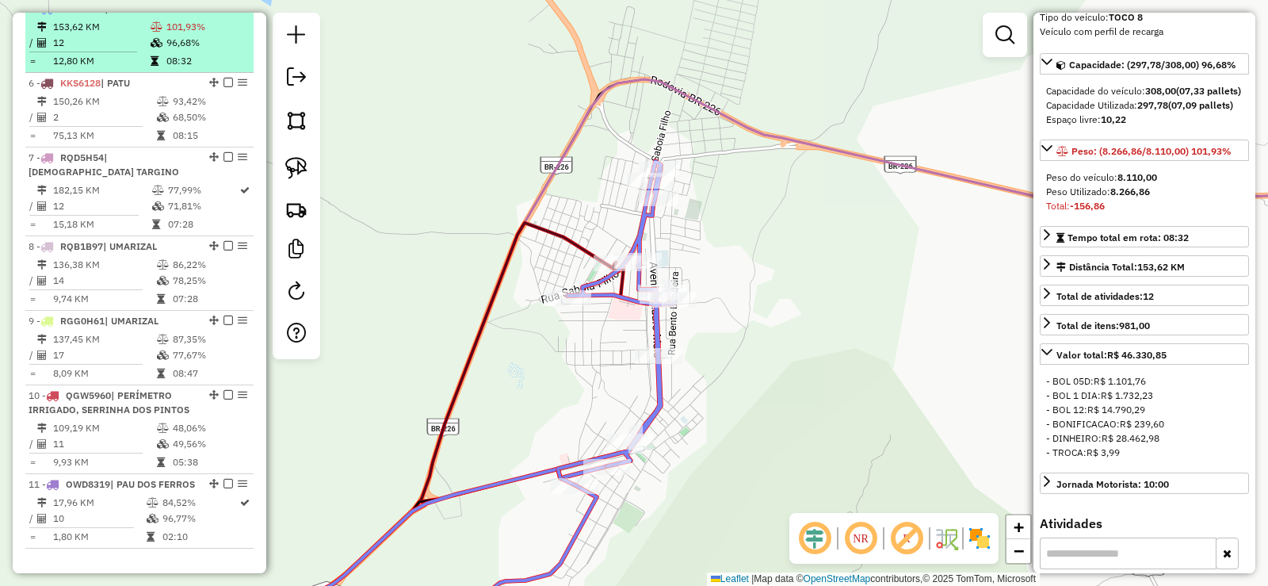
click at [113, 16] on div "5 - RGG0H52 | PATU" at bounding box center [113, 9] width 168 height 14
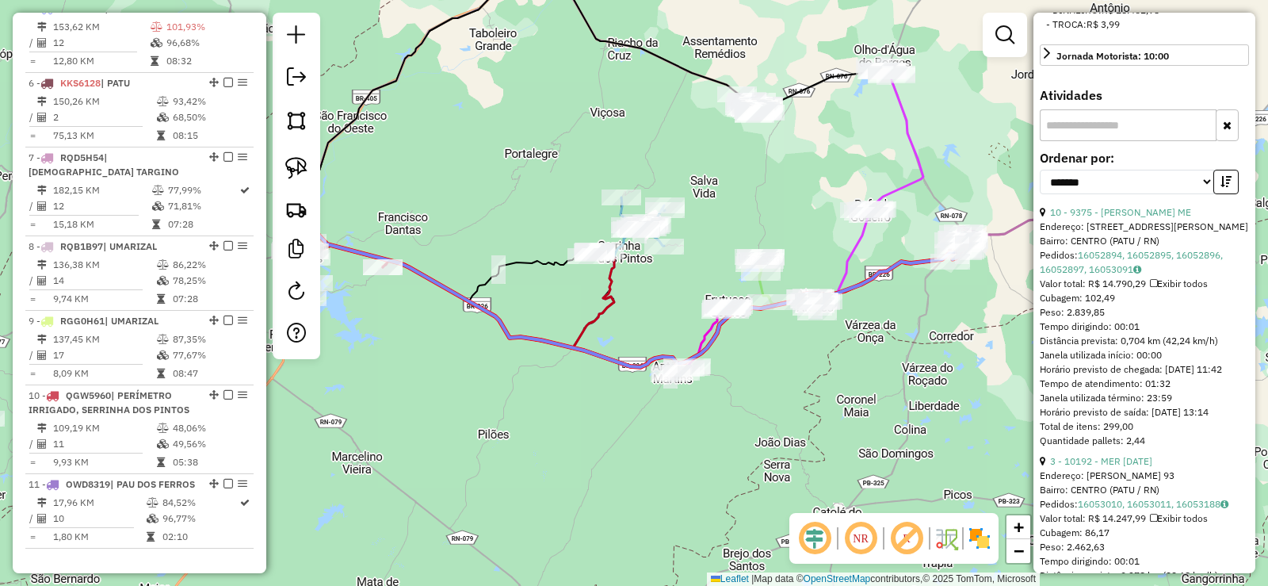
scroll to position [609, 0]
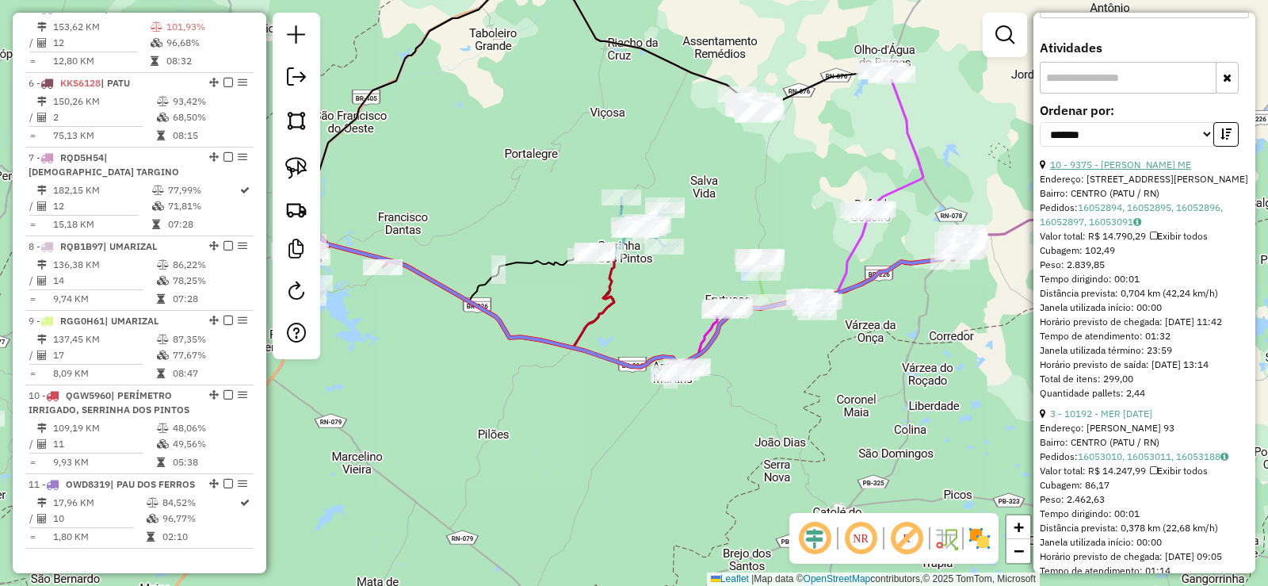
click at [1147, 170] on link "10 - 9375 - [PERSON_NAME] ME" at bounding box center [1120, 165] width 141 height 12
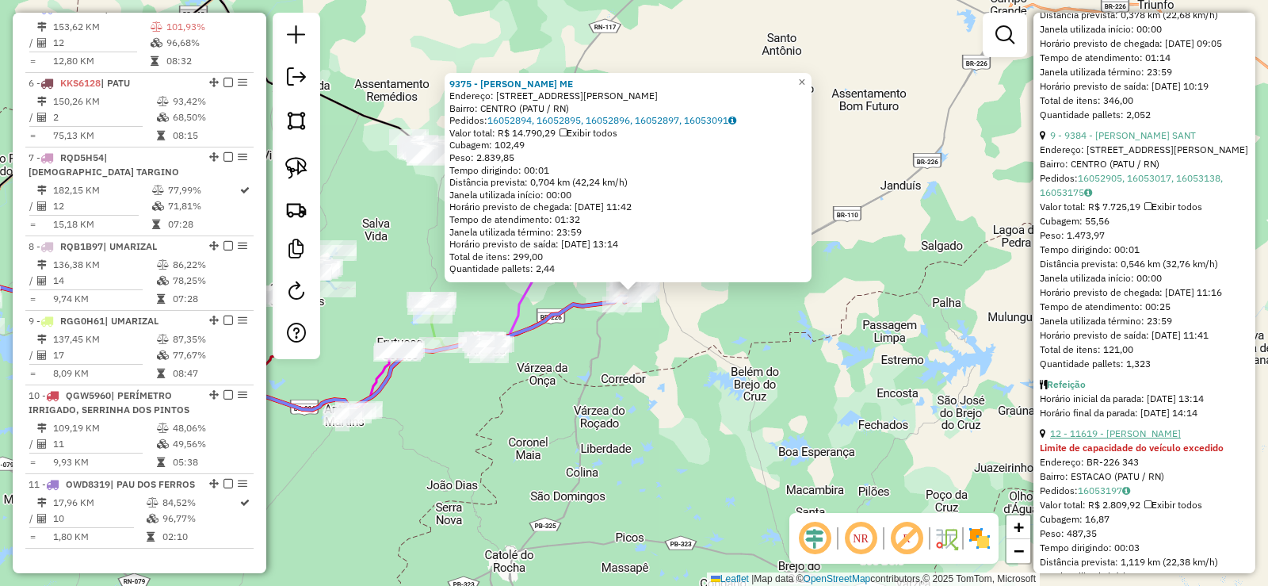
scroll to position [1085, 0]
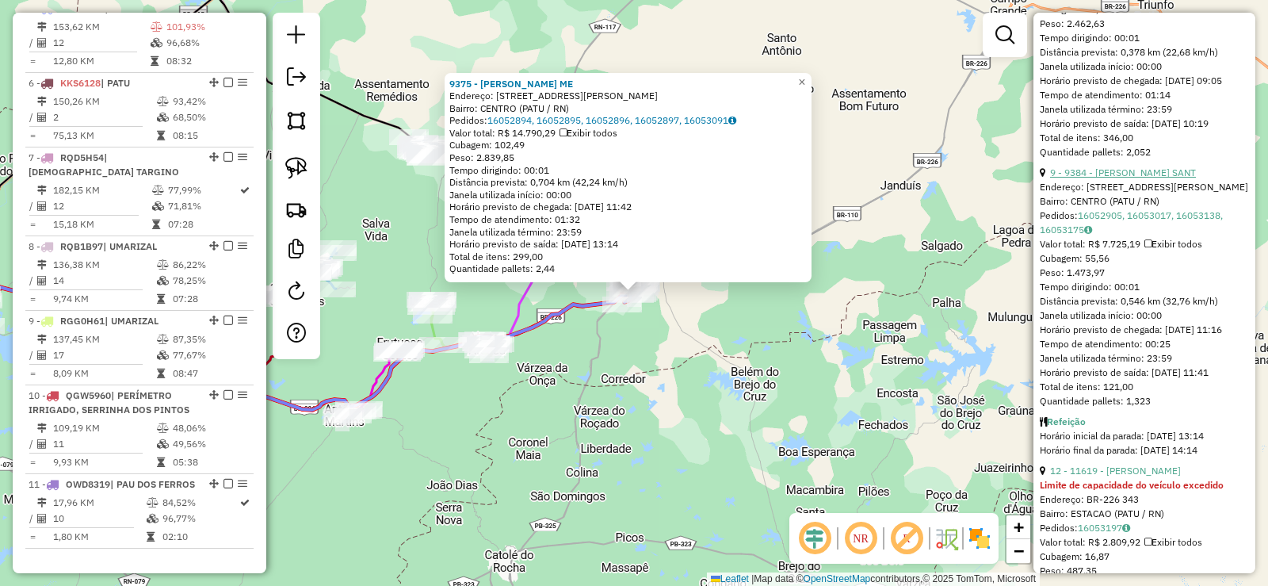
click at [1152, 178] on link "9 - 9384 - [PERSON_NAME] SANT" at bounding box center [1123, 172] width 146 height 12
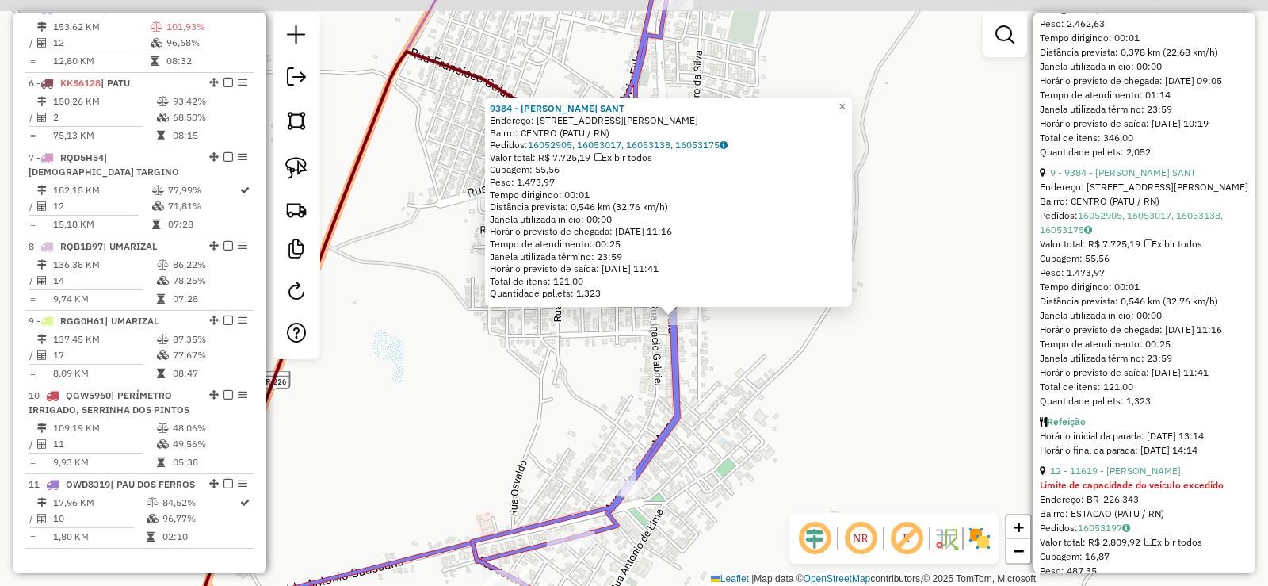
drag, startPoint x: 641, startPoint y: 358, endPoint x: 635, endPoint y: 374, distance: 17.1
click at [635, 374] on div "9384 - [PERSON_NAME]: [STREET_ADDRESS][PERSON_NAME] Pedidos: 16052905, 16053017…" at bounding box center [634, 293] width 1268 height 586
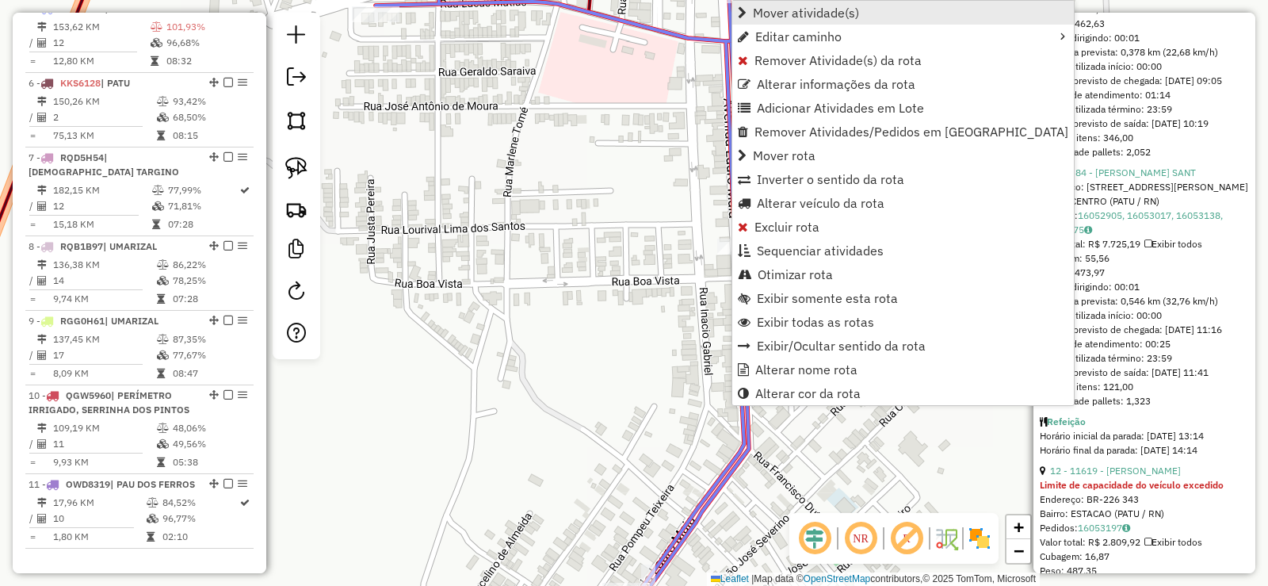
drag, startPoint x: 769, startPoint y: 17, endPoint x: 614, endPoint y: 110, distance: 180.6
click at [766, 17] on span "Mover atividade(s)" at bounding box center [806, 12] width 106 height 13
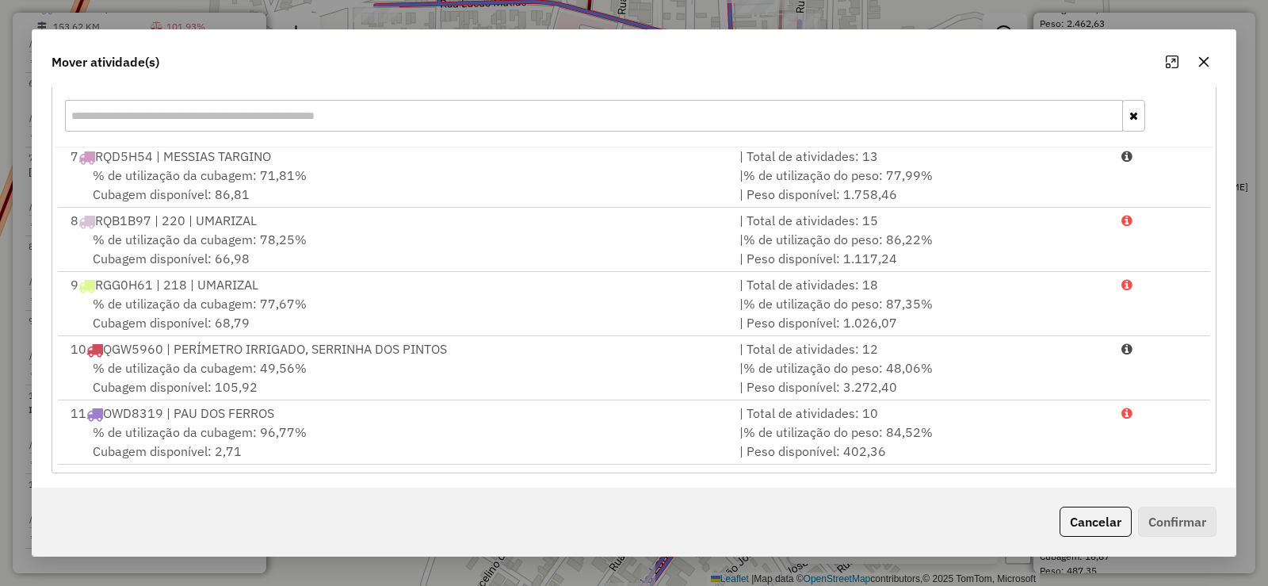
scroll to position [221, 0]
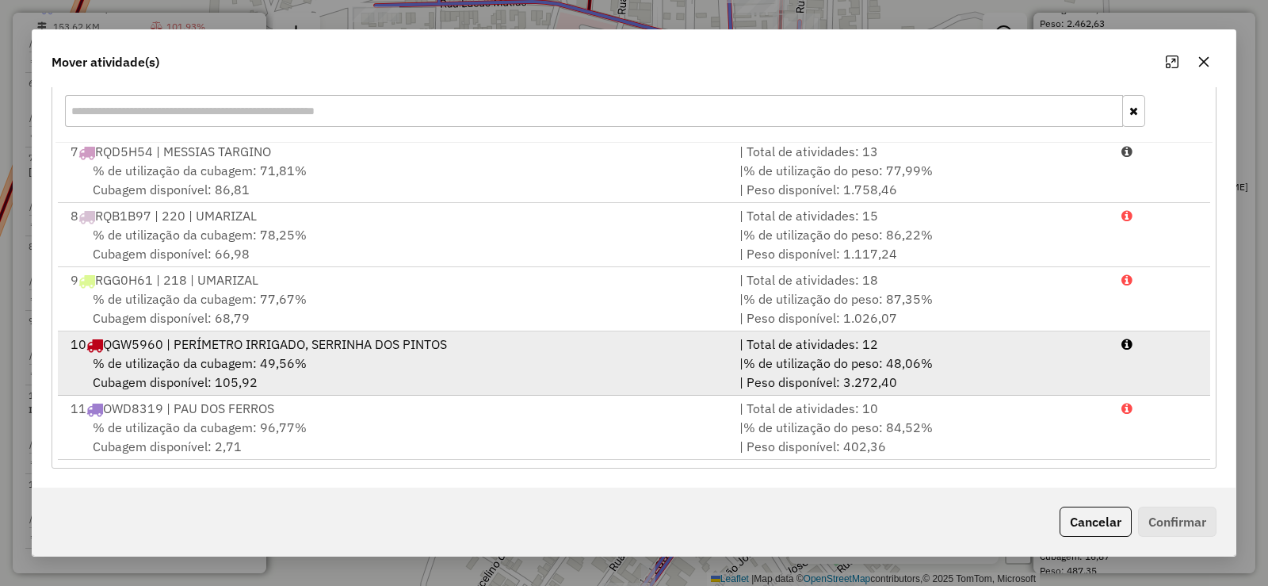
click at [334, 344] on div "10 QGW5960 | PERÍMETRO IRRIGADO, SERRINHA DOS PINTOS" at bounding box center [395, 343] width 669 height 19
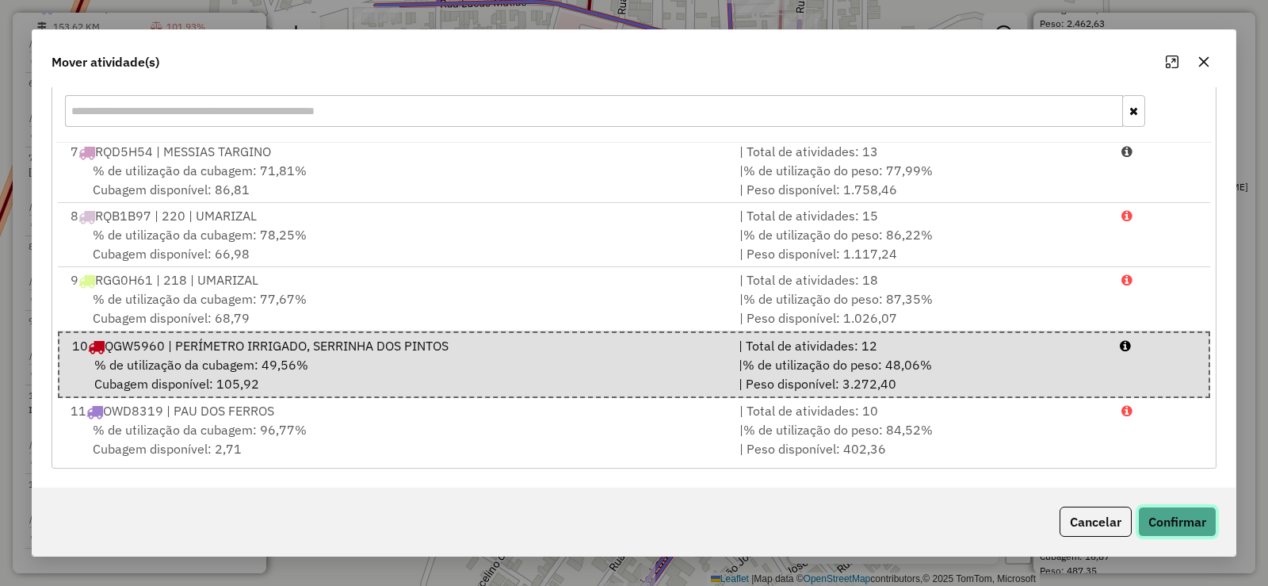
click at [1165, 521] on button "Confirmar" at bounding box center [1177, 521] width 78 height 30
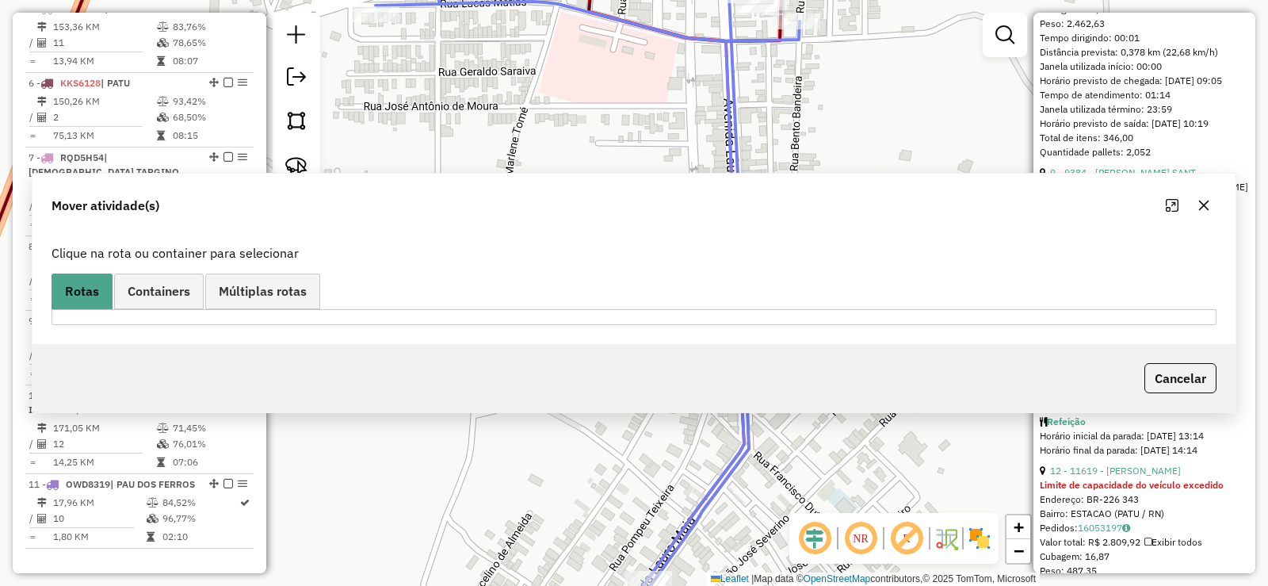
scroll to position [0, 0]
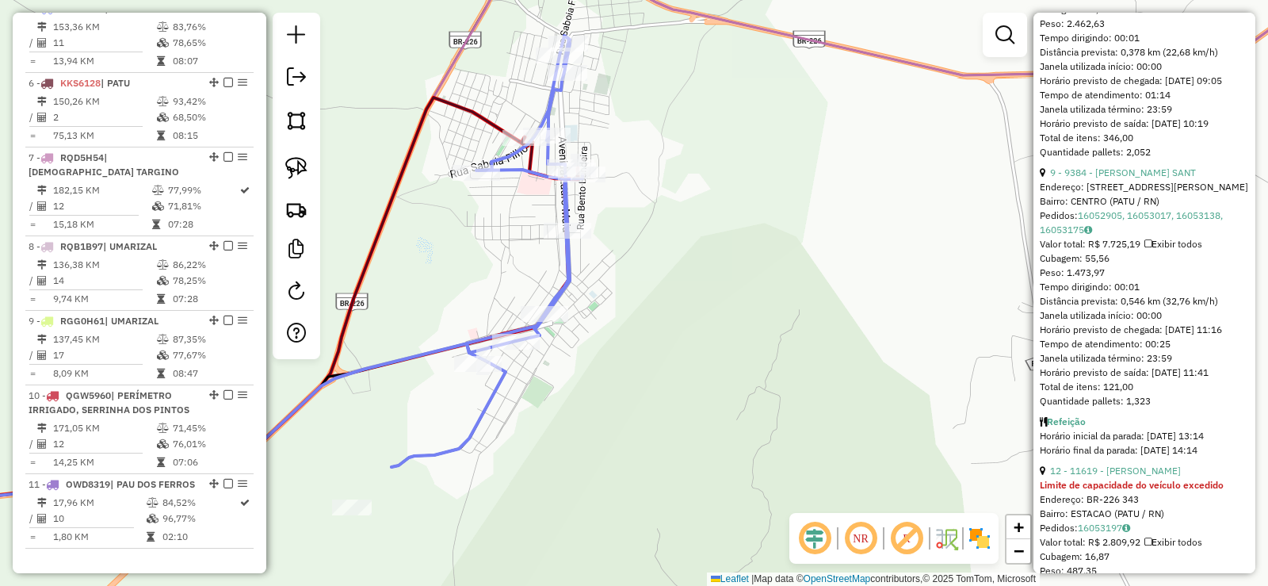
drag, startPoint x: 465, startPoint y: 253, endPoint x: 670, endPoint y: 229, distance: 205.8
click at [663, 229] on div "Janela de atendimento Grade de atendimento Capacidade Transportadoras Veículos …" at bounding box center [634, 293] width 1268 height 586
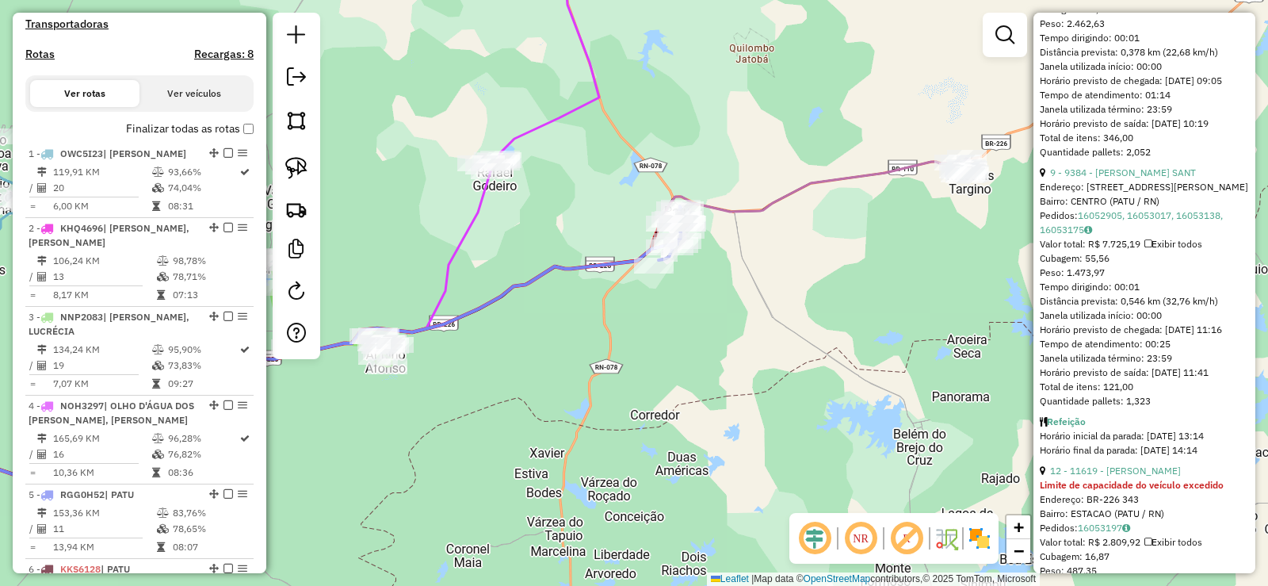
scroll to position [399, 0]
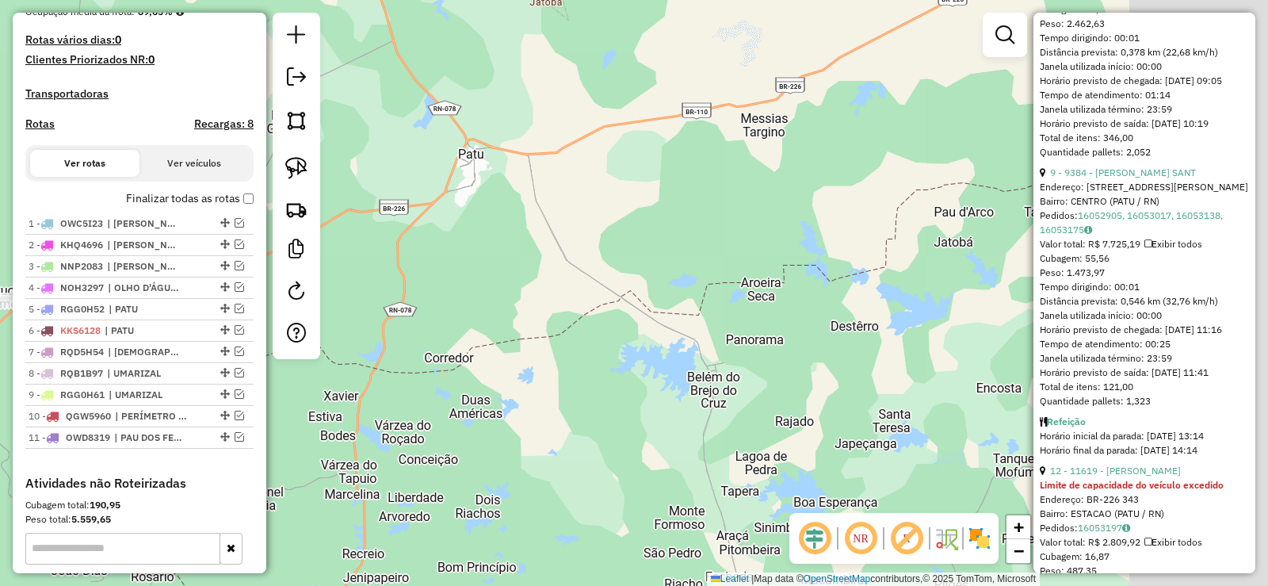
drag, startPoint x: 845, startPoint y: 346, endPoint x: 632, endPoint y: 281, distance: 223.1
click at [632, 285] on div "Janela de atendimento Grade de atendimento Capacidade Transportadoras Veículos …" at bounding box center [634, 293] width 1268 height 586
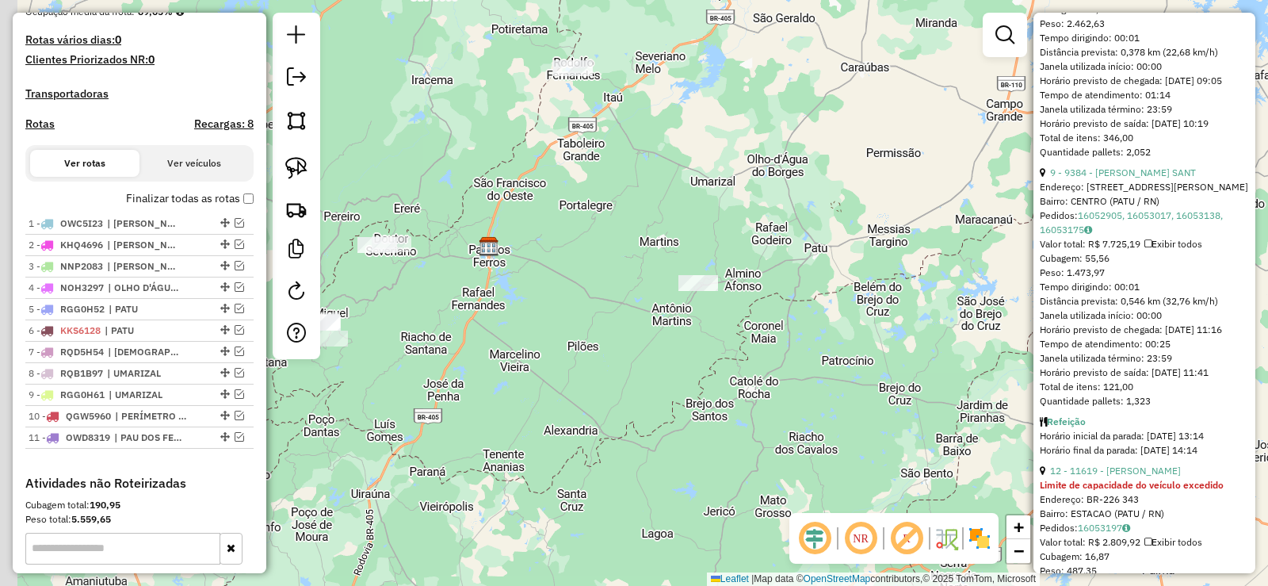
drag, startPoint x: 543, startPoint y: 378, endPoint x: 770, endPoint y: 376, distance: 226.7
click at [770, 376] on div "Janela de atendimento Grade de atendimento Capacidade Transportadoras Veículos …" at bounding box center [634, 293] width 1268 height 586
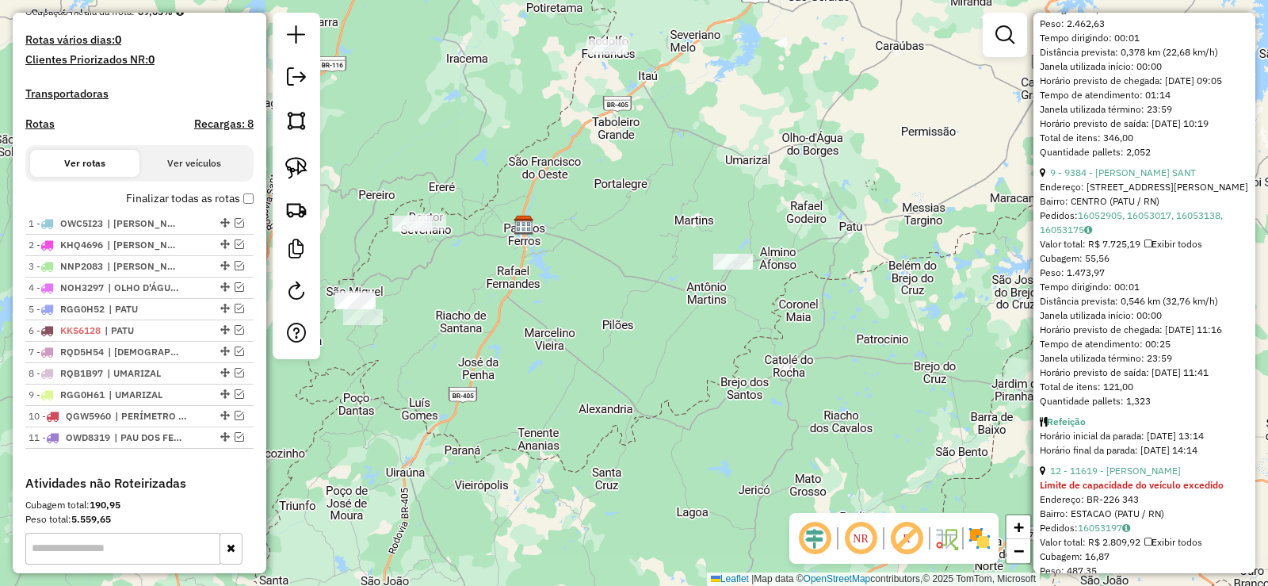
drag, startPoint x: 383, startPoint y: 499, endPoint x: 559, endPoint y: 445, distance: 184.2
click at [559, 445] on div "Janela de atendimento Grade de atendimento Capacidade Transportadoras Veículos …" at bounding box center [634, 293] width 1268 height 586
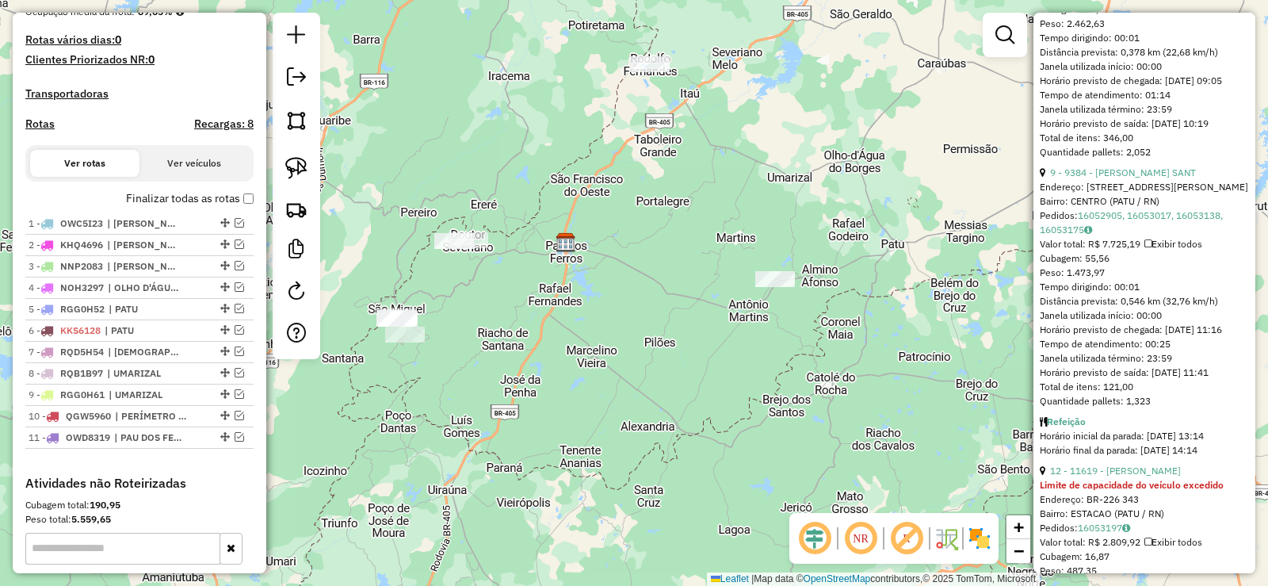
click at [650, 376] on div "Janela de atendimento Grade de atendimento Capacidade Transportadoras Veículos …" at bounding box center [634, 293] width 1268 height 586
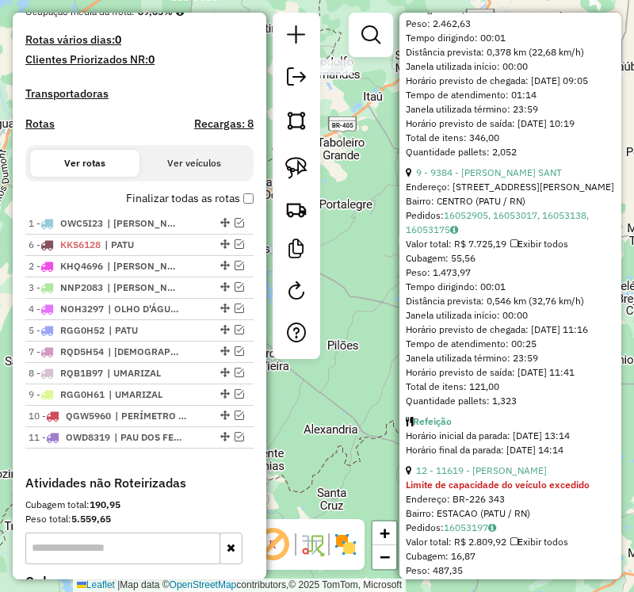
drag, startPoint x: 218, startPoint y: 343, endPoint x: 208, endPoint y: 256, distance: 87.8
drag, startPoint x: 218, startPoint y: 302, endPoint x: 212, endPoint y: 278, distance: 24.4
drag, startPoint x: 220, startPoint y: 409, endPoint x: 201, endPoint y: 296, distance: 115.0
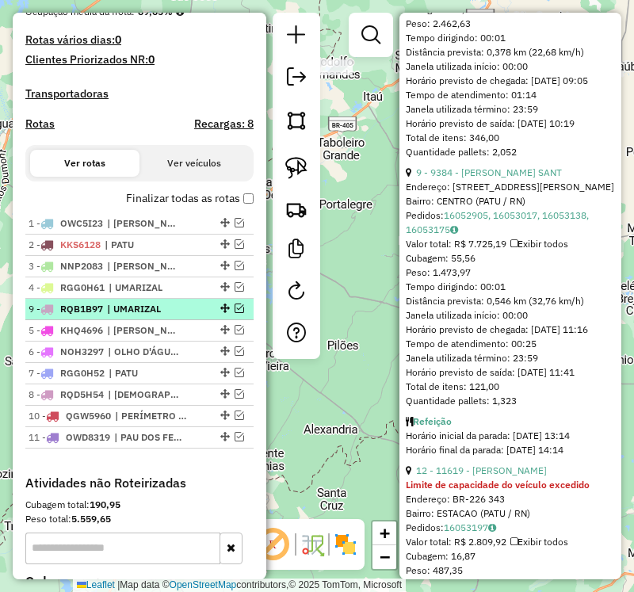
drag, startPoint x: 219, startPoint y: 384, endPoint x: 200, endPoint y: 330, distance: 57.9
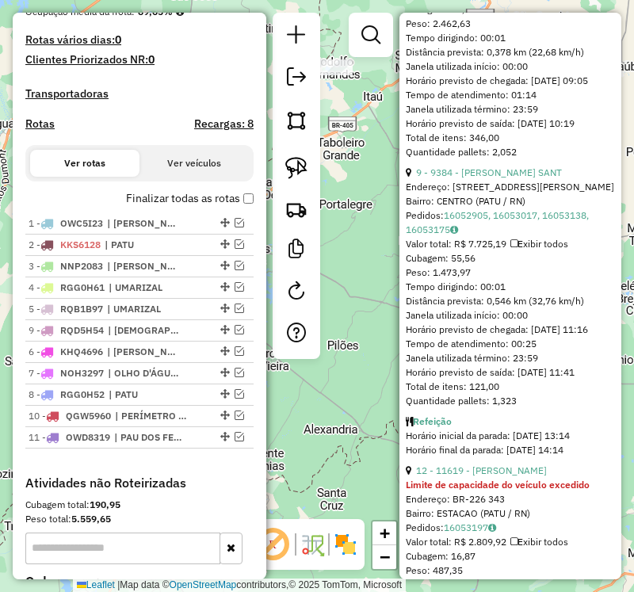
drag, startPoint x: 220, startPoint y: 408, endPoint x: 212, endPoint y: 342, distance: 66.4
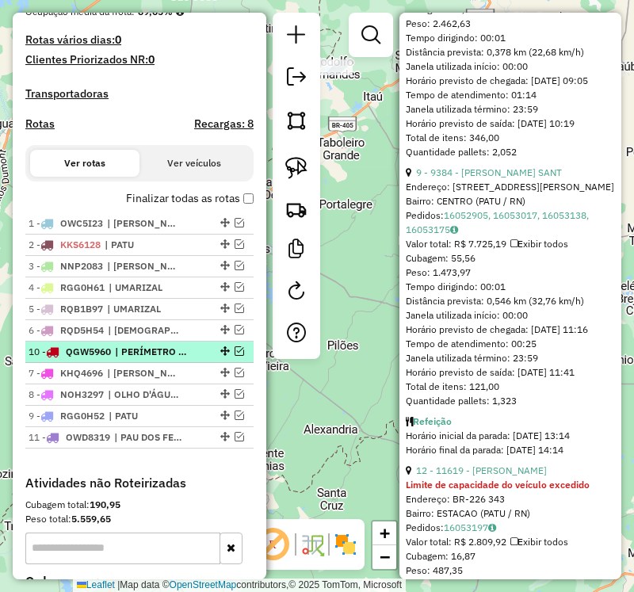
drag, startPoint x: 217, startPoint y: 431, endPoint x: 208, endPoint y: 360, distance: 72.0
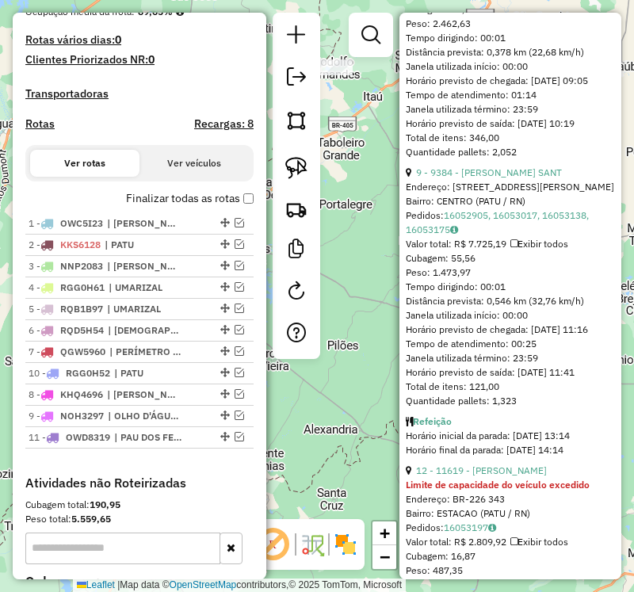
drag, startPoint x: 218, startPoint y: 428, endPoint x: 214, endPoint y: 384, distance: 44.6
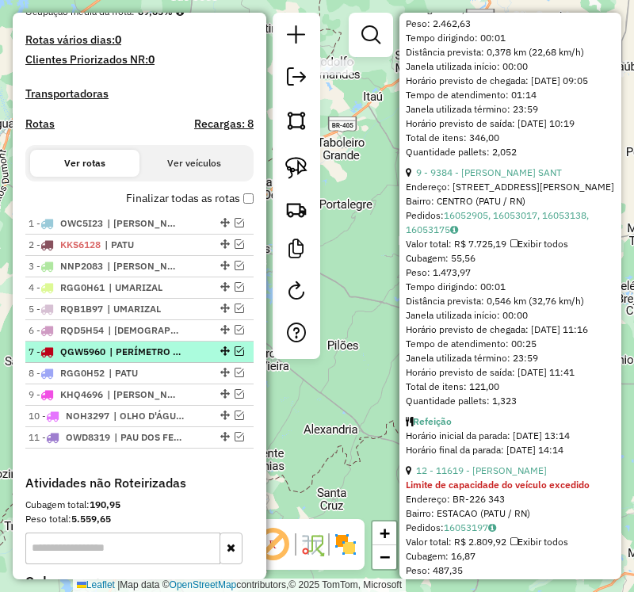
click at [235, 356] on em at bounding box center [240, 351] width 10 height 10
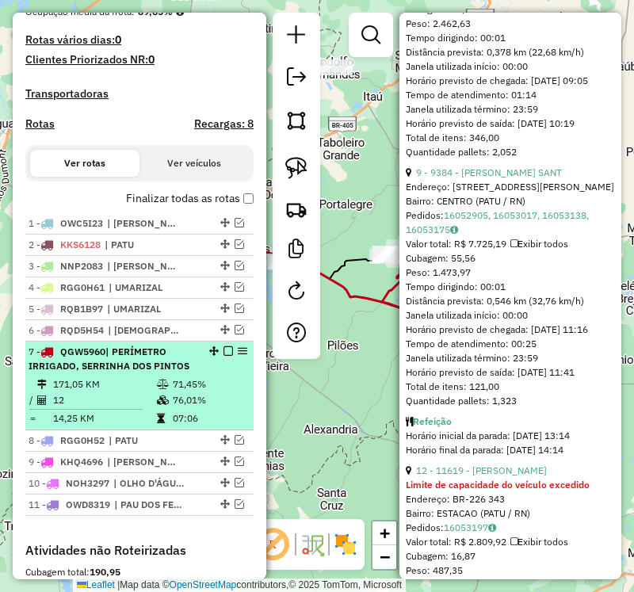
click at [224, 356] on em at bounding box center [228, 351] width 10 height 10
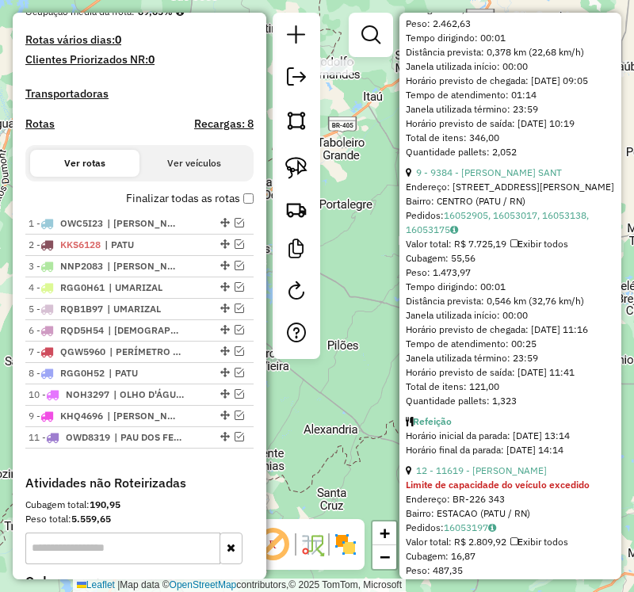
drag, startPoint x: 223, startPoint y: 430, endPoint x: 218, endPoint y: 404, distance: 25.8
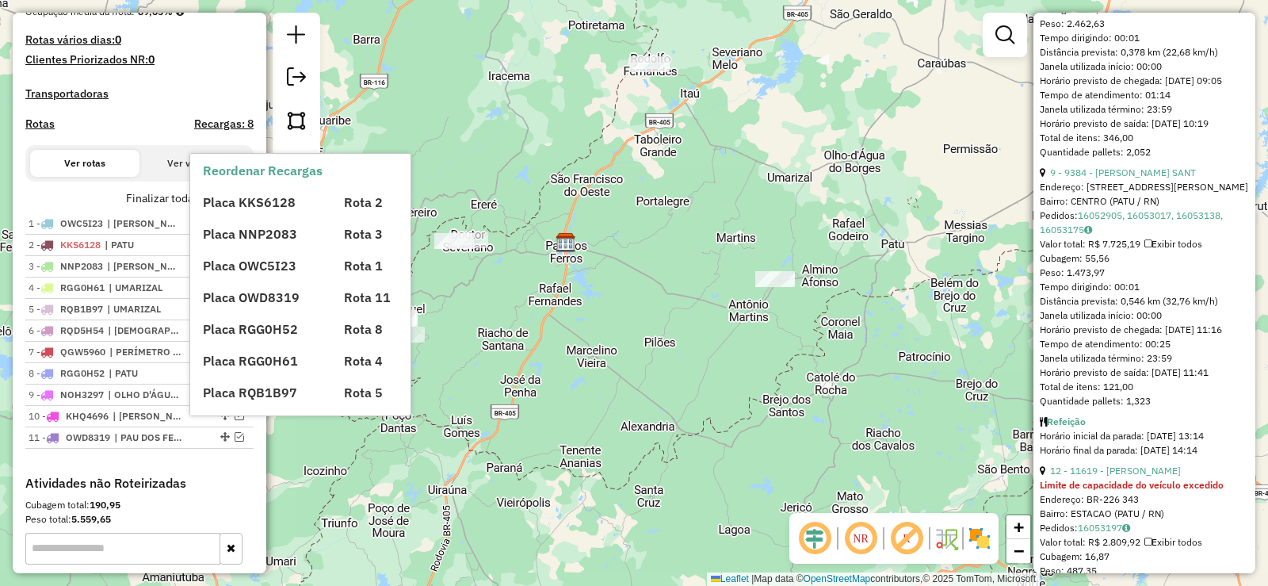
click at [234, 237] on span "Placa NNP2083" at bounding box center [250, 234] width 94 height 16
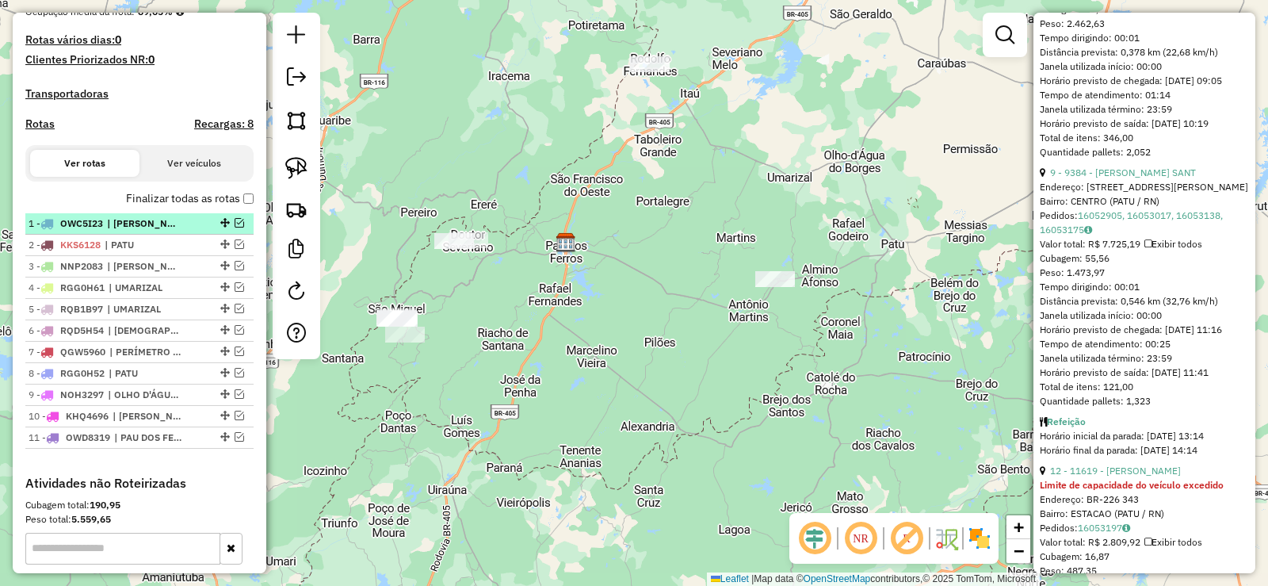
click at [236, 227] on em at bounding box center [240, 223] width 10 height 10
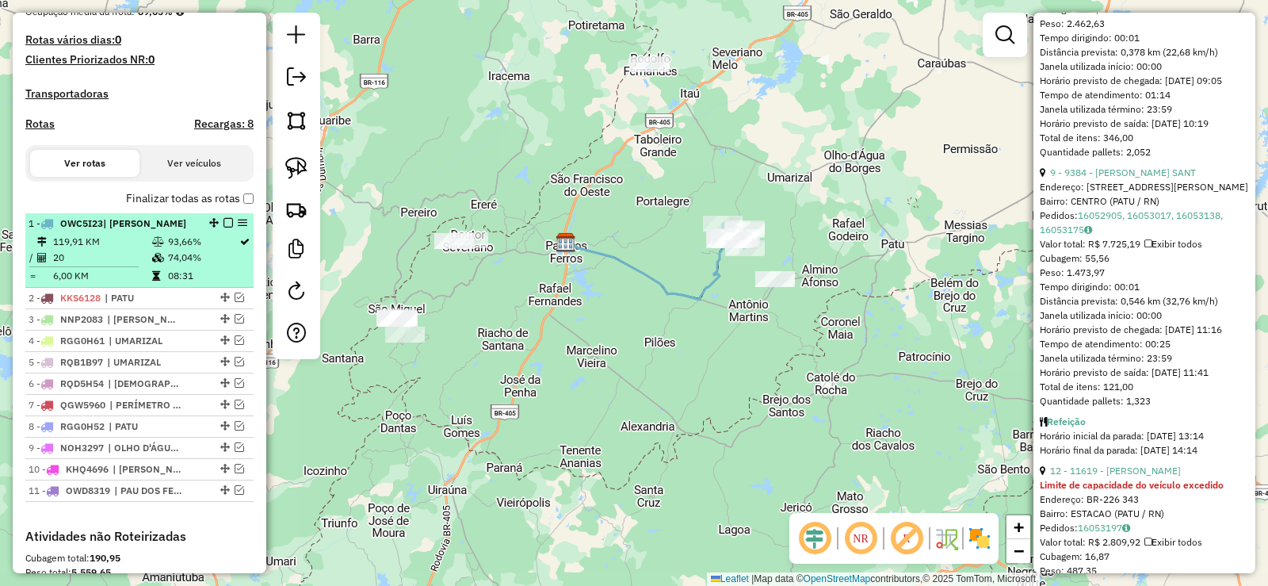
click at [145, 249] on td "119,91 KM" at bounding box center [101, 242] width 99 height 16
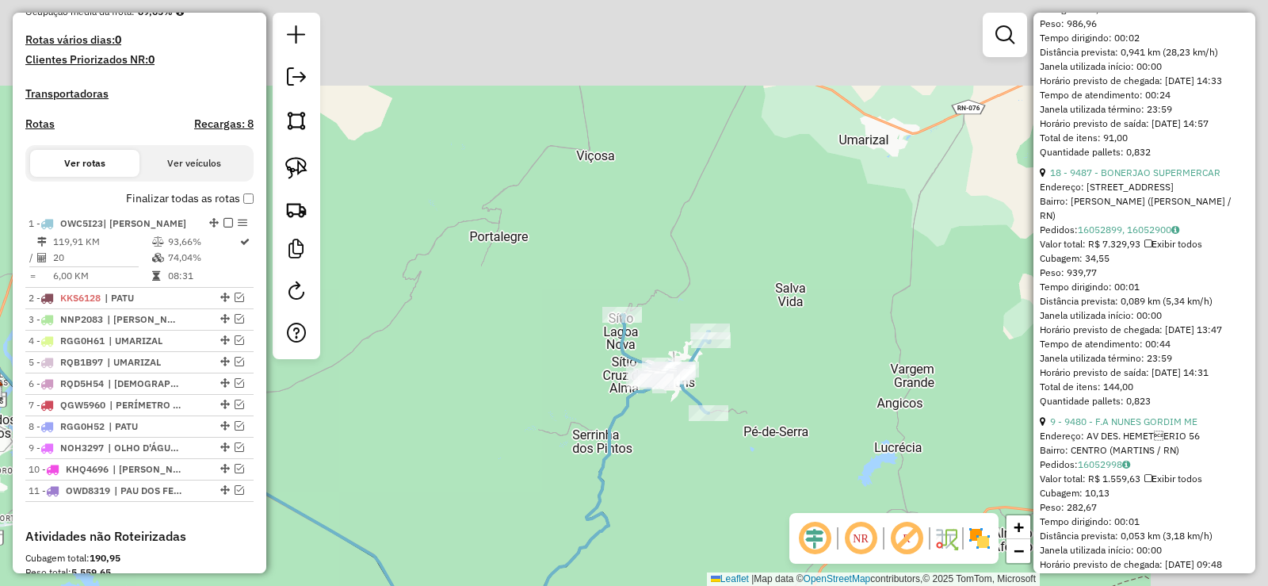
drag, startPoint x: 581, startPoint y: 403, endPoint x: 524, endPoint y: 445, distance: 71.3
click at [514, 447] on div "Janela de atendimento Grade de atendimento Capacidade Transportadoras Veículos …" at bounding box center [634, 293] width 1268 height 586
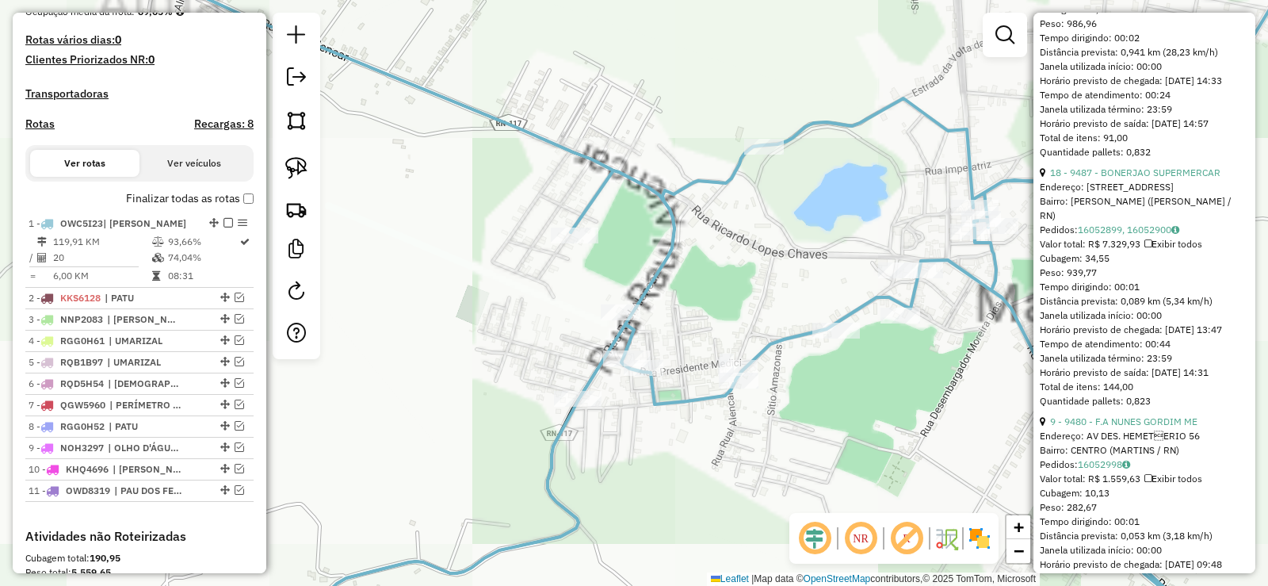
drag, startPoint x: 635, startPoint y: 393, endPoint x: 624, endPoint y: 442, distance: 50.4
click at [624, 442] on div "Janela de atendimento Grade de atendimento Capacidade Transportadoras Veículos …" at bounding box center [634, 293] width 1268 height 586
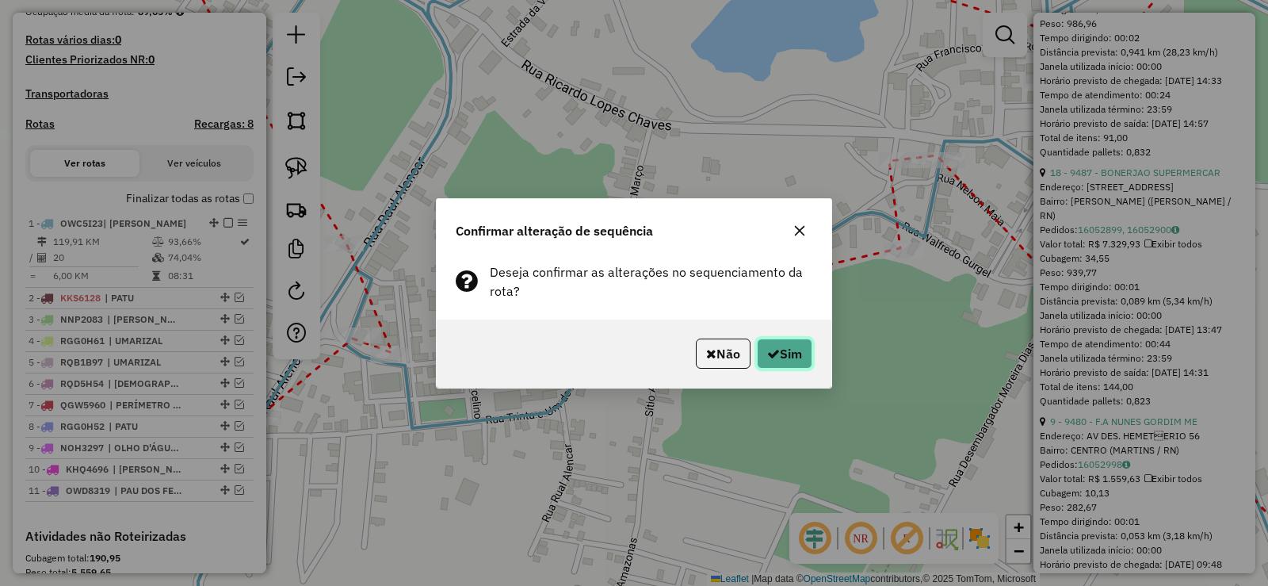
click at [781, 354] on button "Sim" at bounding box center [784, 353] width 55 height 30
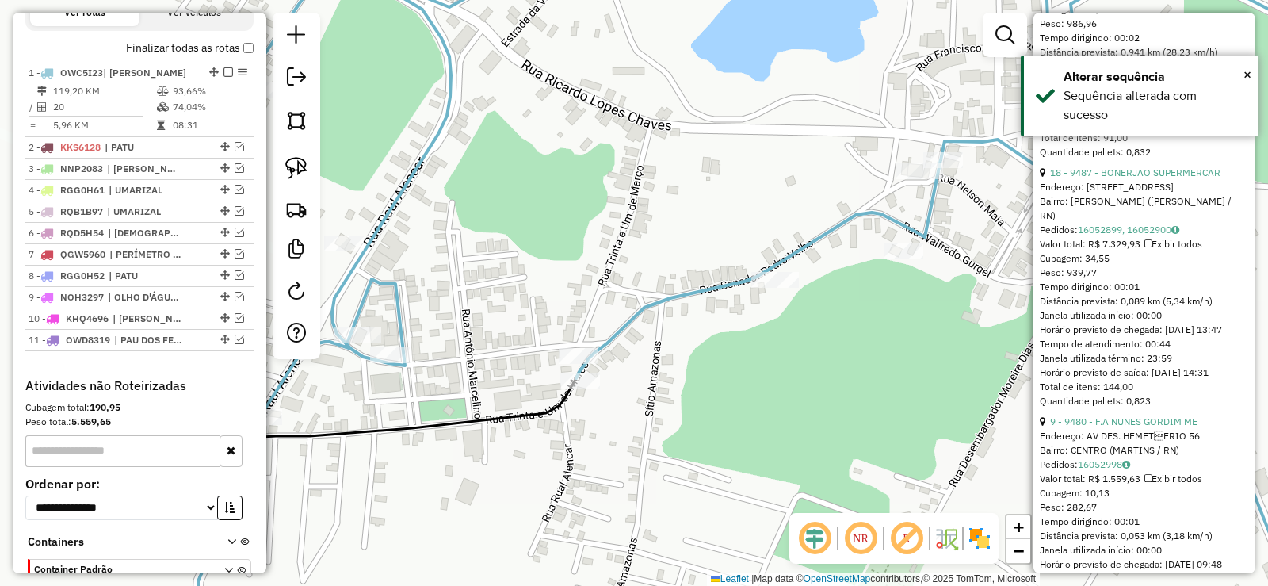
scroll to position [613, 0]
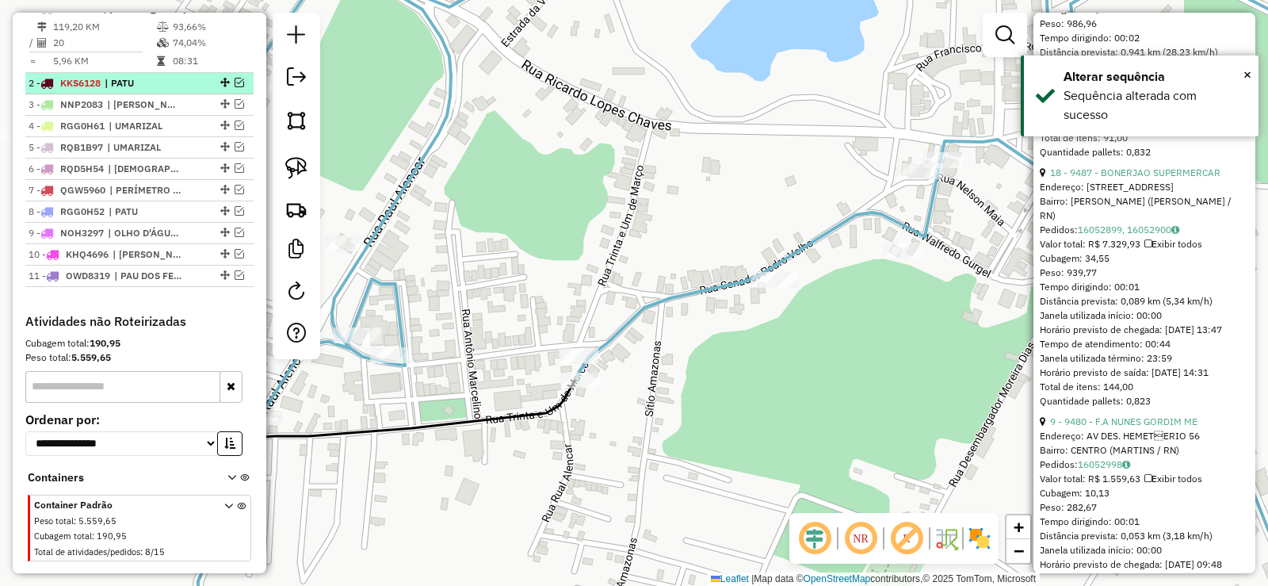
click at [235, 87] on em at bounding box center [240, 83] width 10 height 10
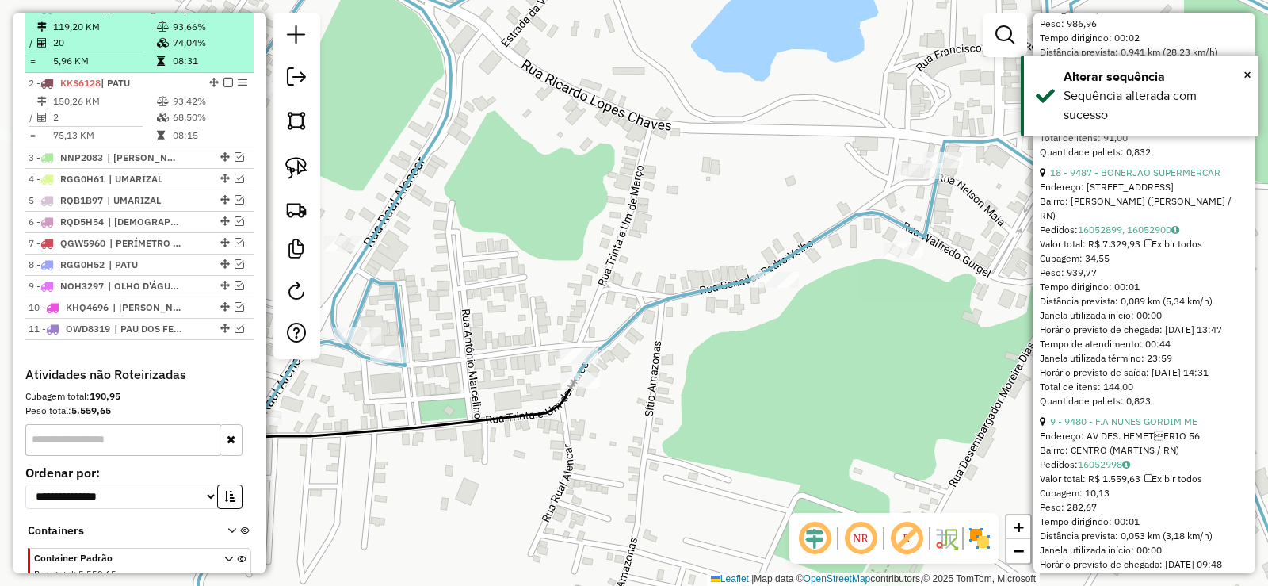
click at [223, 13] on em at bounding box center [228, 8] width 10 height 10
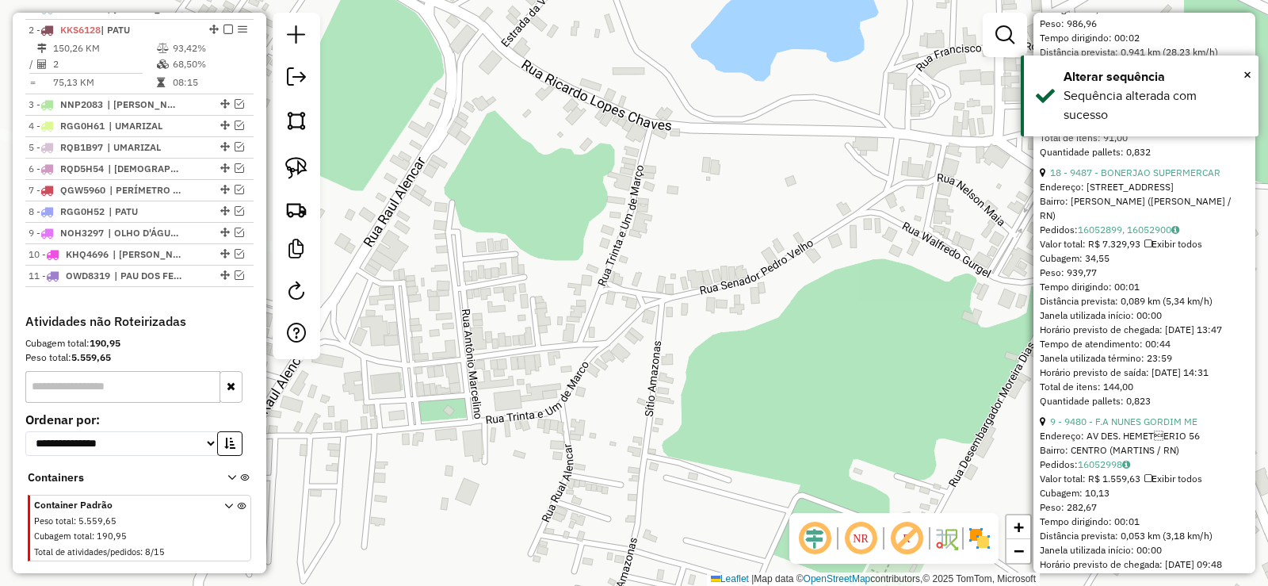
drag, startPoint x: 440, startPoint y: 422, endPoint x: 626, endPoint y: 270, distance: 240.0
click at [626, 272] on div "Janela de atendimento Grade de atendimento Capacidade Transportadoras Veículos …" at bounding box center [634, 293] width 1268 height 586
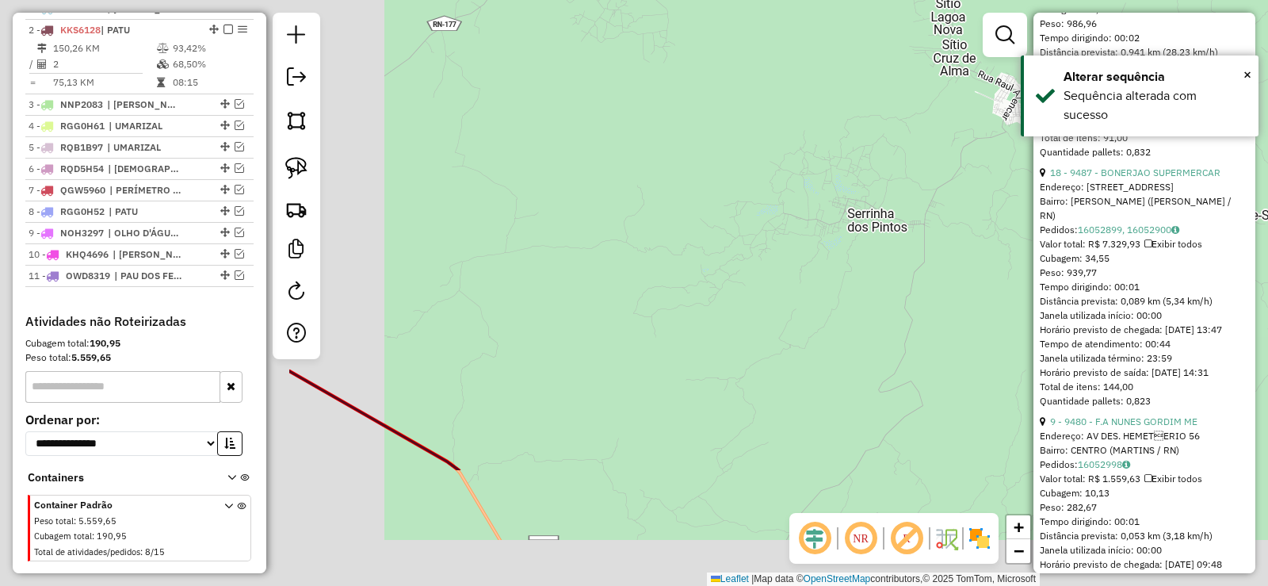
drag, startPoint x: 535, startPoint y: 381, endPoint x: 812, endPoint y: 222, distance: 319.2
click at [949, 209] on div "Janela de atendimento Grade de atendimento Capacidade Transportadoras Veículos …" at bounding box center [634, 293] width 1268 height 586
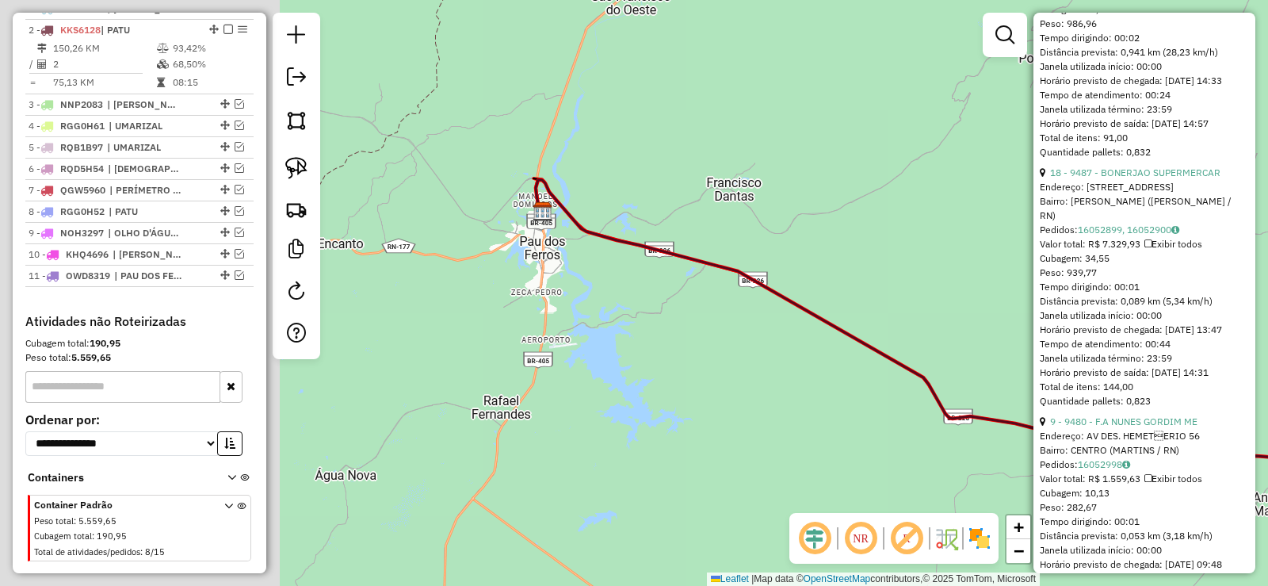
drag, startPoint x: 486, startPoint y: 210, endPoint x: 831, endPoint y: 235, distance: 345.7
click at [831, 235] on div "Janela de atendimento Grade de atendimento Capacidade Transportadoras Veículos …" at bounding box center [634, 293] width 1268 height 586
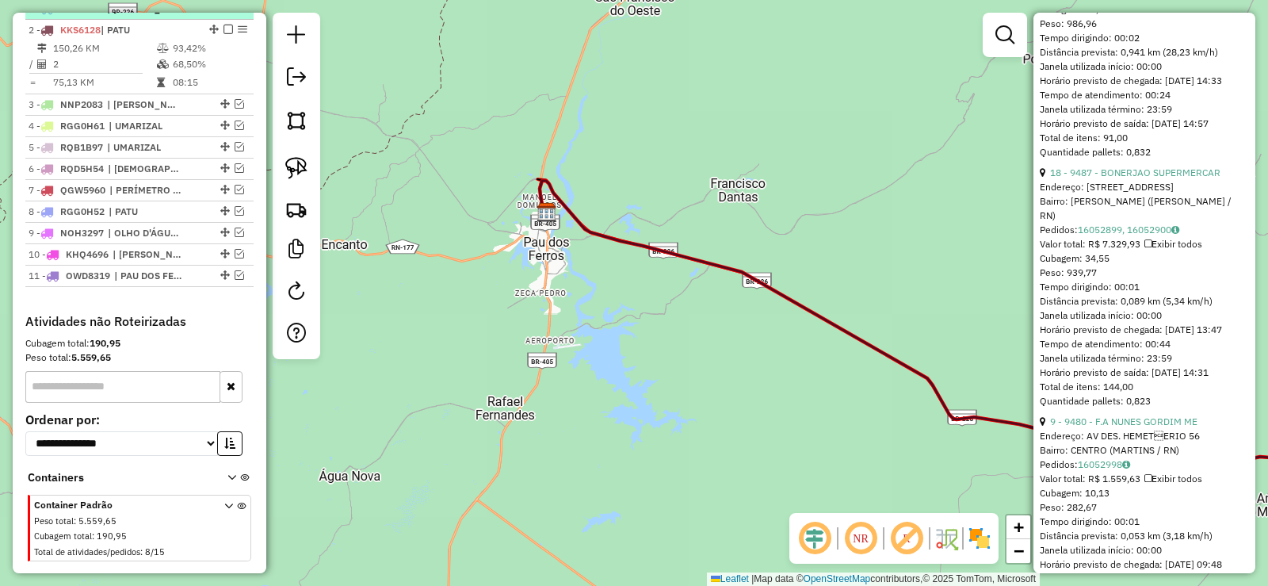
click at [235, 13] on em at bounding box center [240, 8] width 10 height 10
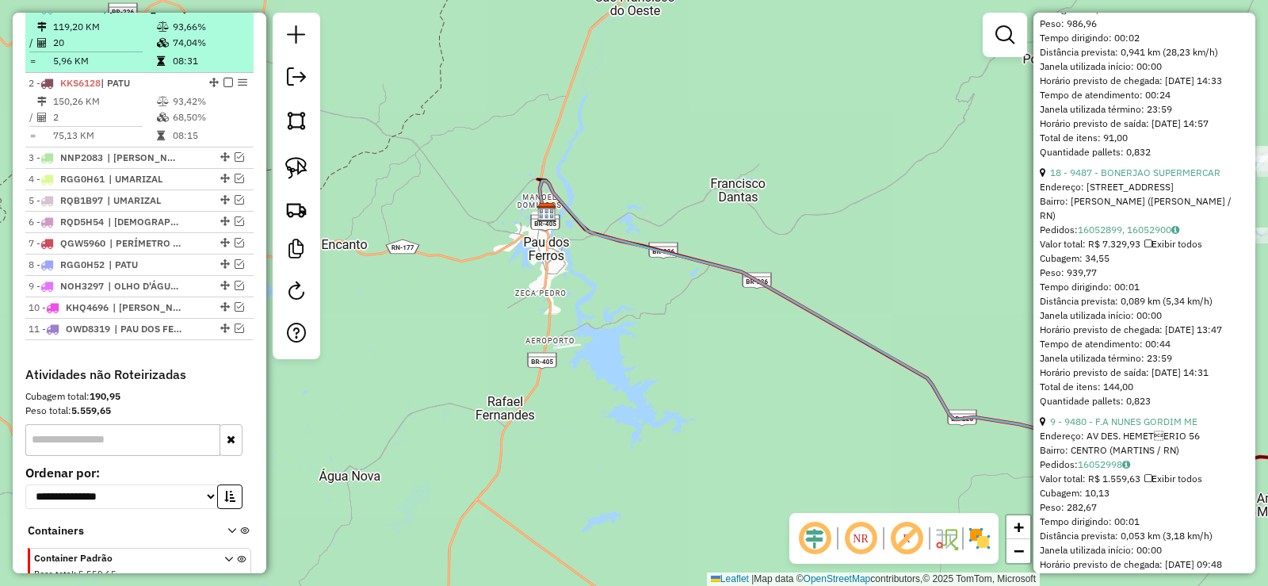
click at [223, 13] on em at bounding box center [228, 8] width 10 height 10
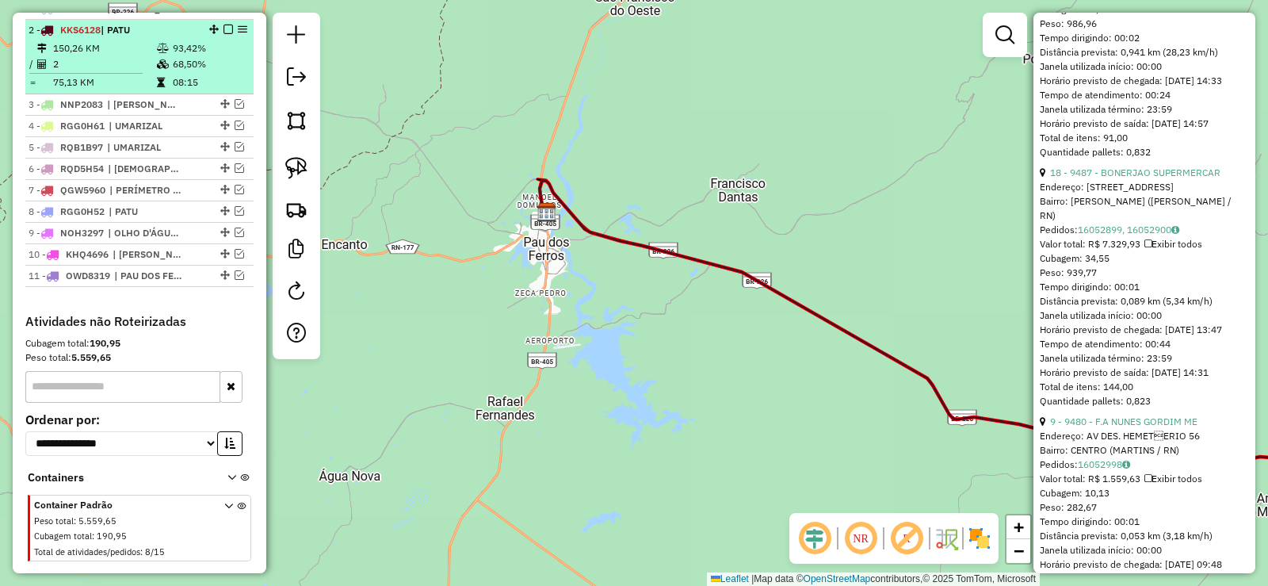
click at [159, 72] on td at bounding box center [164, 64] width 16 height 16
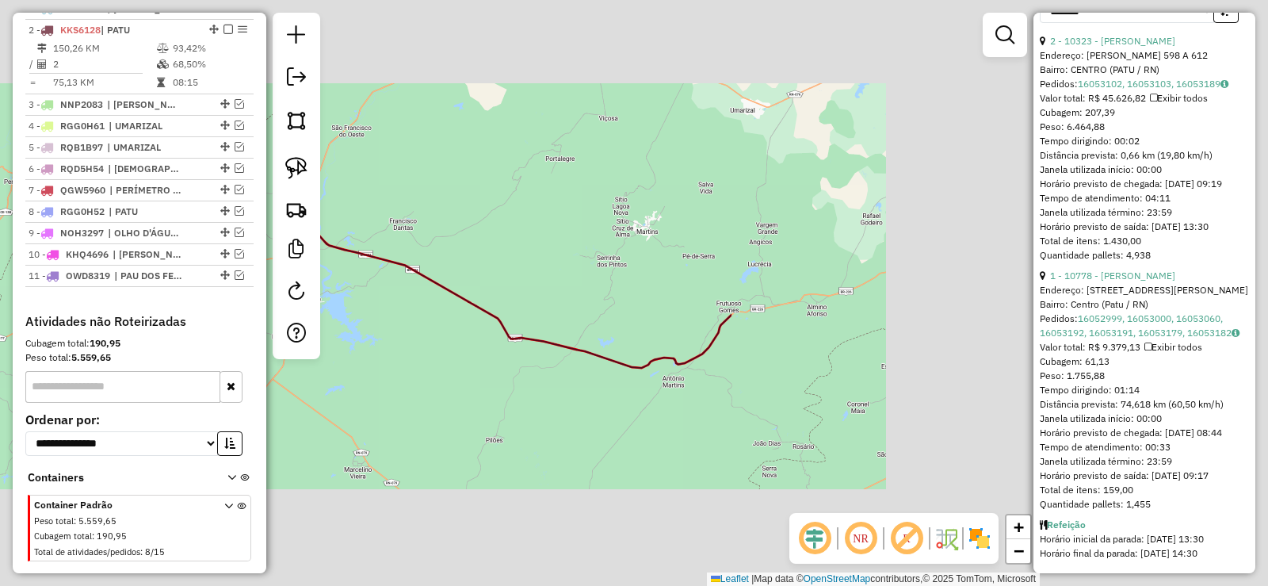
scroll to position [790, 0]
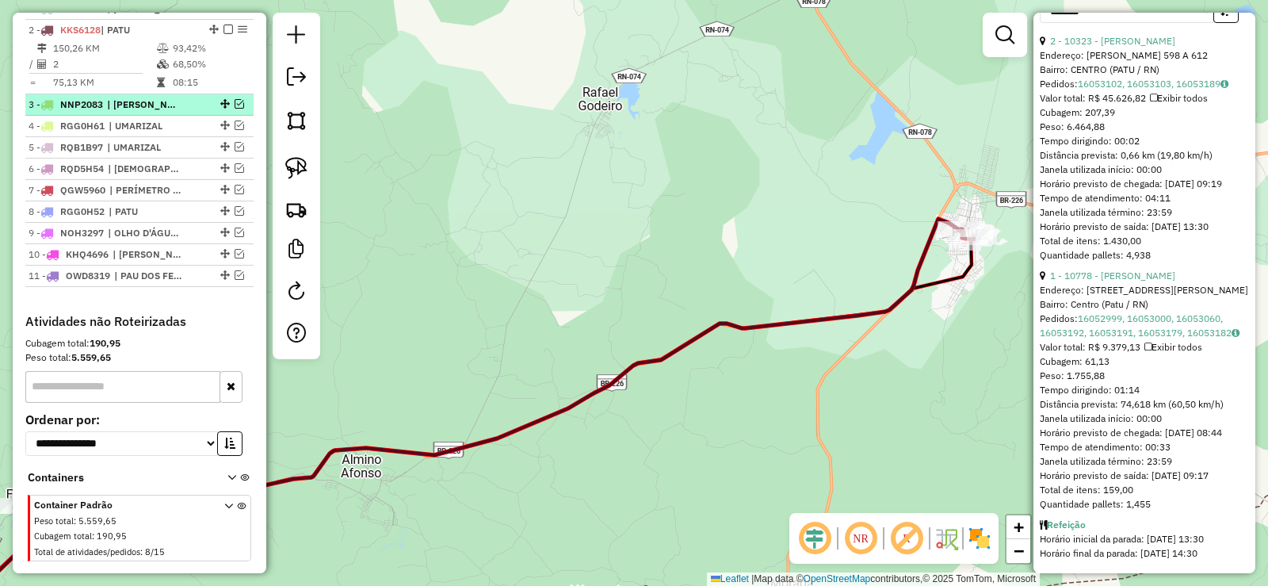
click at [237, 109] on em at bounding box center [240, 104] width 10 height 10
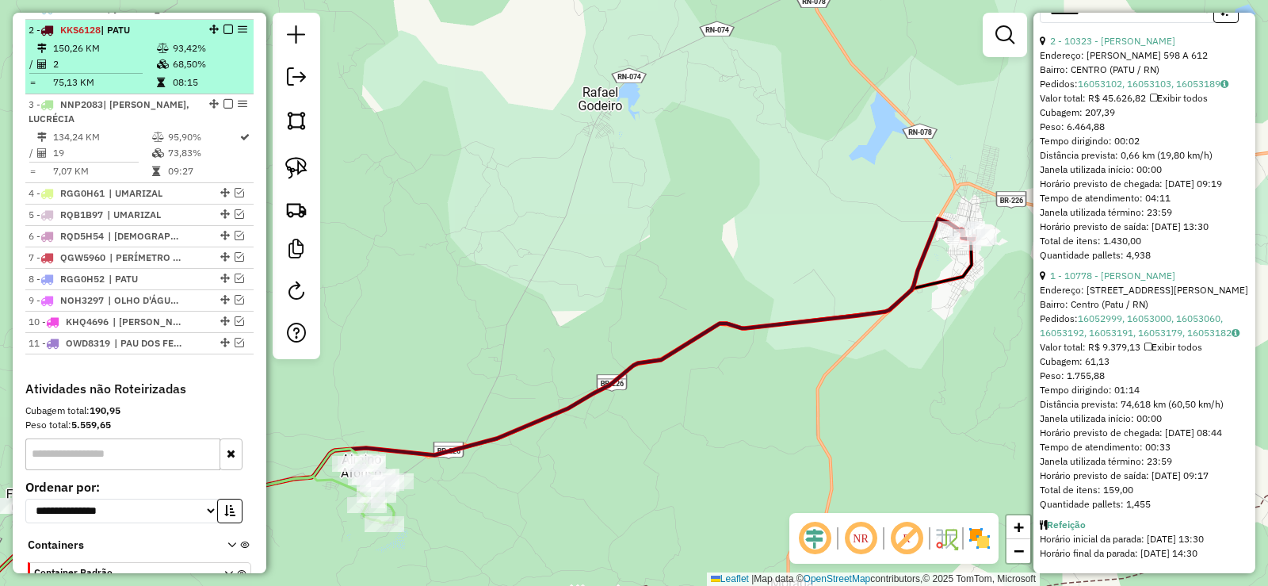
click at [223, 34] on em at bounding box center [228, 30] width 10 height 10
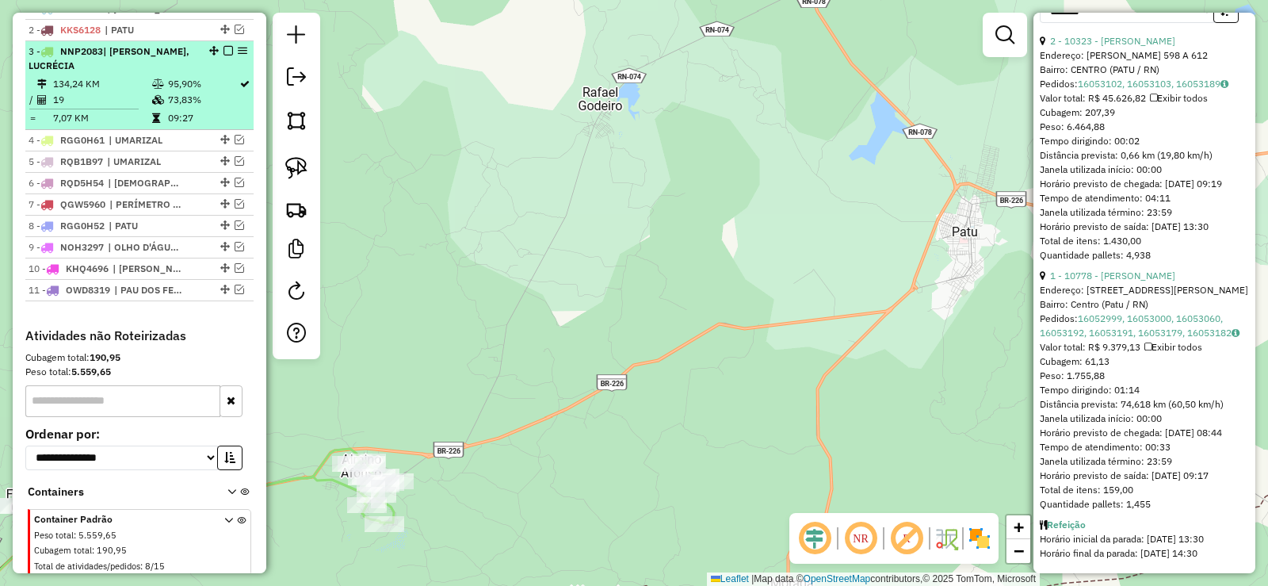
click at [157, 88] on li "3 - NNP2083 | [GEOGRAPHIC_DATA], LUCRÉCIA 134,24 KM 95,90% / 19 73,83% = 7,07 K…" at bounding box center [139, 85] width 228 height 89
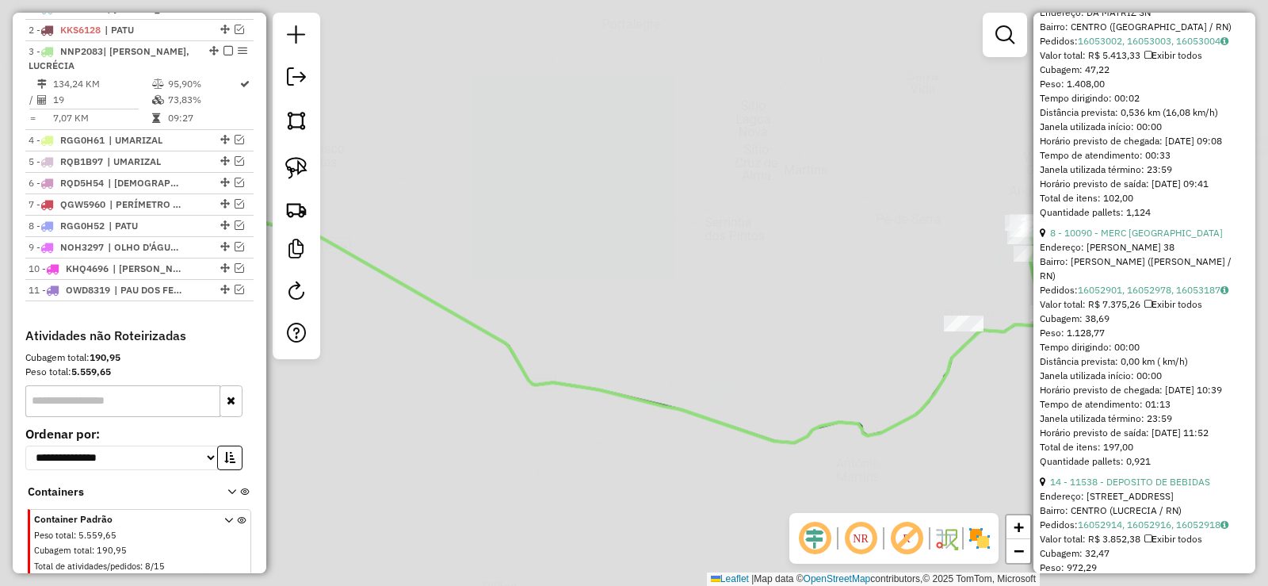
scroll to position [1099, 0]
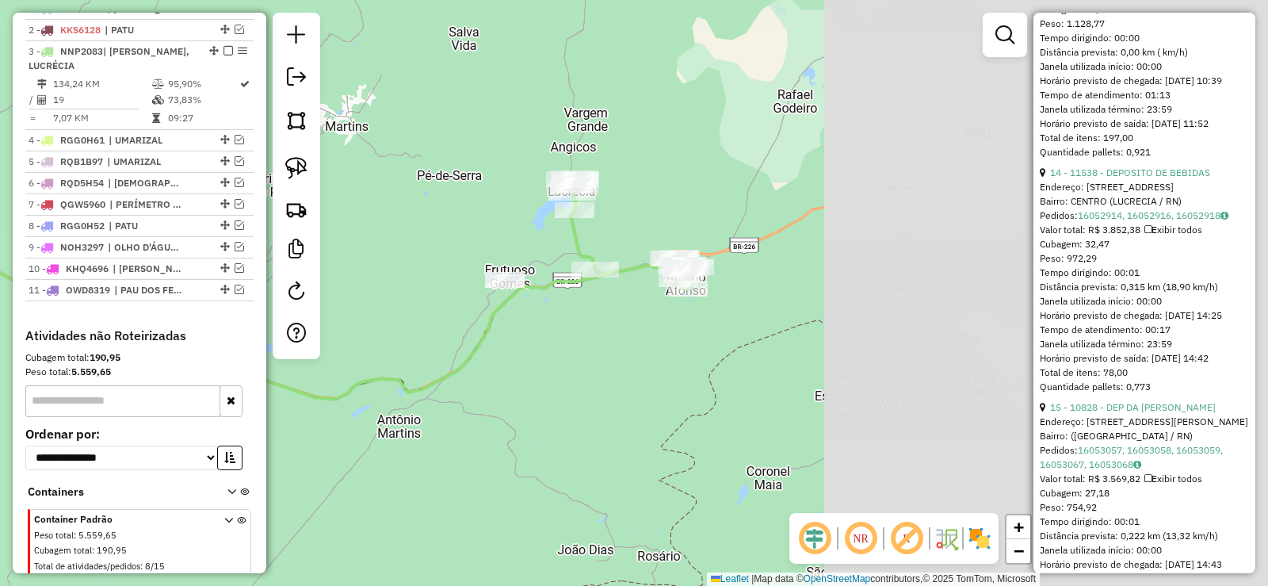
drag, startPoint x: 475, startPoint y: 271, endPoint x: 380, endPoint y: 282, distance: 95.0
click at [380, 282] on div "Janela de atendimento Grade de atendimento Capacidade Transportadoras Veículos …" at bounding box center [634, 293] width 1268 height 586
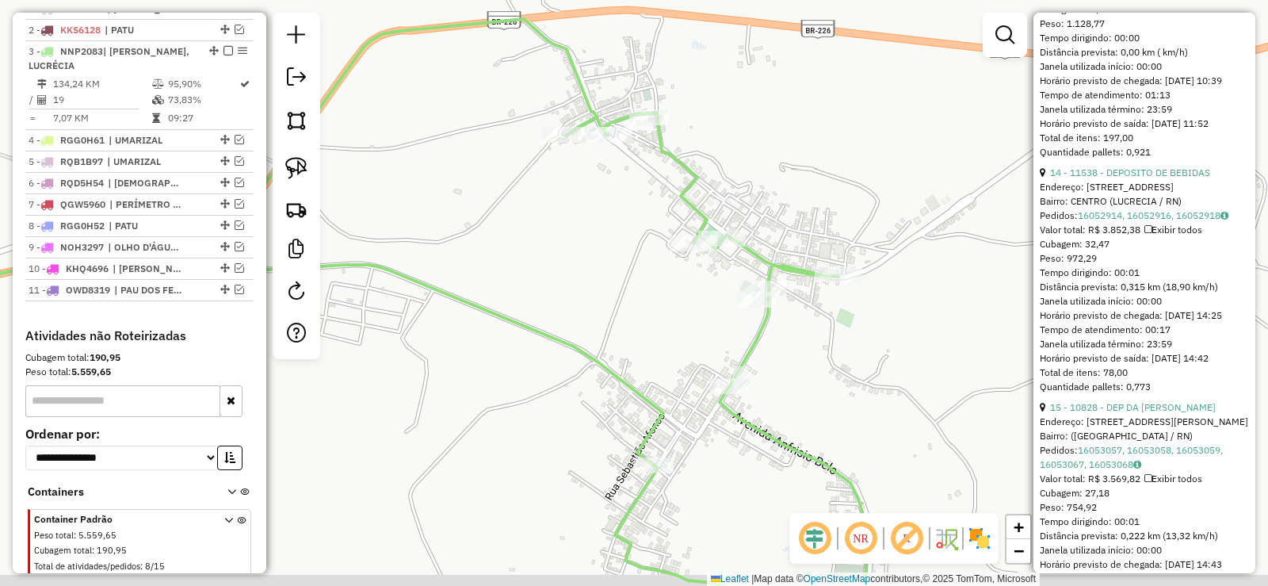
drag, startPoint x: 823, startPoint y: 363, endPoint x: 811, endPoint y: 330, distance: 35.3
click at [814, 329] on div "Janela de atendimento Grade de atendimento Capacidade Transportadoras Veículos …" at bounding box center [634, 293] width 1268 height 586
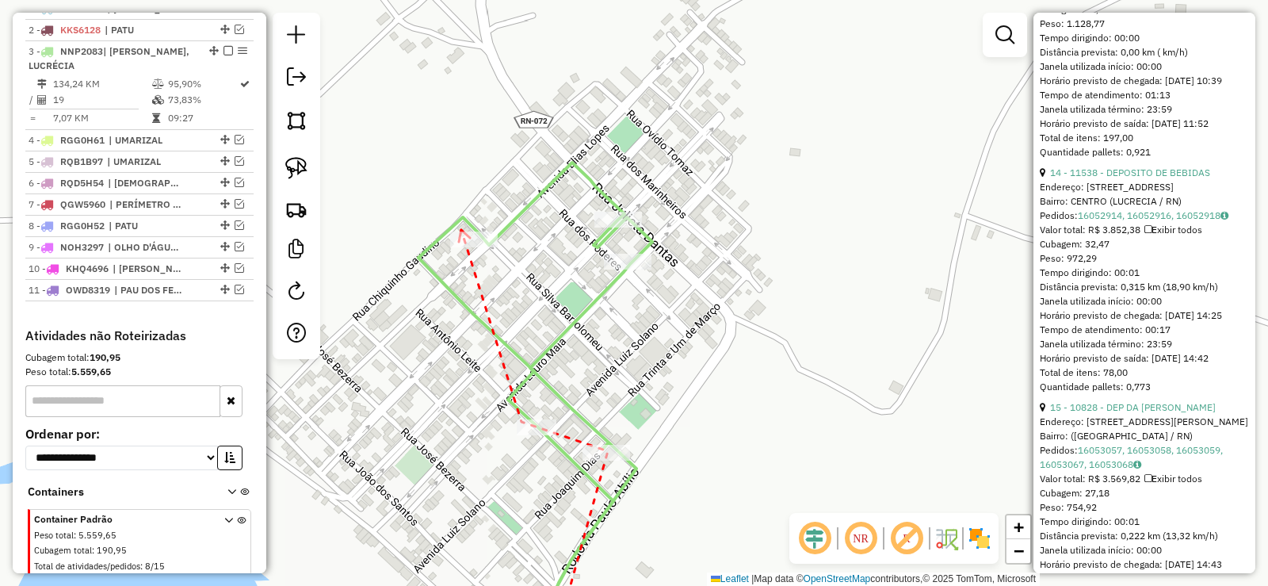
click at [461, 230] on icon at bounding box center [464, 236] width 11 height 12
click at [630, 269] on div at bounding box center [628, 262] width 48 height 16
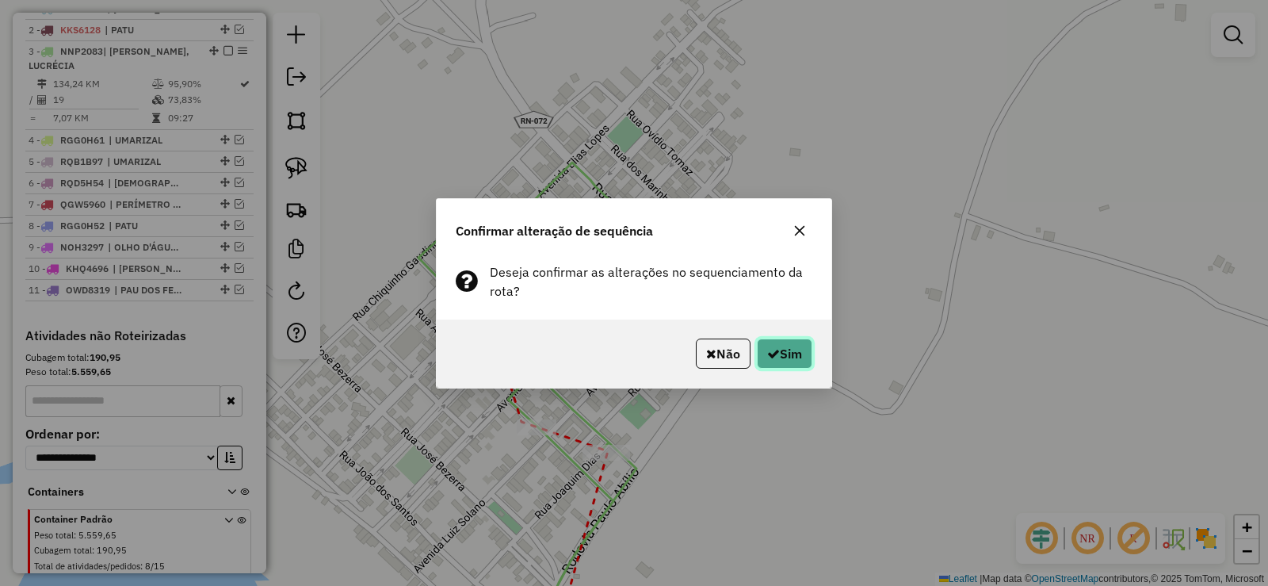
drag, startPoint x: 809, startPoint y: 361, endPoint x: 783, endPoint y: 358, distance: 26.3
click at [796, 358] on button "Sim" at bounding box center [784, 353] width 55 height 30
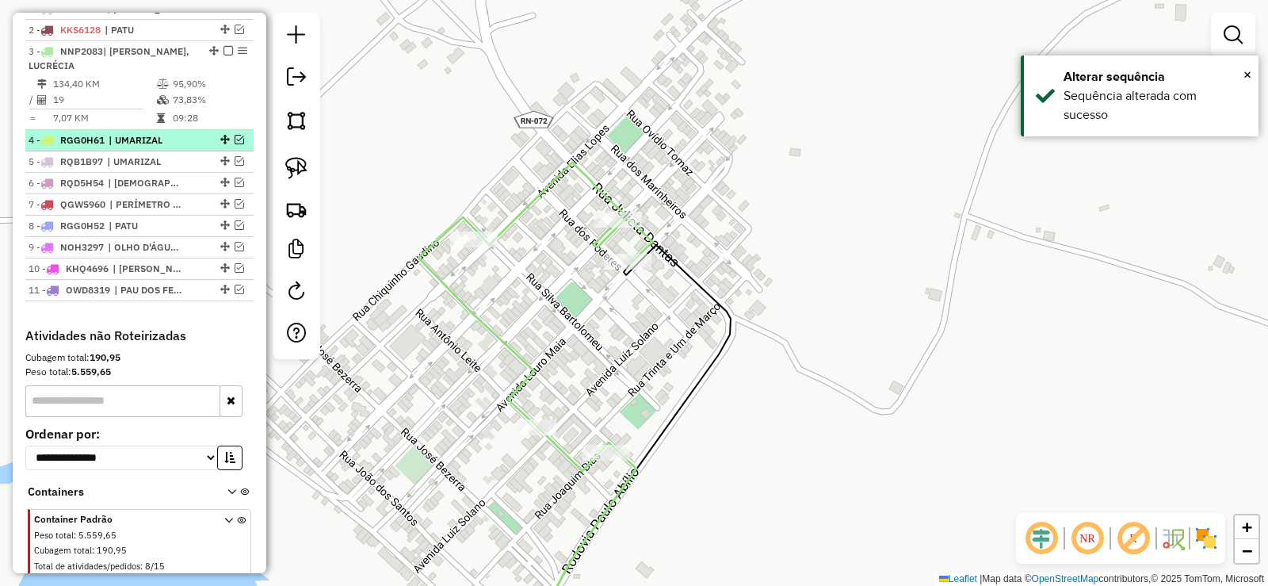
click at [235, 144] on em at bounding box center [240, 140] width 10 height 10
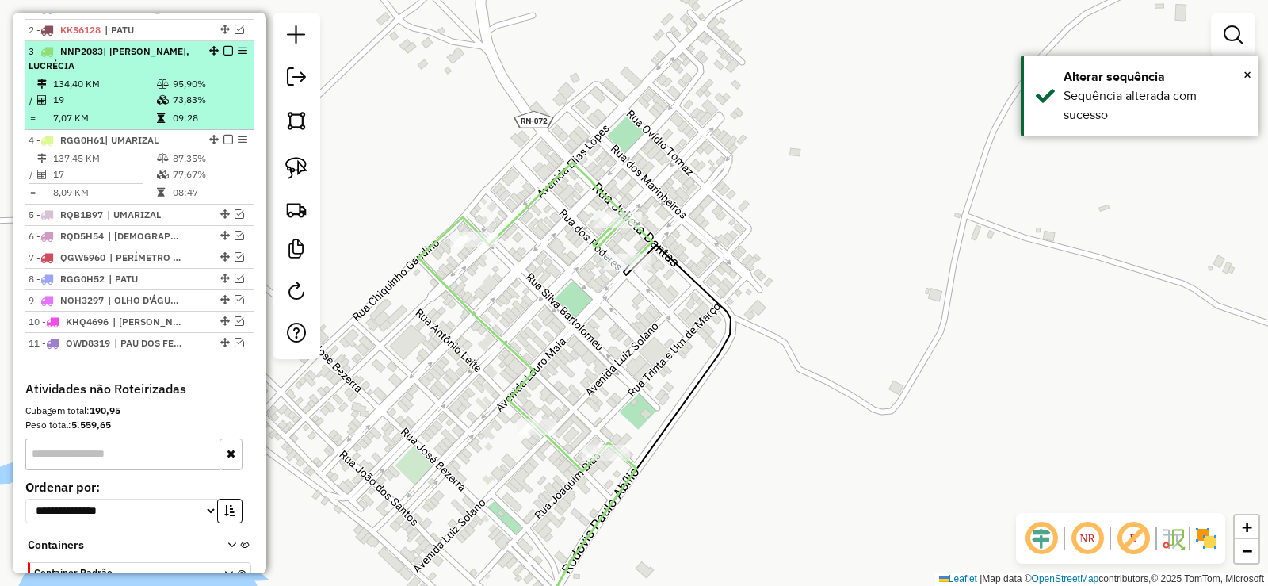
click at [223, 55] on em at bounding box center [228, 51] width 10 height 10
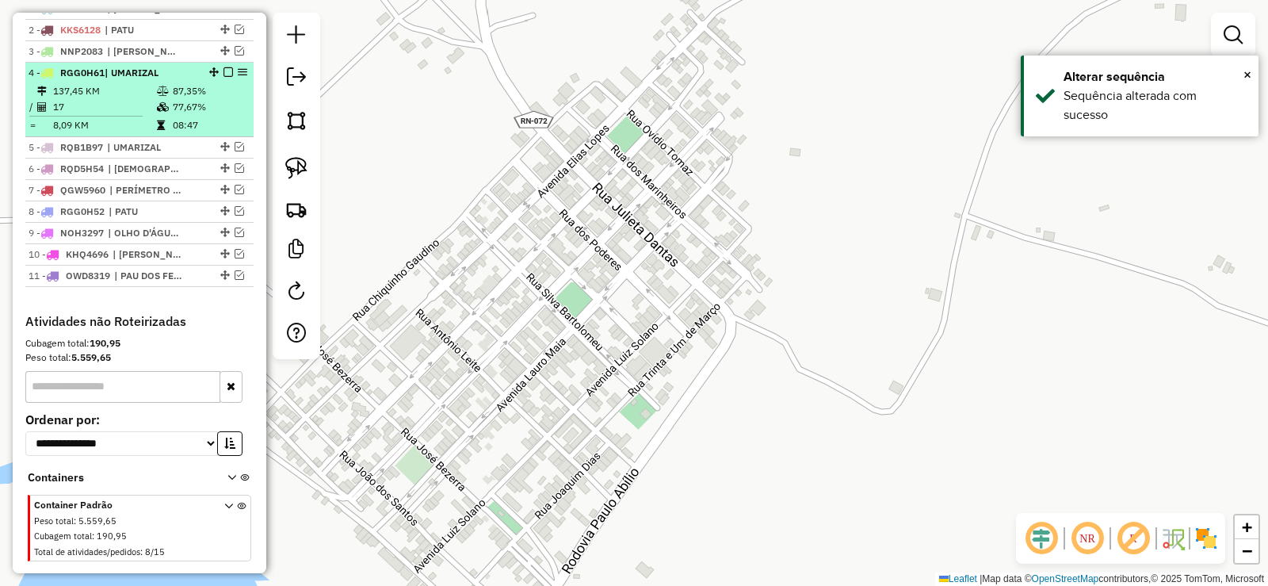
click at [143, 115] on td "17" at bounding box center [104, 107] width 104 height 16
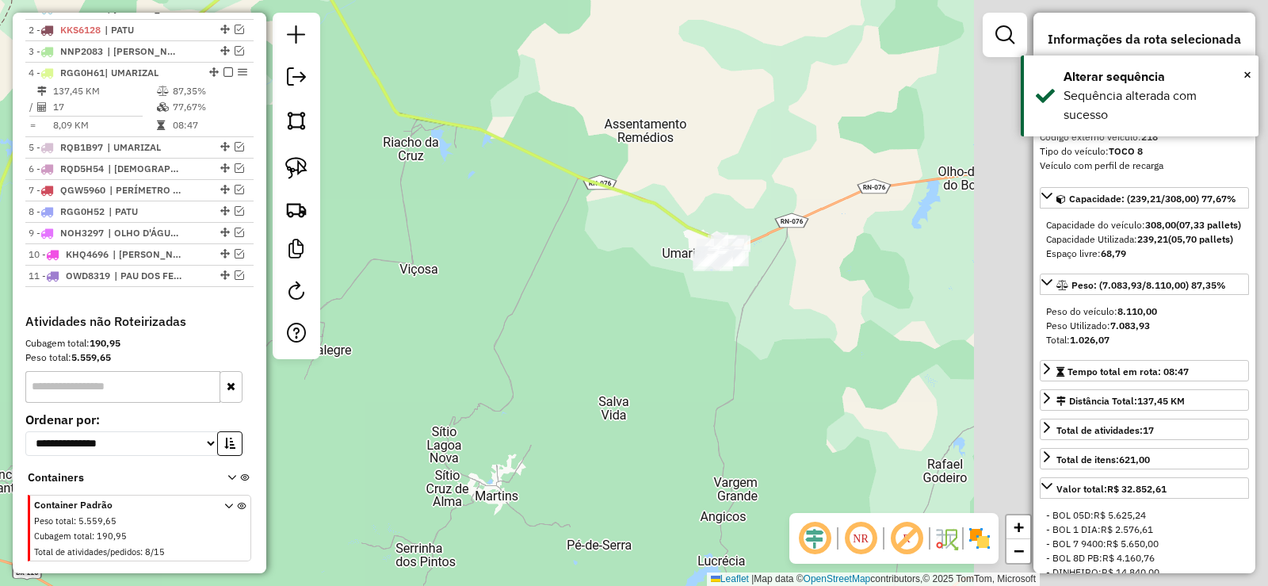
drag, startPoint x: 801, startPoint y: 323, endPoint x: 357, endPoint y: 244, distance: 450.8
click at [357, 244] on div "Janela de atendimento Grade de atendimento Capacidade Transportadoras Veículos …" at bounding box center [634, 293] width 1268 height 586
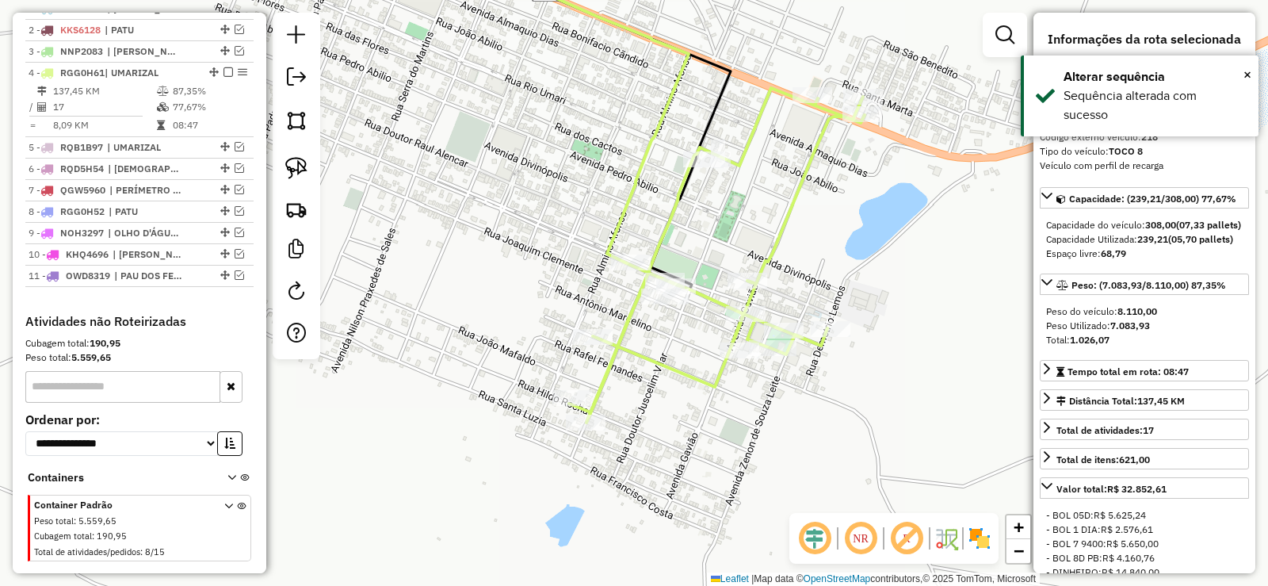
drag, startPoint x: 549, startPoint y: 114, endPoint x: 542, endPoint y: 101, distance: 14.5
click at [542, 101] on div "Janela de atendimento Grade de atendimento Capacidade Transportadoras Veículos …" at bounding box center [634, 293] width 1268 height 586
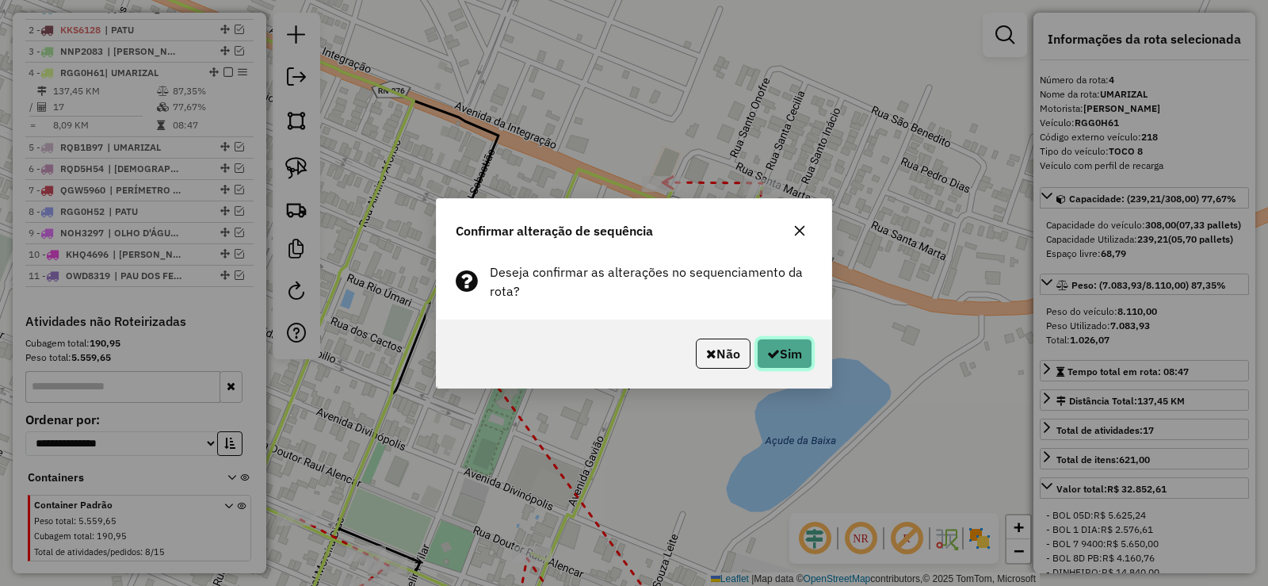
drag, startPoint x: 790, startPoint y: 344, endPoint x: 761, endPoint y: 269, distance: 80.1
click at [789, 344] on button "Sim" at bounding box center [784, 353] width 55 height 30
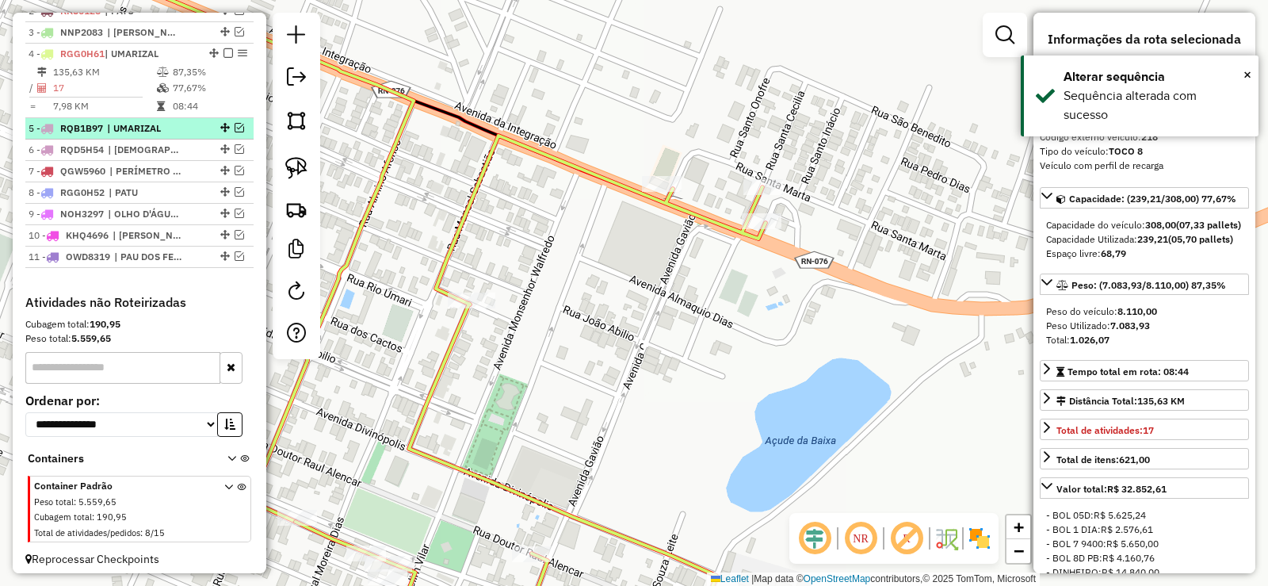
scroll to position [654, 0]
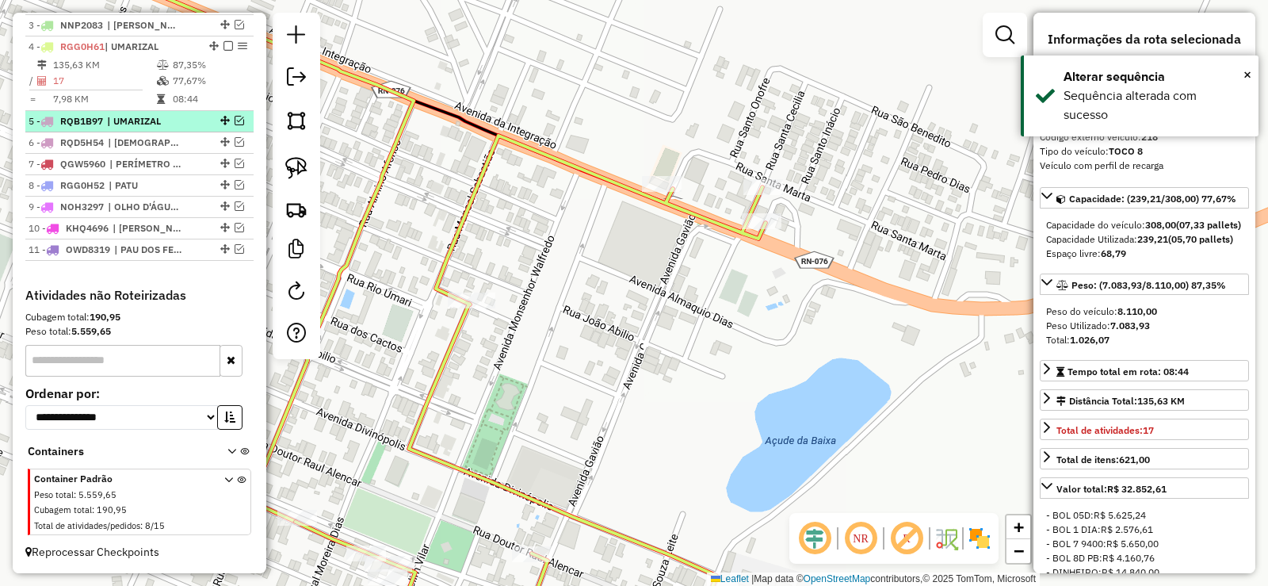
click at [235, 121] on em at bounding box center [240, 121] width 10 height 10
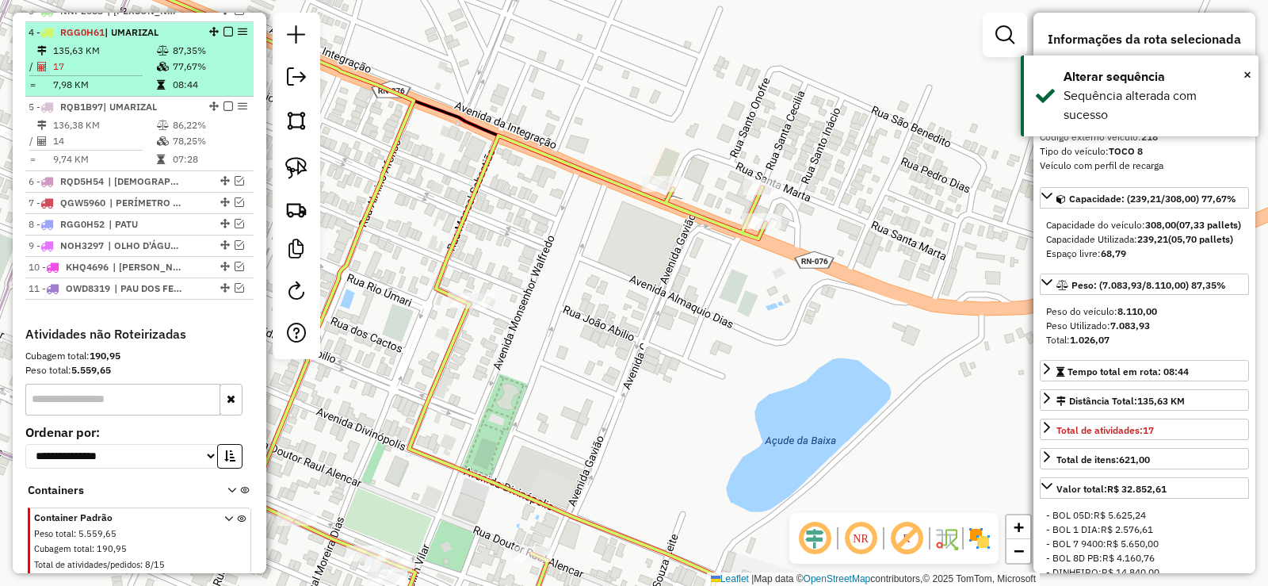
click at [223, 36] on em at bounding box center [228, 32] width 10 height 10
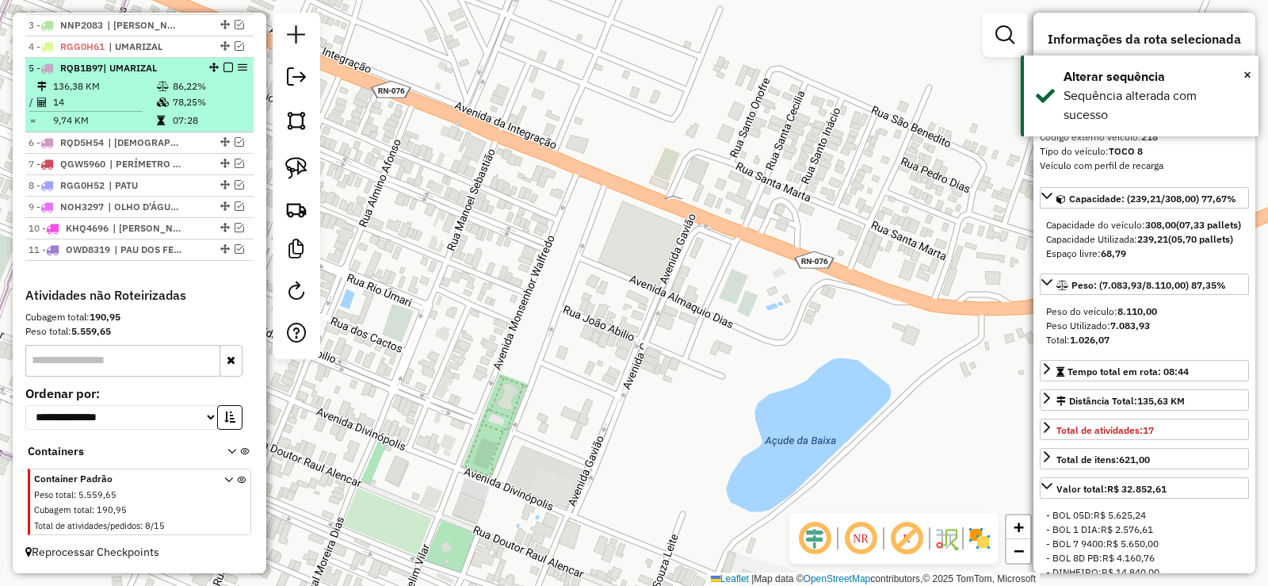
click at [160, 121] on td at bounding box center [164, 121] width 16 height 16
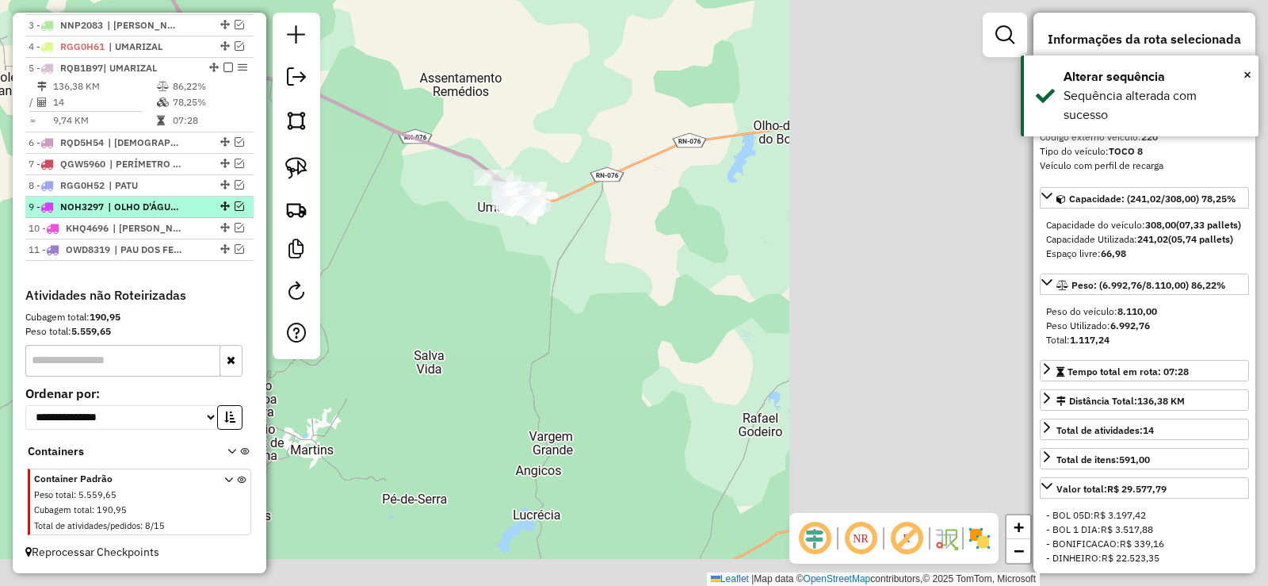
drag, startPoint x: 591, startPoint y: 279, endPoint x: 214, endPoint y: 197, distance: 386.0
click at [214, 197] on hb-router-mapa "Informações da Sessão 980607 - [DATE] Criação: [DATE] 13:35 Depósito: Disbecol …" at bounding box center [634, 293] width 1268 height 586
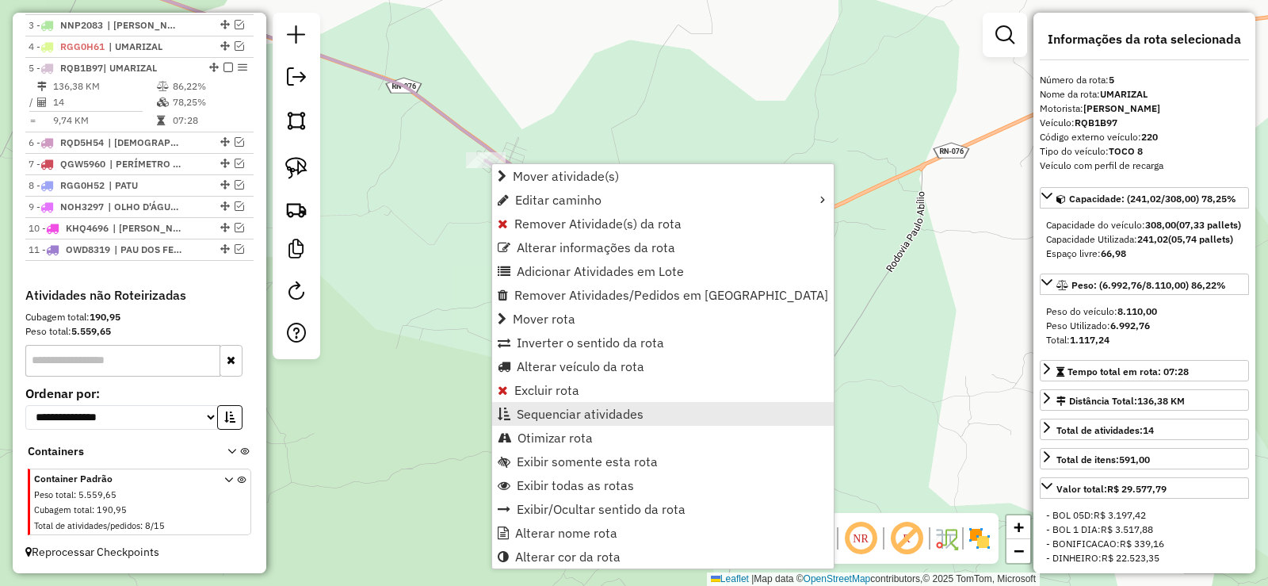
click at [550, 414] on span "Sequenciar atividades" at bounding box center [580, 413] width 127 height 13
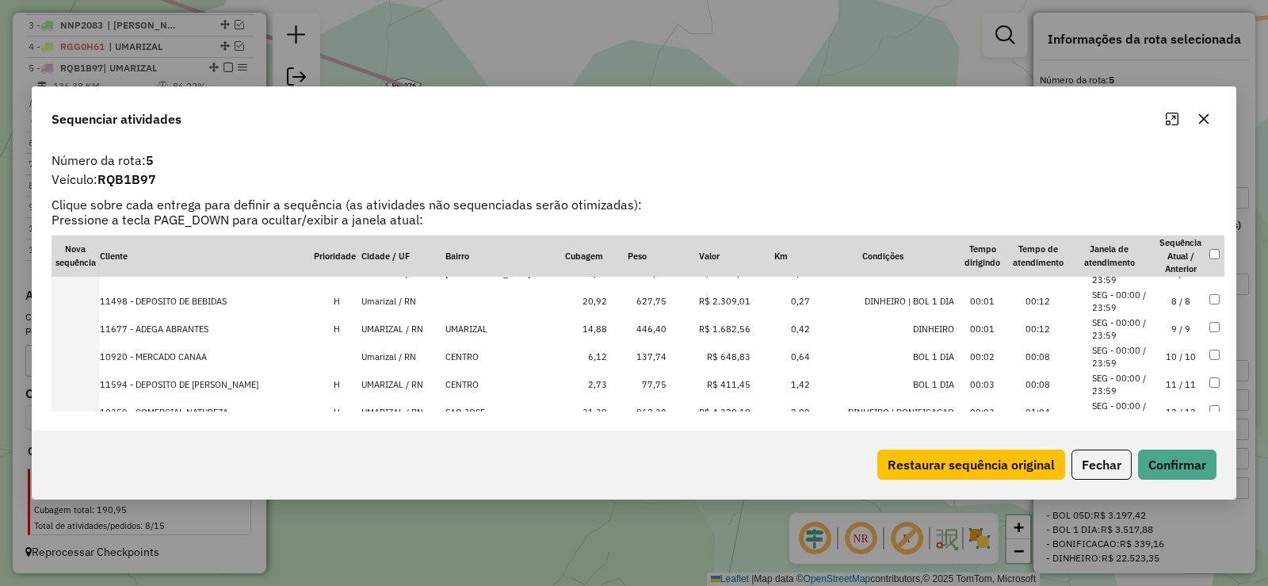
scroll to position [268, 0]
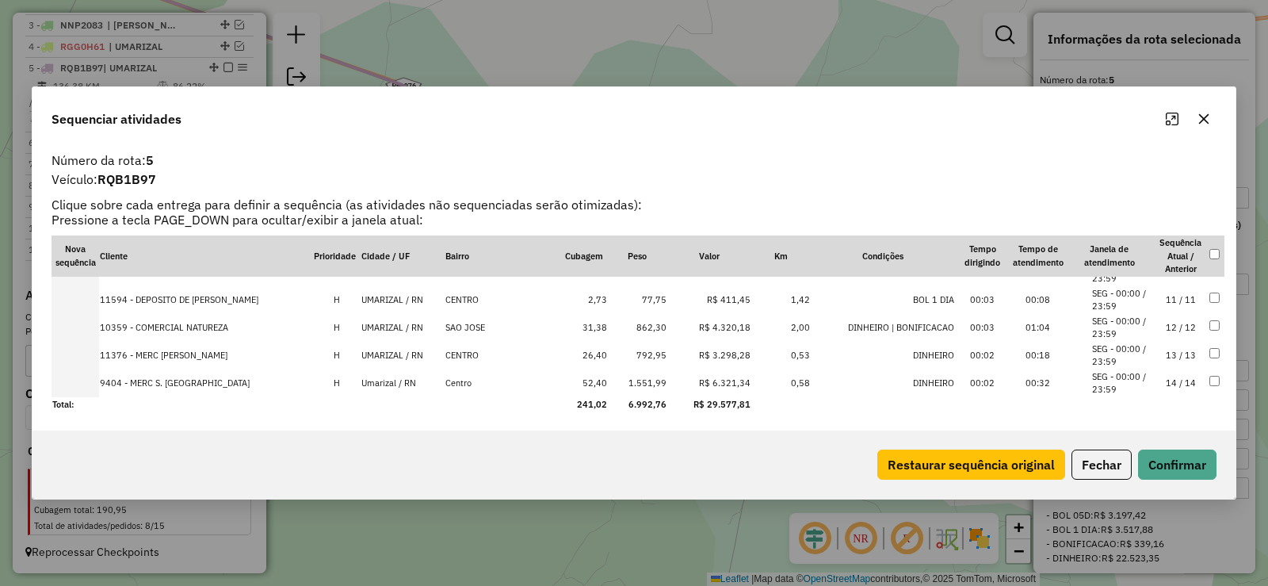
click at [1181, 299] on td "11 / 11" at bounding box center [1180, 300] width 55 height 28
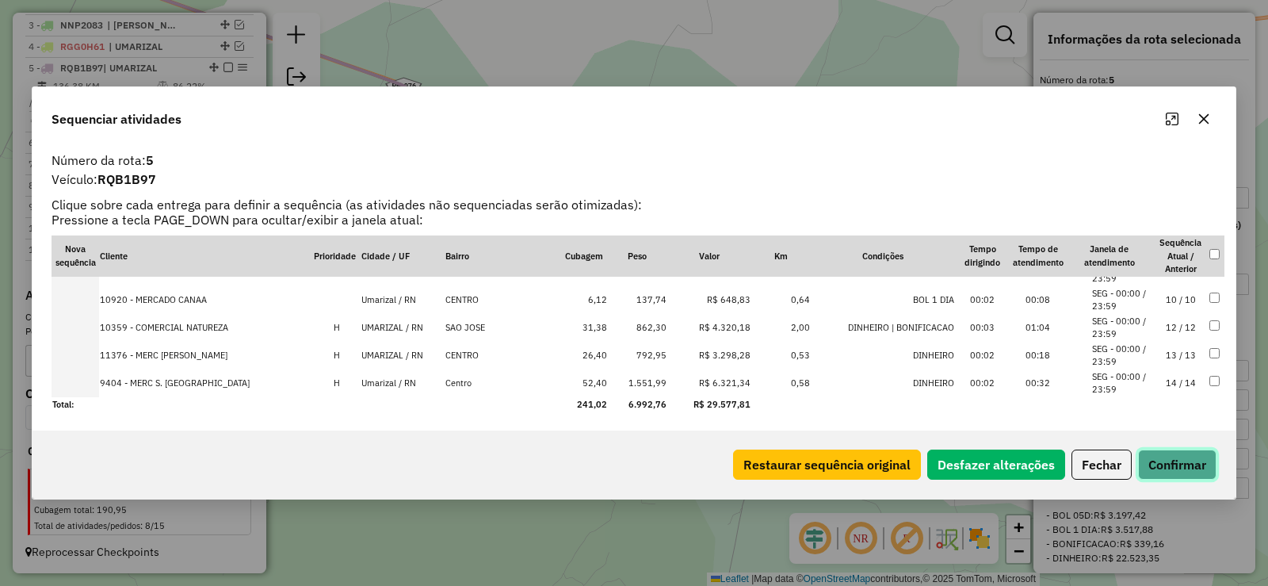
click at [1192, 468] on button "Confirmar" at bounding box center [1177, 464] width 78 height 30
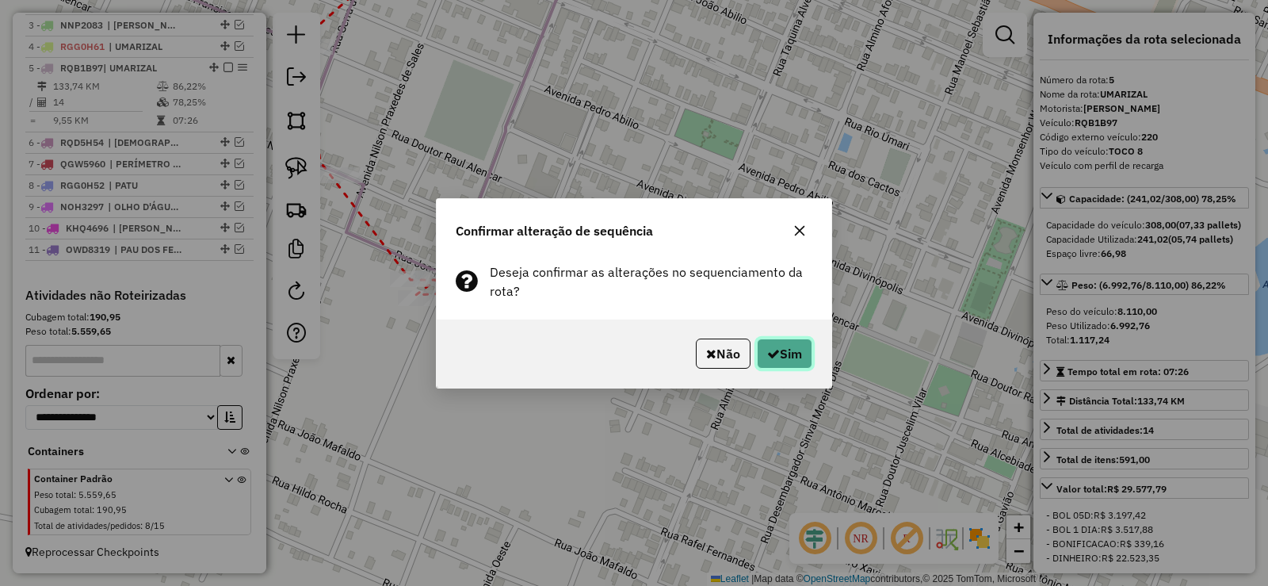
click at [758, 349] on button "Sim" at bounding box center [784, 353] width 55 height 30
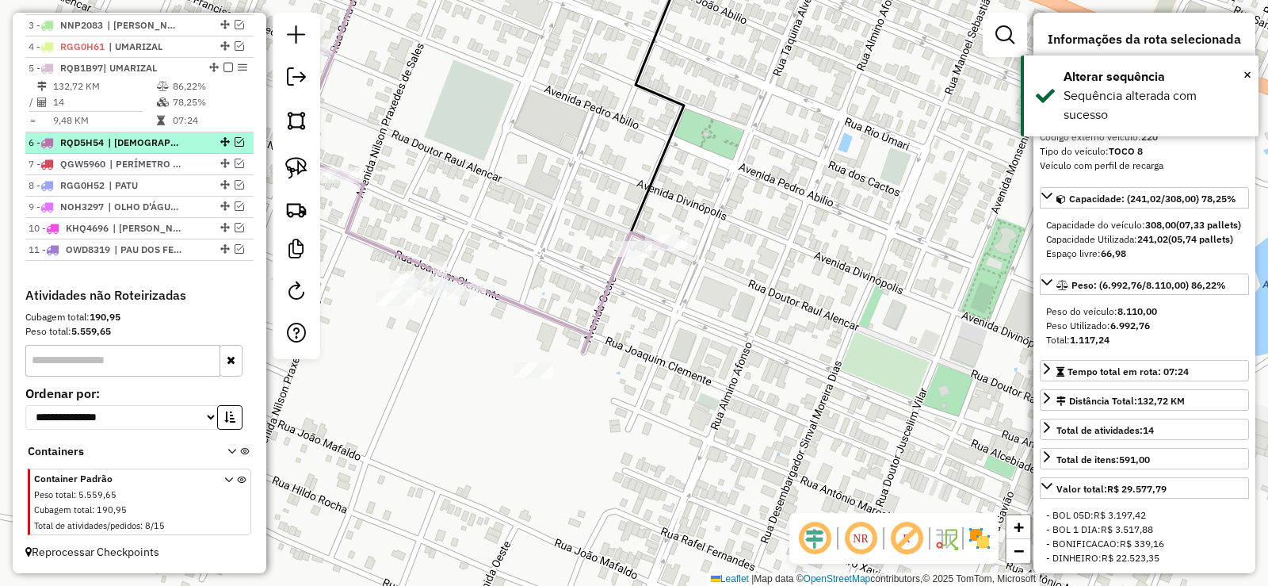
click at [236, 139] on em at bounding box center [240, 142] width 10 height 10
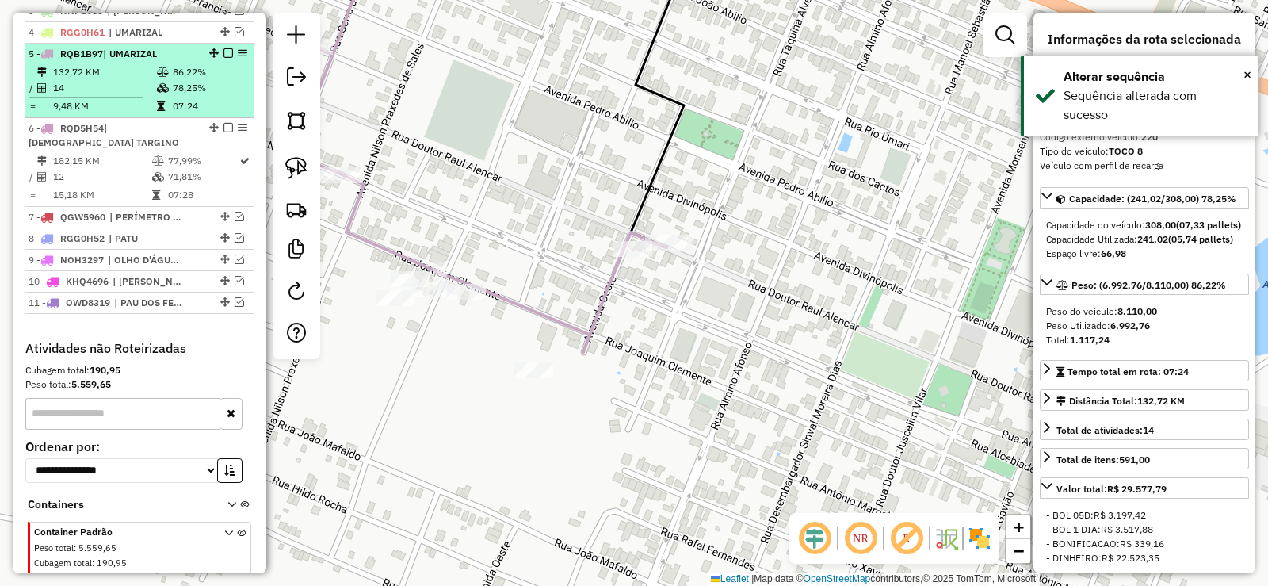
click at [223, 58] on em at bounding box center [228, 53] width 10 height 10
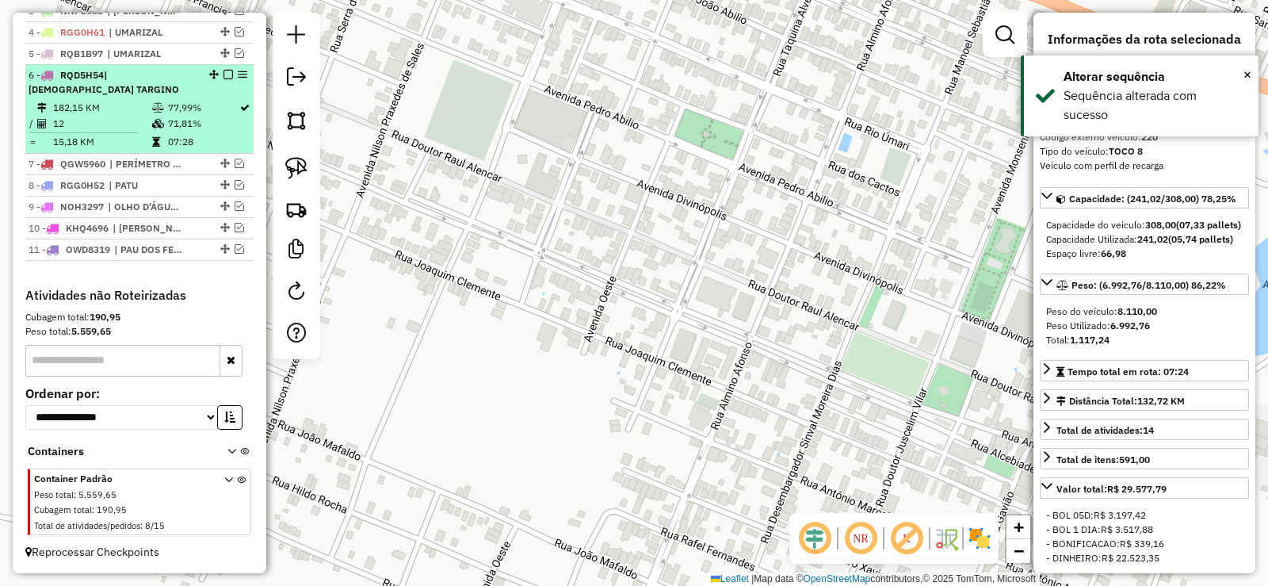
click at [141, 132] on td "12" at bounding box center [101, 124] width 99 height 16
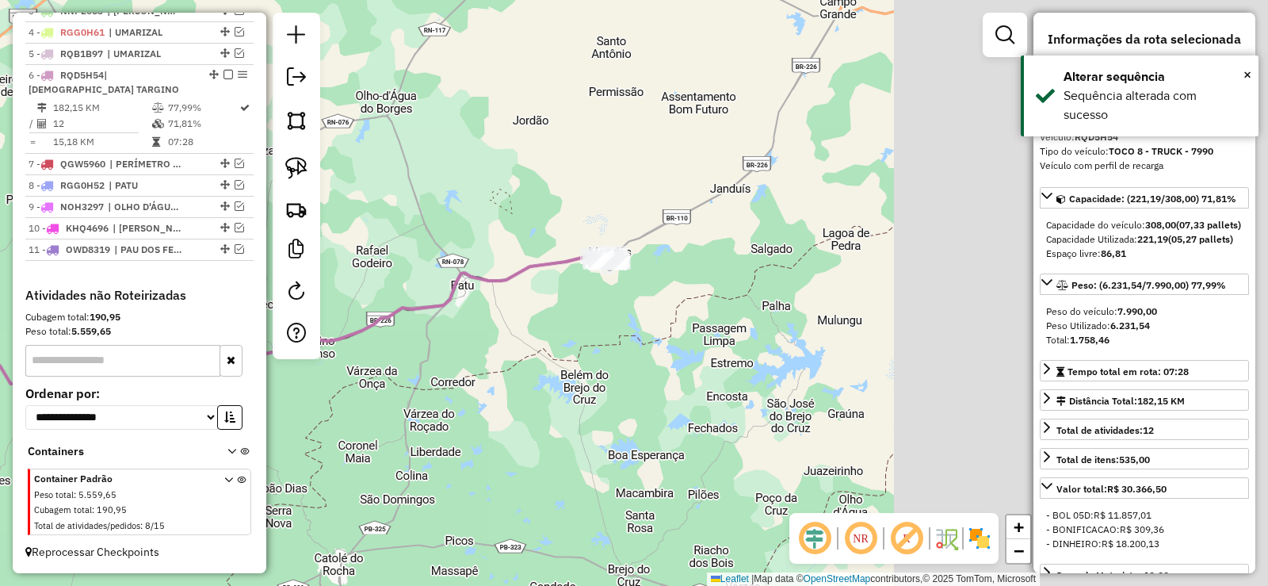
drag, startPoint x: 604, startPoint y: 357, endPoint x: 405, endPoint y: 387, distance: 201.1
click at [405, 387] on div "Janela de atendimento Grade de atendimento Capacidade Transportadoras Veículos …" at bounding box center [634, 293] width 1268 height 586
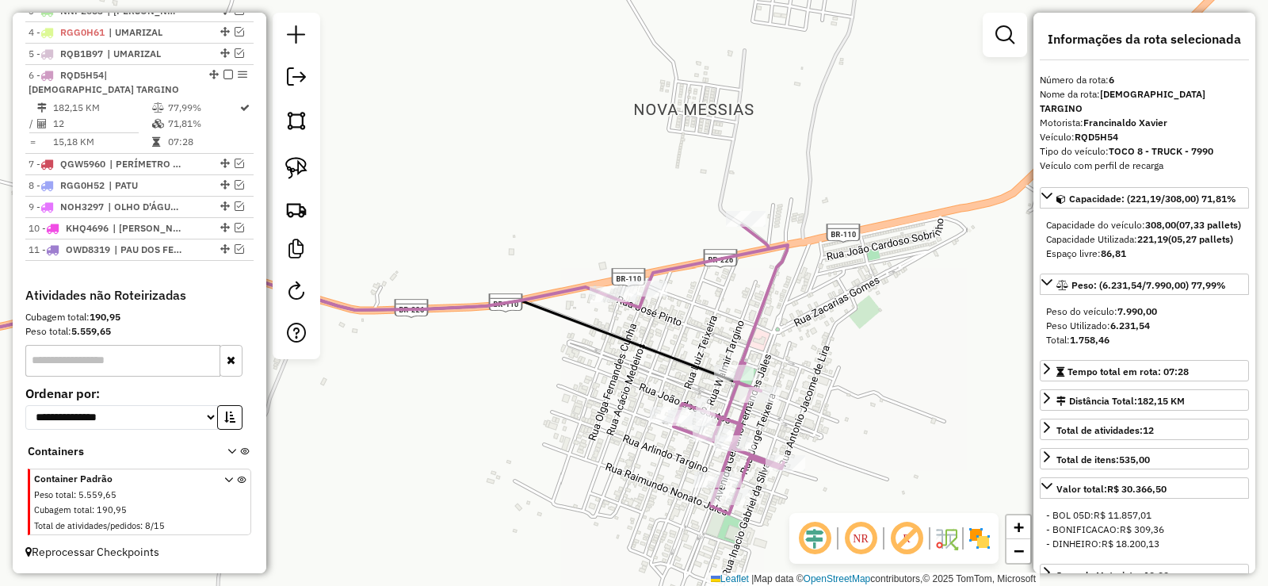
drag, startPoint x: 682, startPoint y: 338, endPoint x: 644, endPoint y: 308, distance: 48.5
click at [644, 308] on div "Janela de atendimento Grade de atendimento Capacidade Transportadoras Veículos …" at bounding box center [634, 293] width 1268 height 586
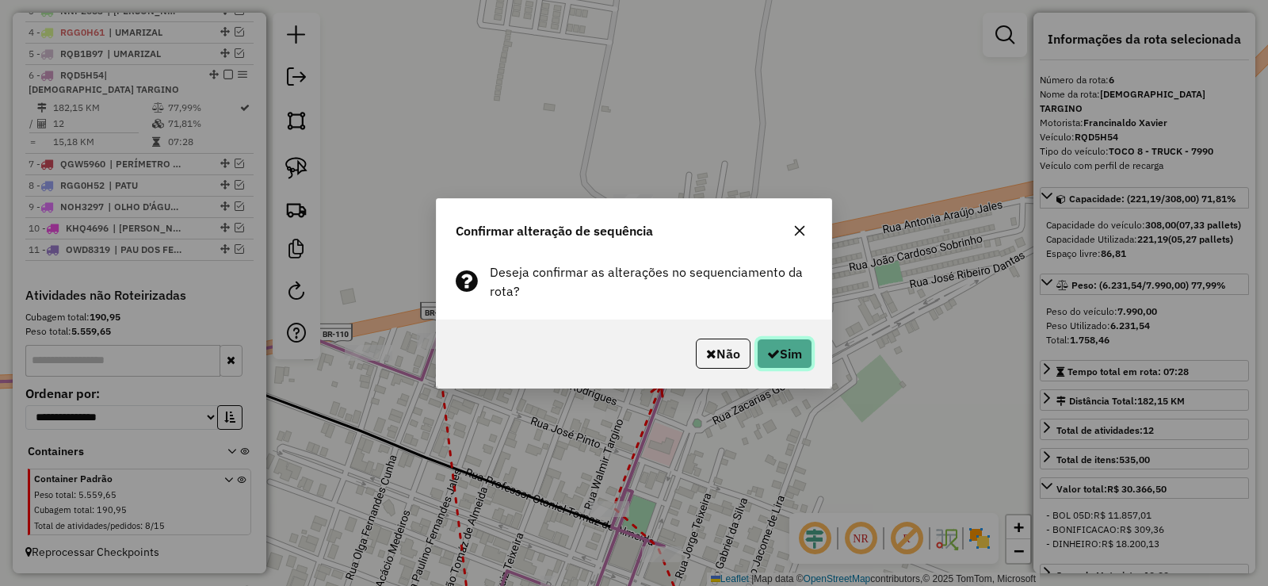
click at [767, 357] on icon "button" at bounding box center [773, 353] width 13 height 13
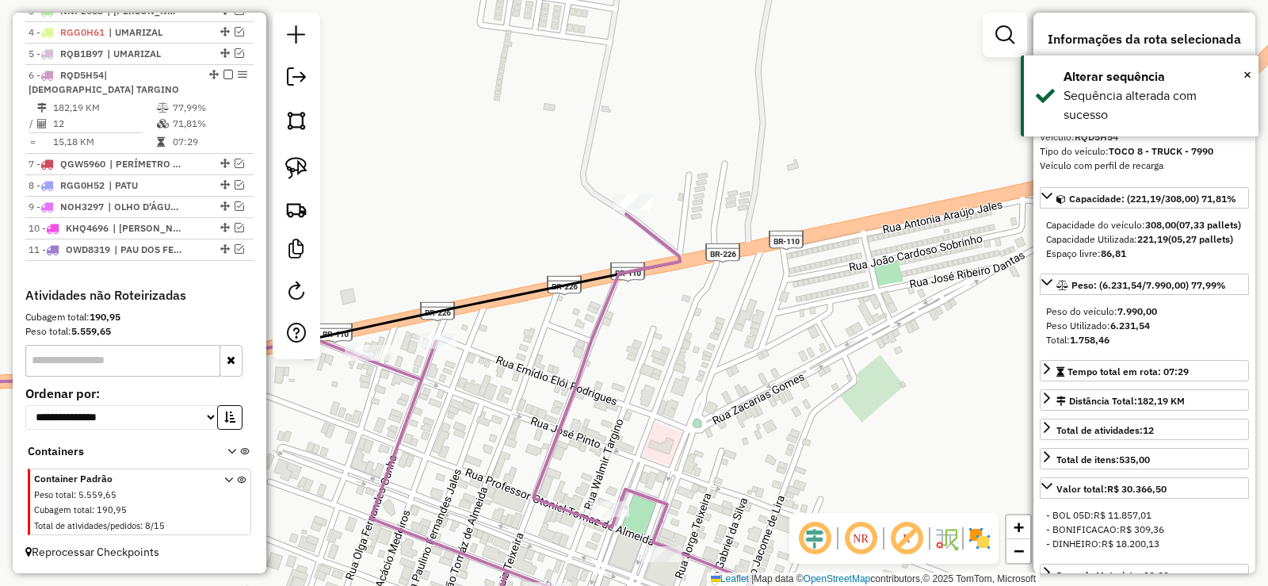
scroll to position [668, 0]
drag, startPoint x: 232, startPoint y: 170, endPoint x: 235, endPoint y: 161, distance: 9.3
click at [235, 162] on div "7 - QGW5960 | PERÍMETRO IRRIGADO, SERRINHA DOS PINTOS" at bounding box center [140, 164] width 222 height 14
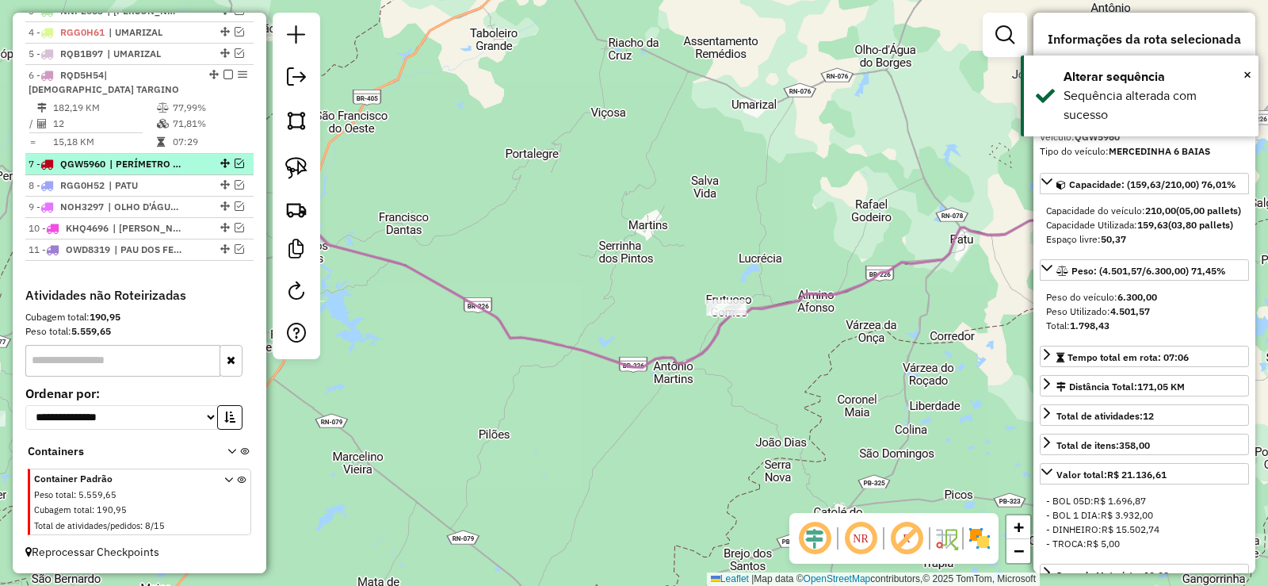
click at [235, 161] on em at bounding box center [240, 164] width 10 height 10
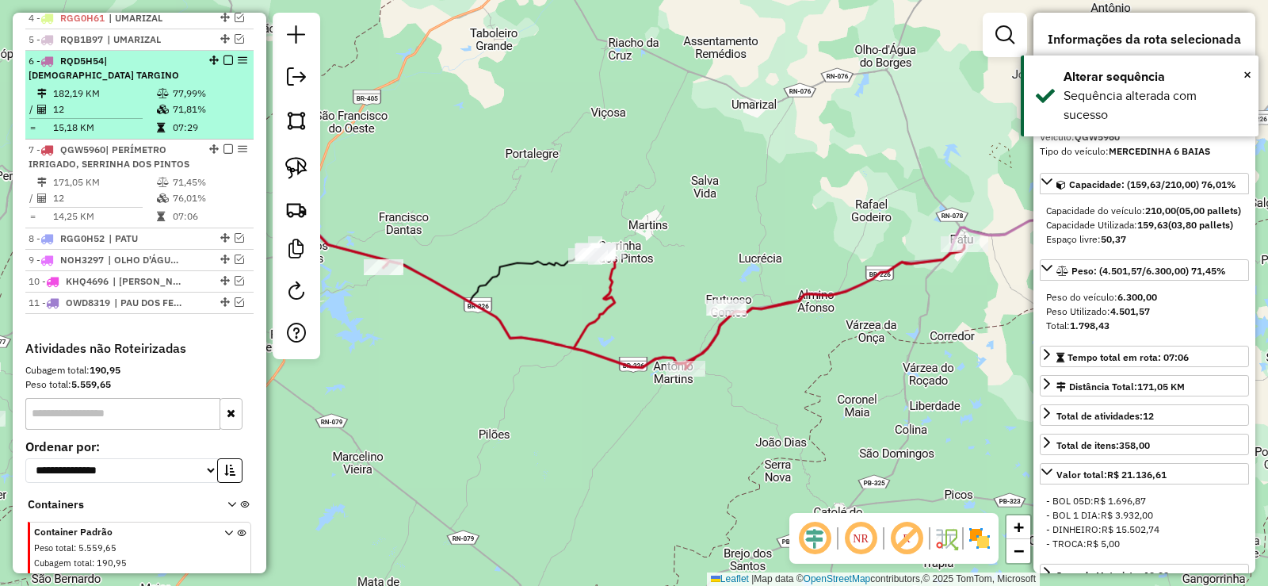
click at [224, 65] on em at bounding box center [228, 60] width 10 height 10
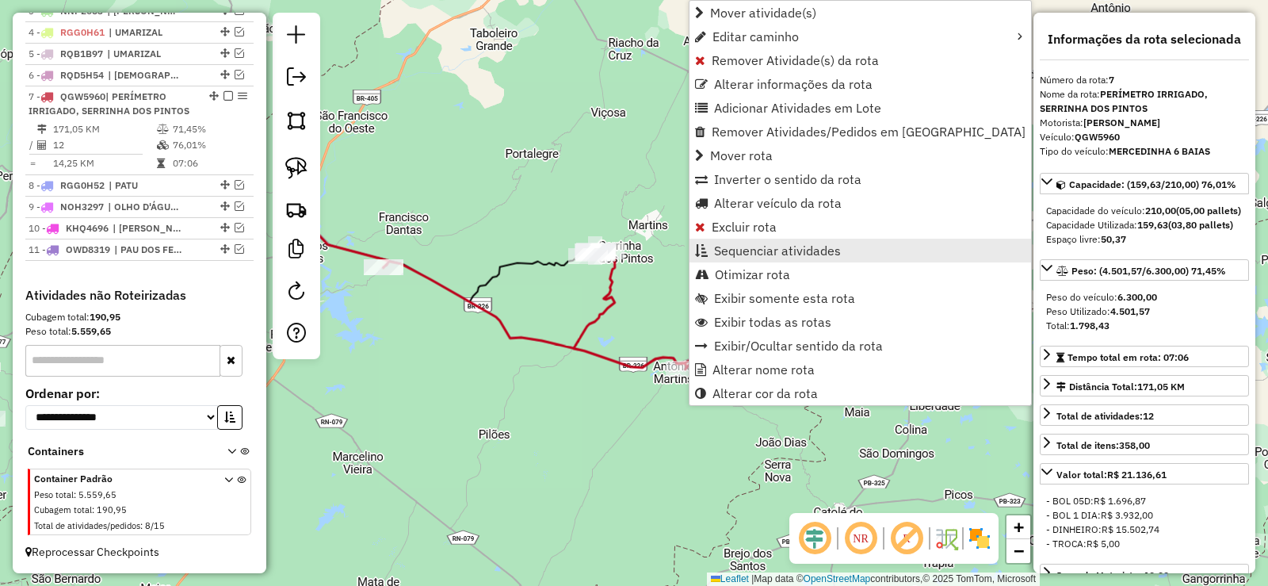
click at [757, 250] on span "Sequenciar atividades" at bounding box center [777, 250] width 127 height 13
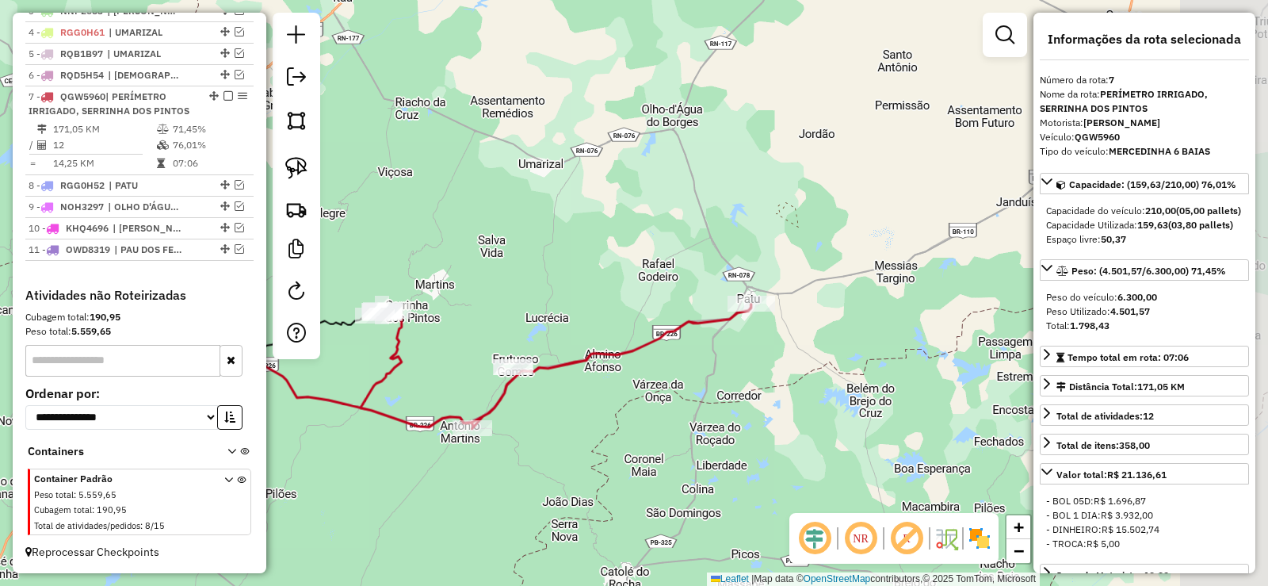
drag, startPoint x: 884, startPoint y: 329, endPoint x: 737, endPoint y: 346, distance: 147.6
click at [689, 376] on div "Janela de atendimento Grade de atendimento Capacidade Transportadoras Veículos …" at bounding box center [634, 293] width 1268 height 586
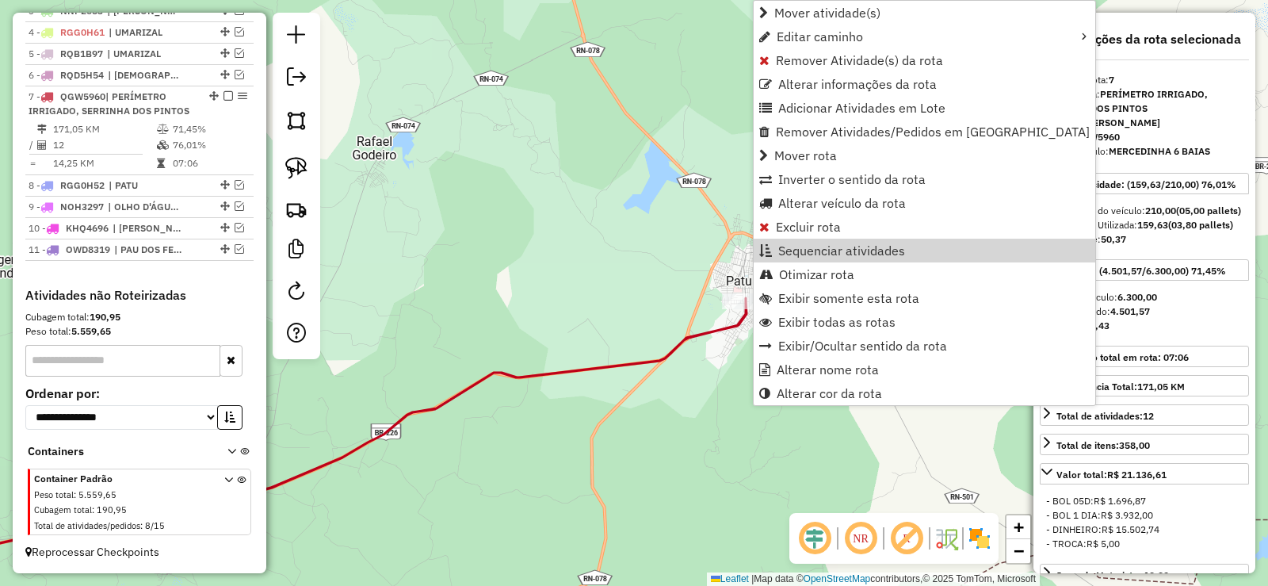
drag, startPoint x: 827, startPoint y: 244, endPoint x: 812, endPoint y: 250, distance: 15.3
click at [821, 247] on span "Sequenciar atividades" at bounding box center [841, 250] width 127 height 13
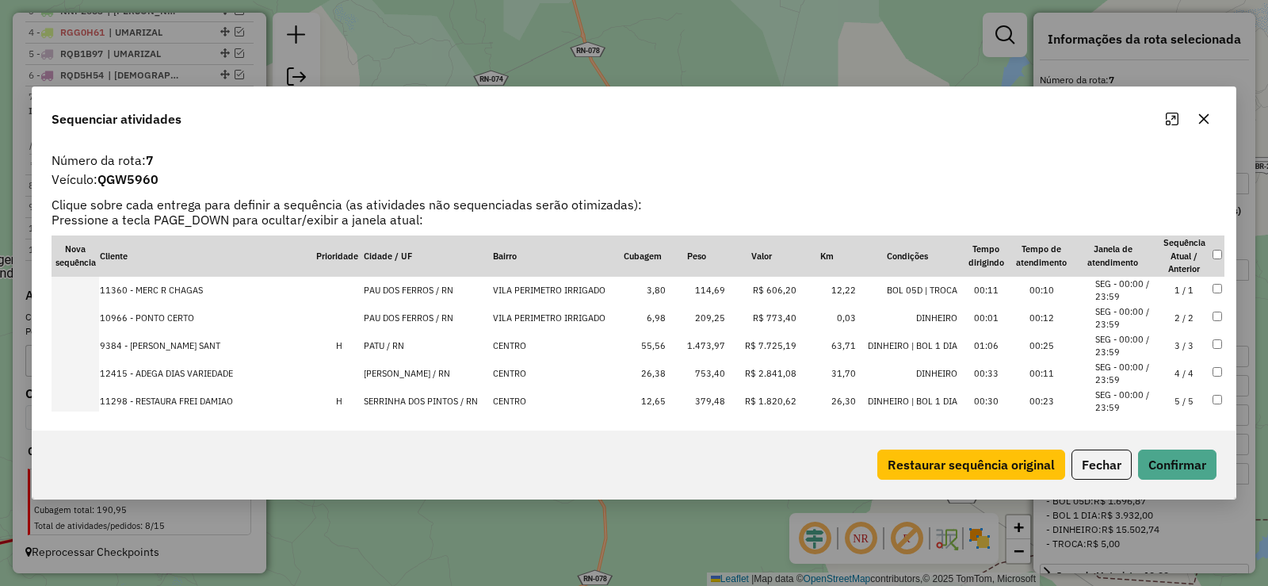
click at [1182, 346] on td "3 / 3" at bounding box center [1183, 346] width 55 height 28
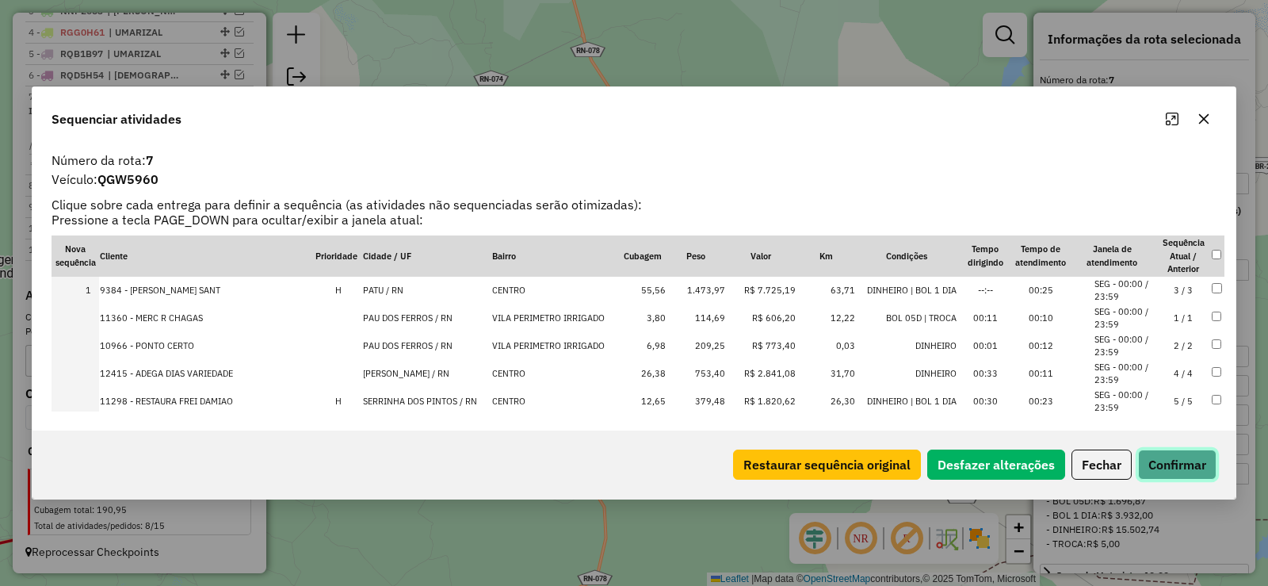
click at [1182, 472] on button "Confirmar" at bounding box center [1177, 464] width 78 height 30
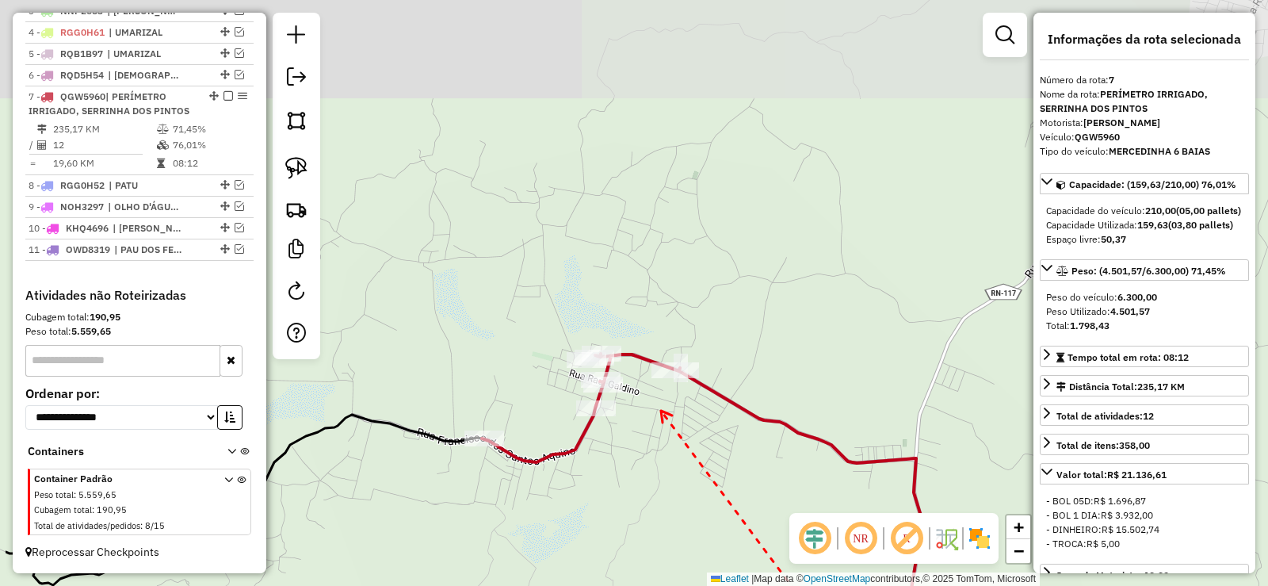
drag, startPoint x: 527, startPoint y: 267, endPoint x: 658, endPoint y: 403, distance: 188.3
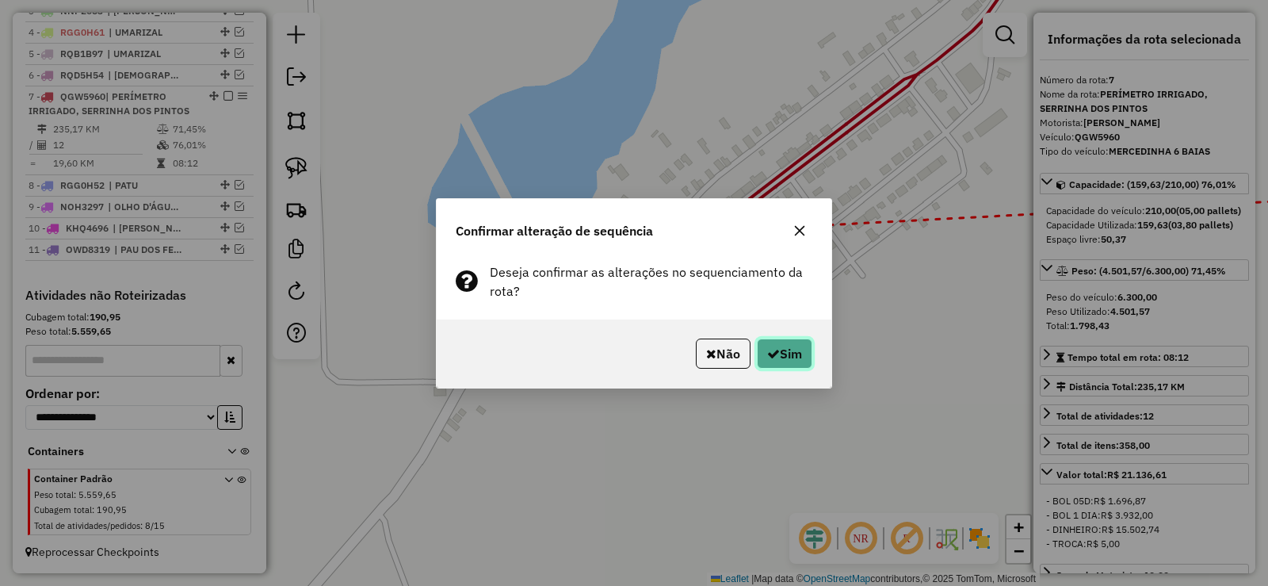
click at [789, 346] on button "Sim" at bounding box center [784, 353] width 55 height 30
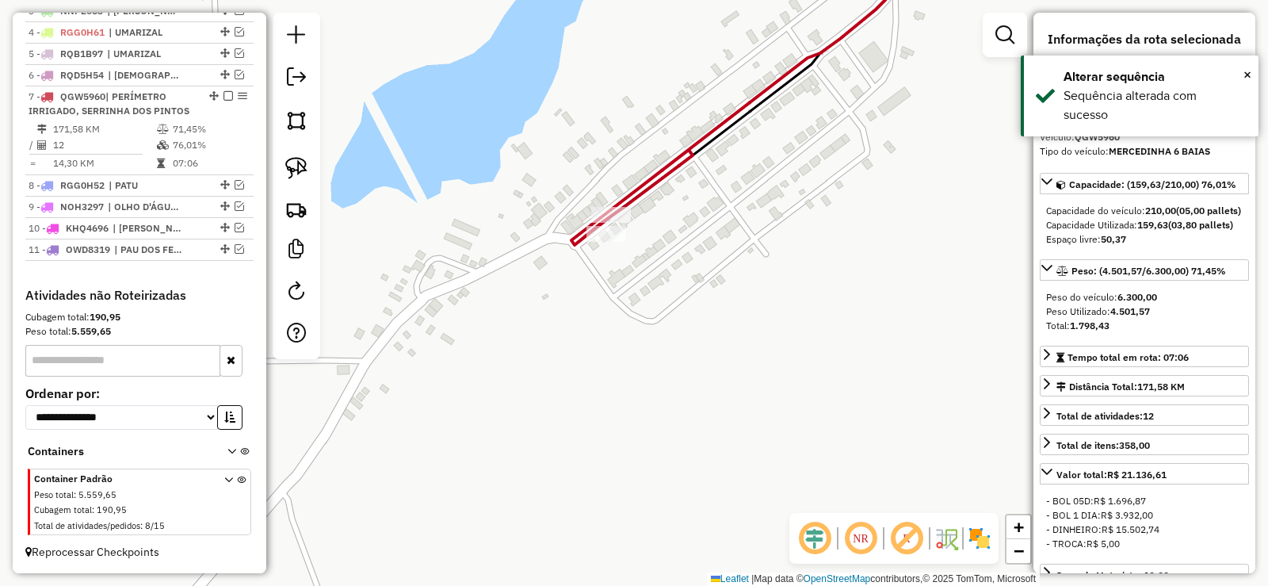
drag, startPoint x: 840, startPoint y: 372, endPoint x: 623, endPoint y: 342, distance: 219.2
click at [629, 349] on div "Janela de atendimento Grade de atendimento Capacidade Transportadoras Veículos …" at bounding box center [634, 293] width 1268 height 586
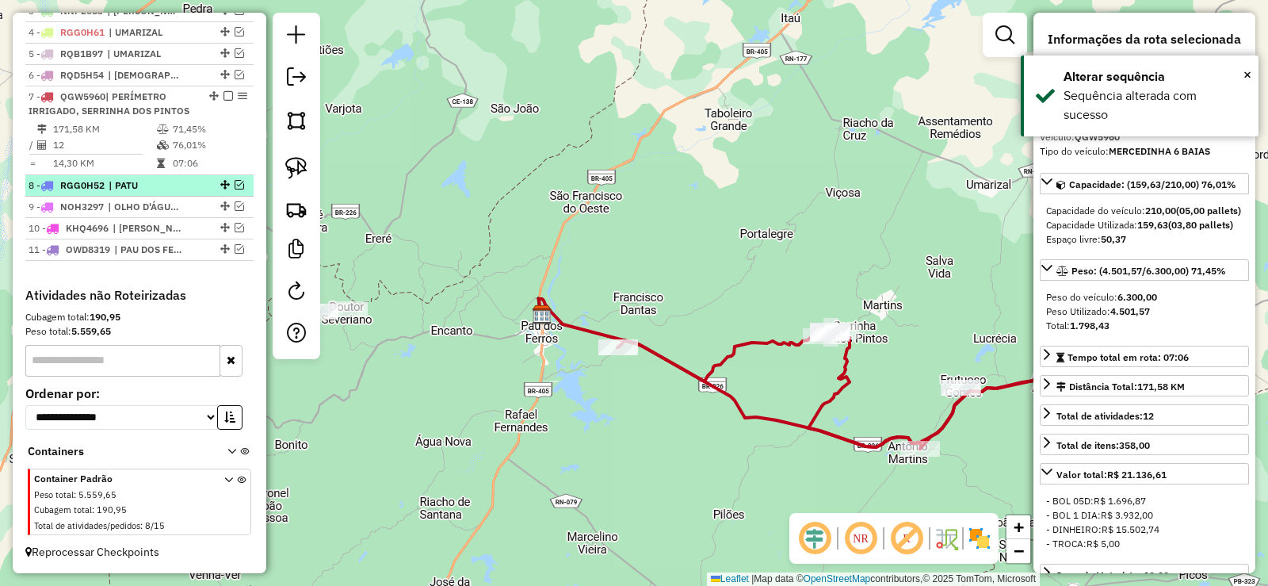
click at [236, 185] on em at bounding box center [240, 185] width 10 height 10
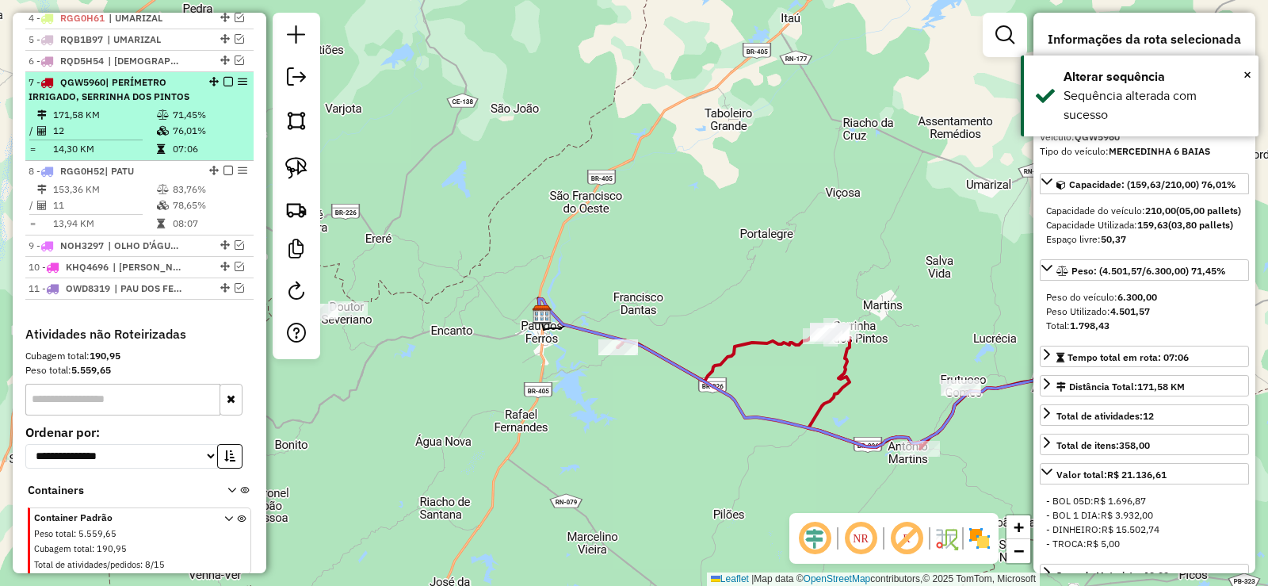
click at [225, 86] on em at bounding box center [228, 82] width 10 height 10
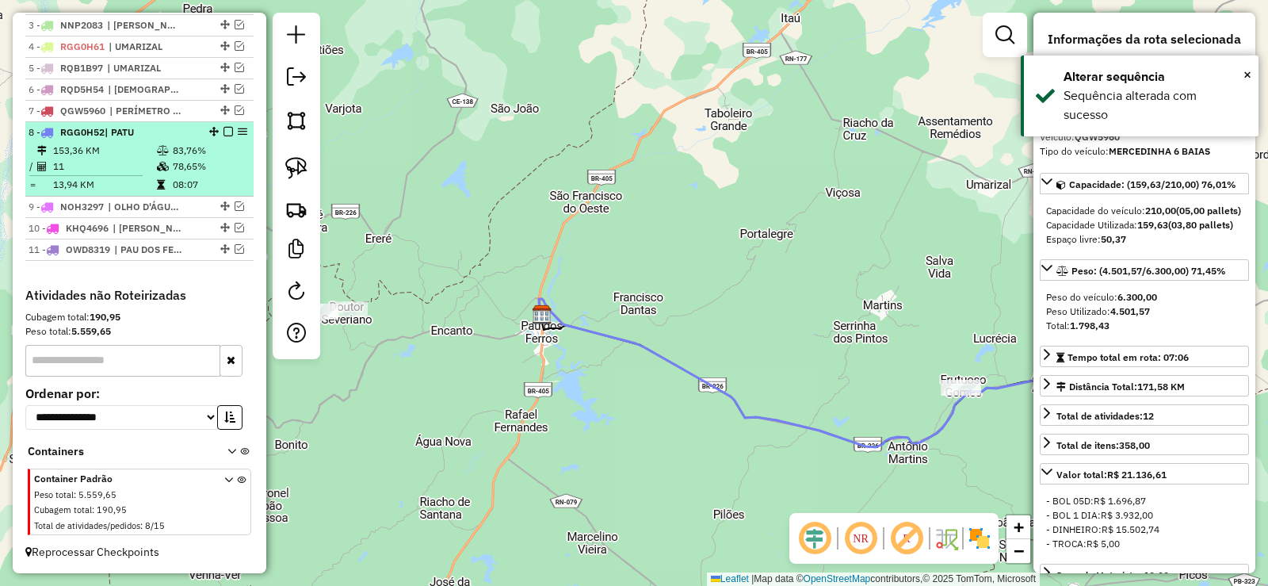
scroll to position [654, 0]
drag, startPoint x: 160, startPoint y: 161, endPoint x: 170, endPoint y: 159, distance: 9.8
click at [160, 160] on td at bounding box center [164, 167] width 16 height 16
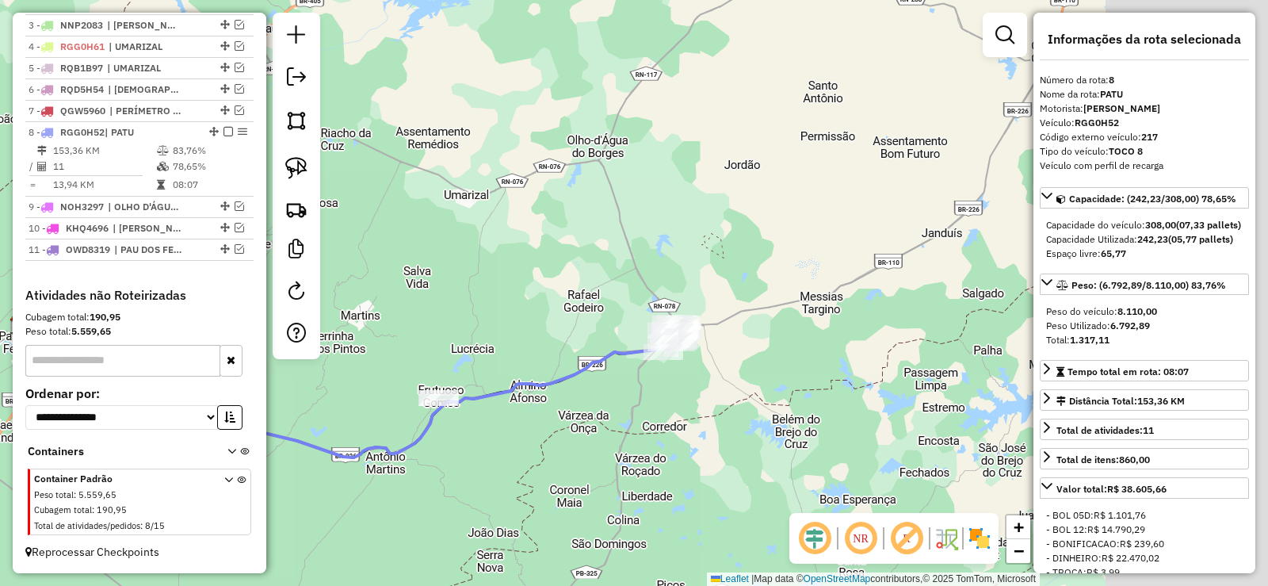
drag, startPoint x: 863, startPoint y: 322, endPoint x: 595, endPoint y: 407, distance: 281.2
click at [595, 407] on div "Janela de atendimento Grade de atendimento Capacidade Transportadoras Veículos …" at bounding box center [634, 293] width 1268 height 586
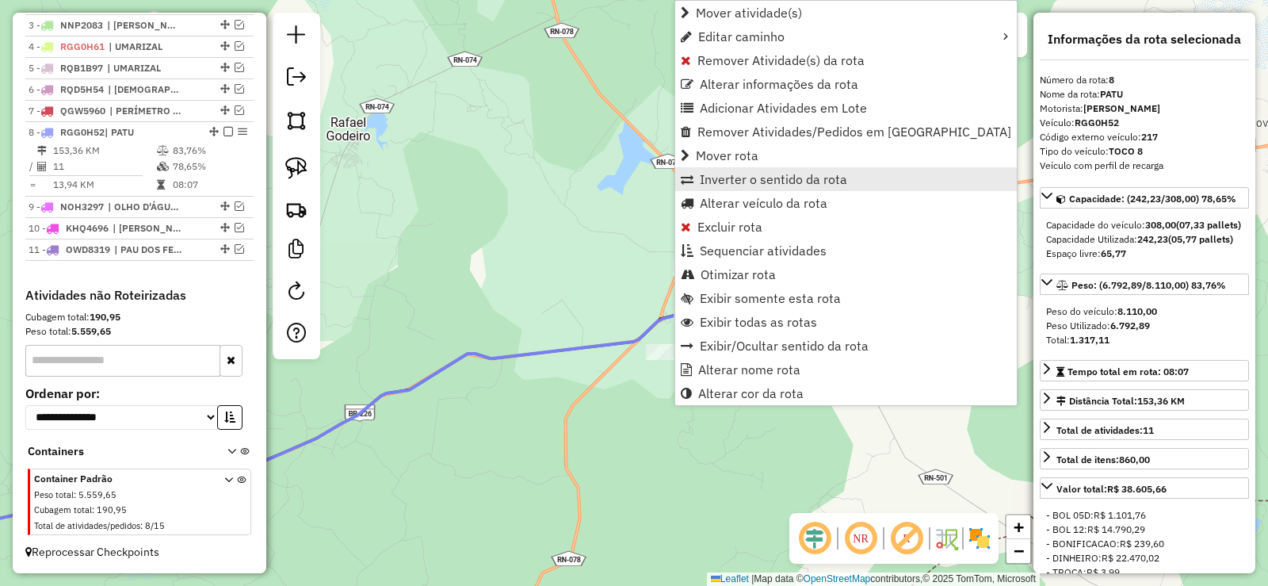
click at [724, 185] on span "Inverter o sentido da rota" at bounding box center [773, 179] width 147 height 13
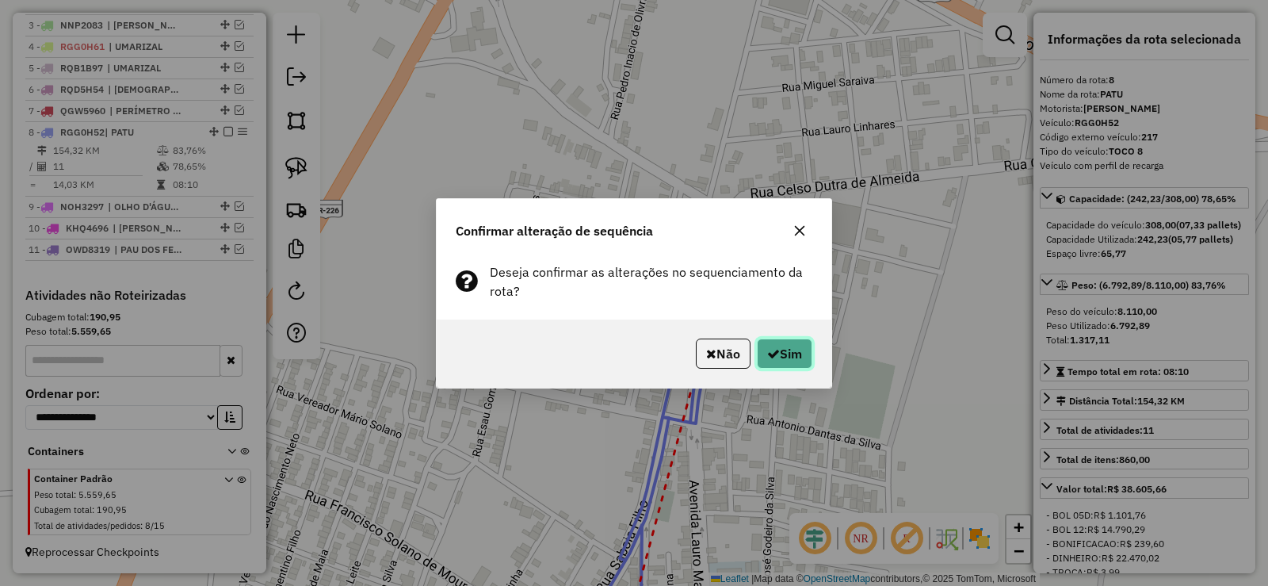
click at [781, 356] on button "Sim" at bounding box center [784, 353] width 55 height 30
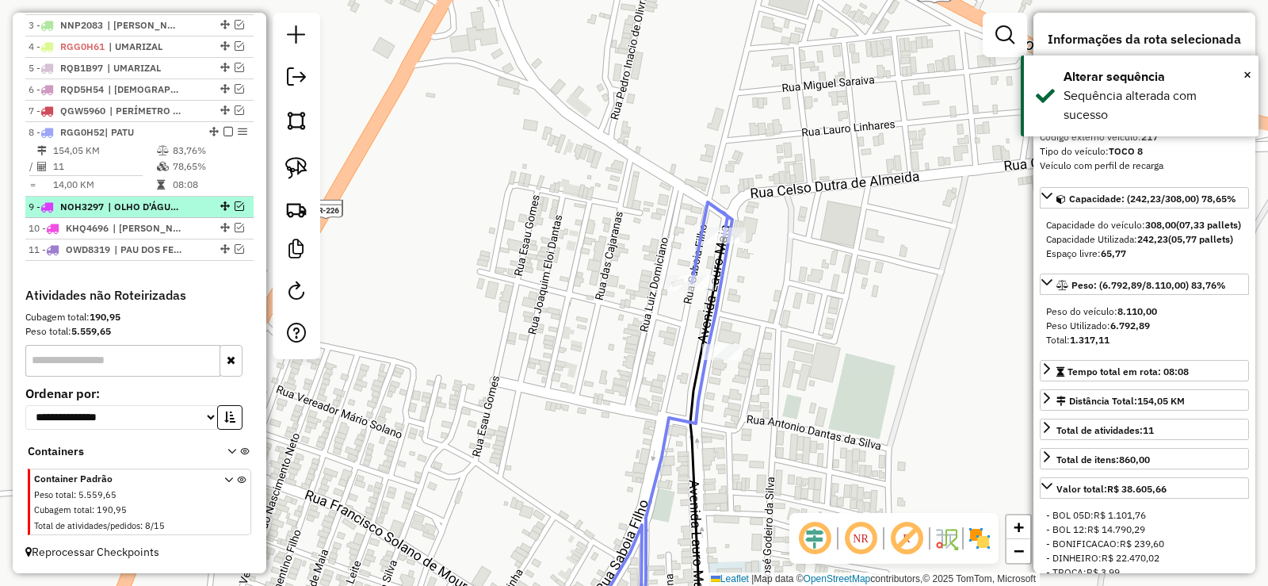
drag, startPoint x: 235, startPoint y: 203, endPoint x: 240, endPoint y: 161, distance: 42.3
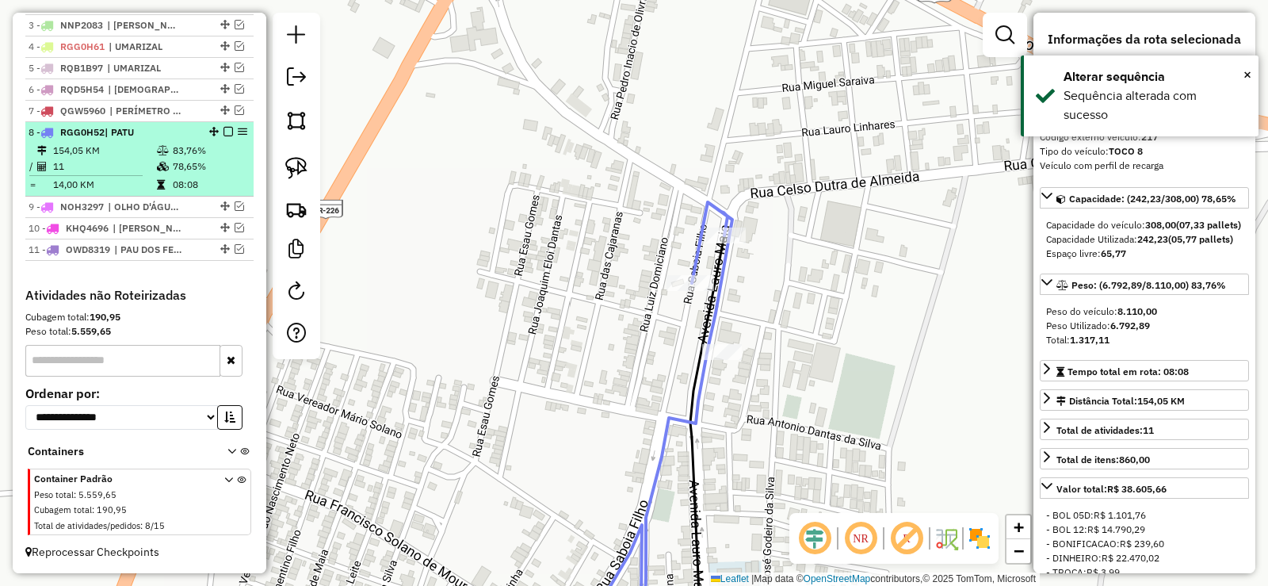
click at [235, 201] on em at bounding box center [240, 206] width 10 height 10
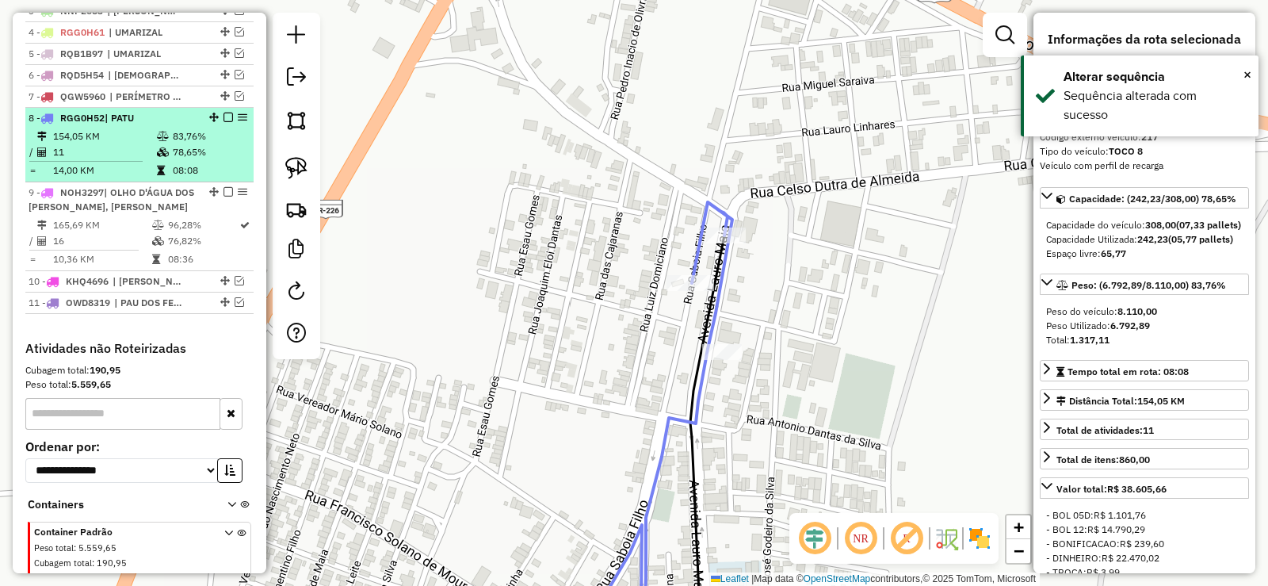
scroll to position [668, 0]
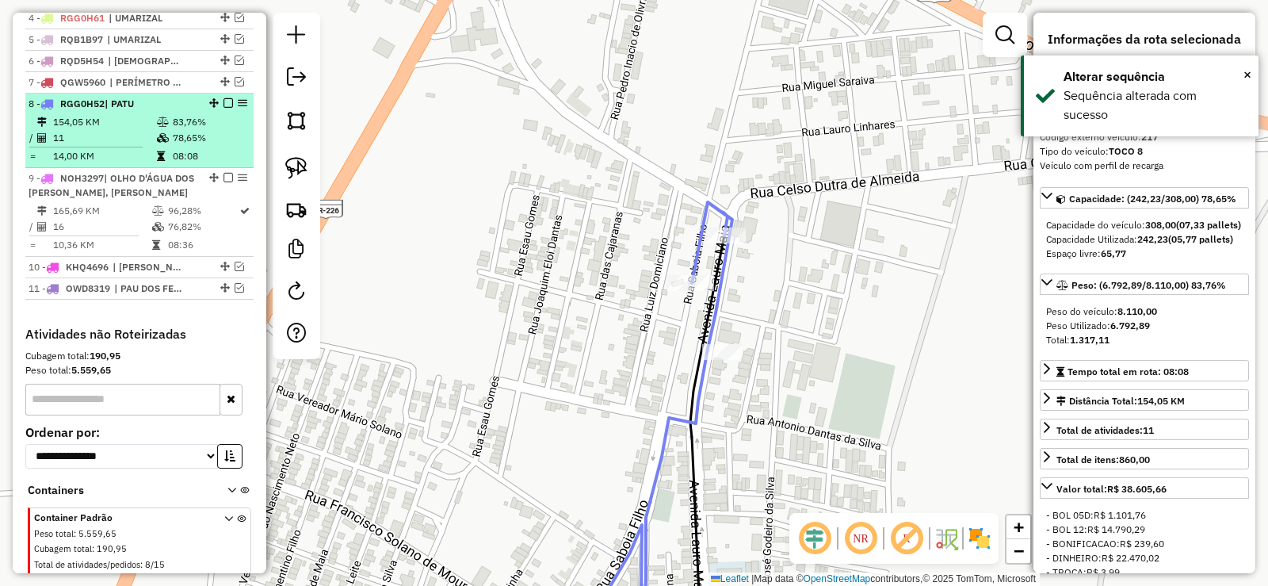
click at [223, 108] on em at bounding box center [228, 103] width 10 height 10
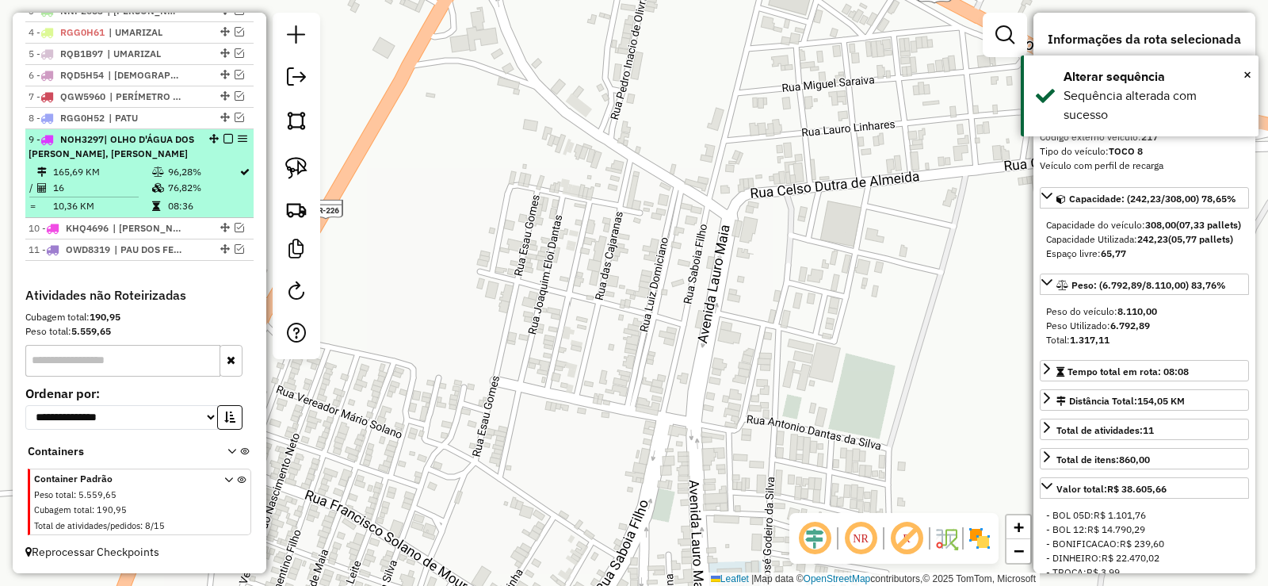
click at [127, 184] on td "16" at bounding box center [101, 188] width 99 height 16
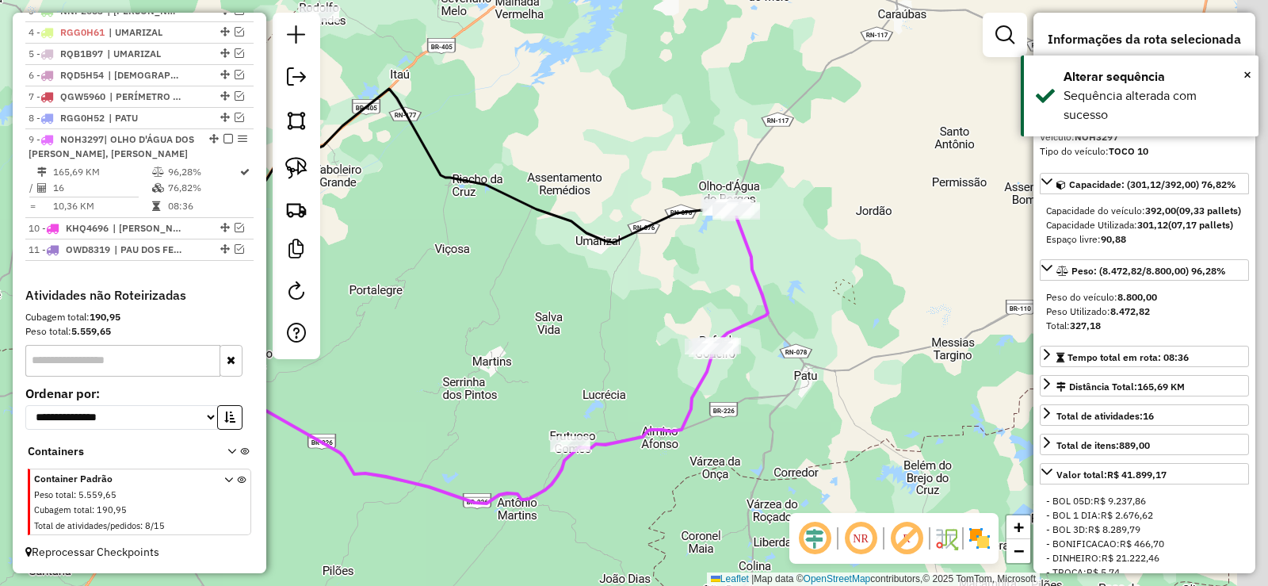
drag, startPoint x: 560, startPoint y: 312, endPoint x: 490, endPoint y: 323, distance: 71.3
click at [484, 327] on div "Janela de atendimento Grade de atendimento Capacidade Transportadoras Veículos …" at bounding box center [634, 293] width 1268 height 586
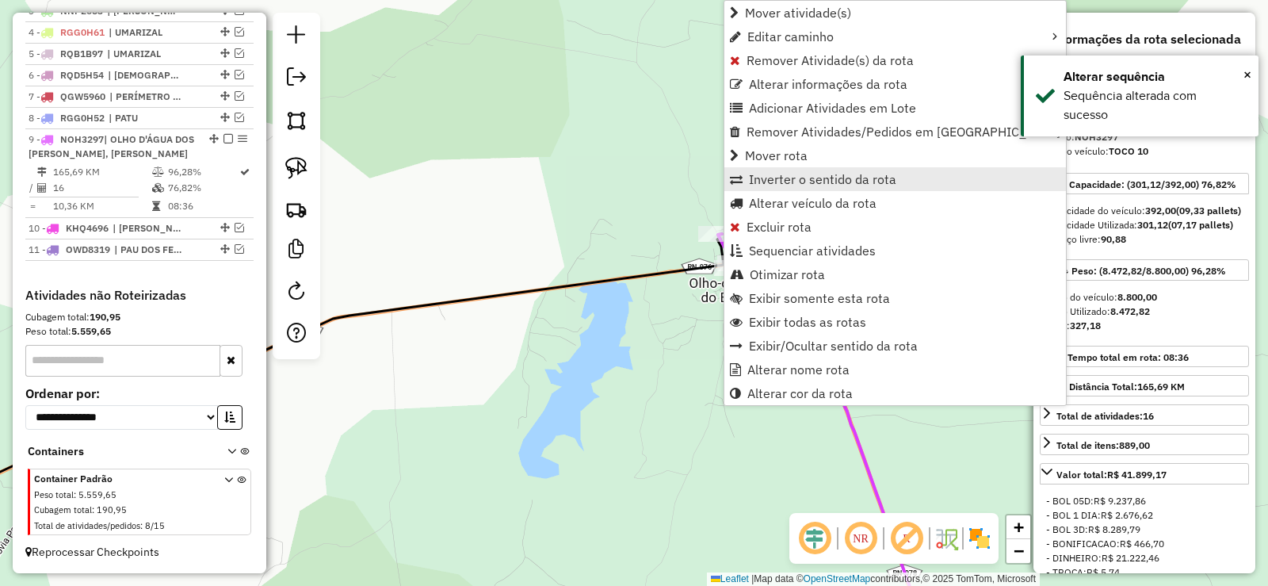
click at [805, 177] on span "Inverter o sentido da rota" at bounding box center [822, 179] width 147 height 13
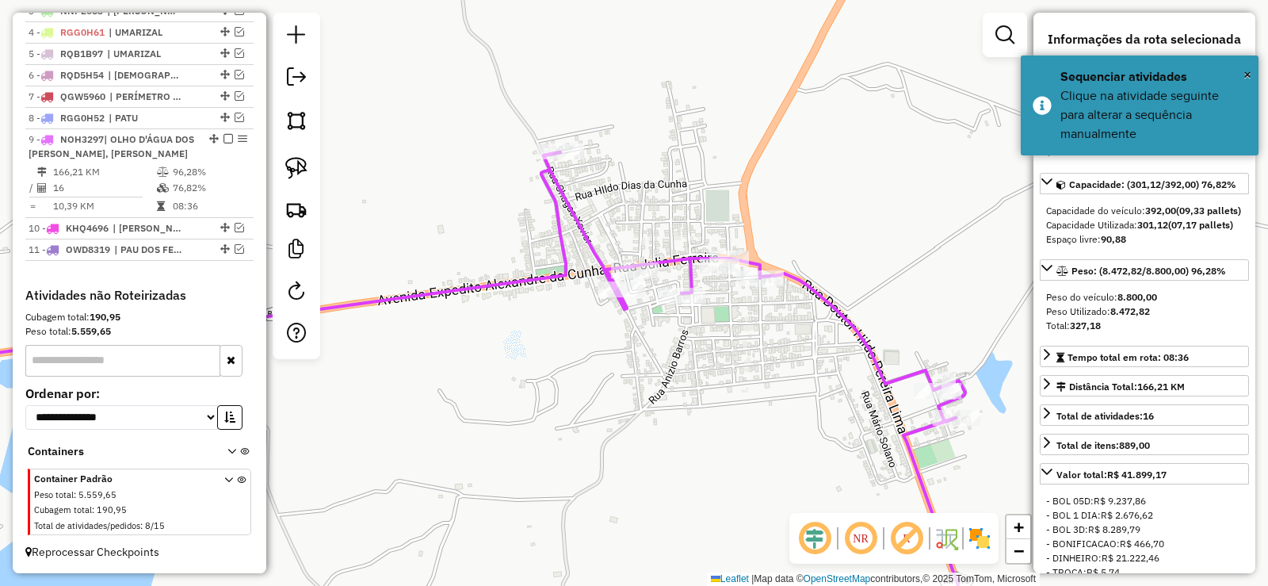
drag, startPoint x: 781, startPoint y: 326, endPoint x: 694, endPoint y: 345, distance: 89.2
click at [694, 345] on div "Janela de atendimento Grade de atendimento Capacidade Transportadoras Veículos …" at bounding box center [634, 293] width 1268 height 586
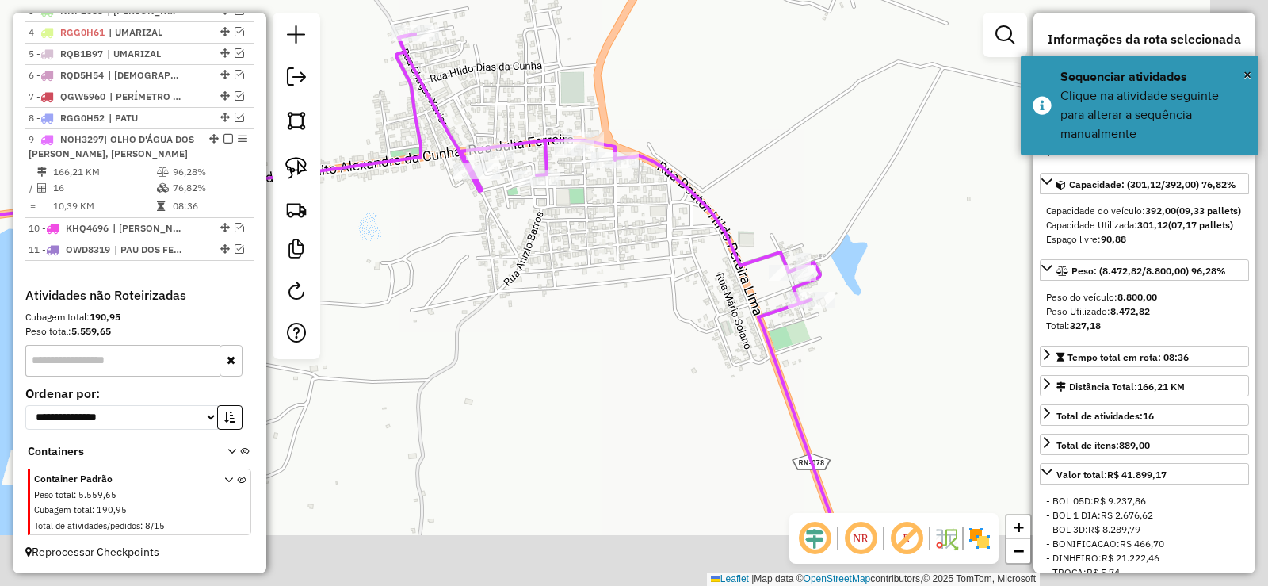
drag, startPoint x: 774, startPoint y: 403, endPoint x: 502, endPoint y: 194, distance: 343.7
click at [506, 158] on div "Janela de atendimento Grade de atendimento Capacidade Transportadoras Veículos …" at bounding box center [634, 293] width 1268 height 586
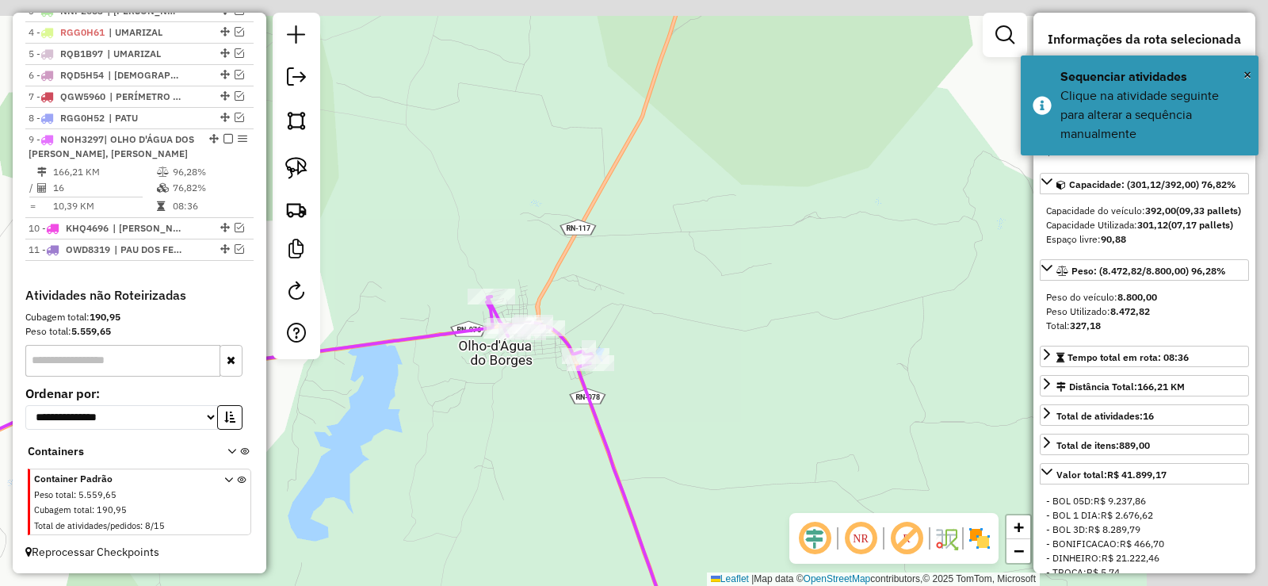
drag, startPoint x: 607, startPoint y: 469, endPoint x: 634, endPoint y: 149, distance: 321.3
click at [629, 296] on icon at bounding box center [580, 465] width 186 height 339
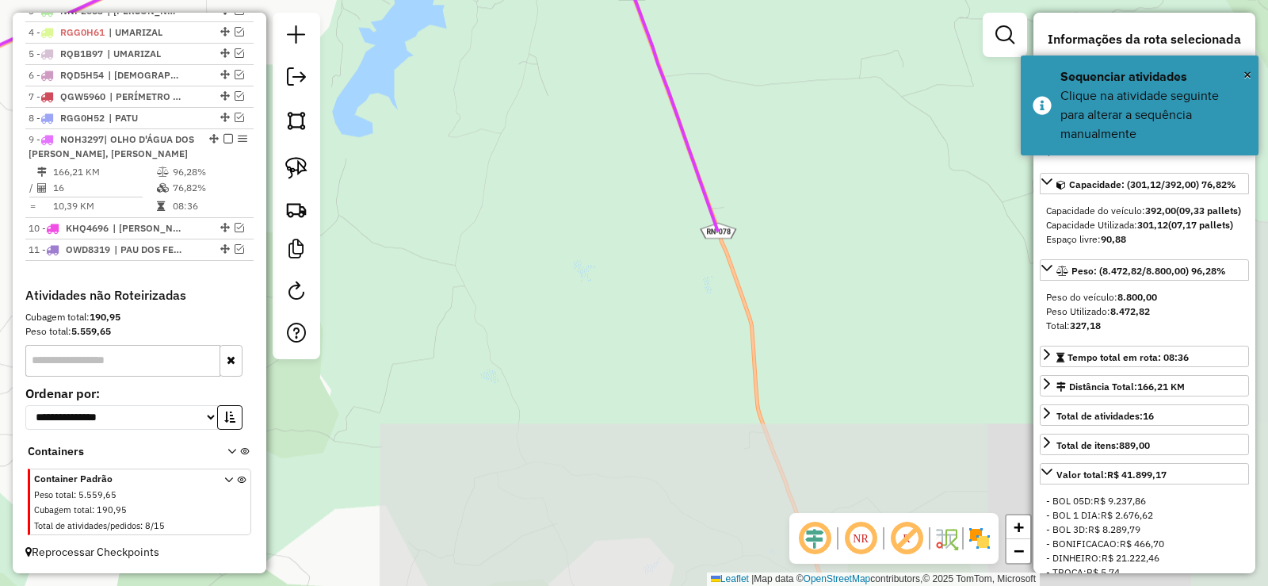
drag, startPoint x: 675, startPoint y: 416, endPoint x: 699, endPoint y: 113, distance: 304.5
click at [702, 121] on div "Janela de atendimento Grade de atendimento Capacidade Transportadoras Veículos …" at bounding box center [634, 293] width 1268 height 586
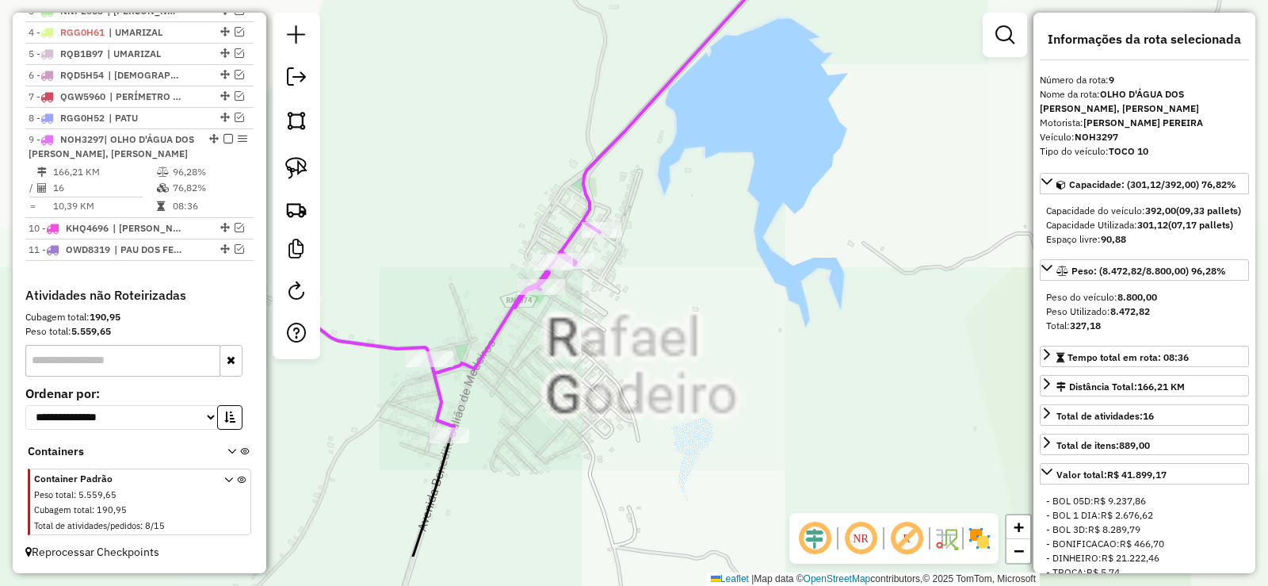
drag, startPoint x: 701, startPoint y: 267, endPoint x: 763, endPoint y: 210, distance: 84.7
click at [763, 210] on div "Janela de atendimento Grade de atendimento Capacidade Transportadoras Veículos …" at bounding box center [634, 293] width 1268 height 586
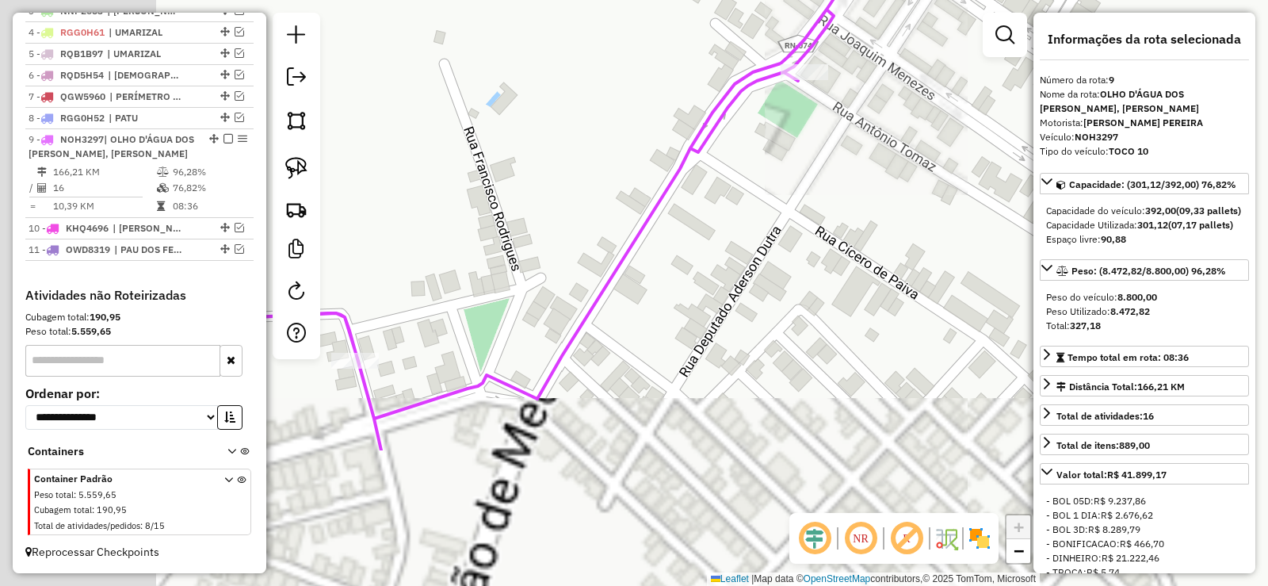
drag, startPoint x: 842, startPoint y: 149, endPoint x: 801, endPoint y: 159, distance: 41.5
click at [876, 116] on div "Janela de atendimento Grade de atendimento Capacidade Transportadoras Veículos …" at bounding box center [634, 293] width 1268 height 586
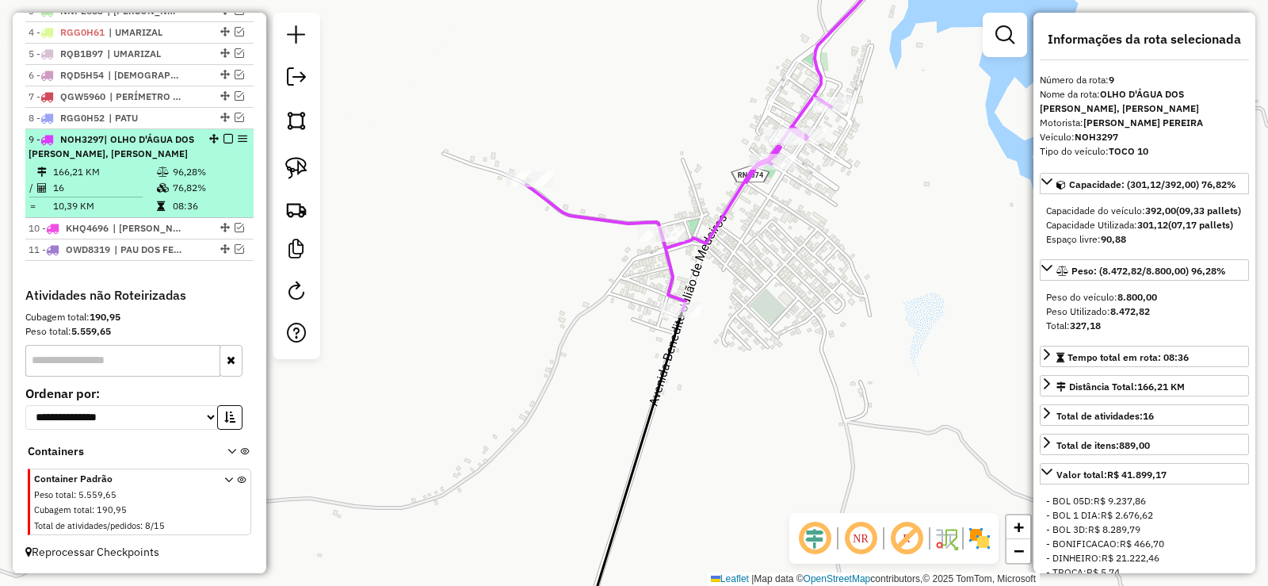
drag, startPoint x: 237, startPoint y: 227, endPoint x: 223, endPoint y: 149, distance: 79.0
click at [235, 224] on em at bounding box center [240, 228] width 10 height 10
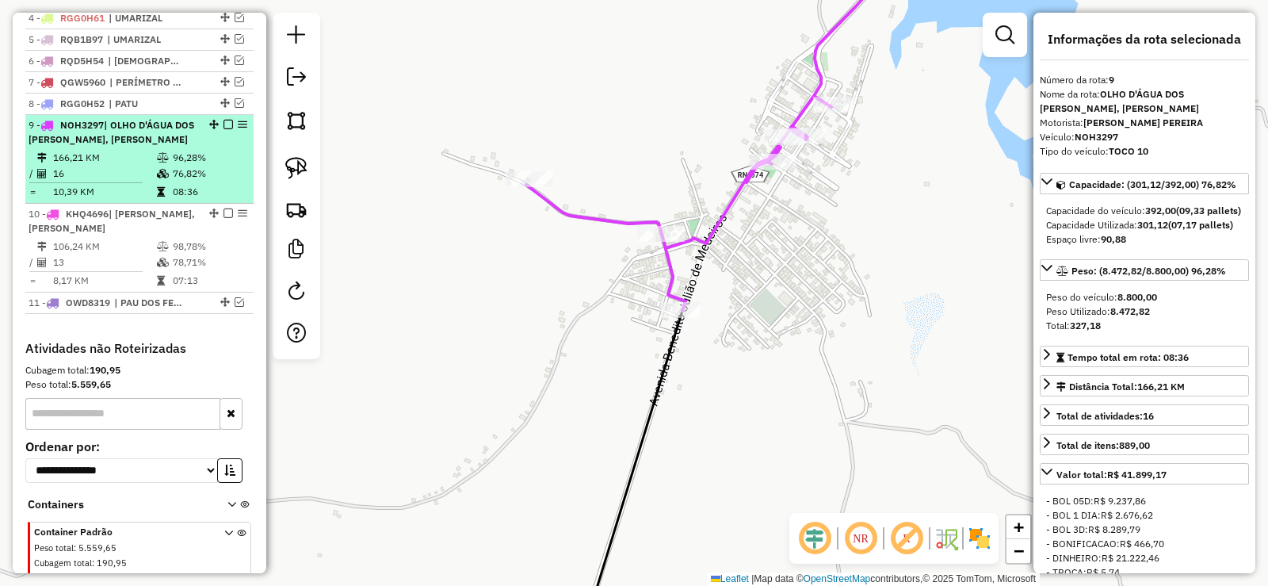
click at [224, 129] on em at bounding box center [228, 125] width 10 height 10
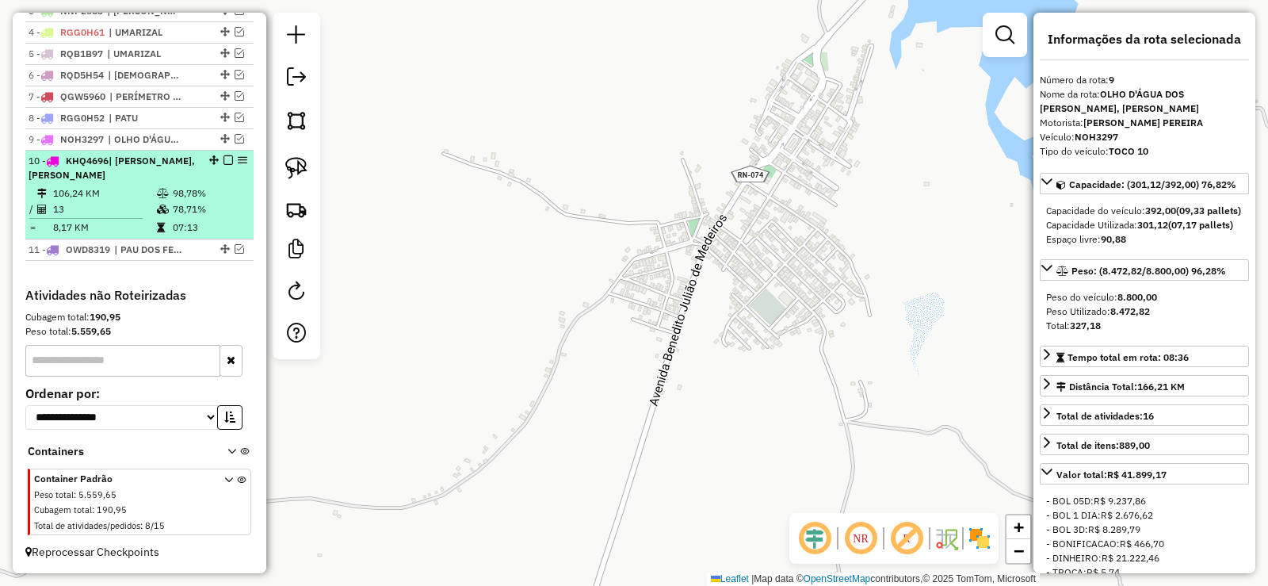
click at [151, 202] on td "13" at bounding box center [104, 209] width 104 height 16
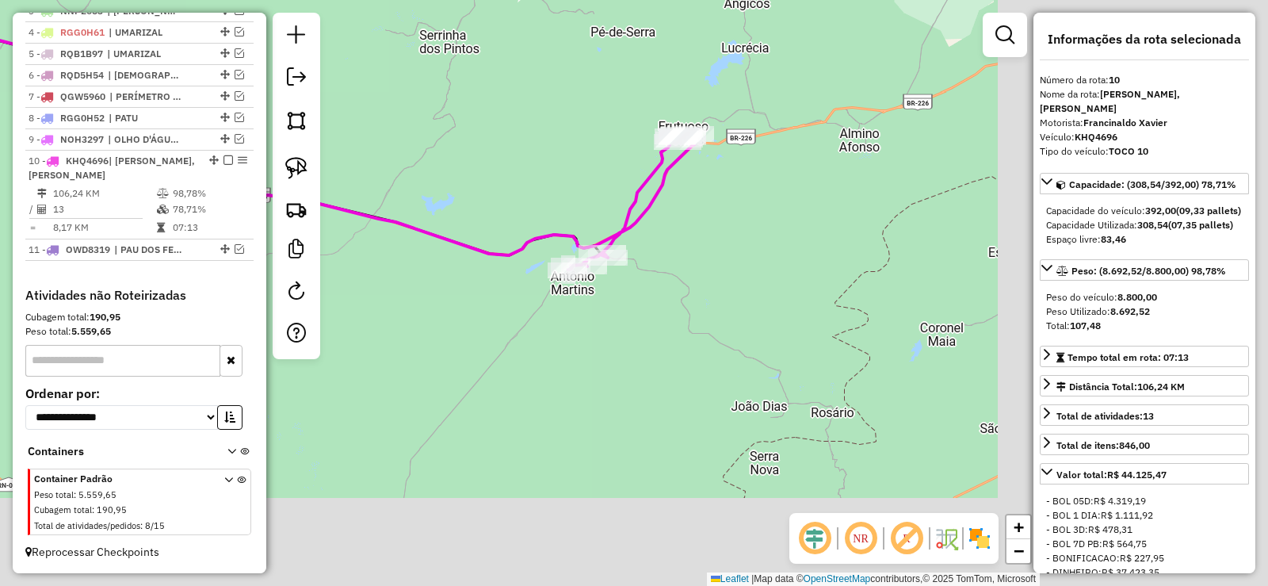
drag, startPoint x: 838, startPoint y: 338, endPoint x: 498, endPoint y: 220, distance: 359.9
click at [428, 155] on div "Janela de atendimento Grade de atendimento Capacidade Transportadoras Veículos …" at bounding box center [634, 293] width 1268 height 586
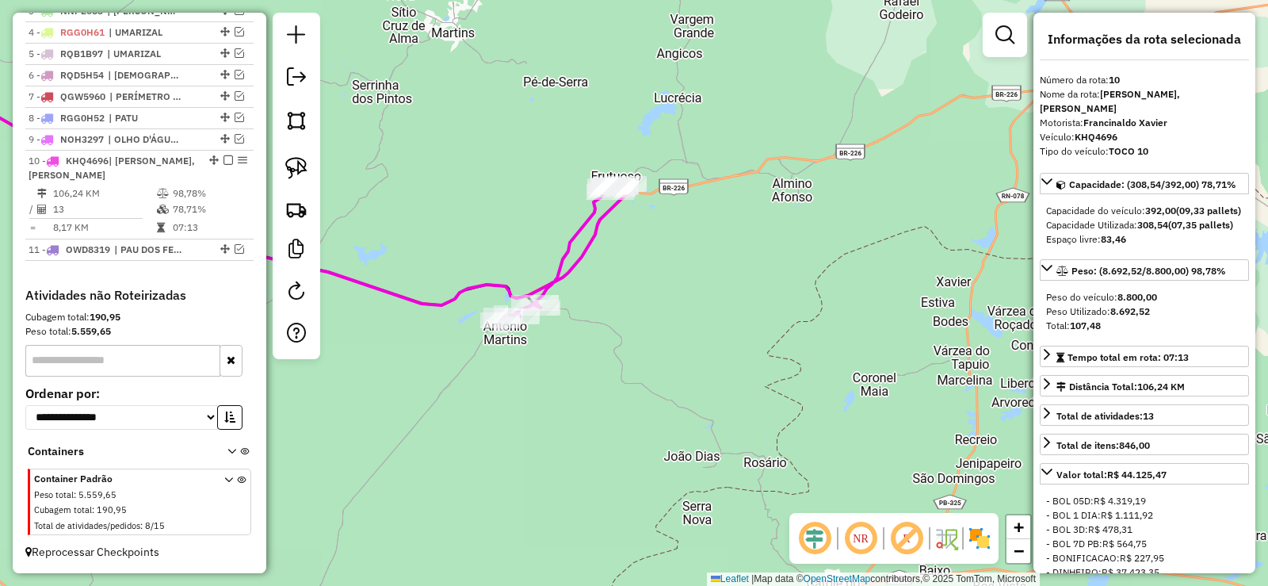
drag, startPoint x: 636, startPoint y: 244, endPoint x: 577, endPoint y: 342, distance: 114.4
click at [578, 346] on div "Janela de atendimento Grade de atendimento Capacidade Transportadoras Veículos …" at bounding box center [634, 293] width 1268 height 586
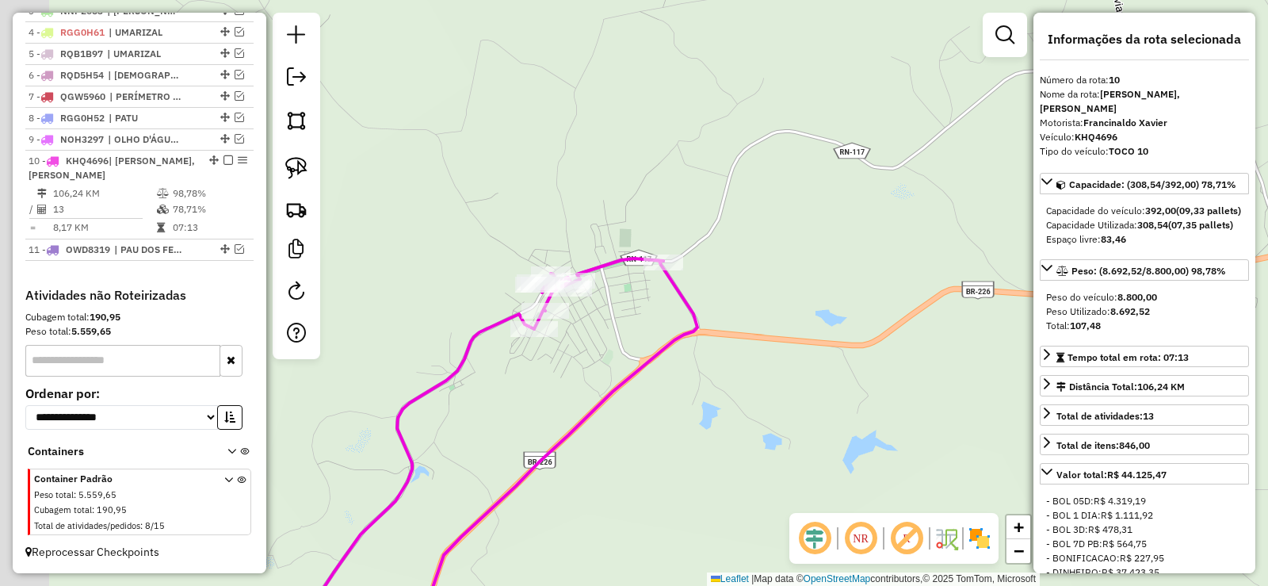
drag, startPoint x: 571, startPoint y: 199, endPoint x: 670, endPoint y: 293, distance: 136.8
click at [642, 310] on div "Janela de atendimento Grade de atendimento Capacidade Transportadoras Veículos …" at bounding box center [634, 293] width 1268 height 586
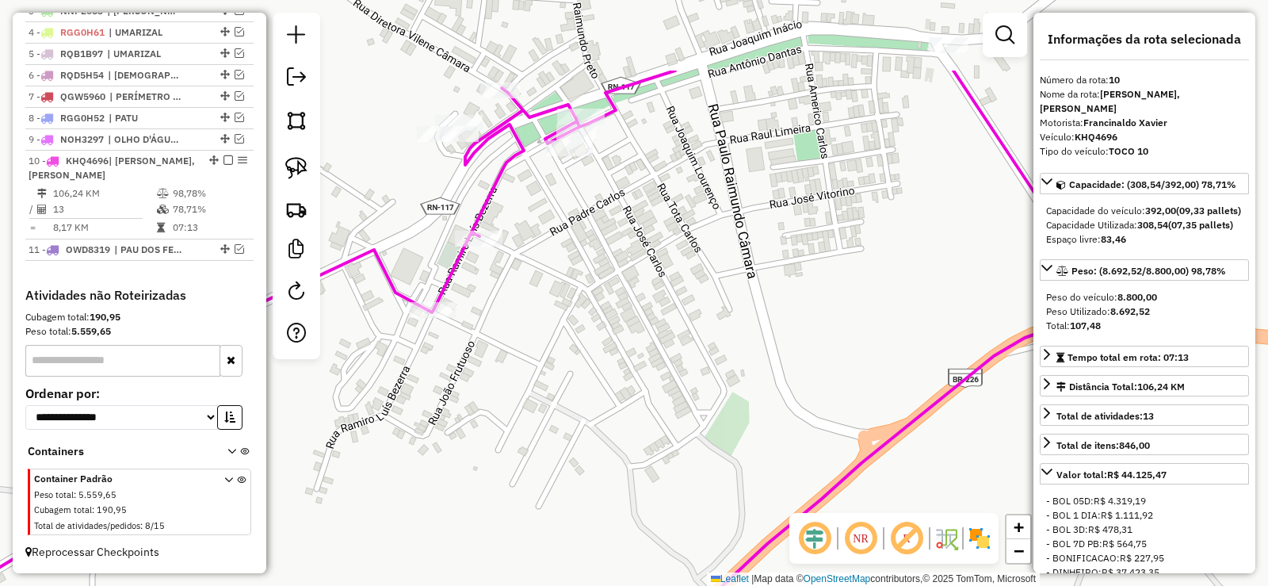
drag, startPoint x: 855, startPoint y: 105, endPoint x: 700, endPoint y: 471, distance: 397.0
click at [700, 471] on div "Janela de atendimento Grade de atendimento Capacidade Transportadoras Veículos …" at bounding box center [634, 293] width 1268 height 586
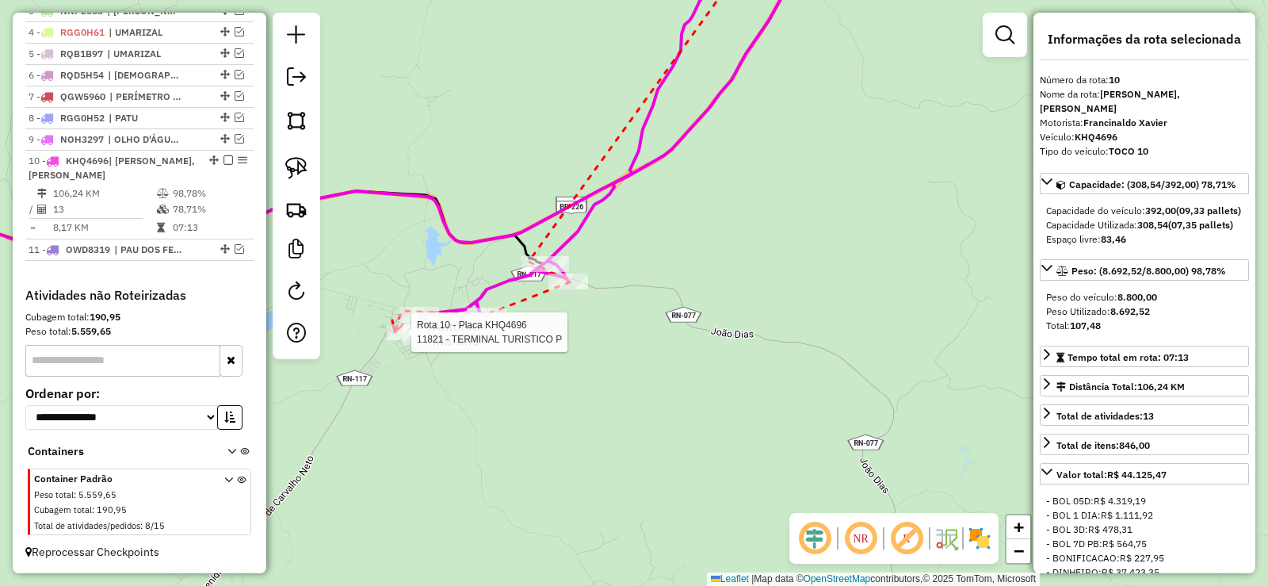
click at [395, 332] on hb-router-mapa "Informações da Sessão 980607 - 18/08/2025 Criação: 16/08/2025 13:35 Depósito: D…" at bounding box center [634, 293] width 1268 height 586
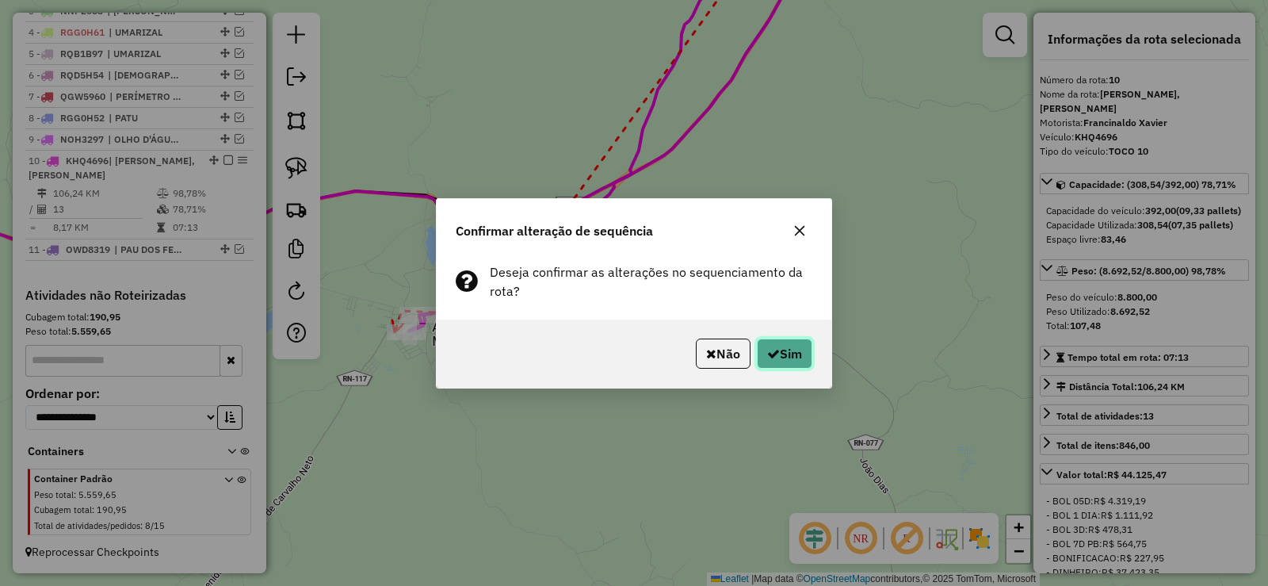
click at [780, 353] on button "Sim" at bounding box center [784, 353] width 55 height 30
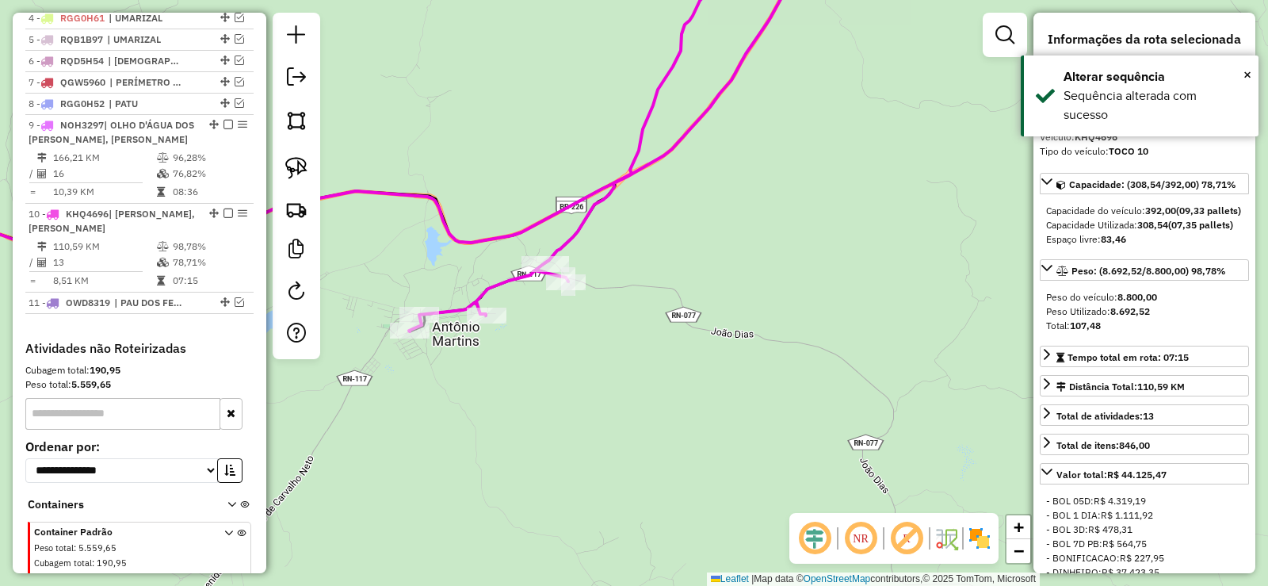
scroll to position [735, 0]
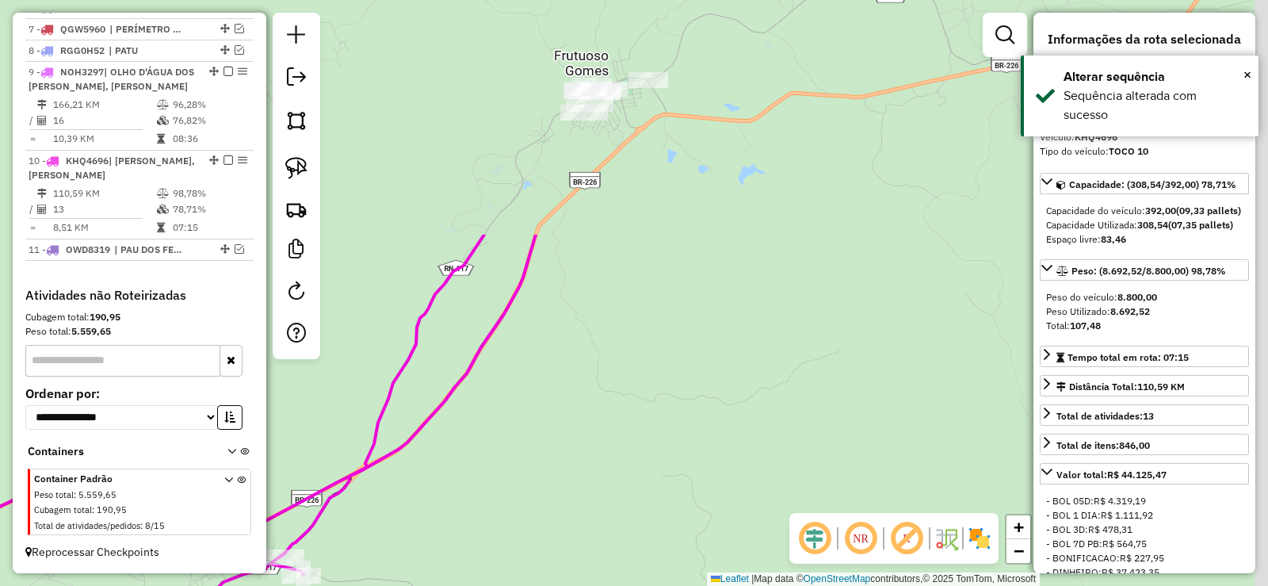
drag, startPoint x: 582, startPoint y: 390, endPoint x: 594, endPoint y: 342, distance: 49.0
click at [519, 446] on div "Janela de atendimento Grade de atendimento Capacidade Transportadoras Veículos …" at bounding box center [634, 293] width 1268 height 586
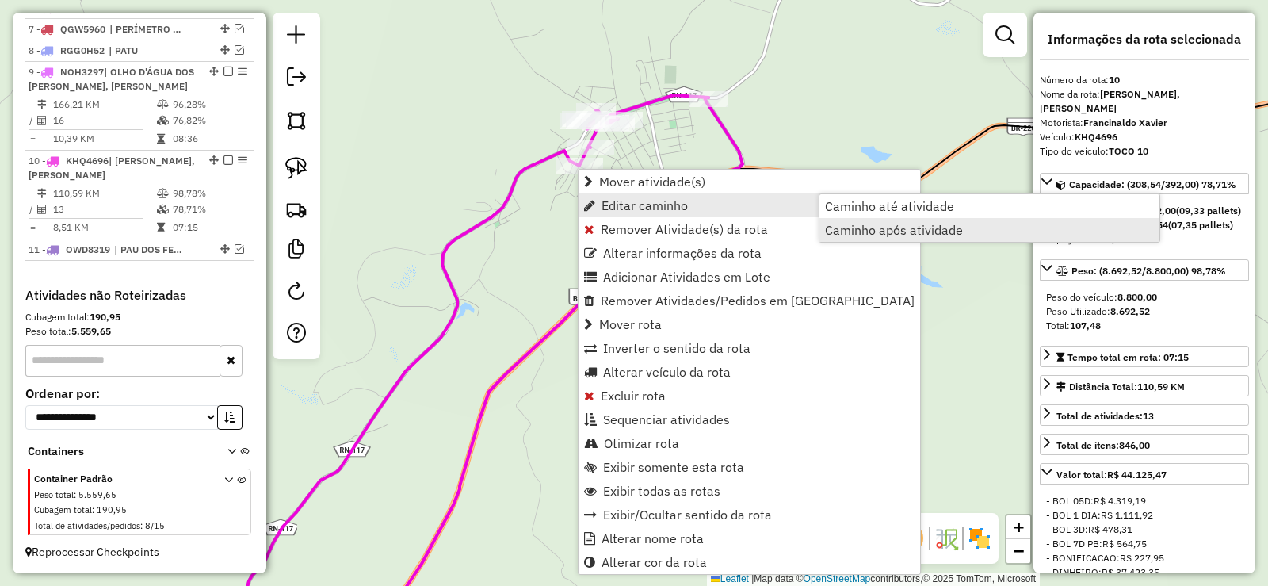
click at [892, 227] on span "Caminho após atividade" at bounding box center [894, 229] width 138 height 13
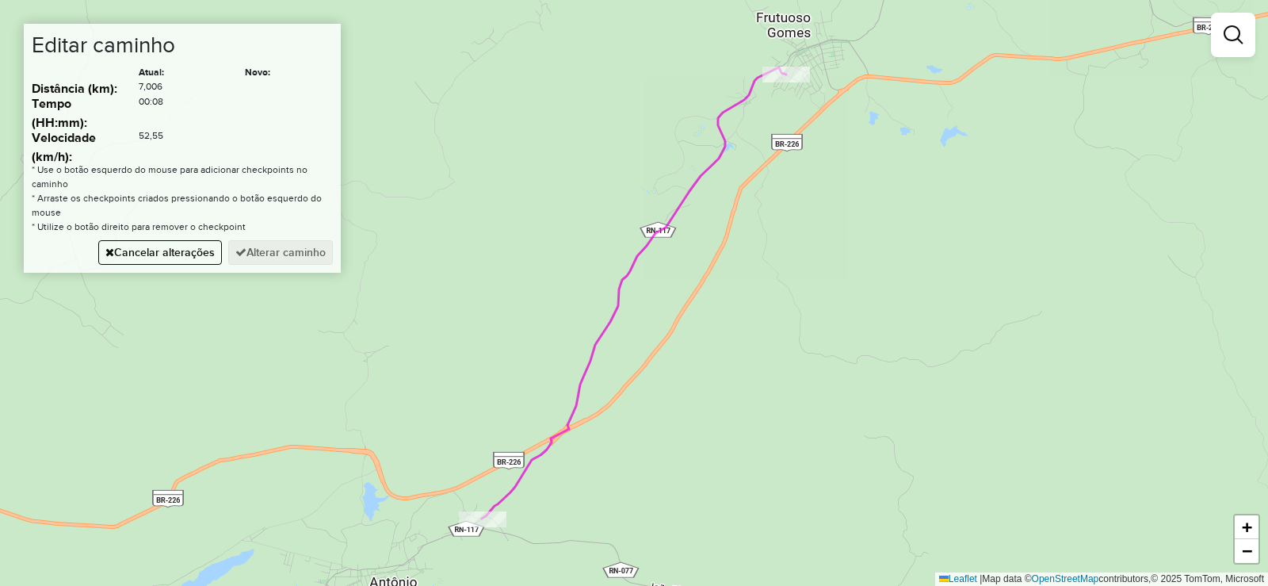
click at [831, 81] on div "Janela de atendimento Grade de atendimento Capacidade Transportadoras Veículos …" at bounding box center [634, 293] width 1268 height 586
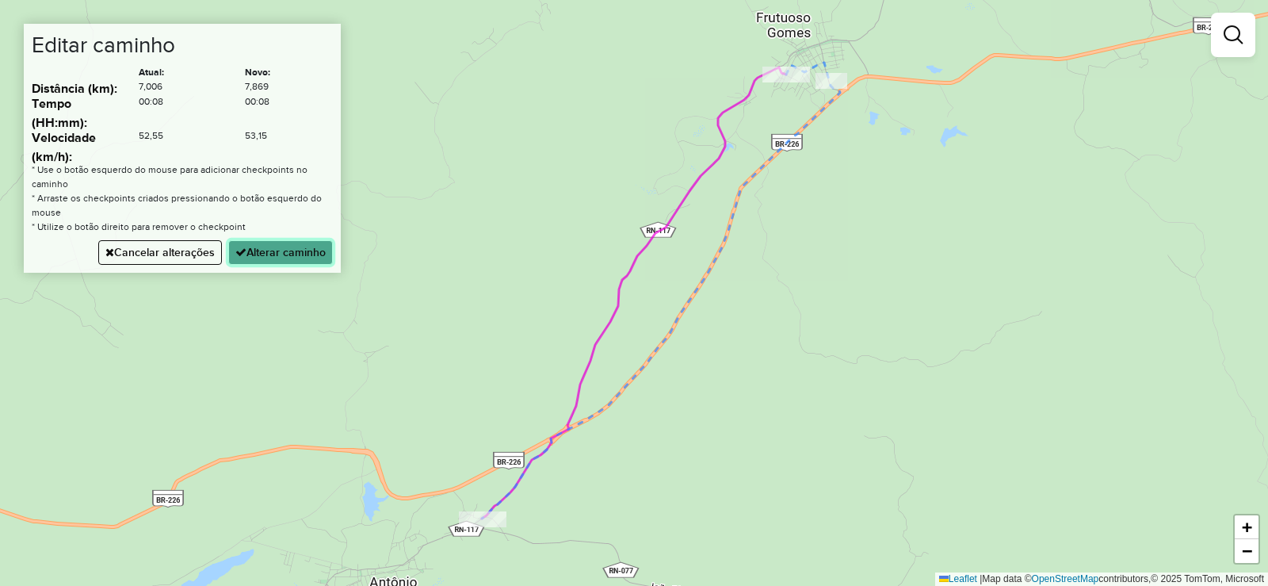
click at [300, 256] on button "Alterar caminho" at bounding box center [280, 252] width 105 height 25
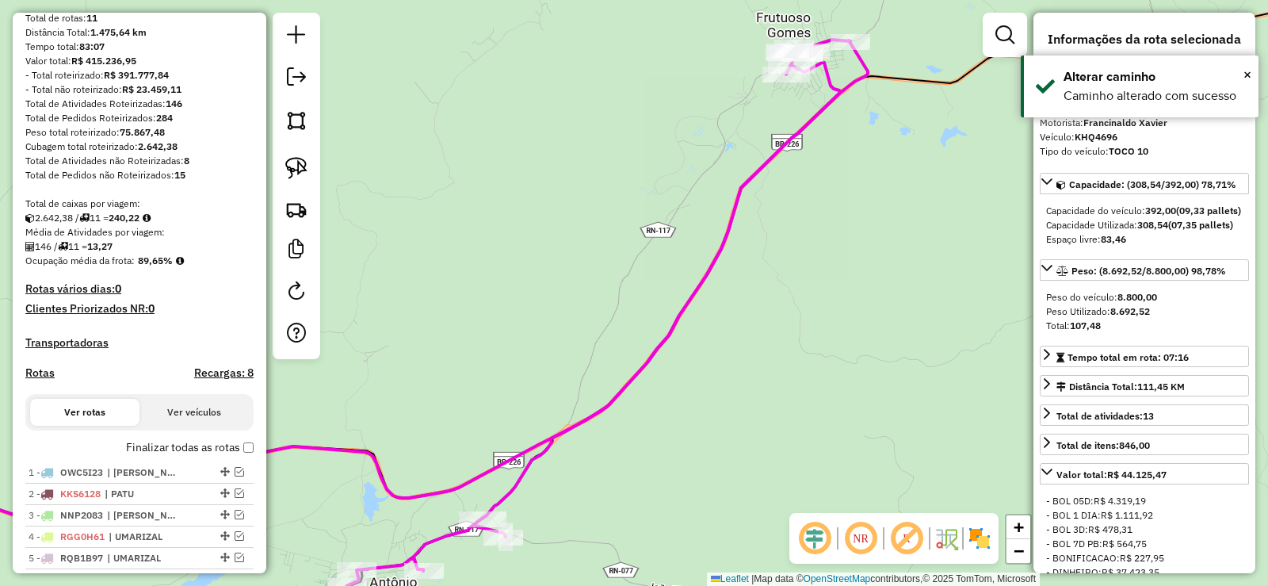
scroll to position [79, 0]
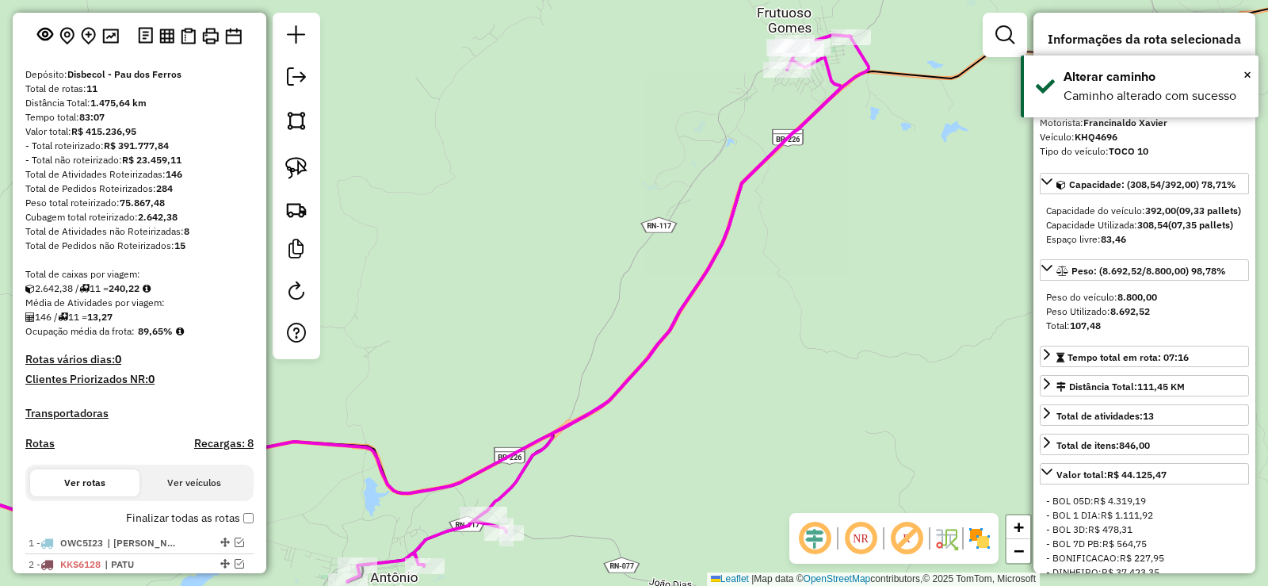
drag, startPoint x: 697, startPoint y: 476, endPoint x: 987, endPoint y: 266, distance: 357.6
click at [990, 265] on div "Janela de atendimento Grade de atendimento Capacidade Transportadoras Veículos …" at bounding box center [634, 293] width 1268 height 586
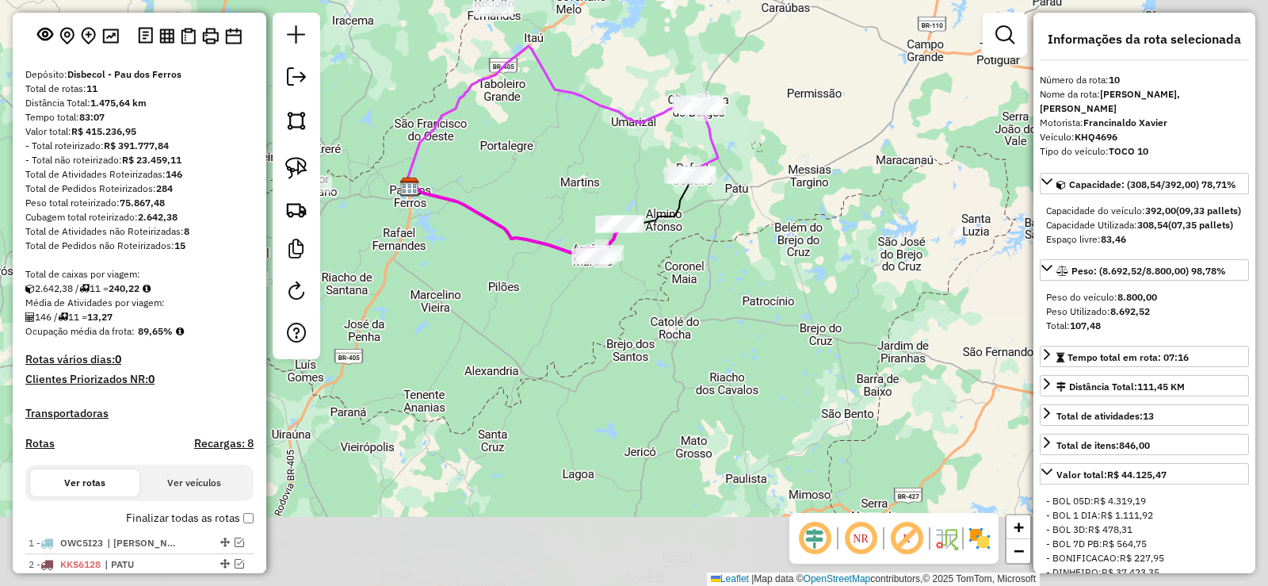
drag, startPoint x: 691, startPoint y: 406, endPoint x: 464, endPoint y: 261, distance: 269.1
click at [464, 261] on div "Janela de atendimento Grade de atendimento Capacidade Transportadoras Veículos …" at bounding box center [634, 293] width 1268 height 586
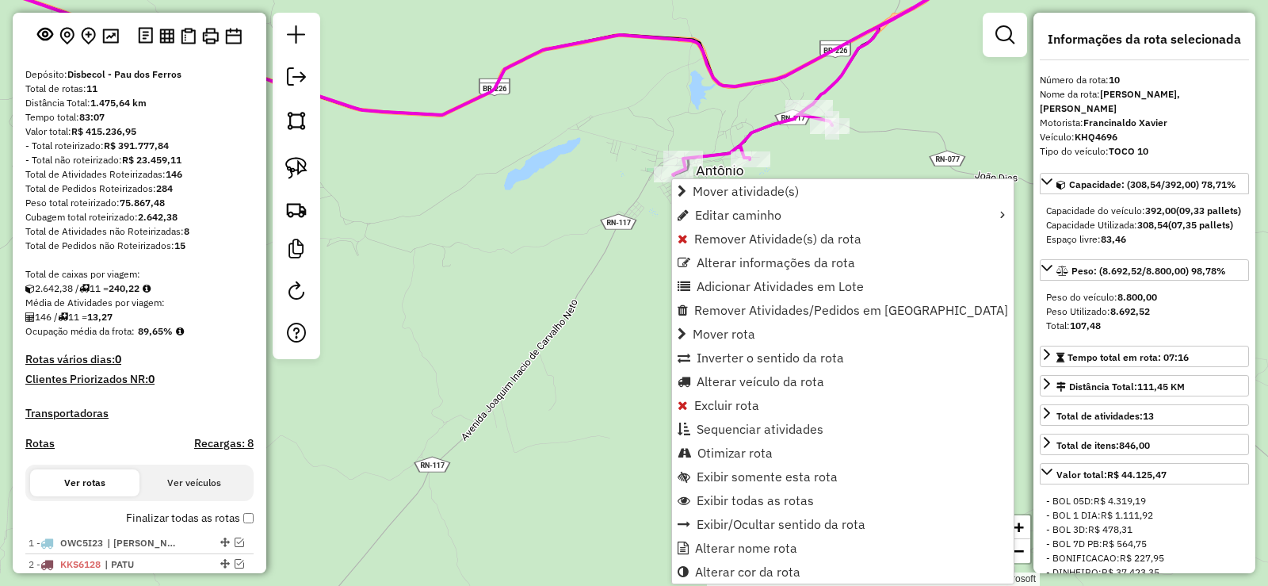
scroll to position [735, 0]
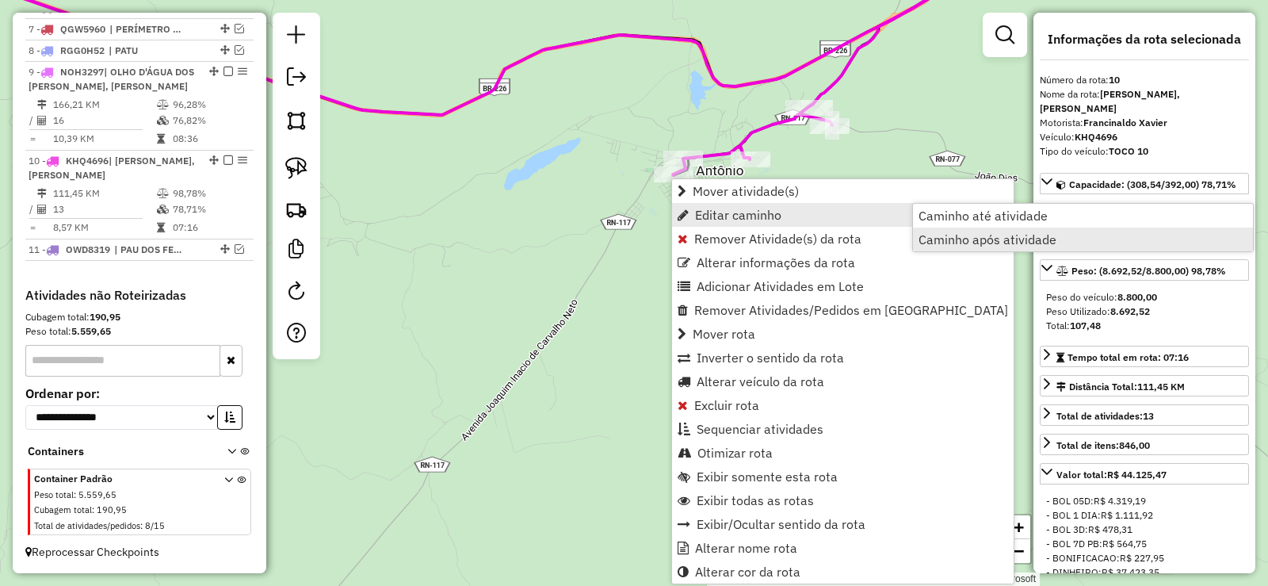
click at [964, 240] on span "Caminho após atividade" at bounding box center [988, 239] width 138 height 13
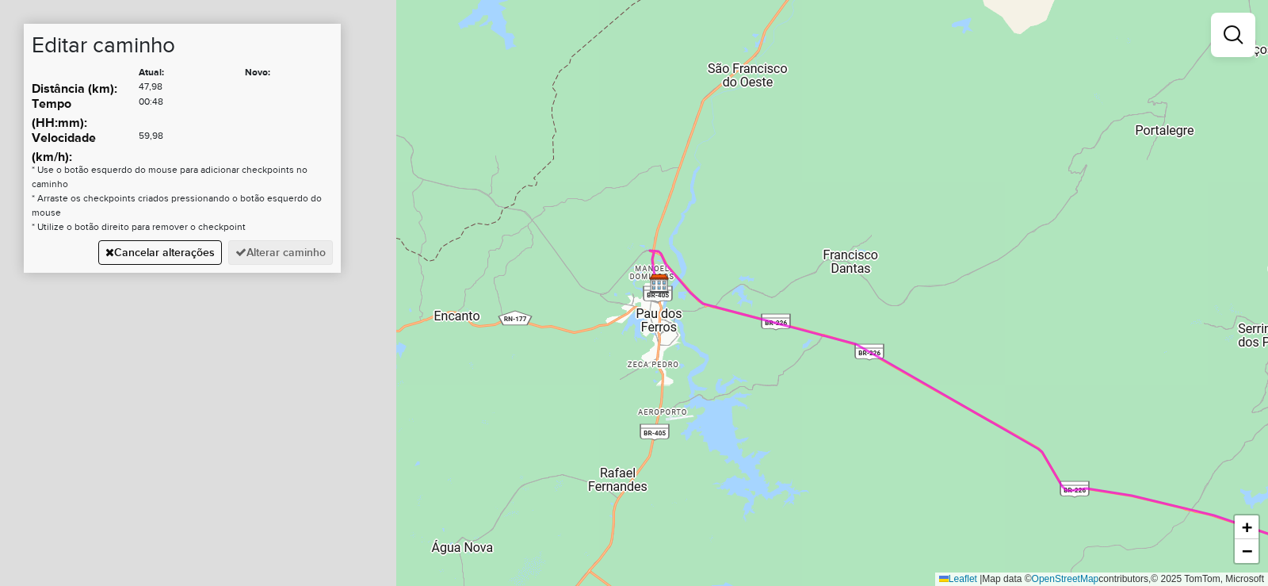
drag, startPoint x: 464, startPoint y: 161, endPoint x: 876, endPoint y: 301, distance: 434.6
click at [962, 296] on div "Janela de atendimento Grade de atendimento Capacidade Transportadoras Veículos …" at bounding box center [634, 293] width 1268 height 586
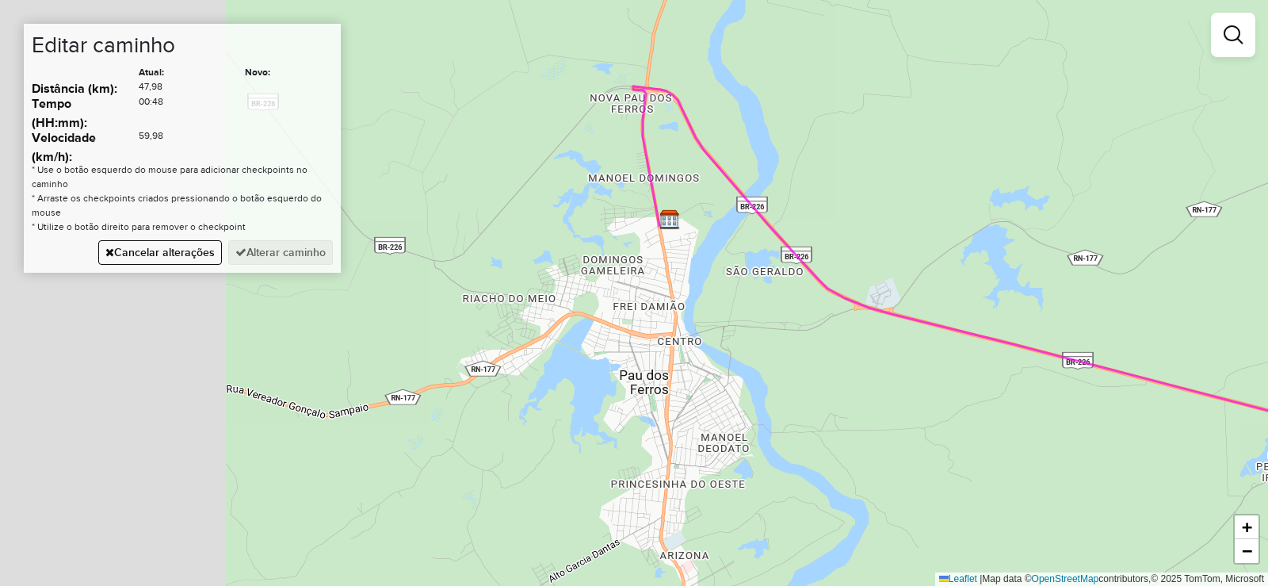
drag, startPoint x: 534, startPoint y: 227, endPoint x: 820, endPoint y: 169, distance: 292.0
click at [820, 169] on div "Janela de atendimento Grade de atendimento Capacidade Transportadoras Veículos …" at bounding box center [634, 293] width 1268 height 586
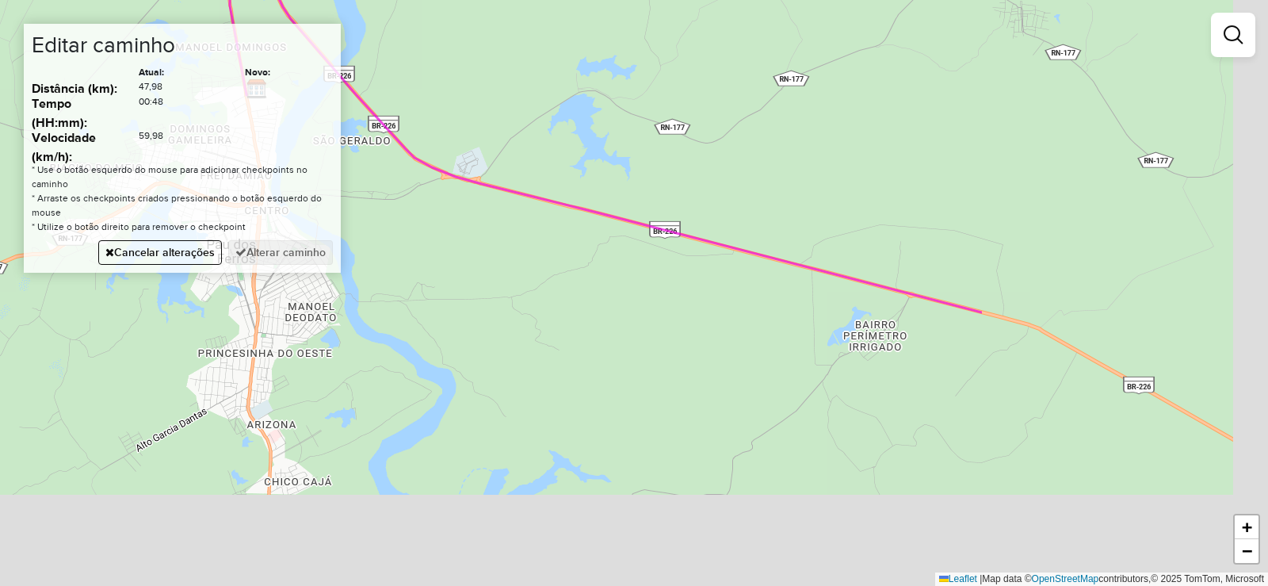
drag, startPoint x: 956, startPoint y: 415, endPoint x: 500, endPoint y: 273, distance: 477.3
click at [501, 276] on div "Janela de atendimento Grade de atendimento Capacidade Transportadoras Veículos …" at bounding box center [634, 293] width 1268 height 586
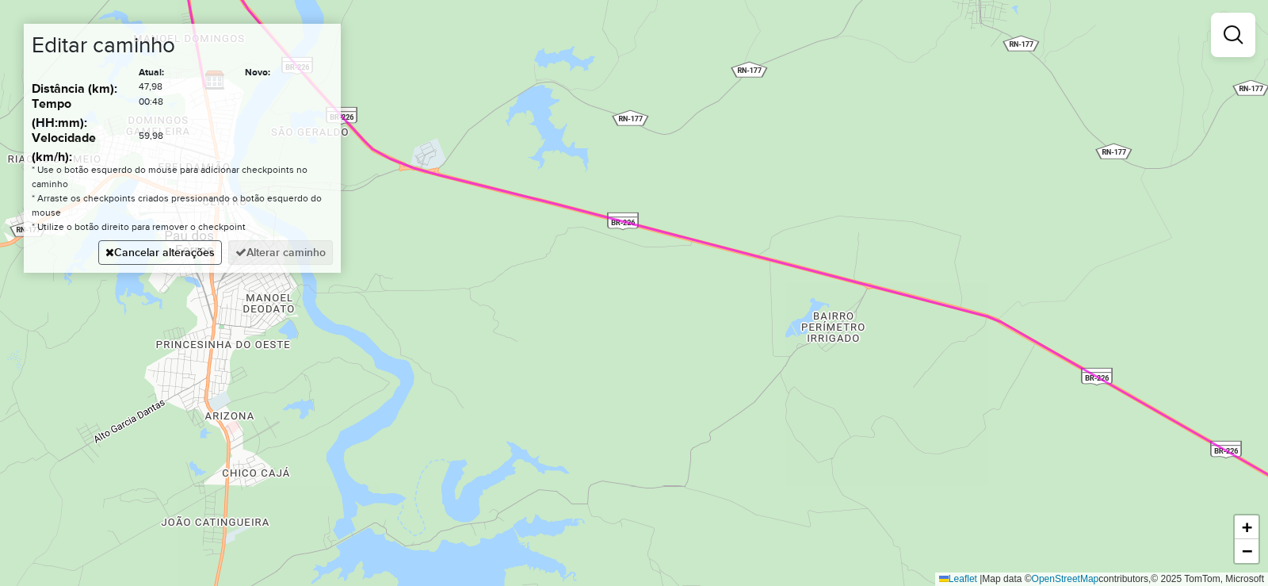
click at [169, 258] on button "Cancelar alterações" at bounding box center [160, 252] width 124 height 25
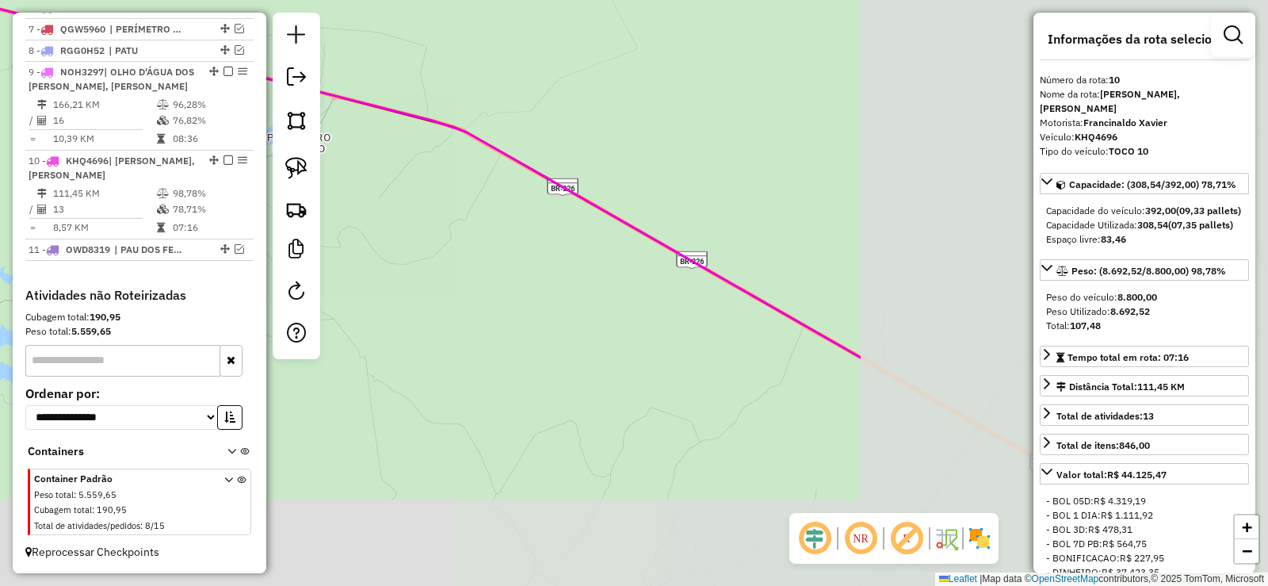
drag, startPoint x: 930, startPoint y: 455, endPoint x: 395, endPoint y: 267, distance: 567.0
click at [394, 268] on div "Janela de atendimento Grade de atendimento Capacidade Transportadoras Veículos …" at bounding box center [634, 293] width 1268 height 586
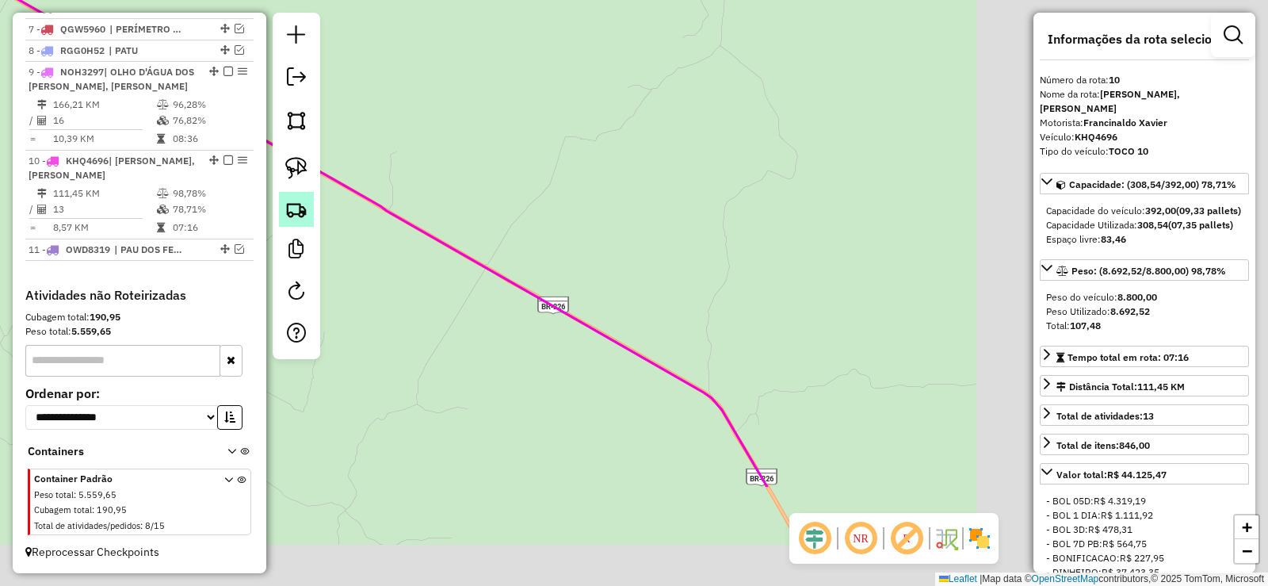
drag, startPoint x: 903, startPoint y: 411, endPoint x: 290, endPoint y: 194, distance: 650.0
click at [260, 193] on hb-router-mapa "Informações da Sessão 980607 - 18/08/2025 Criação: 16/08/2025 13:35 Depósito: D…" at bounding box center [634, 293] width 1268 height 586
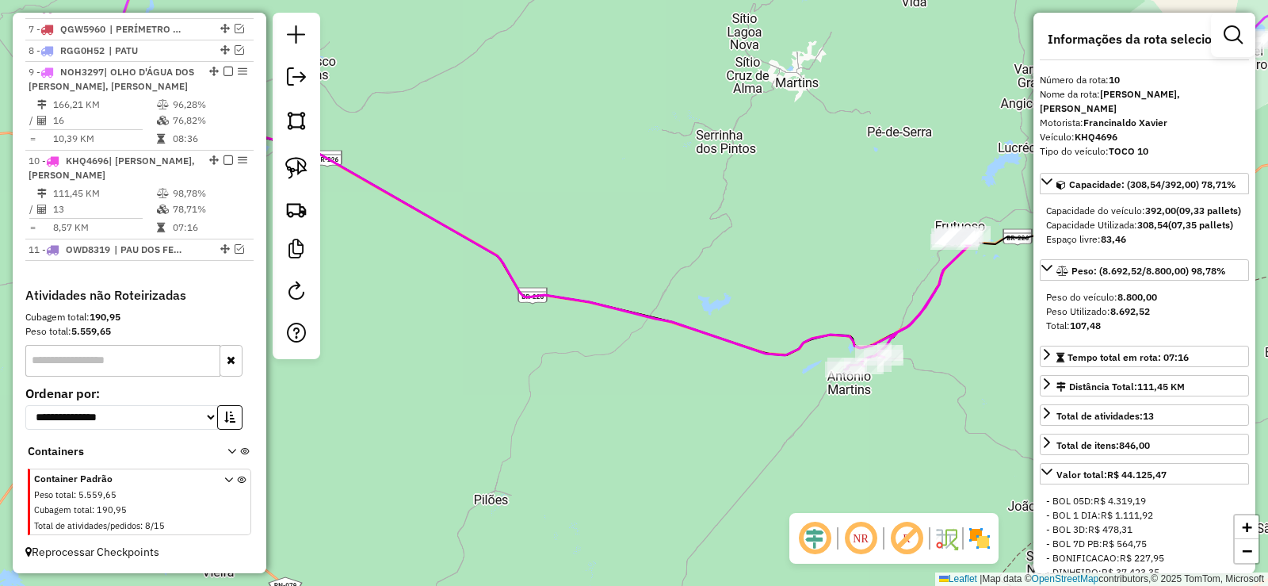
drag, startPoint x: 729, startPoint y: 430, endPoint x: 1027, endPoint y: 487, distance: 303.4
click at [1039, 492] on hb-router-mapa "Informações da Sessão 980607 - 18/08/2025 Criação: 16/08/2025 13:35 Depósito: D…" at bounding box center [634, 293] width 1268 height 586
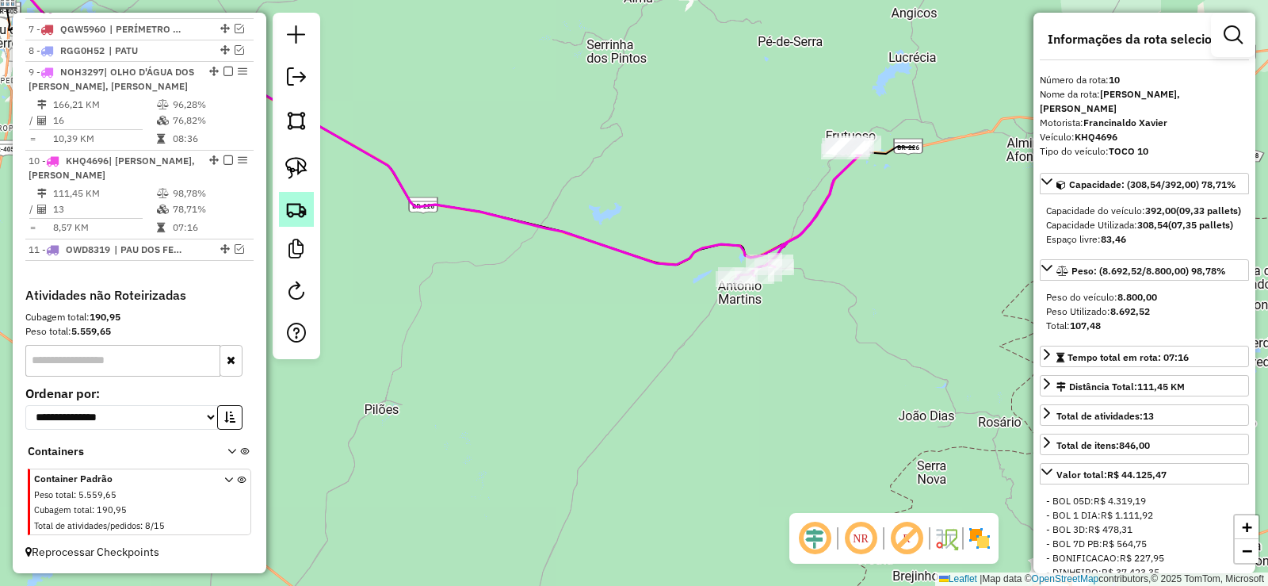
drag, startPoint x: 773, startPoint y: 411, endPoint x: 283, endPoint y: 203, distance: 533.0
click at [279, 195] on hb-router-mapa "Informações da Sessão 980607 - 18/08/2025 Criação: 16/08/2025 13:35 Depósito: D…" at bounding box center [634, 293] width 1268 height 586
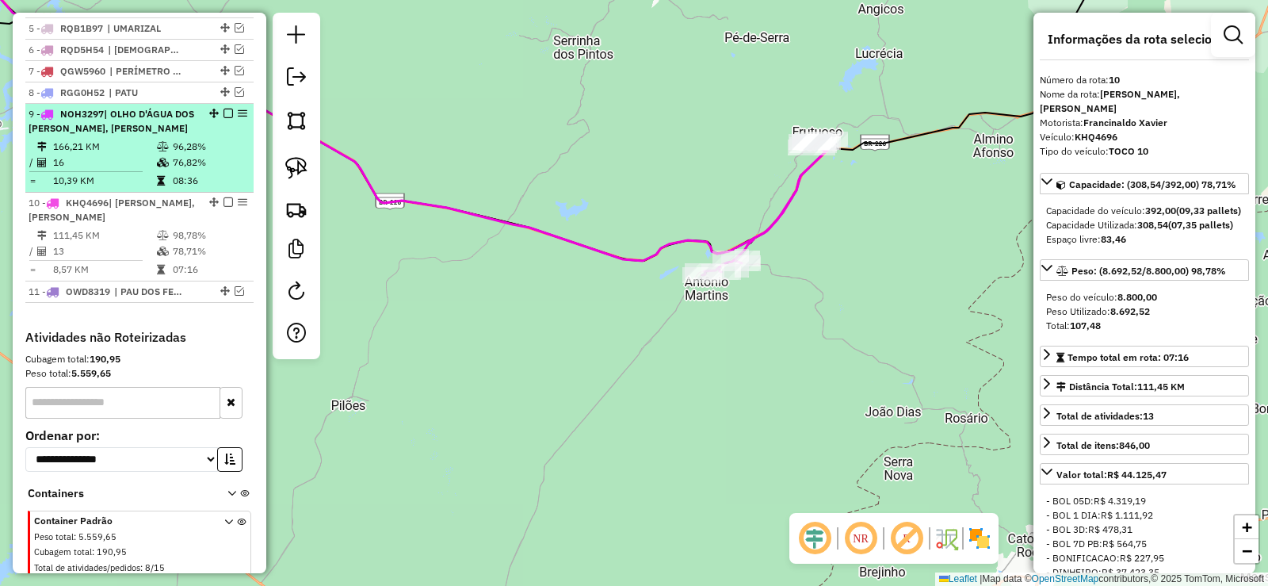
scroll to position [656, 0]
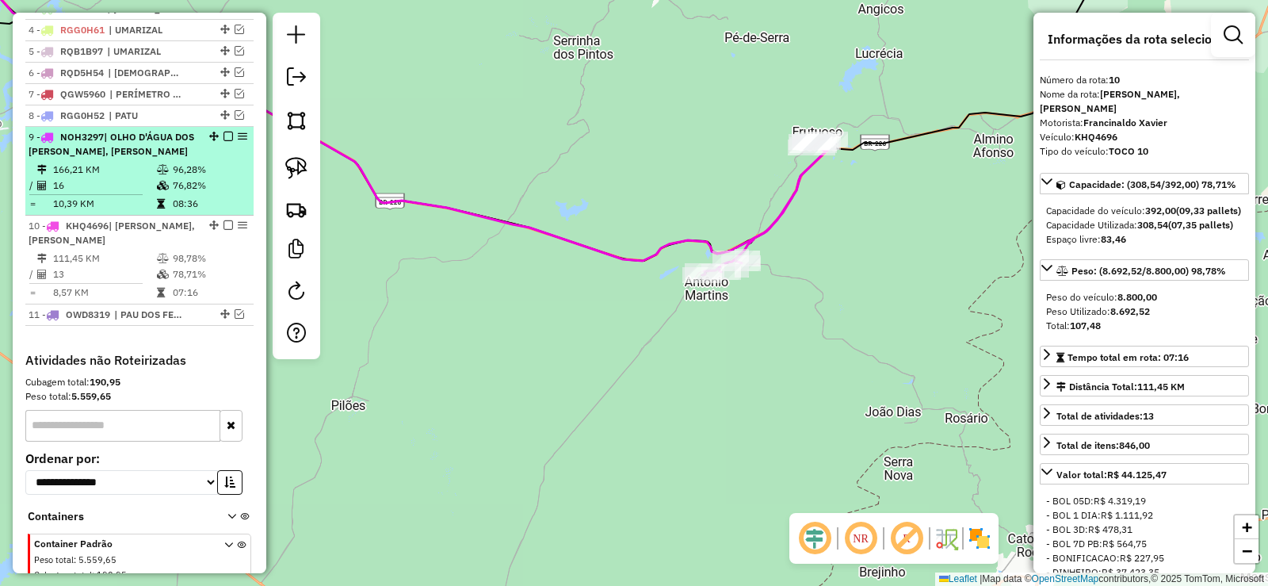
click at [223, 141] on em at bounding box center [228, 137] width 10 height 10
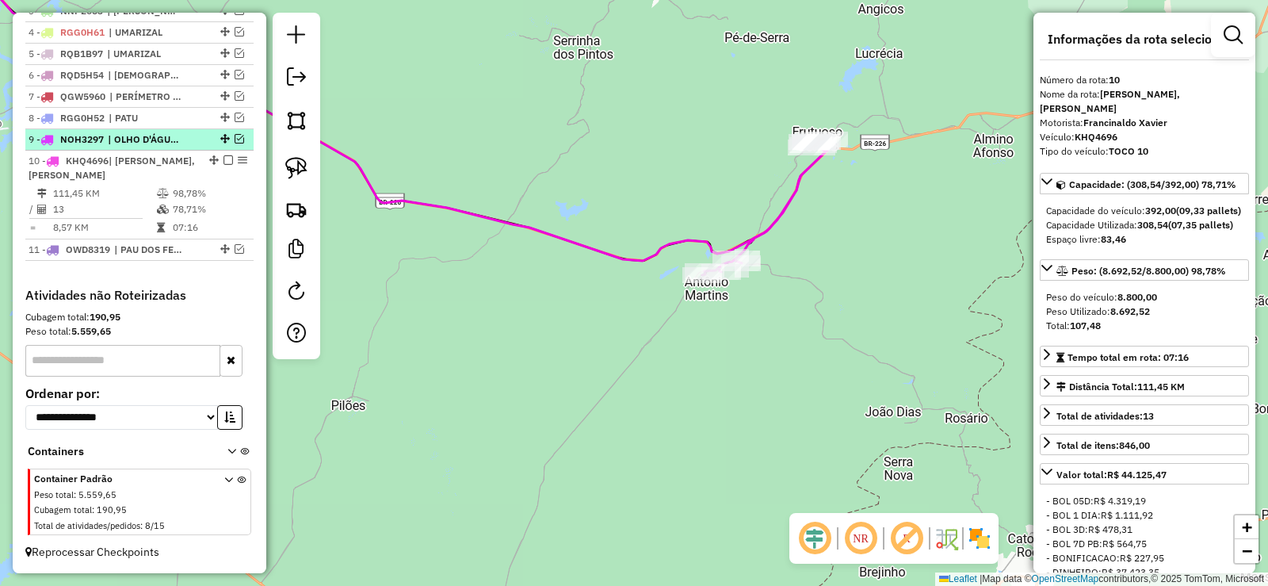
click at [235, 143] on em at bounding box center [240, 139] width 10 height 10
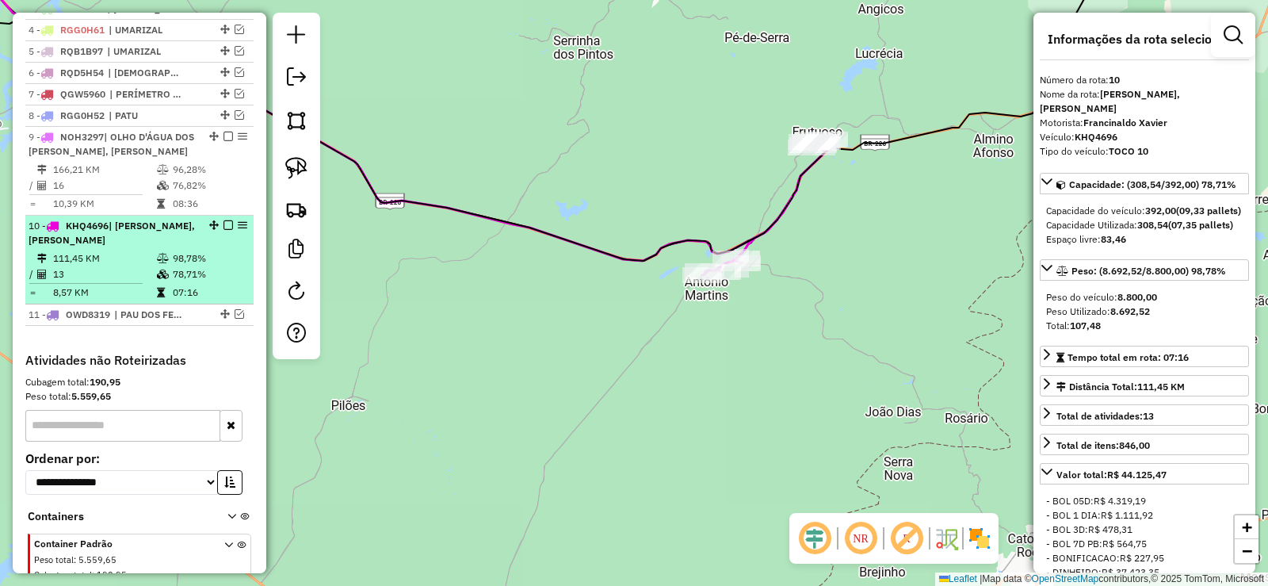
click at [224, 230] on em at bounding box center [228, 225] width 10 height 10
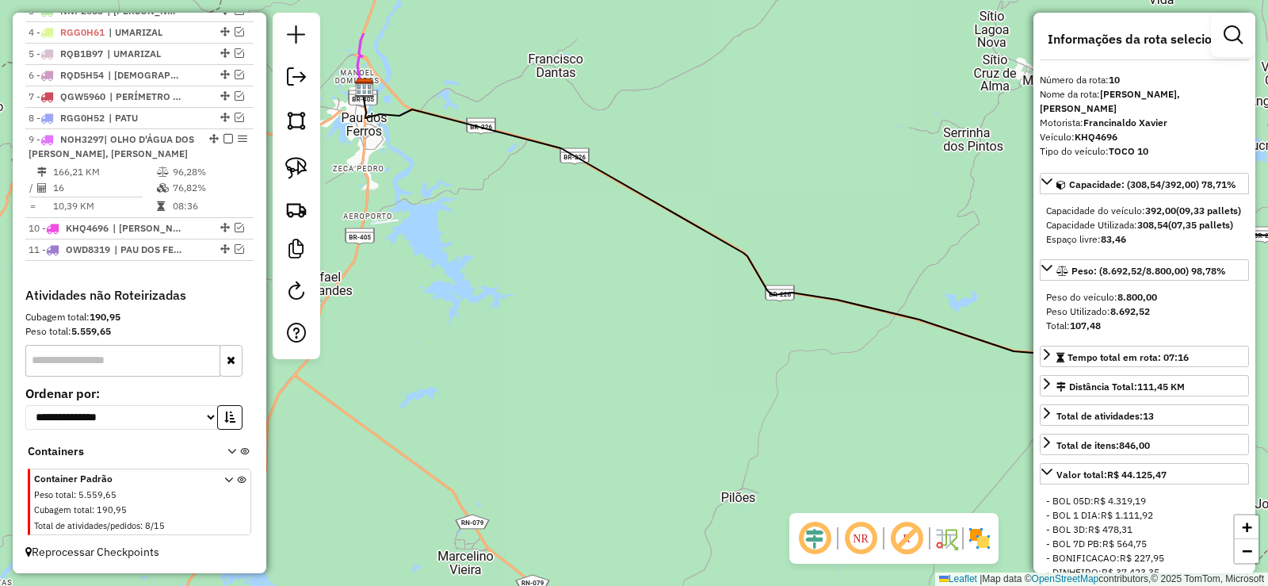
drag, startPoint x: 583, startPoint y: 346, endPoint x: 946, endPoint y: 418, distance: 369.9
click at [952, 422] on div "Janela de atendimento Grade de atendimento Capacidade Transportadoras Veículos …" at bounding box center [634, 293] width 1268 height 586
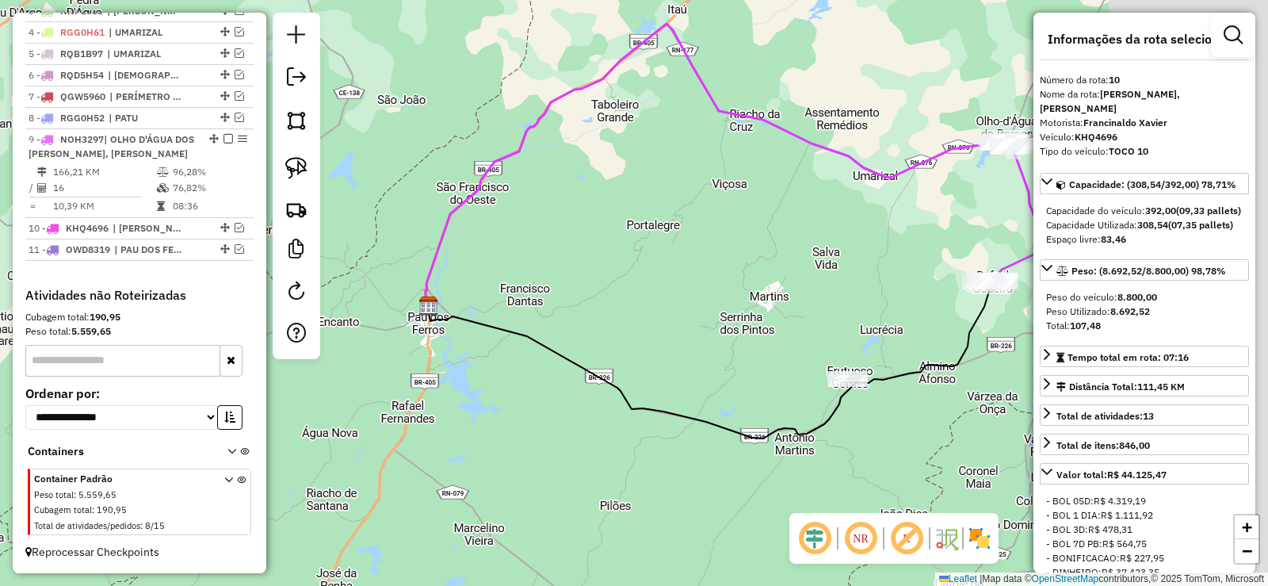
drag, startPoint x: 937, startPoint y: 254, endPoint x: 353, endPoint y: 345, distance: 590.4
click at [353, 345] on div "Janela de atendimento Grade de atendimento Capacidade Transportadoras Veículos …" at bounding box center [634, 293] width 1268 height 586
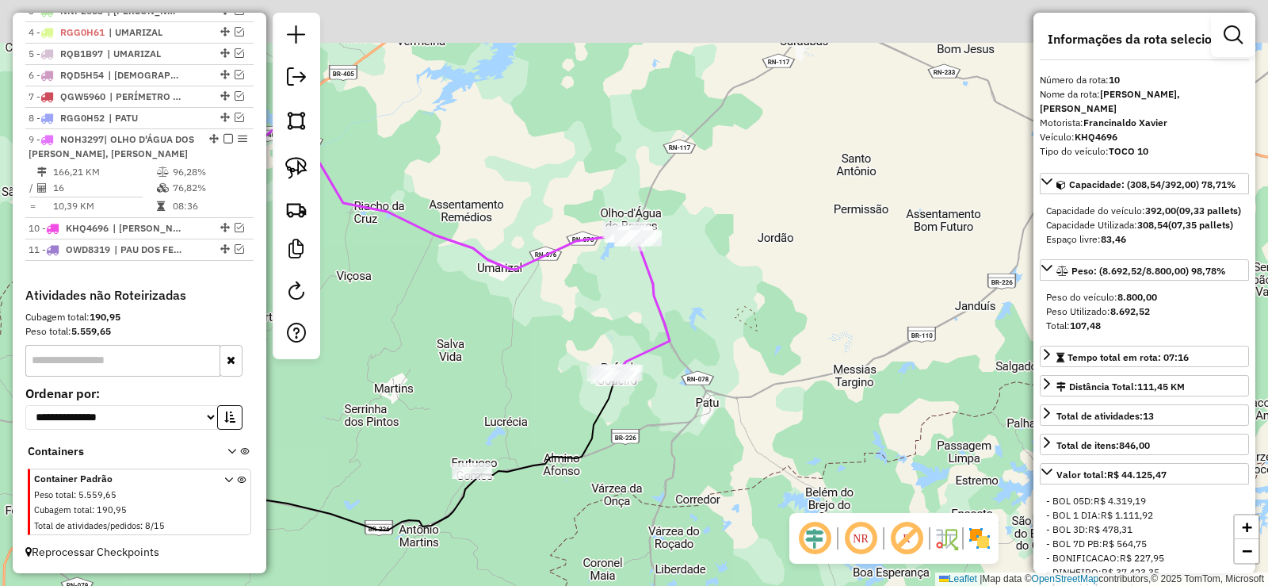
drag, startPoint x: 670, startPoint y: 407, endPoint x: 606, endPoint y: 397, distance: 64.2
click at [655, 416] on div "Janela de atendimento Grade de atendimento Capacidade Transportadoras Veículos …" at bounding box center [634, 293] width 1268 height 586
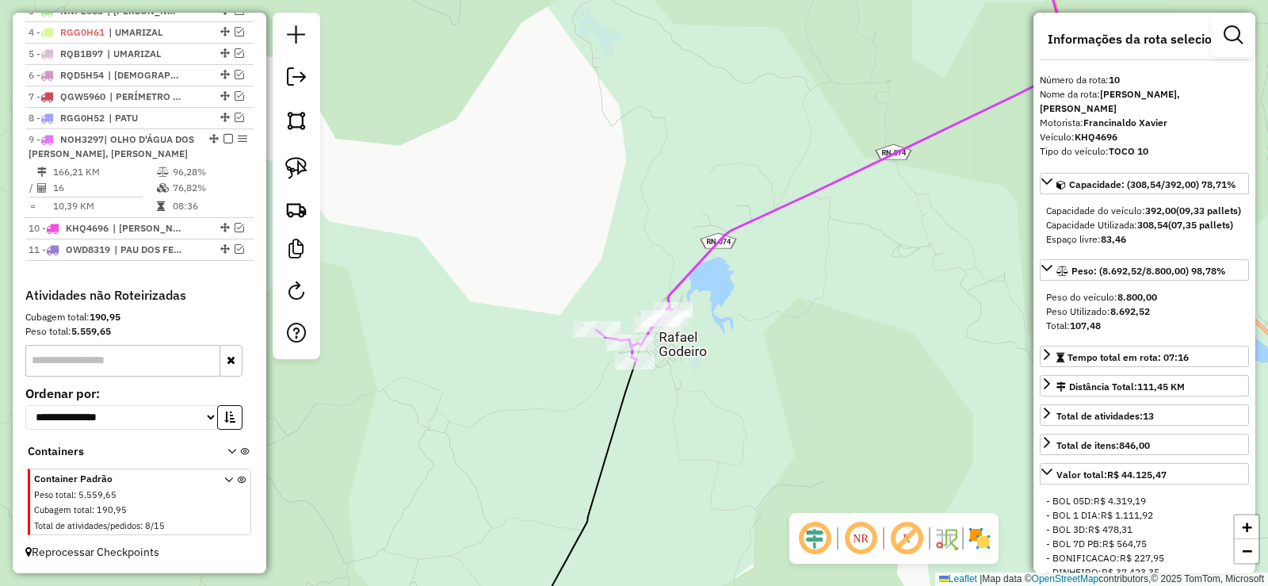
click at [444, 383] on div "Janela de atendimento Grade de atendimento Capacidade Transportadoras Veículos …" at bounding box center [634, 293] width 1268 height 586
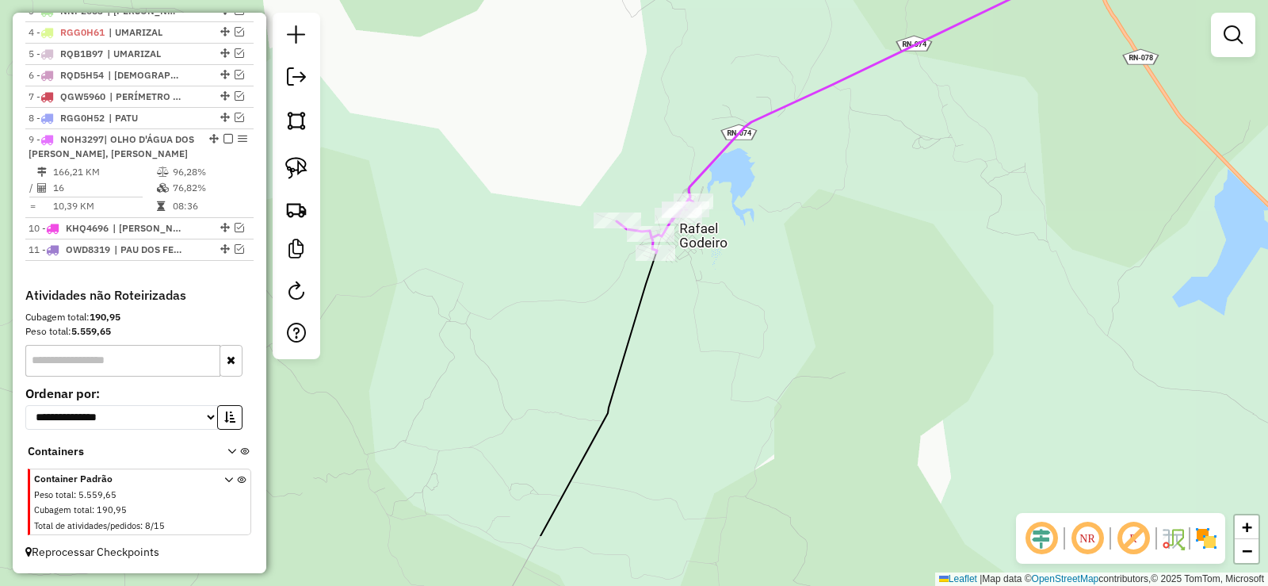
drag, startPoint x: 759, startPoint y: 404, endPoint x: 701, endPoint y: 242, distance: 172.5
click at [781, 269] on div "Janela de atendimento Grade de atendimento Capacidade Transportadoras Veículos …" at bounding box center [634, 293] width 1268 height 586
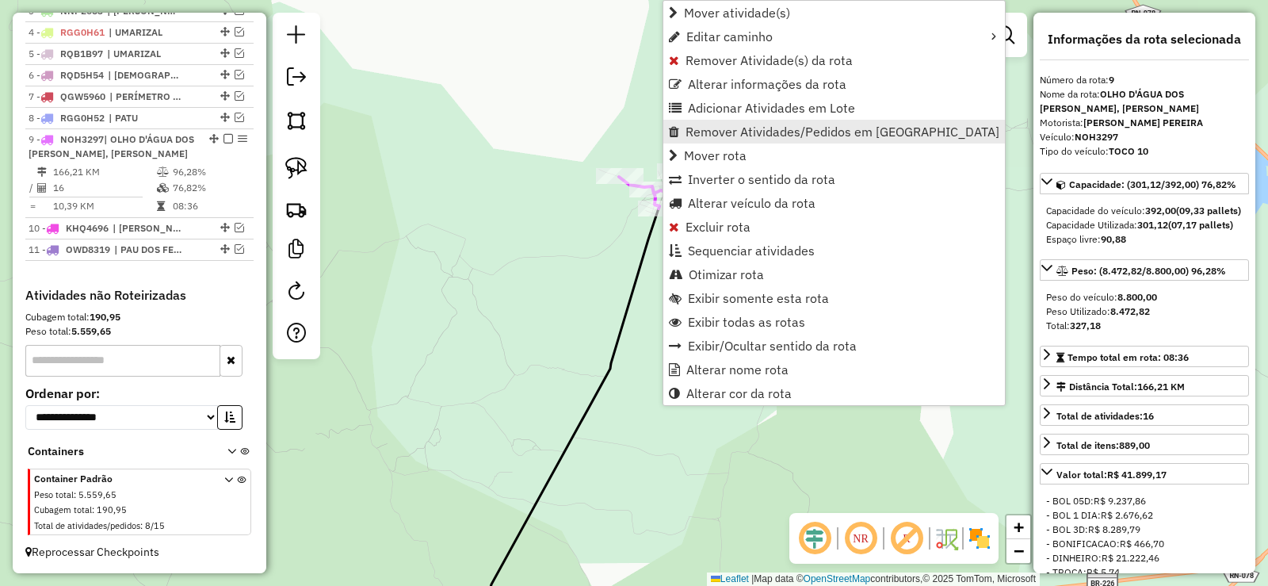
scroll to position [668, 0]
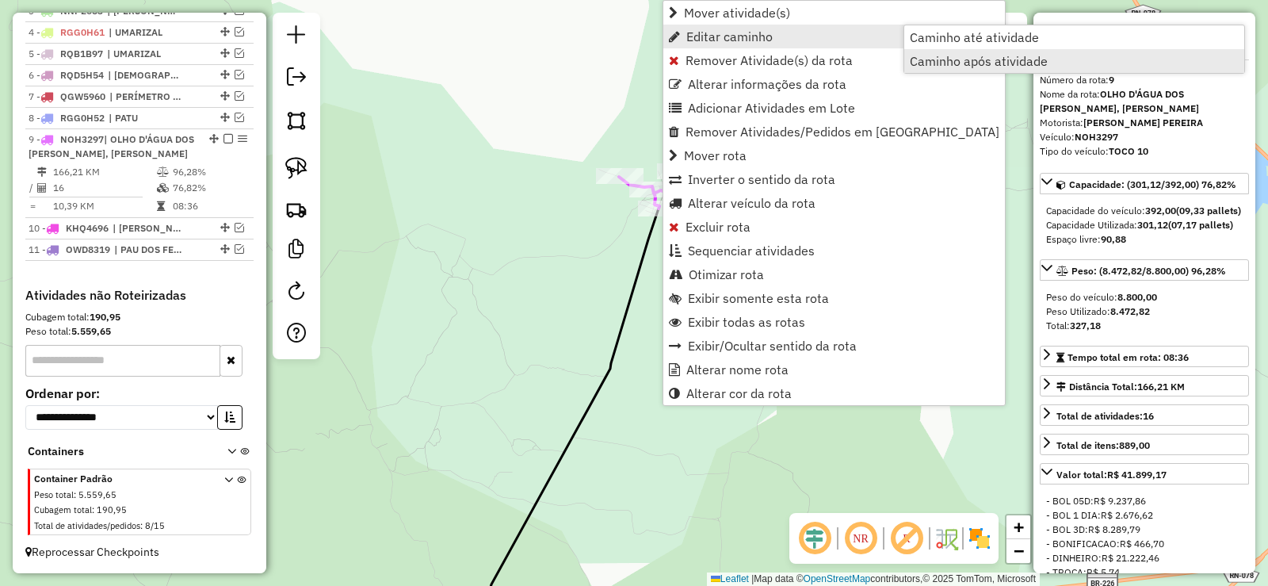
click at [940, 56] on span "Caminho após atividade" at bounding box center [979, 61] width 138 height 13
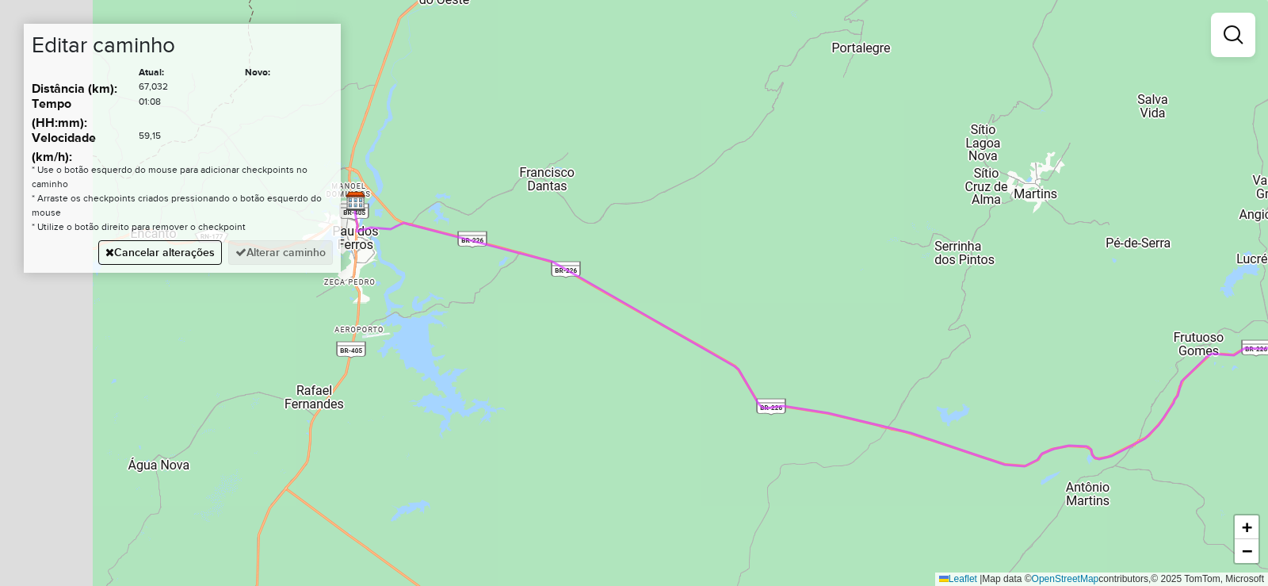
drag, startPoint x: 602, startPoint y: 302, endPoint x: 1103, endPoint y: 369, distance: 505.3
click at [1115, 371] on div "Janela de atendimento Grade de atendimento Capacidade Transportadoras Veículos …" at bounding box center [634, 293] width 1268 height 586
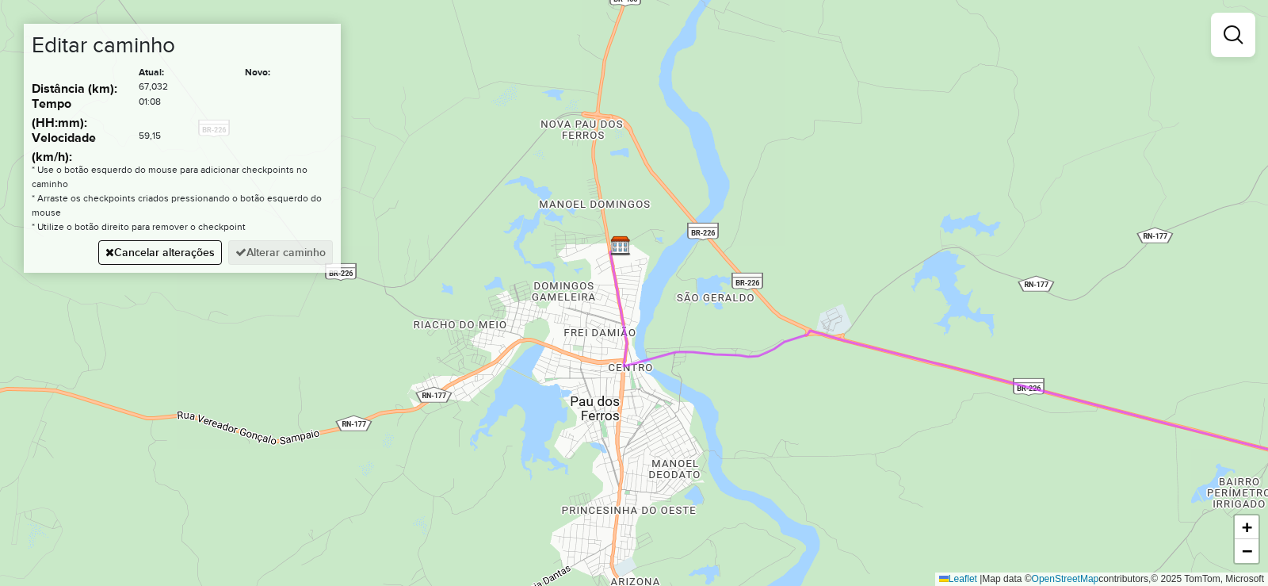
click at [682, 205] on div "Janela de atendimento Grade de atendimento Capacidade Transportadoras Veículos …" at bounding box center [634, 293] width 1268 height 586
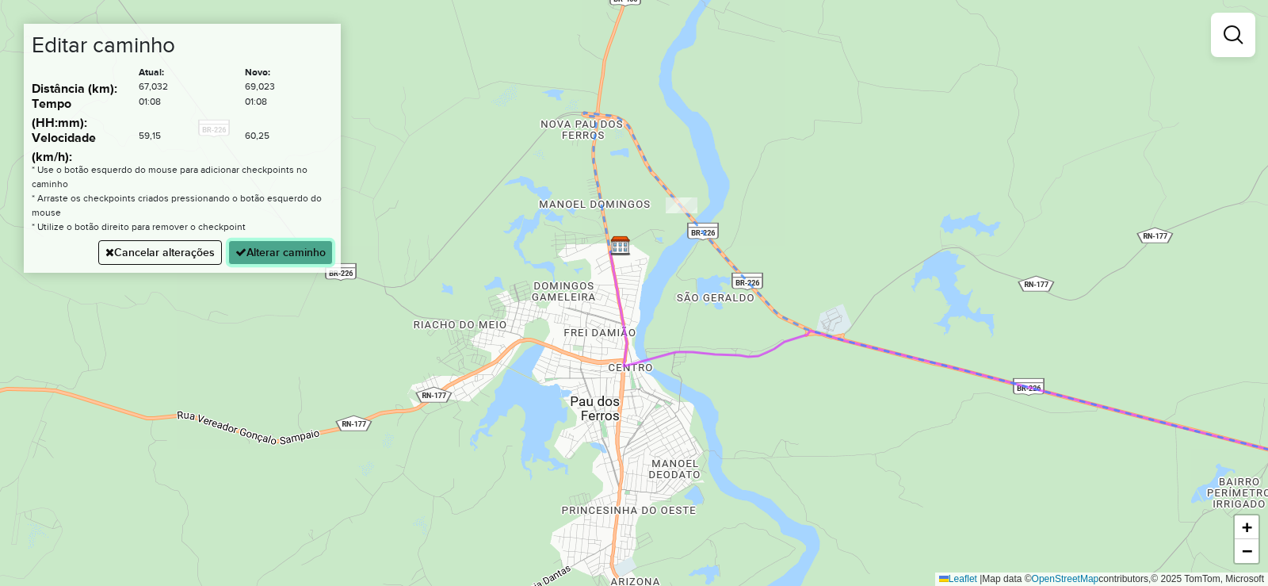
click at [303, 255] on button "Alterar caminho" at bounding box center [280, 252] width 105 height 25
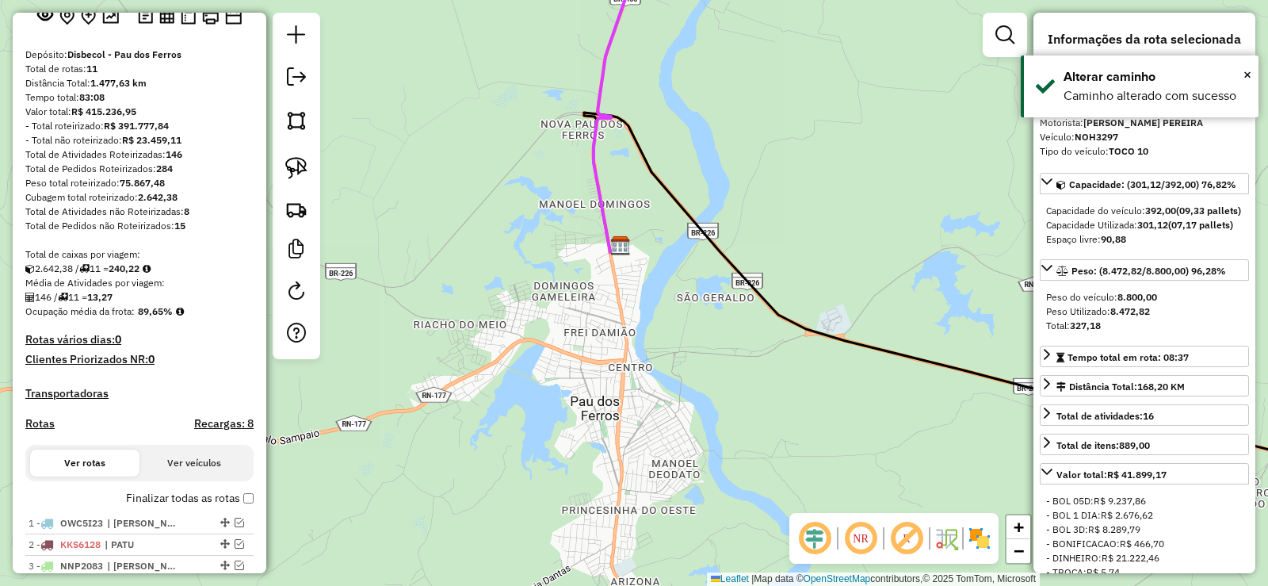
scroll to position [238, 0]
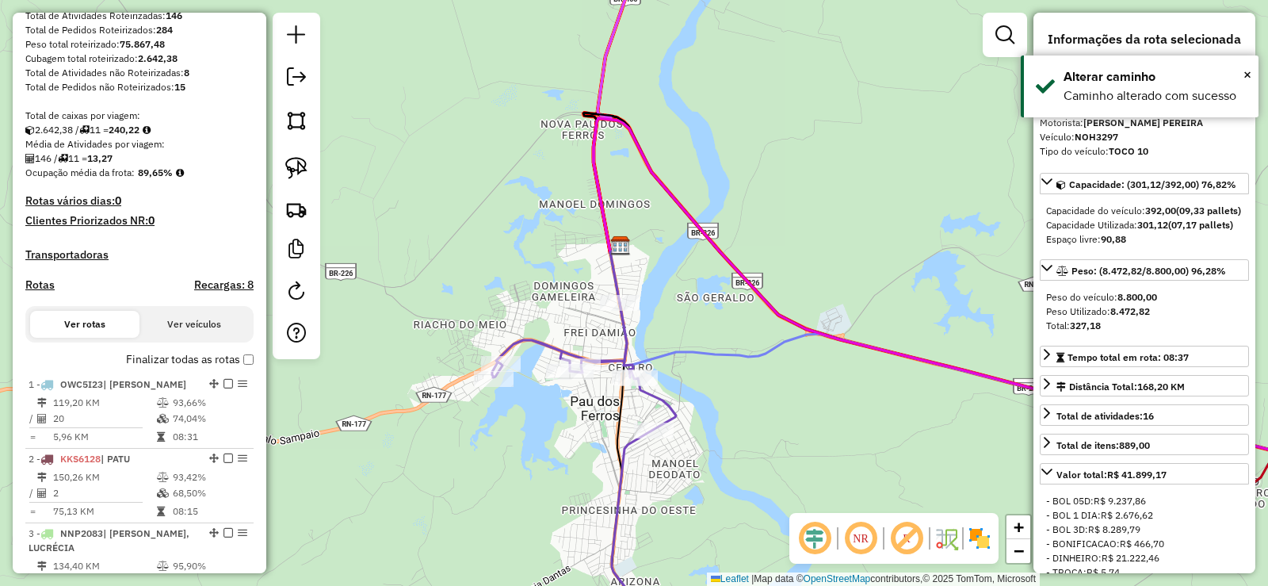
drag, startPoint x: 788, startPoint y: 444, endPoint x: 659, endPoint y: 400, distance: 135.6
click at [659, 400] on div "Janela de atendimento Grade de atendimento Capacidade Transportadoras Veículos …" at bounding box center [634, 293] width 1268 height 586
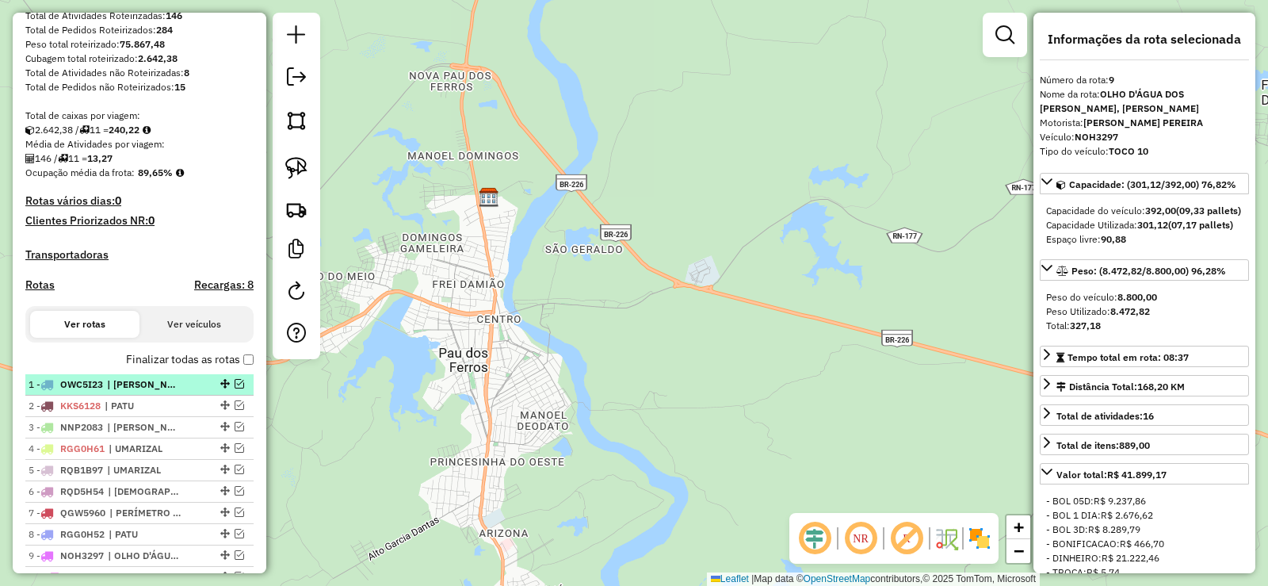
click at [239, 388] on div at bounding box center [224, 384] width 48 height 10
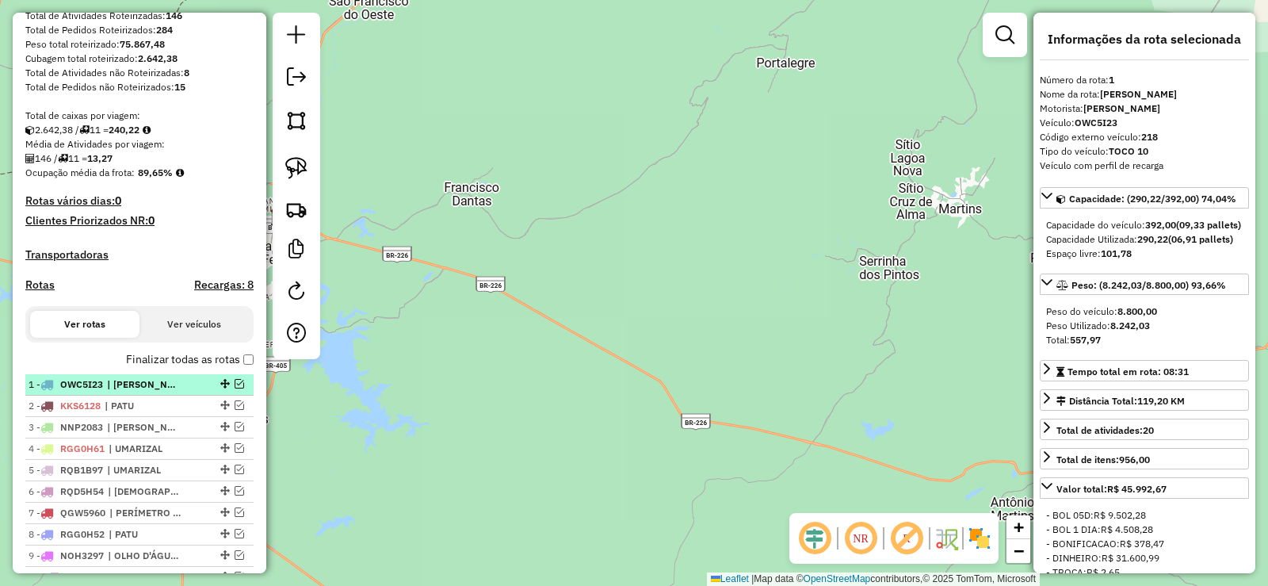
click at [235, 388] on em at bounding box center [240, 384] width 10 height 10
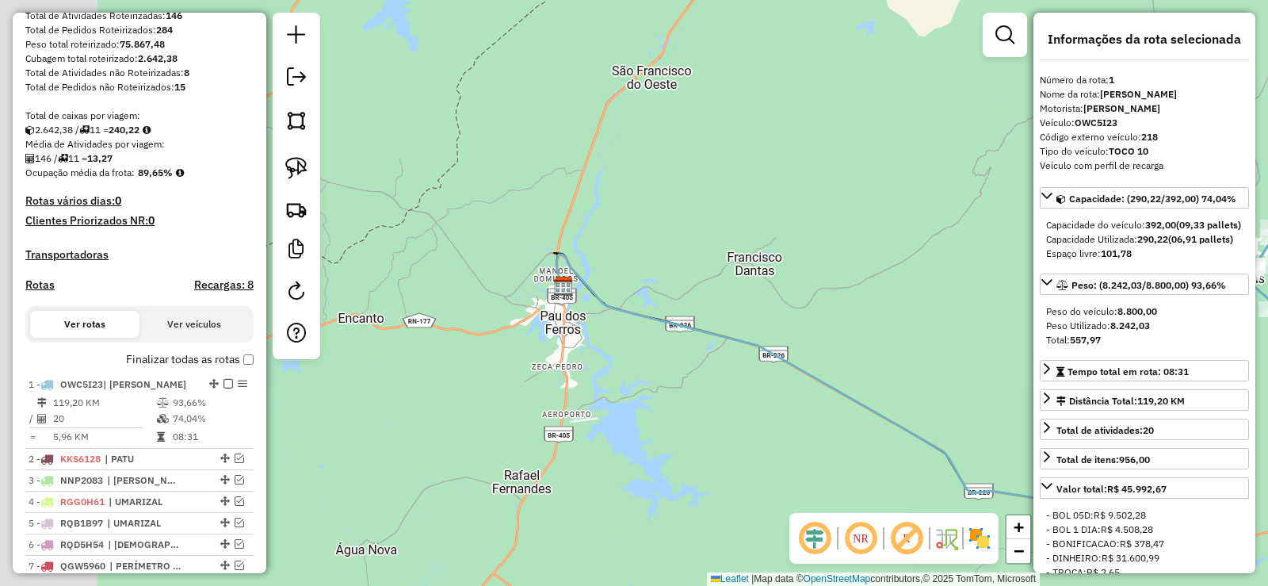
drag, startPoint x: 579, startPoint y: 396, endPoint x: 799, endPoint y: 451, distance: 227.0
click at [799, 451] on div "Janela de atendimento Grade de atendimento Capacidade Transportadoras Veículos …" at bounding box center [634, 293] width 1268 height 586
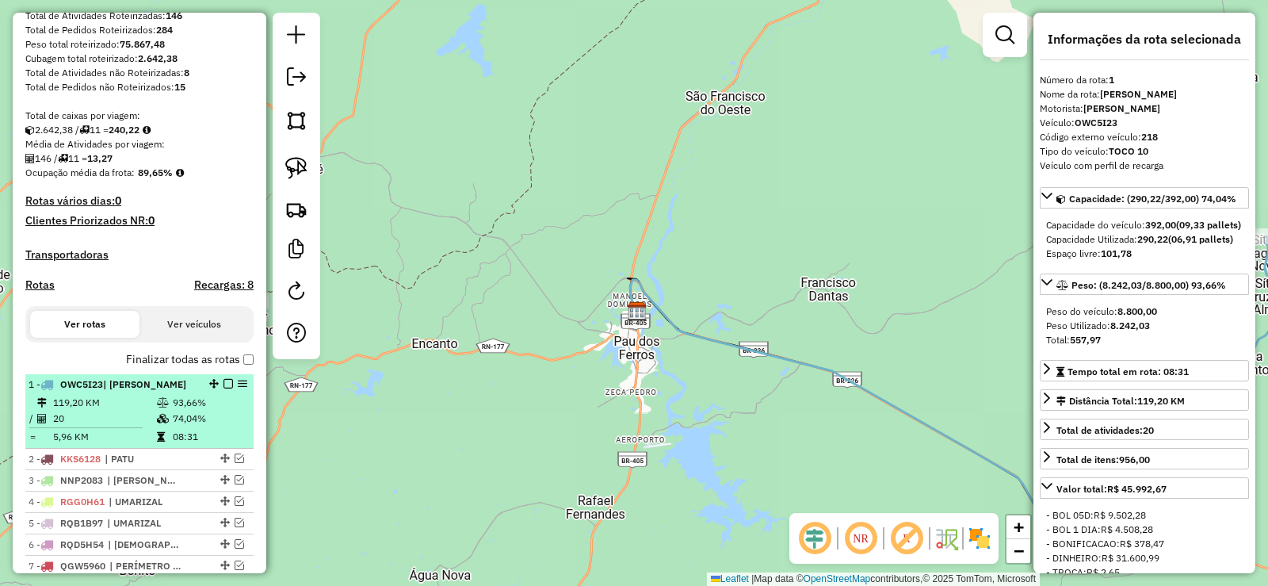
click at [230, 388] on div at bounding box center [224, 384] width 48 height 10
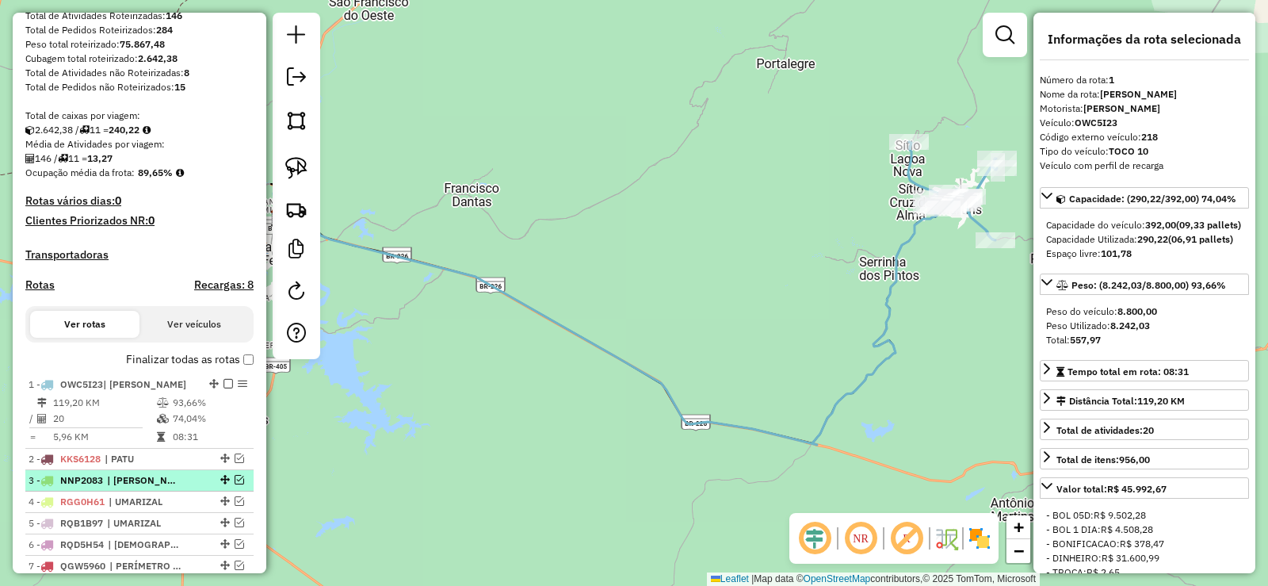
click at [235, 484] on em at bounding box center [240, 480] width 10 height 10
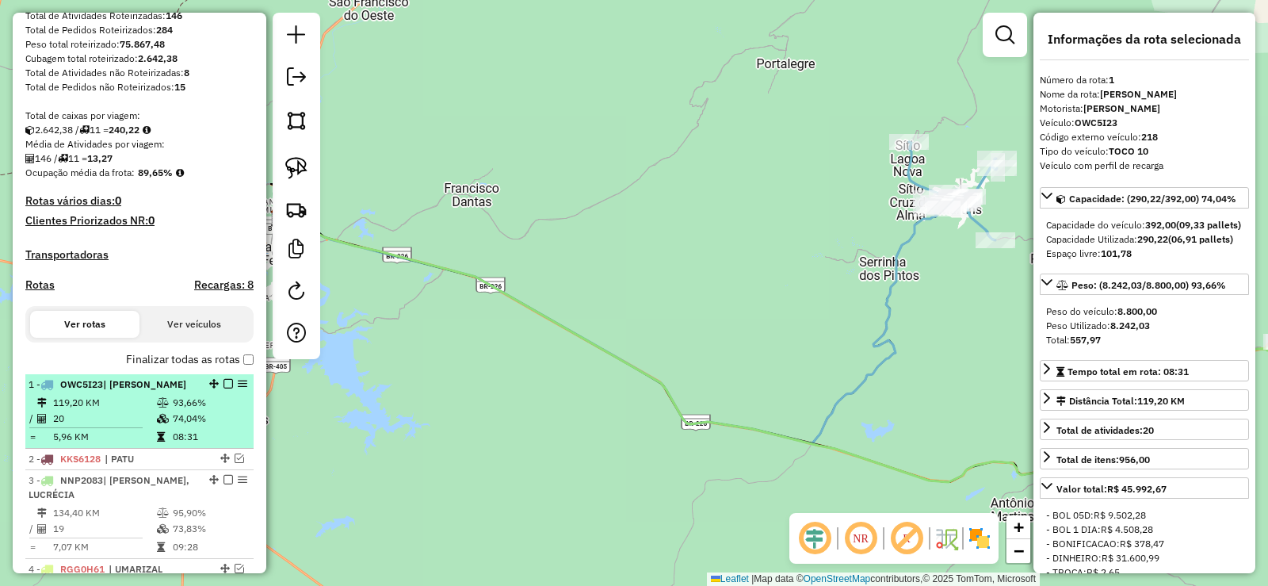
click at [223, 388] on em at bounding box center [228, 384] width 10 height 10
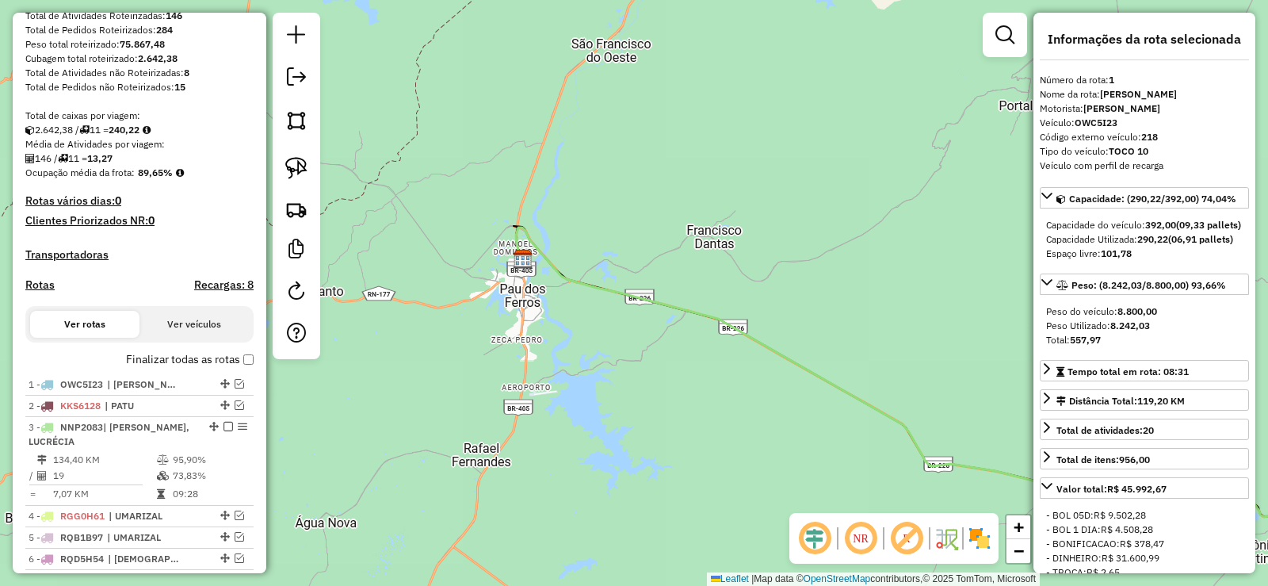
drag, startPoint x: 664, startPoint y: 396, endPoint x: 675, endPoint y: 409, distance: 16.8
click at [675, 409] on div "Janela de atendimento Grade de atendimento Capacidade Transportadoras Veículos …" at bounding box center [634, 293] width 1268 height 586
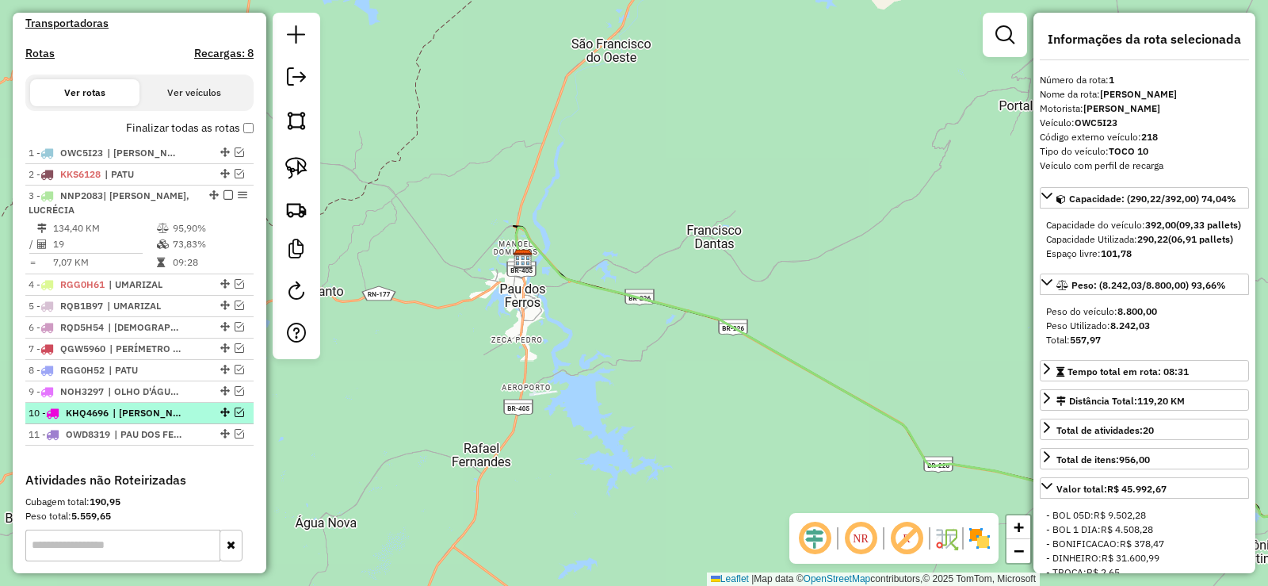
scroll to position [476, 0]
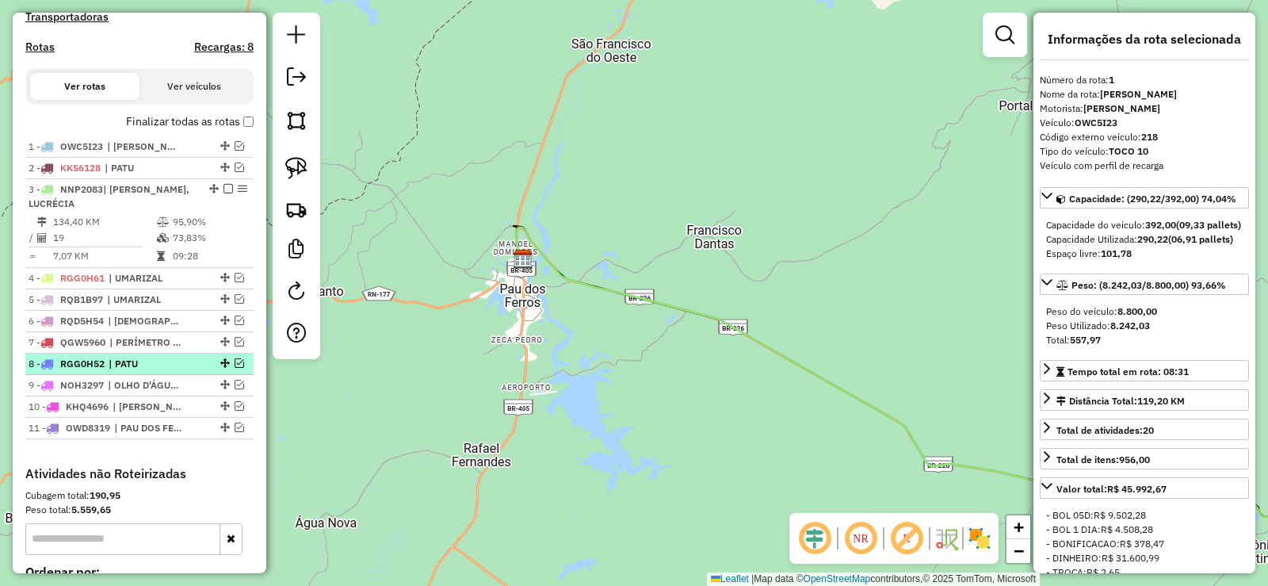
click at [236, 368] on em at bounding box center [240, 363] width 10 height 10
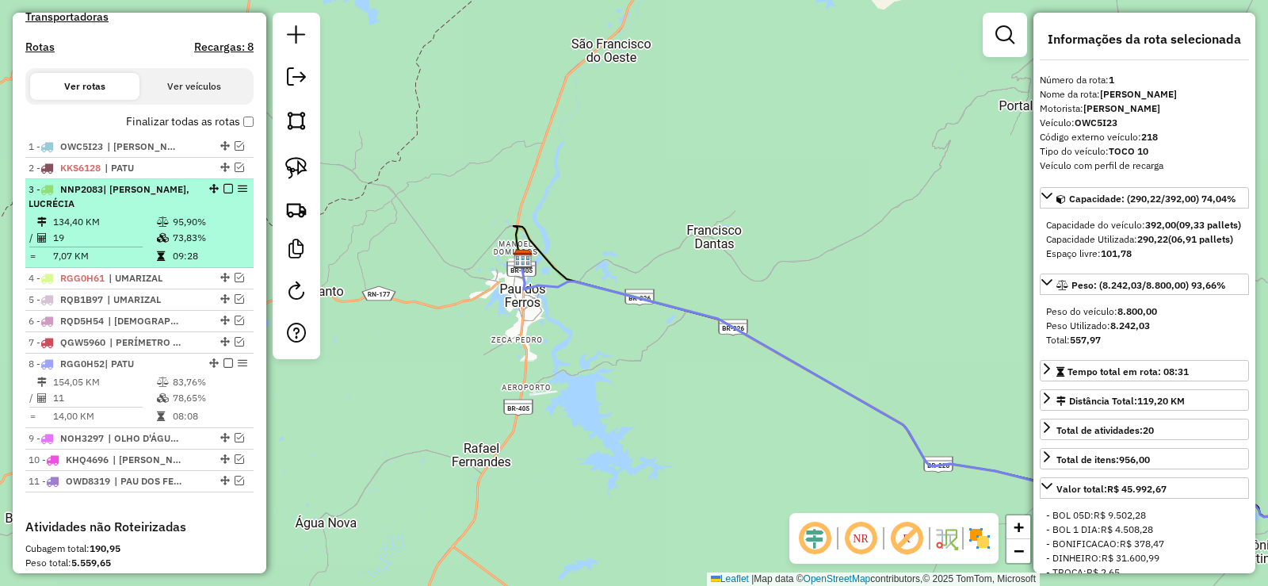
click at [223, 193] on em at bounding box center [228, 189] width 10 height 10
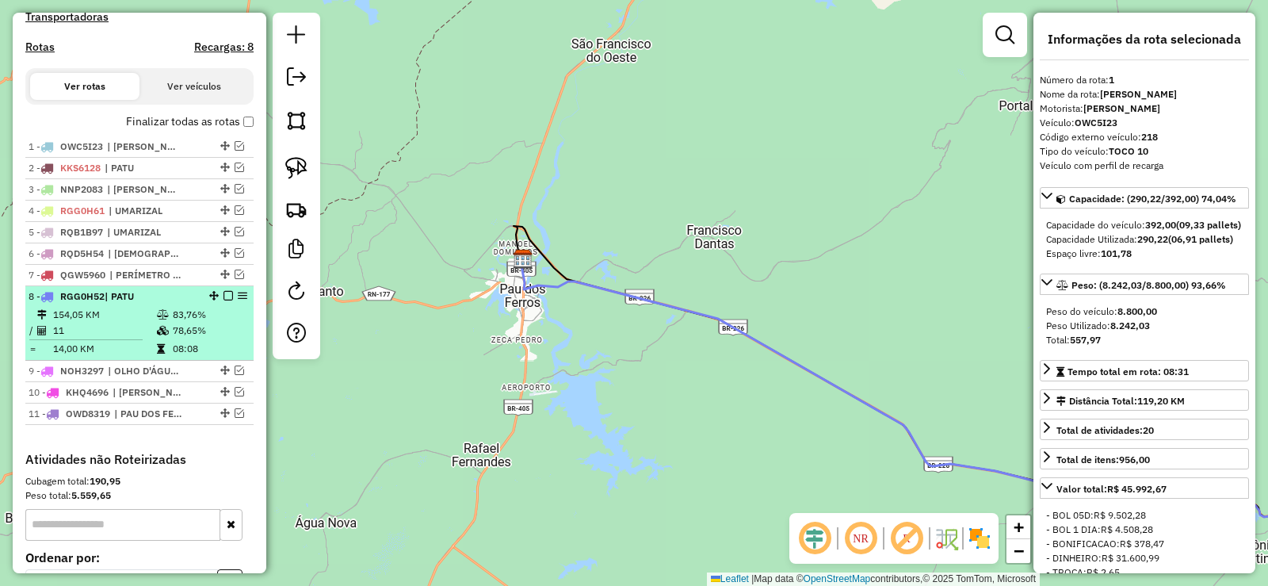
click at [150, 323] on td "154,05 KM" at bounding box center [104, 315] width 104 height 16
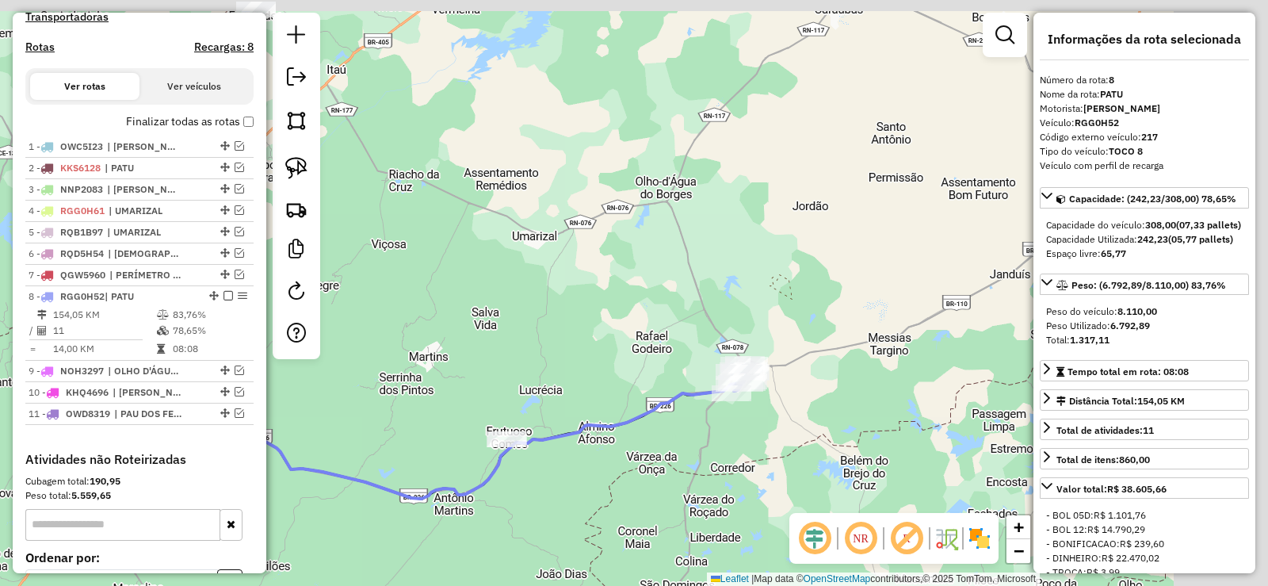
drag, startPoint x: 644, startPoint y: 453, endPoint x: 659, endPoint y: 418, distance: 38.7
click at [621, 462] on div "Janela de atendimento Grade de atendimento Capacidade Transportadoras Veículos …" at bounding box center [634, 293] width 1268 height 586
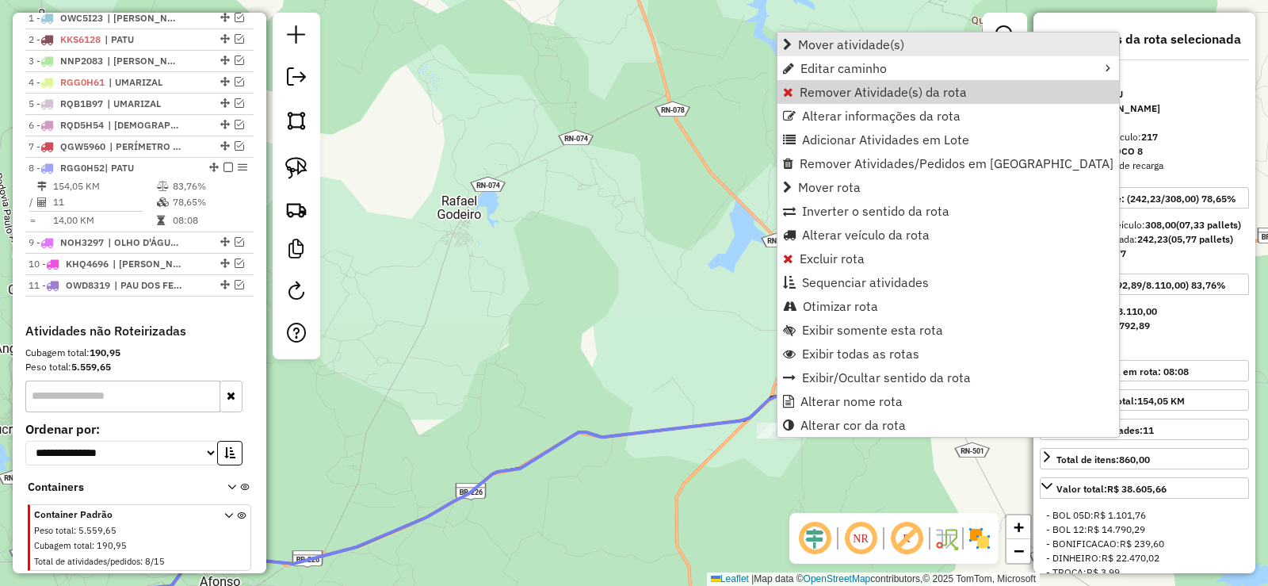
scroll to position [654, 0]
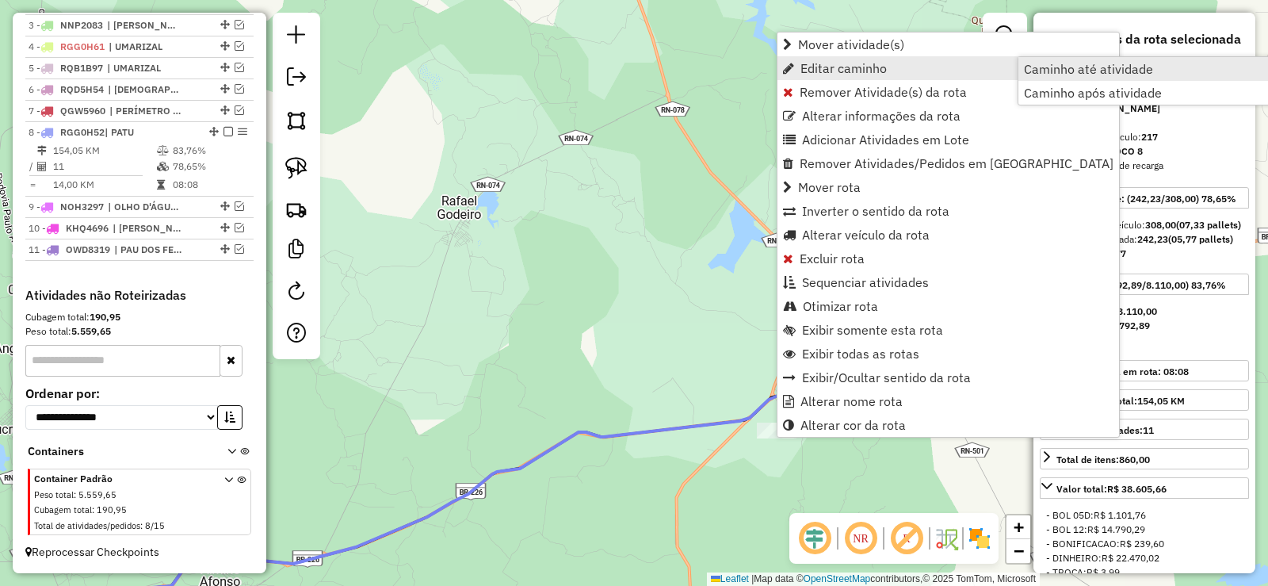
click at [1100, 66] on span "Caminho até atividade" at bounding box center [1088, 69] width 129 height 13
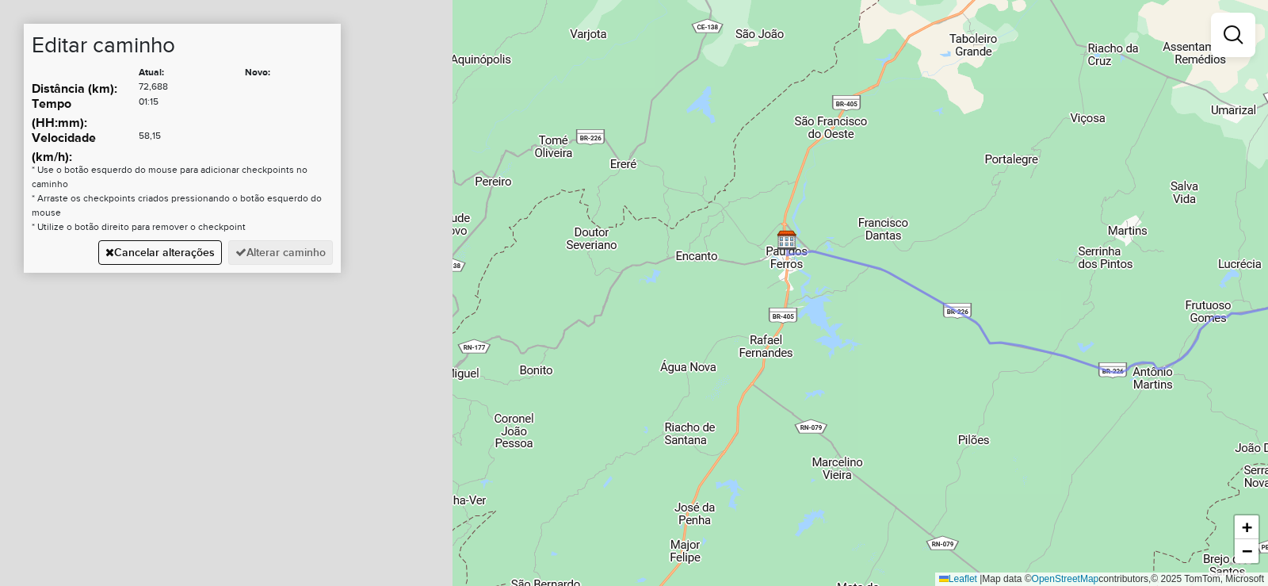
drag, startPoint x: 869, startPoint y: 265, endPoint x: 990, endPoint y: 277, distance: 121.8
click at [990, 277] on div "Janela de atendimento Grade de atendimento Capacidade Transportadoras Veículos …" at bounding box center [634, 293] width 1268 height 586
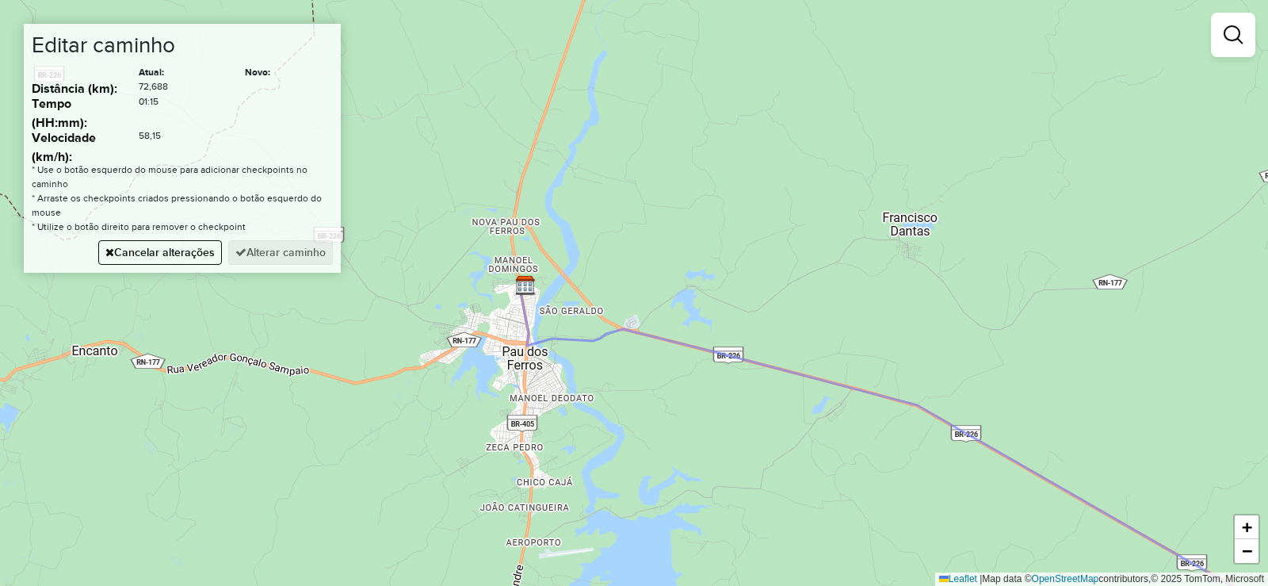
click at [543, 252] on div "Janela de atendimento Grade de atendimento Capacidade Transportadoras Veículos …" at bounding box center [634, 293] width 1268 height 586
click at [284, 254] on button "Alterar caminho" at bounding box center [280, 252] width 105 height 25
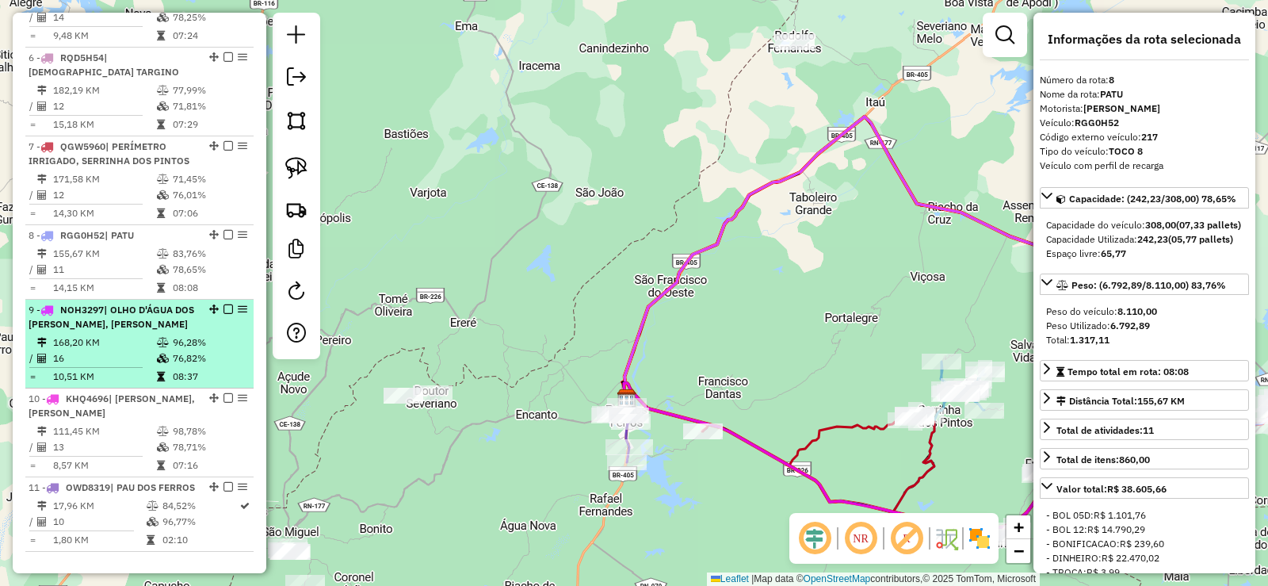
scroll to position [1030, 0]
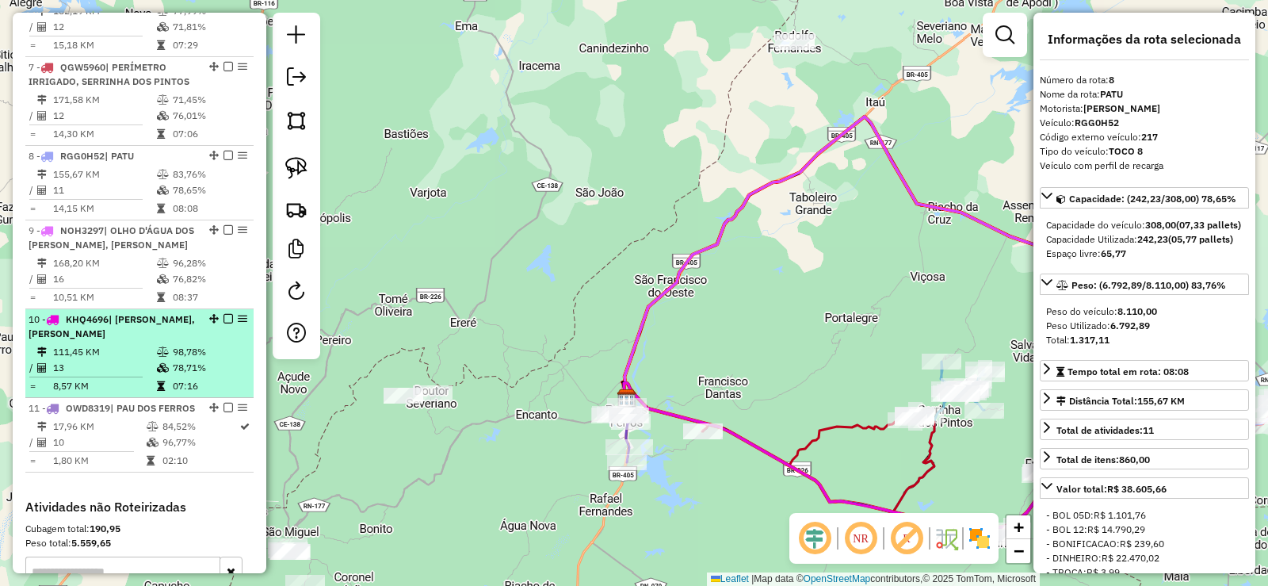
click at [148, 356] on li "10 - KHQ4696 | ANTONIO MARTINS, FRUTUOSO GOMES 111,45 KM 98,78% / 13 78,71% = 8…" at bounding box center [139, 353] width 228 height 89
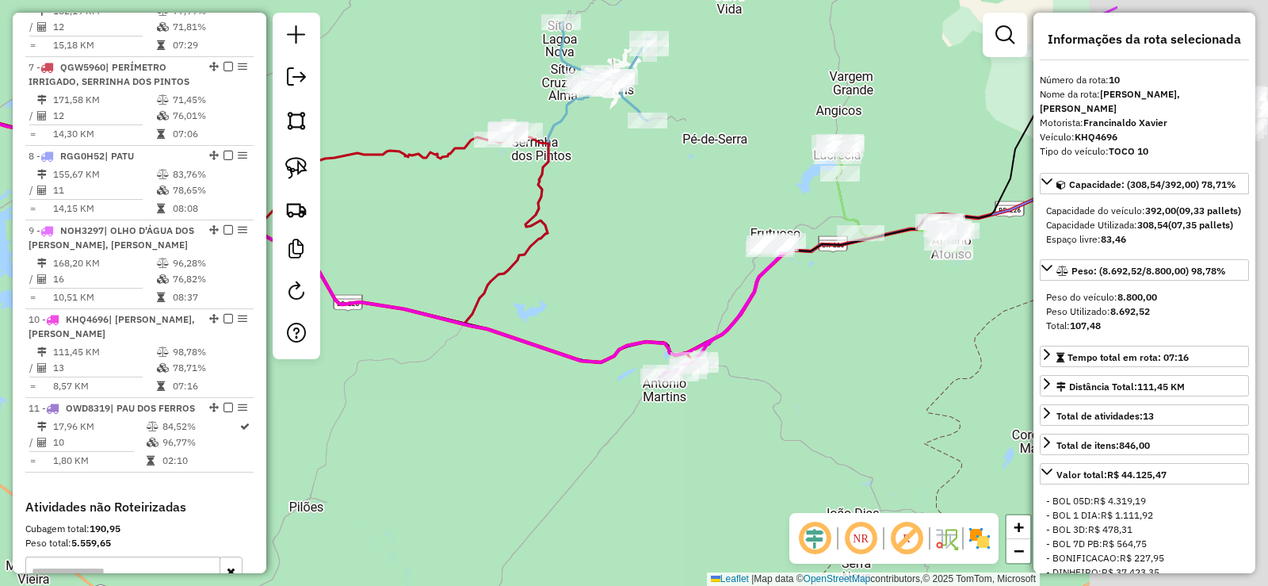
drag, startPoint x: 701, startPoint y: 462, endPoint x: 422, endPoint y: 390, distance: 287.4
click at [422, 390] on div "Janela de atendimento Grade de atendimento Capacidade Transportadoras Veículos …" at bounding box center [634, 293] width 1268 height 586
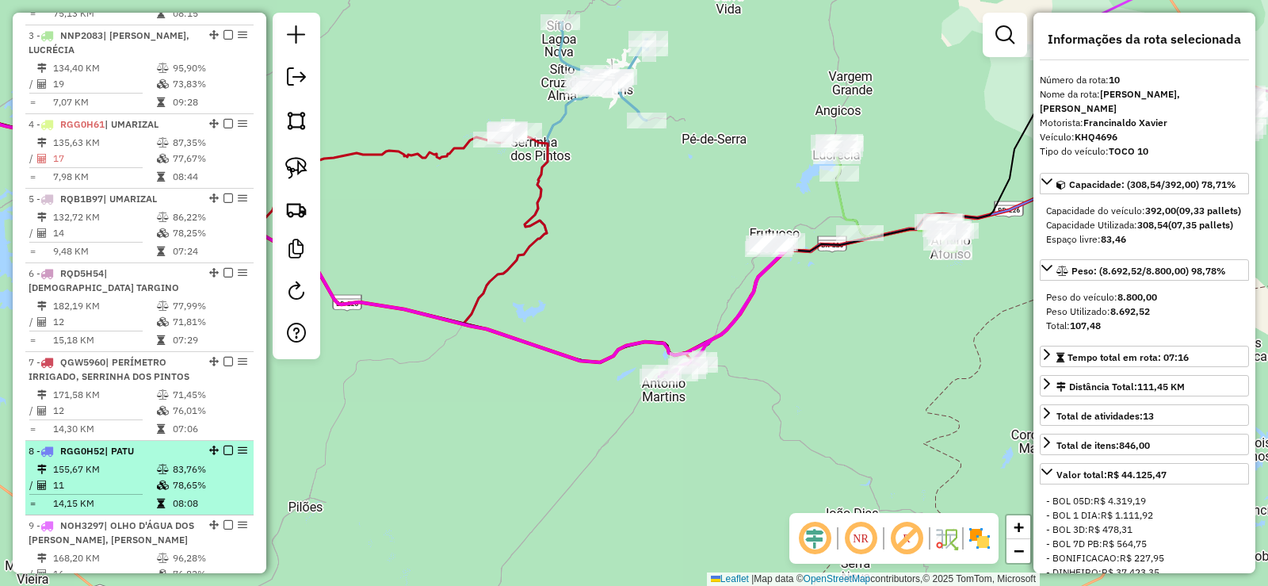
scroll to position [476, 0]
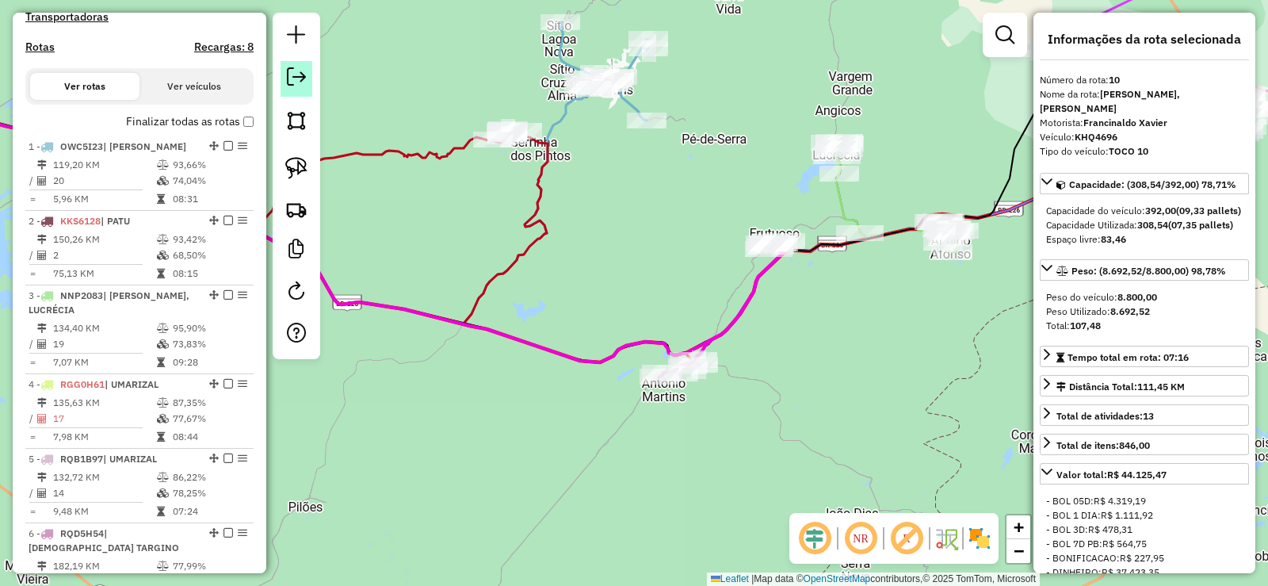
click at [298, 71] on em at bounding box center [296, 76] width 19 height 19
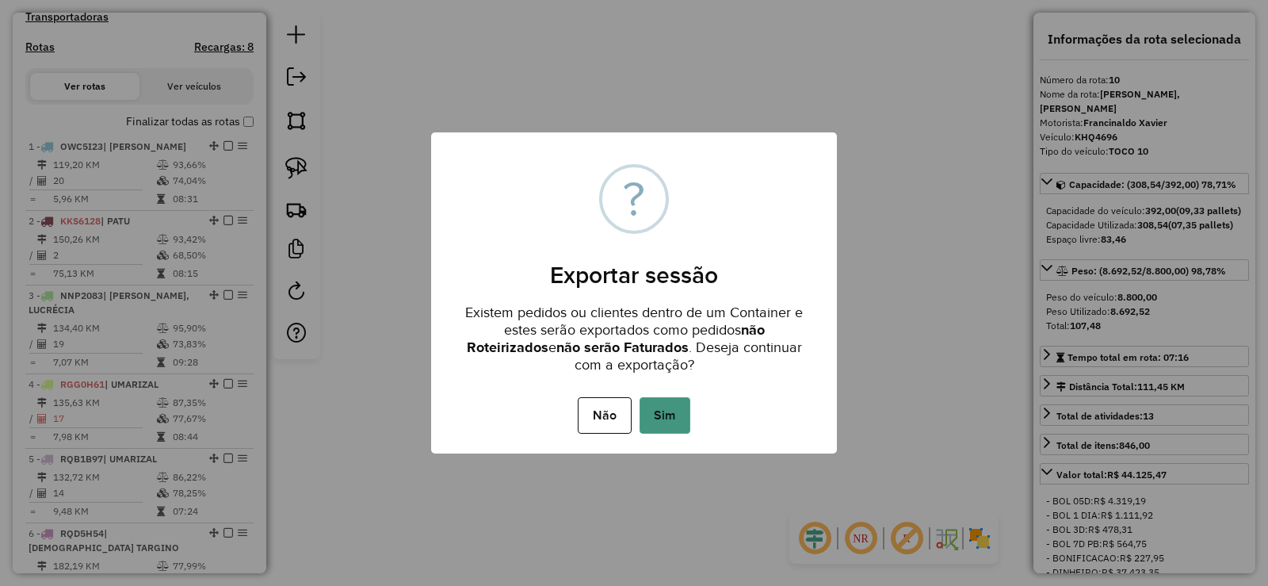
click at [675, 418] on button "Sim" at bounding box center [665, 415] width 51 height 36
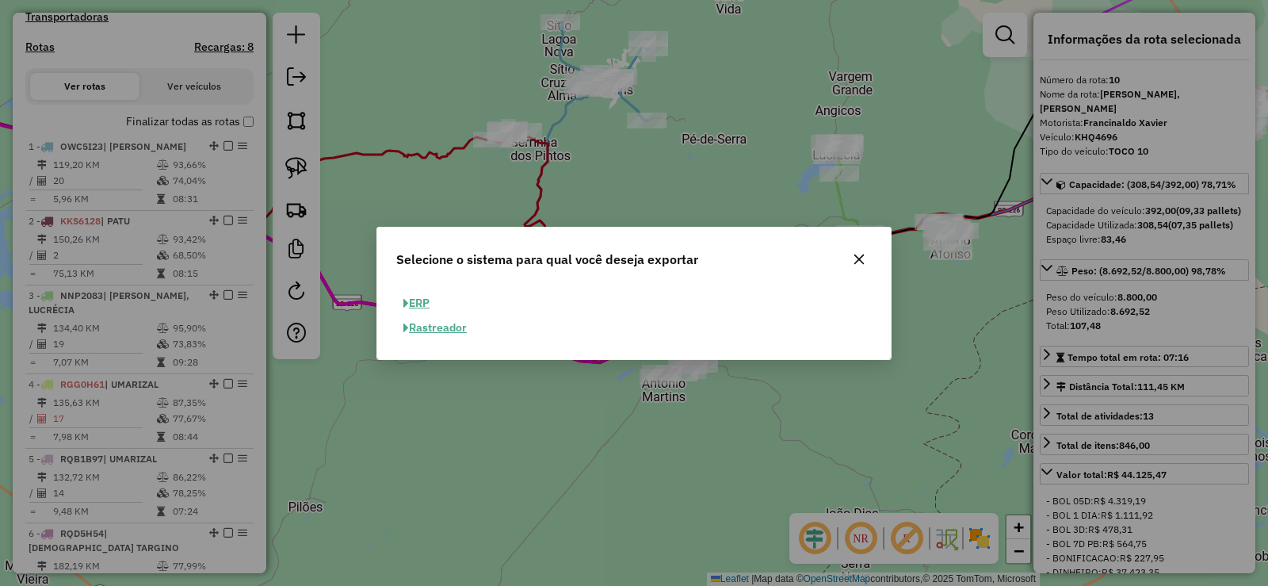
click at [416, 306] on button "ERP" at bounding box center [416, 303] width 40 height 25
select select "**"
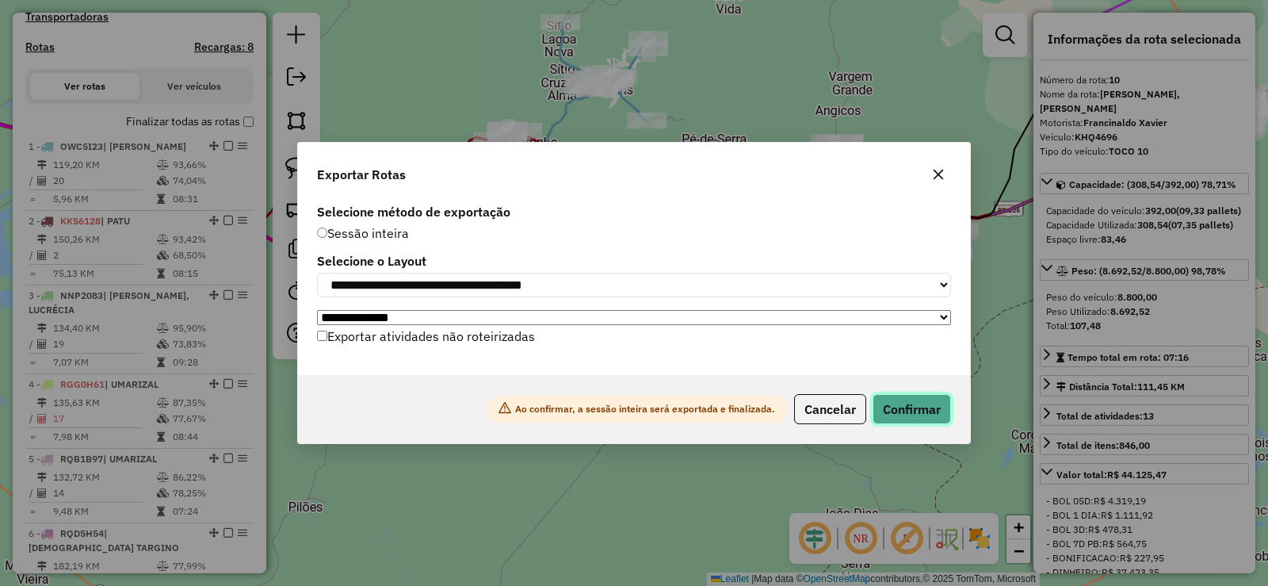
click at [911, 409] on button "Confirmar" at bounding box center [912, 409] width 78 height 30
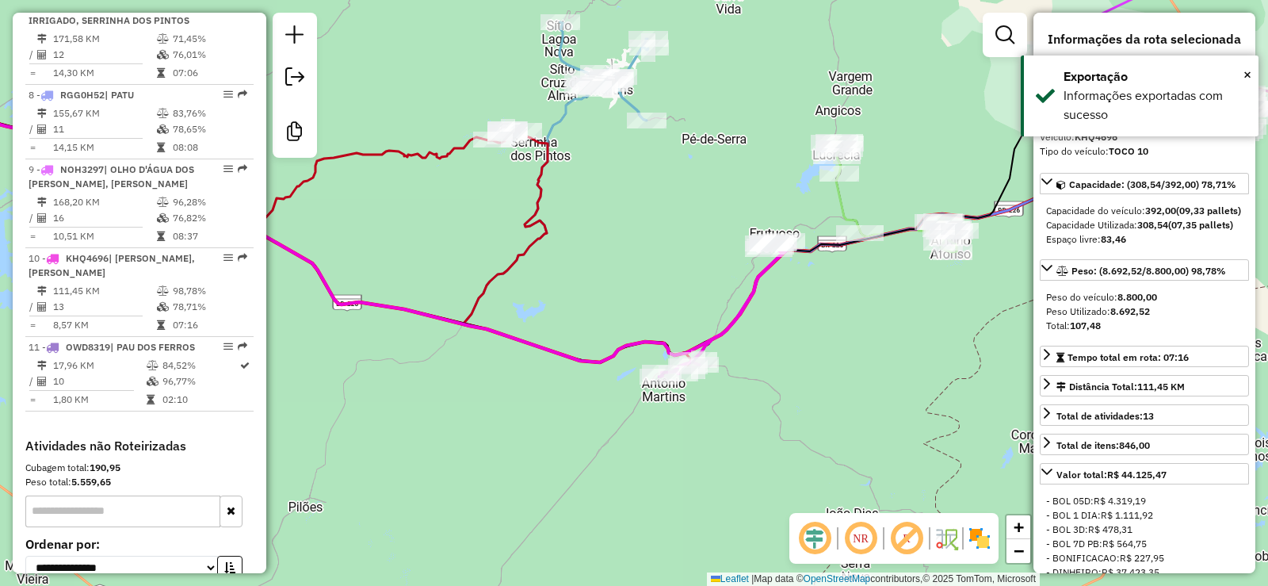
scroll to position [1246, 0]
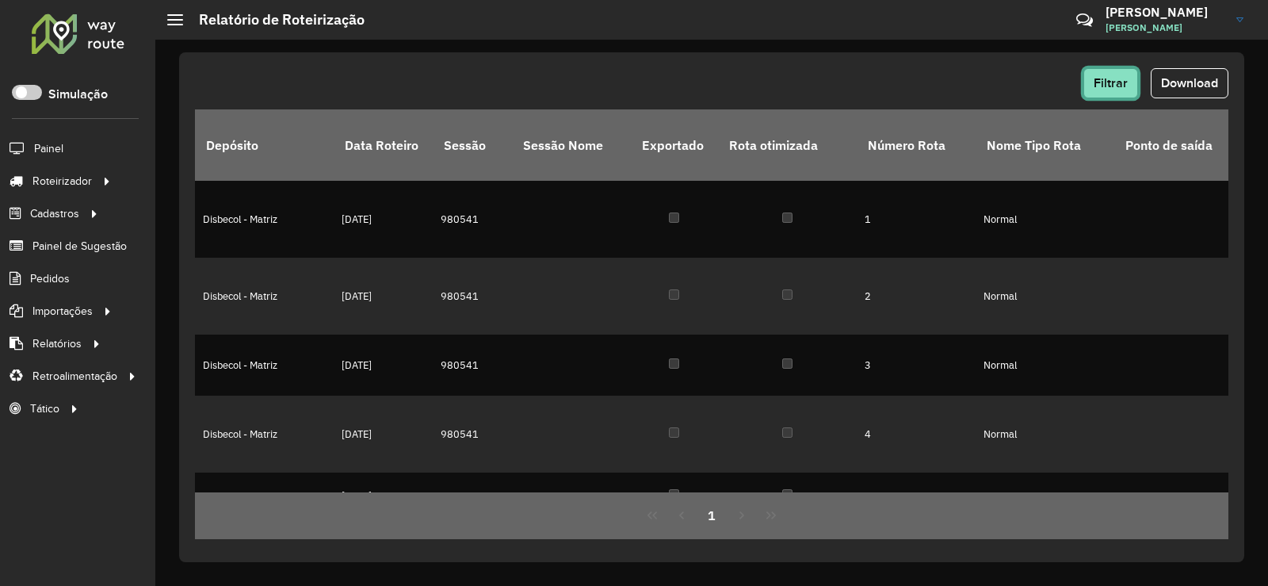
click at [1097, 84] on span "Filtrar" at bounding box center [1111, 82] width 34 height 13
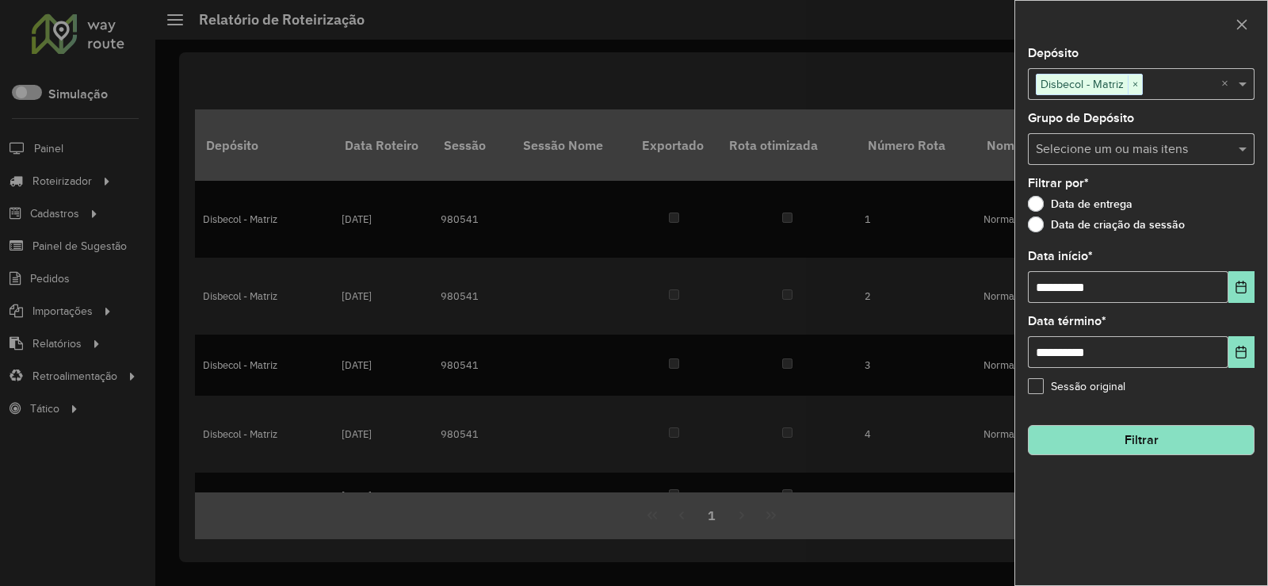
click at [1136, 77] on span "×" at bounding box center [1135, 84] width 14 height 19
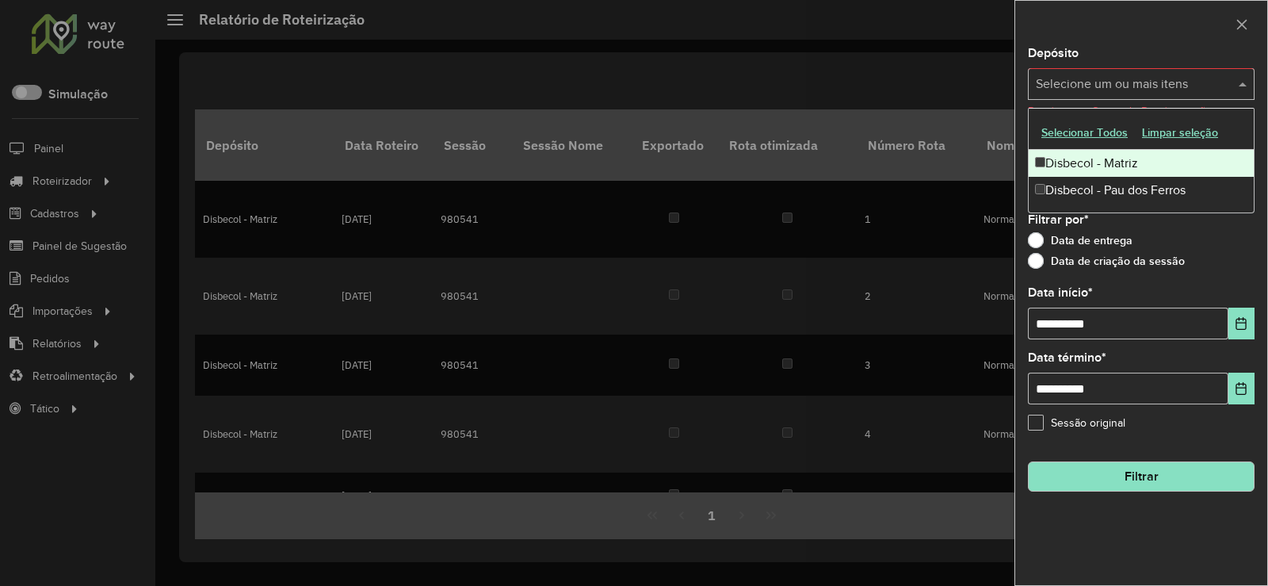
click at [1074, 86] on input "text" at bounding box center [1133, 84] width 203 height 19
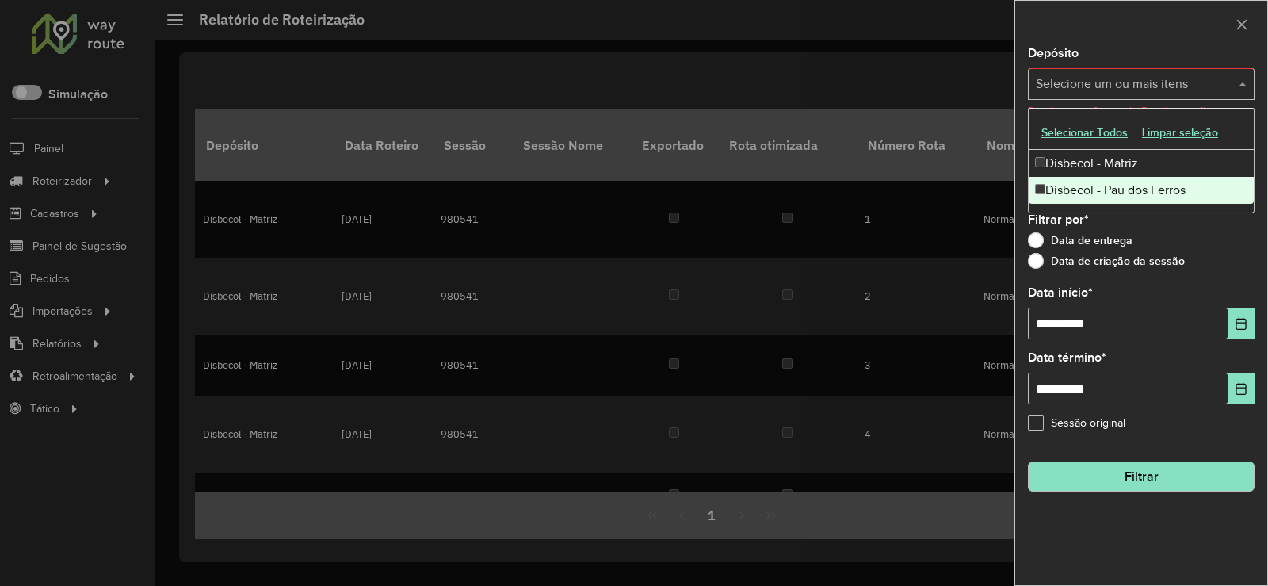
click at [1087, 187] on div "Disbecol - Pau dos Ferros" at bounding box center [1141, 190] width 225 height 27
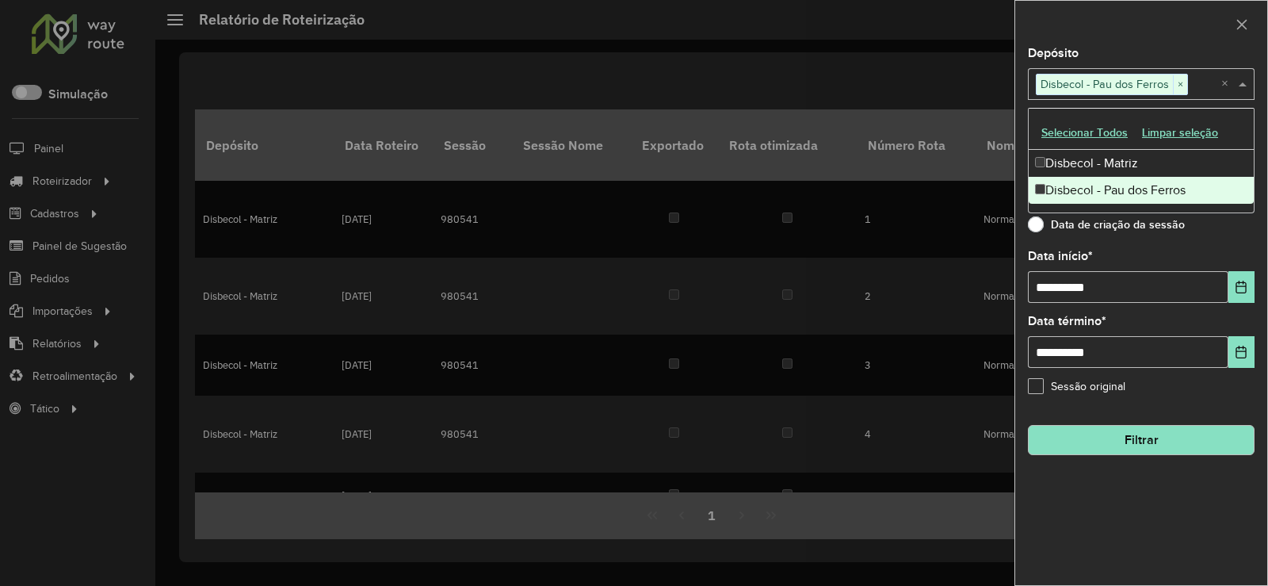
drag, startPoint x: 1176, startPoint y: 444, endPoint x: 1140, endPoint y: 432, distance: 37.6
click at [1175, 443] on button "Filtrar" at bounding box center [1141, 440] width 227 height 30
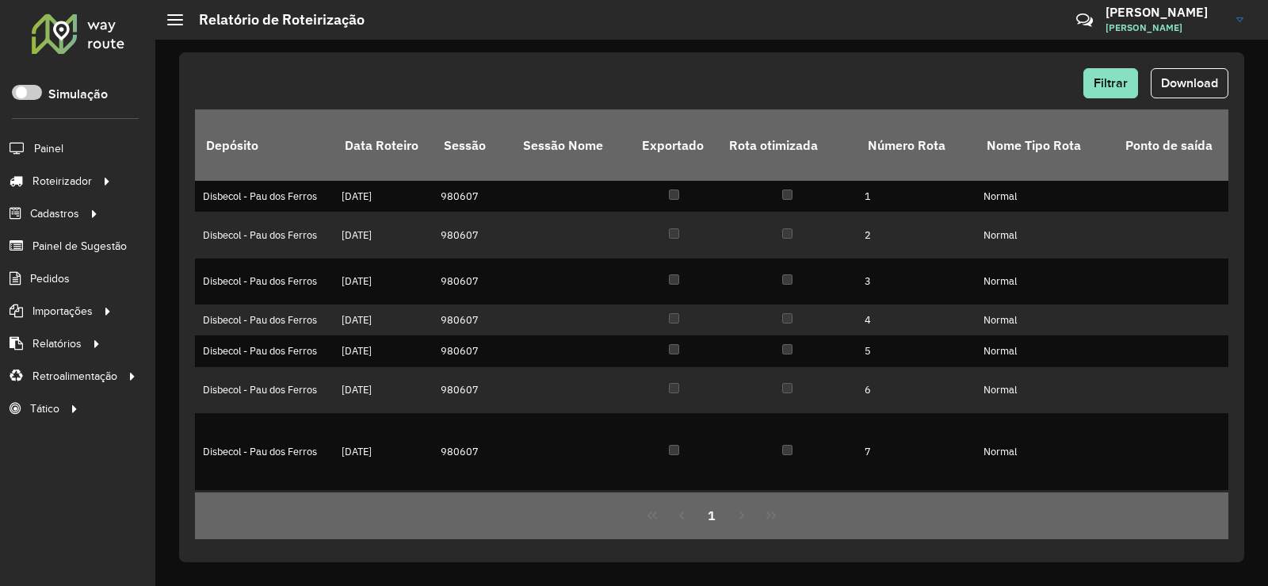
drag, startPoint x: 836, startPoint y: 59, endPoint x: 866, endPoint y: 65, distance: 30.8
click at [836, 59] on div "Filtrar Download Depósito Data Roteiro Sessão Sessão Nome Exportado Rota otimiz…" at bounding box center [711, 307] width 1065 height 510
click at [1190, 74] on button "Download" at bounding box center [1190, 83] width 78 height 30
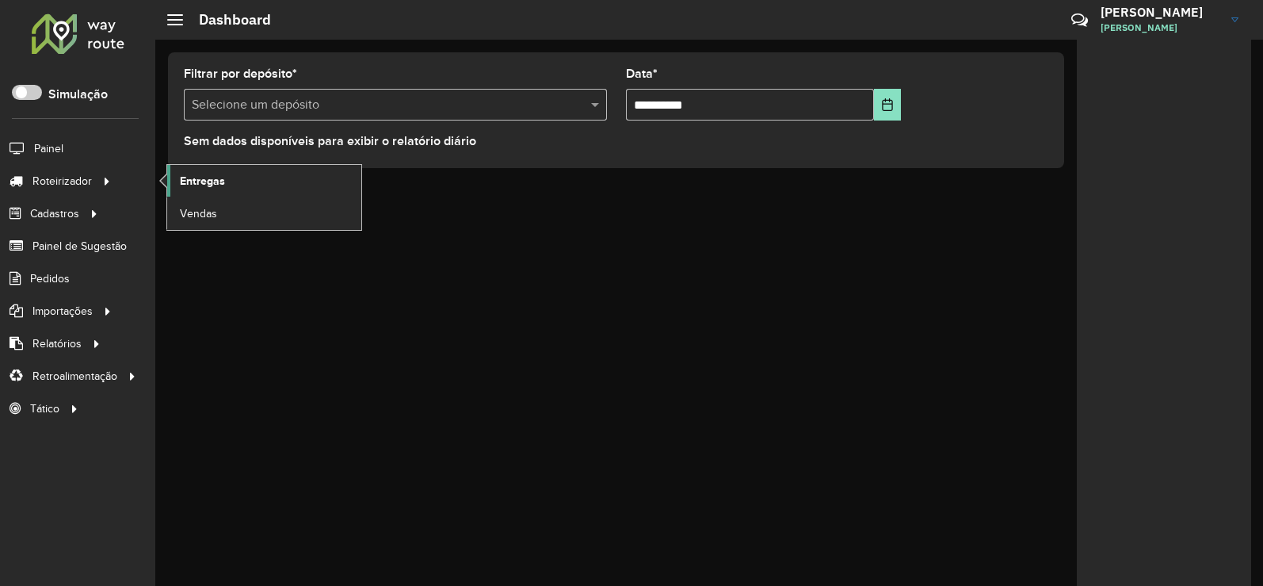
click at [211, 185] on span "Entregas" at bounding box center [202, 181] width 45 height 17
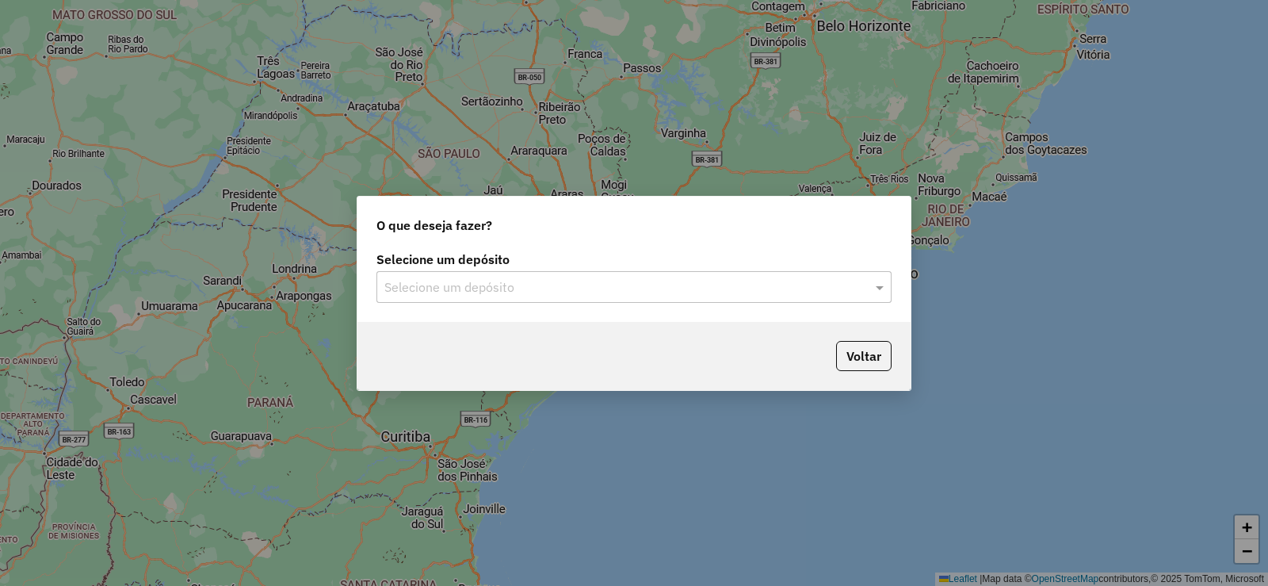
click at [435, 289] on input "text" at bounding box center [618, 287] width 468 height 19
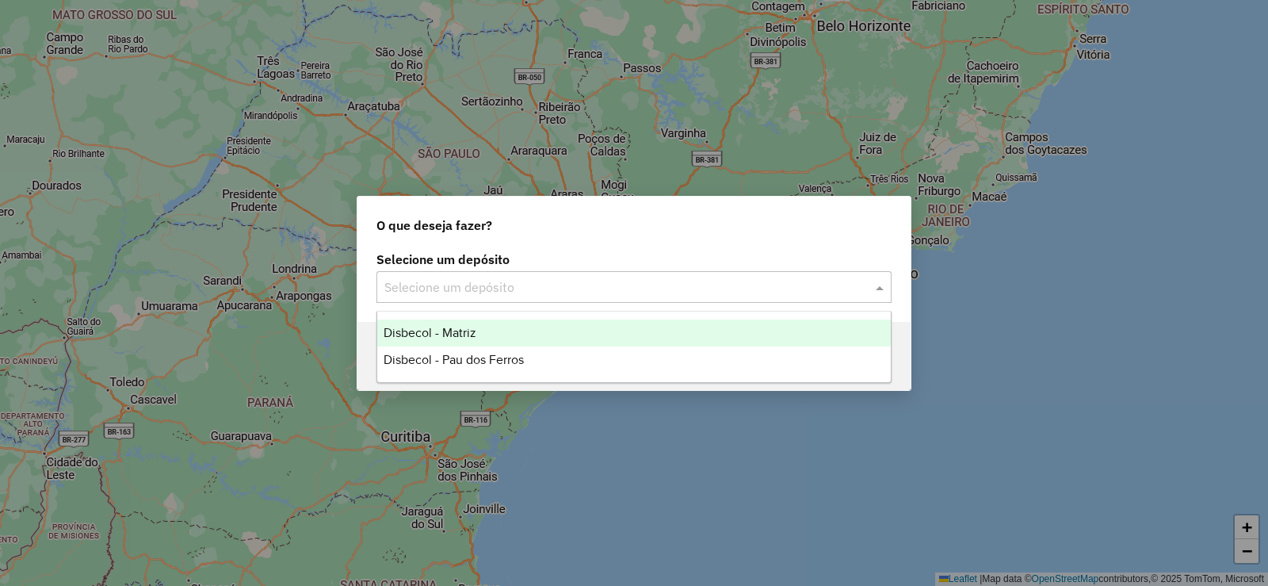
click at [448, 332] on span "Disbecol - Matriz" at bounding box center [430, 332] width 93 height 13
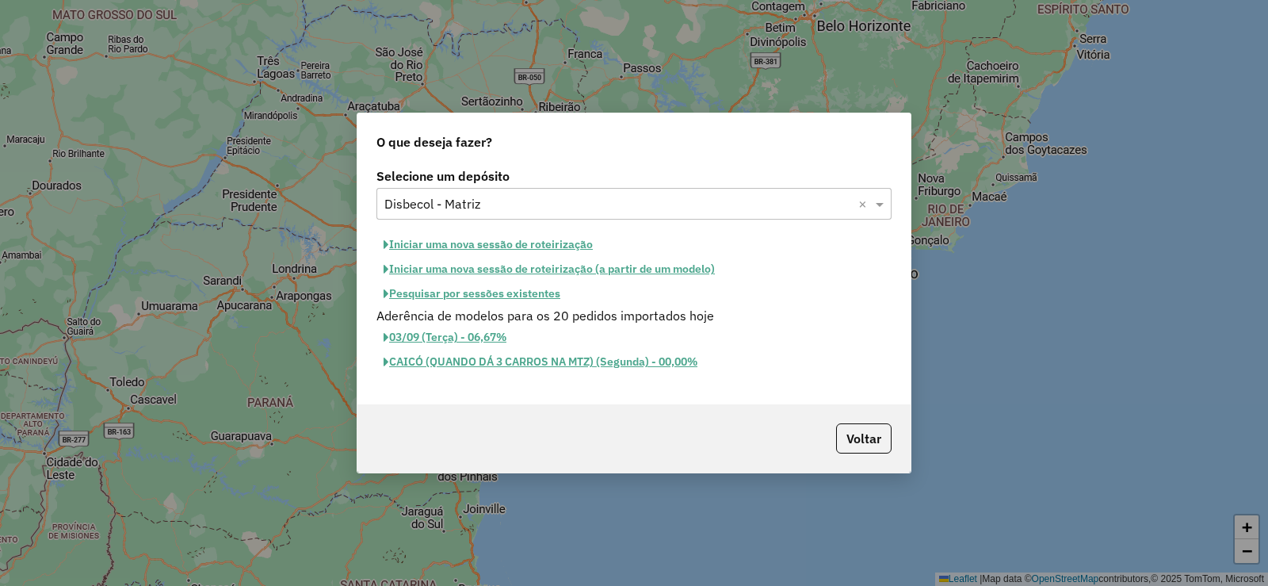
click at [451, 296] on button "Pesquisar por sessões existentes" at bounding box center [471, 293] width 191 height 25
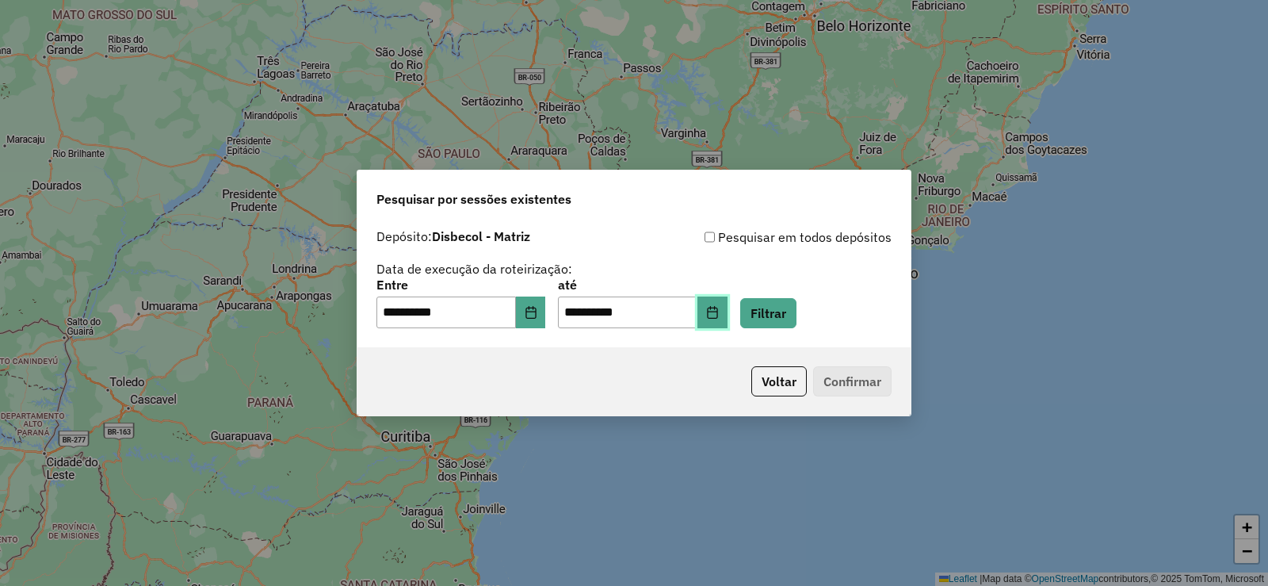
click at [725, 308] on button "Choose Date" at bounding box center [712, 312] width 30 height 32
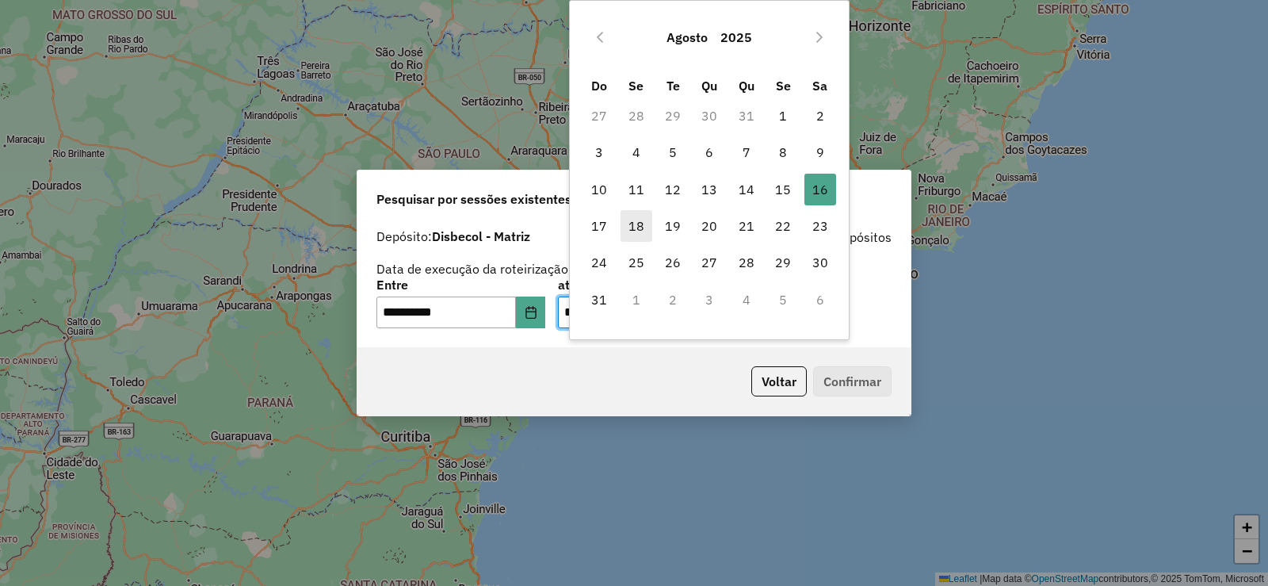
click at [634, 223] on span "18" at bounding box center [637, 226] width 32 height 32
type input "**********"
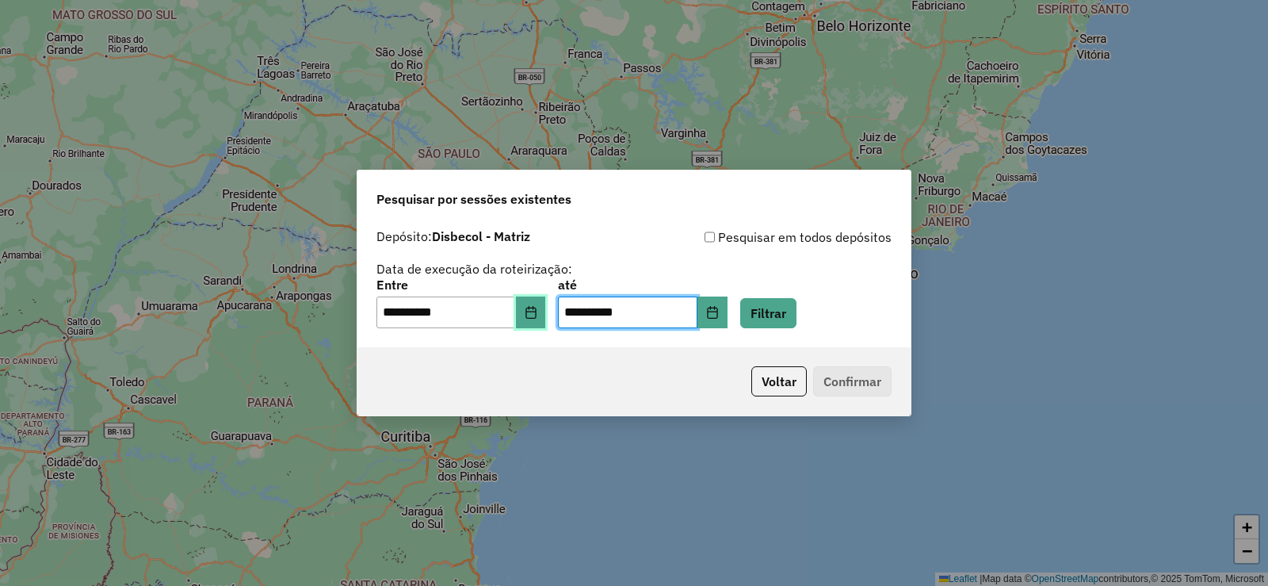
click at [540, 302] on button "Choose Date" at bounding box center [531, 312] width 30 height 32
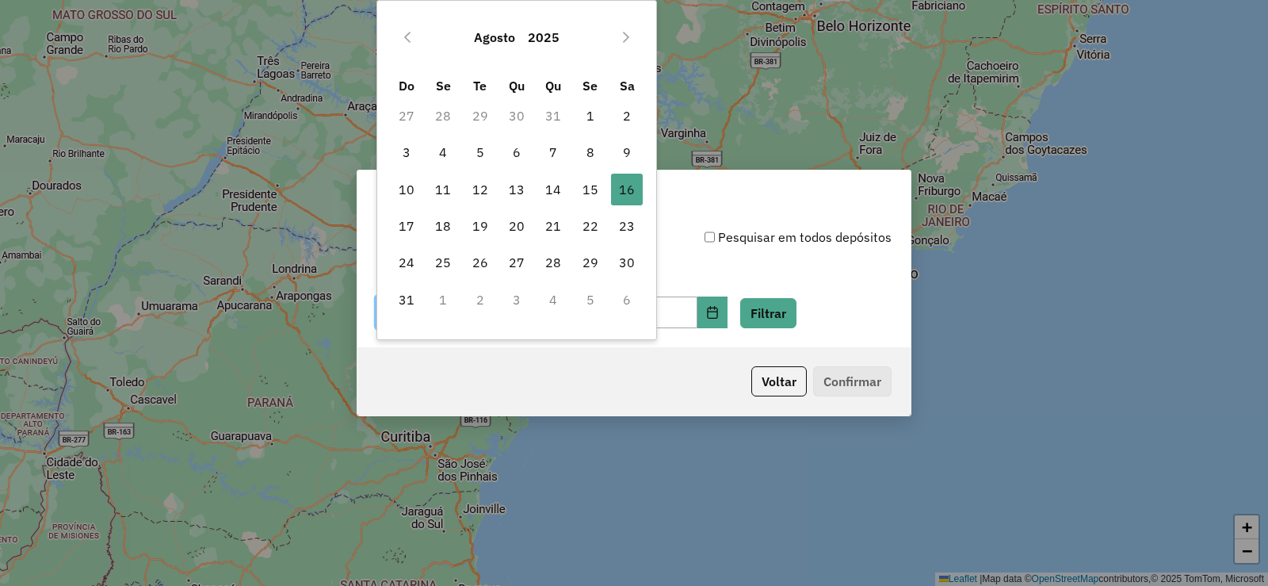
drag, startPoint x: 447, startPoint y: 228, endPoint x: 750, endPoint y: 315, distance: 315.0
click at [449, 227] on span "18" at bounding box center [443, 226] width 32 height 32
type input "**********"
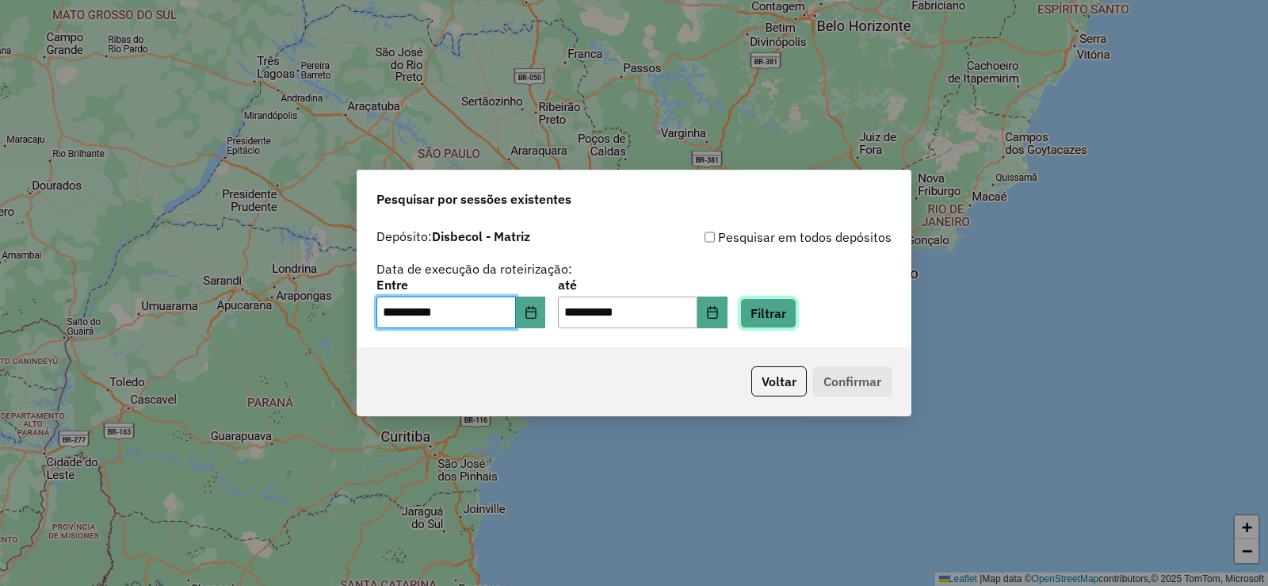
click at [796, 315] on button "Filtrar" at bounding box center [768, 313] width 56 height 30
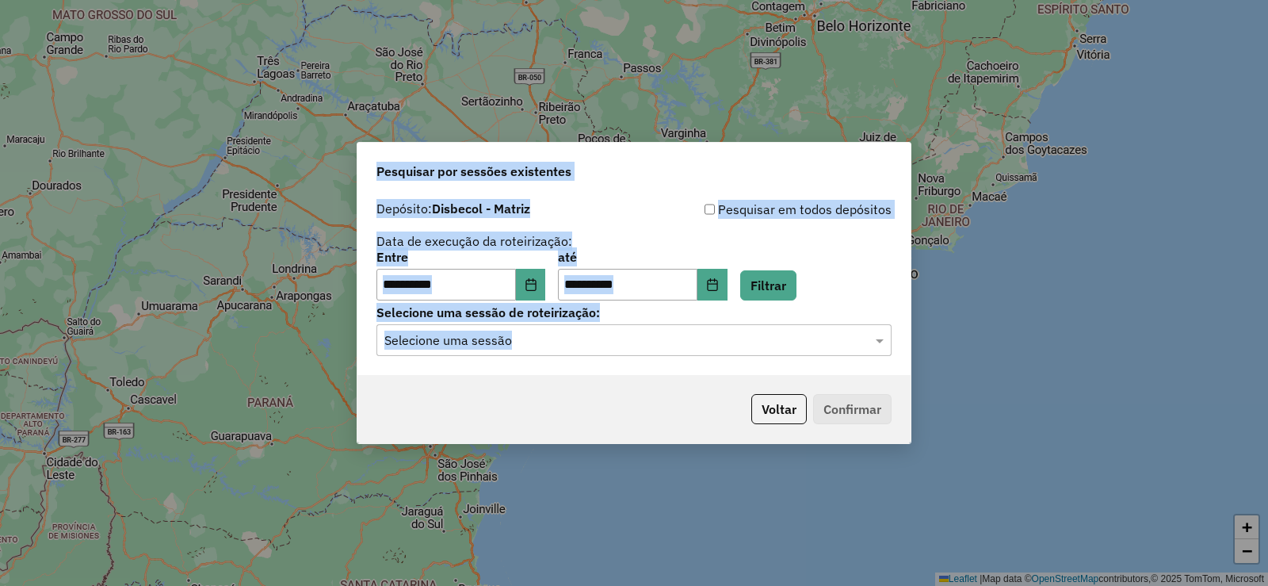
click at [870, 334] on hb-app "**********" at bounding box center [634, 293] width 1268 height 586
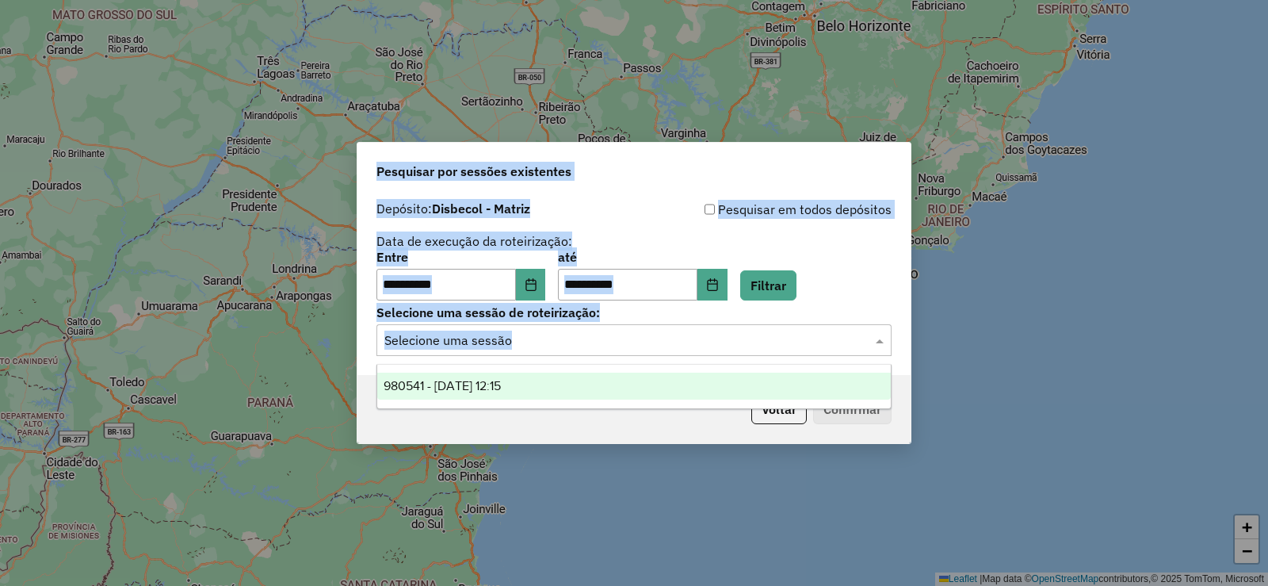
drag, startPoint x: 806, startPoint y: 346, endPoint x: 723, endPoint y: 344, distance: 83.2
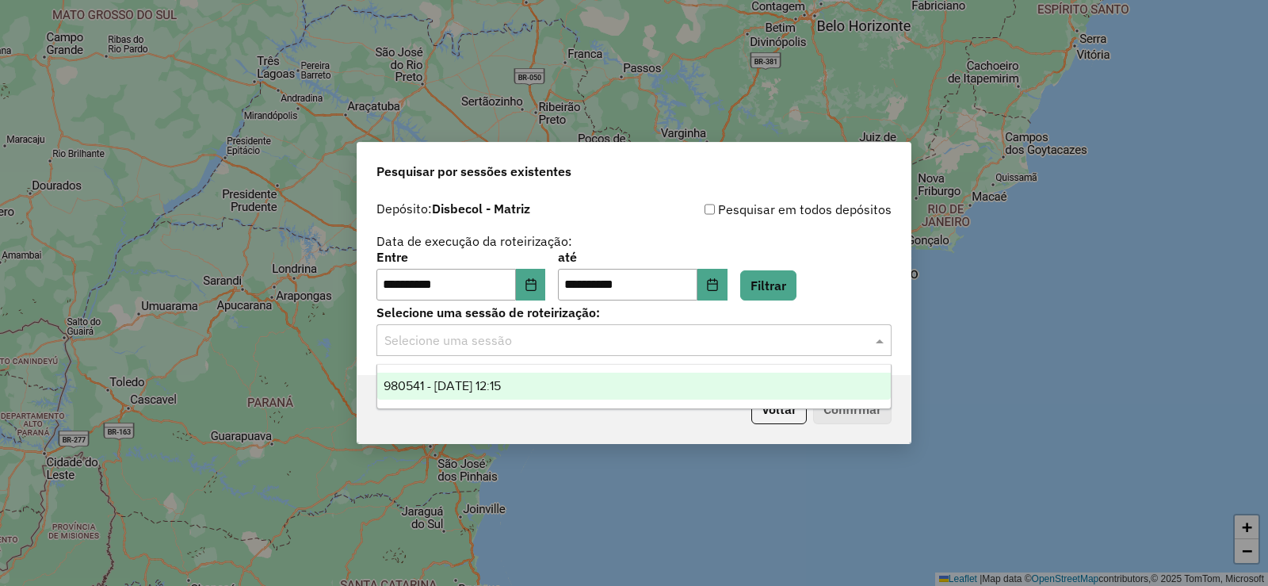
click at [804, 345] on input "text" at bounding box center [618, 340] width 468 height 19
click at [548, 377] on div "980541 - [DATE] 12:15" at bounding box center [634, 385] width 514 height 27
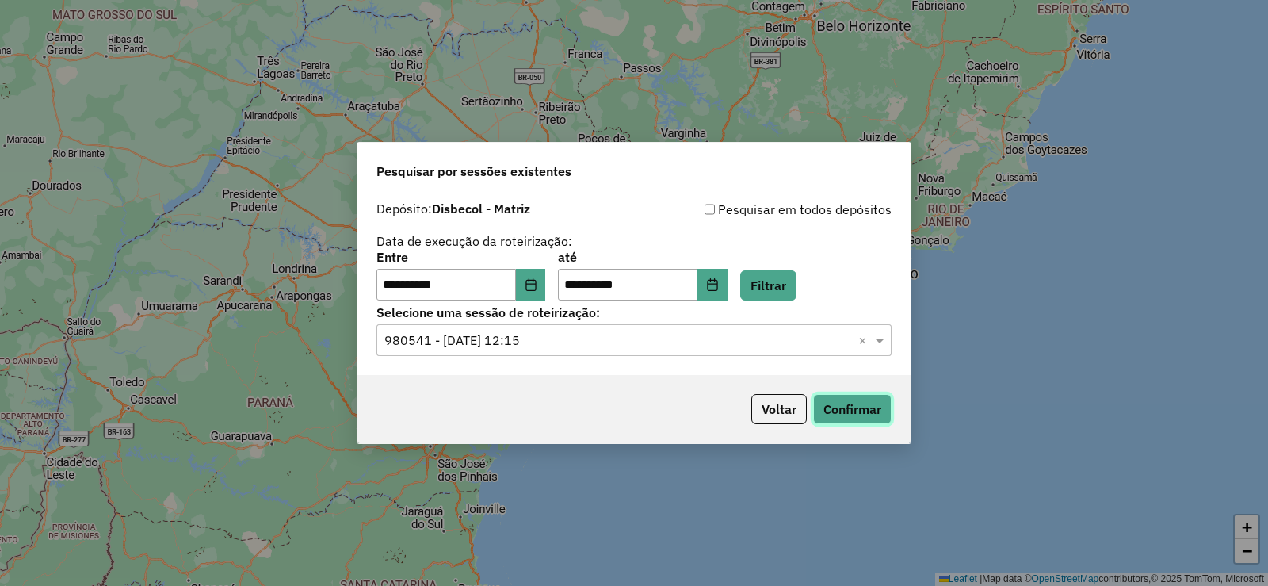
click at [865, 402] on button "Confirmar" at bounding box center [852, 409] width 78 height 30
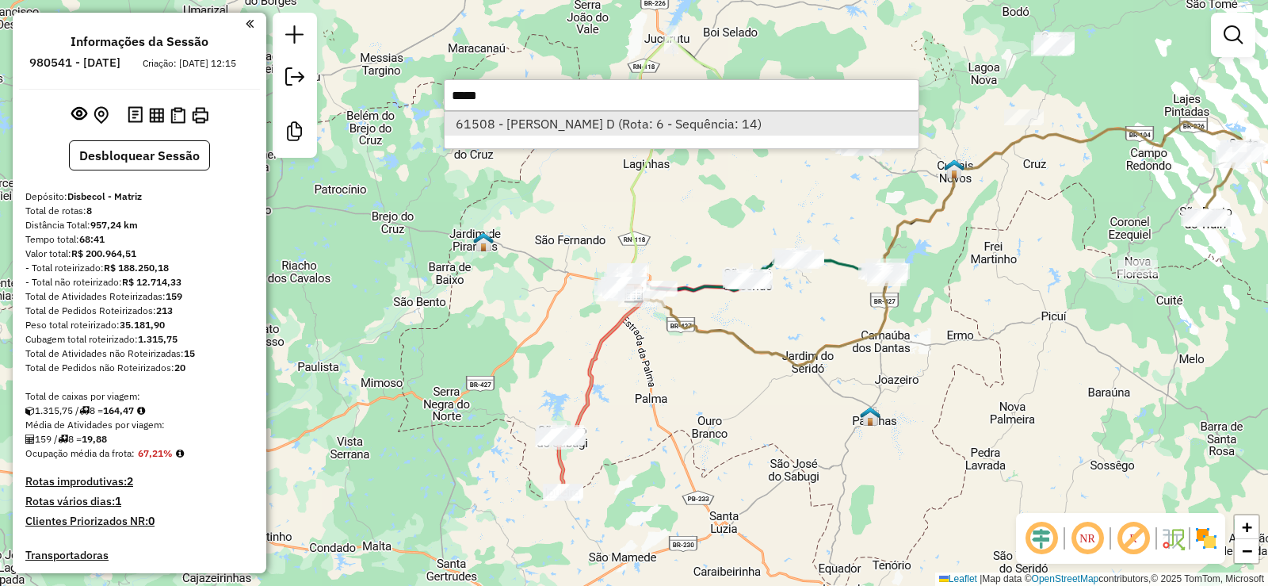
type input "*****"
click at [613, 126] on li "61508 - [PERSON_NAME] D (Rota: 6 - Sequência: 14)" at bounding box center [682, 124] width 474 height 24
select select "**********"
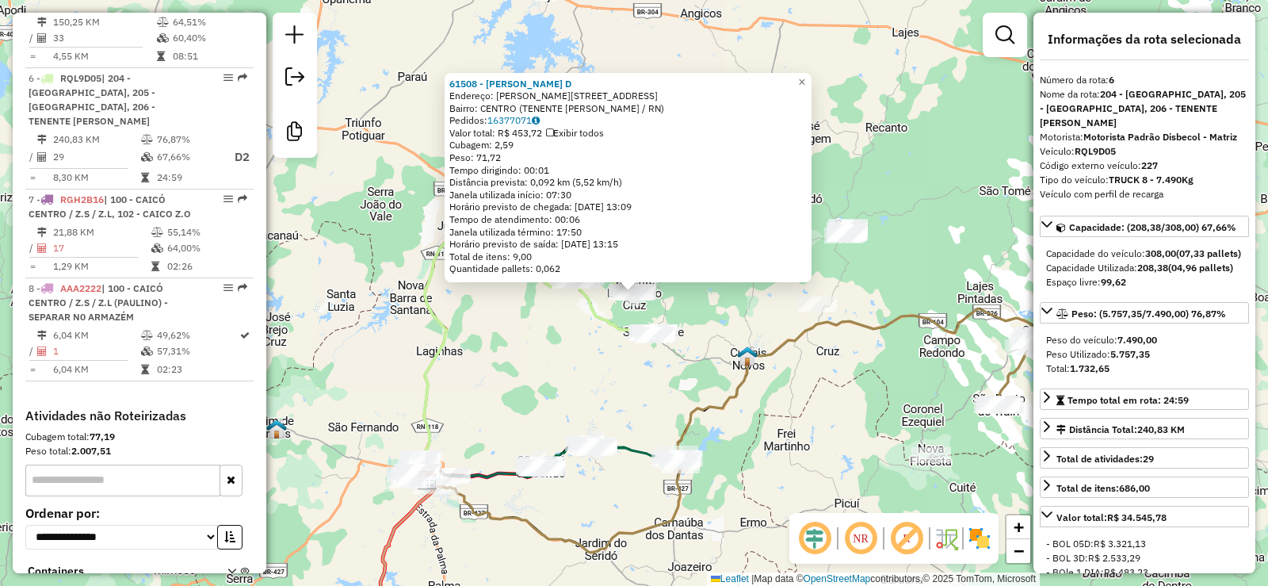
scroll to position [1117, 0]
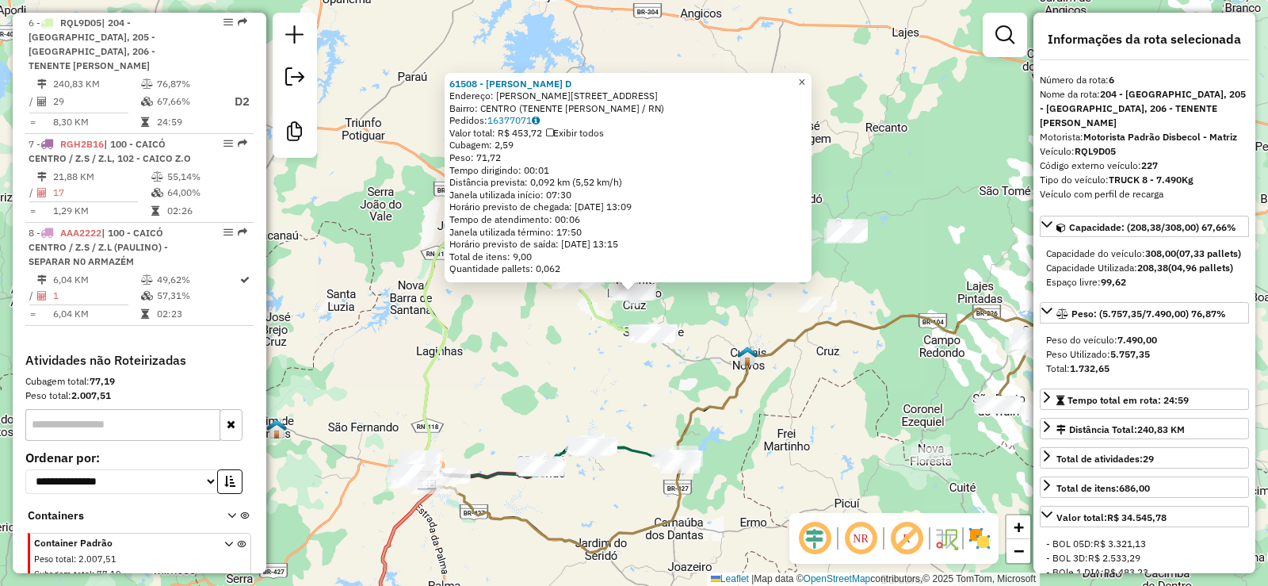
click at [805, 78] on span "×" at bounding box center [801, 81] width 7 height 13
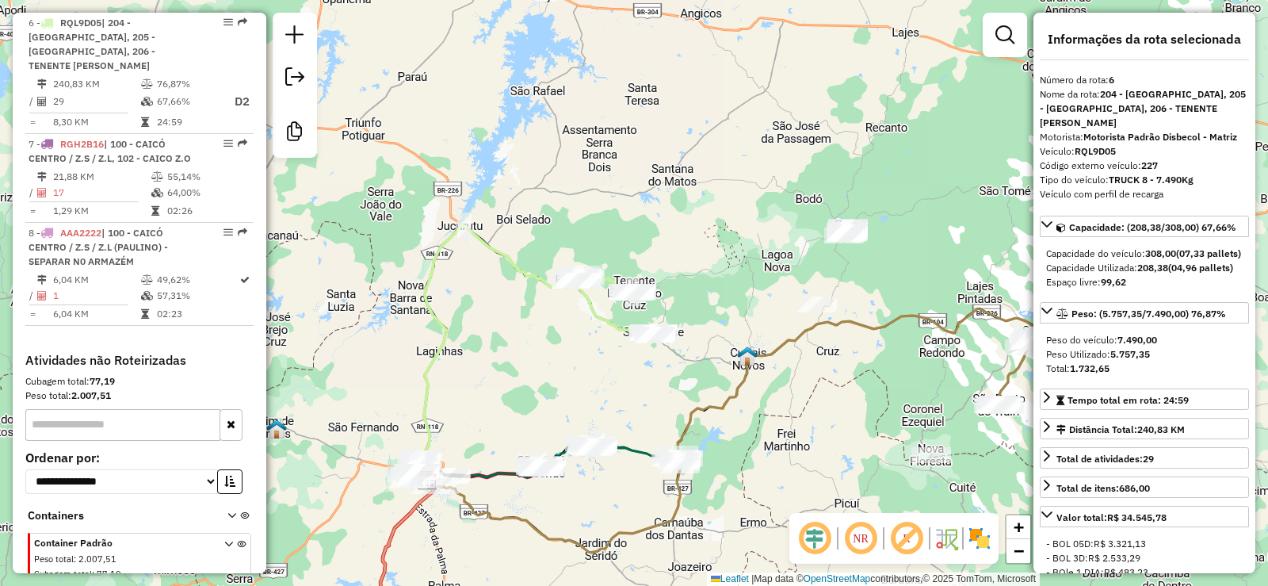
drag, startPoint x: 739, startPoint y: 270, endPoint x: 742, endPoint y: 262, distance: 9.0
click at [742, 265] on div "Rota 6 - Placa RQL9D05 61382 - [PERSON_NAME] DA SIL Rota 6 - Placa RQL9D05 6804…" at bounding box center [634, 293] width 1268 height 586
